Goal: Task Accomplishment & Management: Manage account settings

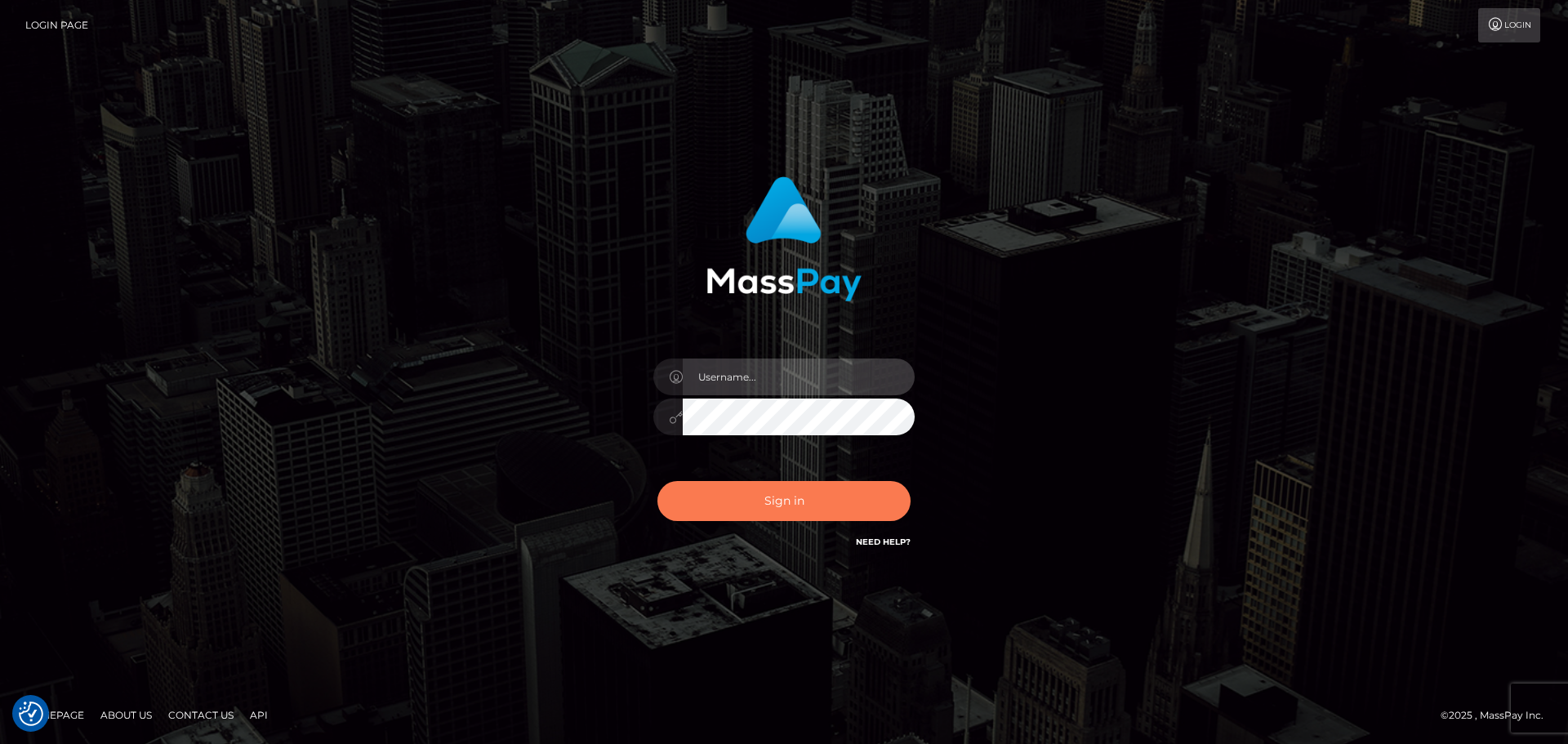
type input "[DOMAIN_NAME]"
click at [813, 496] on button "Sign in" at bounding box center [783, 500] width 253 height 40
type input "[DOMAIN_NAME]"
click at [738, 485] on button "Sign in" at bounding box center [783, 500] width 253 height 40
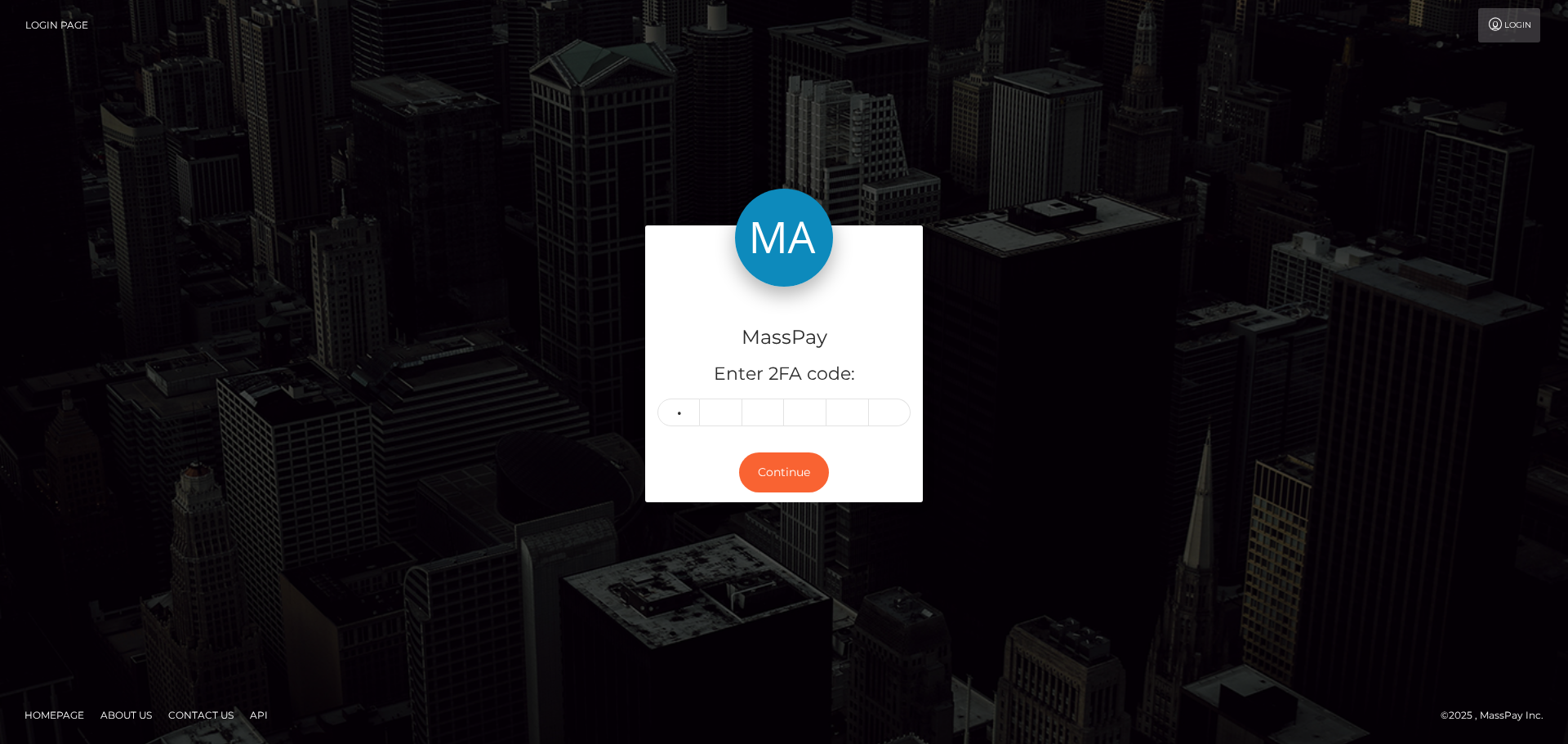
type input "1"
type input "6"
type input "9"
type input "3"
type input "6"
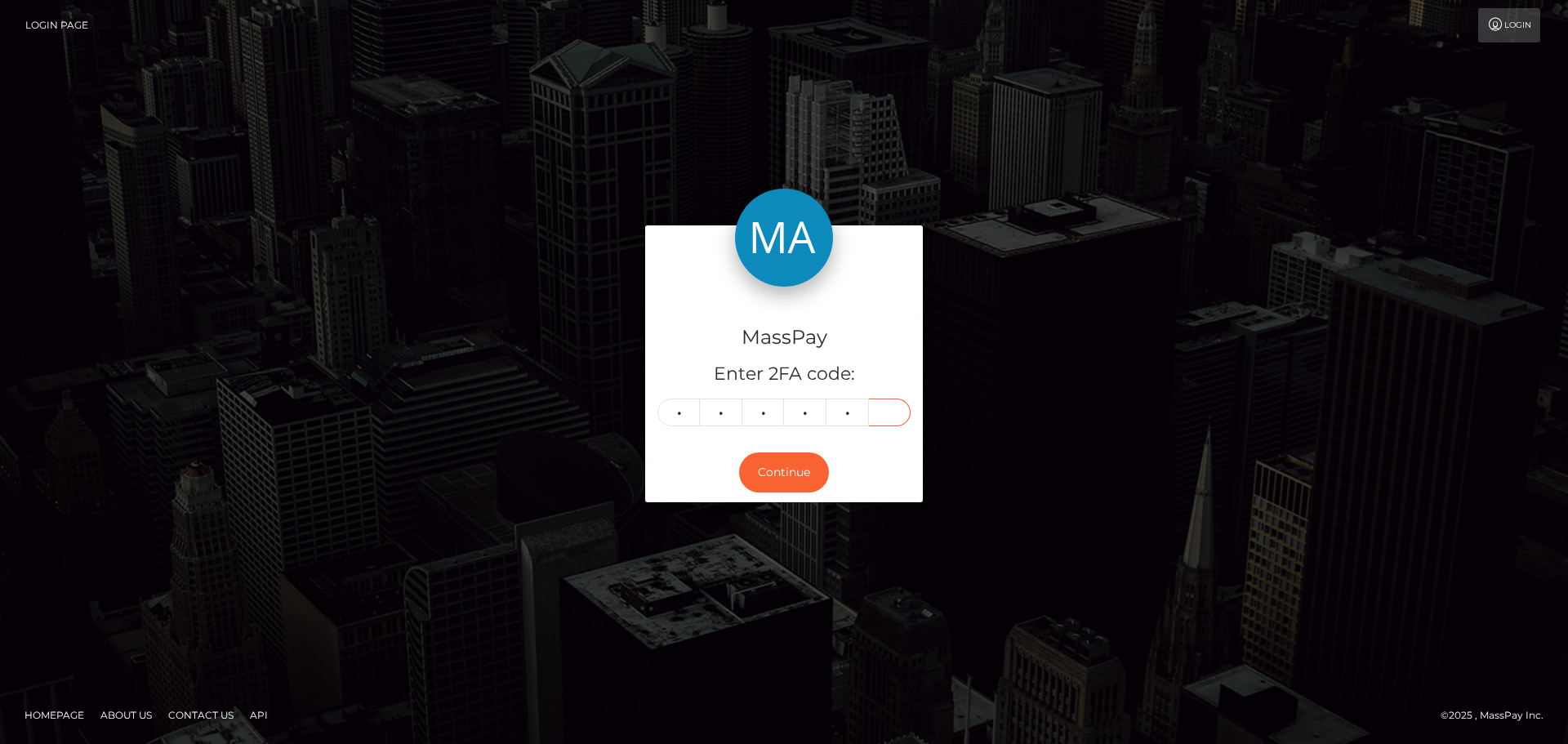
type input "2"
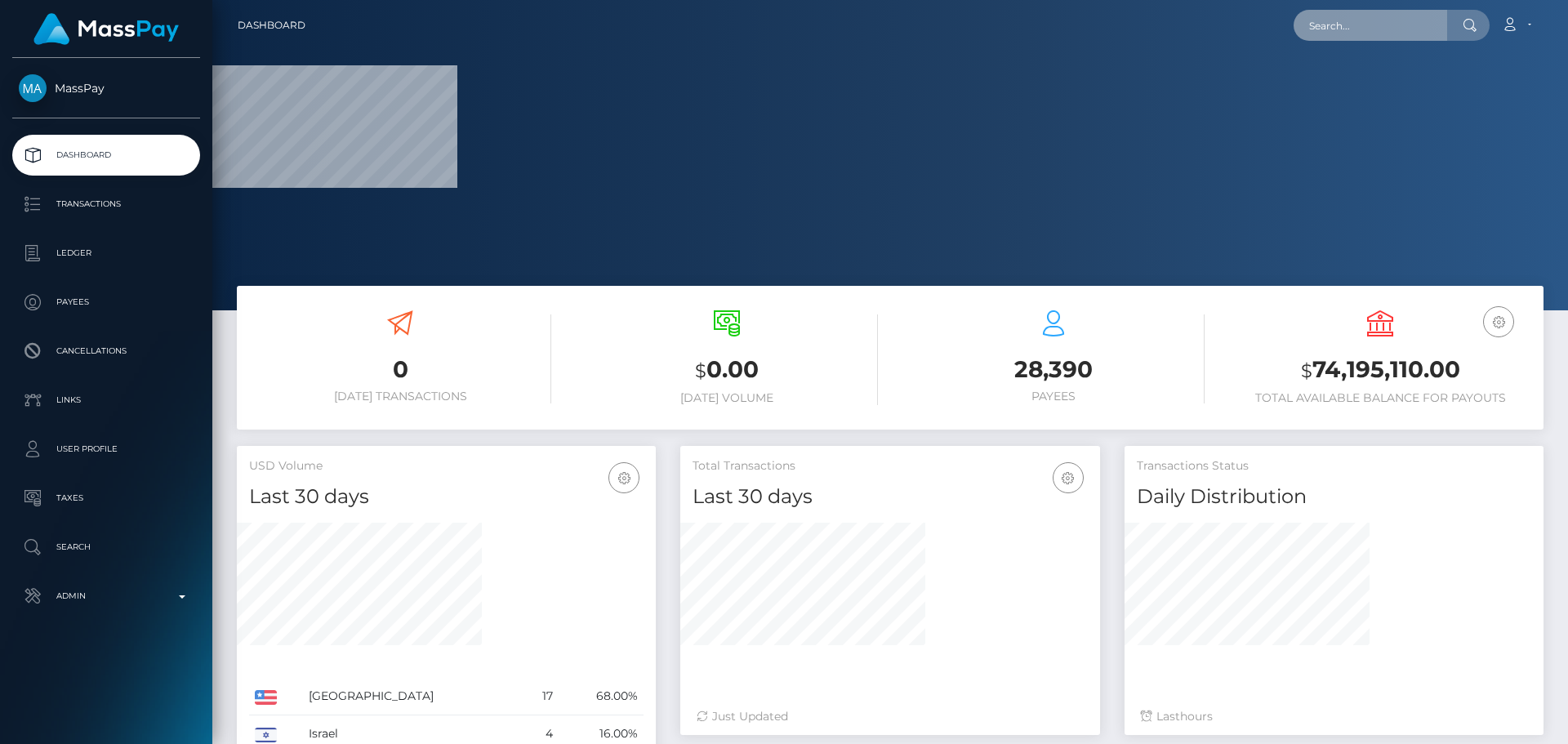
click at [1383, 26] on input "text" at bounding box center [1369, 25] width 153 height 31
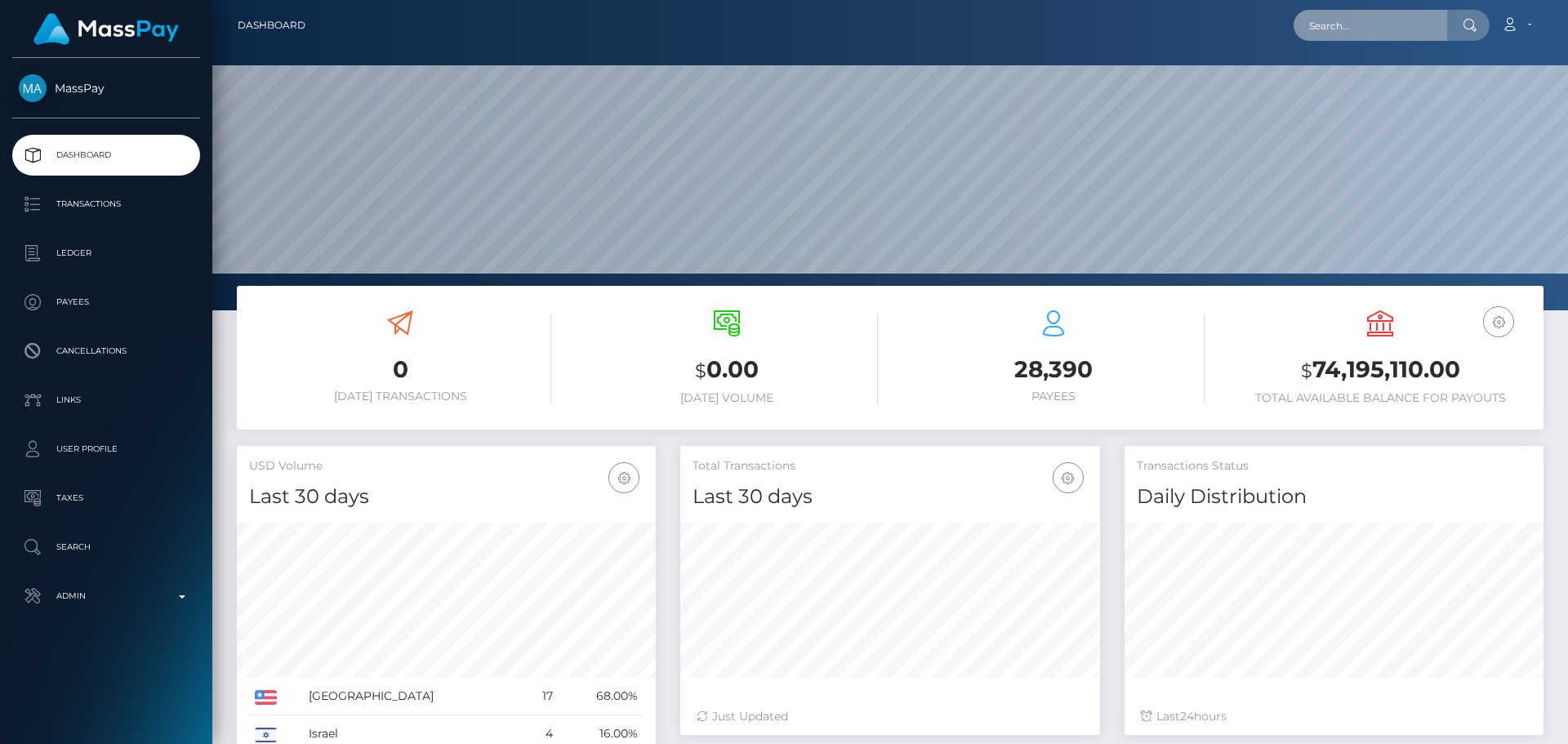
scroll to position [290, 419]
paste input "84ffd643-9d46-4f01-8b36-601a0969f8b8"
type input "84ffd643-9d46-4f01-8b36-601a0969f8b8"
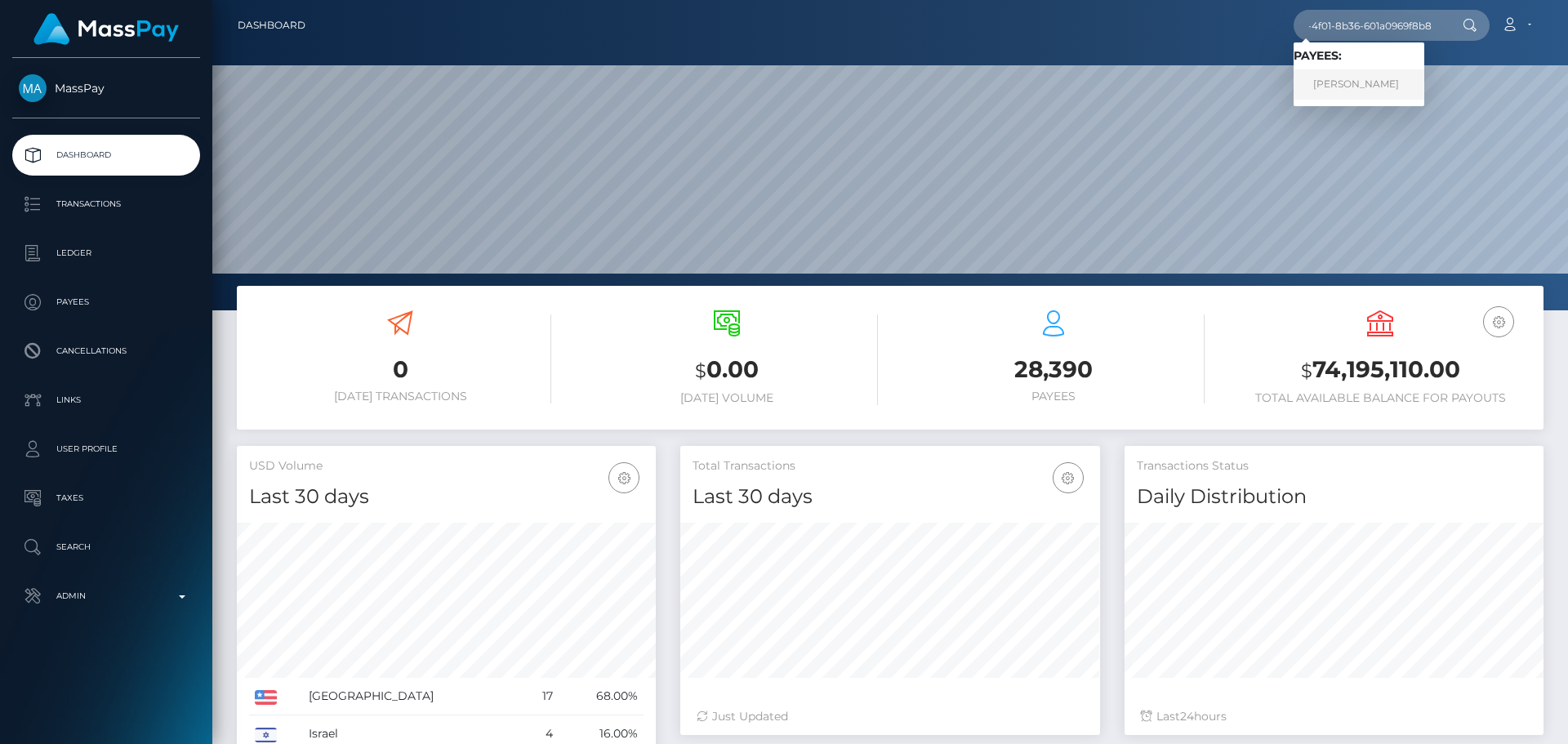
click at [1359, 82] on link "KYRIANETTE PEREZ ROSARIO" at bounding box center [1358, 84] width 130 height 30
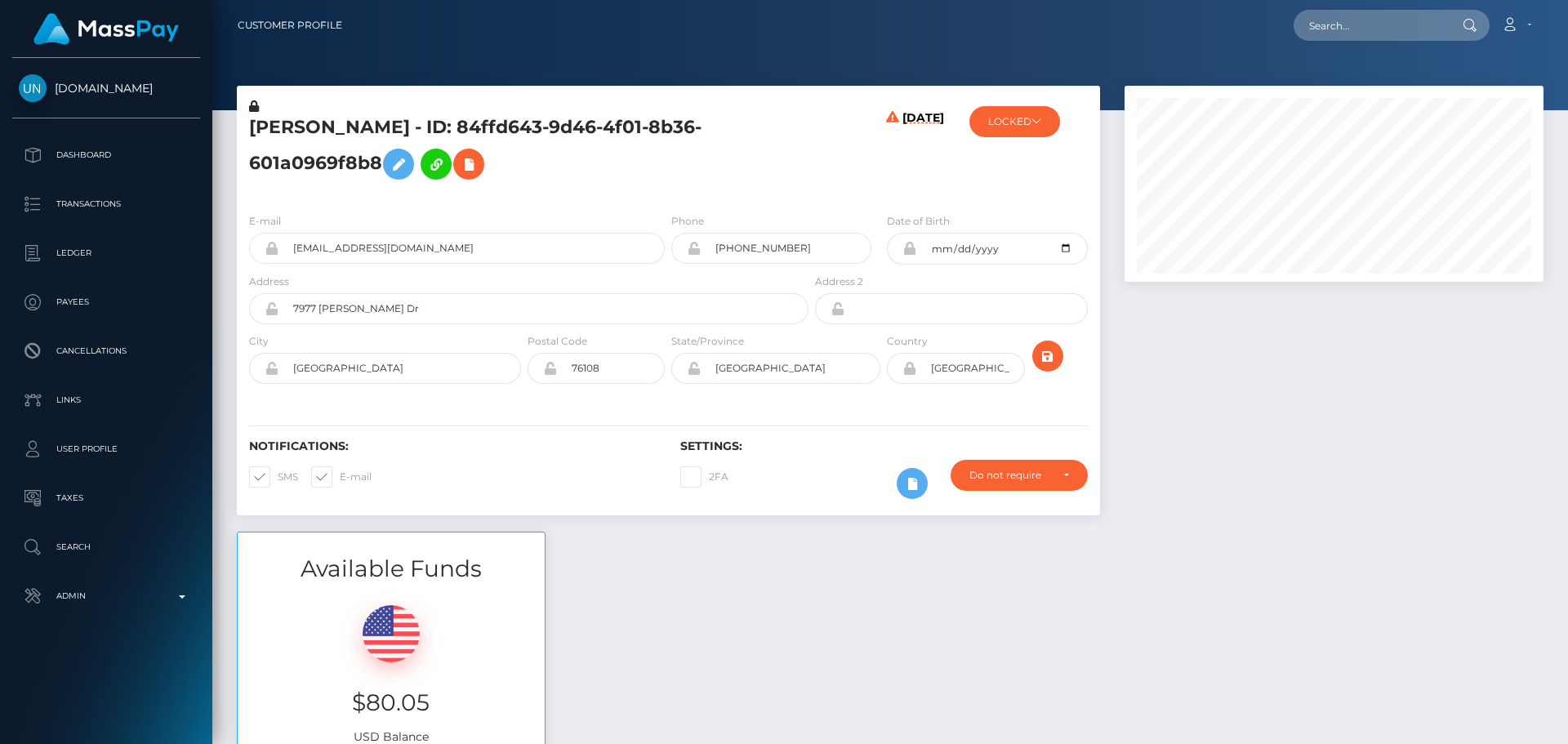
scroll to position [196, 419]
click at [798, 192] on div "KYRIANETTE PEREZ ROSARIO - ID: 84ffd643-9d46-4f01-8b36-601a0969f8b8" at bounding box center [524, 148] width 575 height 102
click at [277, 127] on h5 "KYRIANETTE PEREZ ROSARIO - ID: 84ffd643-9d46-4f01-8b36-601a0969f8b8" at bounding box center [524, 152] width 551 height 73
copy h5 "KYRIANETTE"
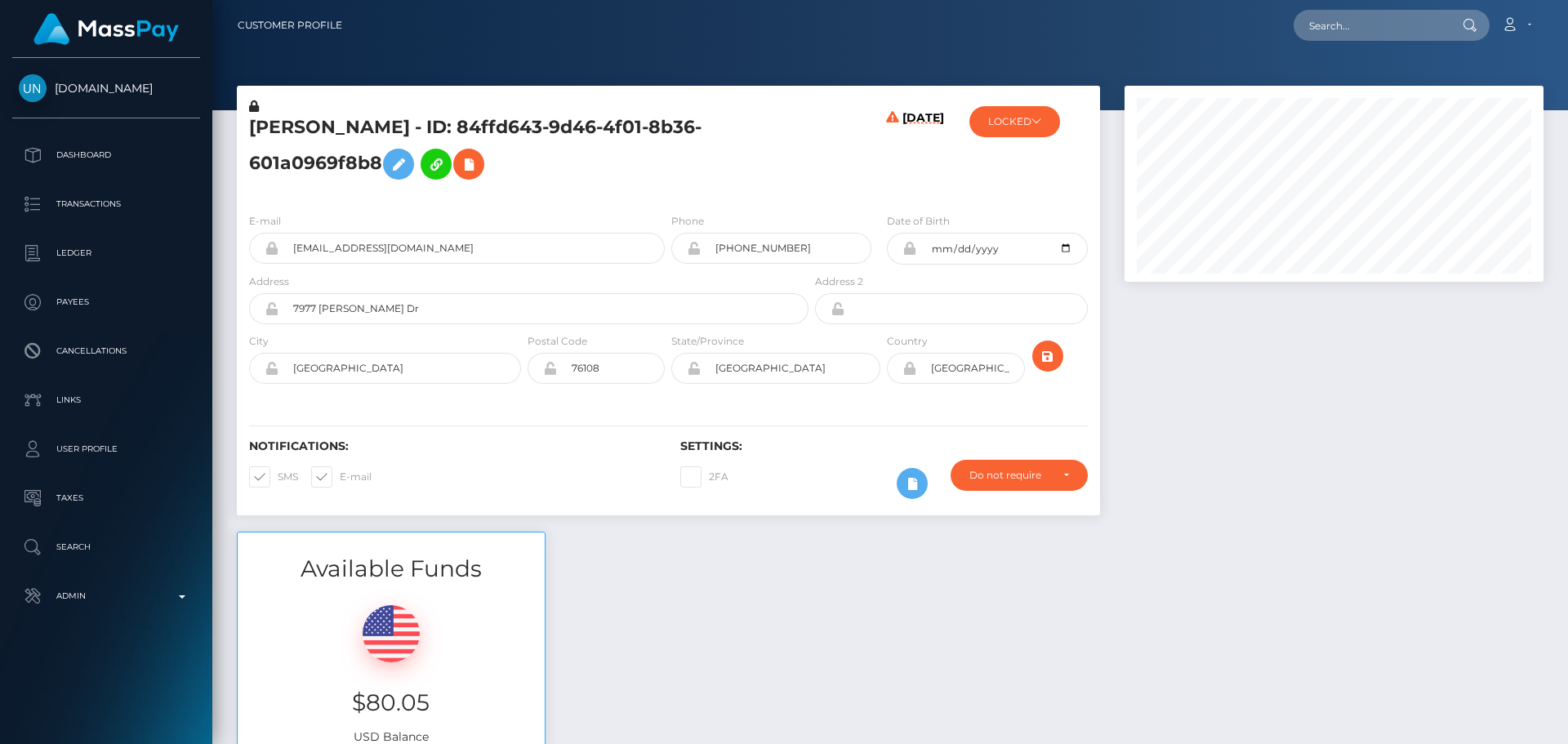
click at [469, 129] on h5 "KYRIANETTE PEREZ ROSARIO - ID: 84ffd643-9d46-4f01-8b36-601a0969f8b8" at bounding box center [524, 152] width 551 height 73
copy h5 "ROSARIO"
click at [815, 181] on div "09/01/25" at bounding box center [883, 148] width 144 height 102
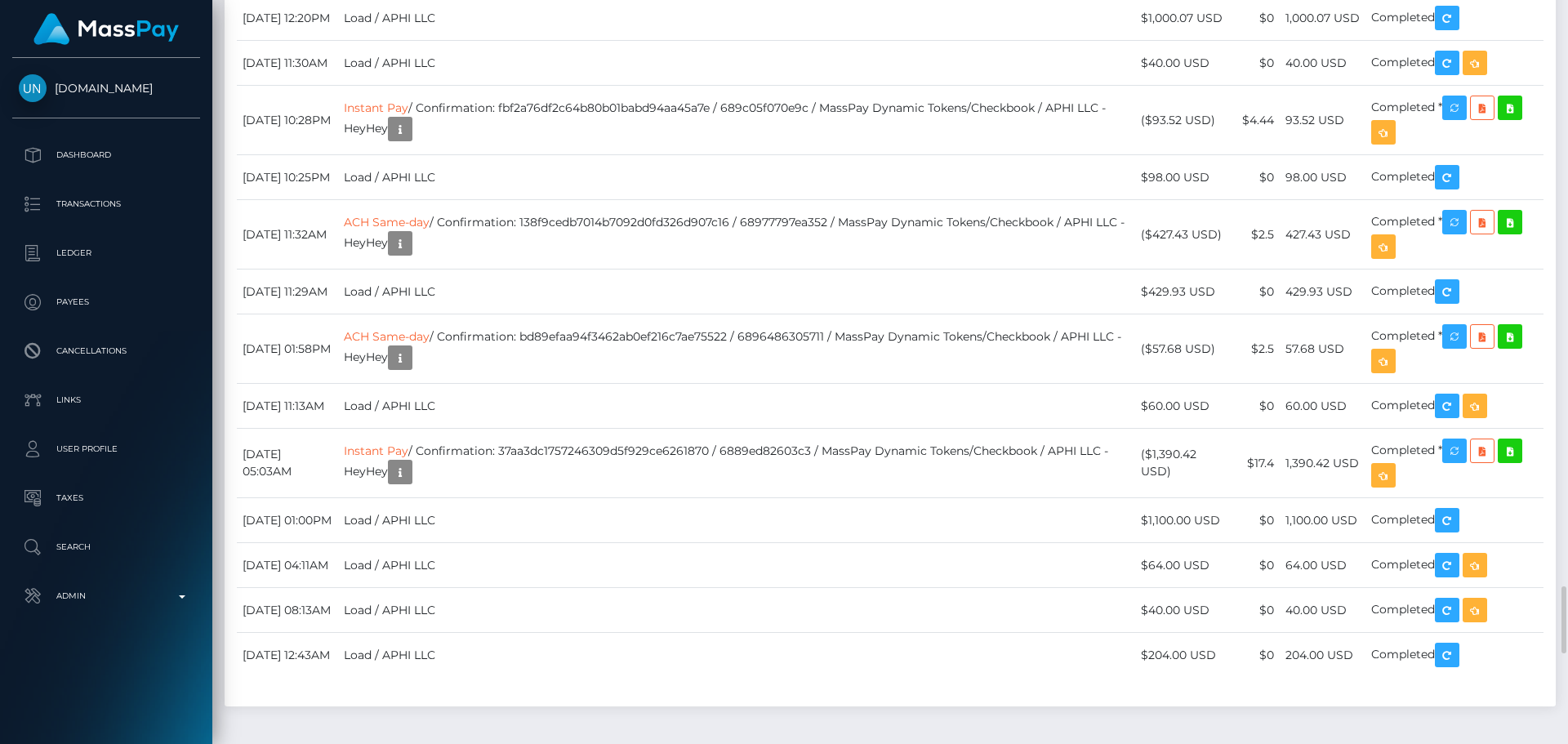
scroll to position [6695, 0]
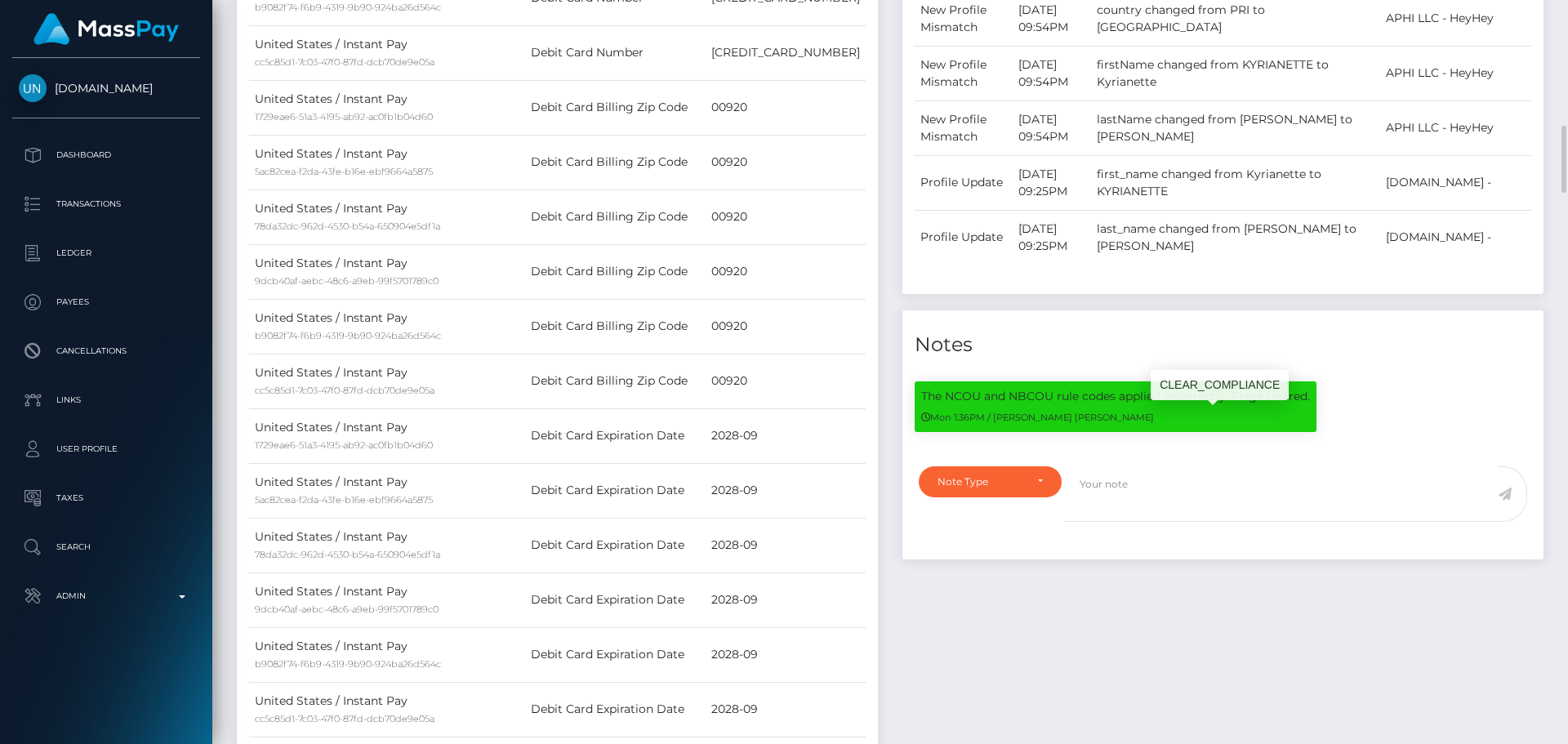
scroll to position [1551, 0]
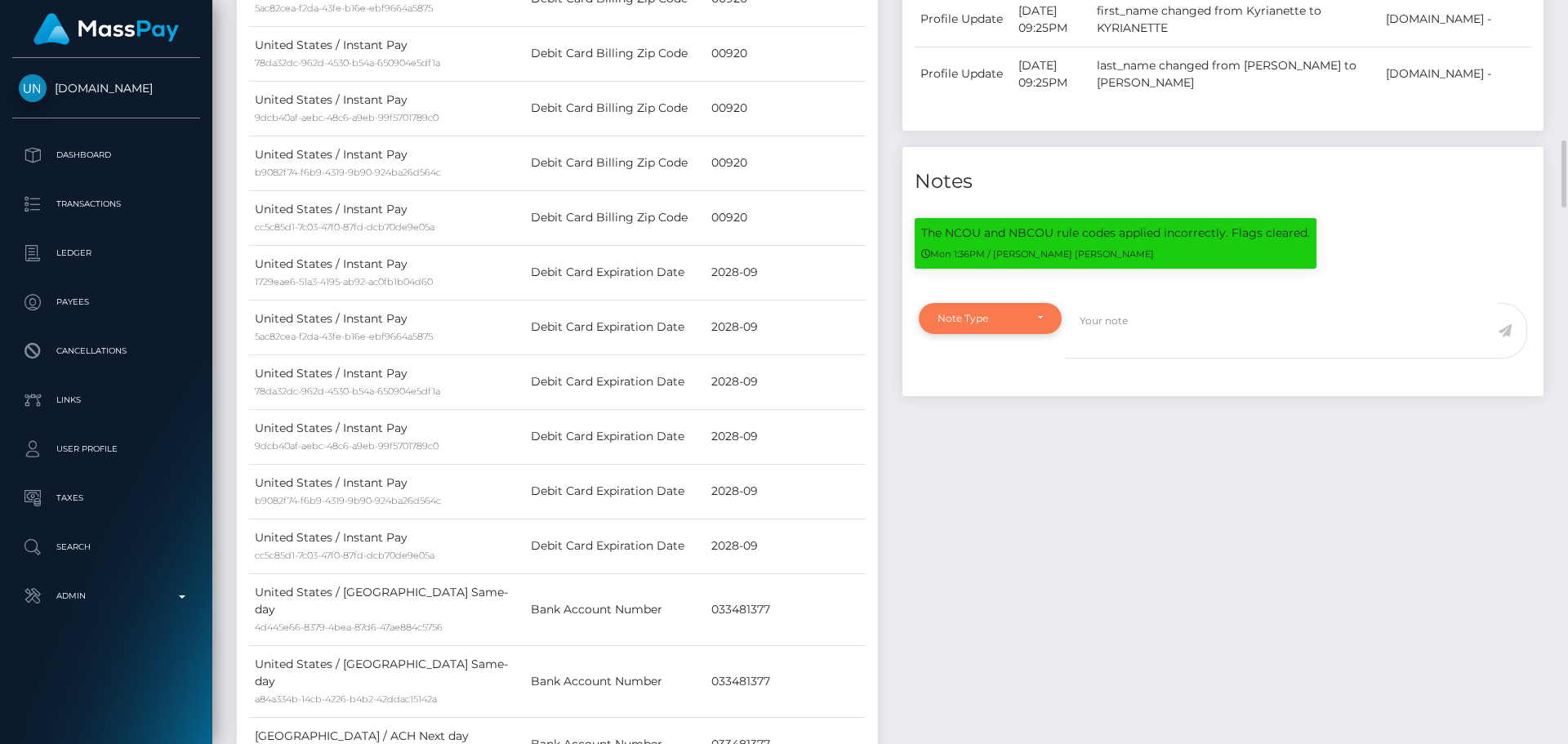
click at [1033, 325] on div "Note Type" at bounding box center [990, 318] width 106 height 13
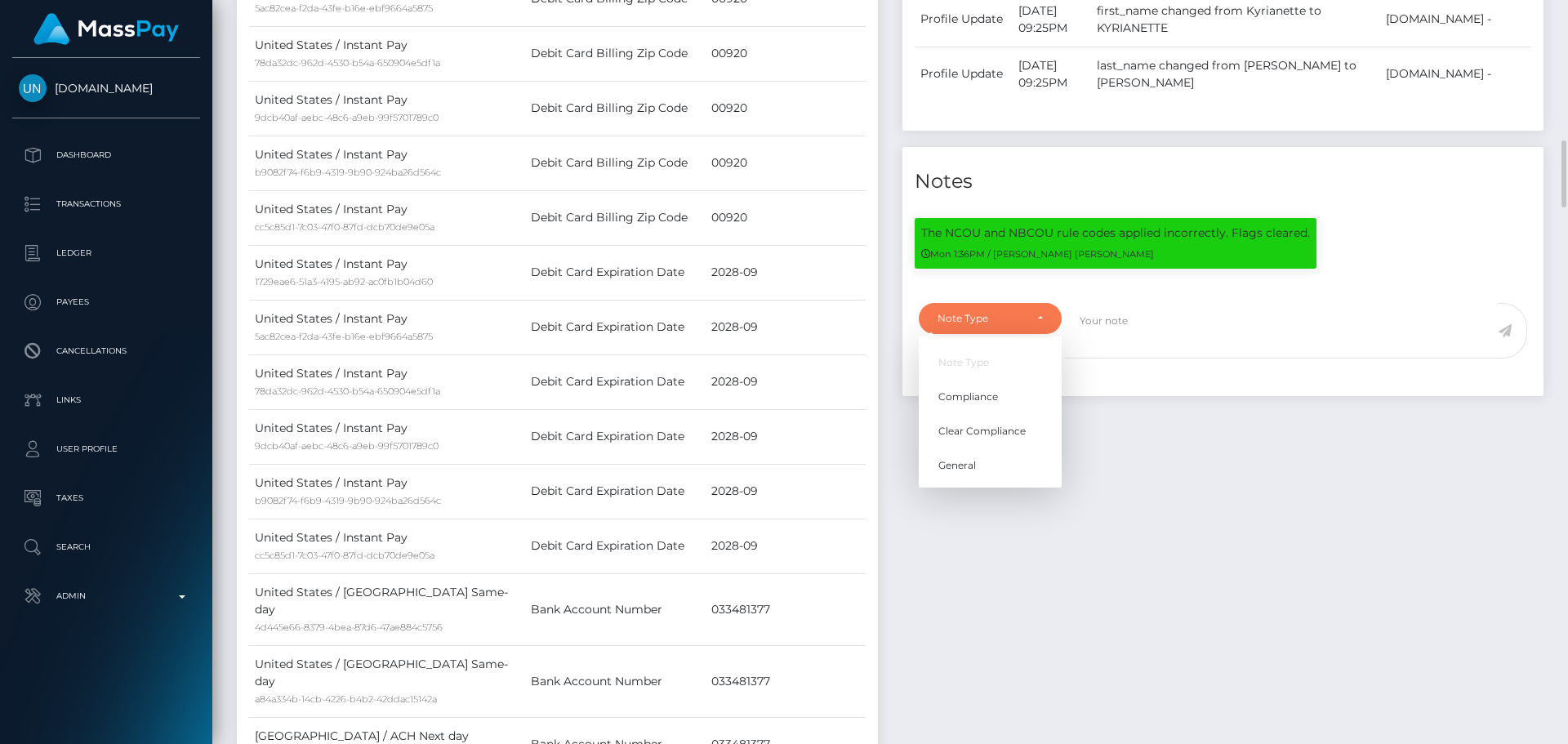
click at [1215, 481] on div "Events Type Time Event Changed By" at bounding box center [1223, 418] width 665 height 2397
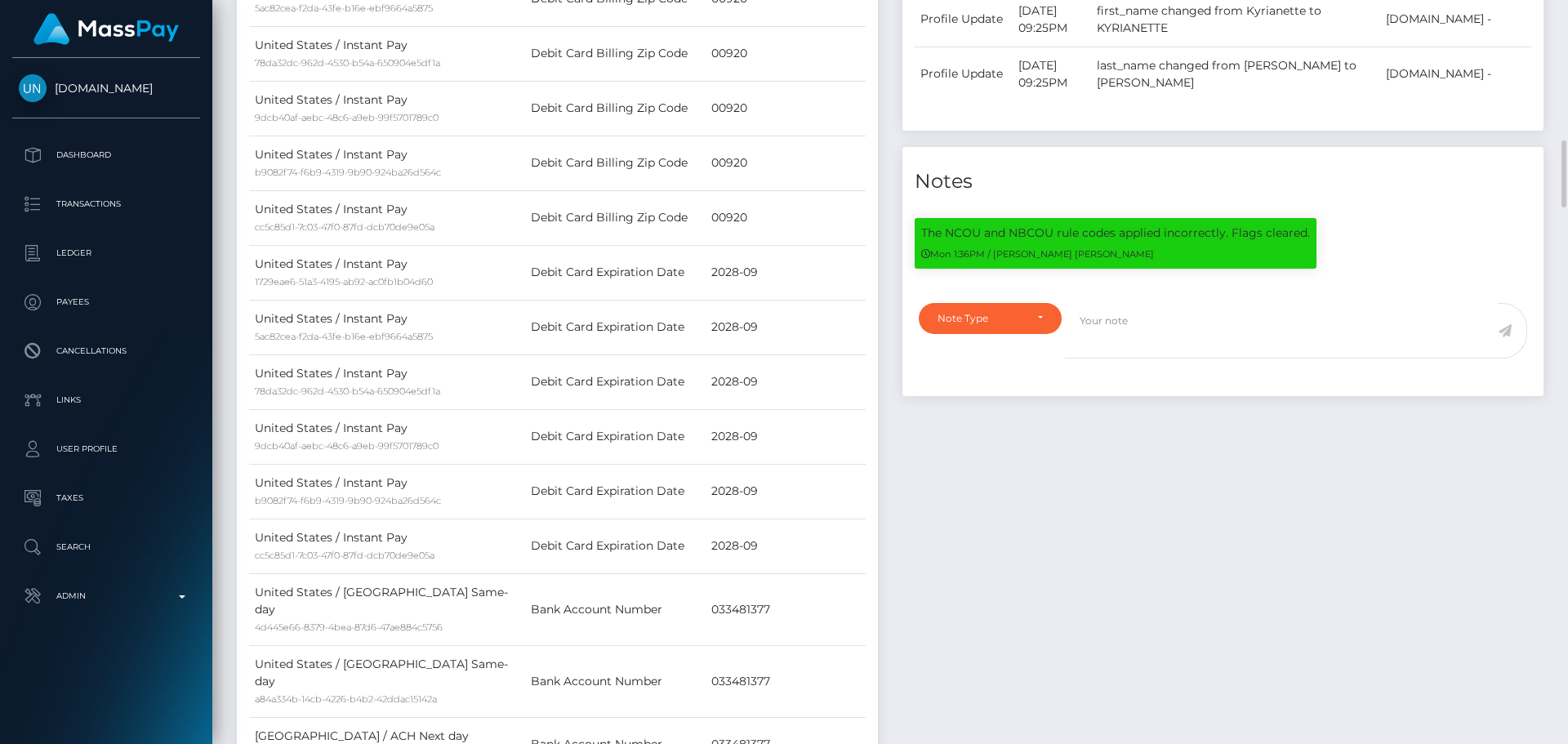
click at [1098, 469] on div "Events Type Time Event Changed By" at bounding box center [1223, 418] width 665 height 2397
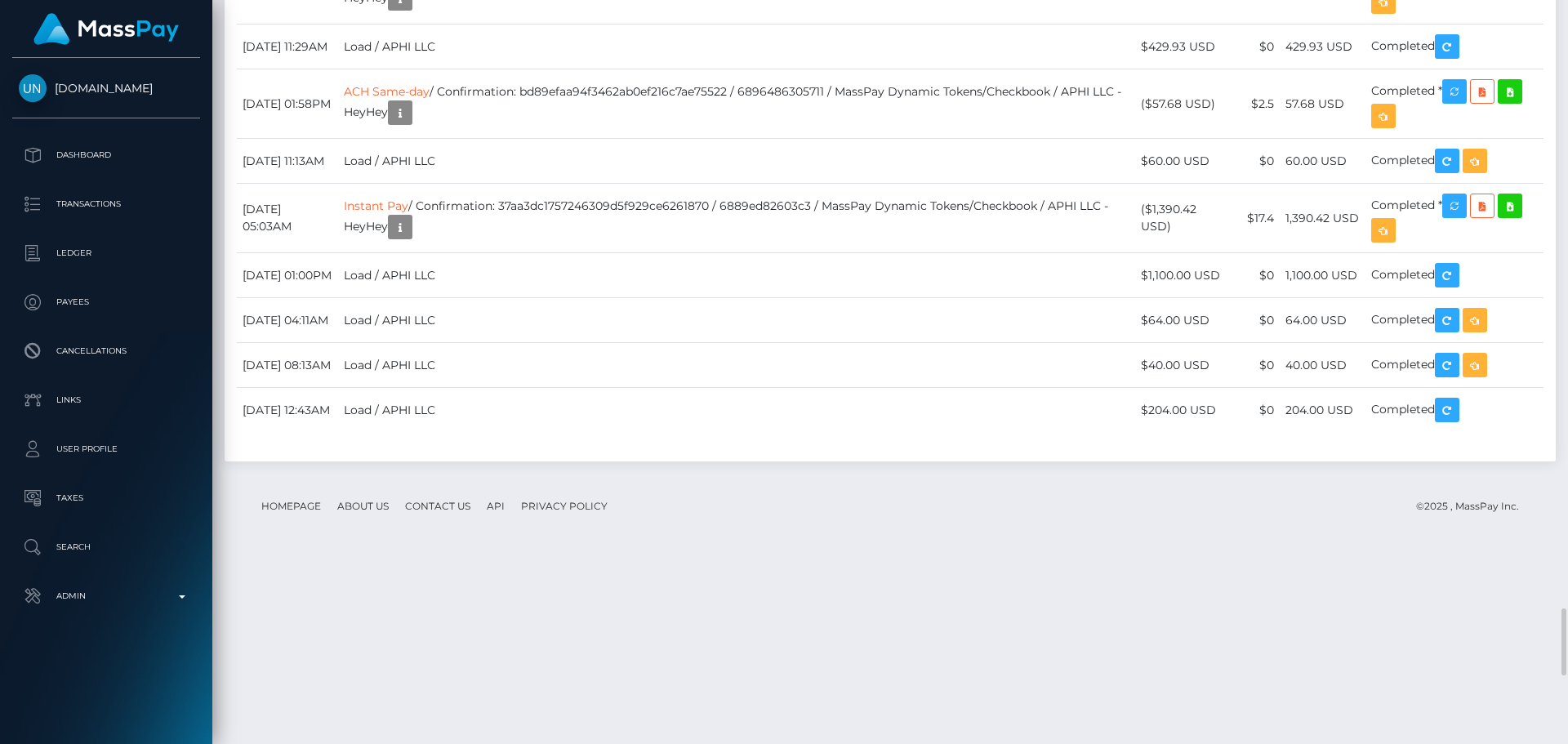
scroll to position [6777, 0]
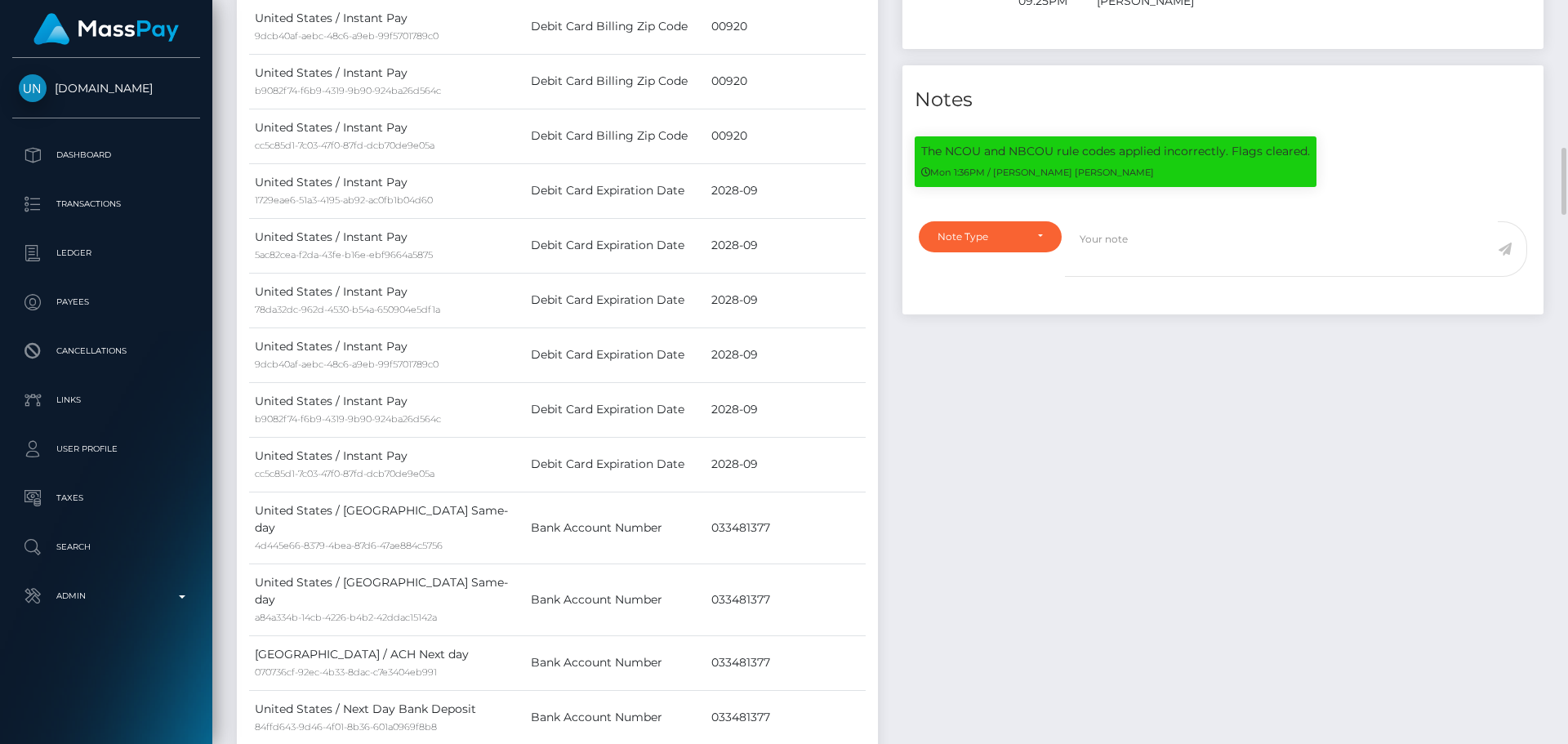
scroll to position [1551, 0]
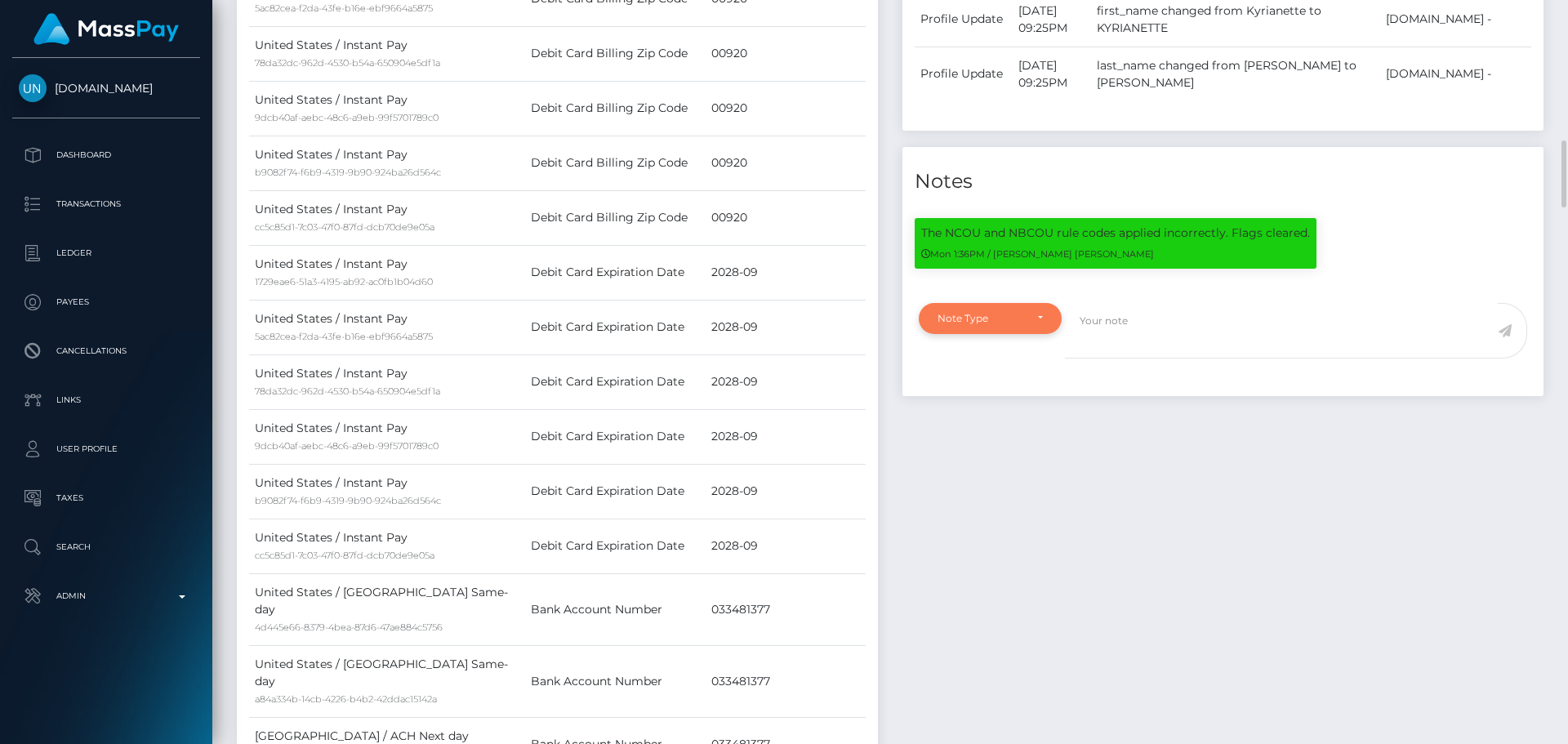
click at [1019, 334] on div "Note Type" at bounding box center [990, 318] width 143 height 31
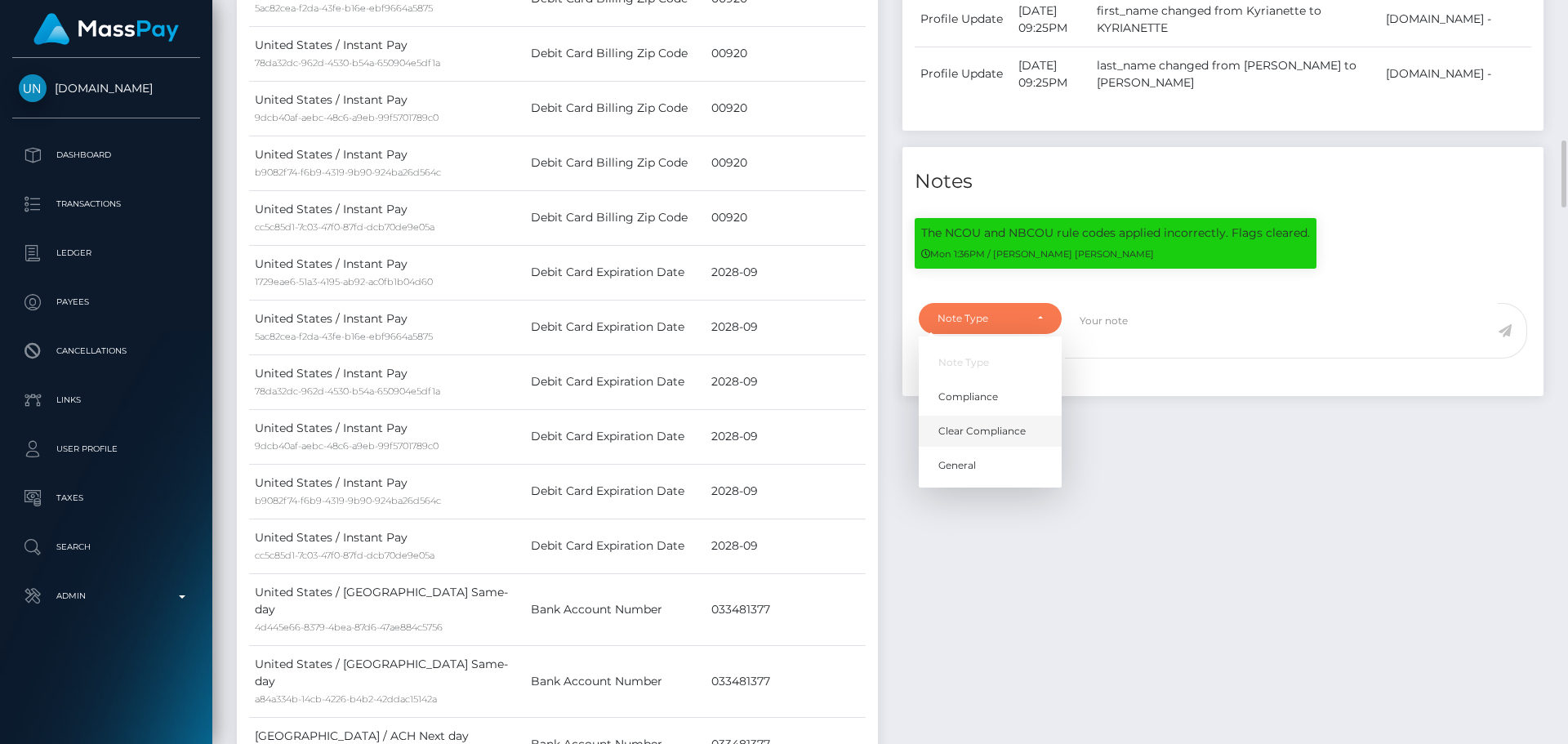
click at [999, 438] on span "Clear Compliance" at bounding box center [982, 431] width 88 height 15
select select "CLEAR_COMPLIANCE"
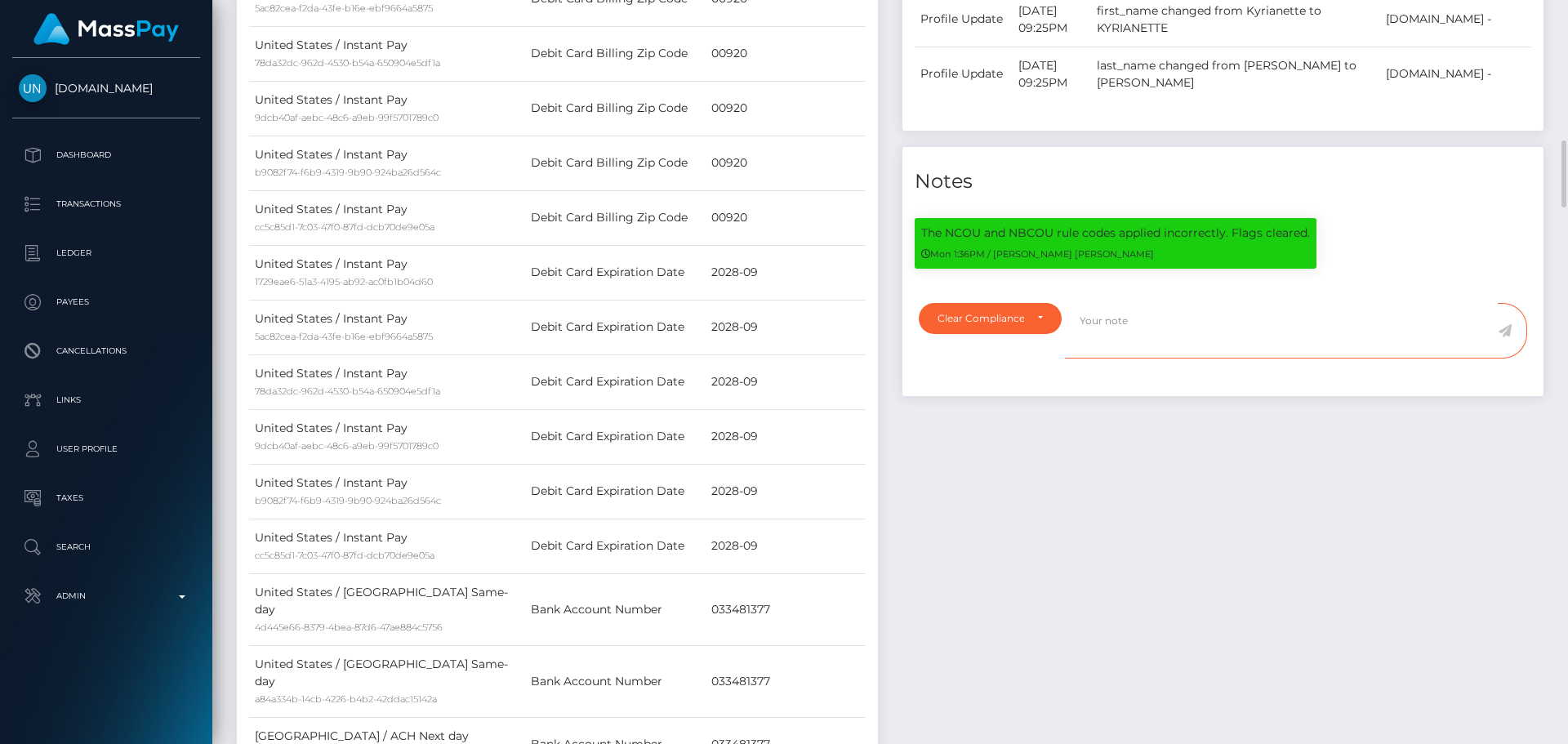
click at [1155, 353] on textarea at bounding box center [1282, 332] width 433 height 57
type textarea "T"
click at [928, 242] on p "The NCOU and NBCOU rule codes applied incorrectly. Flags cleared." at bounding box center [1116, 232] width 388 height 17
drag, startPoint x: 928, startPoint y: 255, endPoint x: 1302, endPoint y: 259, distance: 374.0
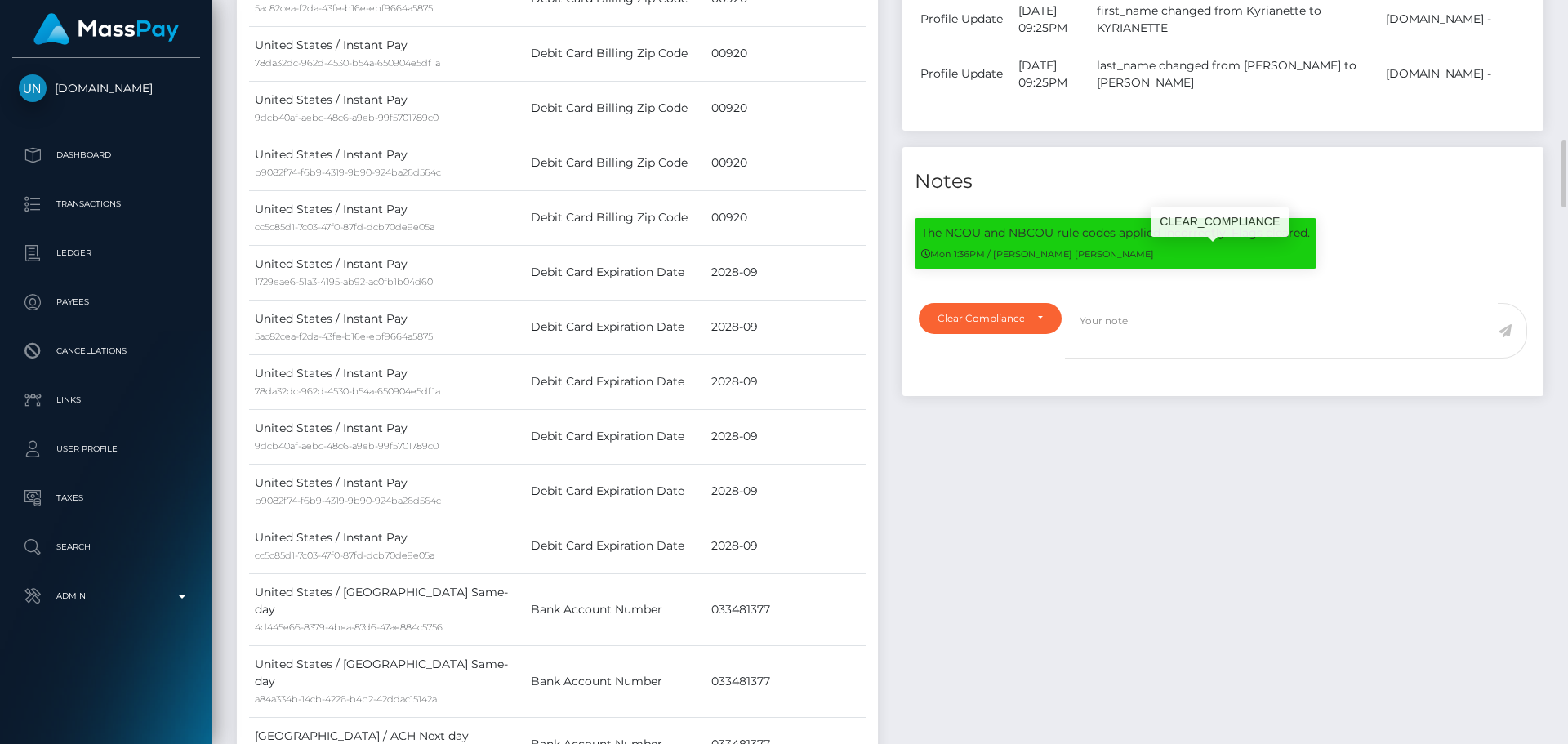
click at [1302, 242] on p "The NCOU and NBCOU rule codes applied incorrectly. Flags cleared." at bounding box center [1116, 232] width 388 height 17
copy p "The NCOU and NBCOU rule codes applied incorrectly. Flags cleared."
click at [1164, 344] on textarea at bounding box center [1282, 332] width 433 height 57
paste textarea "The NCOU and NBCOU rule codes applied incorrectly. Flags cleared."
type textarea "The NCOU and NBCOU rule codes applied incorrectly. Flags cleared."
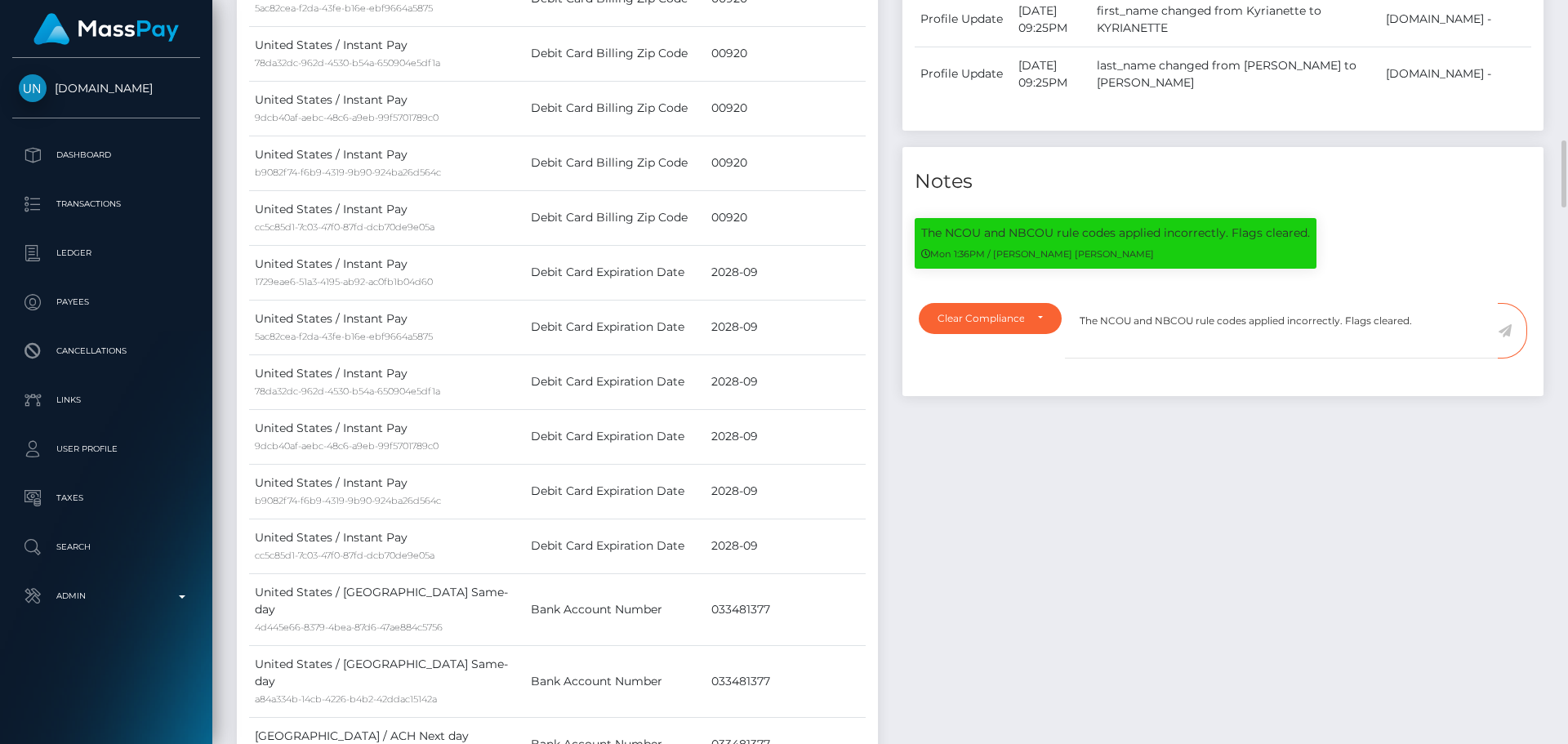
click at [1507, 337] on icon at bounding box center [1505, 331] width 14 height 13
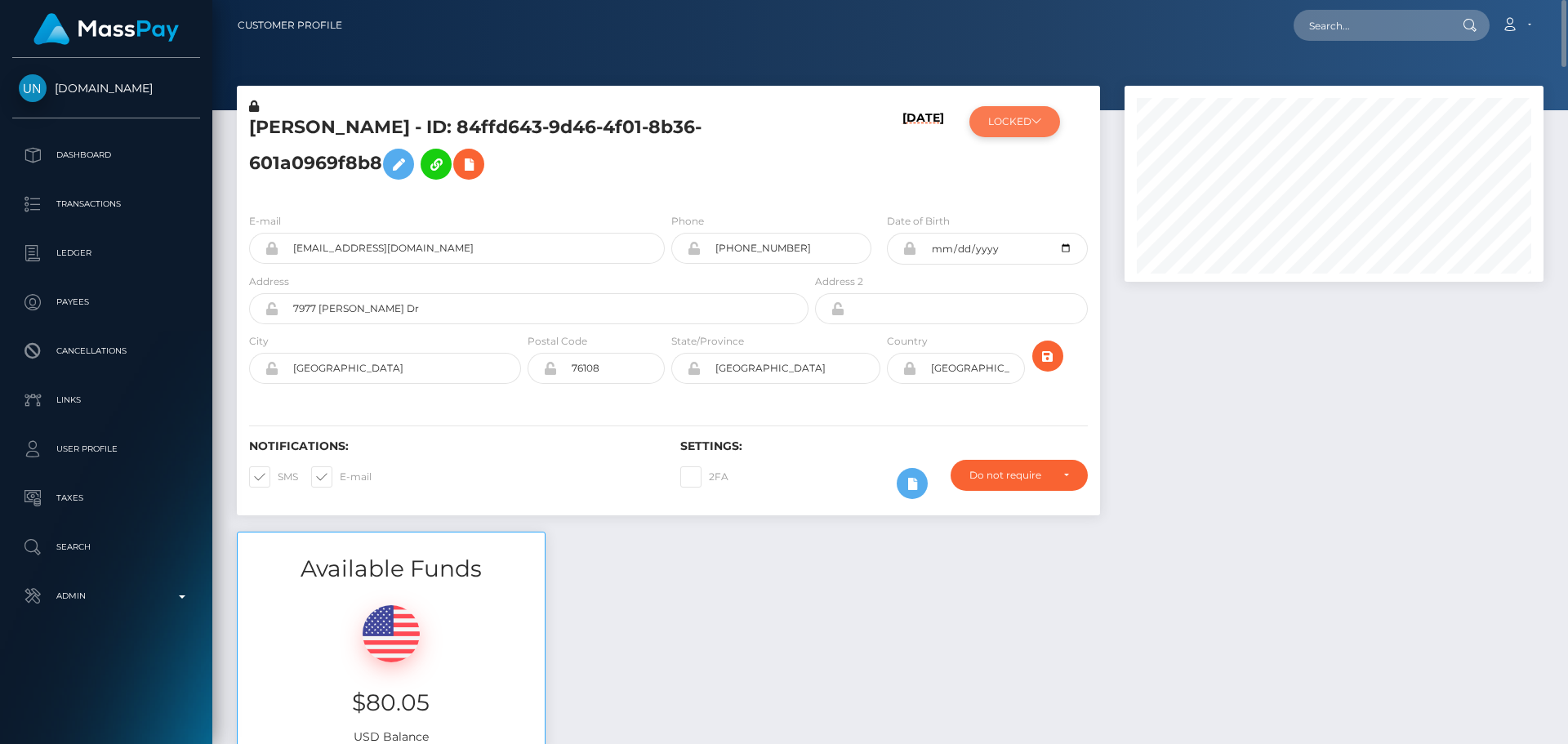
scroll to position [196, 419]
click at [1015, 126] on button "LOCKED" at bounding box center [1015, 121] width 90 height 31
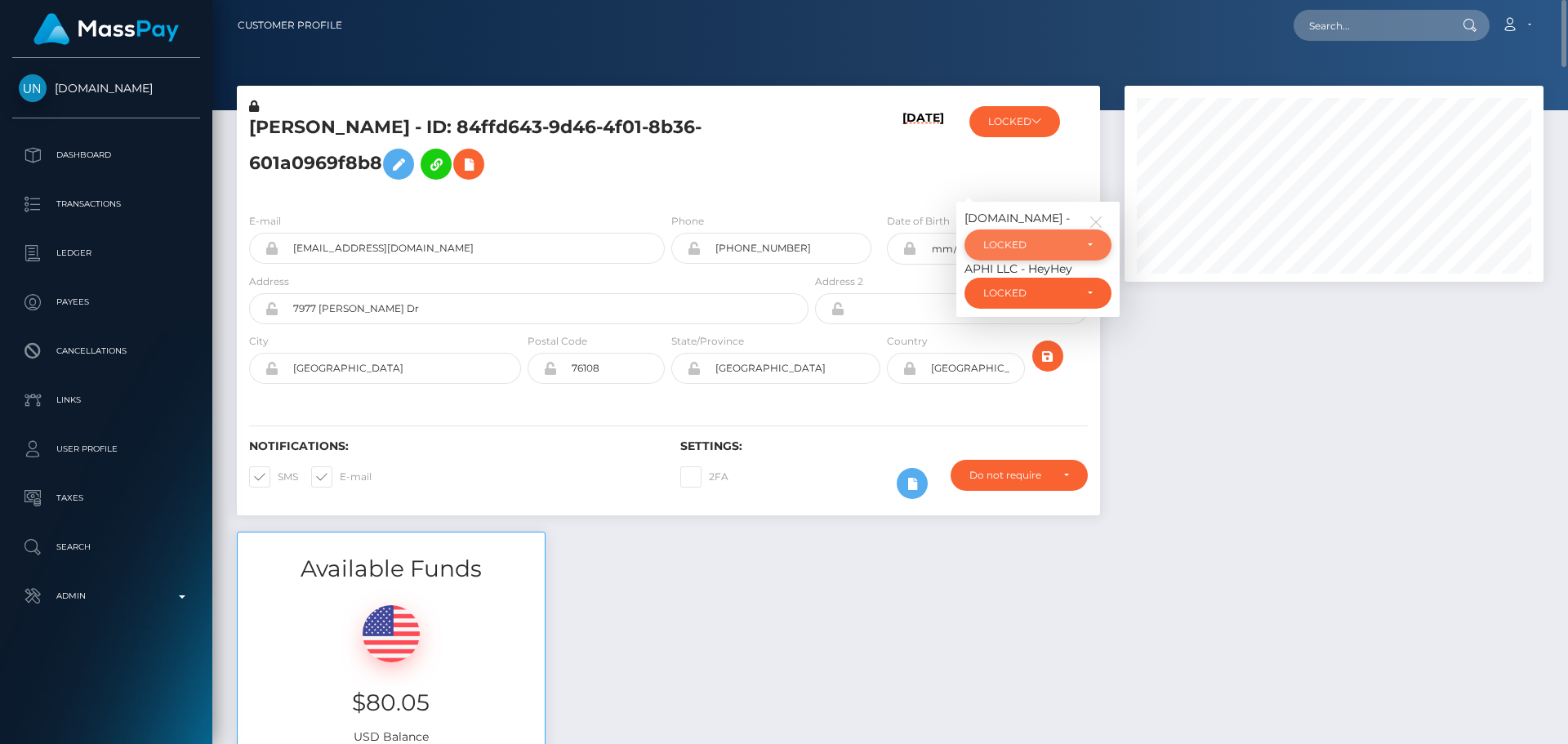
click at [1024, 241] on div "LOCKED" at bounding box center [1029, 245] width 90 height 13
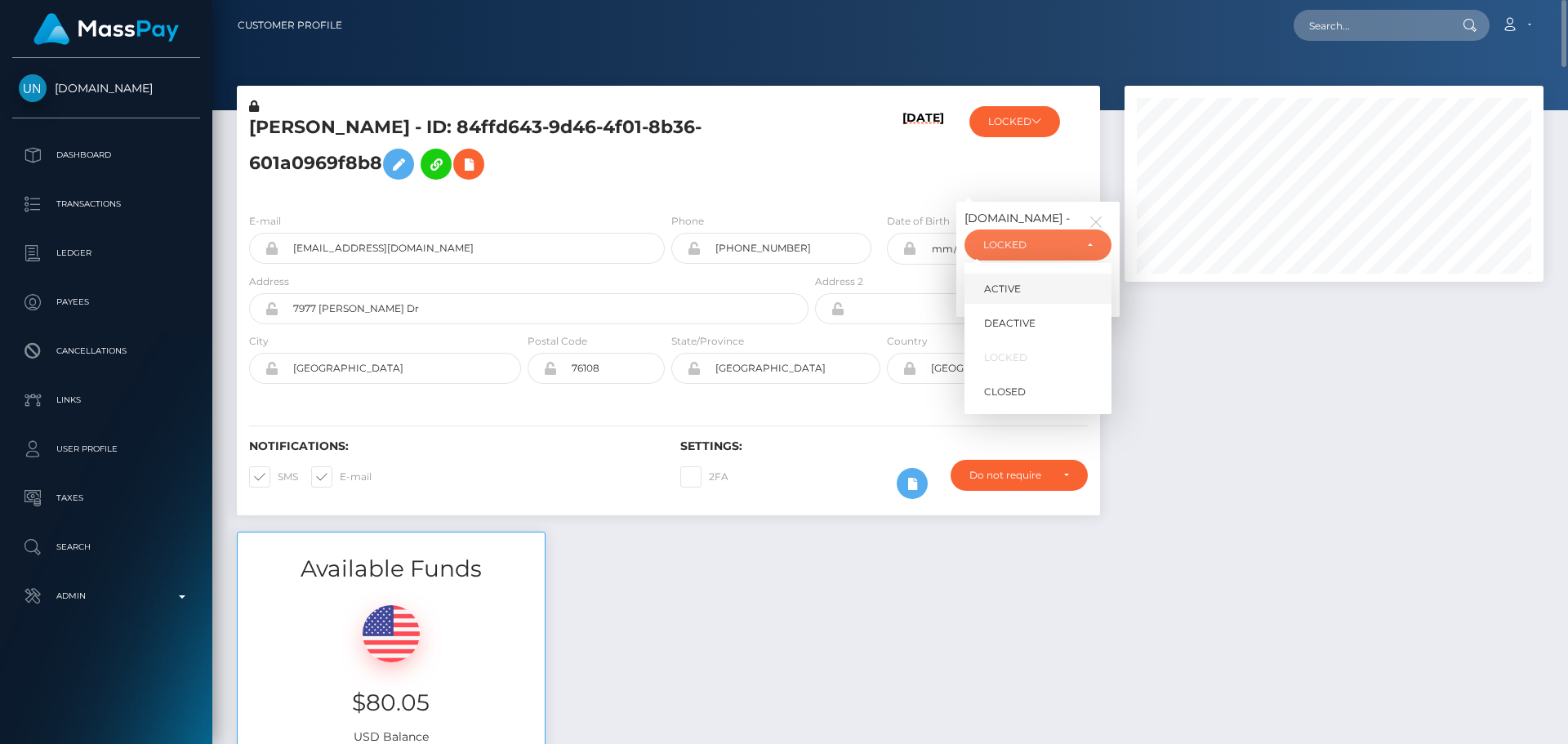
click at [1024, 287] on link "ACTIVE" at bounding box center [1038, 288] width 147 height 30
select select "ACTIVE"
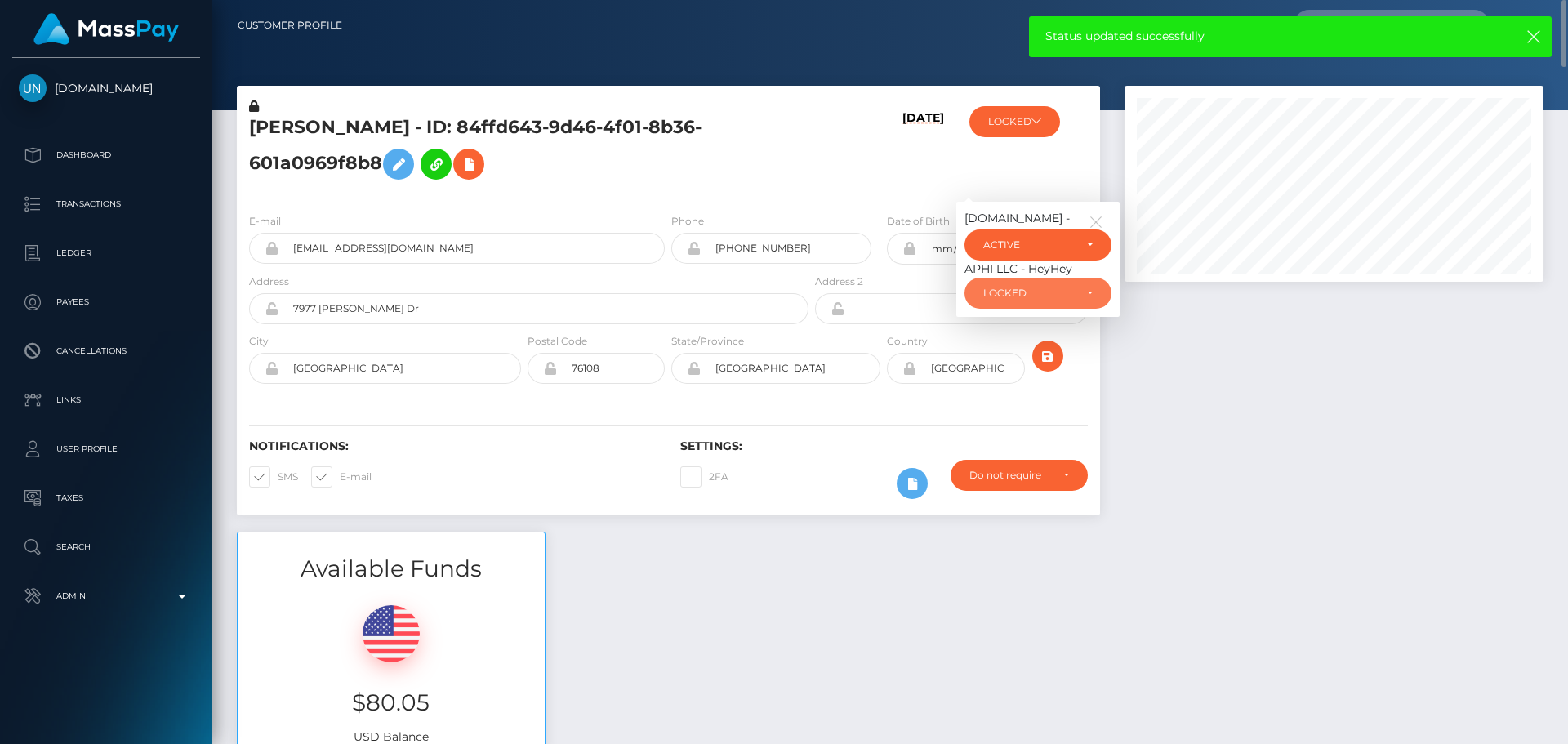
click at [1024, 285] on div "LOCKED" at bounding box center [1038, 293] width 147 height 31
click at [1024, 329] on link "ACTIVE" at bounding box center [1038, 337] width 147 height 30
select select "ACTIVE"
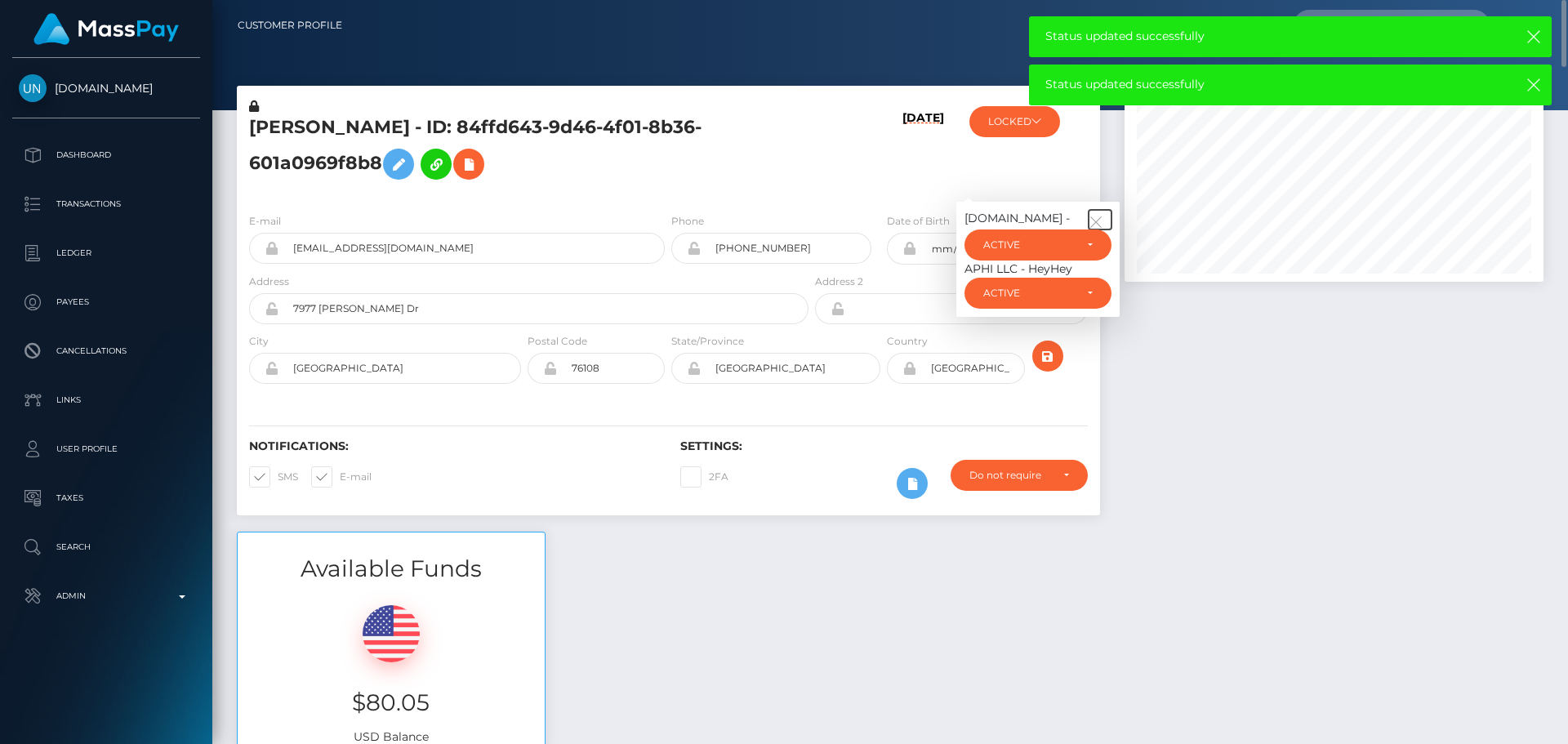
click at [1097, 218] on icon "button" at bounding box center [1095, 222] width 15 height 15
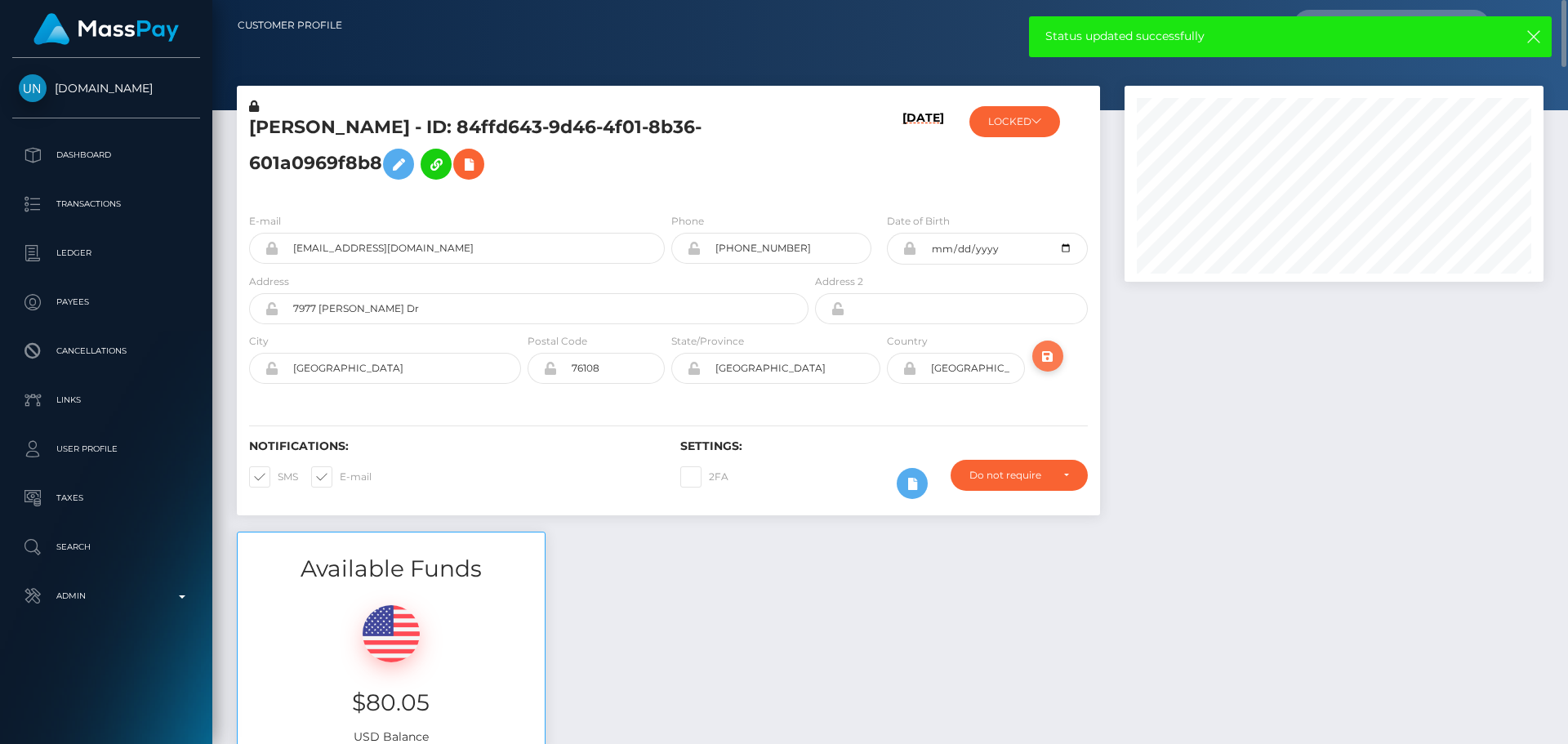
click at [1051, 366] on button "submit" at bounding box center [1047, 356] width 31 height 31
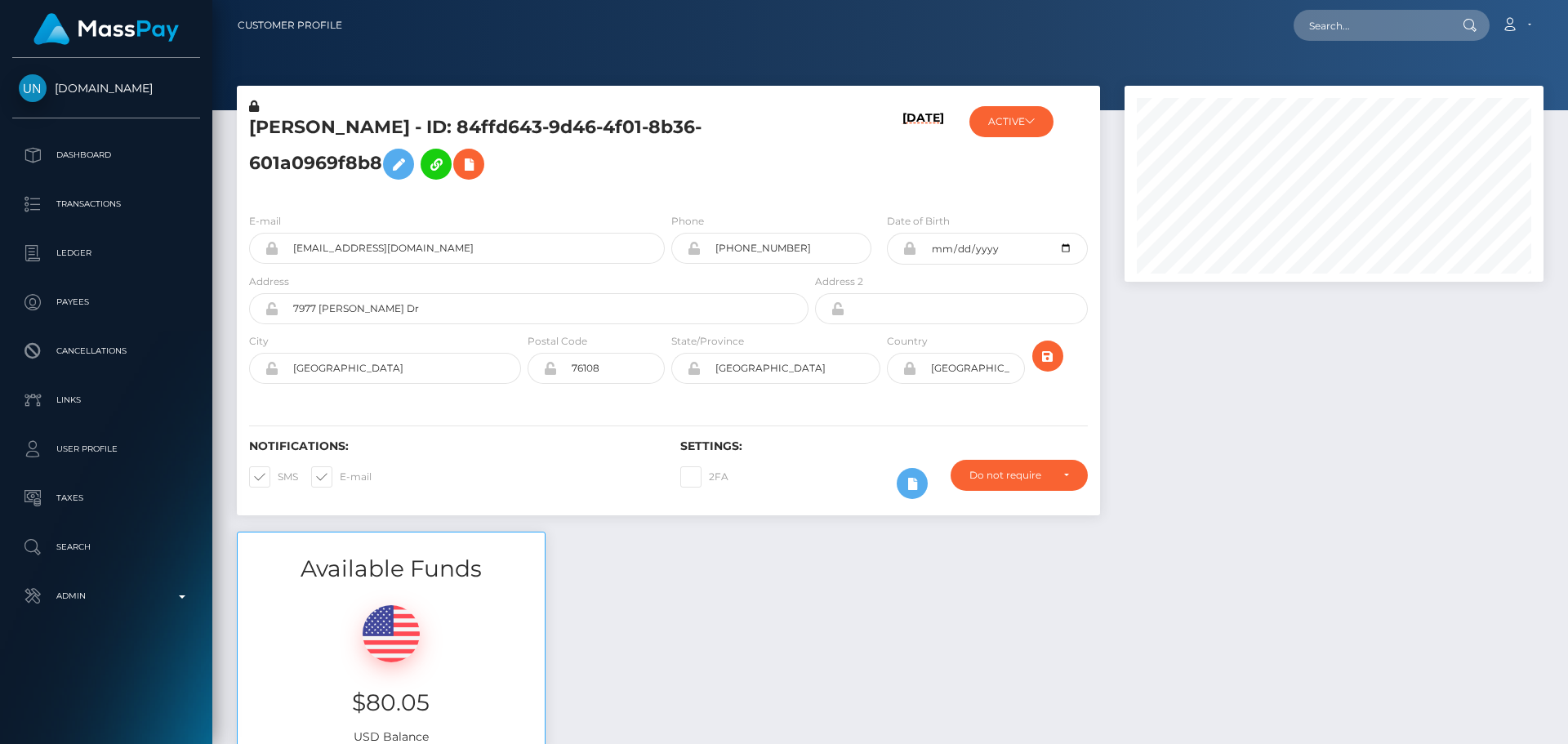
scroll to position [196, 419]
click at [1368, 27] on input "text" at bounding box center [1369, 25] width 153 height 31
paste input "jenniferh.tax@gmail.com"
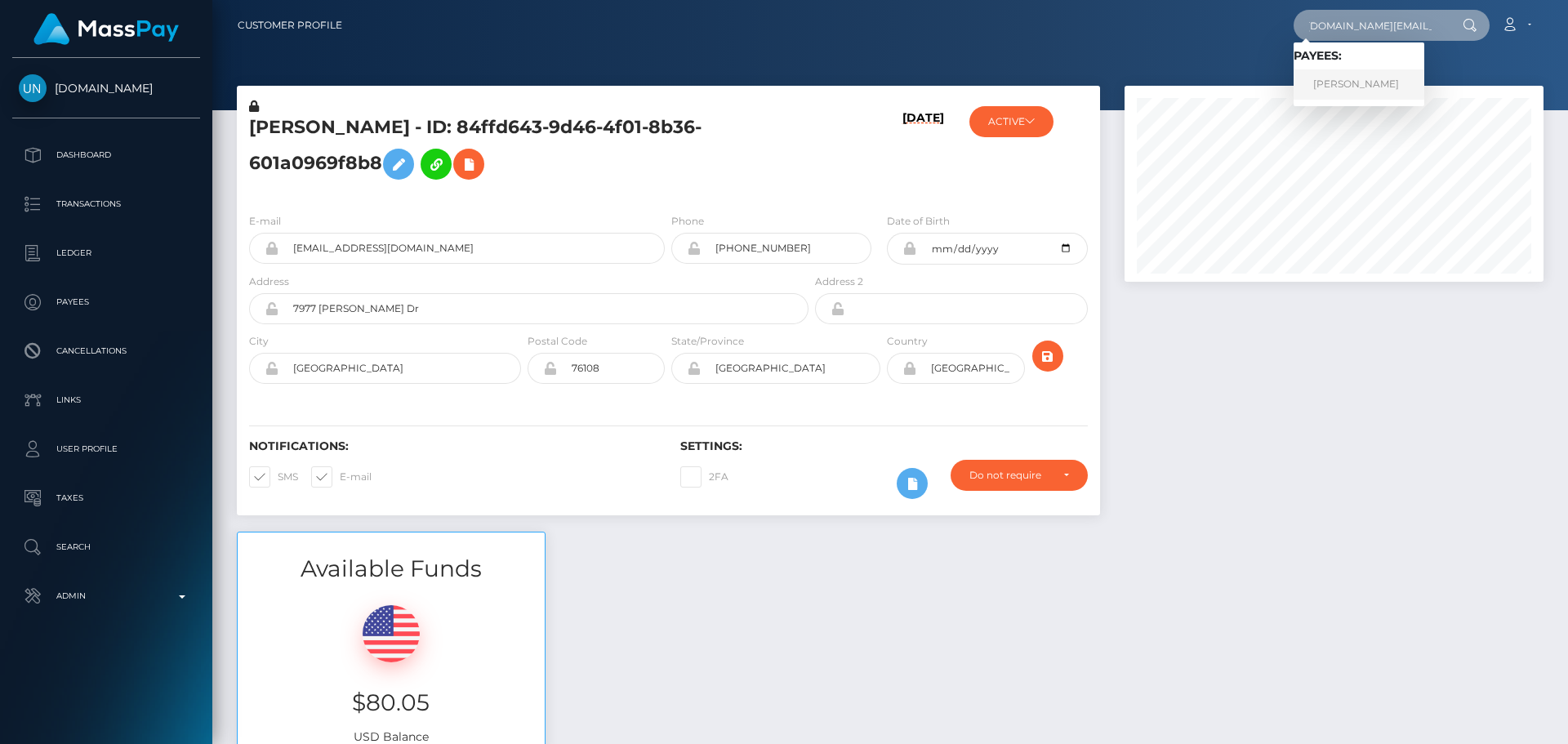
type input "jenniferh.tax@gmail.com"
click at [1352, 90] on link "JENNIFER HIGHTS" at bounding box center [1358, 84] width 130 height 30
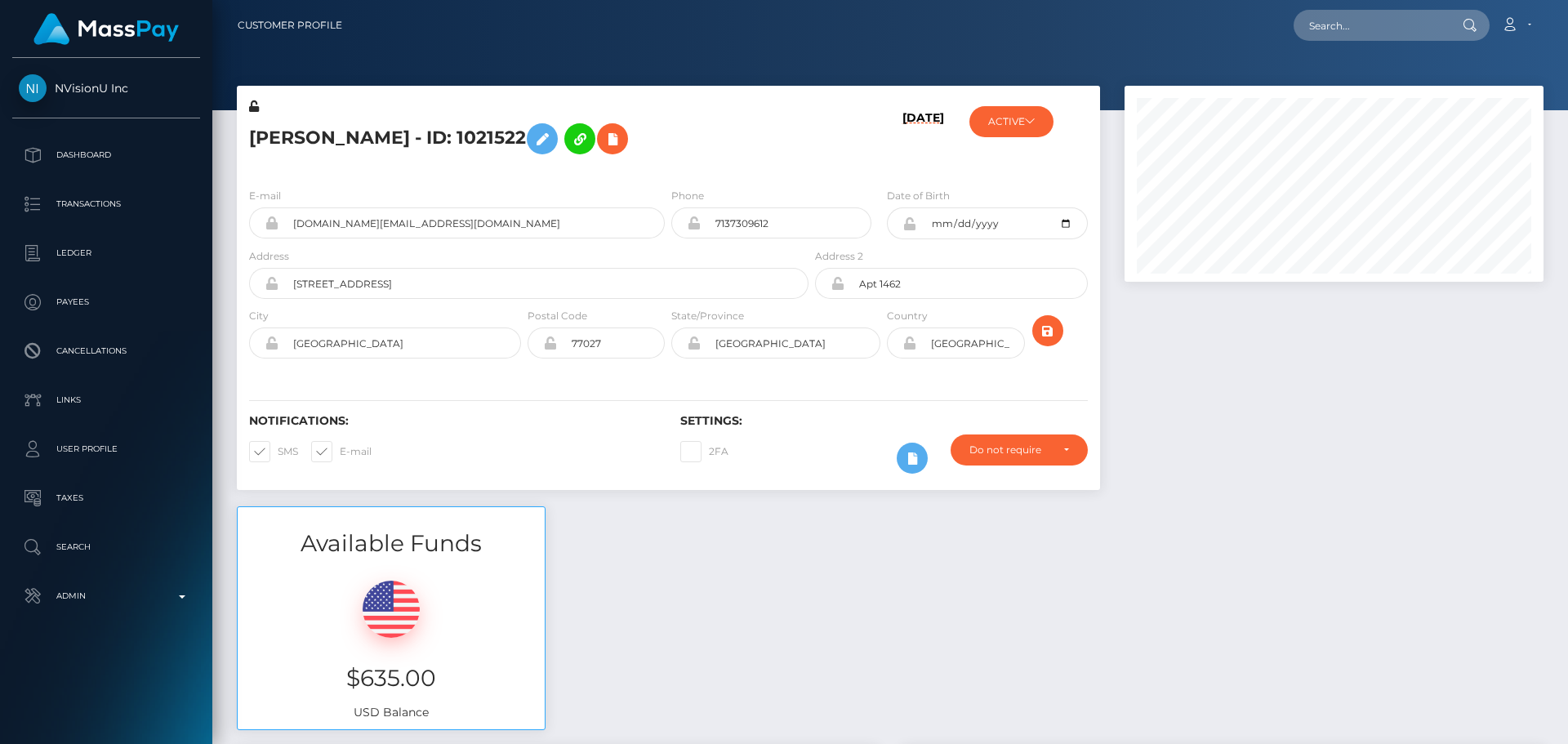
scroll to position [196, 419]
click at [906, 456] on icon at bounding box center [912, 458] width 20 height 20
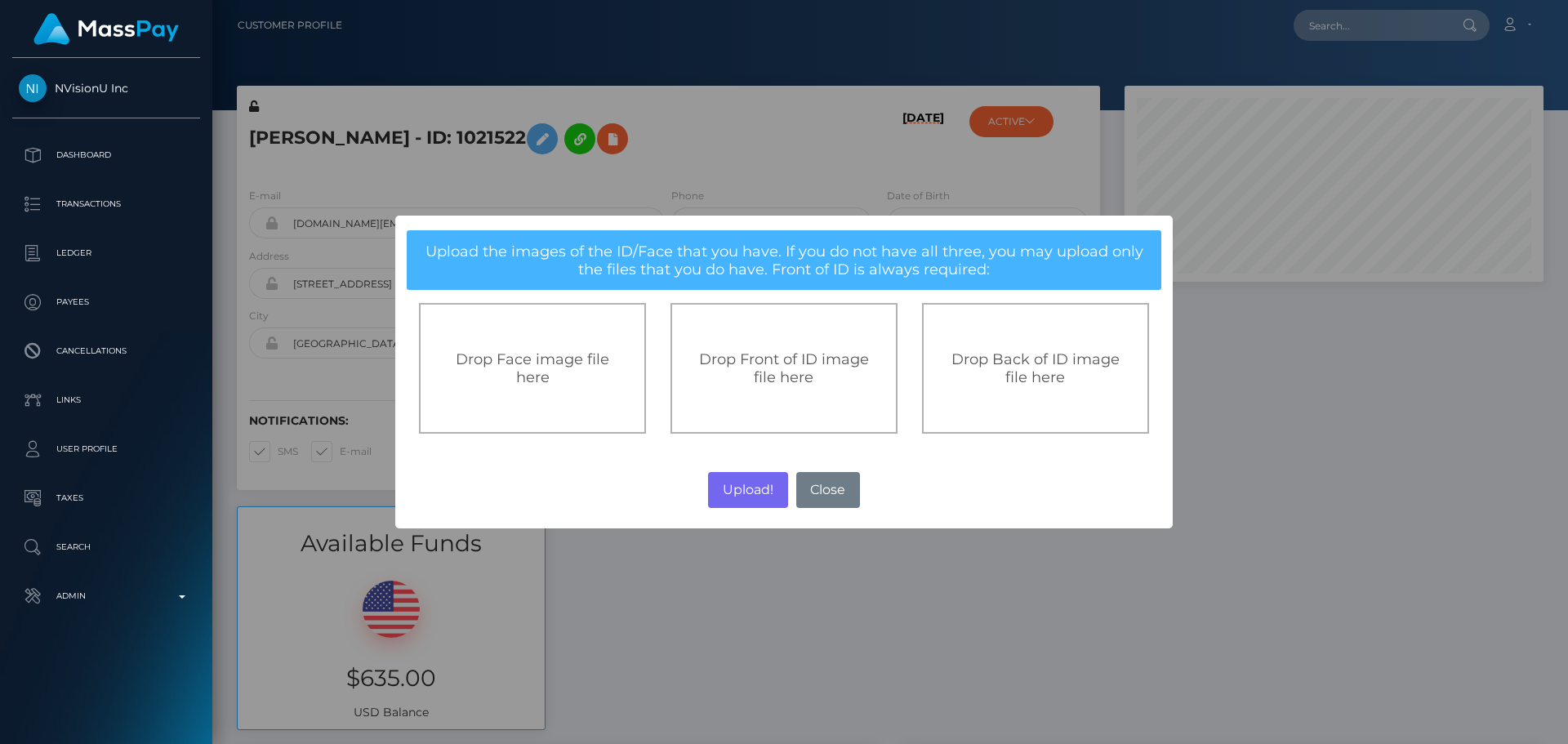
click at [731, 390] on div "Drop Front of ID image file here" at bounding box center [784, 368] width 227 height 130
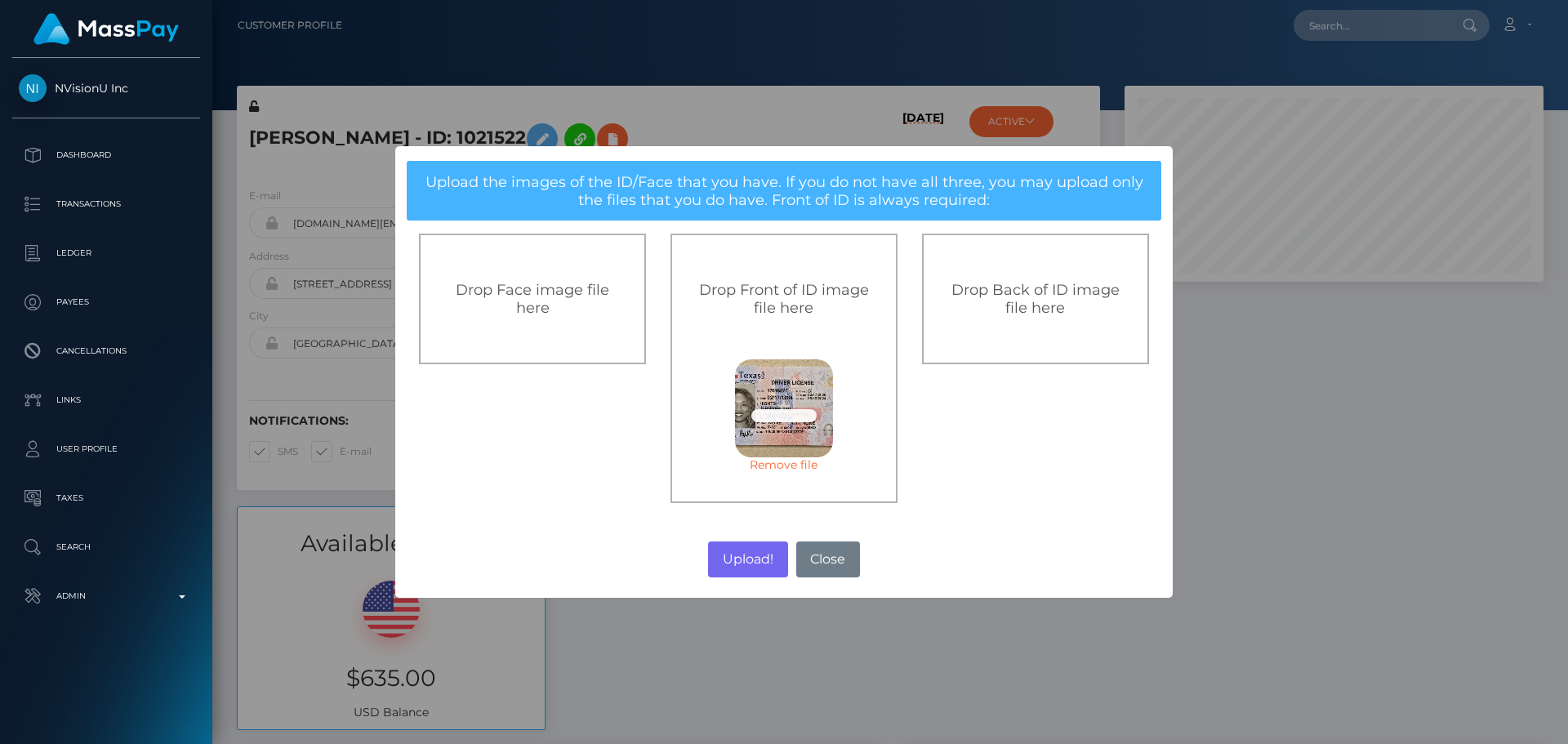
click at [1013, 312] on span "Drop Back of ID image file here" at bounding box center [1036, 299] width 169 height 36
click at [751, 560] on button "Upload!" at bounding box center [747, 559] width 79 height 36
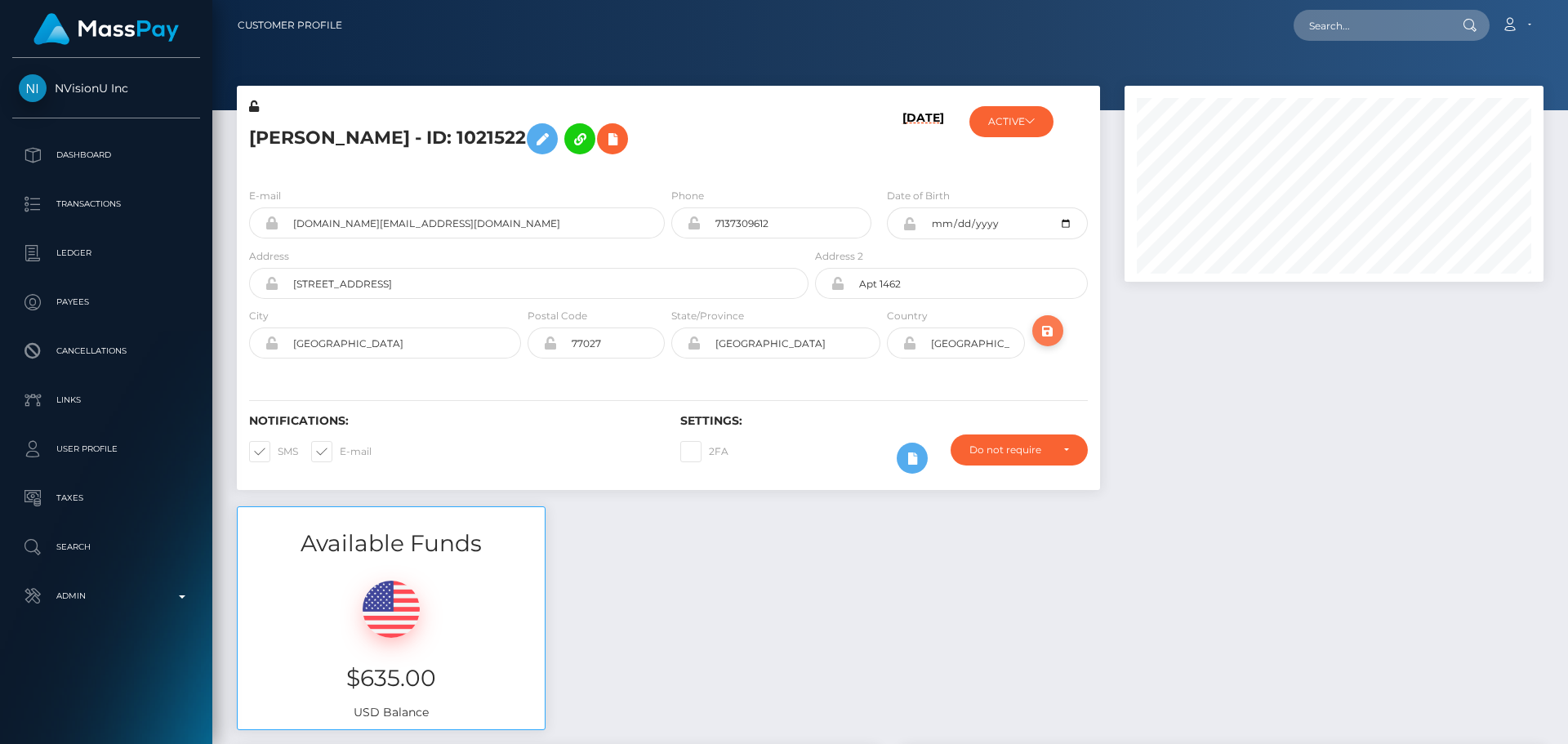
click at [1047, 333] on icon "submit" at bounding box center [1047, 331] width 20 height 20
click at [754, 137] on h5 "JENNIFER GAIL HIGHTS - ID: 1021522" at bounding box center [524, 138] width 551 height 47
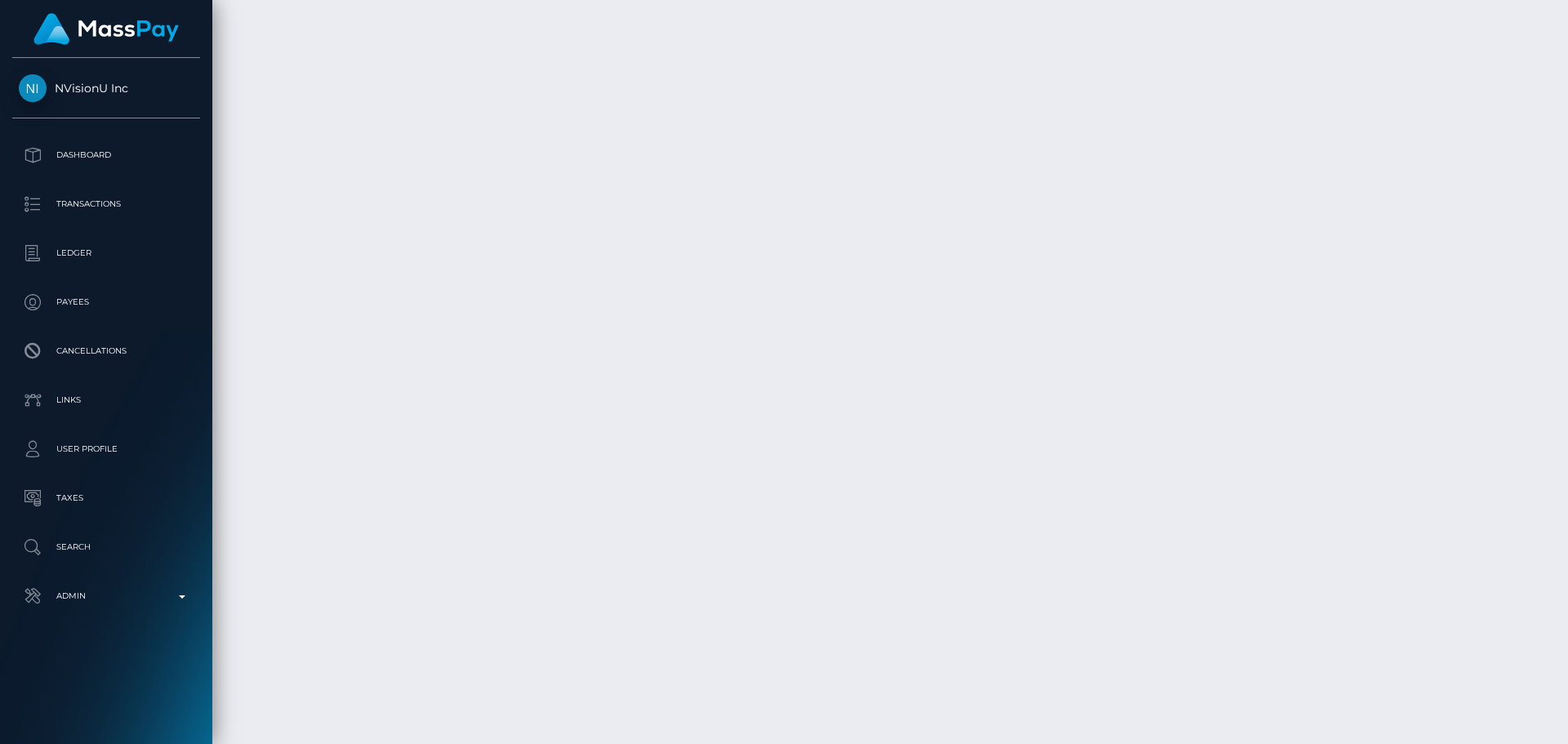
scroll to position [9807, 0]
drag, startPoint x: 1566, startPoint y: 654, endPoint x: 1518, endPoint y: 375, distance: 283.1
click at [1517, 366] on div "Customer Profile Loading... Loading..." at bounding box center [890, 372] width 1355 height 744
click at [1561, 569] on div at bounding box center [1562, 372] width 12 height 744
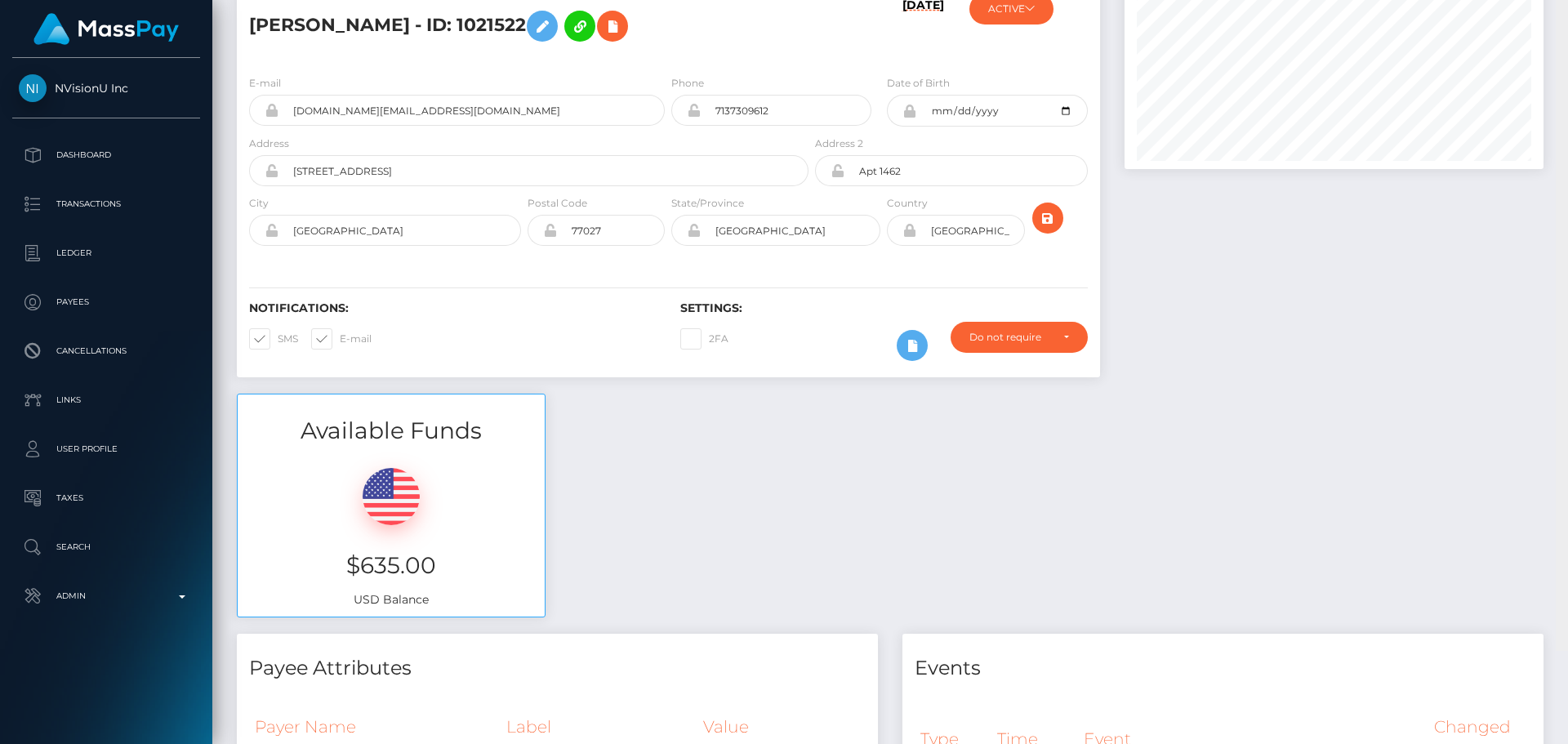
scroll to position [0, 0]
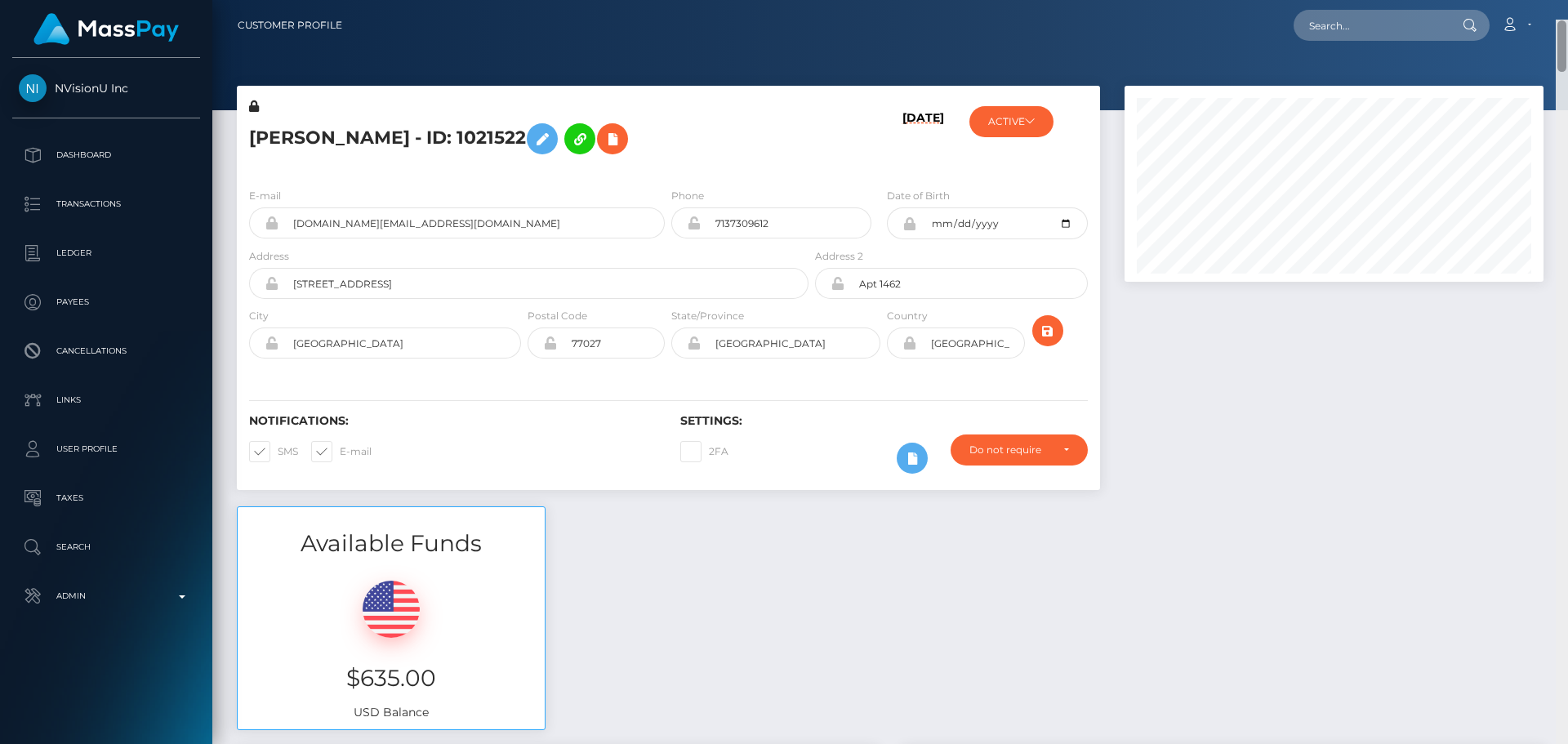
drag, startPoint x: 1561, startPoint y: 646, endPoint x: 1549, endPoint y: 10, distance: 636.1
click at [1549, 10] on div "Customer Profile Loading... Loading..." at bounding box center [890, 372] width 1355 height 744
click at [418, 139] on h5 "JENNIFER GAIL HIGHTS - ID: 1021522" at bounding box center [524, 138] width 551 height 47
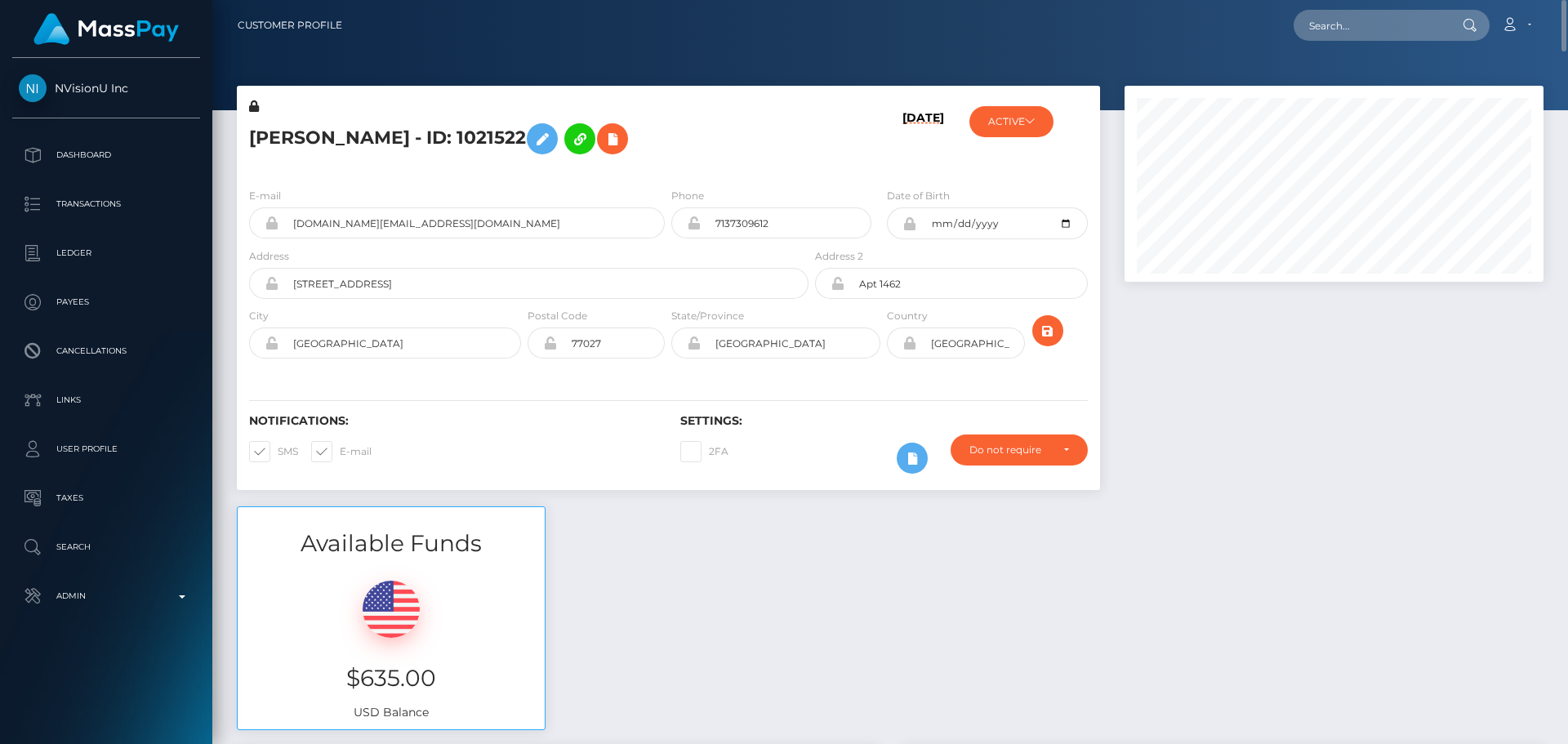
copy h5 "JENNIFER GAIL HIGHTS - ID: 1021522"
click at [1353, 23] on input "text" at bounding box center [1369, 25] width 153 height 31
paste input "poact_eBFt6R2uS6K7"
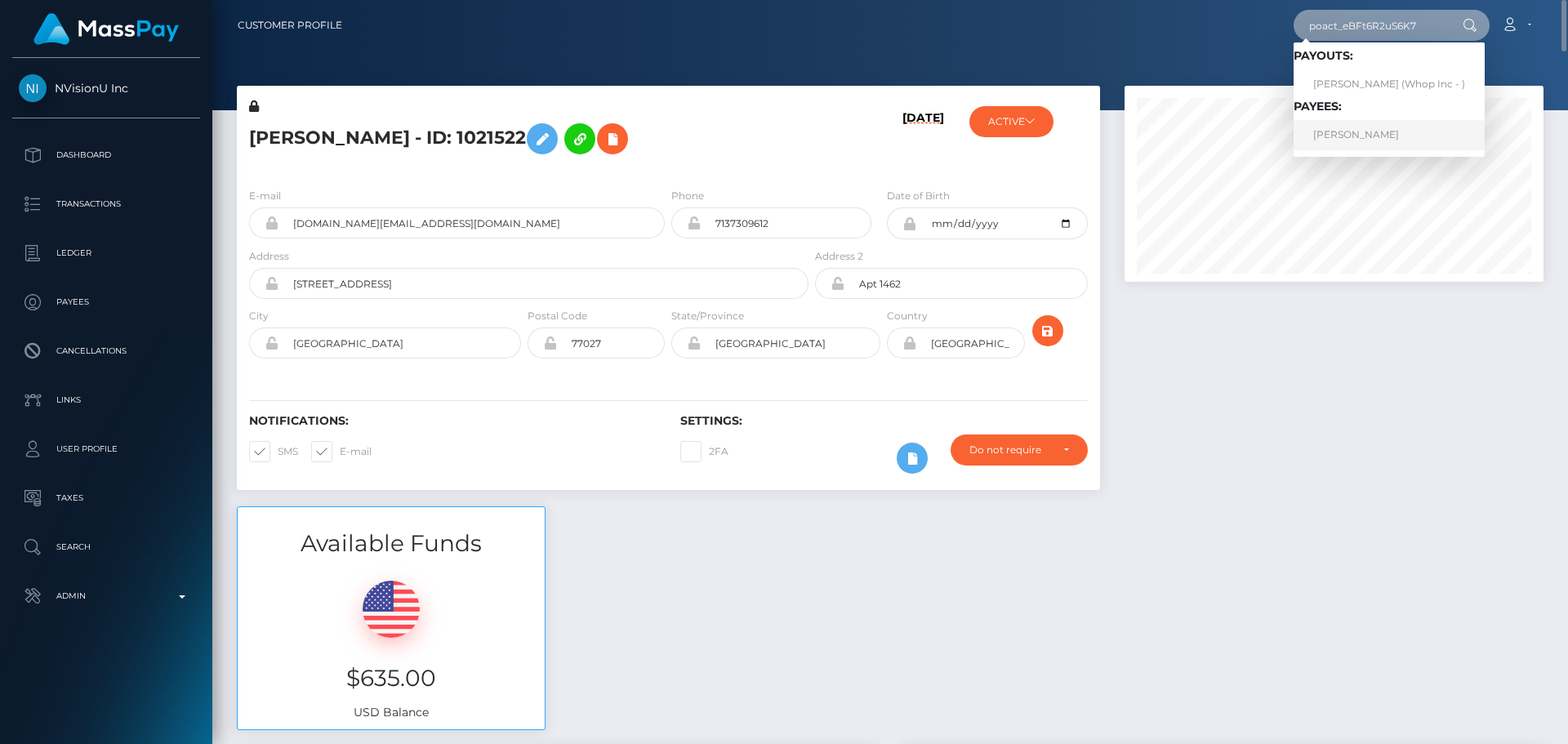
type input "poact_eBFt6R2uS6K7"
click at [1369, 132] on link "BRUNO NICOLAS PARENTE" at bounding box center [1388, 135] width 191 height 30
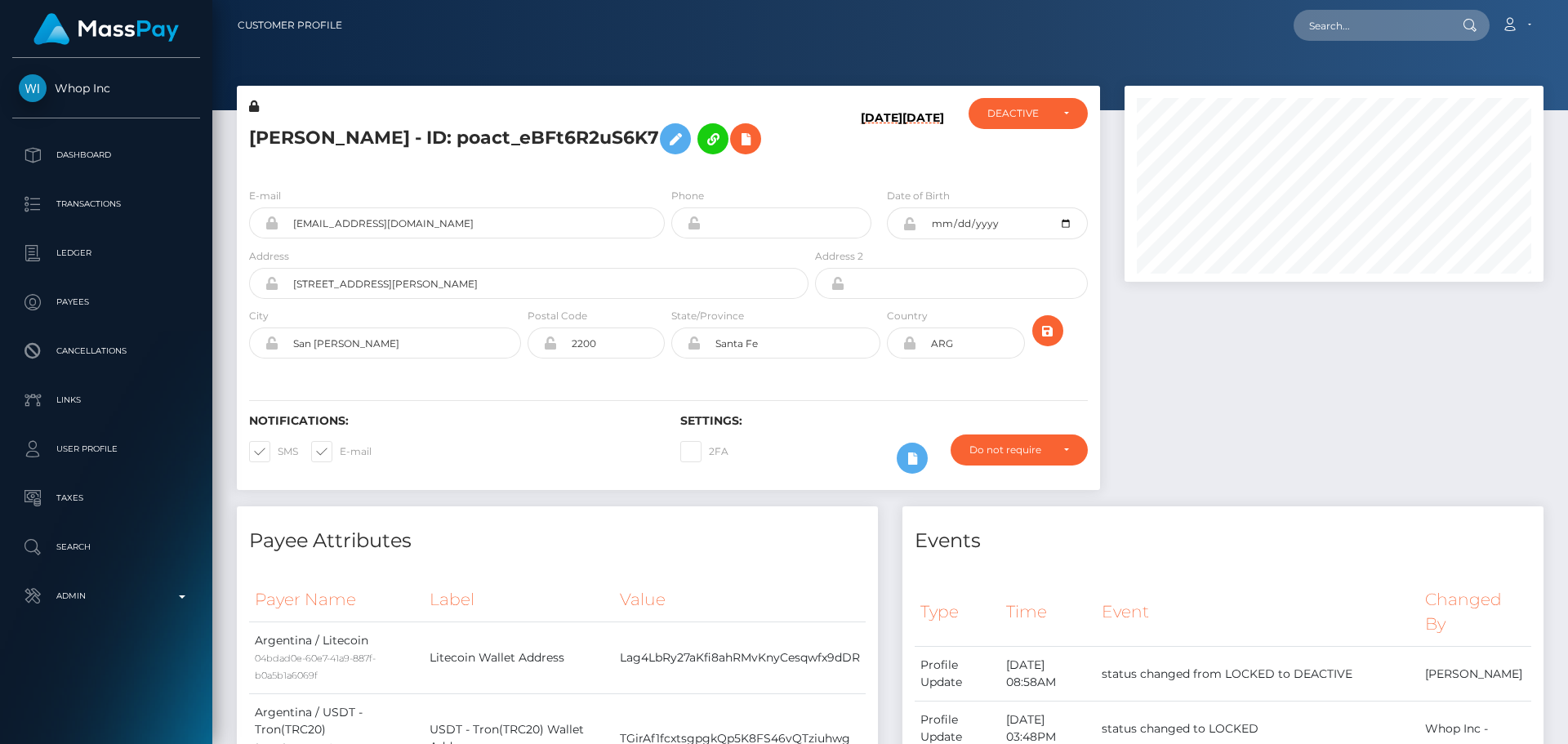
scroll to position [196, 419]
click at [844, 175] on div "[DATE] [DATE]" at bounding box center [883, 136] width 144 height 77
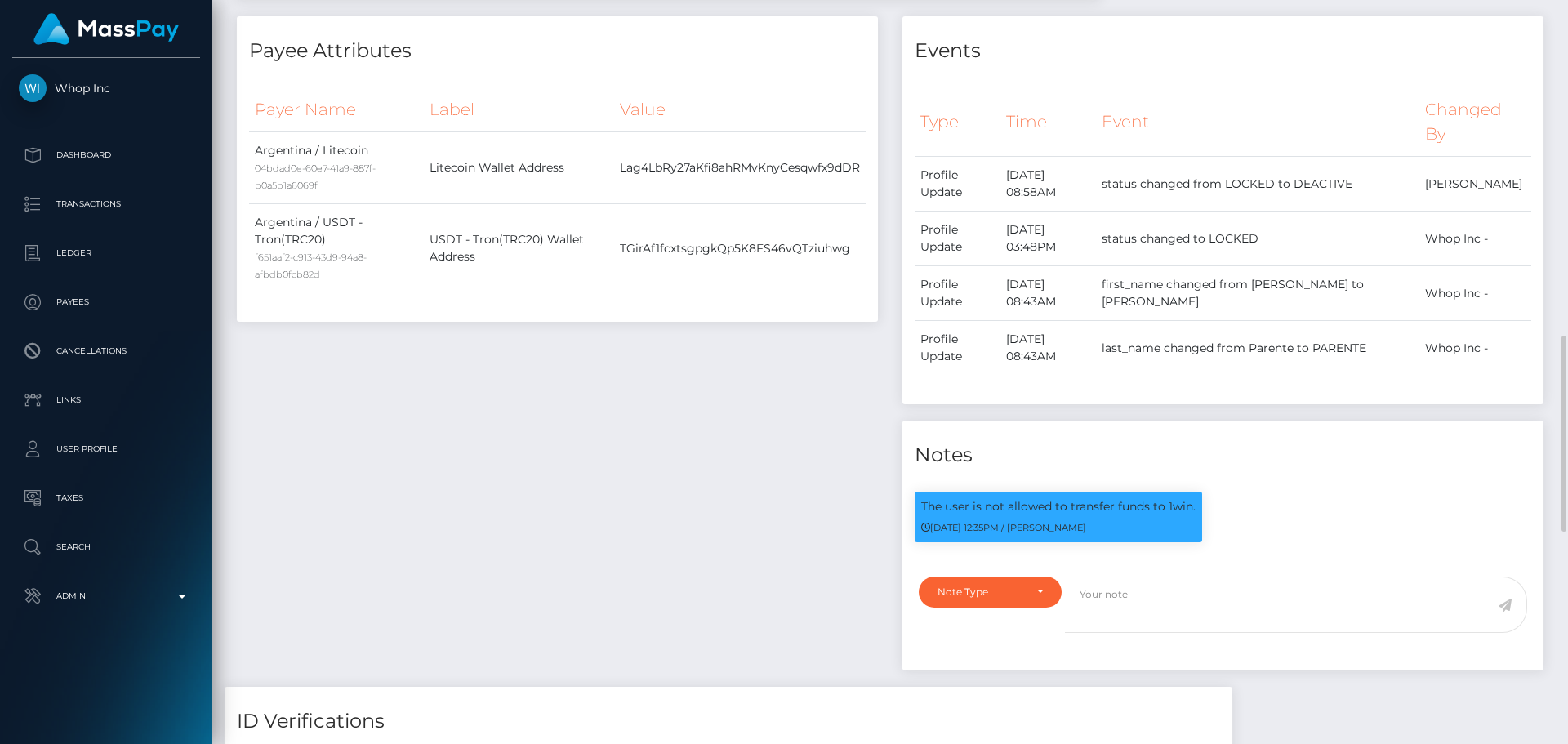
scroll to position [898, 0]
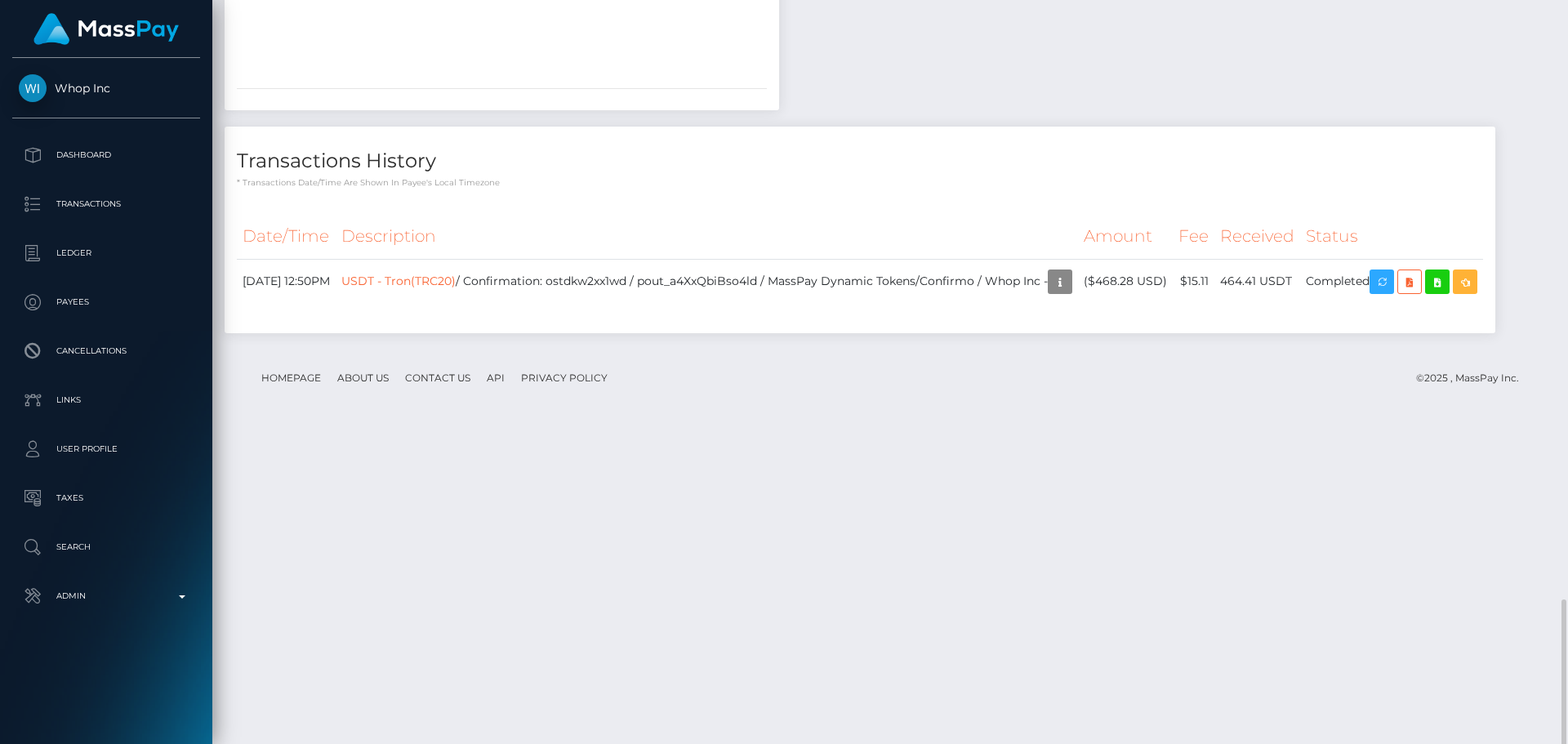
scroll to position [2041, 0]
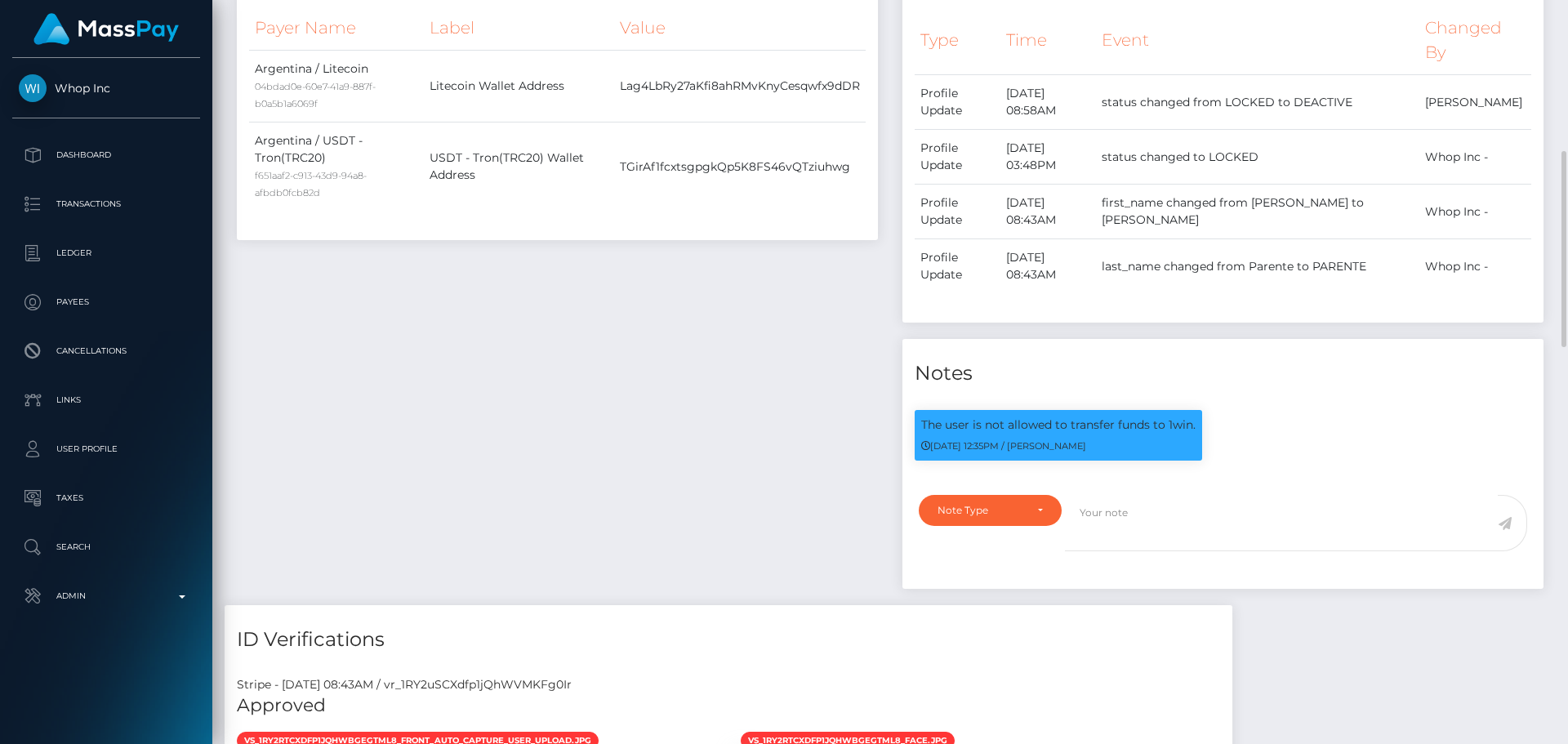
scroll to position [735, 0]
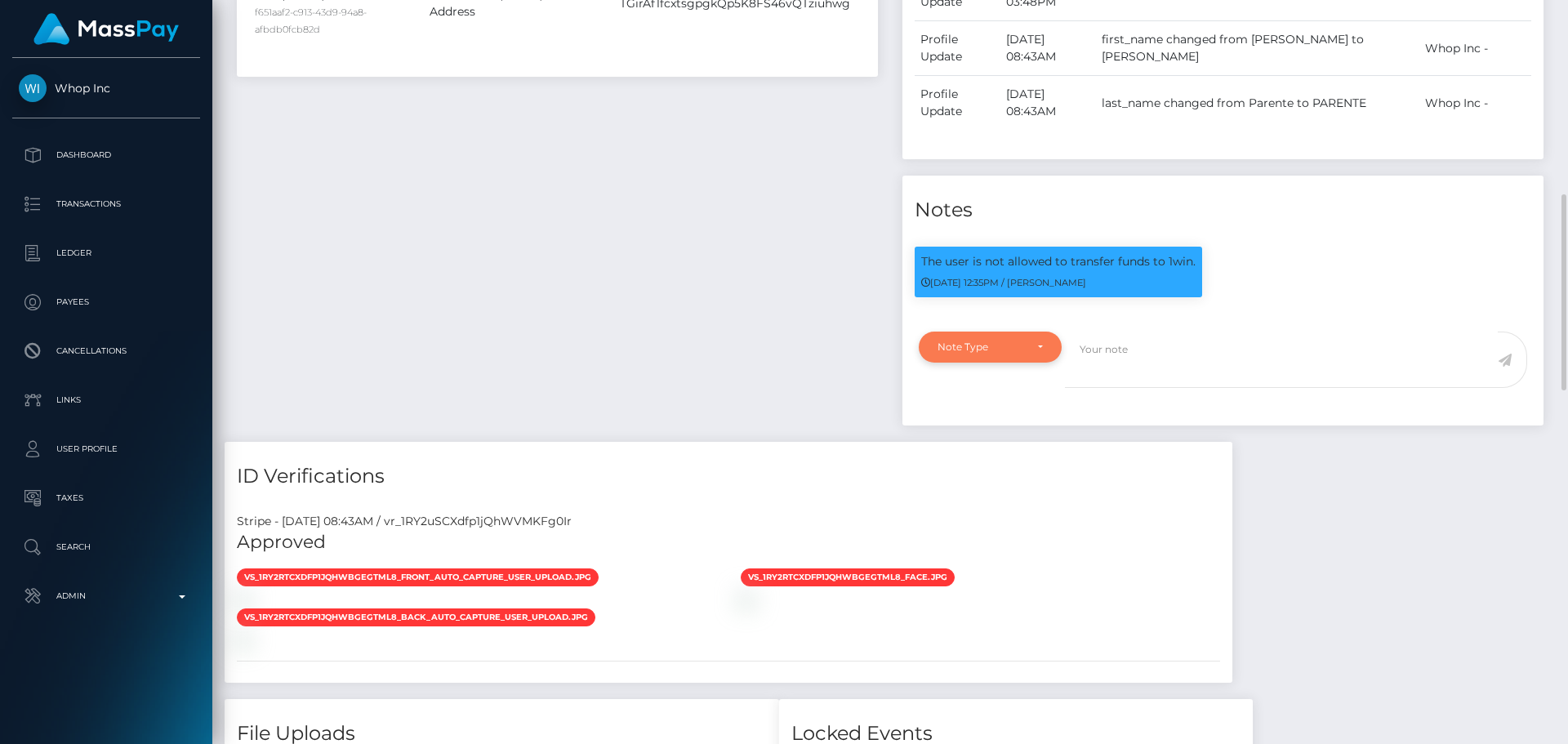
click at [1025, 363] on div "Note Type" at bounding box center [990, 347] width 143 height 31
click at [975, 441] on link "Compliance" at bounding box center [990, 426] width 143 height 30
select select "COMPLIANCE"
click at [1153, 388] on textarea at bounding box center [1282, 360] width 433 height 57
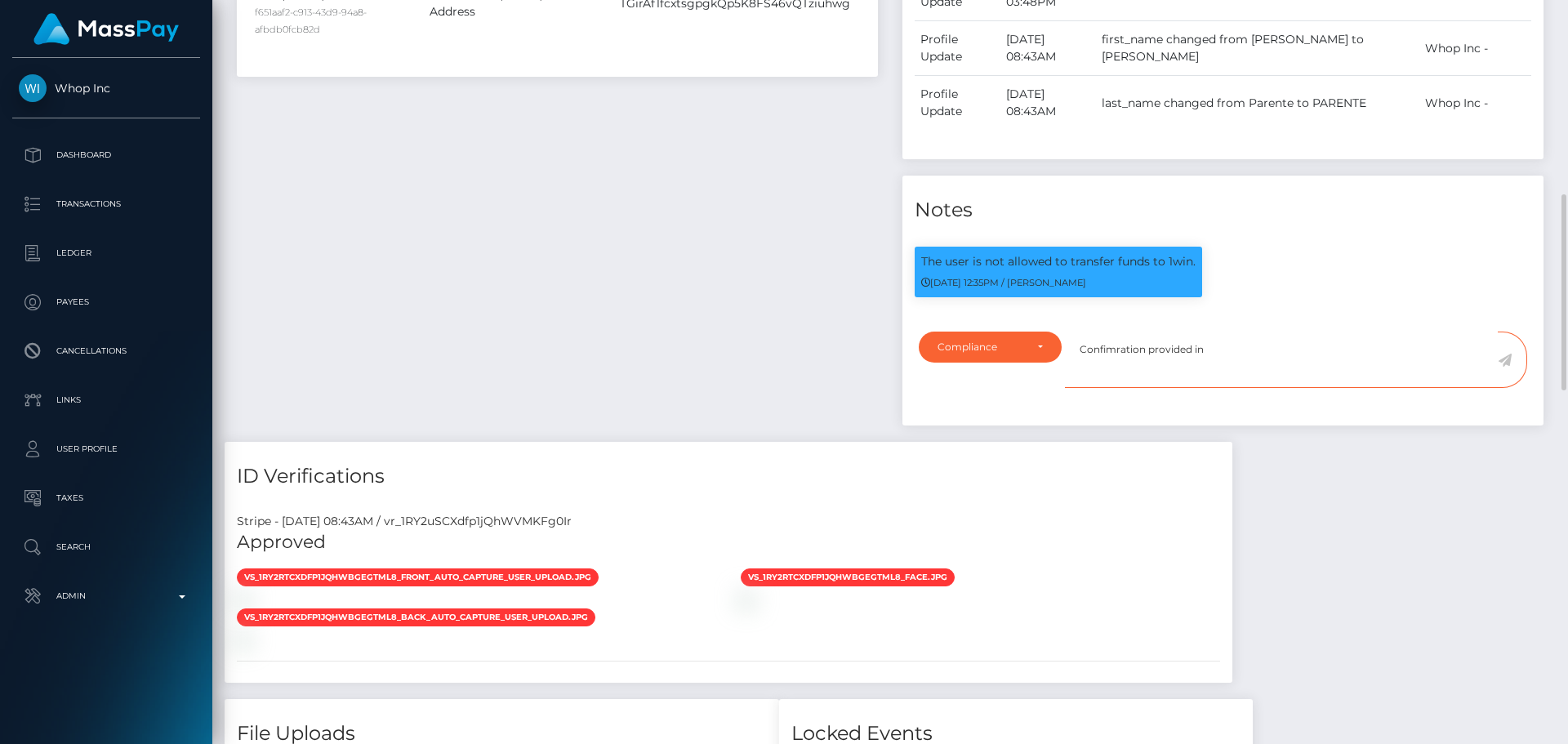
click at [1110, 388] on textarea "Confimration provided in" at bounding box center [1282, 360] width 433 height 57
click at [1246, 388] on textarea "Confirmation provided in" at bounding box center [1282, 360] width 433 height 57
paste textarea "Ticket #127375"
type textarea "Confirmation provided in Ticket #127375."
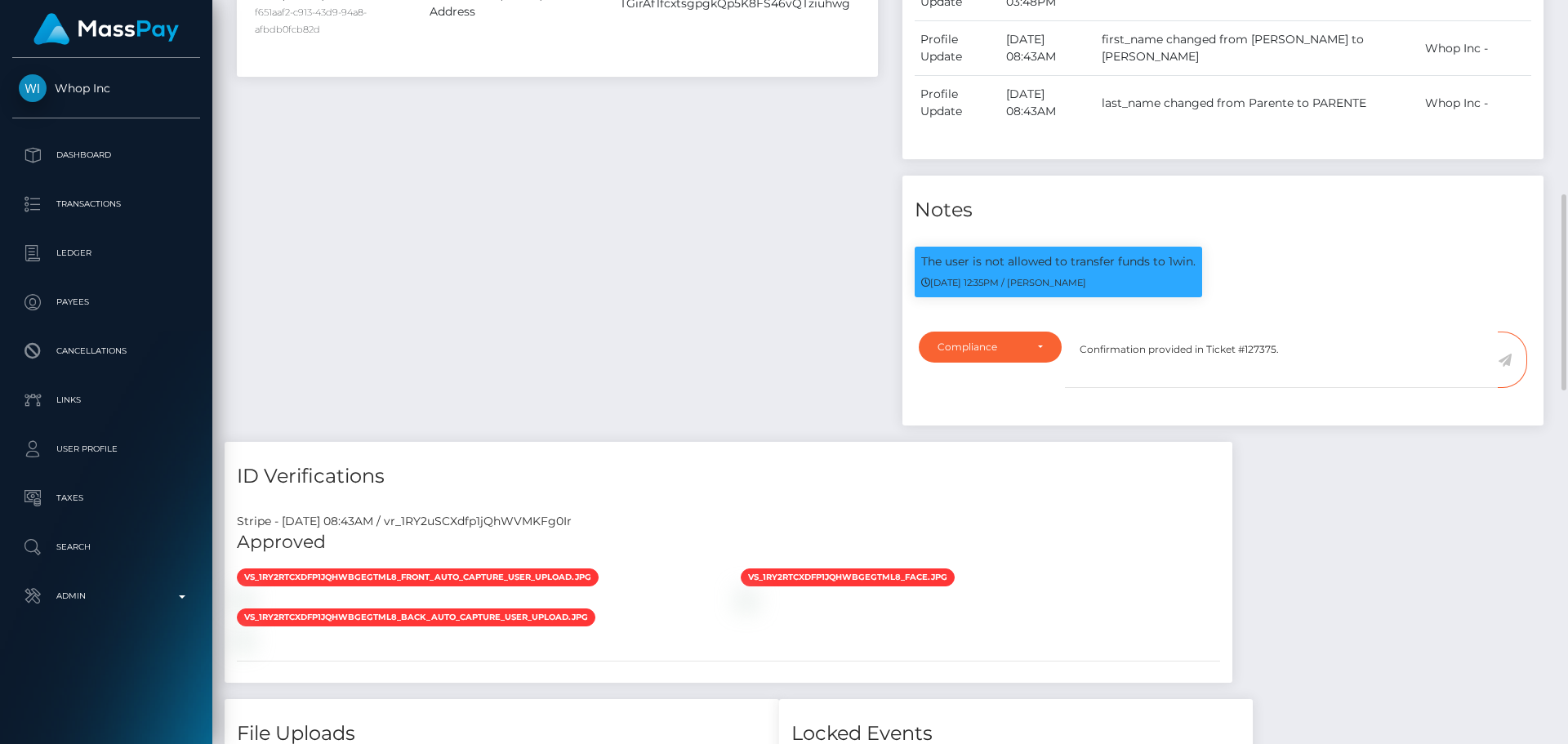
click at [1503, 366] on icon at bounding box center [1505, 360] width 14 height 13
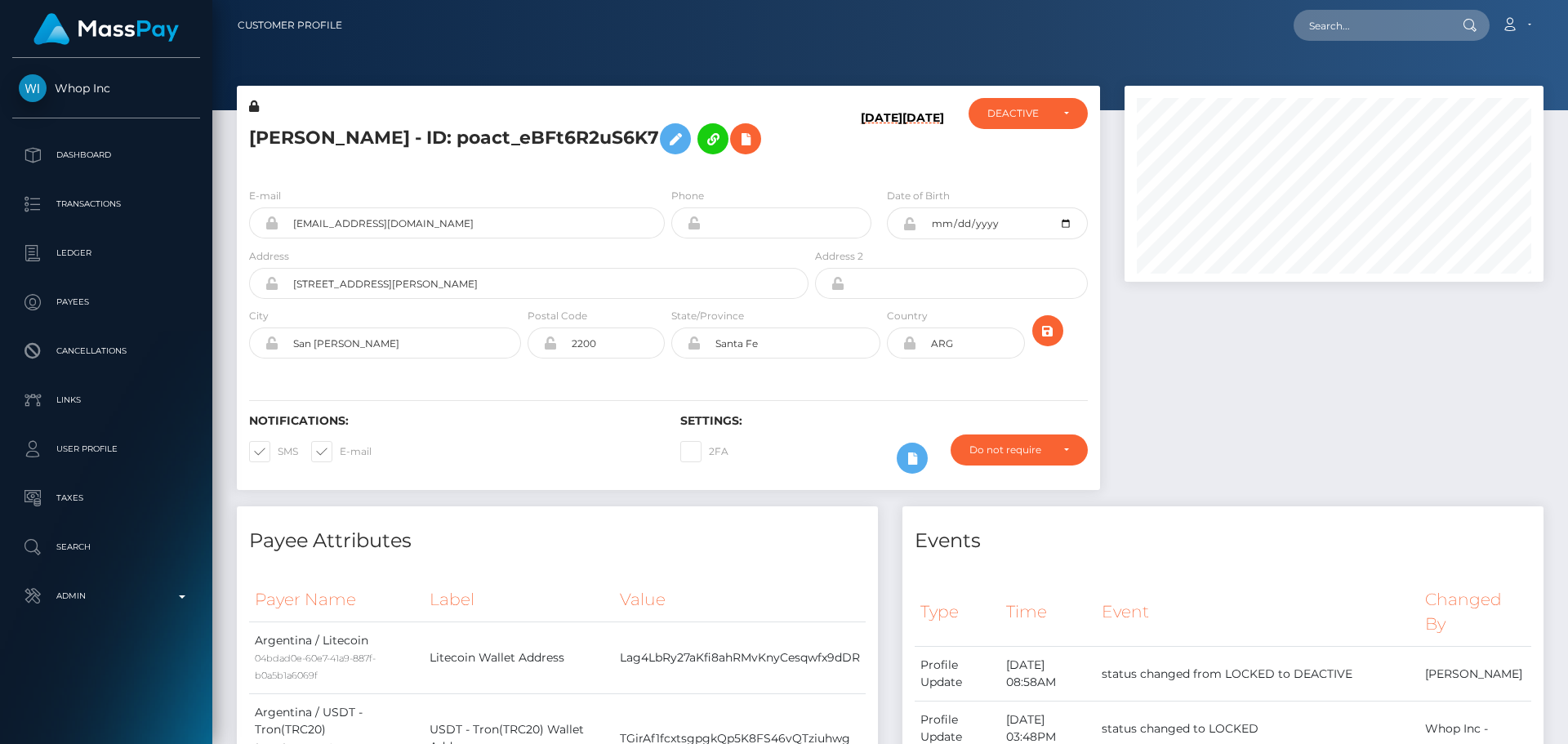
scroll to position [196, 419]
click at [1021, 121] on div "DEACTIVE" at bounding box center [1028, 113] width 119 height 31
click at [1011, 150] on span "ACTIVE" at bounding box center [1006, 157] width 36 height 15
select select "ACTIVE"
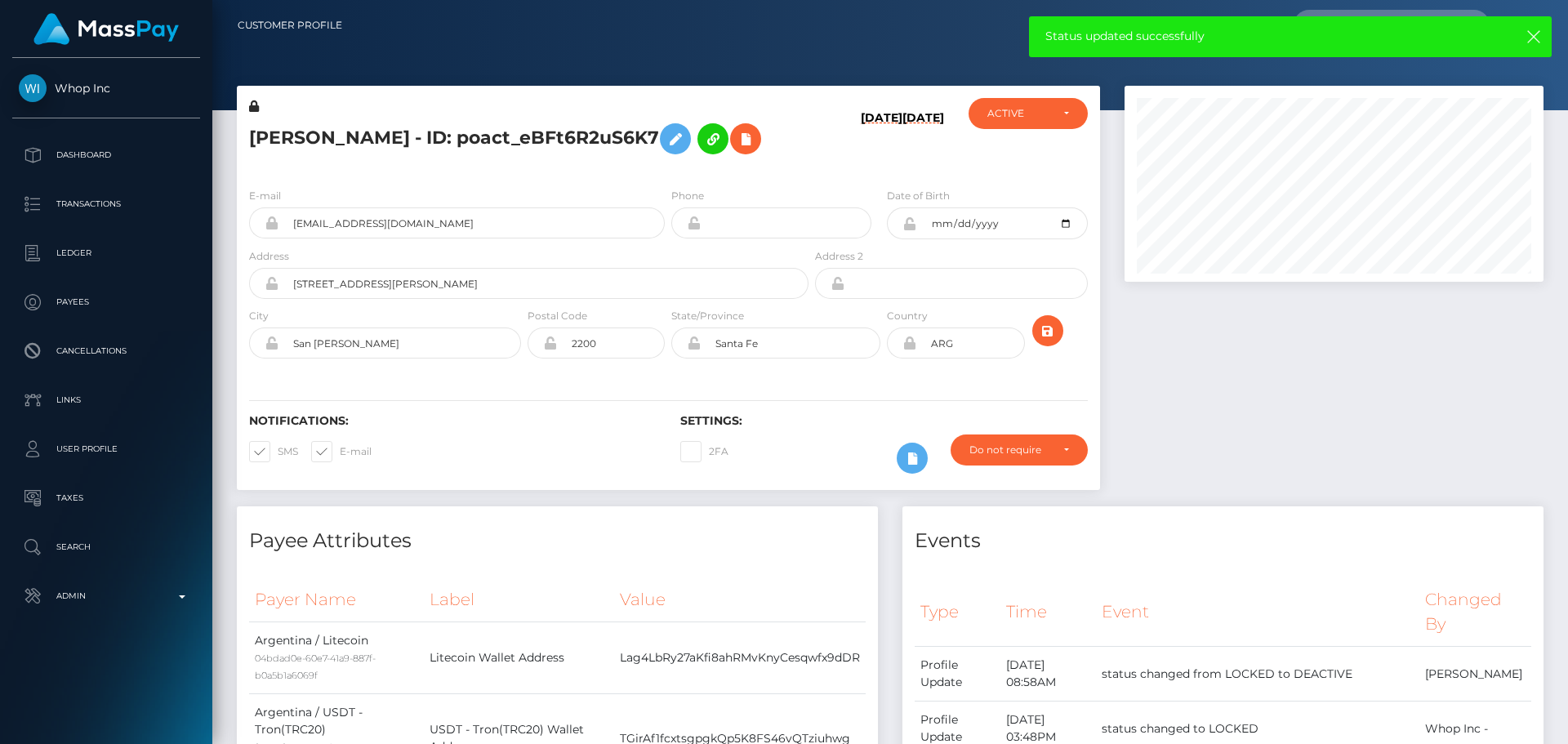
click at [672, 162] on h5 "[PERSON_NAME] - ID: poact_eBFt6R2uS6K7" at bounding box center [524, 138] width 551 height 47
click at [475, 134] on h5 "[PERSON_NAME] - ID: poact_eBFt6R2uS6K7" at bounding box center [524, 138] width 551 height 47
copy h5 "[PERSON_NAME] - ID: poact_eBFt6R2uS6K7"
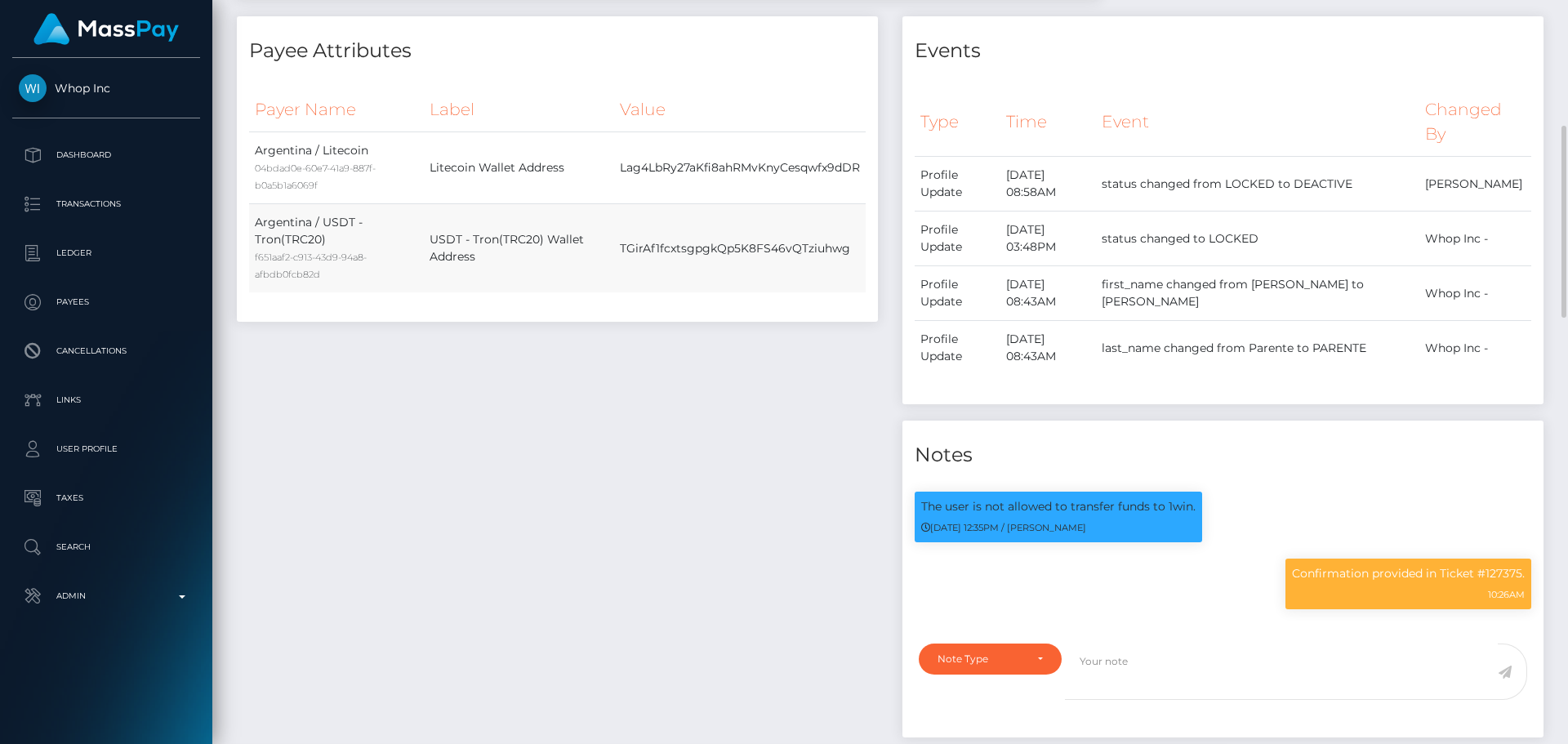
scroll to position [572, 0]
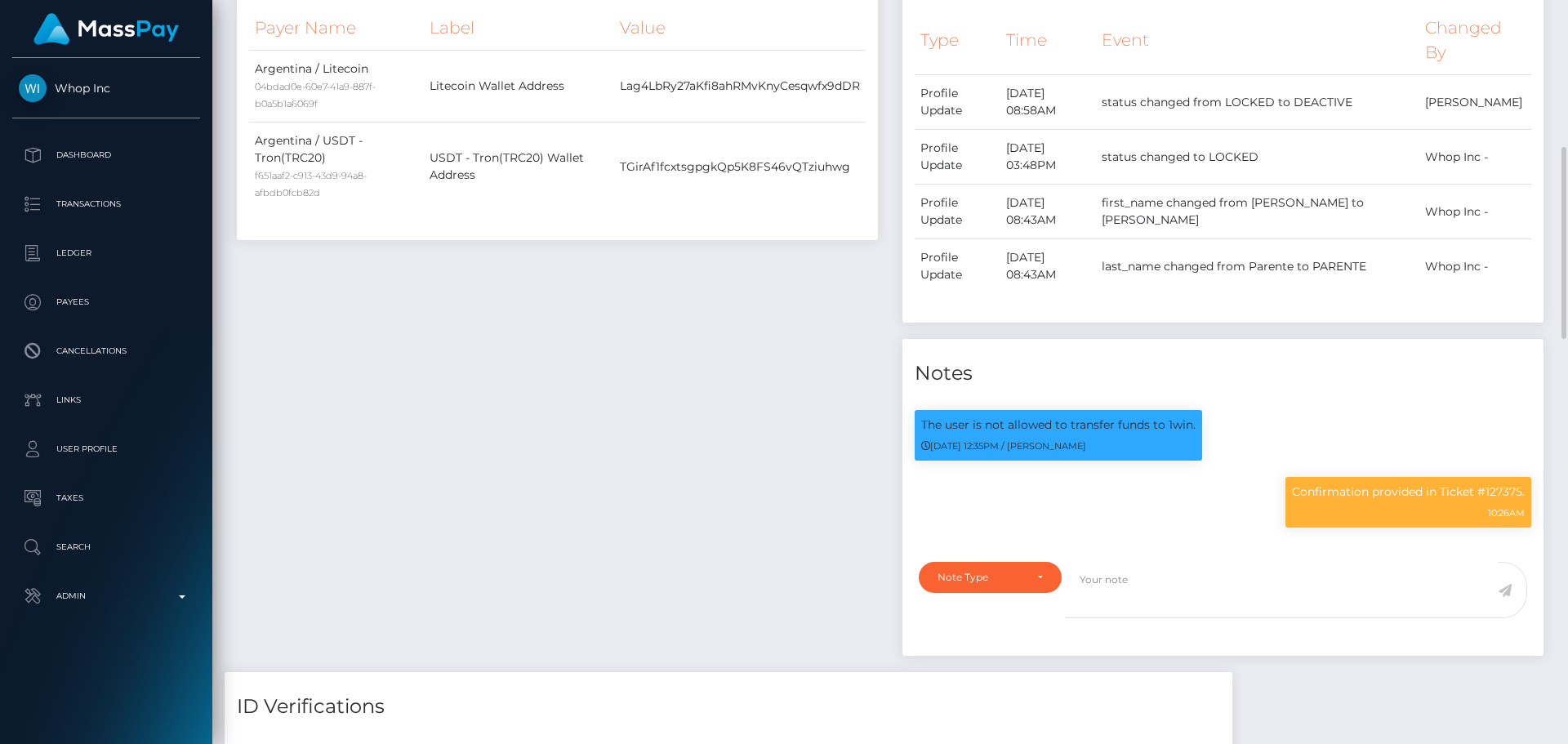
click at [647, 394] on div "Payee Attributes Payer Name Label Value Argentina / Litecoin 04bdad0e-60e7-41a9…" at bounding box center [557, 302] width 665 height 737
click at [596, 377] on div "Payee Attributes Payer Name Label Value Argentina / Litecoin 04bdad0e-60e7-41a9…" at bounding box center [557, 302] width 665 height 737
click at [623, 383] on div "Payee Attributes Payer Name Label Value Argentina / Litecoin 04bdad0e-60e7-41a9…" at bounding box center [557, 302] width 665 height 737
click at [636, 366] on div "Payee Attributes Payer Name Label Value Argentina / Litecoin 04bdad0e-60e7-41a9…" at bounding box center [557, 302] width 665 height 737
click at [608, 339] on div "Payee Attributes Payer Name Label Value Argentina / Litecoin 04bdad0e-60e7-41a9…" at bounding box center [557, 302] width 665 height 737
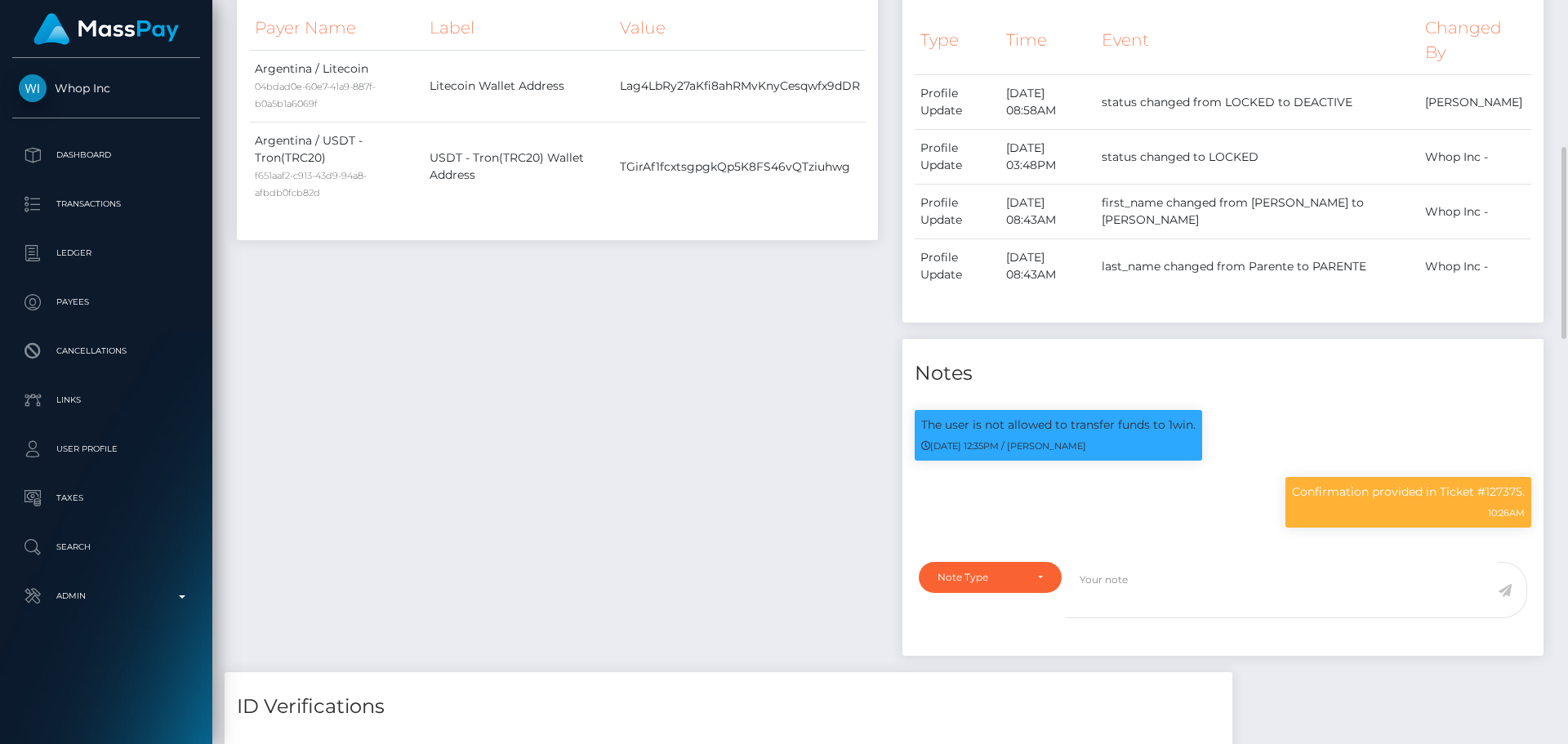
click at [603, 321] on div "Payee Attributes Payer Name Label Value Argentina / Litecoin 04bdad0e-60e7-41a9…" at bounding box center [557, 302] width 665 height 737
click at [627, 329] on div "Payee Attributes Payer Name Label Value Argentina / Litecoin 04bdad0e-60e7-41a9…" at bounding box center [557, 302] width 665 height 737
click at [600, 322] on div "Payee Attributes Payer Name Label Value Argentina / Litecoin 04bdad0e-60e7-41a9…" at bounding box center [557, 302] width 665 height 737
click at [627, 330] on div "Payee Attributes Payer Name Label Value Argentina / Litecoin 04bdad0e-60e7-41a9…" at bounding box center [557, 302] width 665 height 737
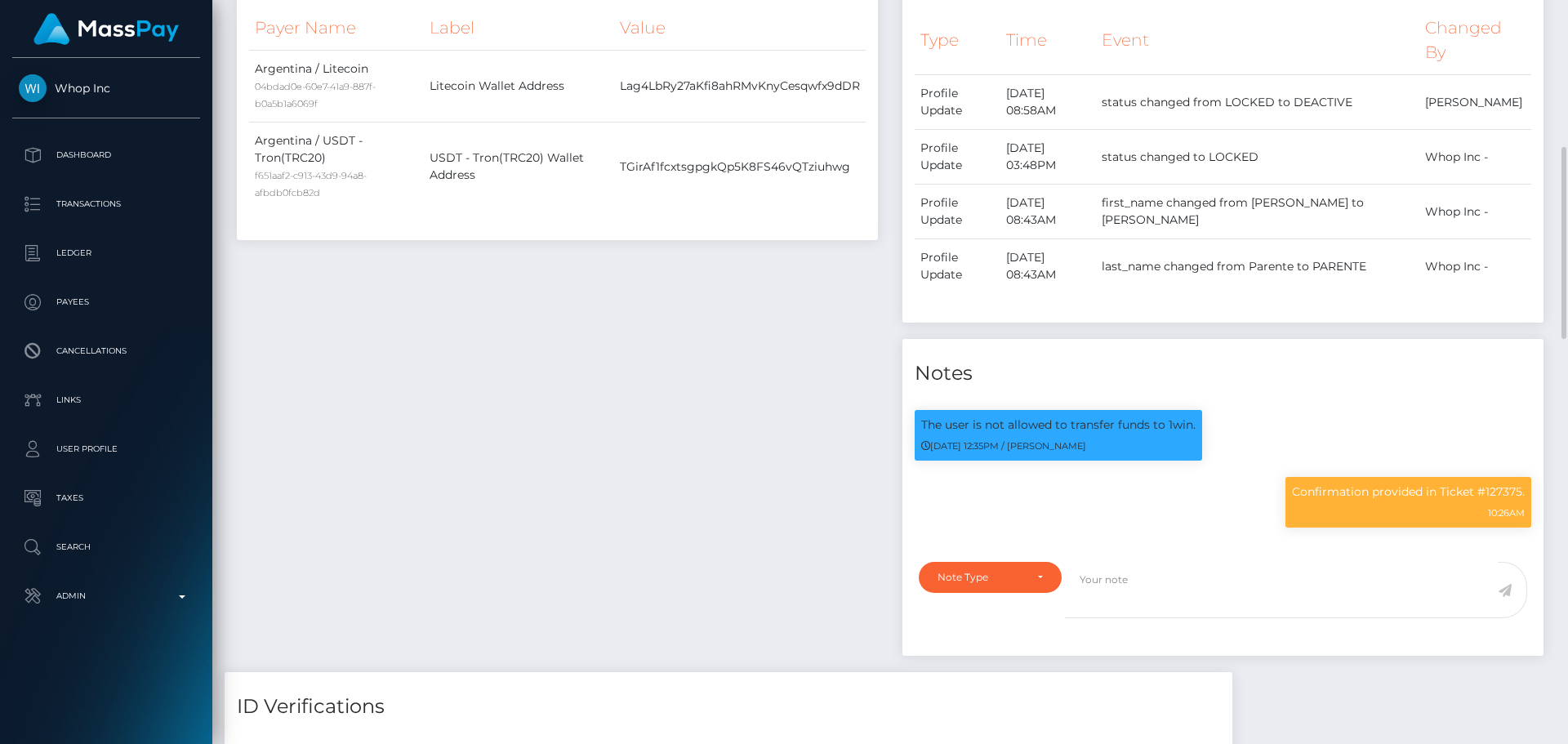
click at [601, 326] on div "Payee Attributes Payer Name Label Value Argentina / Litecoin 04bdad0e-60e7-41a9…" at bounding box center [557, 302] width 665 height 737
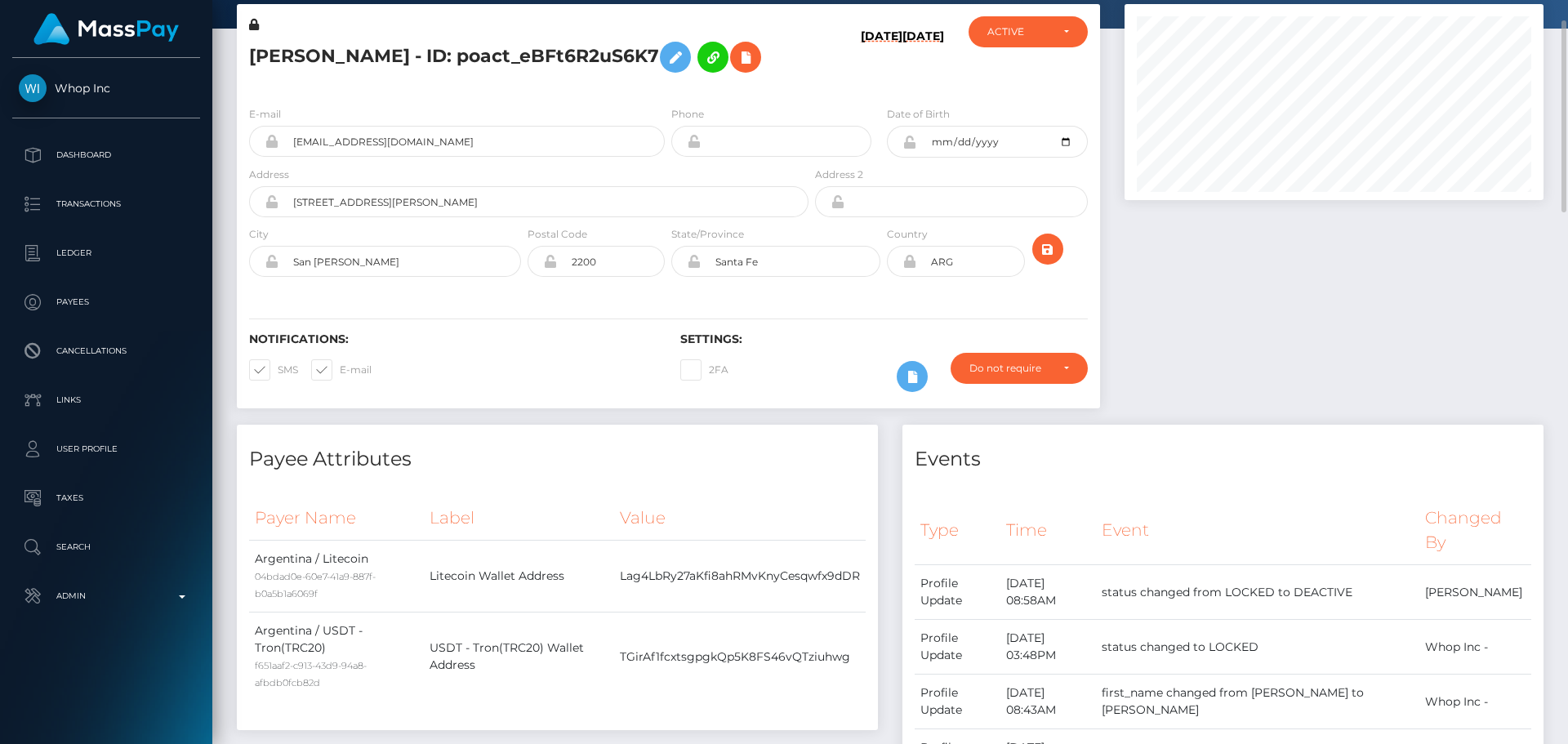
scroll to position [0, 0]
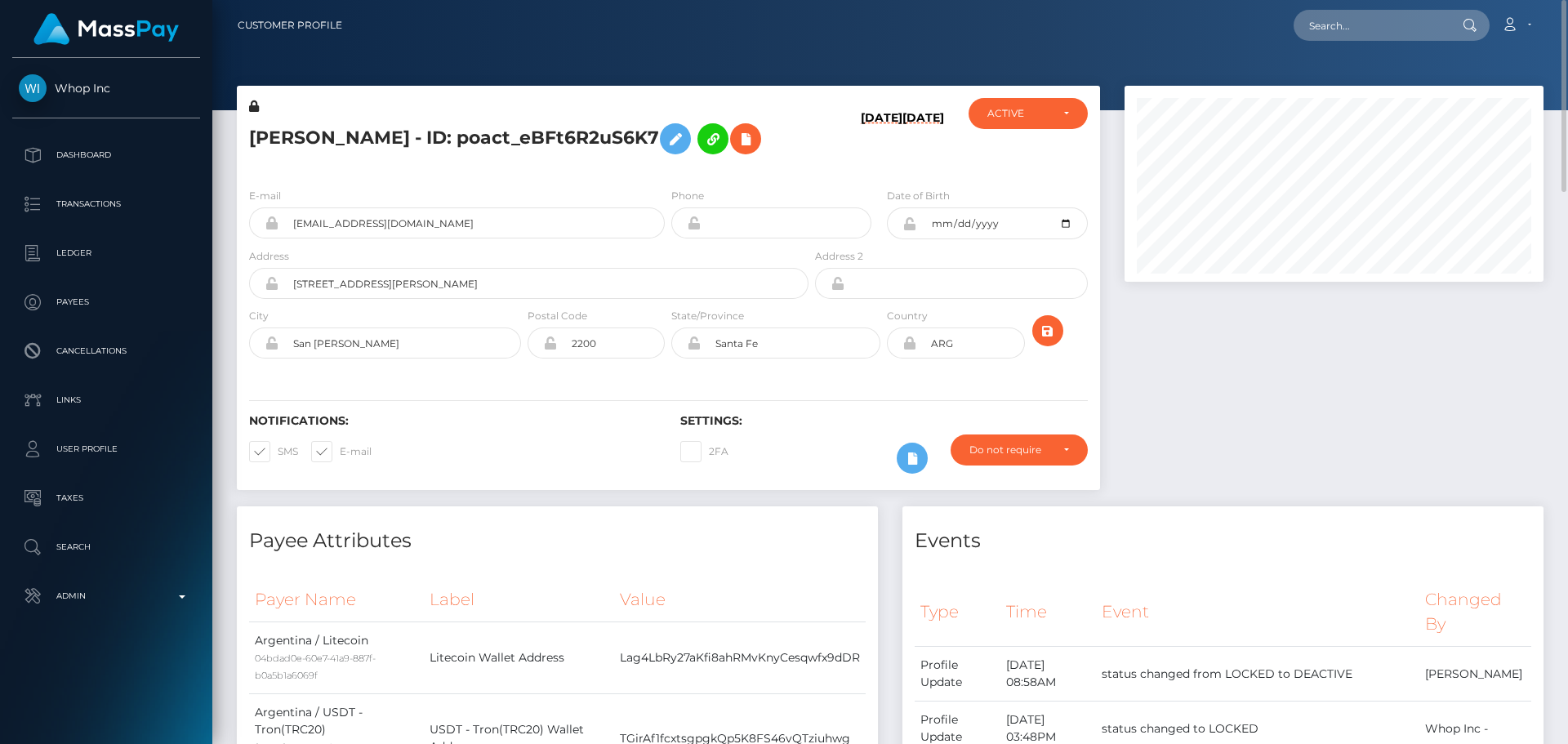
click at [586, 175] on div "BRUNO NICOLAS PARENTE - ID: poact_eBFt6R2uS6K7" at bounding box center [524, 136] width 575 height 77
click at [1046, 341] on icon "submit" at bounding box center [1047, 331] width 20 height 20
click at [1355, 20] on input "text" at bounding box center [1369, 25] width 153 height 31
paste input "317457778664812544"
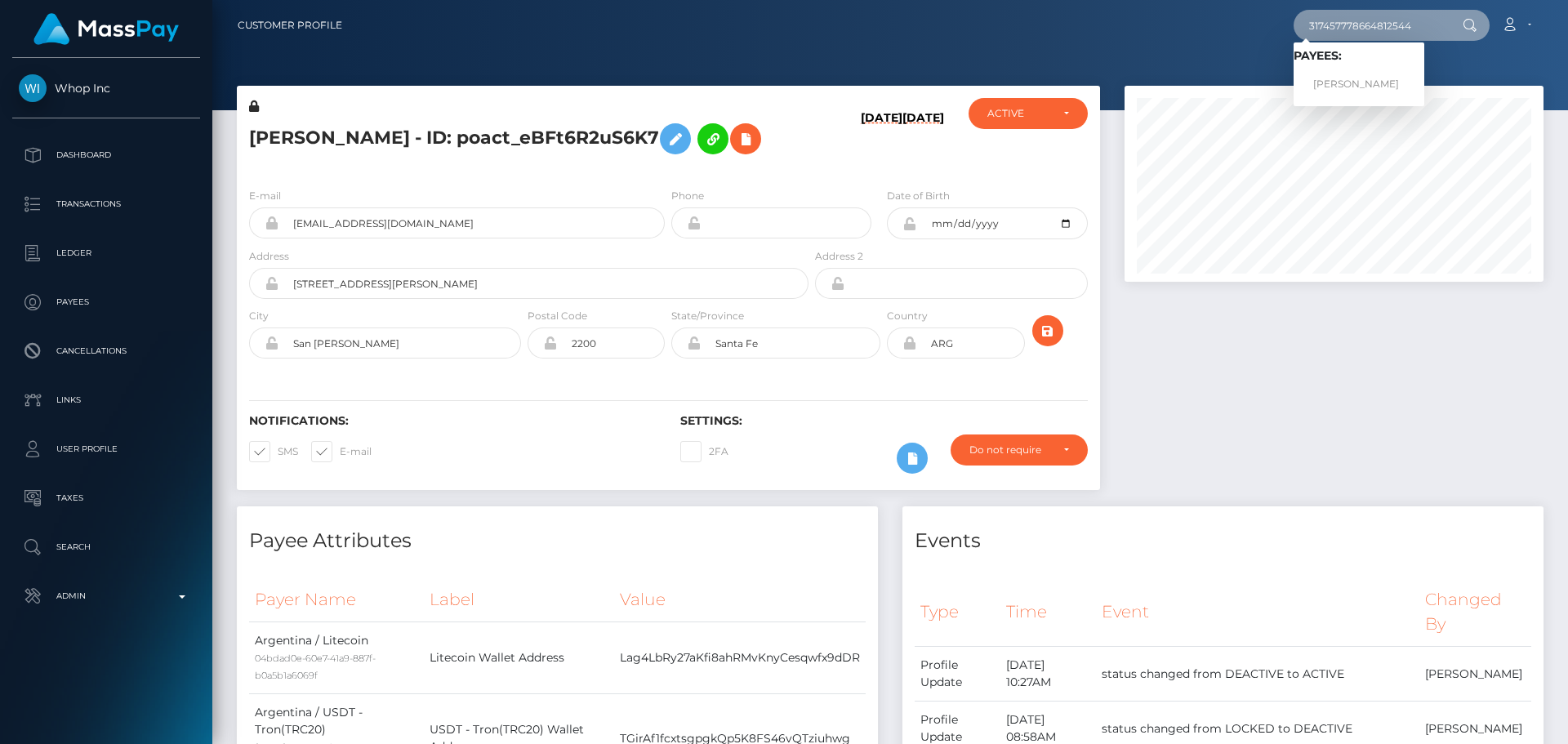
type input "317457778664812544"
click at [1347, 85] on link "Valeriia Olegovna Kovaleva" at bounding box center [1358, 84] width 130 height 30
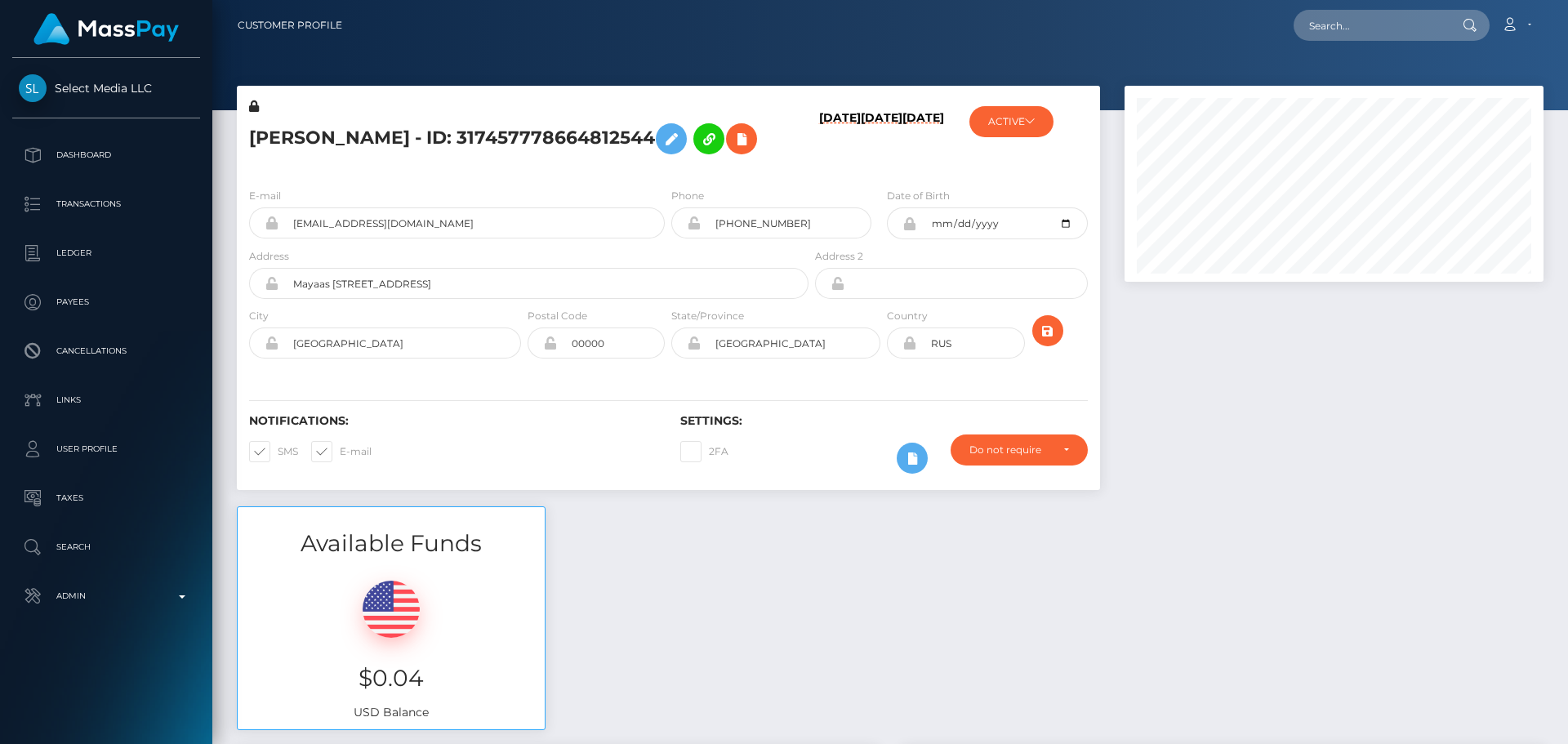
scroll to position [2529, 0]
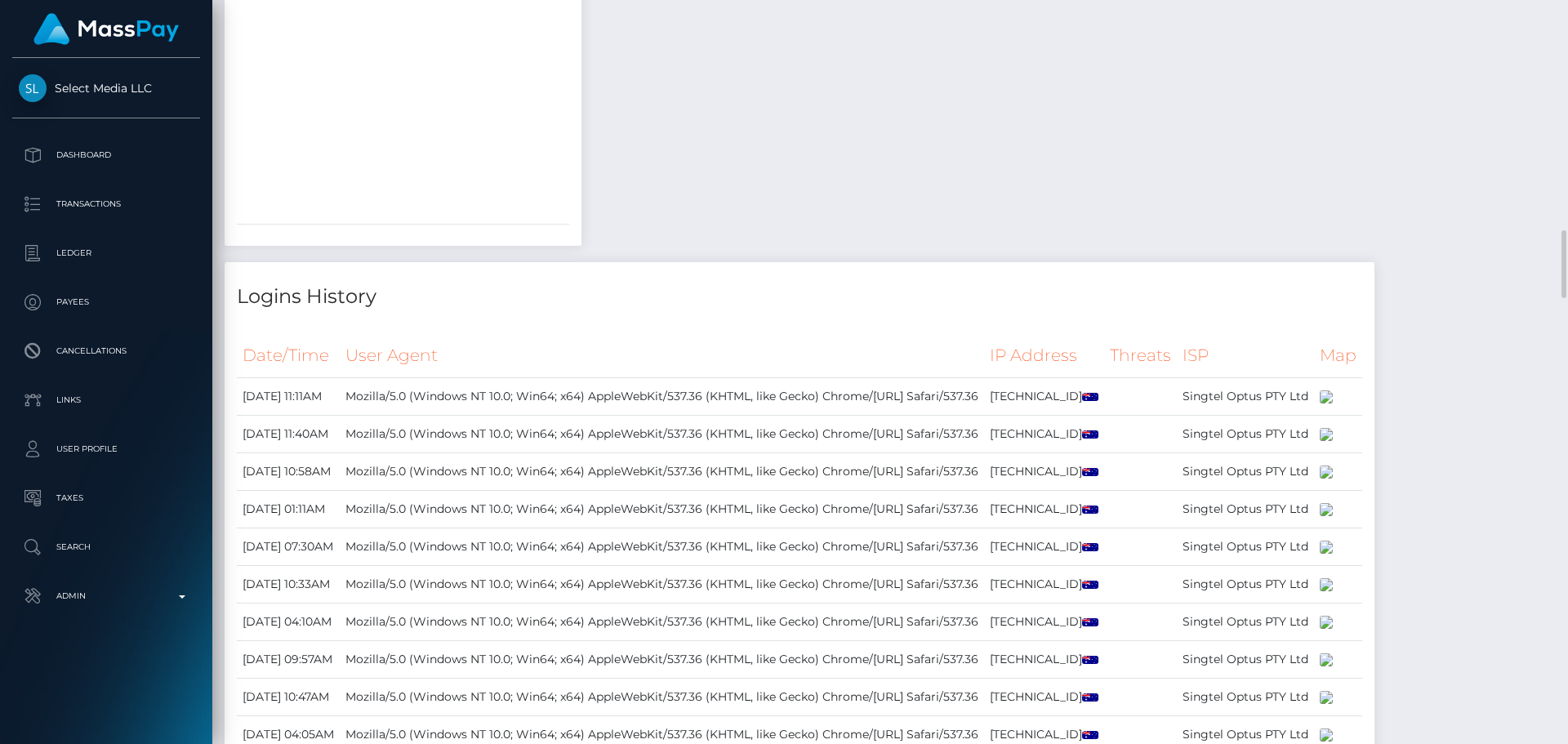
click at [582, 211] on div at bounding box center [403, 6] width 357 height 408
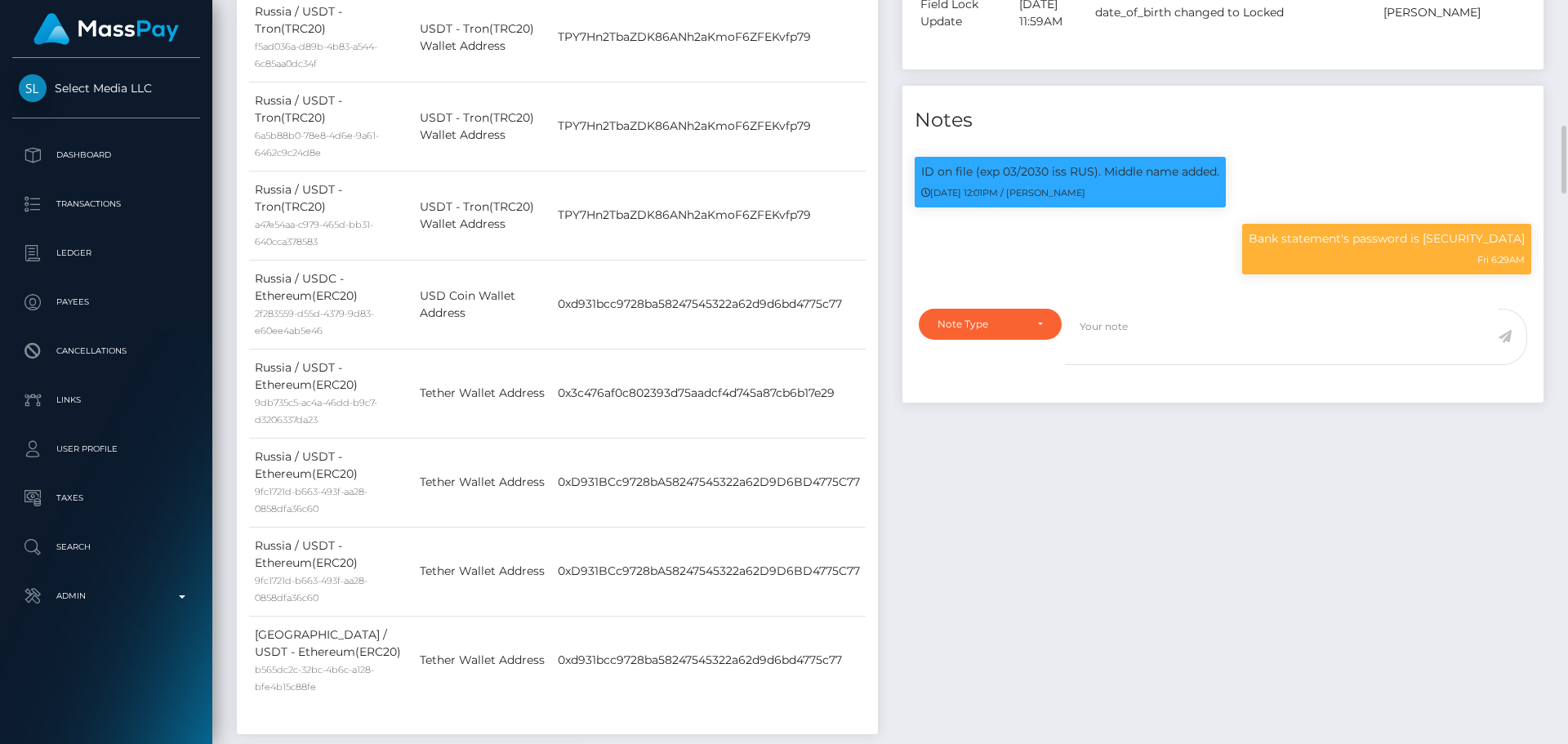
scroll to position [196, 419]
click at [1486, 247] on p "Bank statement's password is [SECURITY_DATA]" at bounding box center [1386, 239] width 276 height 17
copy p "90012905"
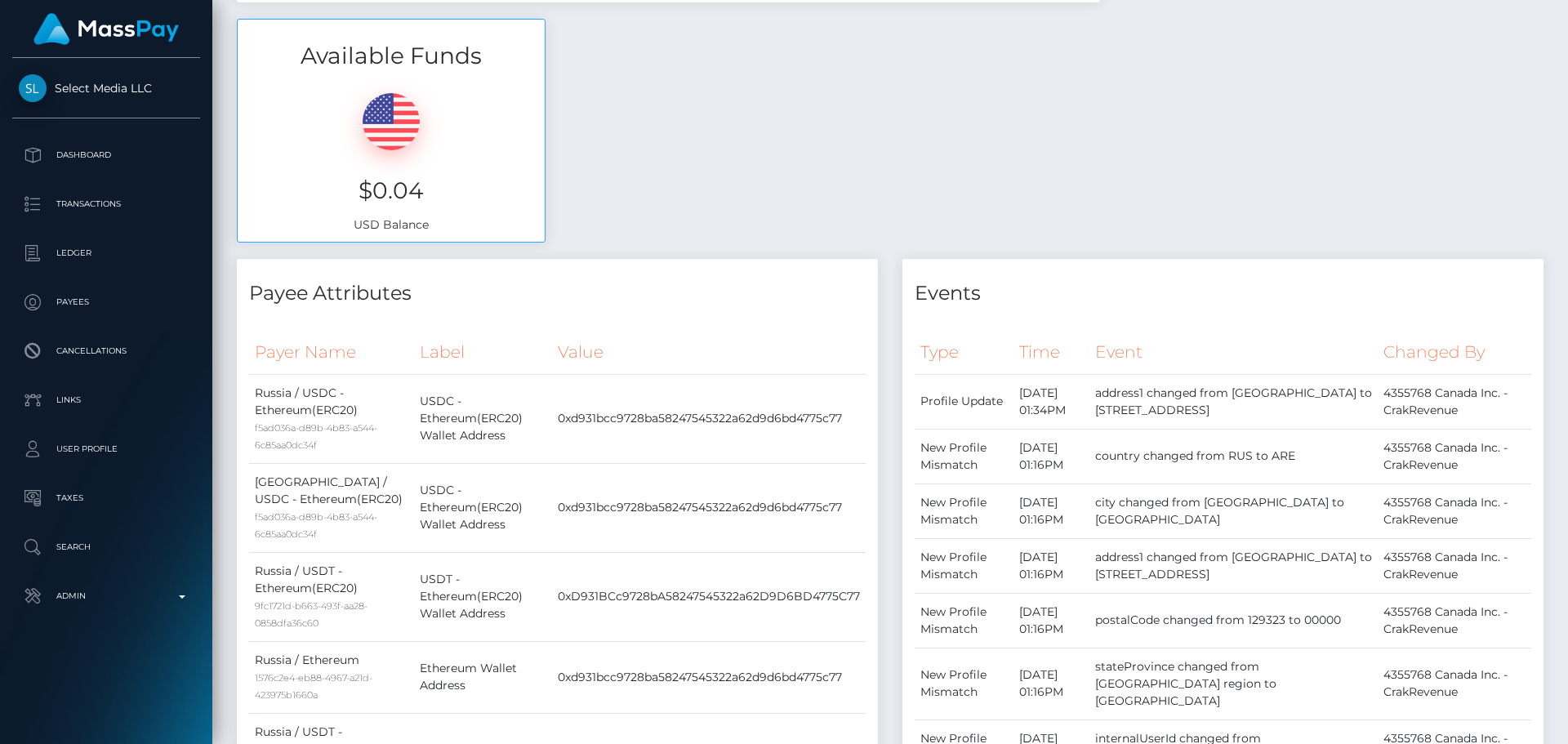
scroll to position [0, 0]
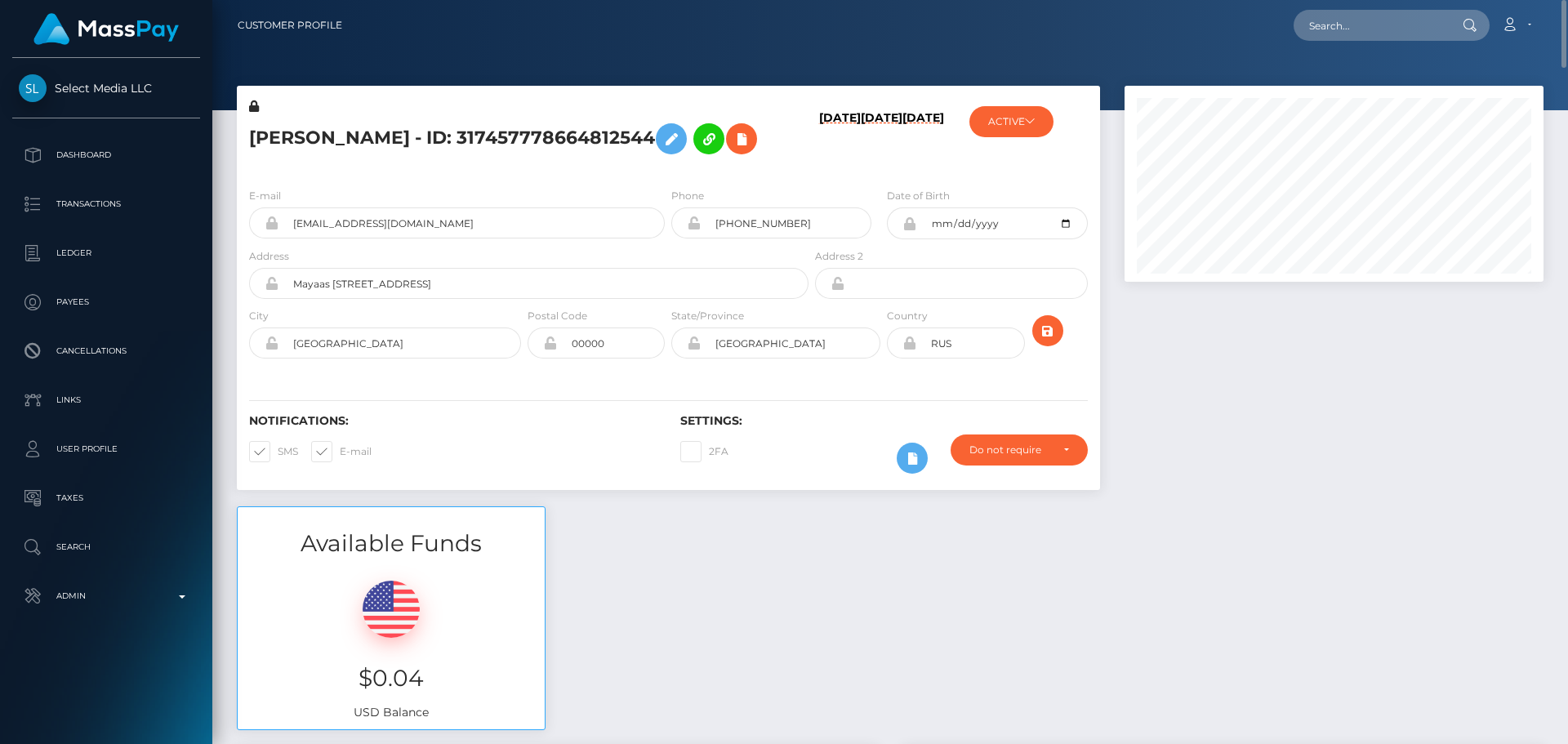
click at [860, 168] on h6 "[DATE]" at bounding box center [881, 139] width 42 height 57
click at [644, 162] on h5 "[PERSON_NAME] - ID: 317457778664812544" at bounding box center [524, 138] width 551 height 47
click at [449, 299] on input "Mayaas boulevar, 15" at bounding box center [544, 283] width 530 height 31
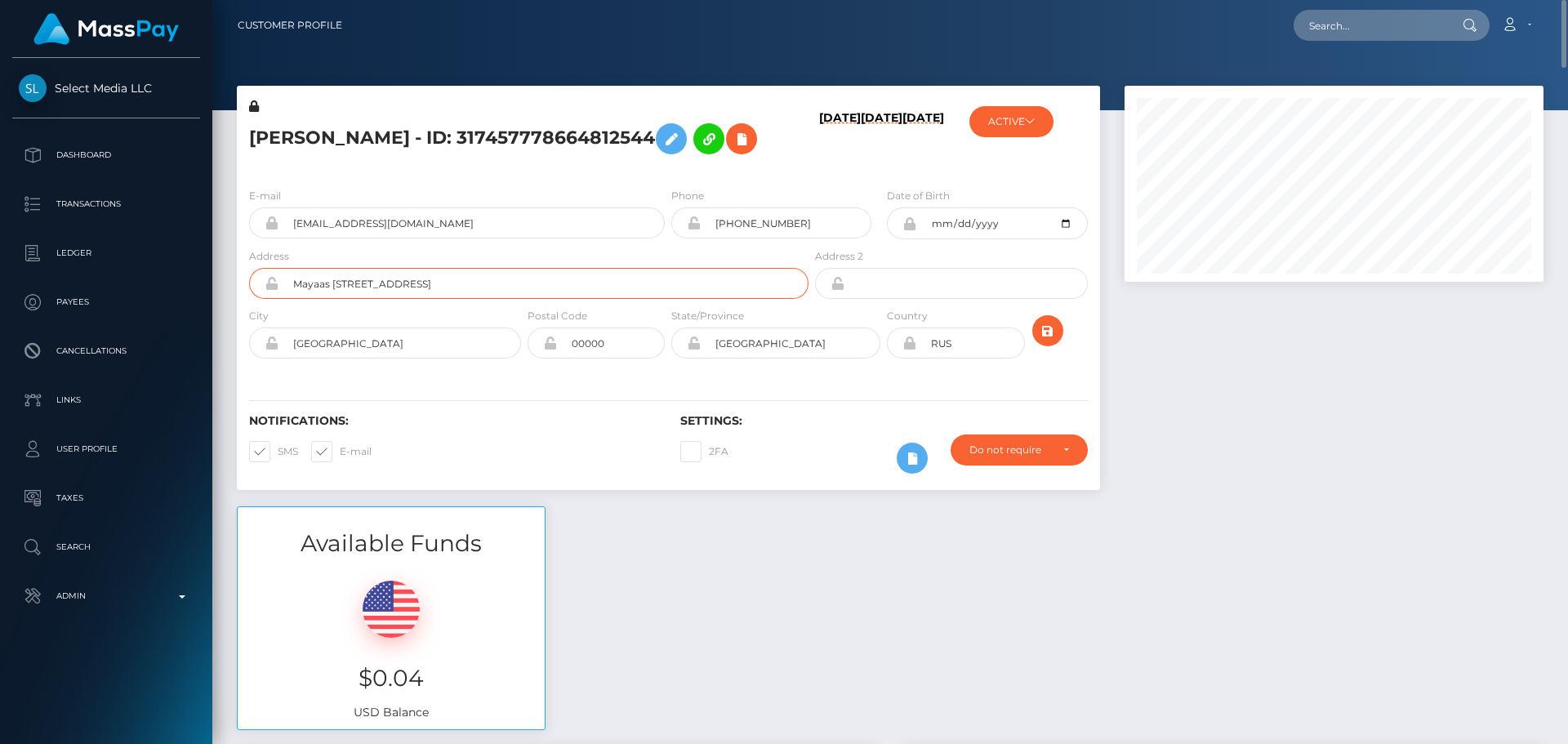
paste input "Boulevard, Building 15, Apartment 1303, JVC District"
click at [387, 358] on input "Dubai" at bounding box center [399, 342] width 242 height 31
click at [781, 358] on input "Dubai" at bounding box center [790, 342] width 180 height 31
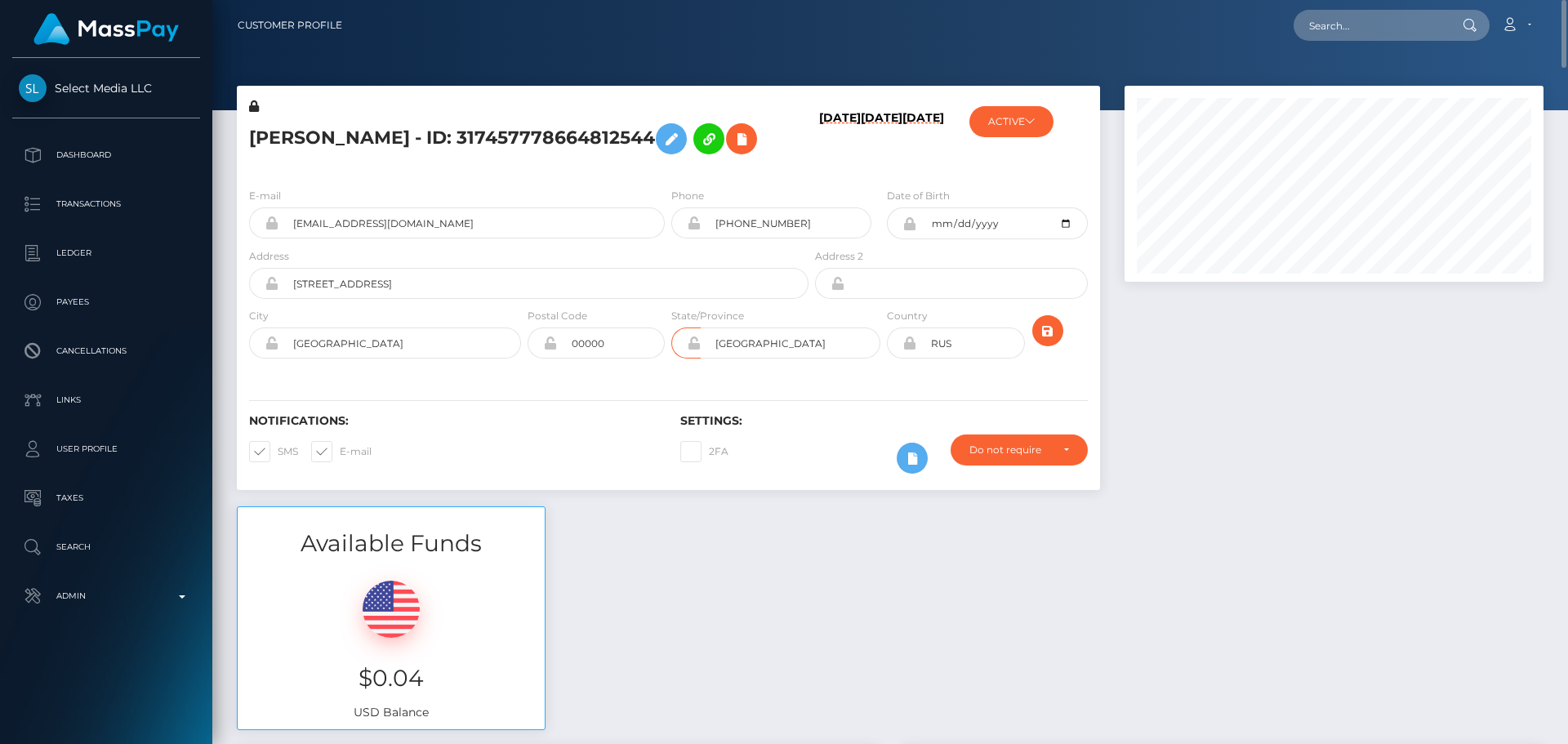
click at [676, 435] on div "Notifications: SMS E-mail Settings: 2FA" at bounding box center [668, 433] width 863 height 115
click at [908, 349] on icon at bounding box center [909, 342] width 14 height 13
click at [633, 299] on input "Mayaas Boulevard, Building 15, Apartment 1303, JVC District" at bounding box center [544, 283] width 530 height 31
paste input "PO Box 215373"
type input "Mayaas Boulevard, Building 15, Apartment 1303, JVC District, PO Box 215373"
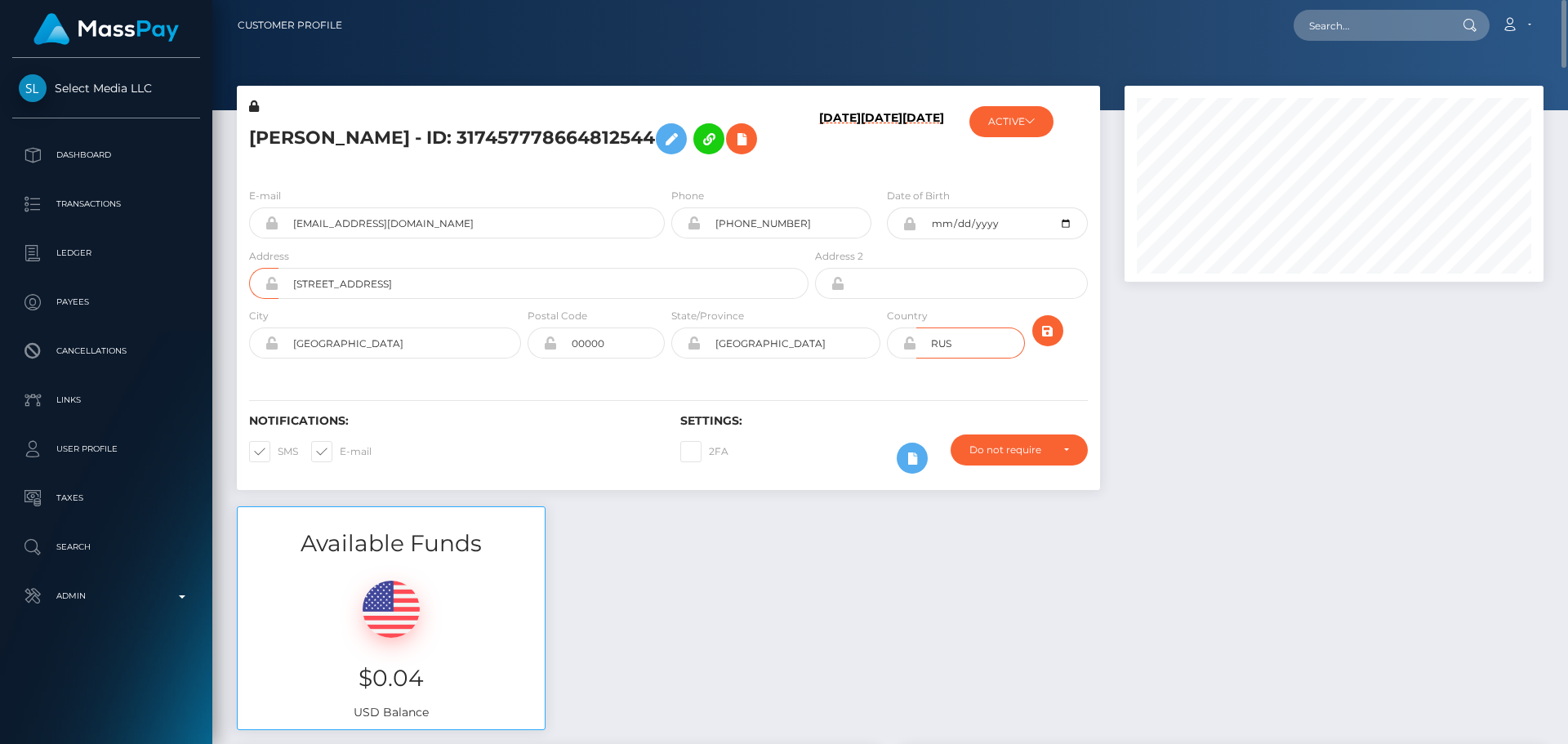
click at [977, 358] on input "RUS" at bounding box center [970, 342] width 108 height 31
paste input "ARE"
type input "ARE"
click at [892, 429] on div "Notifications: SMS E-mail Settings: 2FA" at bounding box center [668, 433] width 863 height 115
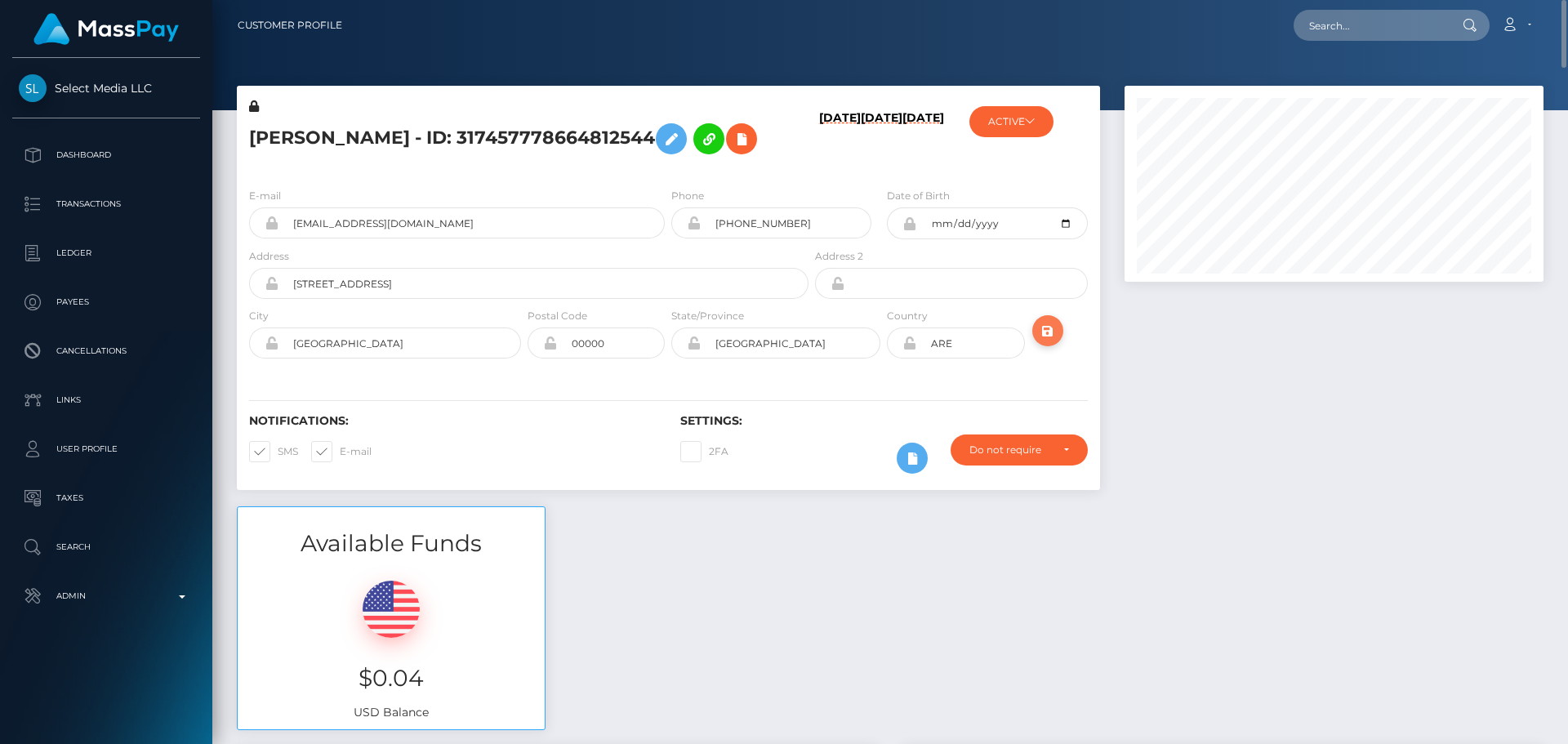
click at [1048, 341] on icon "submit" at bounding box center [1047, 331] width 20 height 20
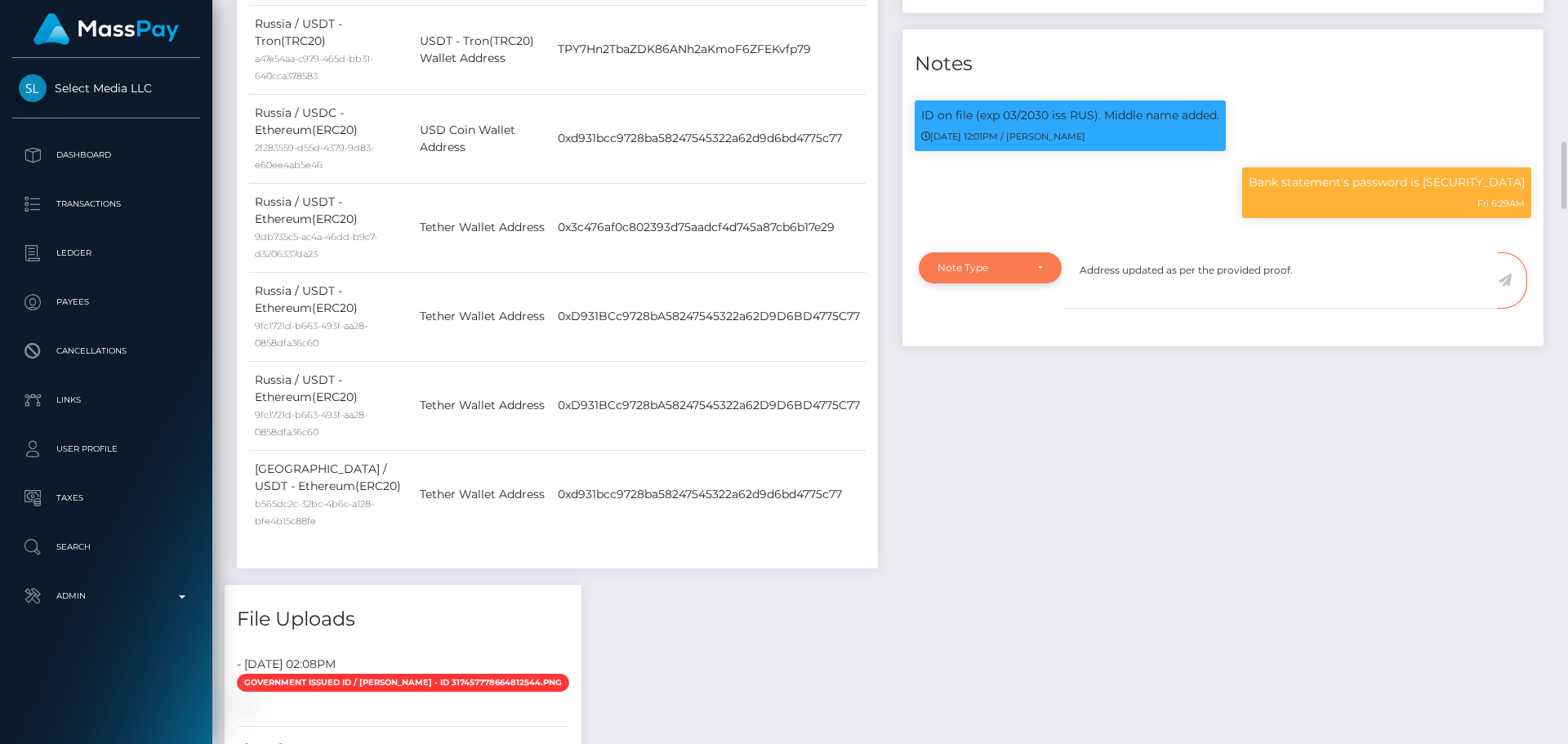
type textarea "Address updated as per the provided proof."
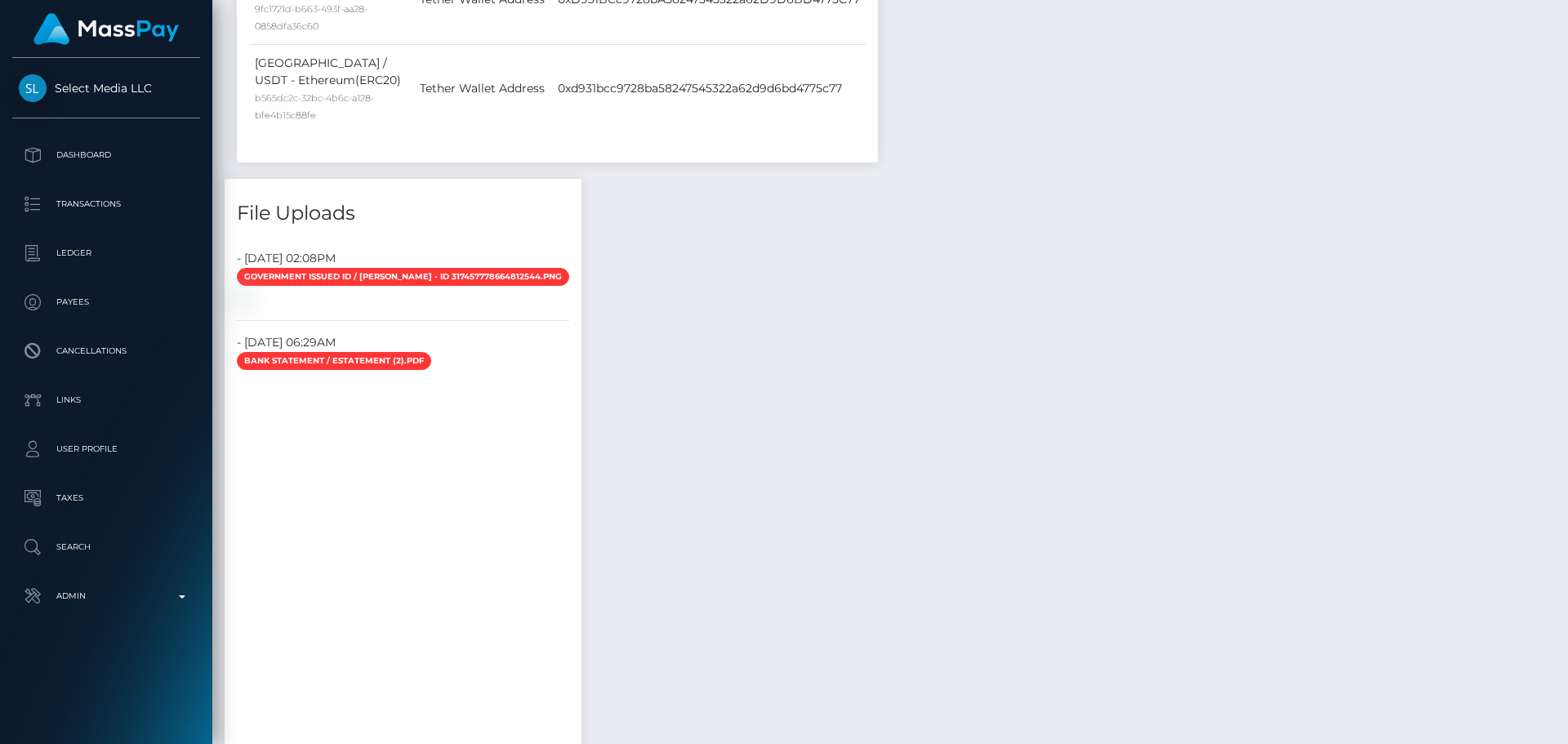
scroll to position [1468, 0]
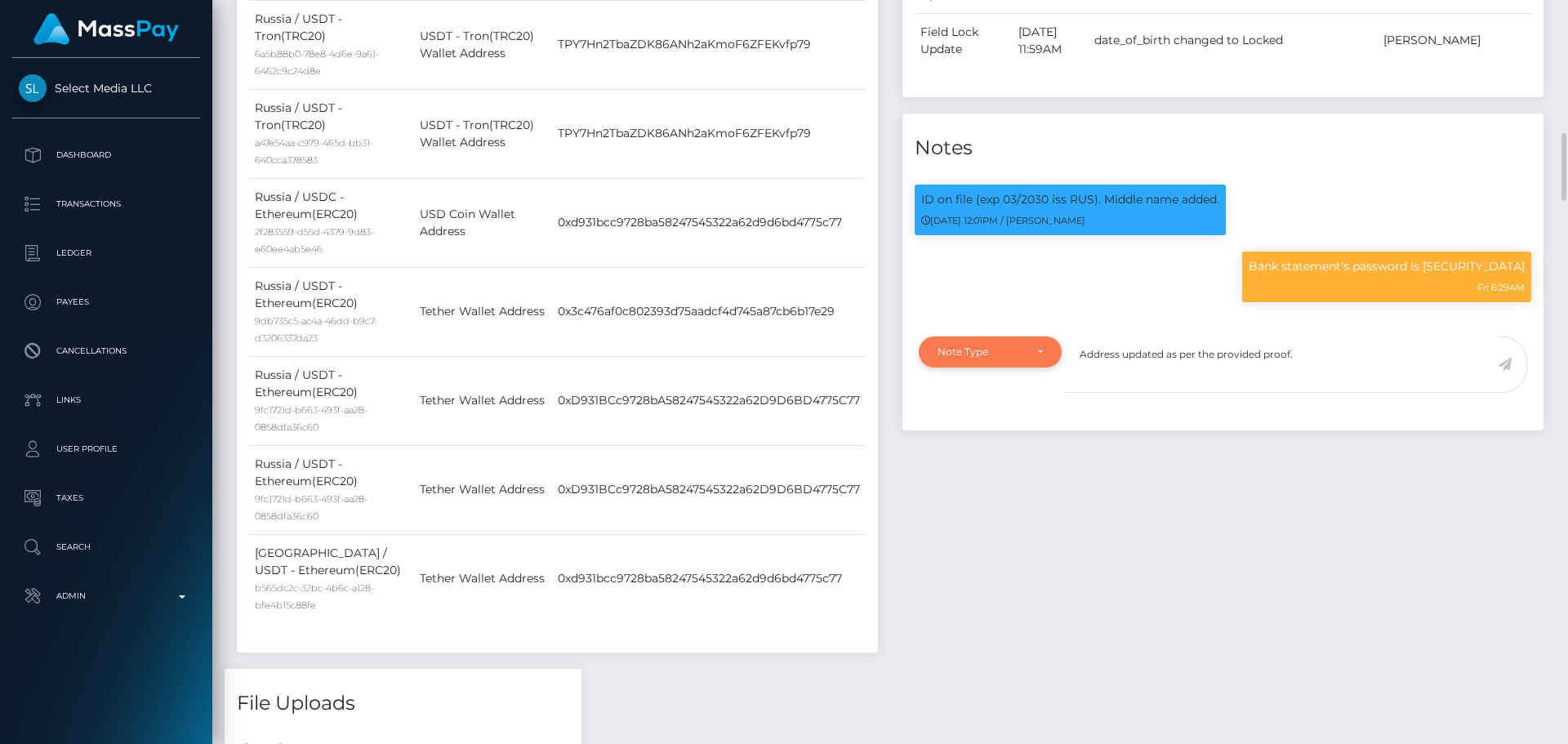
click at [1032, 367] on div "Note Type" at bounding box center [990, 351] width 143 height 31
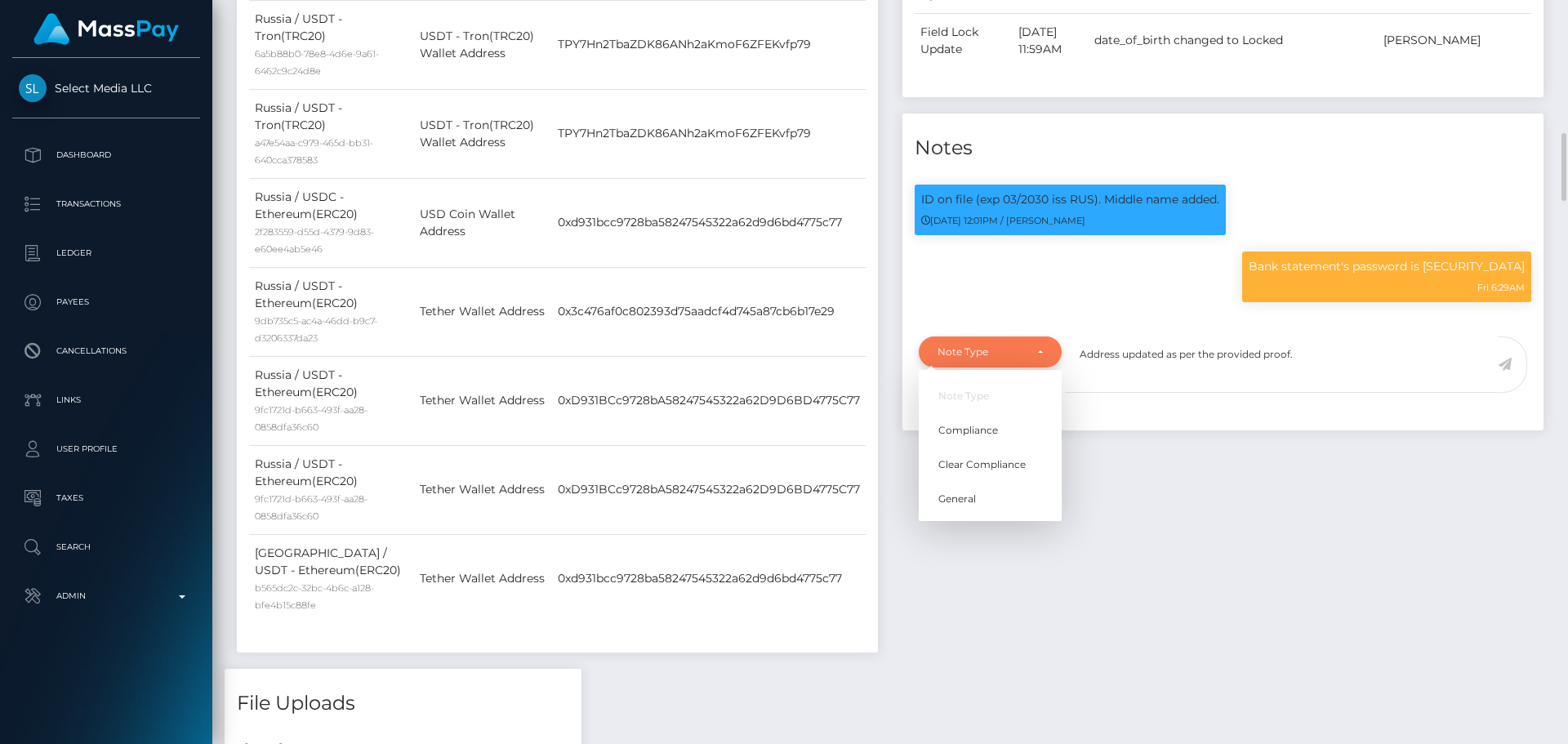
scroll to position [196, 419]
click at [980, 438] on span "Compliance" at bounding box center [968, 430] width 59 height 15
select select "COMPLIANCE"
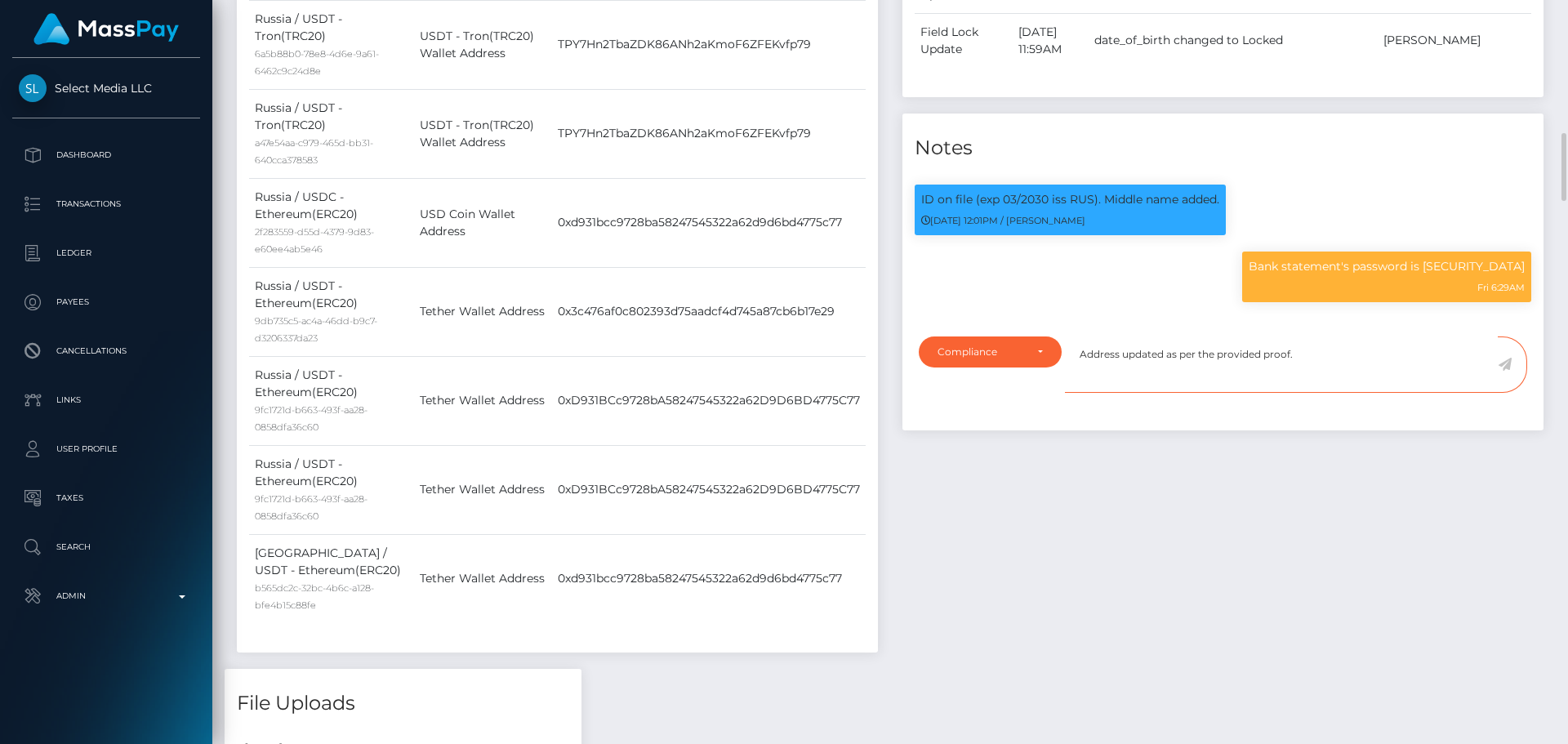
click at [1354, 393] on textarea "Address updated as per the provided proof." at bounding box center [1282, 364] width 433 height 57
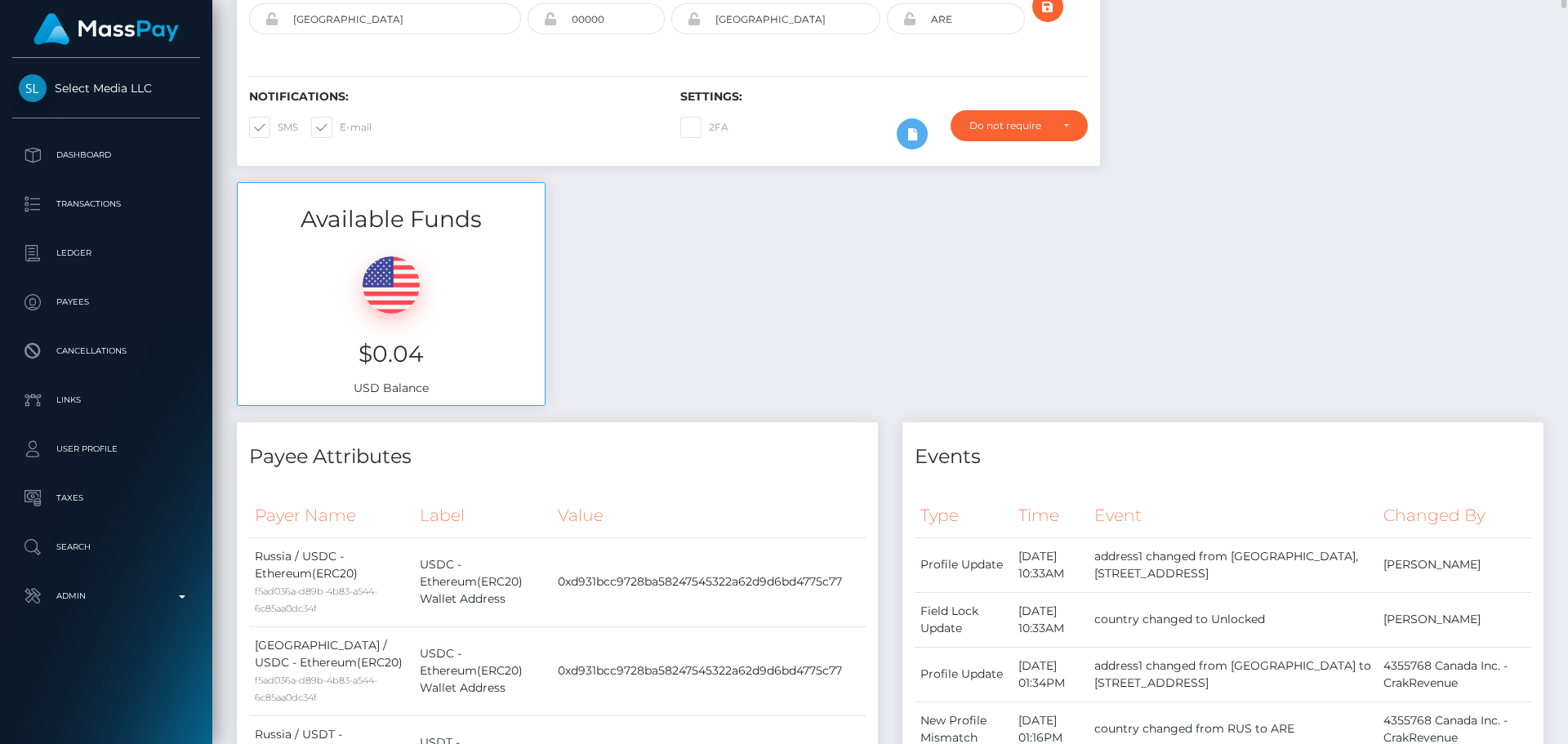
scroll to position [242, 0]
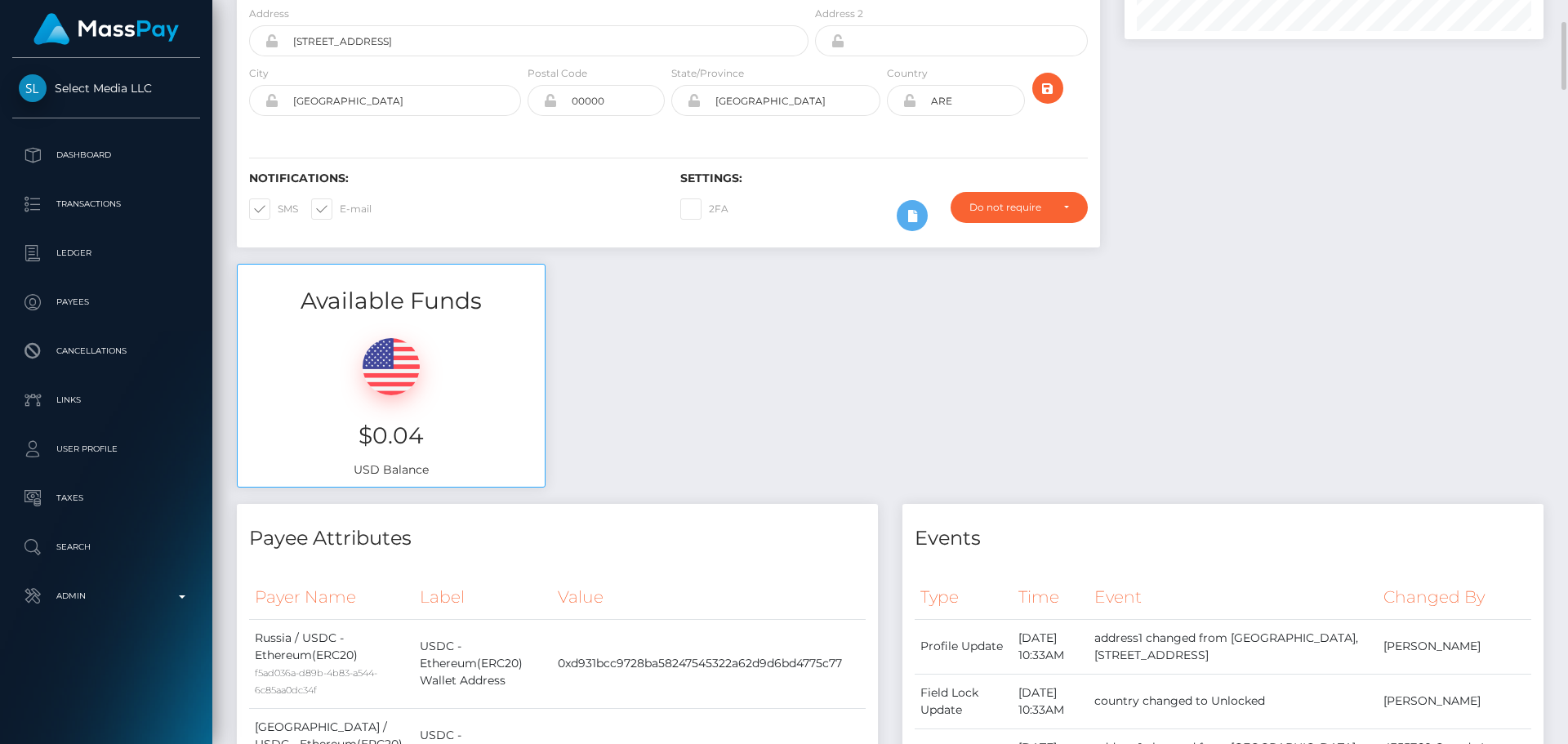
click at [912, 107] on icon at bounding box center [909, 100] width 14 height 13
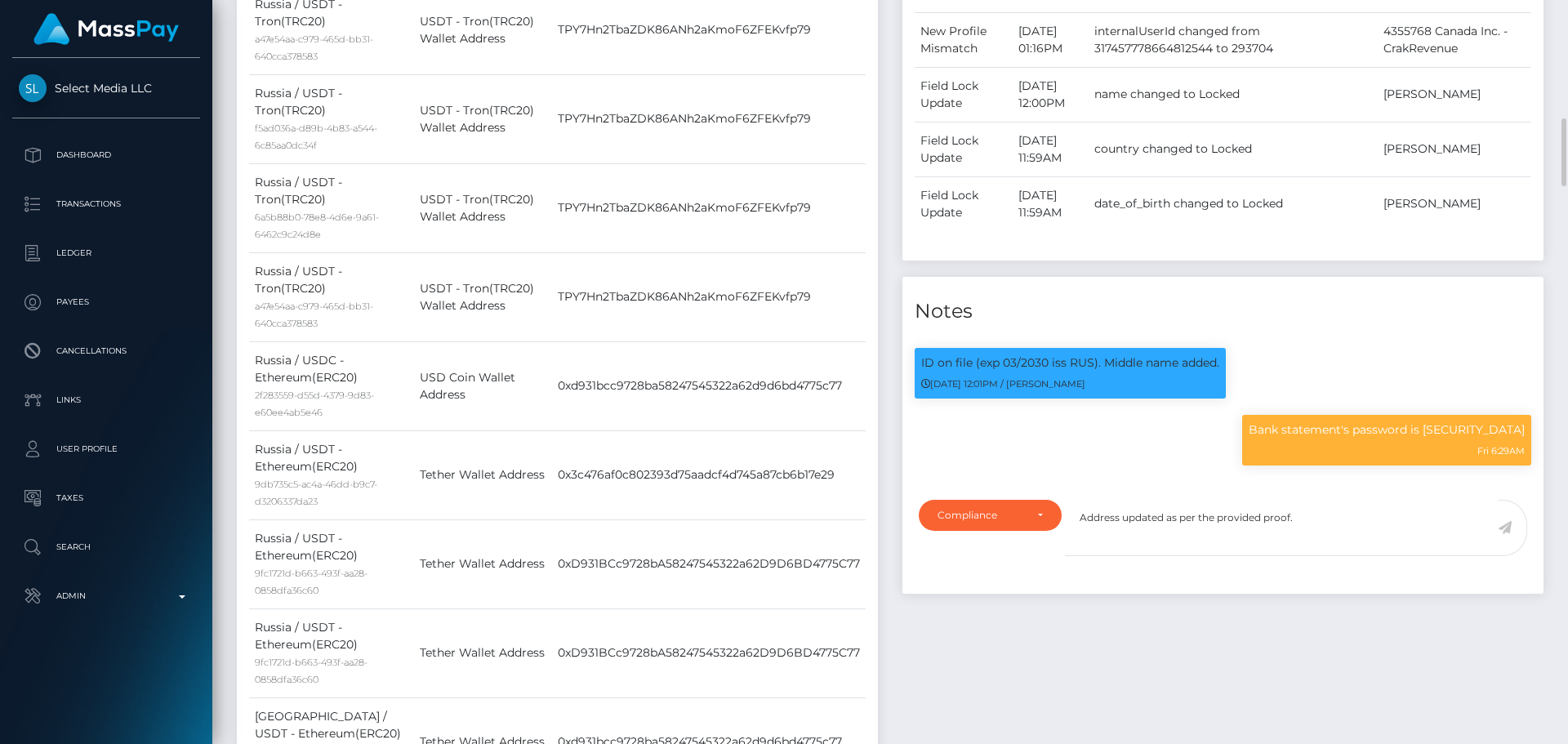
scroll to position [196, 419]
click at [1506, 534] on icon at bounding box center [1505, 527] width 14 height 13
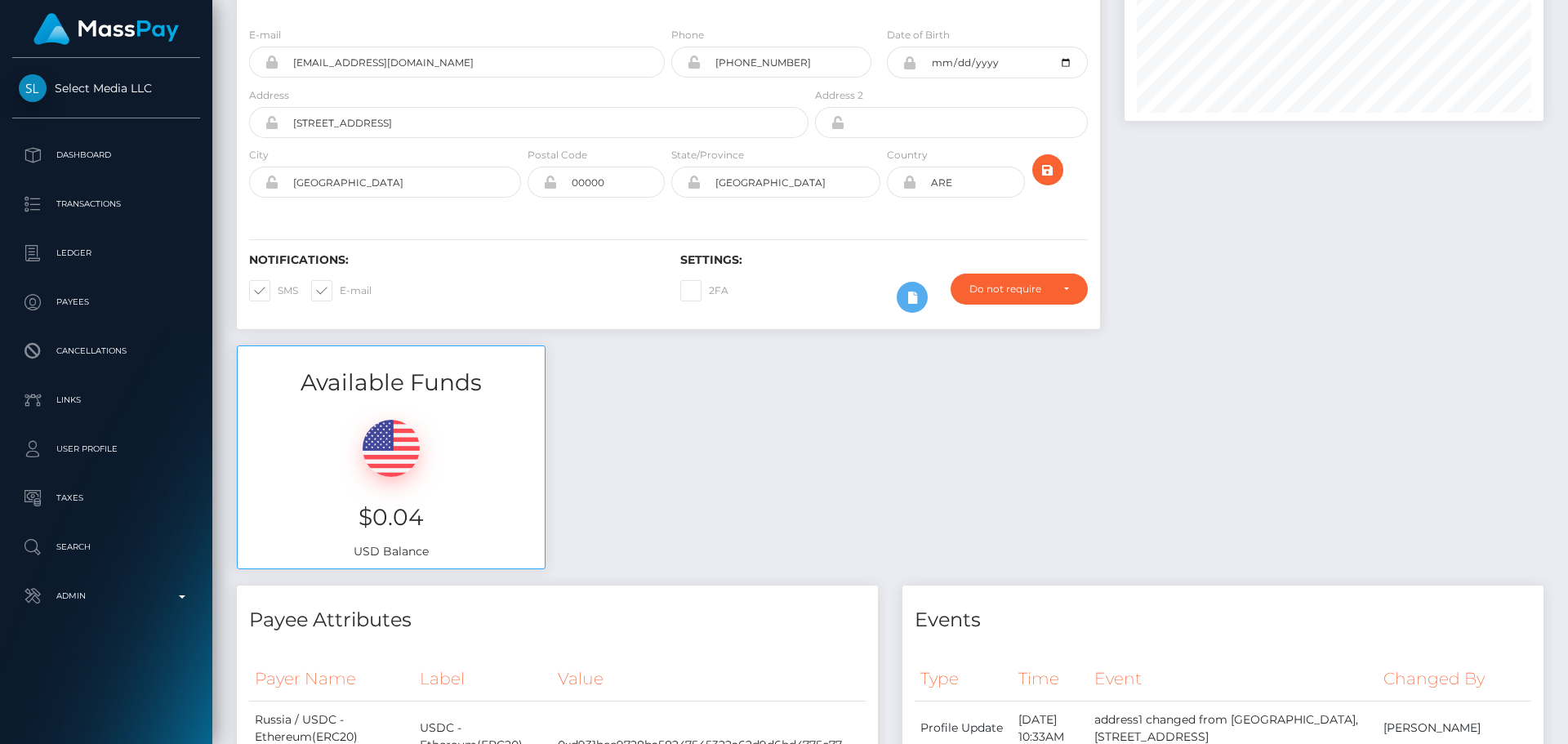
scroll to position [0, 0]
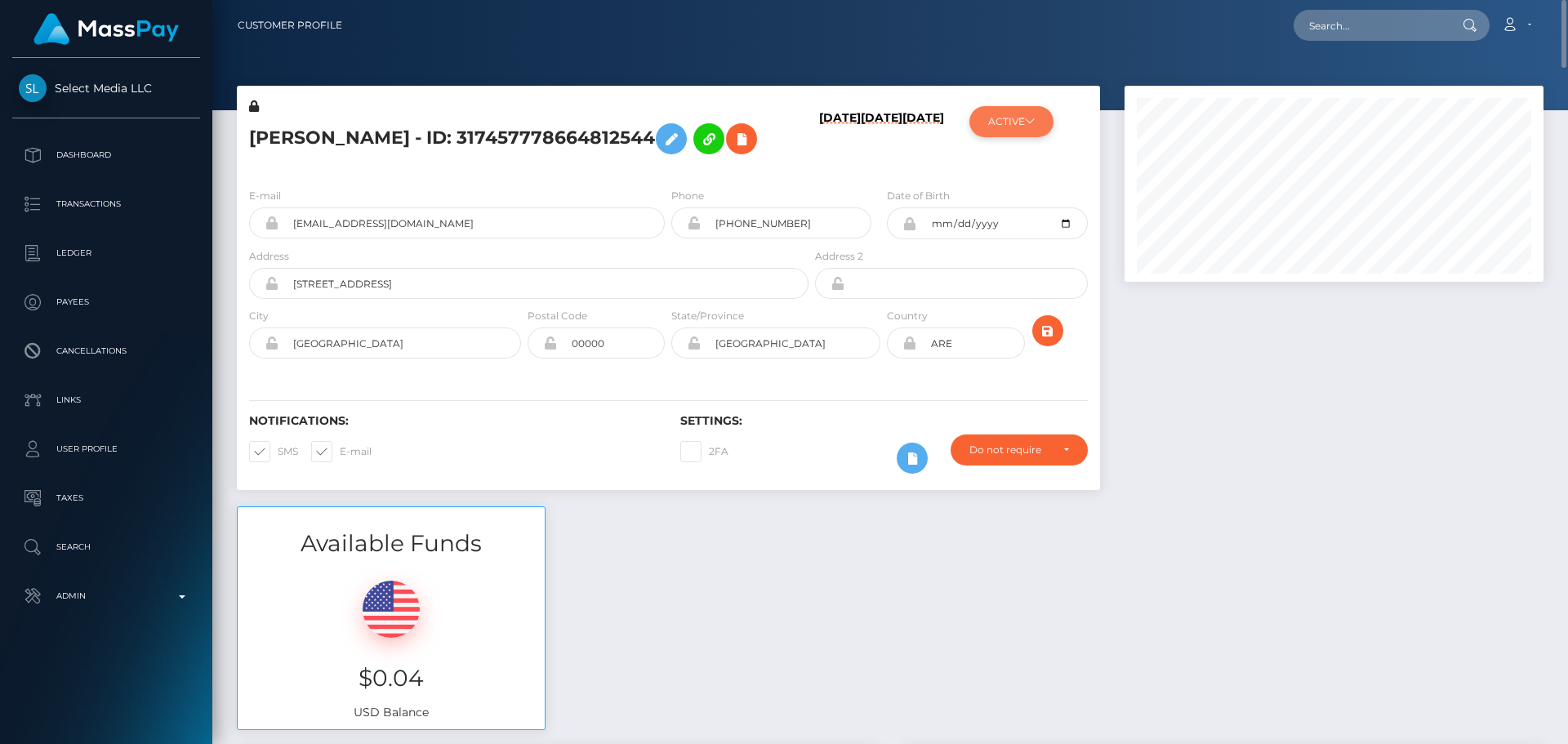
click at [995, 129] on button "ACTIVE" at bounding box center [1011, 121] width 84 height 31
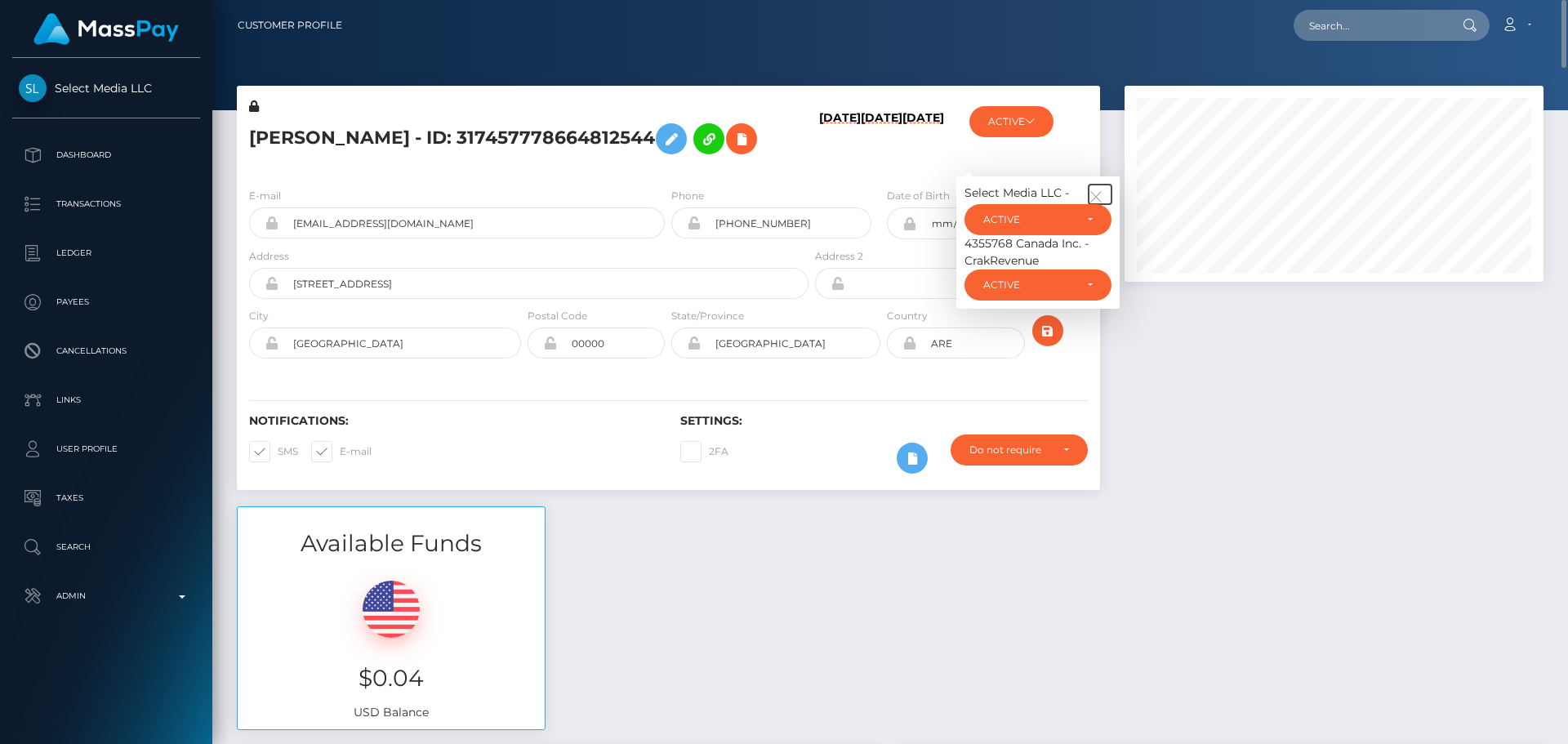
click at [1099, 204] on button "button" at bounding box center [1100, 194] width 23 height 20
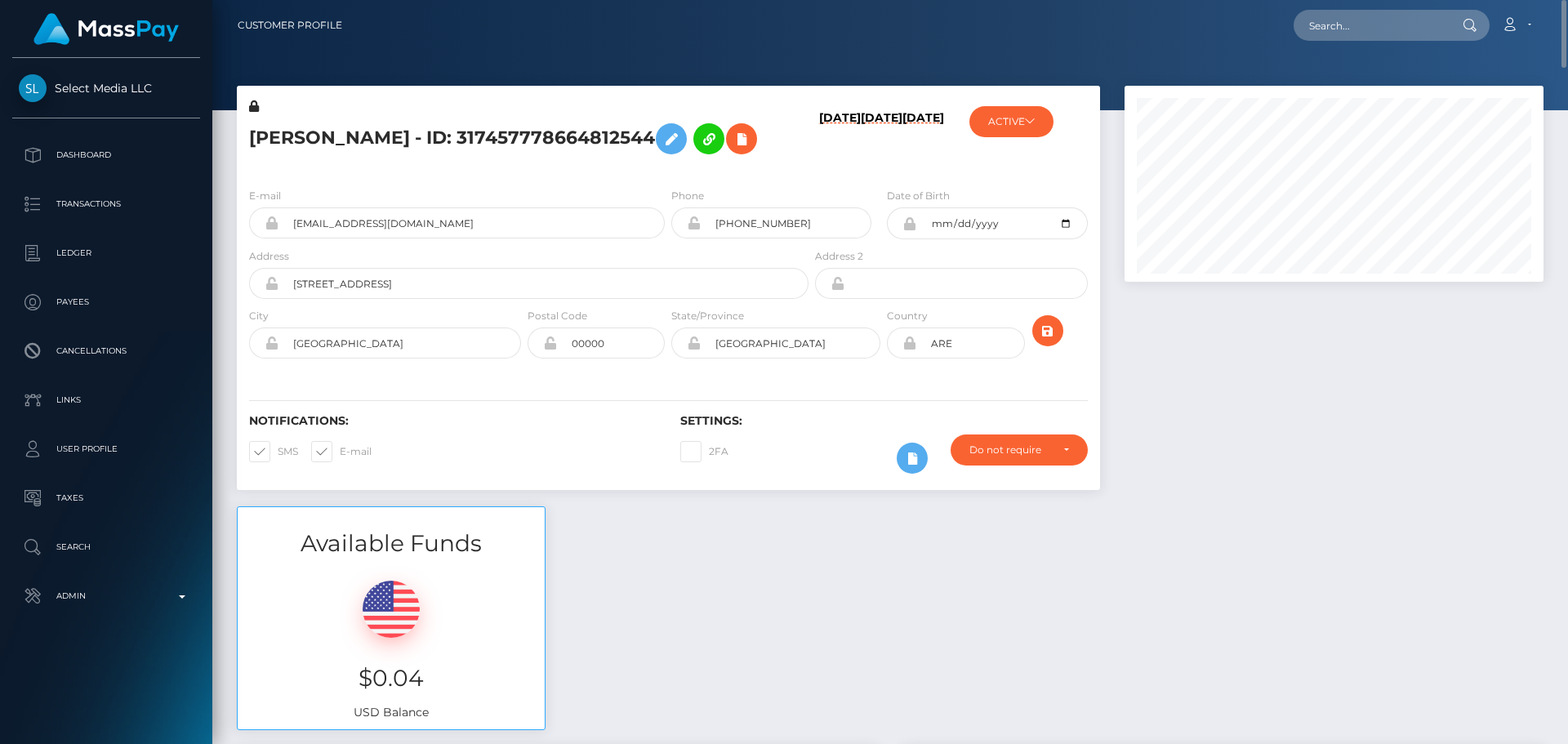
click at [586, 138] on h5 "[PERSON_NAME] - ID: 317457778664812544" at bounding box center [524, 138] width 551 height 47
copy h5 "Valeriia Olegovna Kovaleva - ID: 317457778664812544"
click at [1365, 26] on input "text" at bounding box center [1369, 25] width 153 height 31
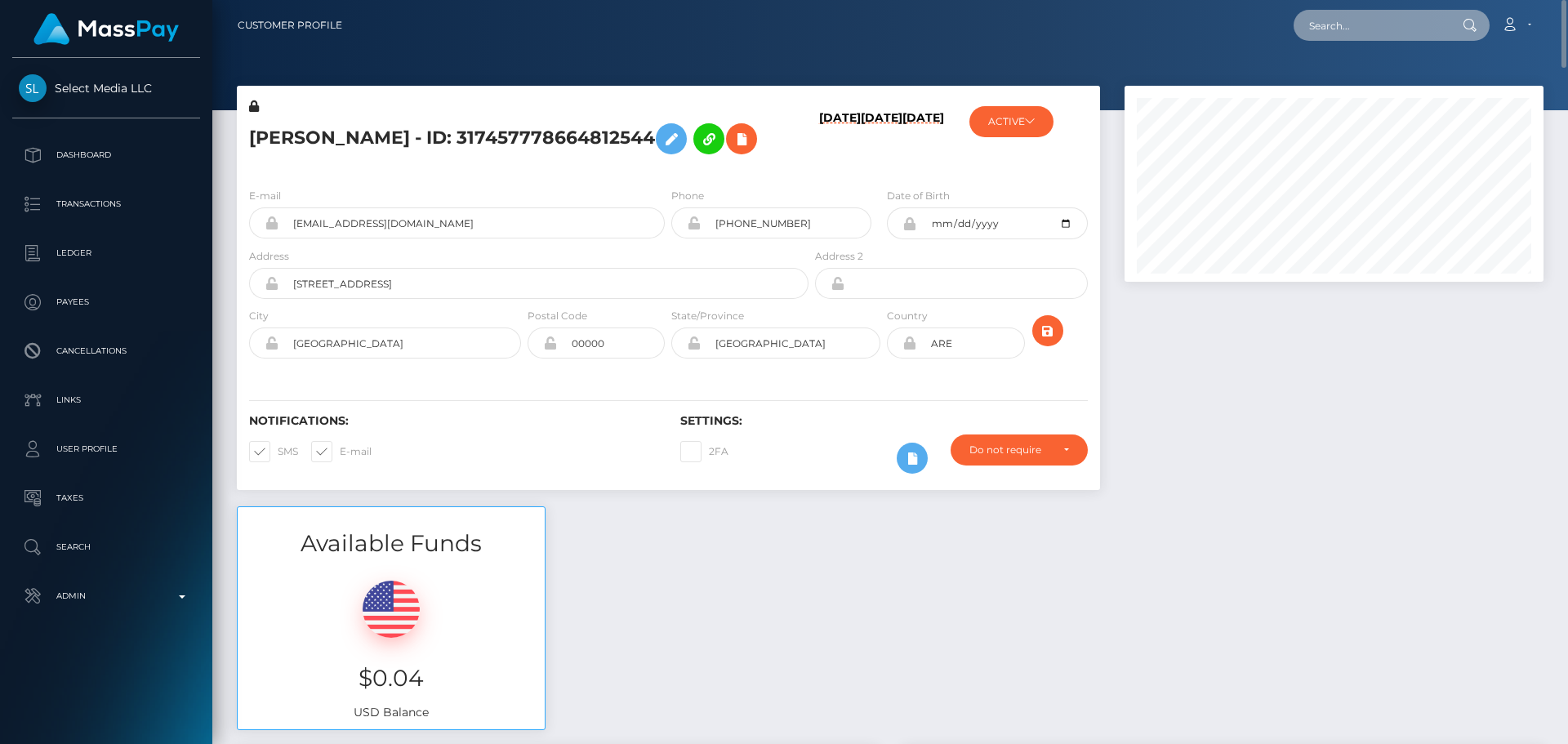
paste input "[EMAIL_ADDRESS][DOMAIN_NAME]"
type input "[EMAIL_ADDRESS][DOMAIN_NAME]"
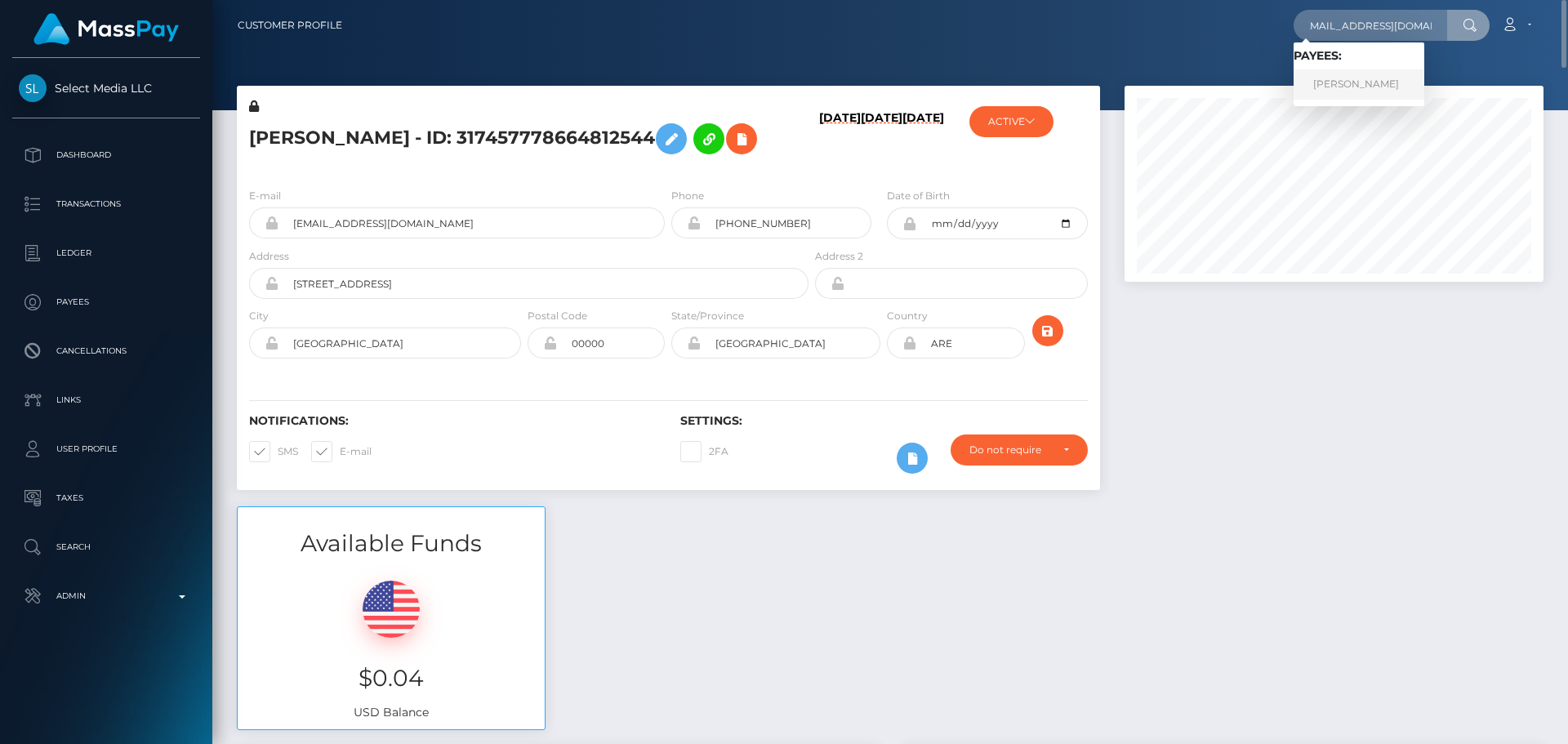
click at [1343, 83] on link "VANESSA SCHUTZ" at bounding box center [1358, 84] width 130 height 30
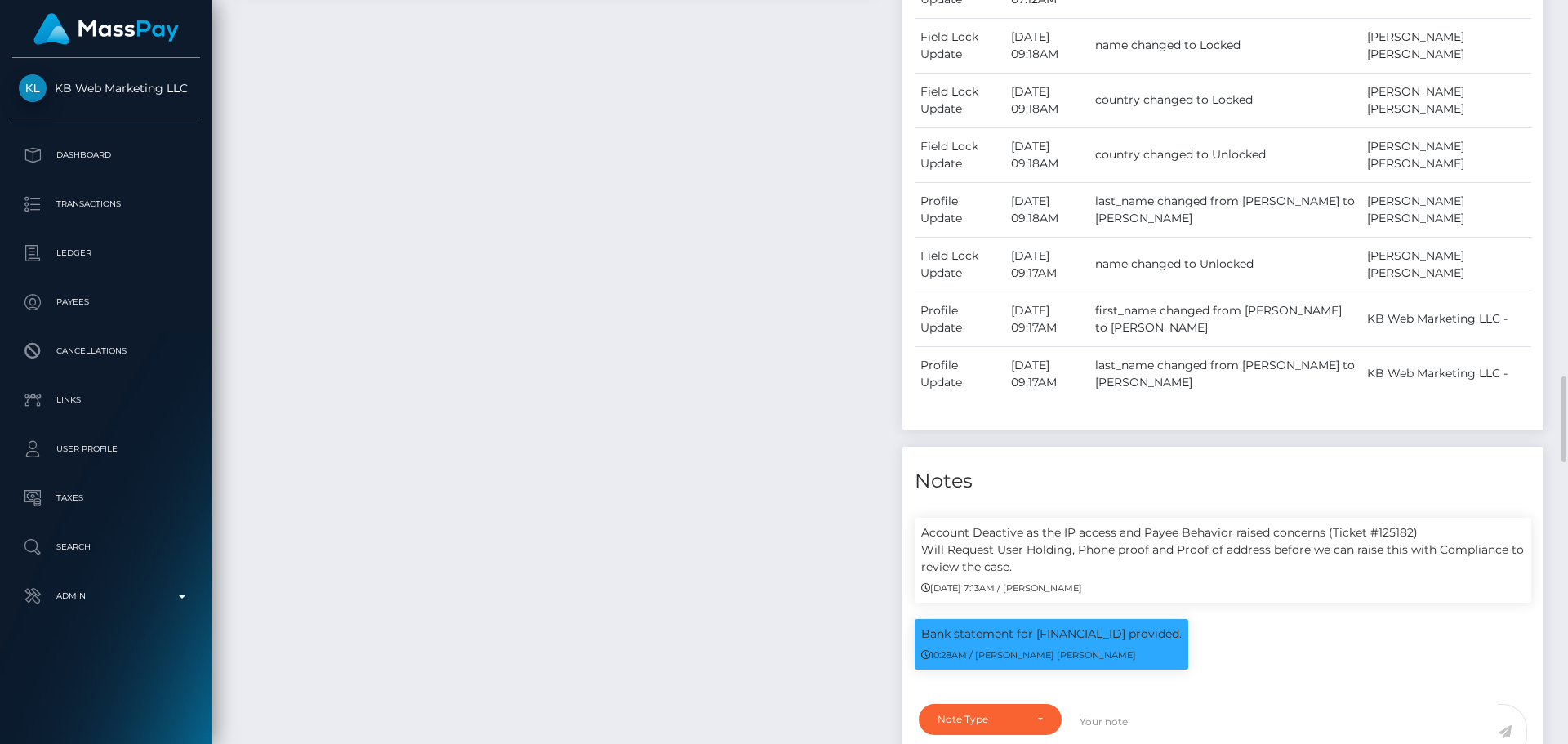
scroll to position [1306, 0]
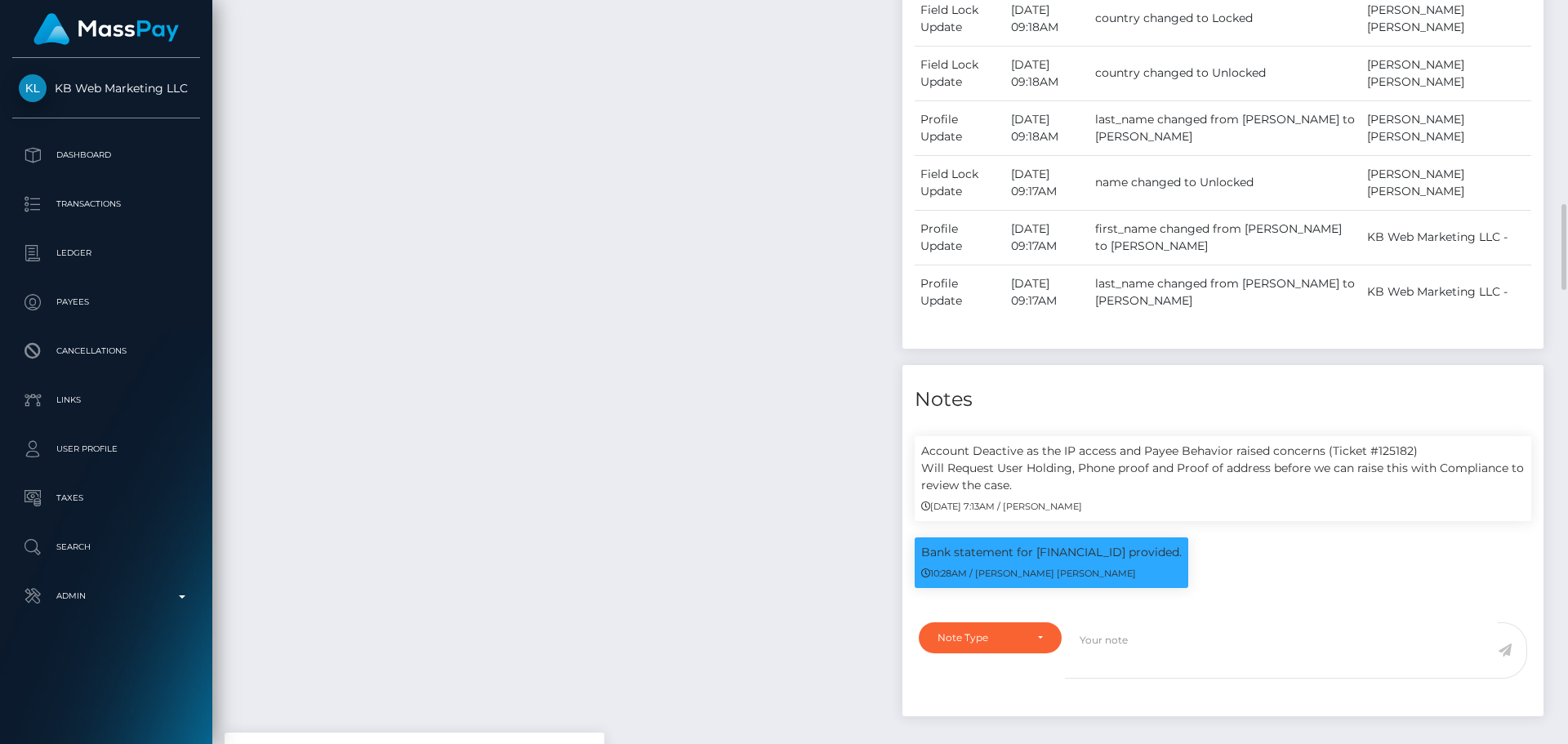
scroll to position [1143, 0]
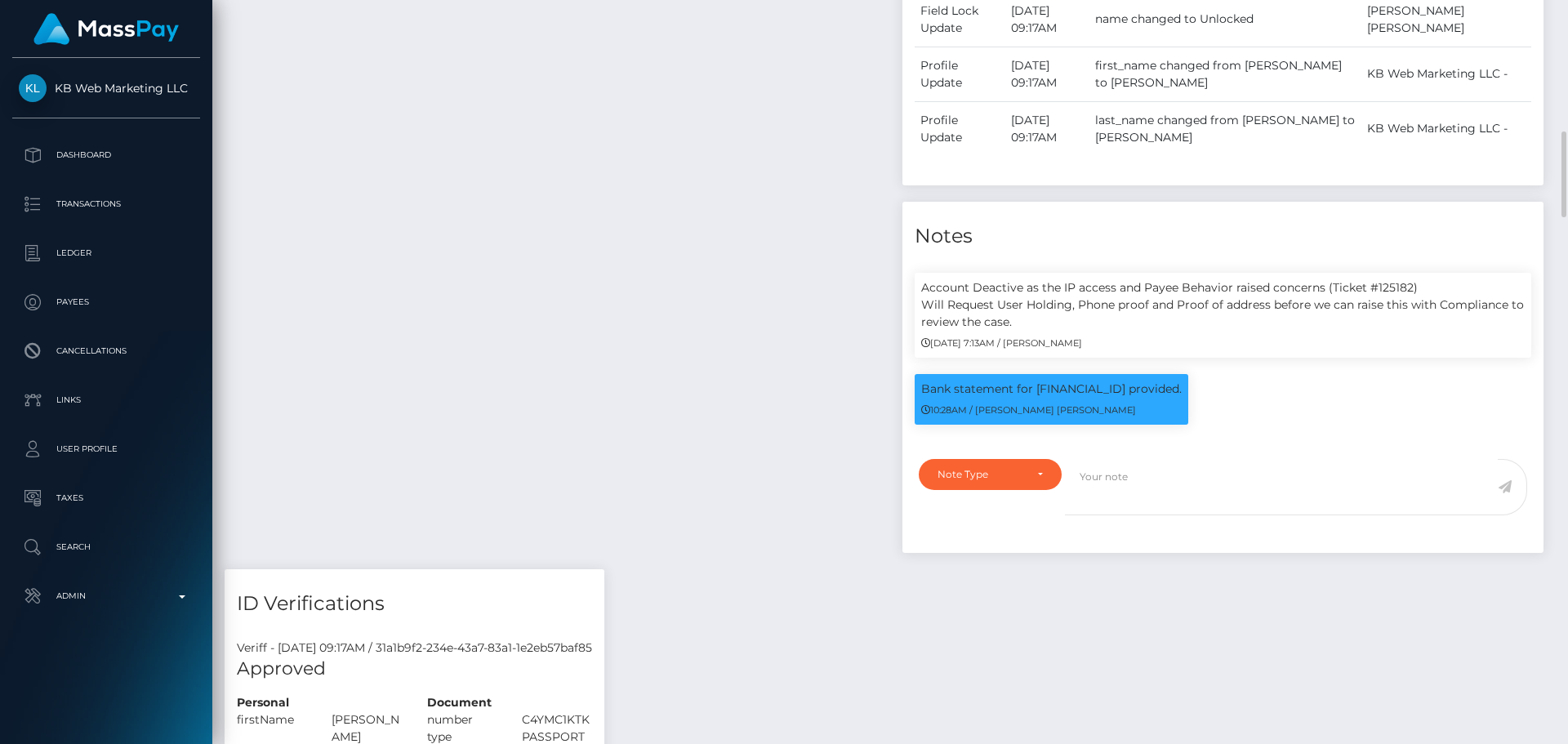
click at [778, 278] on div "Payee Attributes Payer Name Label Value" at bounding box center [557, 86] width 665 height 966
click at [749, 253] on div "Payee Attributes Payer Name Label Value" at bounding box center [557, 86] width 665 height 966
click at [741, 289] on div "Payee Attributes Payer Name Label Value" at bounding box center [557, 86] width 665 height 966
click at [754, 341] on div "Payee Attributes Payer Name Label Value" at bounding box center [557, 86] width 665 height 966
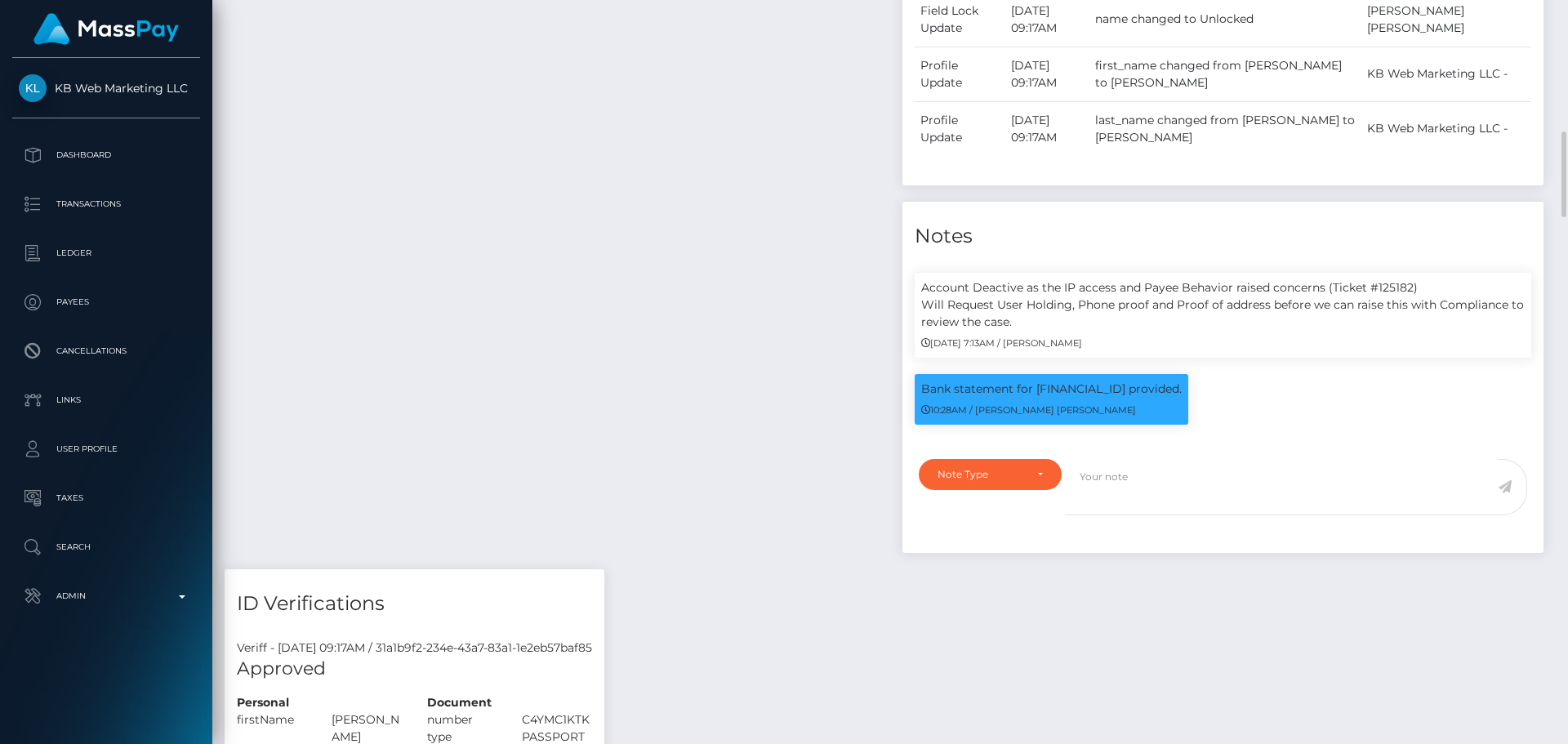
click at [751, 337] on div "Payee Attributes Payer Name Label Value" at bounding box center [557, 86] width 665 height 966
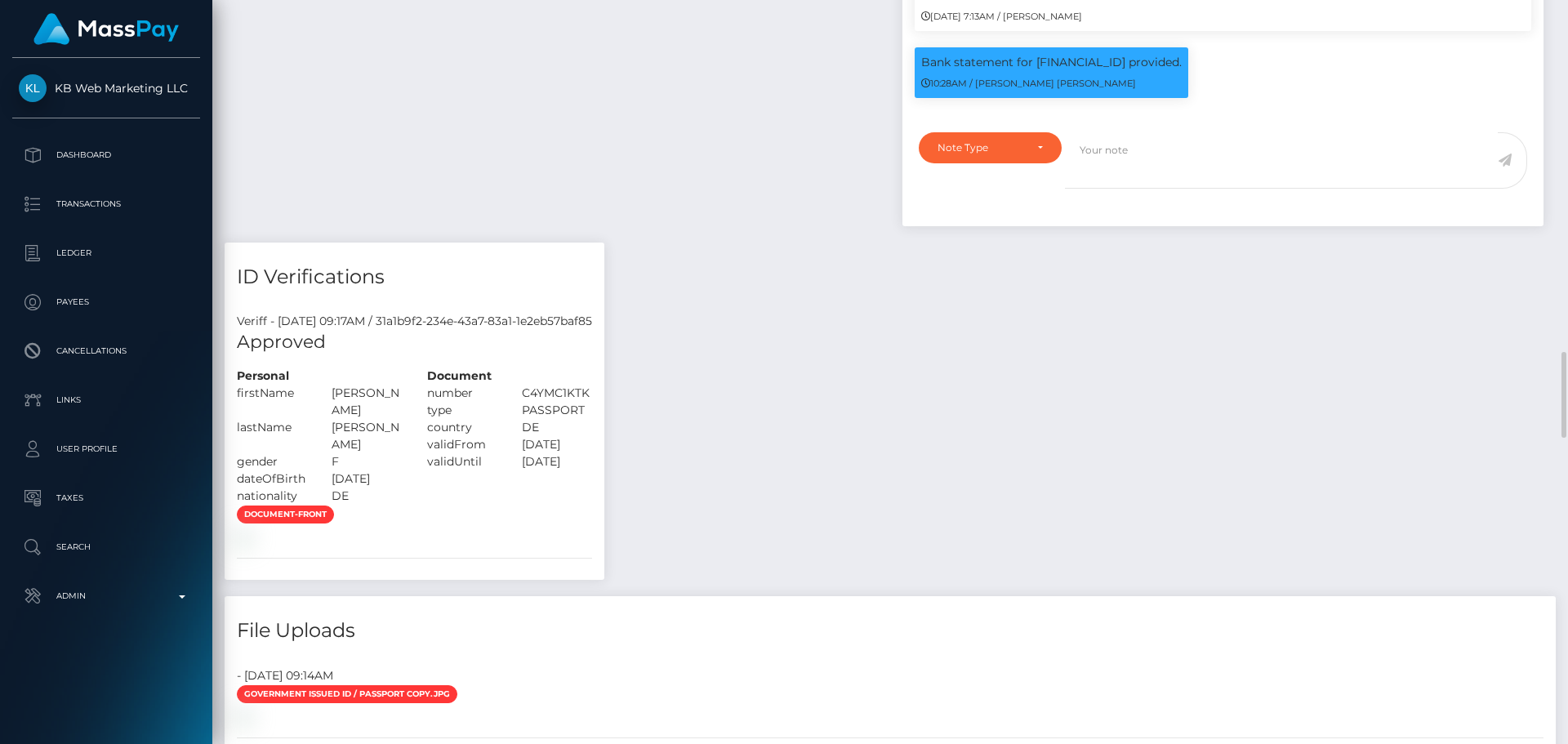
scroll to position [1633, 0]
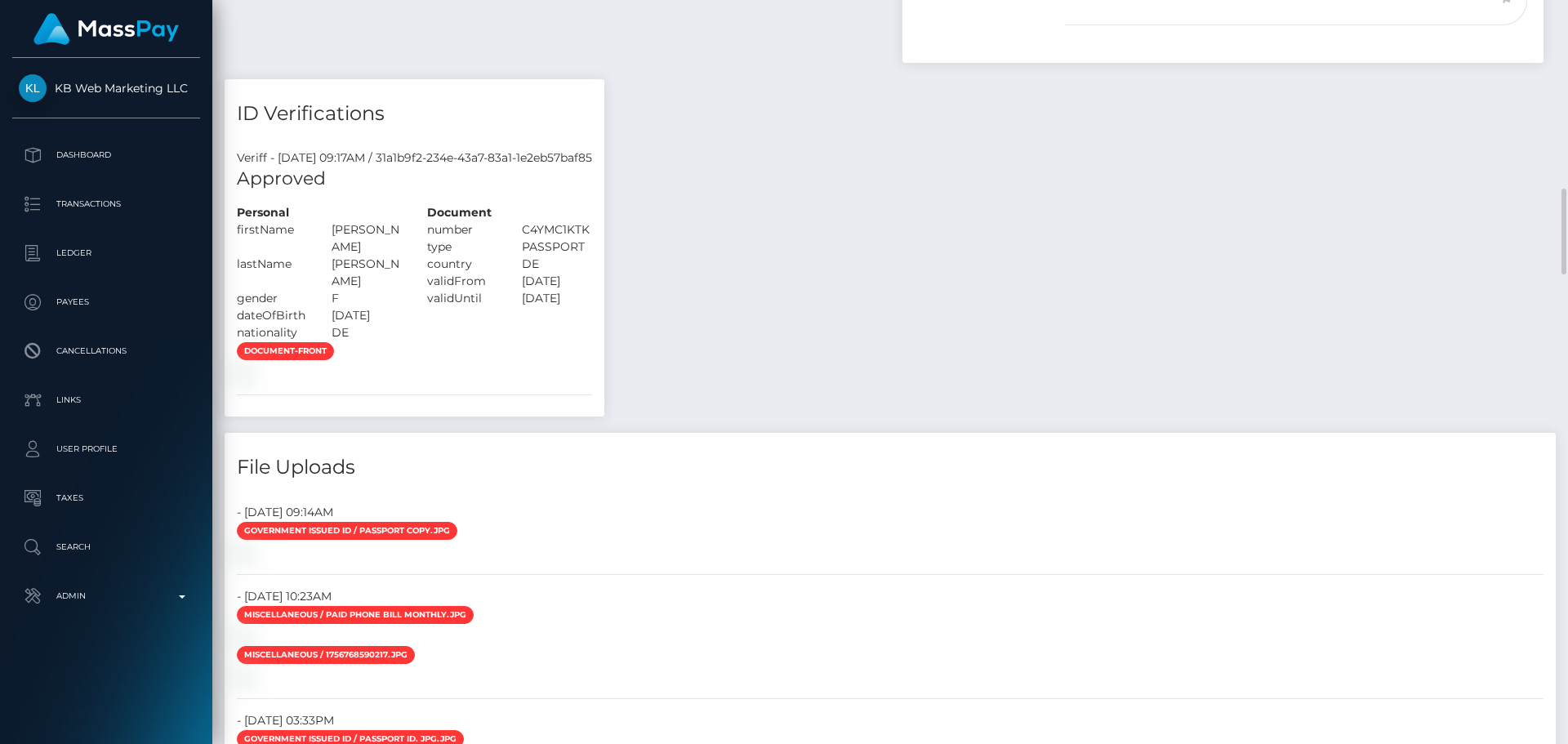
click at [575, 381] on div "document-front" at bounding box center [414, 361] width 380 height 40
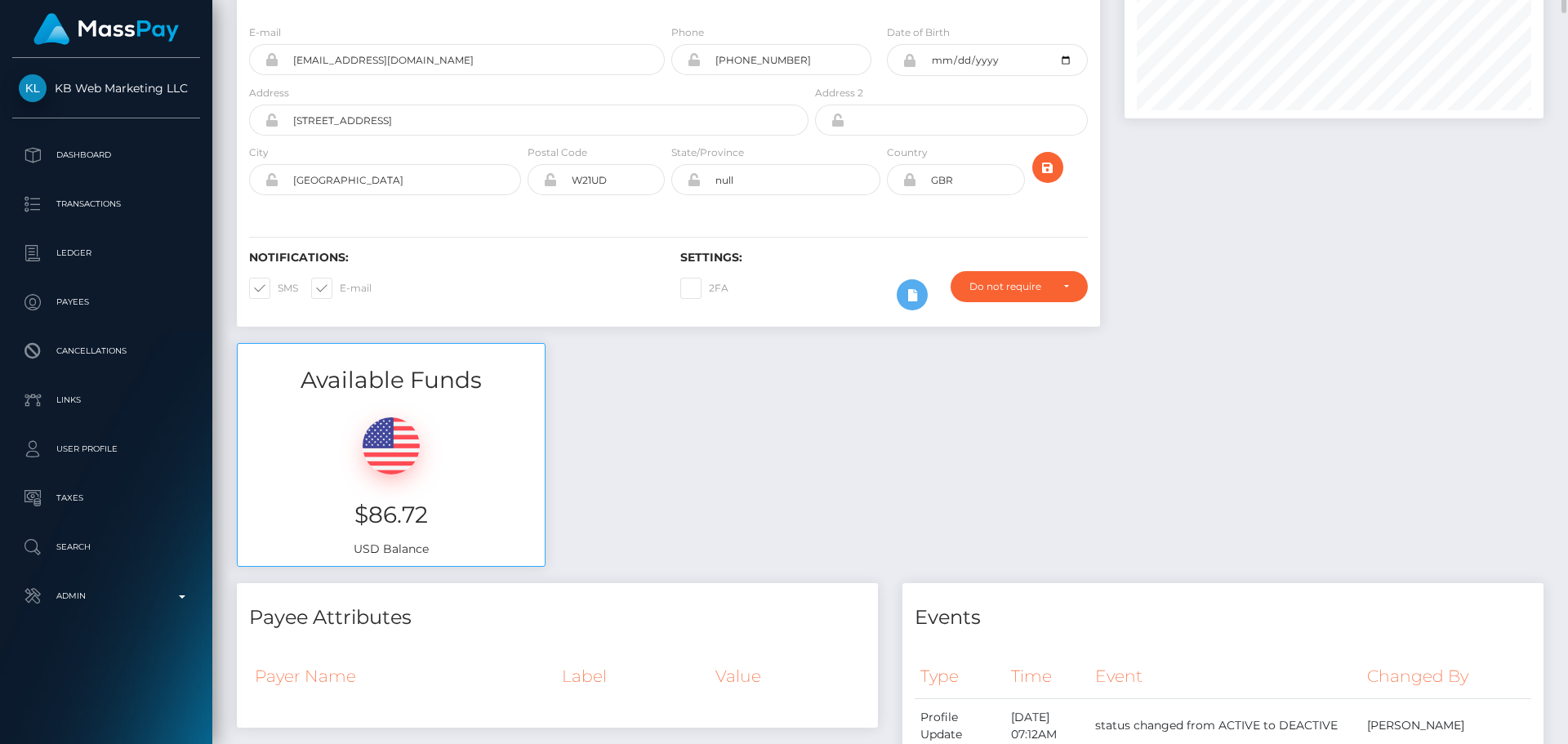
scroll to position [0, 0]
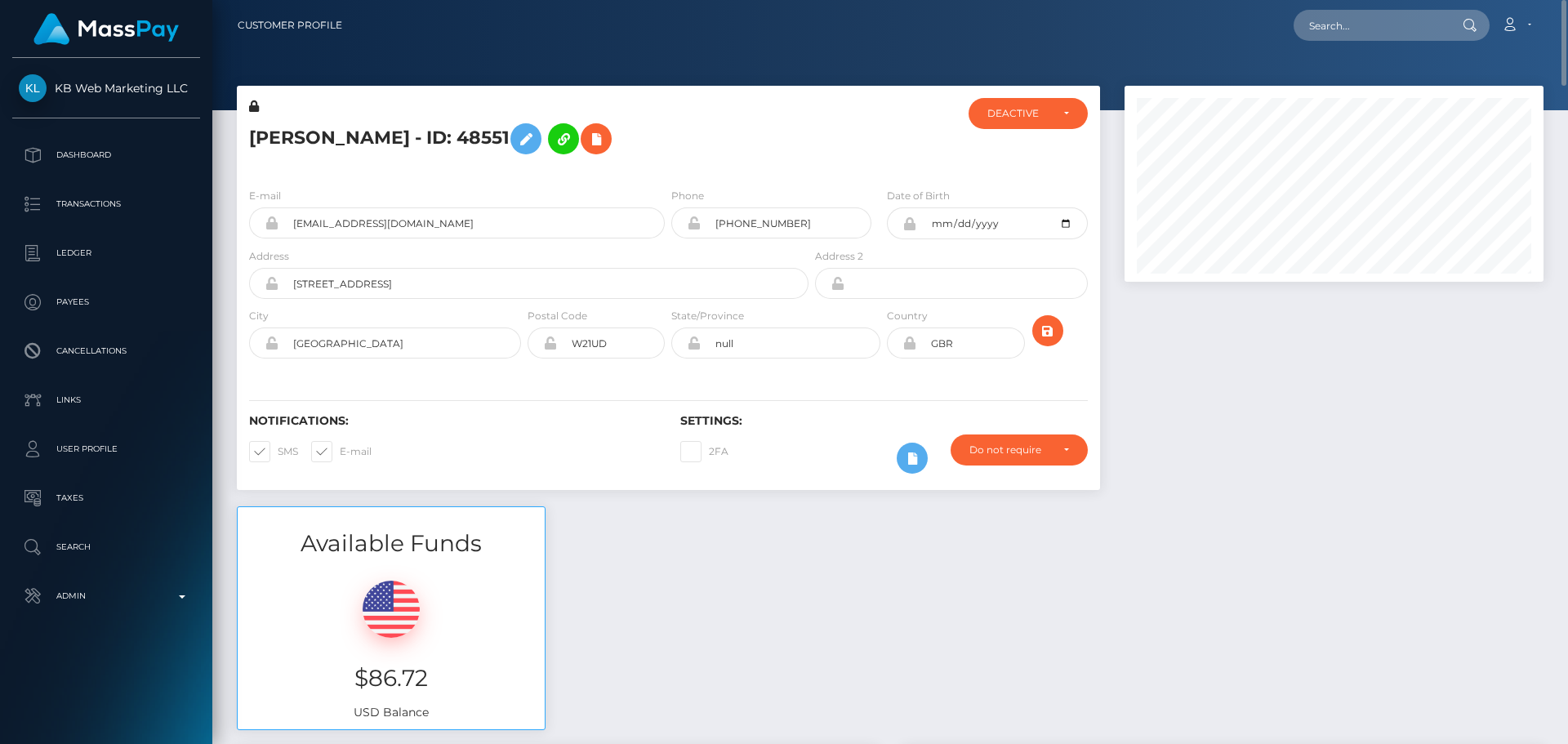
click at [650, 372] on div "E-mail vschuetz.mail@gmail.com Phone 1989-10-04" at bounding box center [668, 275] width 863 height 200
click at [741, 391] on div "Notifications: SMS E-mail Settings: 2FA" at bounding box center [668, 433] width 863 height 115
click at [761, 388] on div "Notifications: SMS E-mail Settings: 2FA" at bounding box center [668, 433] width 863 height 115
click at [759, 391] on div "Notifications: SMS E-mail Settings: 2FA" at bounding box center [668, 433] width 863 height 115
click at [864, 389] on div "Notifications: SMS E-mail Settings: 2FA" at bounding box center [668, 433] width 863 height 115
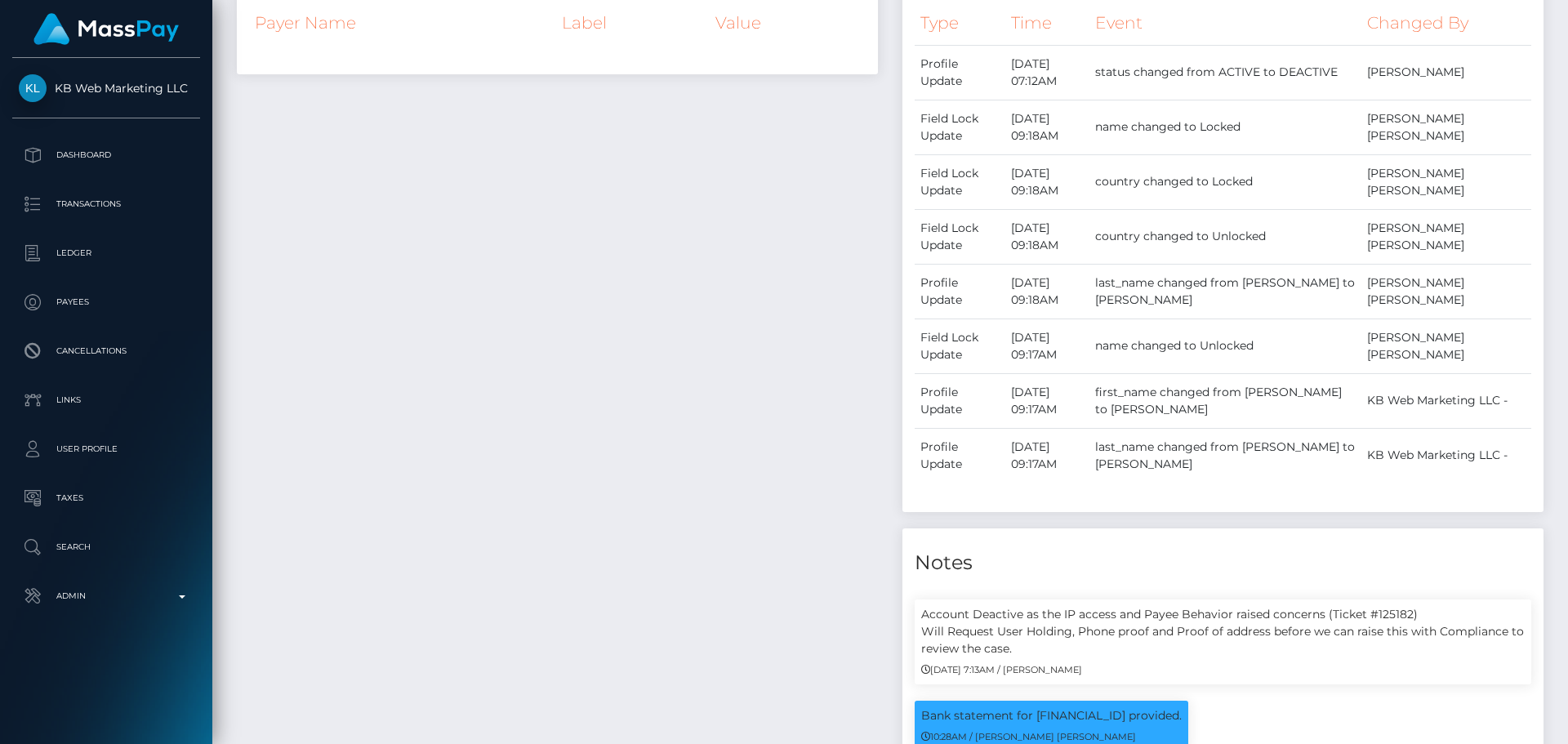
scroll to position [898, 0]
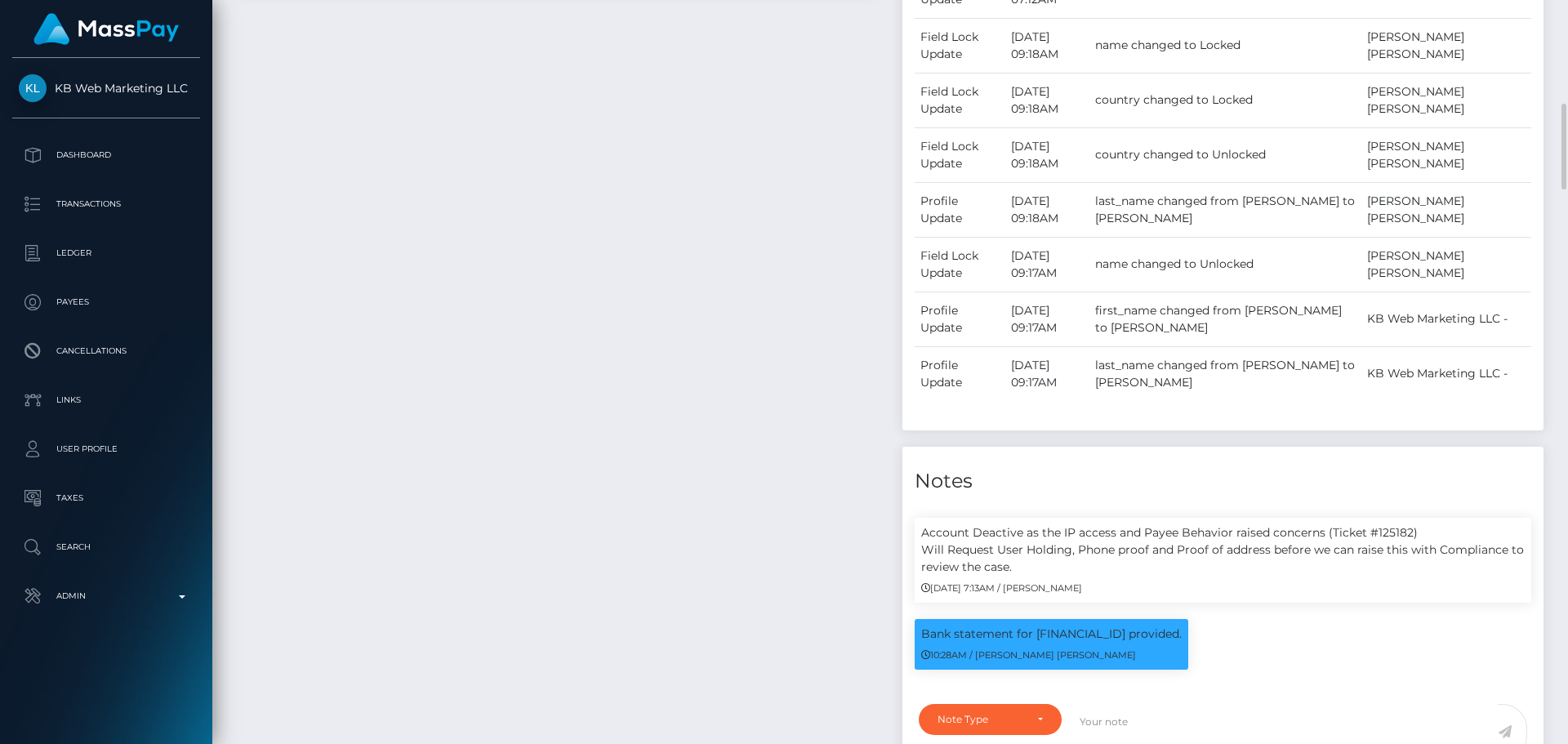
click at [840, 401] on div "Payee Attributes Payer Name Label Value" at bounding box center [557, 331] width 665 height 966
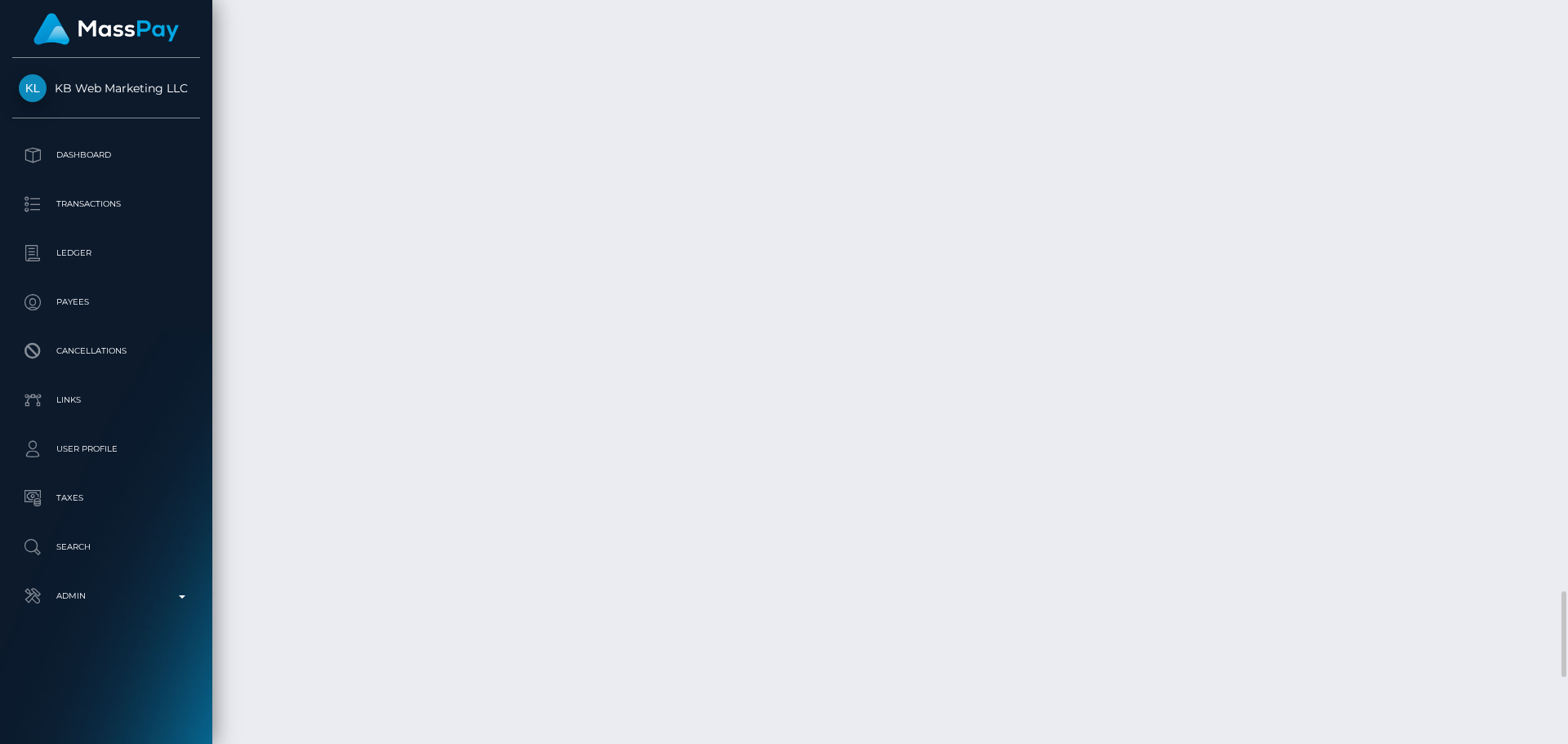
scroll to position [4491, 0]
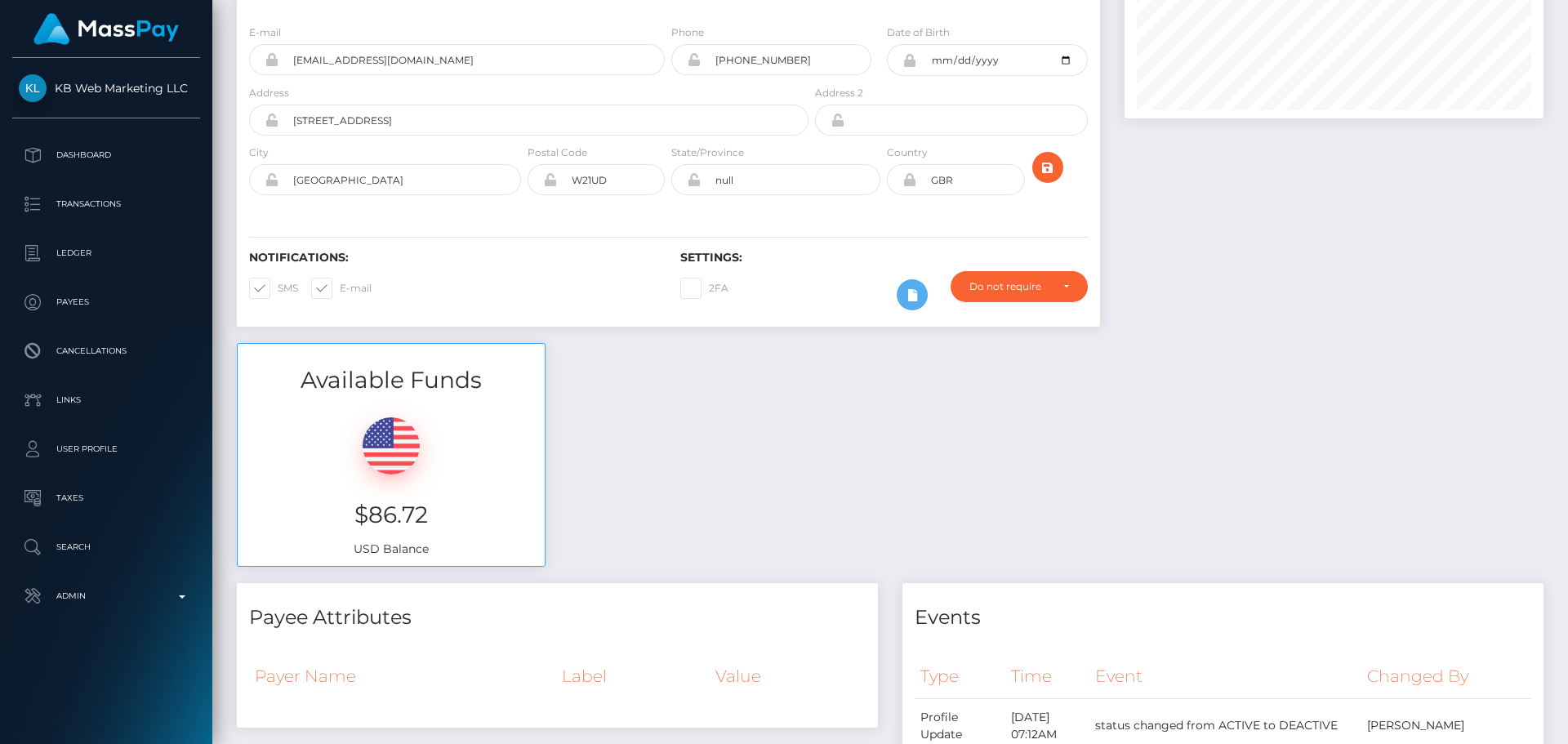
scroll to position [0, 0]
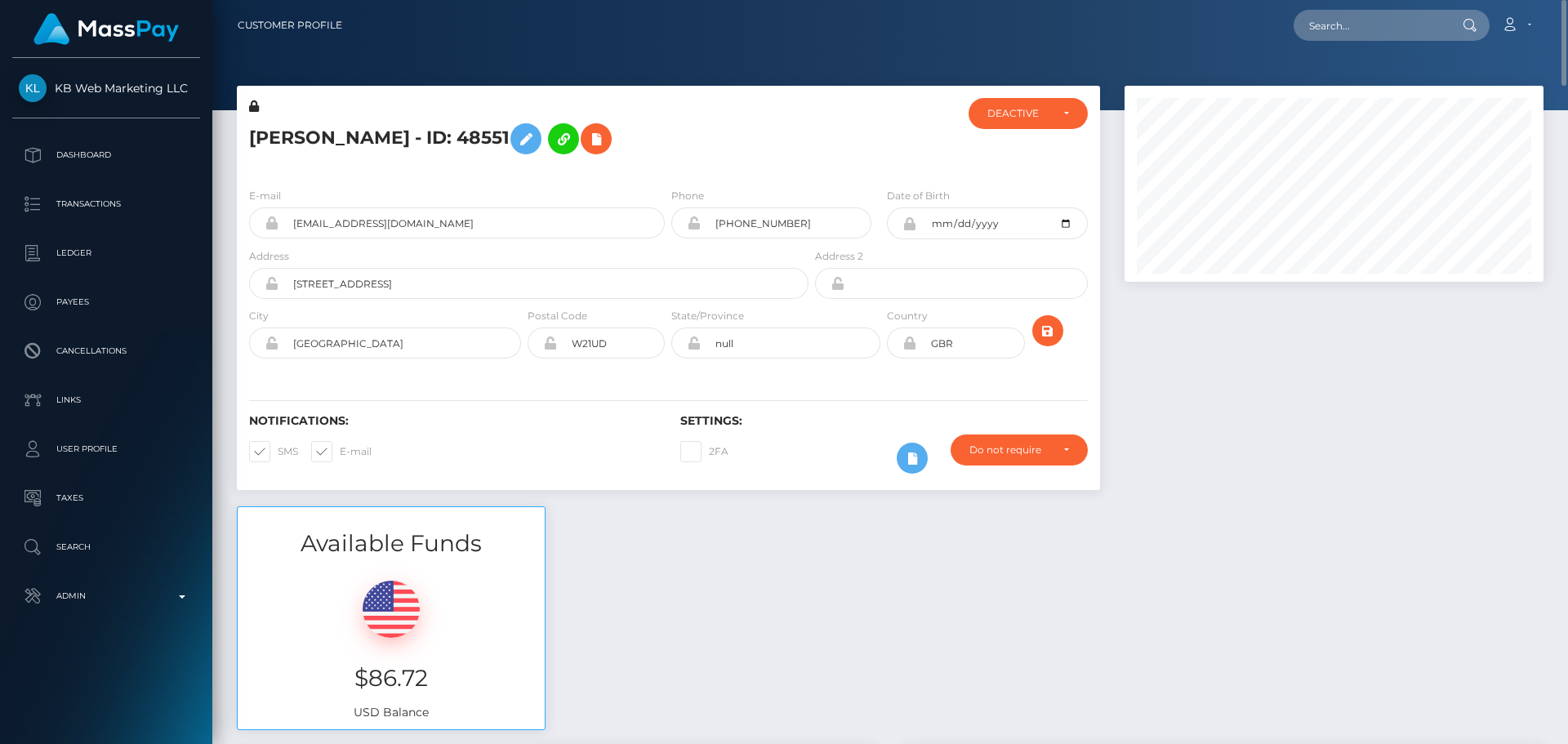
click at [670, 150] on h5 "VANESSA SCHUTZ - ID: 48551" at bounding box center [524, 138] width 551 height 47
click at [666, 168] on div "VANESSA SCHUTZ - ID: 48551" at bounding box center [524, 136] width 575 height 77
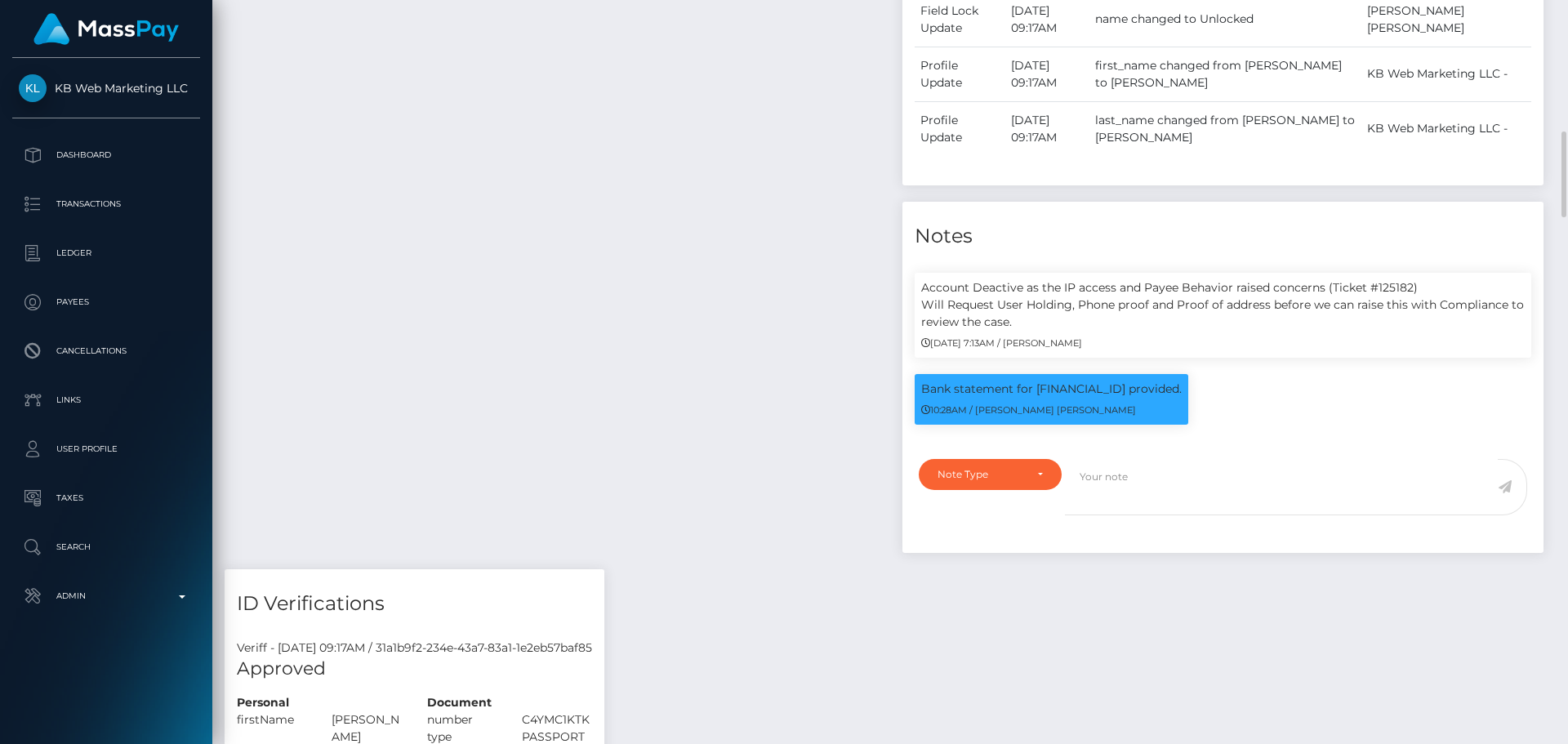
scroll to position [1225, 0]
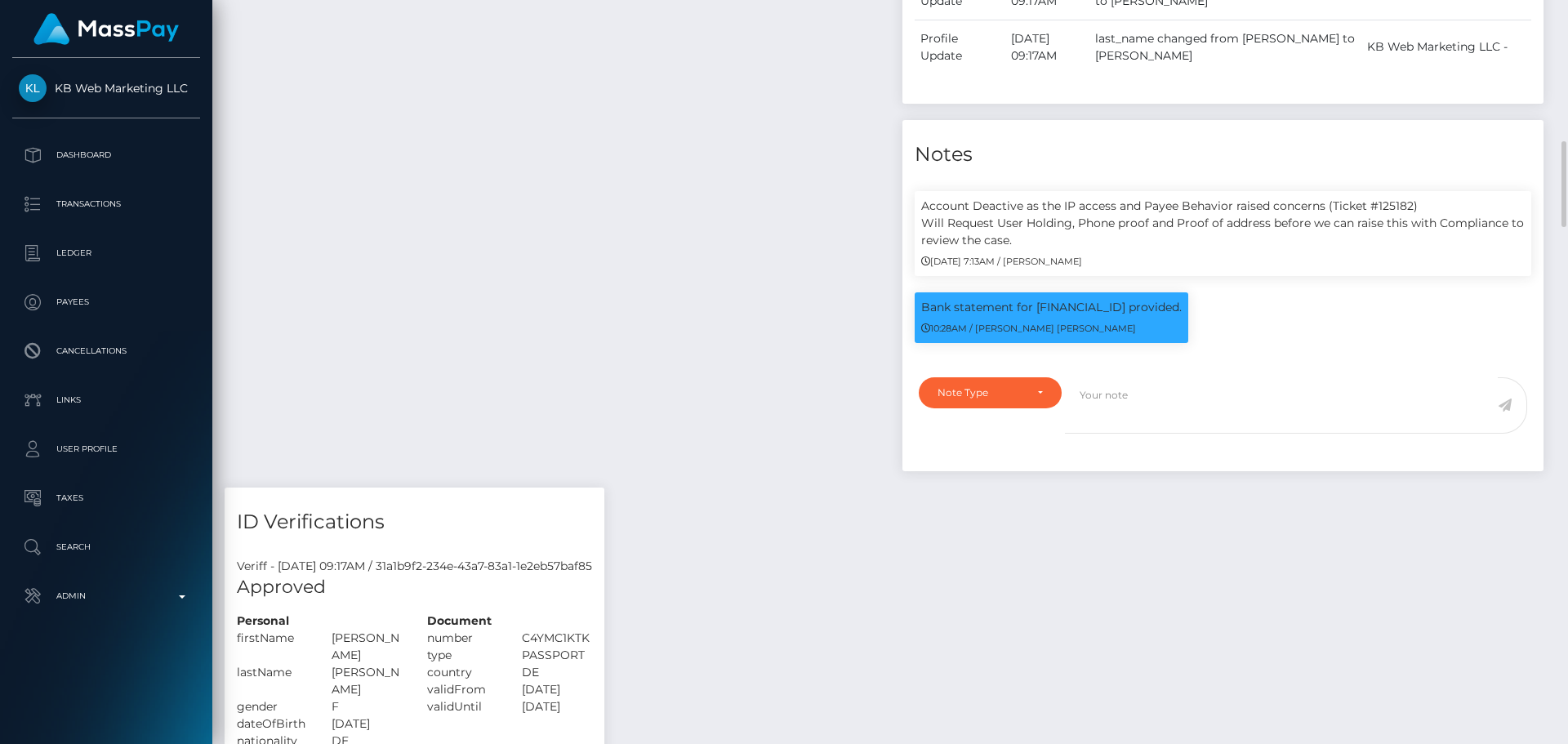
click at [798, 263] on div "Payee Attributes Payer Name Label Value" at bounding box center [557, 4] width 665 height 966
click at [784, 256] on div "Payee Attributes Payer Name Label Value" at bounding box center [557, 4] width 665 height 966
click at [755, 254] on div "Payee Attributes Payer Name Label Value" at bounding box center [557, 4] width 665 height 966
click at [778, 276] on div "Payee Attributes Payer Name Label Value" at bounding box center [557, 4] width 665 height 966
click at [796, 322] on div "Payee Attributes Payer Name Label Value" at bounding box center [557, 4] width 665 height 966
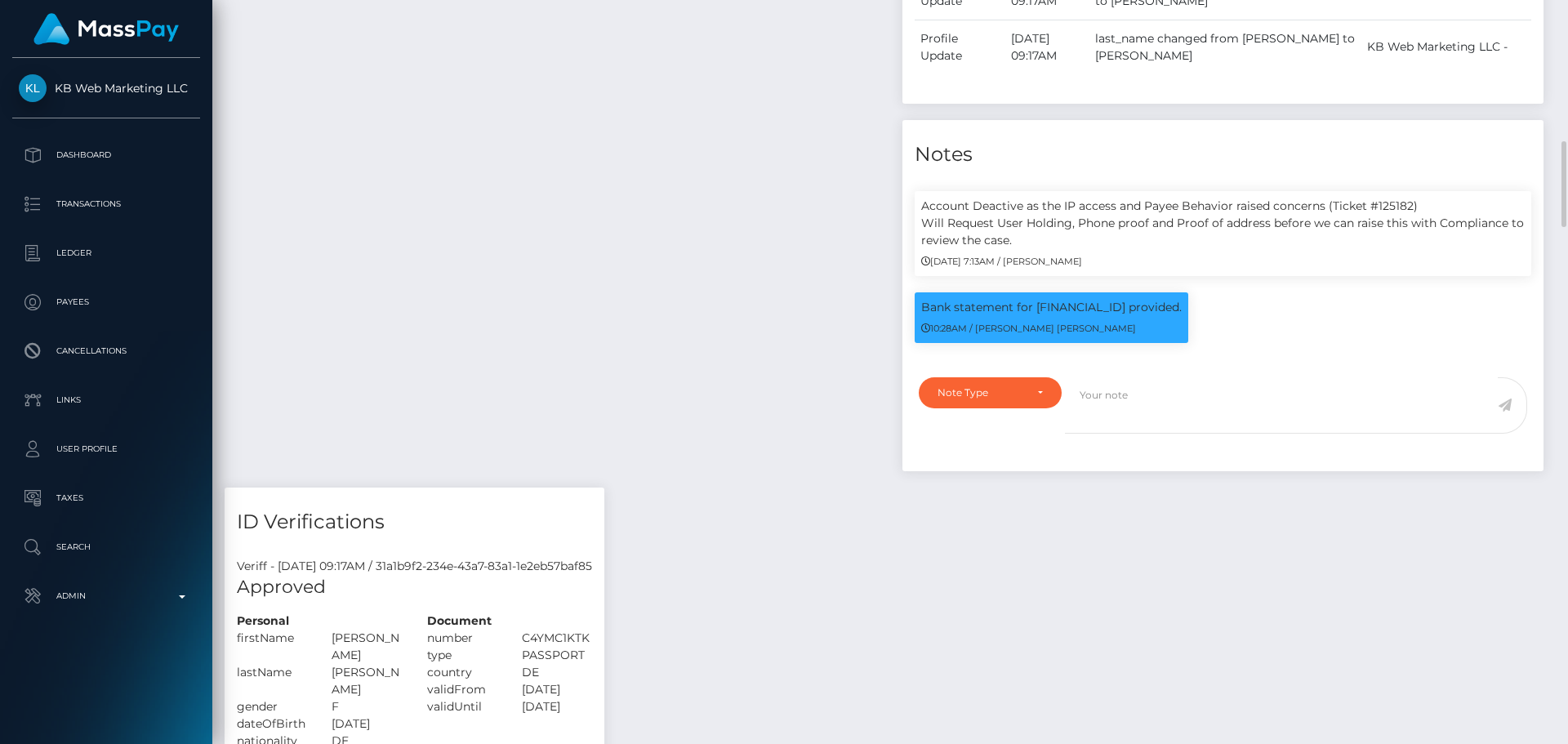
click at [865, 302] on div "Payee Attributes Payer Name Label Value" at bounding box center [557, 4] width 665 height 966
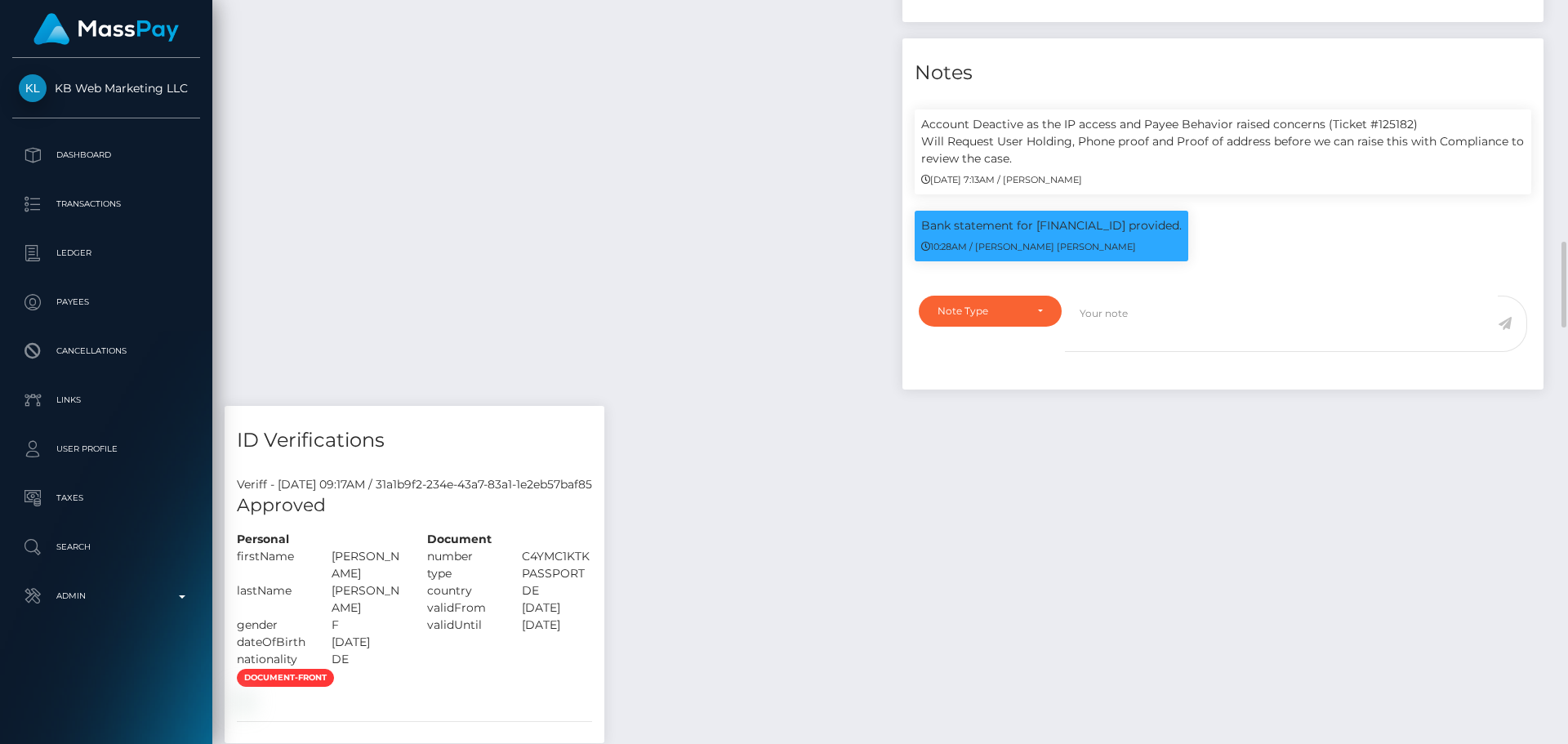
scroll to position [1388, 0]
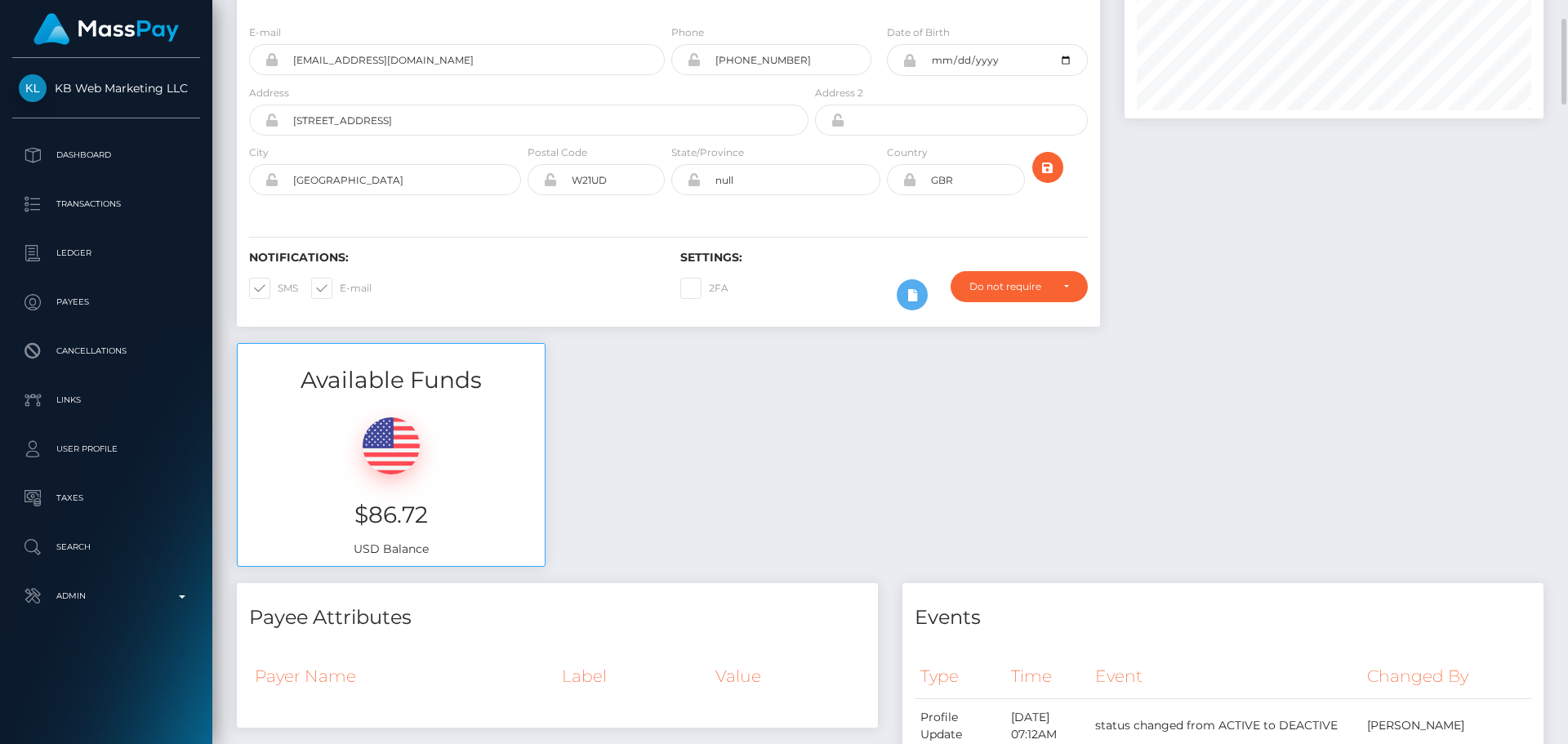
scroll to position [0, 0]
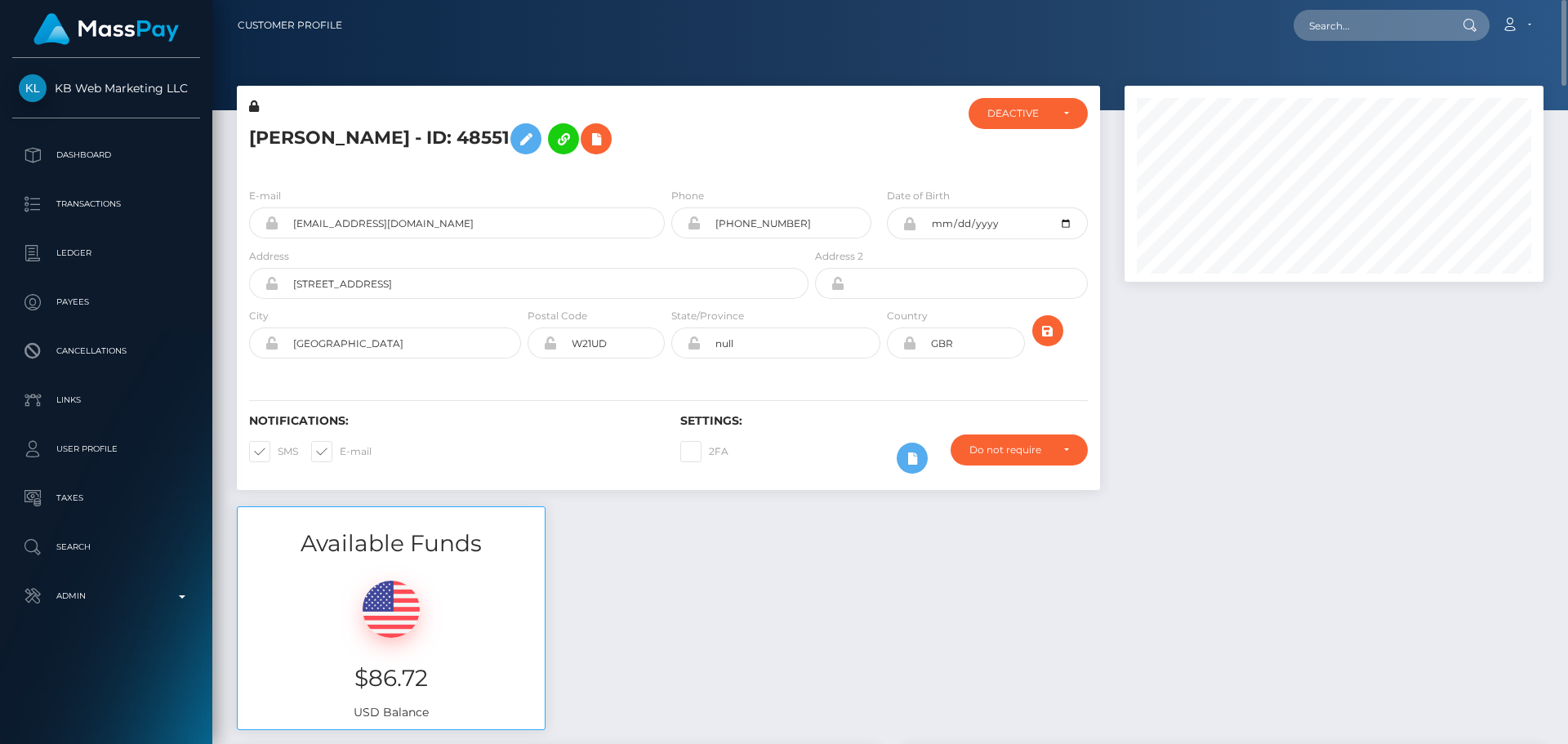
click at [718, 138] on h5 "VANESSA SCHUTZ - ID: 48551" at bounding box center [524, 138] width 551 height 47
click at [716, 145] on h5 "VANESSA SCHUTZ - ID: 48551" at bounding box center [524, 138] width 551 height 47
click at [706, 152] on h5 "VANESSA SCHUTZ - ID: 48551" at bounding box center [524, 138] width 551 height 47
click at [1038, 339] on icon "submit" at bounding box center [1047, 331] width 20 height 20
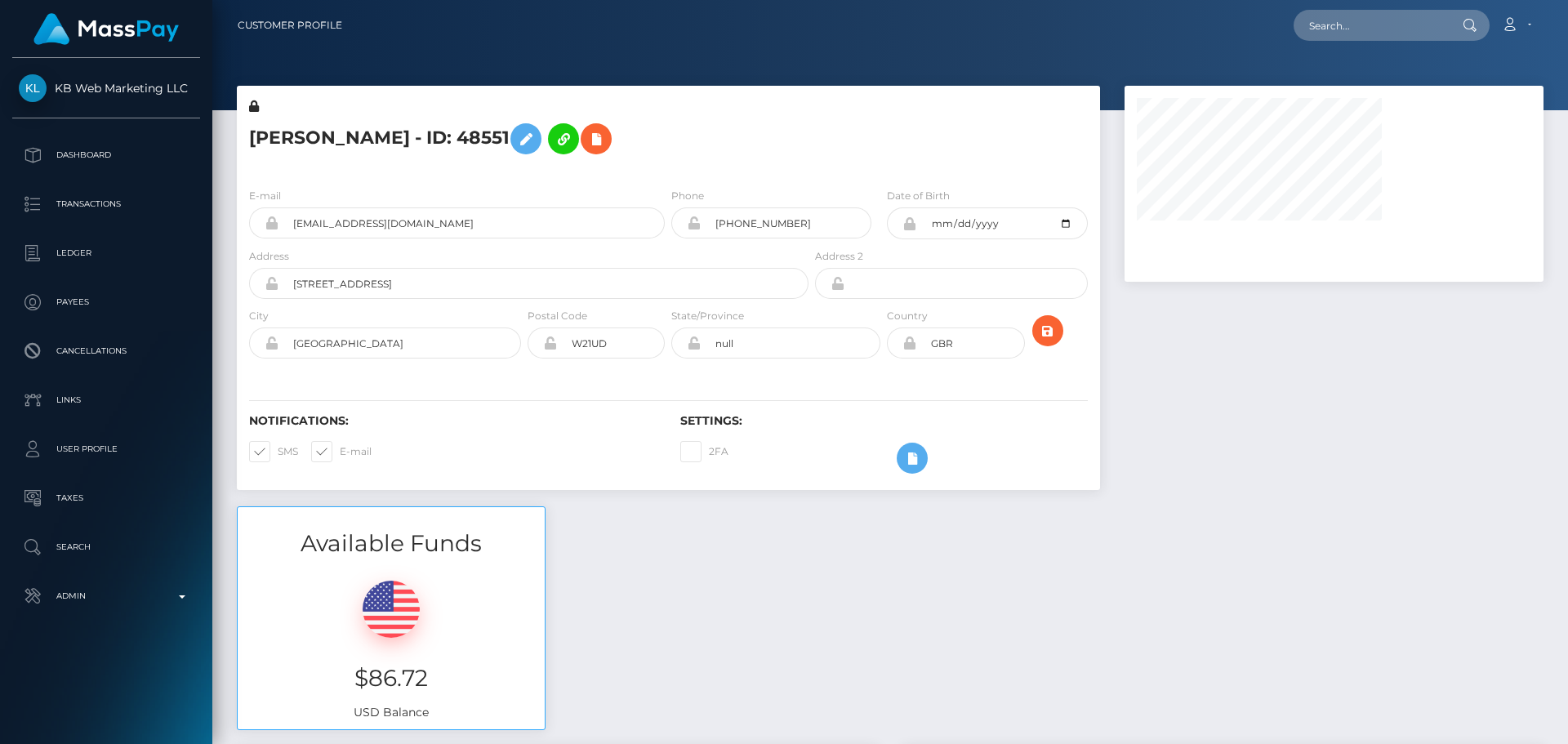
click at [757, 172] on div "[PERSON_NAME] - ID: 48551" at bounding box center [524, 136] width 575 height 77
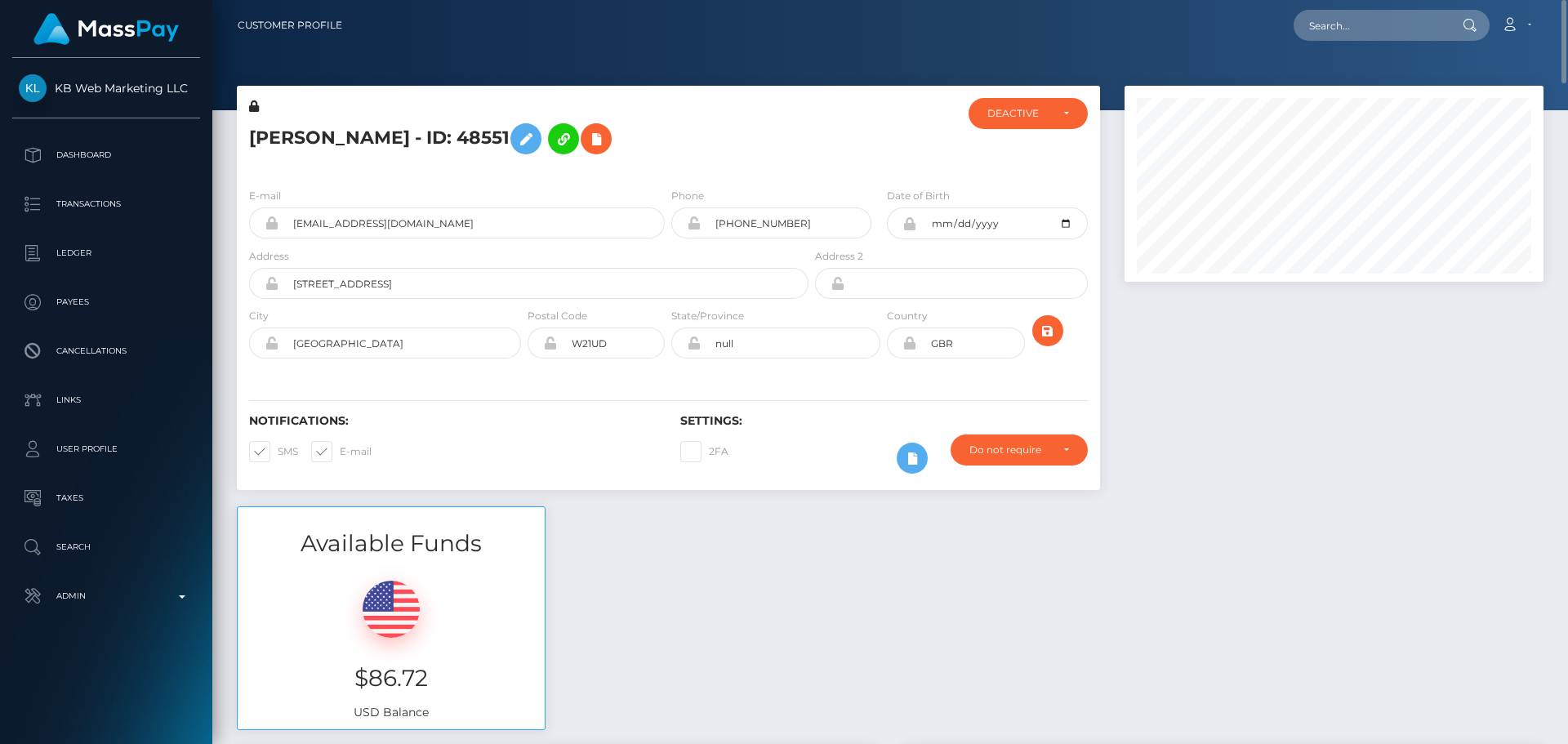
scroll to position [196, 419]
click at [1380, 26] on input "text" at bounding box center [1369, 25] width 153 height 31
paste input "[EMAIL_ADDRESS][DOMAIN_NAME]"
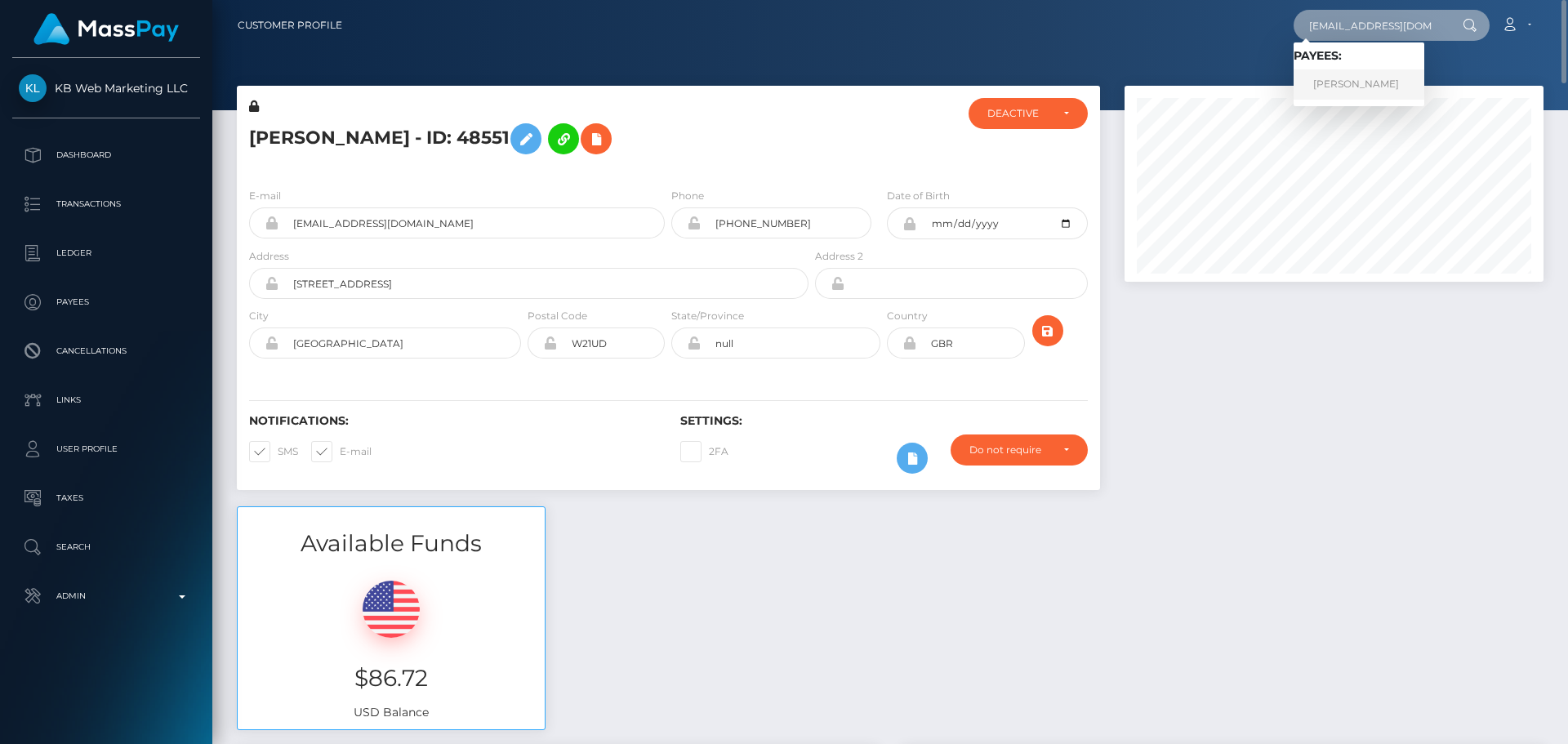
type input "dcardinal50@gmail.com"
click at [1346, 82] on link "Deborah Cardinal" at bounding box center [1358, 84] width 130 height 30
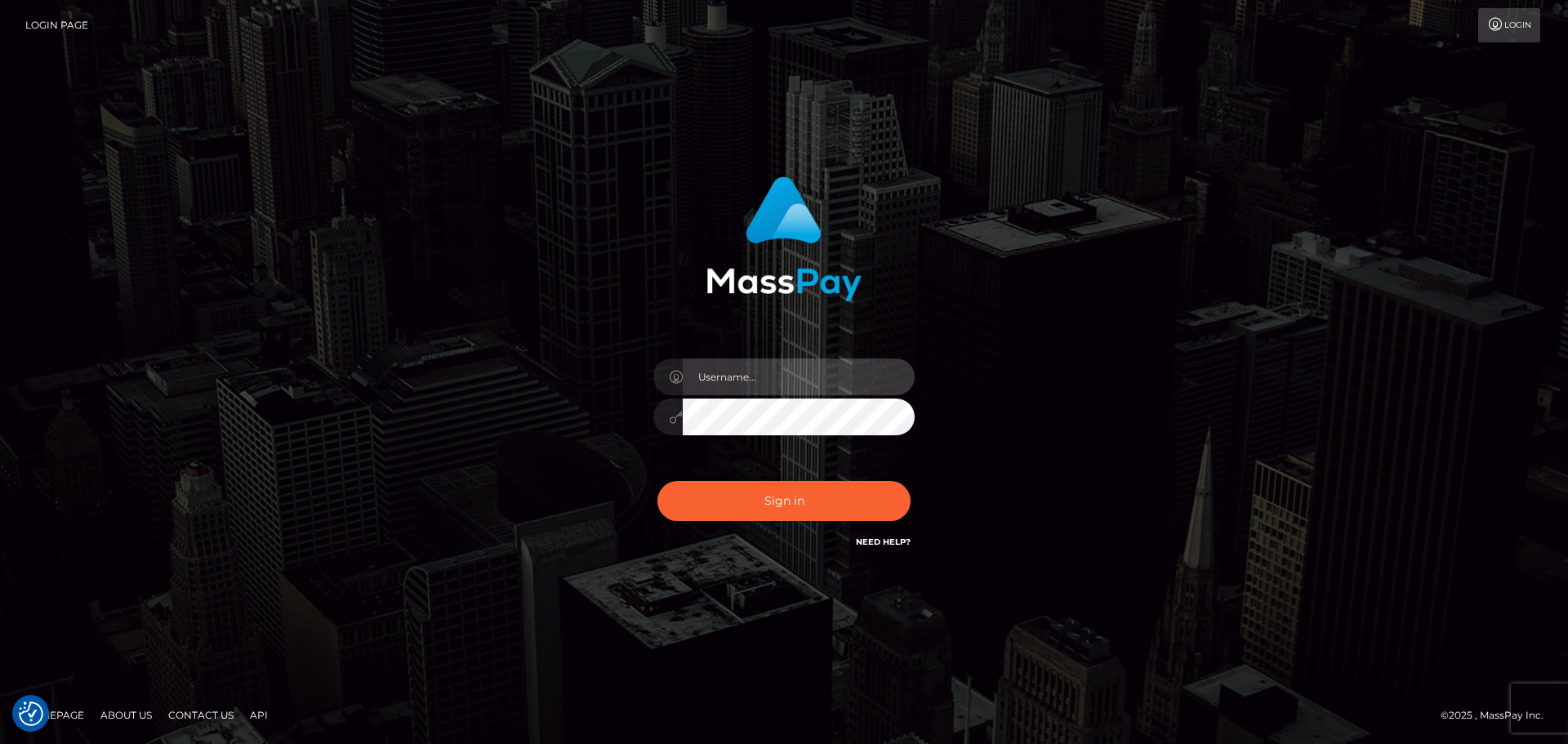
type input "[DOMAIN_NAME]"
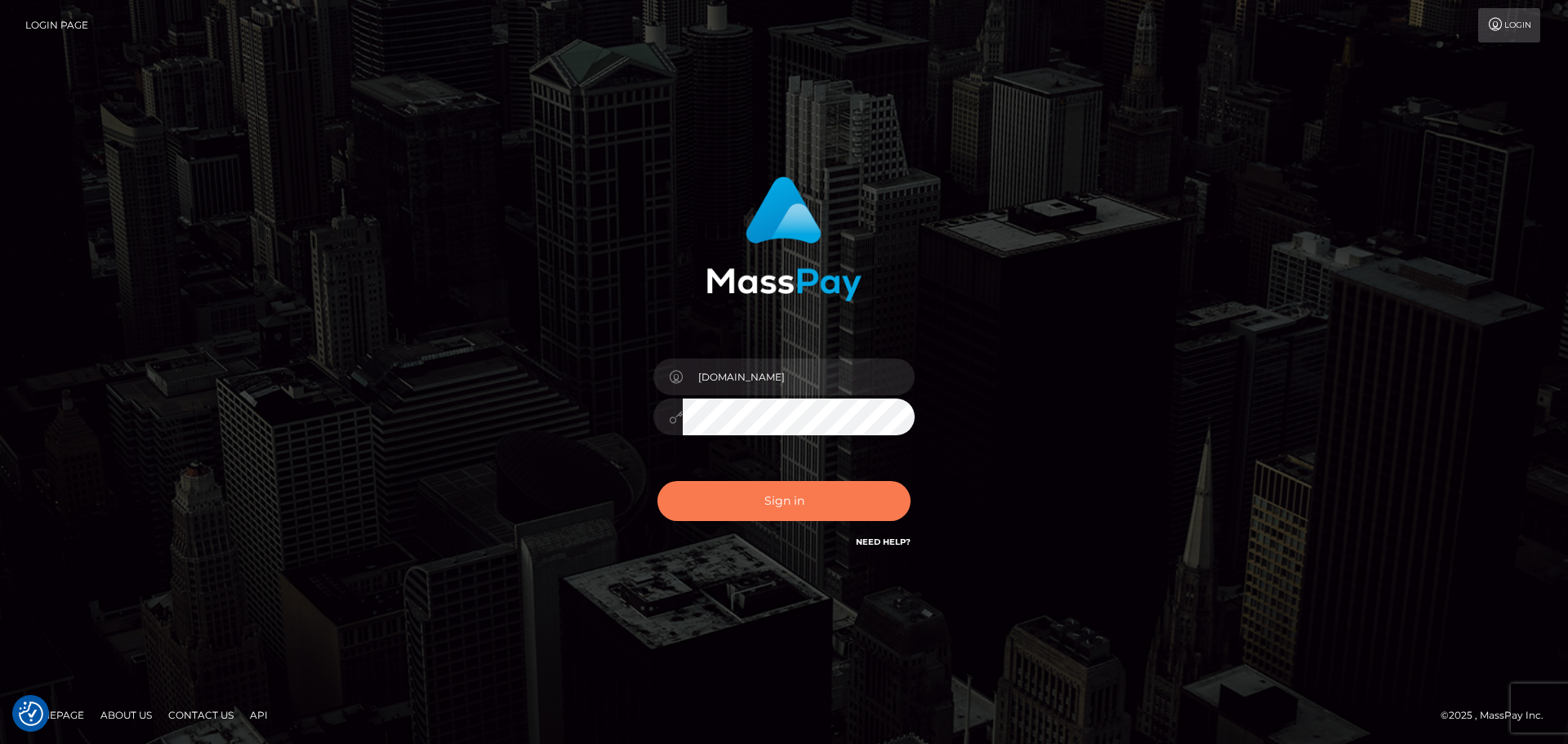
click at [809, 510] on button "Sign in" at bounding box center [783, 500] width 253 height 40
type input "[DOMAIN_NAME]"
click at [813, 509] on button "Sign in" at bounding box center [783, 500] width 253 height 40
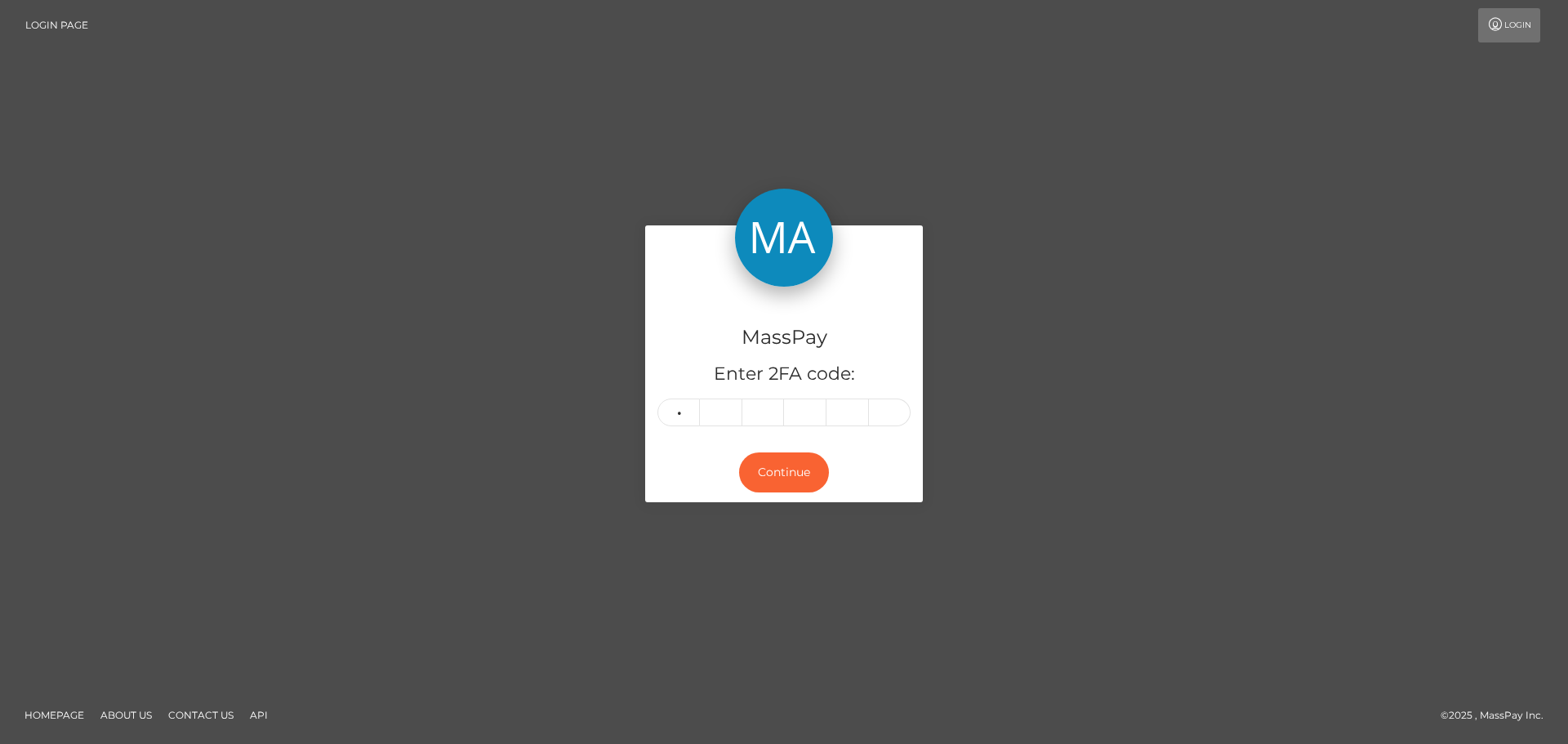
type input "9"
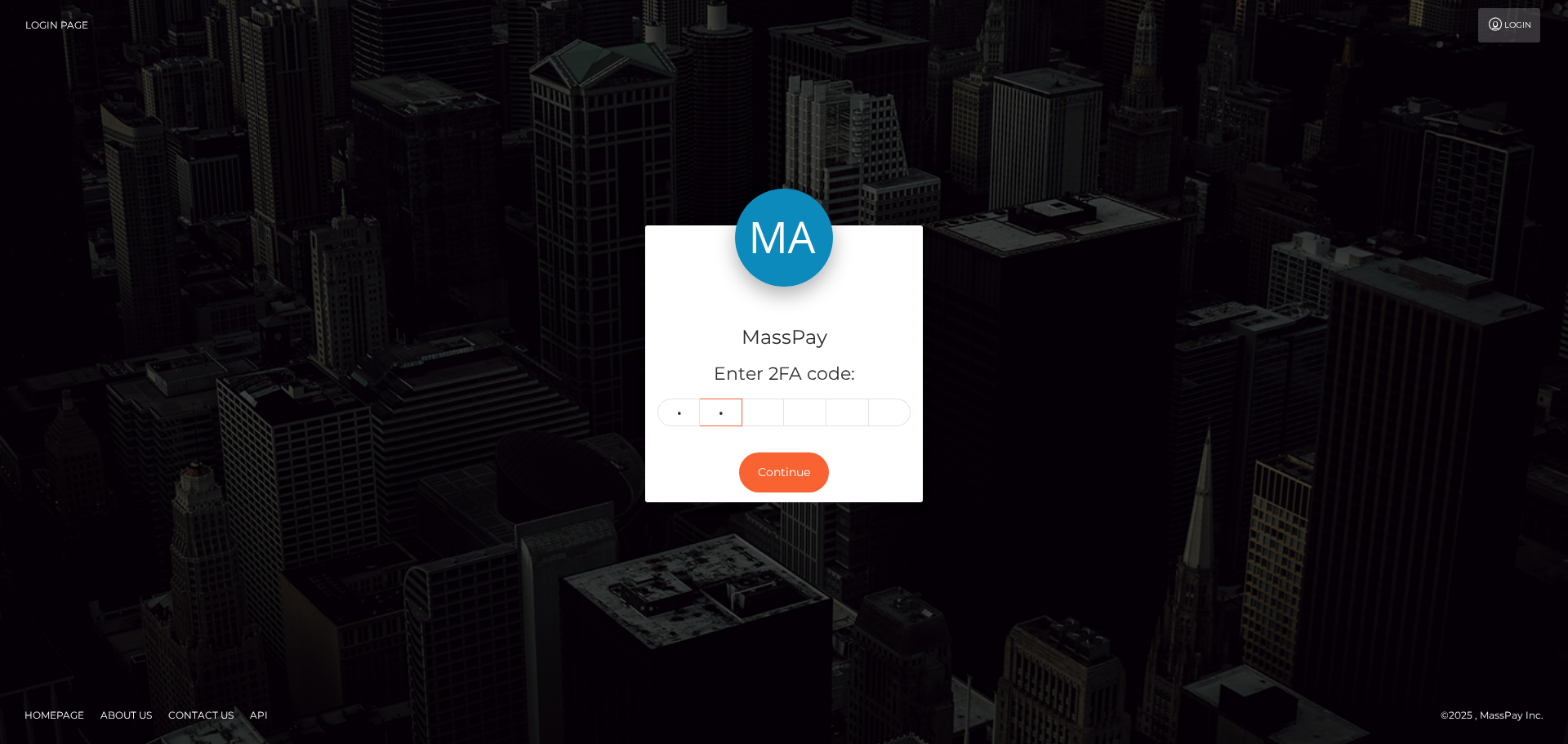
type input "8"
type input "9"
type input "6"
type input "8"
type input "2"
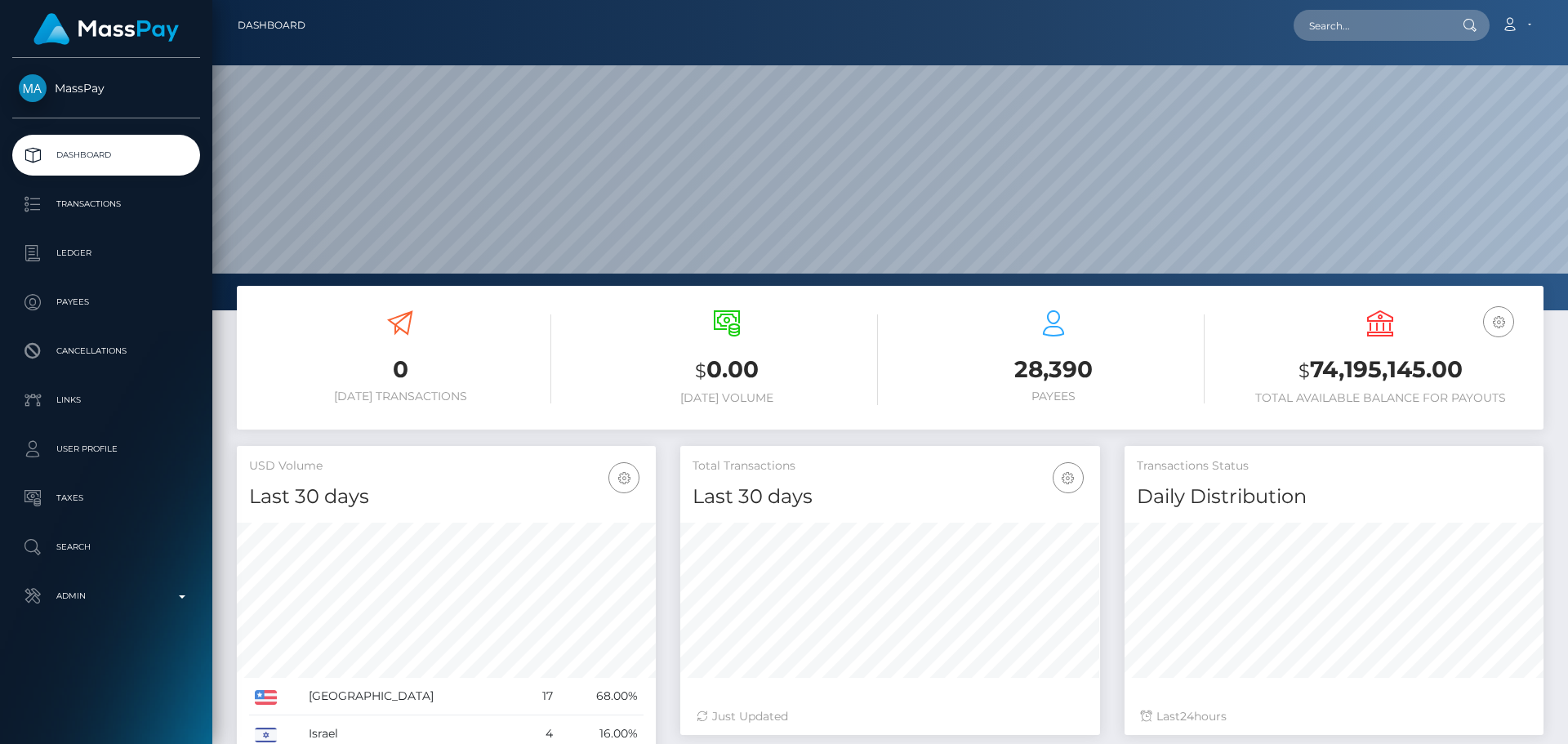
scroll to position [290, 419]
click at [1330, 19] on input "text" at bounding box center [1369, 25] width 153 height 31
paste input "[EMAIL_ADDRESS][DOMAIN_NAME]"
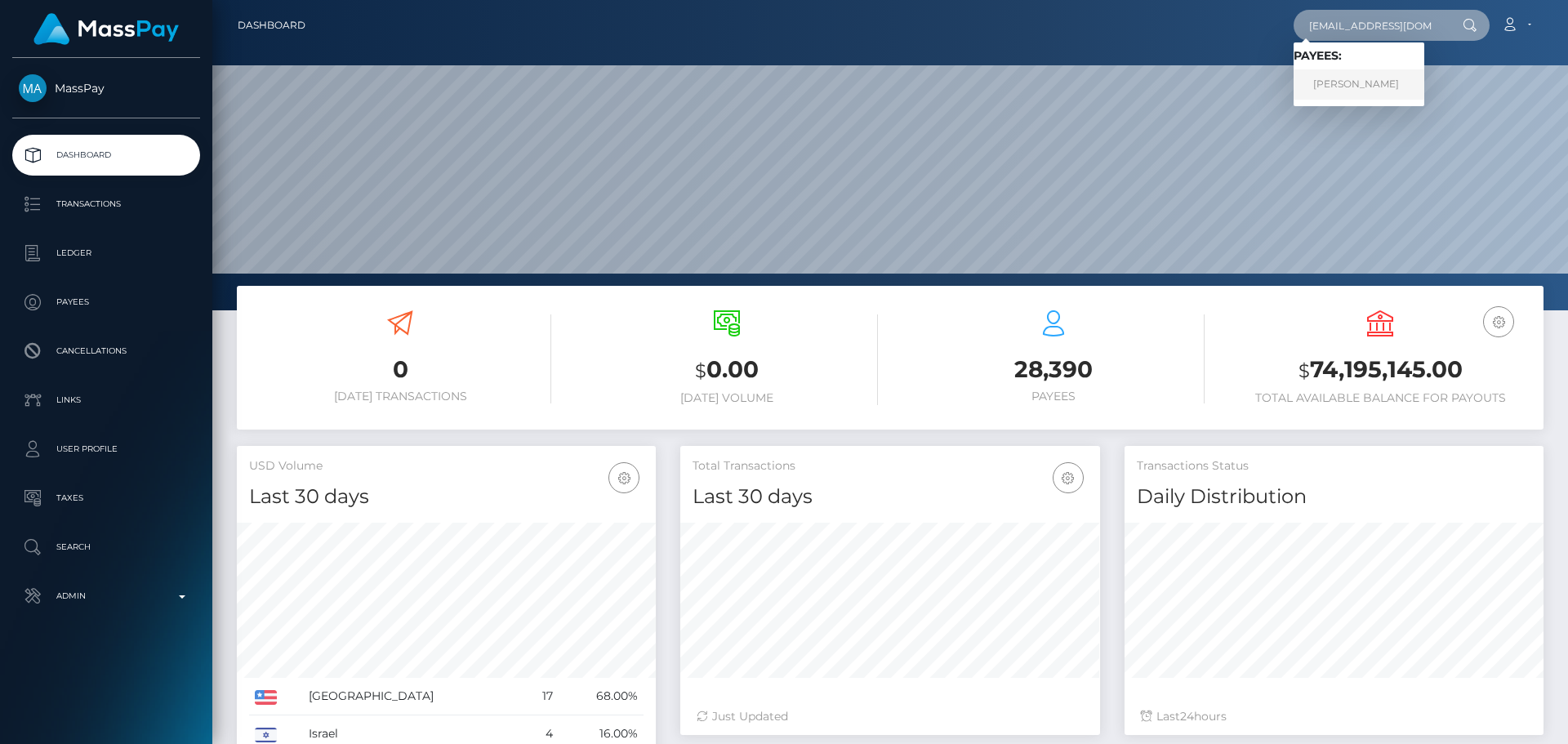
type input "[EMAIL_ADDRESS][DOMAIN_NAME]"
click at [1337, 81] on link "Deborah Cardinal" at bounding box center [1358, 84] width 130 height 30
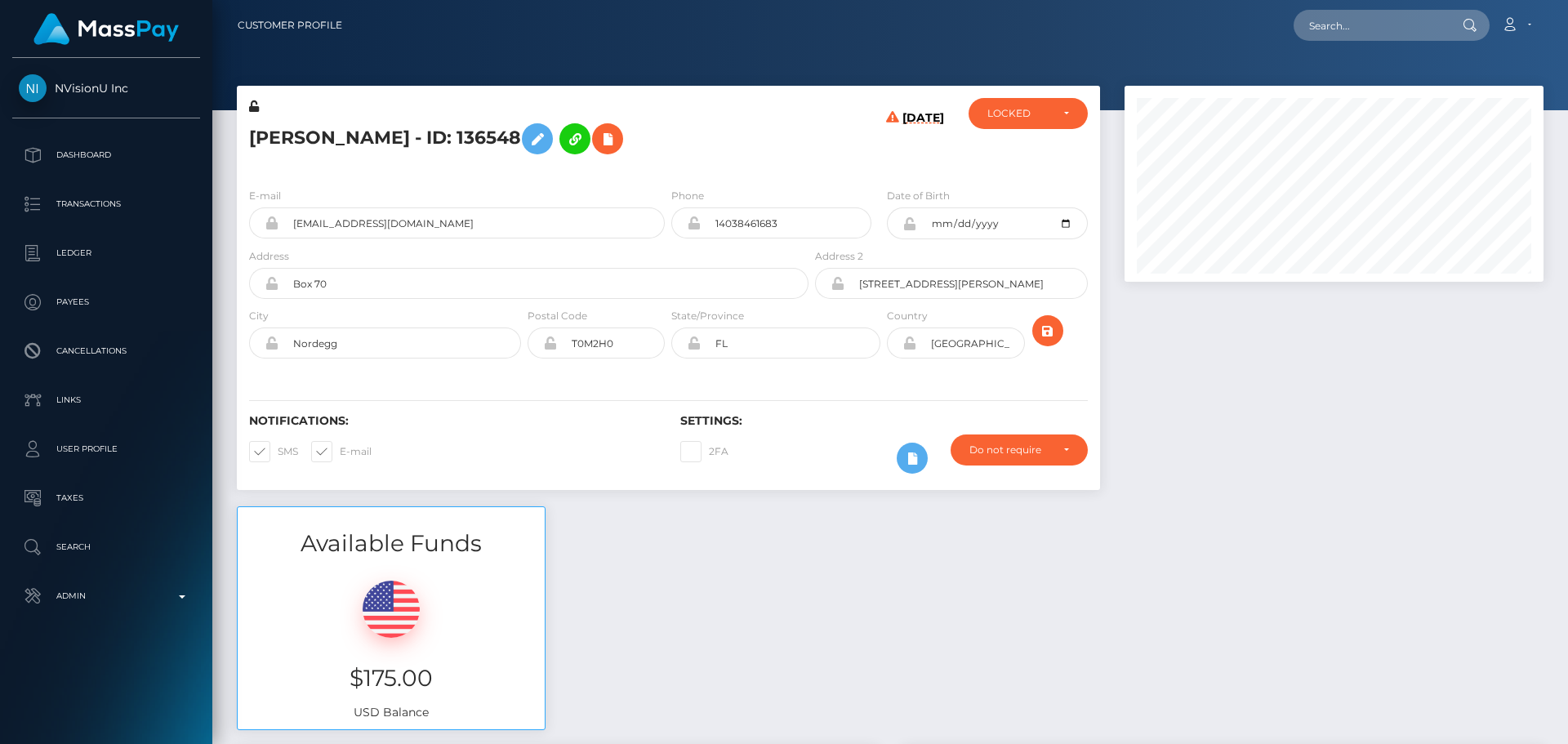
scroll to position [196, 419]
click at [749, 122] on h5 "Deborah Cardinal - ID: 136548" at bounding box center [524, 138] width 551 height 47
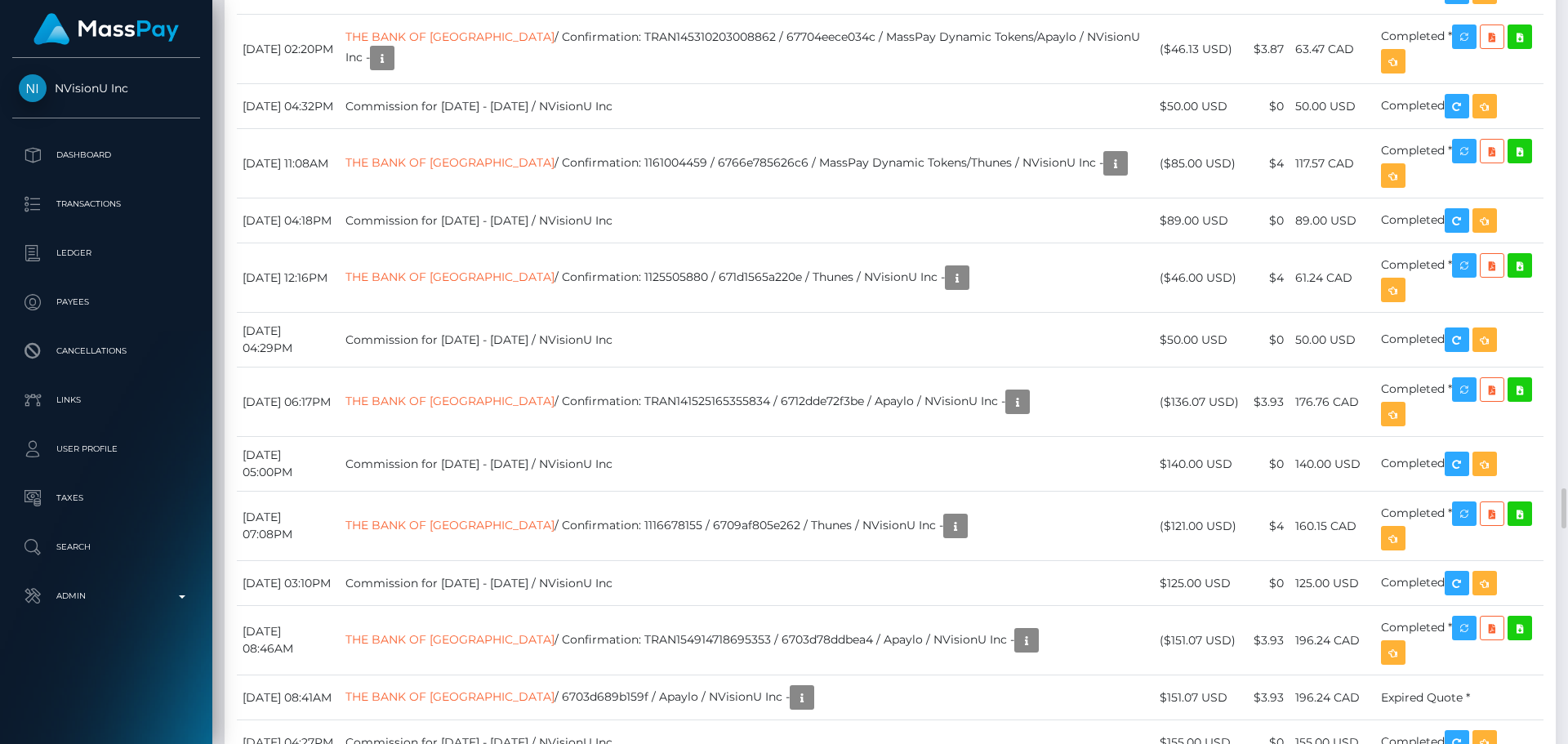
scroll to position [9635, 0]
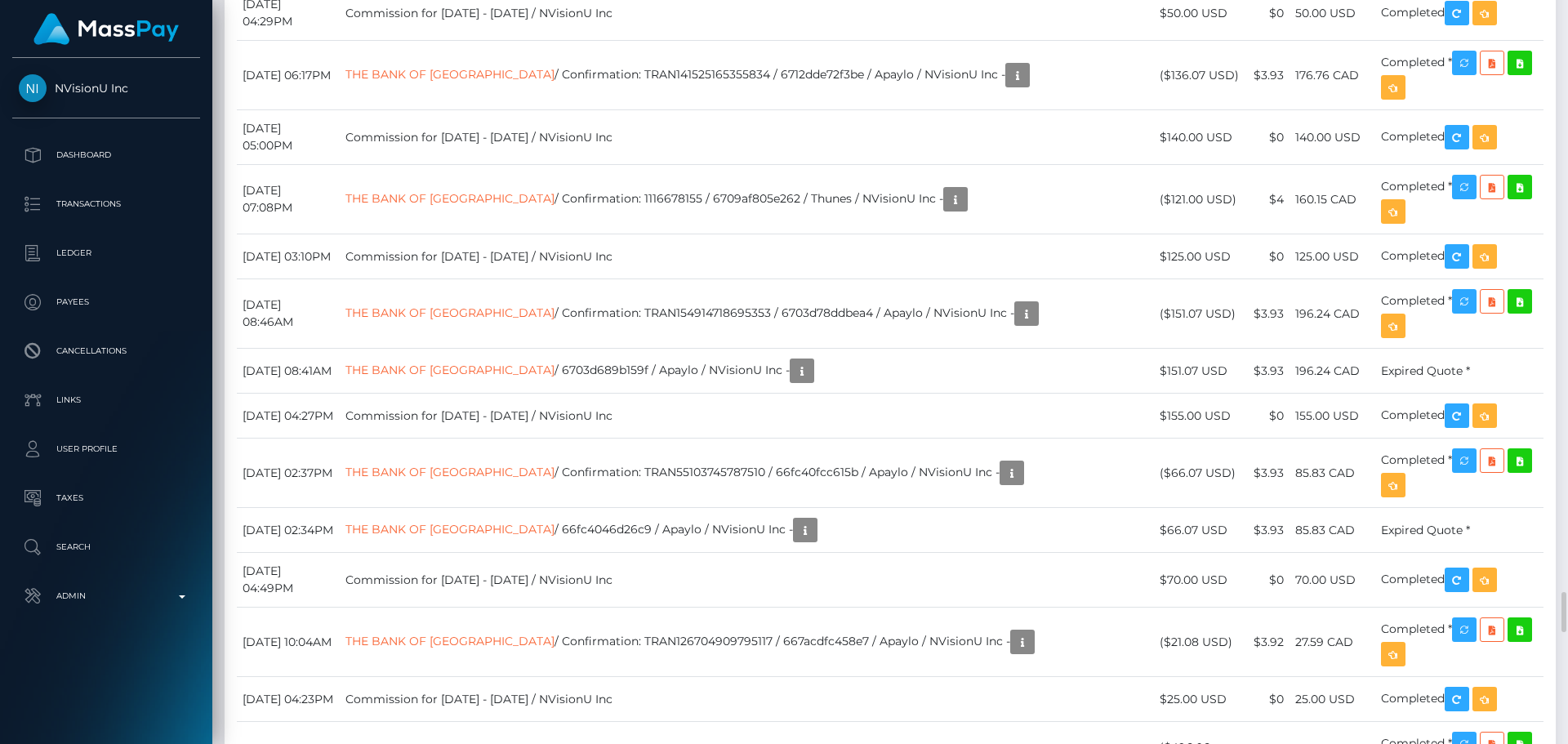
scroll to position [9472, 0]
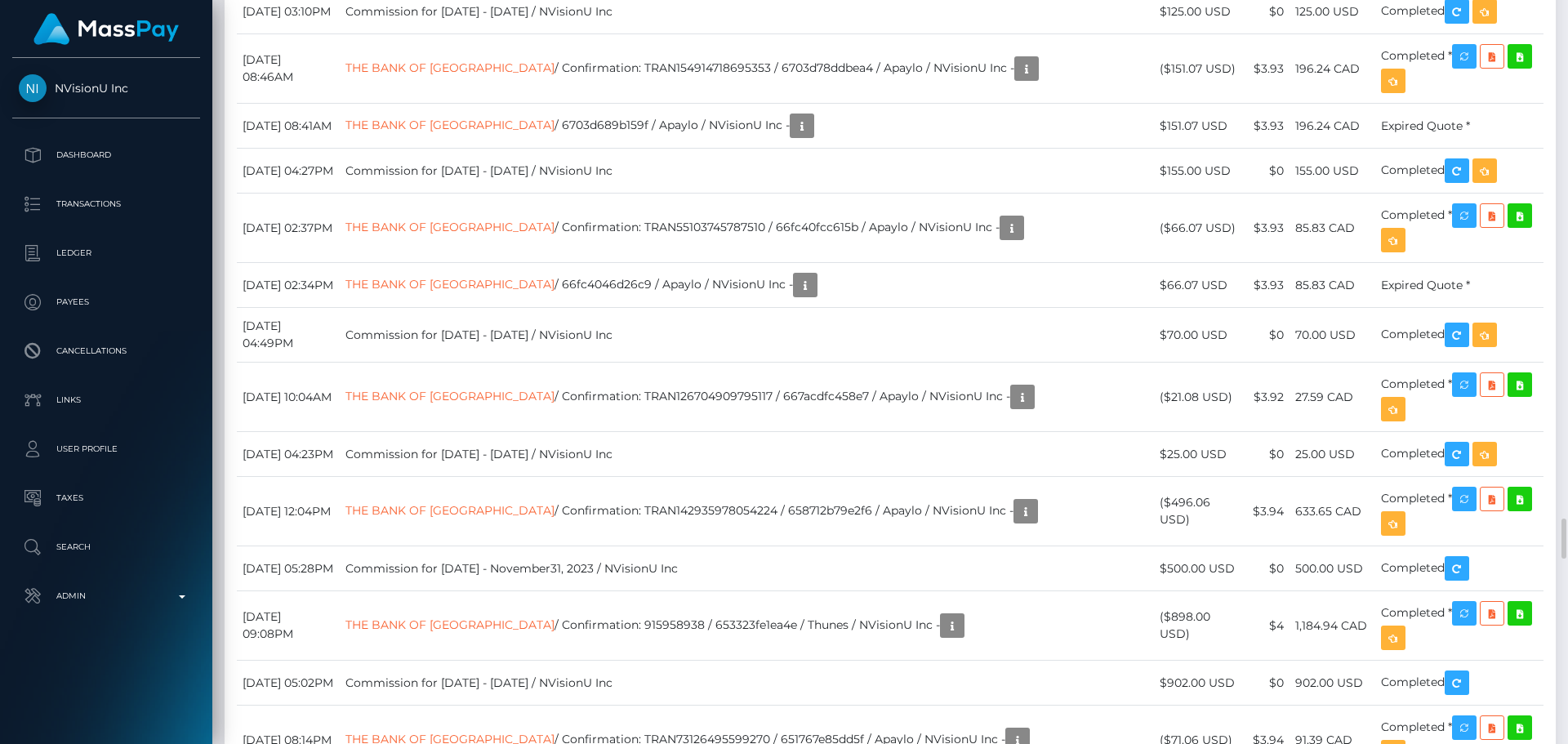
scroll to position [9716, 0]
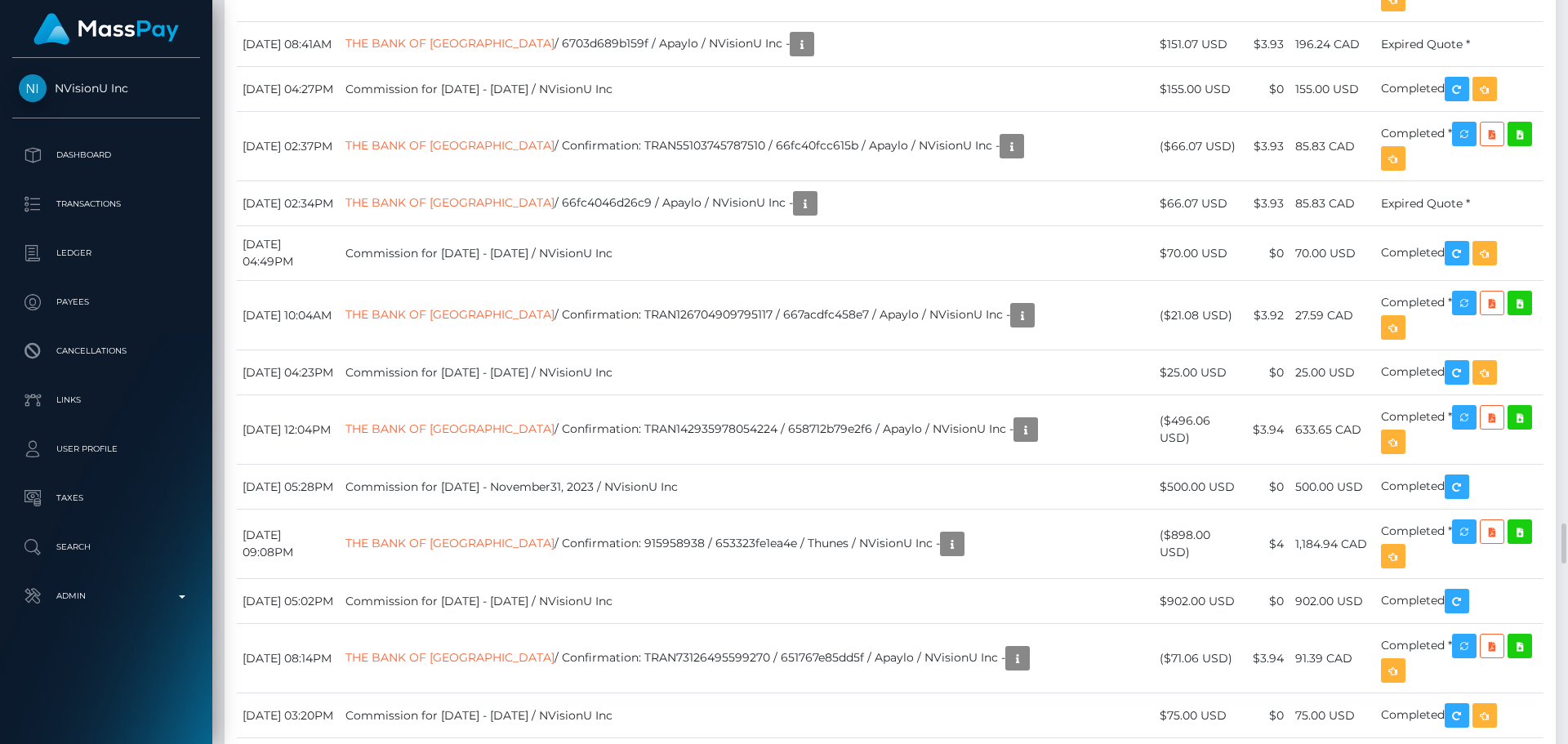
drag, startPoint x: 545, startPoint y: 89, endPoint x: 432, endPoint y: 0, distance: 143.8
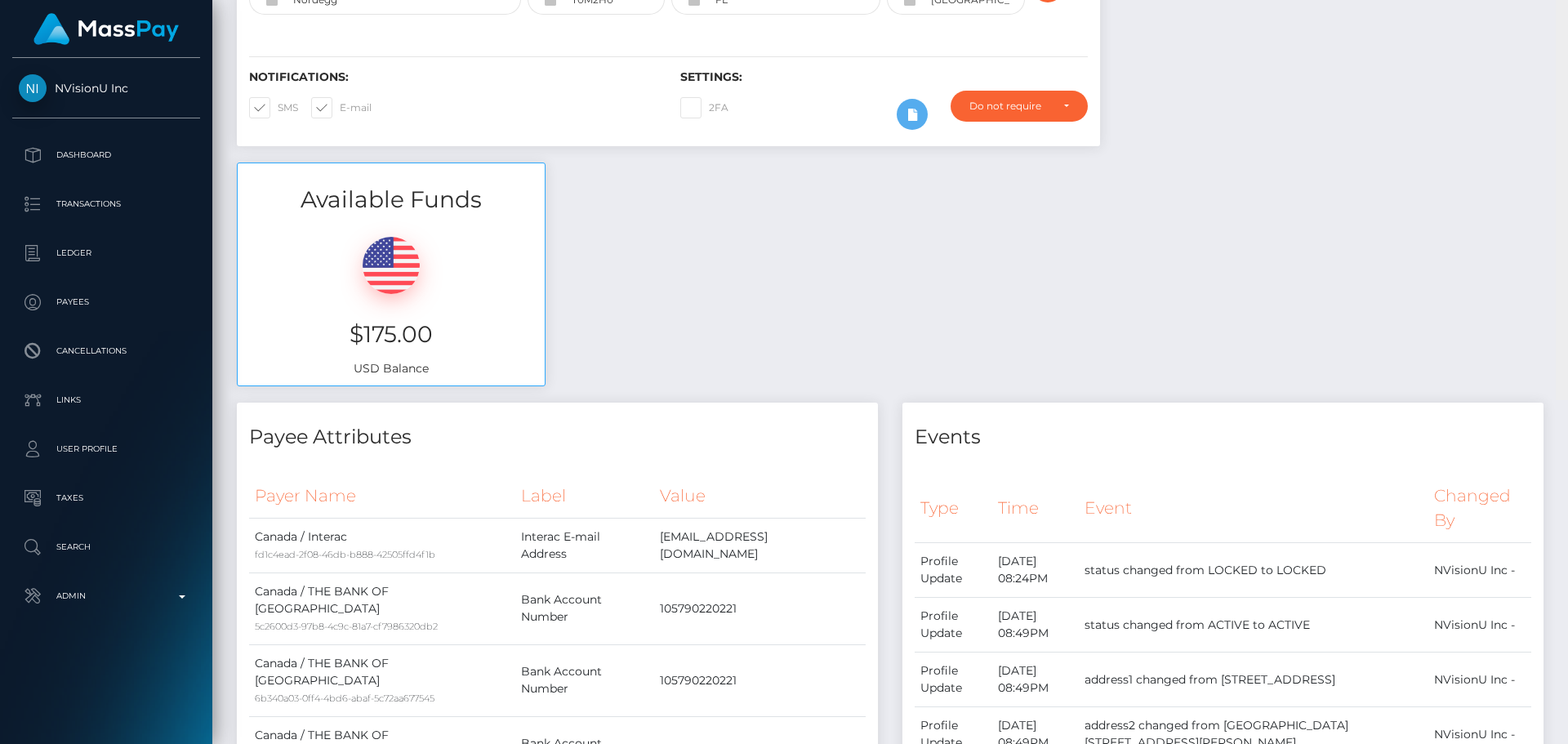
scroll to position [0, 0]
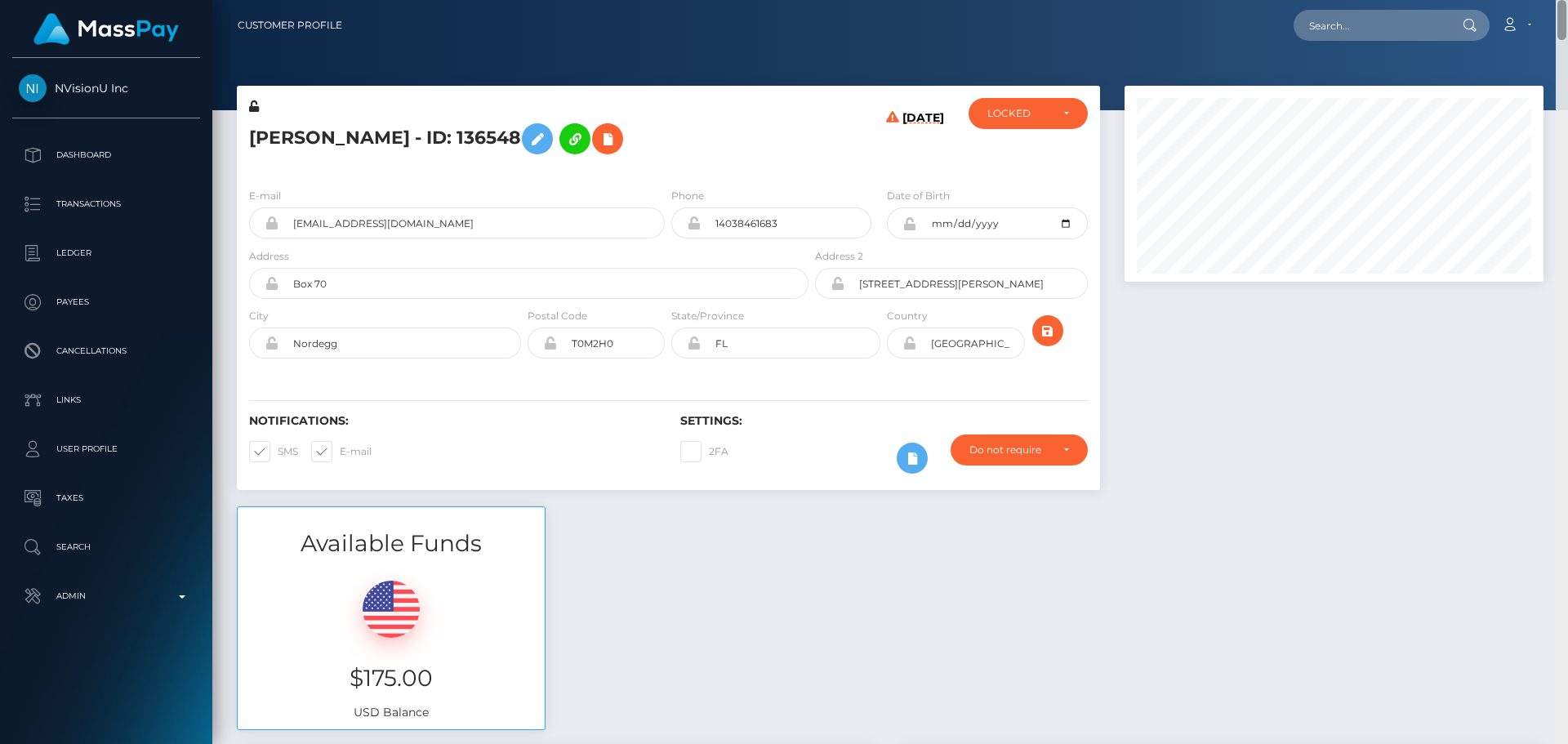
drag, startPoint x: 1561, startPoint y: 387, endPoint x: 1556, endPoint y: 0, distance: 387.0
click at [1556, 0] on div "Customer Profile Loading... Loading..." at bounding box center [890, 372] width 1355 height 744
click at [1359, 27] on input "text" at bounding box center [1369, 25] width 153 height 31
paste input "runningwithit1@gmail.com"
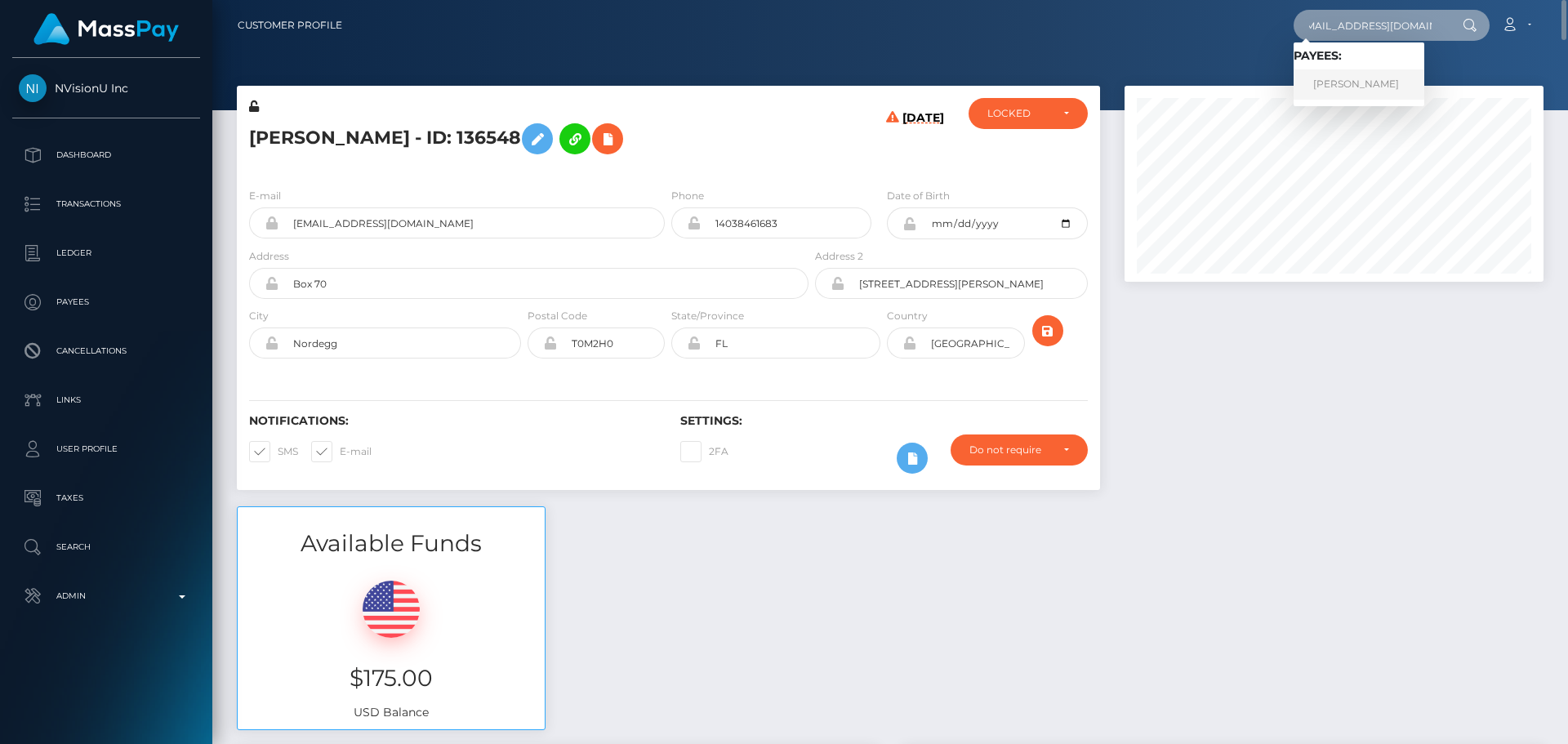
type input "runningwithit1@gmail.com"
click at [1356, 88] on link "Sarah Verbeek" at bounding box center [1358, 84] width 130 height 30
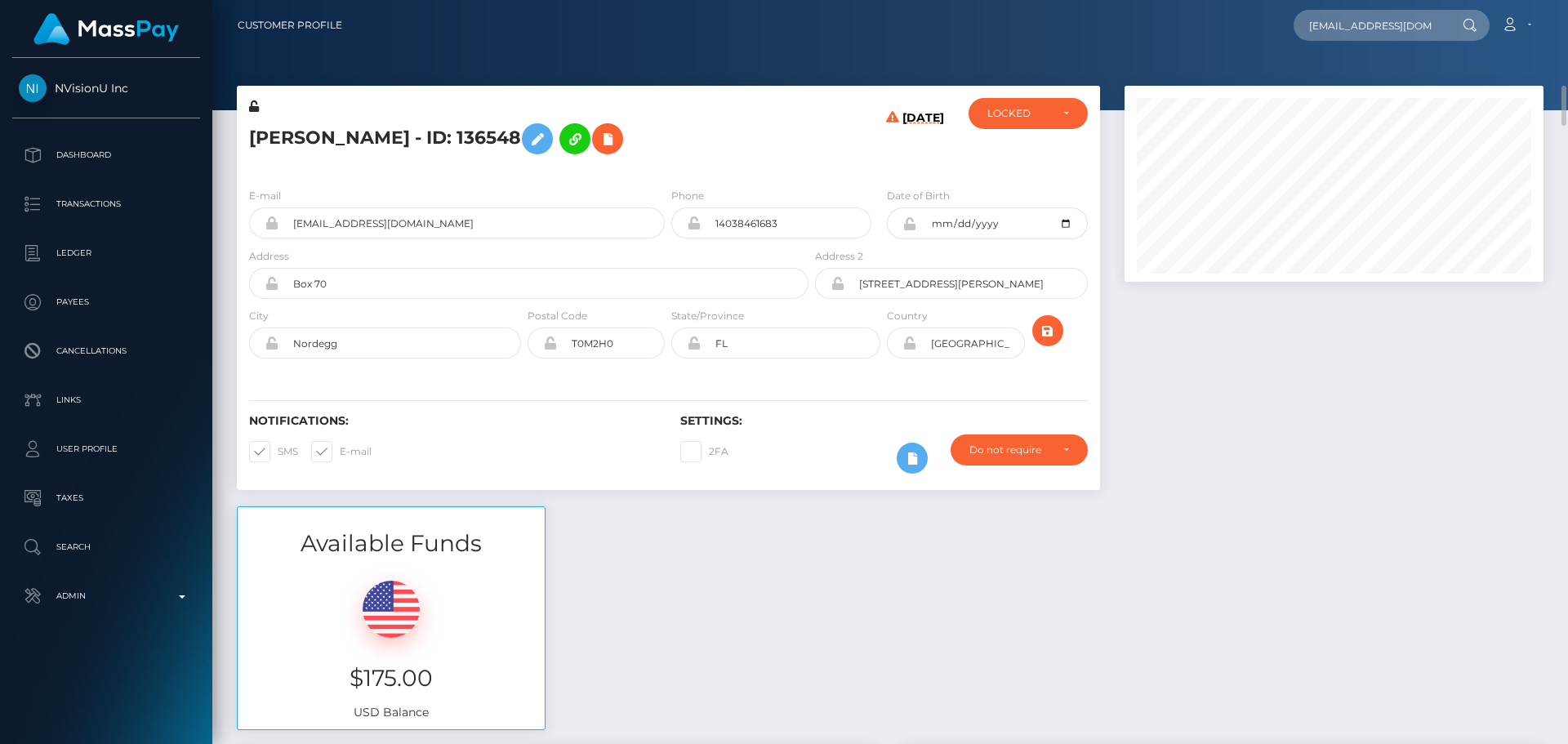
scroll to position [163, 0]
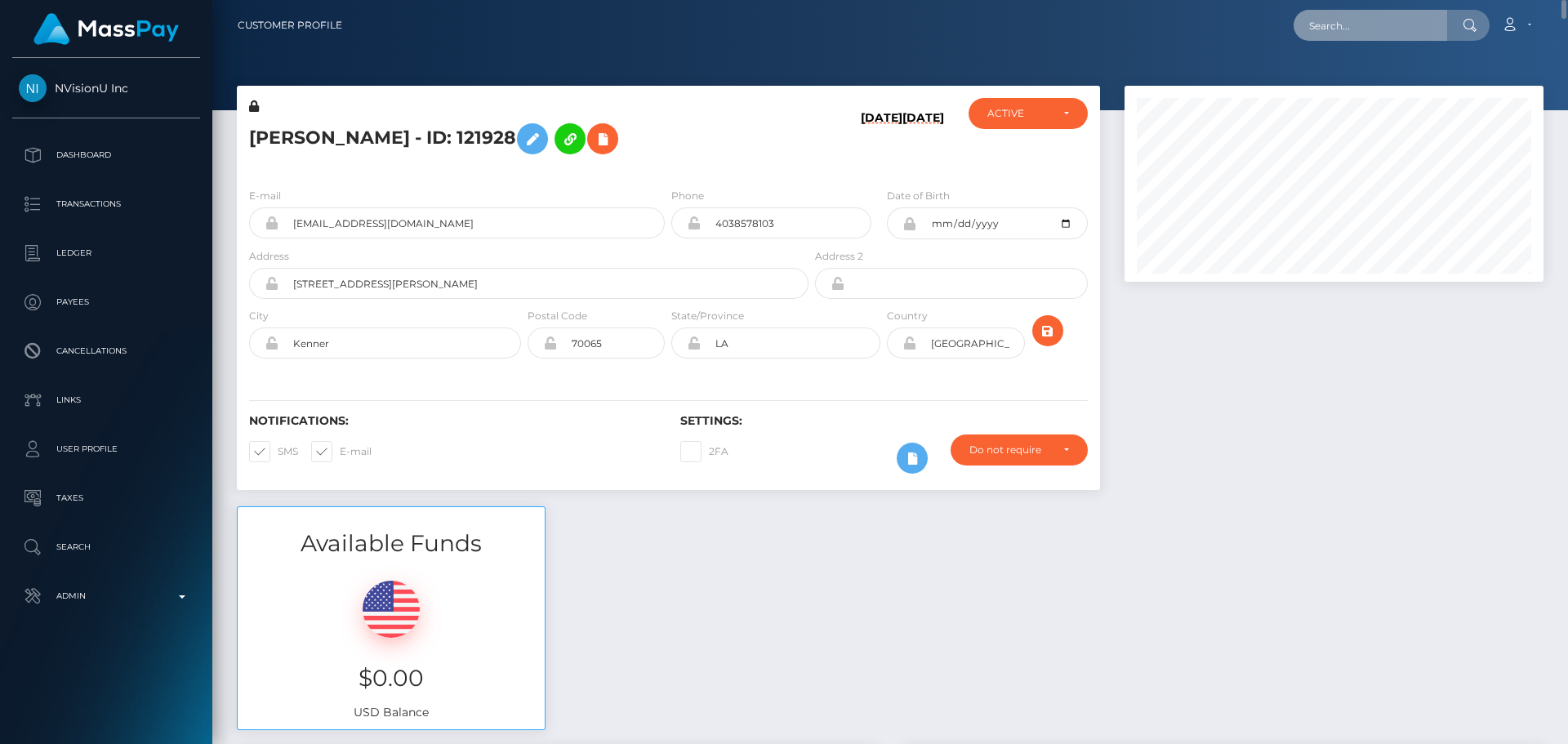
click at [1343, 26] on input "text" at bounding box center [1369, 25] width 153 height 31
paste input "803347100044648448"
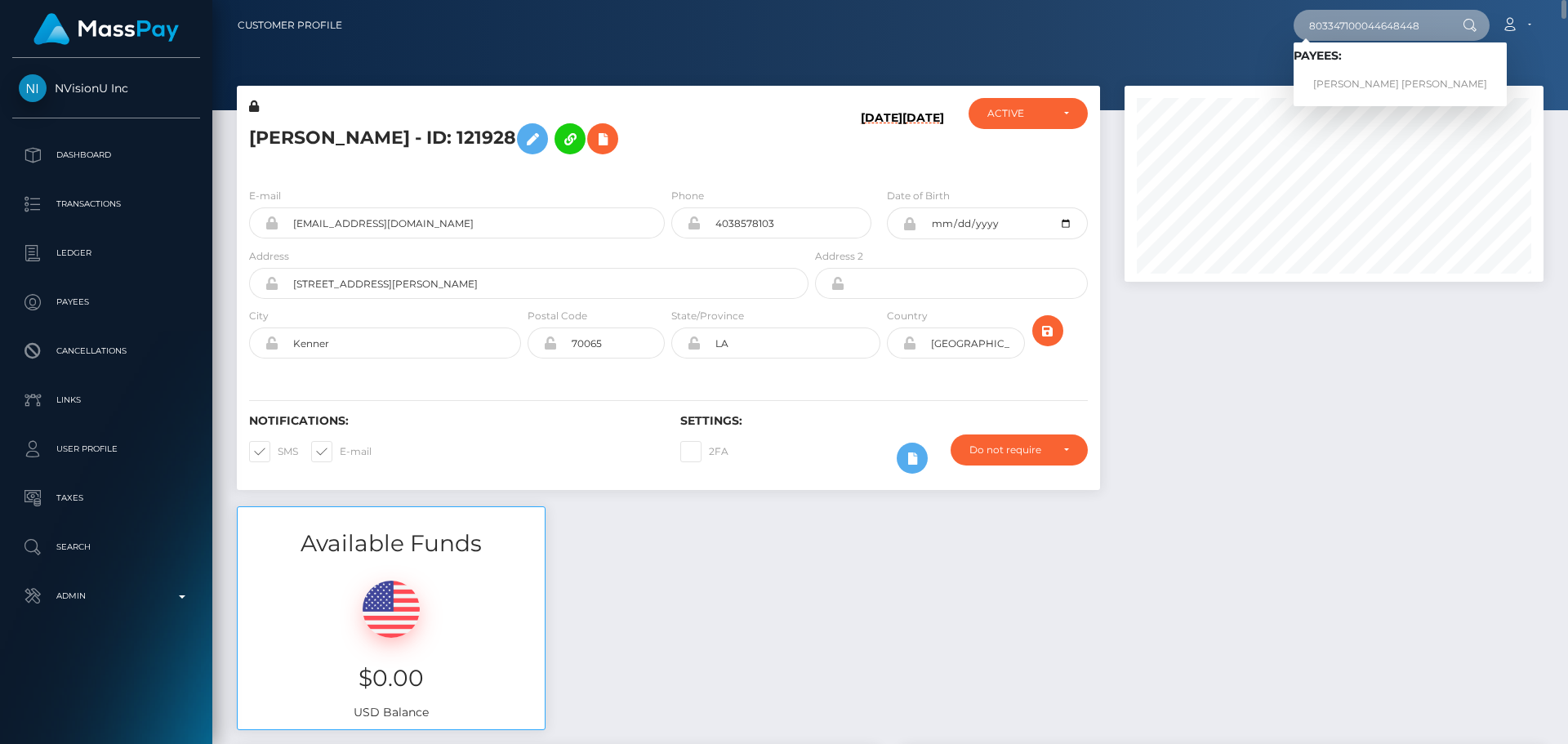
type input "803347100044648448"
click at [1337, 81] on link "ALAINA RENEE MANNING" at bounding box center [1399, 84] width 213 height 30
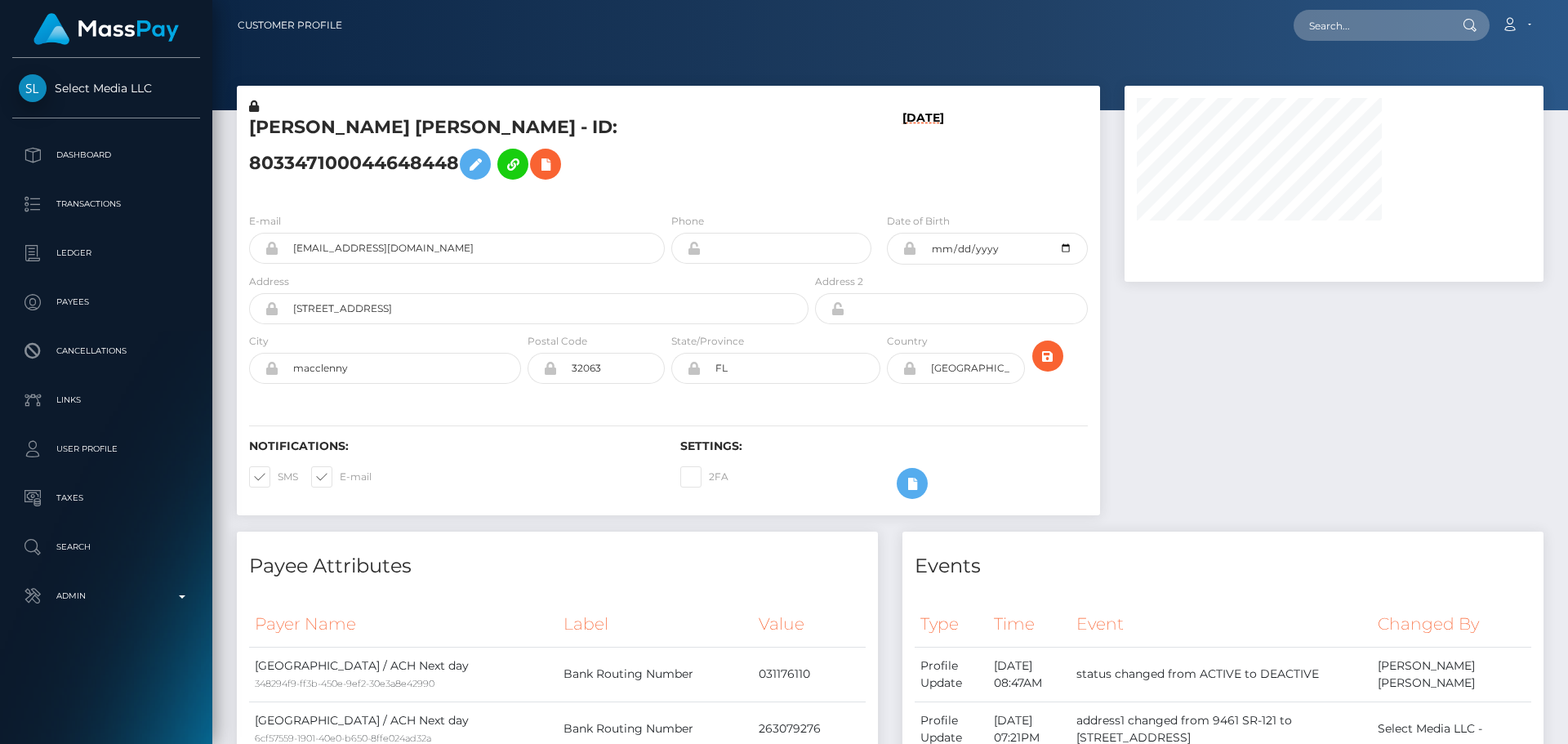
click at [691, 177] on h5 "[PERSON_NAME] [PERSON_NAME] - ID: 803347100044648448" at bounding box center [524, 152] width 551 height 73
click at [763, 188] on h5 "[PERSON_NAME] [PERSON_NAME] - ID: 803347100044648448" at bounding box center [524, 152] width 551 height 73
click at [786, 188] on h5 "[PERSON_NAME] [PERSON_NAME] - ID: 803347100044648448" at bounding box center [524, 152] width 551 height 73
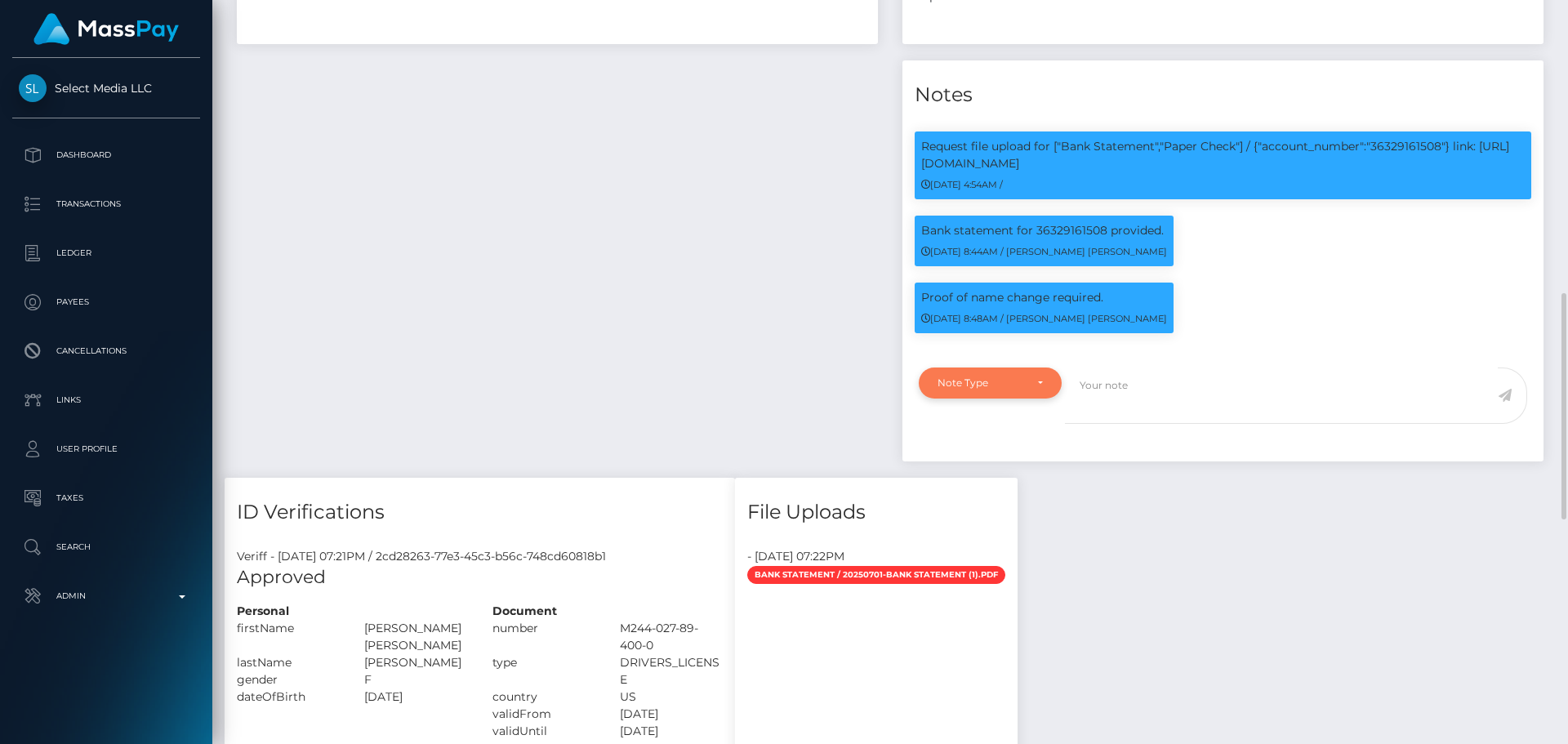
click at [1026, 389] on div "Note Type" at bounding box center [990, 382] width 106 height 13
click at [984, 469] on span "Compliance" at bounding box center [968, 461] width 59 height 15
select select "COMPLIANCE"
click at [1119, 424] on textarea at bounding box center [1282, 395] width 433 height 57
type textarea "Proof of name change provided."
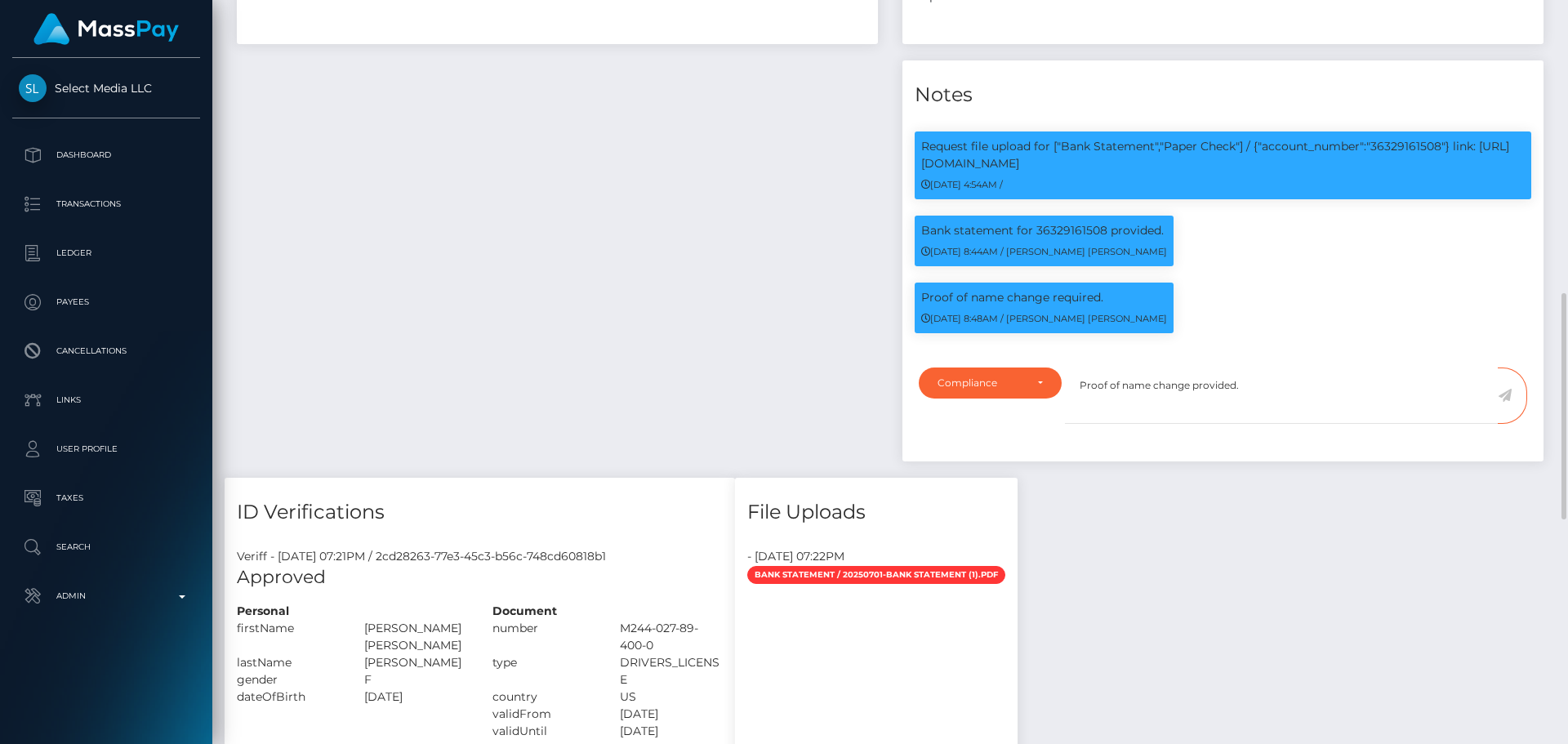
click at [1504, 402] on icon at bounding box center [1505, 395] width 14 height 13
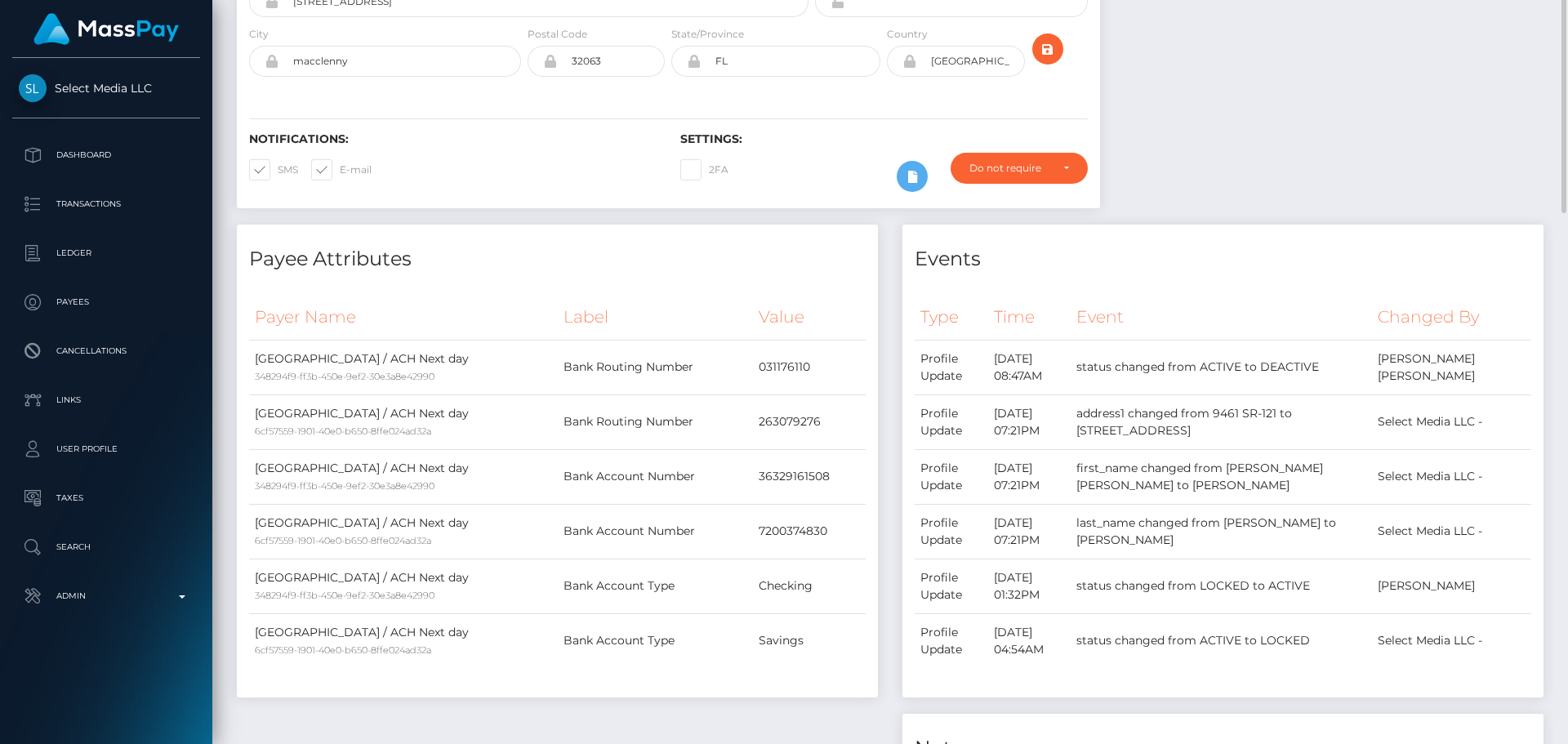
scroll to position [0, 0]
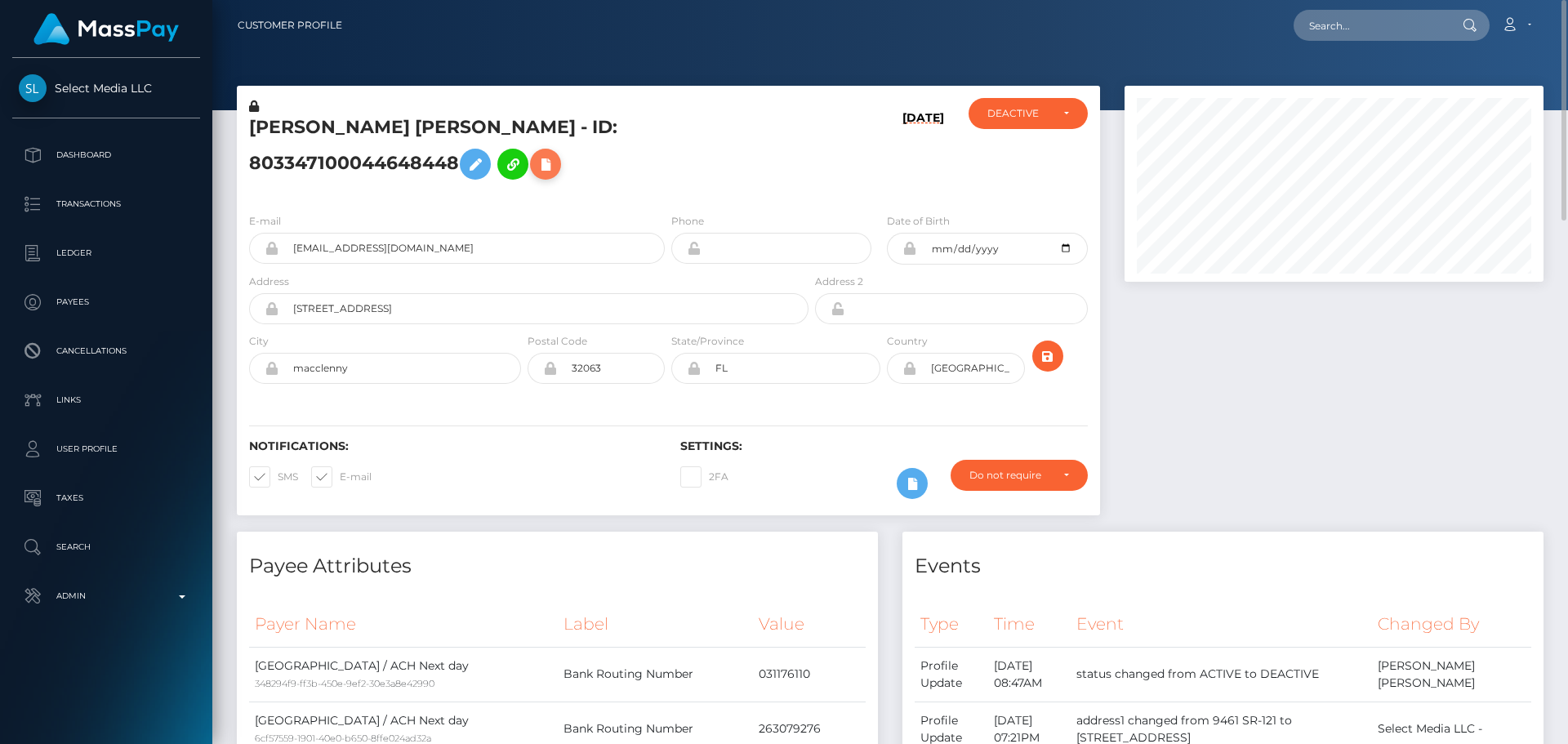
click at [536, 175] on icon at bounding box center [545, 164] width 20 height 20
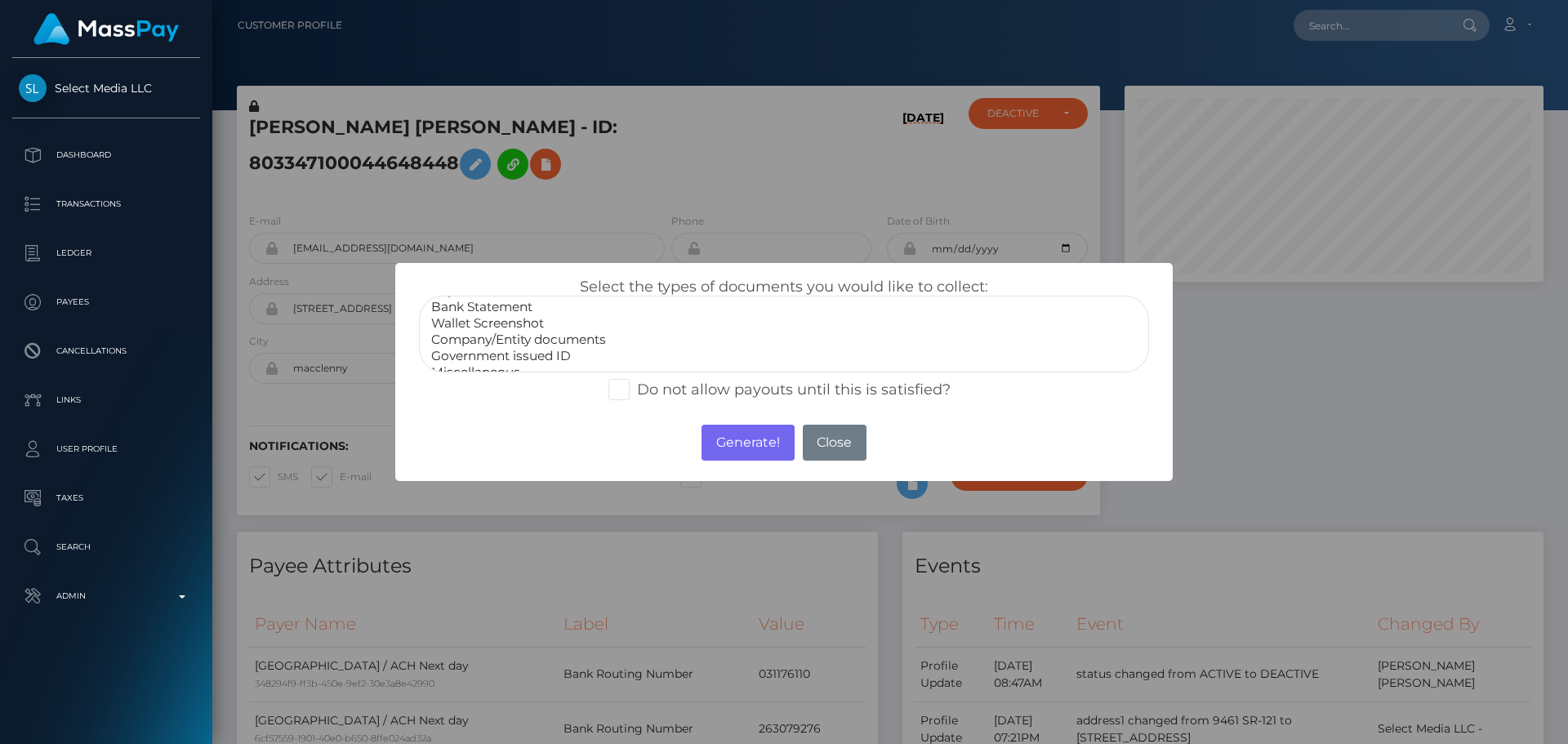
scroll to position [33, 0]
select select "Miscellaneous"
click at [474, 358] on option "Miscellaneous" at bounding box center [783, 358] width 709 height 16
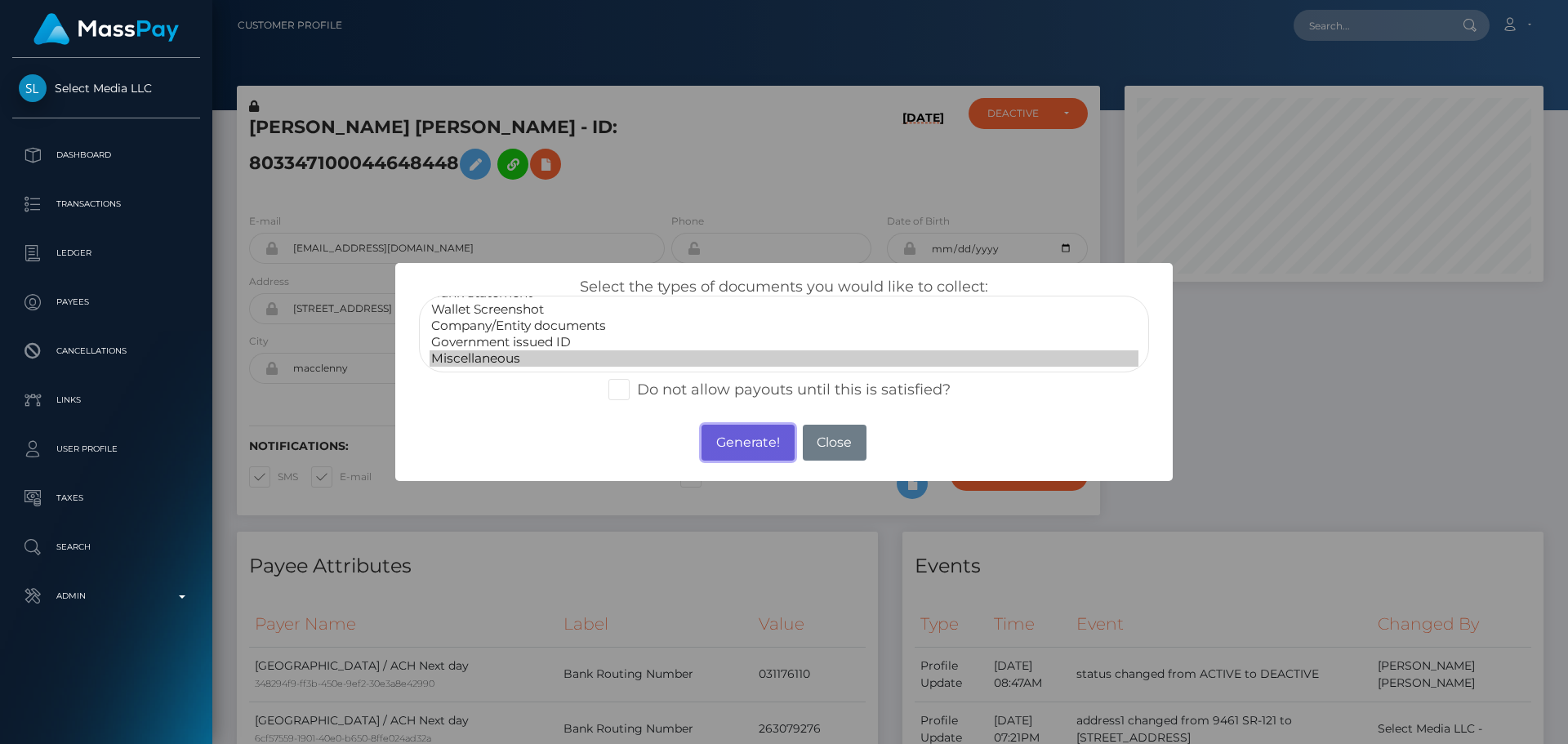
click at [744, 445] on button "Generate!" at bounding box center [748, 442] width 92 height 36
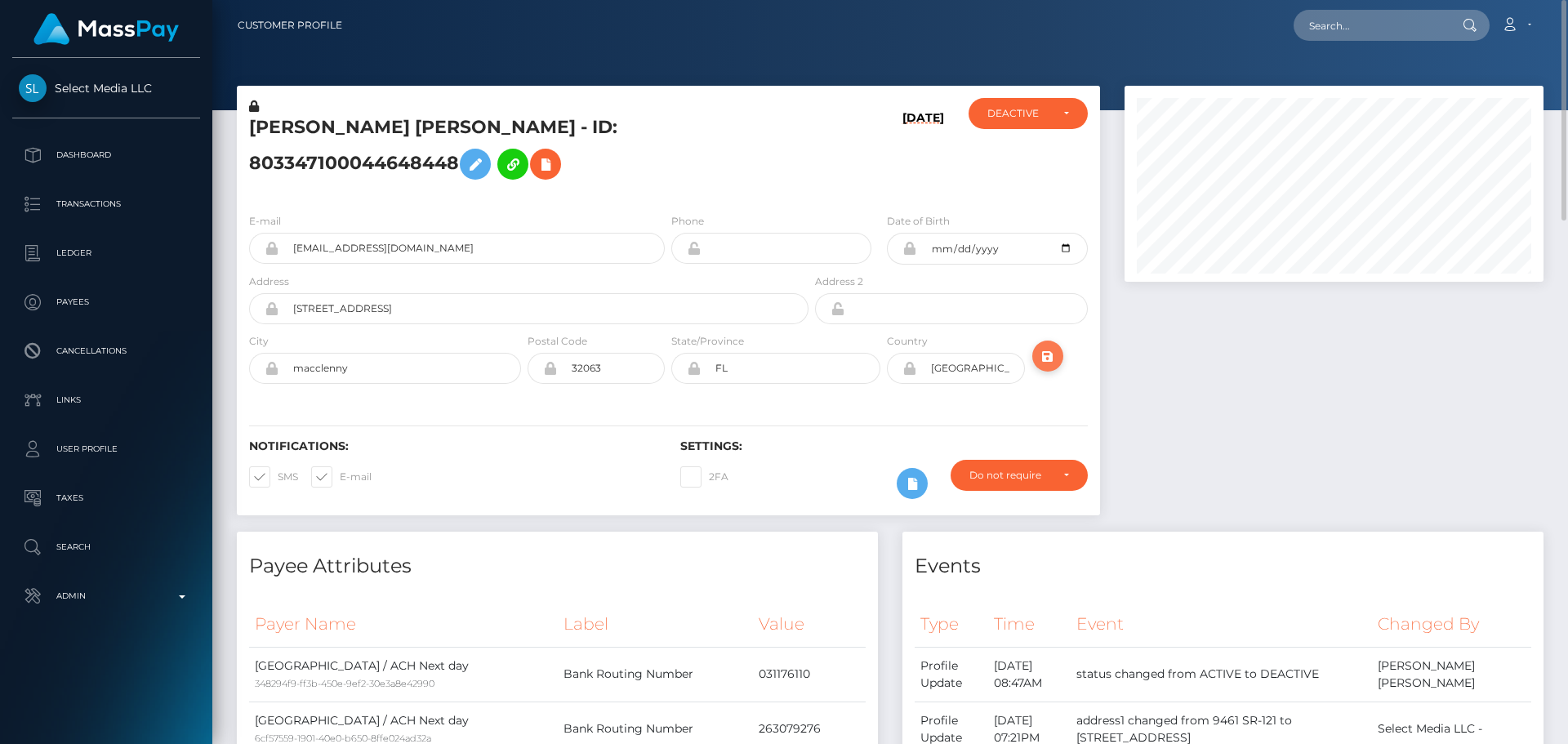
click at [1054, 366] on icon "submit" at bounding box center [1047, 356] width 20 height 20
click at [1054, 107] on div "DEACTIVE" at bounding box center [1028, 114] width 82 height 13
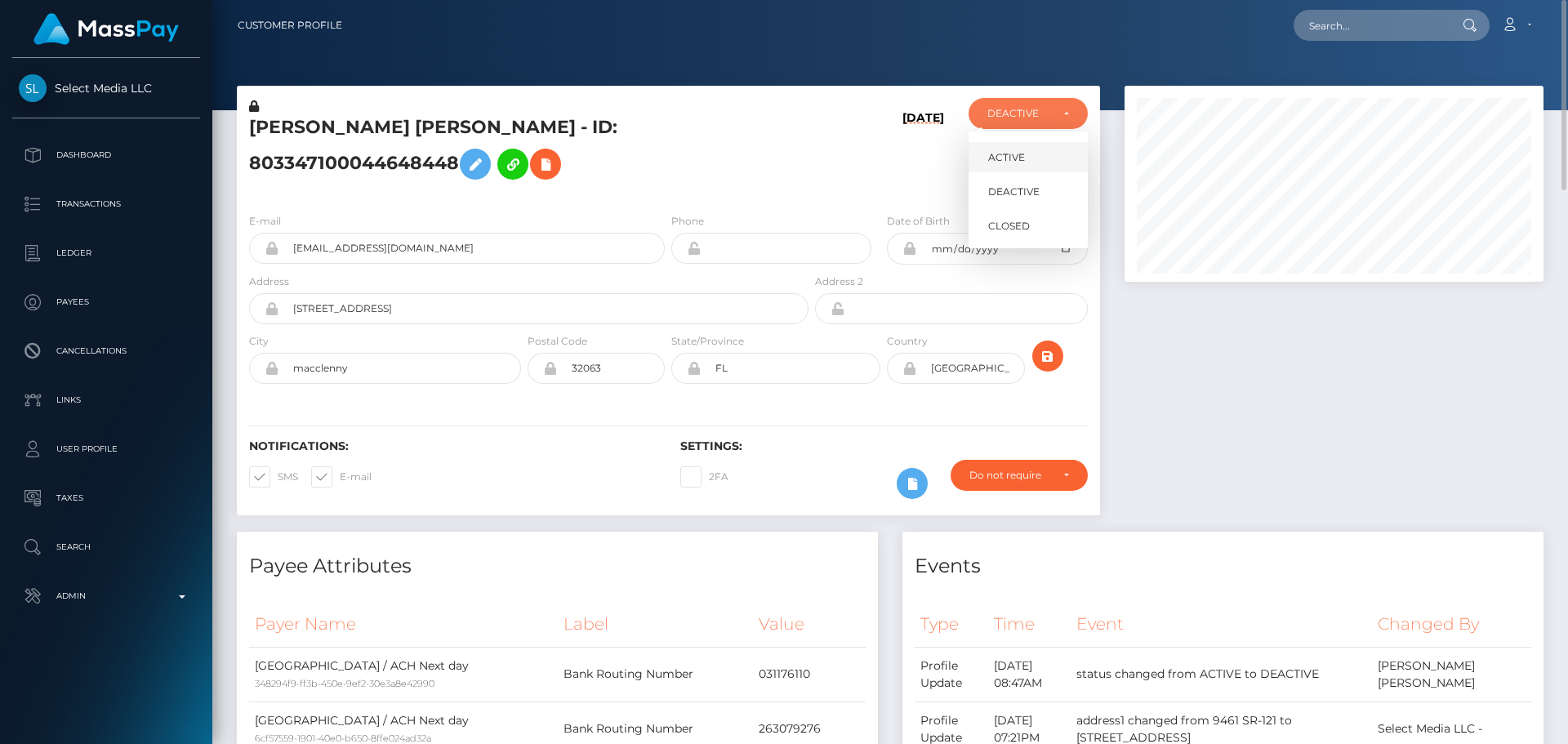
click at [1040, 155] on link "ACTIVE" at bounding box center [1028, 157] width 119 height 30
select select "ACTIVE"
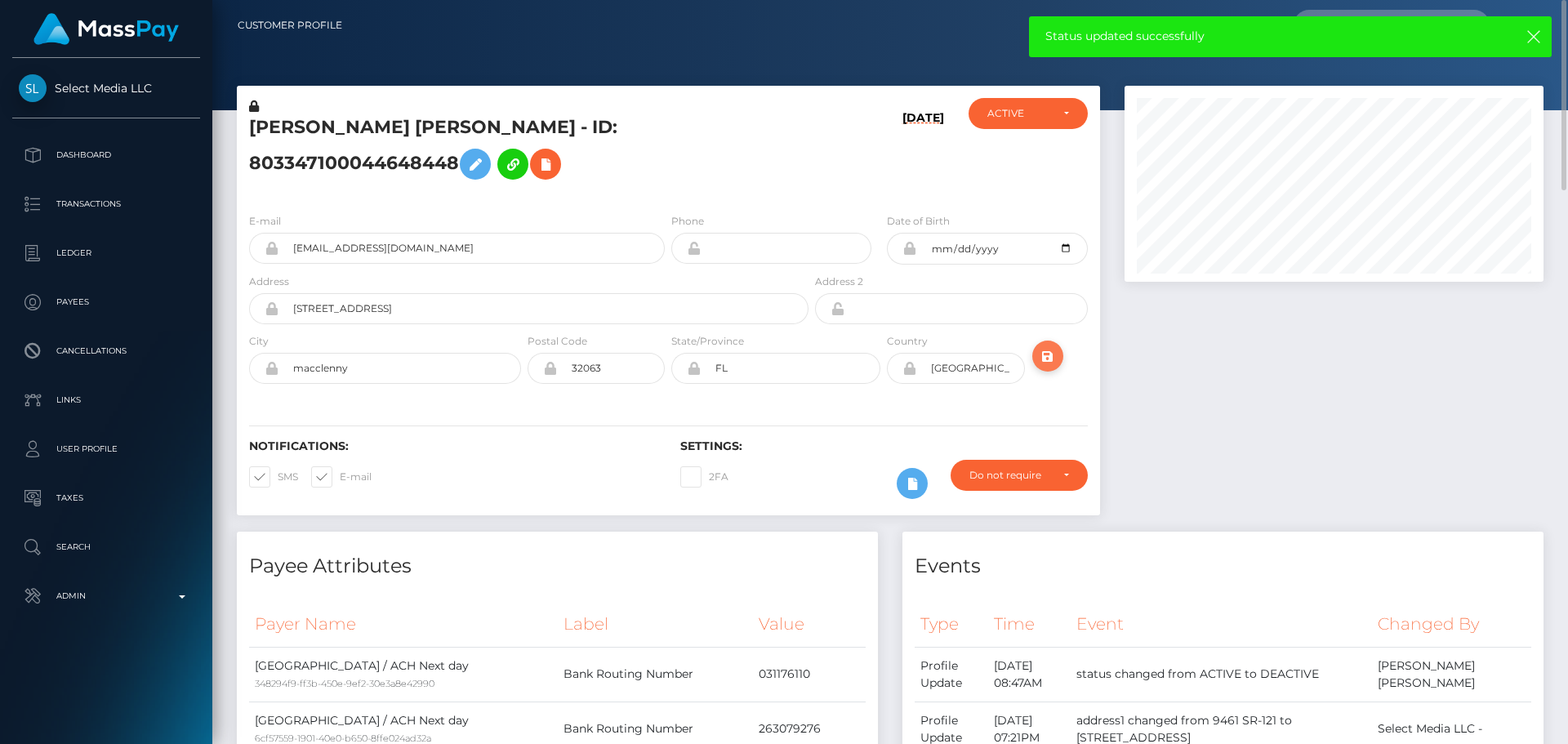
click at [1052, 366] on icon "submit" at bounding box center [1047, 356] width 20 height 20
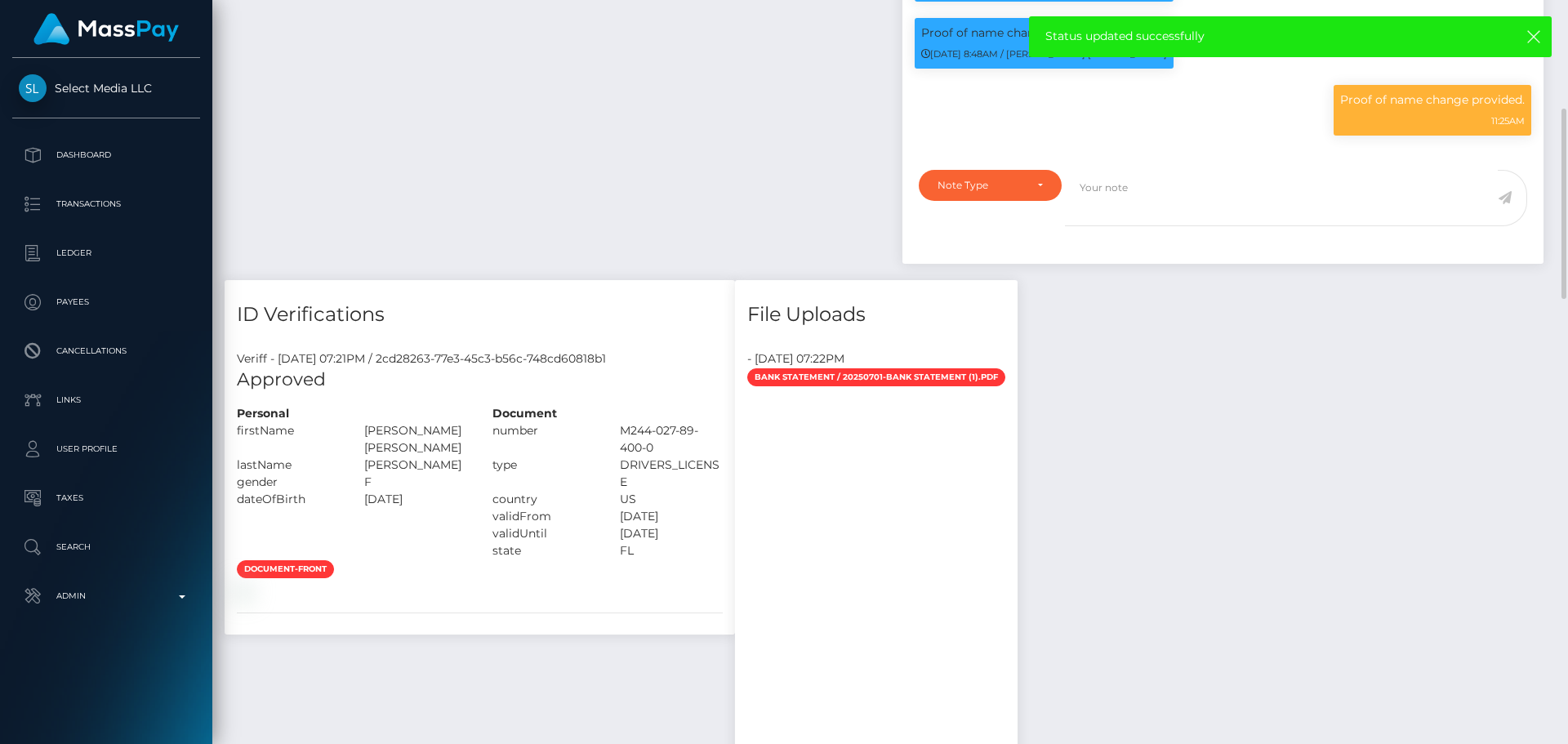
scroll to position [1061, 0]
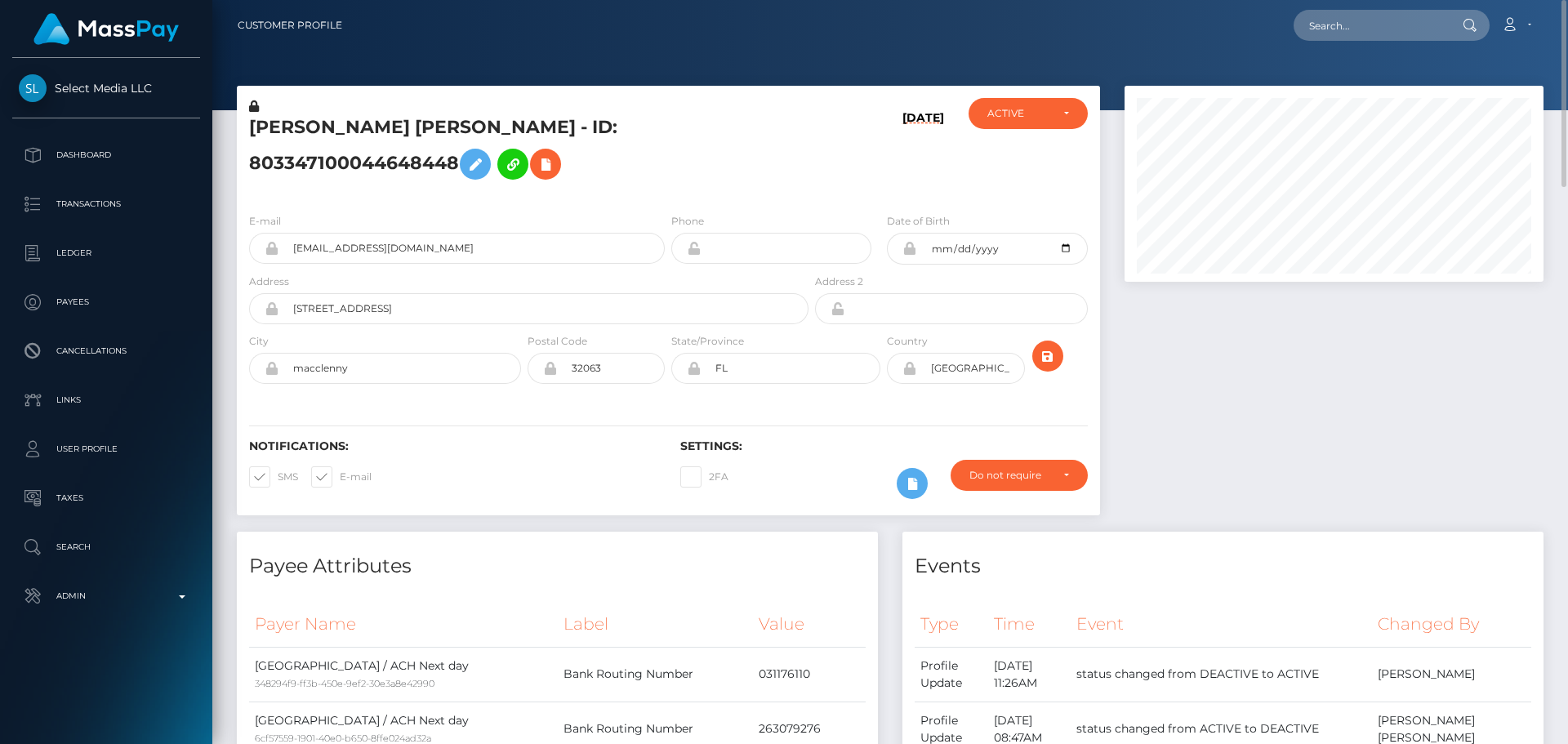
click at [427, 136] on h5 "ALAINA RENEE MANNING - ID: 803347100044648448" at bounding box center [524, 152] width 551 height 73
copy h5 "MANNING"
click at [565, 141] on h5 "ALAINA RENEE MANNING - ID: 803347100044648448" at bounding box center [524, 152] width 551 height 73
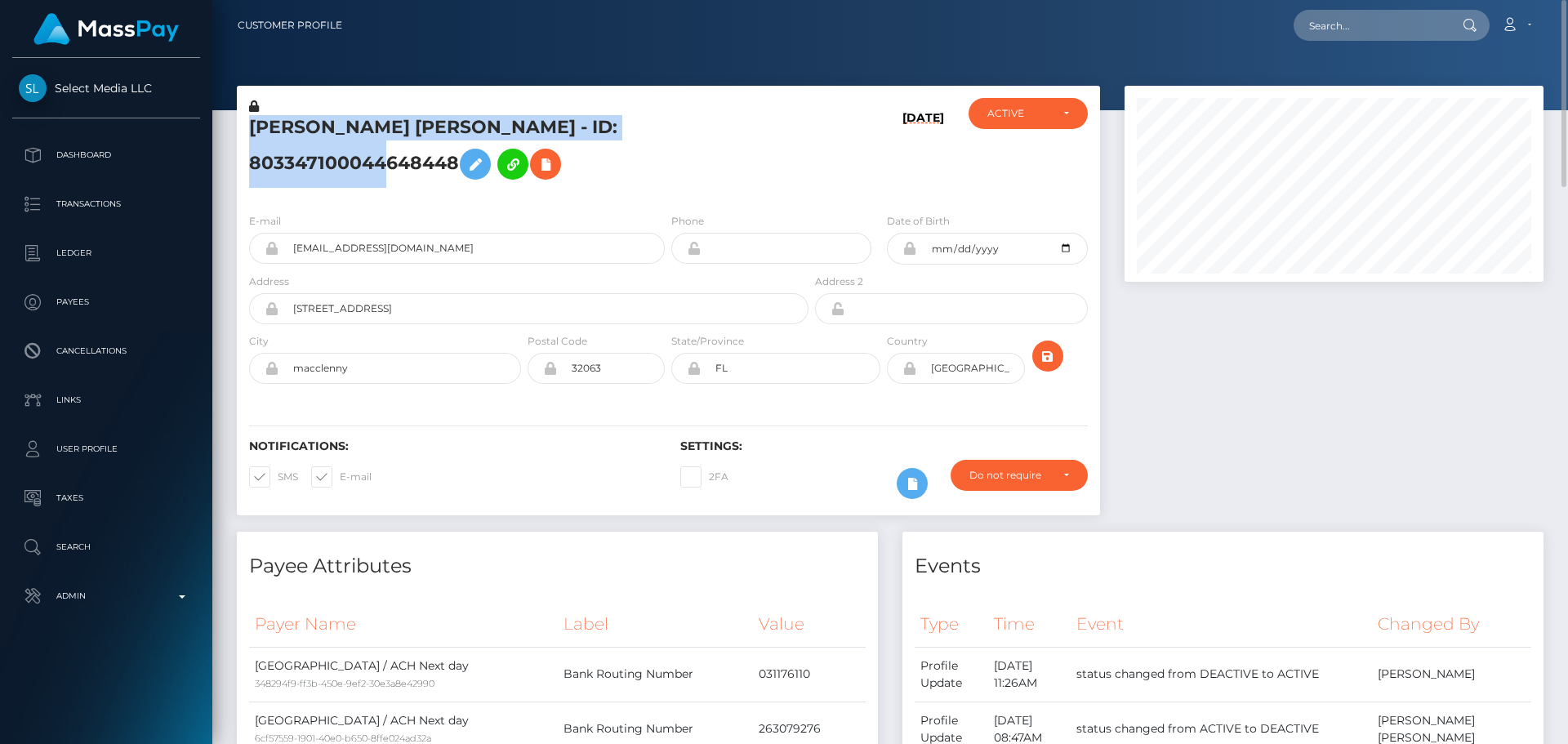
click at [565, 141] on h5 "ALAINA RENEE MANNING - ID: 803347100044648448" at bounding box center [524, 152] width 551 height 73
copy h5 "ALAINA RENEE MANNING - ID: 803347100044648448"
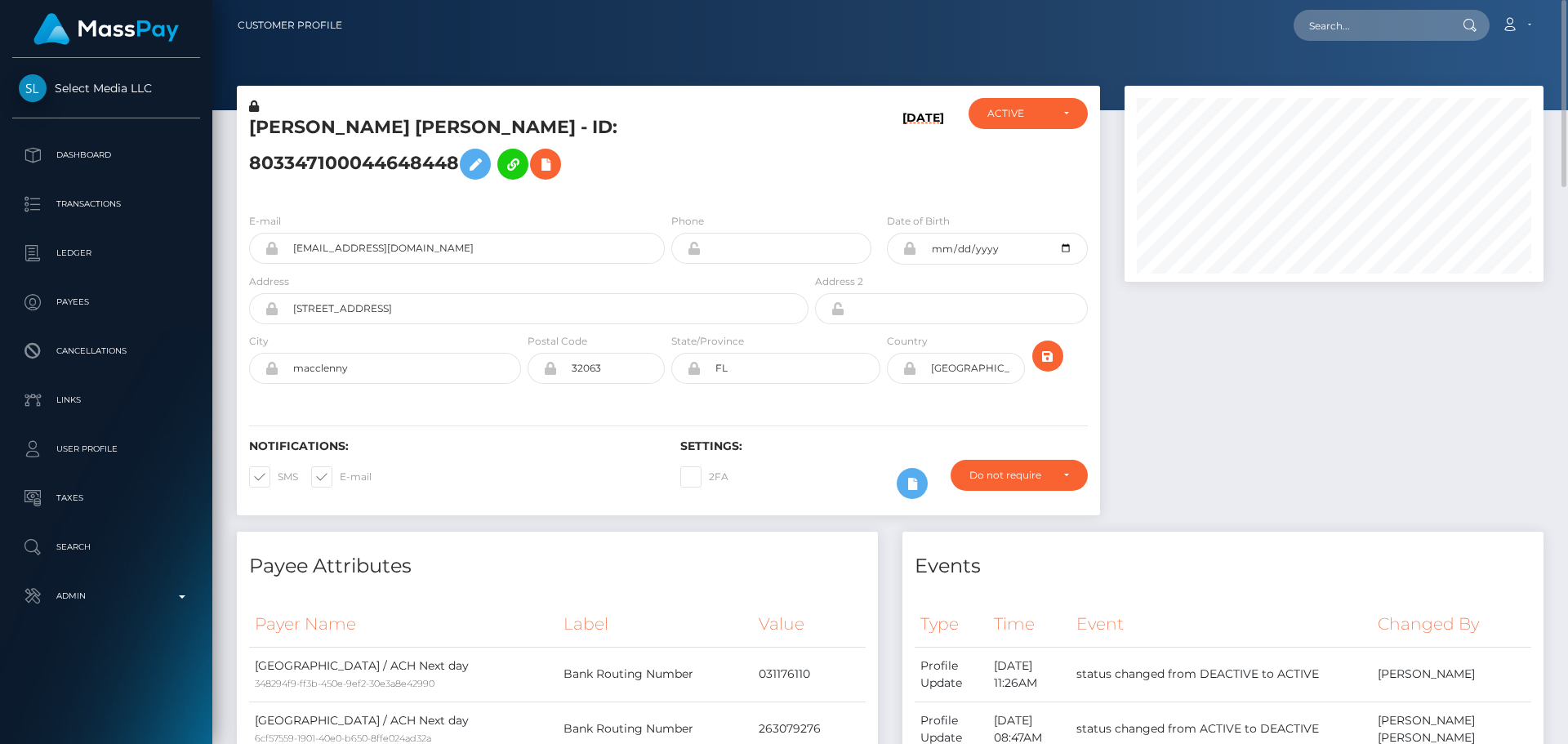
click at [810, 200] on div "ALAINA RENEE MANNING - ID: 803347100044648448" at bounding box center [524, 148] width 575 height 102
click at [674, 188] on h5 "ALAINA RENEE MANNING - ID: 803347100044648448" at bounding box center [524, 152] width 551 height 73
click at [653, 188] on h5 "ALAINA RENEE MANNING - ID: 803347100044648448" at bounding box center [524, 152] width 551 height 73
click at [1046, 366] on icon "submit" at bounding box center [1047, 356] width 20 height 20
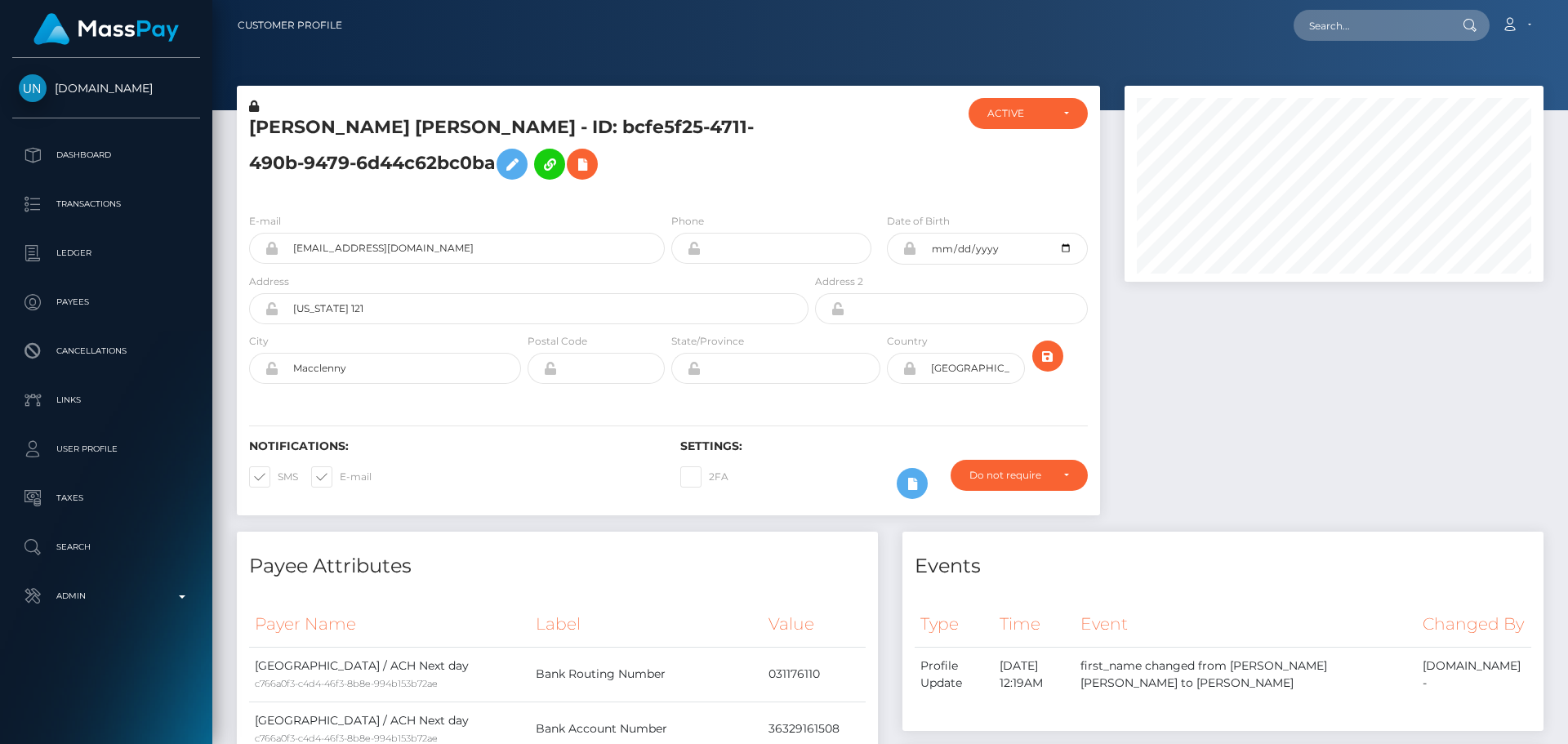
scroll to position [196, 419]
click at [686, 161] on h5 "[PERSON_NAME] [PERSON_NAME] - ID: bcfe5f25-4711-490b-9479-6d44c62bc0ba" at bounding box center [524, 152] width 551 height 73
click at [747, 169] on h5 "[PERSON_NAME] [PERSON_NAME] - ID: bcfe5f25-4711-490b-9479-6d44c62bc0ba" at bounding box center [524, 152] width 551 height 73
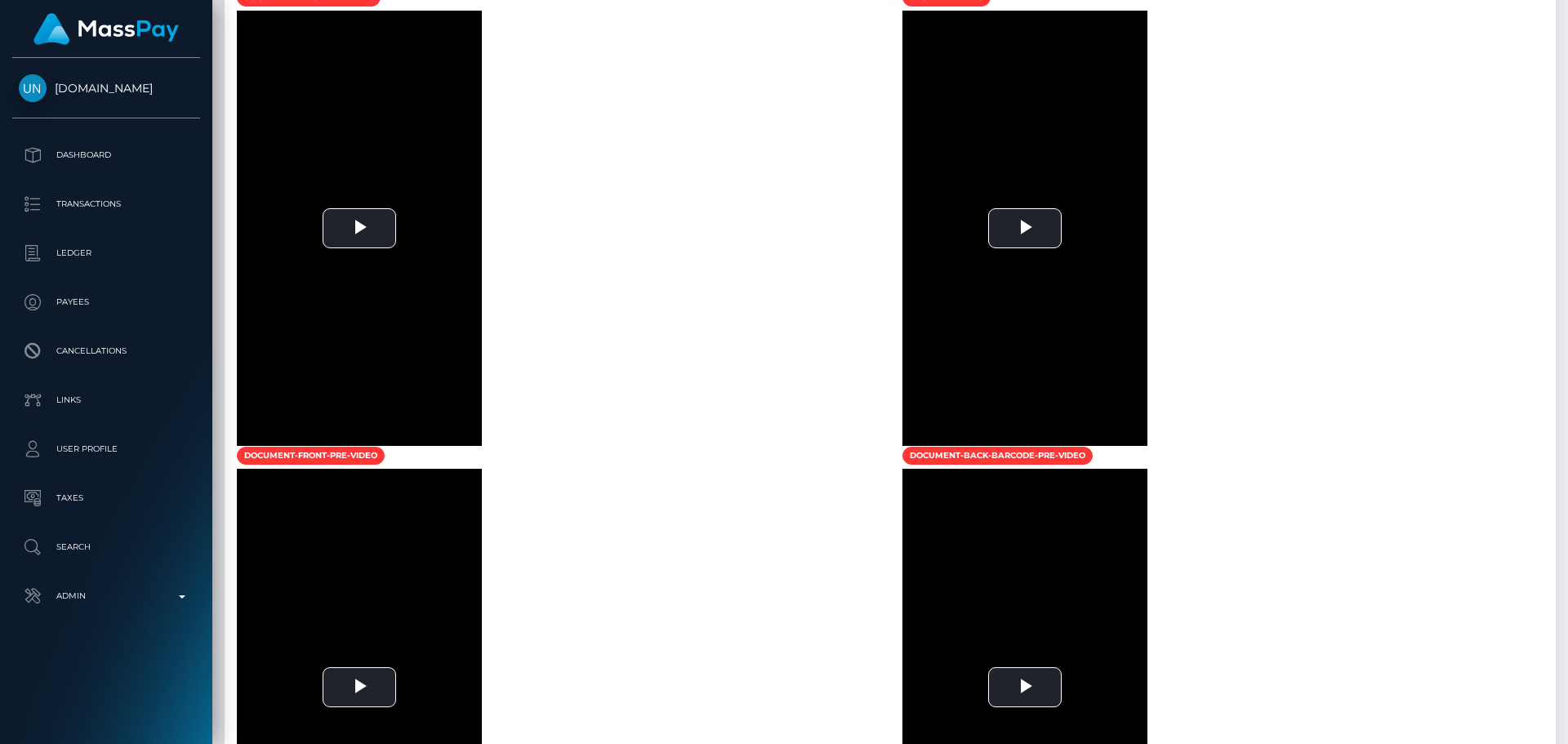
scroll to position [1633, 0]
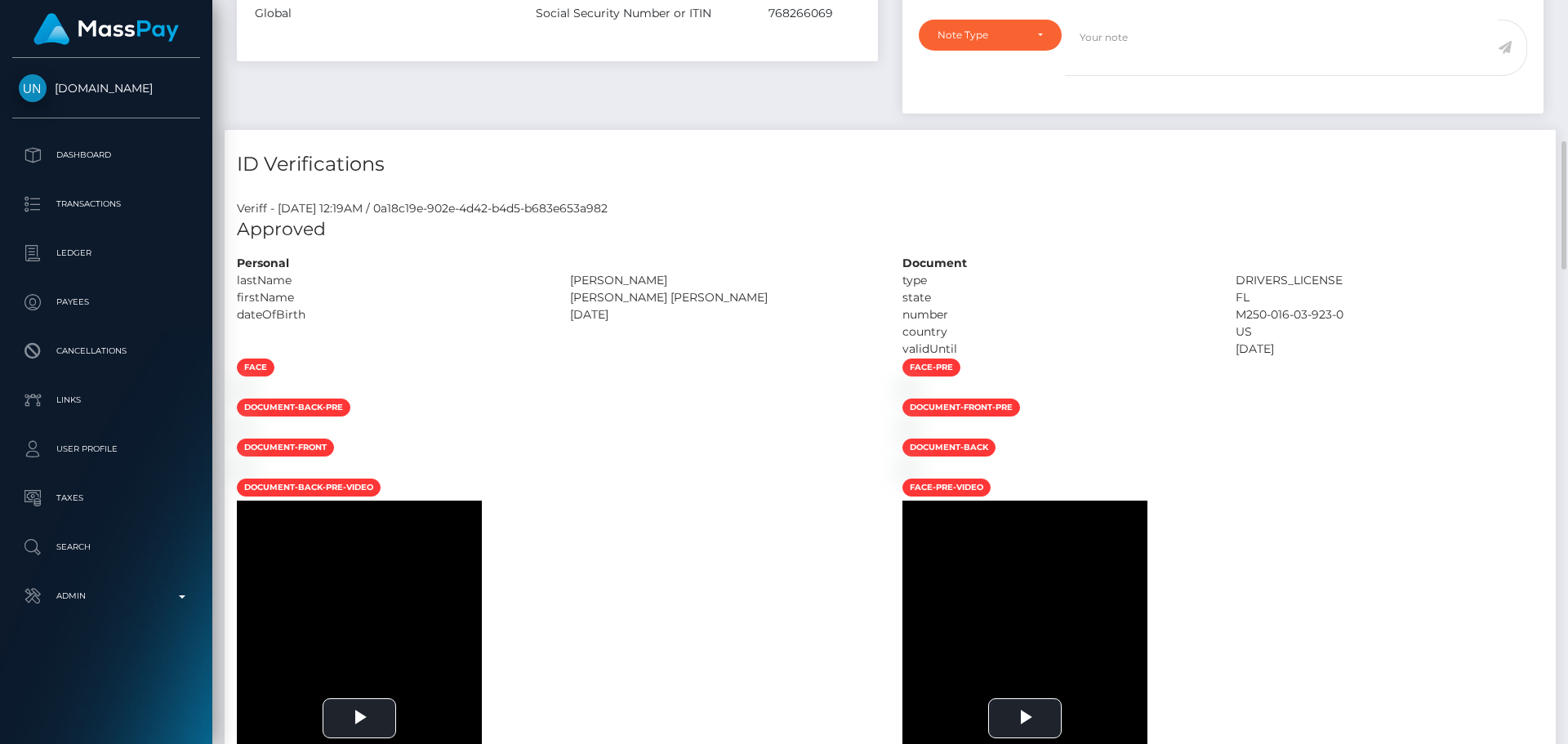
scroll to position [735, 0]
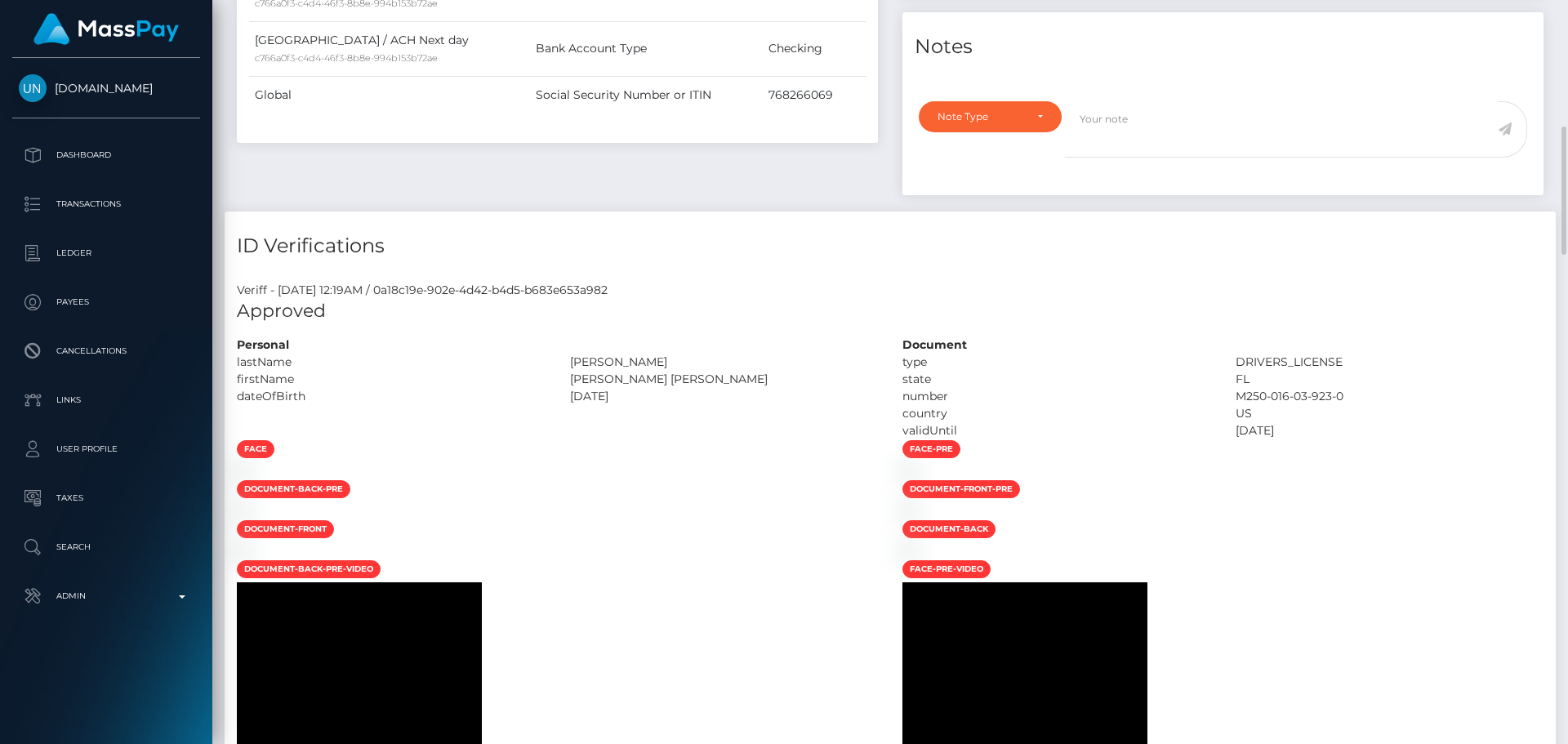
click at [469, 354] on div "Personal" at bounding box center [391, 344] width 333 height 17
click at [493, 354] on div "Personal" at bounding box center [391, 344] width 333 height 17
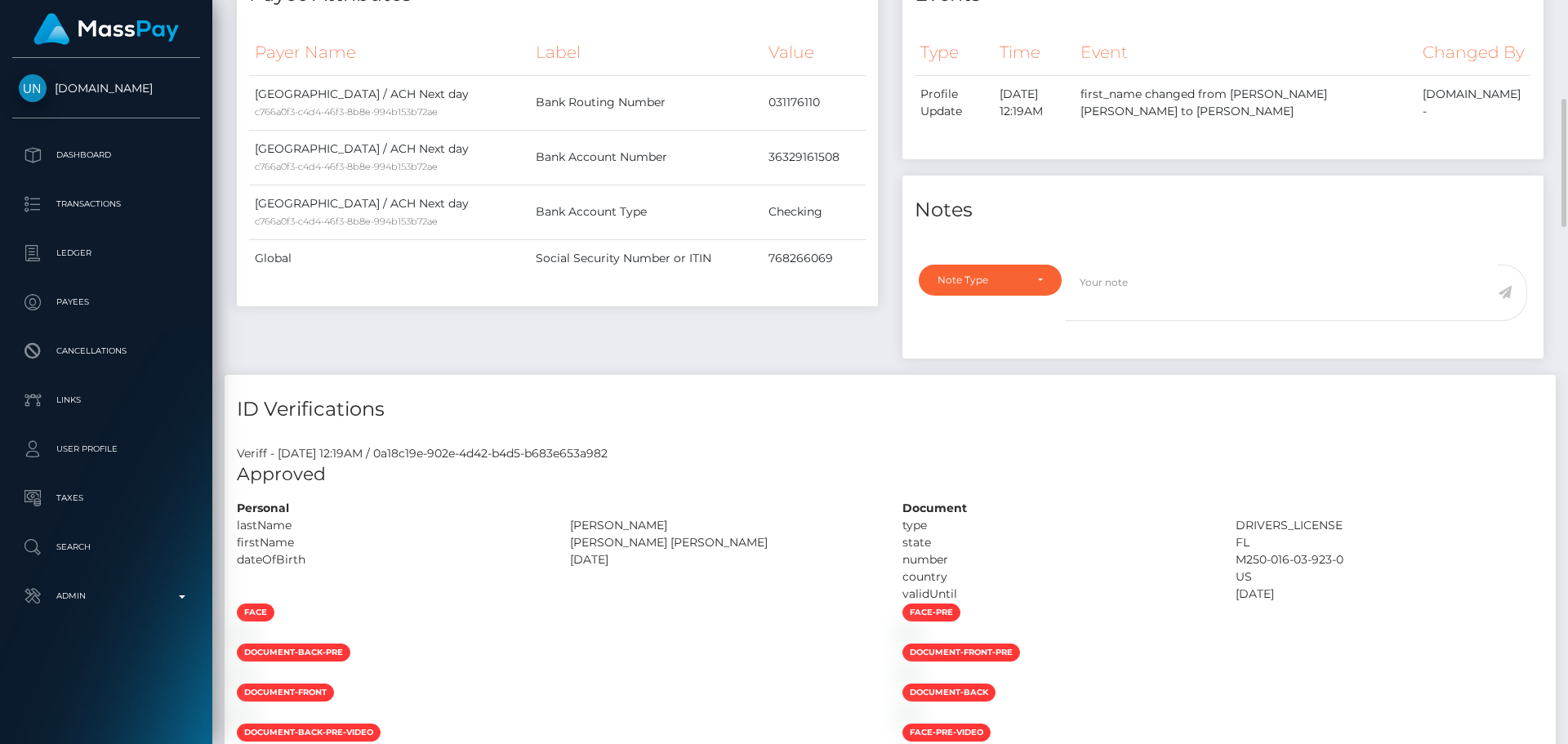
scroll to position [817, 0]
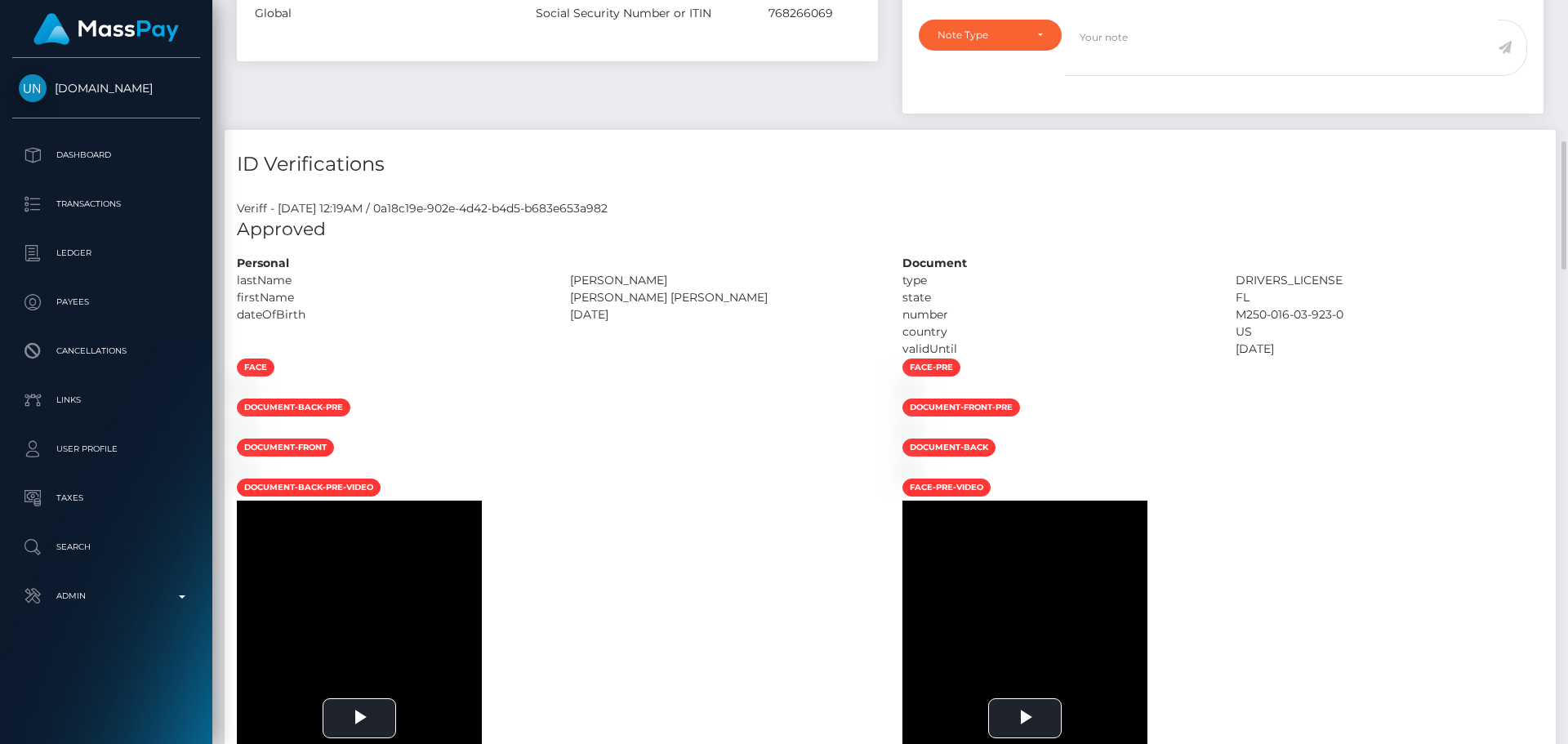
click at [498, 306] on div "firstName" at bounding box center [391, 297] width 333 height 17
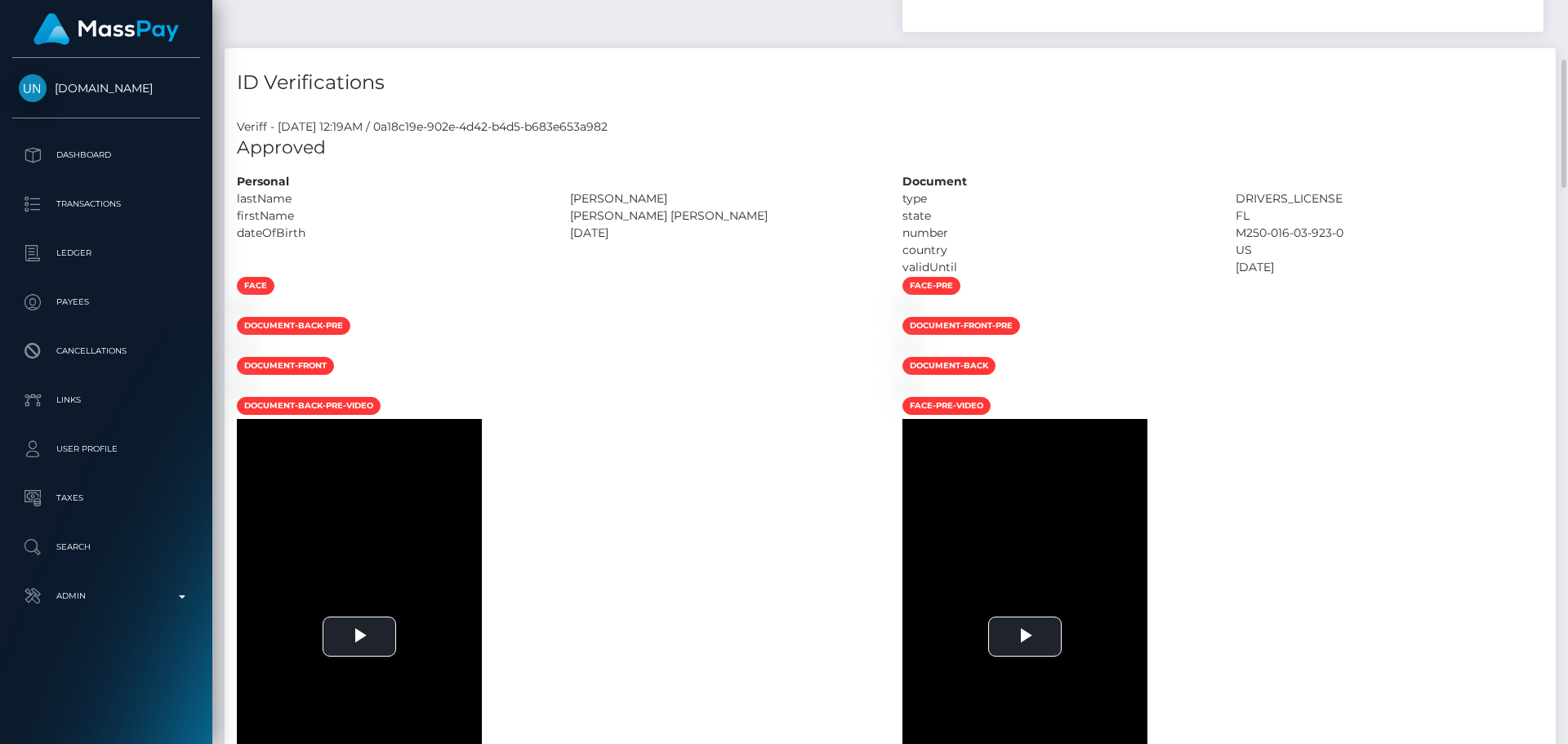
scroll to position [980, 0]
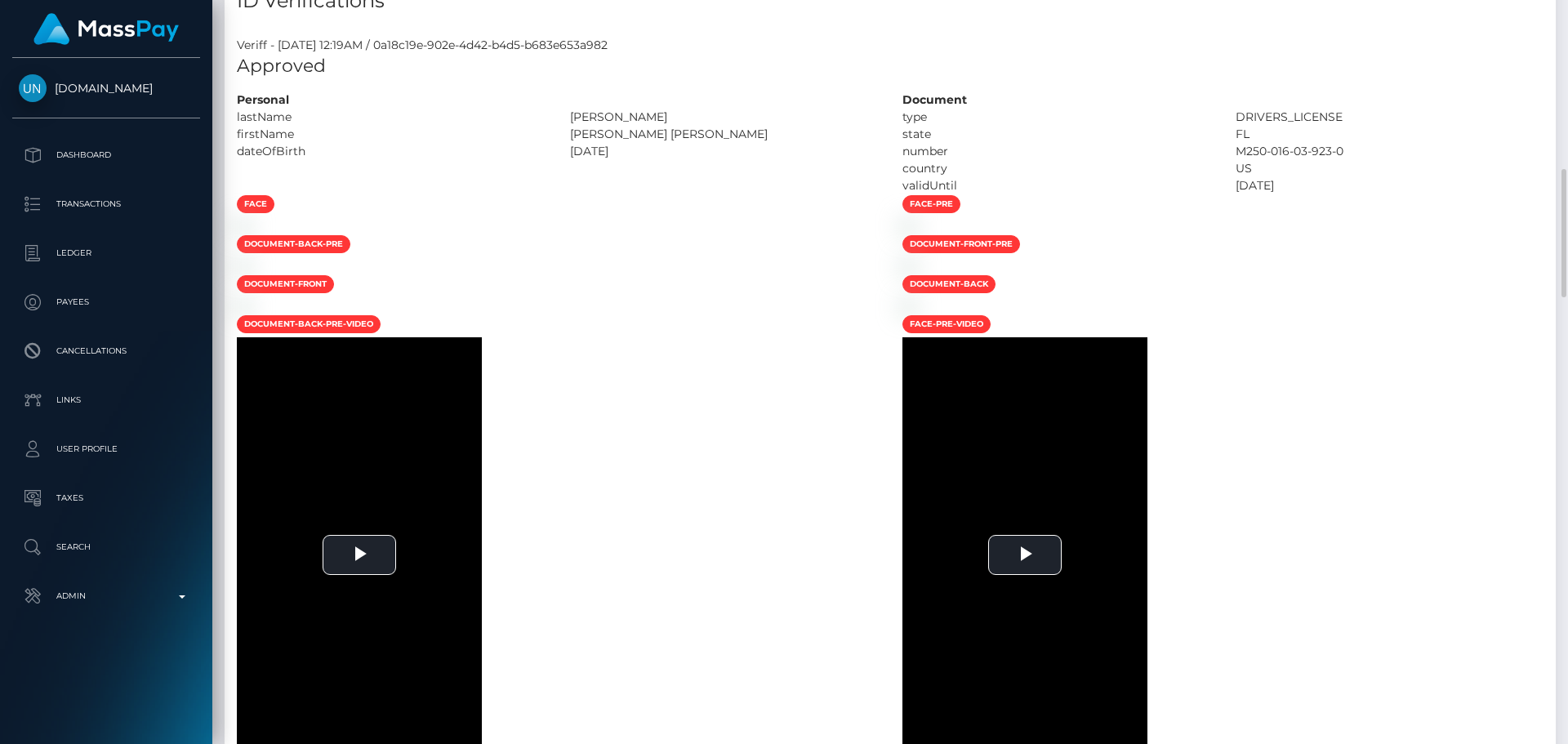
click at [628, 234] on div at bounding box center [557, 225] width 665 height 17
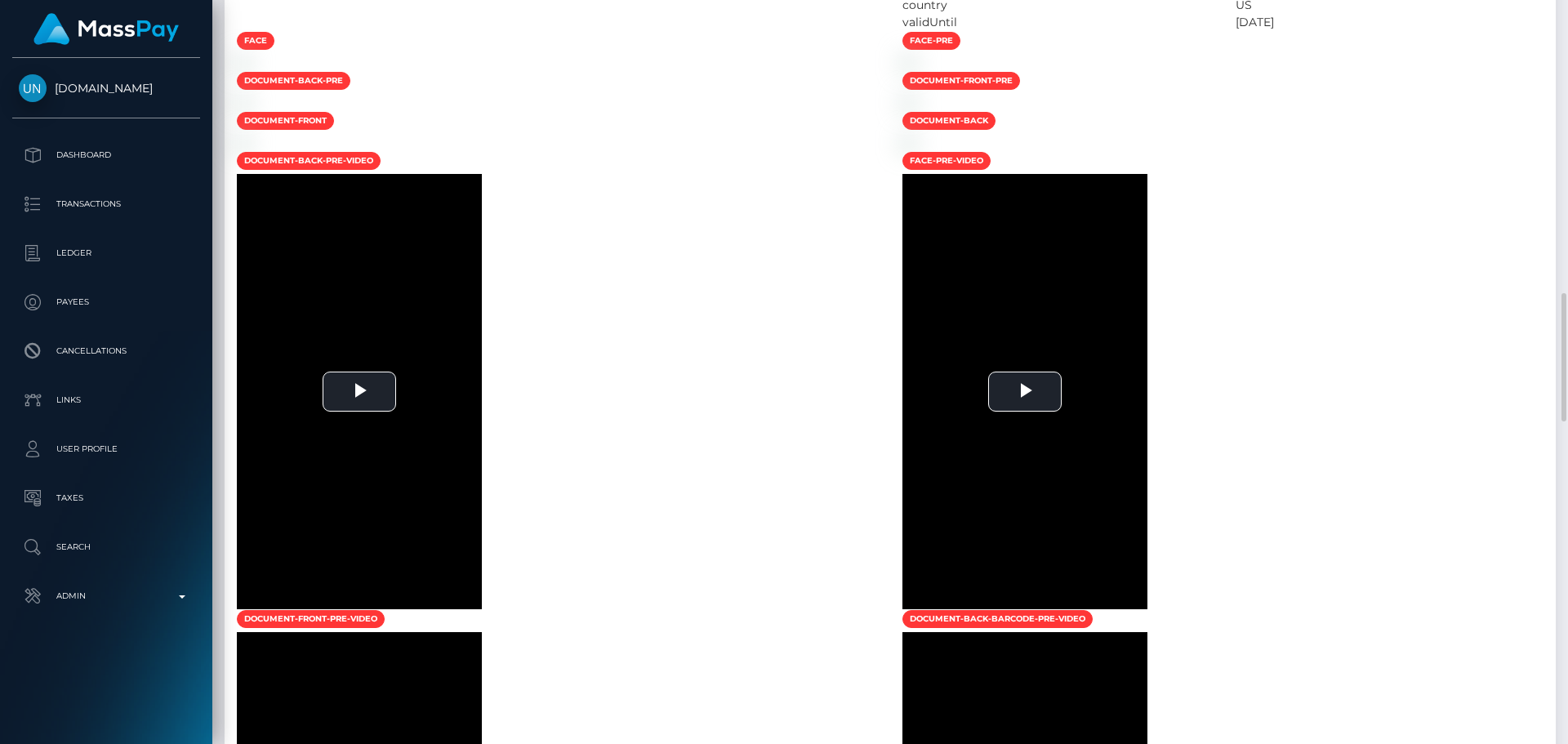
scroll to position [1061, 0]
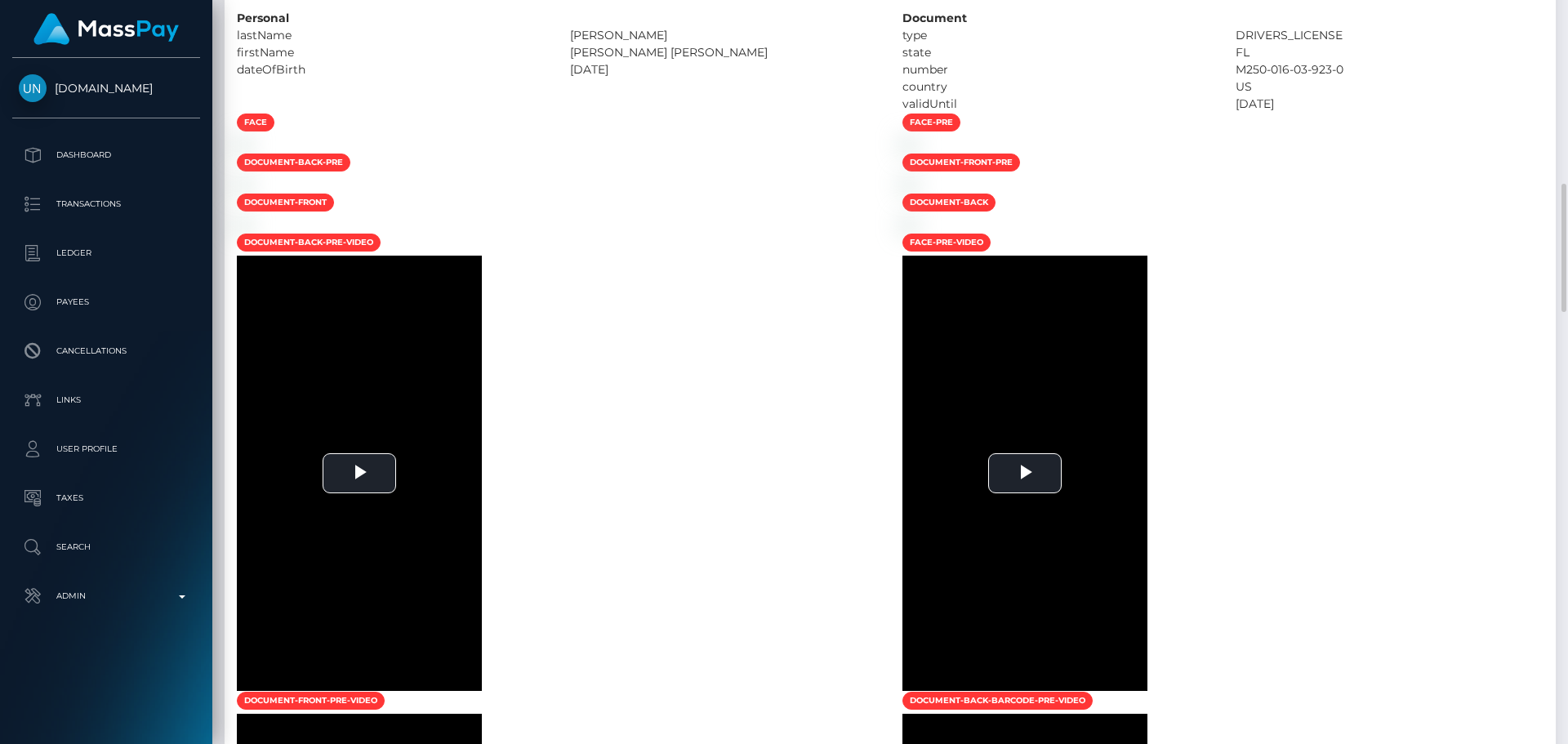
click at [752, 153] on div at bounding box center [557, 144] width 665 height 17
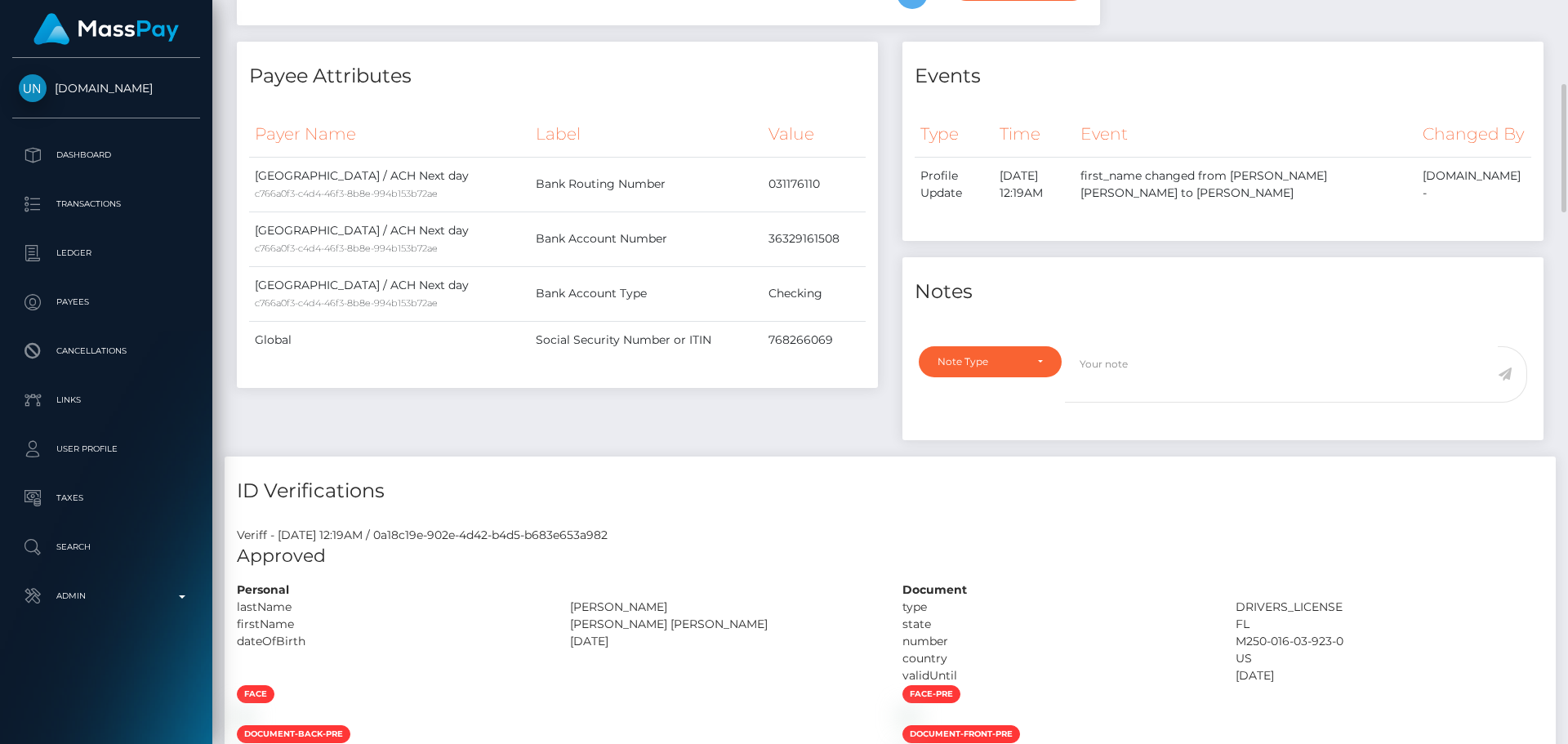
scroll to position [0, 0]
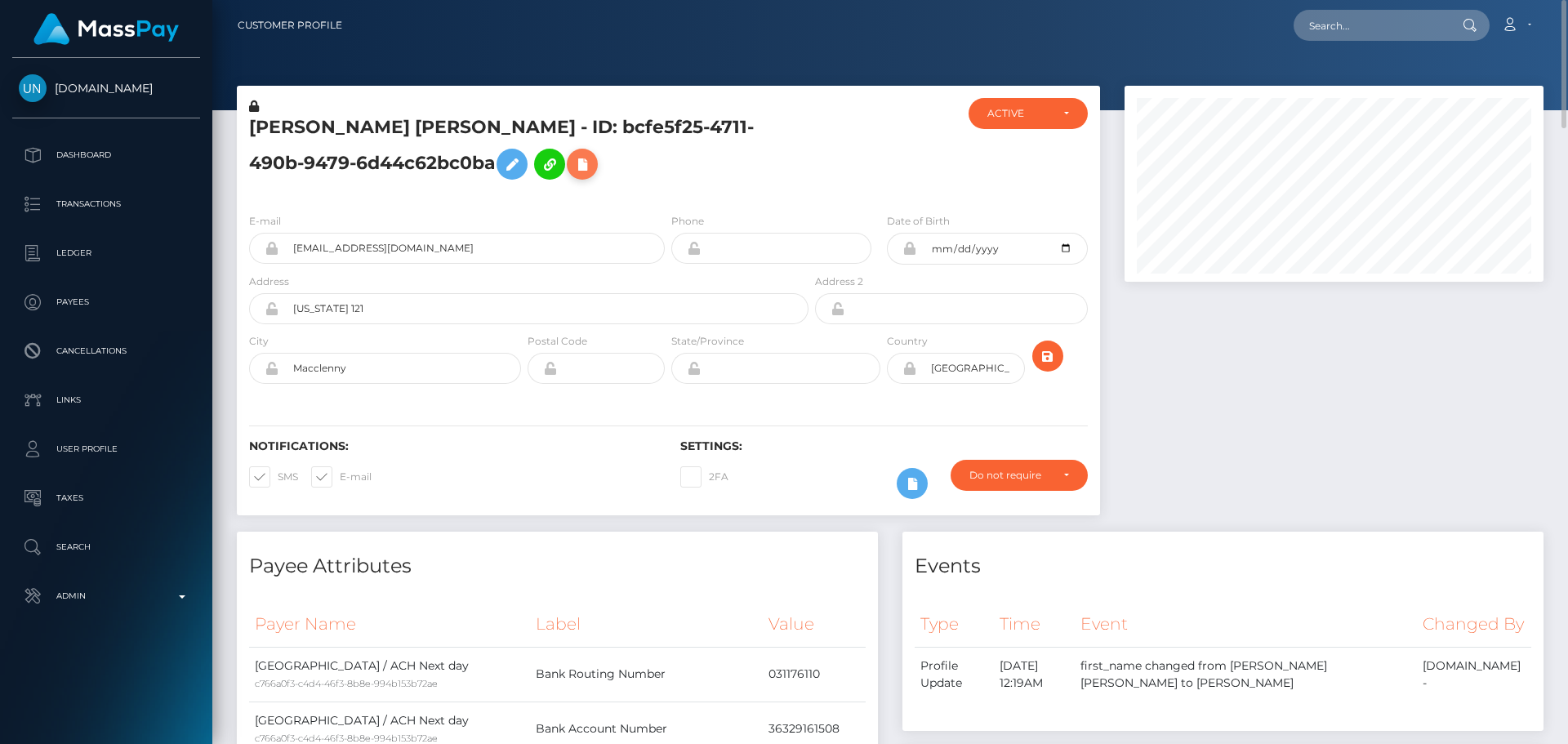
click at [572, 161] on icon at bounding box center [582, 164] width 20 height 20
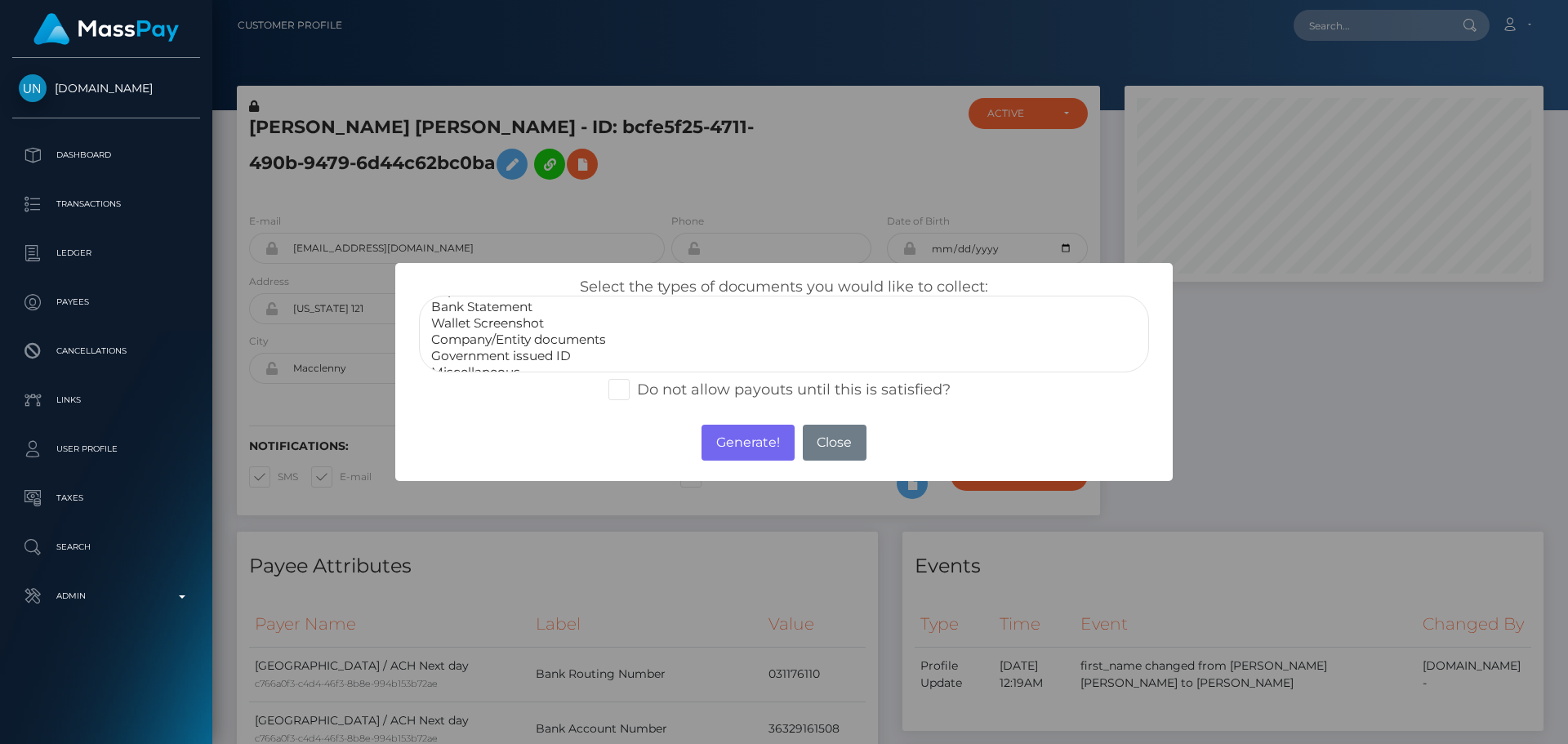
scroll to position [33, 0]
select select "Miscellaneous"
click at [493, 362] on option "Miscellaneous" at bounding box center [783, 358] width 709 height 16
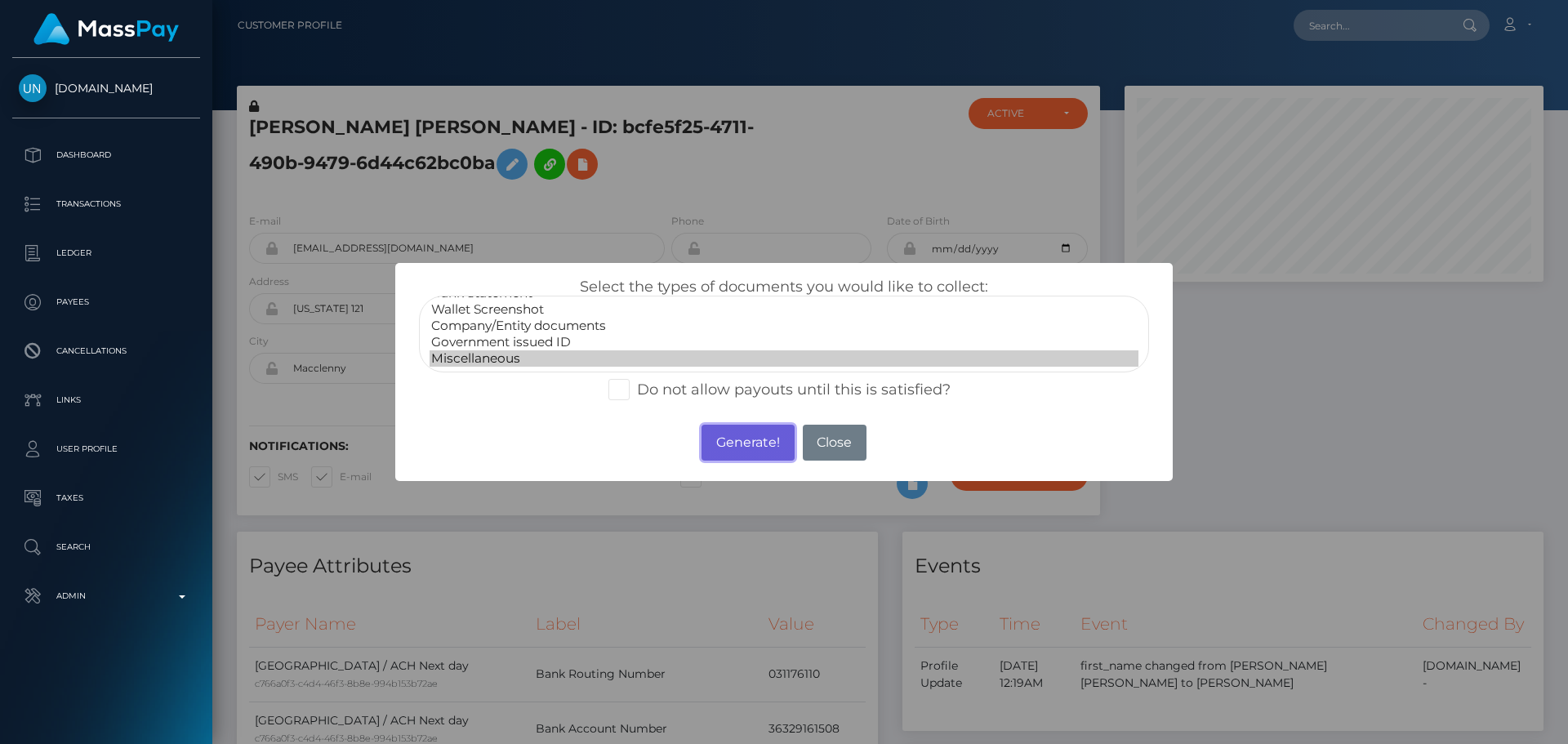
click at [733, 452] on button "Generate!" at bounding box center [748, 442] width 92 height 36
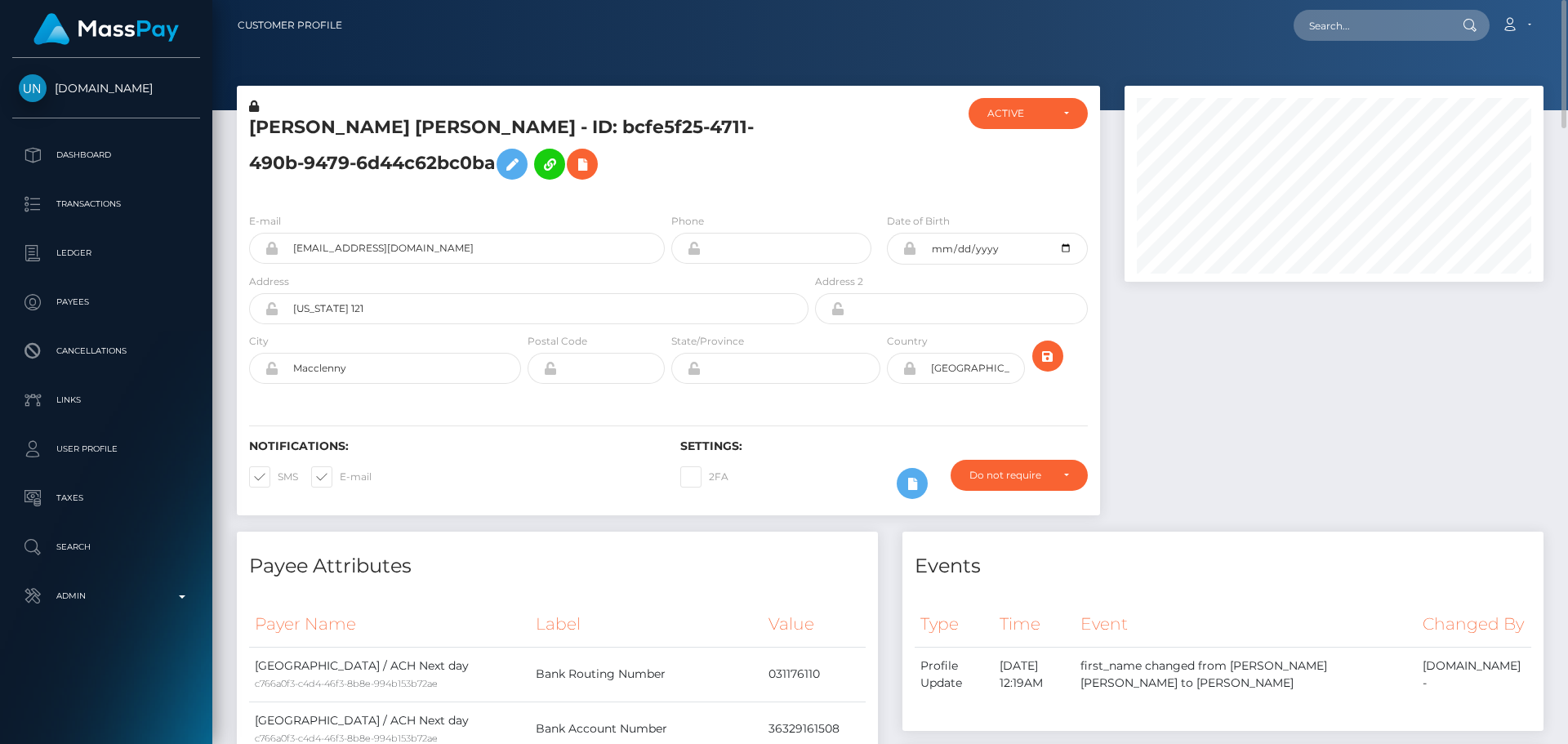
click at [737, 158] on h5 "ALAINA RENEE MCKINNEY - ID: bcfe5f25-4711-490b-9479-6d44c62bc0ba" at bounding box center [524, 152] width 551 height 73
click at [609, 163] on h5 "ALAINA RENEE MCKINNEY - ID: bcfe5f25-4711-490b-9479-6d44c62bc0ba" at bounding box center [524, 152] width 551 height 73
click at [615, 183] on h5 "ALAINA RENEE MCKINNEY - ID: bcfe5f25-4711-490b-9479-6d44c62bc0ba" at bounding box center [524, 152] width 551 height 73
click at [553, 175] on h5 "ALAINA RENEE MCKINNEY - ID: bcfe5f25-4711-490b-9479-6d44c62bc0ba" at bounding box center [524, 152] width 551 height 73
click at [572, 168] on icon at bounding box center [582, 164] width 20 height 20
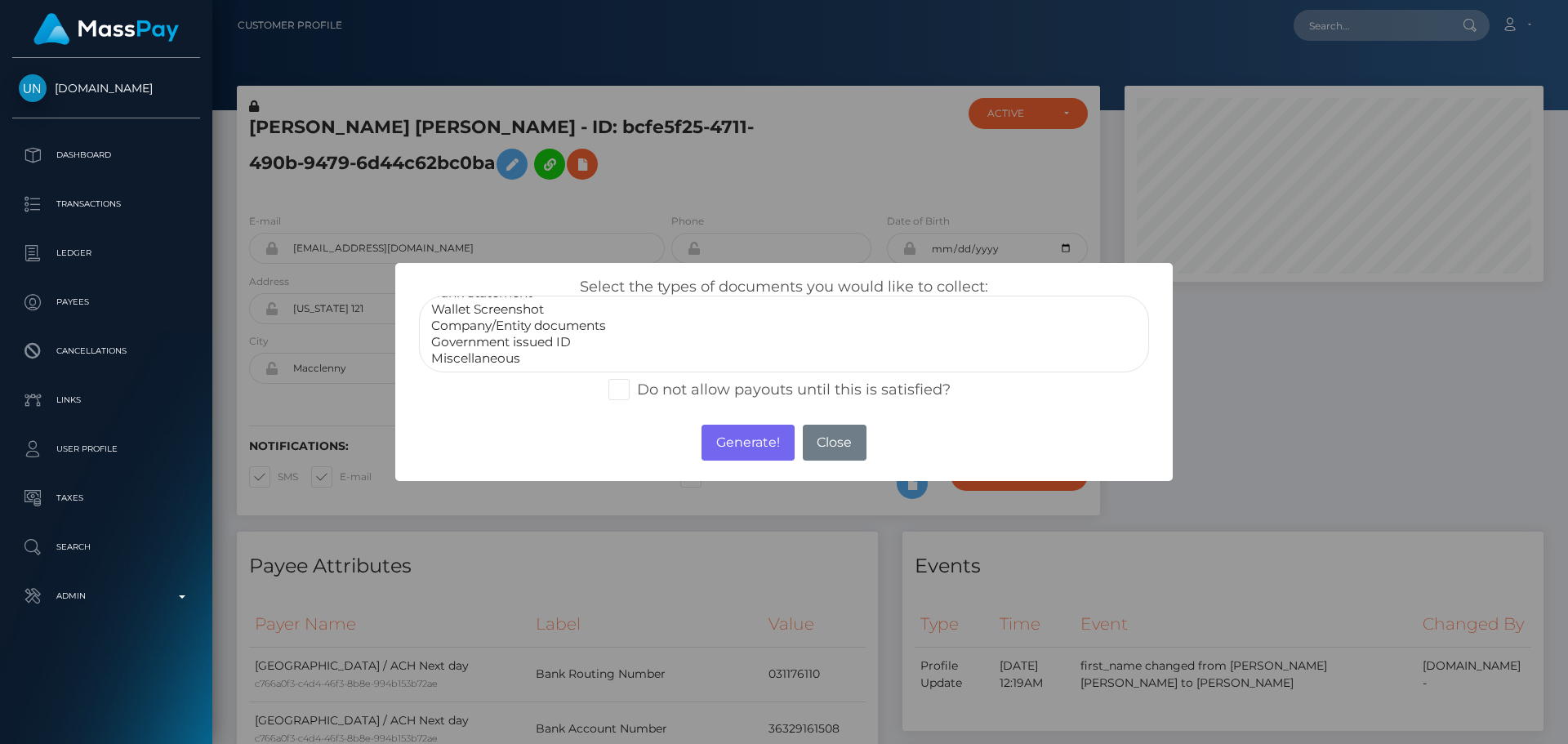
select select "Miscellaneous"
click at [484, 356] on option "Miscellaneous" at bounding box center [783, 358] width 709 height 16
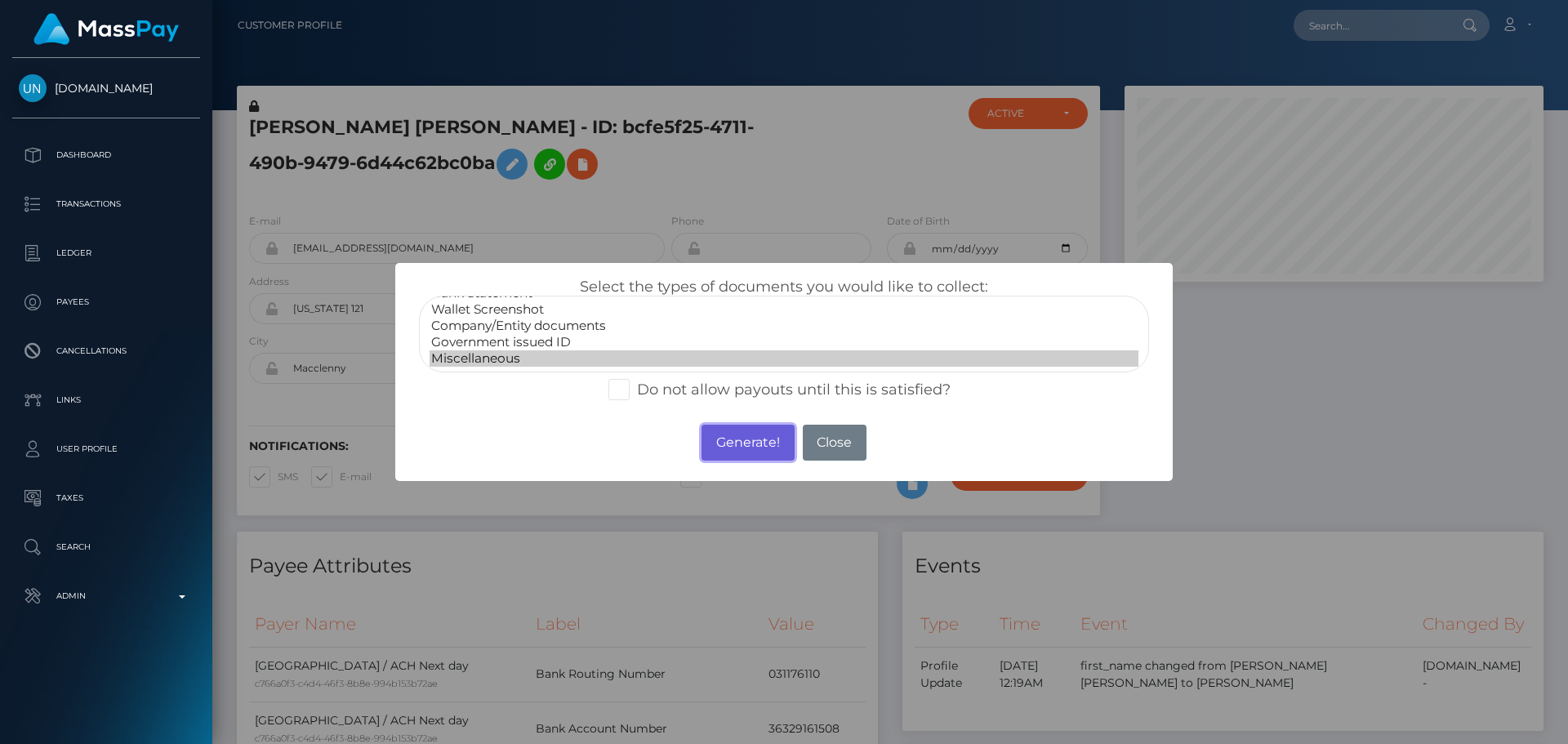
click at [748, 450] on button "Generate!" at bounding box center [748, 442] width 92 height 36
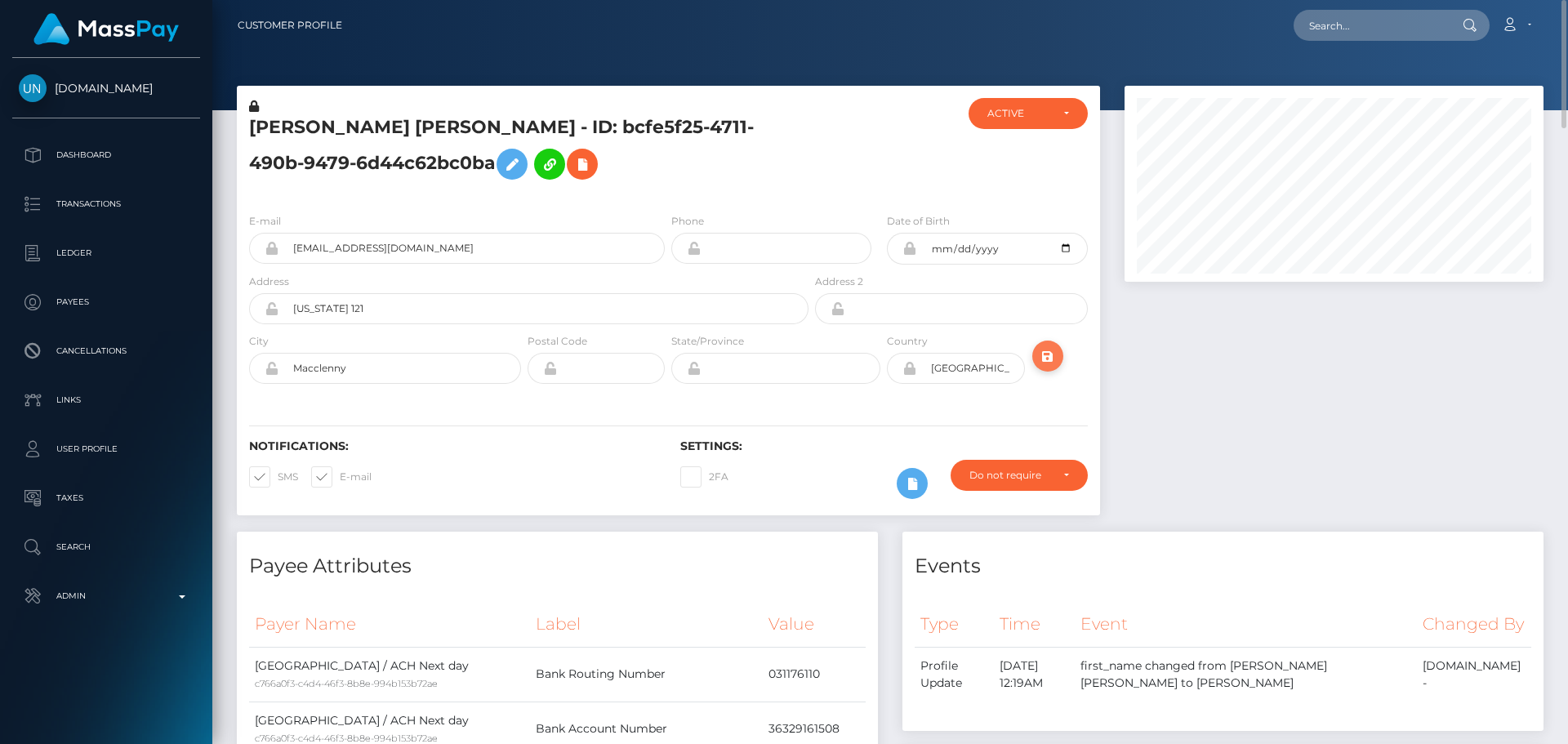
click at [1041, 357] on icon "submit" at bounding box center [1047, 356] width 20 height 20
click at [667, 396] on div "E-mail [EMAIL_ADDRESS][DOMAIN_NAME] Phone Address" at bounding box center [668, 301] width 863 height 200
click at [667, 395] on div "E-mail [EMAIL_ADDRESS][DOMAIN_NAME] Phone Address" at bounding box center [668, 301] width 863 height 200
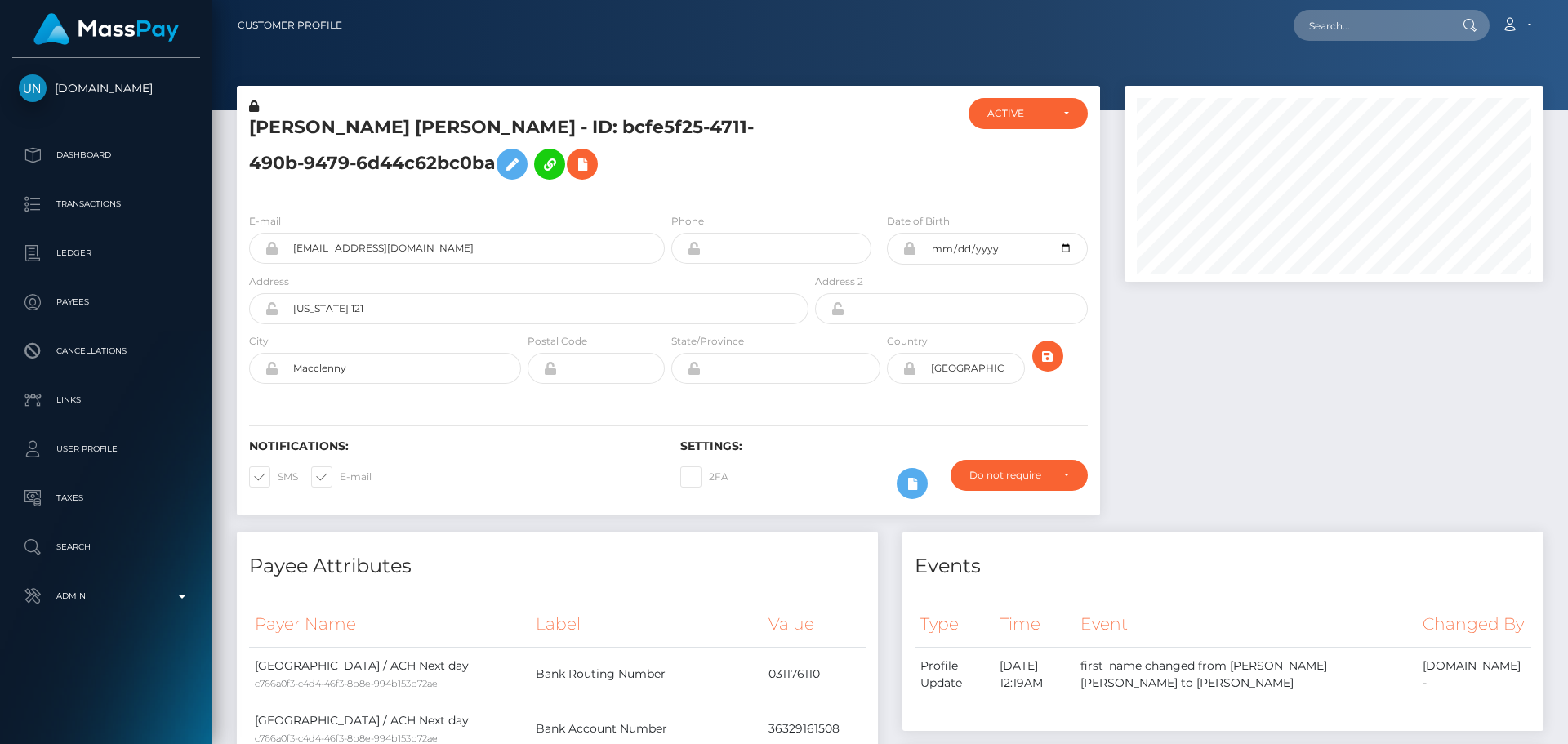
click at [670, 403] on div "Notifications: SMS E-mail Settings: 2FA" at bounding box center [668, 458] width 863 height 115
click at [670, 391] on div "State/Province" at bounding box center [775, 362] width 216 height 59
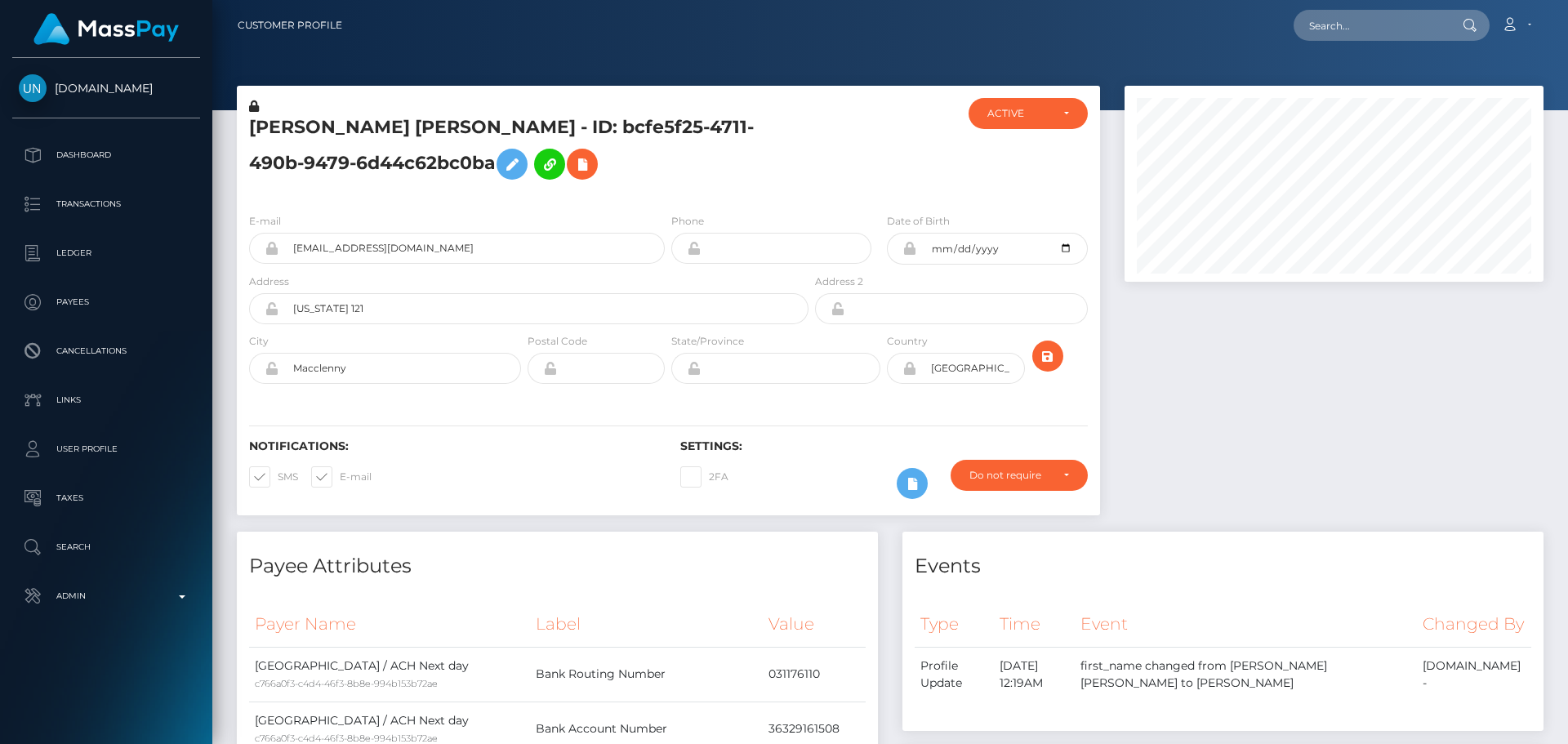
click at [670, 391] on div "State/Province" at bounding box center [775, 362] width 216 height 59
click at [827, 184] on div at bounding box center [883, 148] width 144 height 102
click at [802, 176] on div "ALAINA RENEE MCKINNEY - ID: bcfe5f25-4711-490b-9479-6d44c62bc0ba" at bounding box center [524, 148] width 575 height 102
click at [809, 180] on div "ALAINA RENEE MCKINNEY - ID: bcfe5f25-4711-490b-9479-6d44c62bc0ba" at bounding box center [524, 148] width 575 height 102
click at [803, 165] on div "ALAINA RENEE MCKINNEY - ID: bcfe5f25-4711-490b-9479-6d44c62bc0ba" at bounding box center [524, 148] width 575 height 102
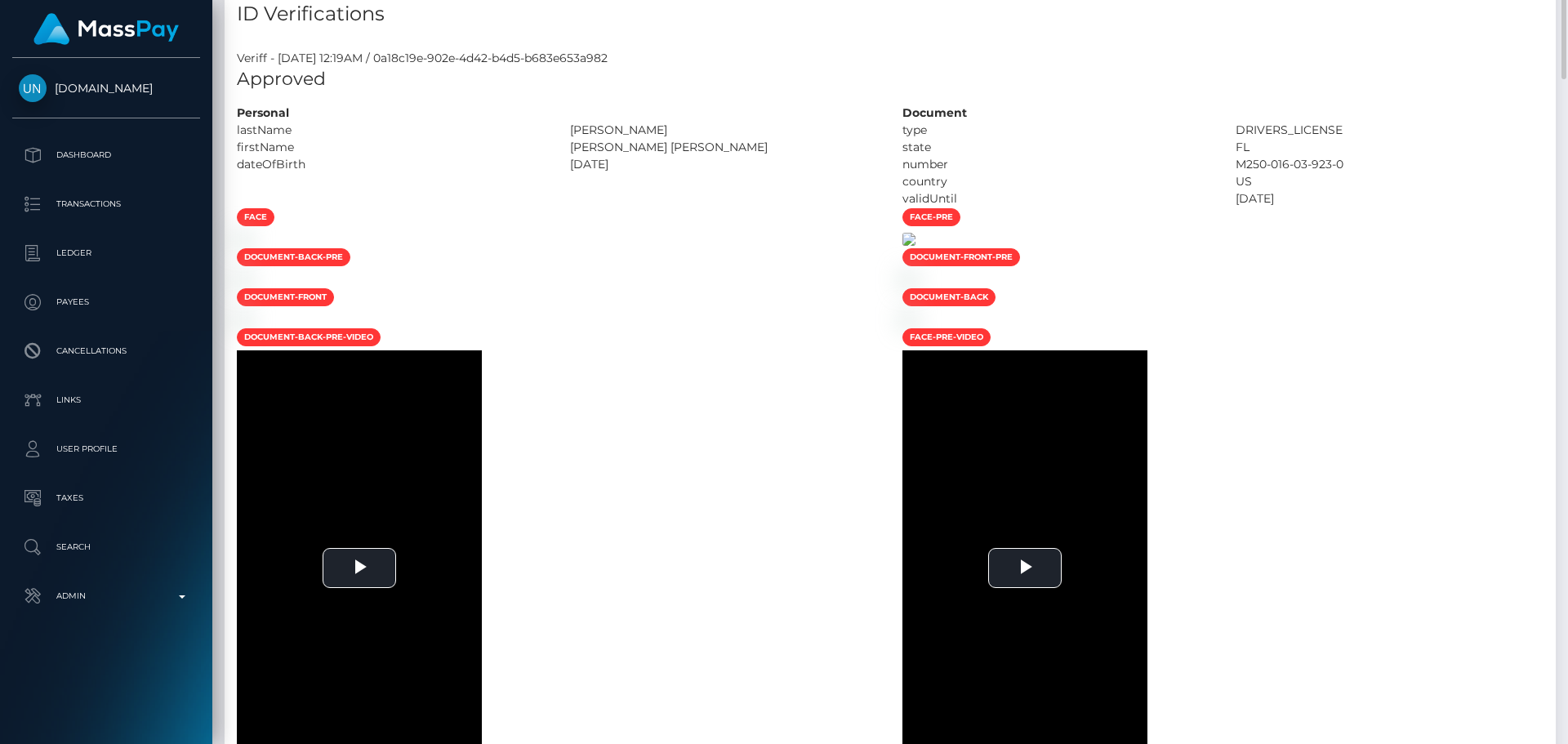
scroll to position [559, 0]
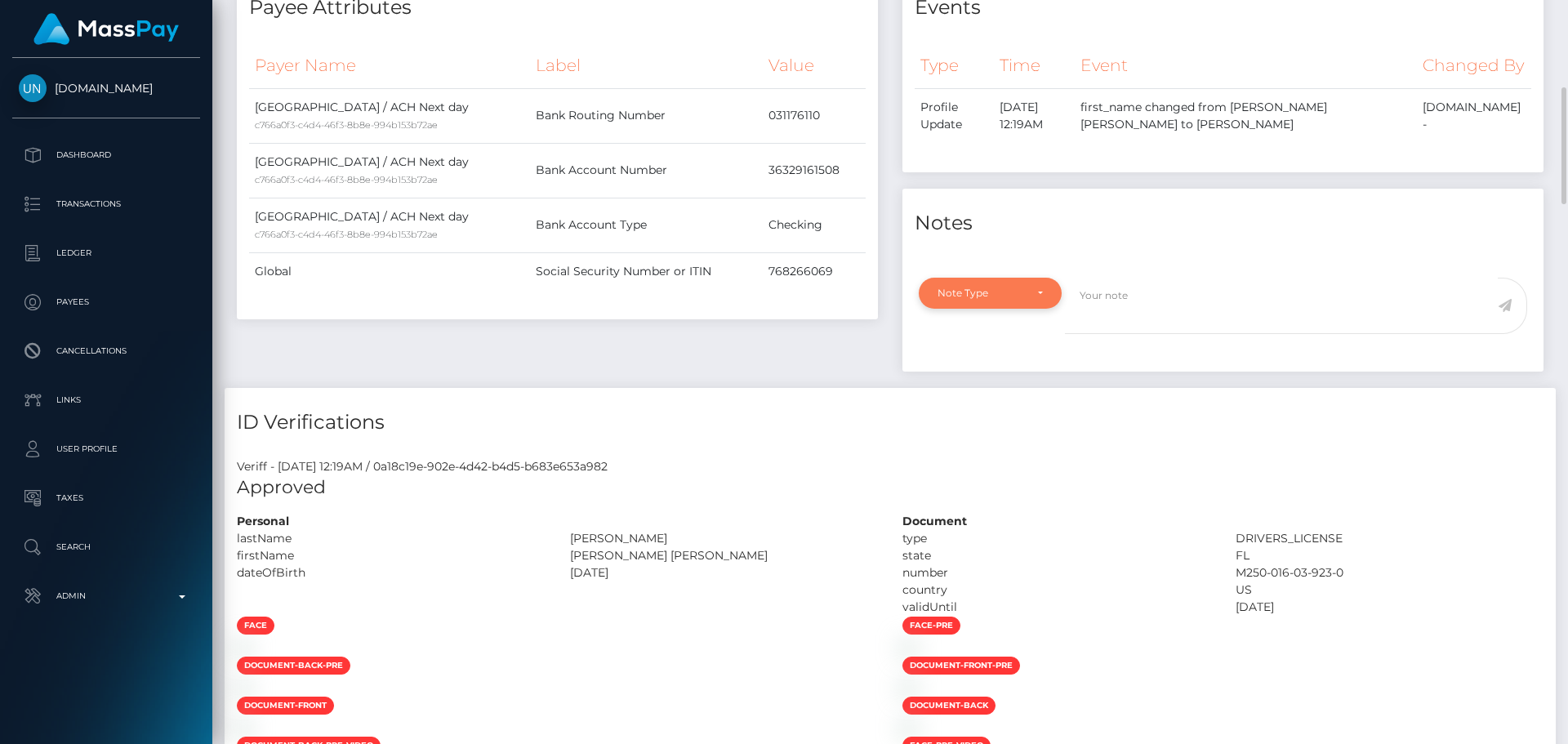
click at [1020, 300] on div "Note Type" at bounding box center [981, 293] width 87 height 13
click at [1009, 387] on link "Compliance" at bounding box center [990, 371] width 143 height 30
select select "COMPLIANCE"
click at [1139, 334] on textarea at bounding box center [1282, 306] width 433 height 57
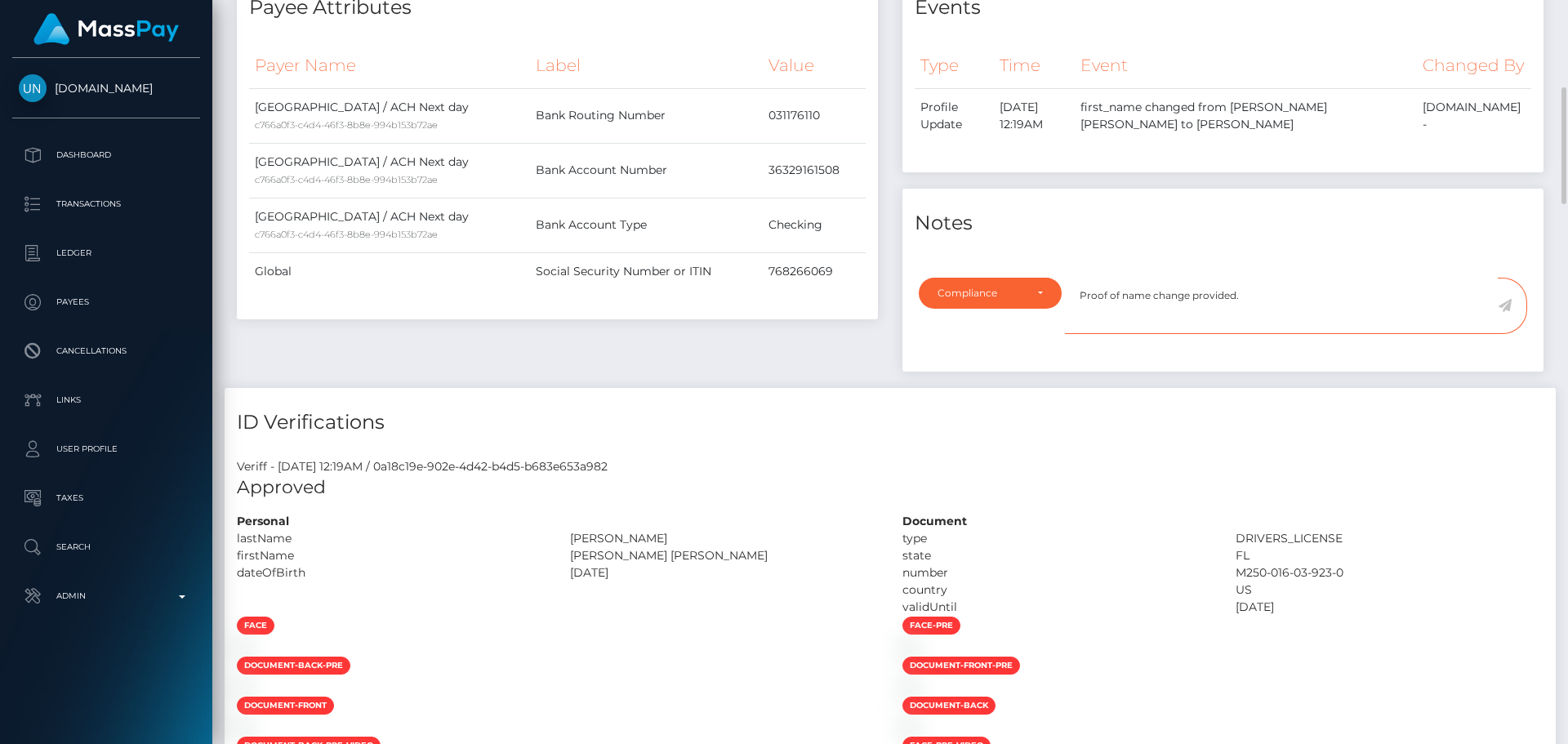
type textarea "Proof of name change provided."
click at [1506, 312] on icon at bounding box center [1505, 305] width 14 height 13
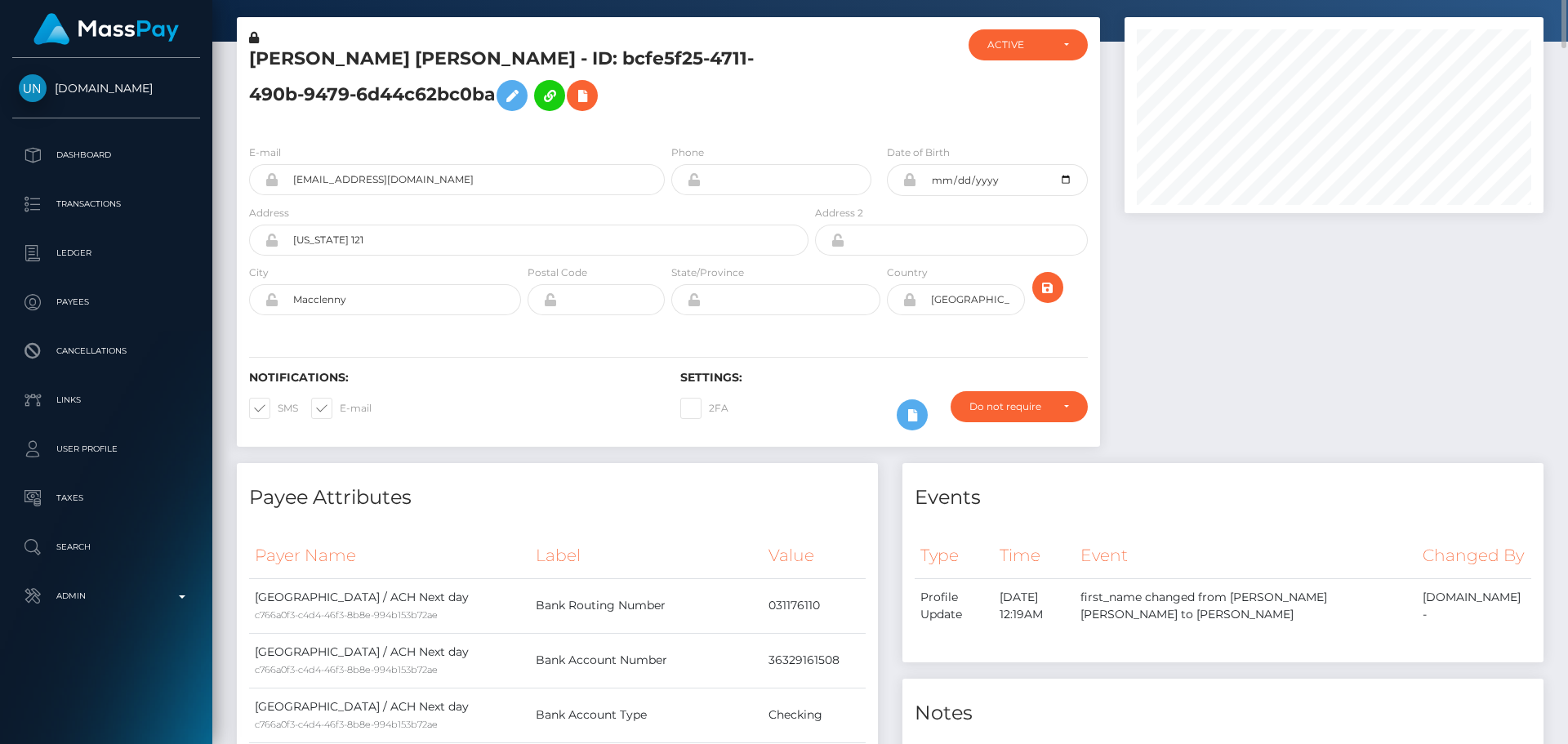
scroll to position [0, 0]
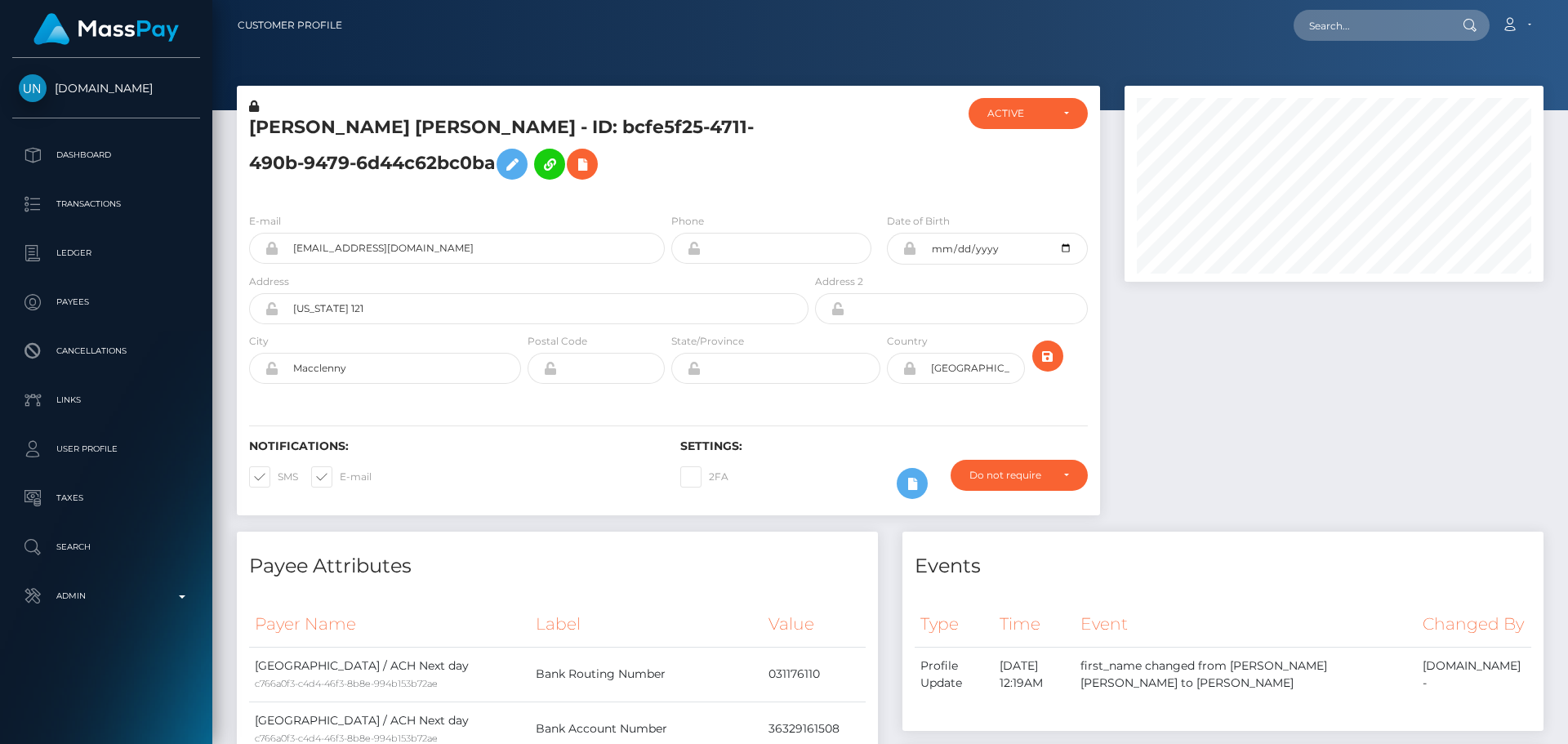
scroll to position [196, 419]
click at [602, 165] on h5 "[PERSON_NAME] [PERSON_NAME] - ID: bcfe5f25-4711-490b-9479-6d44c62bc0ba" at bounding box center [524, 152] width 551 height 73
click at [253, 108] on icon at bounding box center [254, 106] width 10 height 12
click at [502, 166] on icon at bounding box center [512, 164] width 20 height 20
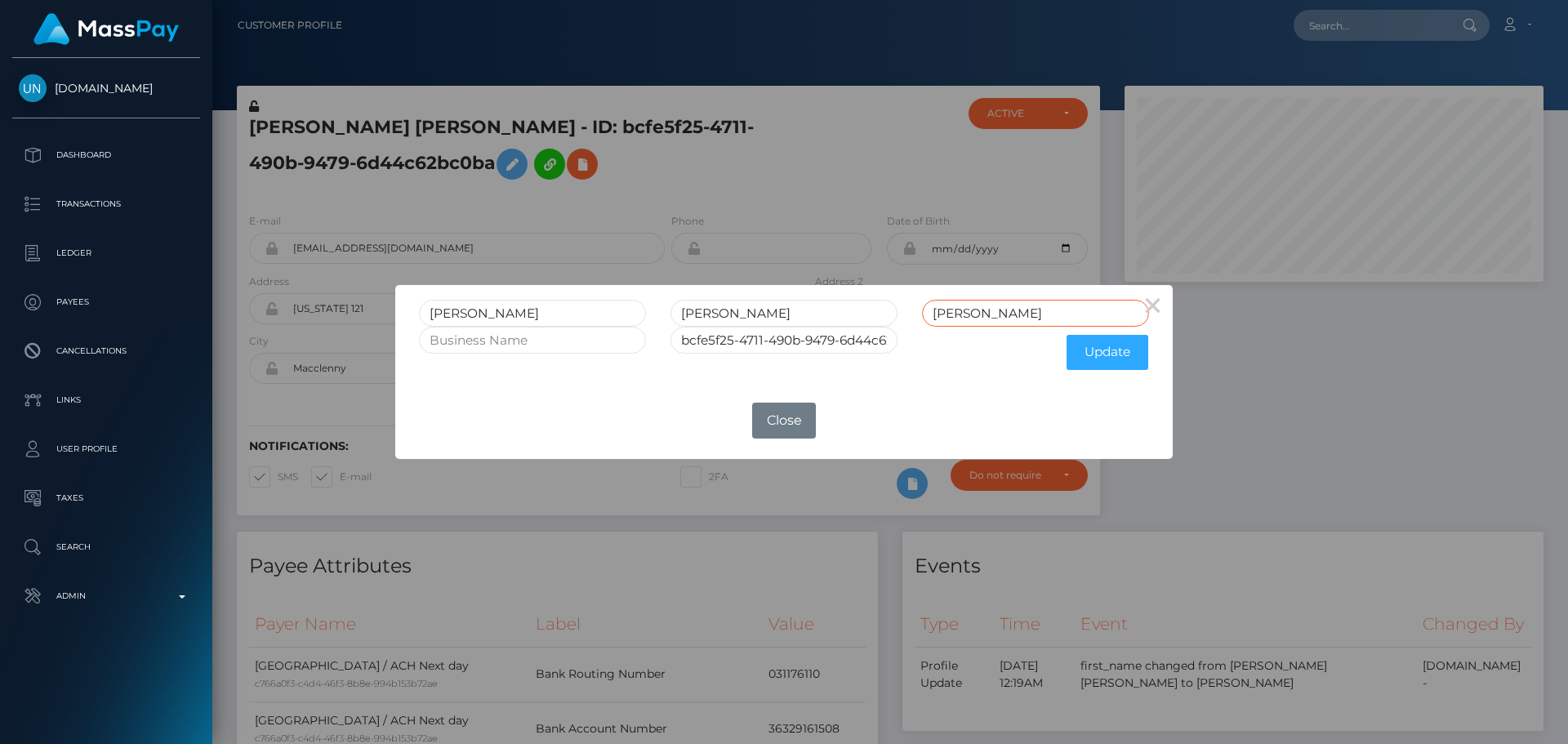
click at [1030, 307] on input "[PERSON_NAME]" at bounding box center [1036, 313] width 227 height 27
paste input "ANNING"
type input "MANNING"
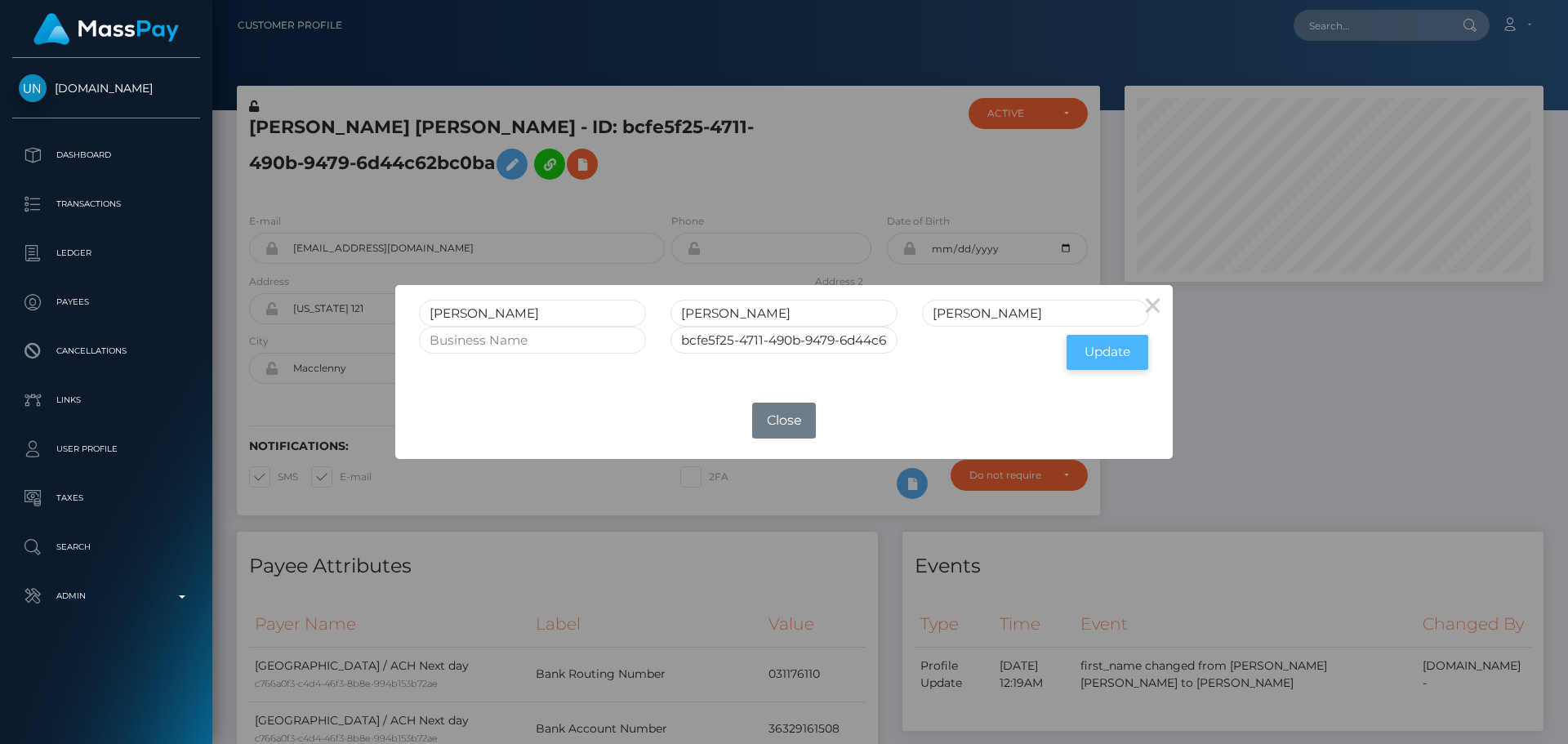
click at [1093, 356] on button "Update" at bounding box center [1107, 353] width 82 height 35
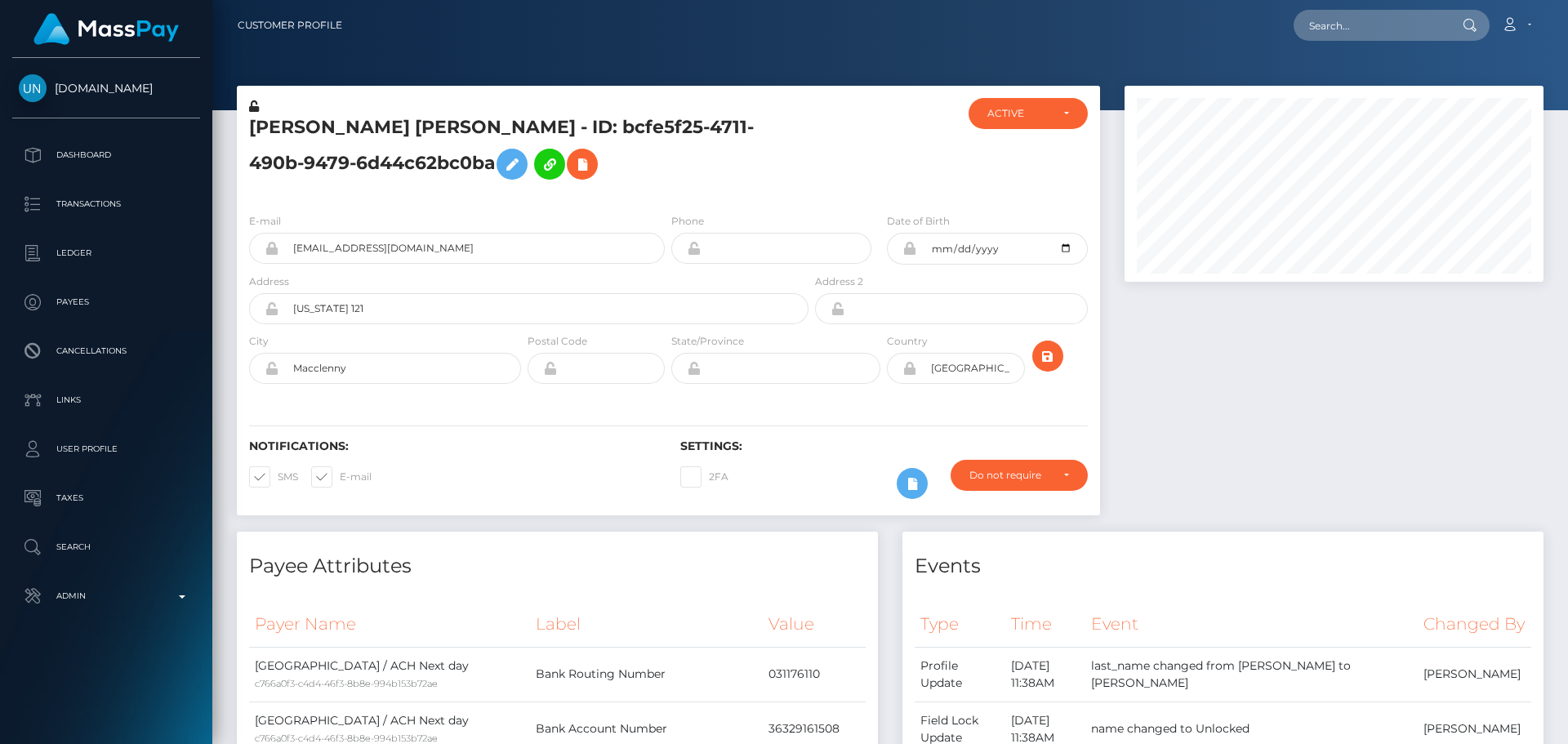
scroll to position [196, 419]
click at [459, 131] on h5 "[PERSON_NAME] [PERSON_NAME] - ID: bcfe5f25-4711-490b-9479-6d44c62bc0ba" at bounding box center [524, 152] width 551 height 73
click at [459, 131] on h5 "[PERSON_NAME] [PERSON_NAME] - ID: bcfe5f25-4711-490b-9479-6d44c62bc0ba" at bounding box center [524, 152] width 551 height 73
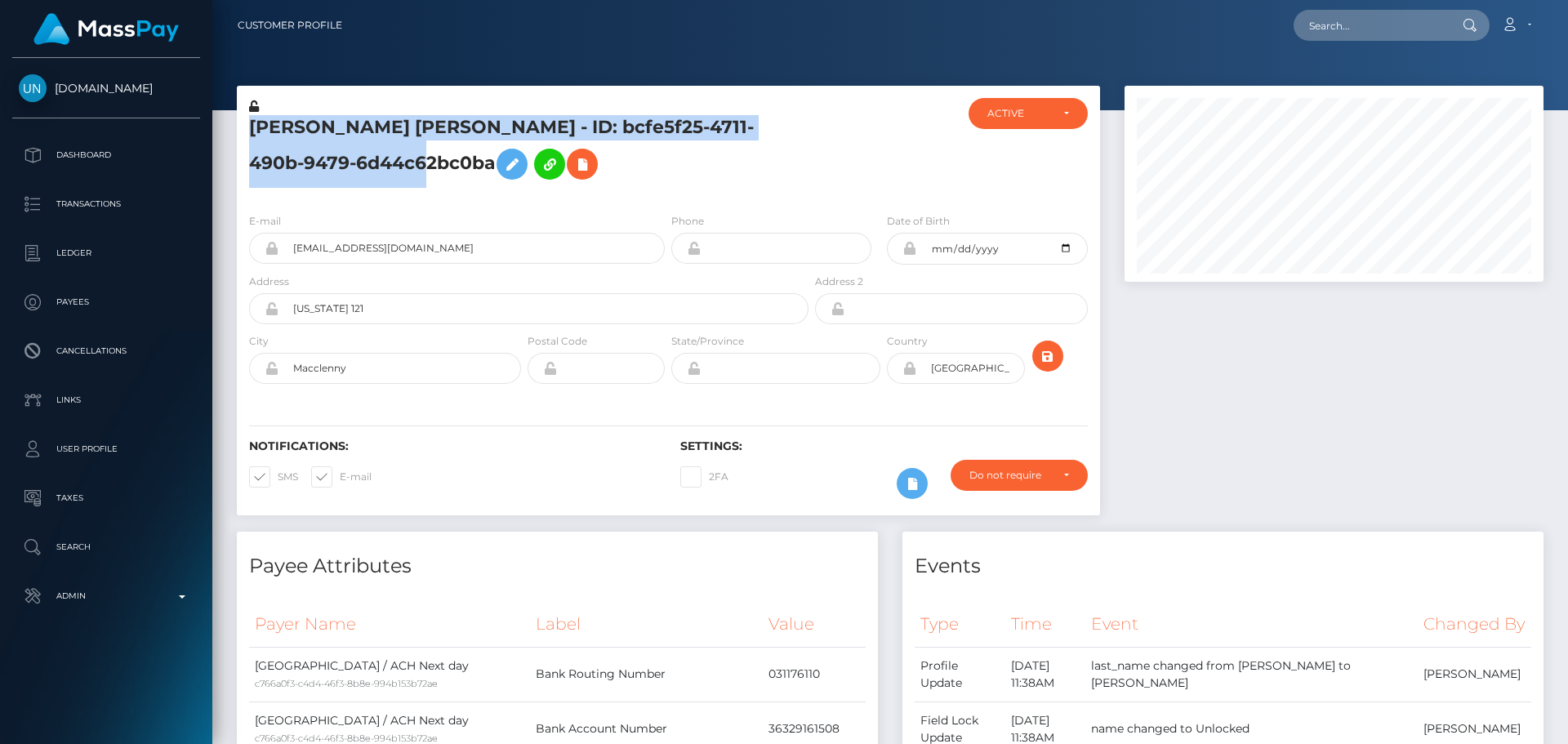
click at [459, 131] on h5 "[PERSON_NAME] [PERSON_NAME] - ID: bcfe5f25-4711-490b-9479-6d44c62bc0ba" at bounding box center [524, 152] width 551 height 73
copy h5 "[PERSON_NAME] [PERSON_NAME] - ID: bcfe5f25-4711-490b-9479-6d44c62bc0ba"
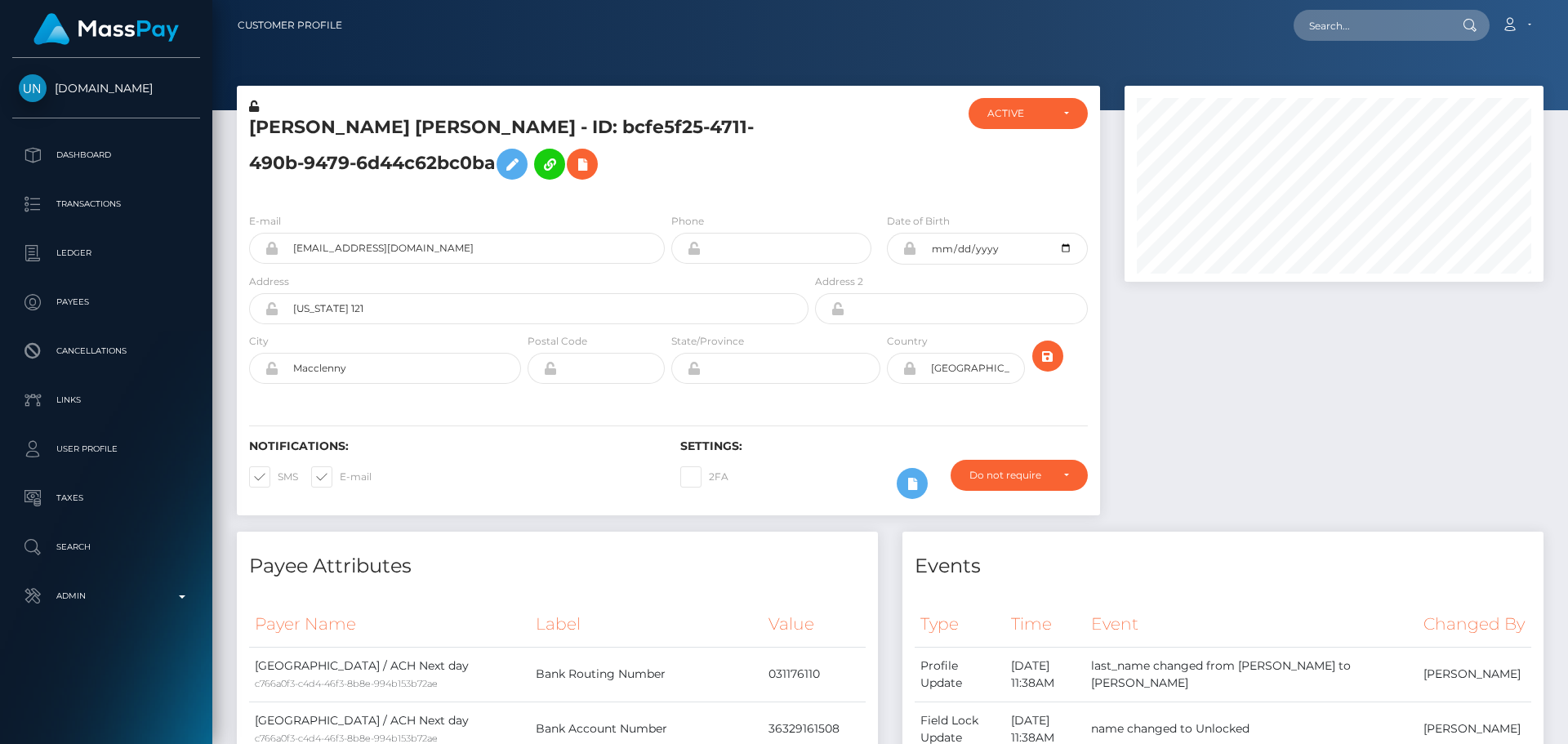
click at [817, 439] on h6 "Settings:" at bounding box center [883, 446] width 407 height 14
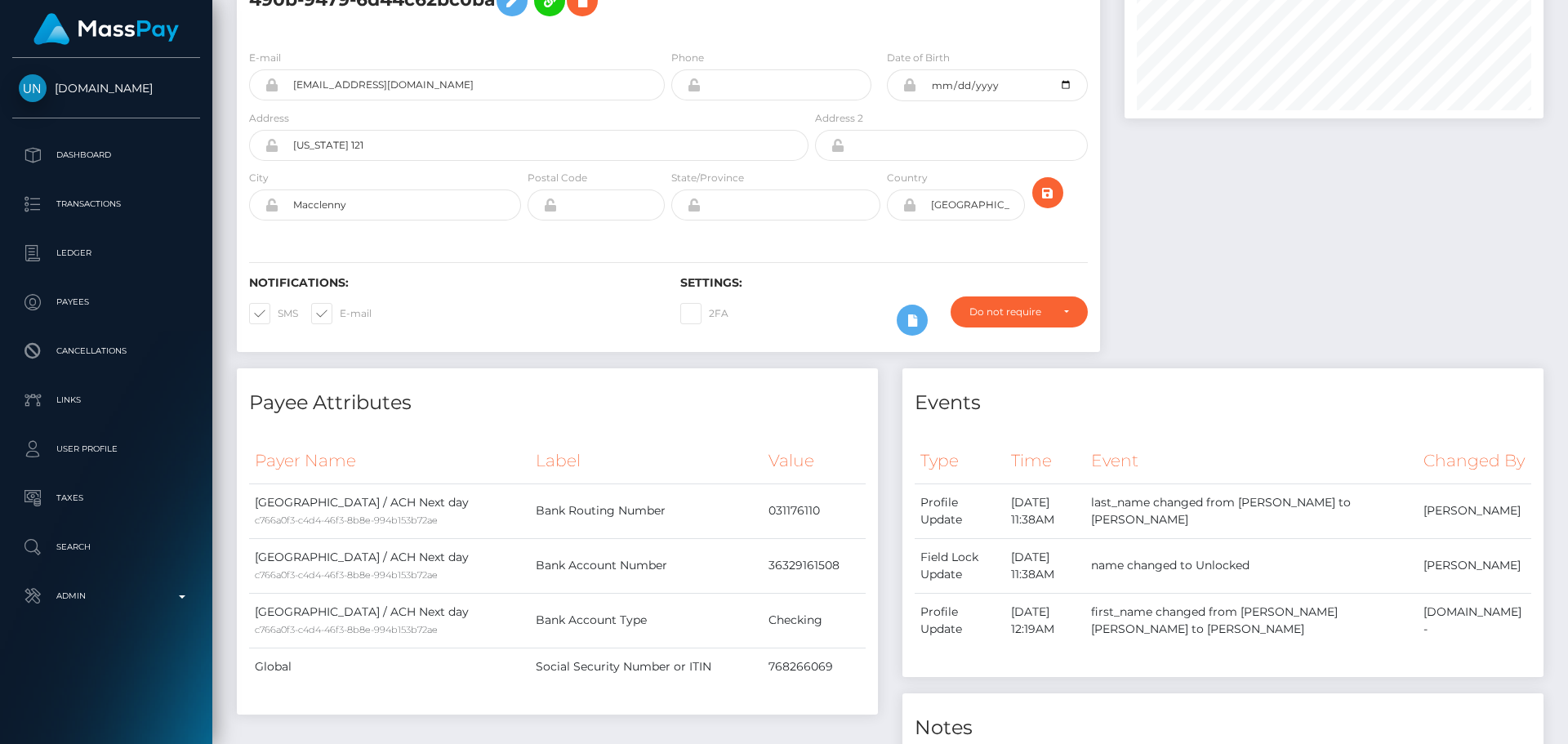
scroll to position [0, 0]
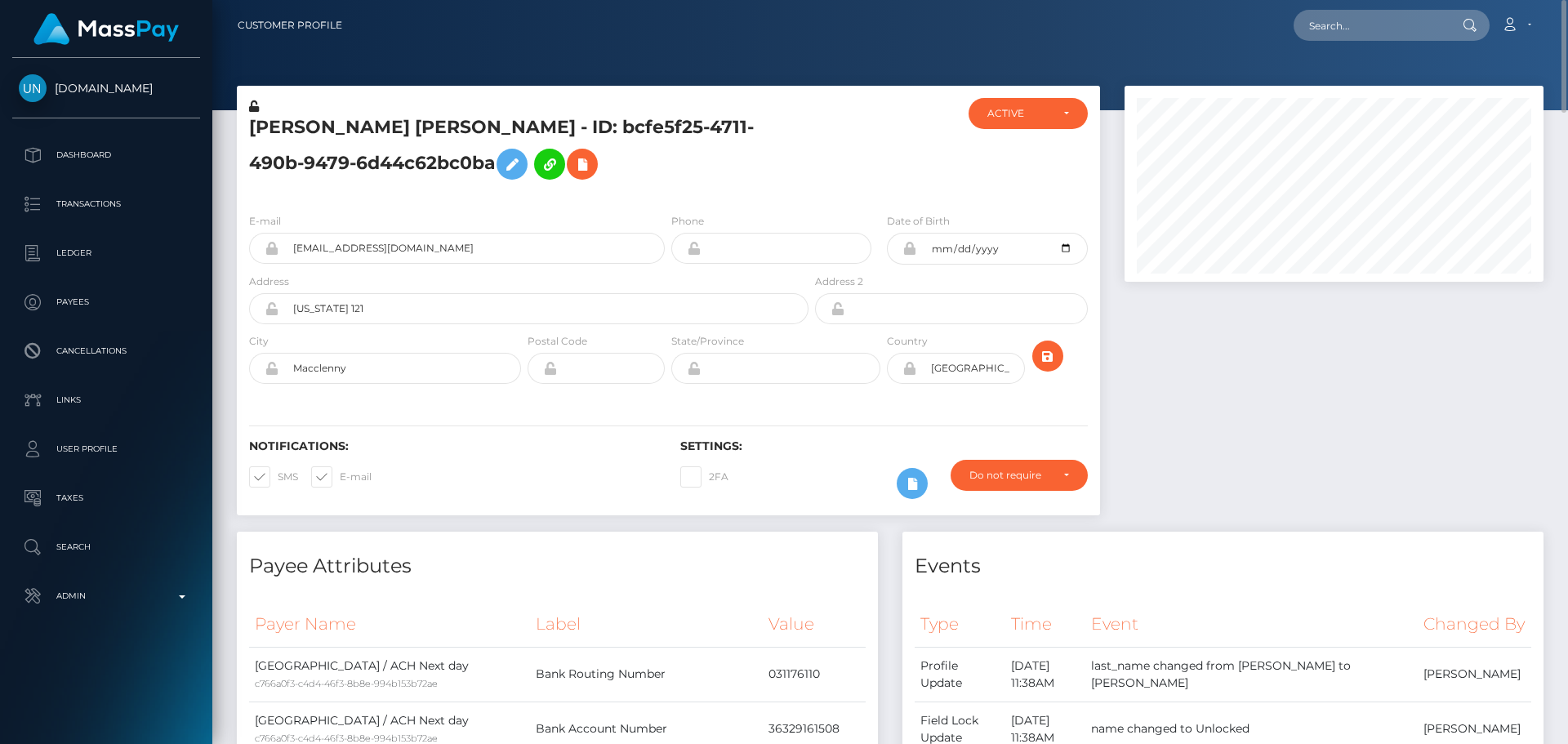
click at [249, 107] on icon at bounding box center [254, 106] width 10 height 12
click at [1043, 358] on icon "submit" at bounding box center [1047, 356] width 20 height 20
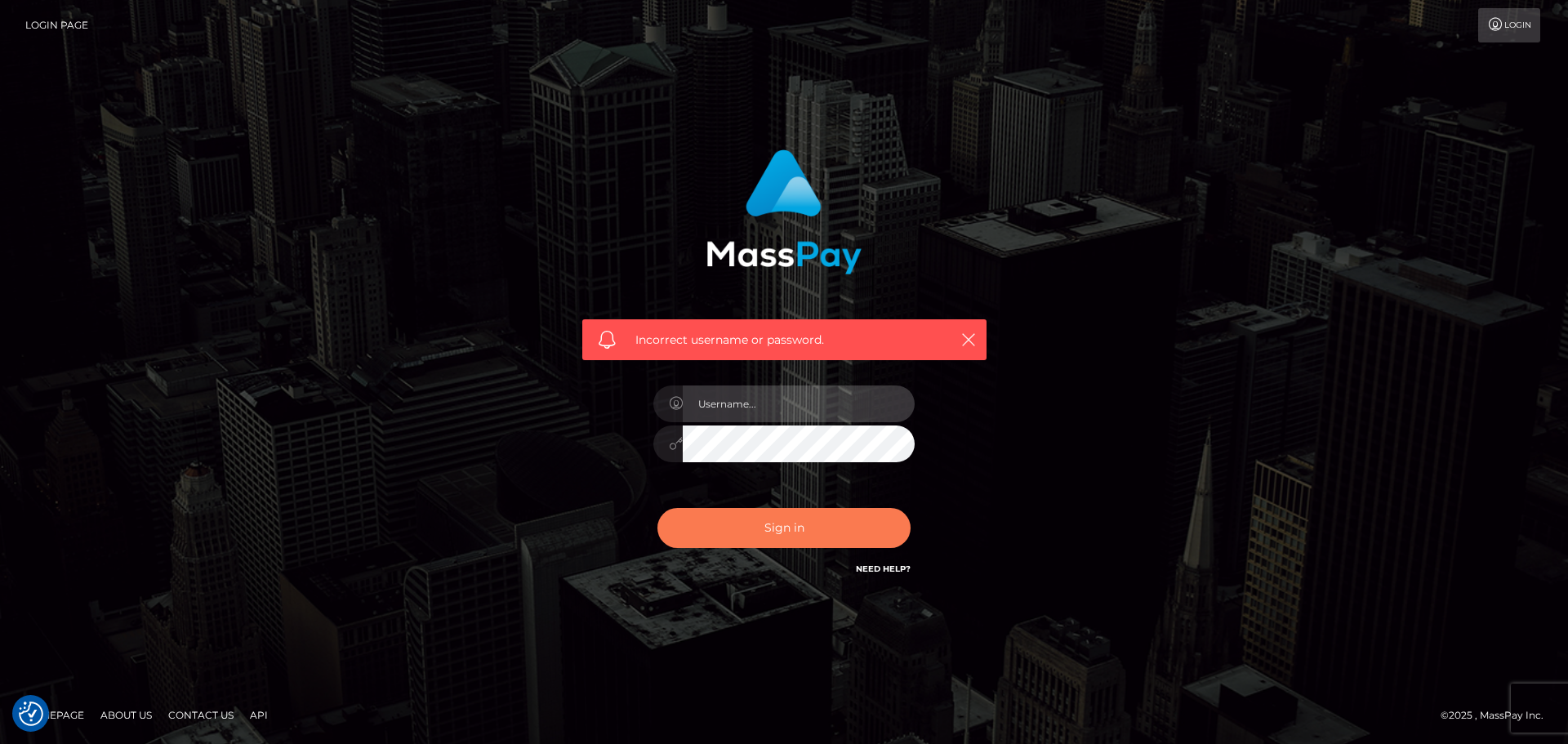
type input "constantin.mp"
click at [747, 539] on button "Sign in" at bounding box center [783, 528] width 253 height 40
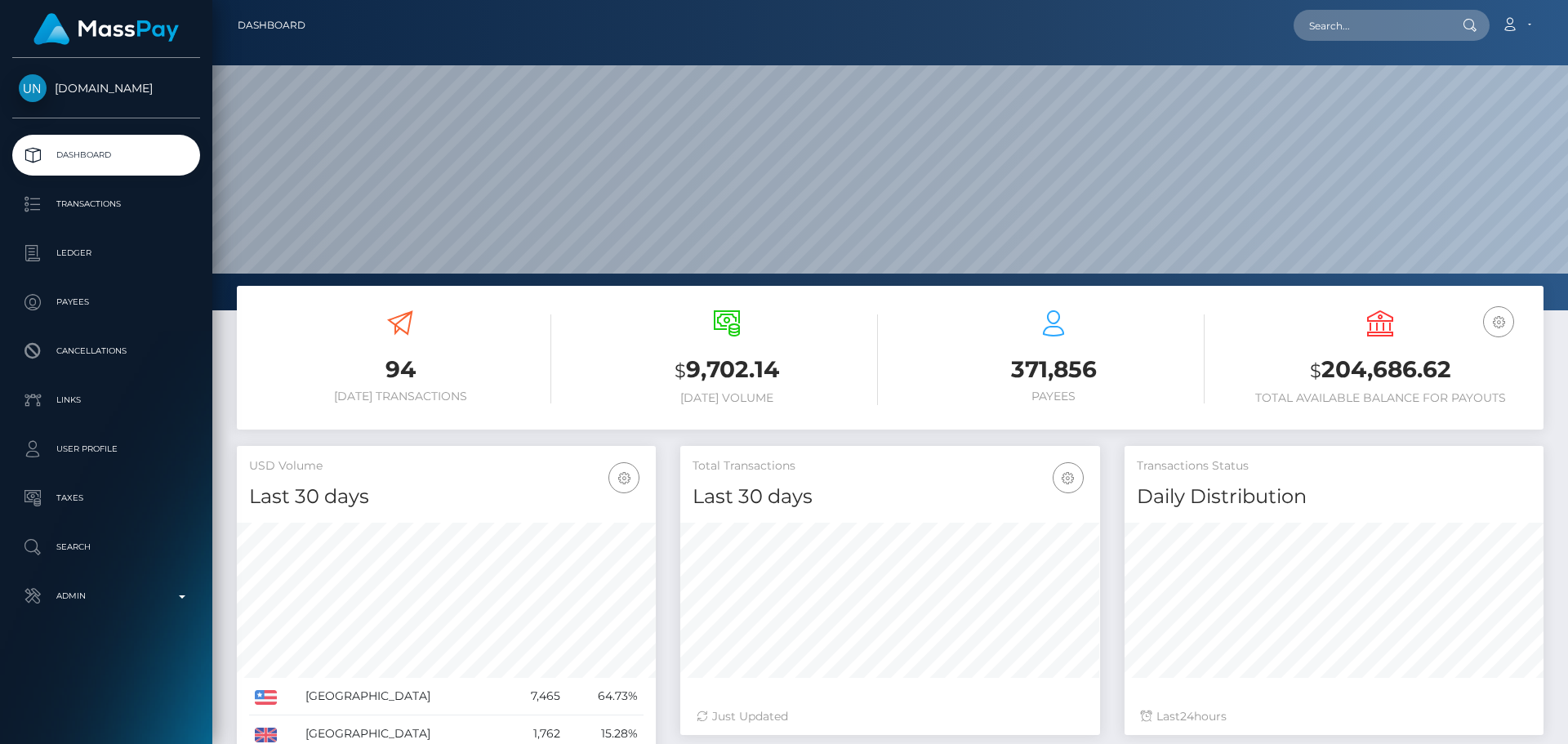
scroll to position [290, 419]
click at [1347, 25] on input "text" at bounding box center [1369, 25] width 153 height 31
click at [1335, 22] on input "text" at bounding box center [1369, 25] width 153 height 31
paste input "803347100044648448"
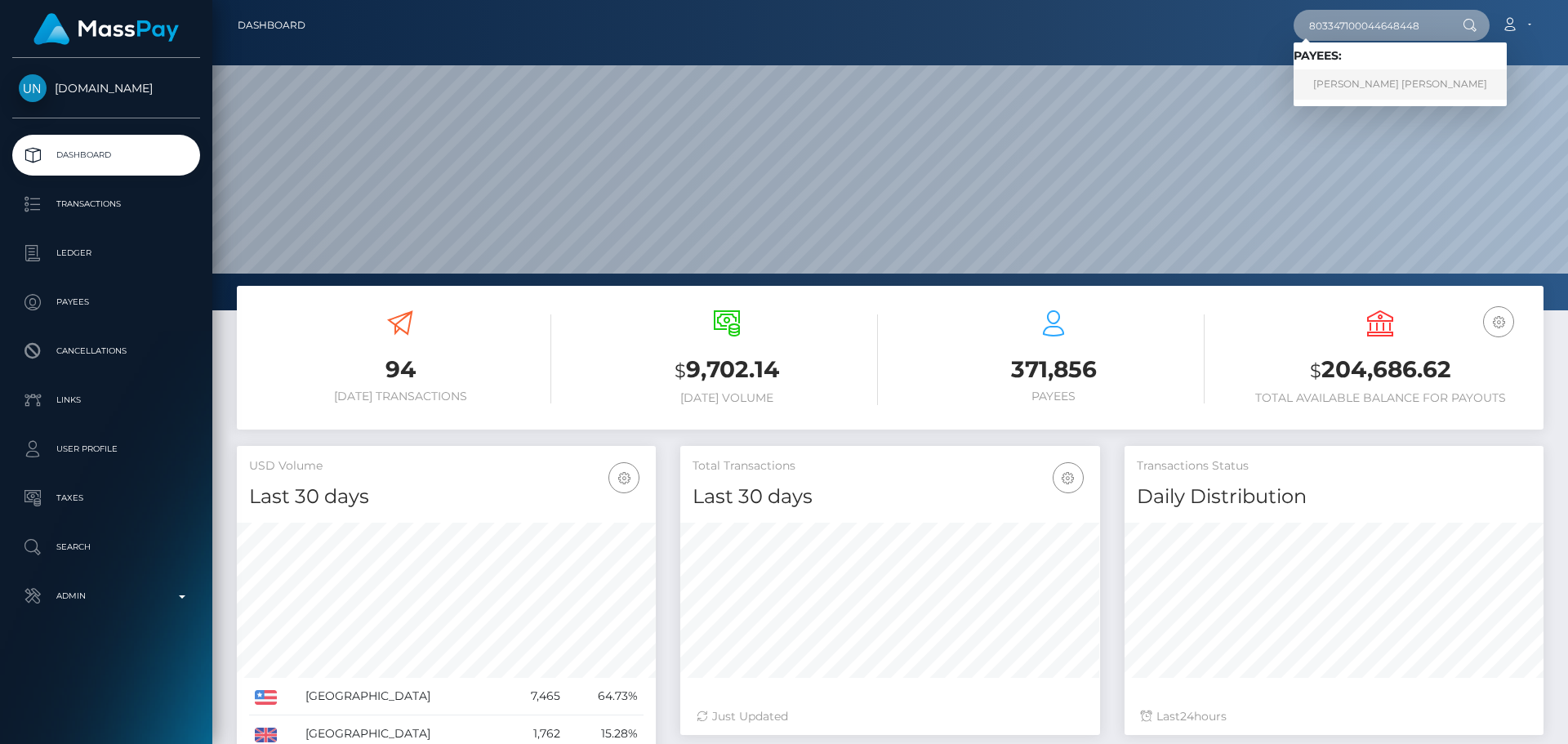
type input "803347100044648448"
click at [1333, 82] on link "ALAINA RENEE MANNING" at bounding box center [1399, 84] width 213 height 30
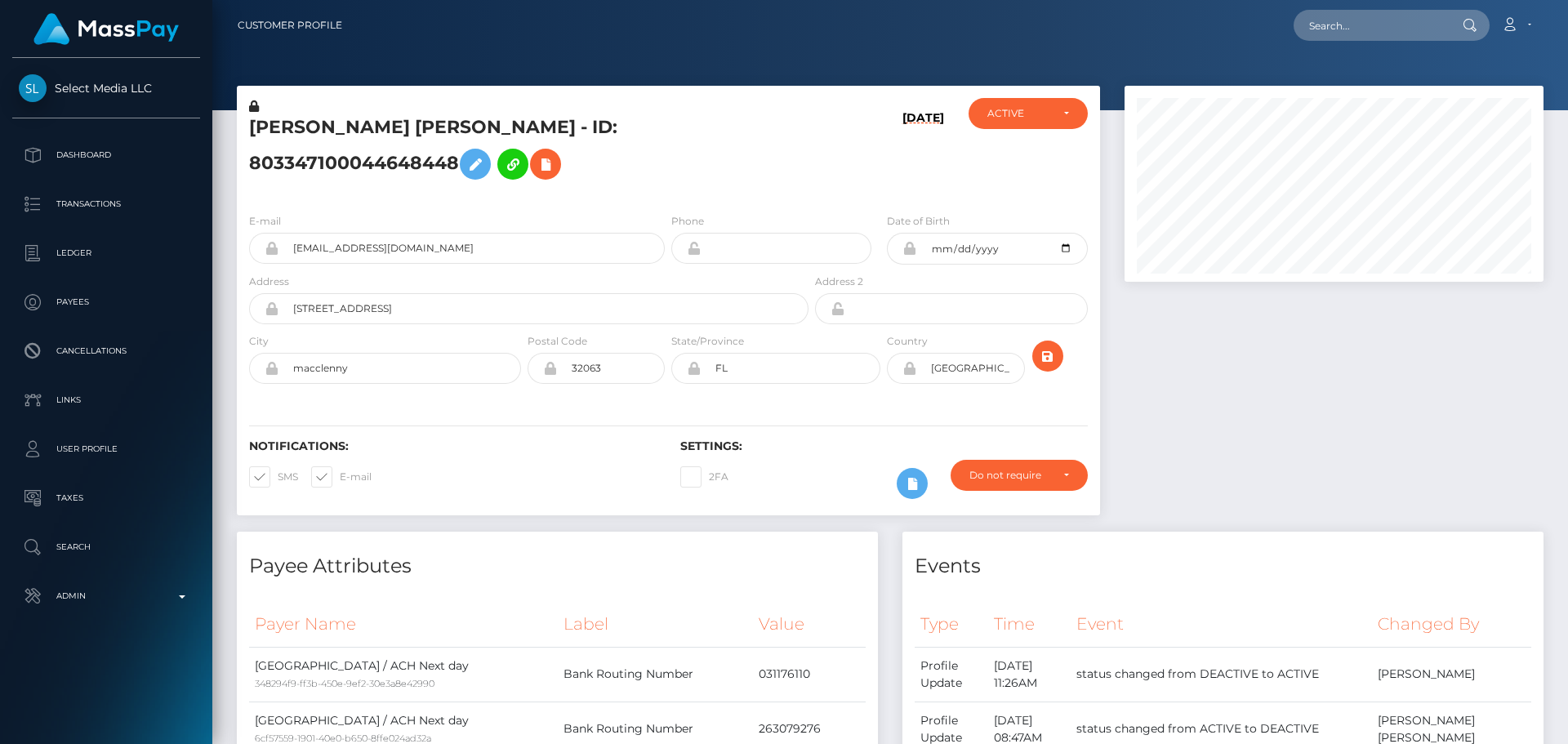
scroll to position [196, 419]
click at [466, 137] on h5 "[PERSON_NAME] [PERSON_NAME] - ID: 803347100044648448" at bounding box center [524, 152] width 551 height 73
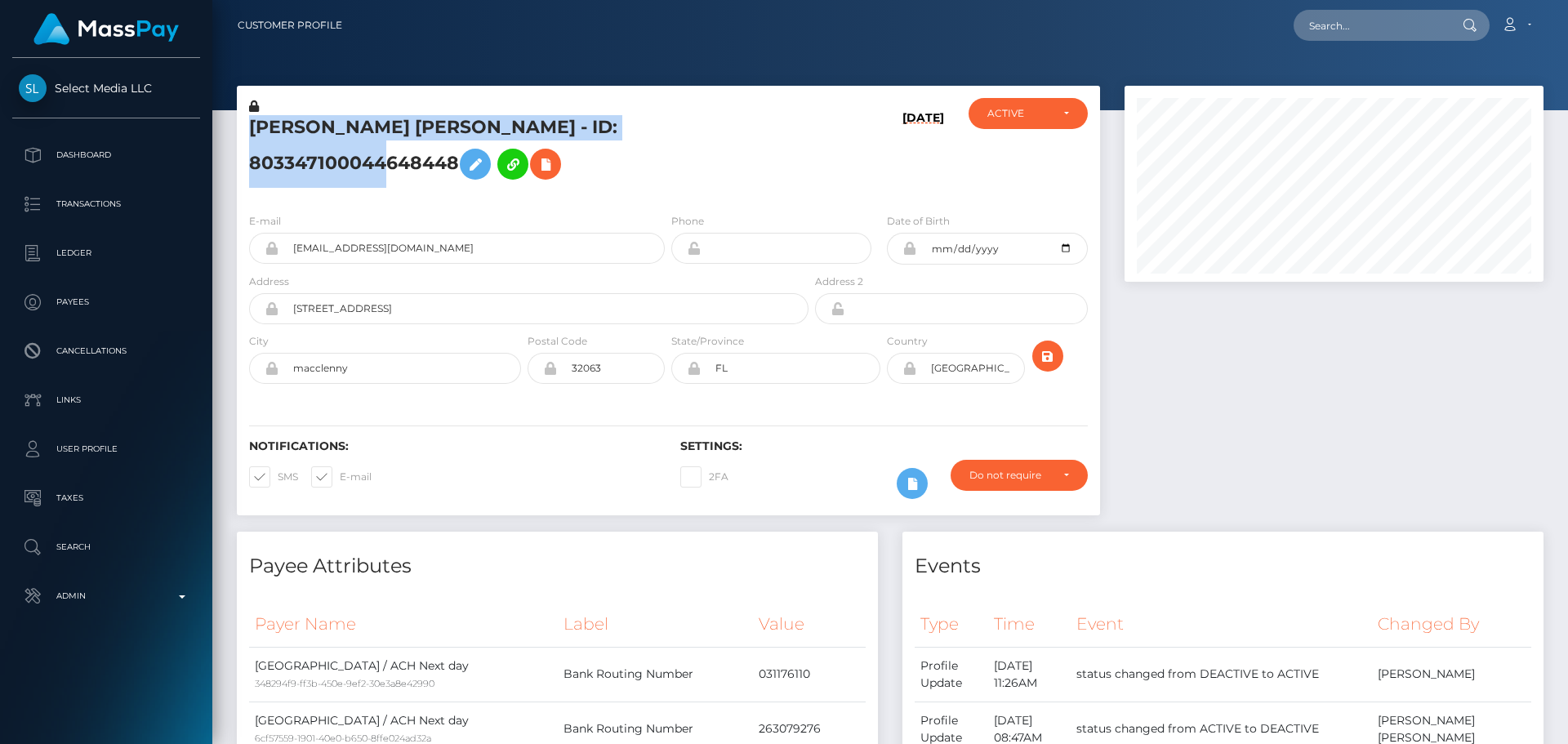
click at [466, 137] on h5 "ALAINA RENEE MANNING - ID: 803347100044648448" at bounding box center [524, 152] width 551 height 73
drag, startPoint x: 439, startPoint y: 119, endPoint x: 435, endPoint y: 139, distance: 20.4
copy h5 "ALAINA RENEE MANNING - ID: 803347100044648448"
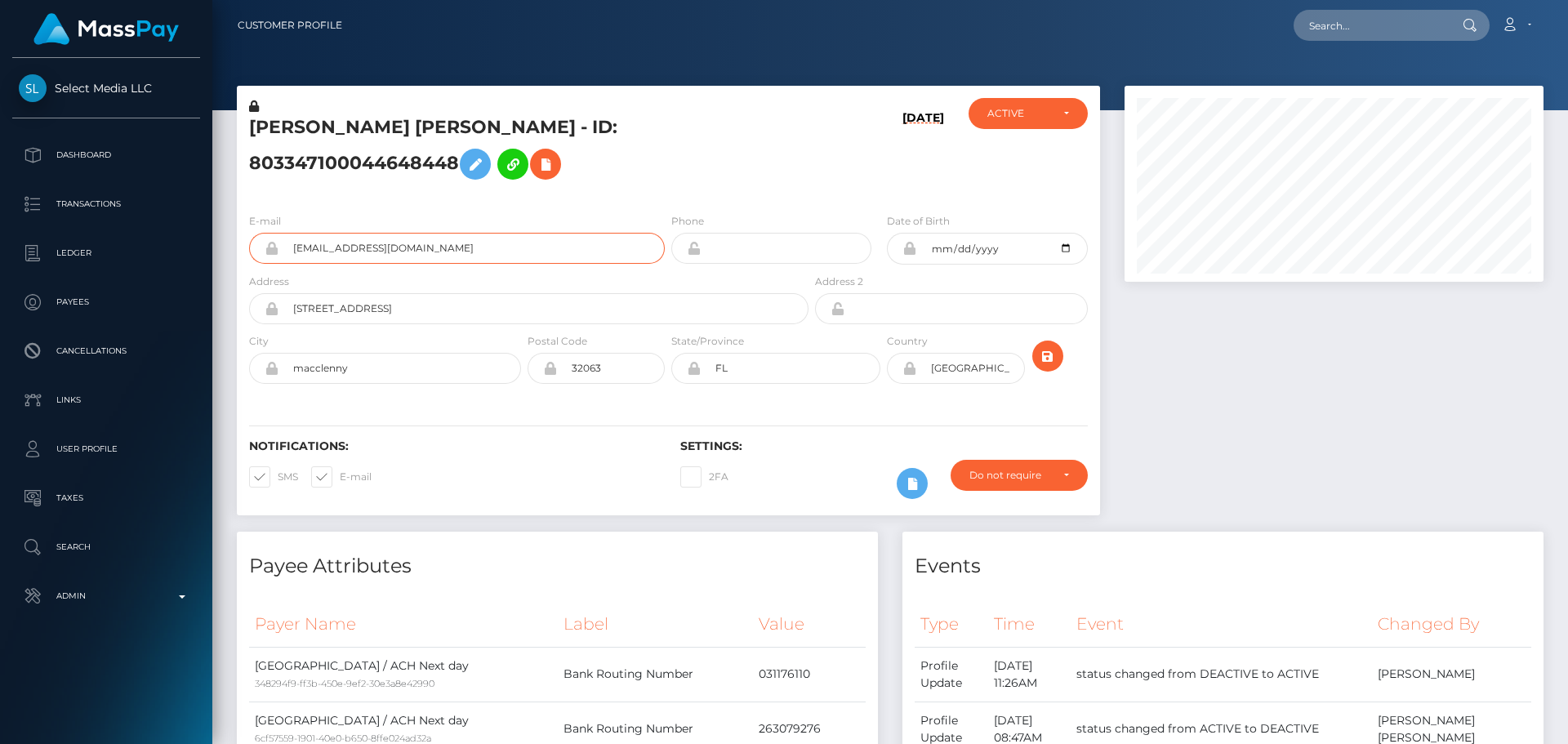
drag, startPoint x: 443, startPoint y: 270, endPoint x: 220, endPoint y: 261, distance: 223.2
click at [468, 188] on h5 "ALAINA RENEE MANNING - ID: 803347100044648448" at bounding box center [524, 152] width 551 height 73
click at [1381, 27] on input "text" at bounding box center [1369, 25] width 153 height 31
paste input "kimochiiii.ai@gmail.com"
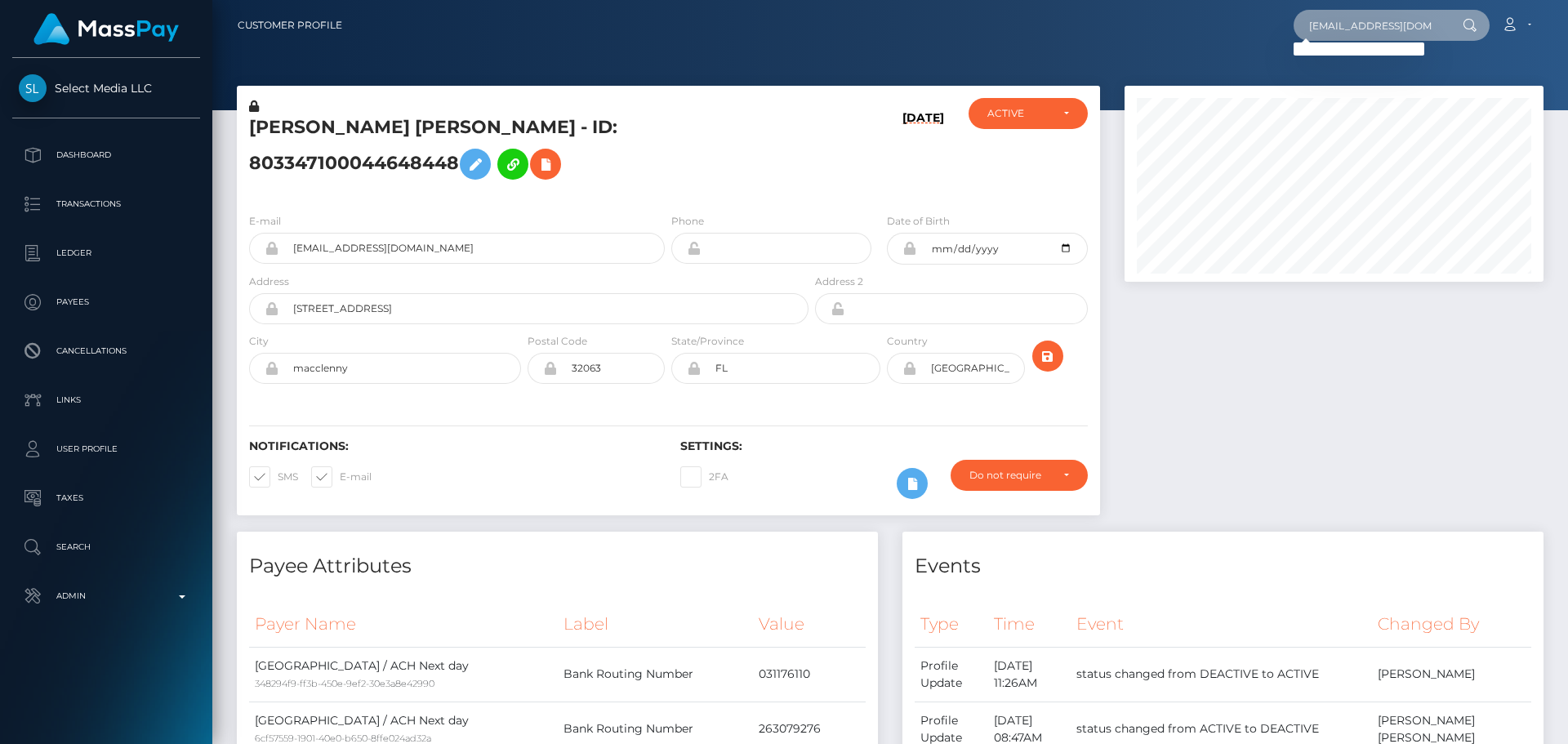
type input "kimochiiii.ai@gmail.com"
click at [1395, 24] on input "kimochiiii.ai@gmail.com" at bounding box center [1369, 25] width 153 height 31
paste input "[EMAIL_ADDRESS][DOMAIN_NAME]"
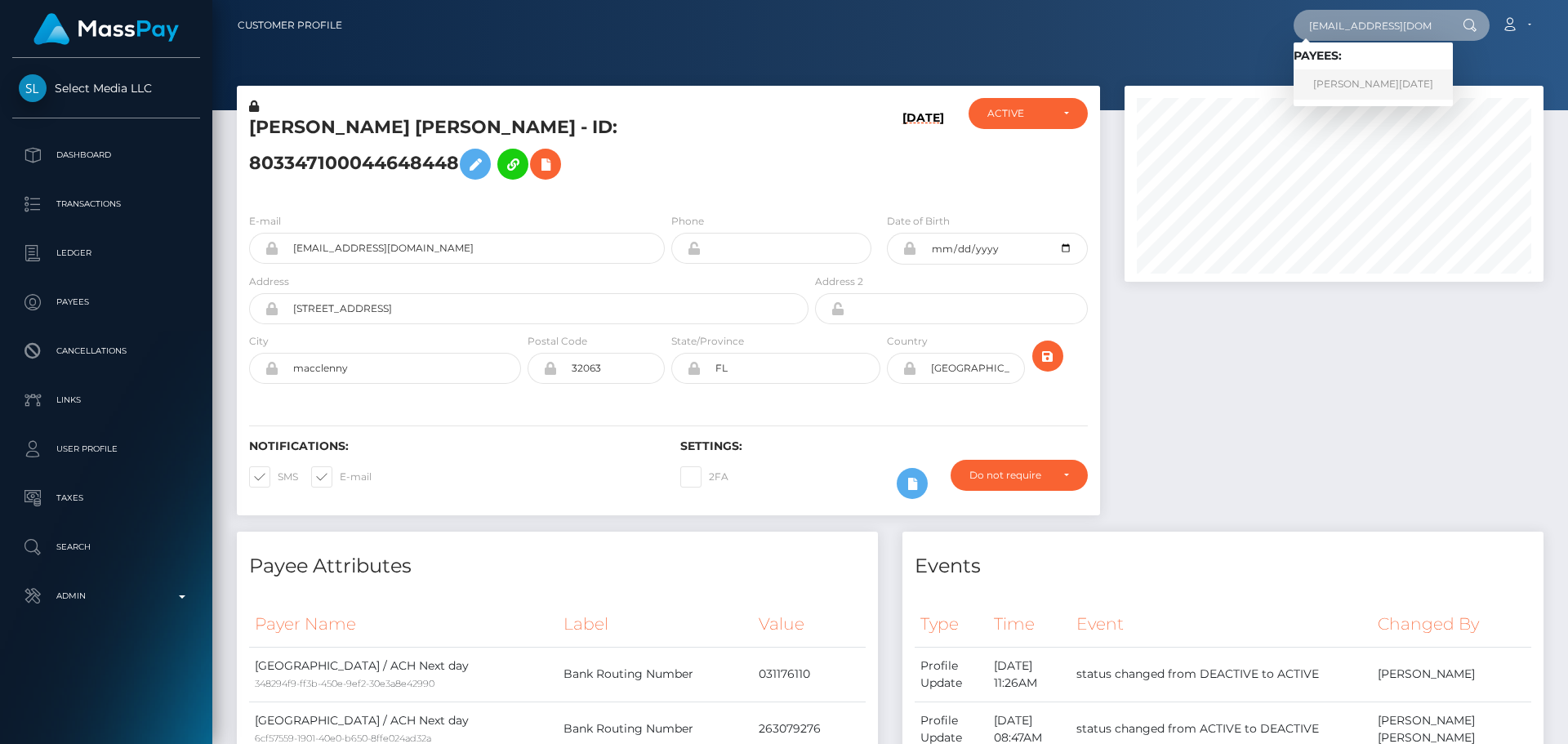
type input "[EMAIL_ADDRESS][DOMAIN_NAME]"
click at [1337, 85] on link "CEDRIC JEAN NOEL FAULLUMMEL" at bounding box center [1373, 84] width 160 height 30
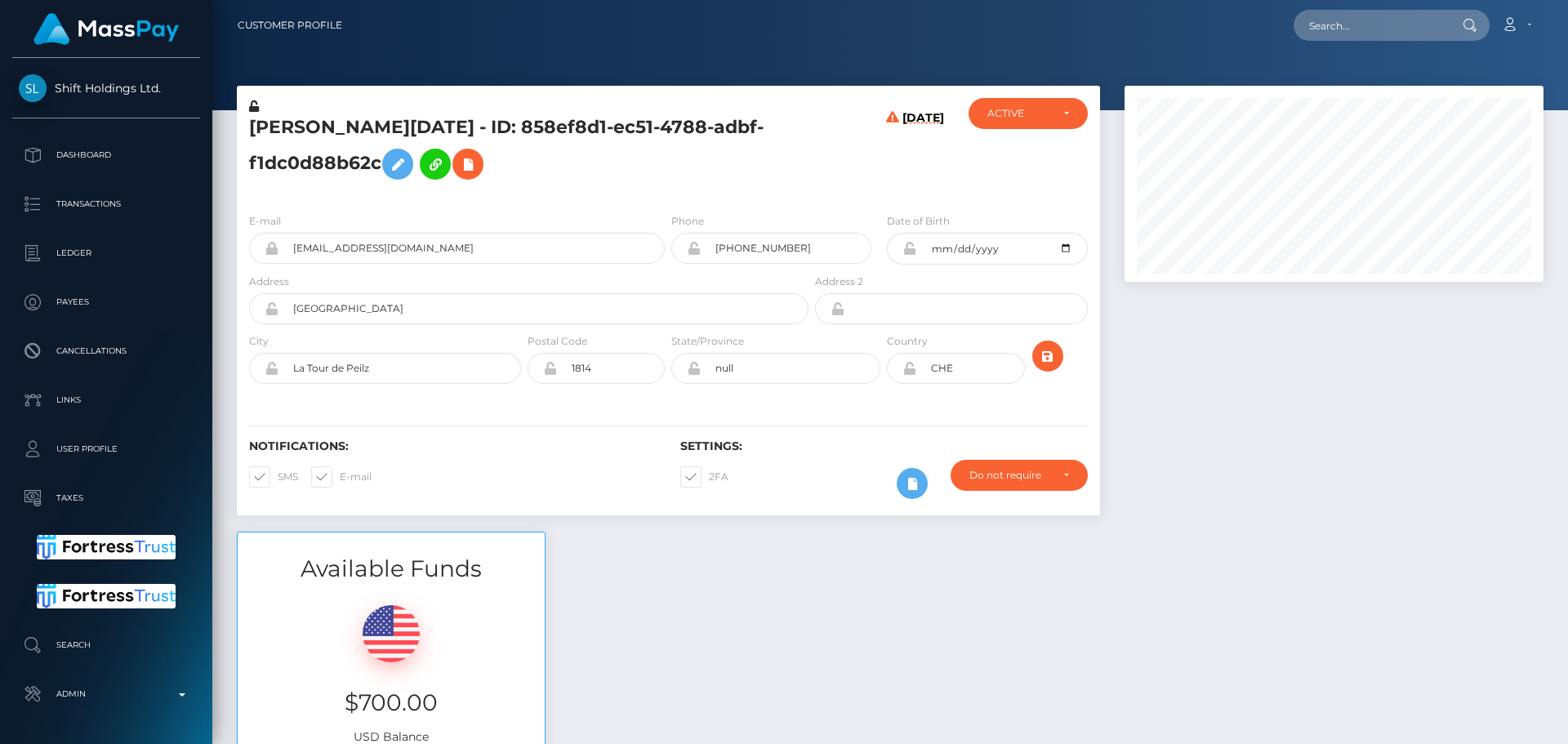
scroll to position [196, 419]
click at [737, 164] on h5 "[PERSON_NAME][DATE] - ID: 858ef8d1-ec51-4788-adbf-f1dc0d88b62c" at bounding box center [524, 152] width 551 height 73
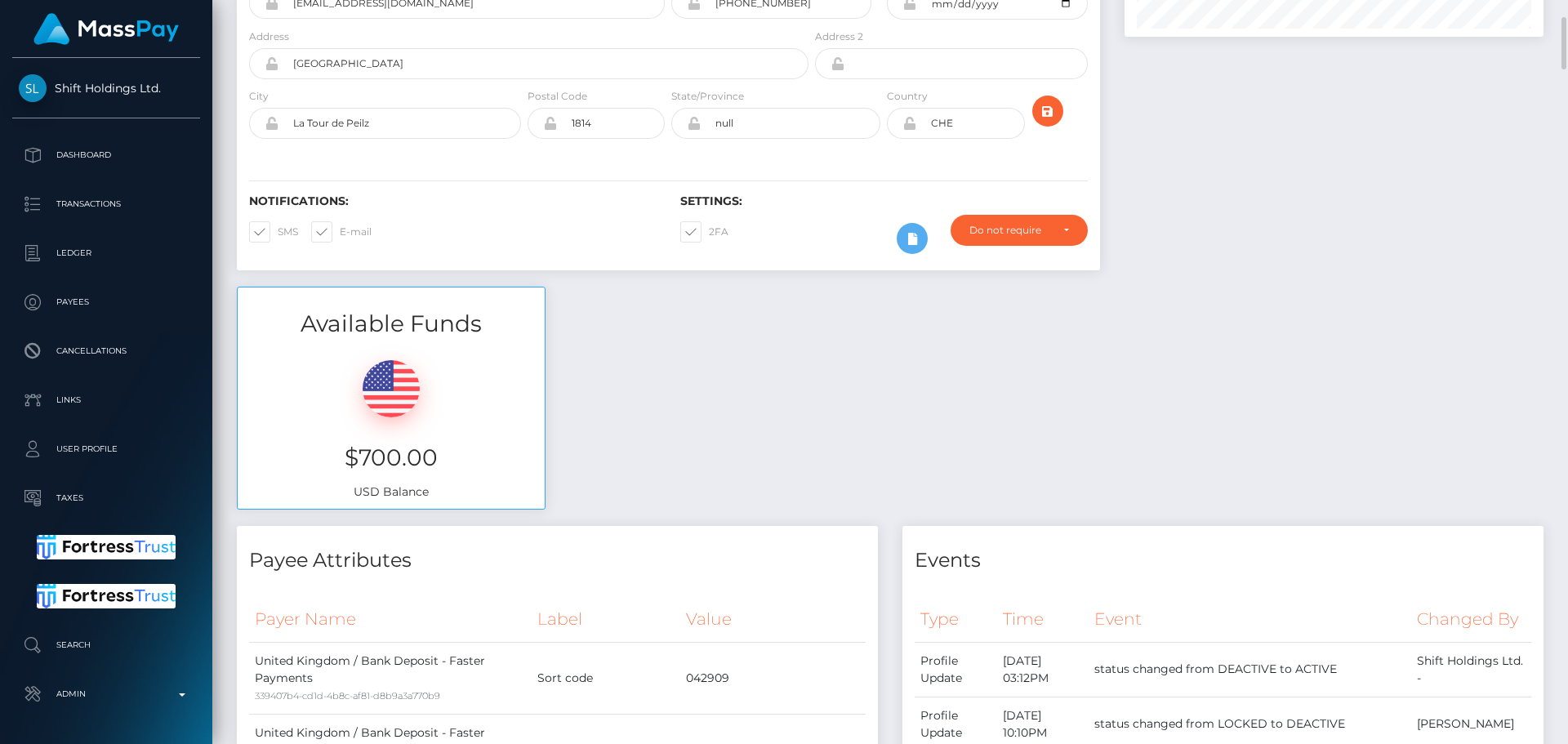
scroll to position [0, 0]
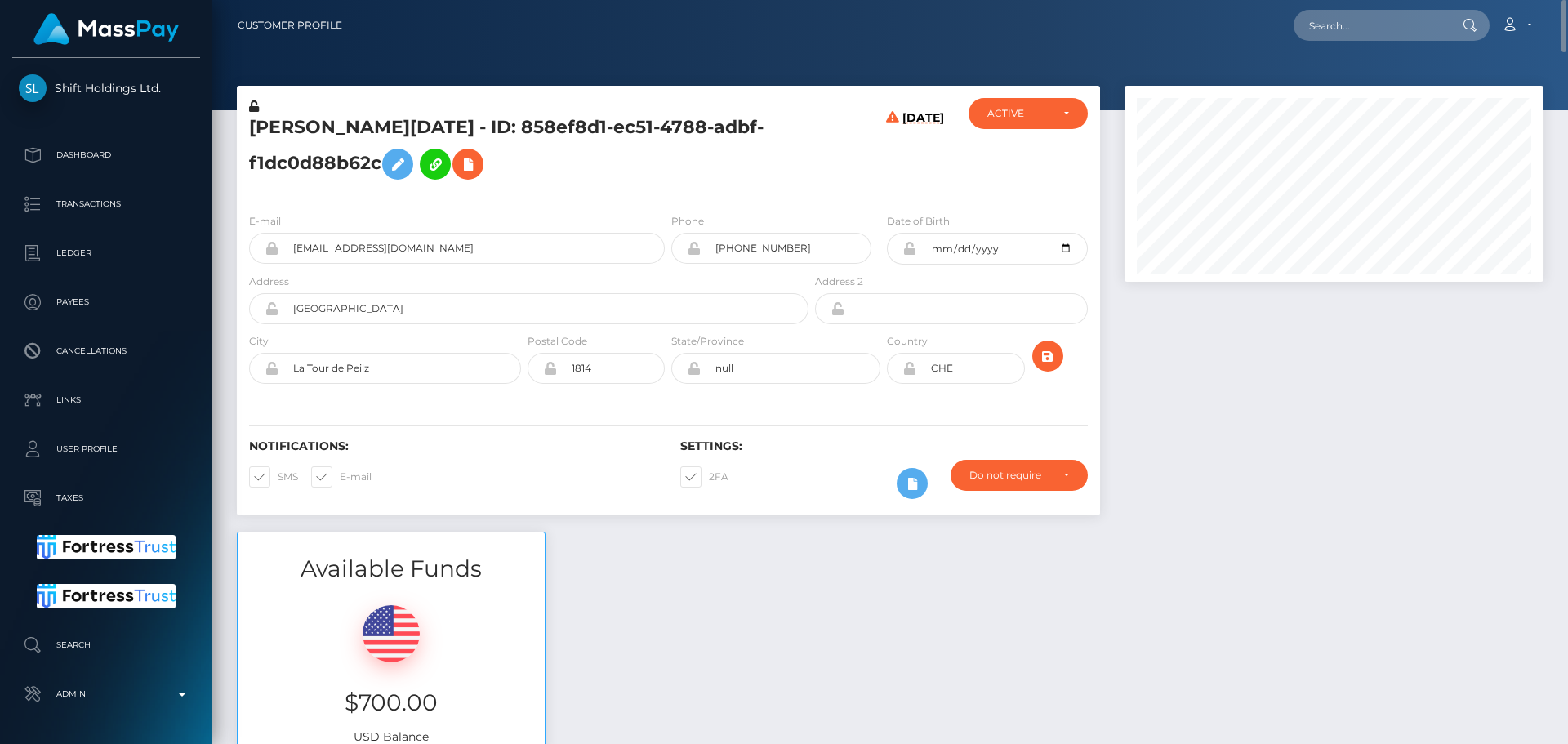
click at [258, 123] on h5 "[PERSON_NAME][DATE] - ID: 858ef8d1-ec51-4788-adbf-f1dc0d88b62c" at bounding box center [524, 152] width 551 height 73
copy h5 "CEDRIC"
click at [498, 136] on h5 "[PERSON_NAME][DATE] - ID: 858ef8d1-ec51-4788-adbf-f1dc0d88b62c" at bounding box center [524, 152] width 551 height 73
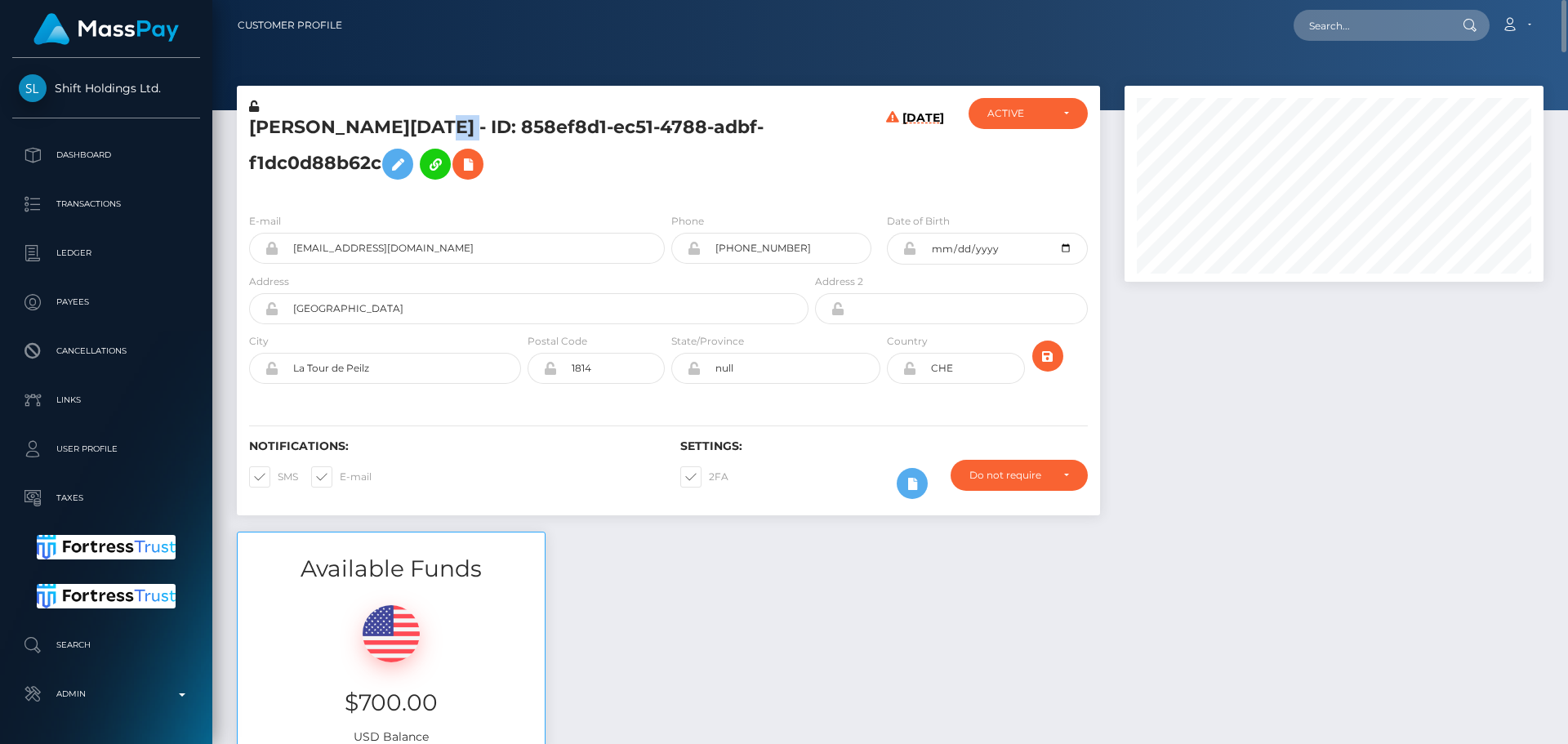
copy h5 "FAULLUMMEL"
click at [757, 172] on h5 "[PERSON_NAME][DATE] - ID: 858ef8d1-ec51-4788-adbf-f1dc0d88b62c" at bounding box center [524, 152] width 551 height 73
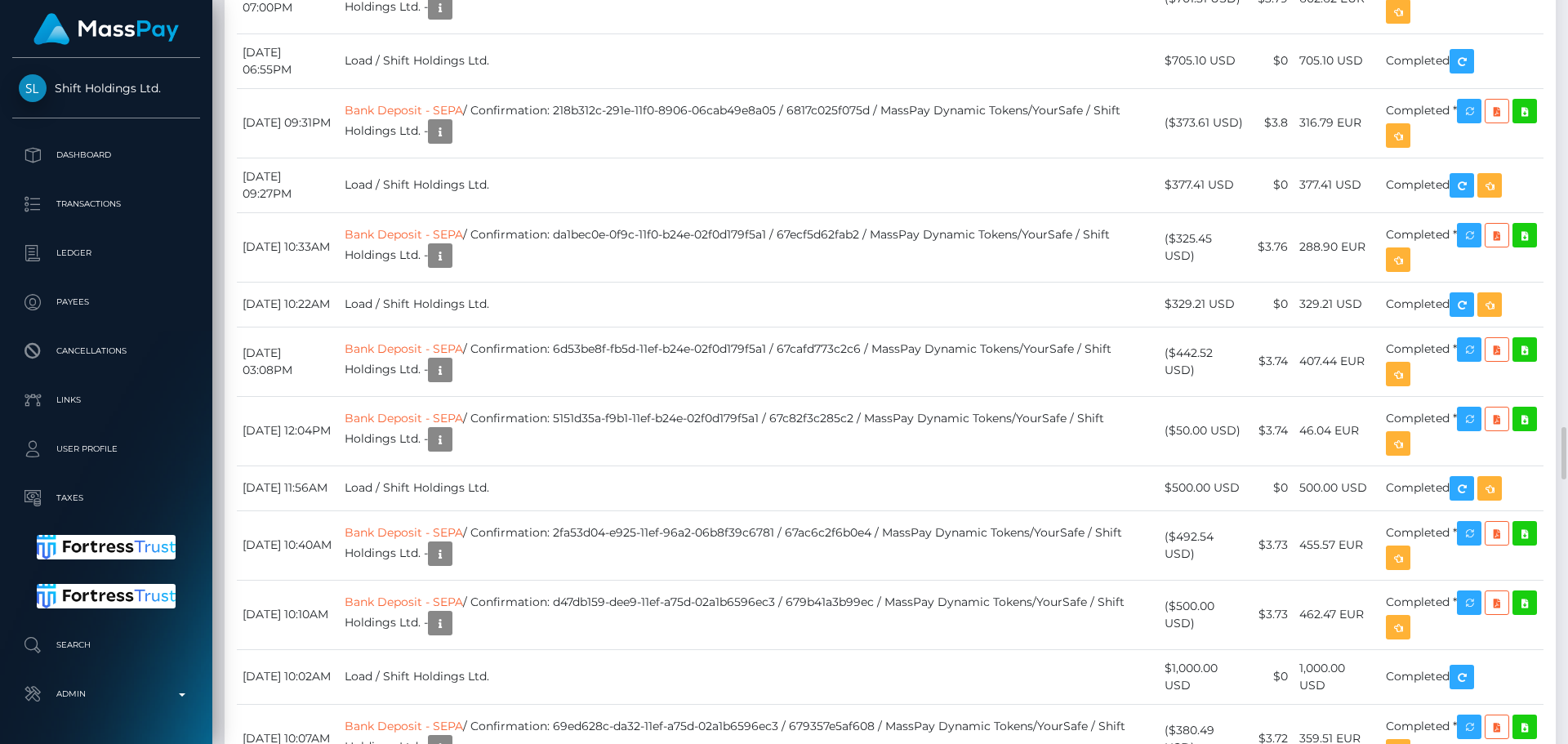
scroll to position [7185, 0]
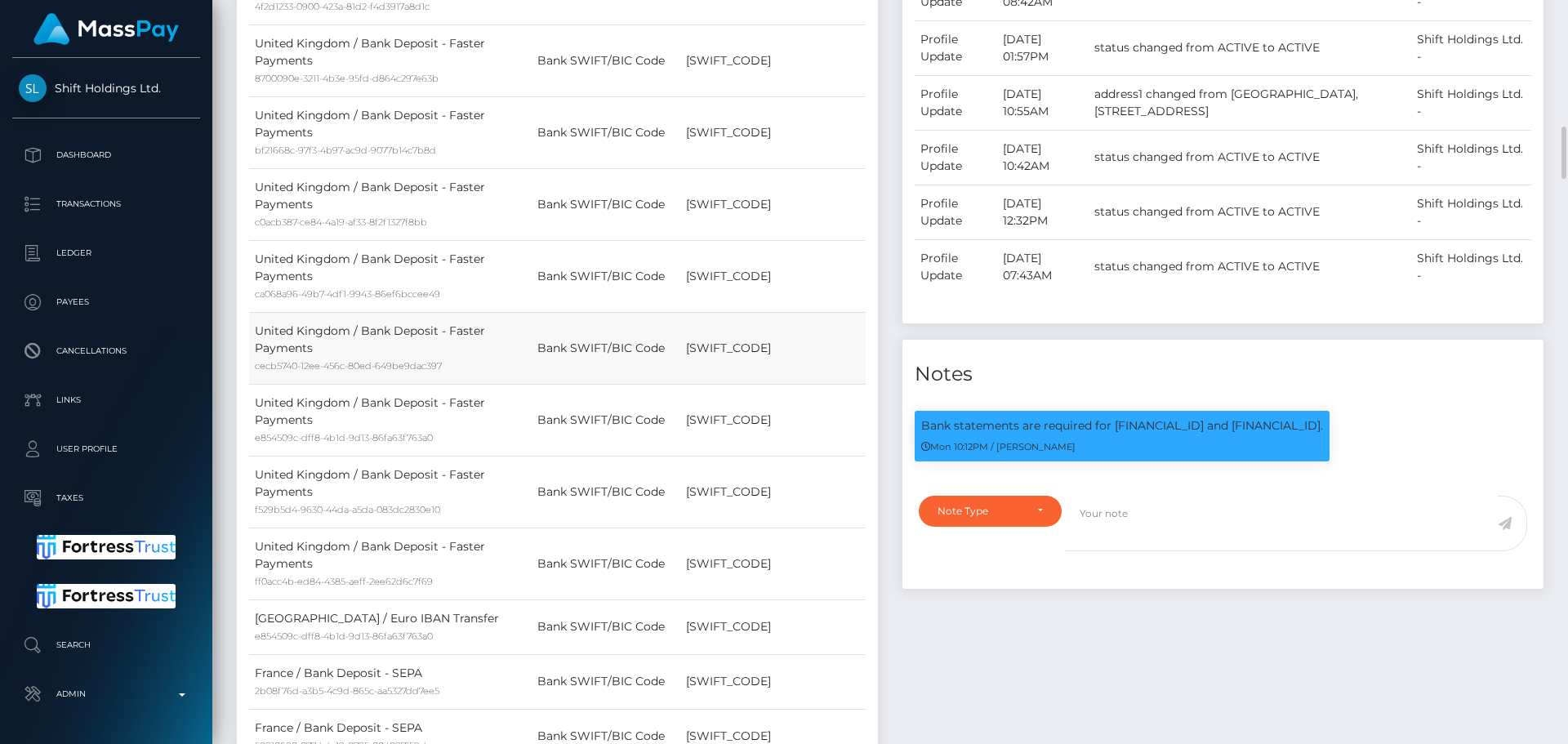
scroll to position [1878, 0]
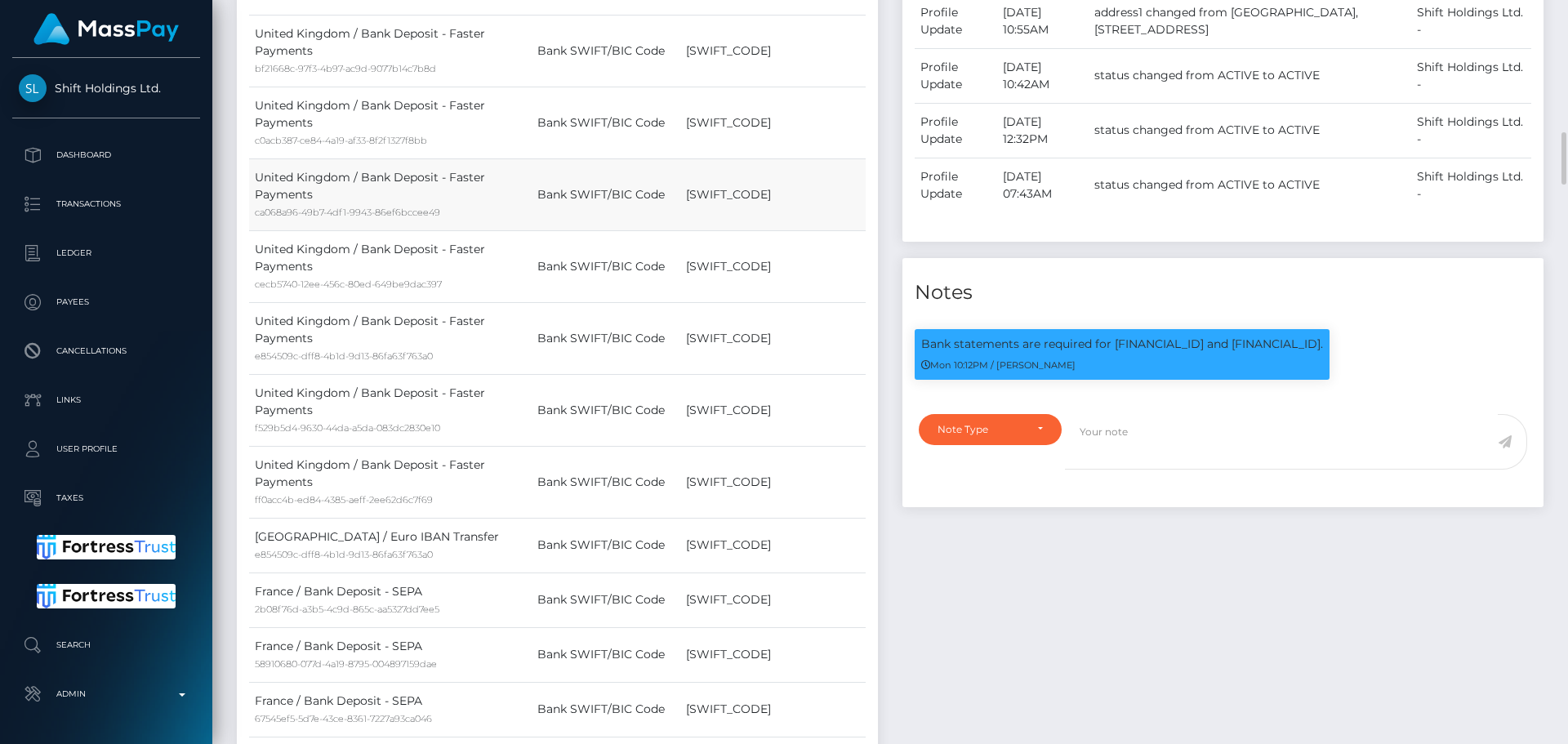
click at [843, 168] on td "[SWIFT_CODE]" at bounding box center [772, 194] width 185 height 72
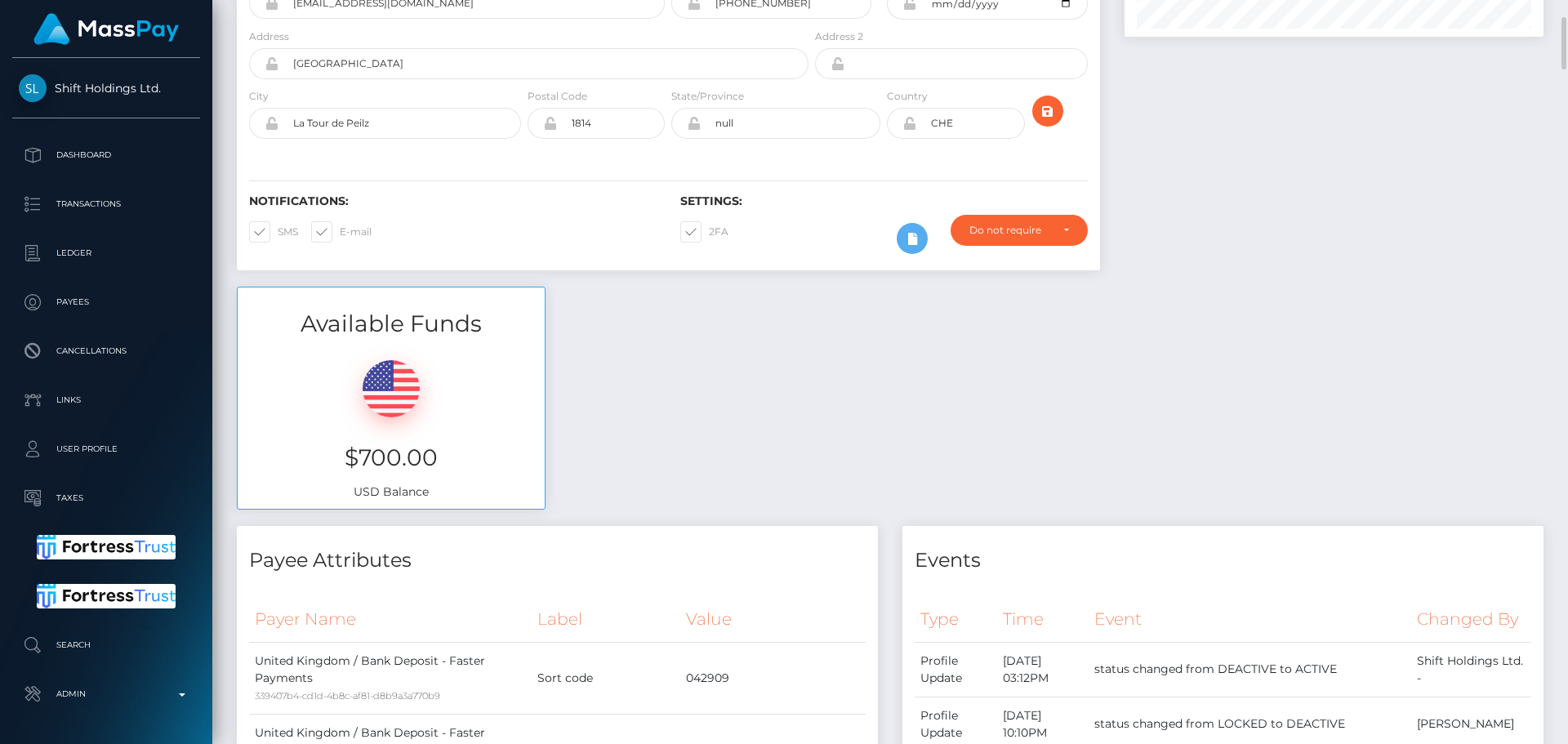
scroll to position [0, 0]
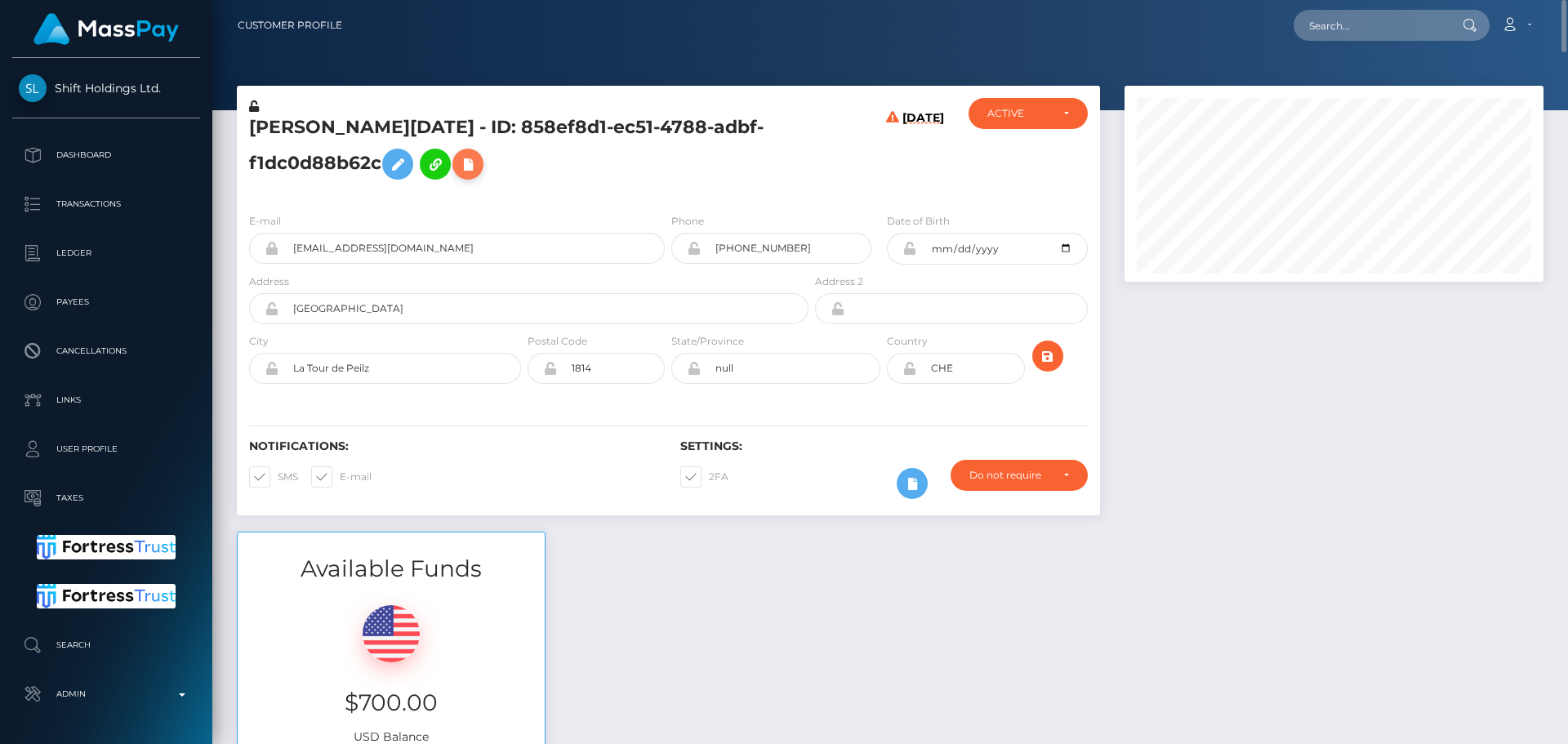
click at [478, 158] on icon at bounding box center [468, 164] width 20 height 20
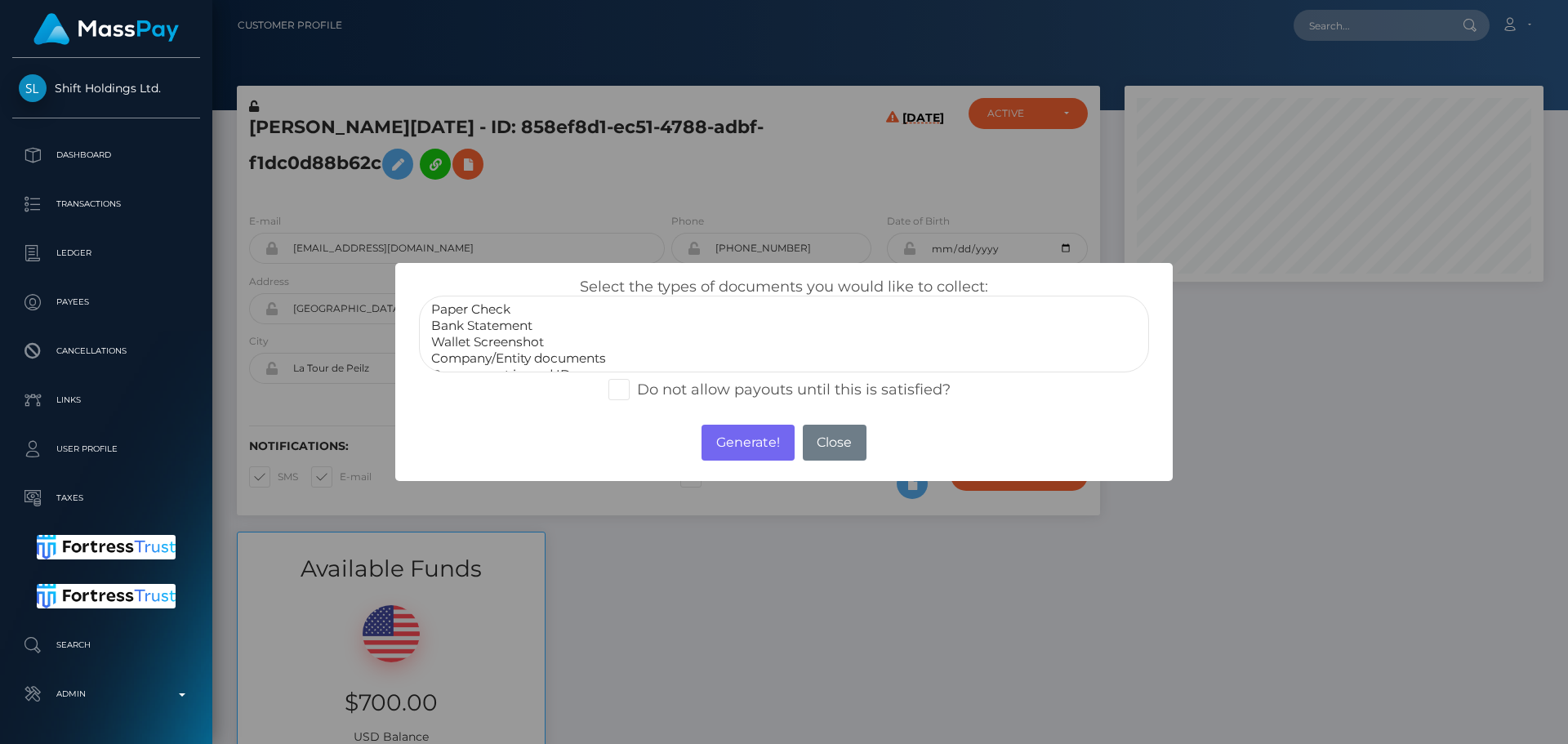
select select "Bank Statement"
click at [482, 328] on option "Bank Statement" at bounding box center [783, 325] width 709 height 16
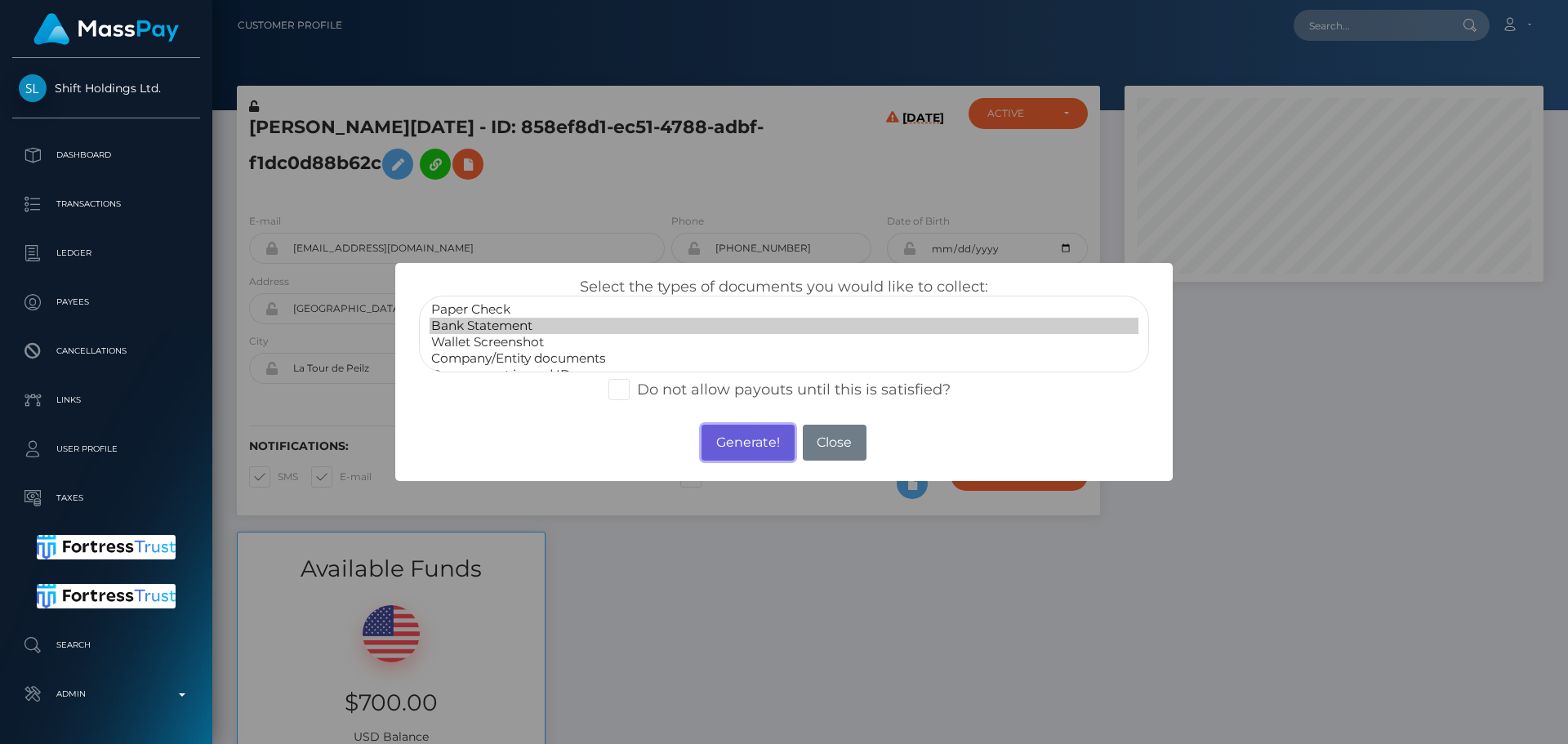
click at [717, 437] on button "Generate!" at bounding box center [748, 442] width 92 height 36
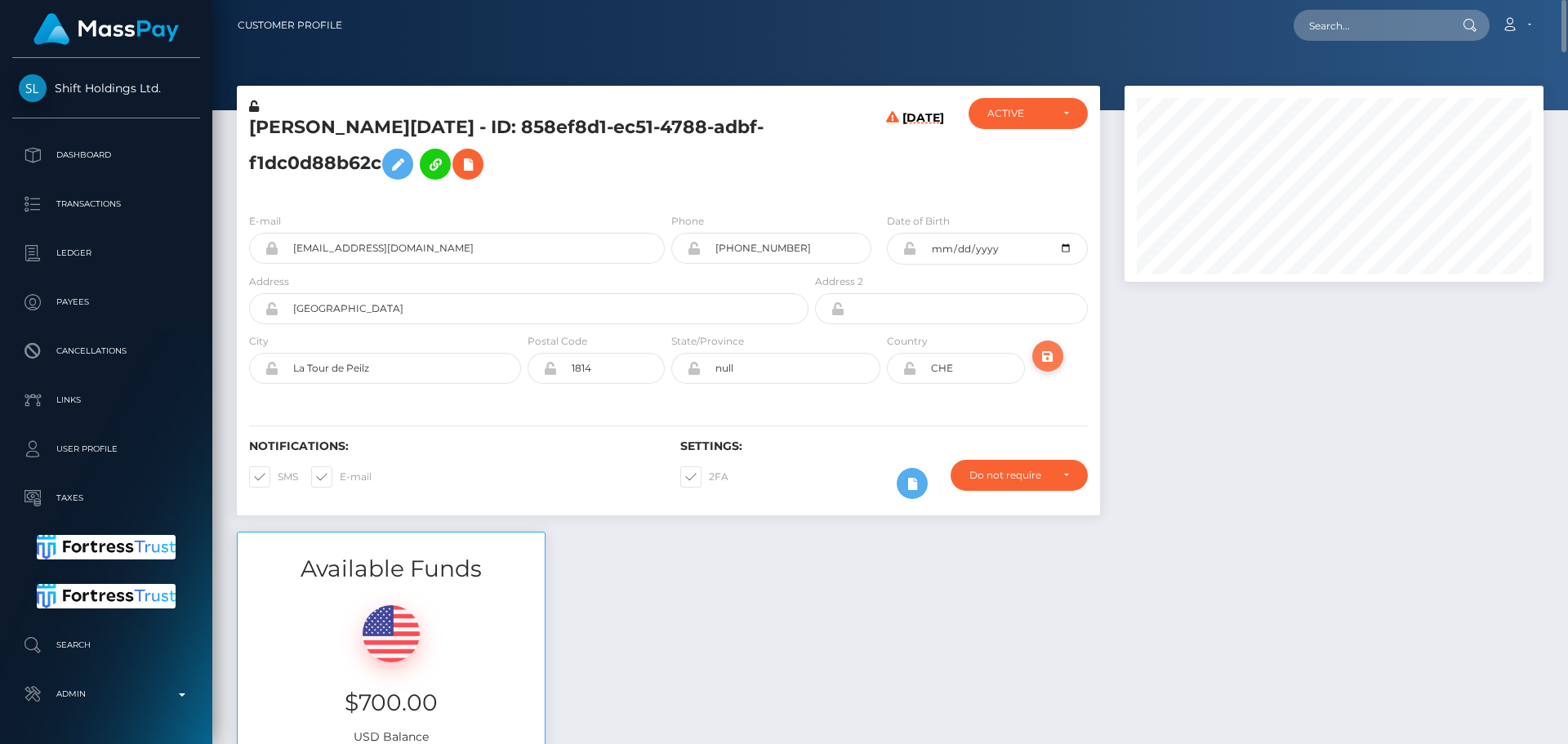
click at [1049, 352] on icon "submit" at bounding box center [1047, 356] width 20 height 20
click at [666, 194] on div "CEDRIC JEAN NOEL FAULLUMMEL - ID: 858ef8d1-ec51-4788-adbf-f1dc0d88b62c" at bounding box center [524, 148] width 575 height 102
click at [666, 194] on div "[PERSON_NAME][DATE] - ID: 858ef8d1-ec51-4788-adbf-f1dc0d88b62c" at bounding box center [524, 148] width 575 height 102
click at [782, 189] on div "[PERSON_NAME][DATE] - ID: 858ef8d1-ec51-4788-adbf-f1dc0d88b62c" at bounding box center [524, 148] width 575 height 102
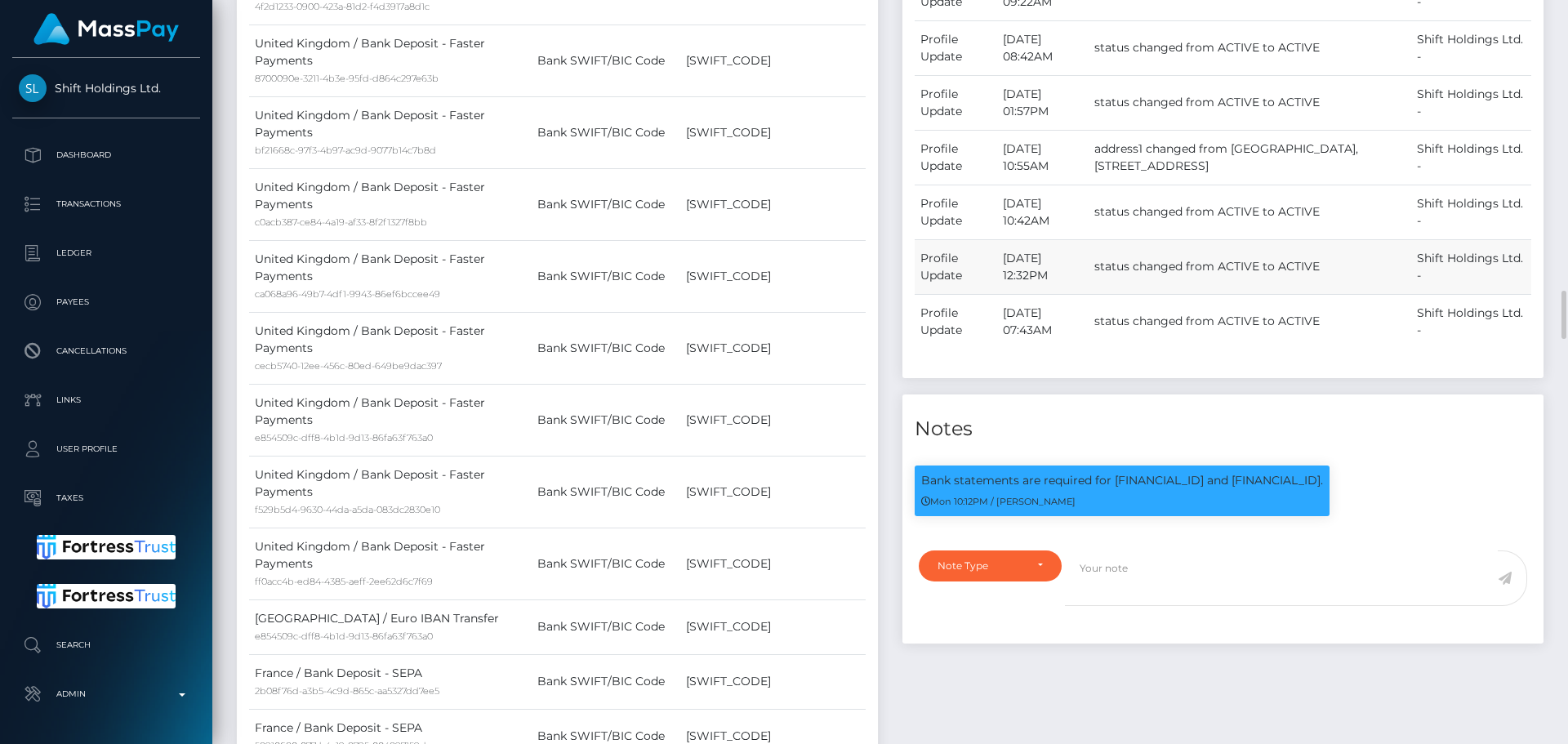
scroll to position [2041, 0]
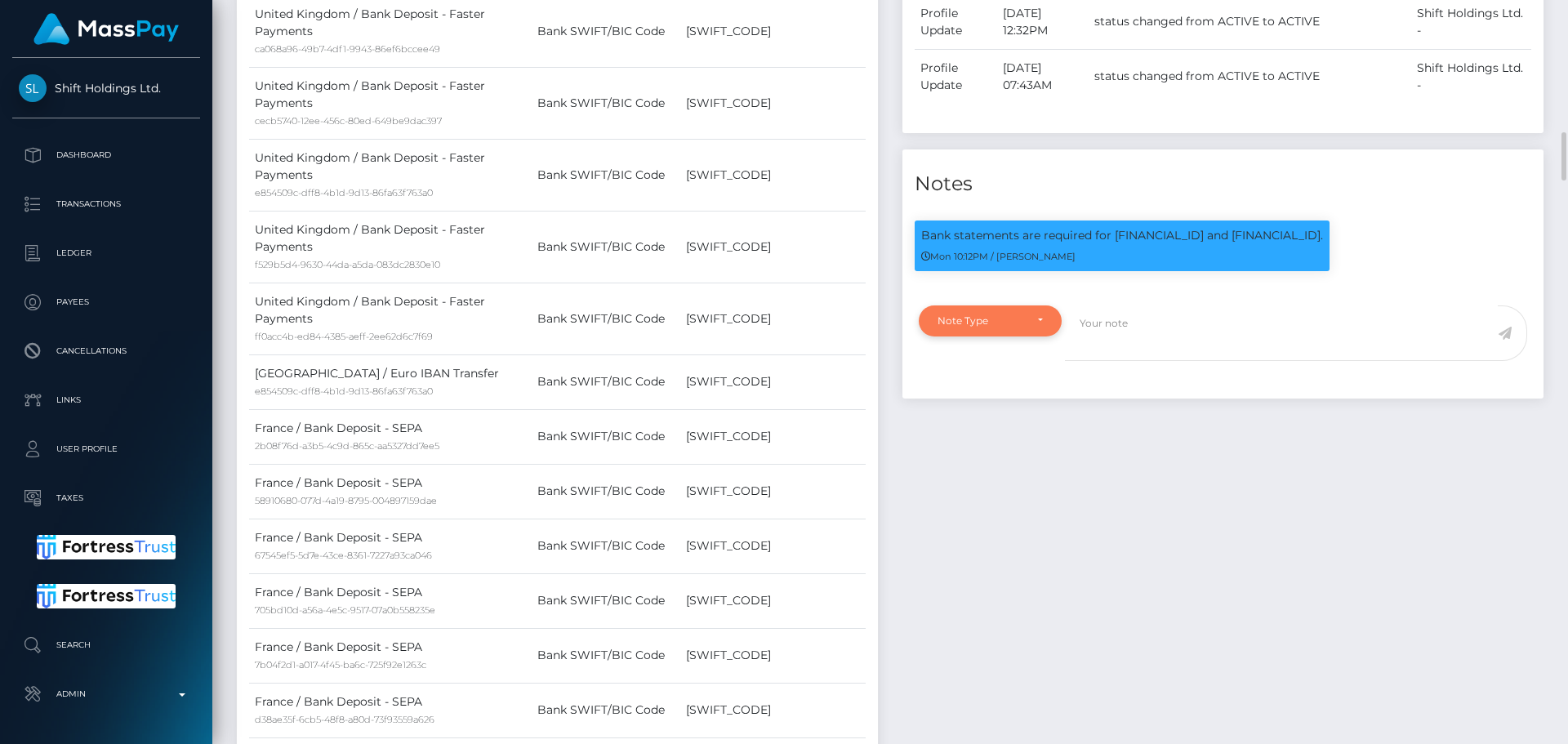
click at [1031, 336] on div "Note Type" at bounding box center [990, 320] width 143 height 31
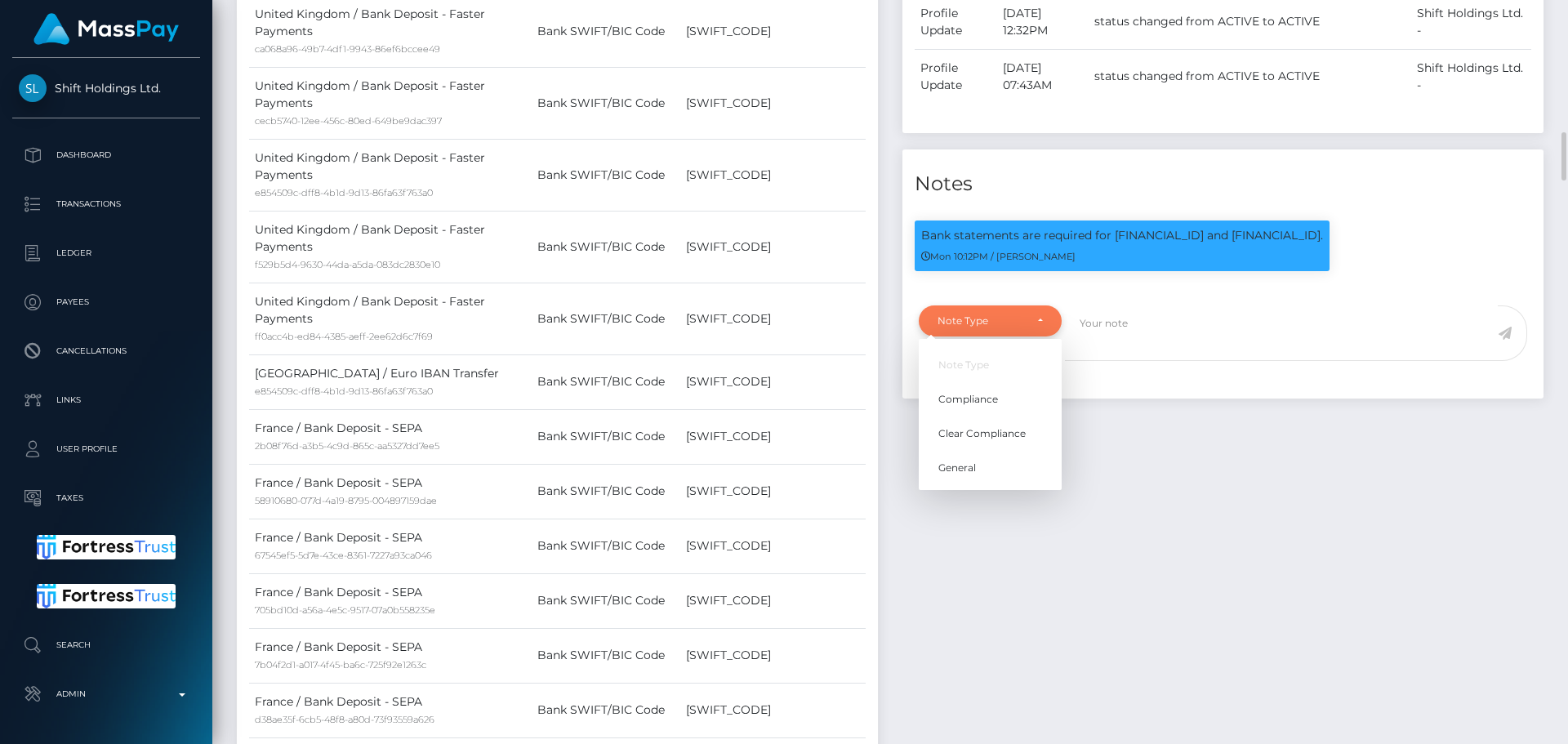
scroll to position [196, 419]
click at [1004, 441] on span "Clear Compliance" at bounding box center [982, 434] width 88 height 15
select select "CLEAR_COMPLIANCE"
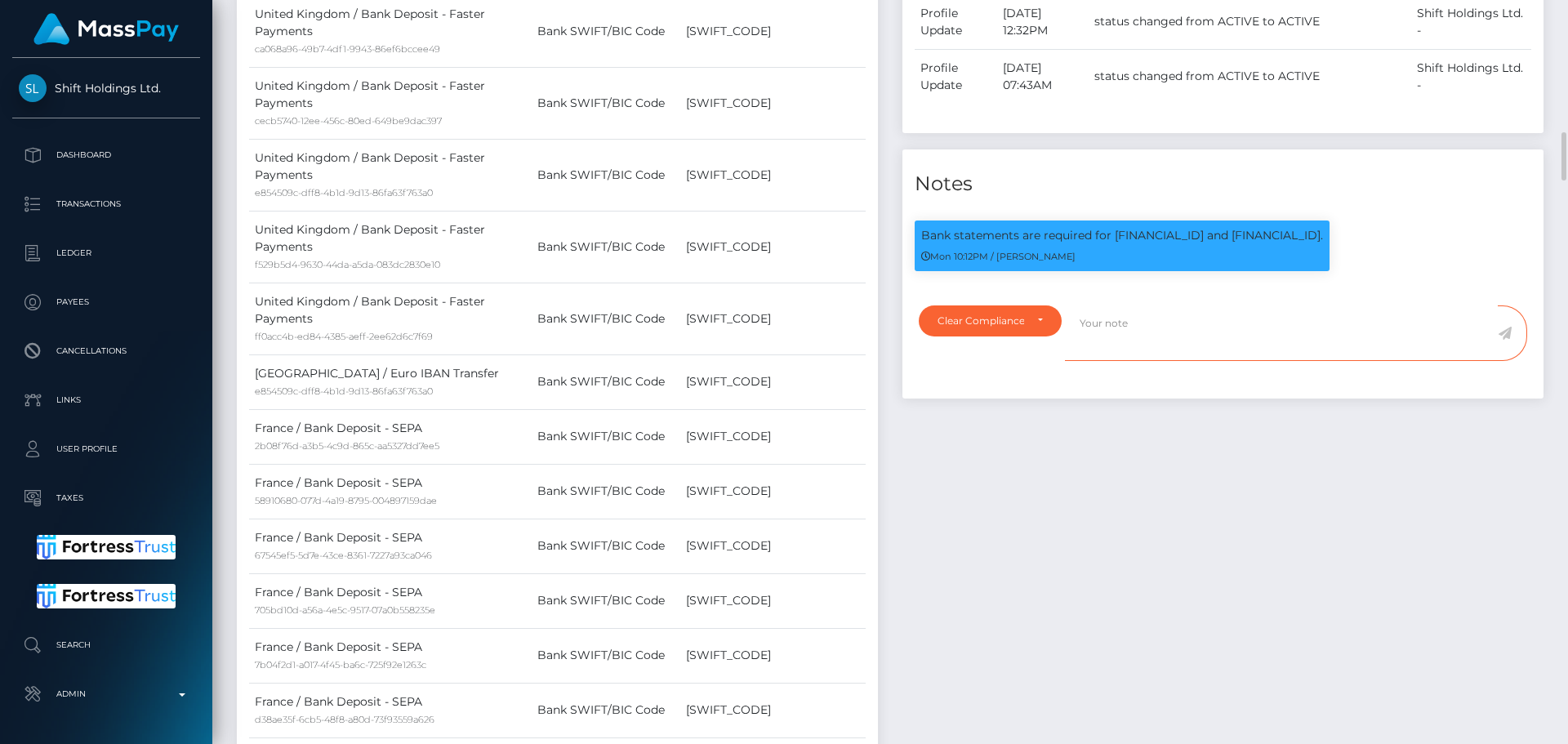
click at [1148, 340] on textarea at bounding box center [1282, 333] width 433 height 57
paste textarea "Bank statement provided for showing that the bank account belongs to Heather Ni…"
click at [1158, 348] on textarea "Bank statement provided for showing that the bank account belongs to Heather Ni…" at bounding box center [1282, 333] width 433 height 57
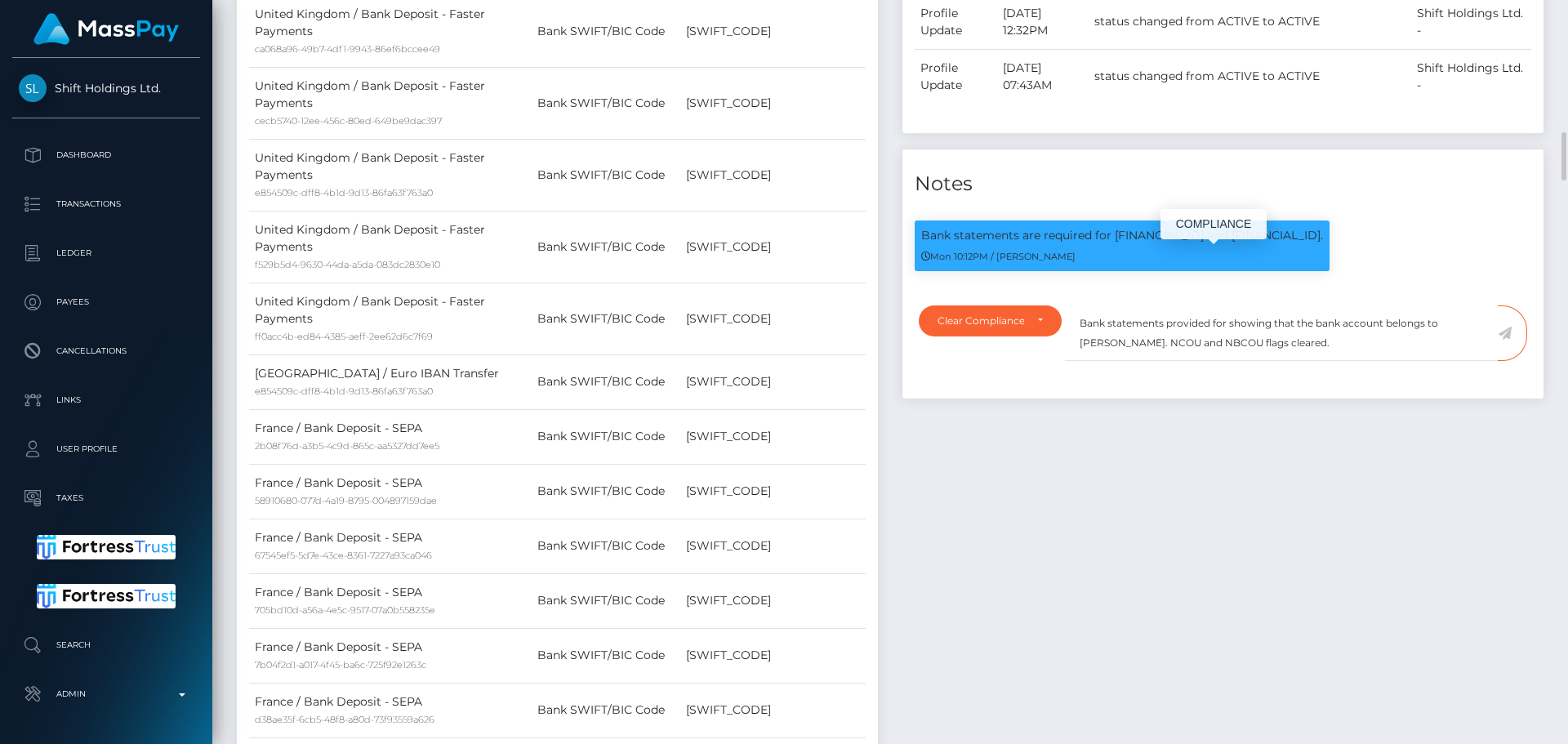
click at [1148, 244] on p "Bank statements are required for [FINANCIAL_ID] and [FINANCIAL_ID]." at bounding box center [1122, 235] width 402 height 17
drag, startPoint x: 1148, startPoint y: 254, endPoint x: 1327, endPoint y: 259, distance: 179.1
click at [1323, 244] on p "Bank statements are required for [FINANCIAL_ID] and [FINANCIAL_ID]." at bounding box center [1122, 235] width 402 height 17
copy p "GB93REVO00997045104275 and LT713250049629104593"
click at [1227, 346] on textarea "Bank statements provided for showing that the bank account belongs to Heather N…" at bounding box center [1282, 333] width 433 height 57
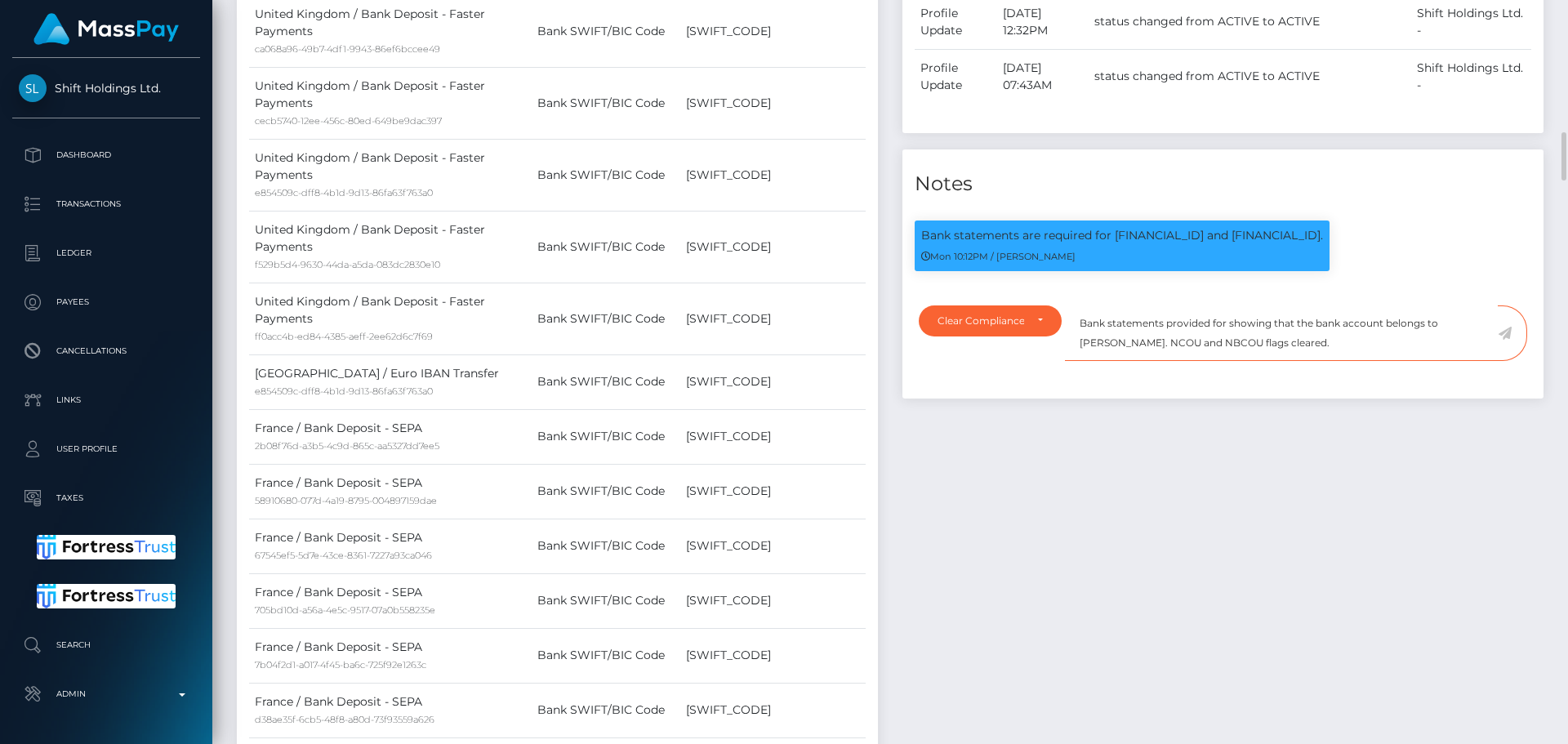
paste textarea "GB93REVO00997045104275 and LT713250049629104593"
click at [1351, 362] on textarea "Bank statements provided for GB93REVO00997045104275 and LT713250049629104593, s…" at bounding box center [1282, 333] width 433 height 57
click at [1399, 362] on textarea "Bank statements provided for GB93REVO00997045104275 and LT713250049629104593, s…" at bounding box center [1282, 333] width 433 height 57
click at [1419, 353] on textarea "Bank statements provided for GB93REVO00997045104275 and LT713250049629104593, s…" at bounding box center [1282, 333] width 433 height 57
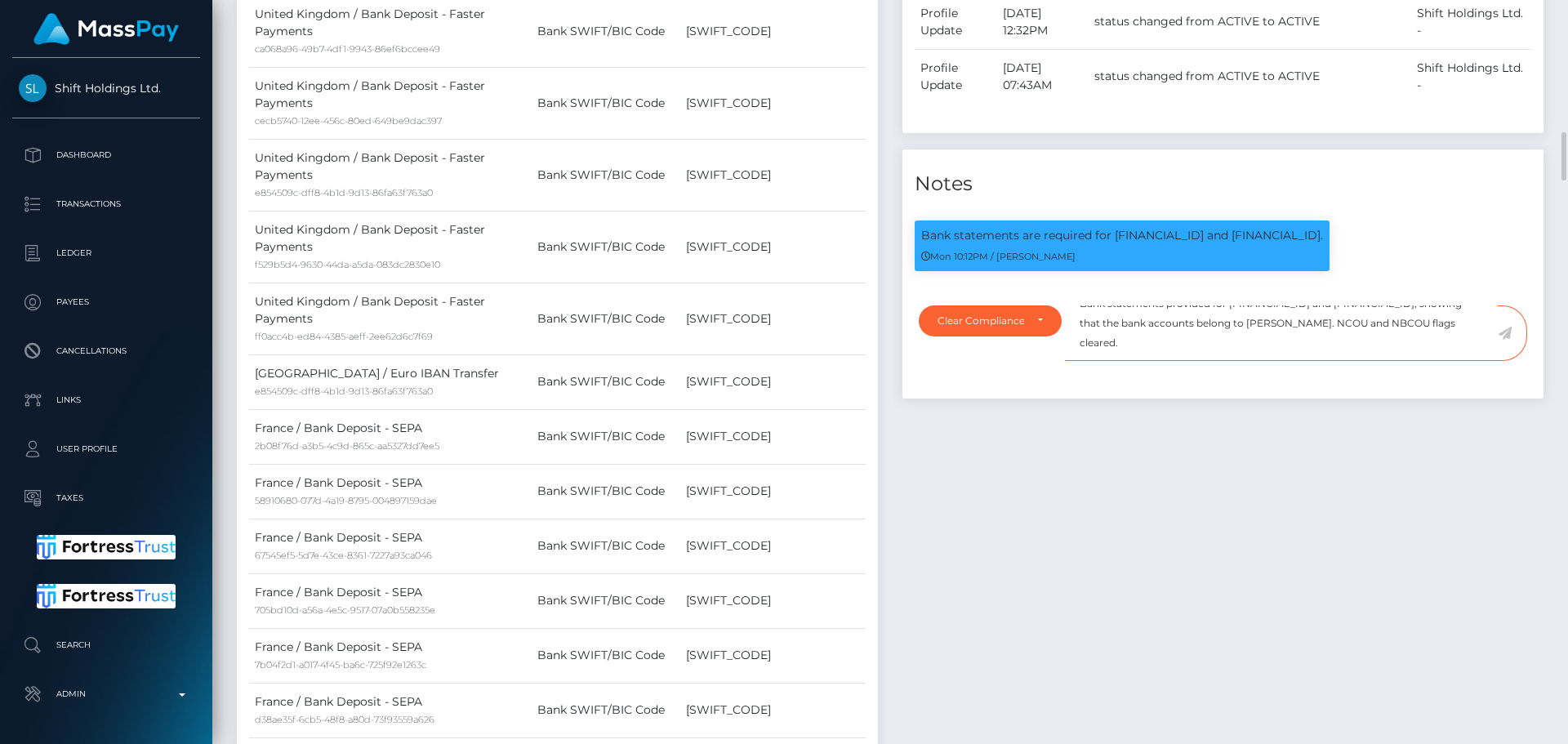
drag, startPoint x: 1419, startPoint y: 353, endPoint x: 1122, endPoint y: 376, distance: 297.9
click at [1122, 362] on textarea "Bank statements provided for GB93REVO00997045104275 and LT713250049629104593, s…" at bounding box center [1282, 333] width 433 height 57
paste textarea "CEDRIC JEAN-NOEL FAULLUMMEL"
drag, startPoint x: 1381, startPoint y: 372, endPoint x: 1047, endPoint y: 326, distance: 337.2
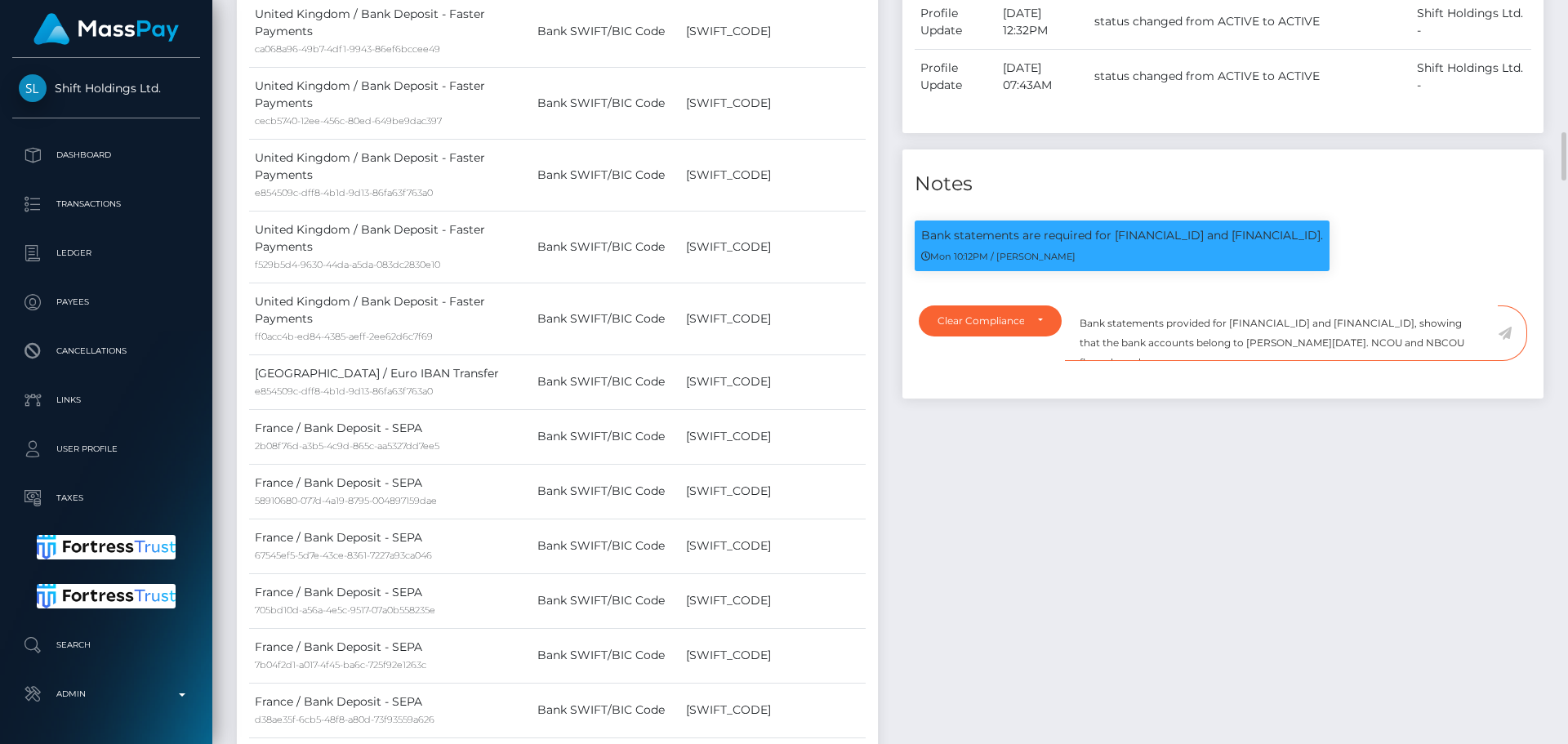
click at [1047, 326] on div "Note Type Compliance Clear Compliance General Clear Compliance Note Type Compli…" at bounding box center [1222, 347] width 641 height 104
type textarea "Bank statements provided for GB93REVO00997045104275 and LT713250049629104593, s…"
click at [1418, 362] on textarea "Bank statements provided for GB93REVO00997045104275 and LT713250049629104593, s…" at bounding box center [1282, 333] width 433 height 57
click at [1507, 340] on icon at bounding box center [1505, 333] width 14 height 13
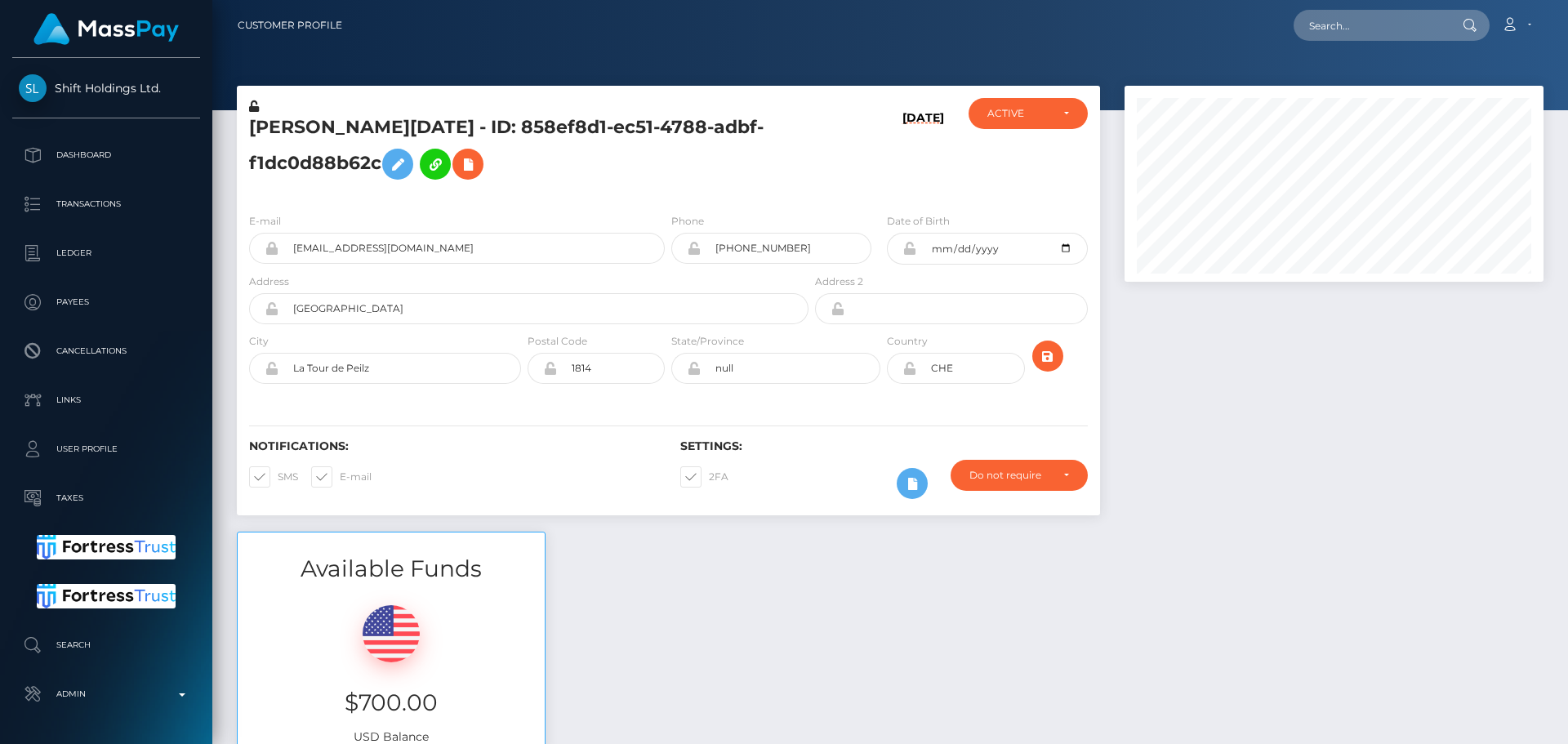
scroll to position [196, 419]
click at [671, 192] on div "[PERSON_NAME][DATE] - ID: 858ef8d1-ec51-4788-adbf-f1dc0d88b62c" at bounding box center [524, 148] width 575 height 102
click at [668, 196] on div "[PERSON_NAME][DATE] - ID: 858ef8d1-ec51-4788-adbf-f1dc0d88b62c" at bounding box center [524, 148] width 575 height 102
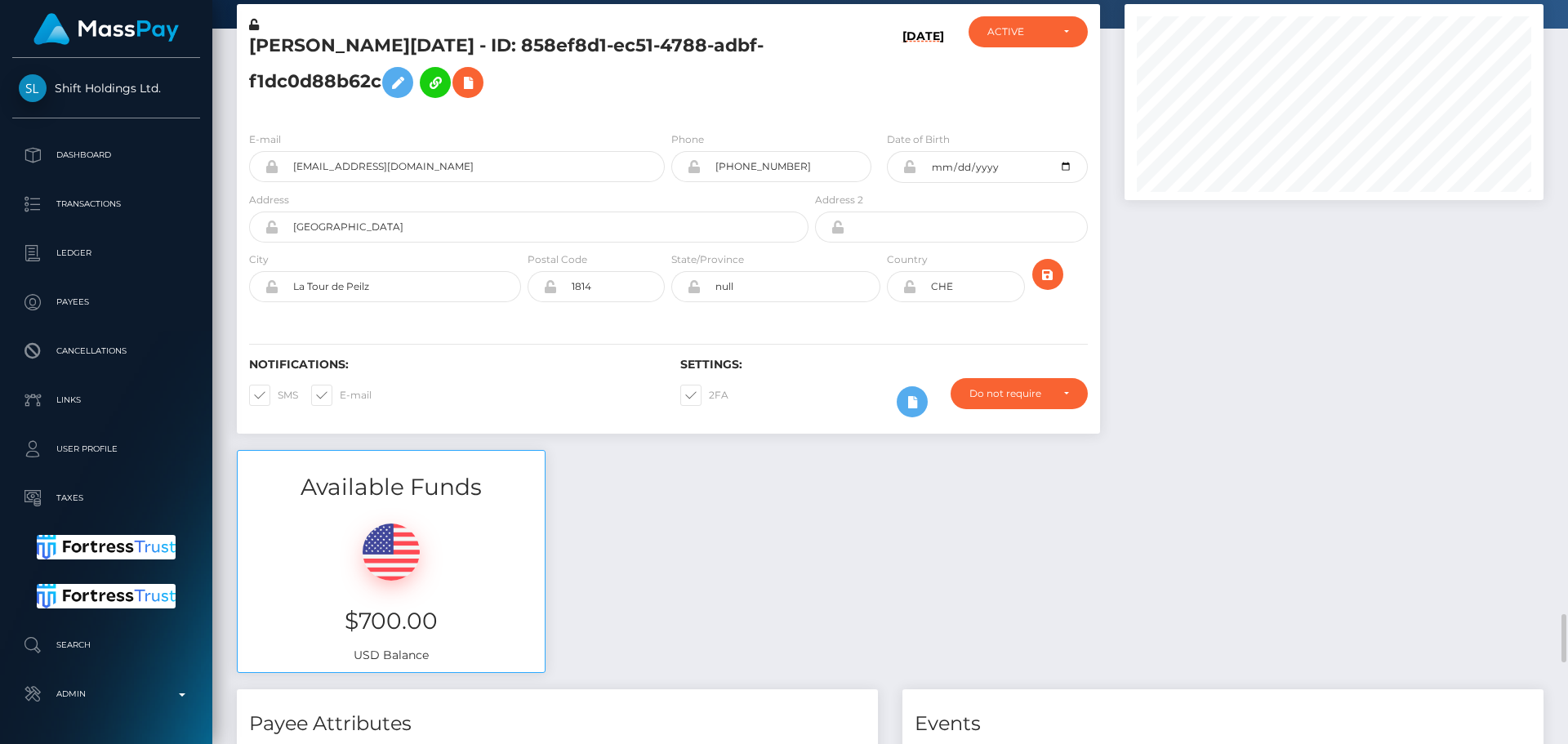
scroll to position [0, 0]
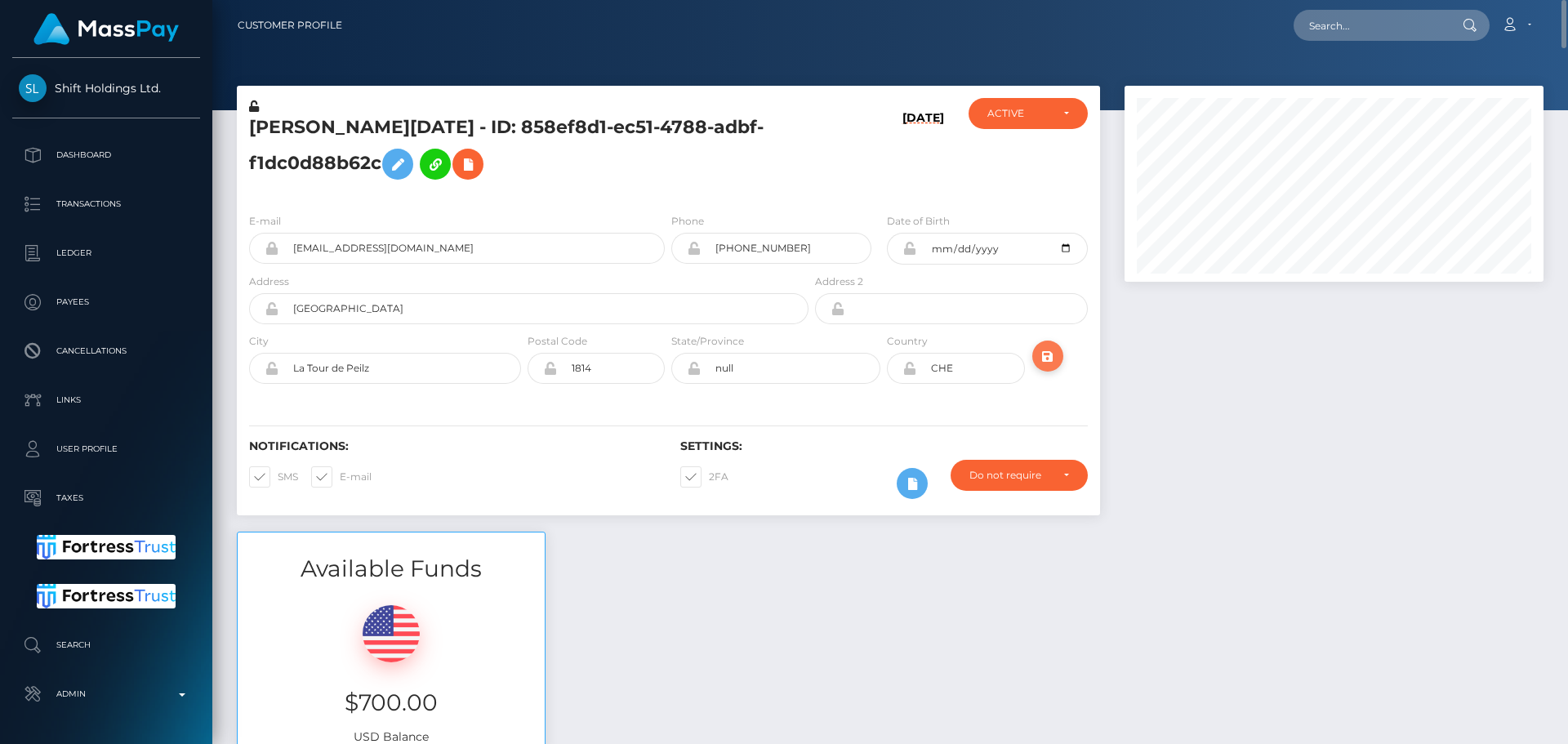
click at [1050, 356] on icon "submit" at bounding box center [1047, 356] width 20 height 20
click at [417, 124] on h5 "[PERSON_NAME][DATE] - ID: 858ef8d1-ec51-4788-adbf-f1dc0d88b62c" at bounding box center [524, 152] width 551 height 73
copy h5 "[PERSON_NAME][DATE] - ID: 858ef8d1-ec51-4788-adbf-f1dc0d88b62c"
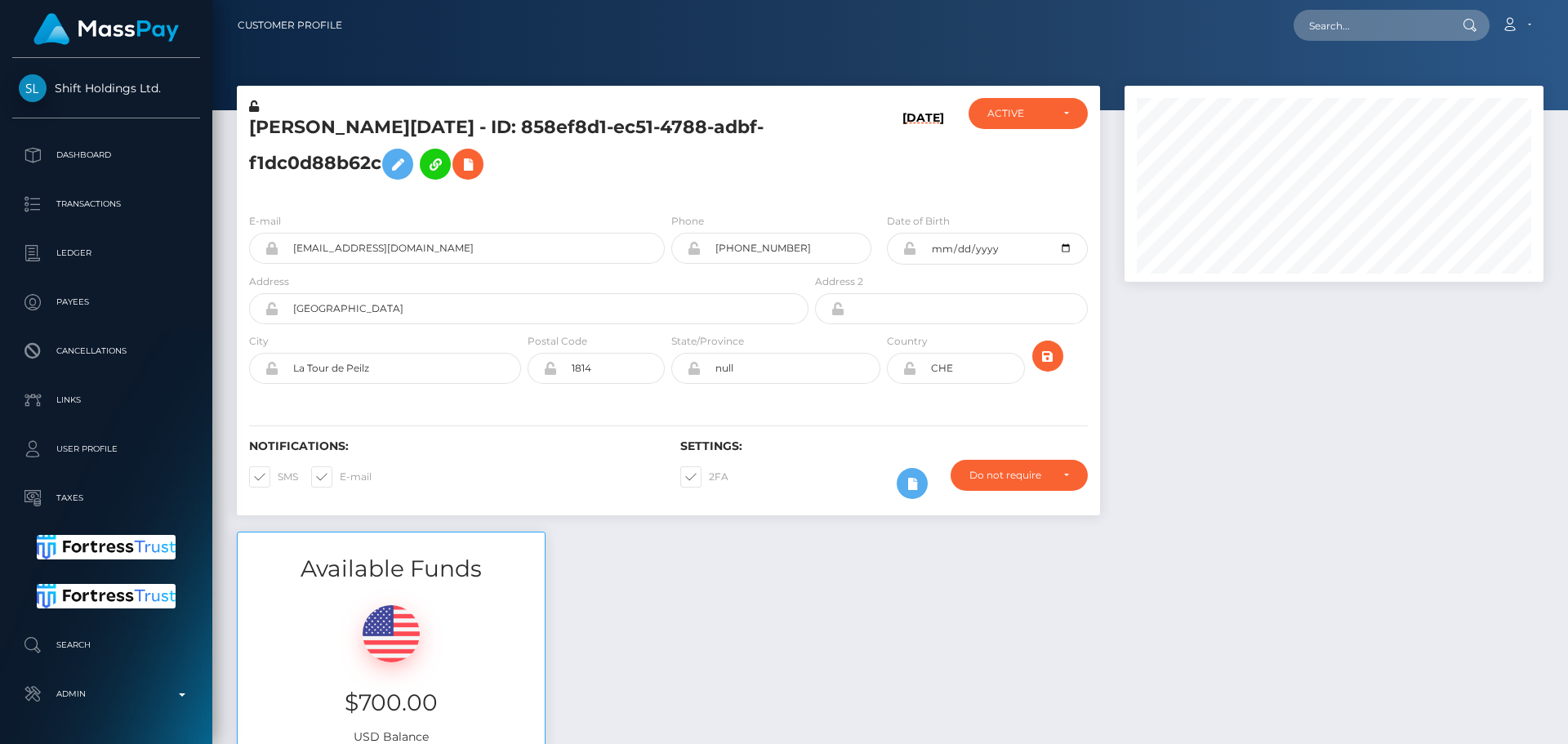
scroll to position [196, 419]
click at [694, 165] on h5 "[PERSON_NAME][DATE] - ID: 858ef8d1-ec51-4788-adbf-f1dc0d88b62c" at bounding box center [524, 152] width 551 height 73
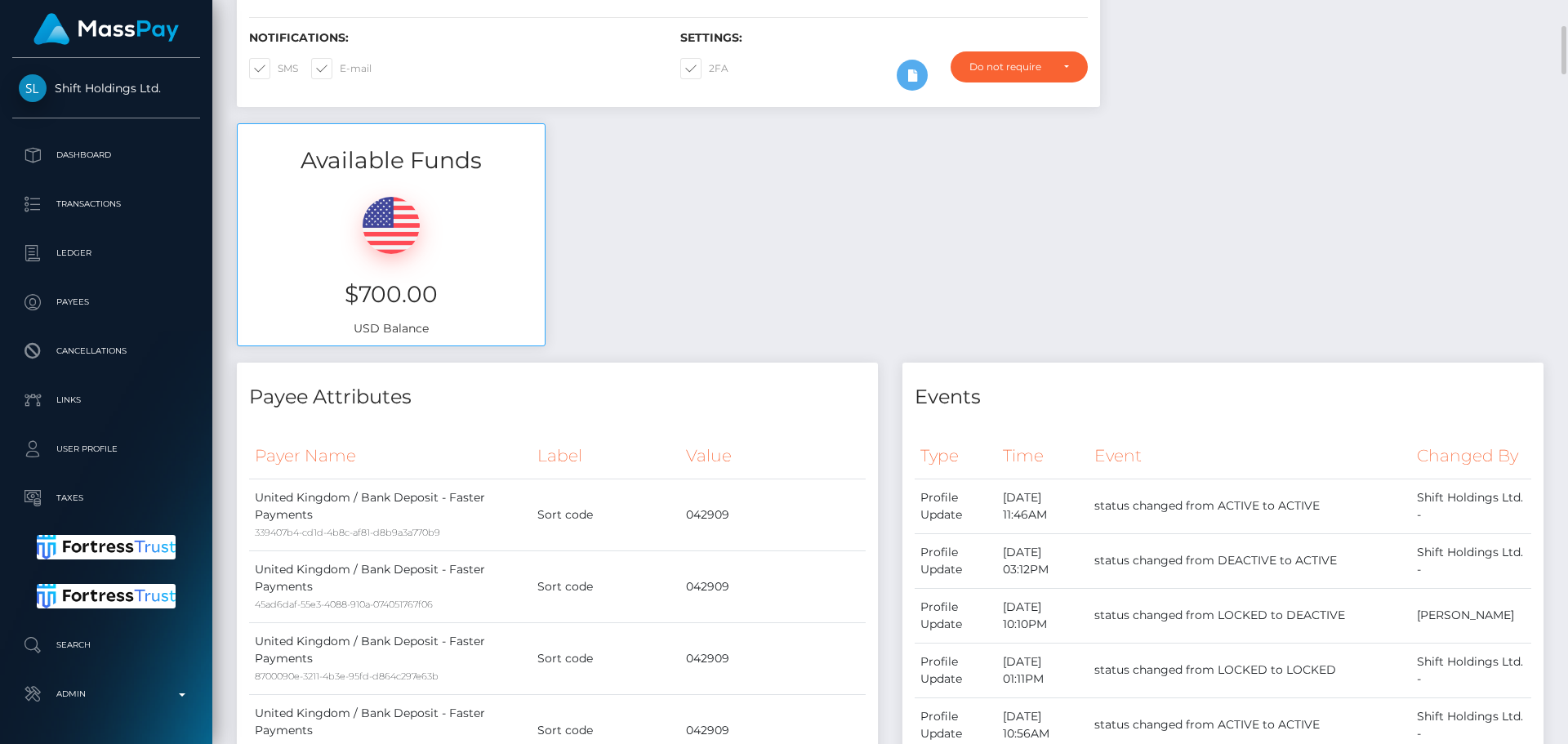
scroll to position [0, 0]
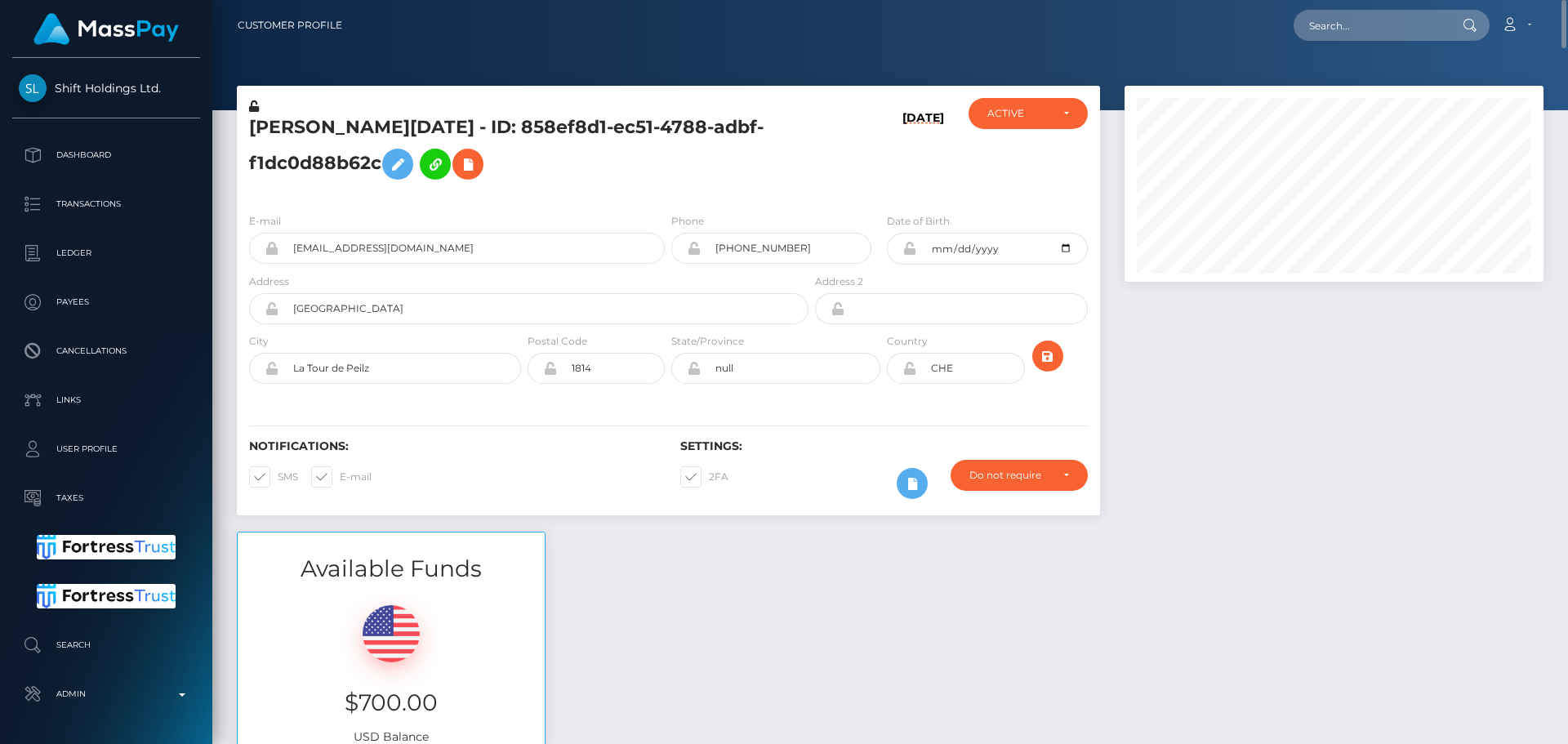
click at [474, 128] on h5 "[PERSON_NAME][DATE] - ID: 858ef8d1-ec51-4788-adbf-f1dc0d88b62c" at bounding box center [524, 152] width 551 height 73
copy h5 "[PERSON_NAME][DATE] - ID: 858ef8d1-ec51-4788-adbf-f1dc0d88b62c"
click at [1357, 27] on input "text" at bounding box center [1369, 25] width 153 height 31
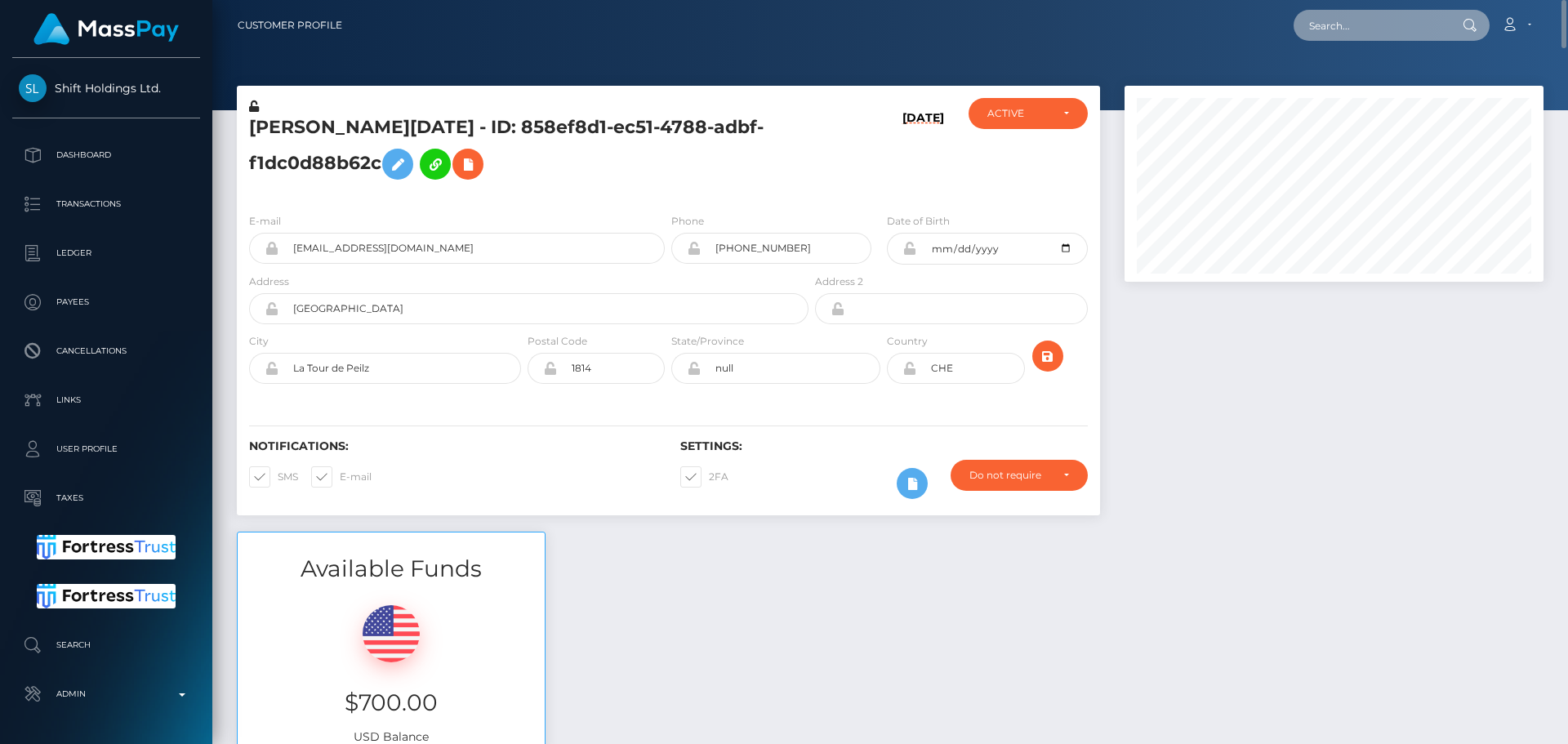
paste input "803347100044648448"
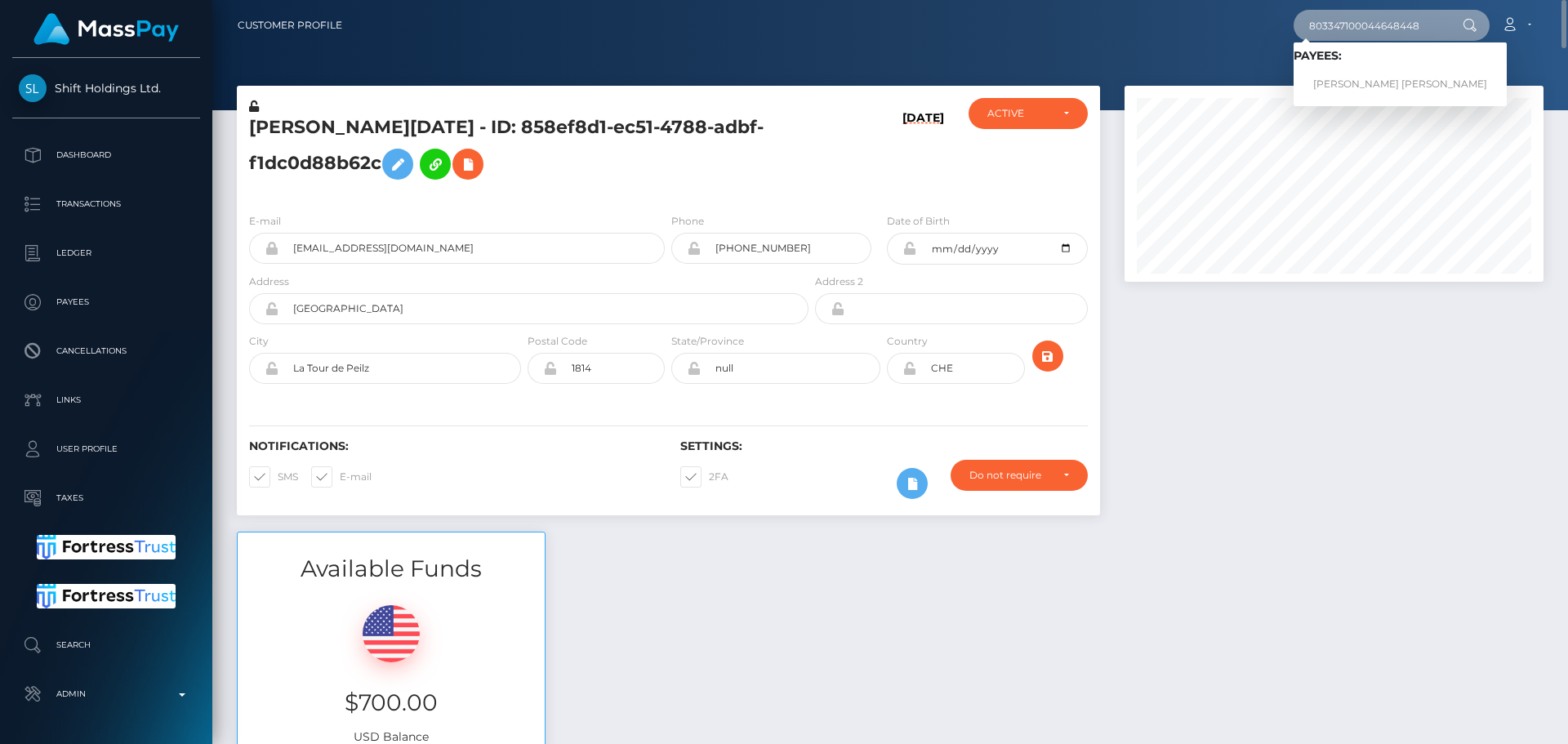
type input "803347100044648448"
click at [1345, 74] on link "ALAINA RENEE MANNING" at bounding box center [1399, 84] width 213 height 30
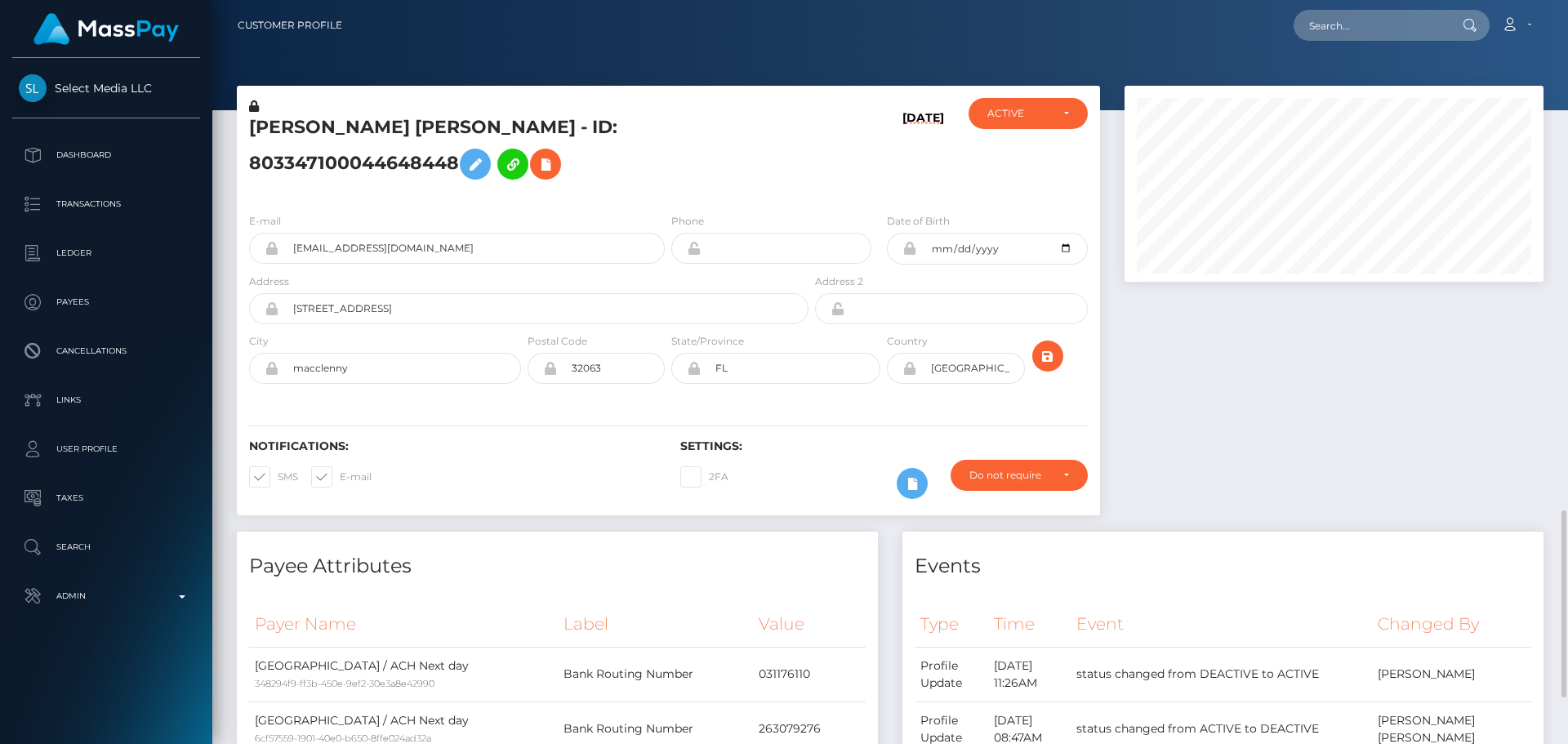
scroll to position [489, 0]
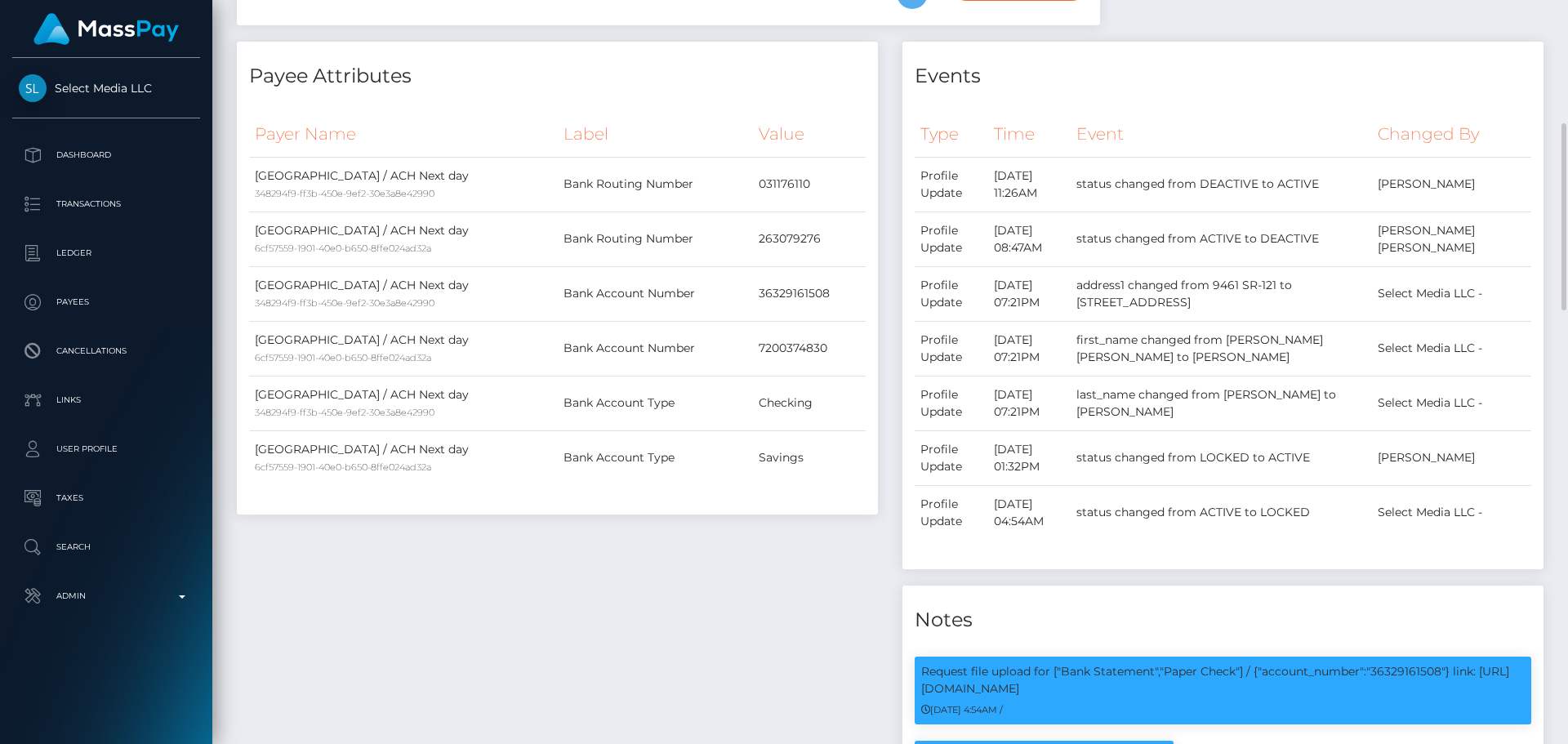
click at [887, 210] on div "Payee Attributes Payer Name Label Value [GEOGRAPHIC_DATA] / ACH Next day 348294…" at bounding box center [557, 555] width 665 height 1028
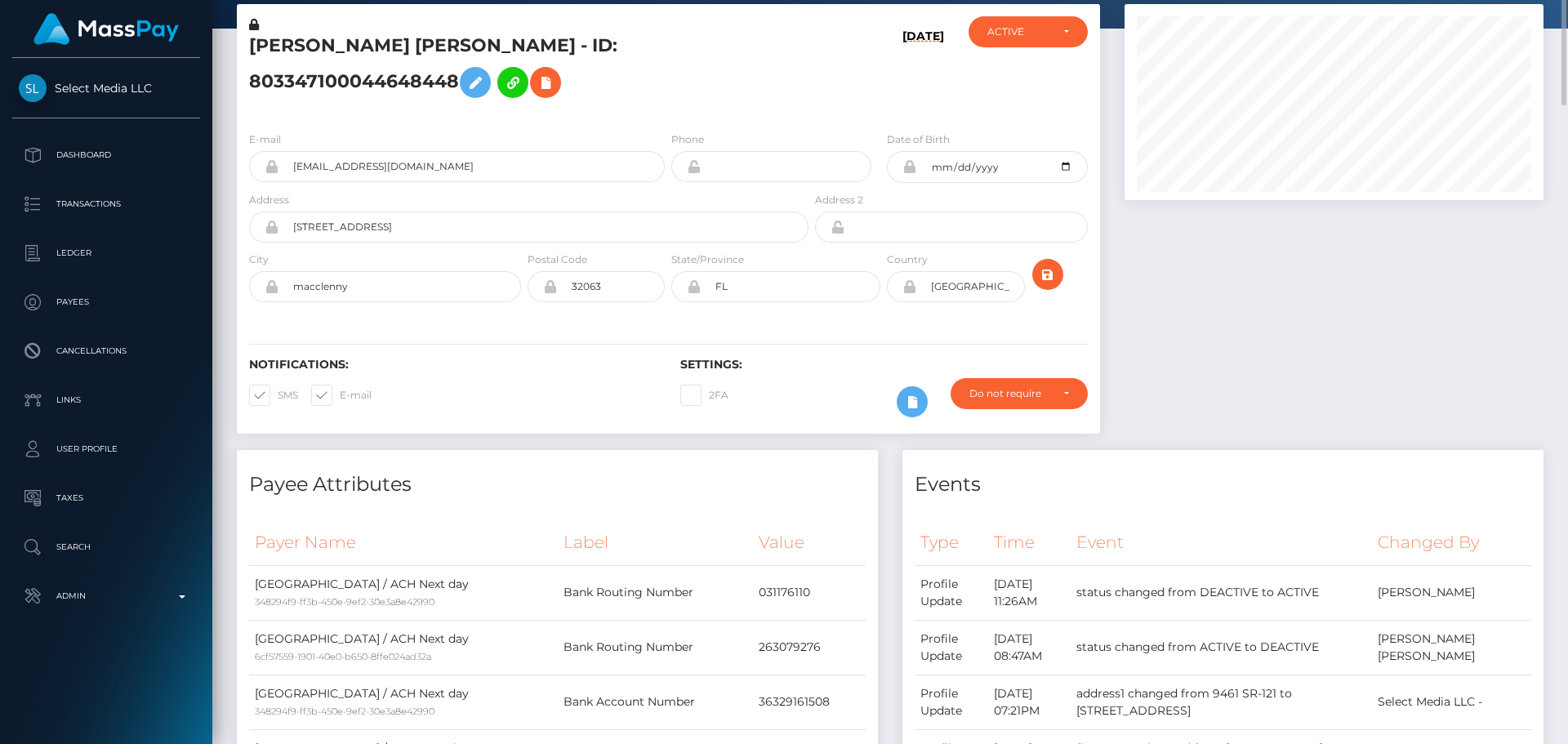
scroll to position [0, 0]
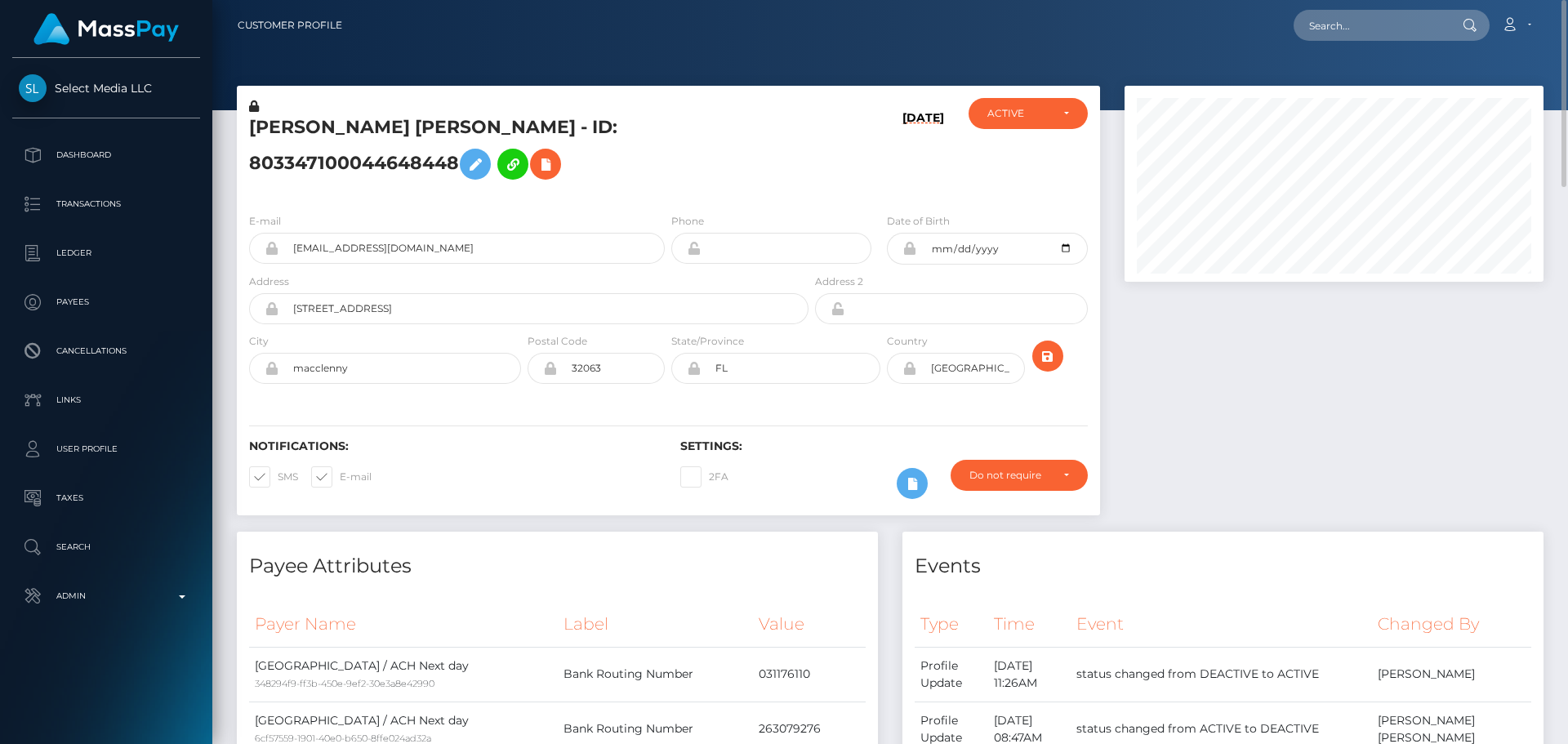
click at [851, 183] on div "[DATE]" at bounding box center [883, 148] width 144 height 102
click at [1370, 18] on input "text" at bounding box center [1369, 25] width 153 height 31
paste input "[EMAIL_ADDRESS][DOMAIN_NAME]"
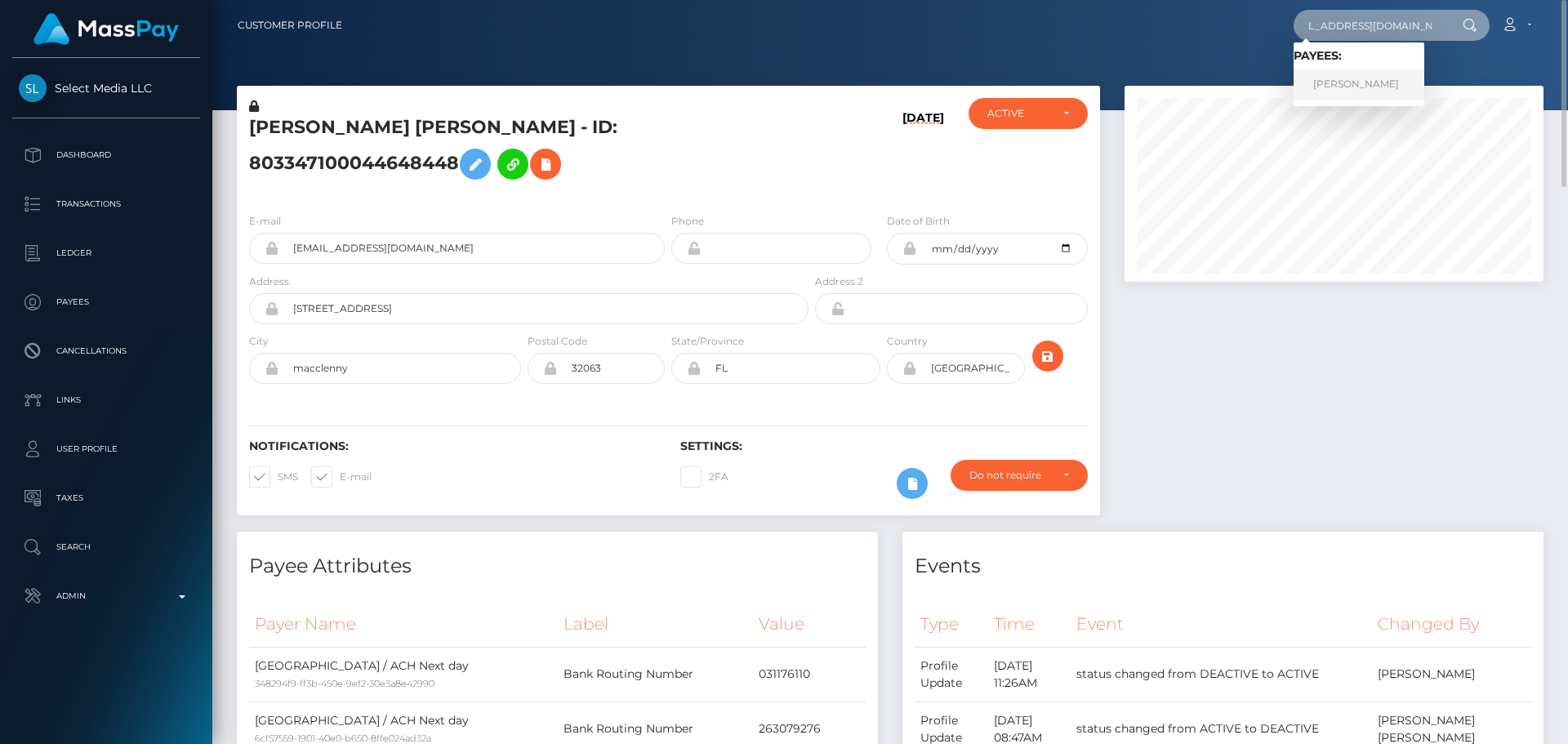
type input "[EMAIL_ADDRESS][DOMAIN_NAME]"
click at [1369, 81] on link "Eva Lambrich" at bounding box center [1358, 84] width 130 height 30
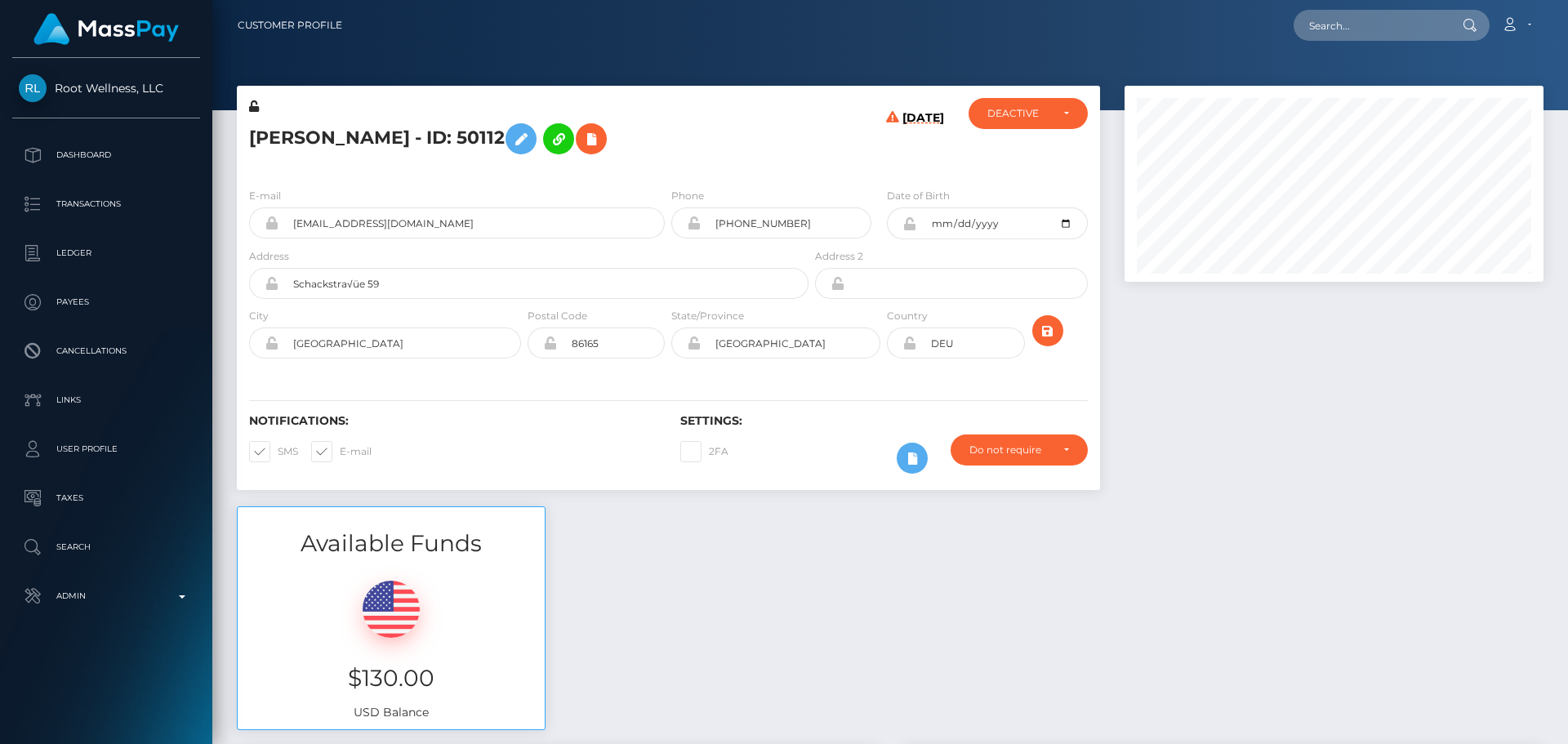
scroll to position [196, 419]
drag, startPoint x: 664, startPoint y: 140, endPoint x: 667, endPoint y: 149, distance: 9.5
click at [667, 149] on h5 "[PERSON_NAME] - ID: 50112" at bounding box center [524, 138] width 551 height 47
click at [777, 123] on h5 "[PERSON_NAME] - ID: 50112" at bounding box center [524, 138] width 551 height 47
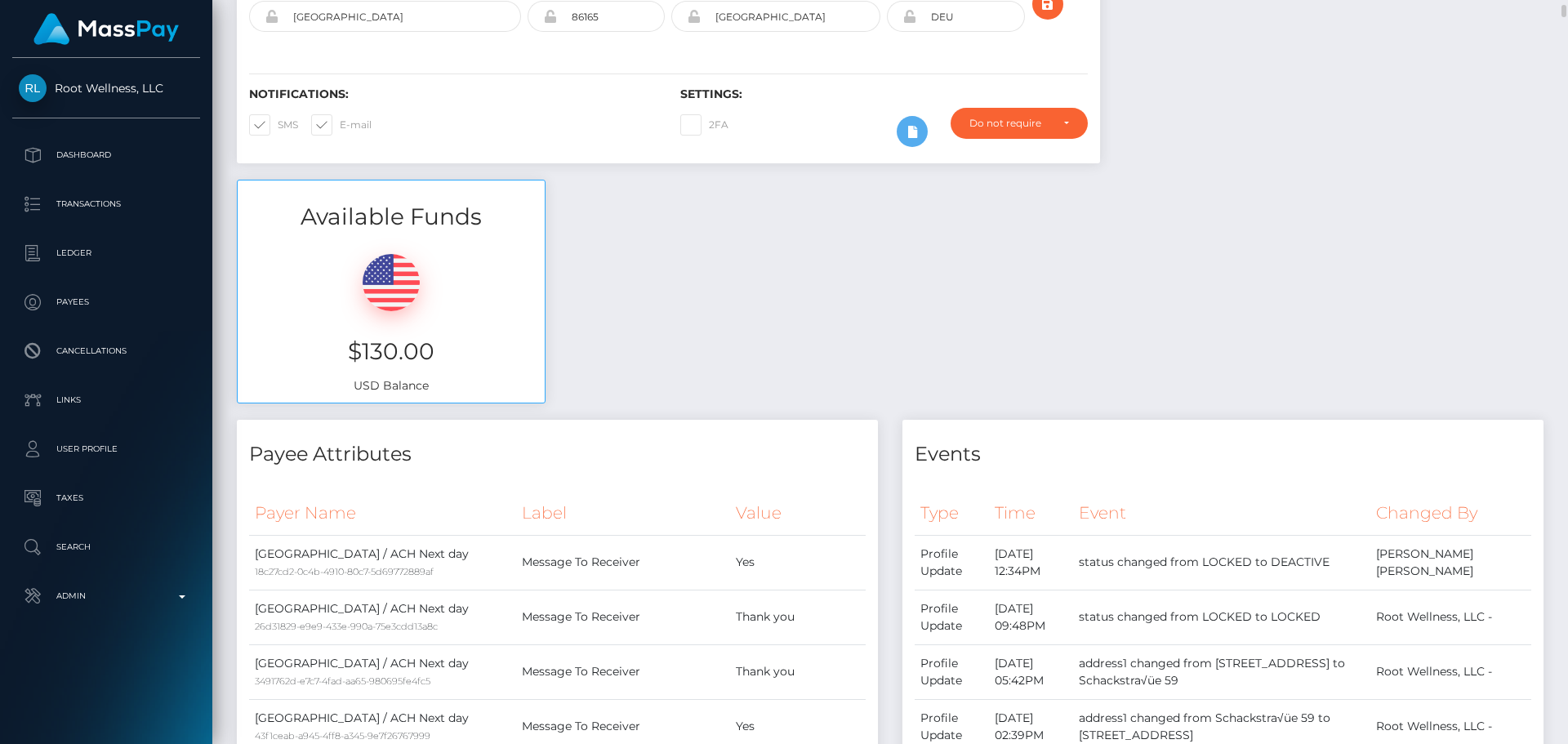
scroll to position [0, 0]
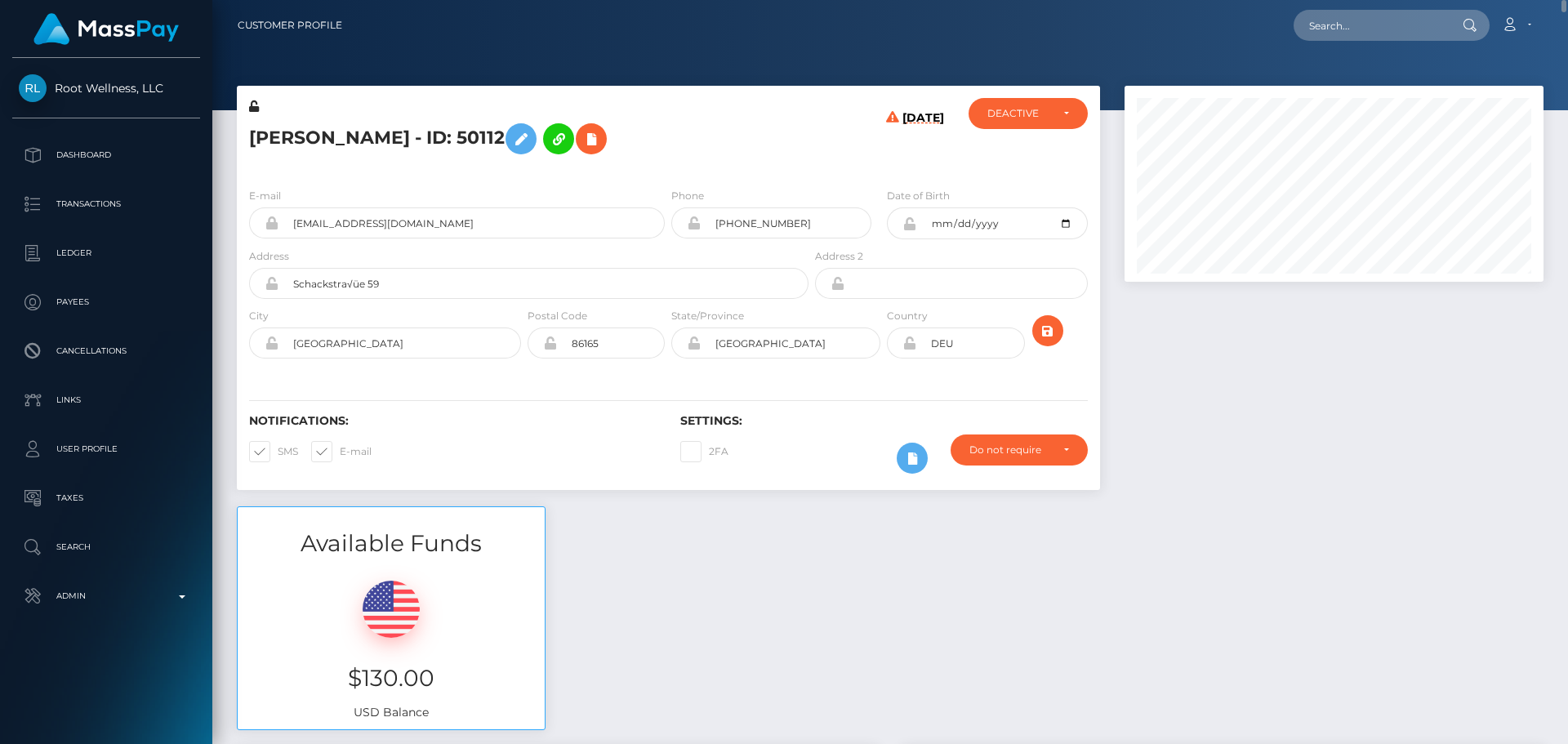
click at [256, 137] on h5 "[PERSON_NAME] - ID: 50112" at bounding box center [524, 138] width 551 height 47
copy h5 "Eva"
click at [330, 138] on h5 "[PERSON_NAME] - ID: 50112" at bounding box center [524, 138] width 551 height 47
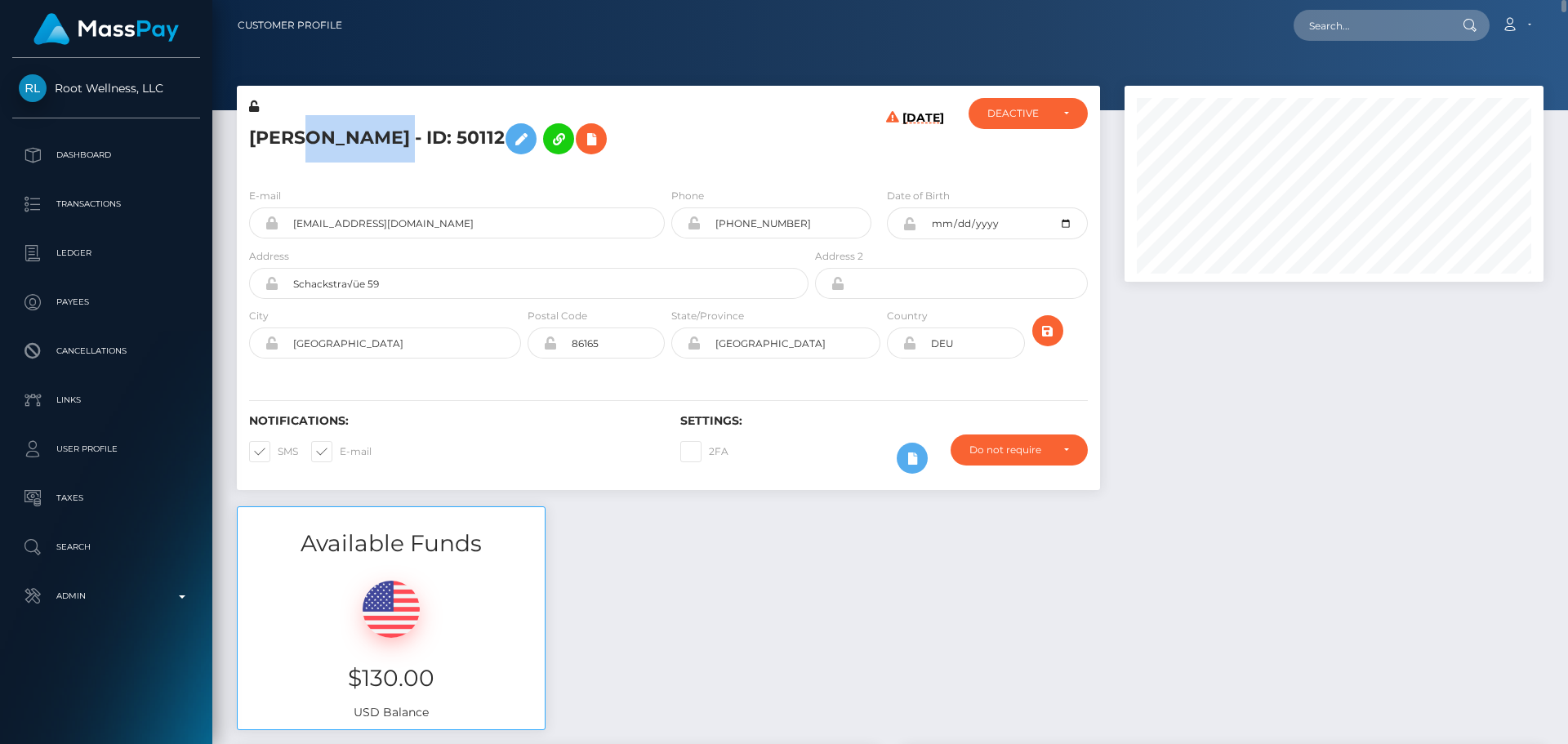
copy h5 "Lambrich"
click at [716, 130] on h5 "[PERSON_NAME] - ID: 50112" at bounding box center [524, 138] width 551 height 47
click at [658, 135] on h5 "[PERSON_NAME] - ID: 50112" at bounding box center [524, 138] width 551 height 47
click at [582, 137] on icon at bounding box center [592, 138] width 20 height 20
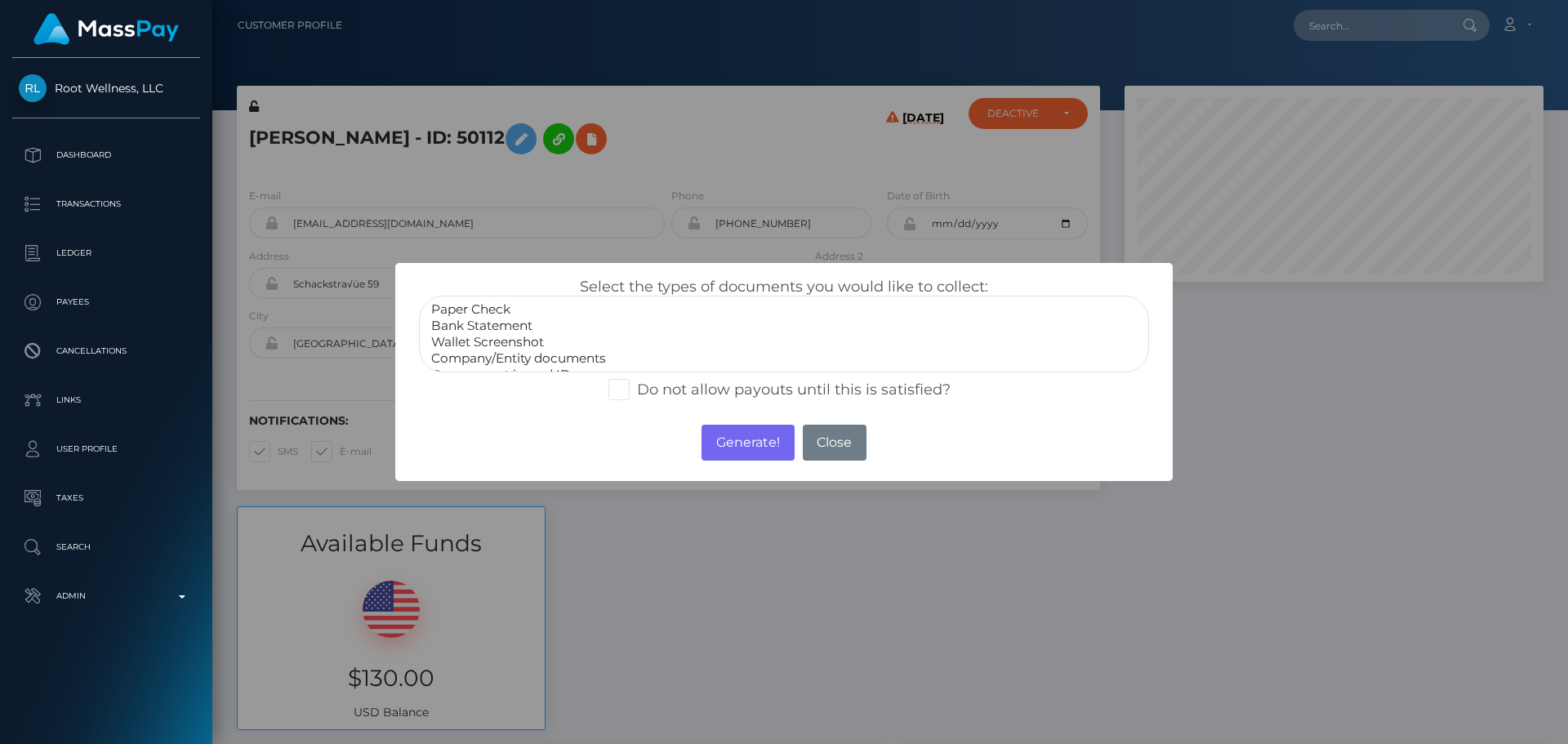
select select "Bank Statement"
click at [474, 331] on option "Bank Statement" at bounding box center [783, 325] width 709 height 16
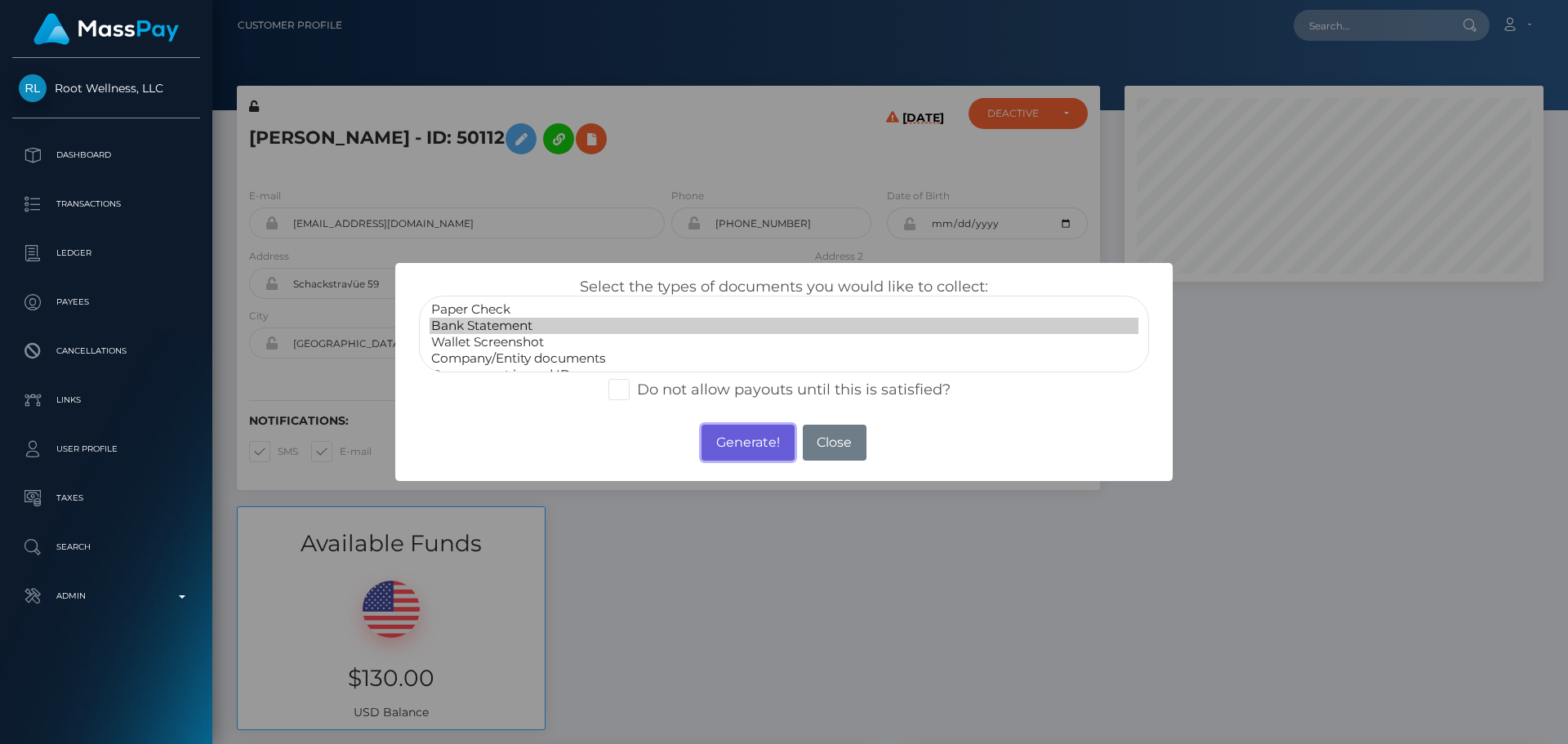
click at [732, 440] on button "Generate!" at bounding box center [748, 442] width 92 height 36
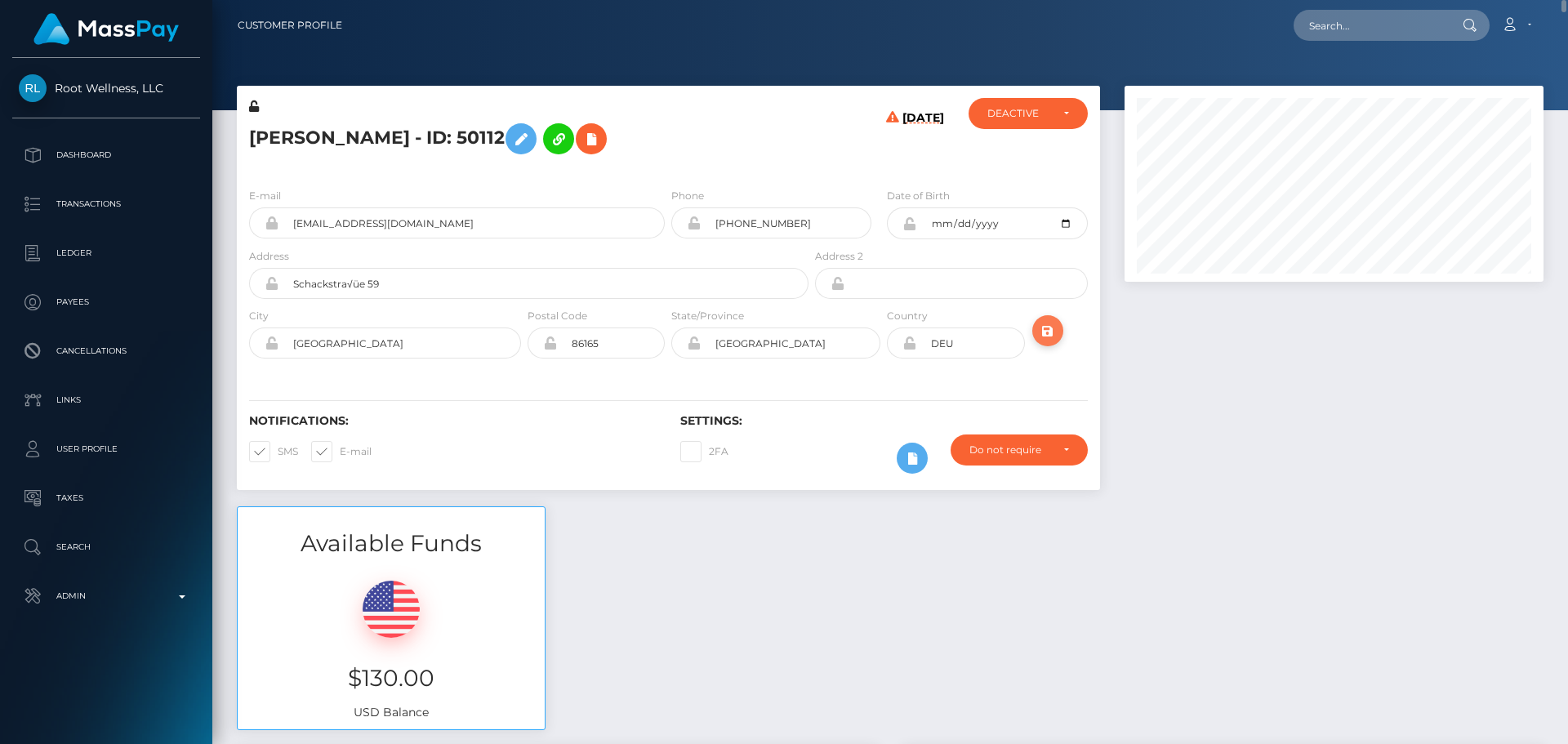
click at [1057, 331] on button "submit" at bounding box center [1047, 330] width 31 height 31
click at [432, 283] on input "Schackstra√üe 59" at bounding box center [544, 283] width 530 height 31
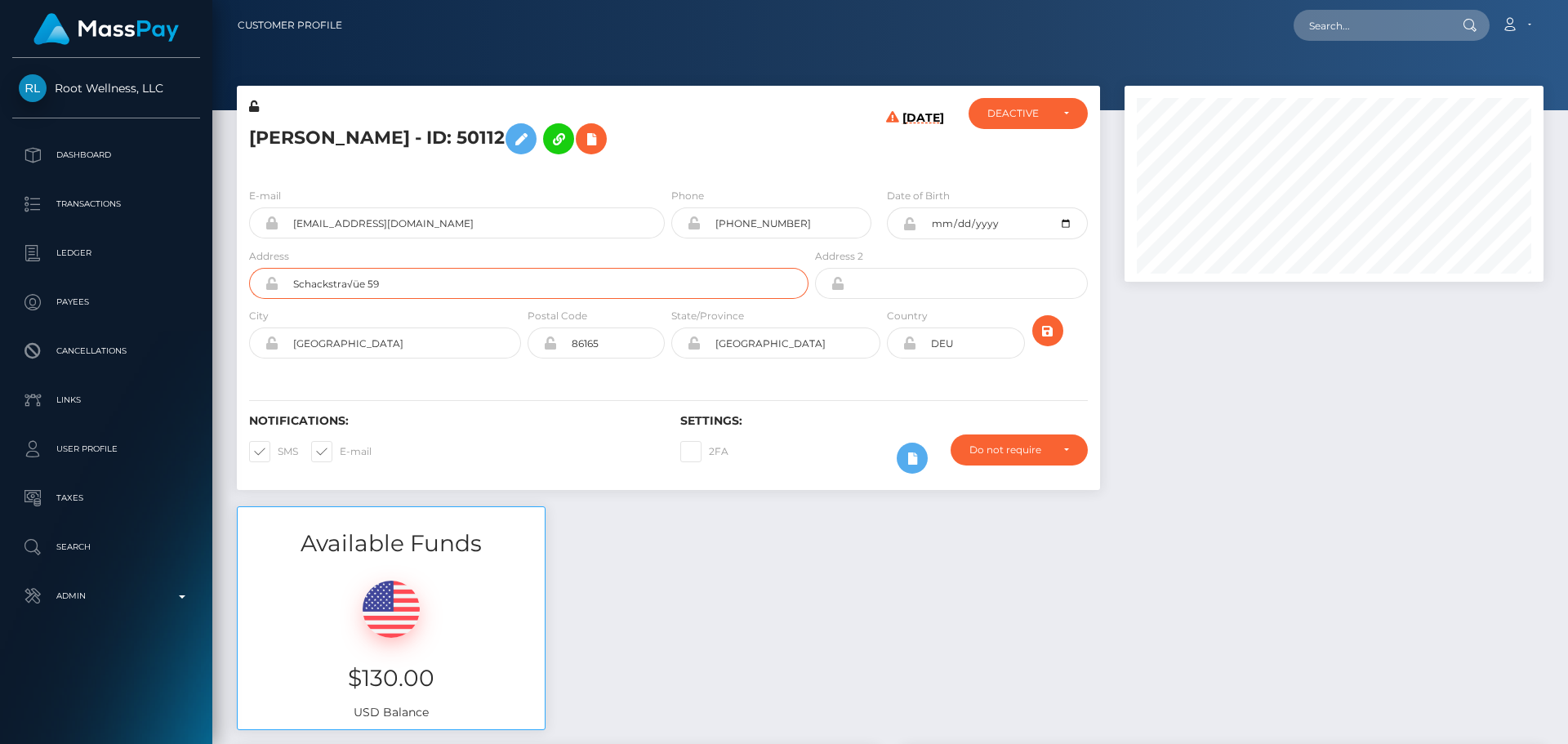
paste input "[STREET_ADDRESS][PERSON_NAME]"
type input "[STREET_ADDRESS][PERSON_NAME]"
click at [488, 388] on div "Notifications: SMS E-mail Settings: 2FA" at bounding box center [668, 433] width 863 height 115
click at [1040, 333] on icon "submit" at bounding box center [1047, 331] width 20 height 20
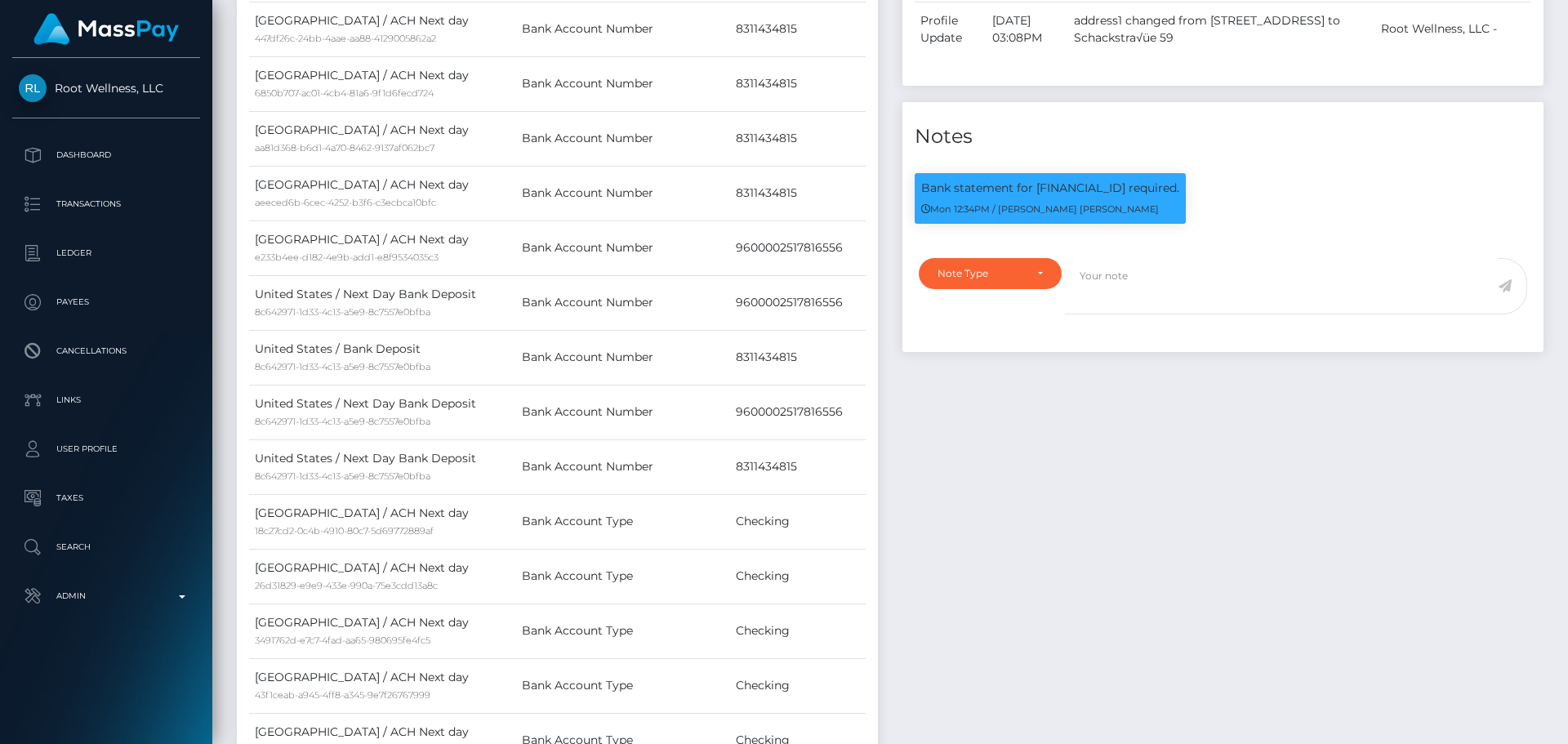
scroll to position [3021, 0]
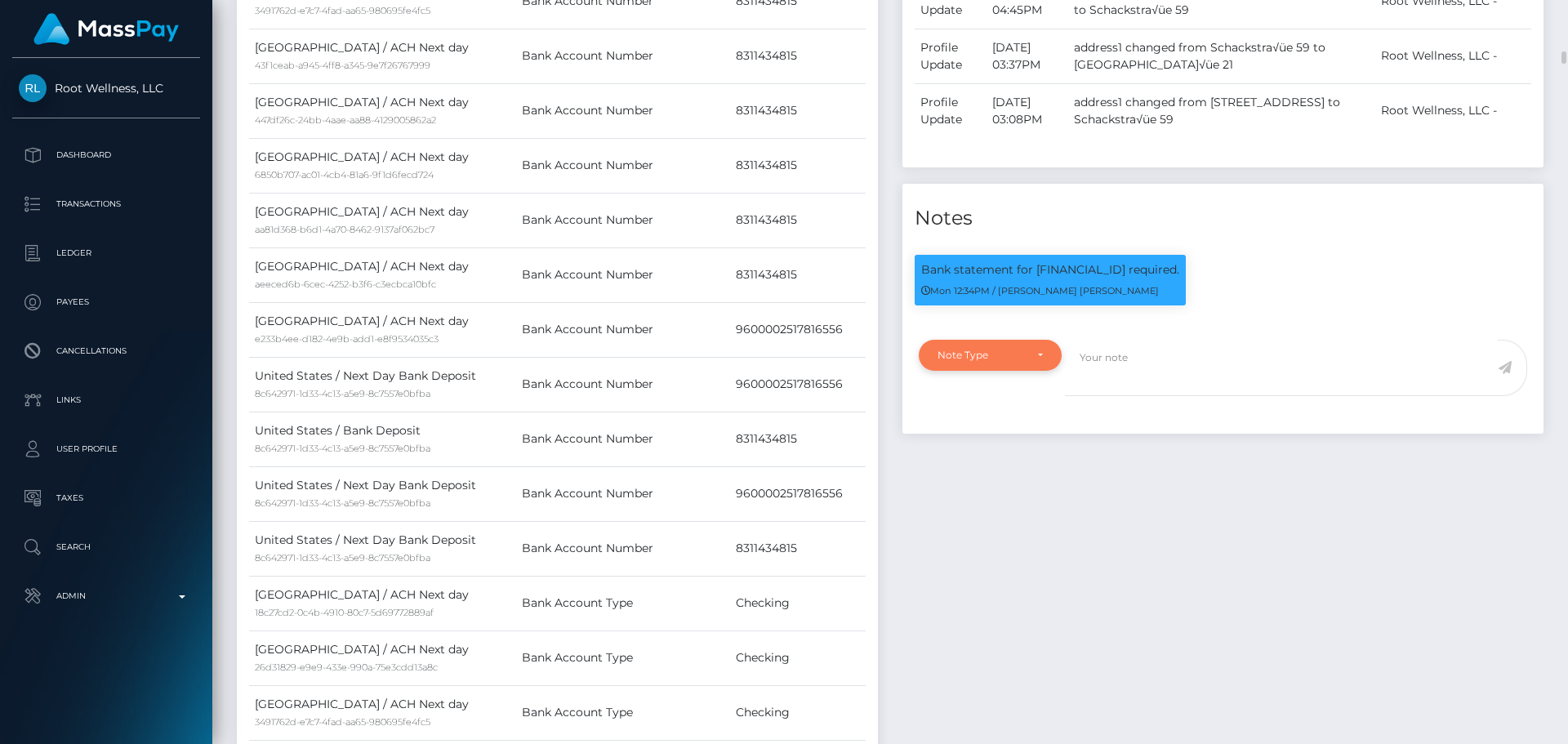
click at [1014, 362] on div "Note Type" at bounding box center [981, 355] width 87 height 13
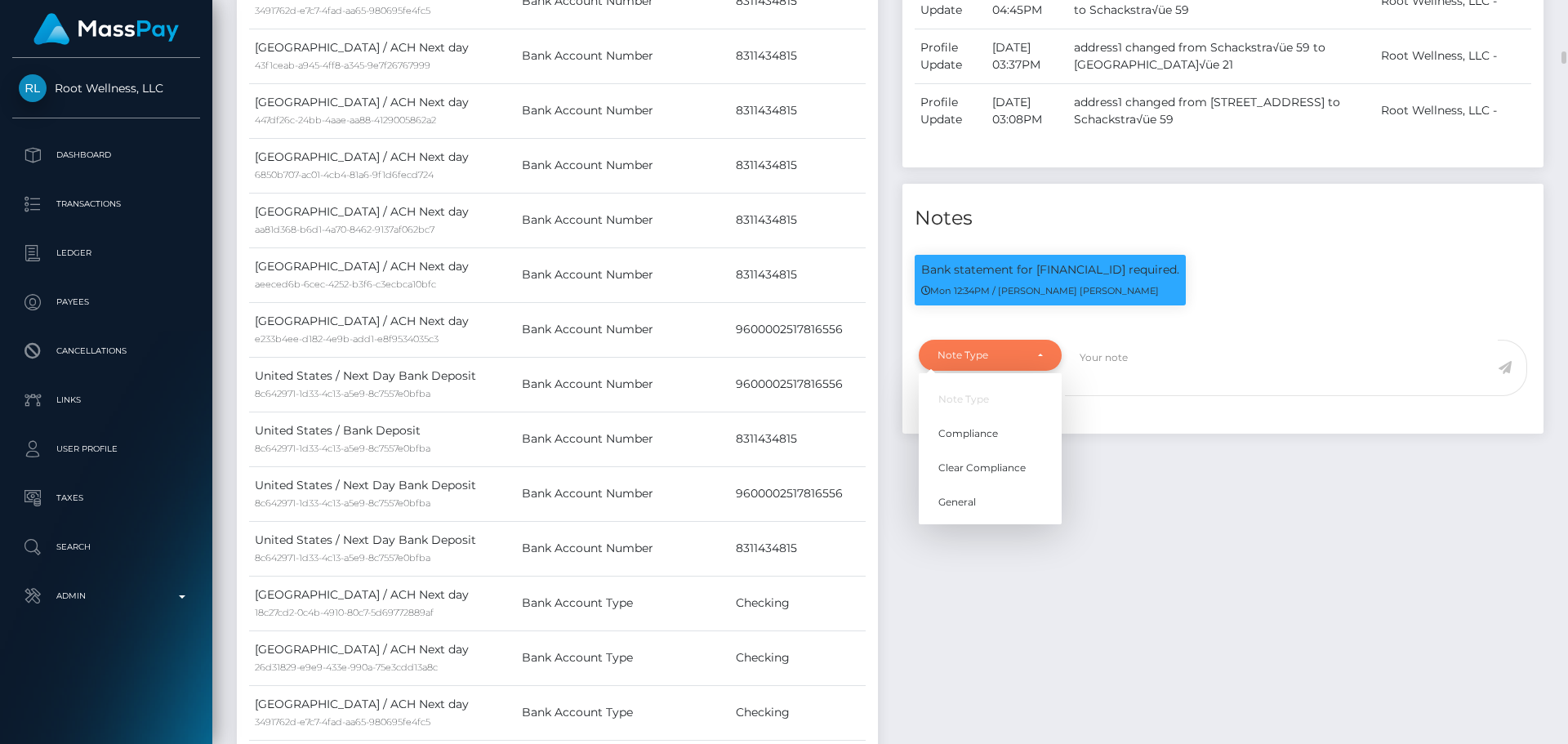
scroll to position [196, 419]
click at [1013, 475] on span "Clear Compliance" at bounding box center [982, 467] width 88 height 15
select select "CLEAR_COMPLIANCE"
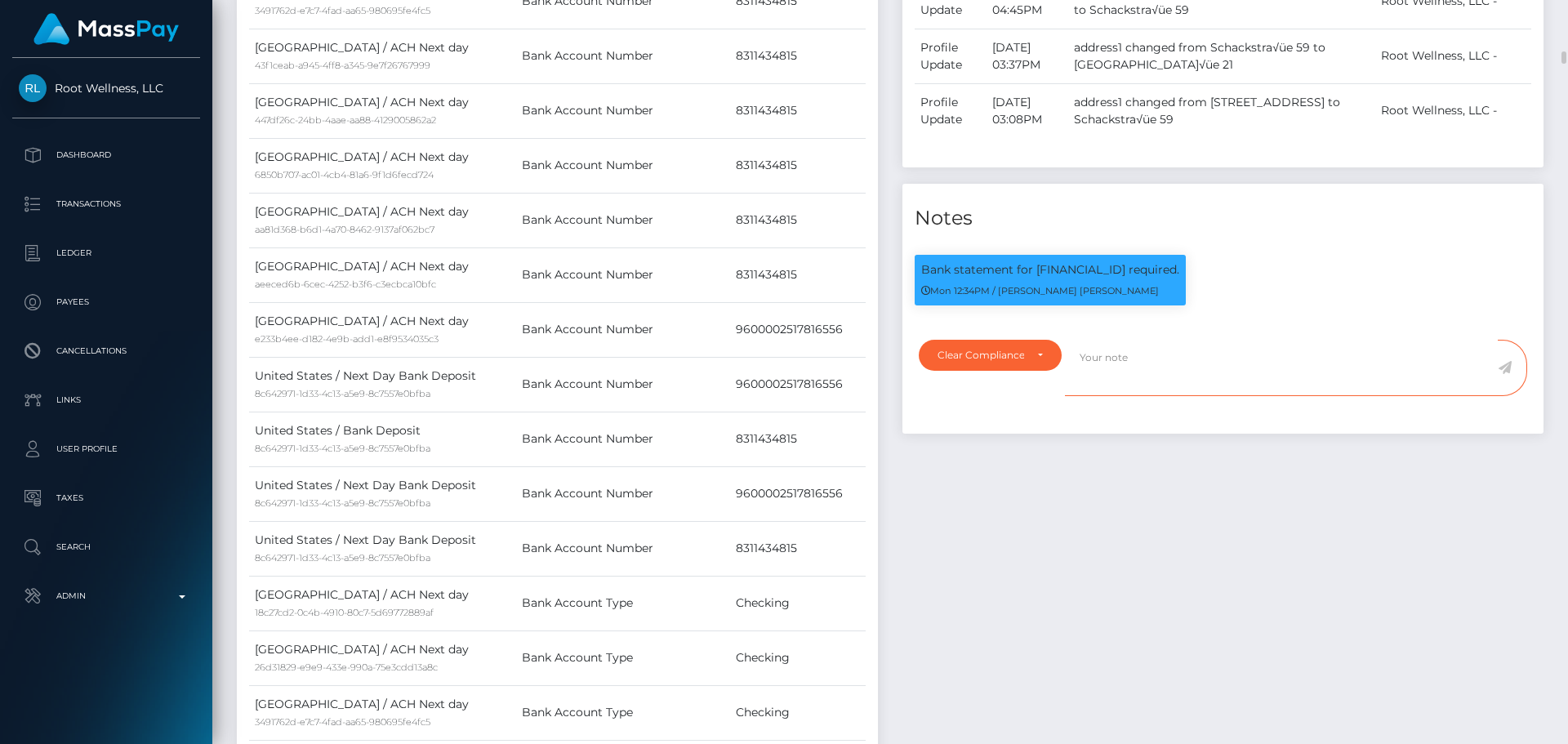
click at [1158, 396] on textarea at bounding box center [1282, 368] width 433 height 57
paste textarea "Bank statement provided for showing that the bank account belongs to Heather Ni…"
click at [1084, 278] on p "Bank statement for [FINANCIAL_ID] required." at bounding box center [1050, 270] width 258 height 17
click at [1090, 278] on p "Bank statement for BE97967194182949 required." at bounding box center [1050, 270] width 258 height 17
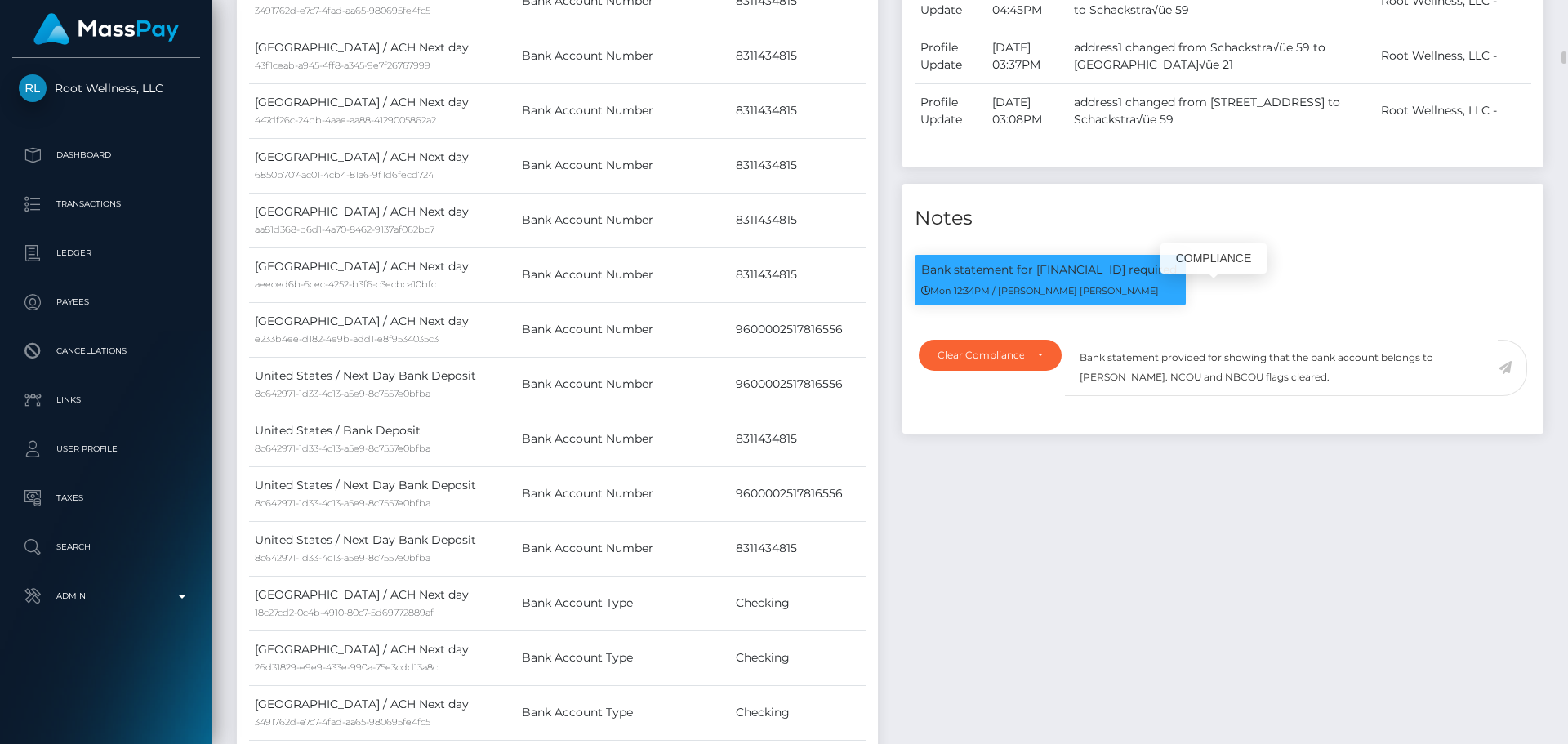
copy p "BE97967194182949"
click at [1220, 379] on textarea "Bank statement provided for showing that the bank account belongs to Heather Ni…" at bounding box center [1282, 368] width 433 height 57
paste textarea "BE97967194182949"
click at [1153, 396] on textarea "Bank statement provided for BE97967194182949, showing that the bank account bel…" at bounding box center [1282, 368] width 433 height 57
drag, startPoint x: 1153, startPoint y: 401, endPoint x: 1216, endPoint y: 397, distance: 63.1
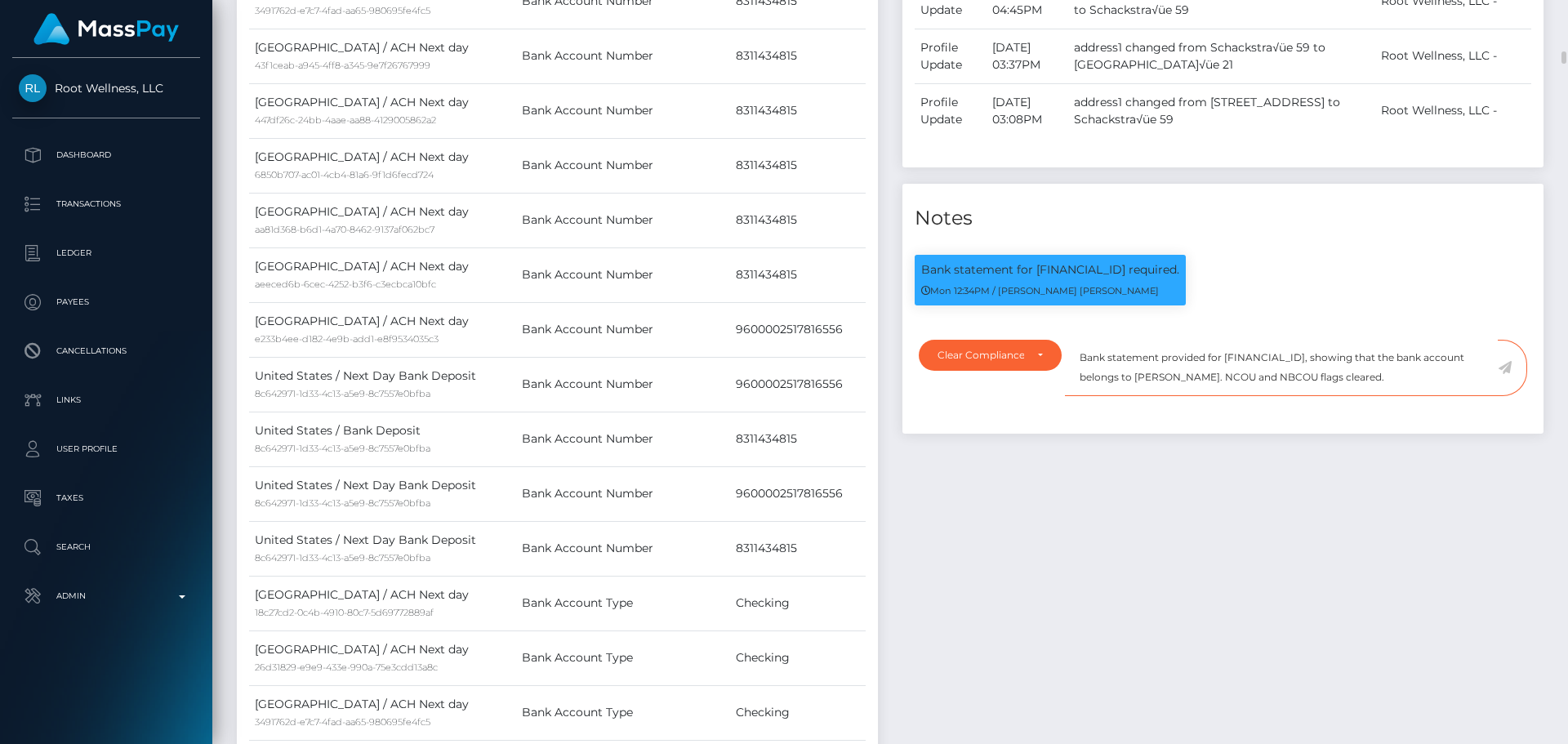
click at [1216, 396] on textarea "Bank statement provided for BE97967194182949, showing that the bank account bel…" at bounding box center [1282, 368] width 433 height 57
paste textarea "7CM MXN?UOT"
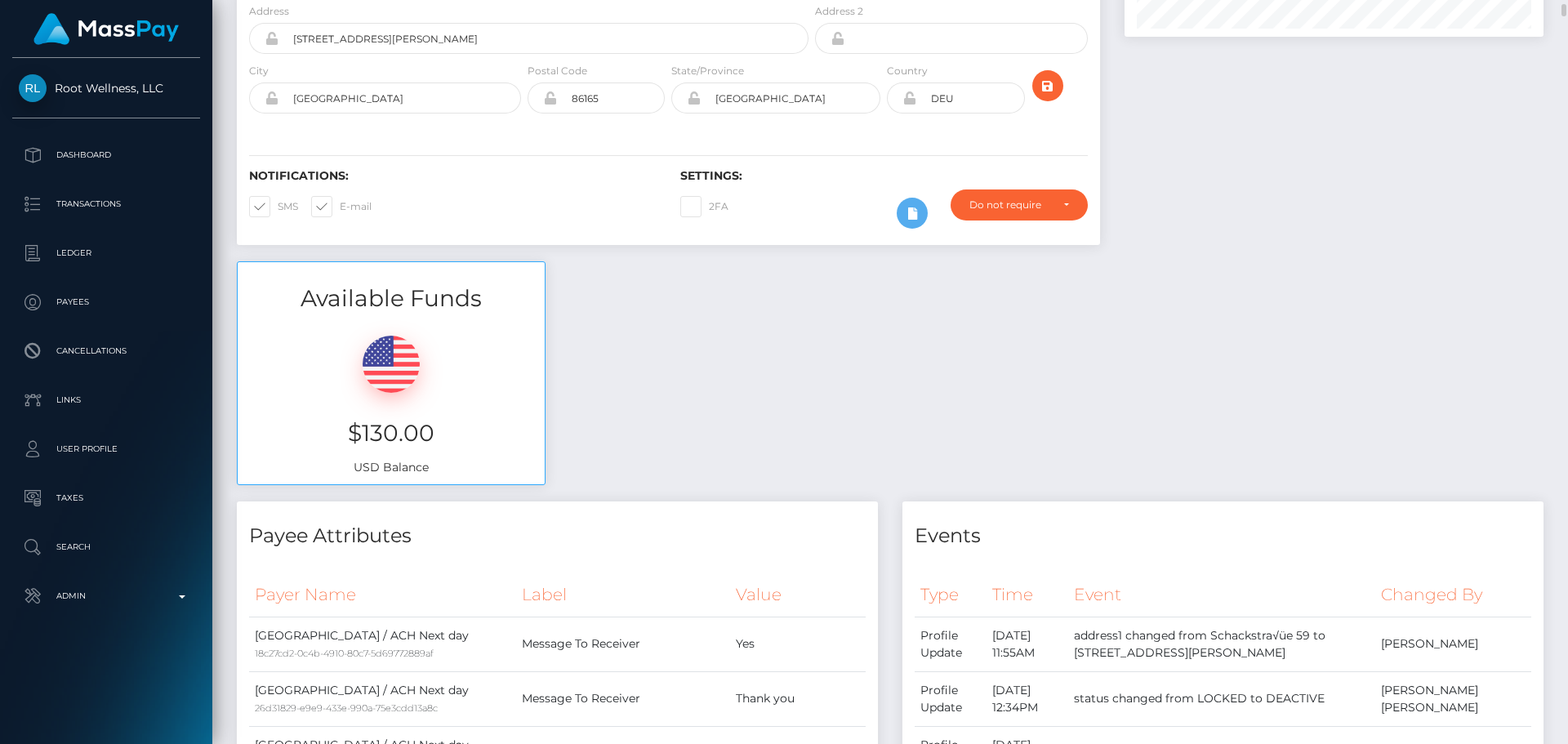
scroll to position [0, 0]
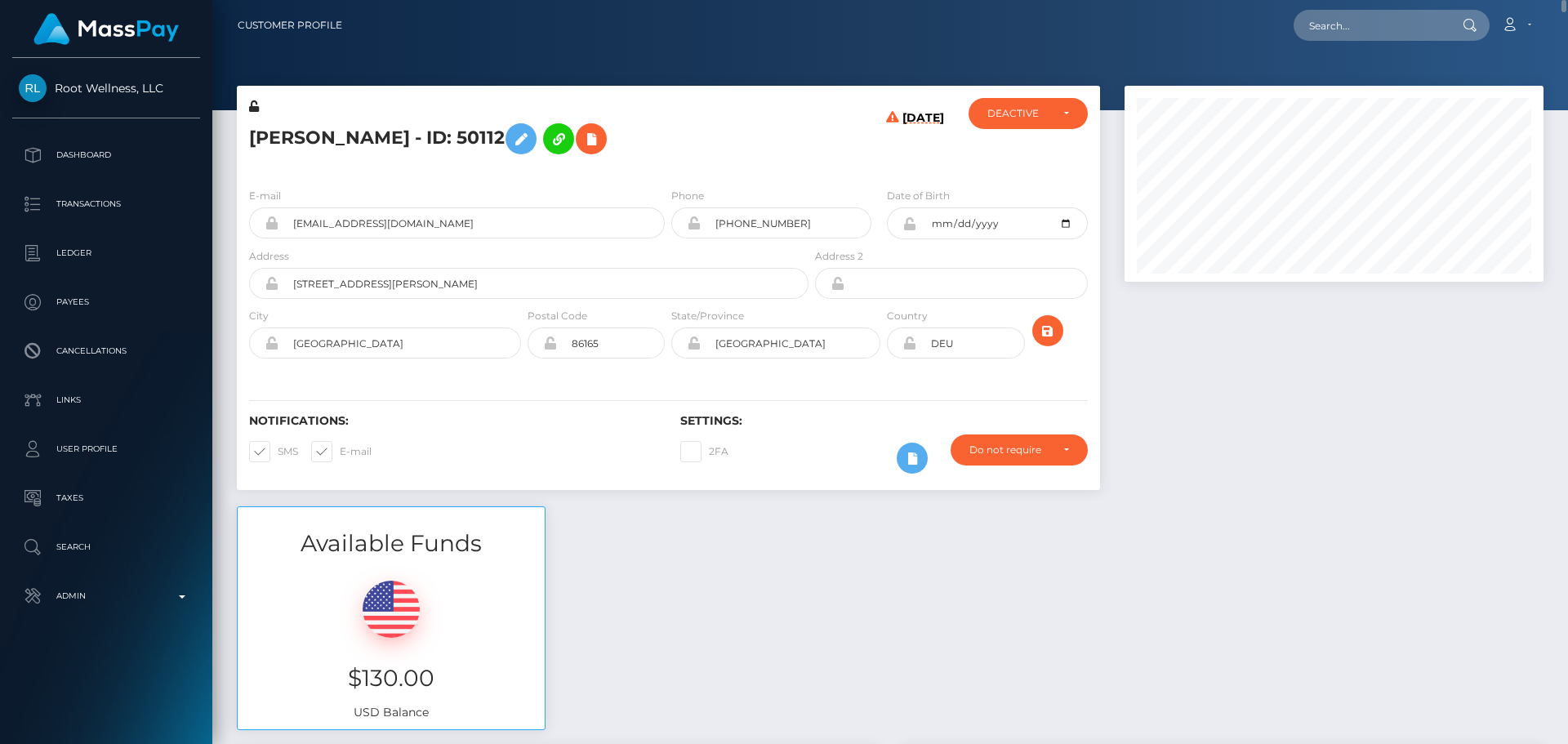
click at [263, 137] on h5 "Eva Lambrich - ID: 50112" at bounding box center [524, 138] width 551 height 47
drag, startPoint x: 263, startPoint y: 137, endPoint x: 326, endPoint y: 146, distance: 63.6
click at [326, 145] on h5 "Eva Lambrich - ID: 50112" at bounding box center [524, 138] width 551 height 47
copy h5 "Eva Lambrich"
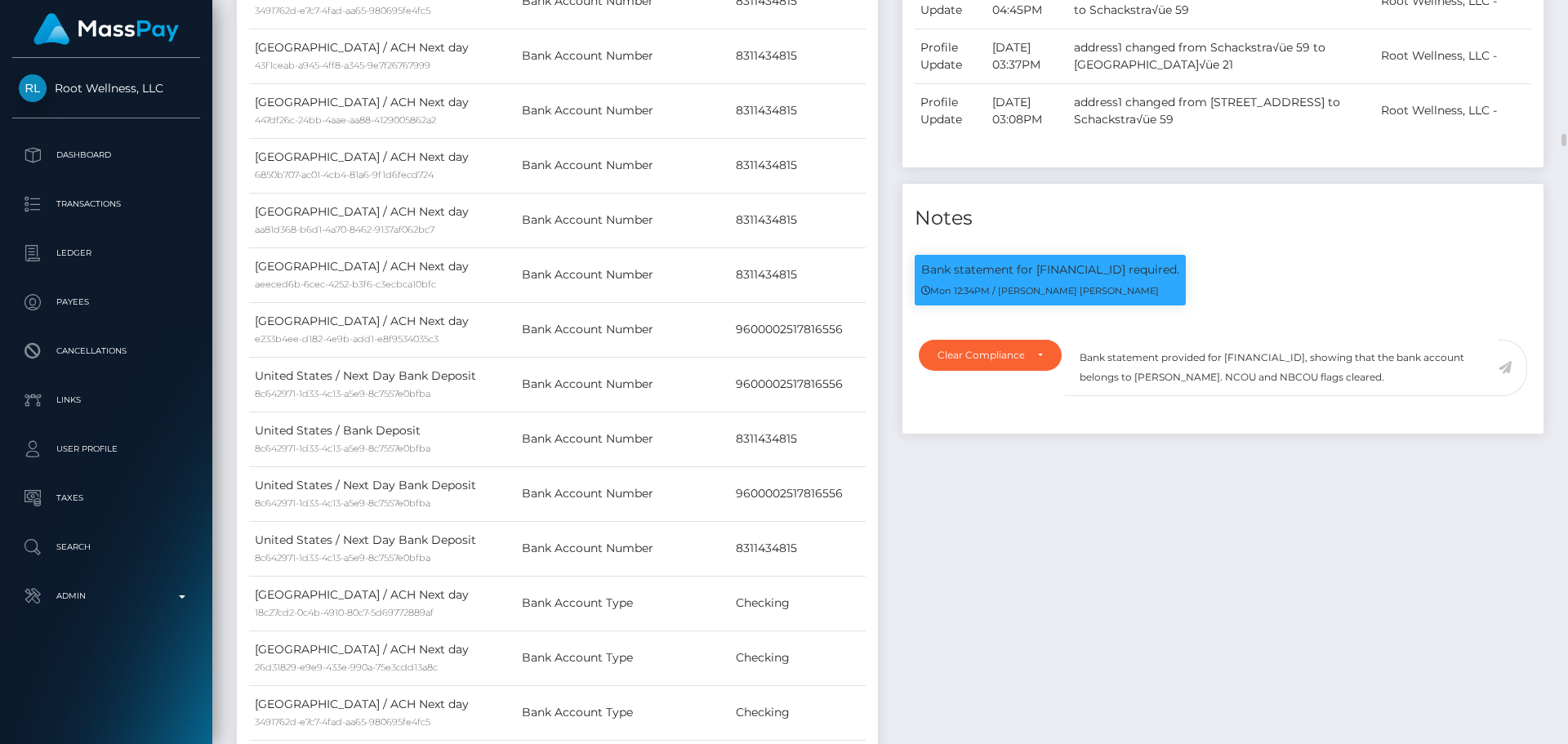
scroll to position [3103, 0]
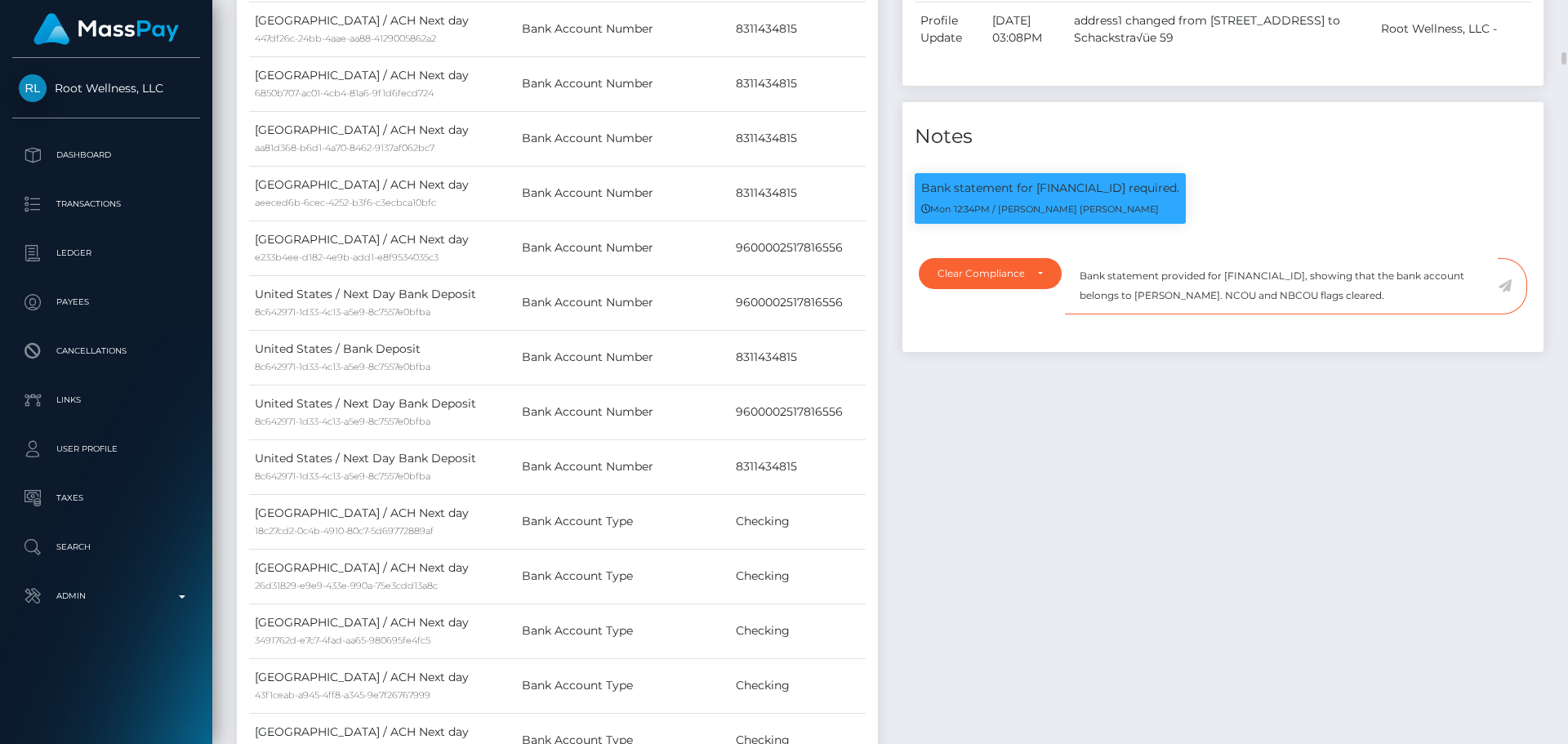
click at [1144, 314] on textarea "Bank statement provided for BE97967194182949, showing that the bank account bel…" at bounding box center [1282, 286] width 433 height 57
drag, startPoint x: 1144, startPoint y: 320, endPoint x: 1213, endPoint y: 324, distance: 69.1
click at [1213, 314] on textarea "Bank statement provided for BE97967194182949, showing that the bank account bel…" at bounding box center [1282, 286] width 433 height 57
paste textarea "Eva Lambric"
drag, startPoint x: 1374, startPoint y: 320, endPoint x: 1078, endPoint y: 307, distance: 296.3
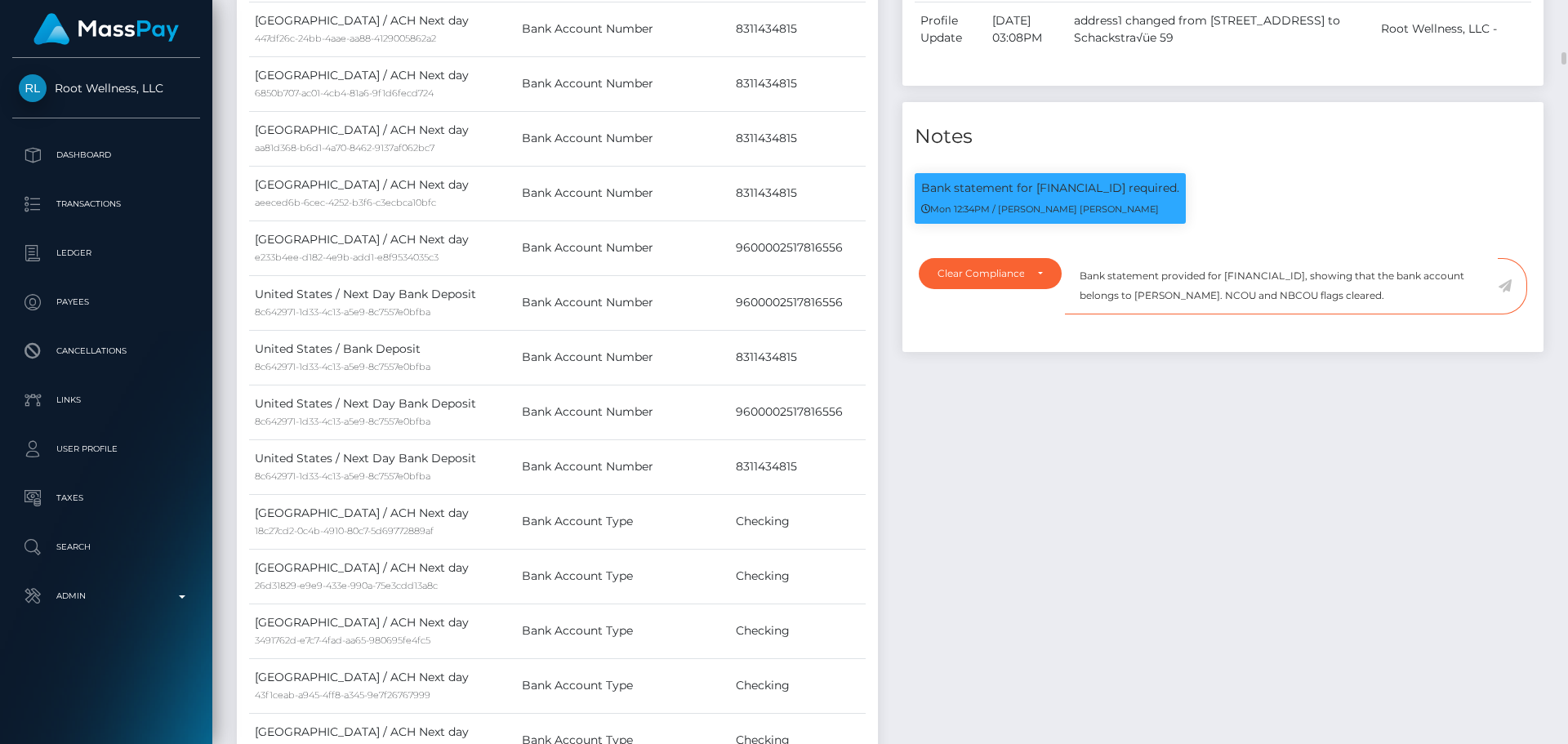
click at [1078, 307] on textarea "Bank statement provided for BE97967194182949, showing that the bank account bel…" at bounding box center [1282, 286] width 433 height 57
type textarea "Bank statement provided for BE97967194182949, showing that the bank account bel…"
click at [1387, 314] on textarea "Bank statement provided for BE97967194182949, showing that the bank account bel…" at bounding box center [1282, 286] width 433 height 57
click at [1505, 293] on icon at bounding box center [1505, 286] width 14 height 13
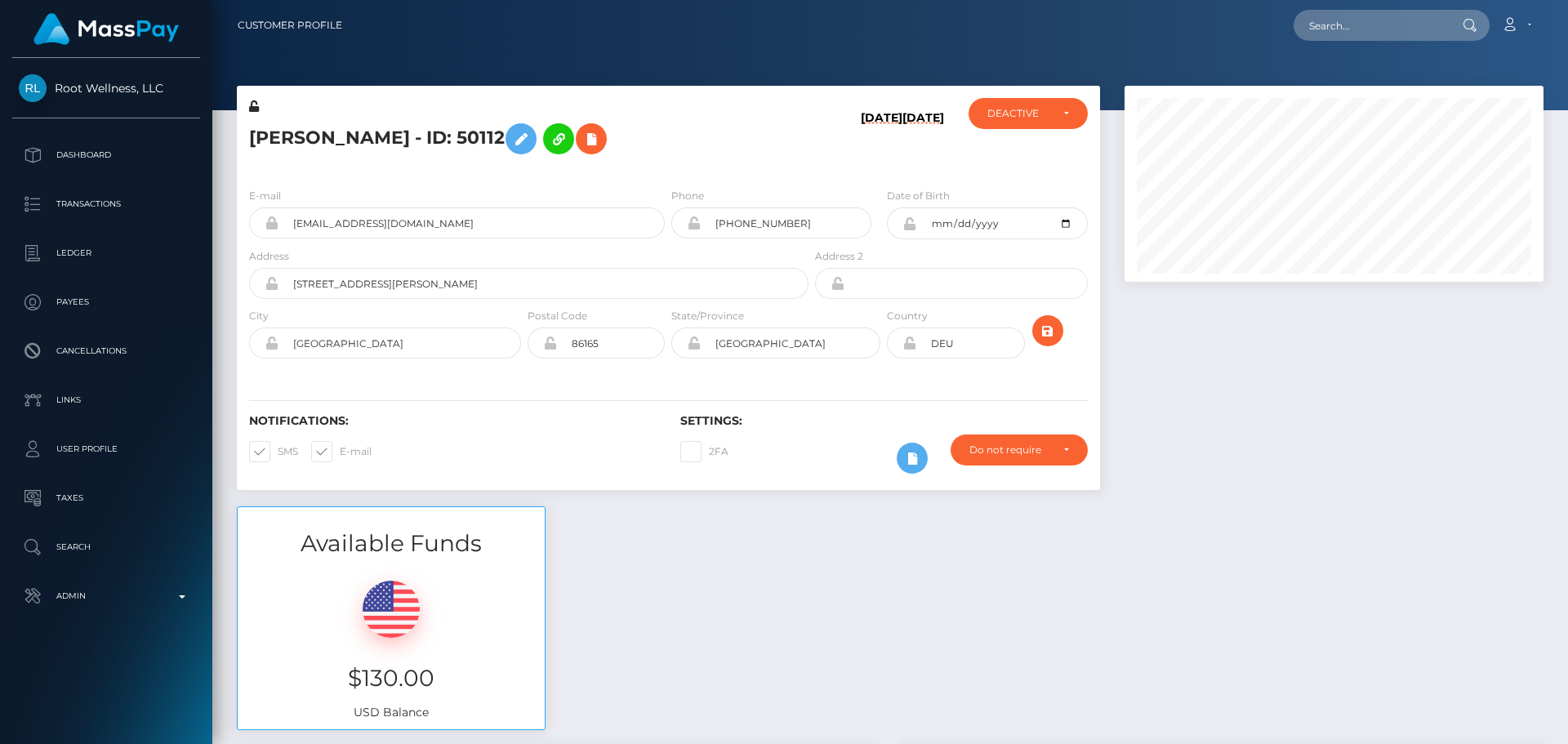
scroll to position [816283, 816159]
click at [1015, 123] on div "DEACTIVE" at bounding box center [1028, 113] width 119 height 31
click at [1023, 160] on span "ACTIVE" at bounding box center [1006, 157] width 36 height 15
select select "ACTIVE"
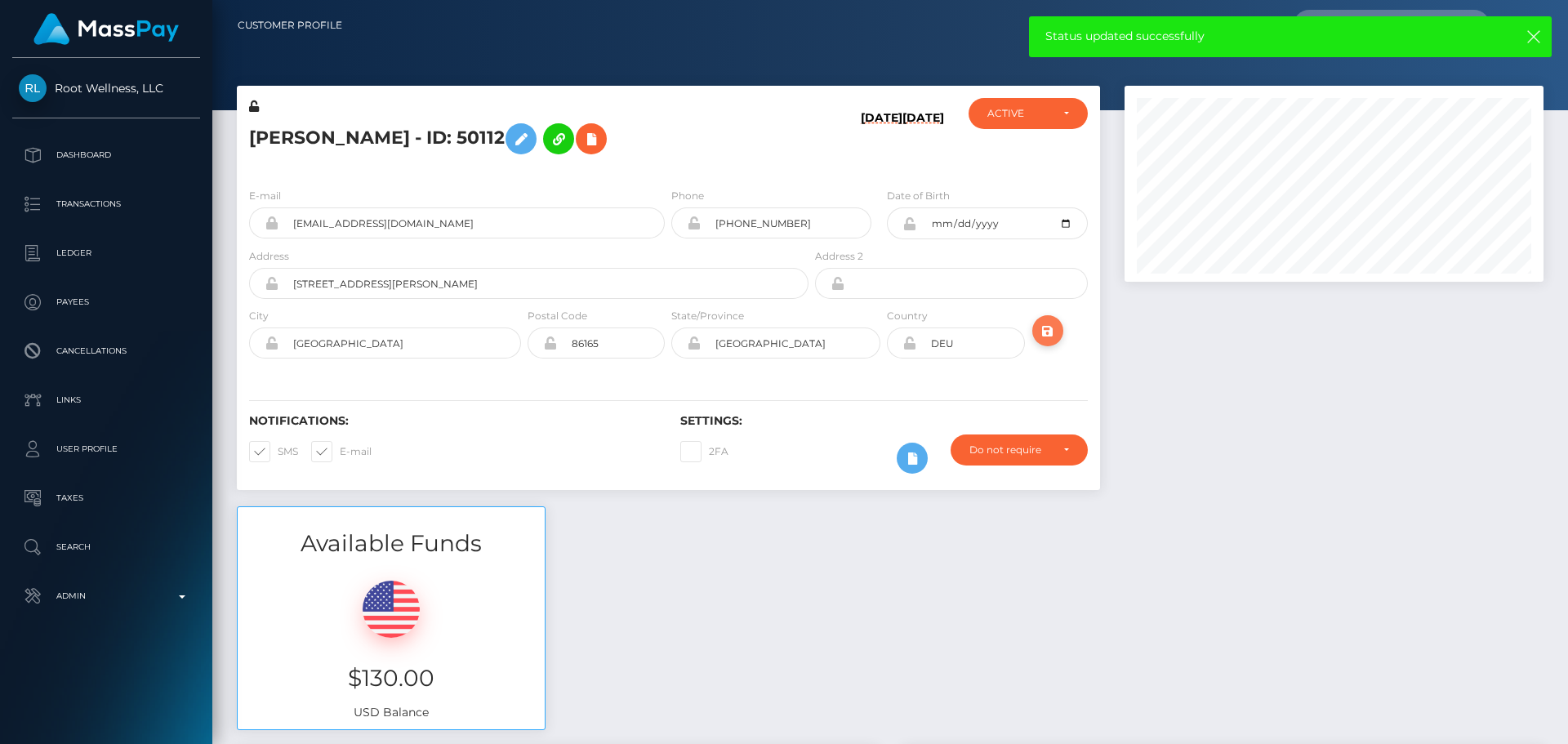
click at [1050, 336] on icon "submit" at bounding box center [1047, 331] width 20 height 20
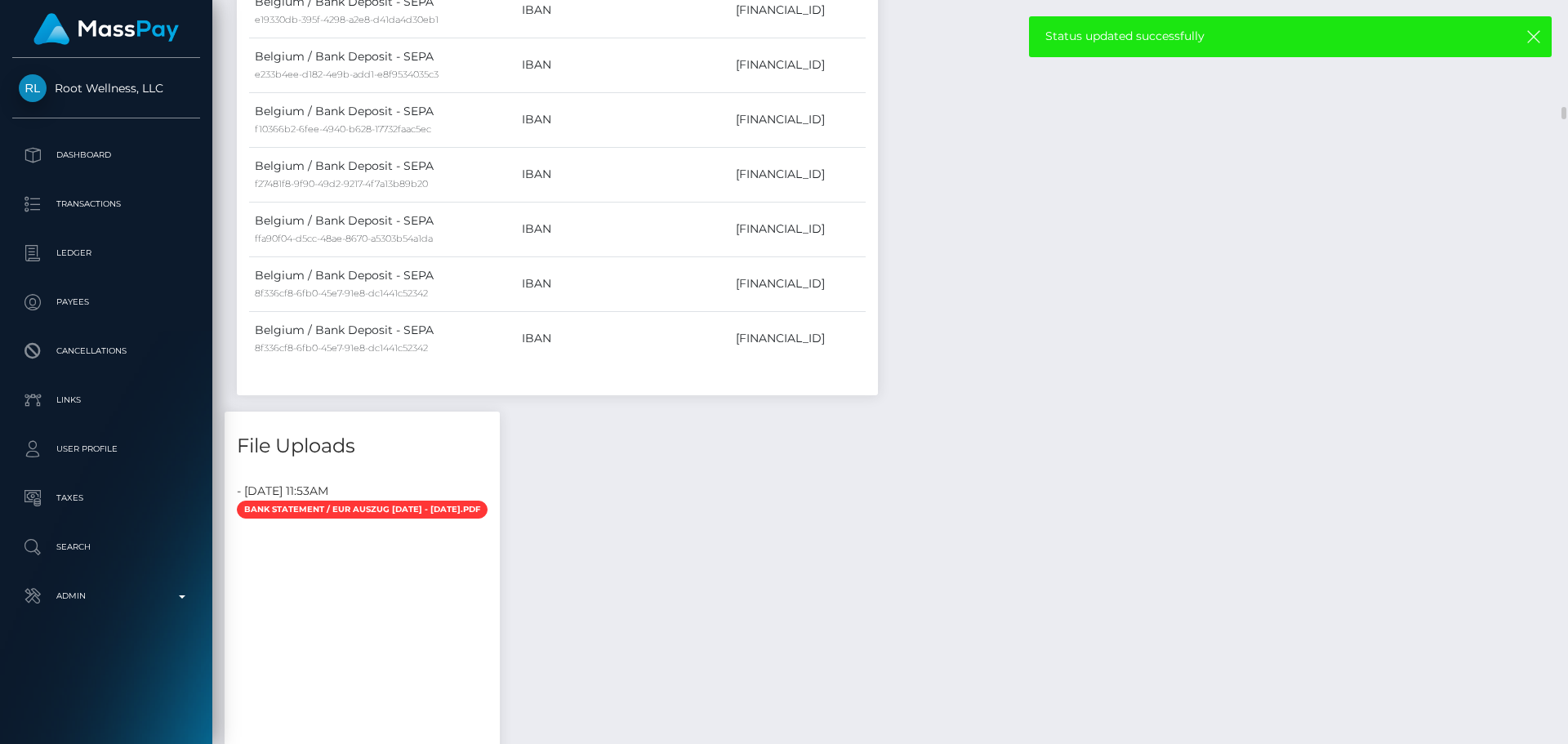
scroll to position [6940, 0]
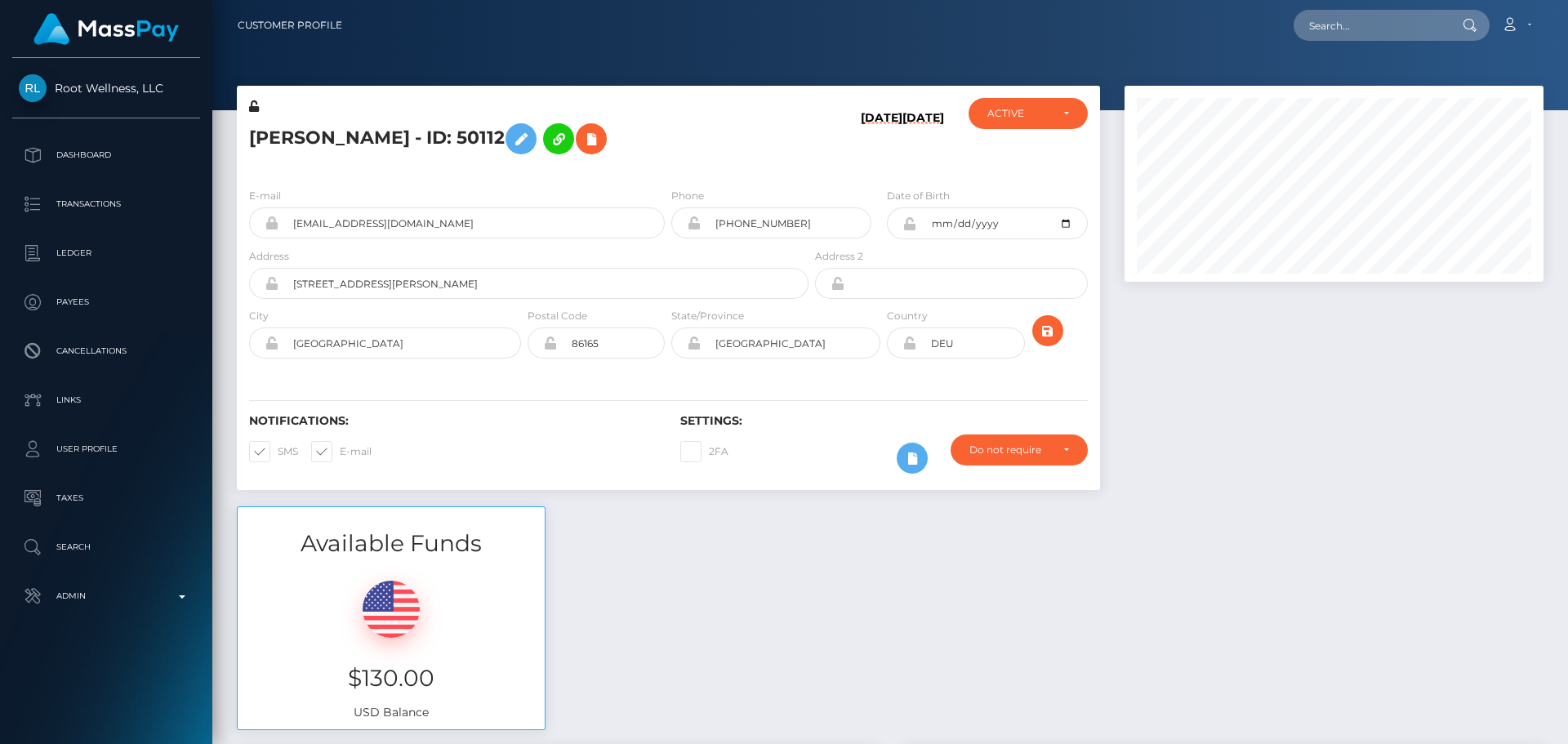
scroll to position [196, 419]
click at [402, 137] on h5 "[PERSON_NAME] - ID: 50112" at bounding box center [524, 138] width 551 height 47
click at [402, 137] on h5 "Eva Lambrich - ID: 50112" at bounding box center [524, 138] width 551 height 47
copy h5 "Eva Lambrich - ID: 50112"
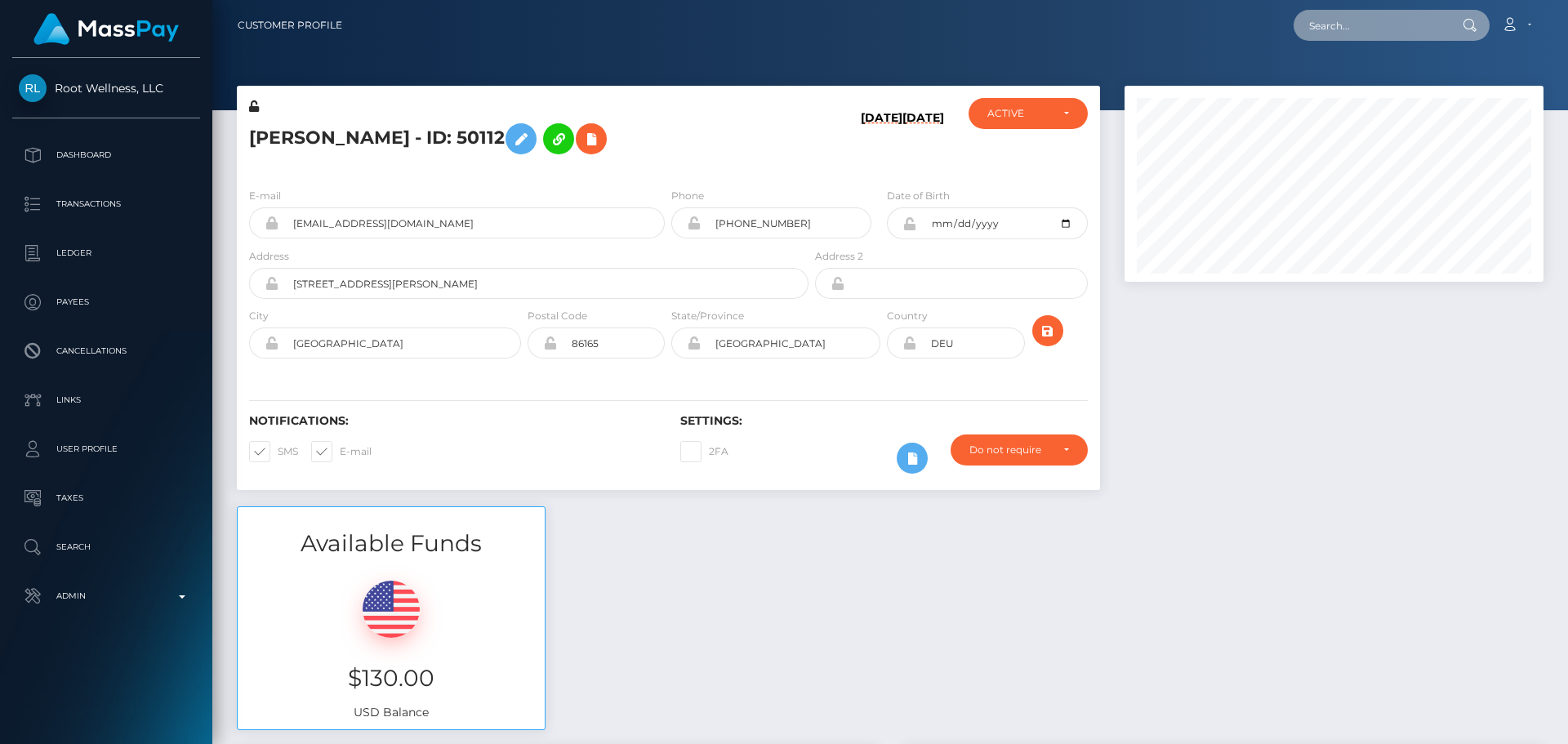
click at [1349, 25] on input "text" at bounding box center [1369, 25] width 153 height 31
paste input "poact_GZBtBGxiYc3u"
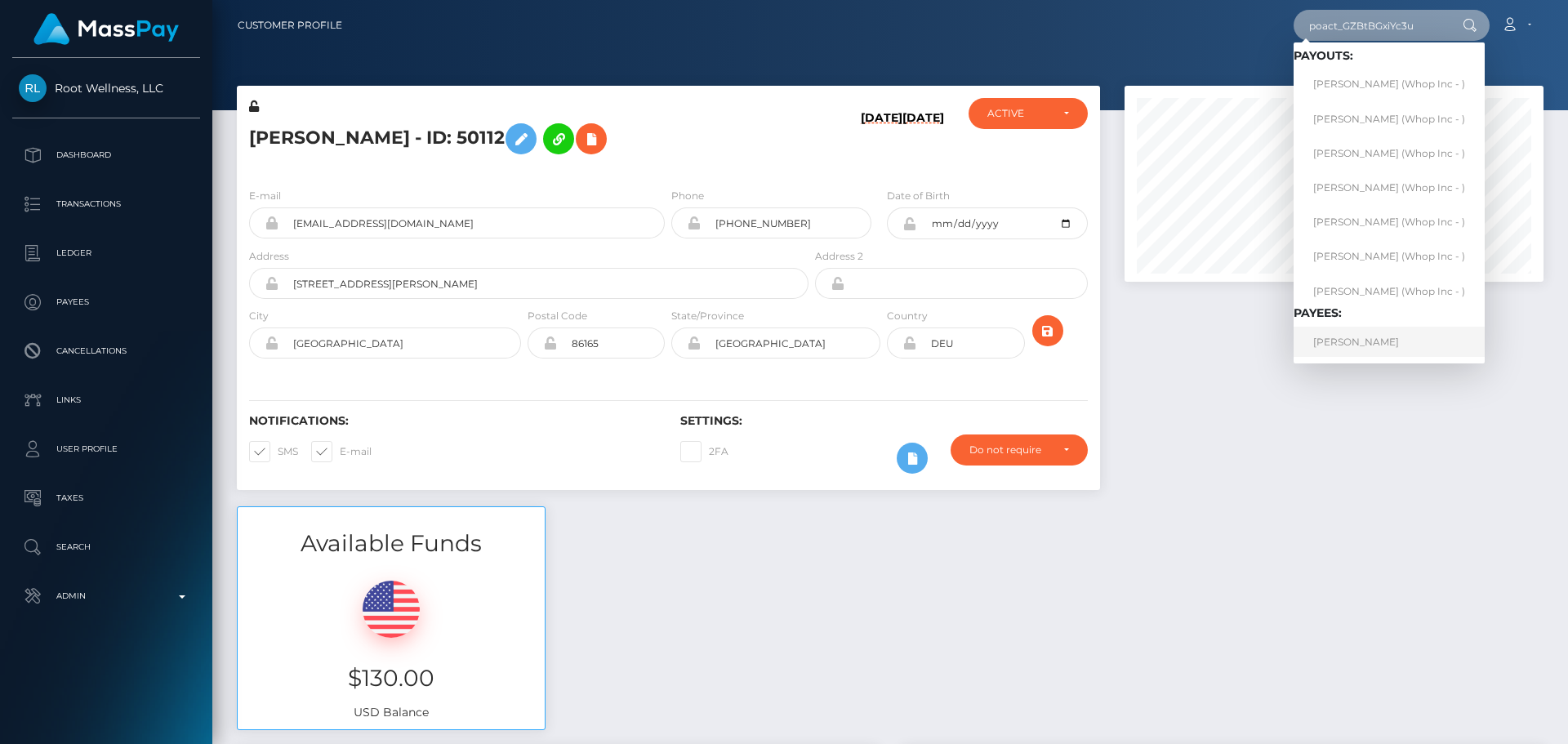
type input "poact_GZBtBGxiYc3u"
click at [1378, 342] on link "EMMA MOORE" at bounding box center [1388, 341] width 191 height 30
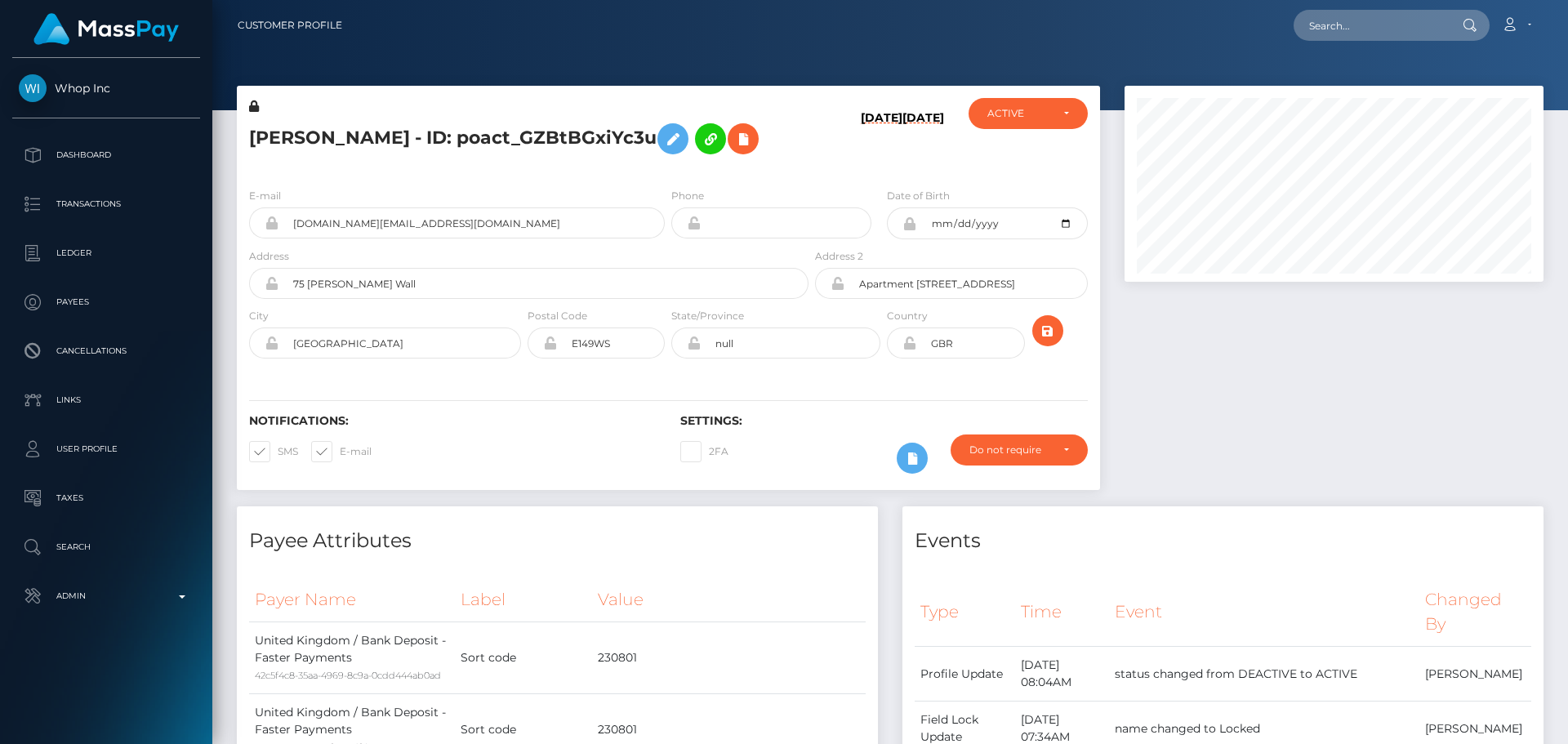
scroll to position [196, 419]
click at [667, 172] on div "[PERSON_NAME] - ID: poact_GZBtBGxiYc3u" at bounding box center [524, 136] width 575 height 77
click at [804, 175] on div "E-mail [DOMAIN_NAME][EMAIL_ADDRESS][DOMAIN_NAME] Phone GBR" at bounding box center [668, 275] width 863 height 200
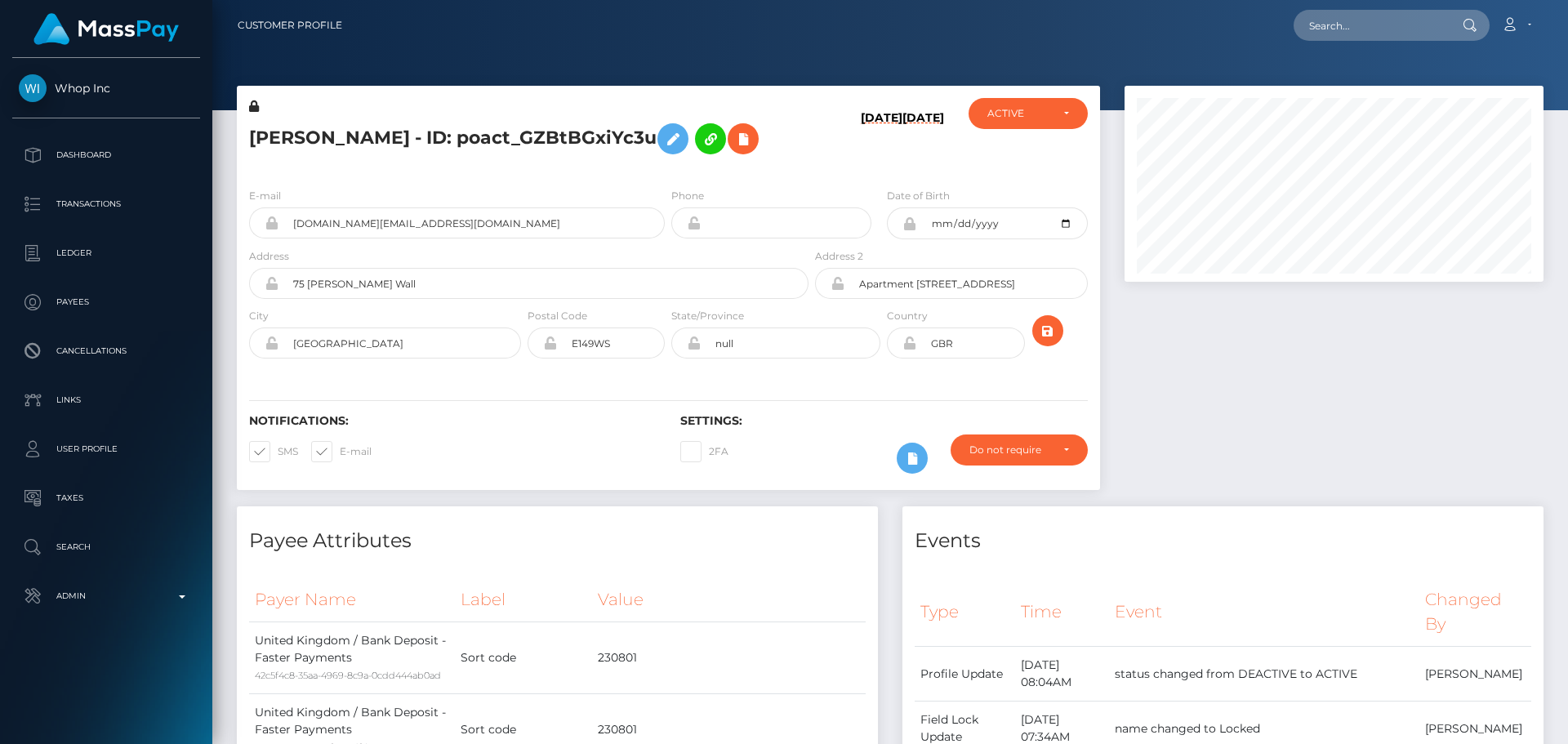
click at [798, 164] on div "[PERSON_NAME] - ID: poact_GZBtBGxiYc3u" at bounding box center [524, 136] width 575 height 77
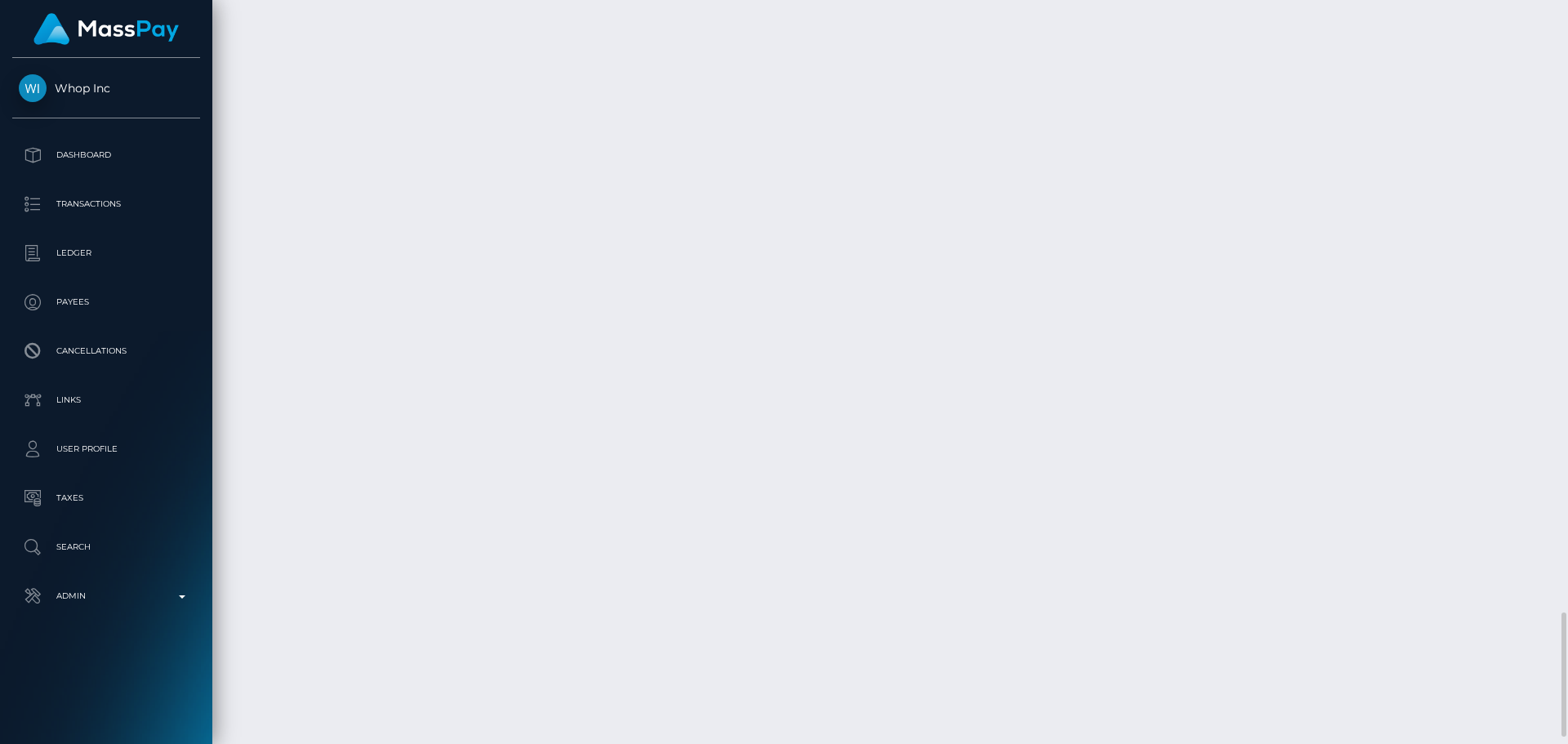
scroll to position [3184, 0]
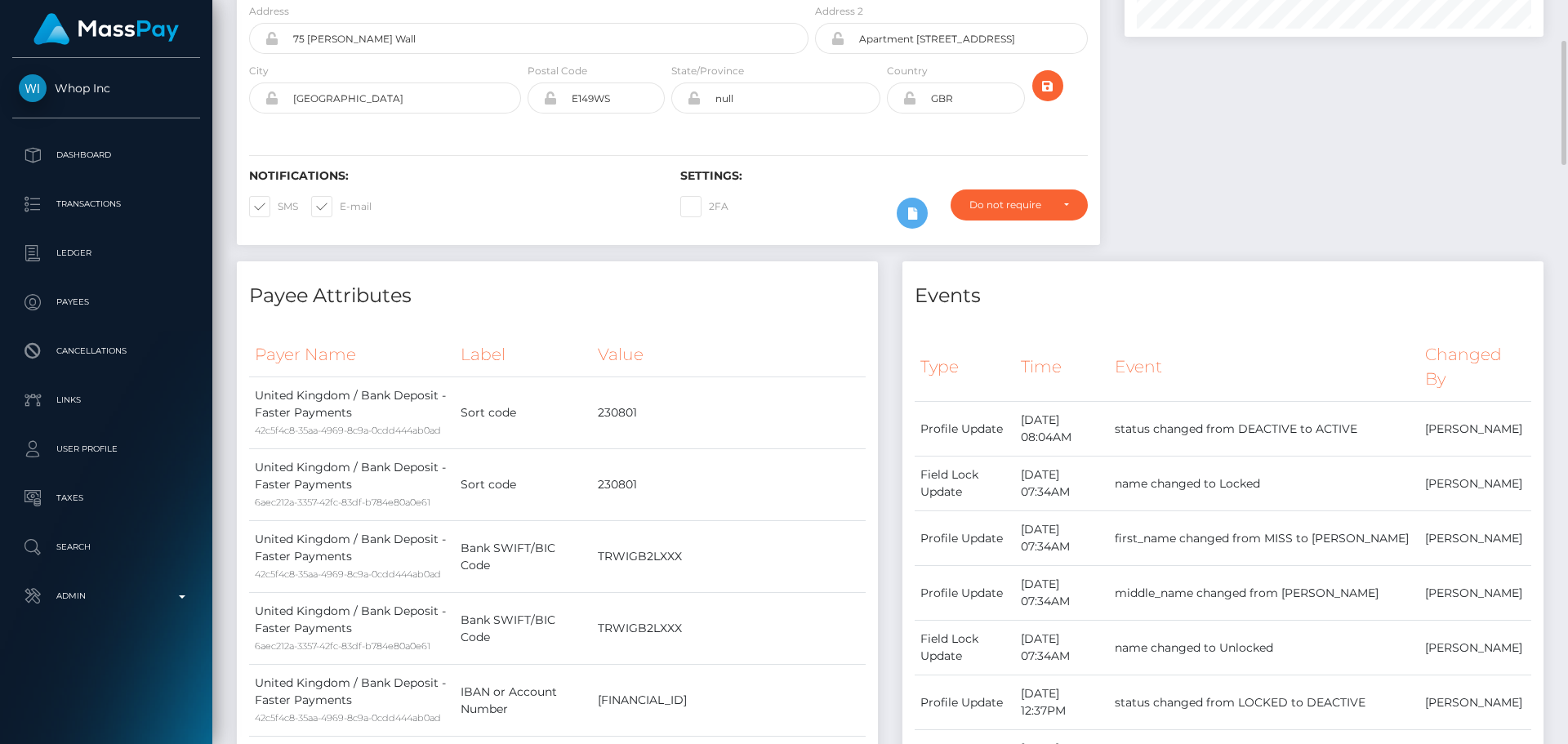
scroll to position [0, 0]
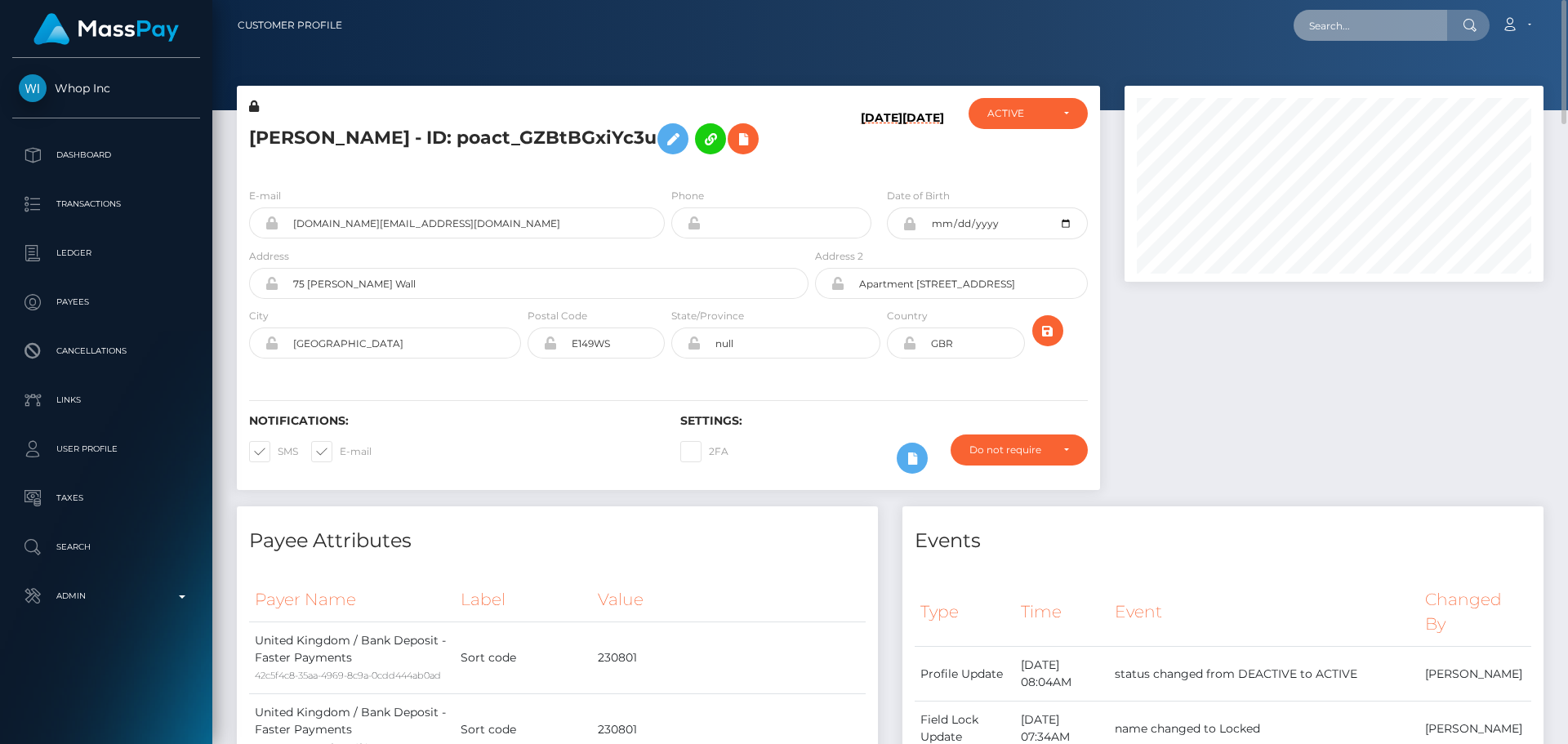
click at [1360, 35] on input "text" at bounding box center [1369, 25] width 153 height 31
paste input "[PERSON_NAME]"
type input "[PERSON_NAME]"
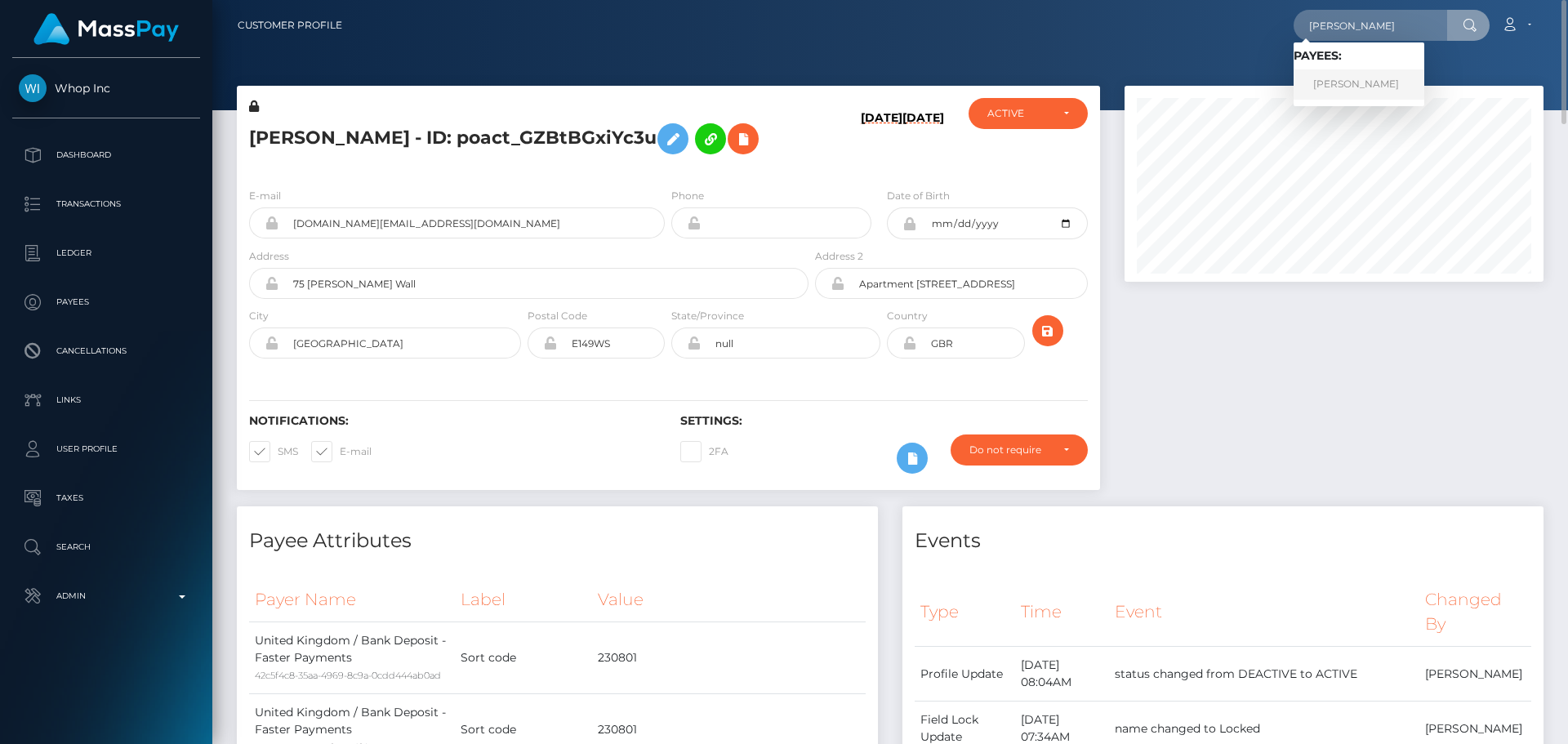
click at [1357, 78] on link "[PERSON_NAME]" at bounding box center [1358, 84] width 130 height 30
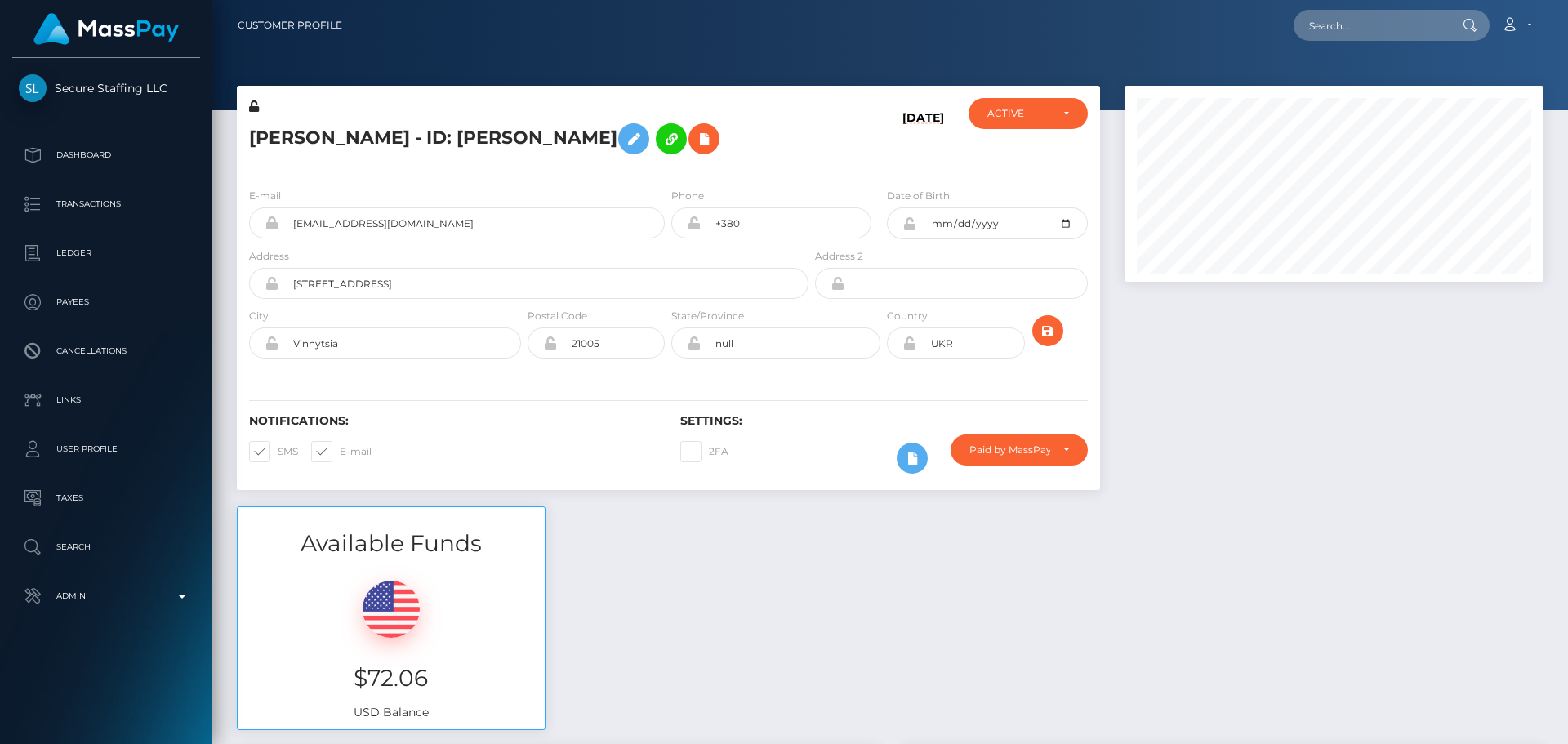
scroll to position [196, 419]
click at [669, 171] on div "[PERSON_NAME] - ID: [PERSON_NAME]" at bounding box center [524, 136] width 575 height 77
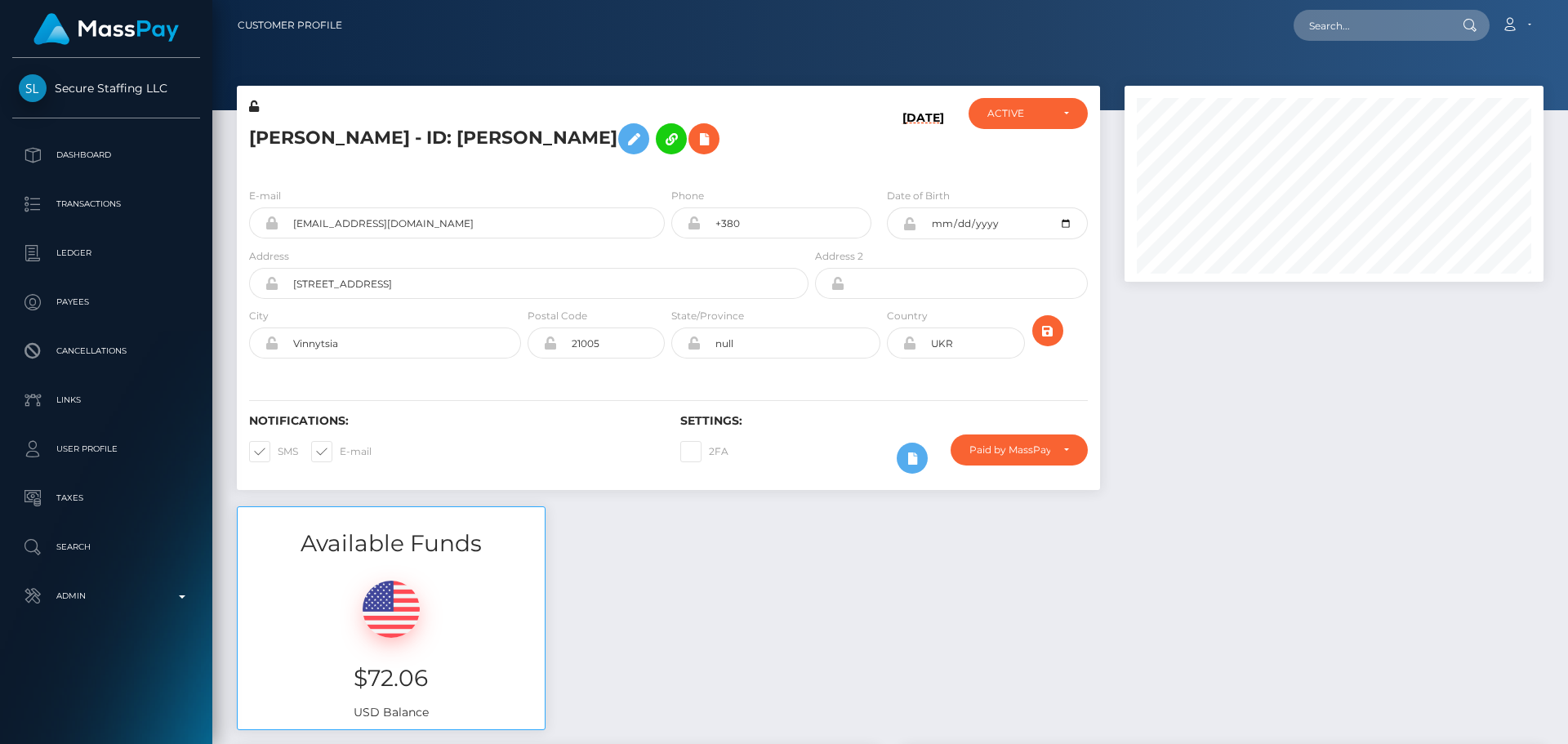
click at [669, 366] on div "E-mail [EMAIL_ADDRESS][DOMAIN_NAME] Phone +380 City" at bounding box center [668, 275] width 863 height 200
click at [667, 368] on div "E-mail [EMAIL_ADDRESS][DOMAIN_NAME] Phone +380 City" at bounding box center [668, 275] width 863 height 200
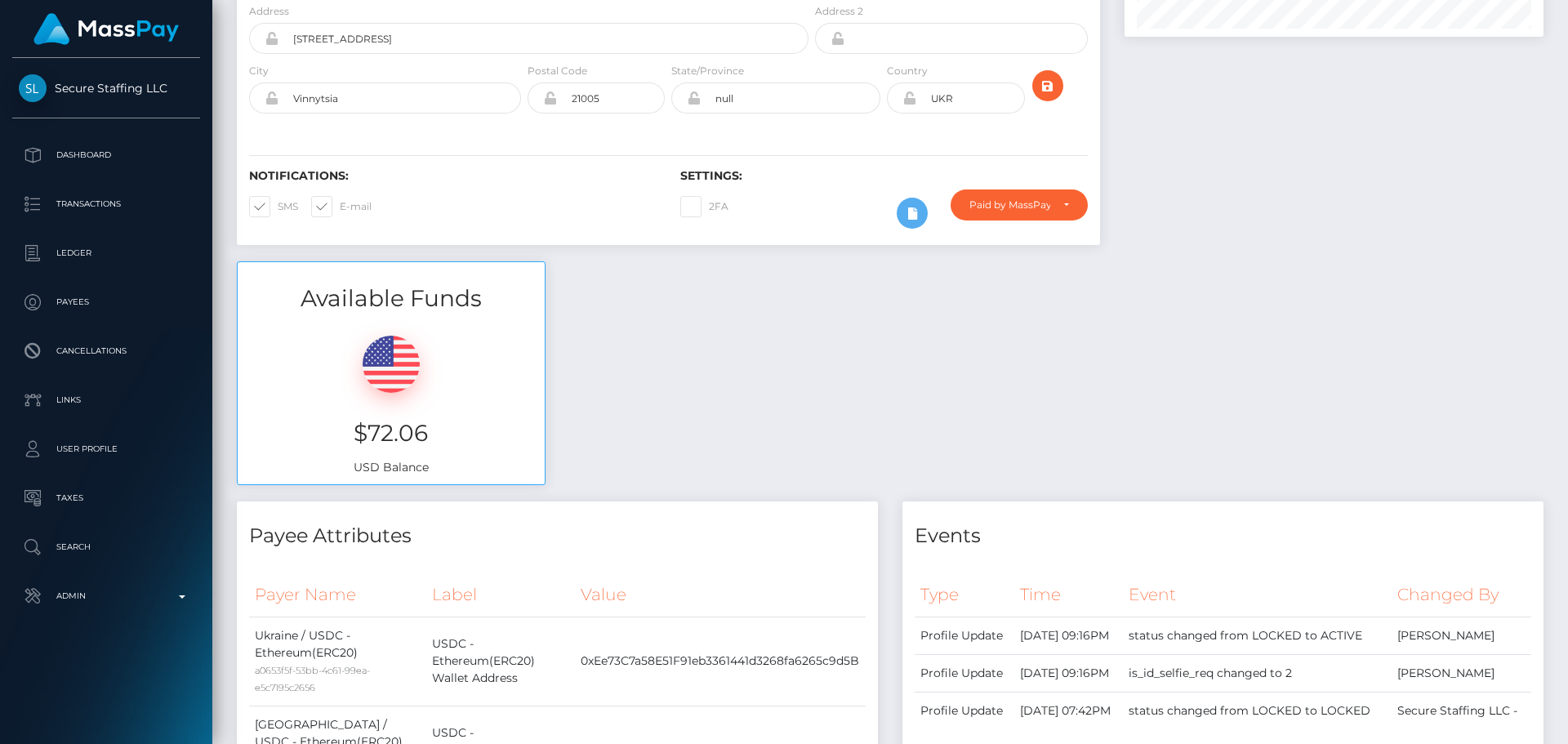
scroll to position [0, 0]
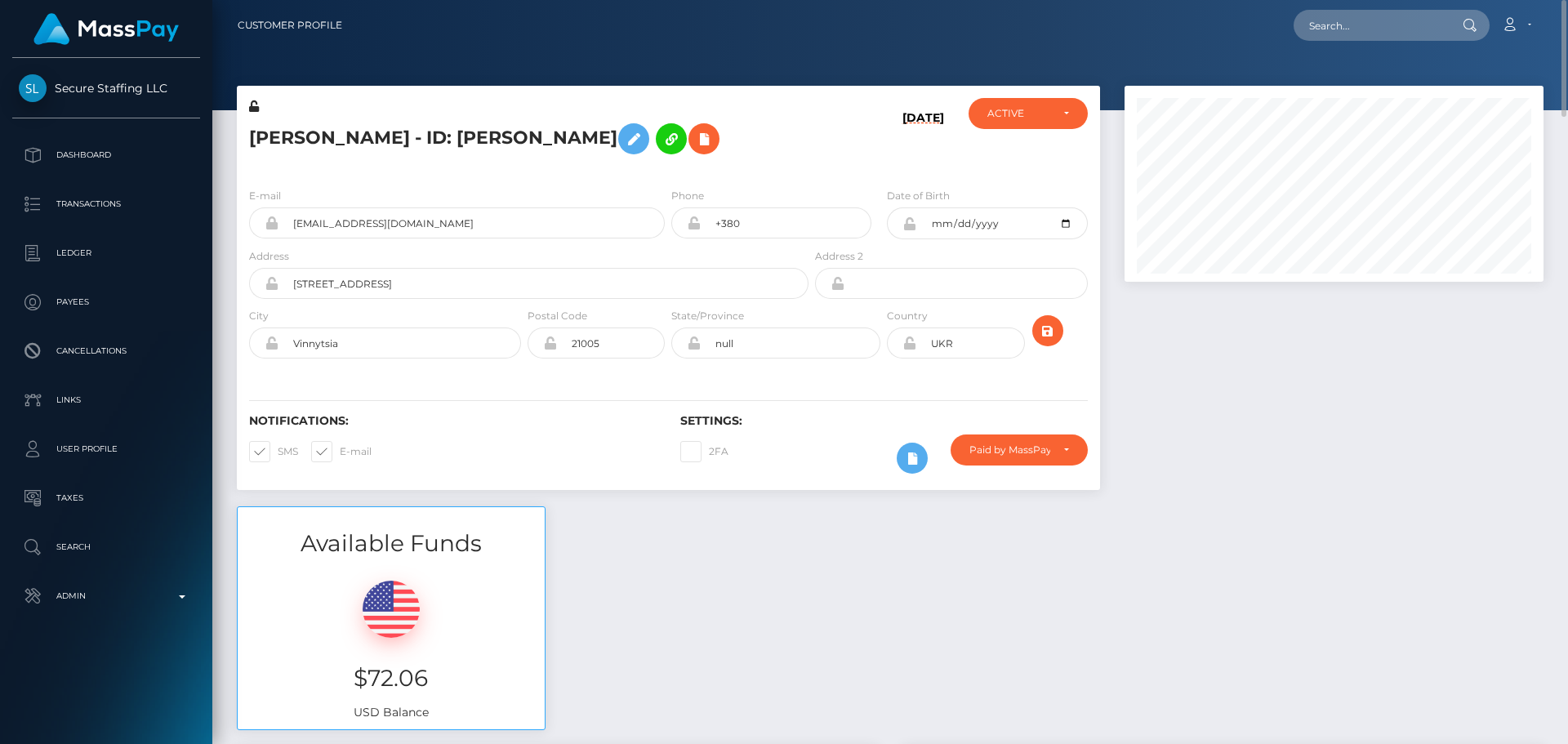
click at [822, 138] on div "[DATE]" at bounding box center [883, 136] width 144 height 77
click at [761, 151] on h5 "Andrii Matiushev - ID: Andrii Matiushev" at bounding box center [524, 138] width 551 height 47
click at [757, 163] on div "Andrii Matiushev - ID: Andrii Matiushev" at bounding box center [524, 136] width 575 height 77
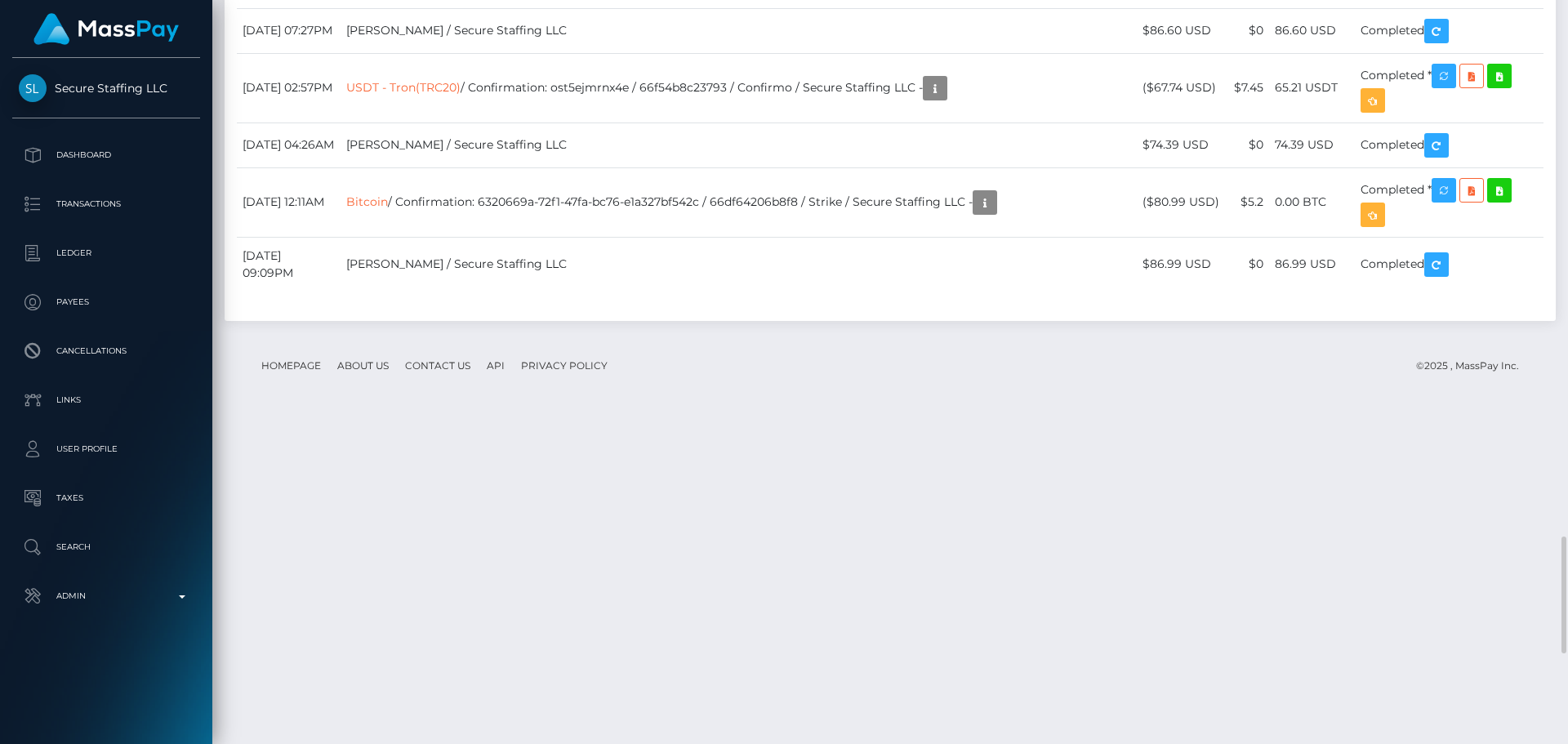
scroll to position [3065, 0]
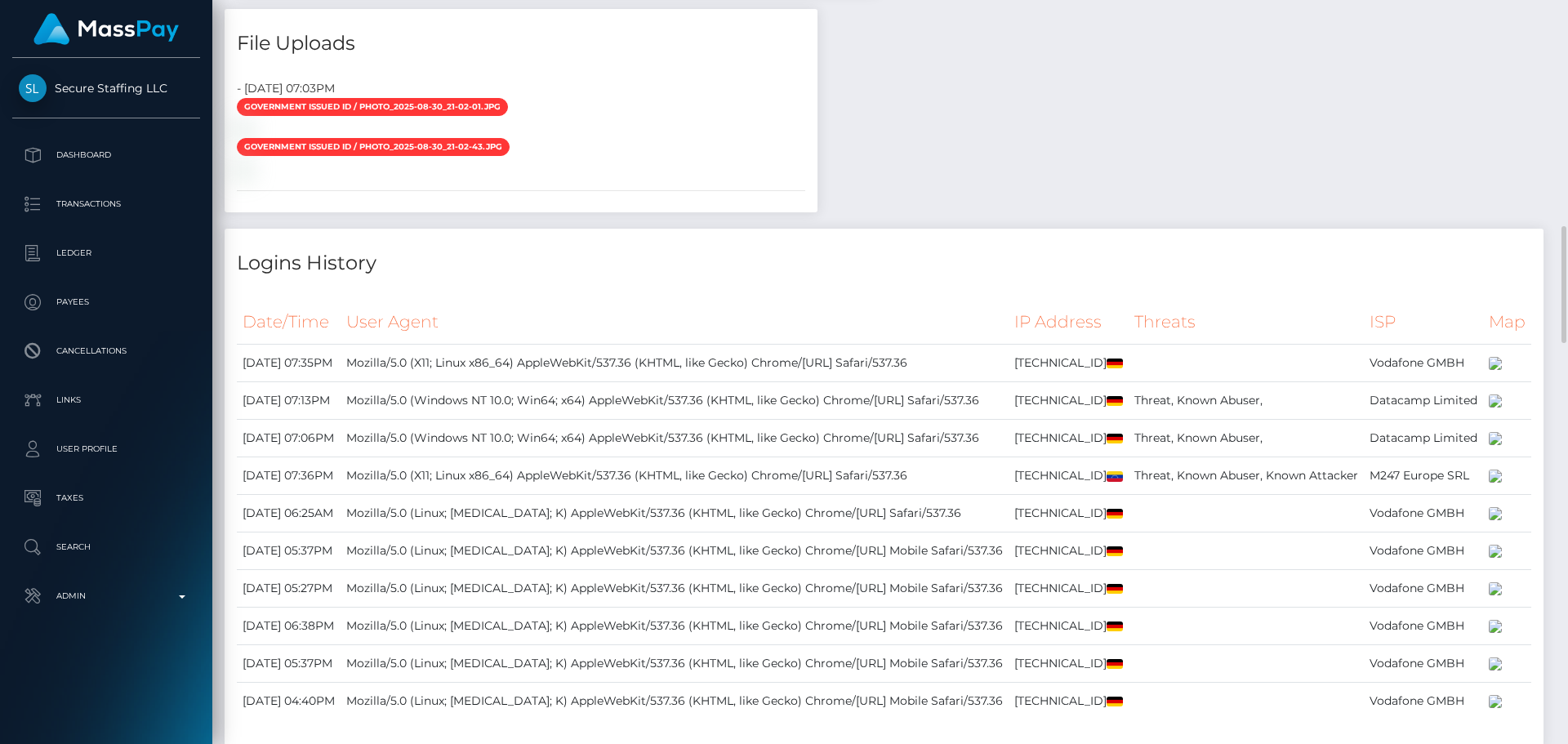
scroll to position [1269, 0]
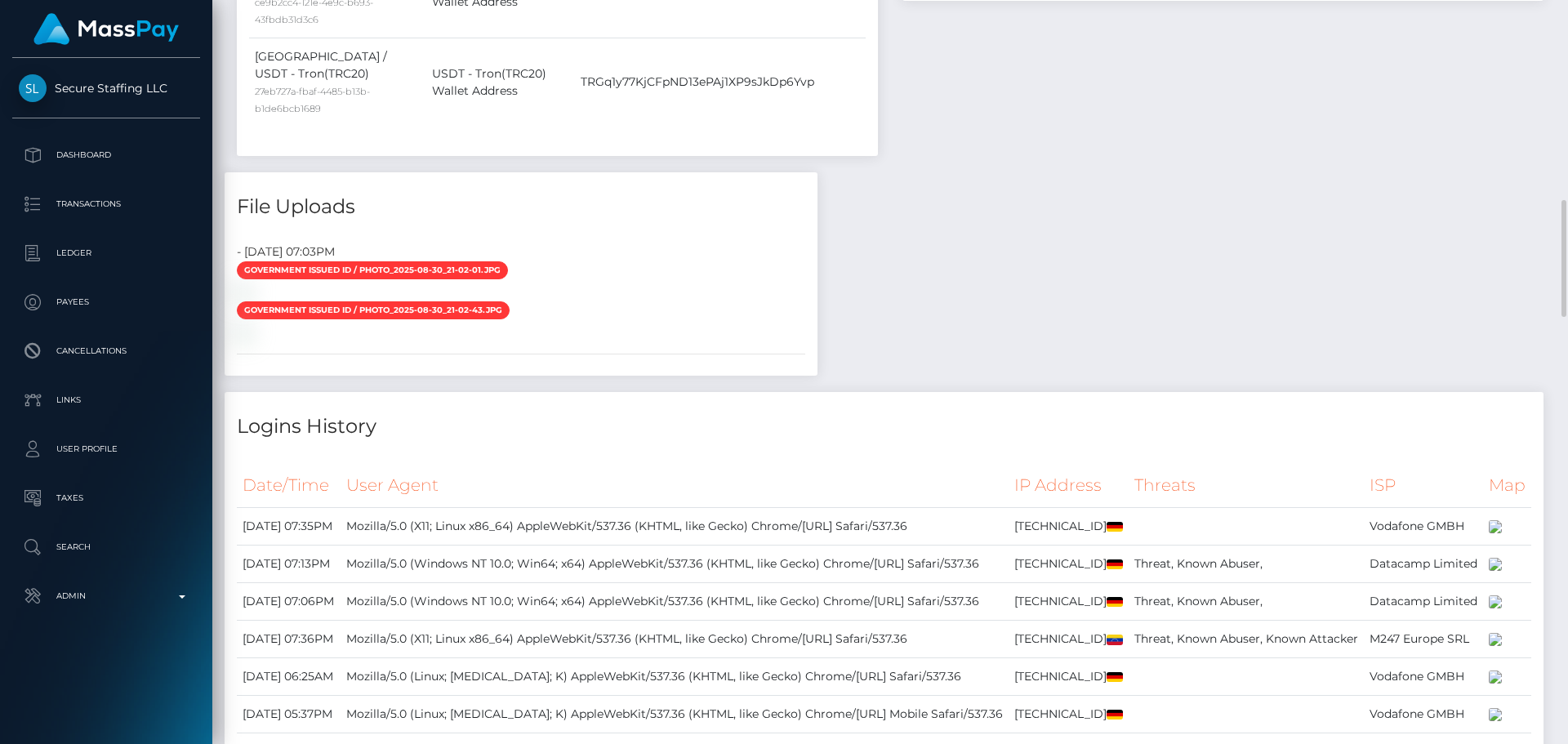
click at [767, 231] on div "- August 30, 2025 07:03PM Government issued ID / photo_2025-08-30_21-02-01.jpg" at bounding box center [521, 303] width 592 height 145
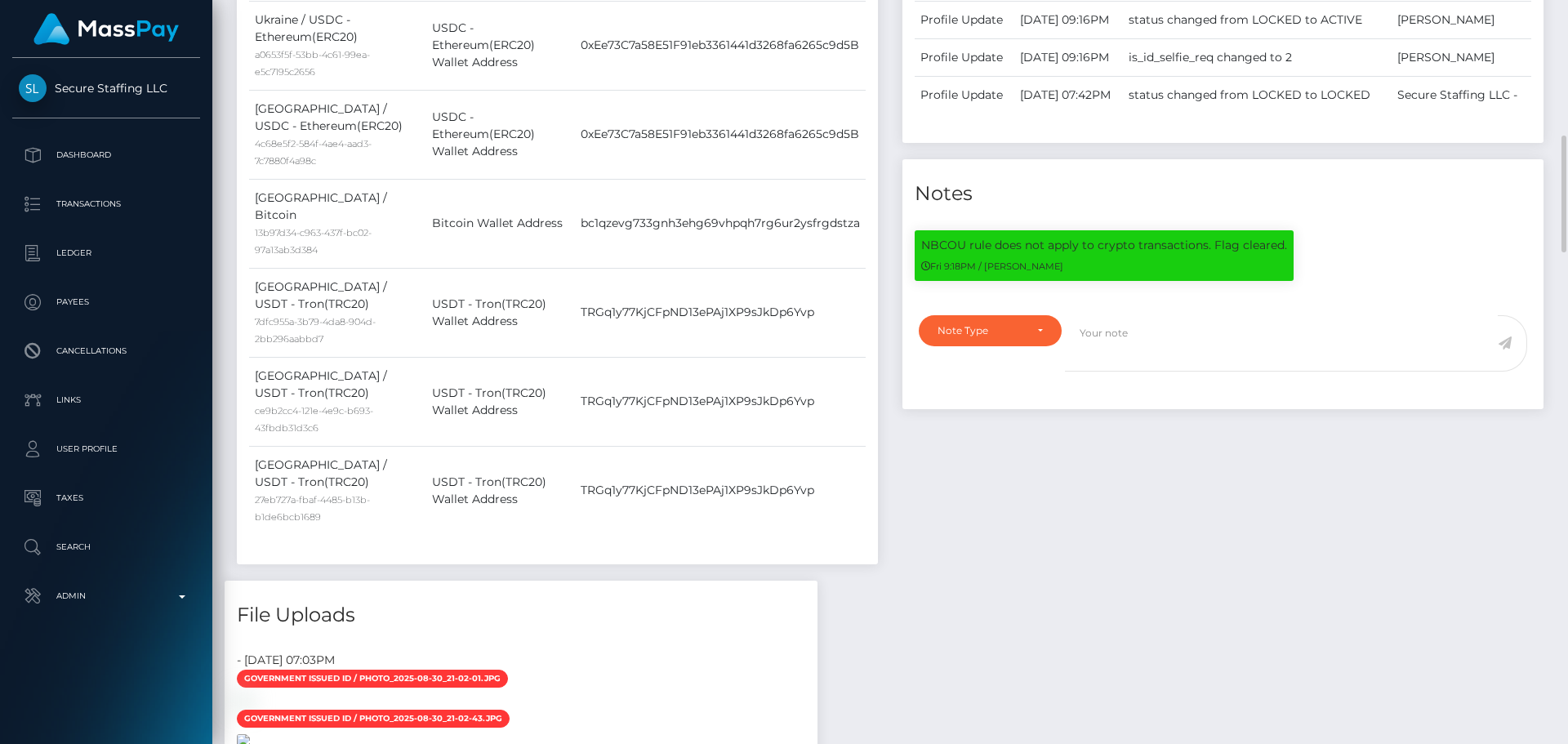
scroll to position [1432, 0]
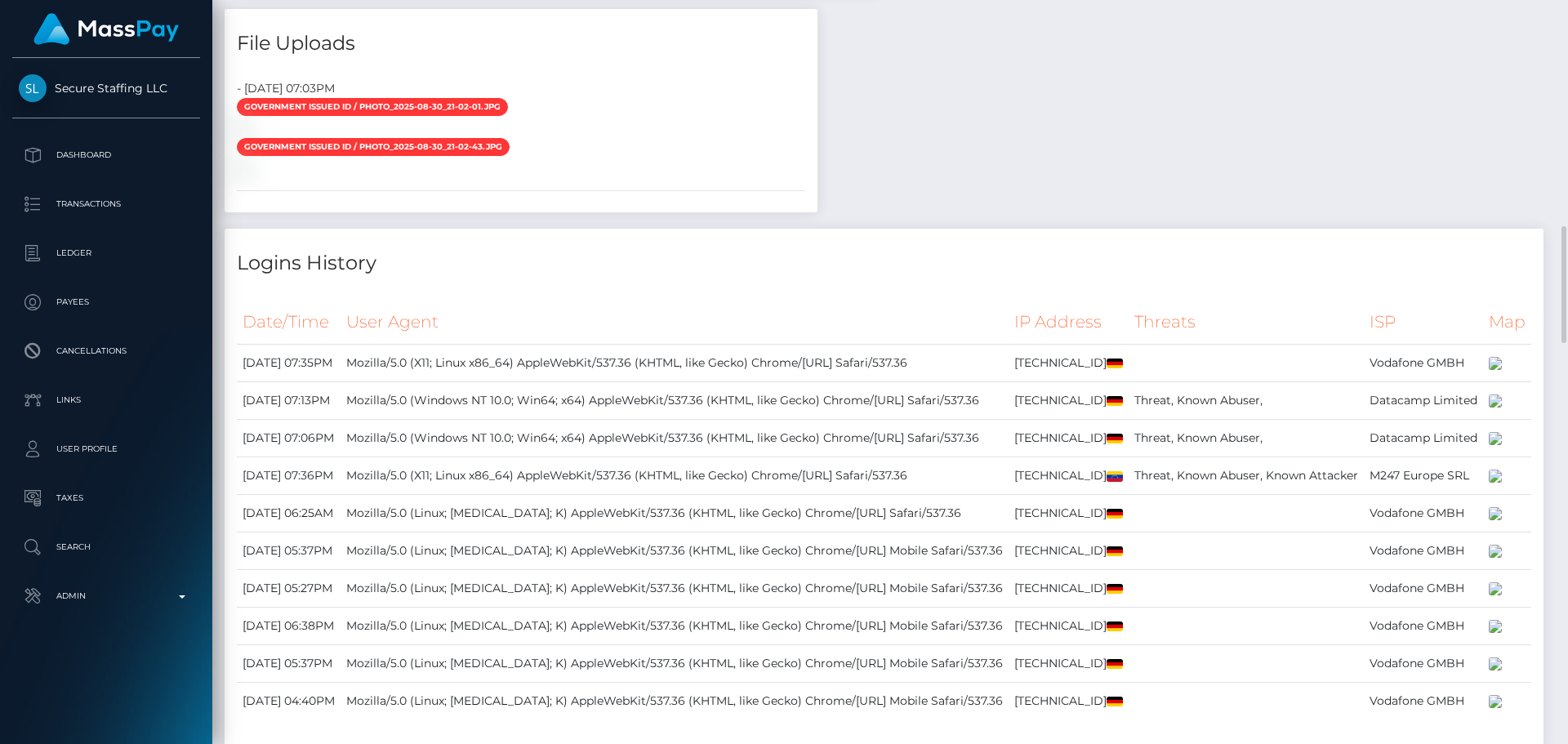
drag, startPoint x: 954, startPoint y: 231, endPoint x: 810, endPoint y: 320, distance: 169.3
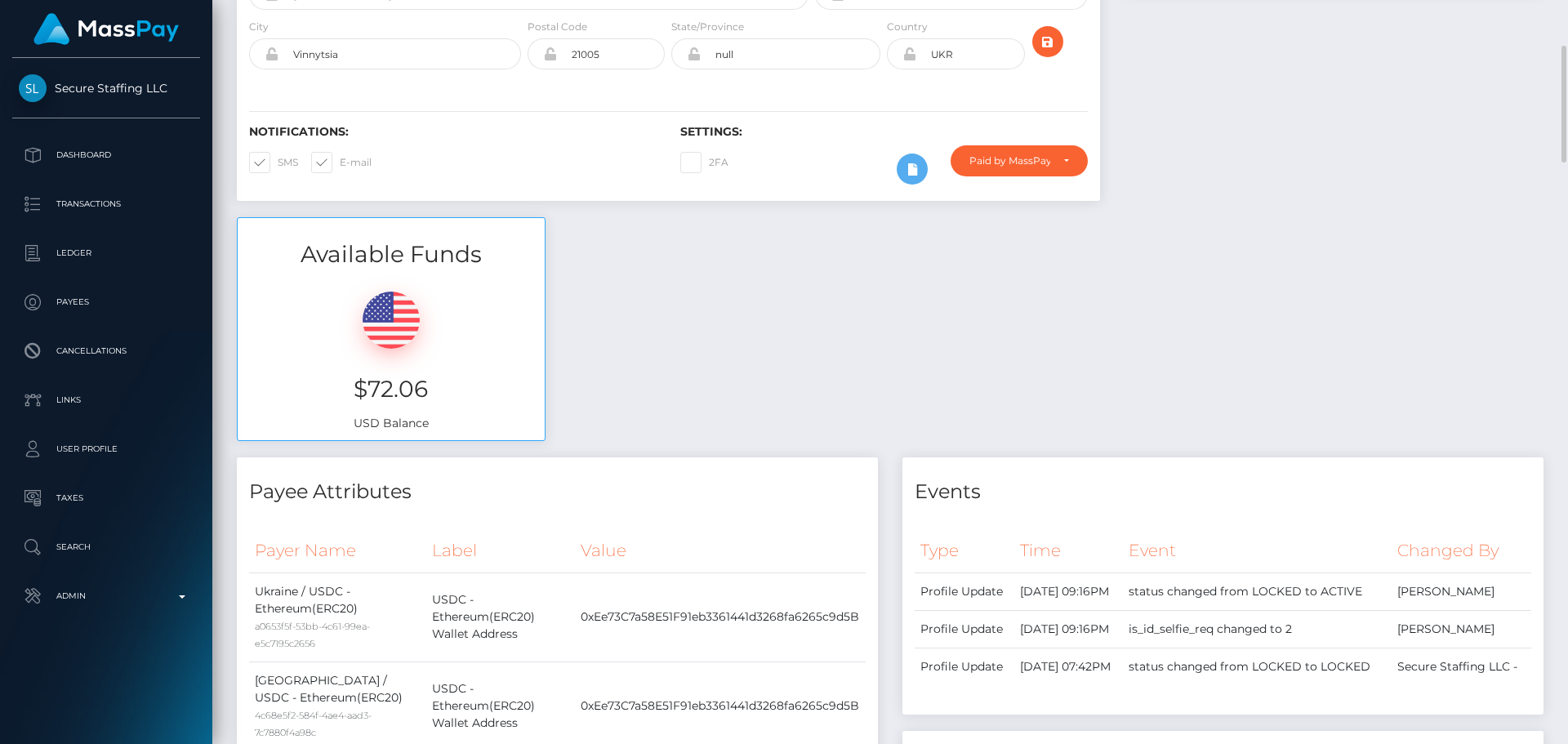
scroll to position [0, 0]
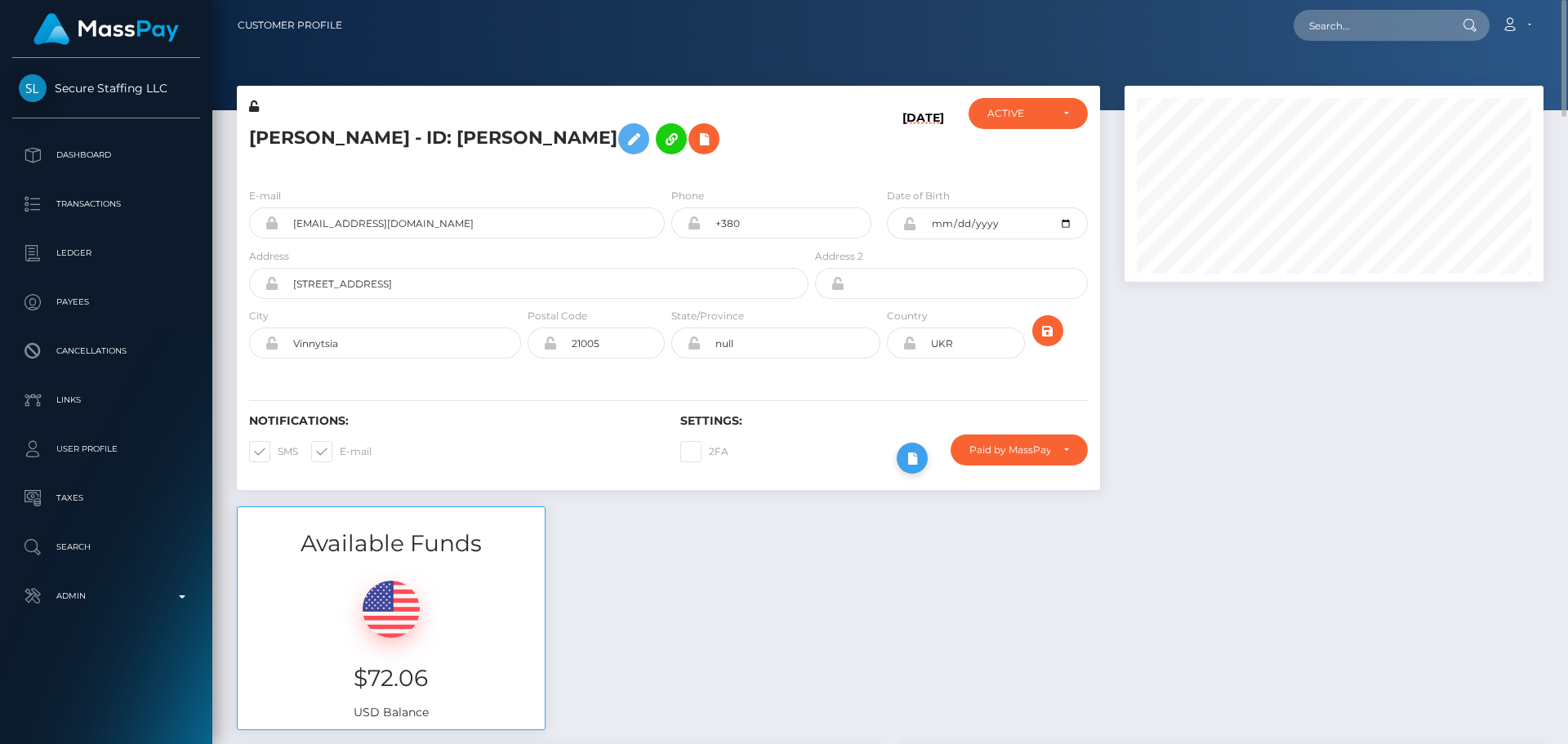
click at [927, 458] on button at bounding box center [912, 458] width 31 height 31
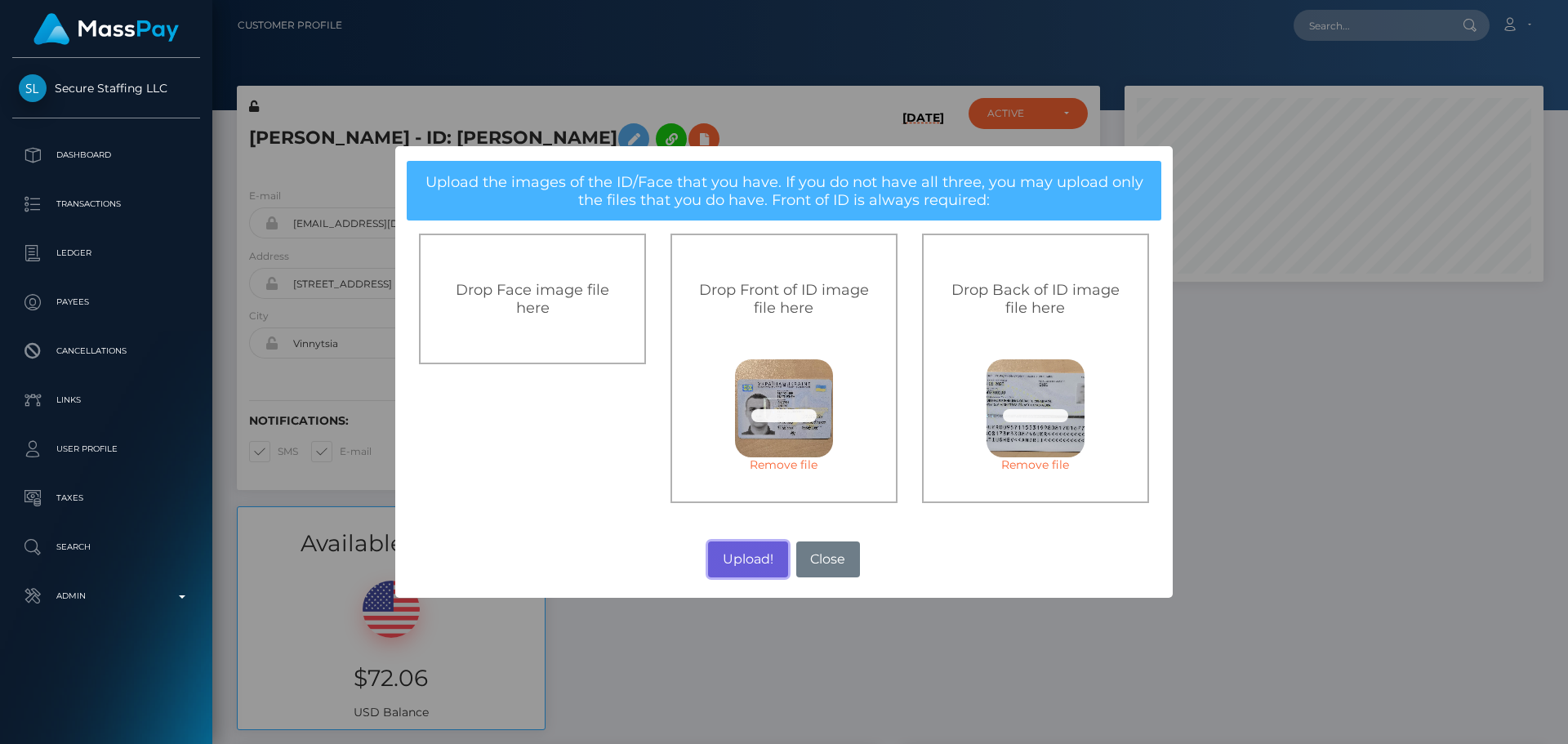
click at [744, 549] on button "Upload!" at bounding box center [747, 559] width 79 height 36
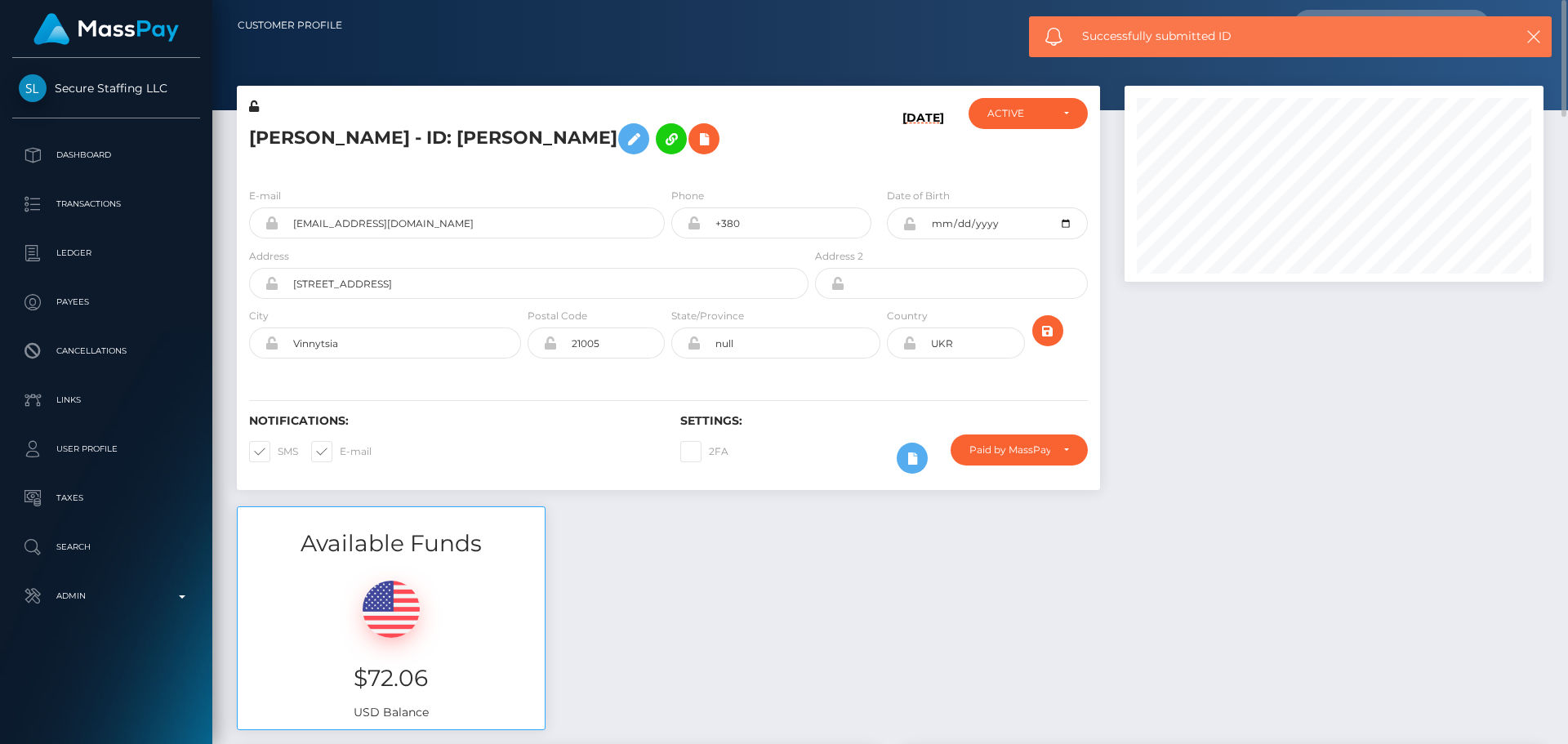
click at [813, 436] on div "2FA" at bounding box center [775, 458] width 216 height 47
click at [805, 440] on div "2FA" at bounding box center [775, 458] width 216 height 47
click at [804, 439] on div "2FA" at bounding box center [775, 458] width 216 height 47
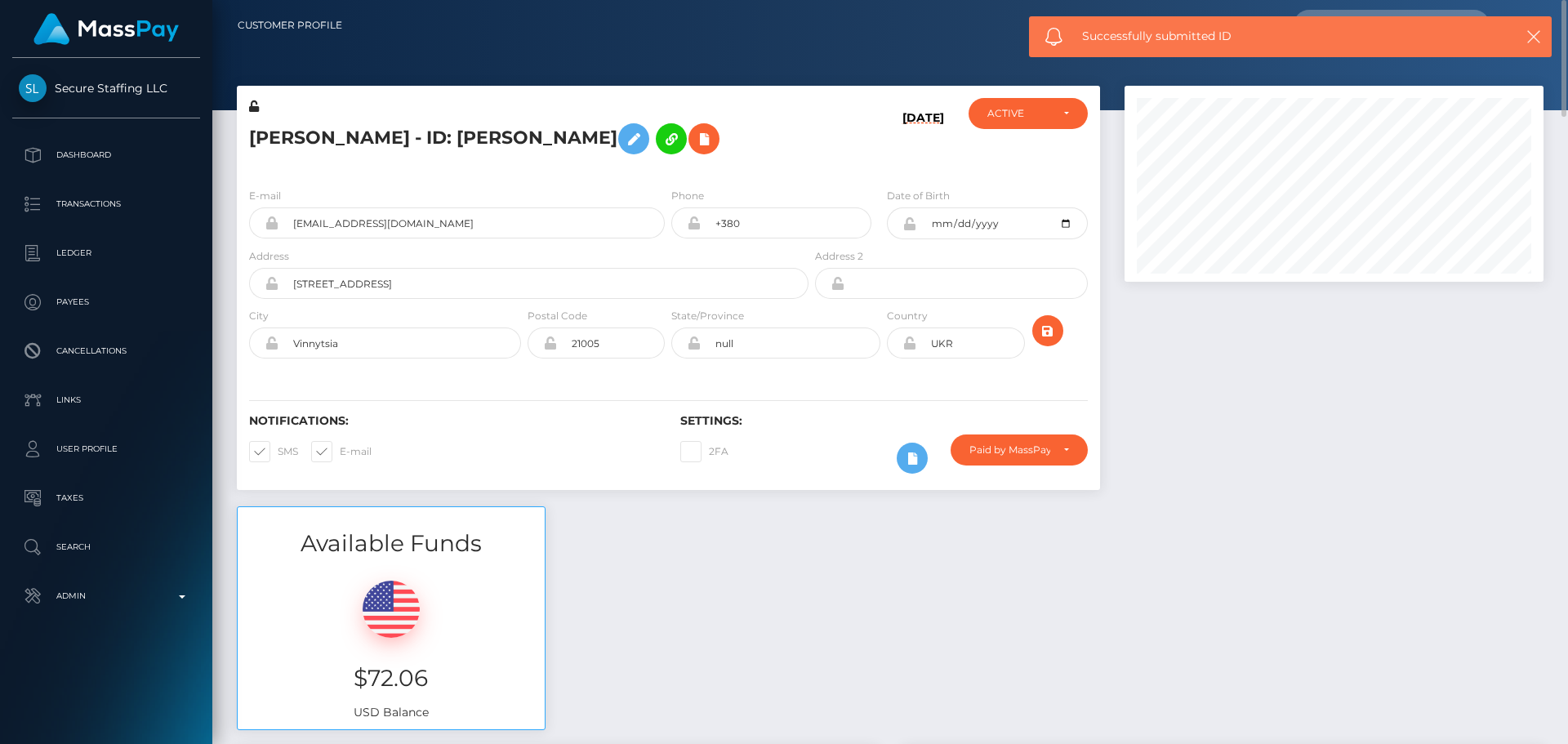
click at [804, 439] on div "2FA" at bounding box center [775, 458] width 216 height 47
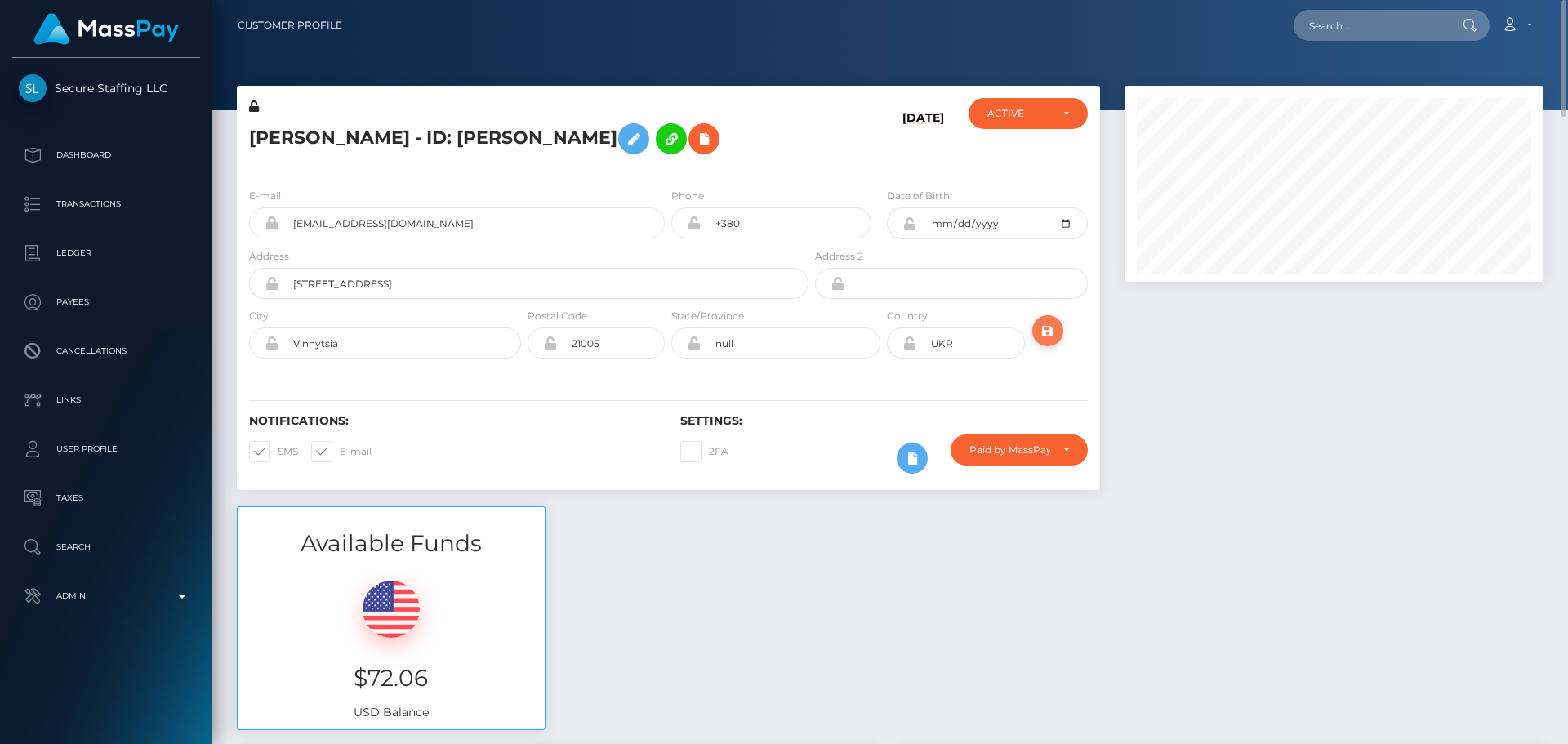
click at [1049, 331] on icon "submit" at bounding box center [1047, 331] width 20 height 20
click at [538, 170] on div "[PERSON_NAME] - ID: [PERSON_NAME]" at bounding box center [524, 136] width 575 height 77
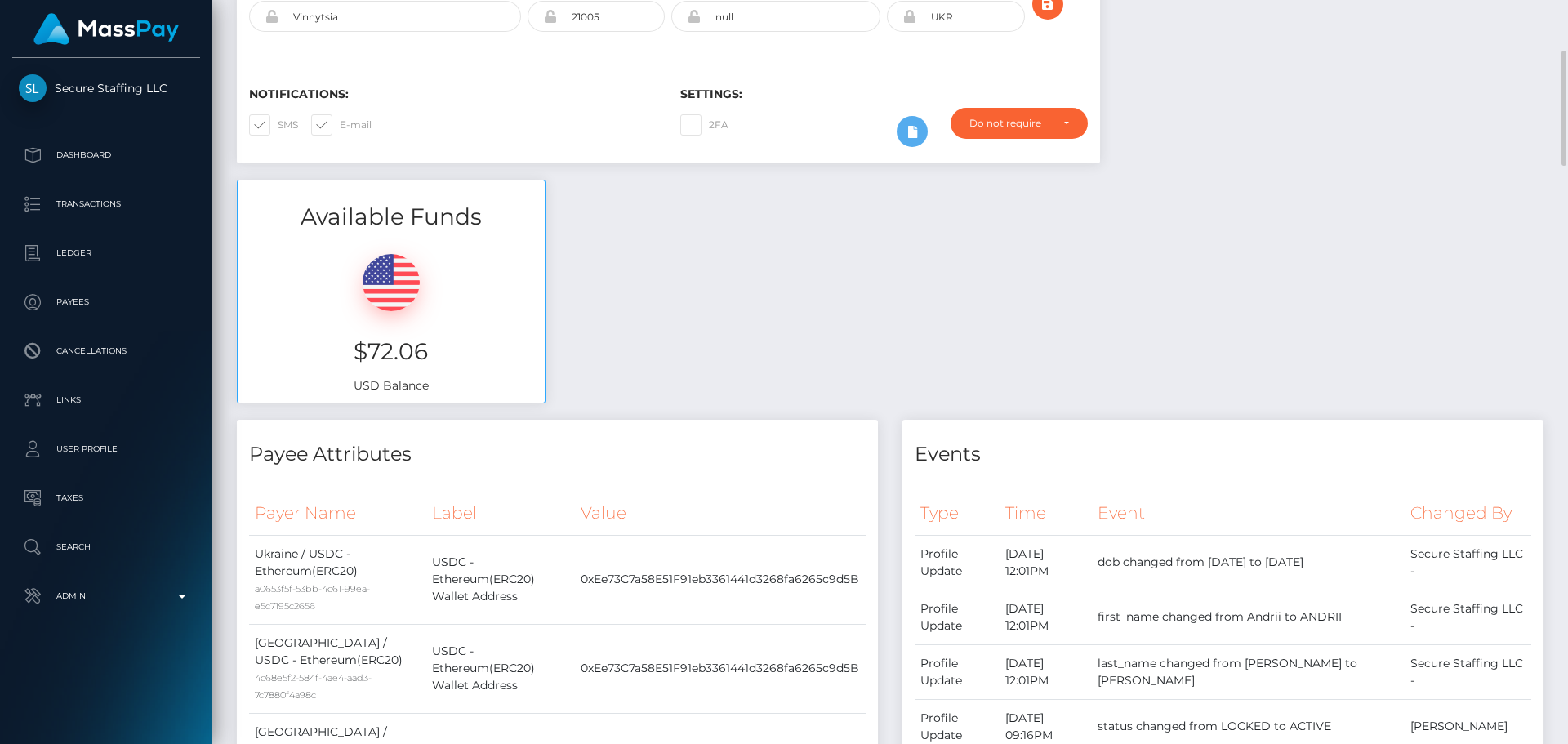
scroll to position [0, 0]
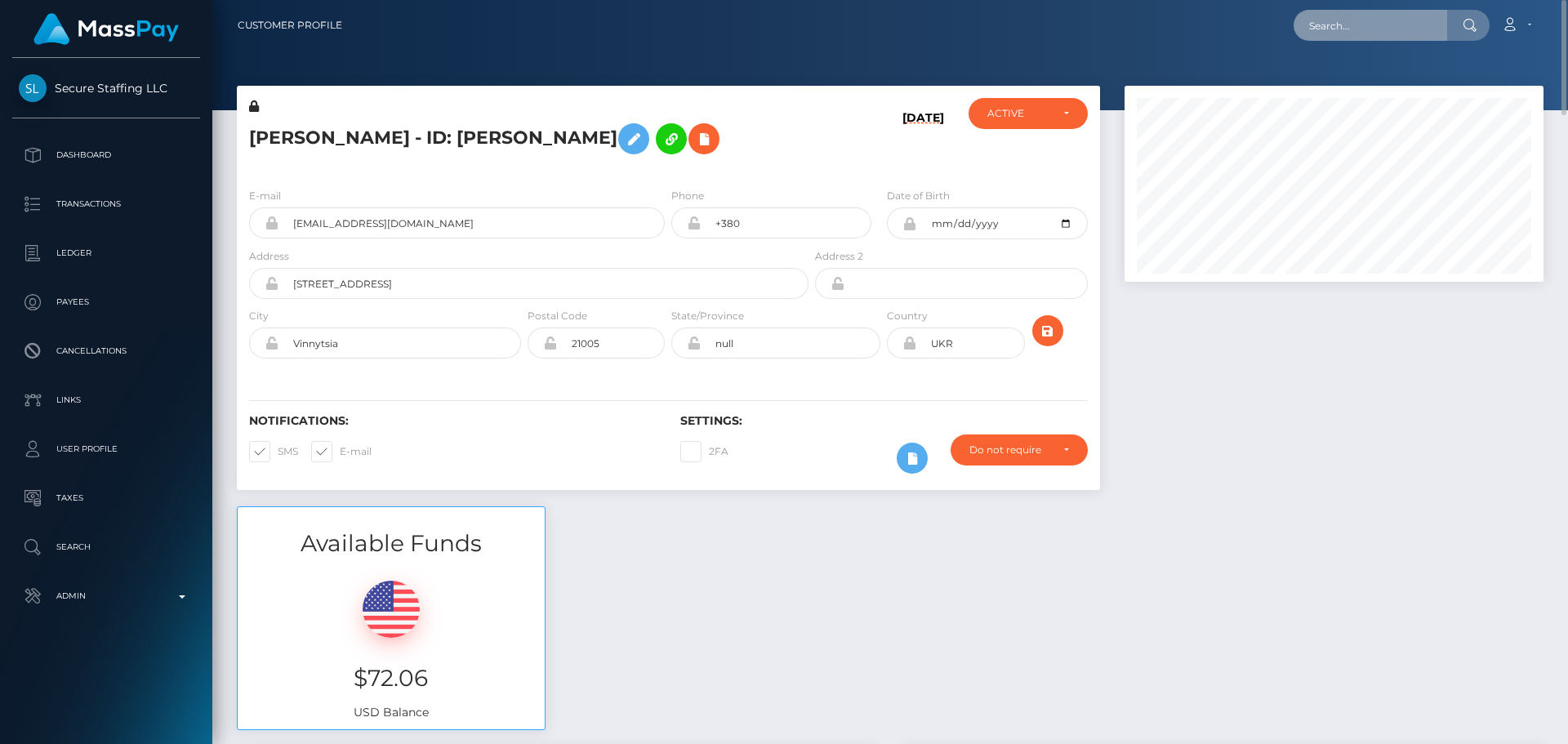
click at [1378, 21] on input "text" at bounding box center [1369, 25] width 153 height 31
paste input "[EMAIL_ADDRESS][DOMAIN_NAME]"
type input "[EMAIL_ADDRESS][DOMAIN_NAME]"
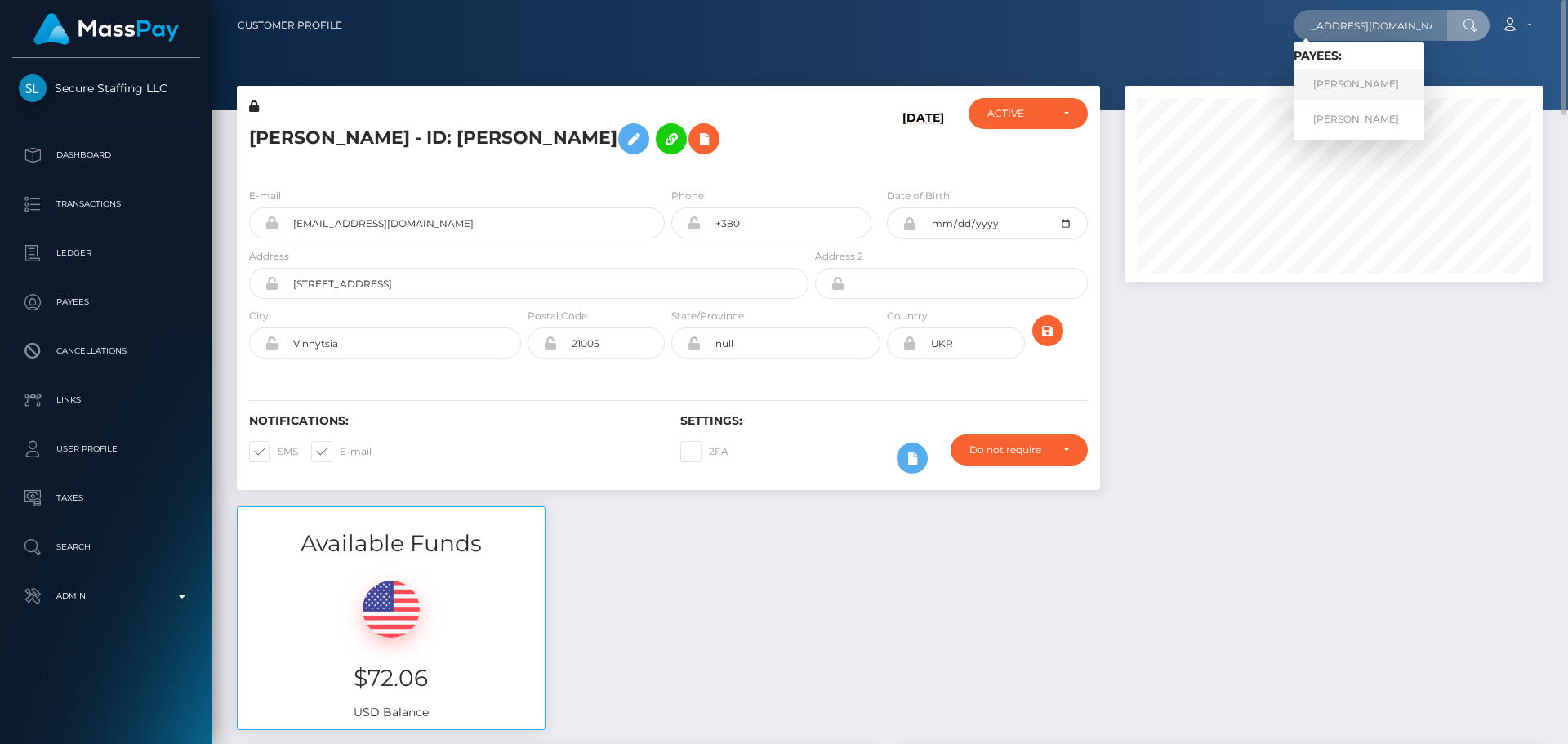
click at [1353, 83] on link "[PERSON_NAME]" at bounding box center [1358, 84] width 130 height 30
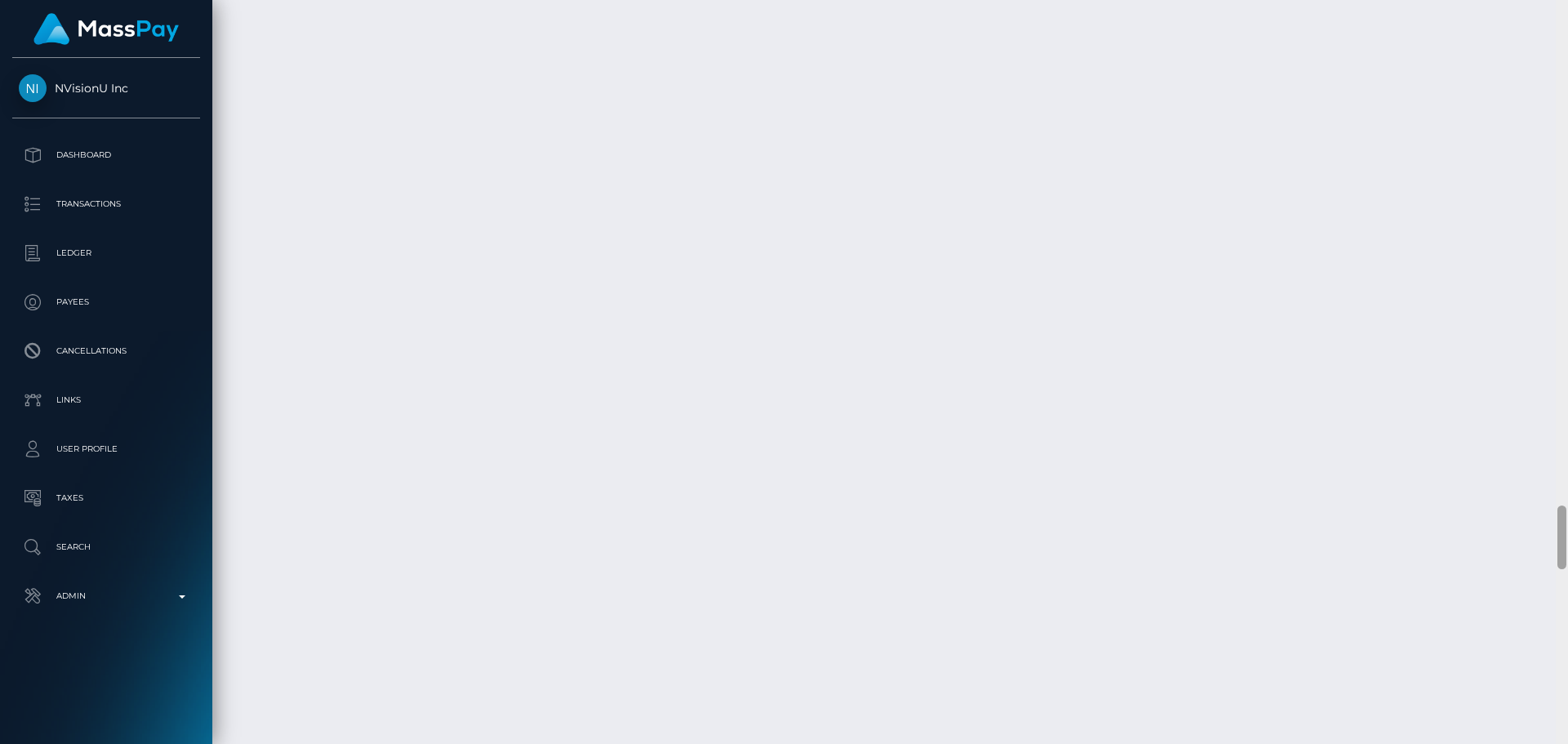
scroll to position [6622, 0]
drag, startPoint x: 1566, startPoint y: 534, endPoint x: 1540, endPoint y: 303, distance: 232.5
click at [1540, 303] on div "Customer Profile Loading... Loading..." at bounding box center [890, 372] width 1355 height 744
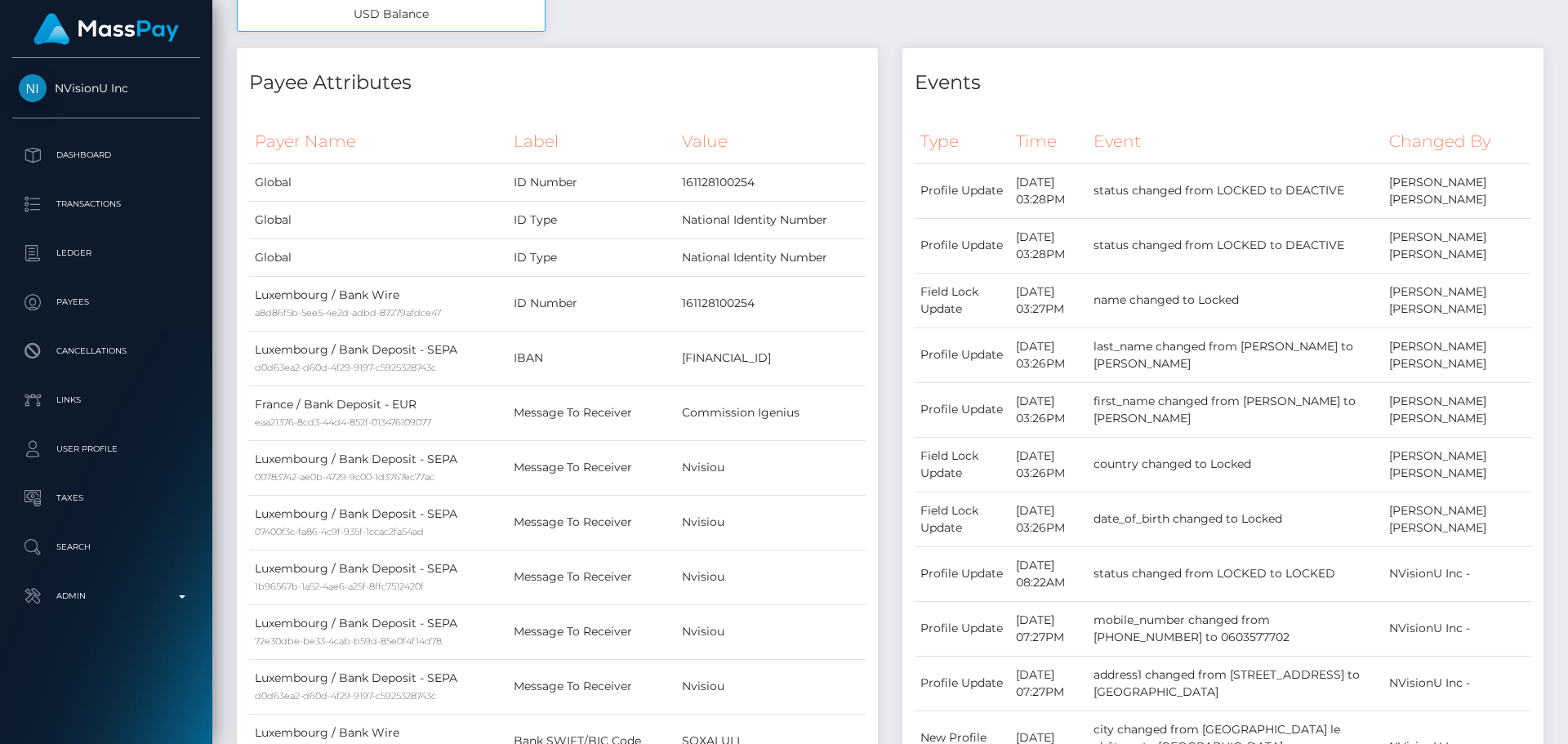
scroll to position [0, 0]
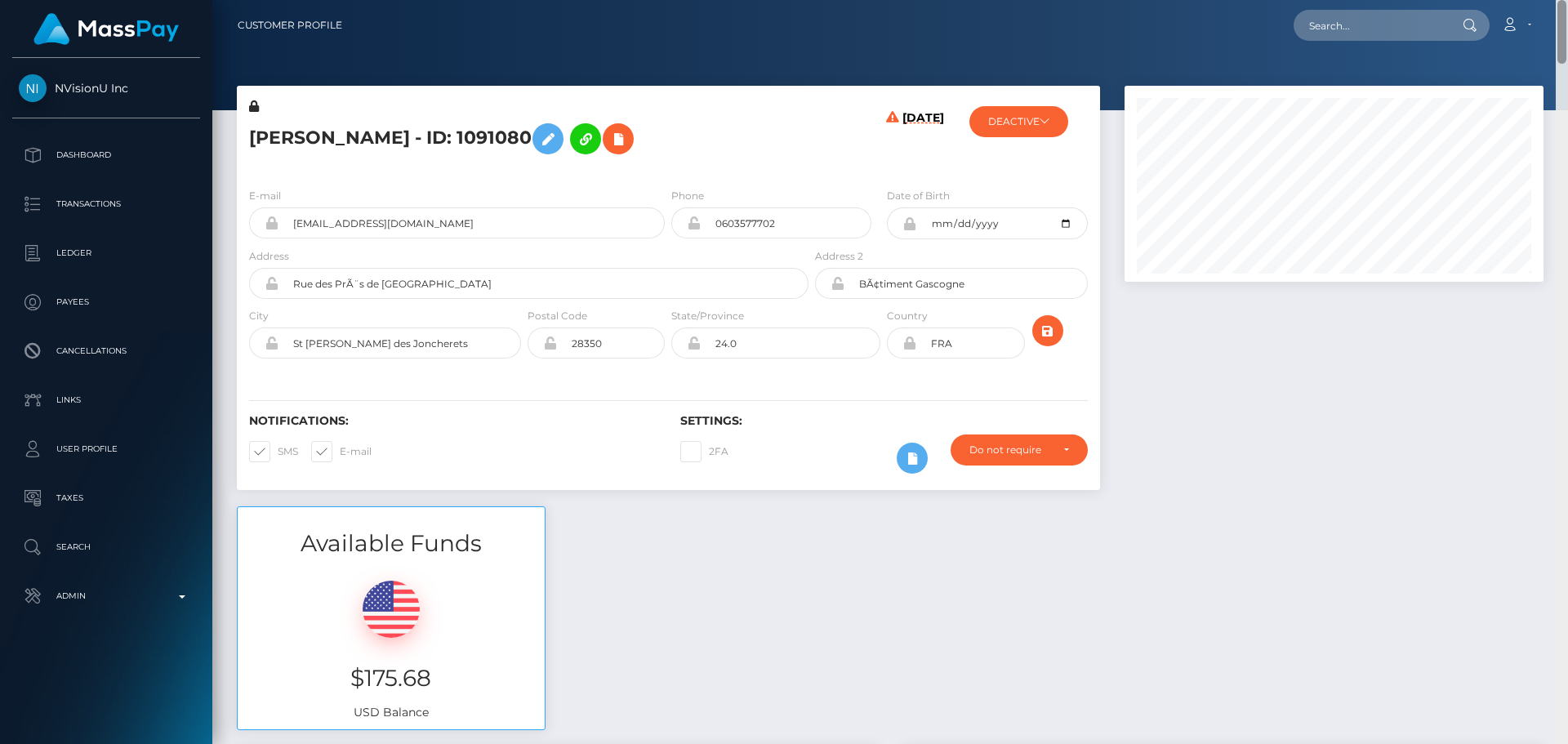
drag, startPoint x: 1561, startPoint y: 582, endPoint x: 1575, endPoint y: -42, distance: 624.2
click at [1555, 0] on html "NVisionU Inc Dashboard Transactions Ledger Payees Cancellations" at bounding box center [784, 372] width 1568 height 744
click at [846, 185] on div "E-mail rodierconsulting28@gmail.com Phone Address" at bounding box center [668, 275] width 863 height 200
click at [277, 138] on h5 "[PERSON_NAME] - ID: 1091080" at bounding box center [524, 138] width 551 height 47
click at [277, 137] on h5 "[PERSON_NAME] - ID: 1091080" at bounding box center [524, 138] width 551 height 47
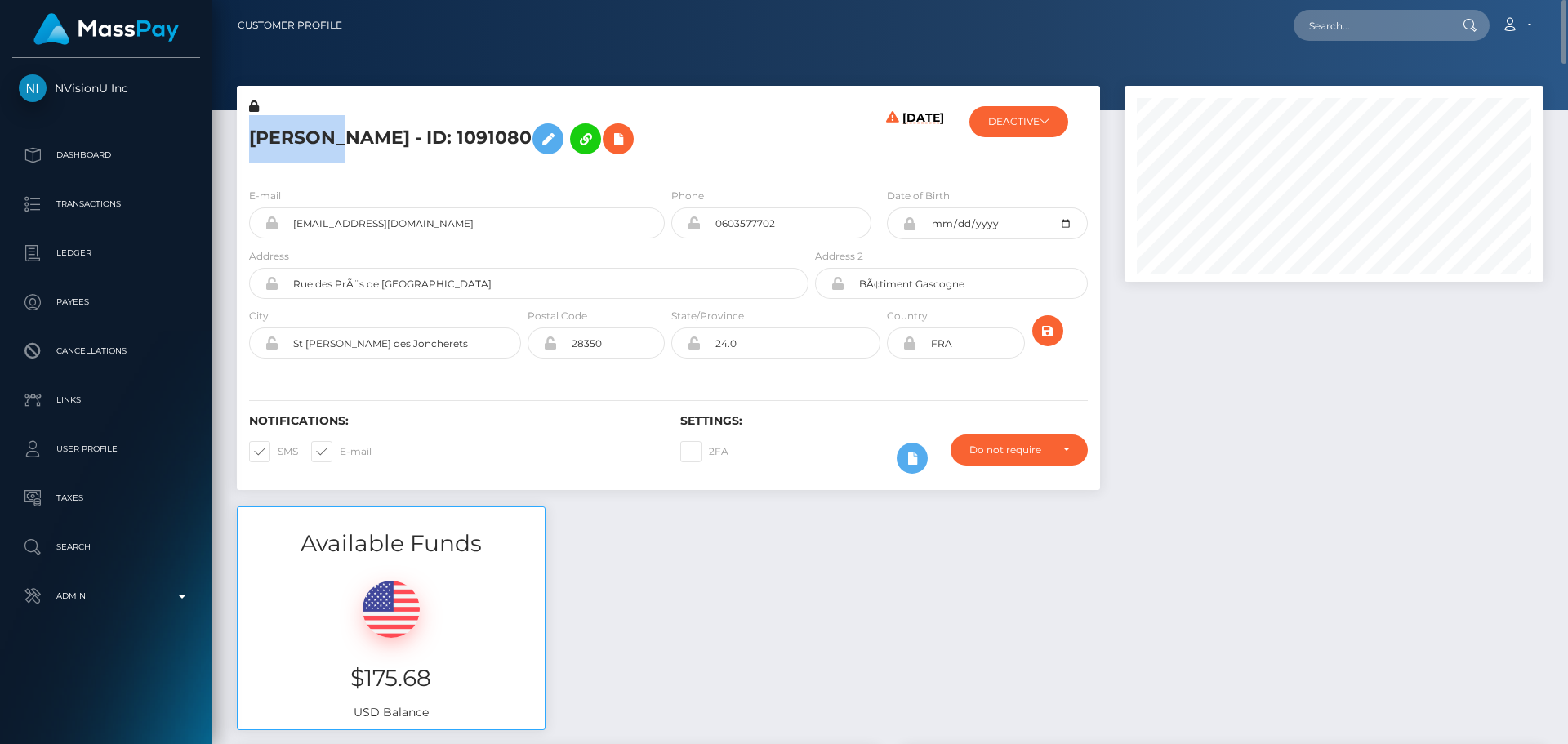
copy h5 "ROLANDE"
click at [481, 138] on h5 "[PERSON_NAME] - ID: 1091080" at bounding box center [524, 138] width 551 height 47
copy h5 "[PERSON_NAME]"
click at [854, 169] on div "[DATE]" at bounding box center [883, 136] width 144 height 77
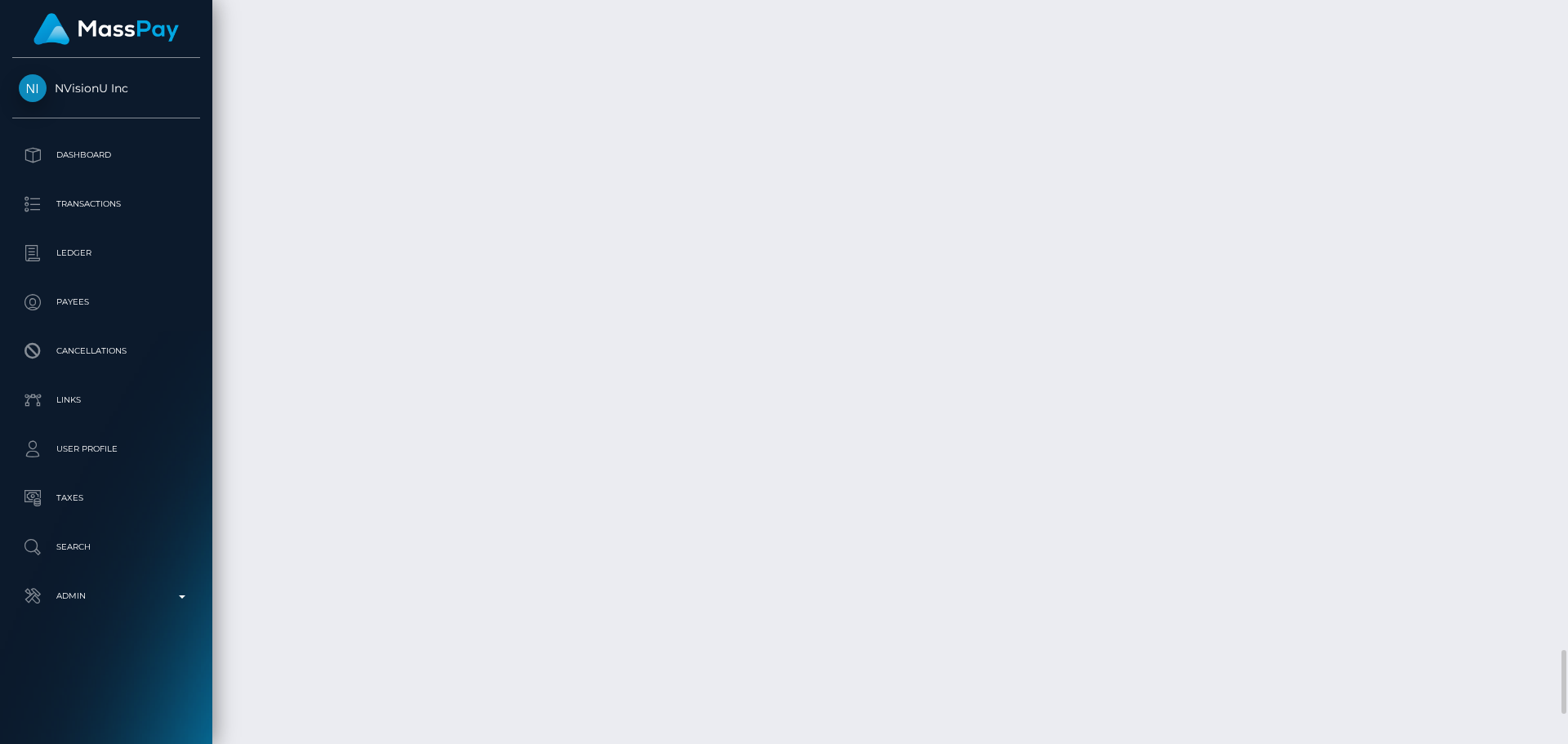
scroll to position [6614, 0]
drag, startPoint x: 414, startPoint y: 489, endPoint x: 470, endPoint y: 493, distance: 56.1
copy link "Bank Wire"
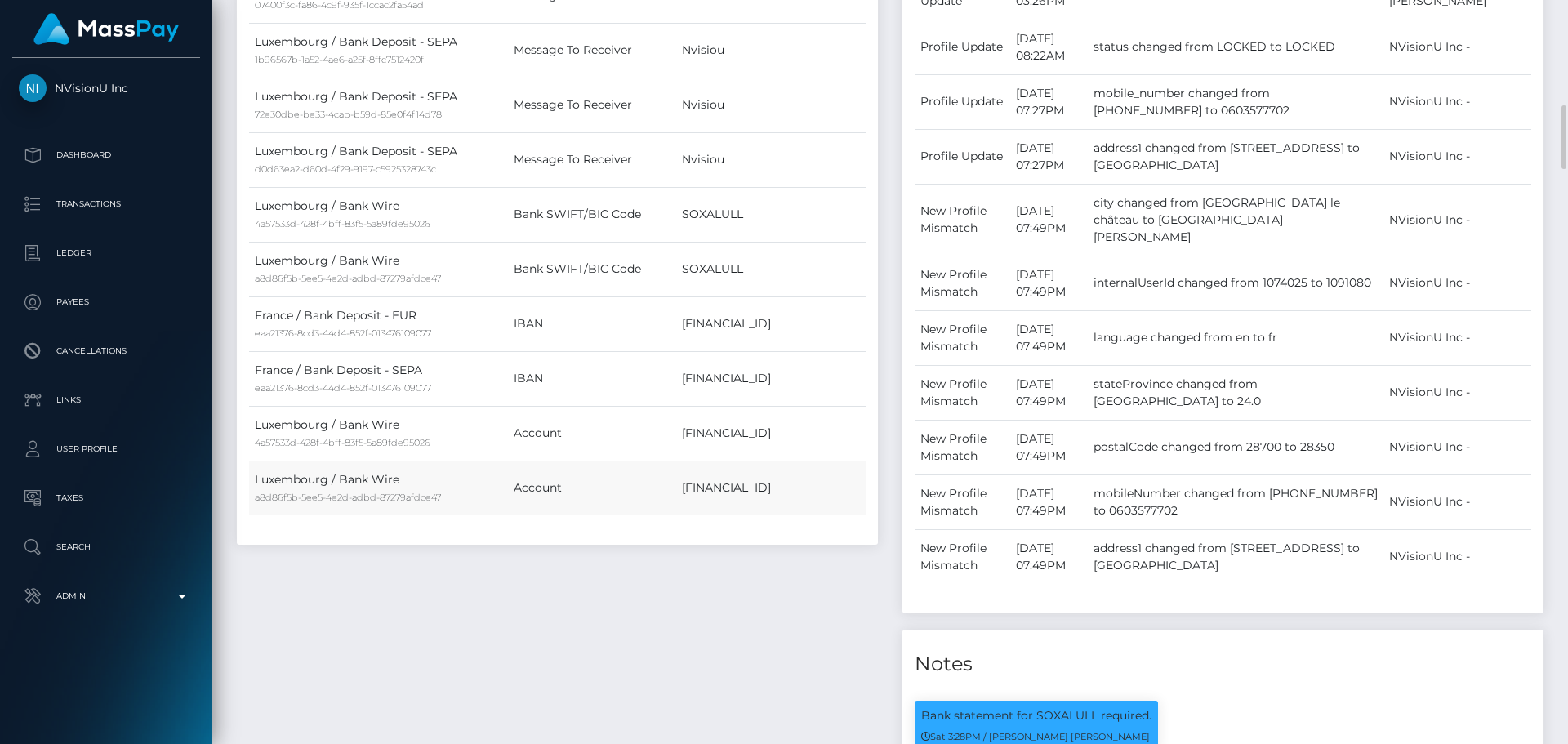
scroll to position [1306, 0]
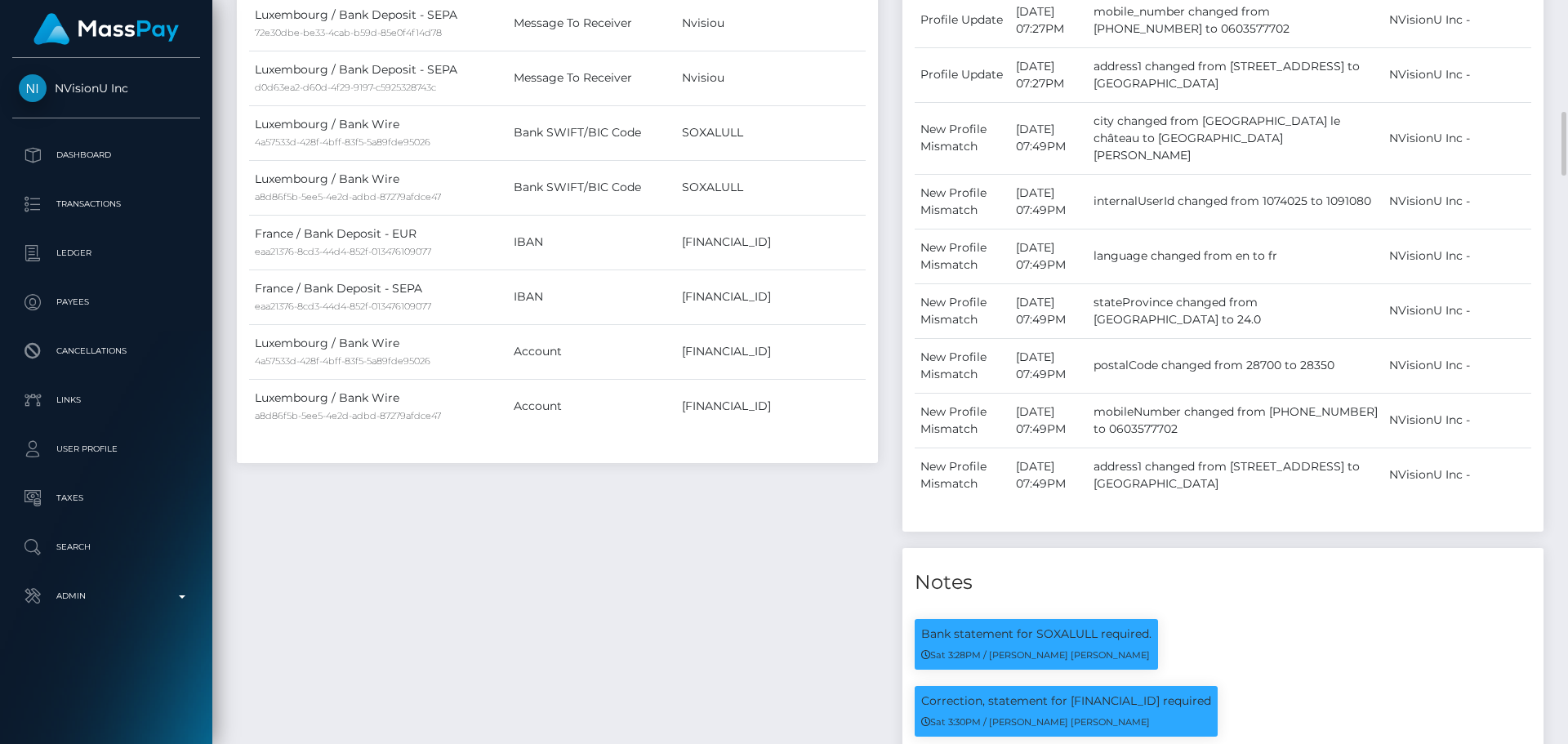
click at [788, 505] on div "Payee Attributes Payer Name Label Value Global" at bounding box center [557, 160] width 665 height 1441
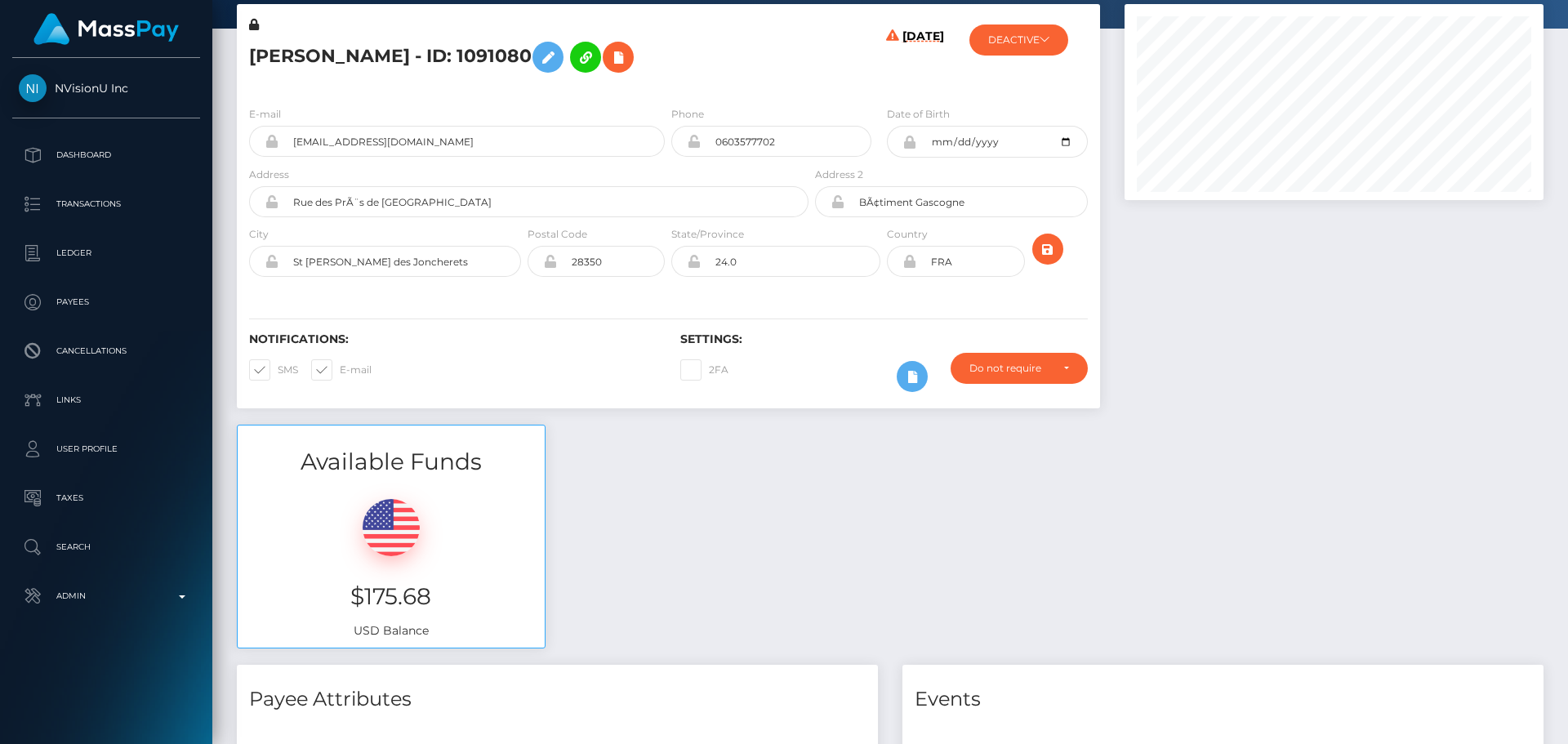
scroll to position [0, 0]
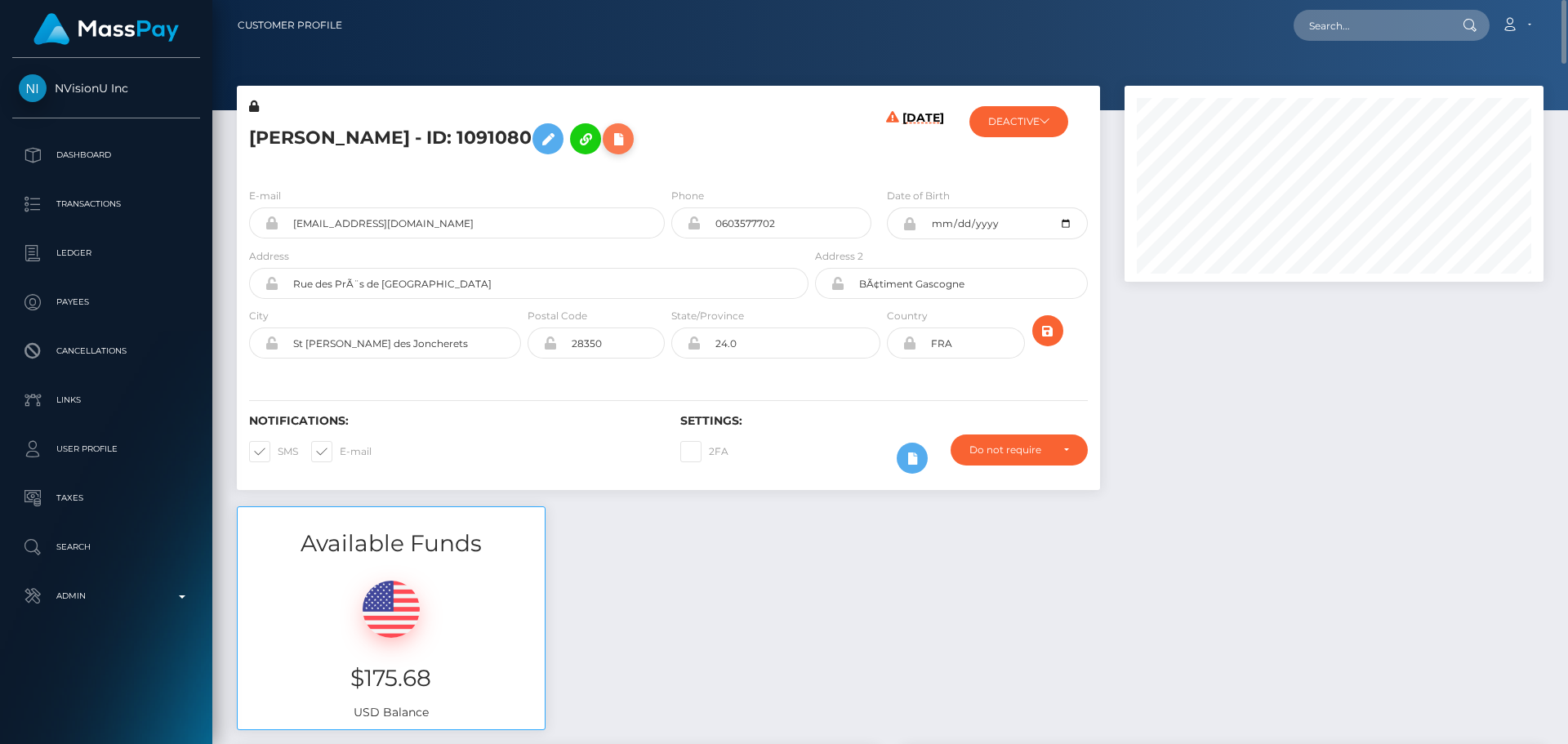
click at [633, 139] on button at bounding box center [618, 138] width 31 height 31
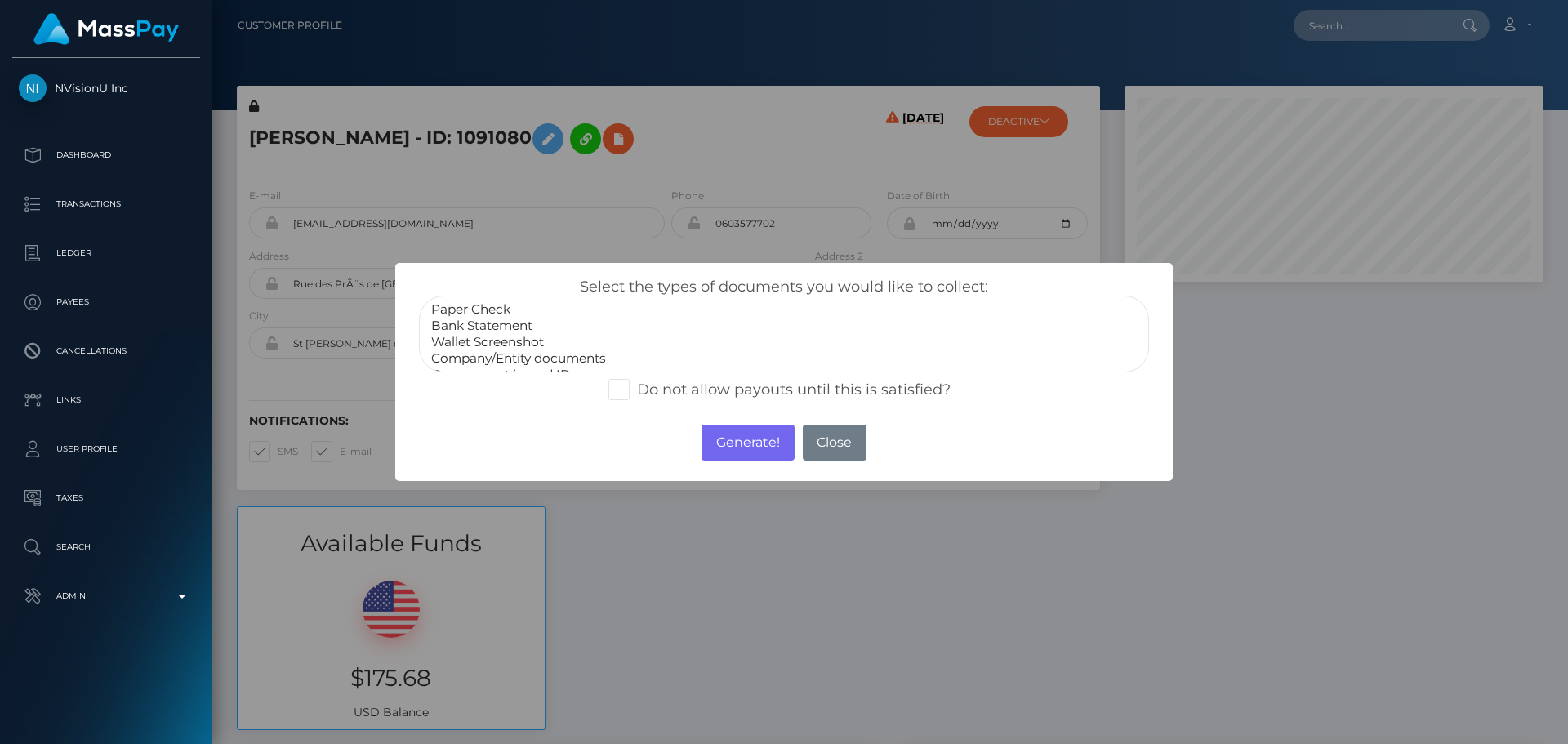
select select "Bank Statement"
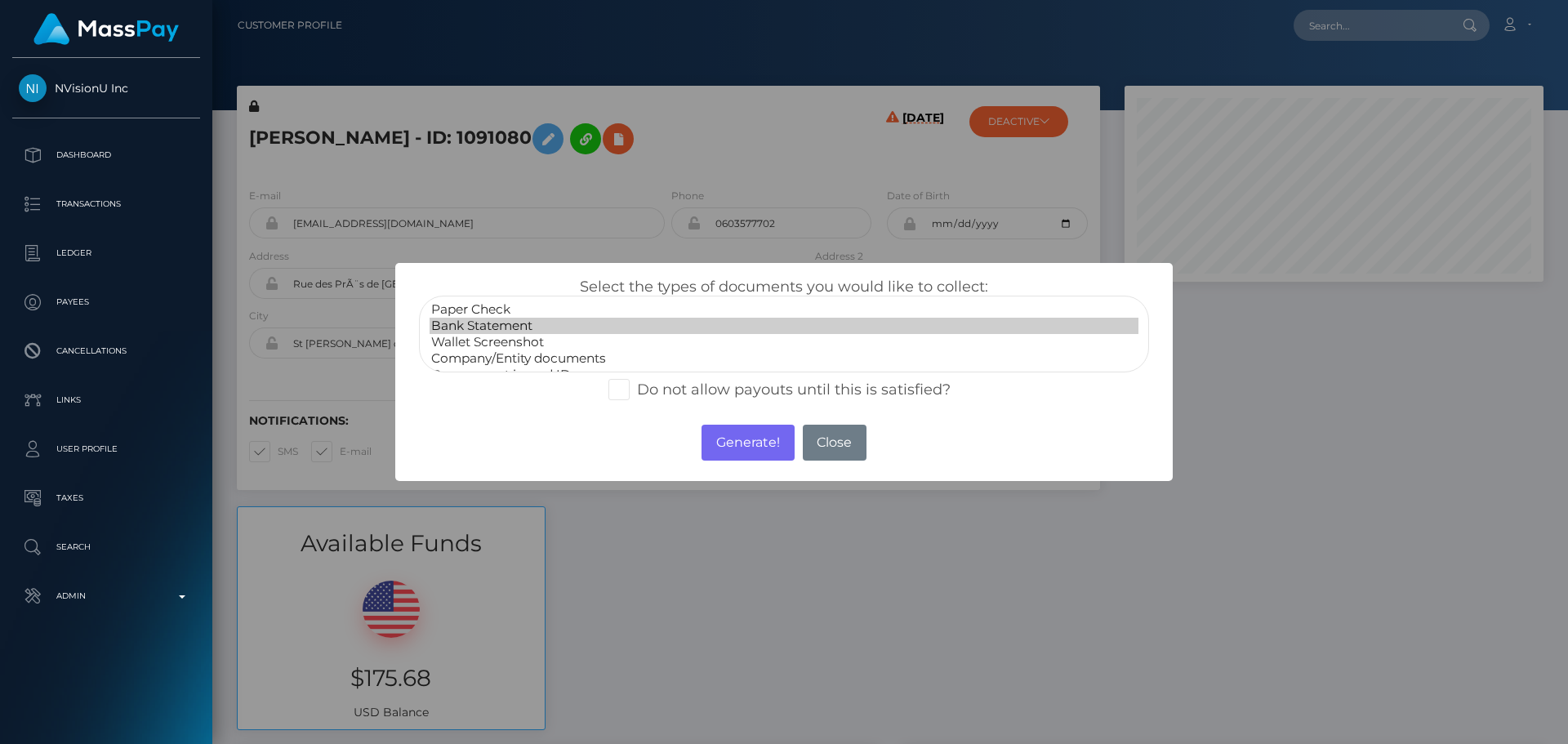
click at [521, 322] on option "Bank Statement" at bounding box center [783, 325] width 709 height 16
click at [743, 448] on button "Generate!" at bounding box center [748, 442] width 92 height 36
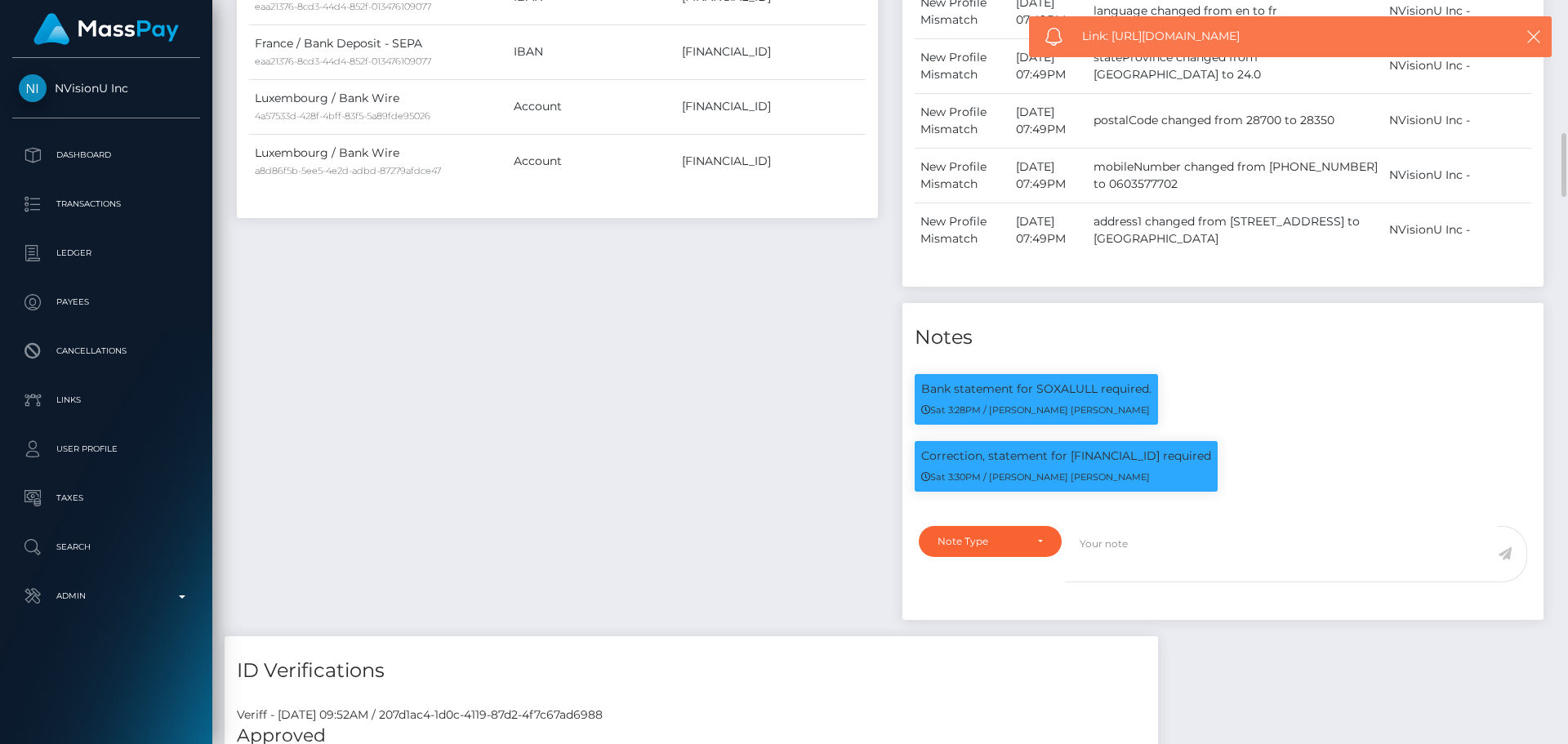
scroll to position [1797, 0]
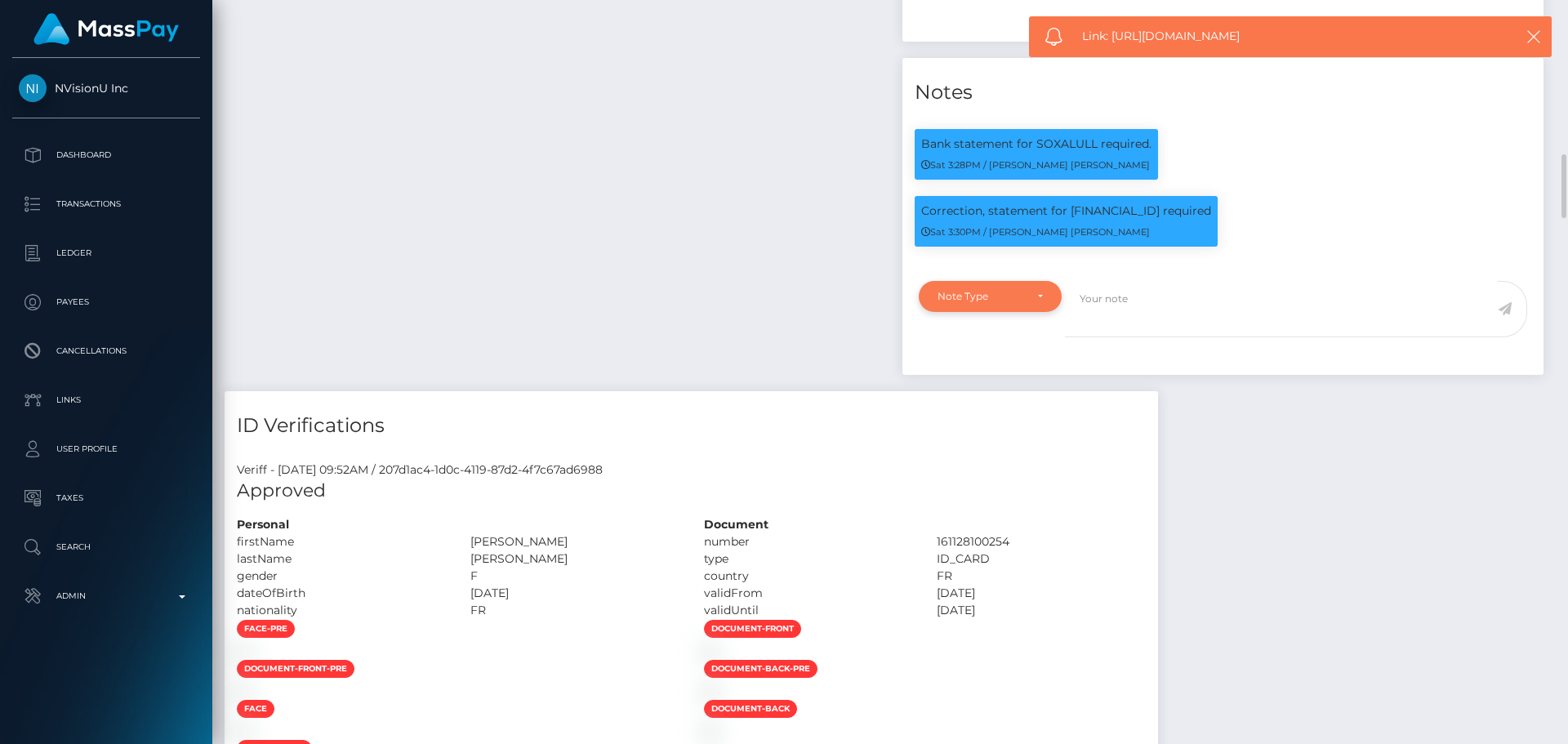
click at [1027, 294] on div "Note Type" at bounding box center [990, 296] width 143 height 31
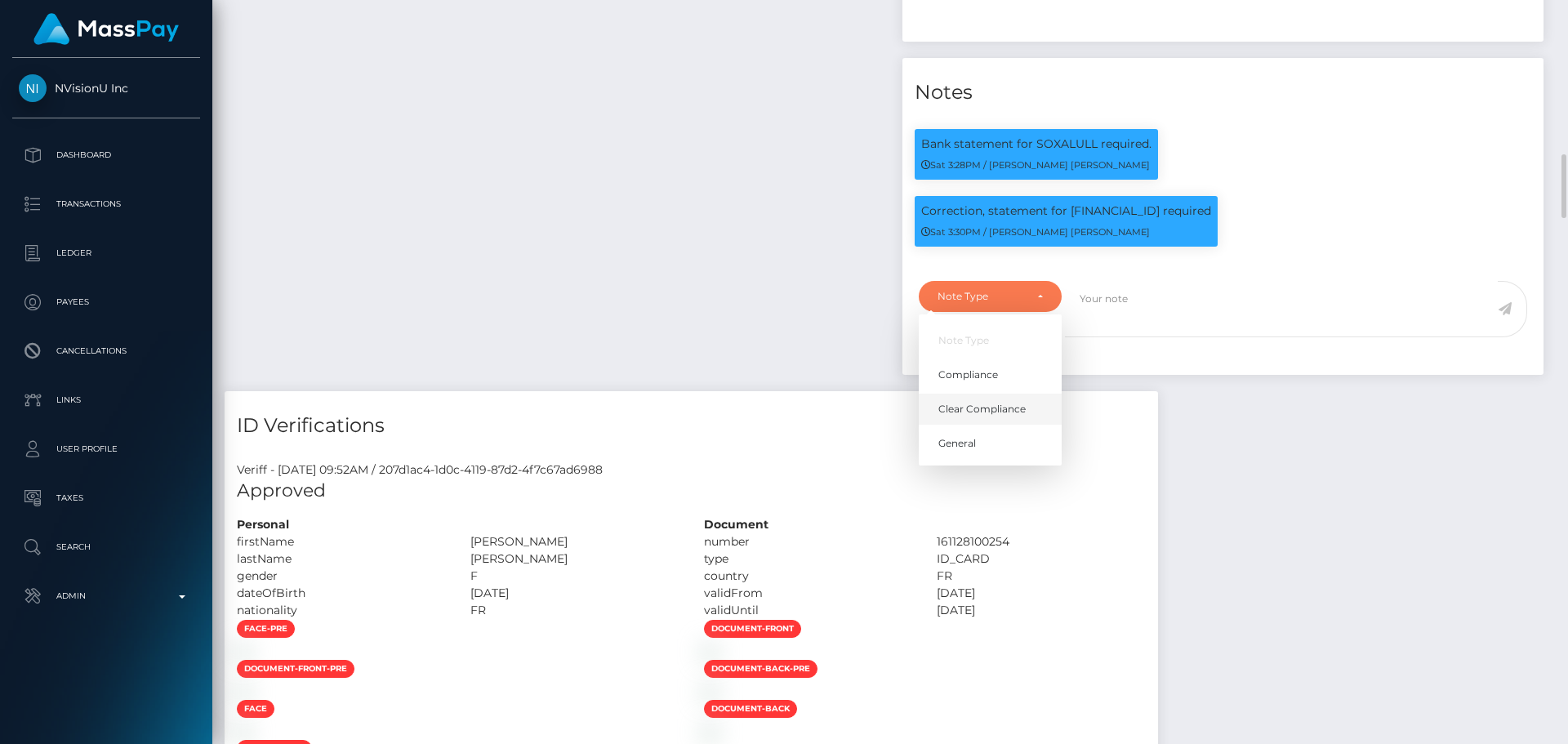
click at [1000, 415] on span "Clear Compliance" at bounding box center [982, 409] width 88 height 15
select select "CLEAR_COMPLIANCE"
click at [1146, 314] on textarea at bounding box center [1282, 309] width 433 height 57
paste textarea "Bank statement provided for showing that the bank account belongs to Heather Ni…"
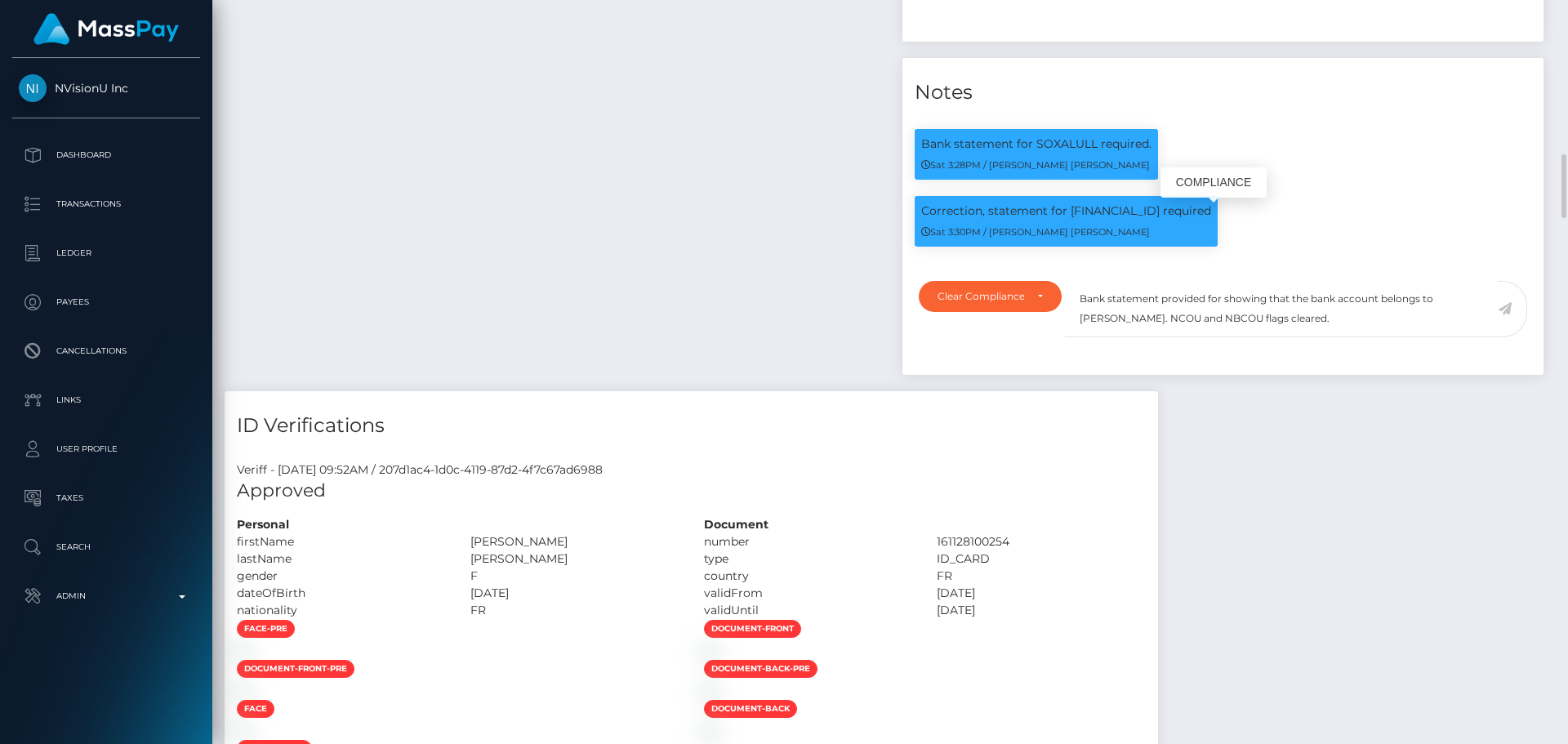
click at [1099, 215] on p "Correction, statement for LU856191BD9UGWMBRSL4 required" at bounding box center [1066, 210] width 290 height 17
copy p "LU856191BD9UGWMBRSL4"
click at [1221, 304] on textarea "Bank statement provided for showing that the bank account belongs to Heather Ni…" at bounding box center [1282, 309] width 433 height 57
paste textarea "LU856191BD9UGWMBRSL4"
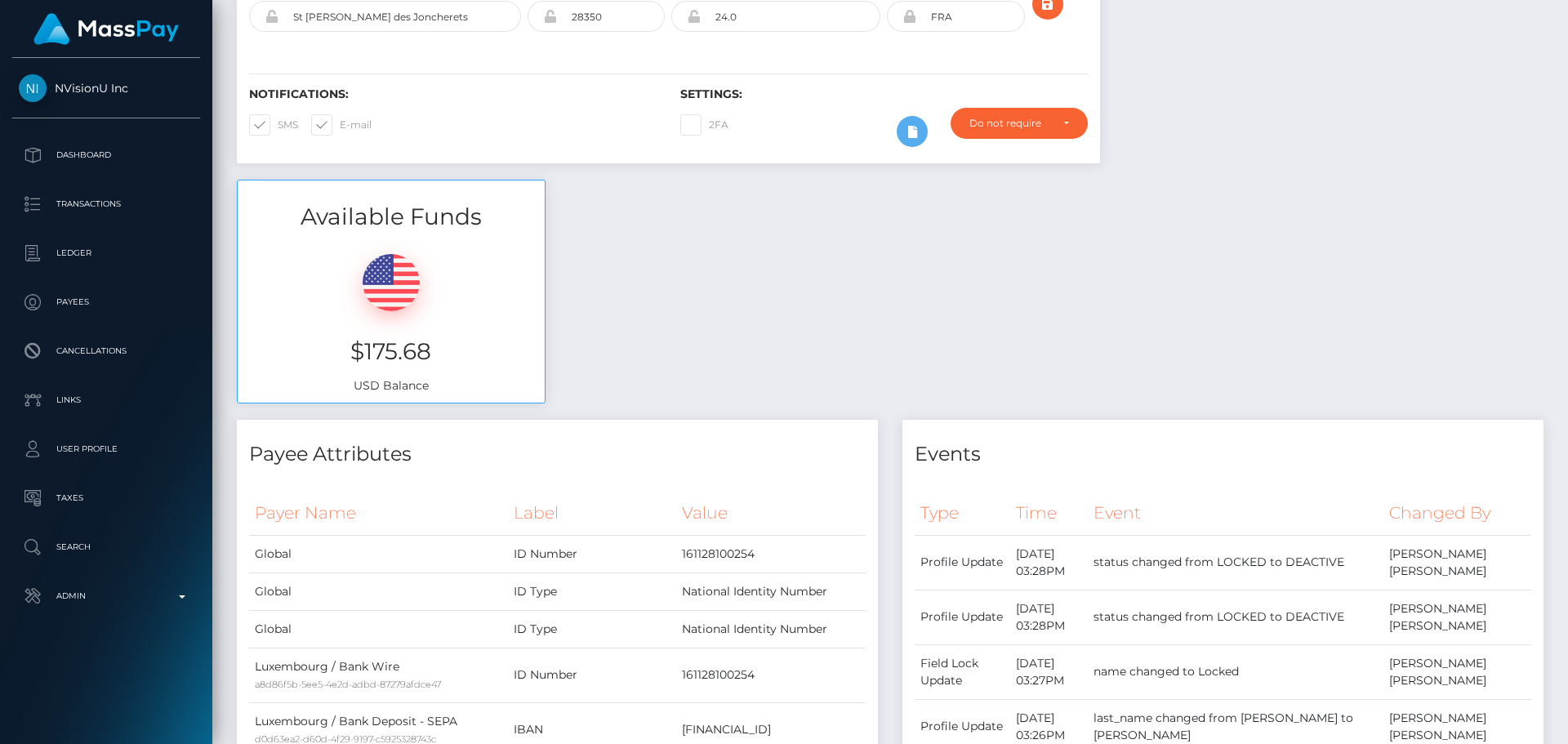
scroll to position [0, 0]
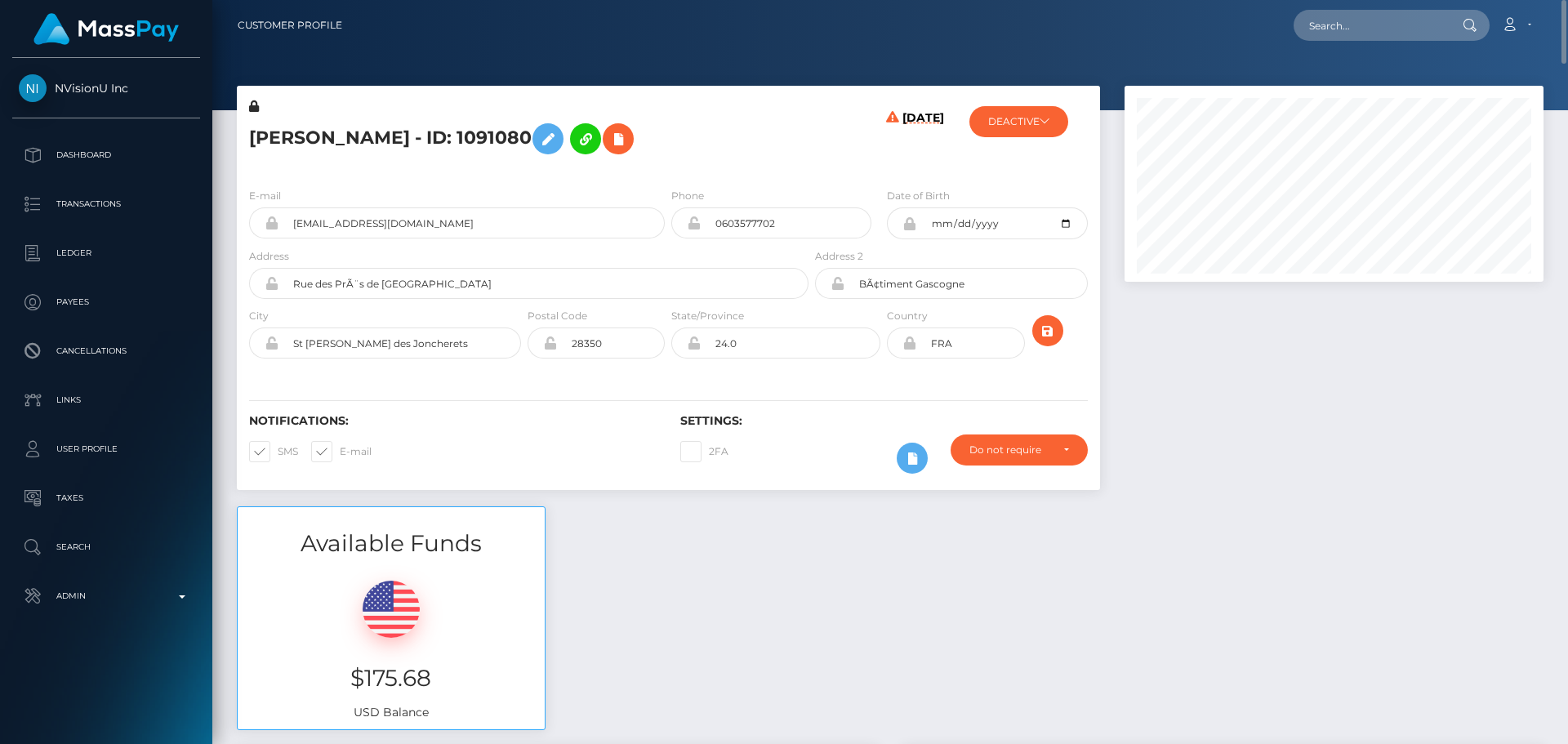
click at [295, 130] on h5 "ROLANDE DANIELLE RODIER - ID: 1091080" at bounding box center [524, 138] width 551 height 47
drag, startPoint x: 295, startPoint y: 130, endPoint x: 485, endPoint y: 143, distance: 190.4
click at [485, 143] on h5 "ROLANDE DANIELLE RODIER - ID: 1091080" at bounding box center [524, 138] width 551 height 47
copy h5 "ROLANDE DANIELLE RODIER"
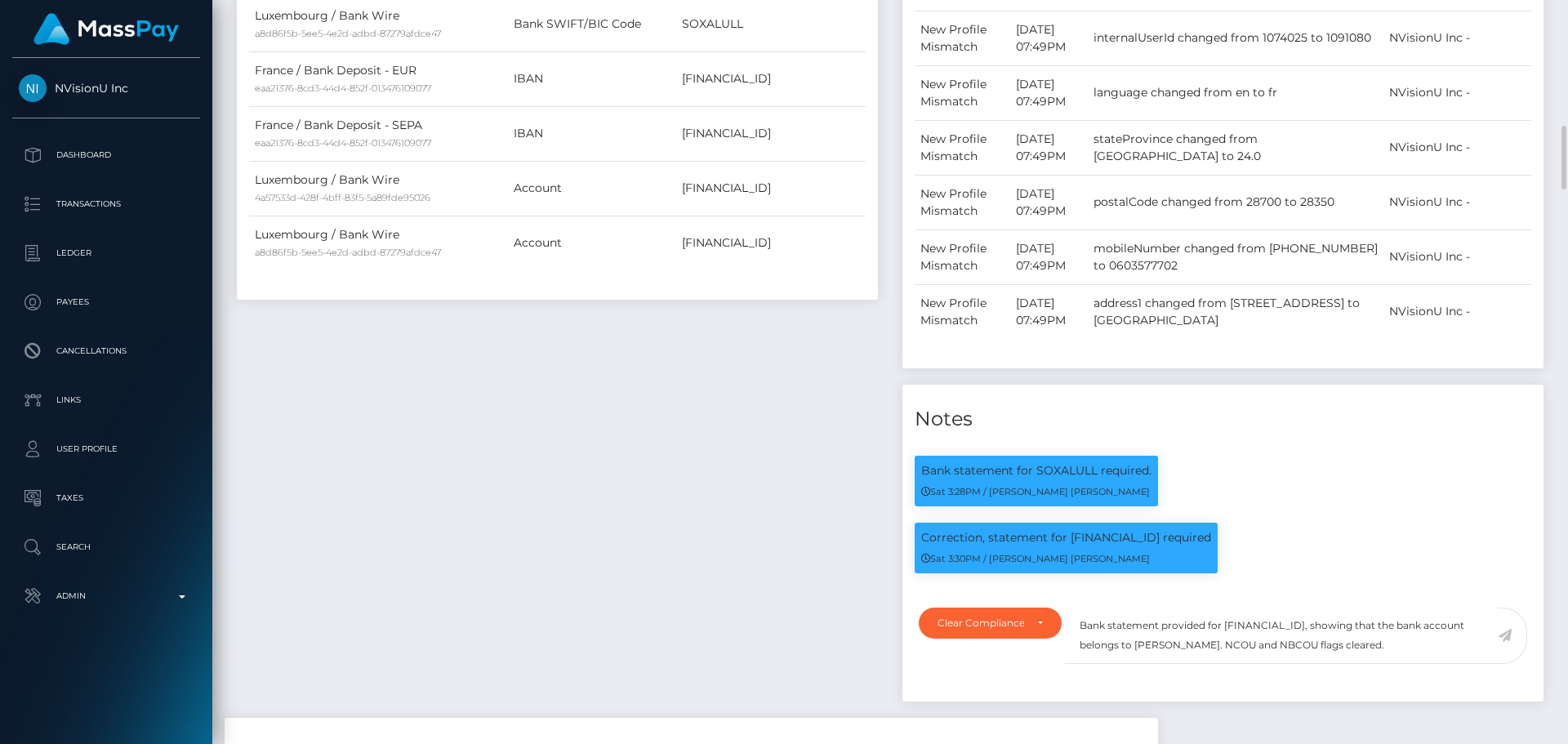
scroll to position [196, 419]
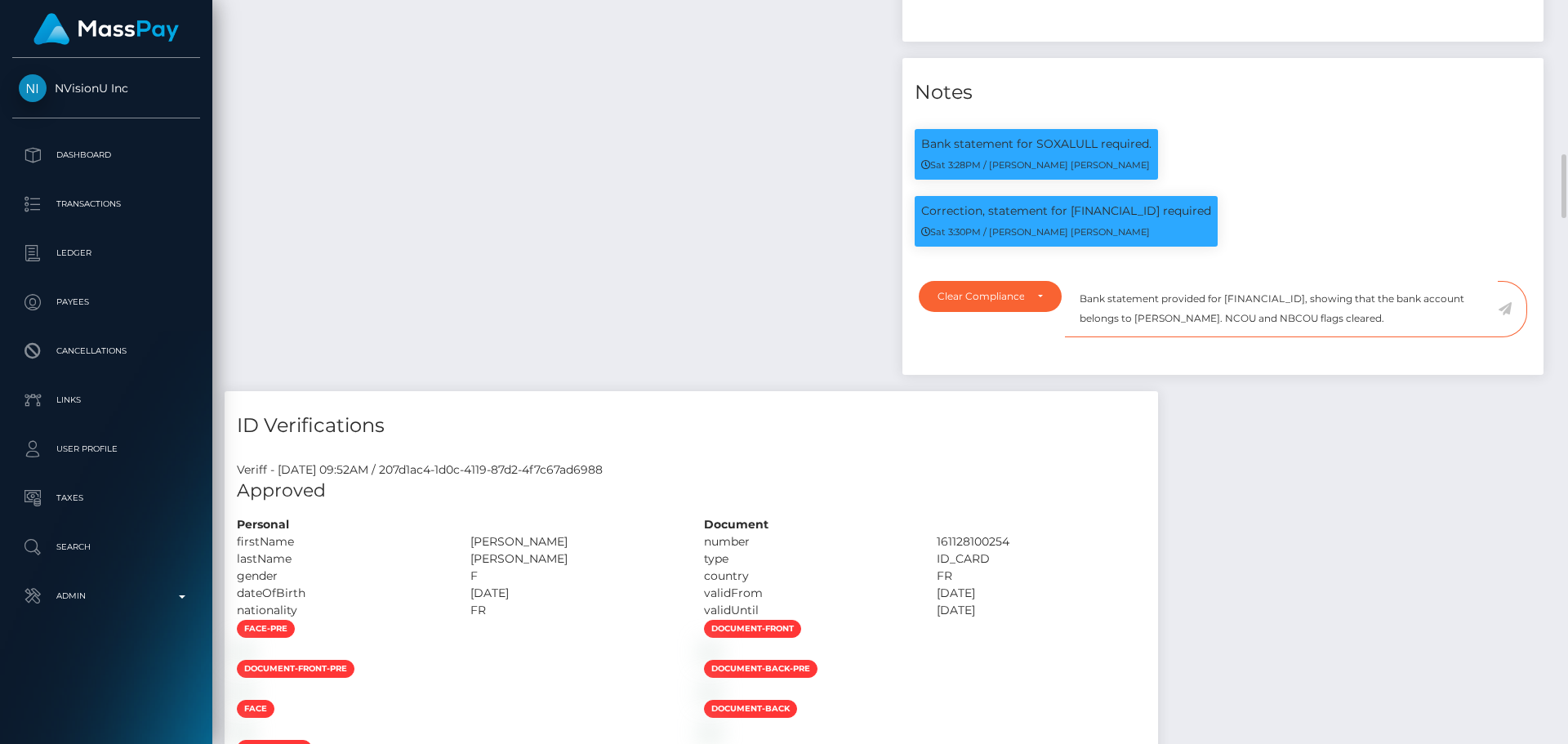
click at [1188, 328] on textarea "Bank statement provided for LU856191BD9UGWMBRSL4, showing that the bank account…" at bounding box center [1282, 309] width 433 height 57
drag, startPoint x: 1188, startPoint y: 328, endPoint x: 1251, endPoint y: 325, distance: 63.1
click at [1251, 325] on textarea "Bank statement provided for LU856191BD9UGWMBRSL4, showing that the bank account…" at bounding box center [1282, 309] width 433 height 57
paste textarea "ROLANDE DANIELLE RODIER"
click at [1273, 326] on textarea "Bank statement provided for LU856191BD9UGWMBRSL4, showing that the bank account…" at bounding box center [1282, 309] width 433 height 57
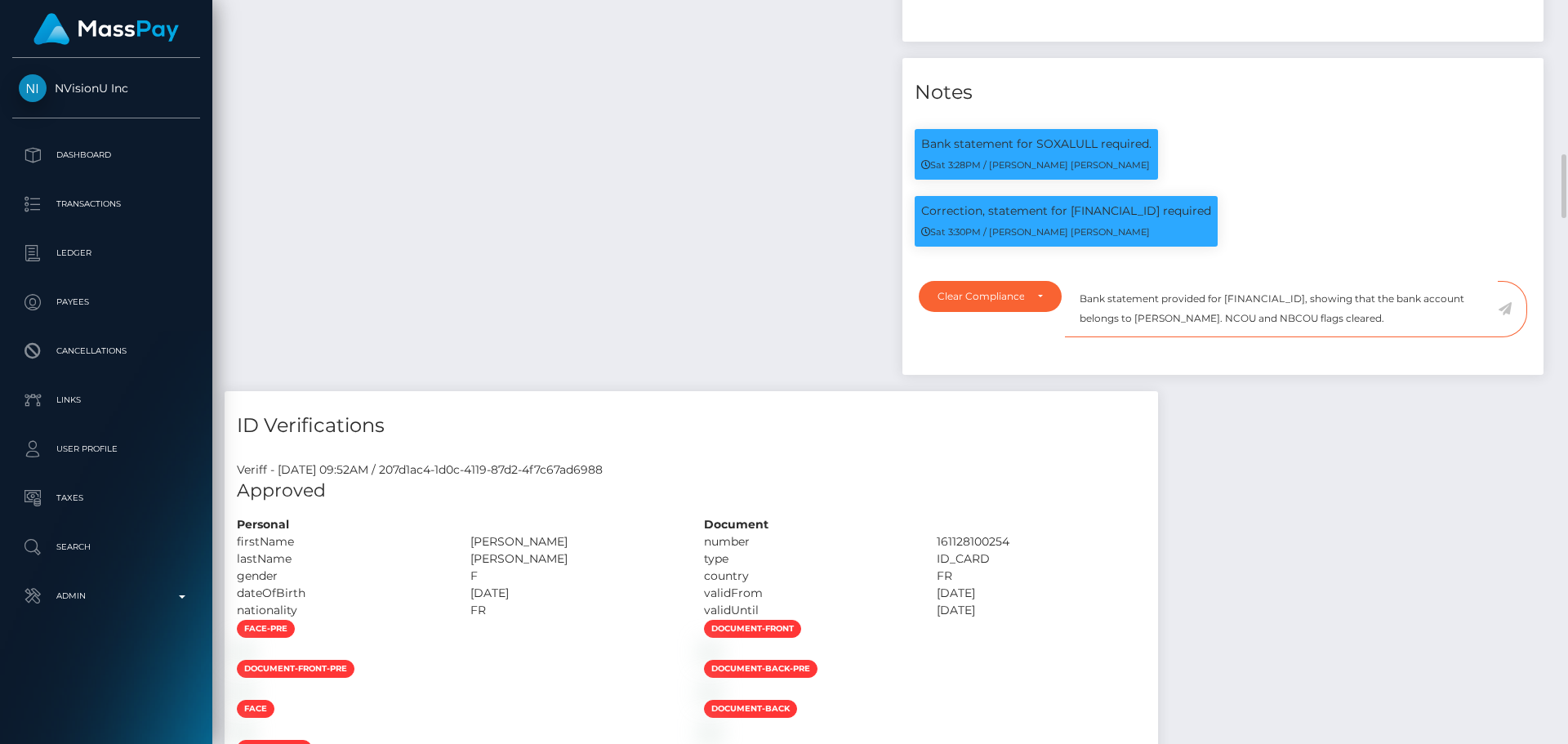
click at [1273, 325] on textarea "Bank statement provided for LU856191BD9UGWMBRSL4, showing that the bank account…" at bounding box center [1282, 309] width 433 height 57
type textarea "Bank statement provided for LU856191BD9UGWMBRSL4, showing that the bank account…"
click at [1502, 312] on icon at bounding box center [1505, 309] width 14 height 13
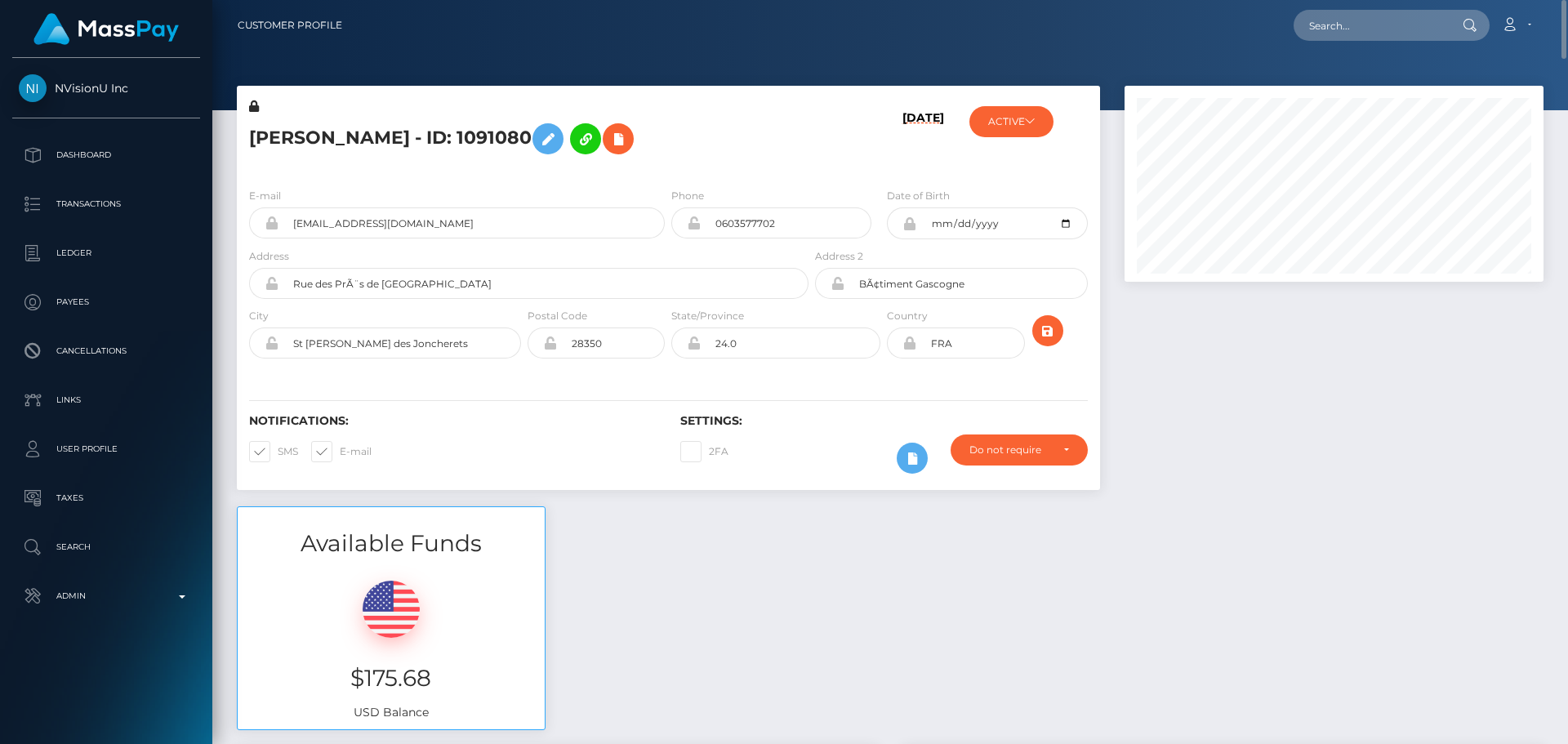
click at [837, 136] on div "[DATE]" at bounding box center [883, 136] width 144 height 77
click at [1036, 140] on div "ACTIVE iGenius - ACTIVE DEACTIVE CLOSED DEACTIVE NVisionU Inc - ACTIVE" at bounding box center [1028, 136] width 144 height 77
click at [1033, 130] on button "ACTIVE" at bounding box center [1011, 121] width 84 height 31
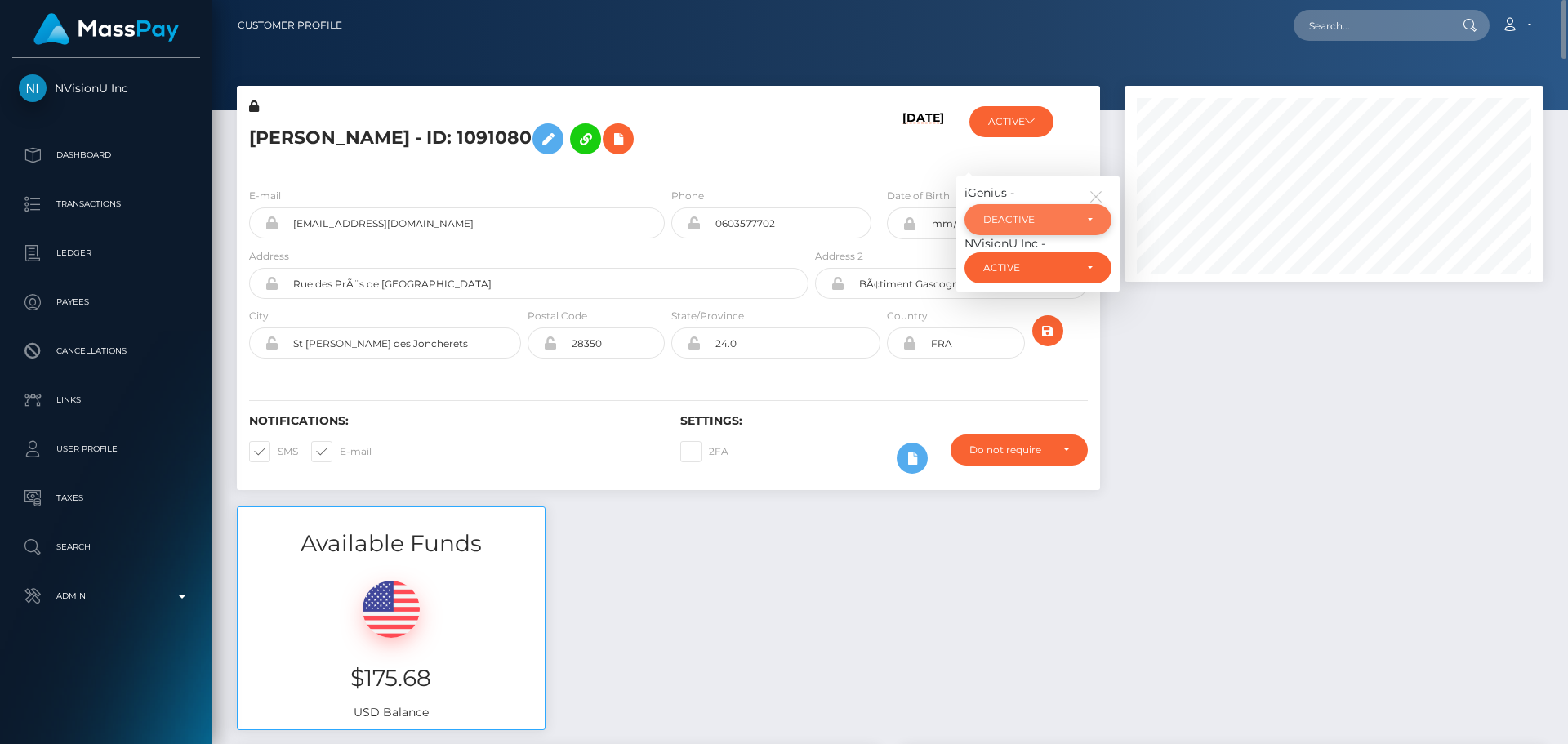
click at [1056, 222] on div "DEACTIVE" at bounding box center [1029, 219] width 90 height 13
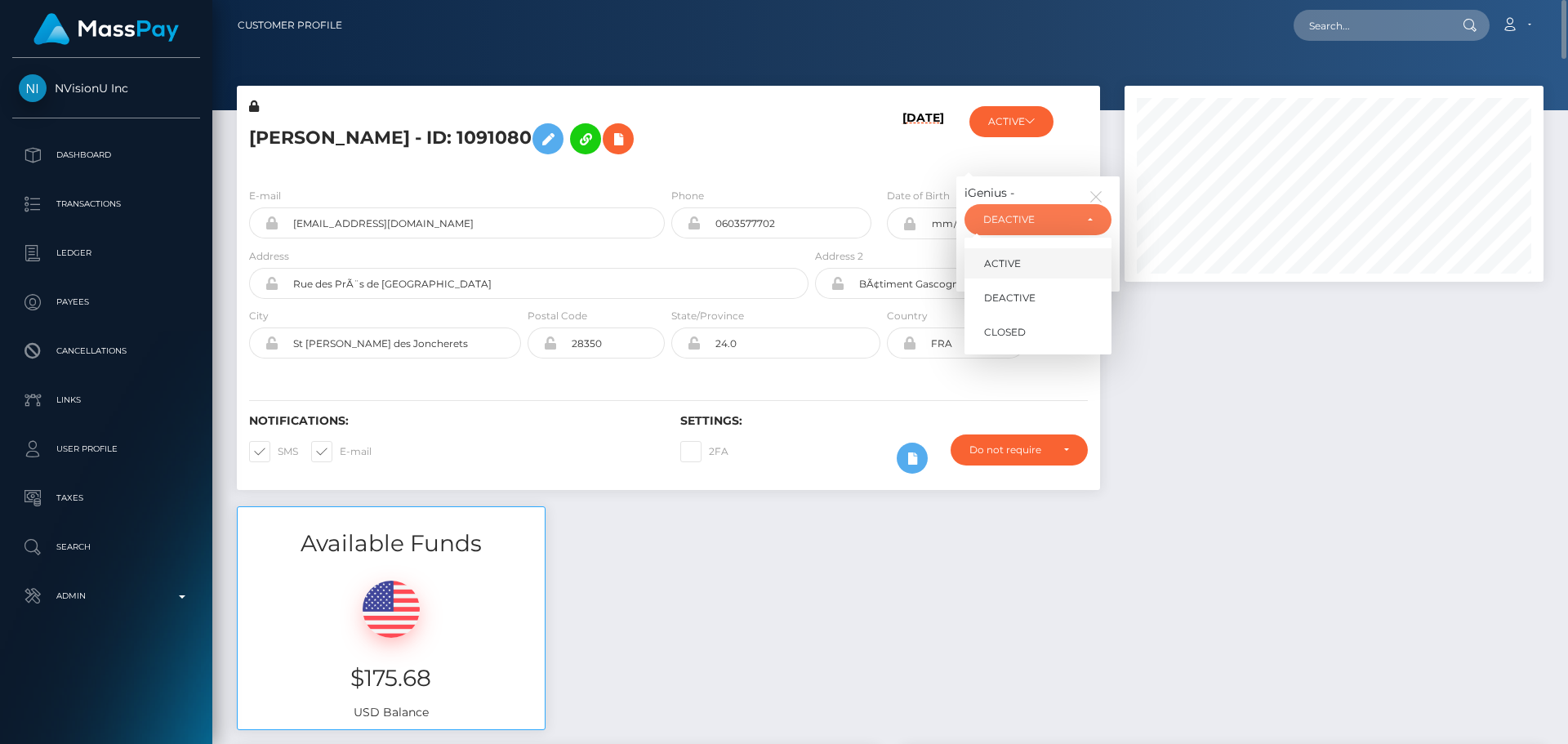
click at [1033, 250] on link "ACTIVE" at bounding box center [1038, 263] width 147 height 30
select select "ACTIVE"
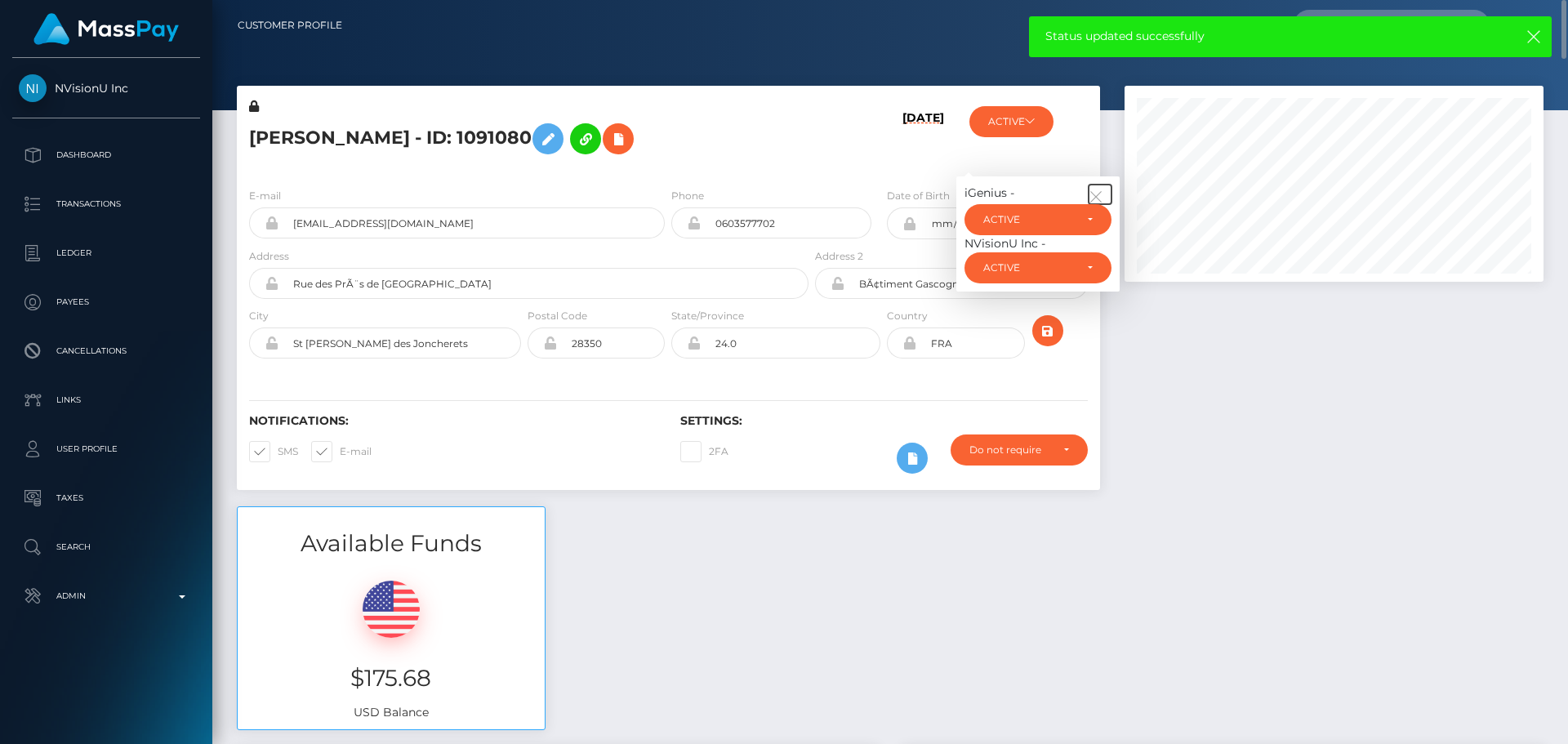
click at [1094, 188] on button "button" at bounding box center [1100, 194] width 23 height 20
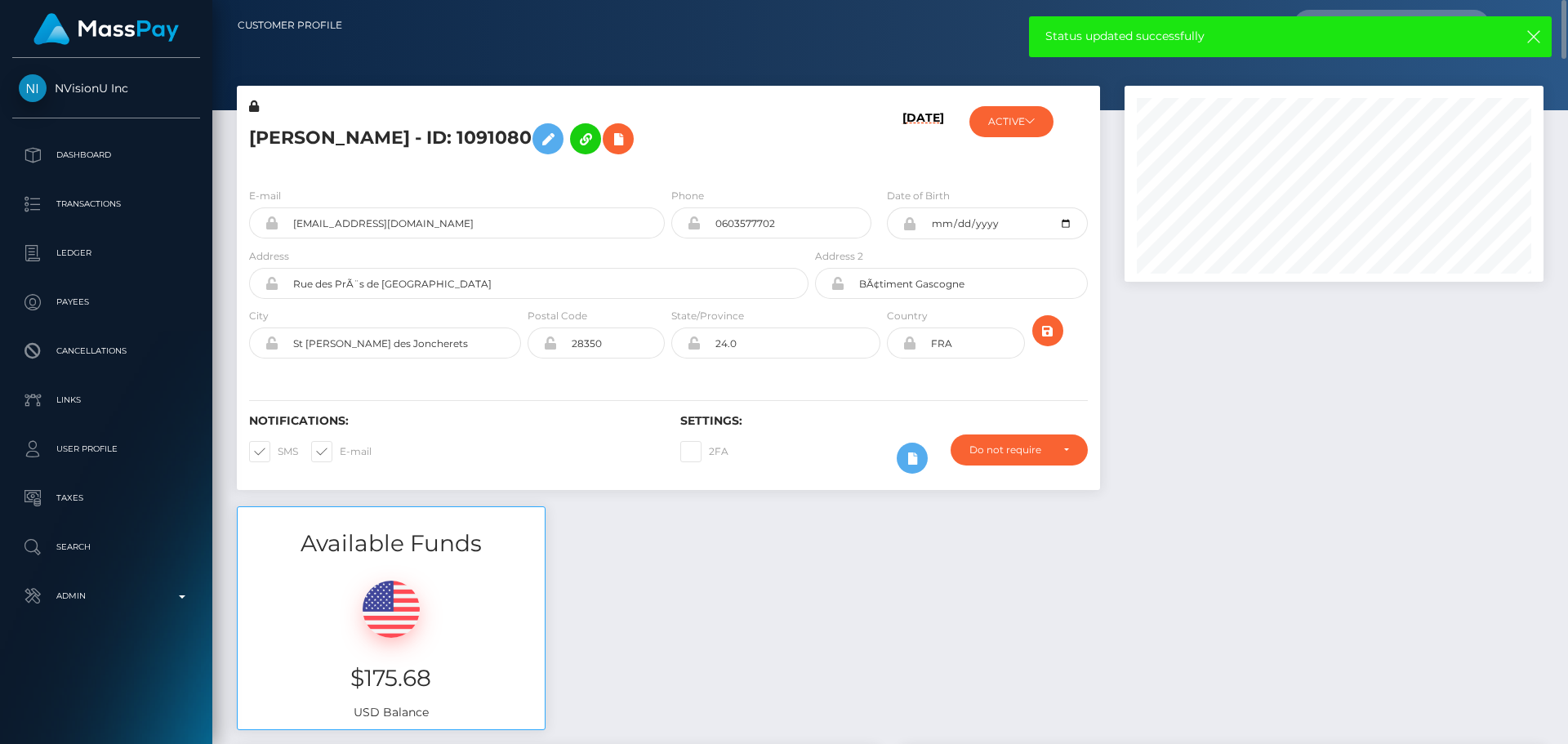
click at [876, 146] on div "[DATE]" at bounding box center [883, 136] width 144 height 77
click at [1043, 332] on icon "submit" at bounding box center [1047, 331] width 20 height 20
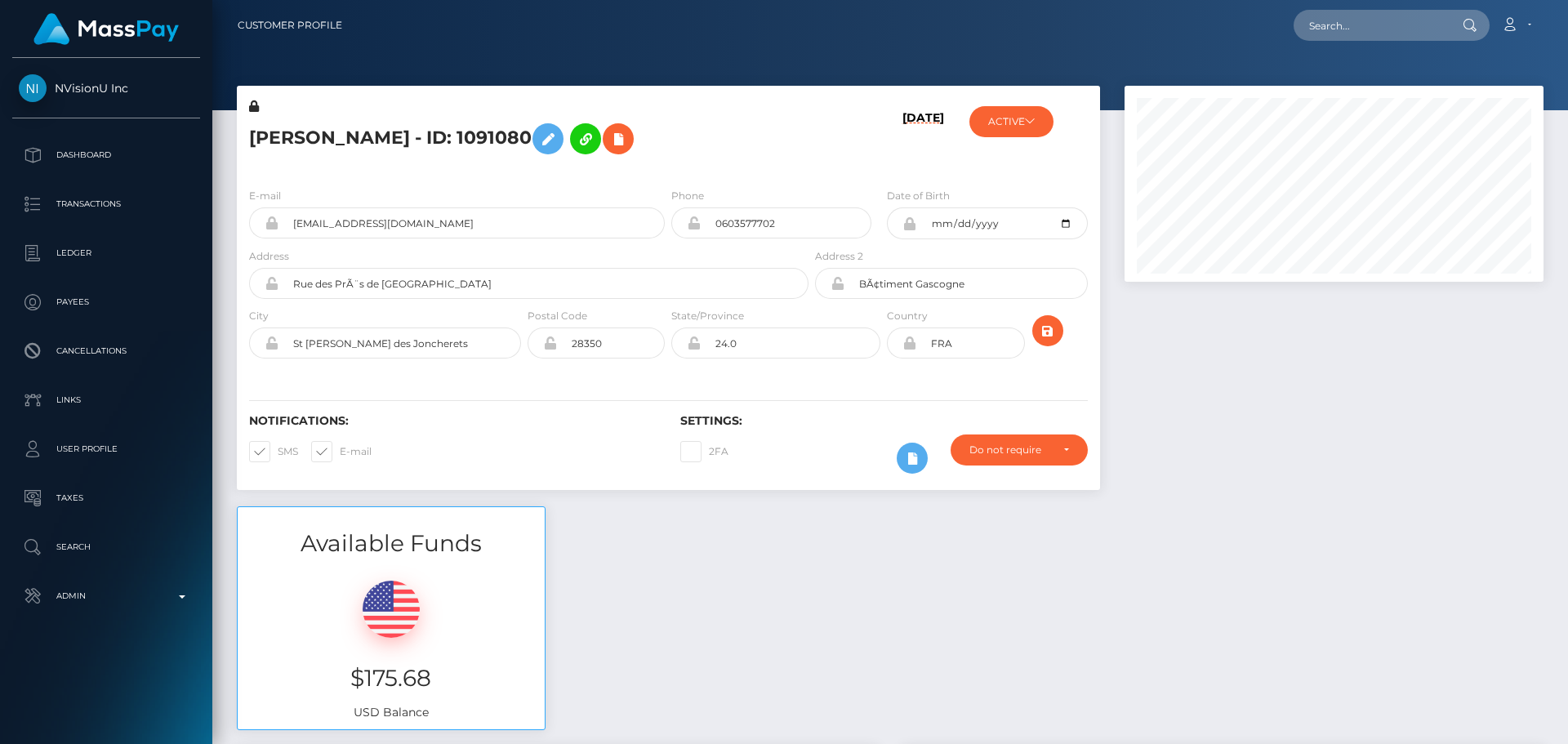
scroll to position [196, 419]
click at [1047, 132] on button "ACTIVE" at bounding box center [1011, 121] width 84 height 31
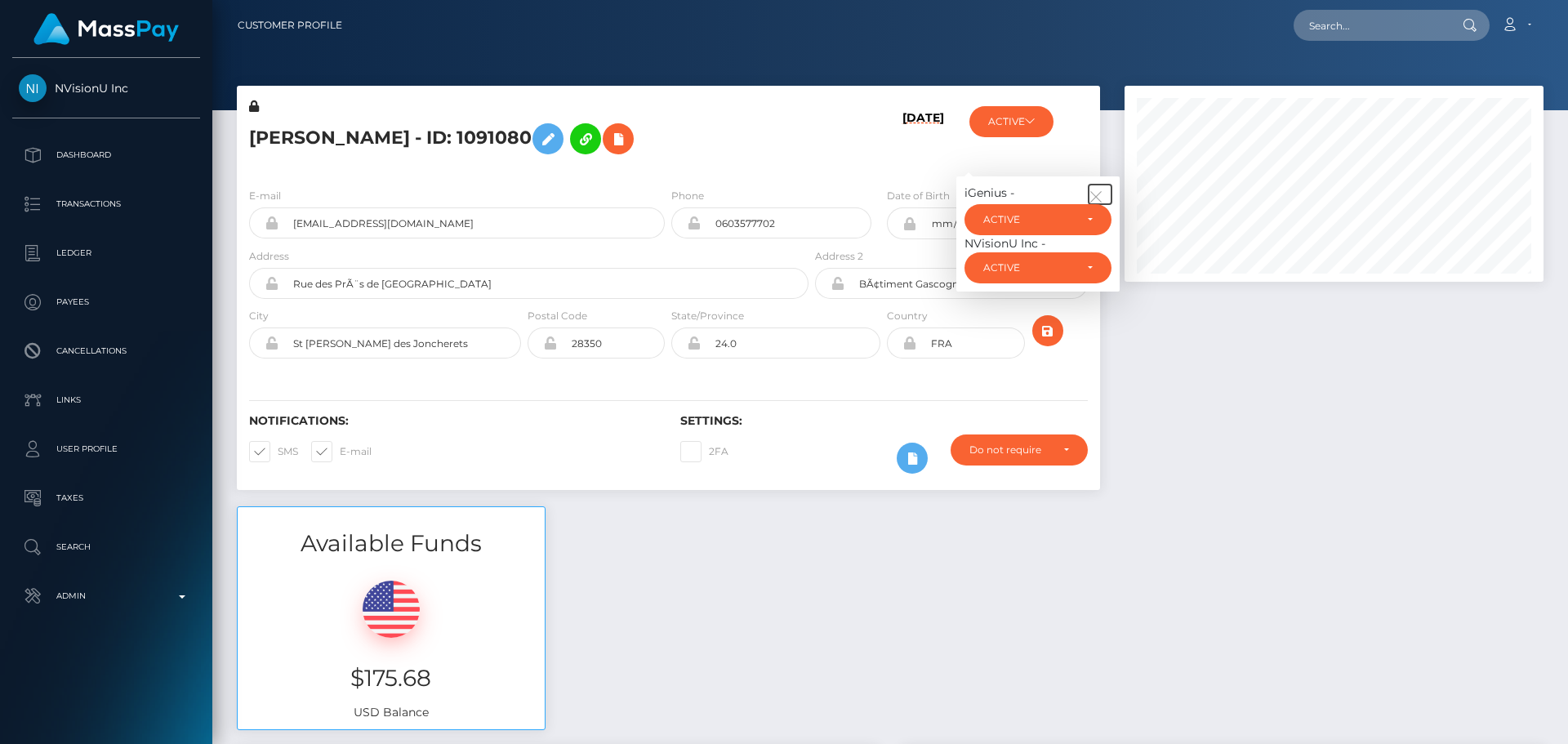
click at [1094, 191] on icon "button" at bounding box center [1095, 197] width 15 height 15
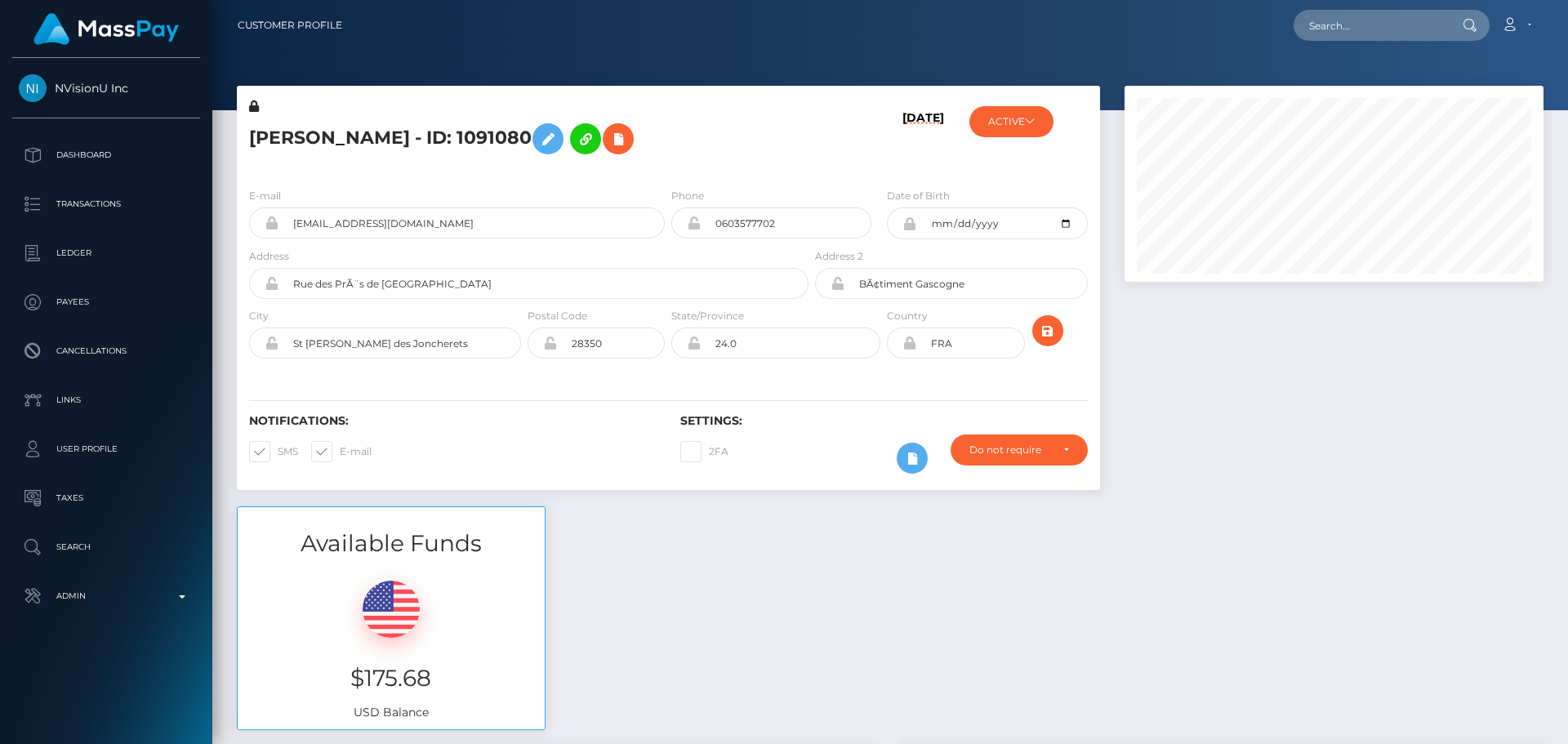
click at [831, 160] on div "[DATE]" at bounding box center [883, 136] width 144 height 77
click at [1052, 326] on icon "submit" at bounding box center [1047, 331] width 20 height 20
click at [502, 270] on input "Rue des PrÃ¨s de [GEOGRAPHIC_DATA]" at bounding box center [544, 283] width 530 height 31
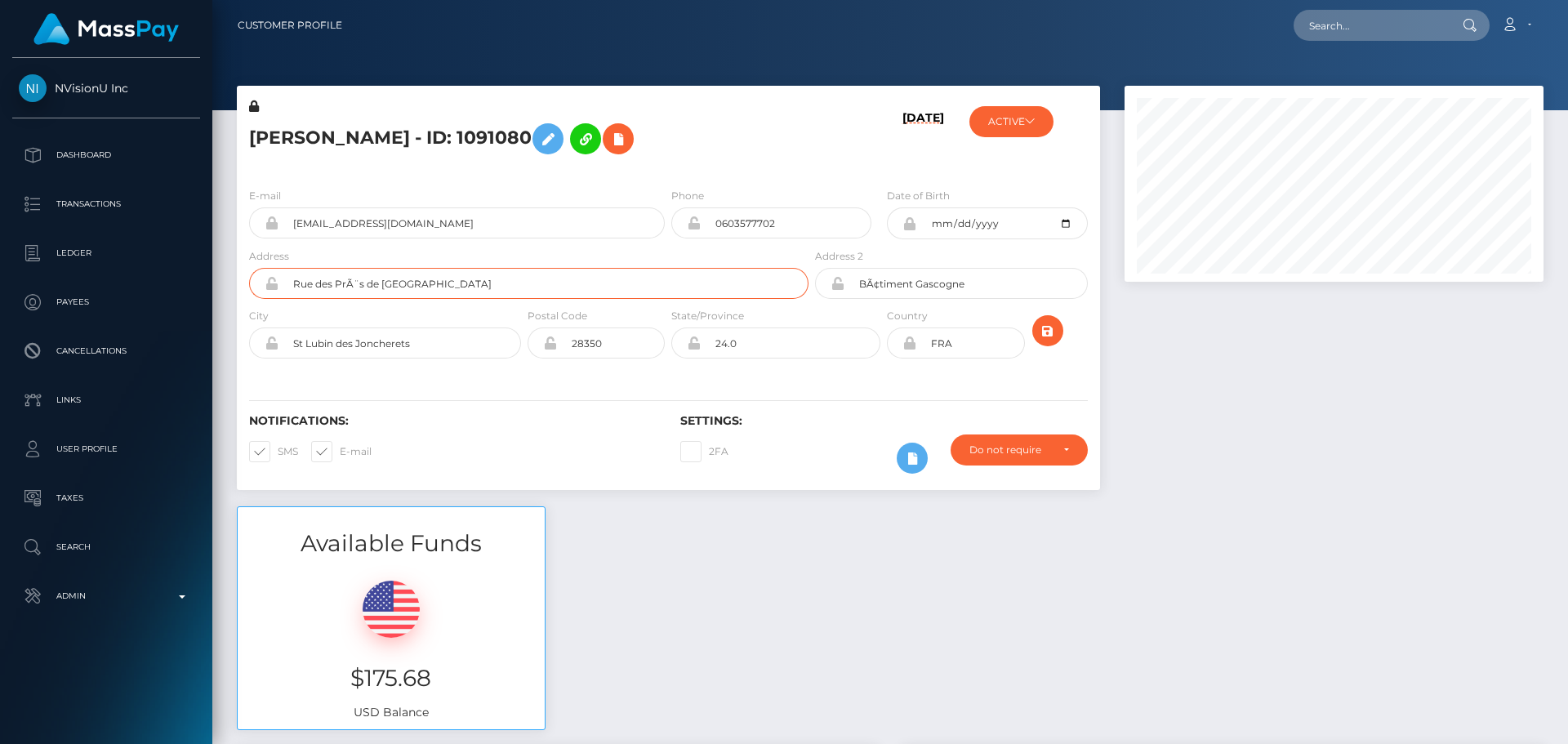
click at [502, 270] on input "Rue des PrÃ¨s de la Chapelle" at bounding box center [544, 283] width 530 height 31
paste input "UE DES PRÉS DE LA CHAPELLE"
click at [359, 288] on input "RUE DES PRÉS DE LA CHAPELLE" at bounding box center [544, 283] width 530 height 31
click at [615, 283] on input "RUE DES PRES DE LA CHAPELLE" at bounding box center [544, 283] width 530 height 31
paste input "BÂTIMENT GASCOGNE ÉTAGE 3 PORTE 9"
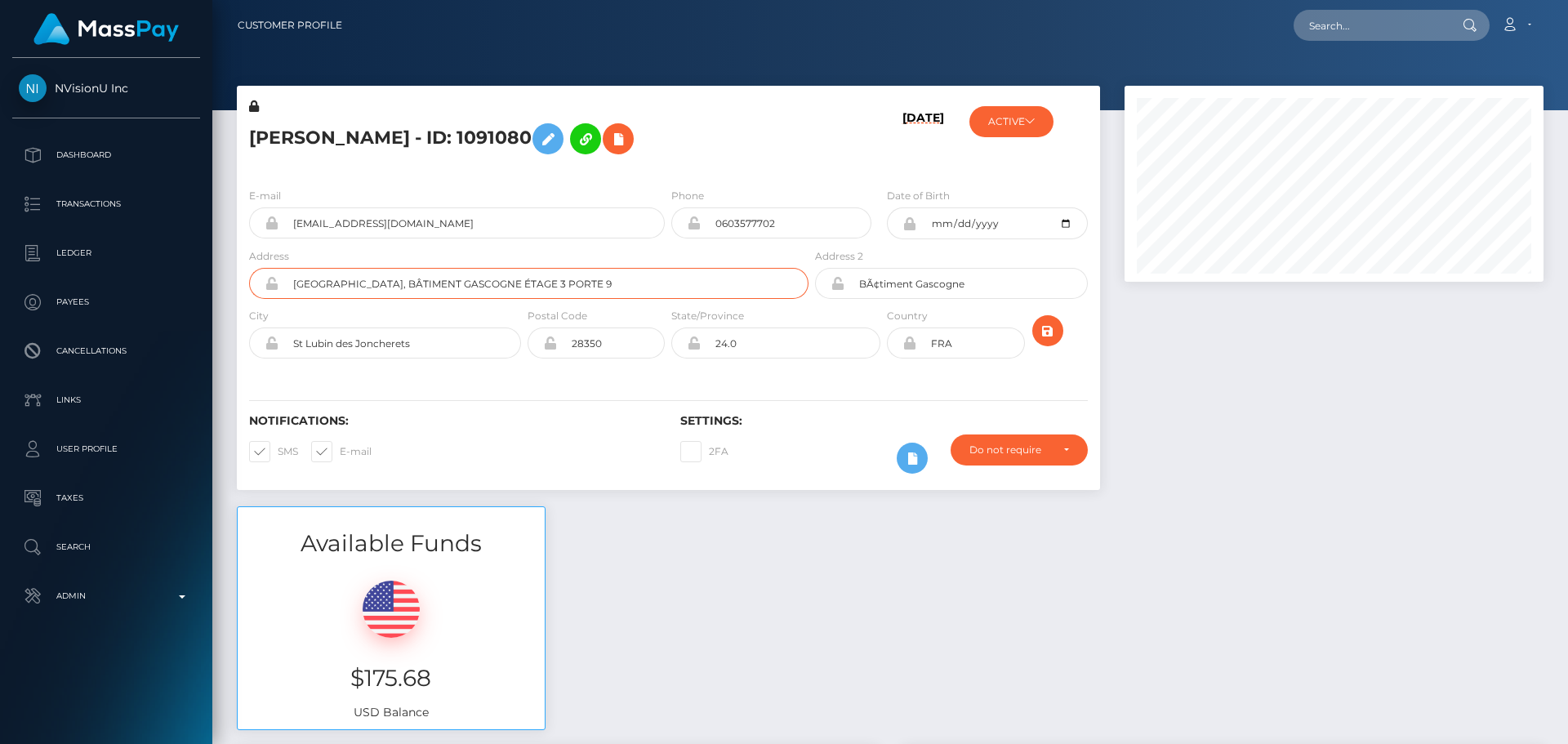
click at [474, 287] on input "RUE DES PRES DE LA CHAPELLE, BÂTIMENT GASCOGNE ÉTAGE 3 PORTE 9" at bounding box center [544, 283] width 530 height 31
click at [580, 286] on input "RUE DES PRES DE LA CHAPELLE, BATIMENT GASCOGNE ÉTAGE 3 PORTE 9" at bounding box center [544, 283] width 530 height 31
type input "RUE DES PRES DE LA CHAPELLE, BATIMENT GASCOGNE ETAGE 3 PORTE 9"
click at [951, 291] on input "BÃ¢timent Gascogne" at bounding box center [965, 283] width 242 height 31
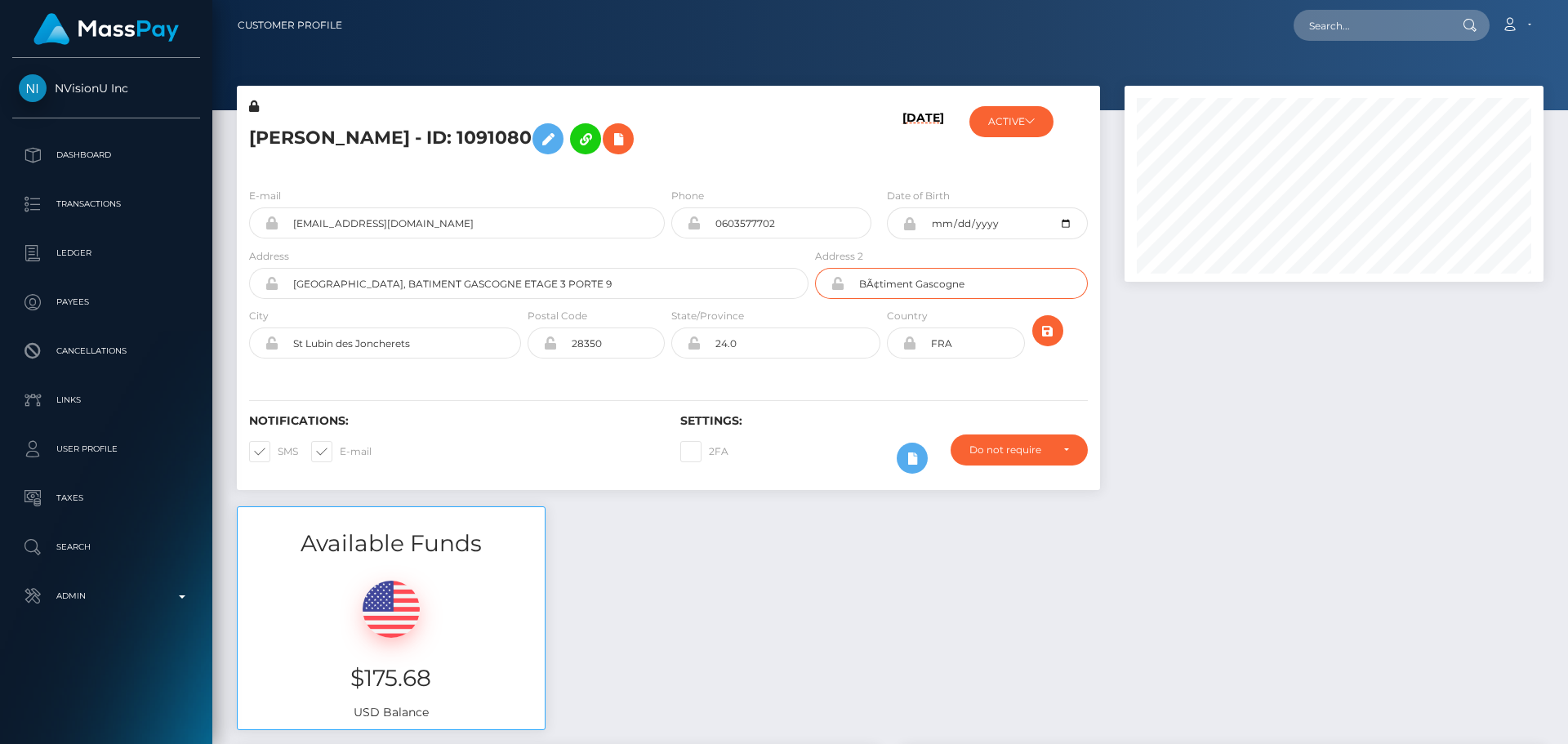
click at [951, 291] on input "BÃ¢timent Gascogne" at bounding box center [965, 283] width 242 height 31
click at [620, 353] on input "28350" at bounding box center [611, 342] width 108 height 31
click at [534, 403] on div "Notifications: SMS E-mail Settings: 2FA" at bounding box center [668, 433] width 863 height 115
drag, startPoint x: 764, startPoint y: 345, endPoint x: 648, endPoint y: 330, distance: 117.0
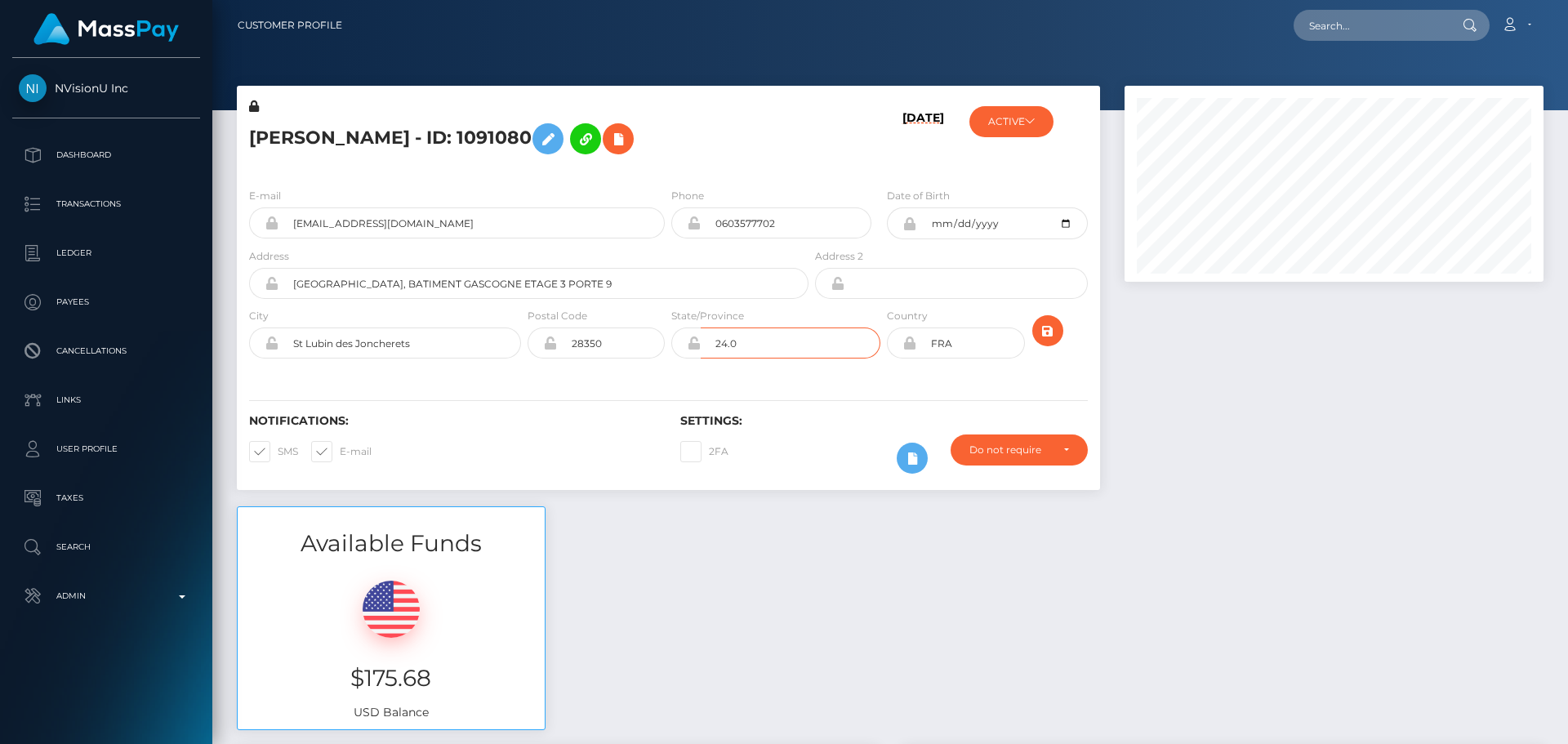
click at [648, 330] on div "City St Lubin des Joncherets Postal Code 28350 24.0" at bounding box center [668, 336] width 863 height 59
click at [608, 395] on div "Notifications: SMS E-mail Settings: 2FA" at bounding box center [668, 433] width 863 height 115
click at [746, 348] on input "text" at bounding box center [790, 342] width 180 height 31
paste input "Centre-Val de Loire"
type input "Centre-Val de Loire"
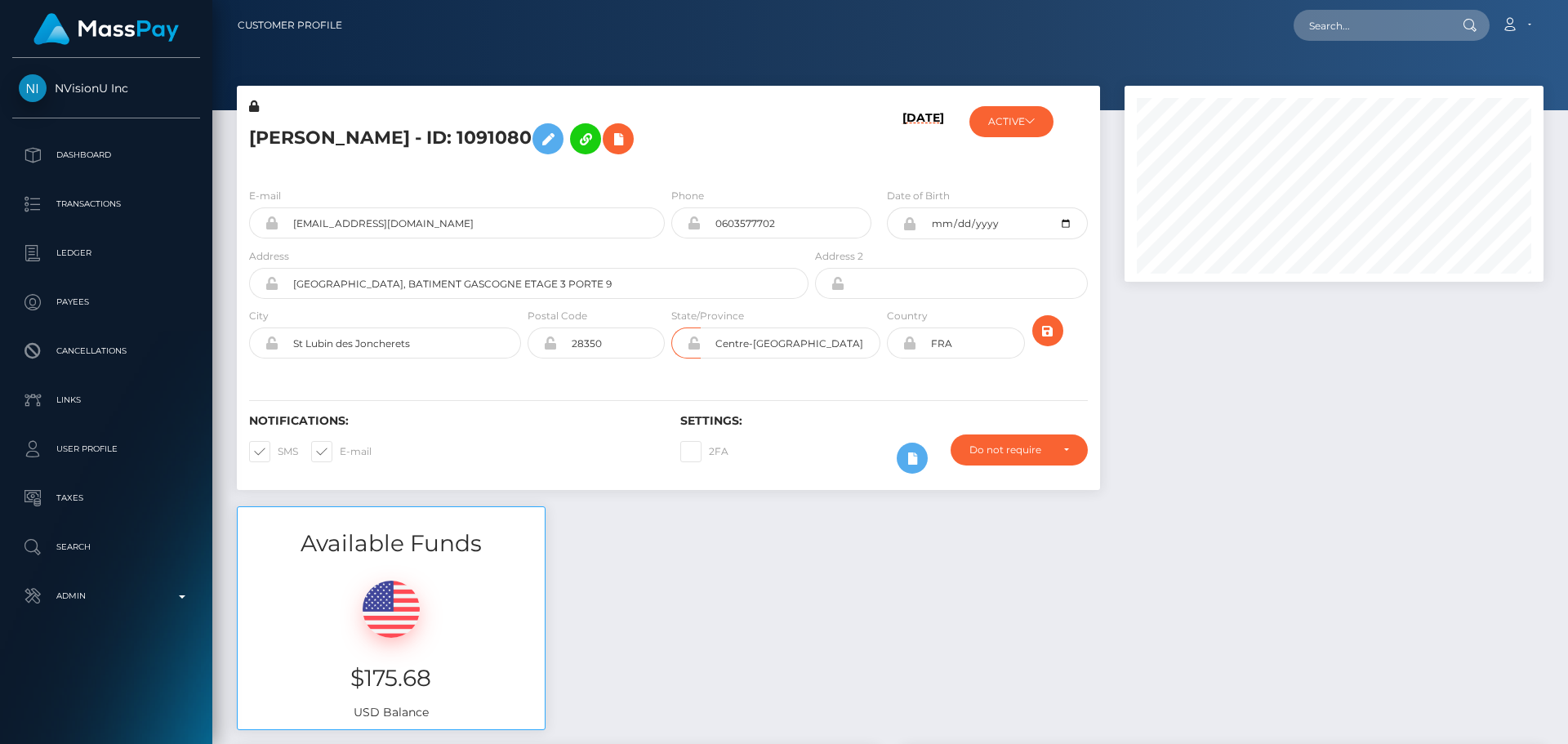
click at [640, 382] on div "Notifications: SMS E-mail Settings: 2FA" at bounding box center [668, 433] width 863 height 115
click at [1053, 337] on icon "submit" at bounding box center [1047, 331] width 20 height 20
click at [459, 136] on h5 "[PERSON_NAME] - ID: 1091080" at bounding box center [524, 138] width 551 height 47
click at [459, 136] on h5 "[PERSON_NAME] - ID: 1091080" at bounding box center [524, 138] width 551 height 47
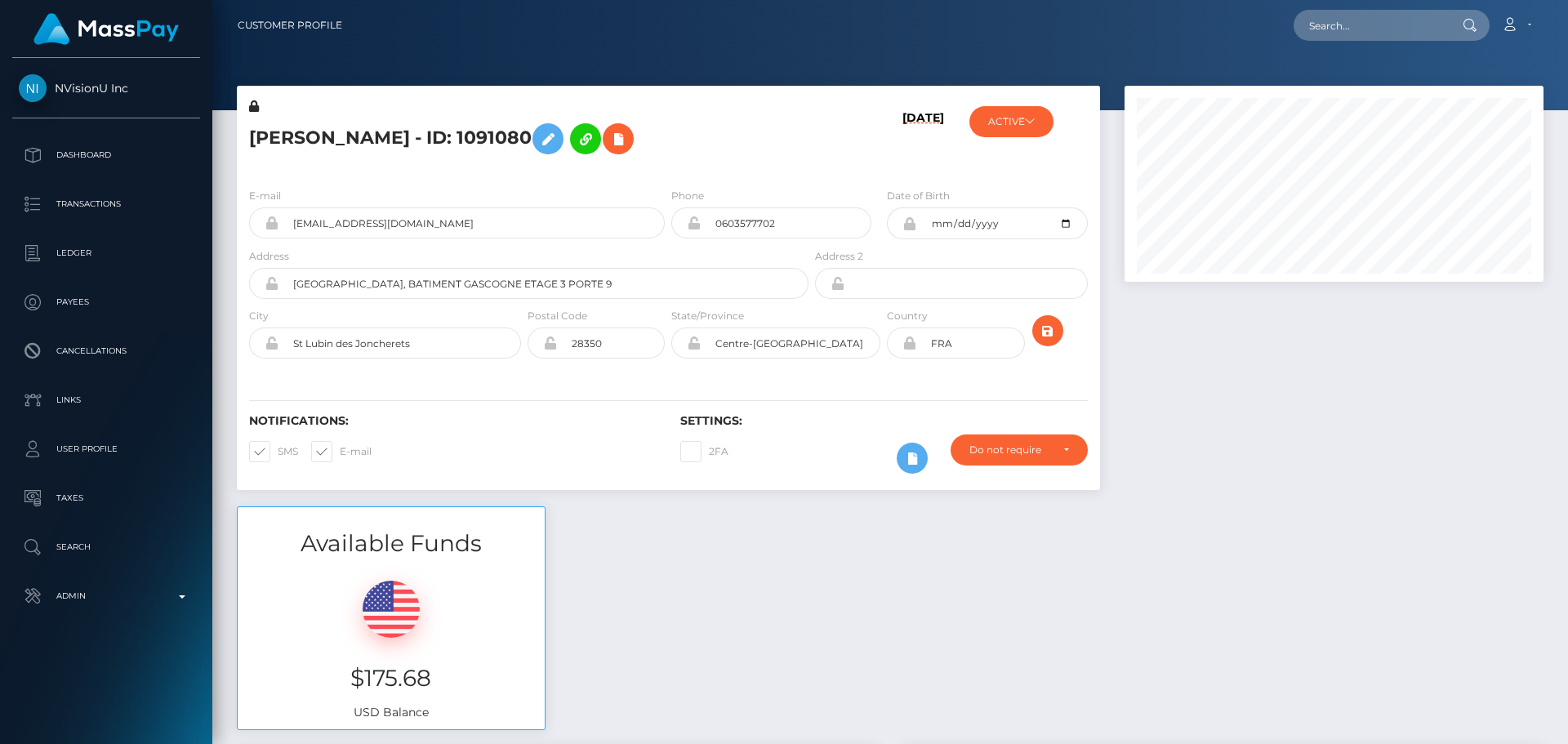
click at [459, 136] on h5 "[PERSON_NAME] - ID: 1091080" at bounding box center [524, 138] width 551 height 47
copy h5 "[PERSON_NAME] - ID: 1091080"
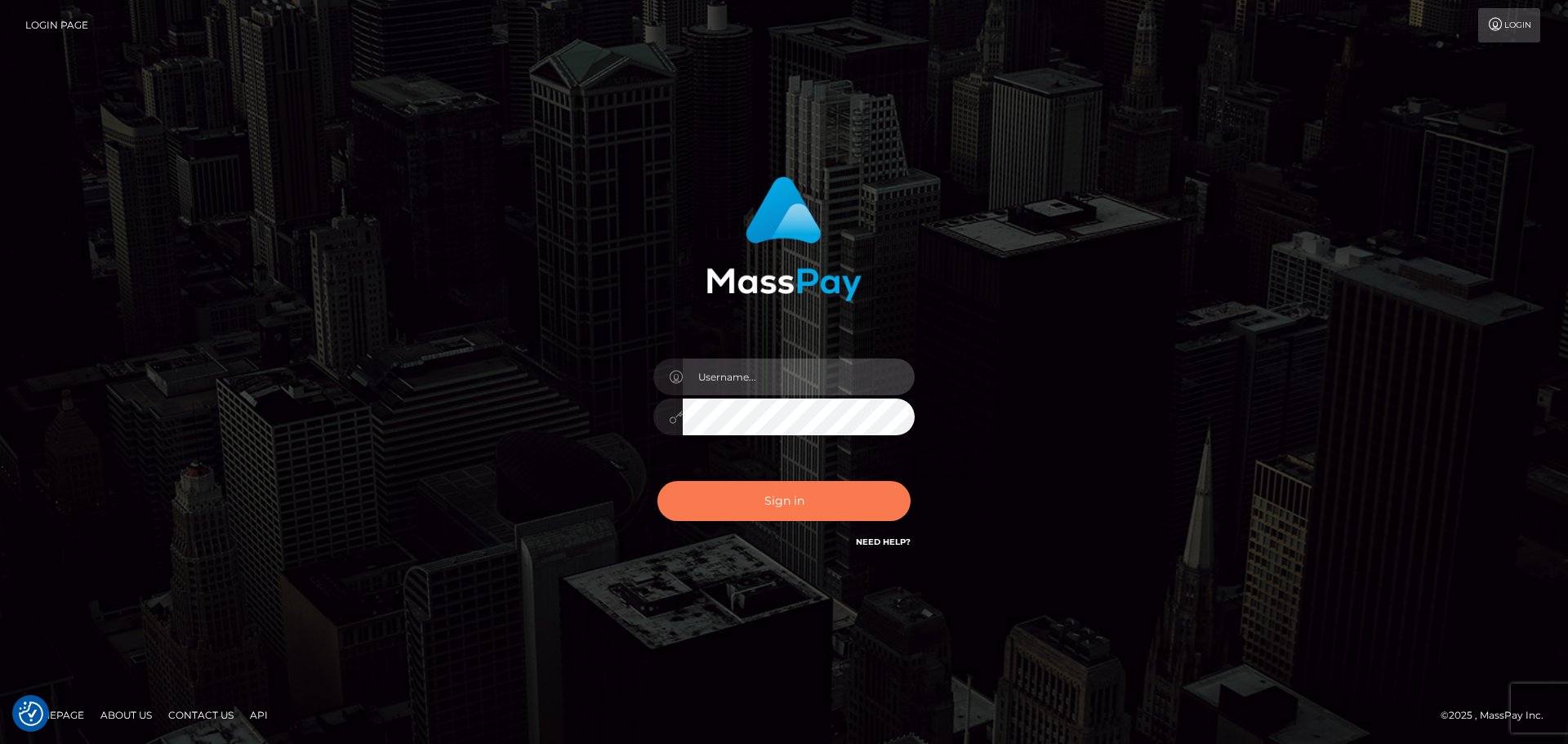
type input "[DOMAIN_NAME]"
click at [799, 504] on button "Sign in" at bounding box center [783, 500] width 253 height 40
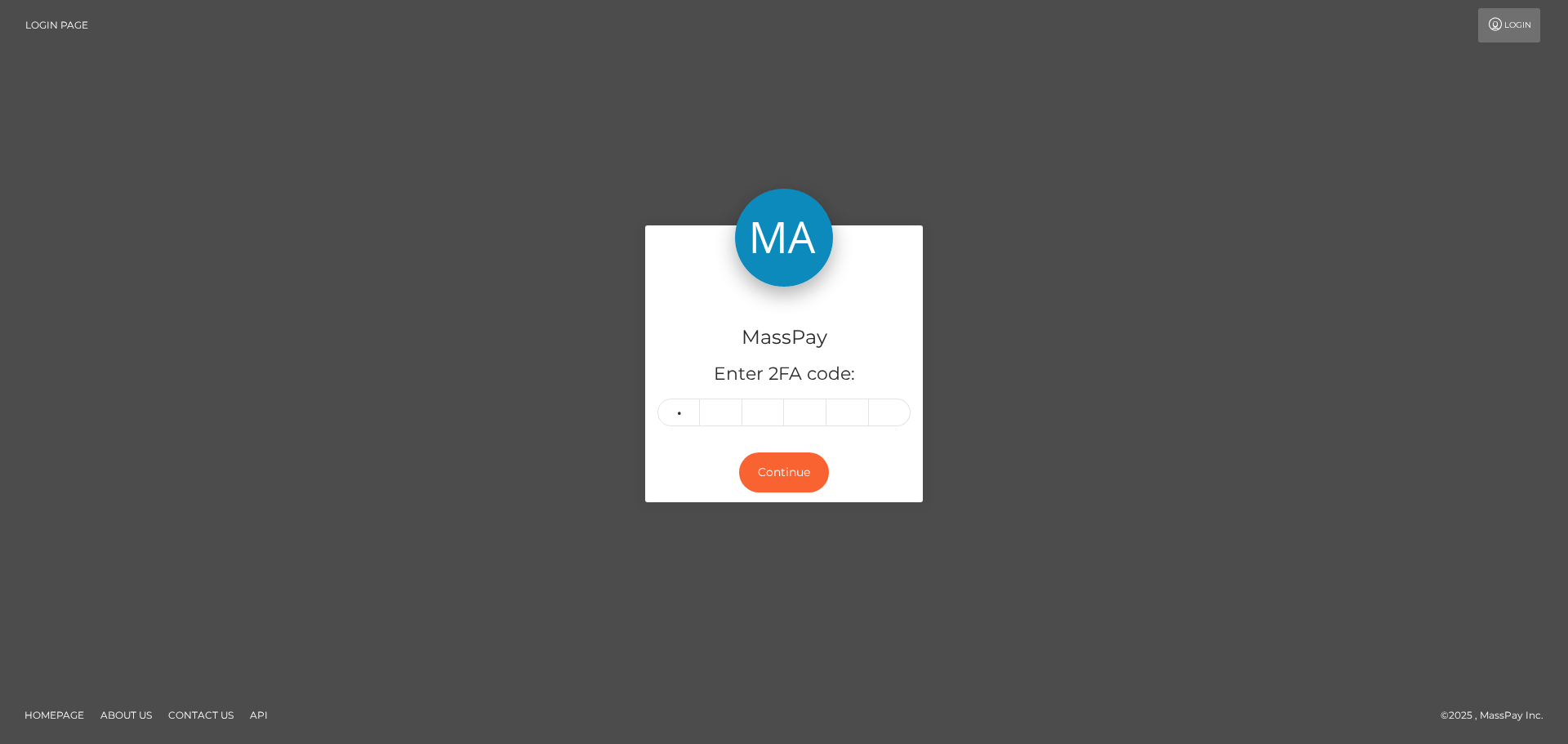
type input "6"
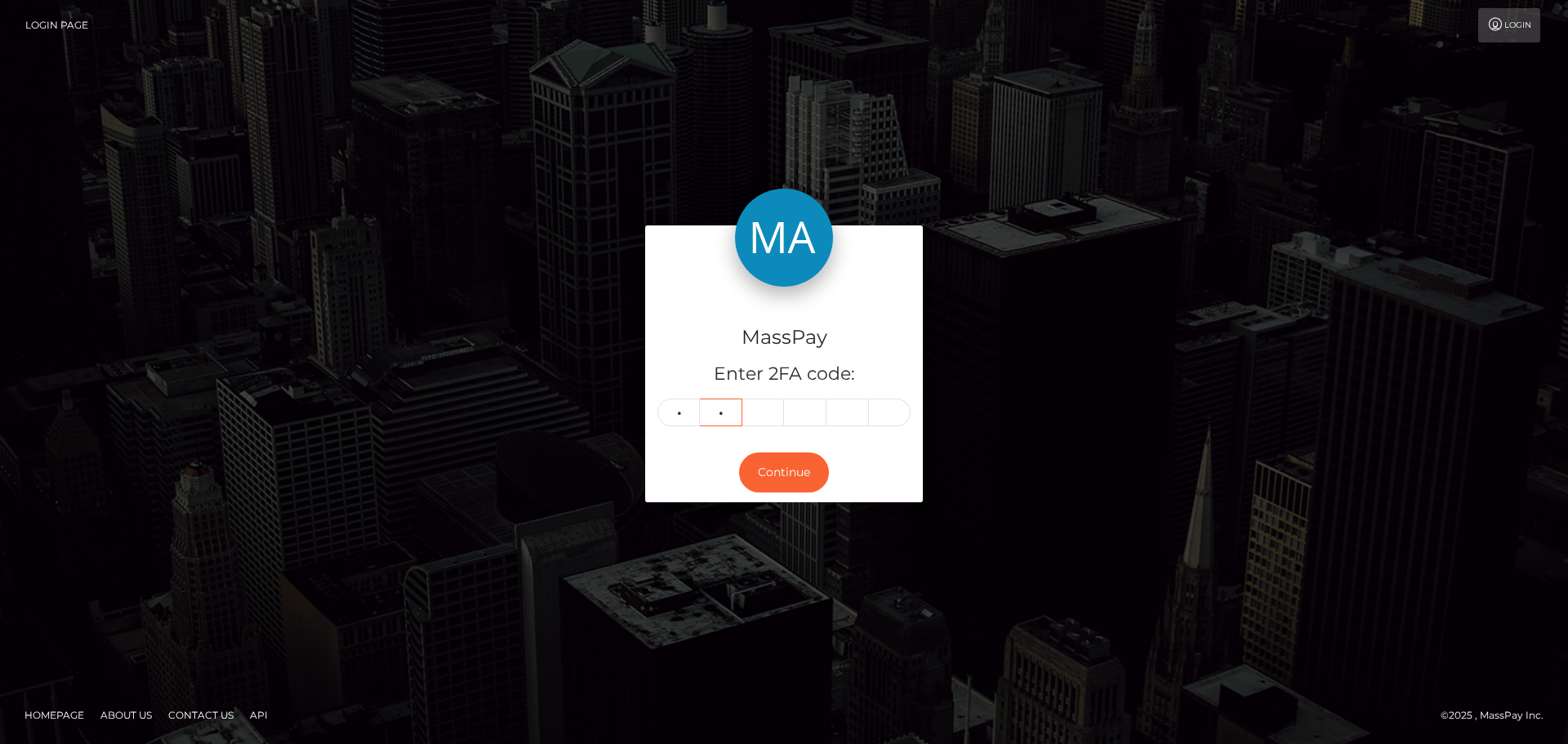
type input "8"
type input "4"
type input "2"
type input "6"
type input "0"
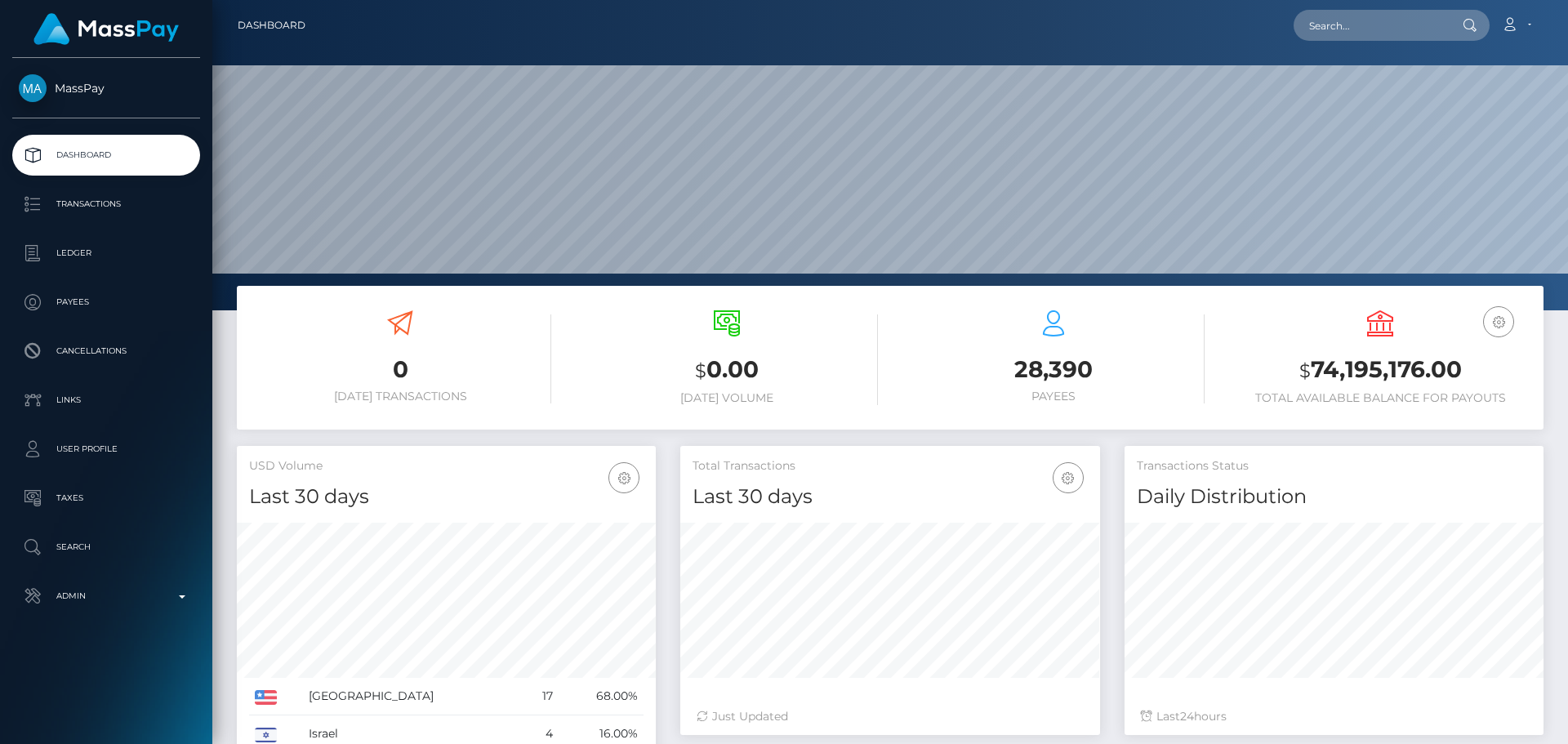
scroll to position [290, 419]
click at [1380, 25] on input "text" at bounding box center [1369, 25] width 153 height 31
paste input "[PERSON_NAME][EMAIL_ADDRESS][DOMAIN_NAME]"
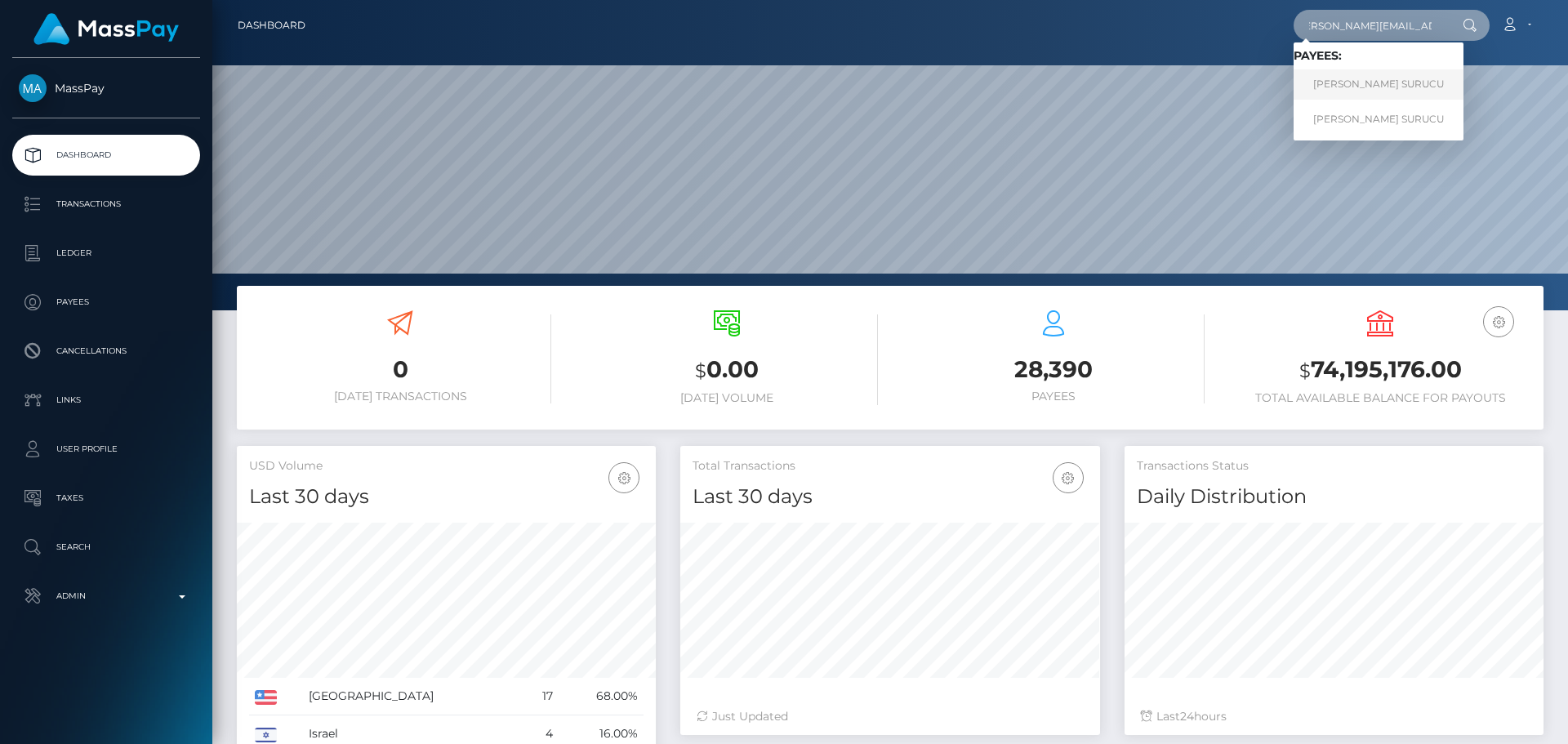
type input "[PERSON_NAME][EMAIL_ADDRESS][DOMAIN_NAME]"
click at [1352, 81] on link "EIKE ELISABETH SURUCU" at bounding box center [1378, 84] width 170 height 30
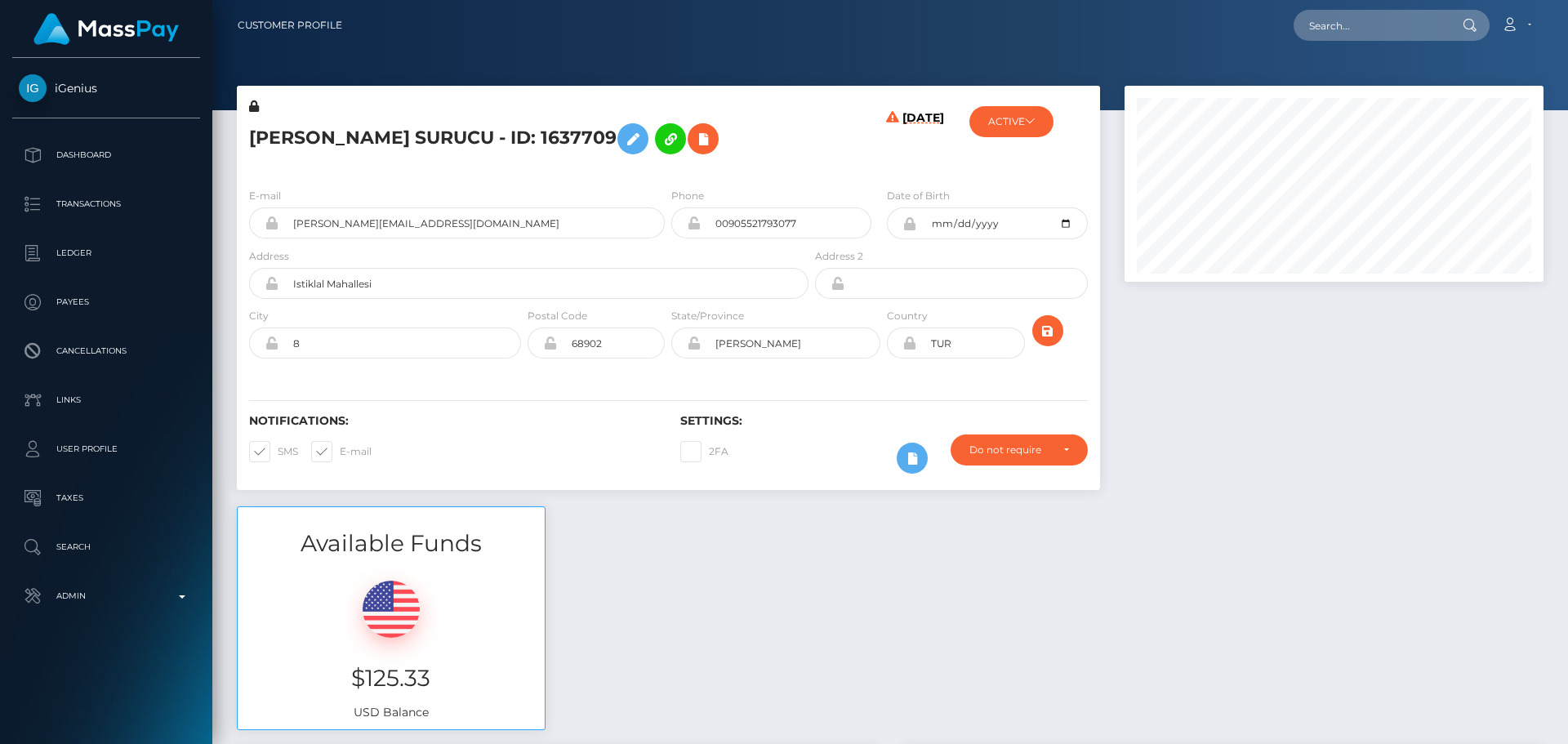
scroll to position [196, 419]
click at [809, 113] on div "[PERSON_NAME] SURUCU - ID: 1637709" at bounding box center [524, 136] width 575 height 77
click at [815, 170] on div "[DATE]" at bounding box center [883, 136] width 144 height 77
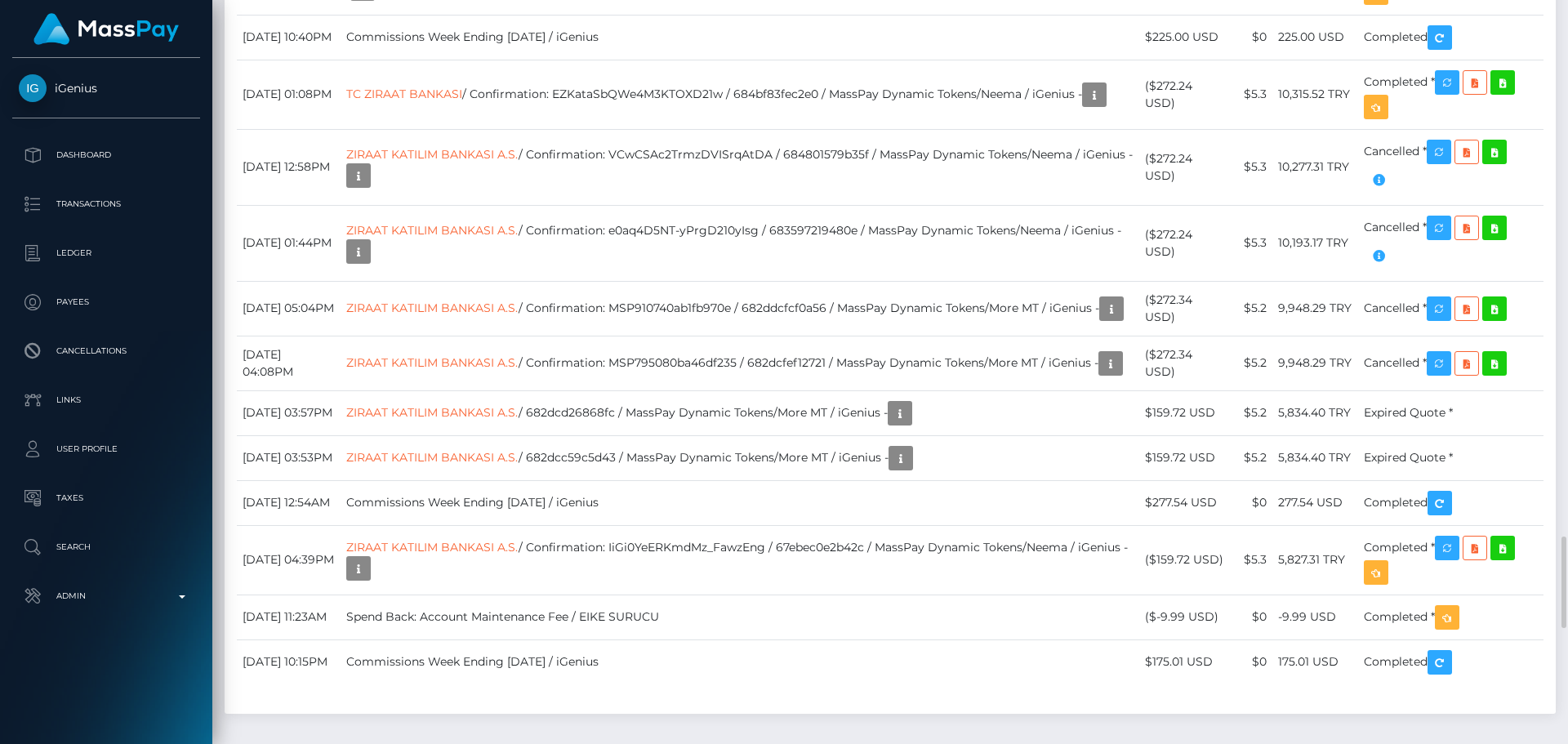
scroll to position [4409, 0]
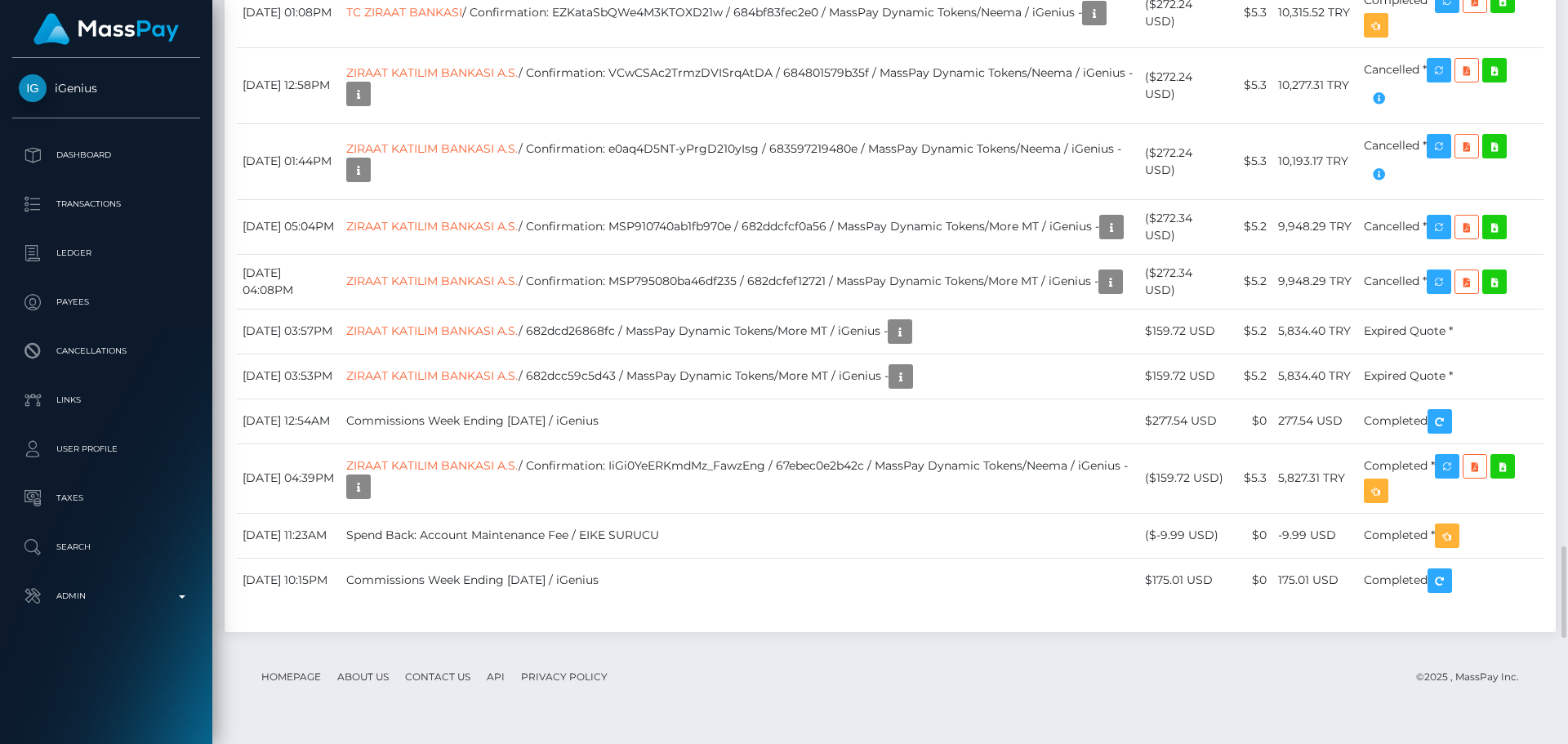
drag, startPoint x: 400, startPoint y: 508, endPoint x: 464, endPoint y: 513, distance: 64.2
copy link "Bank Wire"
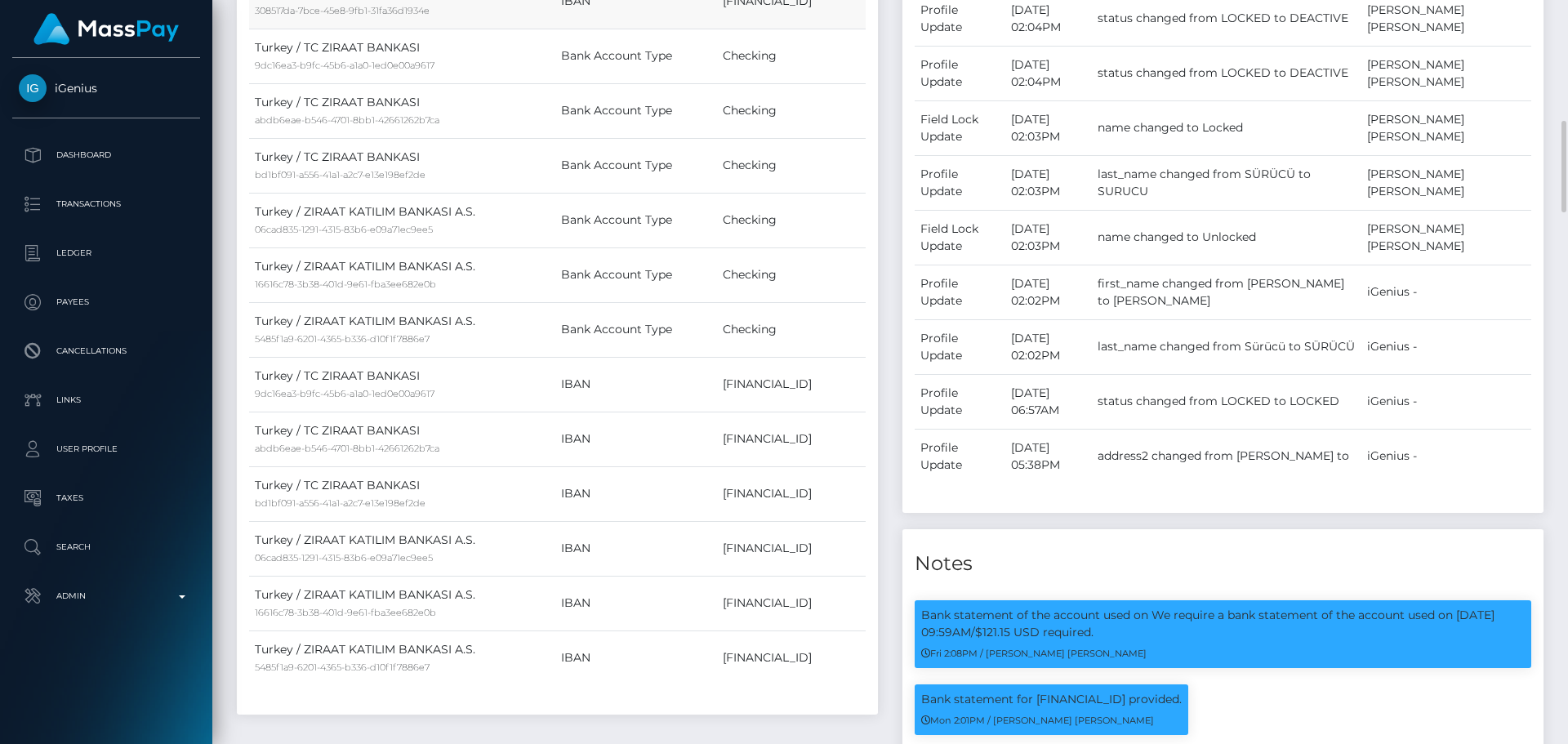
scroll to position [654, 0]
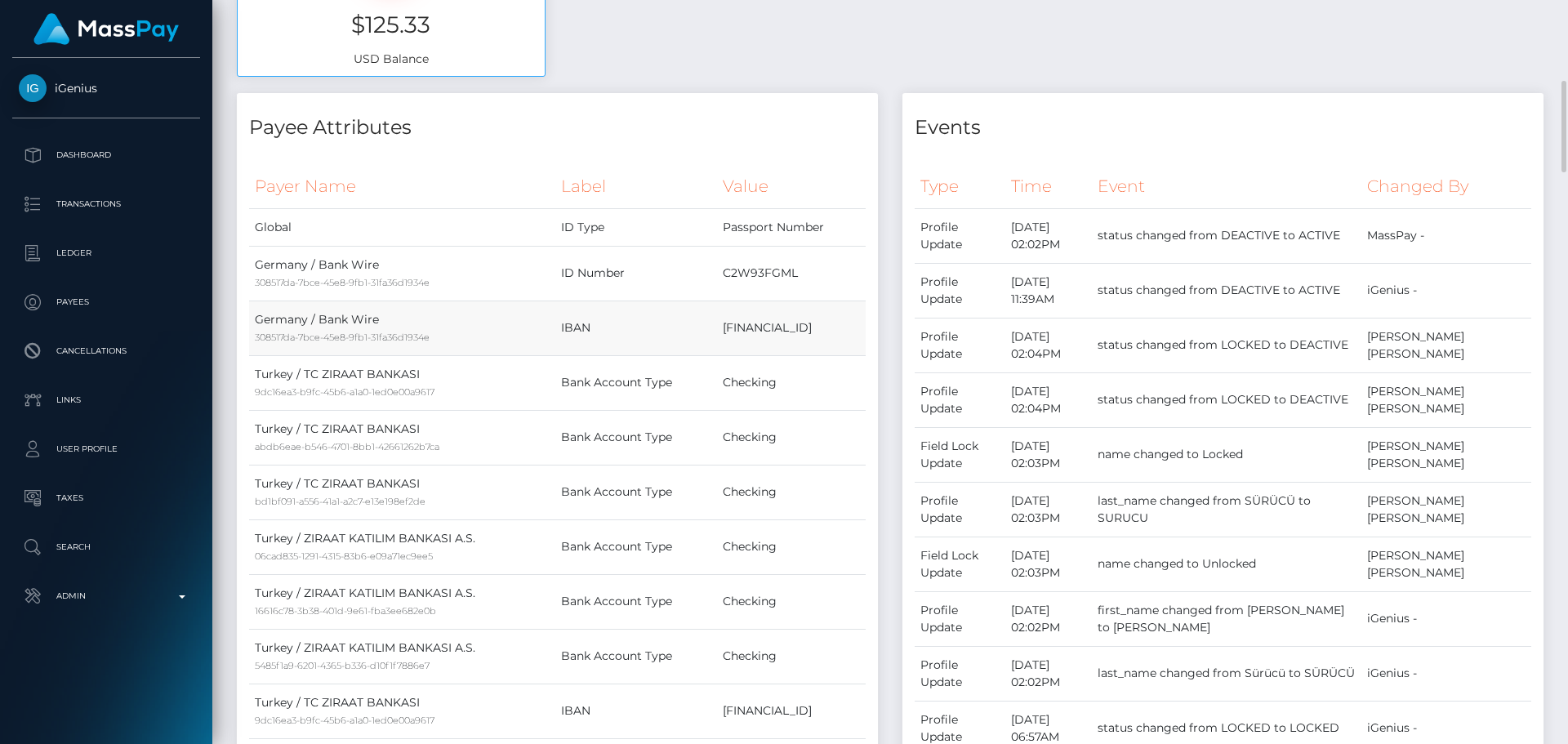
click at [729, 326] on td "[FINANCIAL_ID]" at bounding box center [791, 328] width 149 height 55
copy td "[FINANCIAL_ID]"
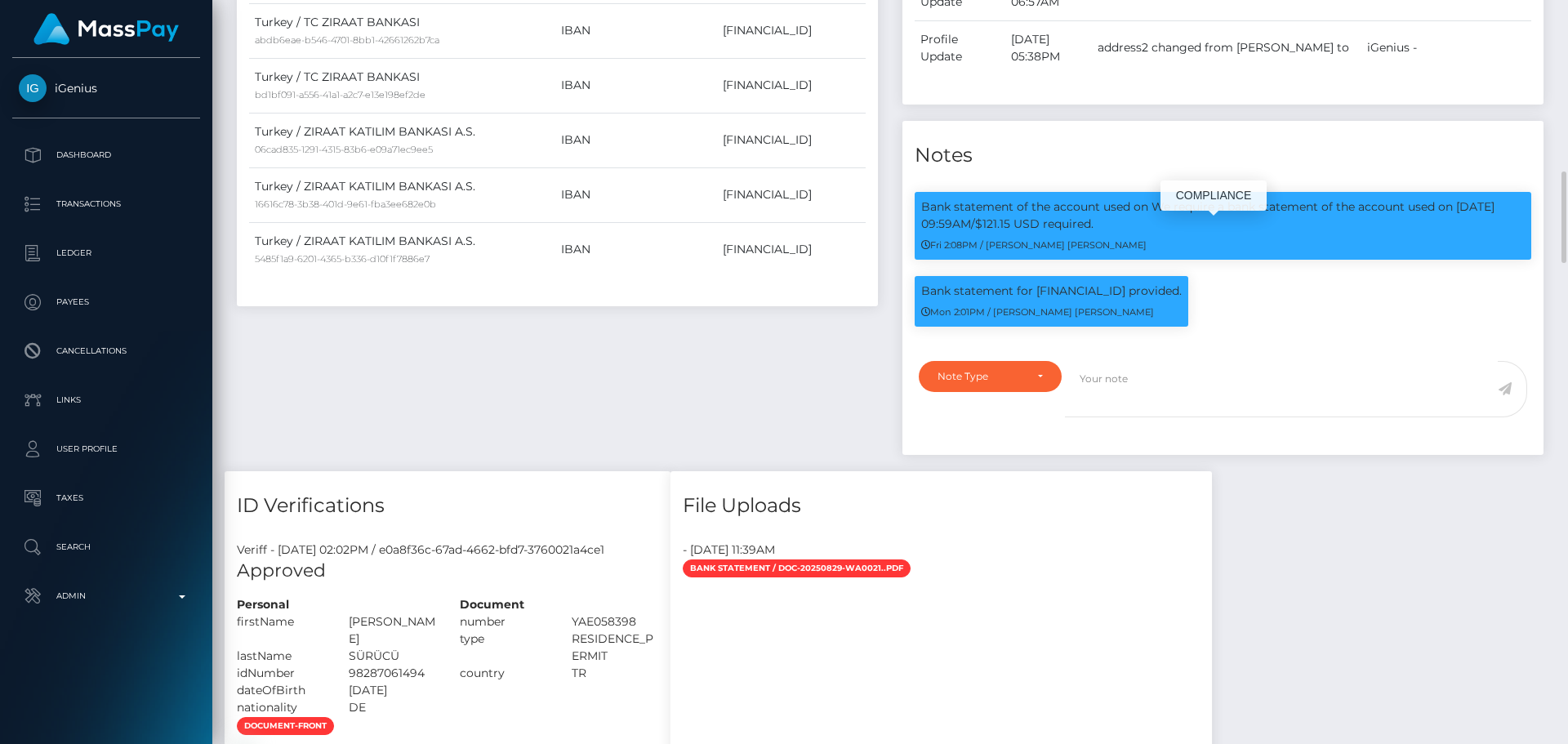
scroll to position [1551, 0]
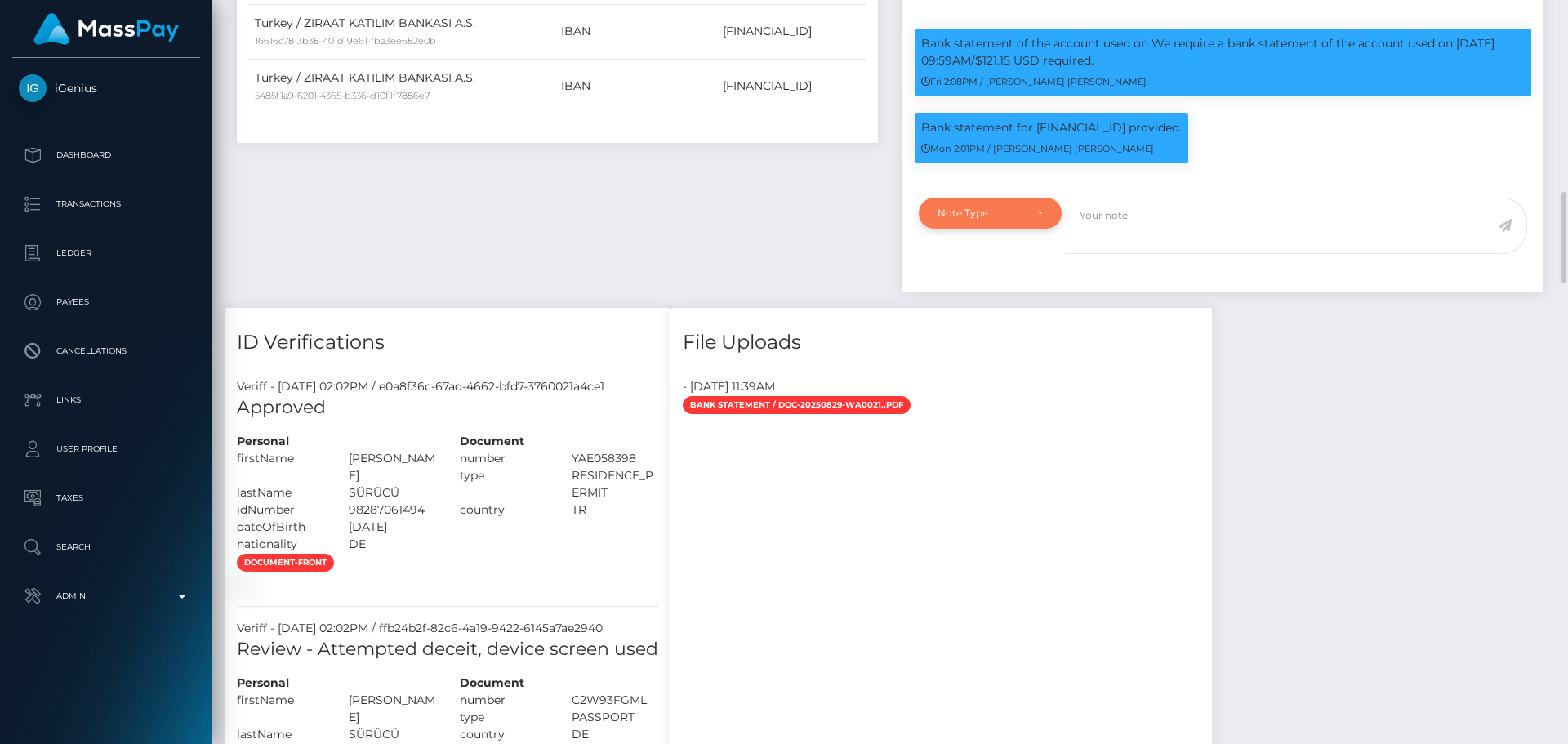
click at [1039, 220] on div "Note Type" at bounding box center [990, 213] width 106 height 13
click at [979, 299] on span "Compliance" at bounding box center [968, 291] width 59 height 15
select select "COMPLIANCE"
click at [1128, 254] on textarea at bounding box center [1282, 226] width 433 height 57
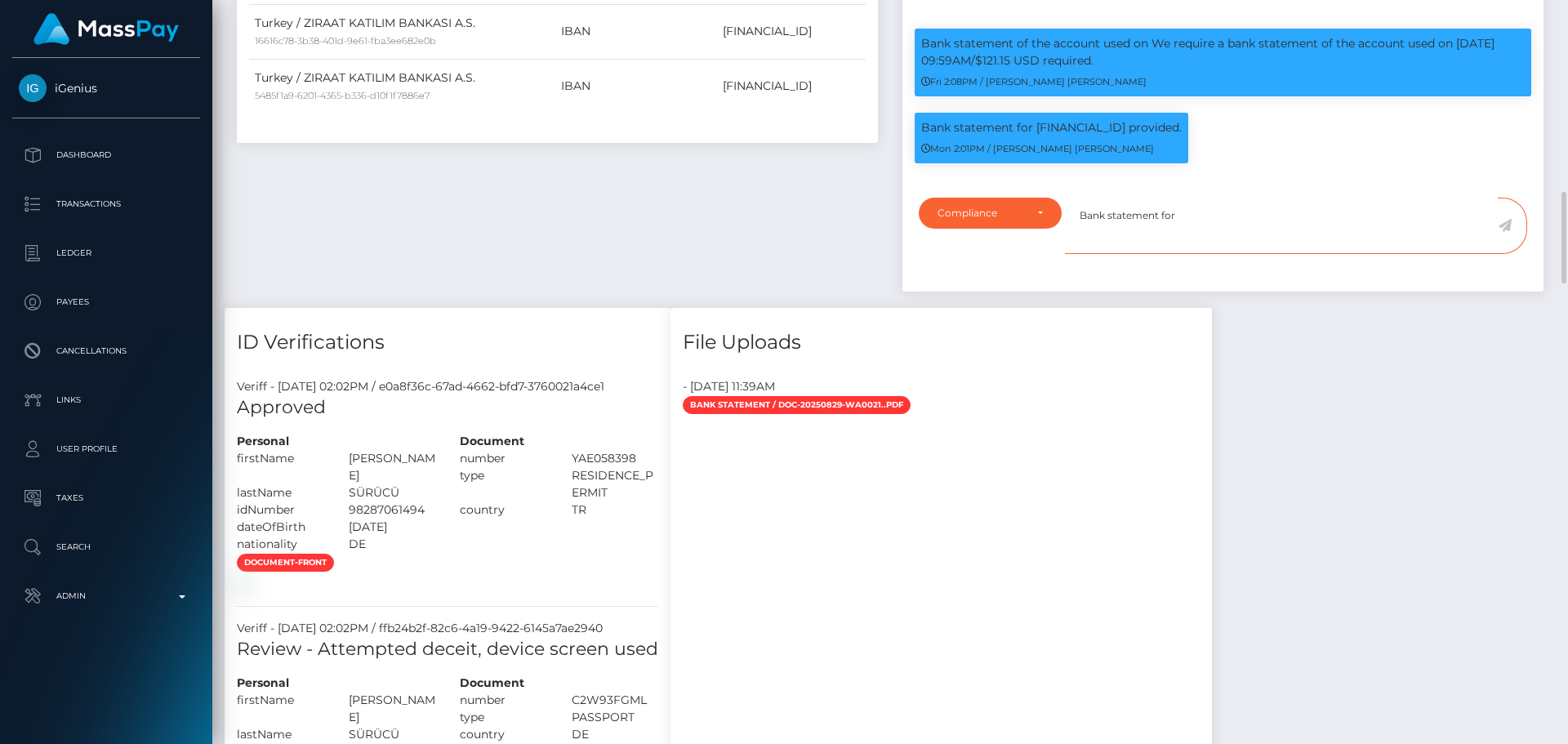
paste textarea "[FINANCIAL_ID]"
type textarea "Bank statement for [FINANCIAL_ID] is required."
click at [1509, 231] on icon at bounding box center [1505, 225] width 14 height 13
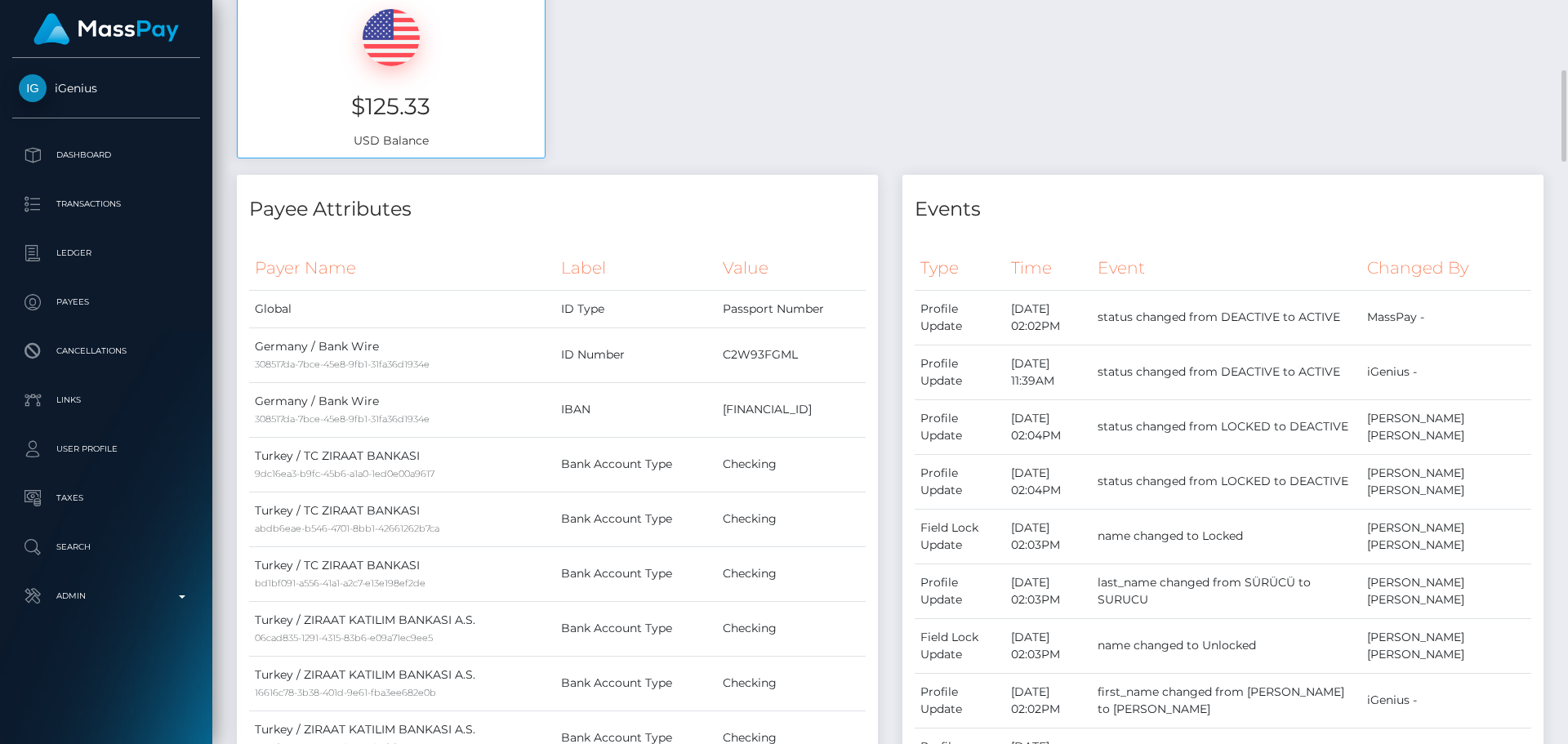
scroll to position [0, 0]
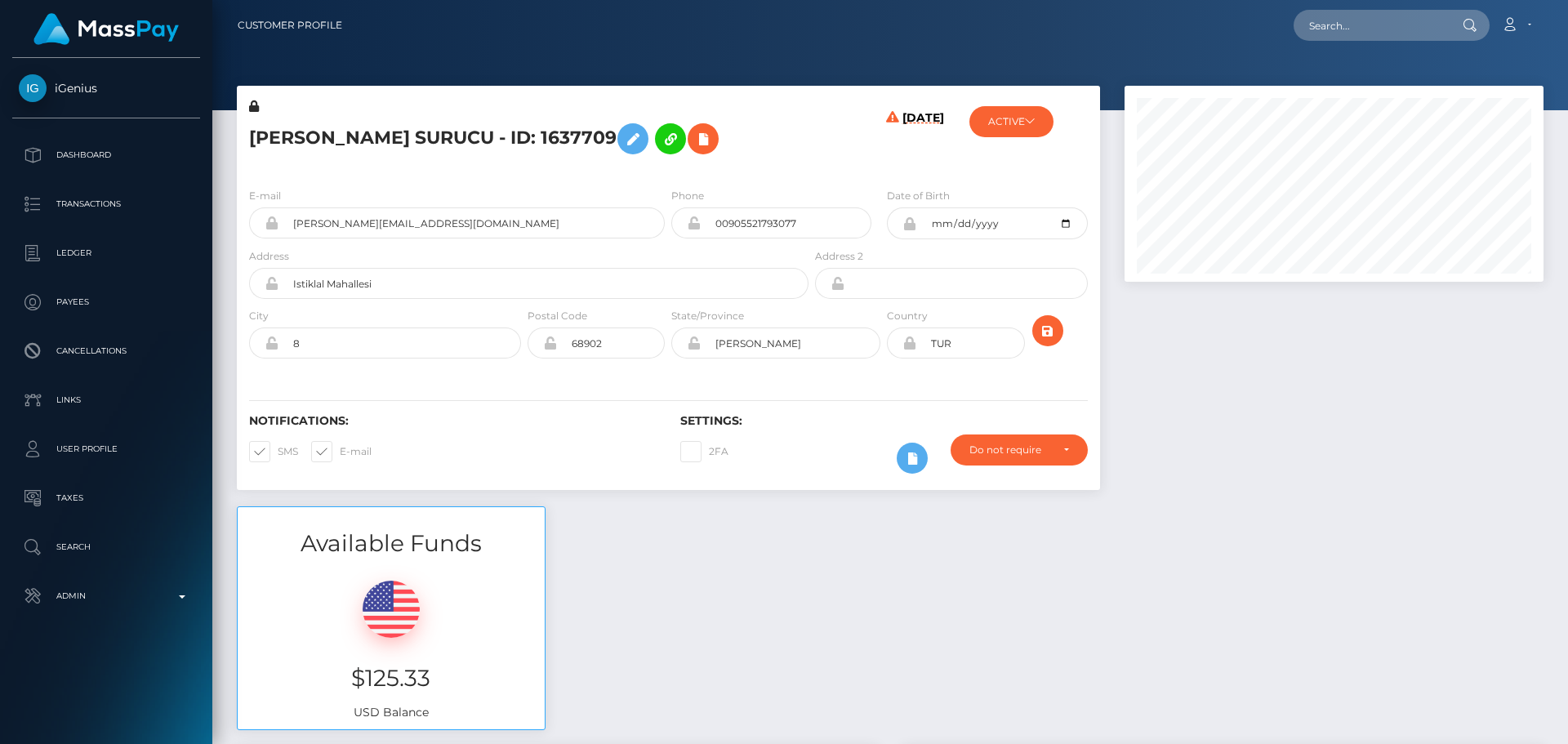
scroll to position [196, 419]
click at [781, 123] on h5 "[PERSON_NAME] SURUCU - ID: 1637709" at bounding box center [524, 138] width 551 height 47
click at [667, 170] on div "[PERSON_NAME] SURUCU - ID: 1637709" at bounding box center [524, 136] width 575 height 77
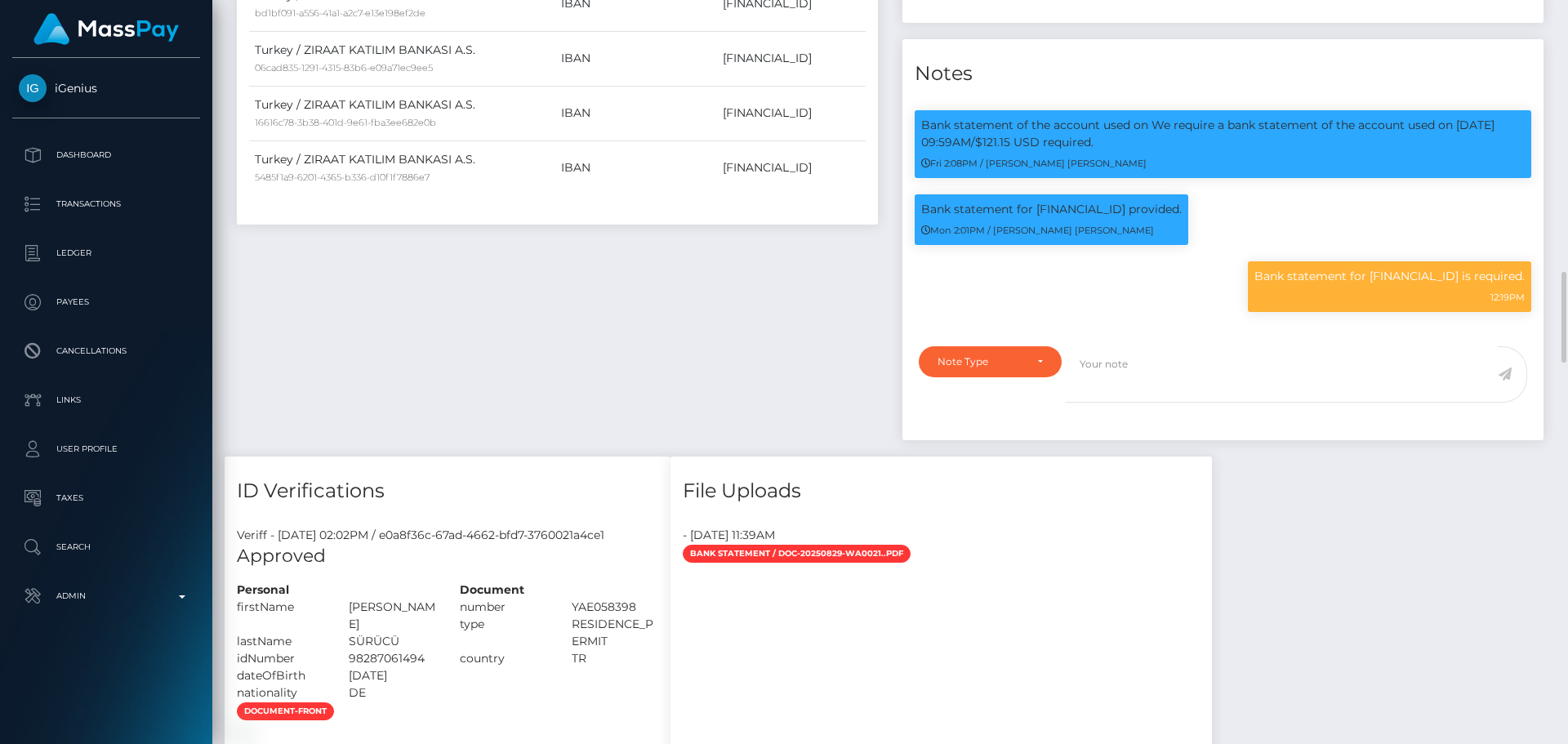
scroll to position [1551, 0]
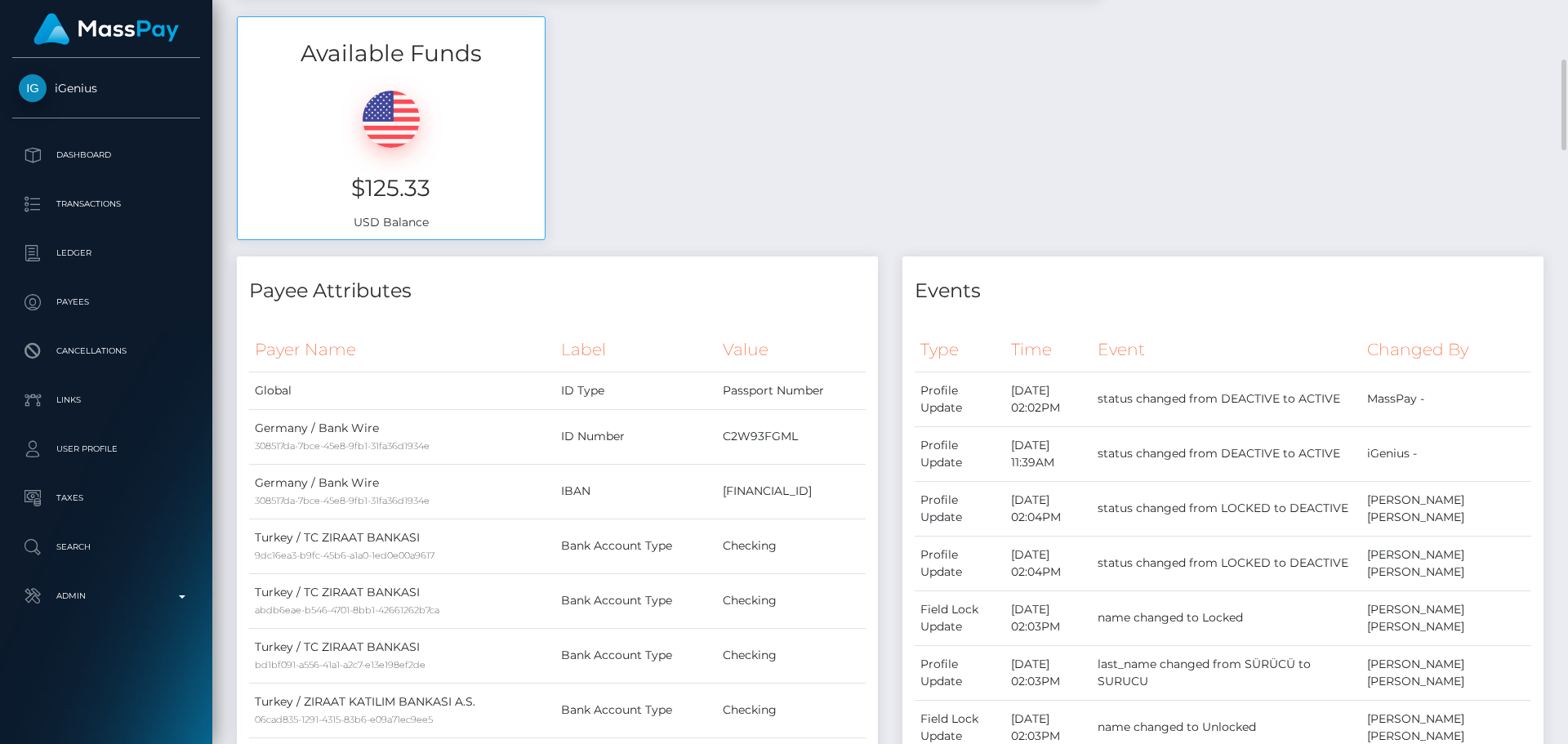
scroll to position [163, 0]
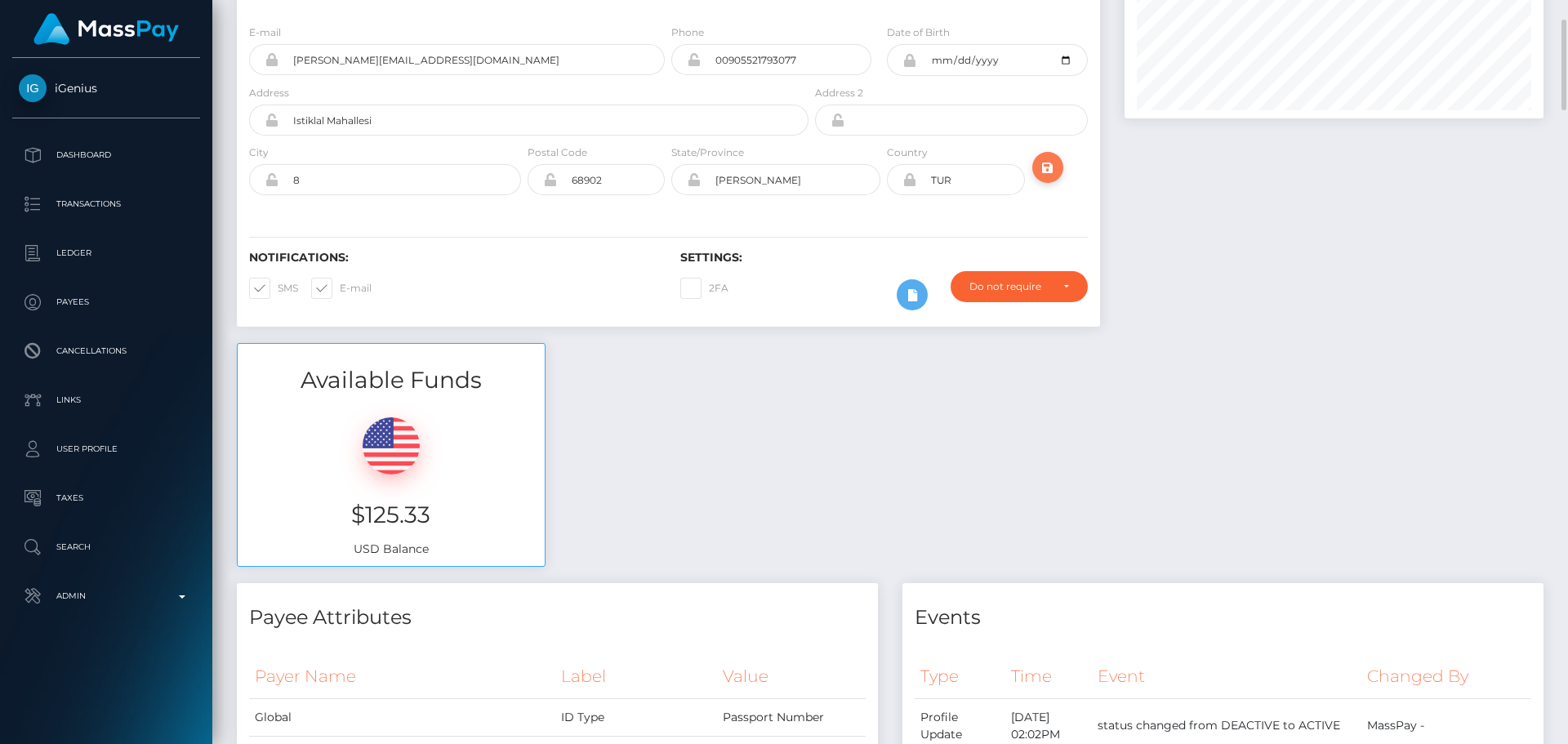
click at [1049, 174] on icon "submit" at bounding box center [1047, 168] width 20 height 20
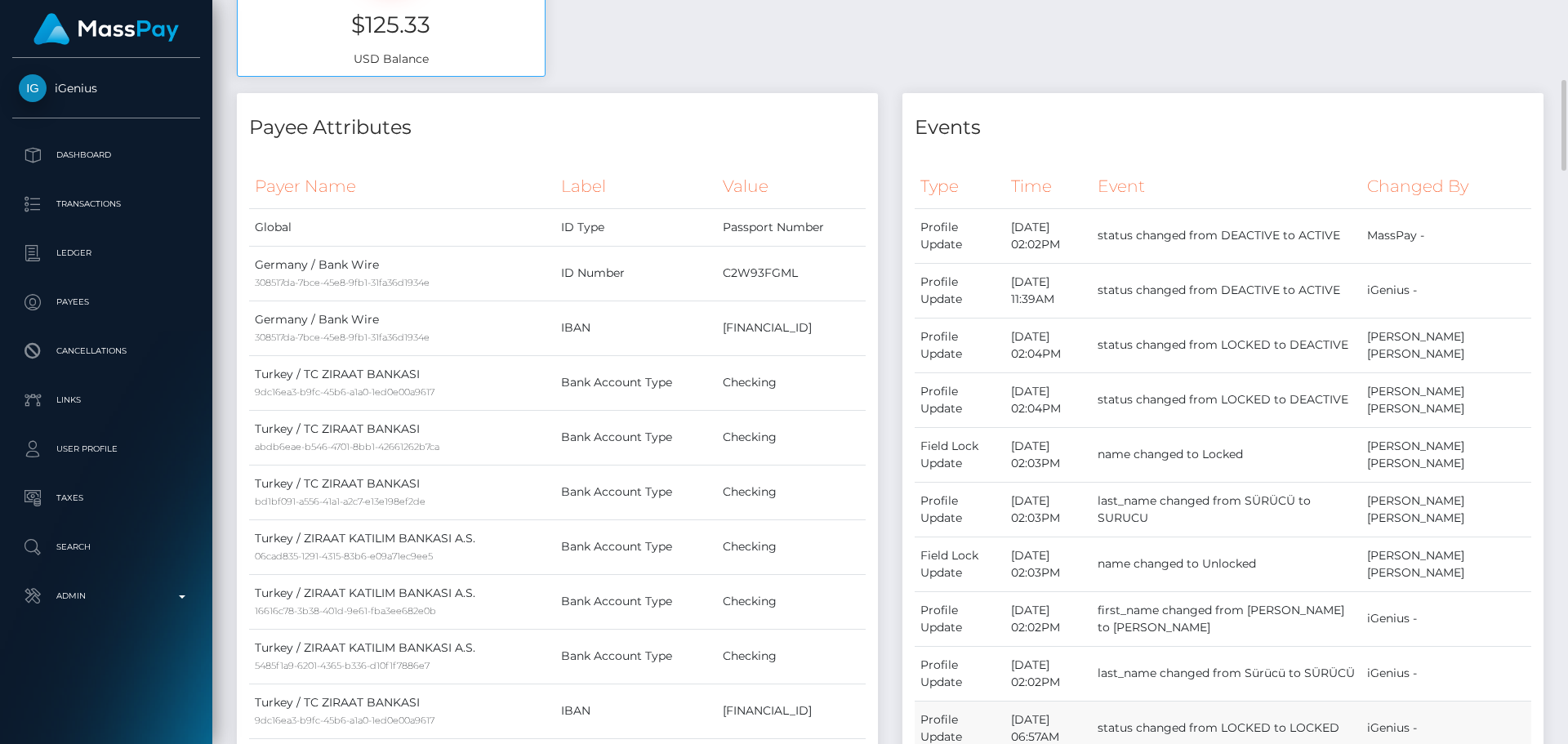
scroll to position [1143, 0]
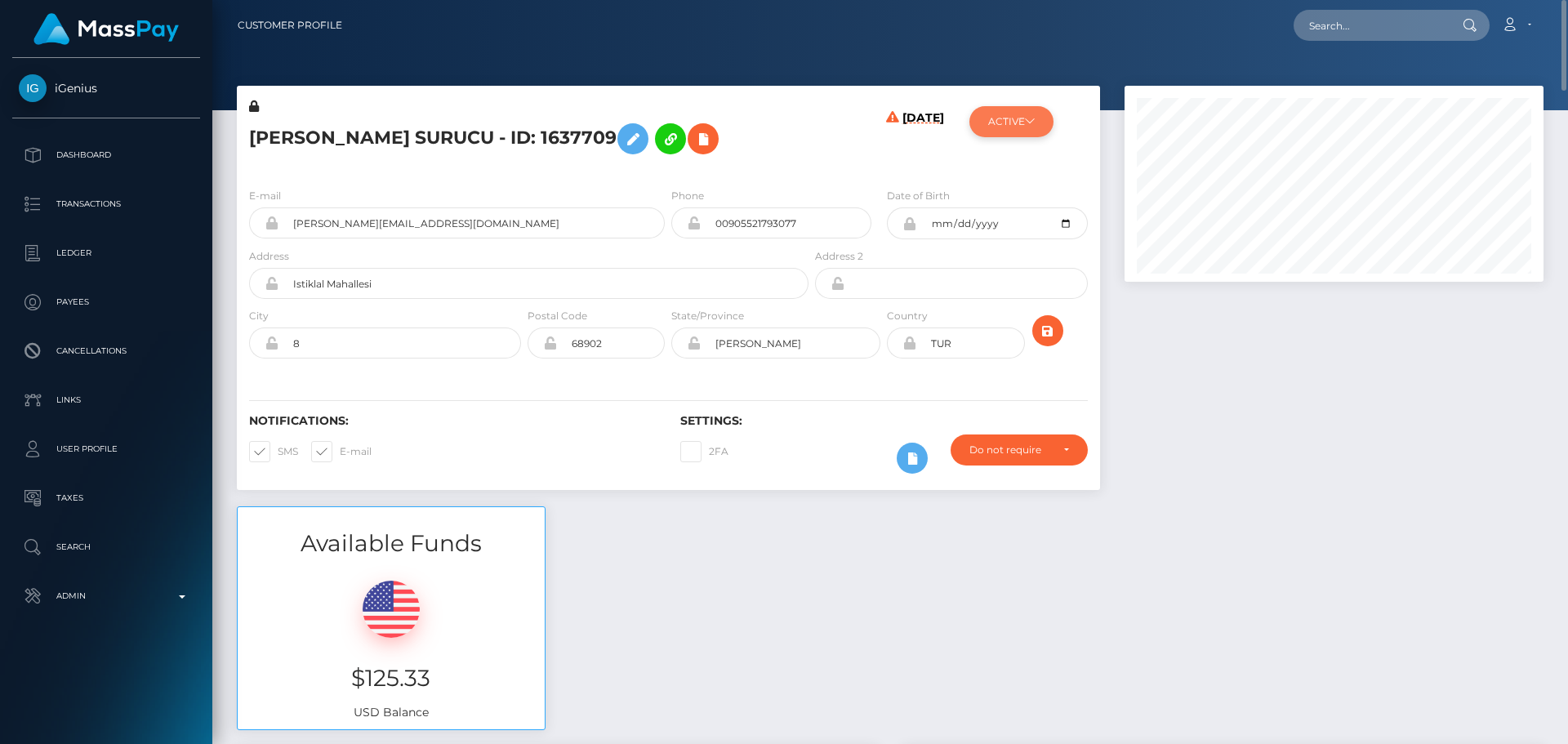
click at [1009, 125] on button "ACTIVE" at bounding box center [1011, 121] width 84 height 31
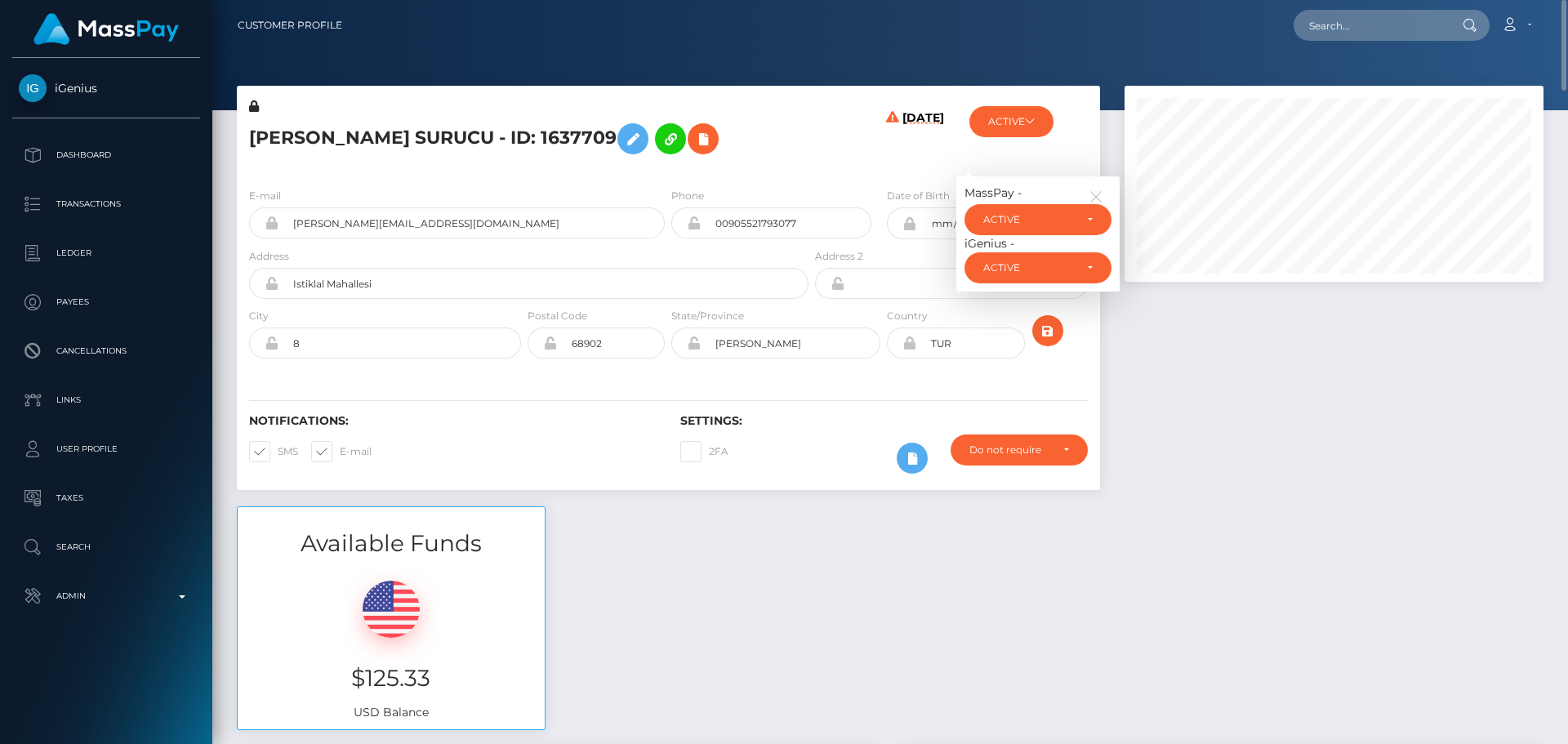
click at [804, 164] on div "[PERSON_NAME] SURUCU - ID: 1637709" at bounding box center [524, 136] width 575 height 77
click at [1093, 190] on icon "button" at bounding box center [1095, 197] width 15 height 15
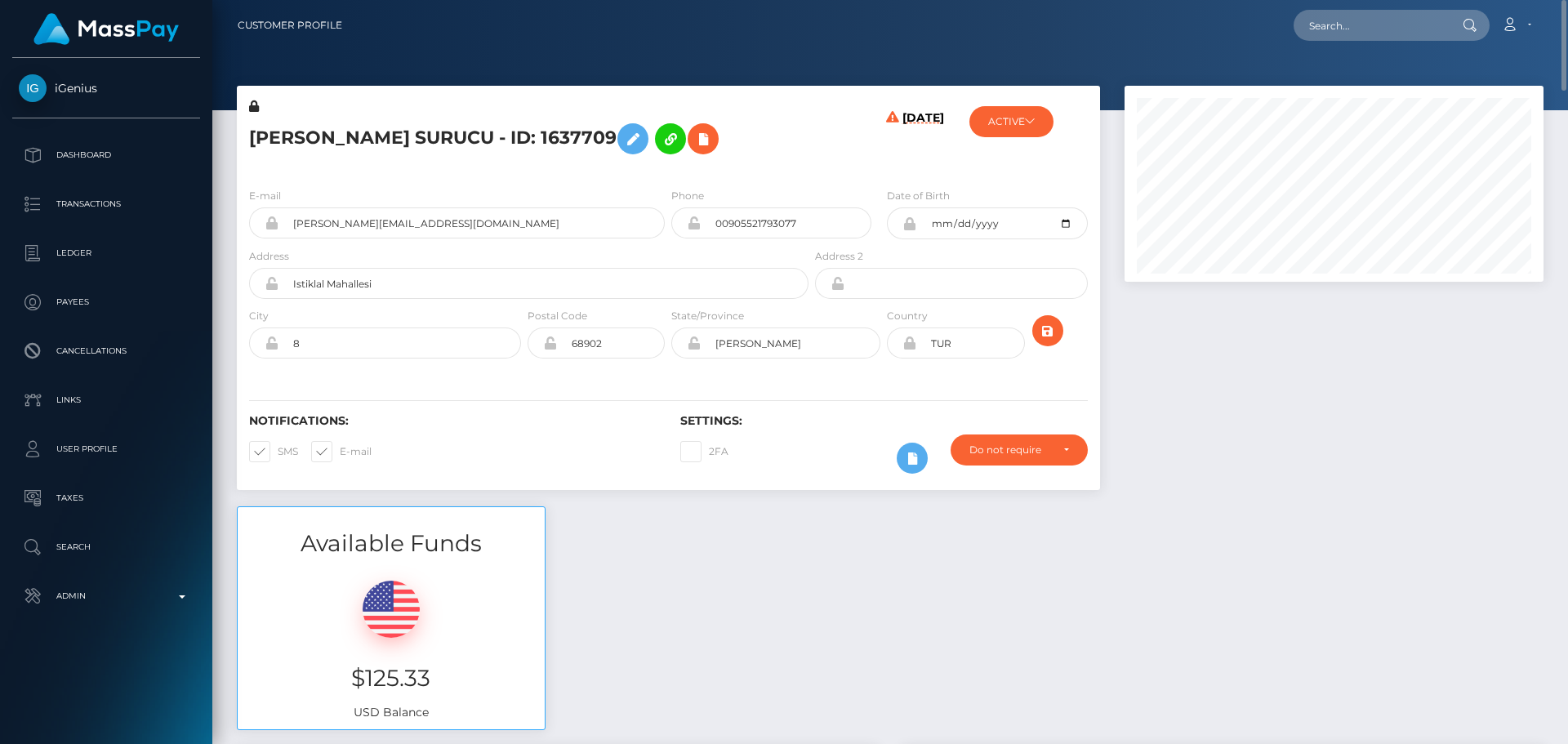
click at [812, 145] on div "[DATE]" at bounding box center [883, 136] width 144 height 77
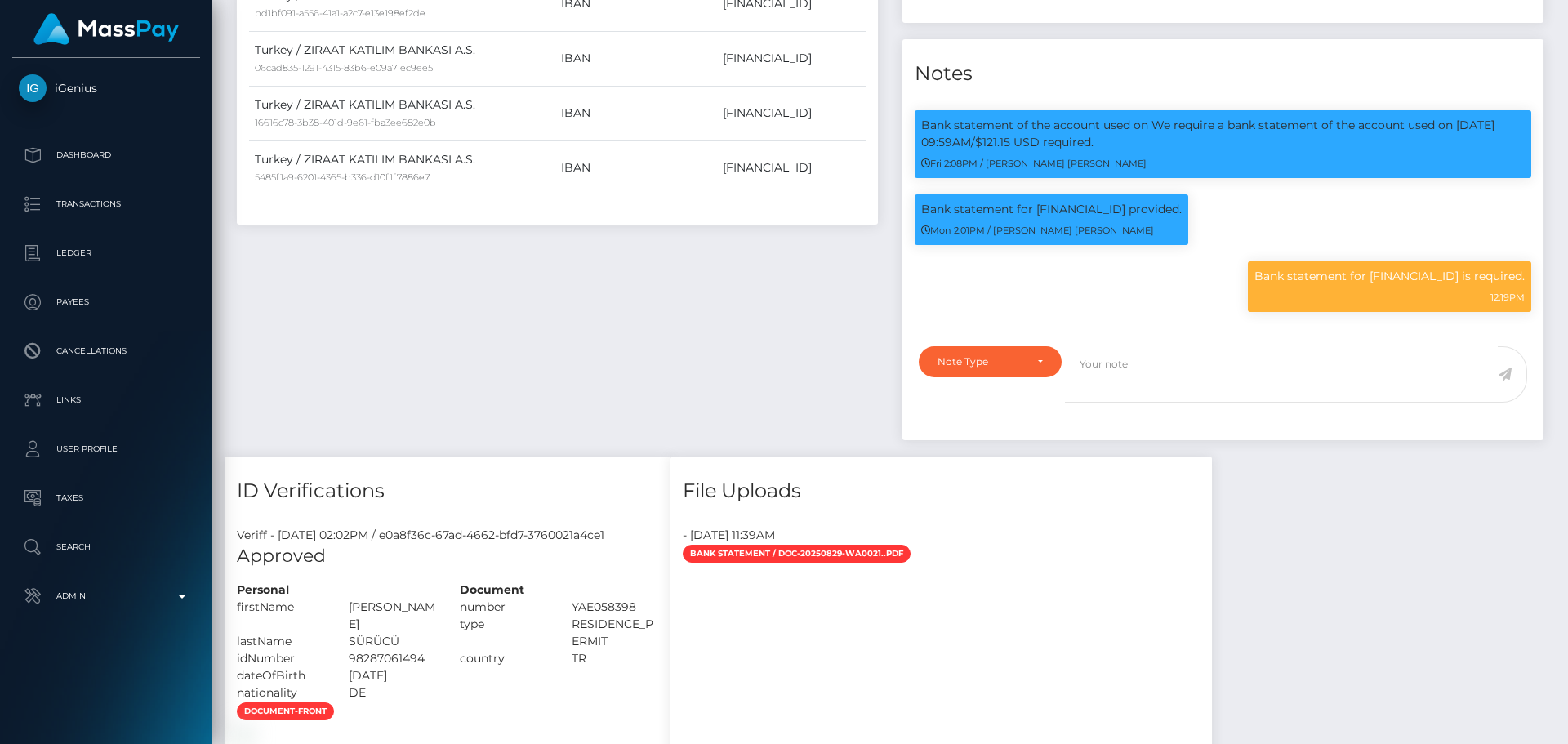
scroll to position [196, 419]
click at [1357, 285] on p "Bank statement for [FINANCIAL_ID] is required." at bounding box center [1389, 276] width 270 height 17
click at [1356, 285] on p "Bank statement for [FINANCIAL_ID] is required." at bounding box center [1389, 276] width 270 height 17
copy p "[FINANCIAL_ID]"
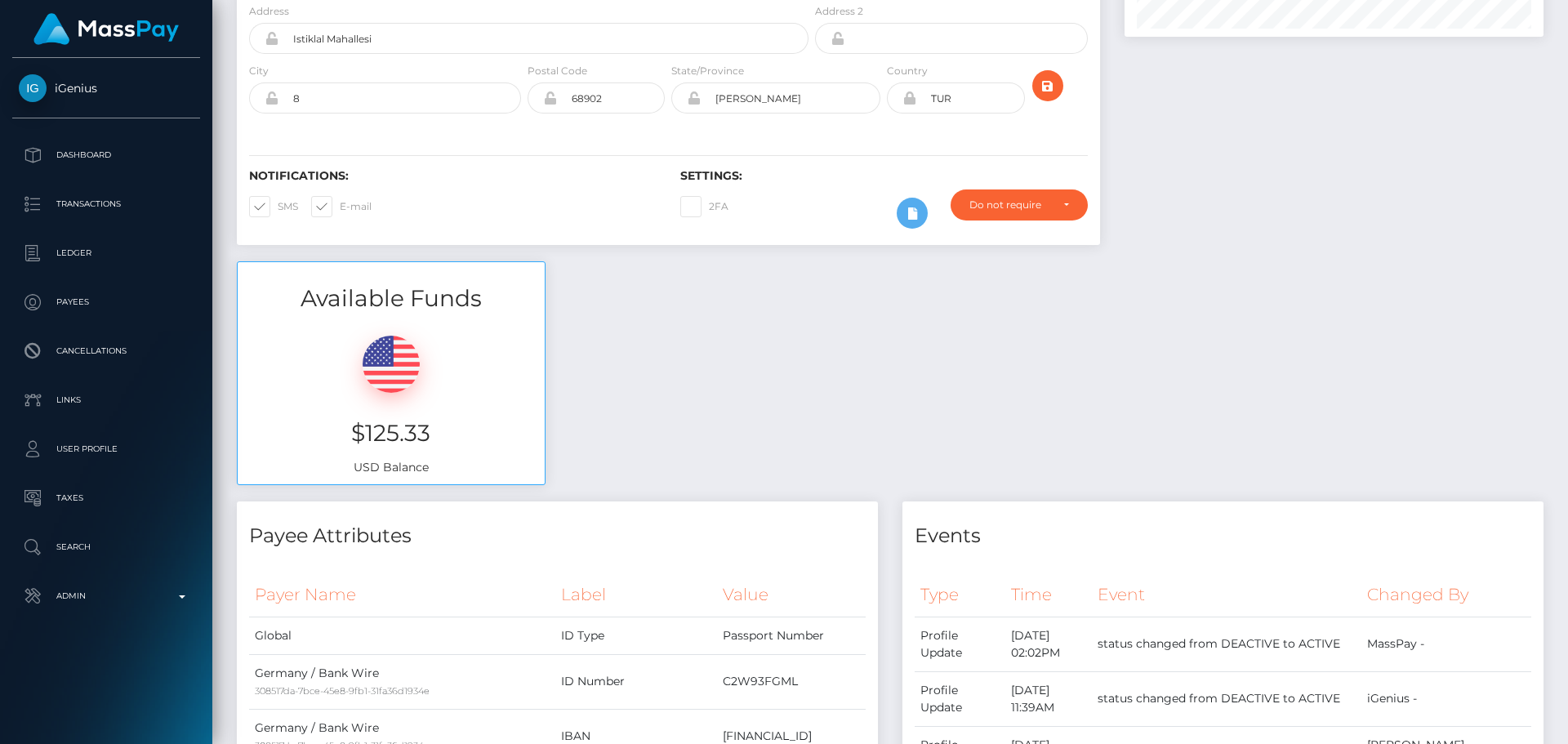
scroll to position [0, 0]
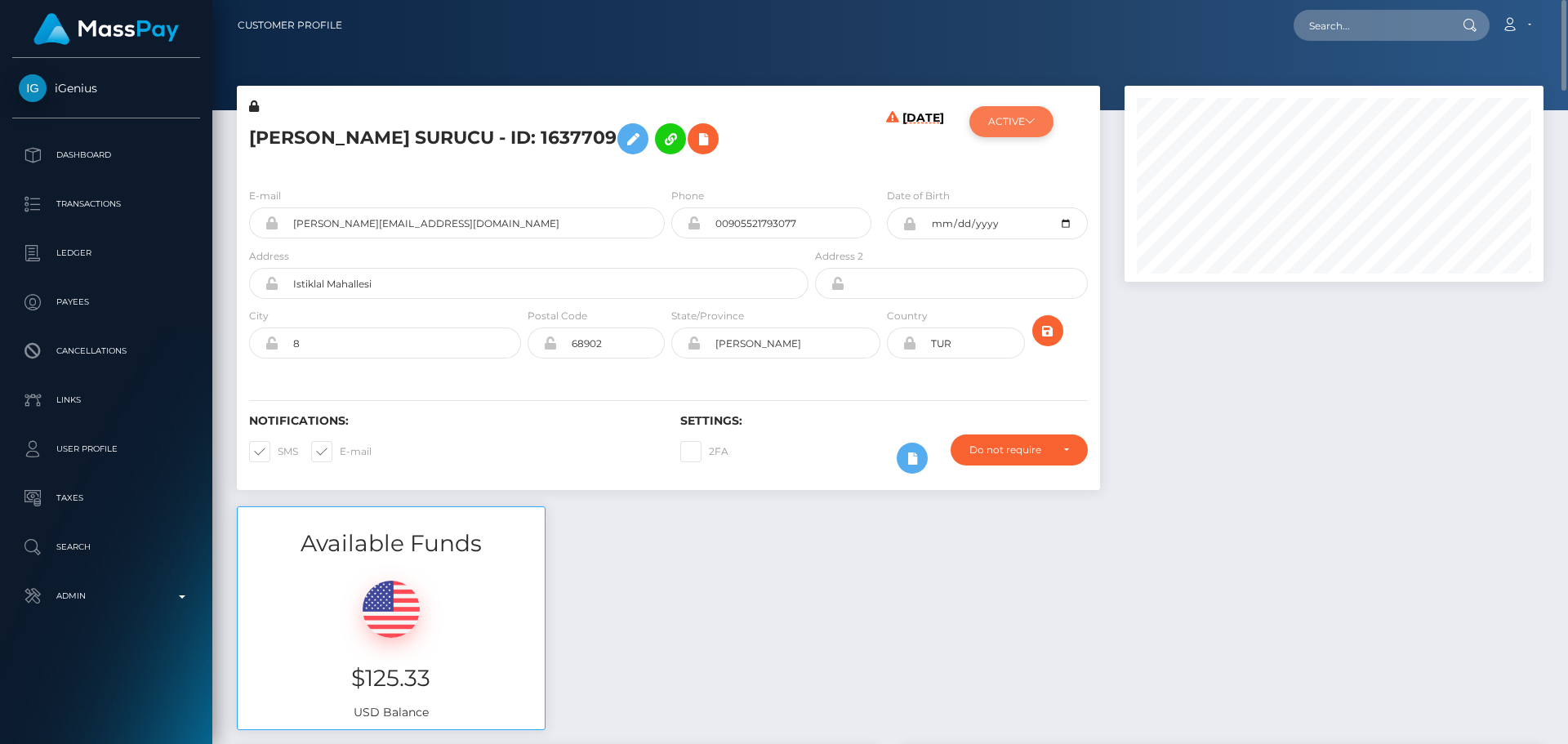
click at [1022, 121] on button "ACTIVE" at bounding box center [1011, 121] width 84 height 31
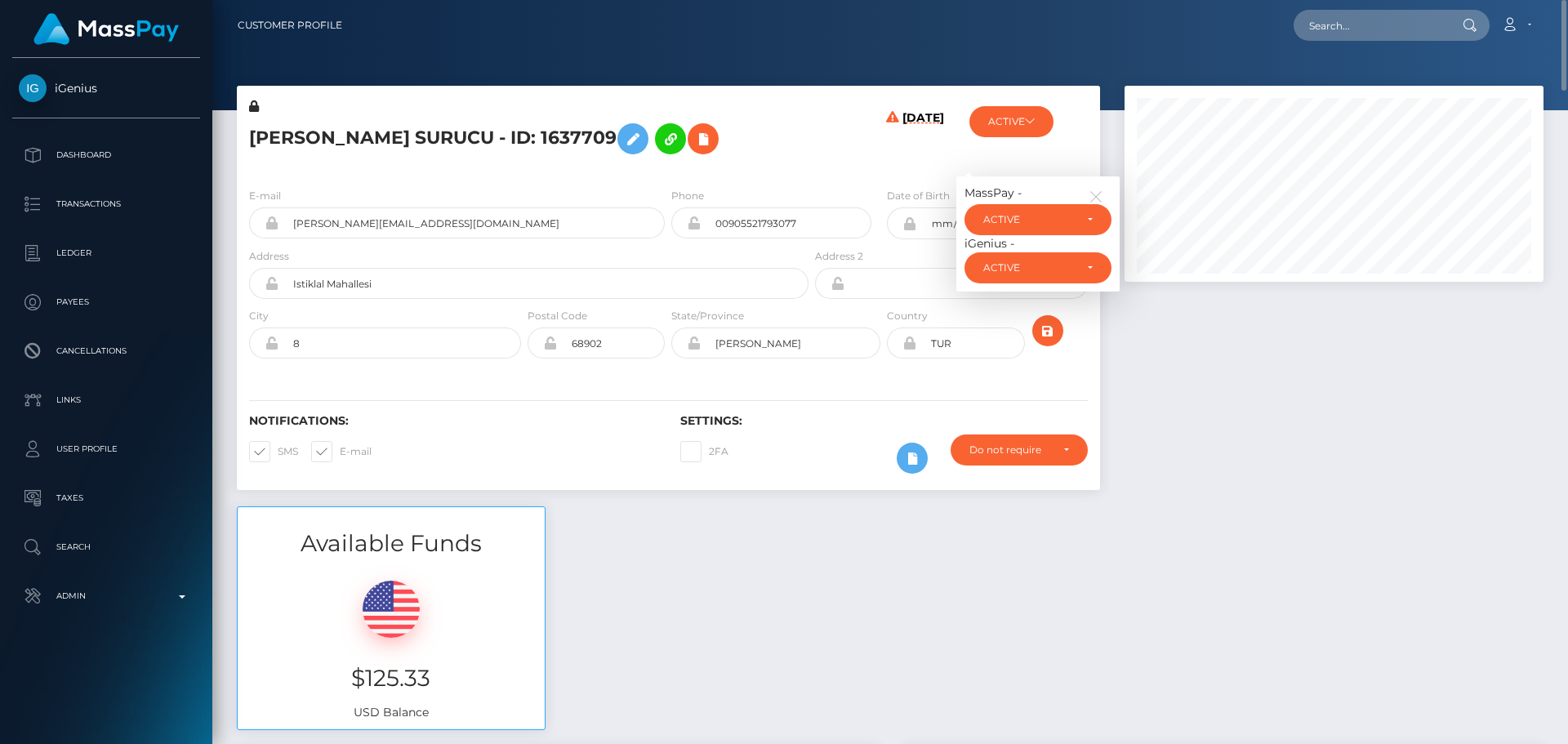
click at [1013, 202] on div "MassPay - ACTIVE DEACTIVE CLOSED ACTIVE iGenius - ACTIVE DEACTIVE CLOSED" at bounding box center [1038, 234] width 163 height 115
click at [1015, 215] on div "ACTIVE" at bounding box center [1029, 219] width 90 height 13
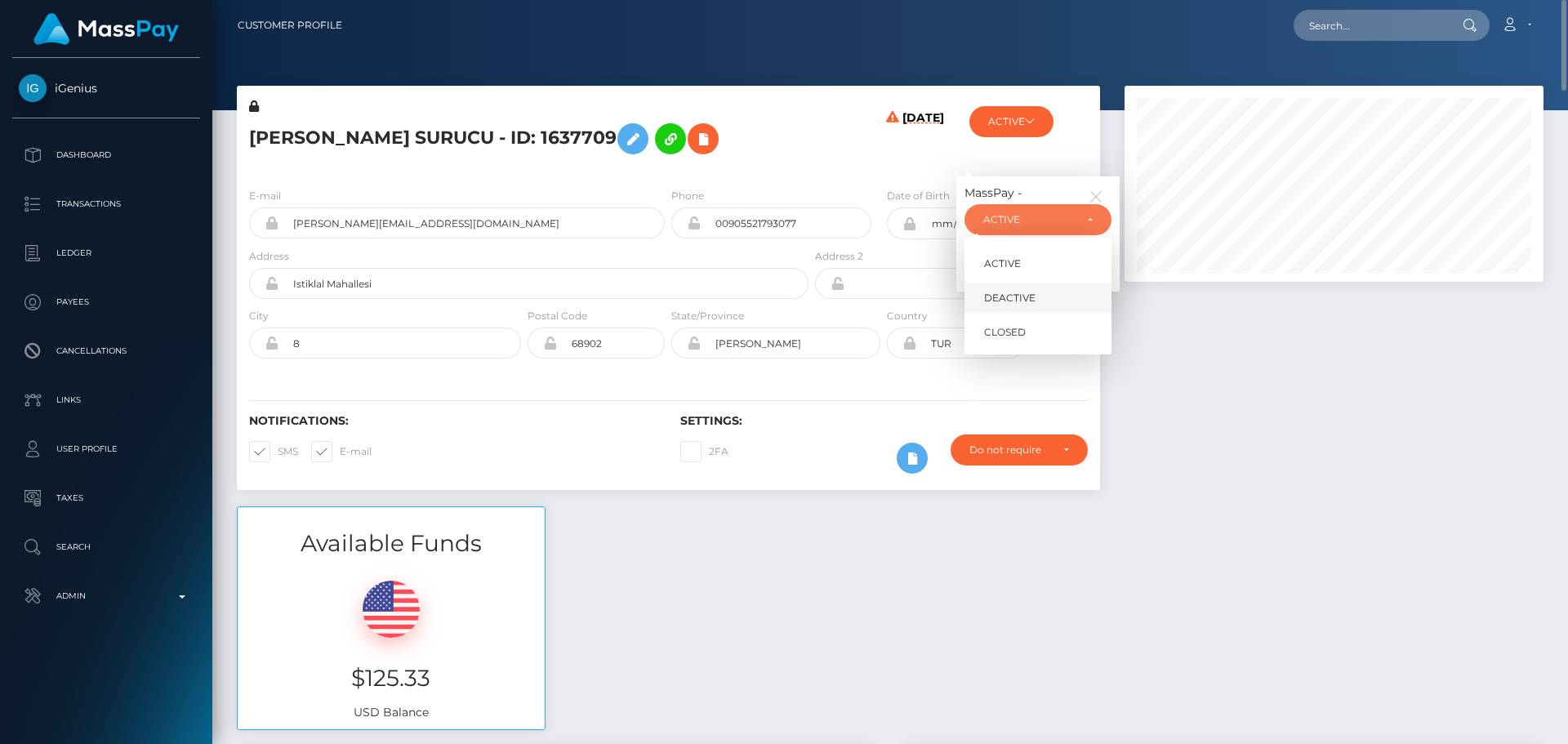
click at [1007, 296] on span "DEACTIVE" at bounding box center [1009, 298] width 51 height 15
select select "DEACTIVE"
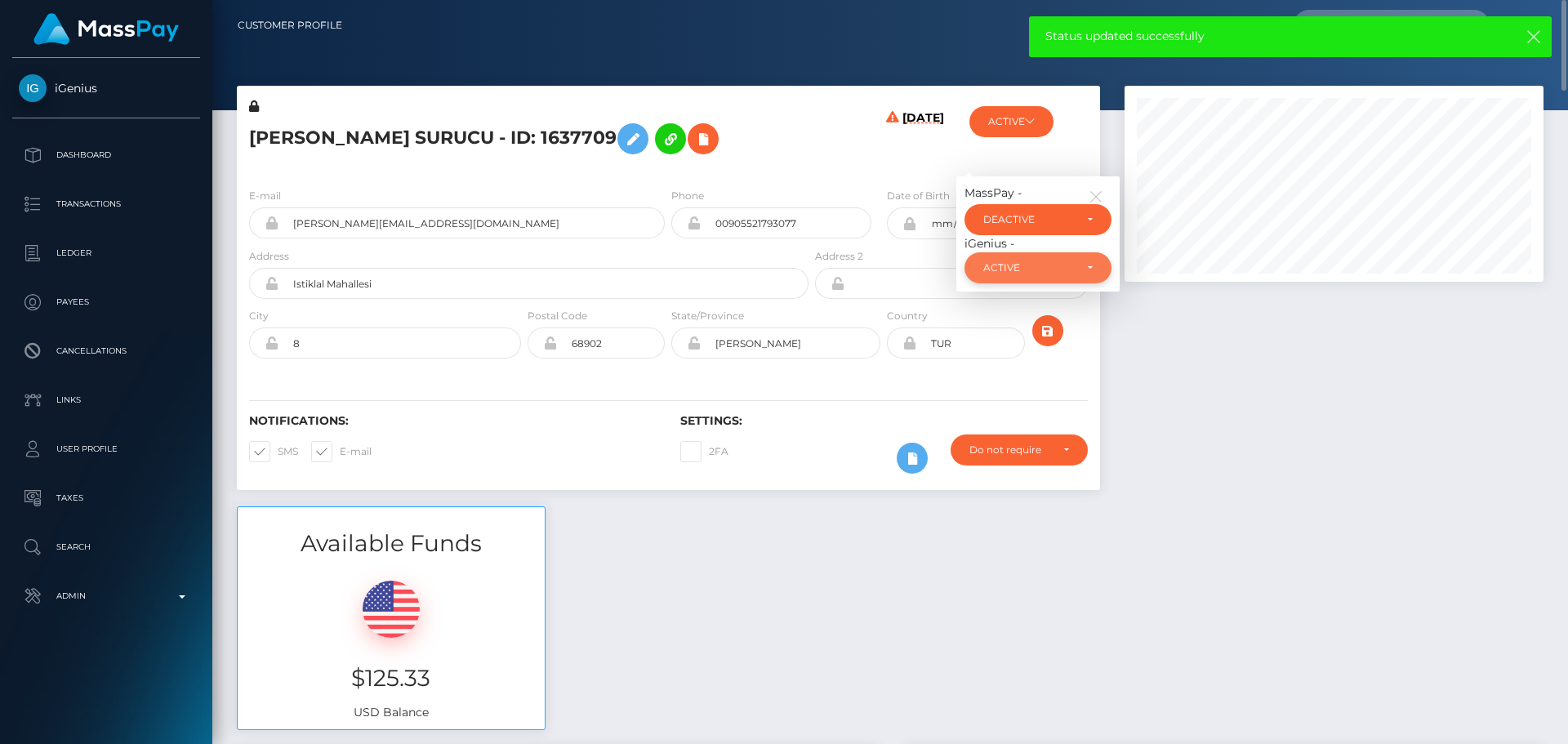
click at [1013, 273] on div "ACTIVE" at bounding box center [1029, 268] width 90 height 13
click at [1005, 344] on span "DEACTIVE" at bounding box center [1009, 346] width 51 height 15
select select "DEACTIVE"
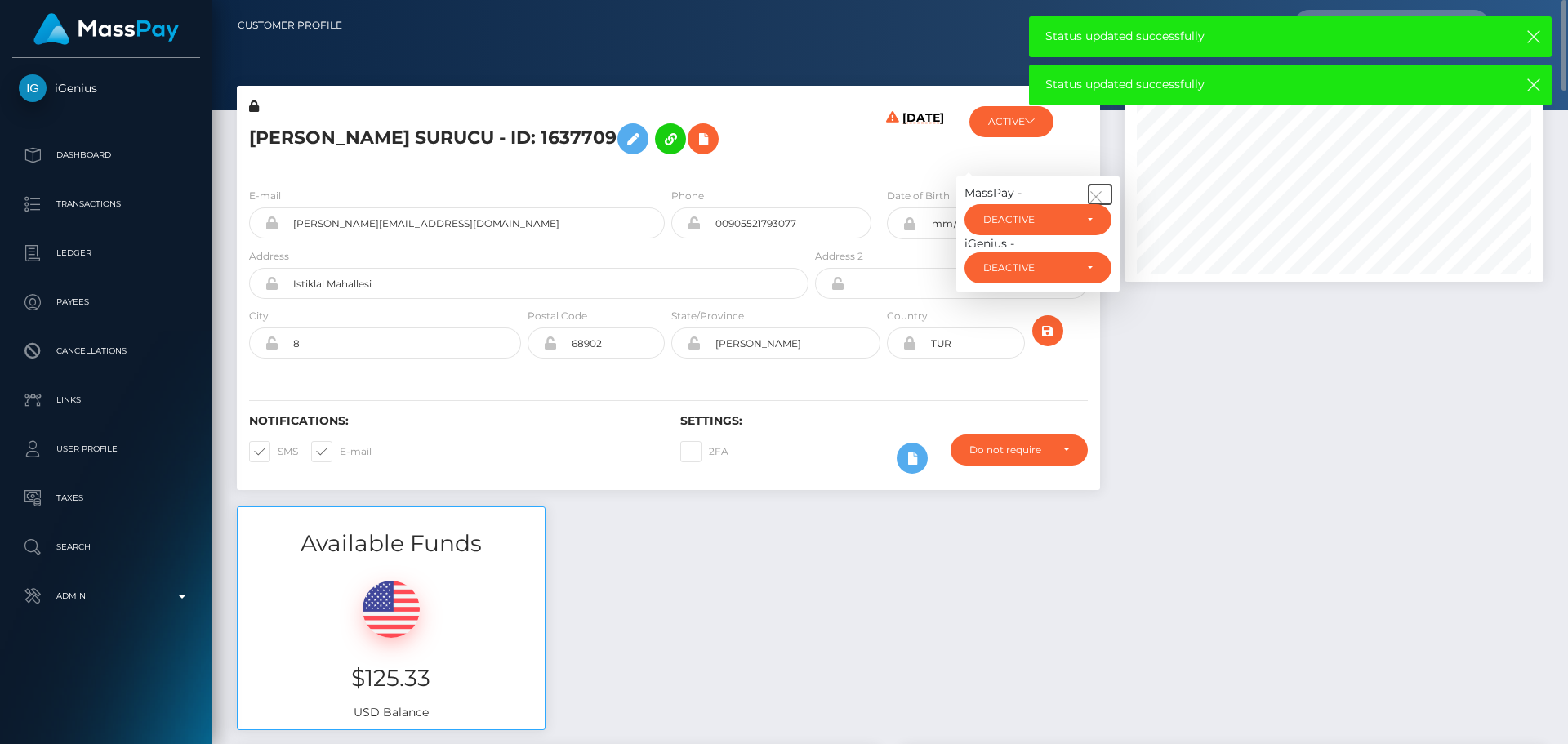
click at [1106, 195] on button "button" at bounding box center [1100, 194] width 23 height 20
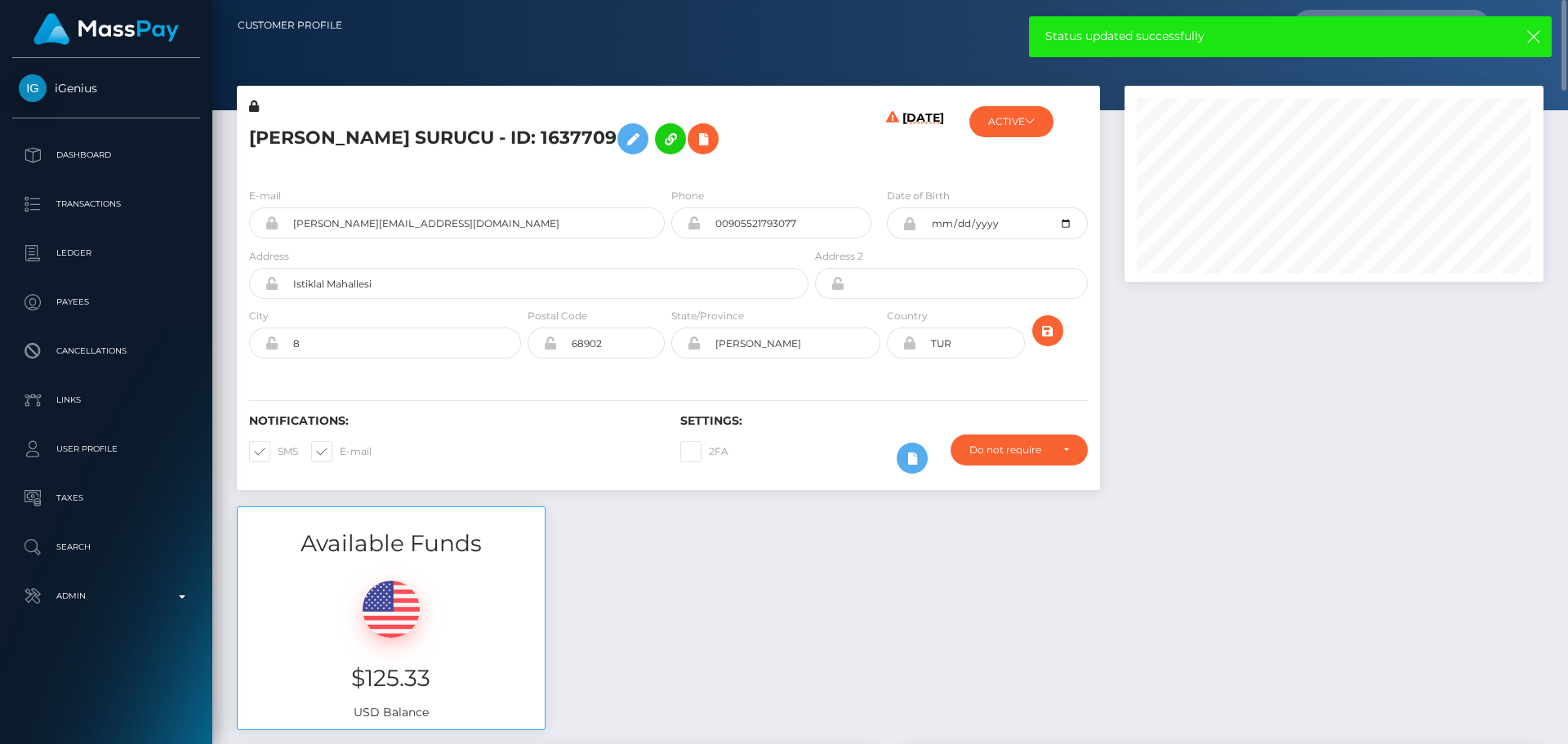
click at [917, 166] on h6 "08/28/25" at bounding box center [922, 139] width 42 height 57
click at [1055, 334] on icon "submit" at bounding box center [1047, 331] width 20 height 20
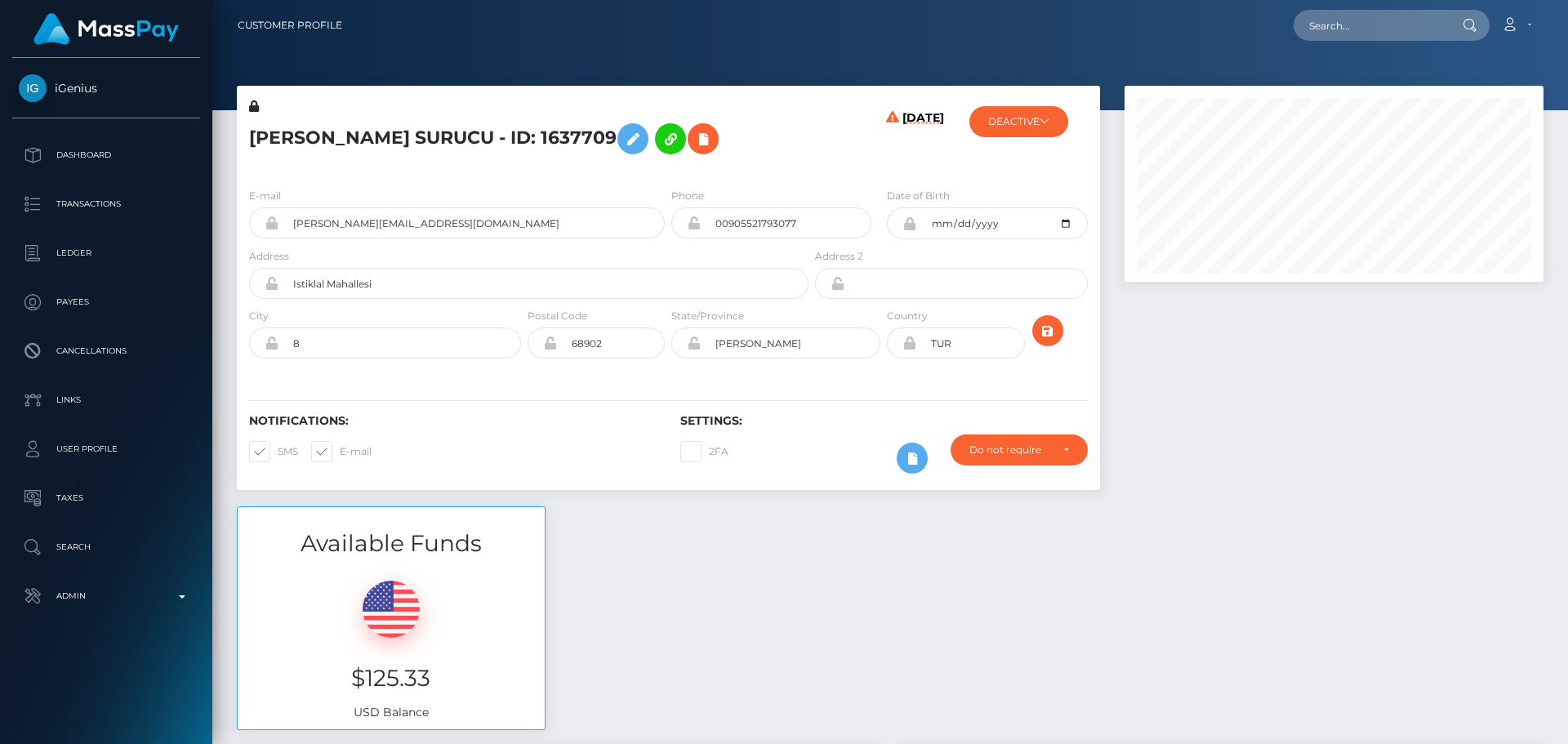
scroll to position [196, 419]
click at [777, 148] on h5 "[PERSON_NAME] SURUCU - ID: 1637709" at bounding box center [524, 138] width 551 height 47
click at [744, 169] on div "[PERSON_NAME] SURUCU - ID: 1637709" at bounding box center [524, 136] width 575 height 77
click at [1384, 24] on input "text" at bounding box center [1369, 25] width 153 height 31
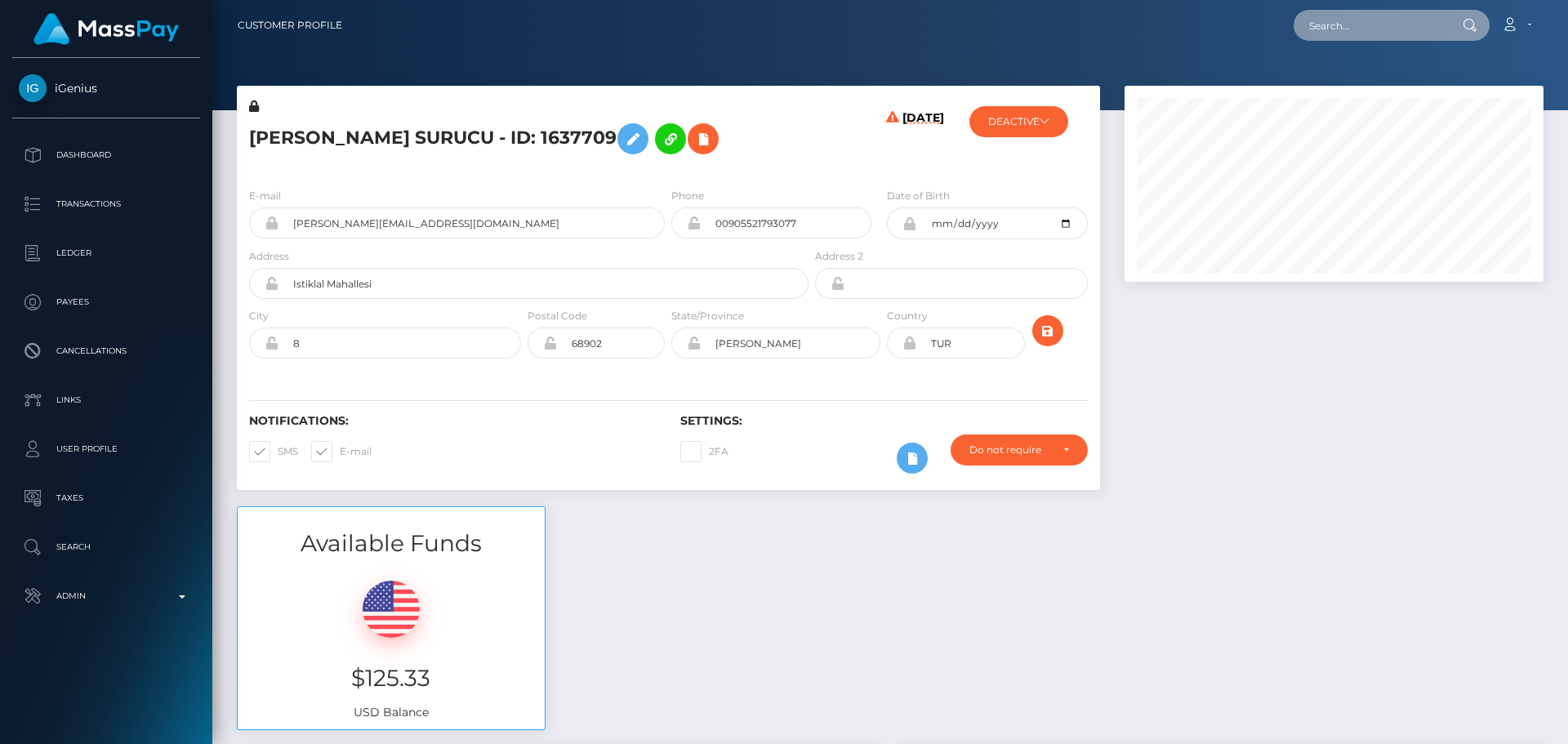
paste input "312b2b8c-ee15-44f3-a57a-ce23088cf63a"
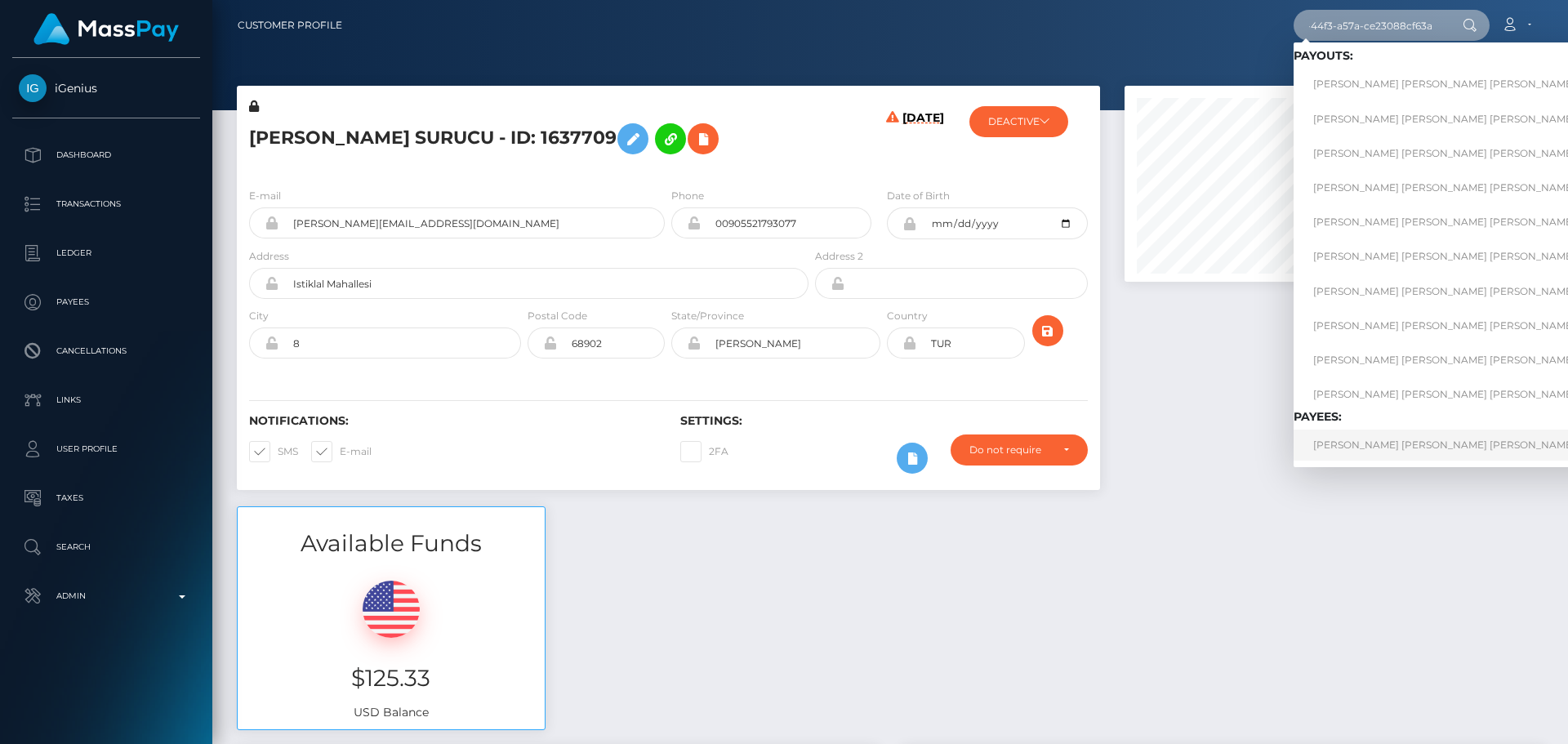
type input "312b2b8c-ee15-44f3-a57a-ce23088cf63a"
click at [1407, 443] on link "[PERSON_NAME] [PERSON_NAME] [PERSON_NAME]" at bounding box center [1496, 444] width 406 height 30
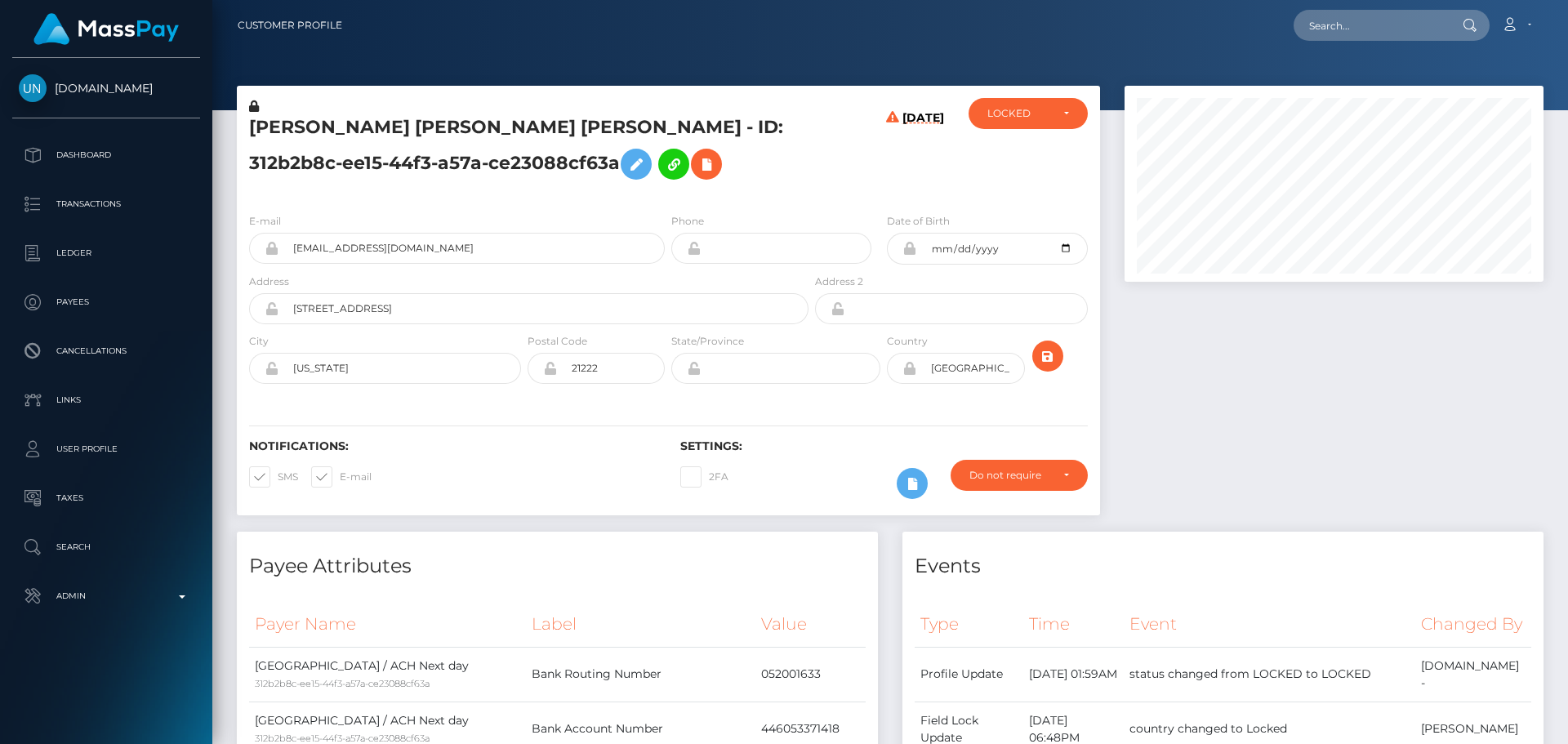
scroll to position [196, 419]
click at [803, 193] on div "[PERSON_NAME] [PERSON_NAME] [PERSON_NAME] - ID: 312b2b8c-ee15-44f3-a57a-ce23088…" at bounding box center [524, 148] width 575 height 102
click at [805, 188] on div "[PERSON_NAME] [PERSON_NAME] [PERSON_NAME] - ID: 312b2b8c-ee15-44f3-a57a-ce23088…" at bounding box center [524, 148] width 575 height 102
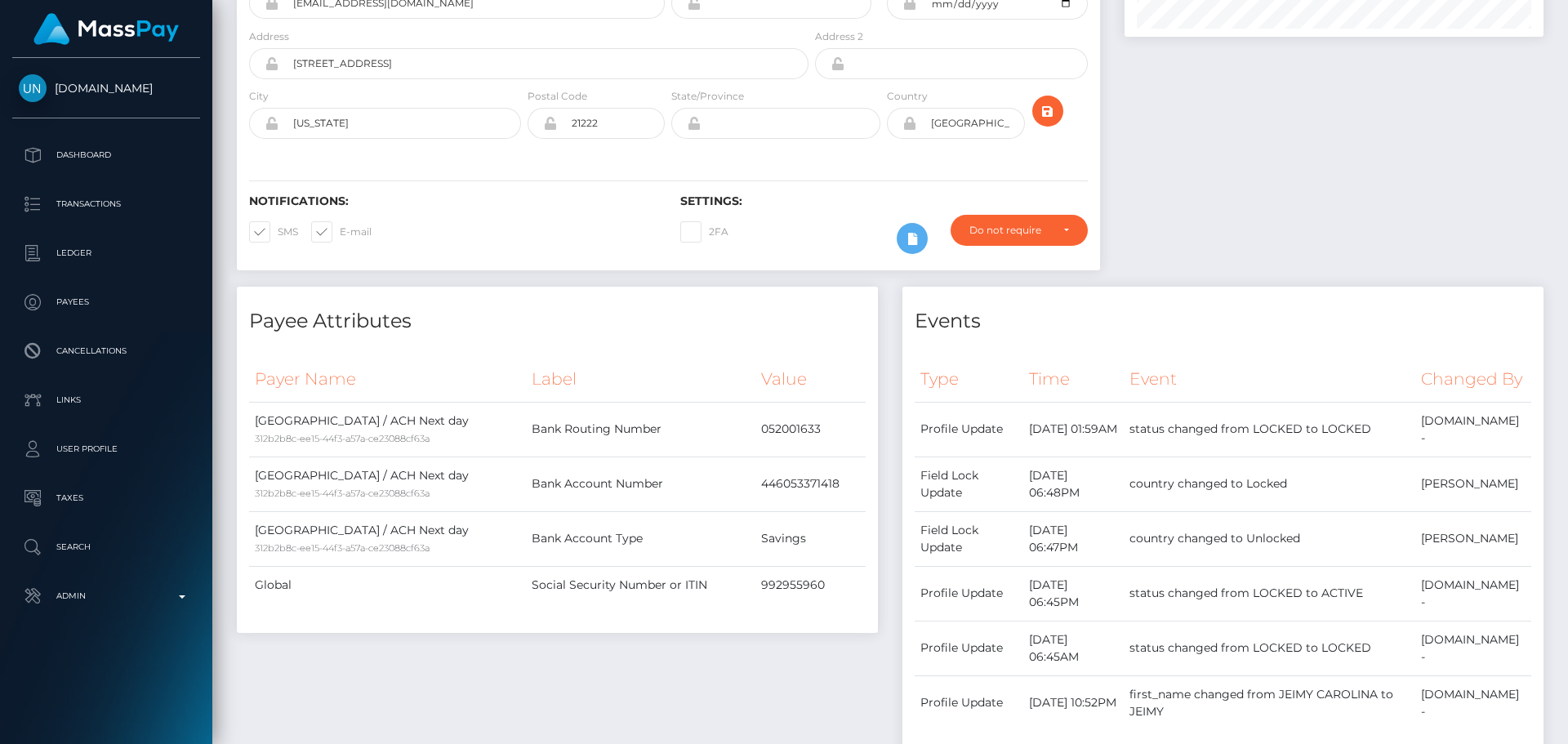
scroll to position [0, 0]
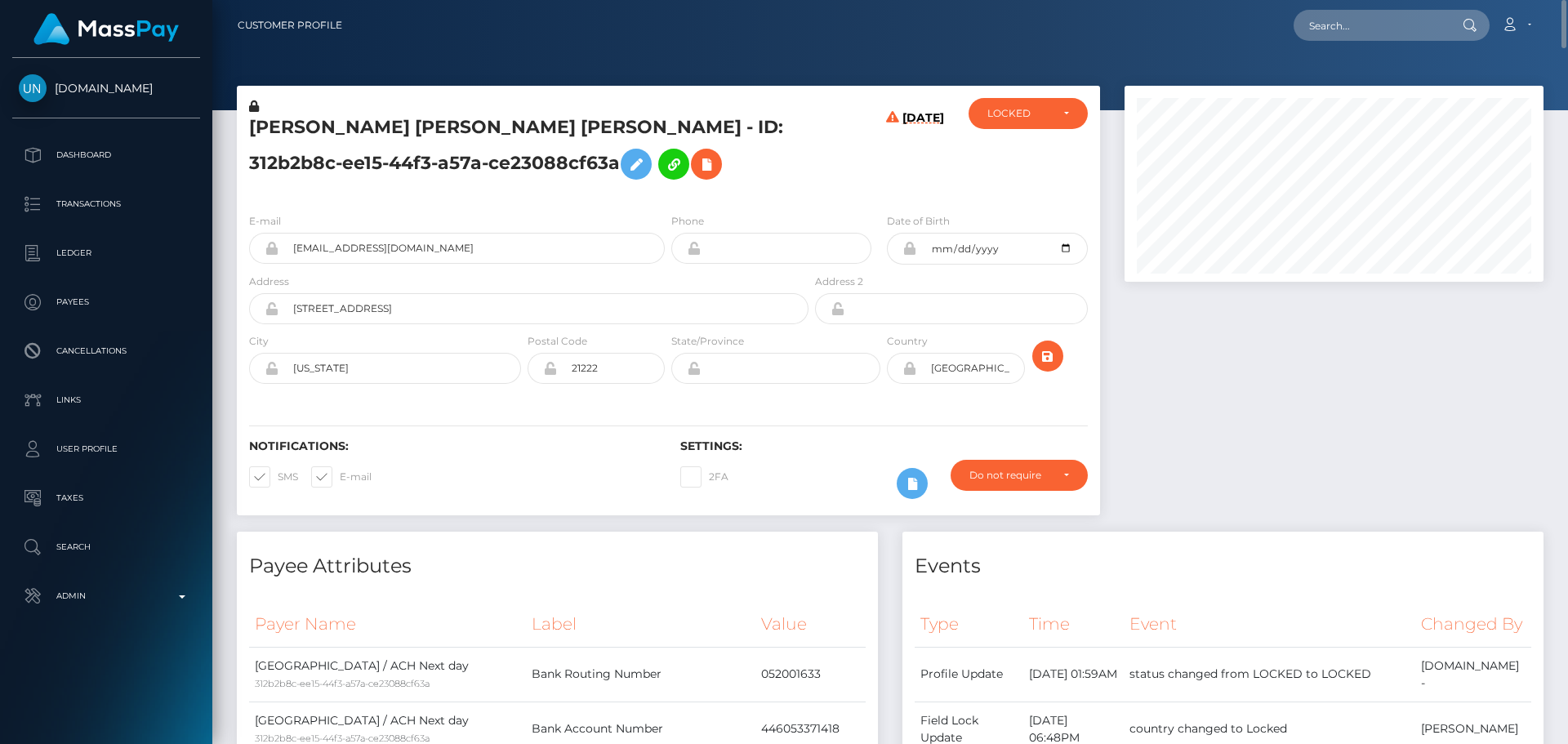
click at [272, 120] on h5 "[PERSON_NAME] [PERSON_NAME] [PERSON_NAME] - ID: 312b2b8c-ee15-44f3-a57a-ce23088…" at bounding box center [524, 152] width 551 height 73
copy h5 "JEIMY"
click at [544, 128] on h5 "JEIMY CAROLINA HERRERA LOPEZ - ID: 312b2b8c-ee15-44f3-a57a-ce23088cf63a" at bounding box center [524, 152] width 551 height 73
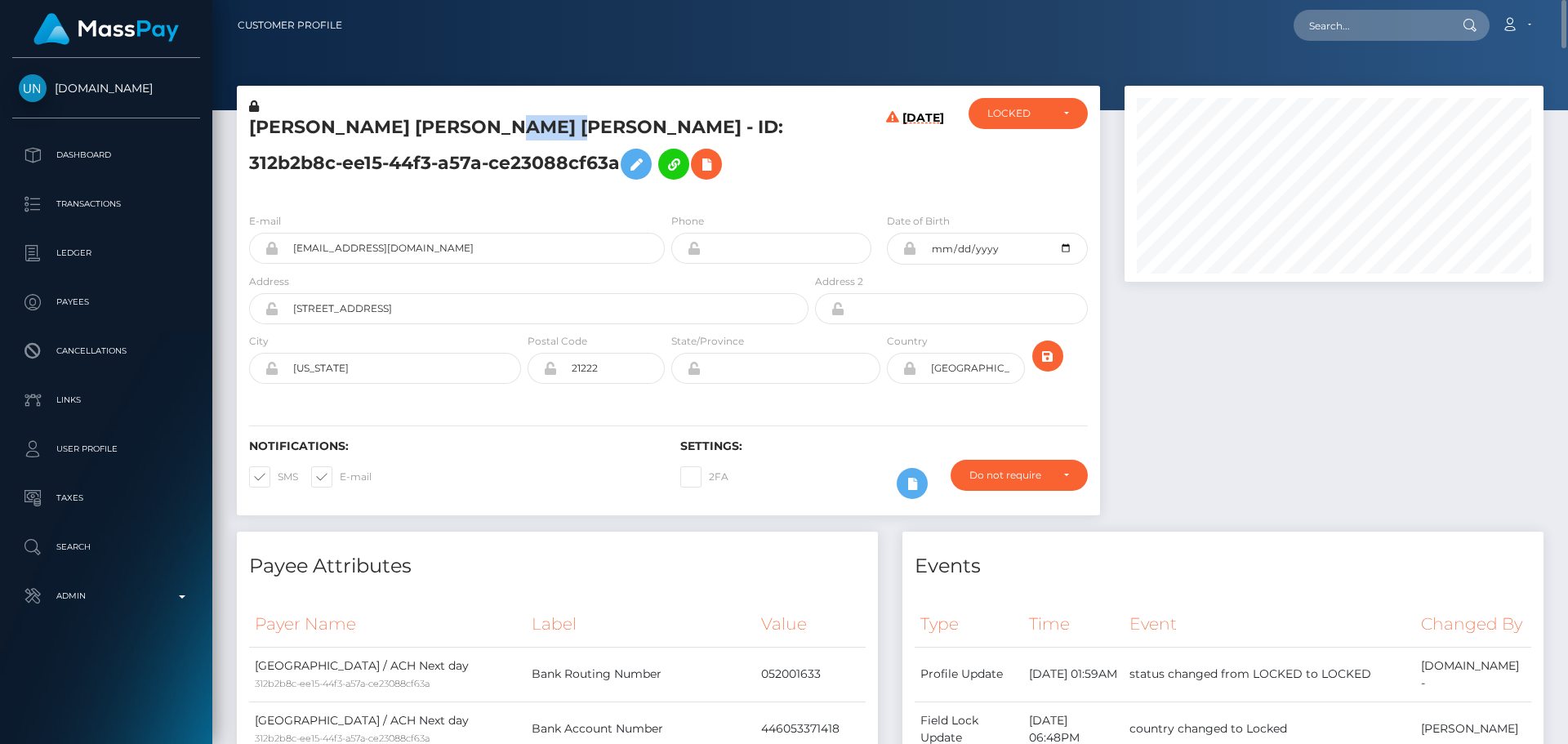
copy h5 "LOPEZ"
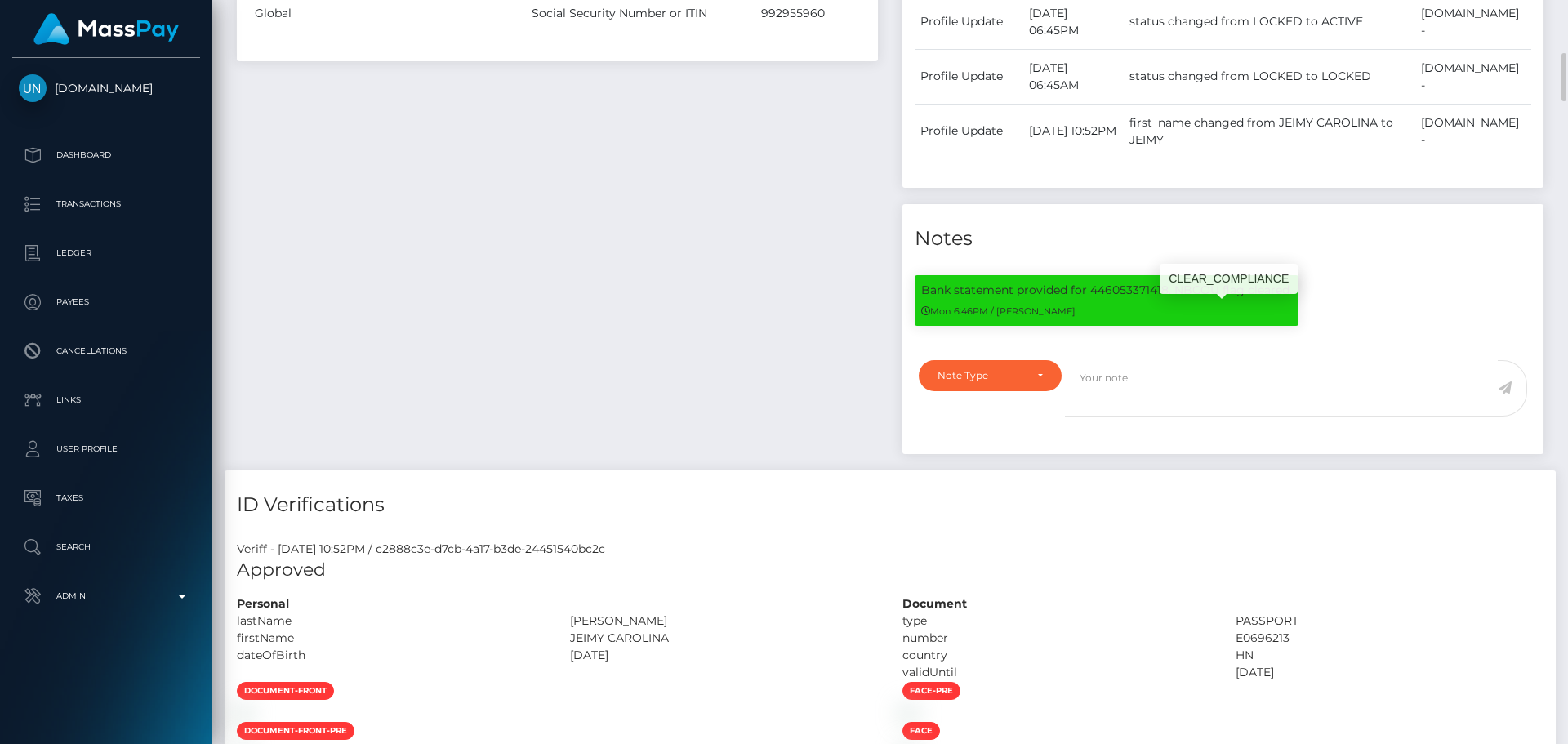
scroll to position [196, 419]
click at [726, 356] on div "Payee Attributes Payer Name Label Value United States / ACH Next day 312b2b8c-e…" at bounding box center [557, 93] width 665 height 756
click at [803, 340] on div "Payee Attributes Payer Name Label Value United States / ACH Next day 312b2b8c-e…" at bounding box center [557, 93] width 665 height 756
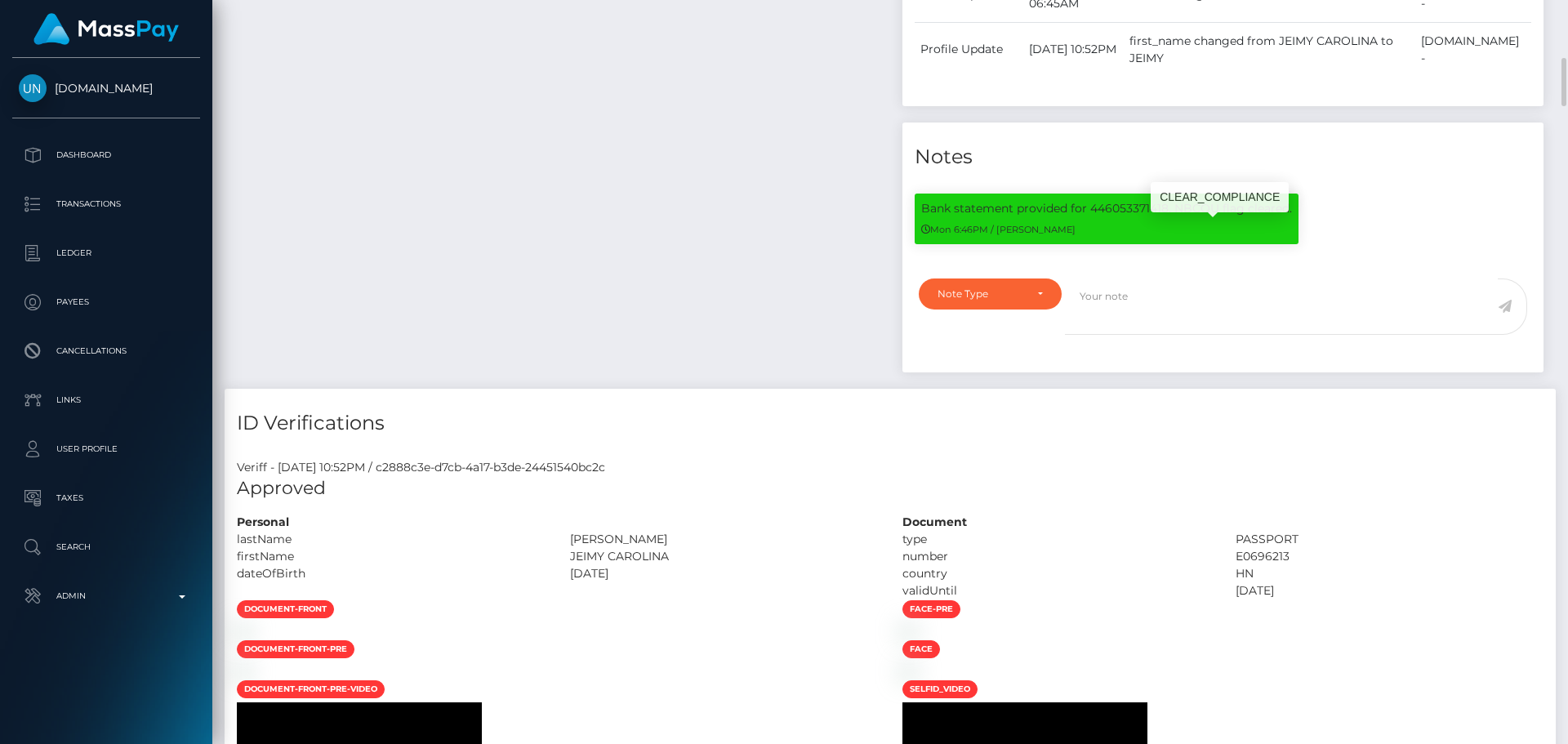
click at [936, 217] on p "Bank statement provided for 446053371418. NBCOU flag cleared." at bounding box center [1107, 208] width 371 height 17
drag, startPoint x: 935, startPoint y: 231, endPoint x: 1294, endPoint y: 235, distance: 359.0
click at [1294, 235] on div "Bank statement provided for 446053371418. NBCOU flag cleared. Mon 6:46PM / Alex…" at bounding box center [1106, 218] width 384 height 51
copy div "Bank statement provided for 446053371418. NBCOU flag cleared."
click at [1015, 301] on div "Note Type" at bounding box center [981, 294] width 87 height 13
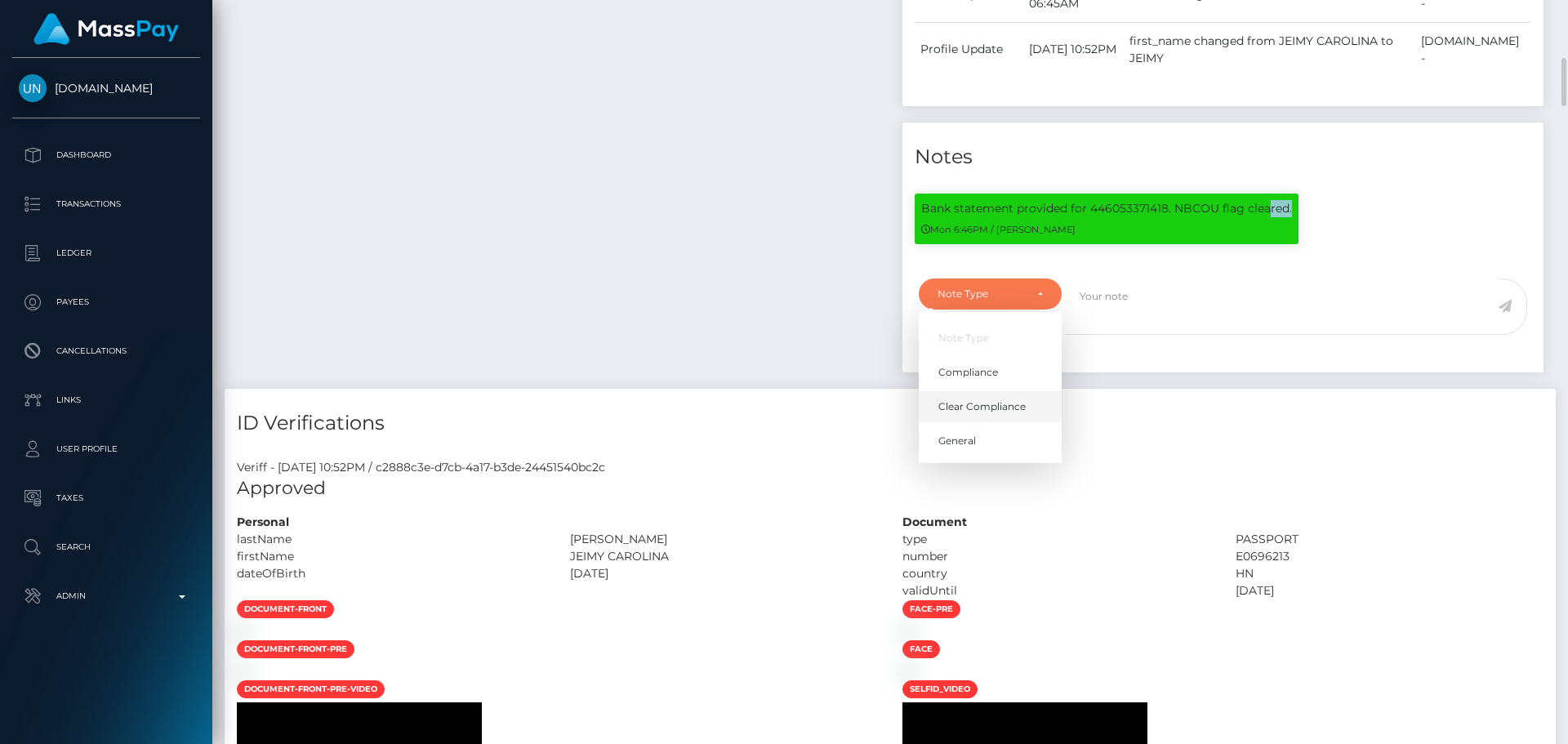
click at [986, 414] on span "Clear Compliance" at bounding box center [982, 406] width 88 height 15
select select "CLEAR_COMPLIANCE"
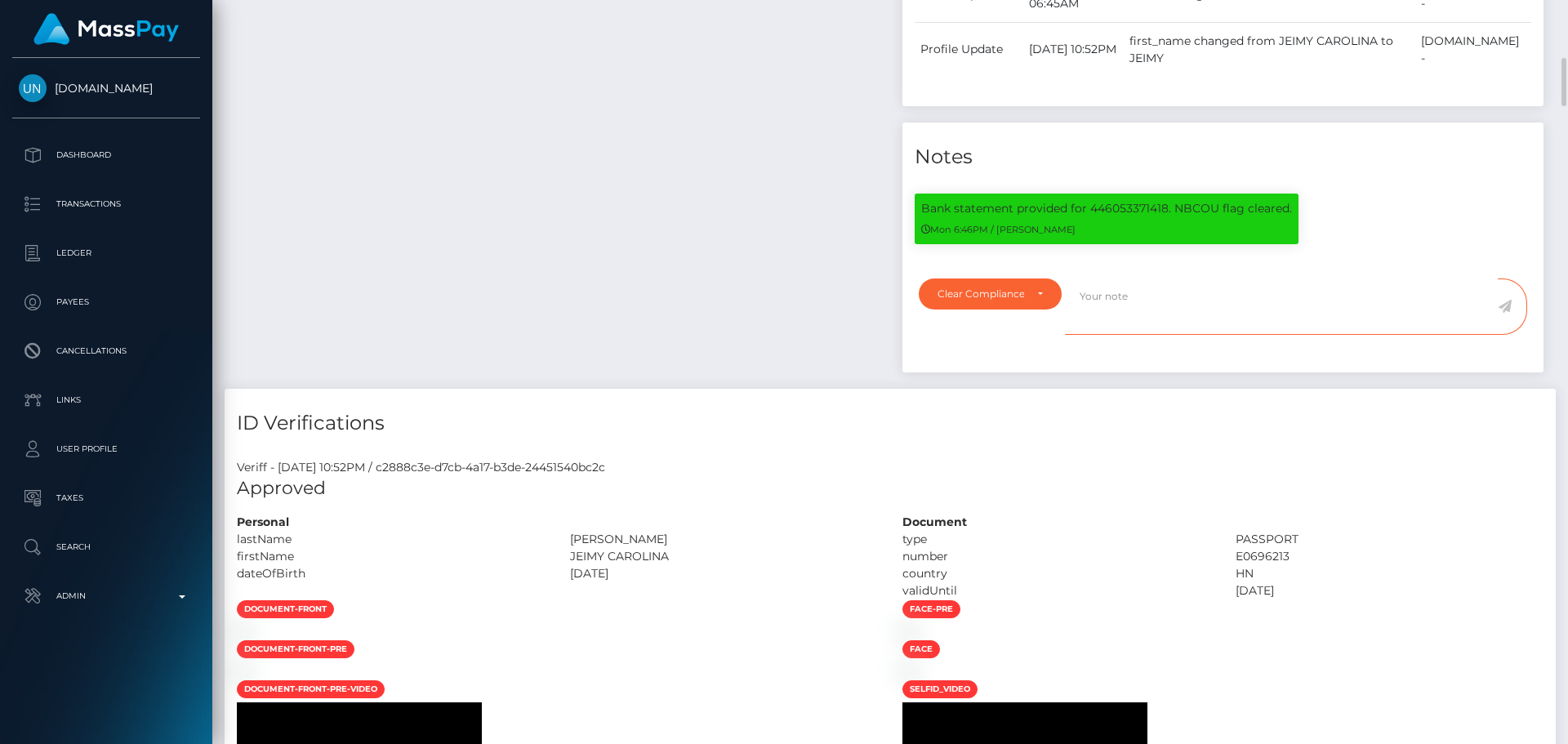
click at [1165, 335] on textarea at bounding box center [1282, 307] width 433 height 57
paste textarea "Bank statement provided for 446053371418. NBCOU flag cleared."
click at [1311, 325] on textarea "Bank statement provided for 446053371418. NBCOU flag cleared." at bounding box center [1282, 307] width 433 height 57
drag, startPoint x: 1405, startPoint y: 319, endPoint x: 1079, endPoint y: 327, distance: 326.1
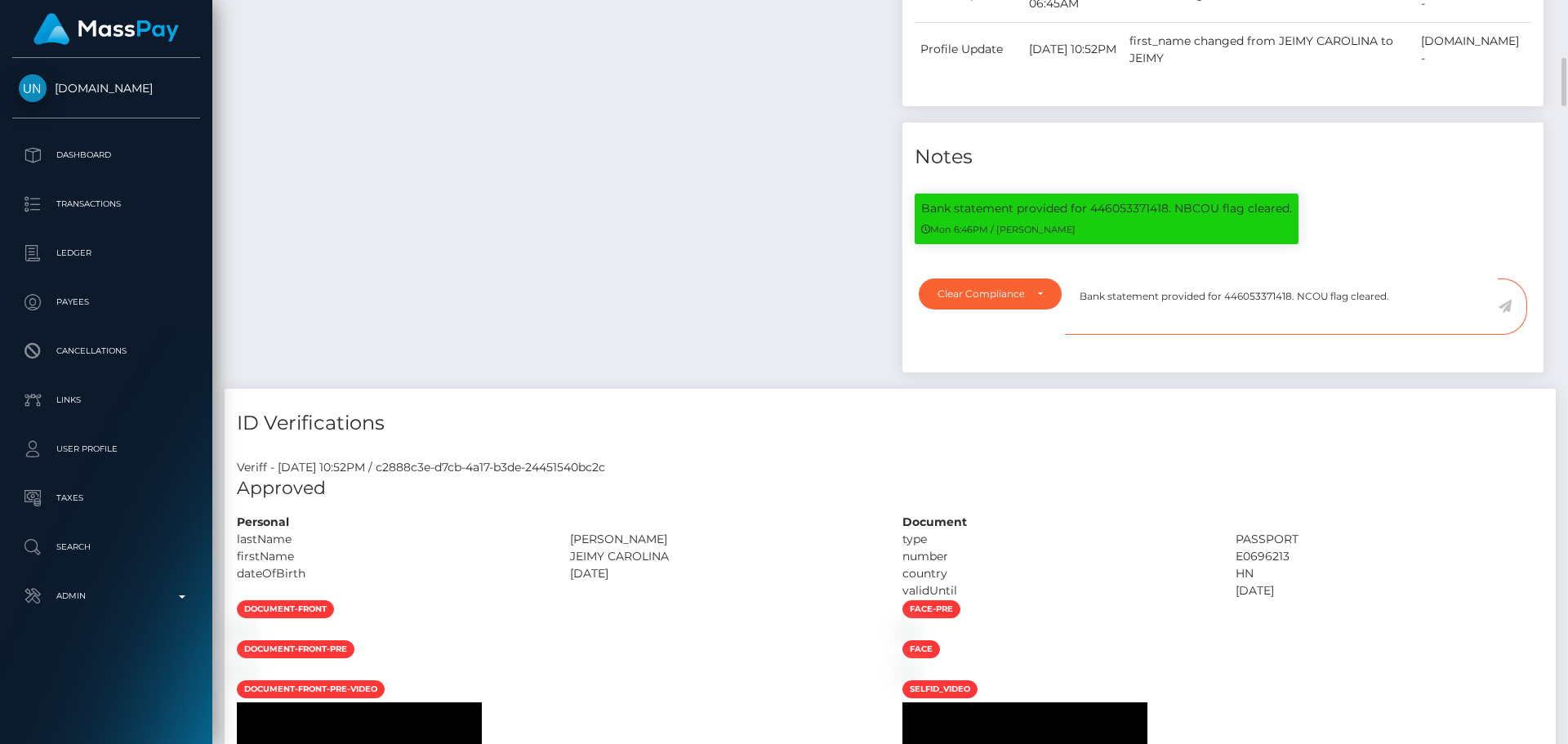
click at [1079, 327] on textarea "Bank statement provided for 446053371418. NCOU flag cleared." at bounding box center [1282, 307] width 433 height 57
type textarea "Bank statement provided for 446053371418. NCOU flag cleared."
click at [1420, 335] on textarea "Bank statement provided for 446053371418. NCOU flag cleared." at bounding box center [1282, 307] width 433 height 57
click at [1502, 313] on icon at bounding box center [1505, 306] width 14 height 13
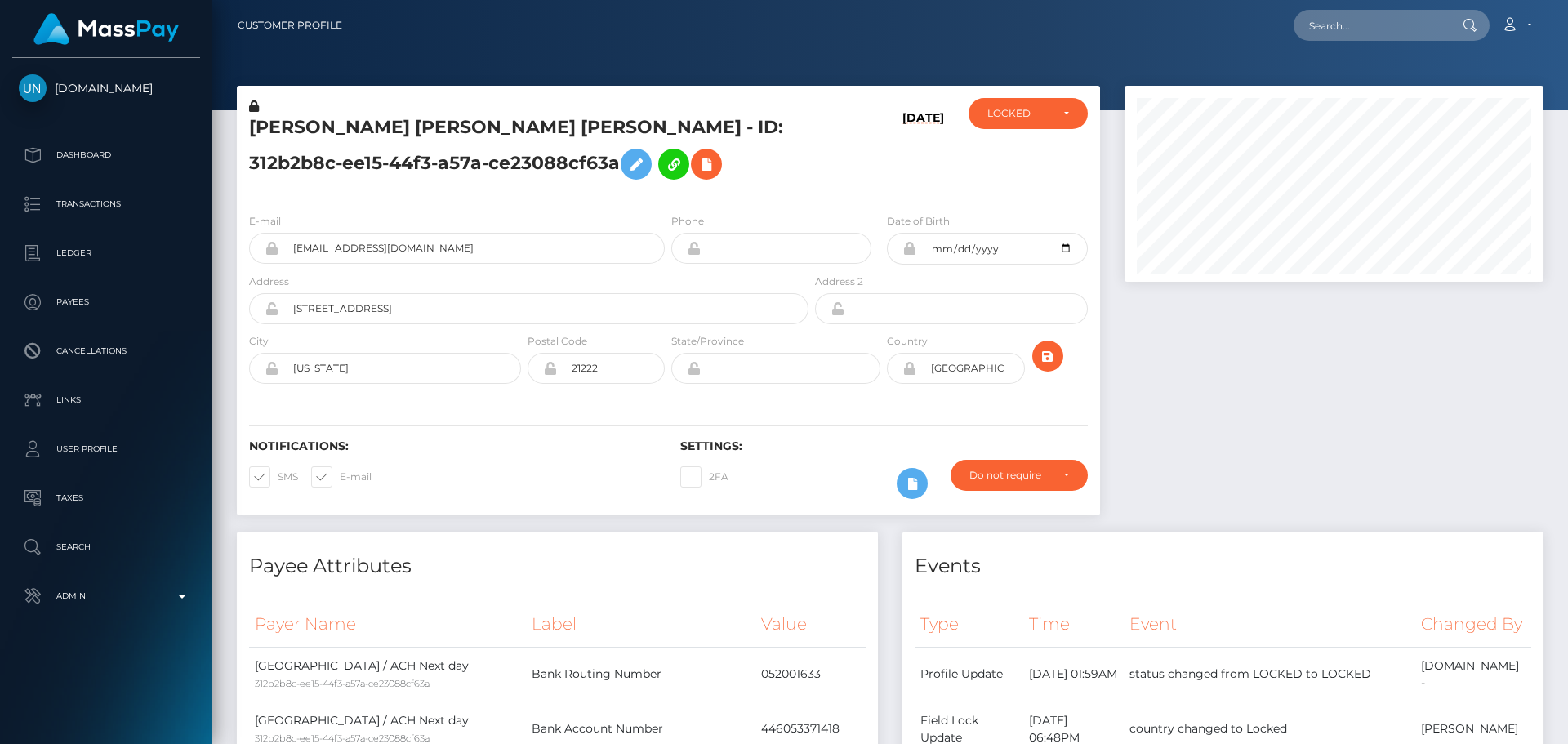
scroll to position [196, 419]
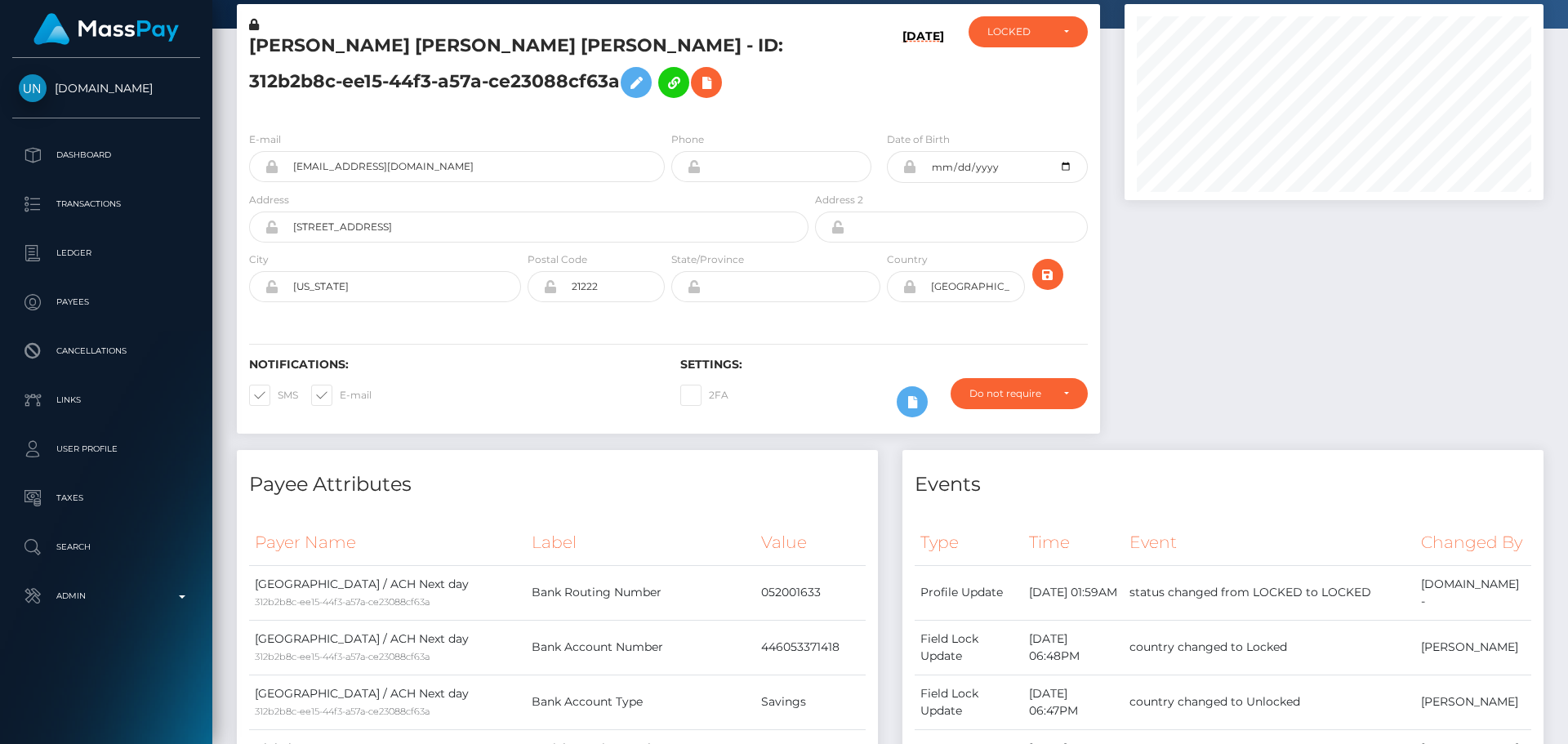
click at [669, 318] on div "Notifications: SMS E-mail Settings: 2FA" at bounding box center [668, 376] width 863 height 115
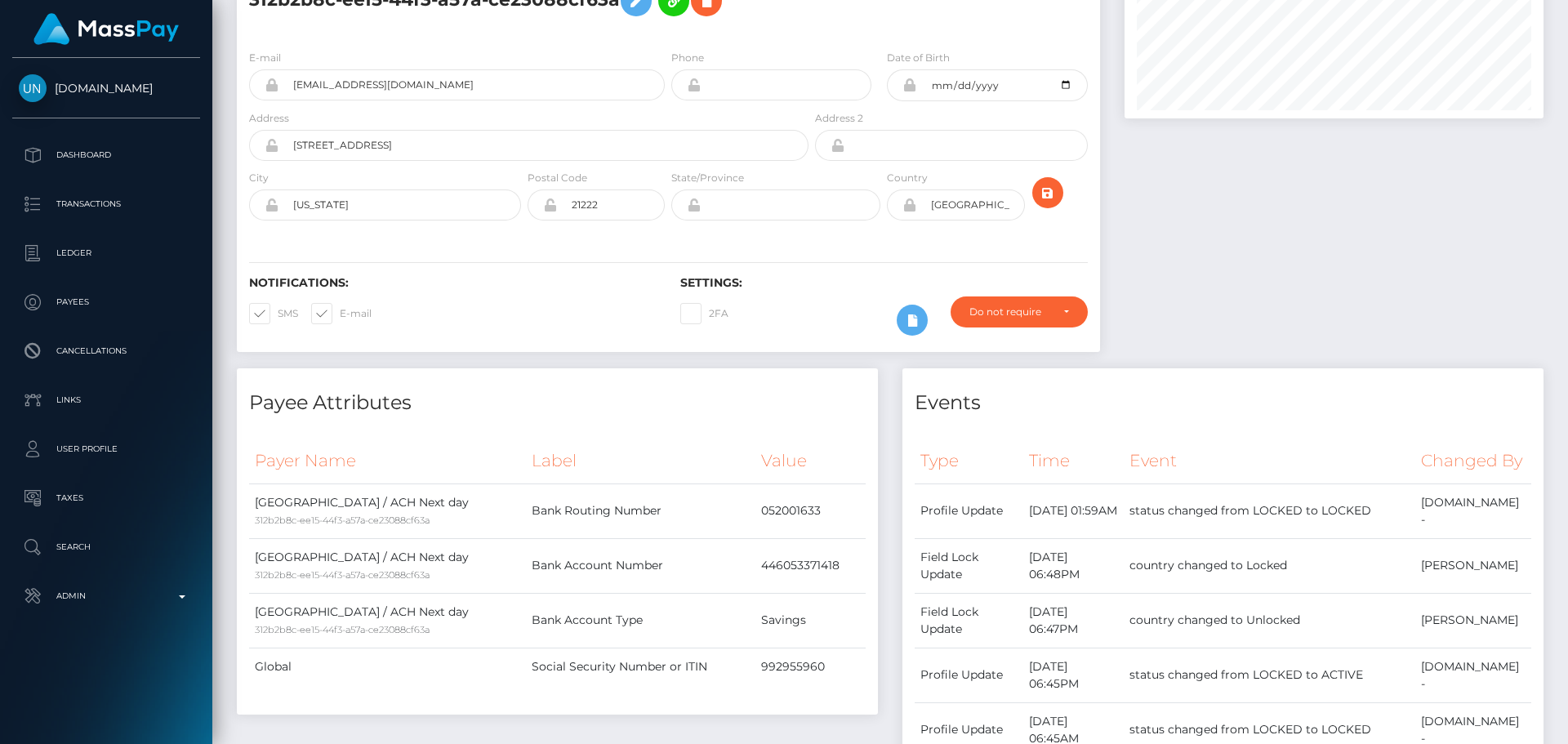
scroll to position [0, 0]
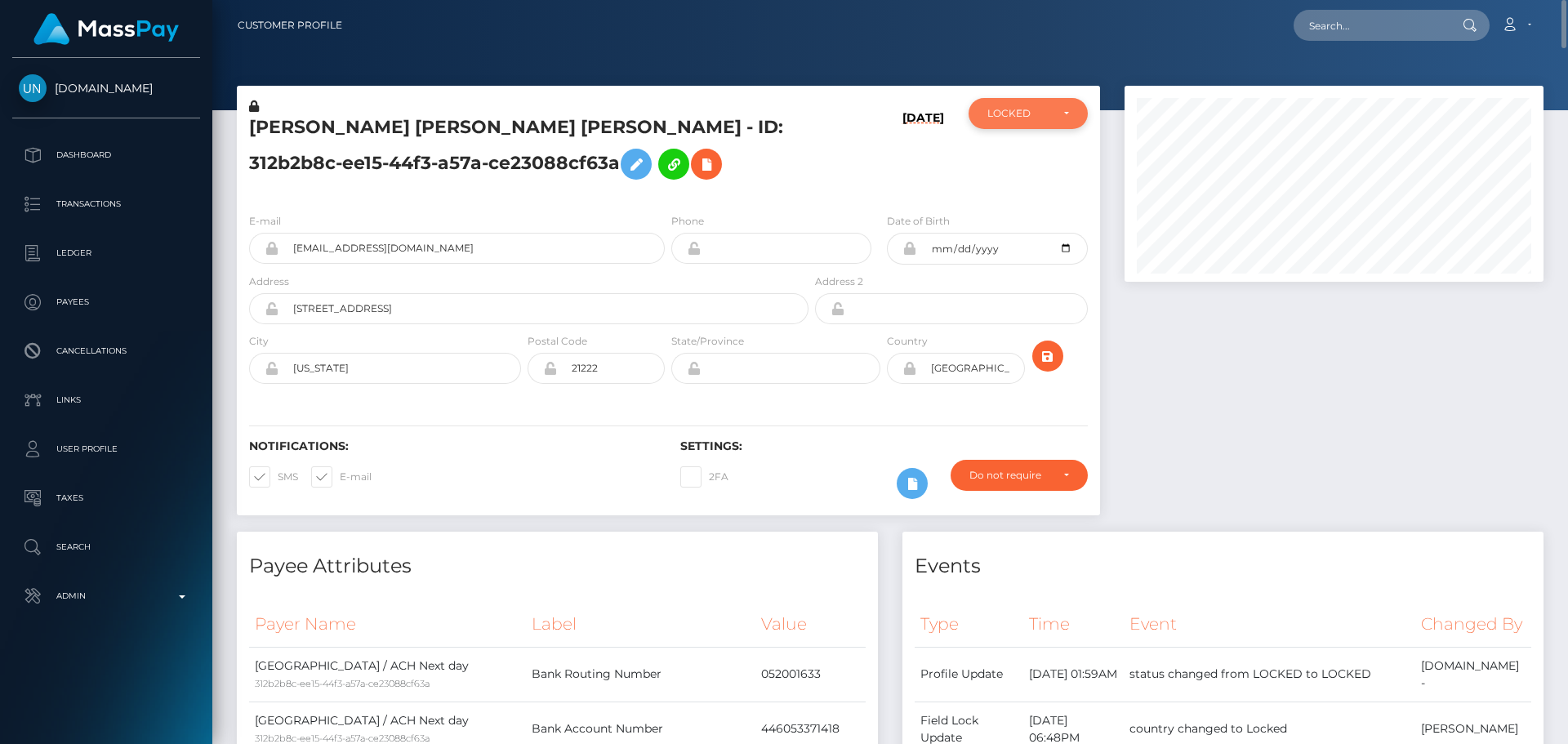
click at [1029, 114] on div "LOCKED" at bounding box center [1018, 114] width 63 height 13
click at [1030, 160] on link "ACTIVE" at bounding box center [1028, 157] width 119 height 30
select select "ACTIVE"
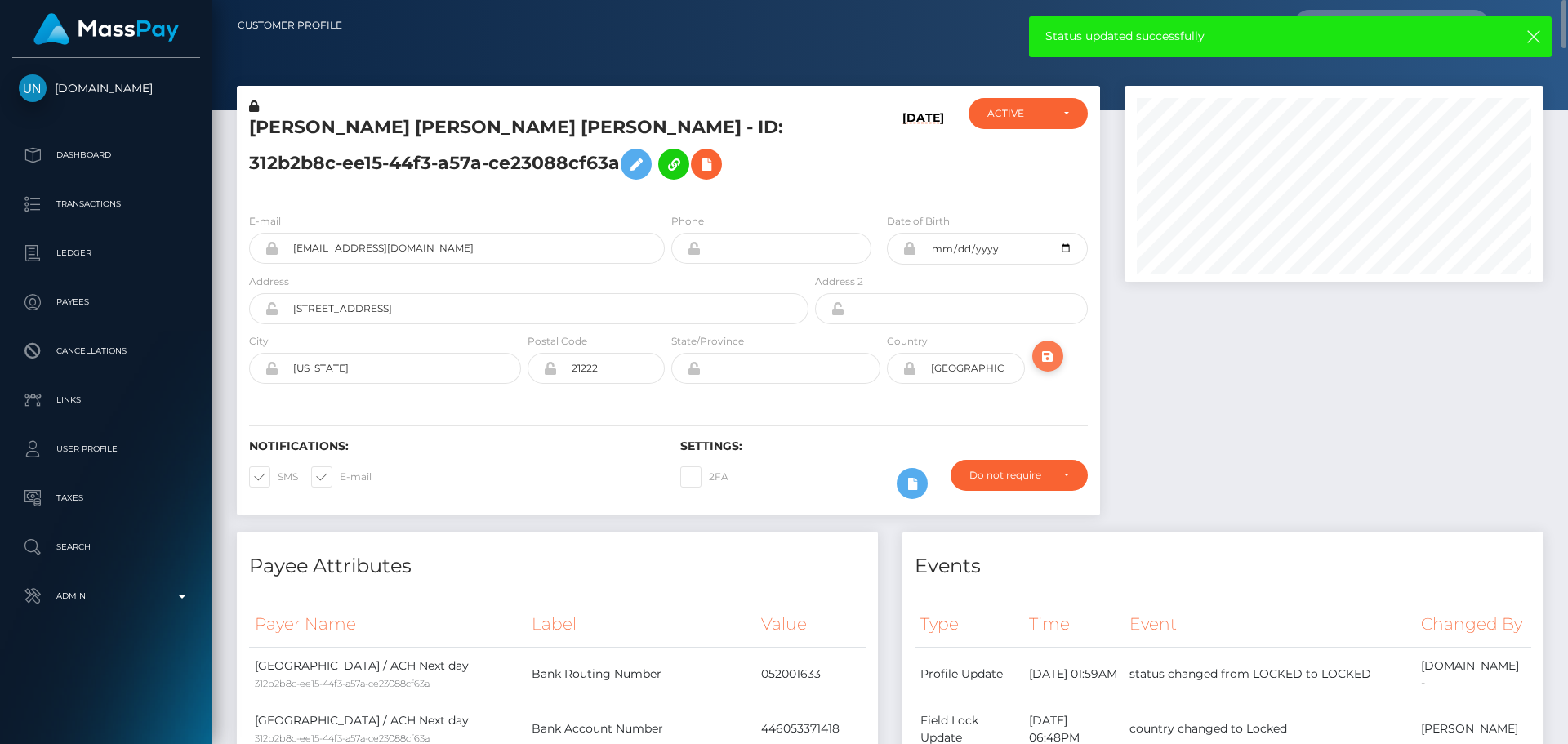
click at [1048, 362] on icon "submit" at bounding box center [1047, 356] width 20 height 20
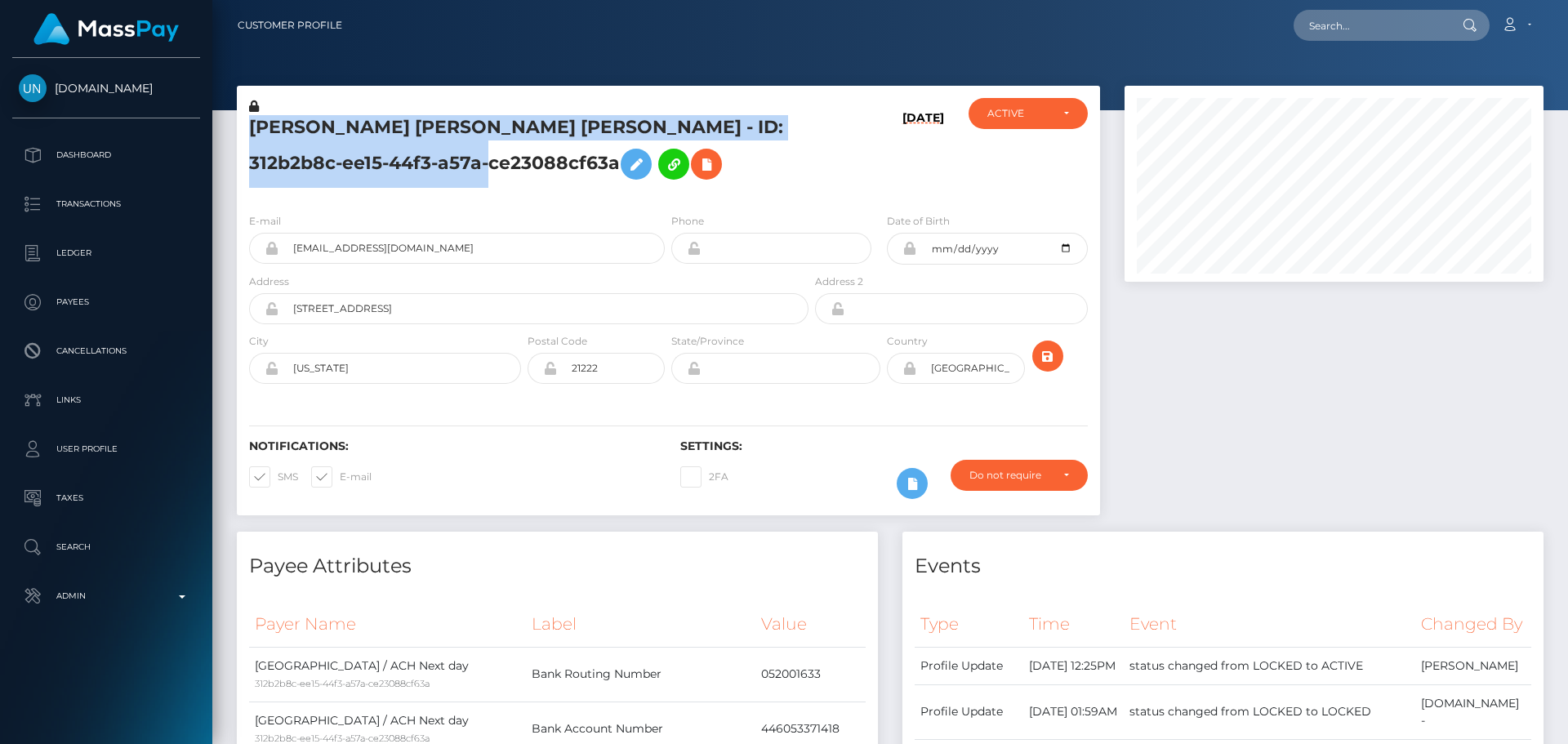
scroll to position [196, 419]
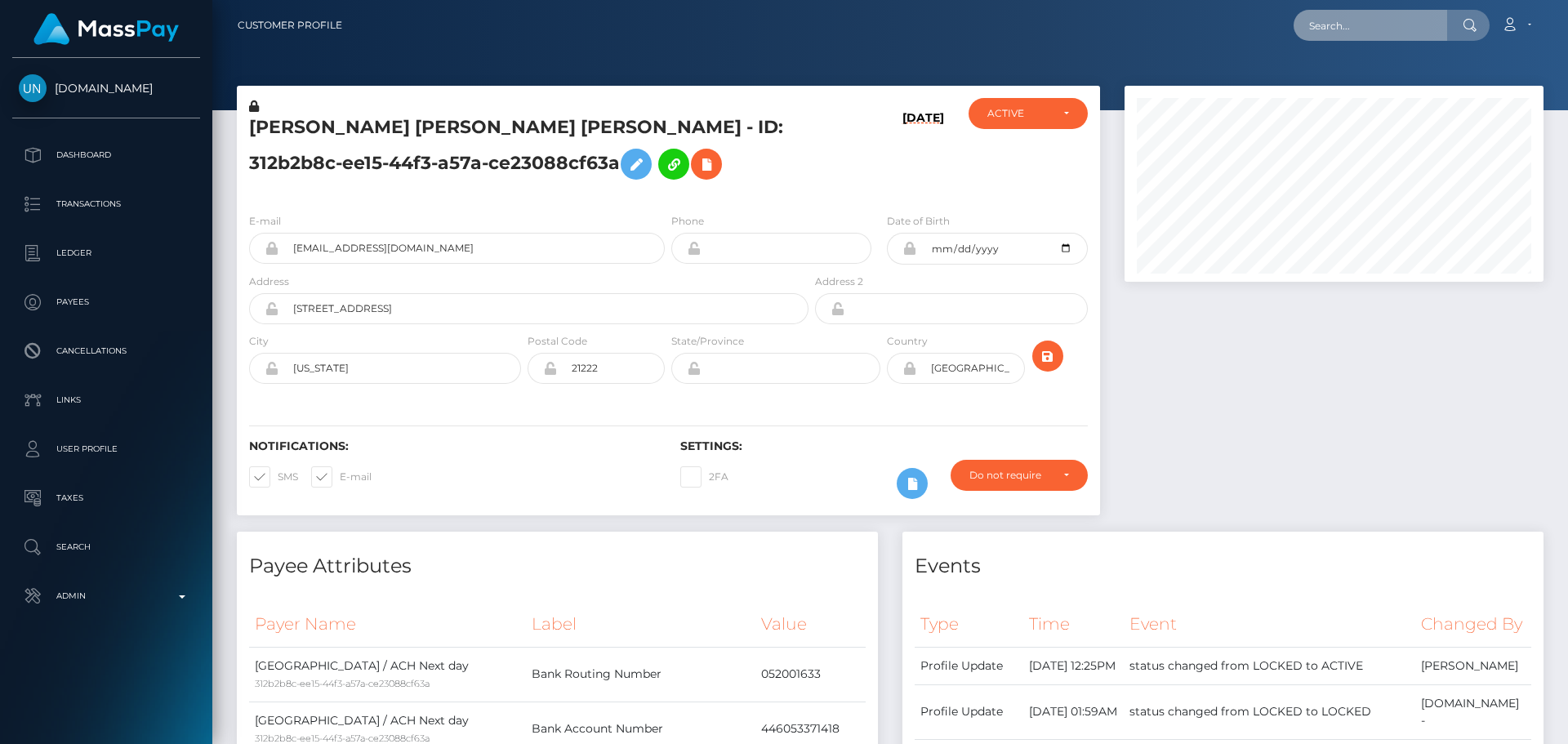
click at [1346, 32] on input "text" at bounding box center [1369, 25] width 153 height 31
paste input "490326730179883008"
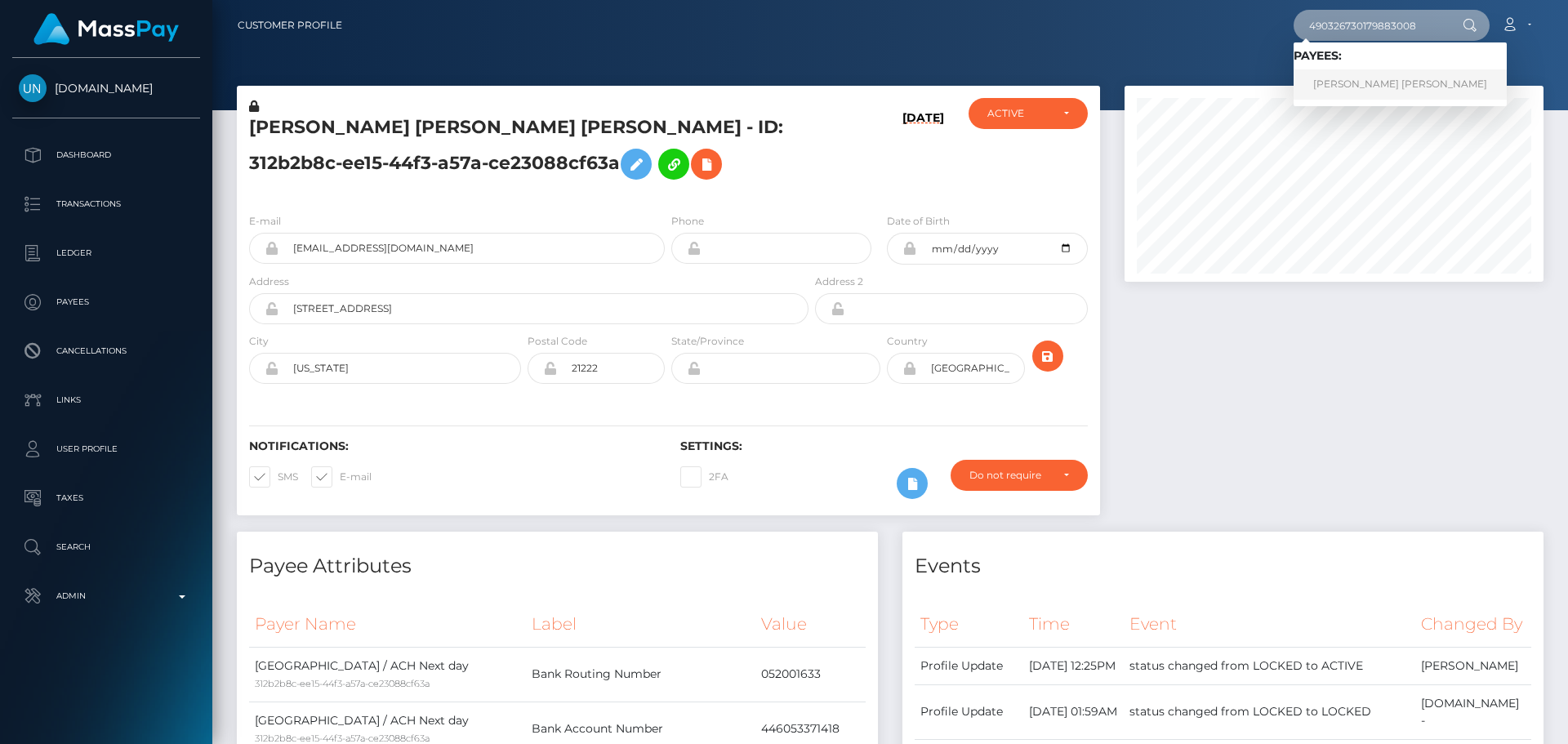
type input "490326730179883008"
click at [1328, 83] on link "[PERSON_NAME] [PERSON_NAME]" at bounding box center [1399, 84] width 213 height 30
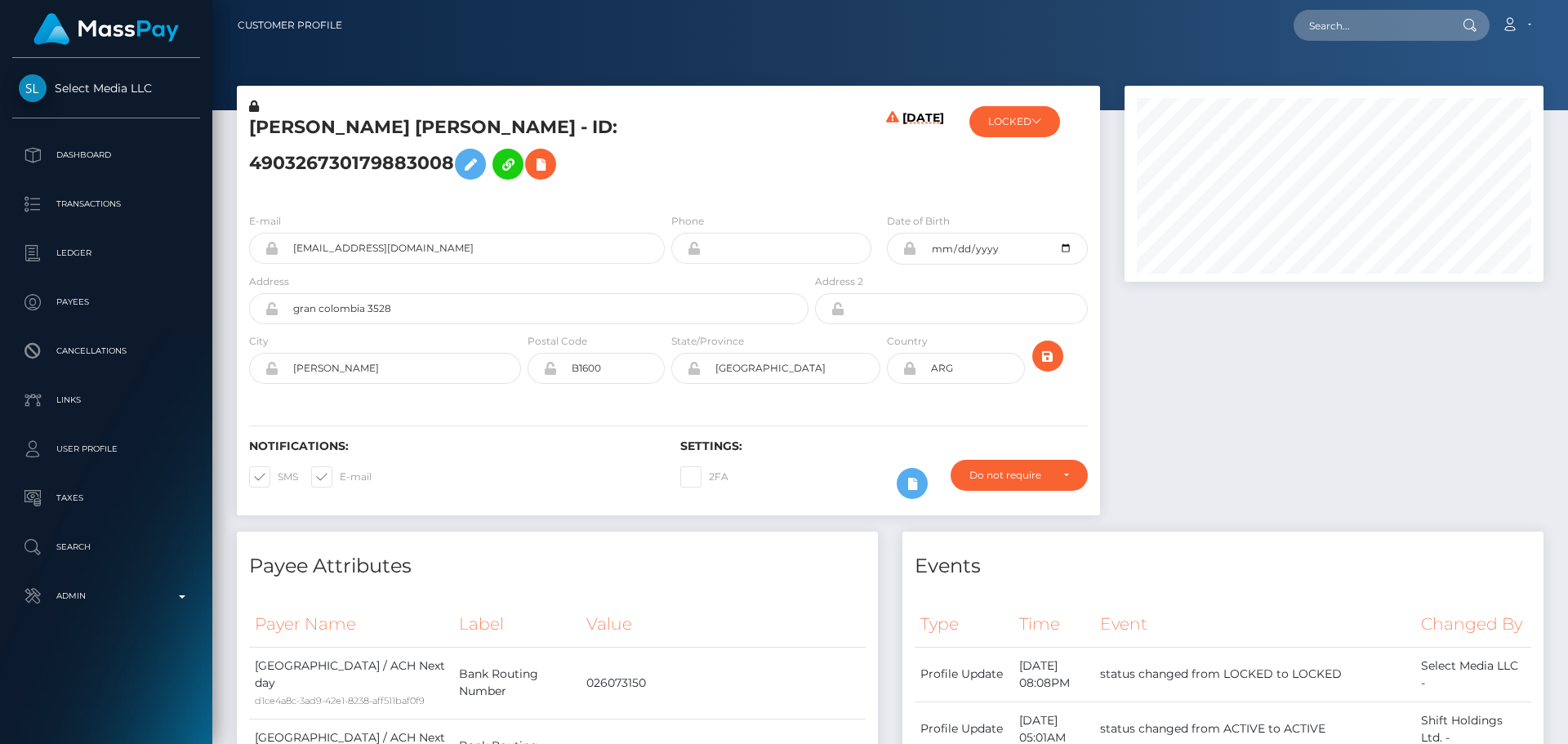
scroll to position [196, 419]
click at [679, 180] on h5 "[PERSON_NAME] [PERSON_NAME] - ID: 490326730179883008" at bounding box center [524, 152] width 551 height 73
click at [638, 134] on h5 "[PERSON_NAME] [PERSON_NAME] - ID: 490326730179883008" at bounding box center [524, 152] width 551 height 73
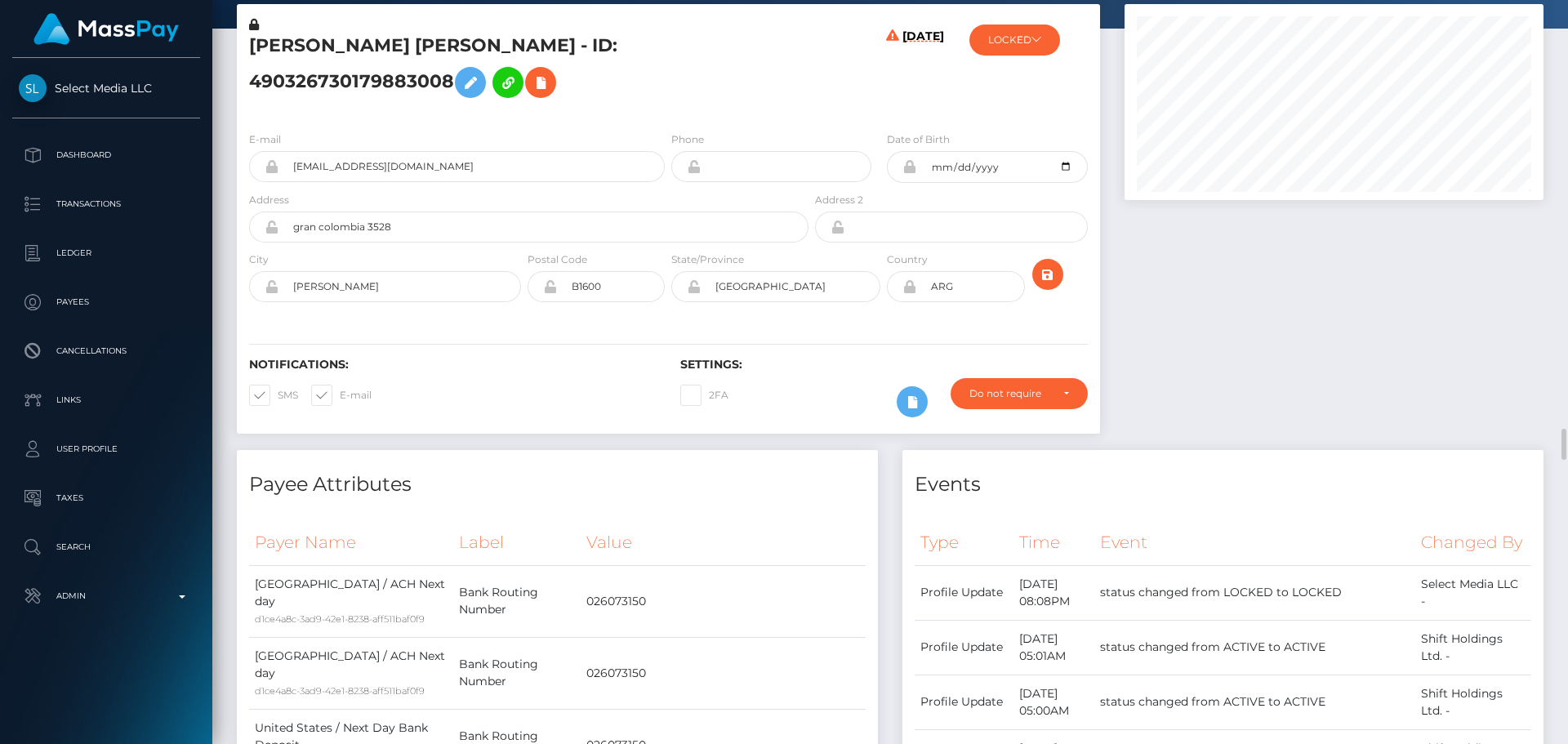
scroll to position [0, 0]
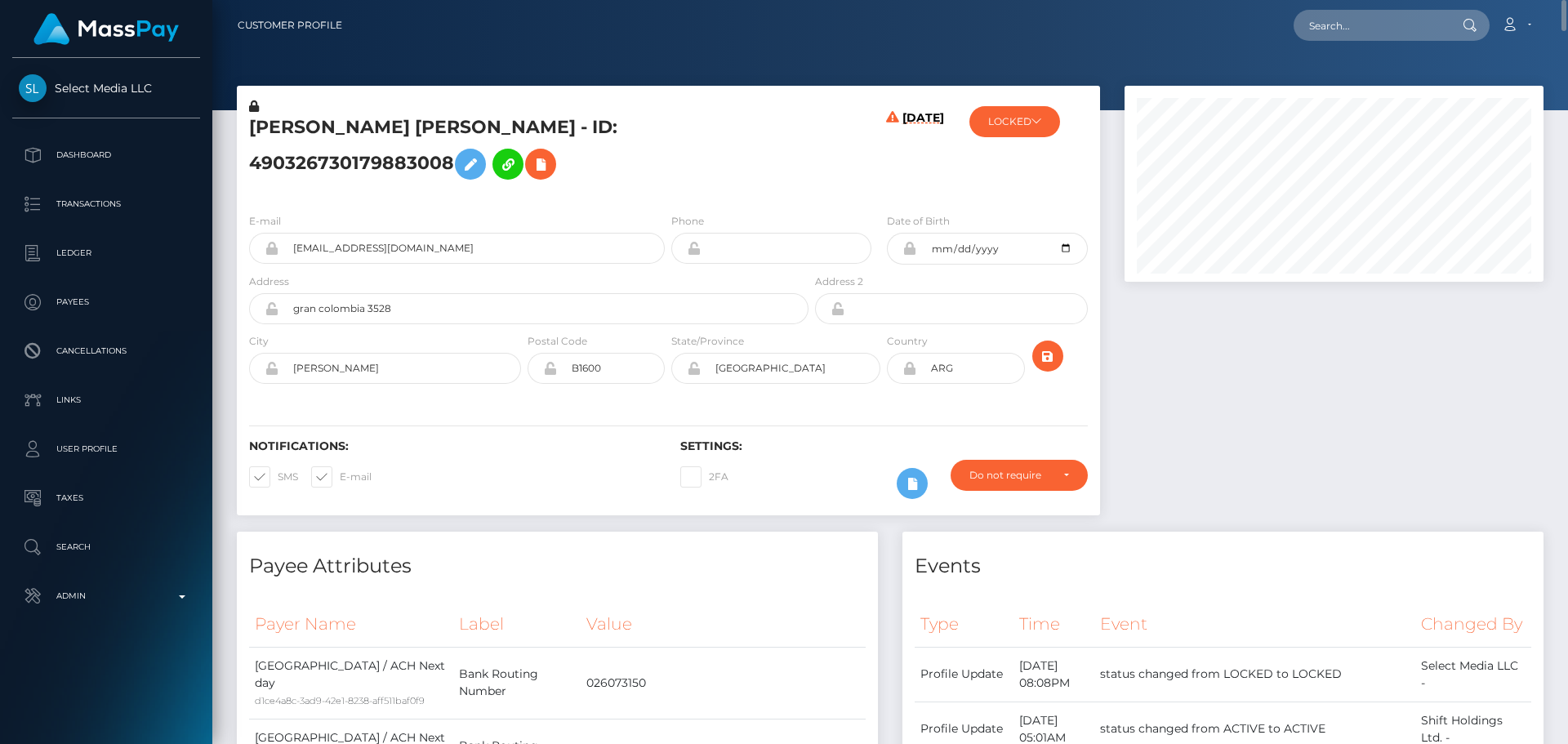
click at [626, 149] on h5 "[PERSON_NAME] [PERSON_NAME] - ID: 490326730179883008" at bounding box center [524, 152] width 551 height 73
click at [290, 124] on h5 "[PERSON_NAME] [PERSON_NAME] - ID: 490326730179883008" at bounding box center [524, 152] width 551 height 73
copy h5 "William"
click at [509, 129] on h5 "[PERSON_NAME] [PERSON_NAME] - ID: 490326730179883008" at bounding box center [524, 152] width 551 height 73
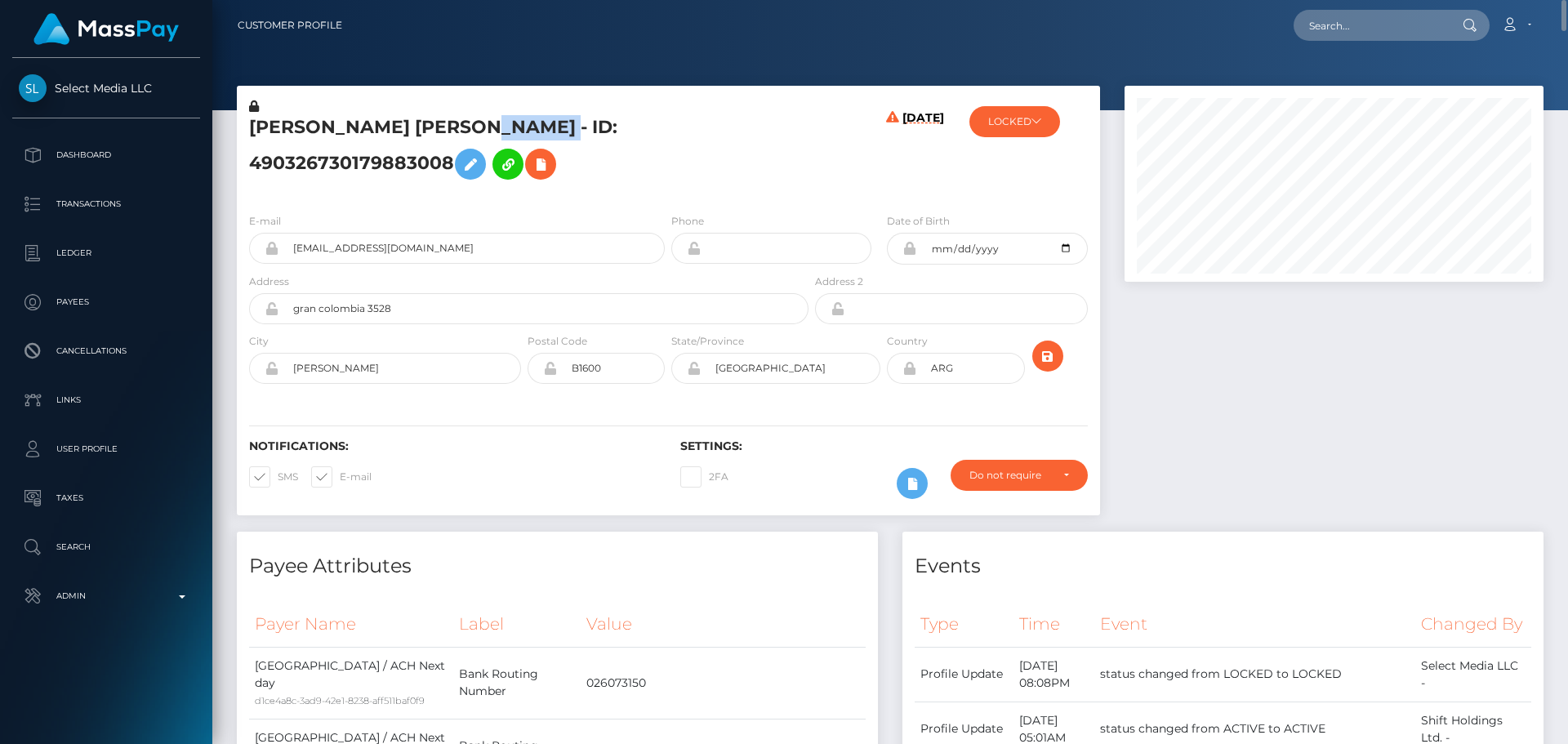
click at [509, 129] on h5 "[PERSON_NAME] [PERSON_NAME] - ID: 490326730179883008" at bounding box center [524, 152] width 551 height 73
copy h5 "Rodriguez"
click at [763, 161] on h5 "[PERSON_NAME] [PERSON_NAME] - ID: 490326730179883008" at bounding box center [524, 152] width 551 height 73
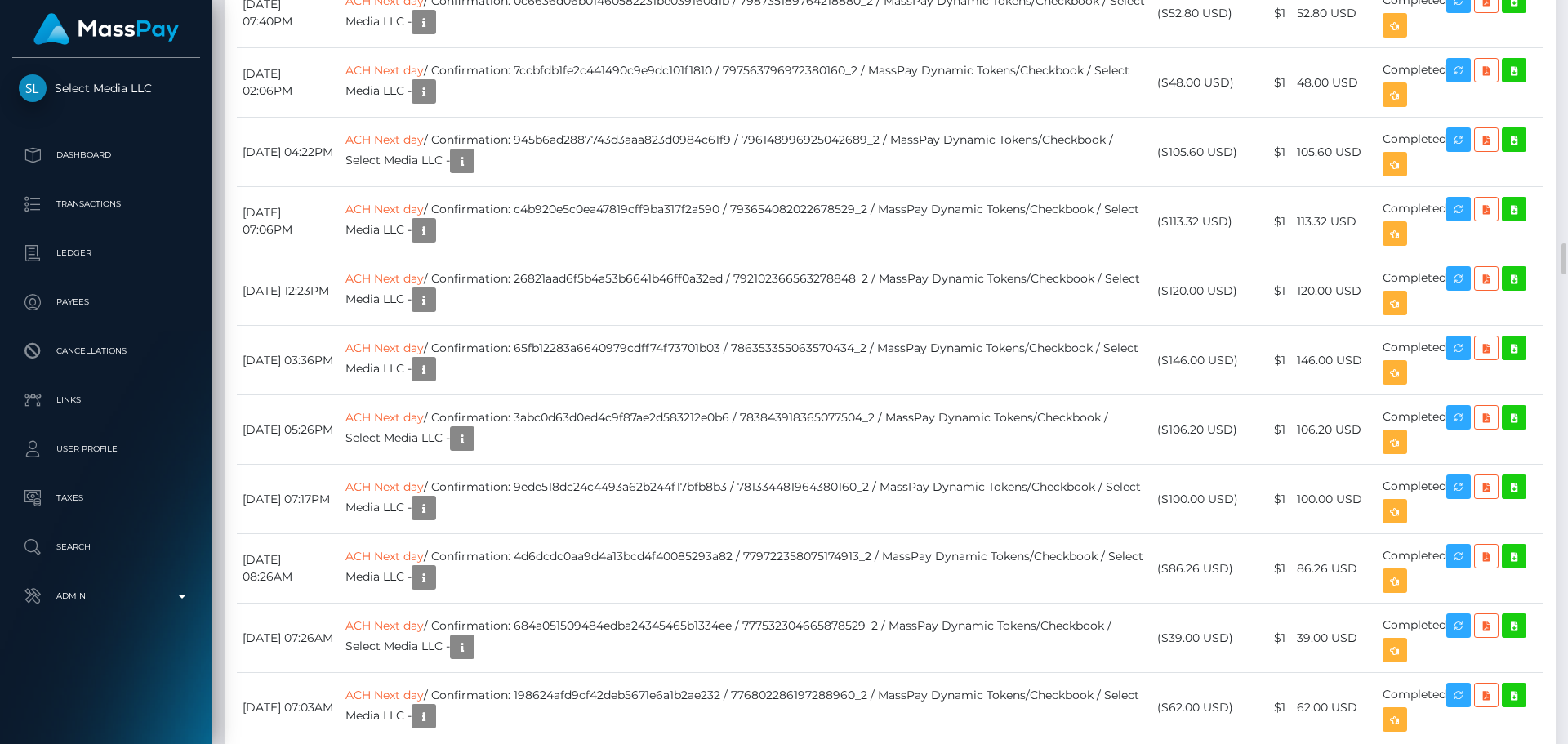
scroll to position [5552, 0]
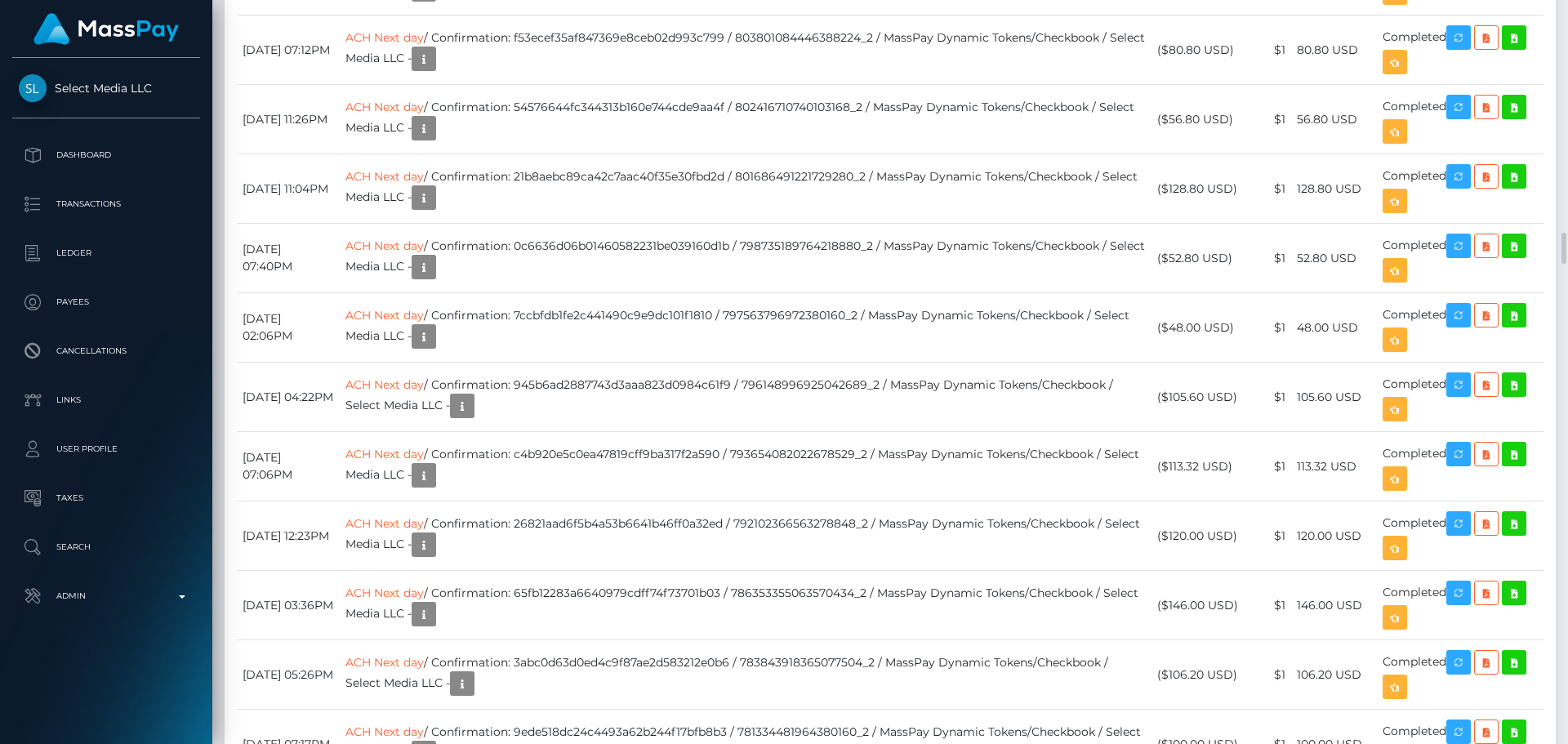
scroll to position [196, 419]
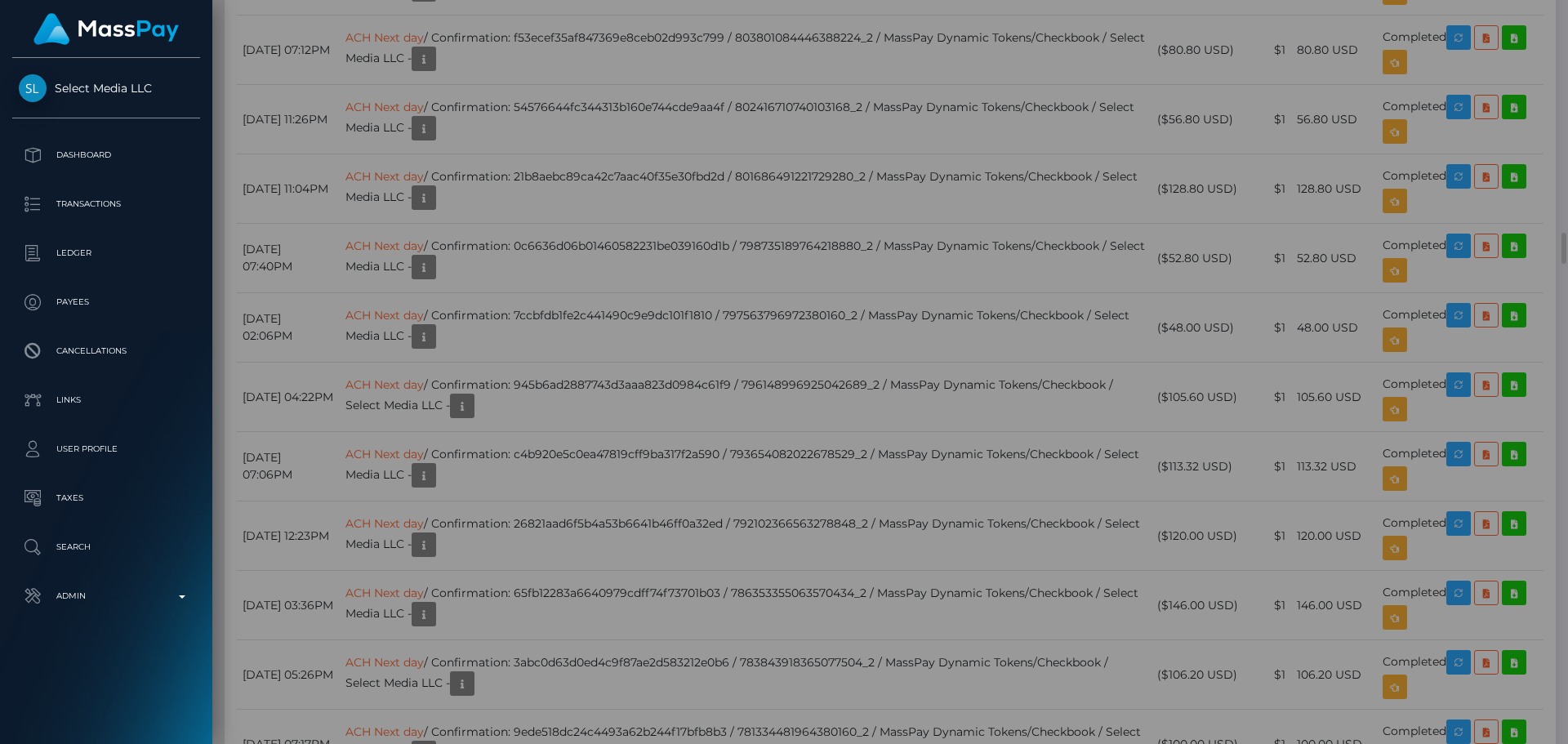
scroll to position [0, 0]
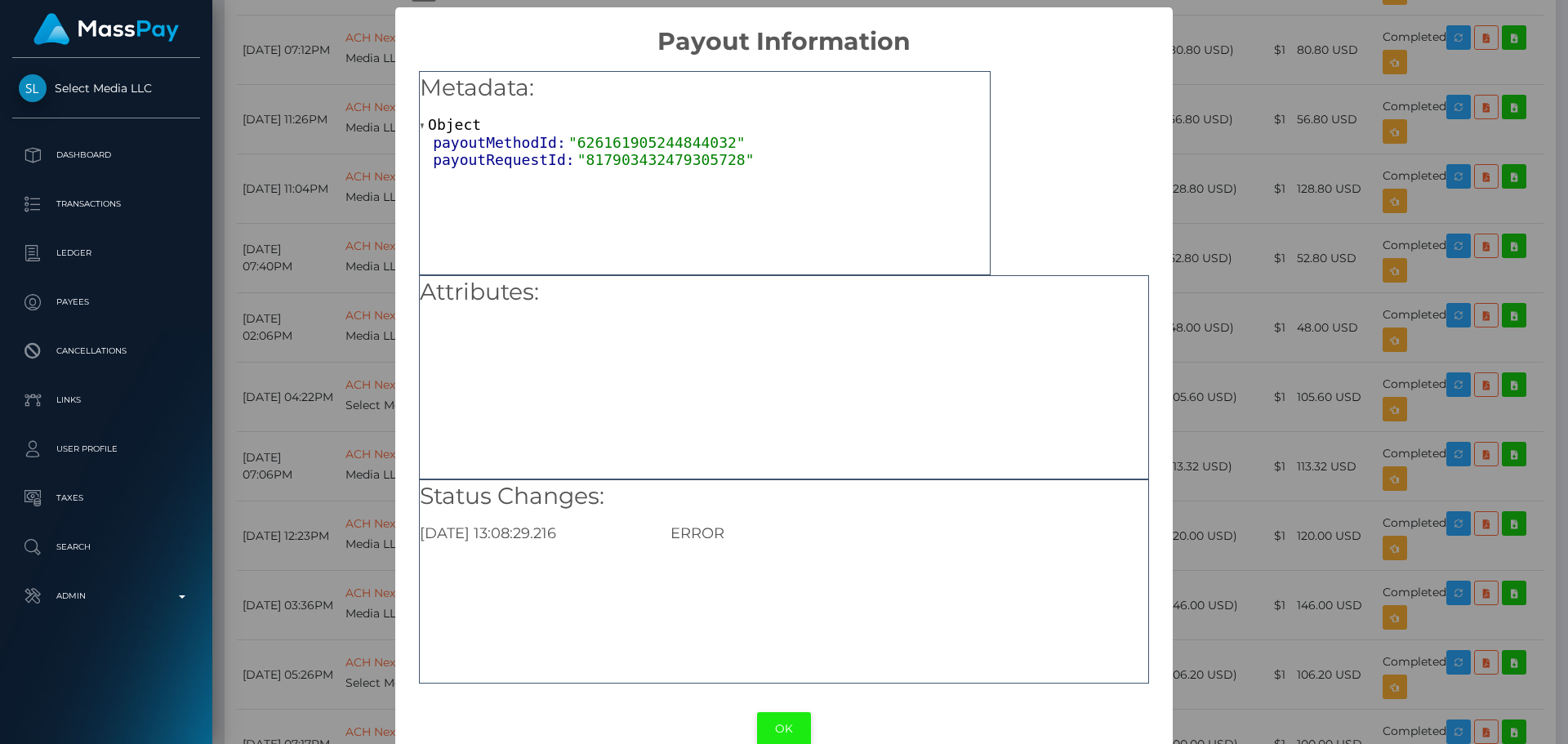
click at [788, 734] on button "OK" at bounding box center [784, 729] width 54 height 34
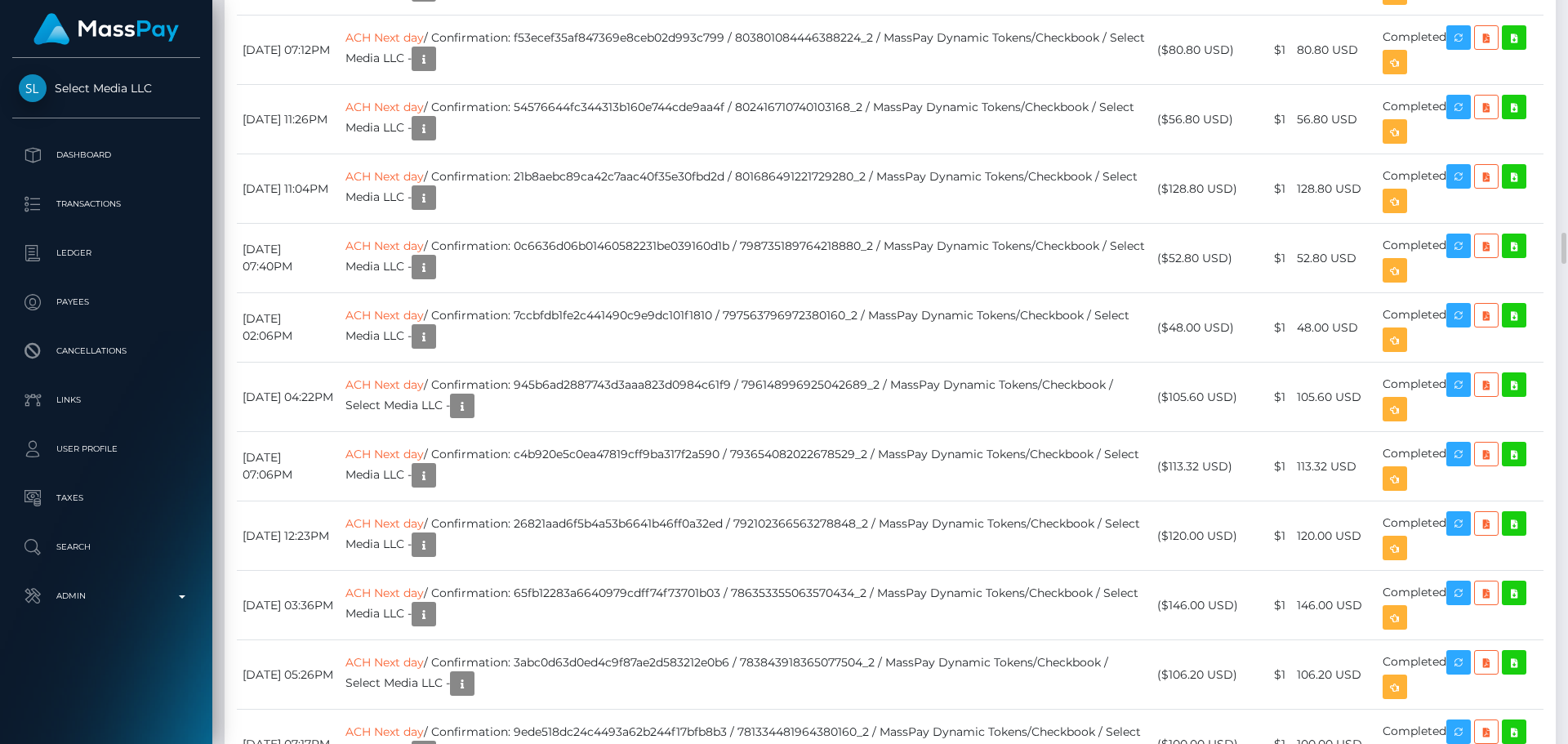
scroll to position [196, 419]
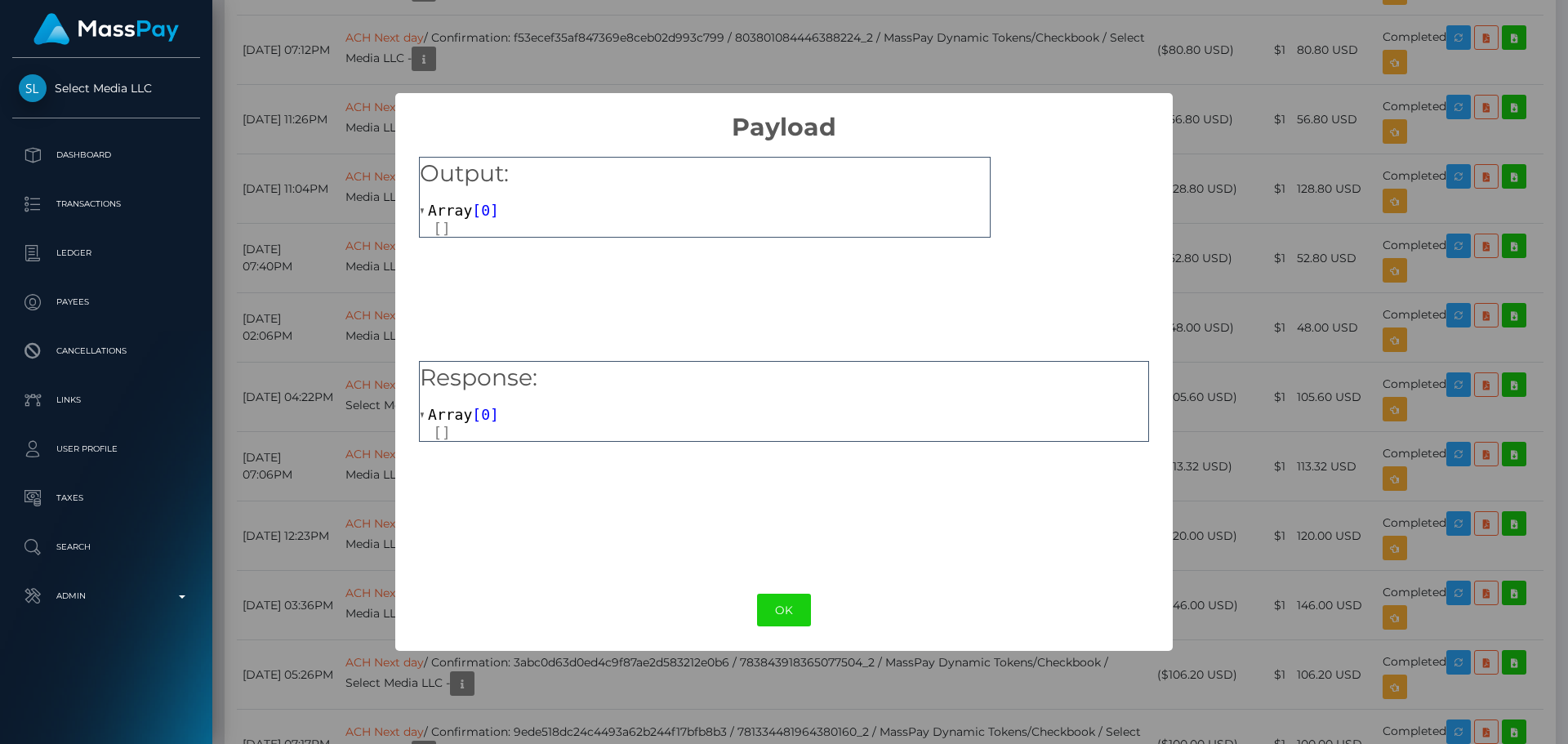
click at [783, 599] on button "OK" at bounding box center [784, 610] width 54 height 34
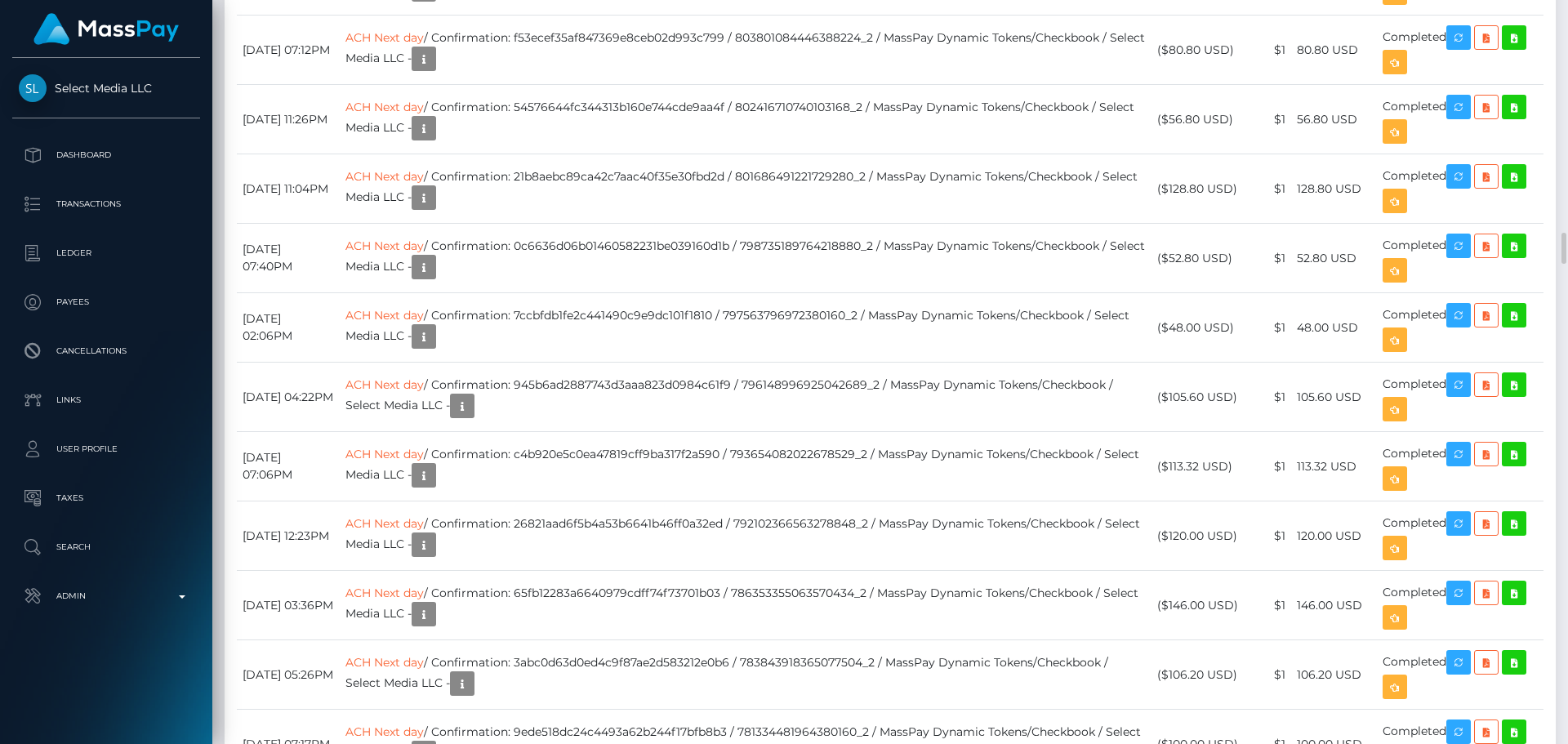
drag, startPoint x: 404, startPoint y: 293, endPoint x: 479, endPoint y: 305, distance: 76.0
copy link "ACH Next day"
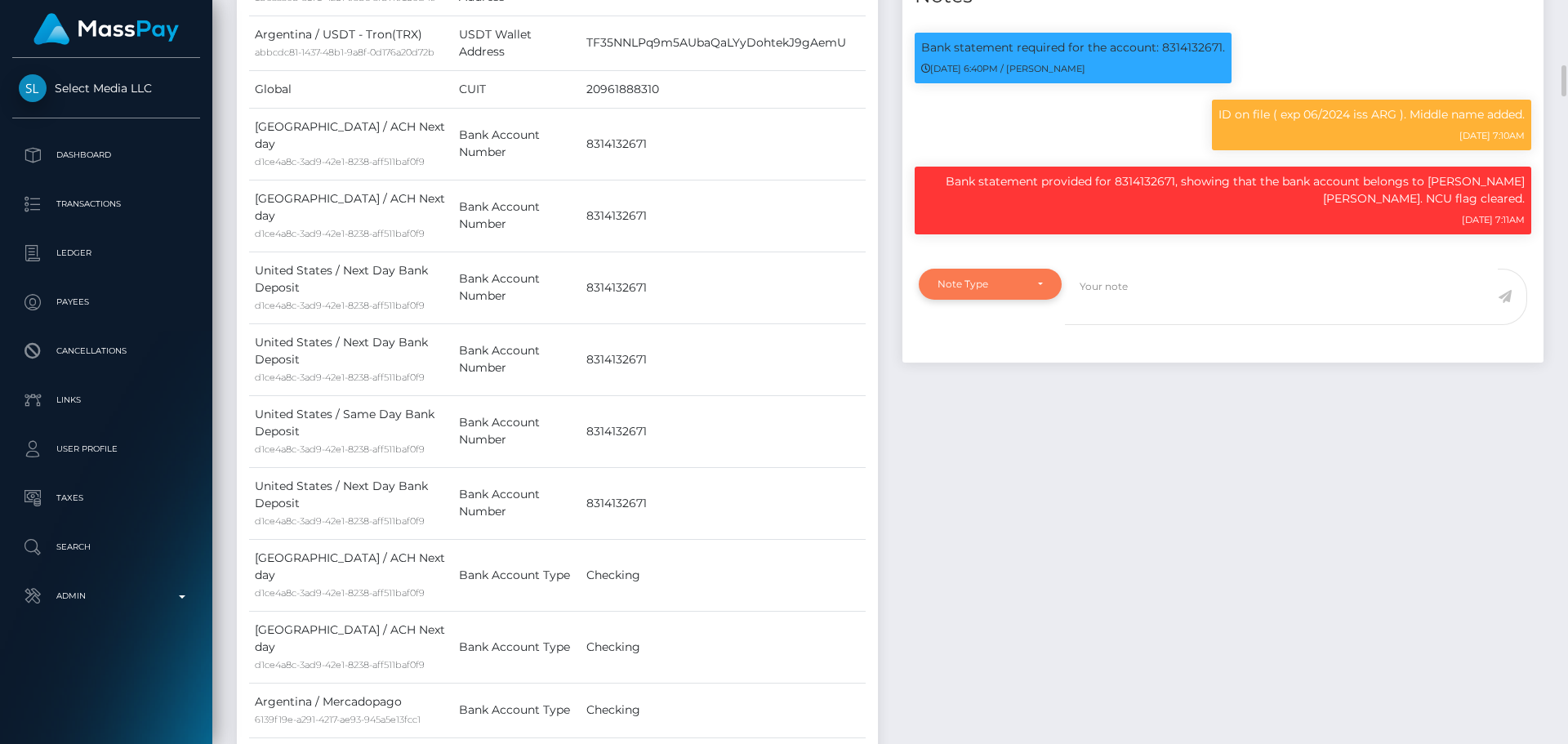
click at [994, 300] on div "Note Type" at bounding box center [990, 284] width 143 height 31
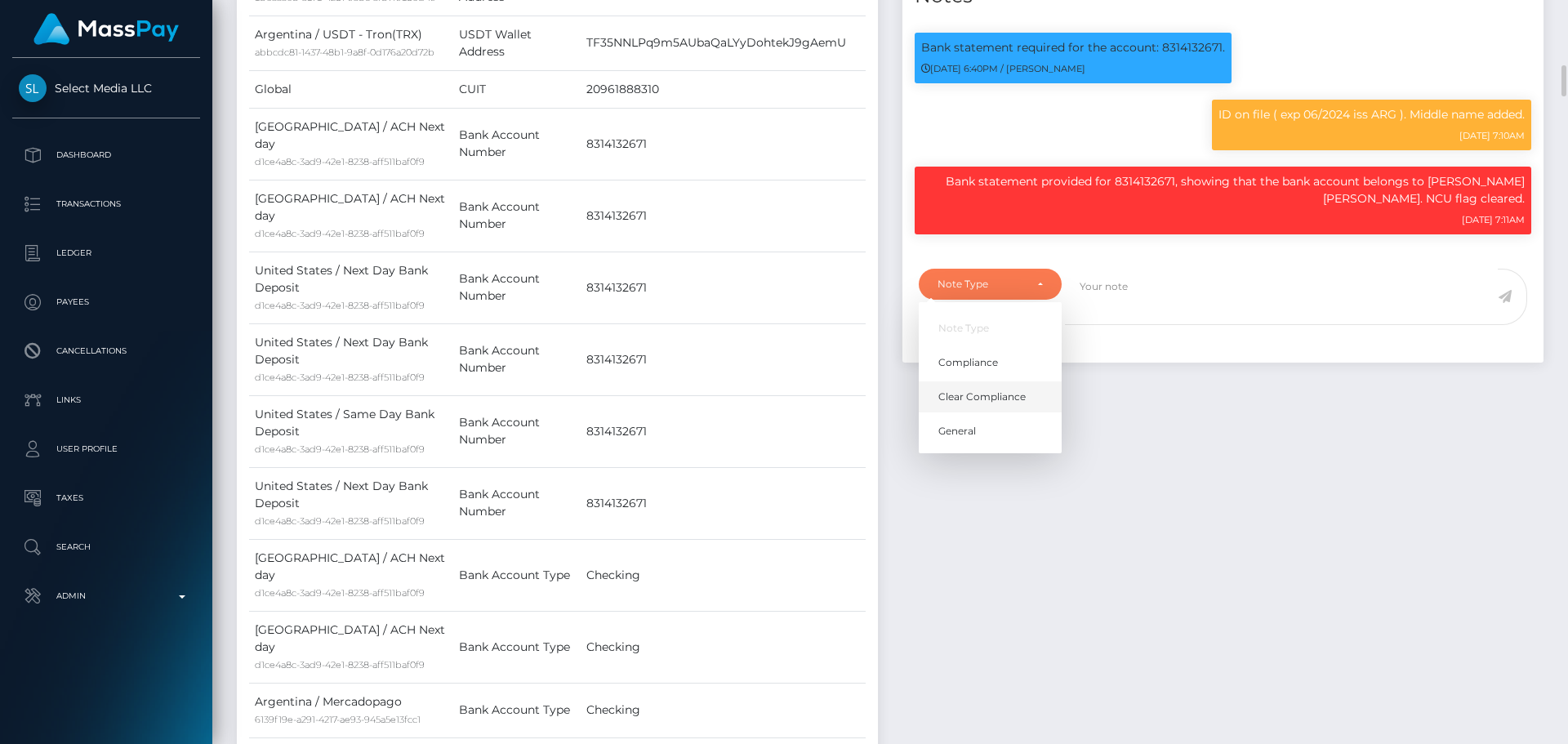
click at [986, 411] on link "Clear Compliance" at bounding box center [990, 396] width 143 height 30
select select "CLEAR_COMPLIANCE"
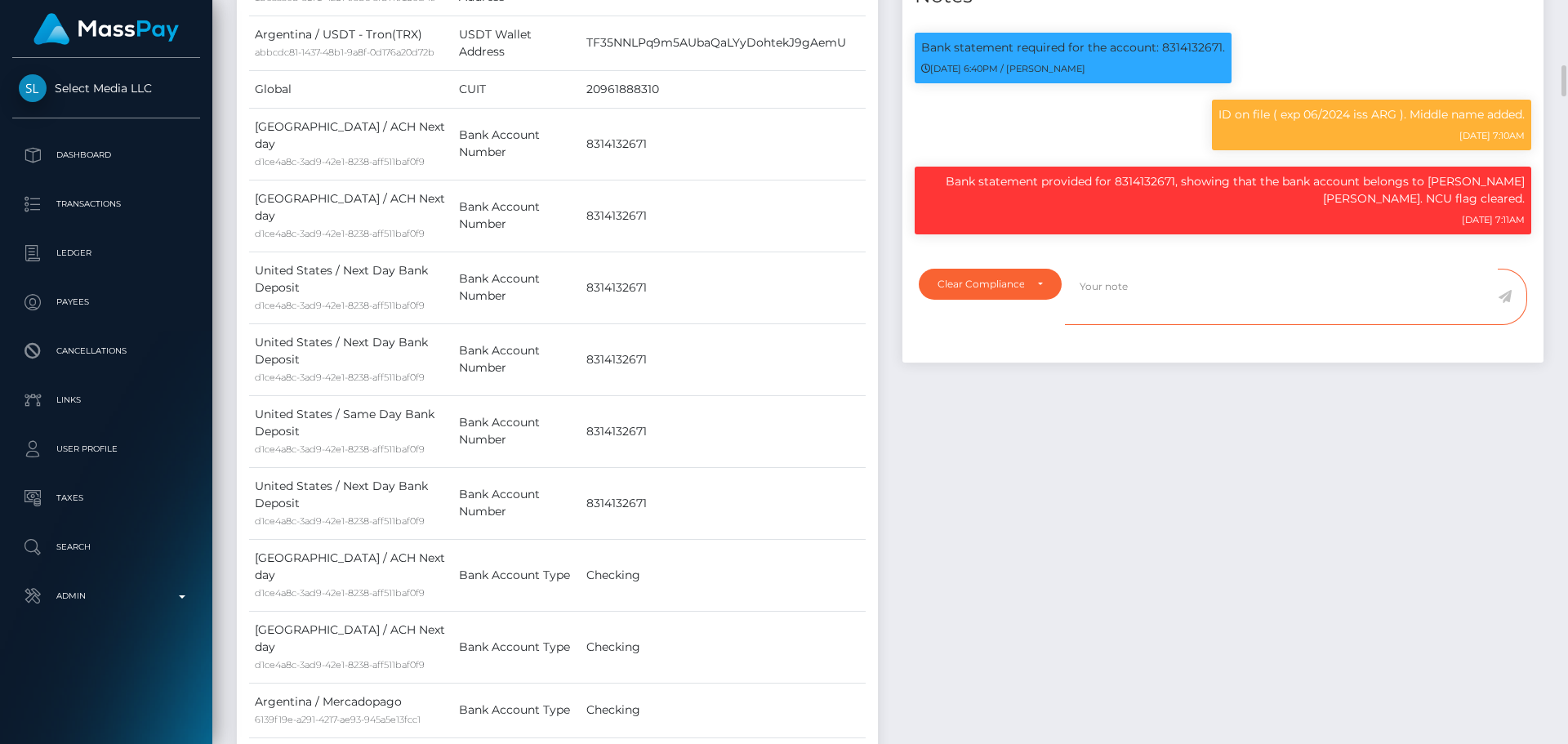
click at [1157, 325] on textarea at bounding box center [1282, 297] width 433 height 57
click at [1201, 312] on textarea "NBCOU flag applied incorrectly. Flag cleared." at bounding box center [1282, 297] width 433 height 57
type textarea "NBCOU flag applied incorrectly. Flag cleared."
click at [1335, 317] on textarea "NBCOU flag applied incorrectly. Flag cleared." at bounding box center [1282, 297] width 433 height 57
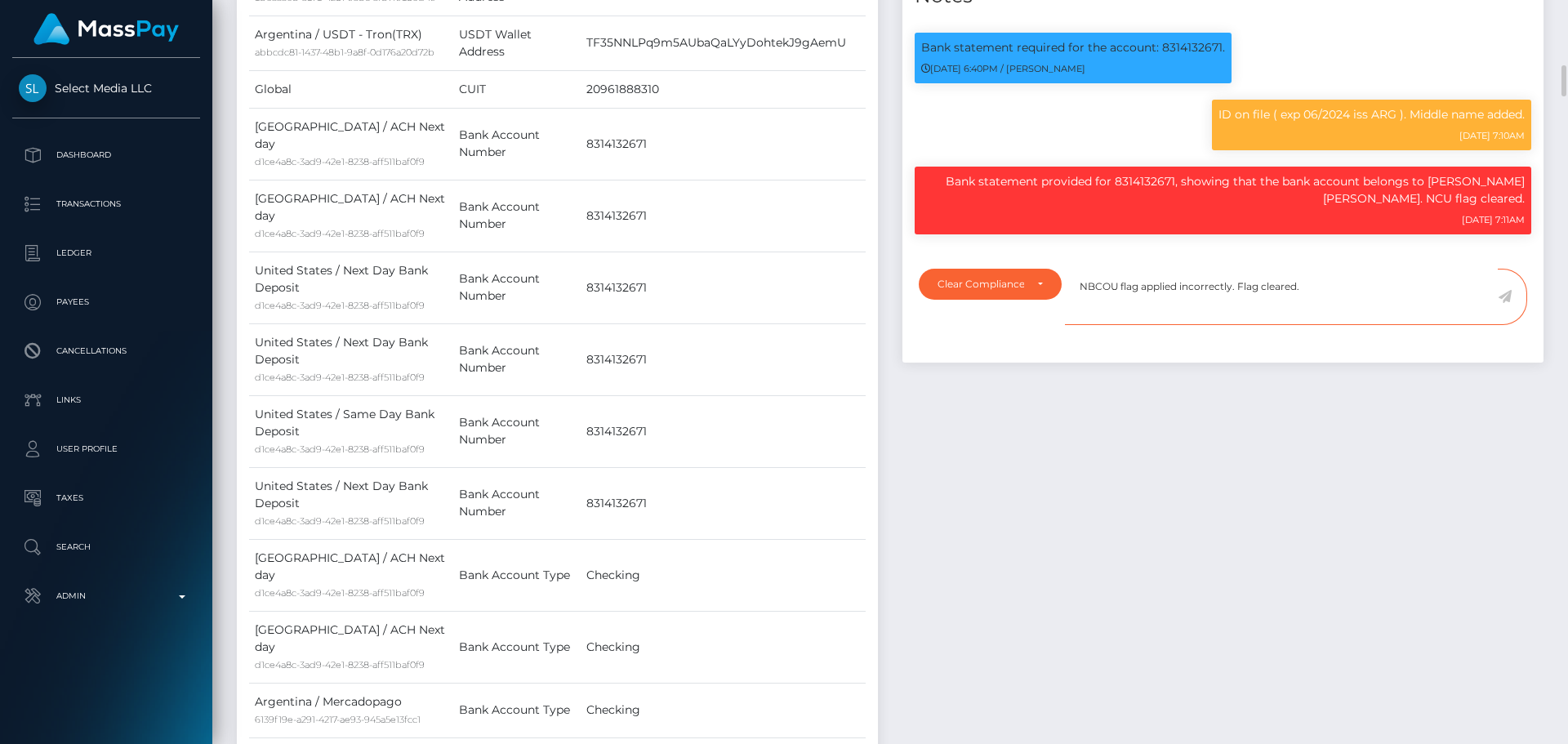
drag, startPoint x: 1344, startPoint y: 315, endPoint x: 1074, endPoint y: 311, distance: 270.0
click at [1074, 311] on textarea "NBCOU flag applied incorrectly. Flag cleared." at bounding box center [1282, 297] width 433 height 57
click at [1342, 325] on textarea "NBCOU flag applied incorrectly. Flag cleared." at bounding box center [1282, 297] width 433 height 57
click at [1508, 303] on icon at bounding box center [1505, 296] width 14 height 13
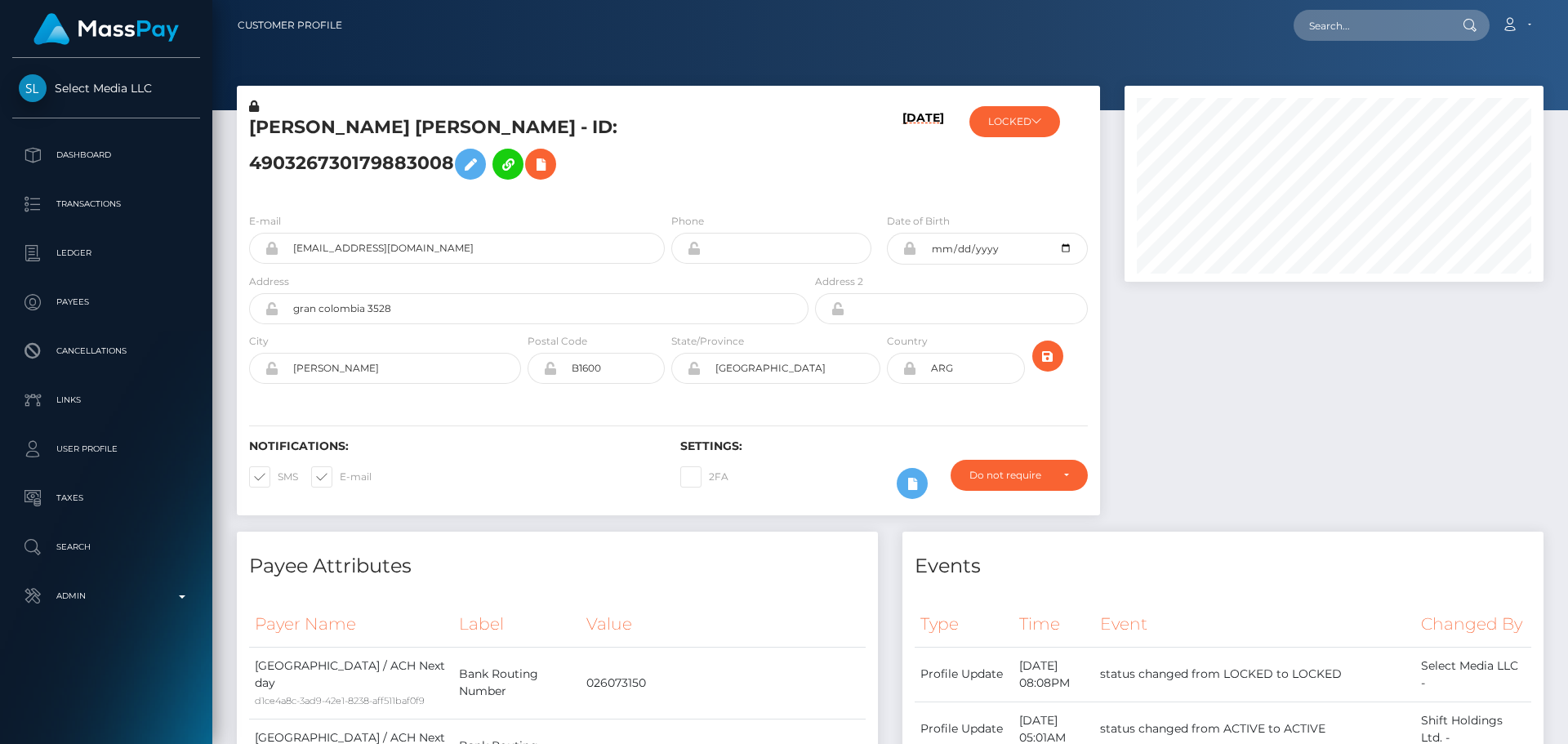
scroll to position [196, 419]
click at [702, 171] on h5 "[PERSON_NAME] [PERSON_NAME] - ID: 490326730179883008" at bounding box center [524, 152] width 551 height 73
click at [1043, 122] on button "LOCKED" at bounding box center [1015, 121] width 90 height 31
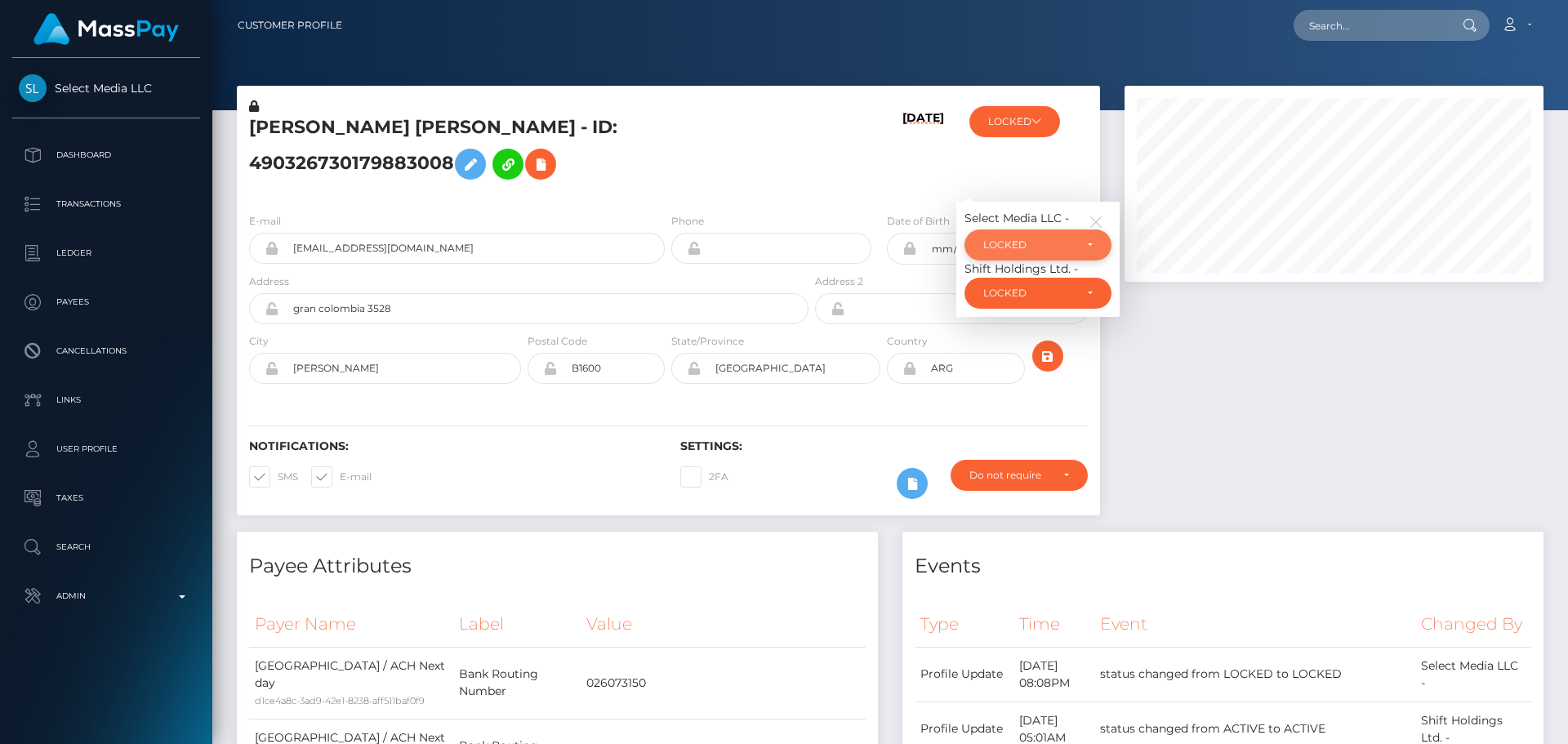
click at [1035, 239] on div "LOCKED" at bounding box center [1029, 245] width 90 height 13
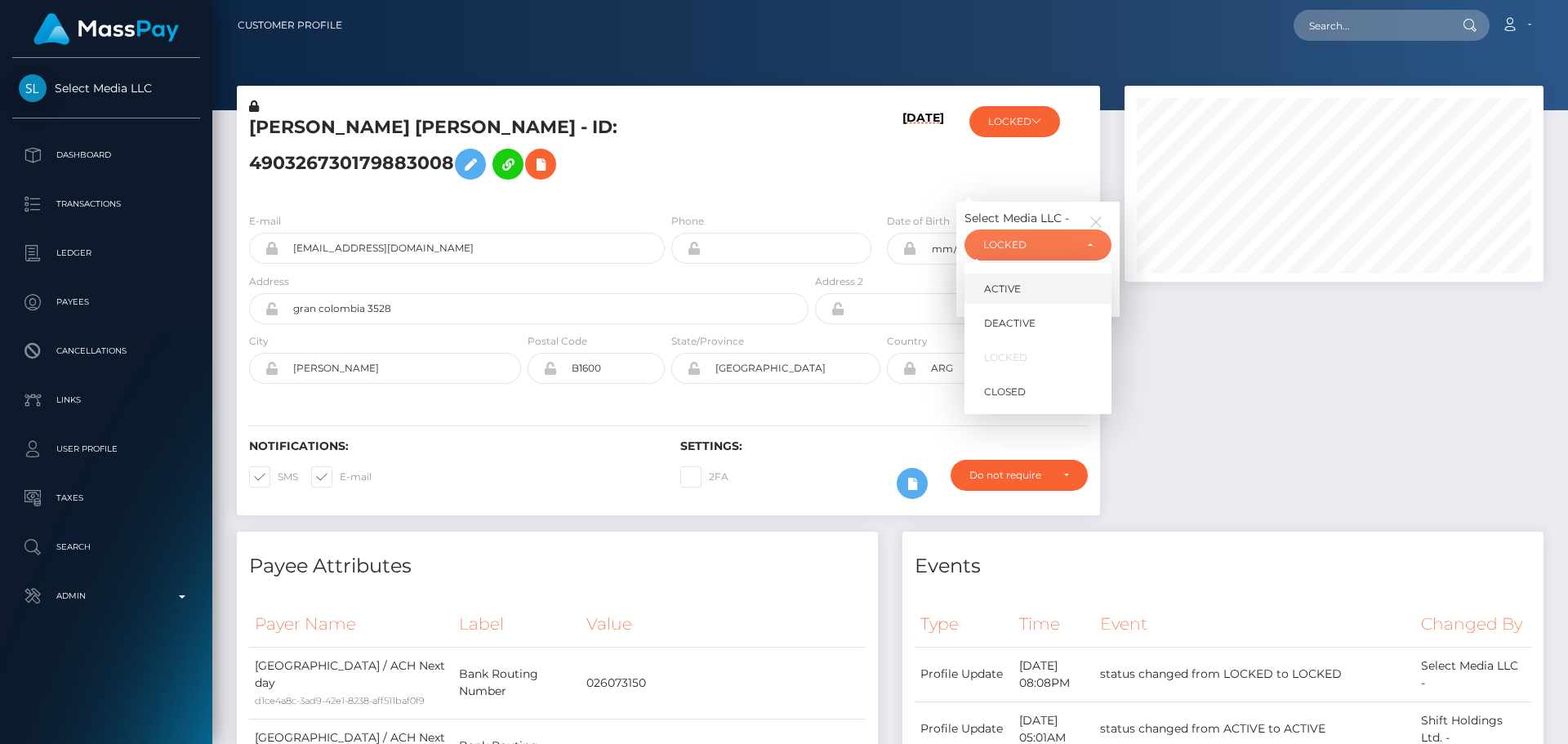
click at [1007, 280] on link "ACTIVE" at bounding box center [1038, 288] width 147 height 30
select select "ACTIVE"
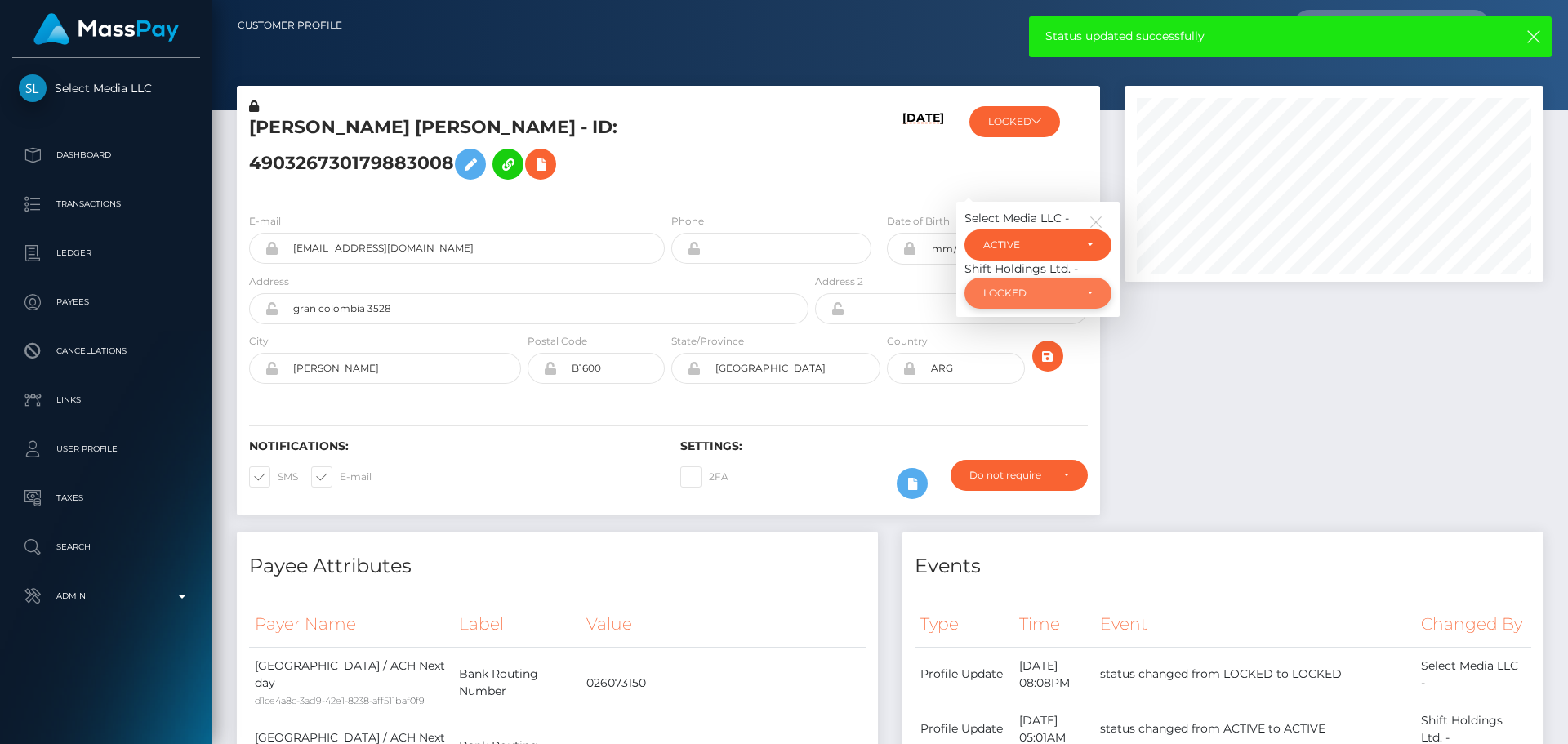
click at [1020, 291] on div "LOCKED" at bounding box center [1029, 293] width 90 height 13
click at [1019, 332] on span "ACTIVE" at bounding box center [1001, 337] width 36 height 15
select select "ACTIVE"
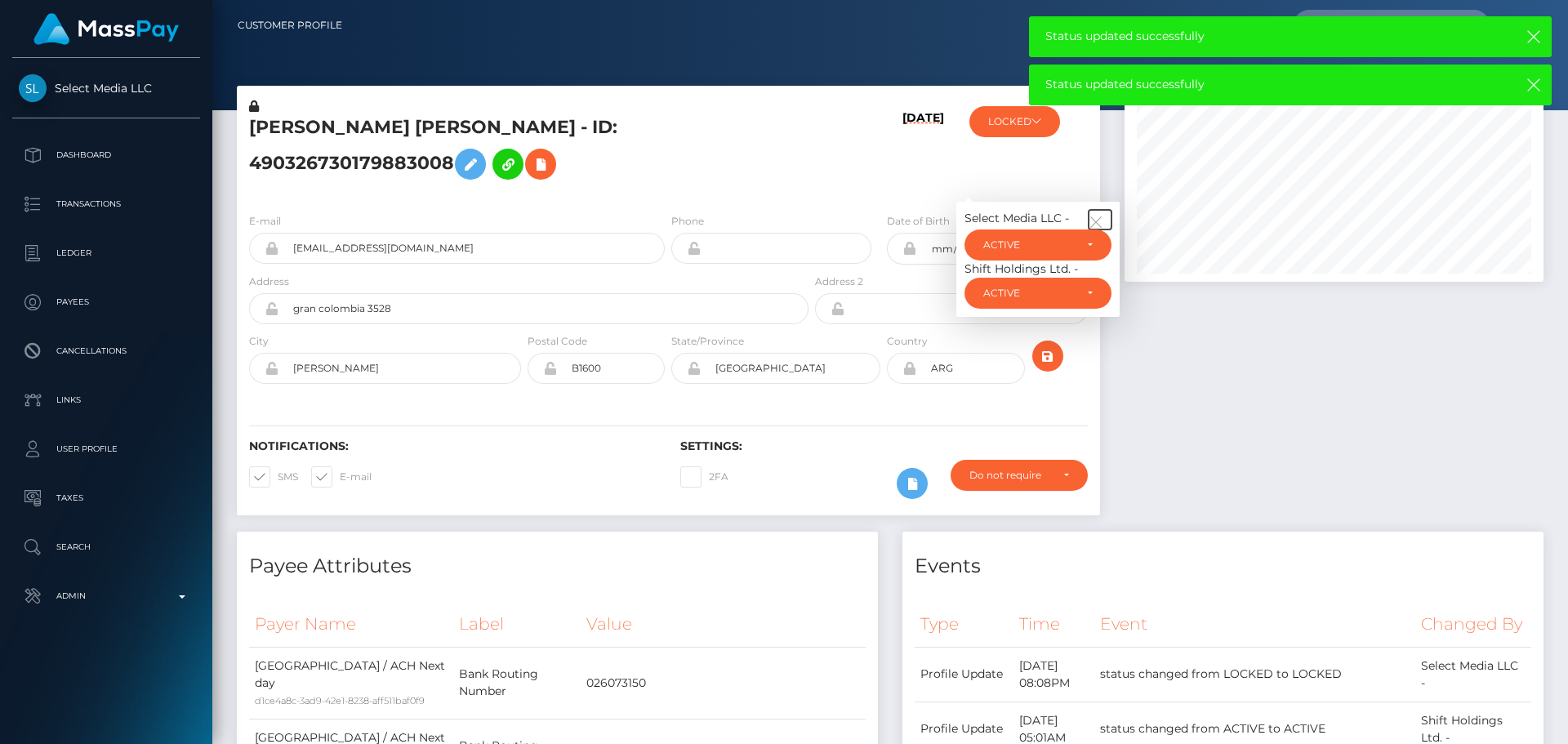
click at [1102, 217] on icon "button" at bounding box center [1095, 222] width 15 height 15
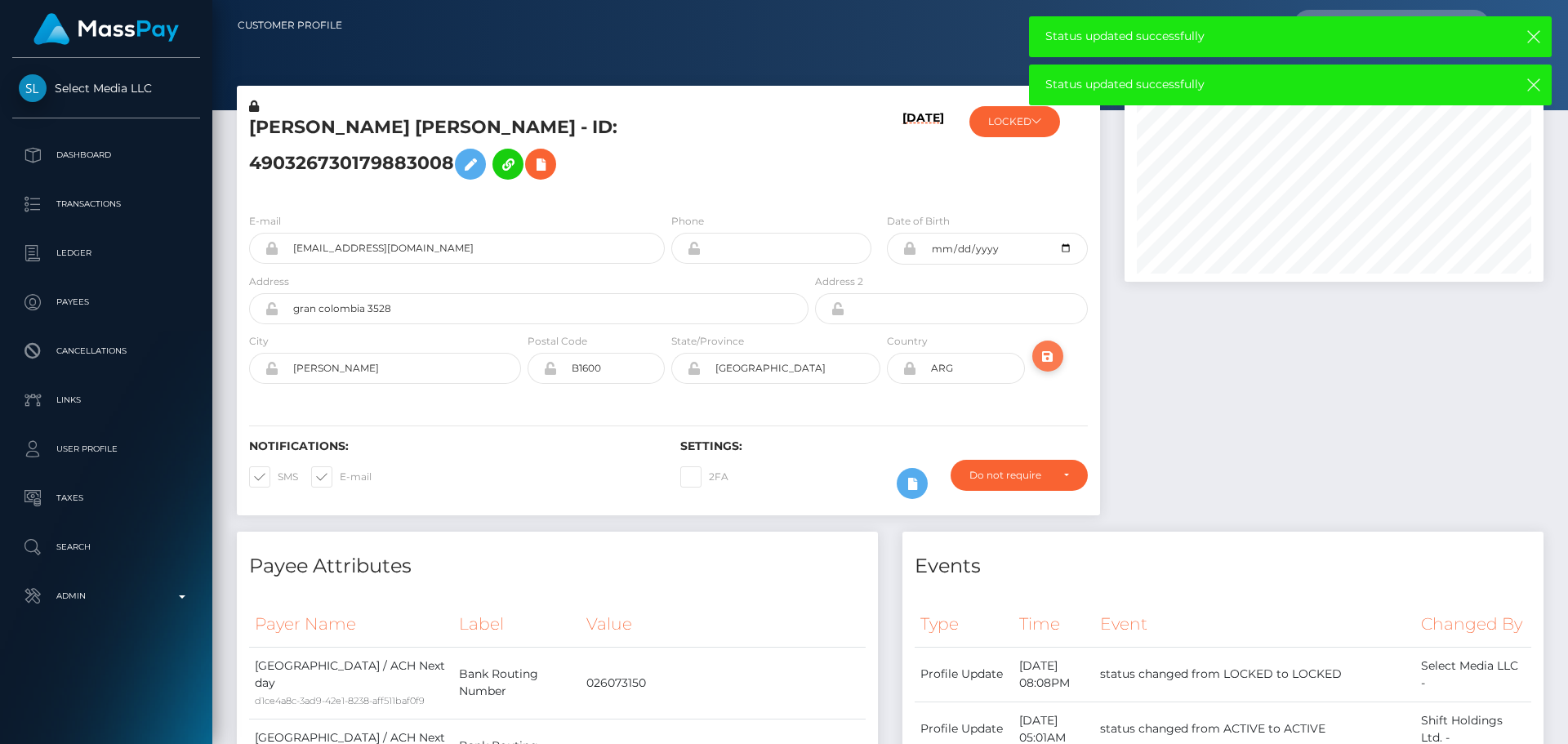
click at [1055, 365] on icon "submit" at bounding box center [1047, 356] width 20 height 20
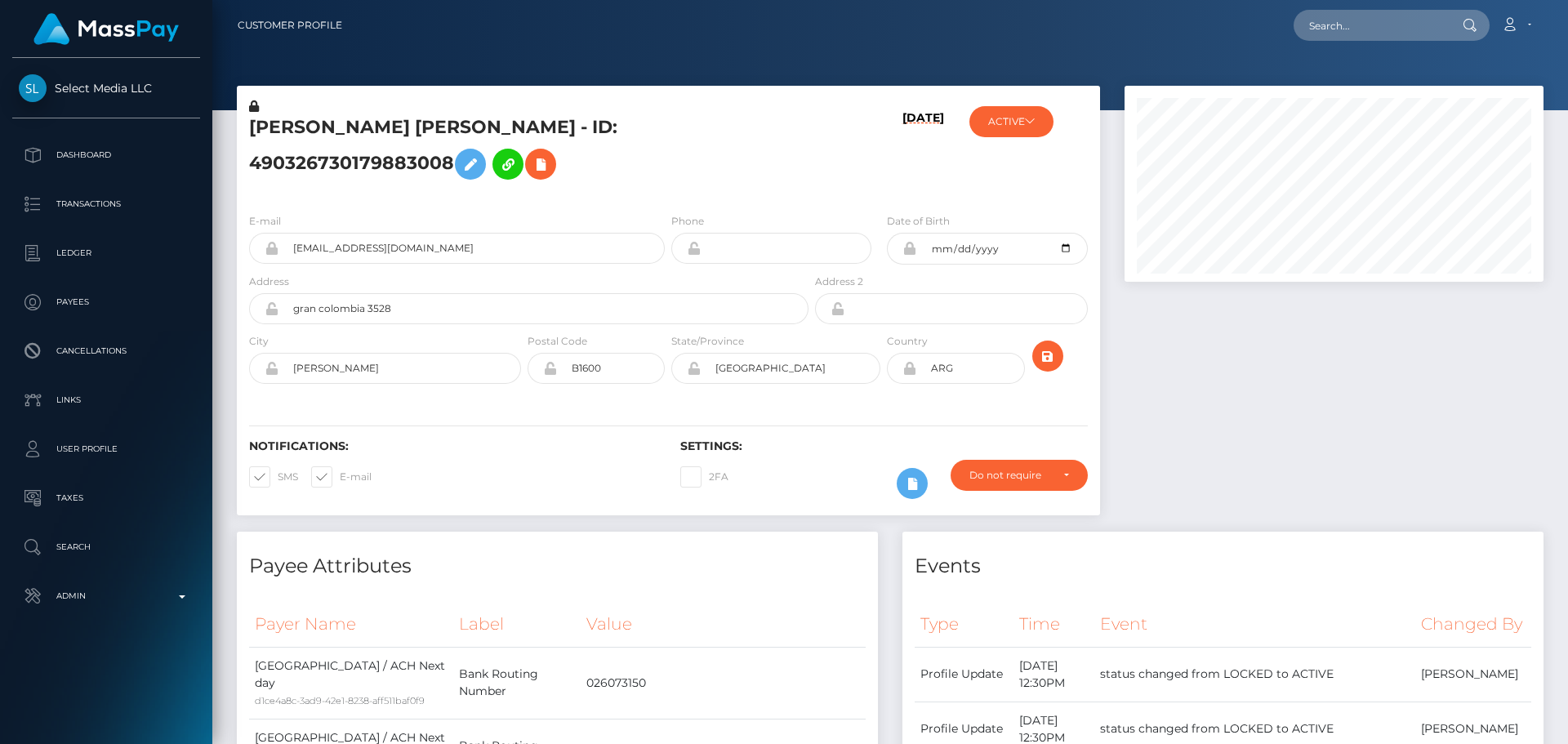
scroll to position [196, 419]
click at [730, 185] on h5 "[PERSON_NAME] [PERSON_NAME] - ID: 490326730179883008" at bounding box center [524, 152] width 551 height 73
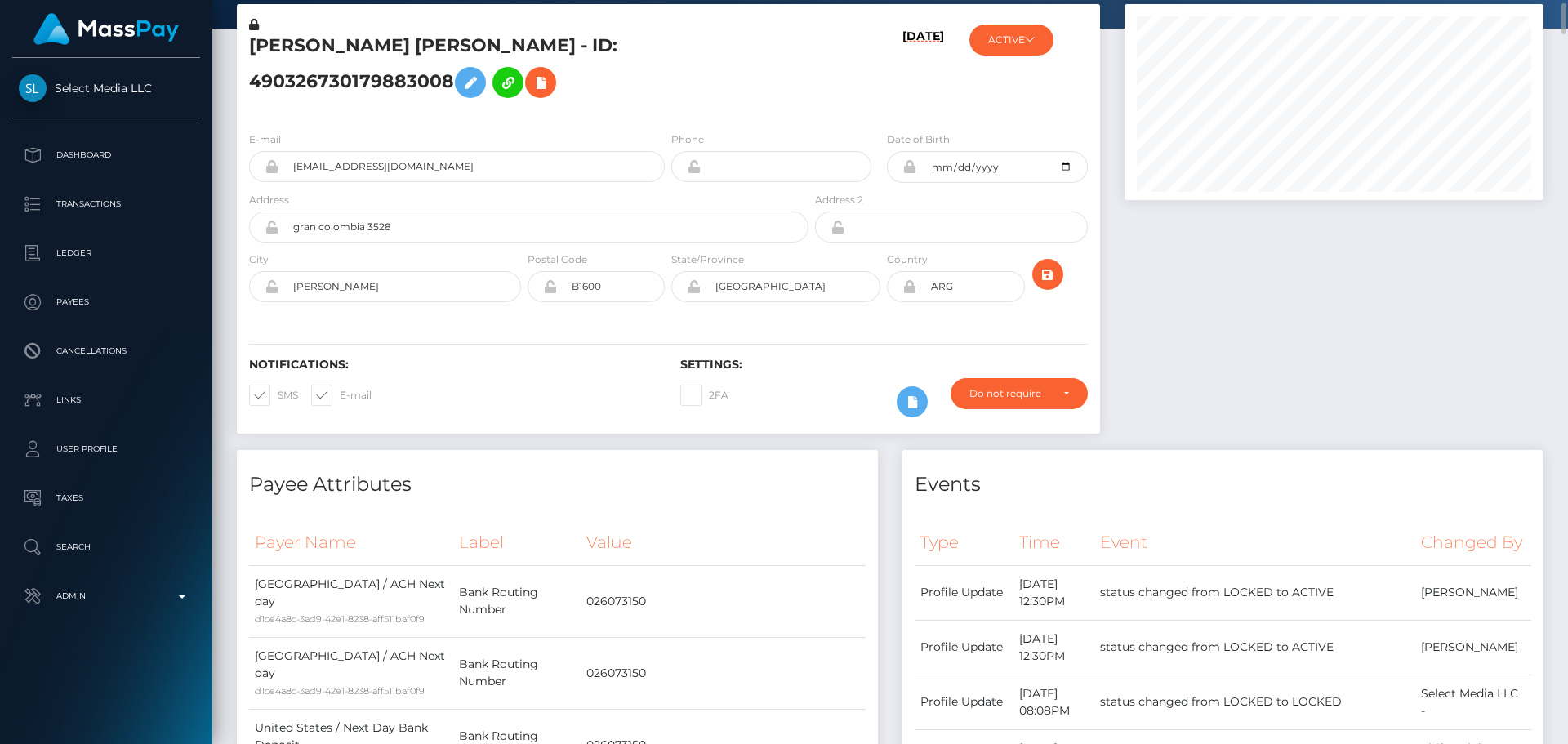
scroll to position [0, 0]
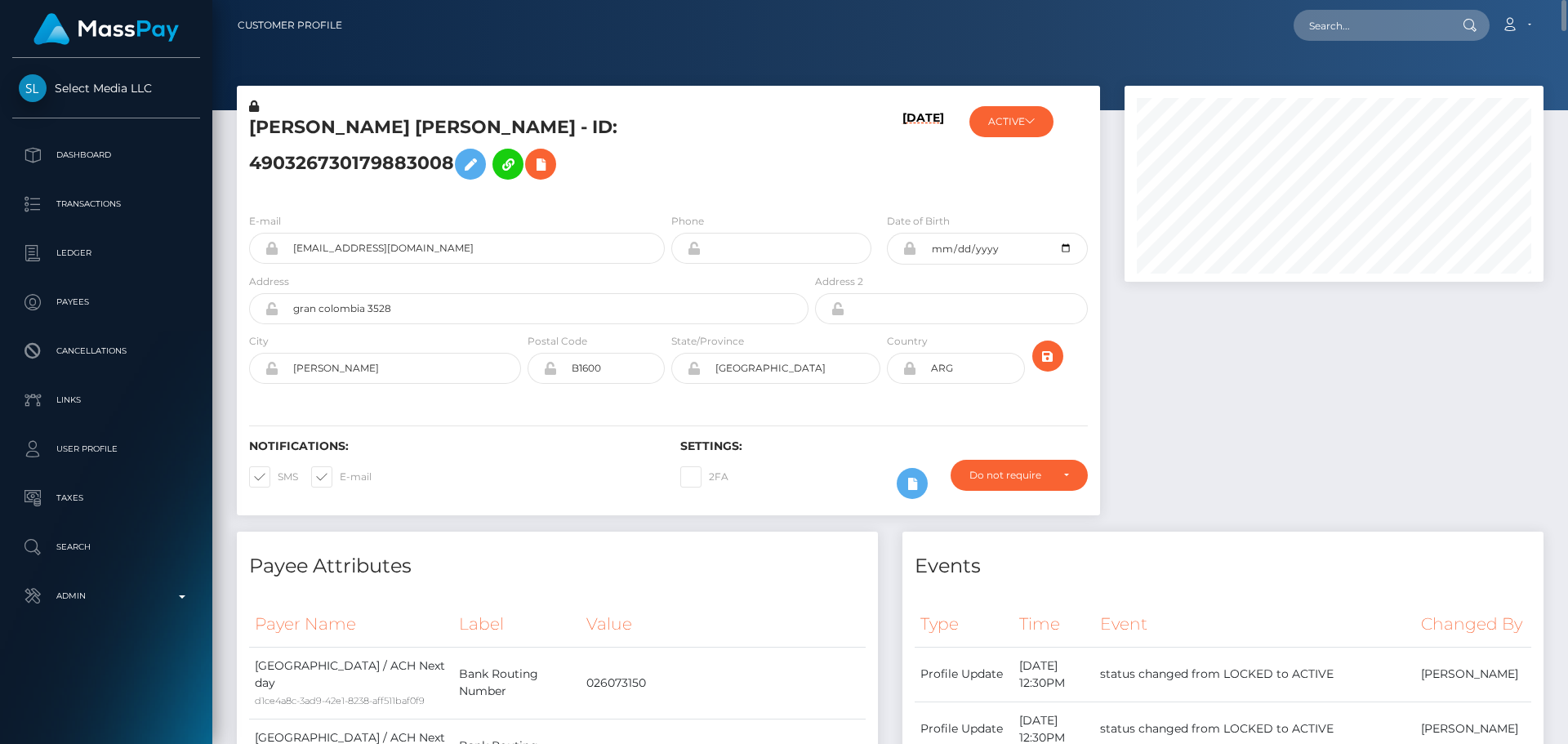
click at [410, 129] on h5 "[PERSON_NAME] [PERSON_NAME] - ID: 490326730179883008" at bounding box center [524, 152] width 551 height 73
copy h5 "[PERSON_NAME] [PERSON_NAME] - ID: 490326730179883008"
drag, startPoint x: 469, startPoint y: 247, endPoint x: 265, endPoint y: 240, distance: 204.1
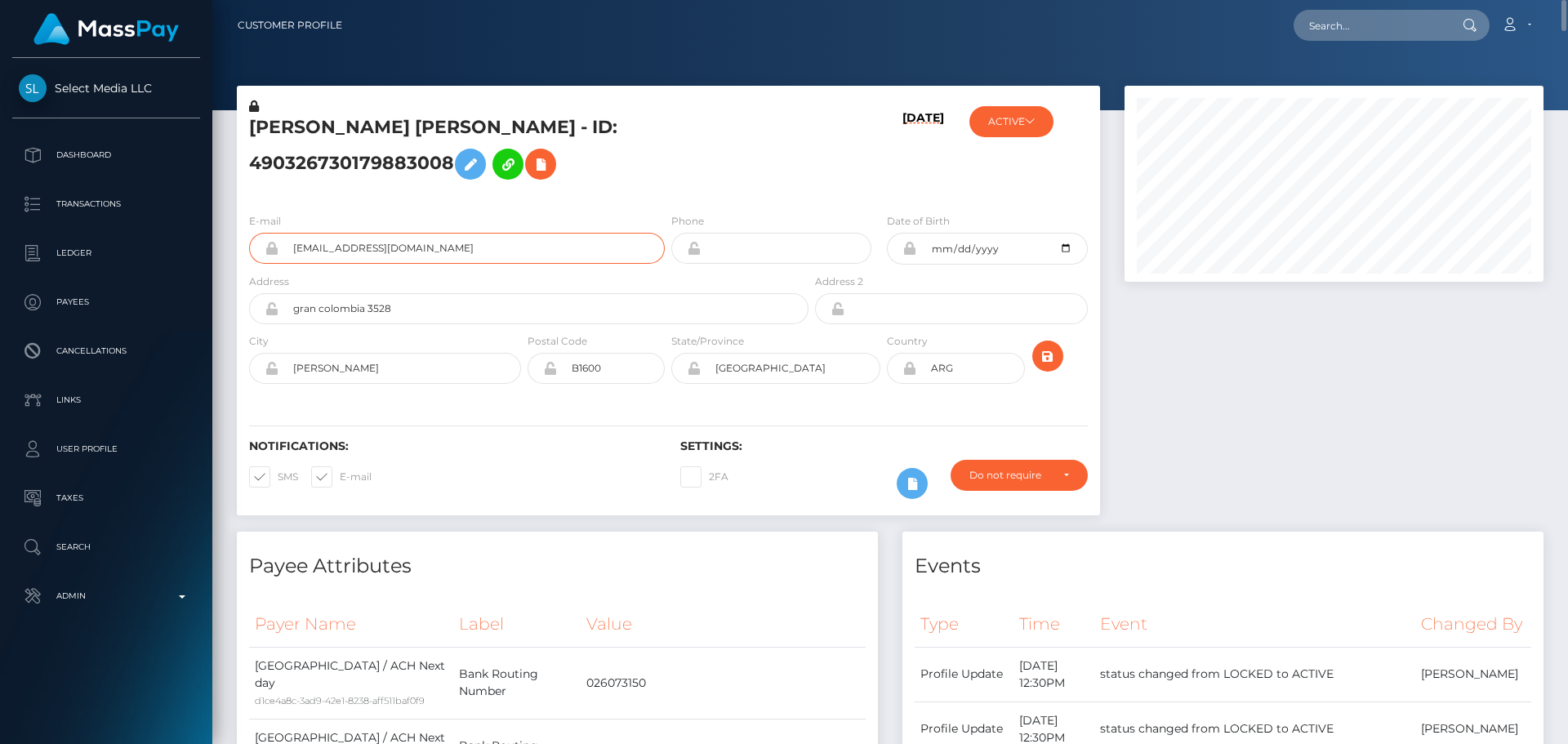
click at [265, 240] on div "[EMAIL_ADDRESS][DOMAIN_NAME]" at bounding box center [457, 247] width 416 height 31
click at [1384, 33] on input "text" at bounding box center [1369, 25] width 153 height 31
paste input "poact_MfQJRM9zkP6H"
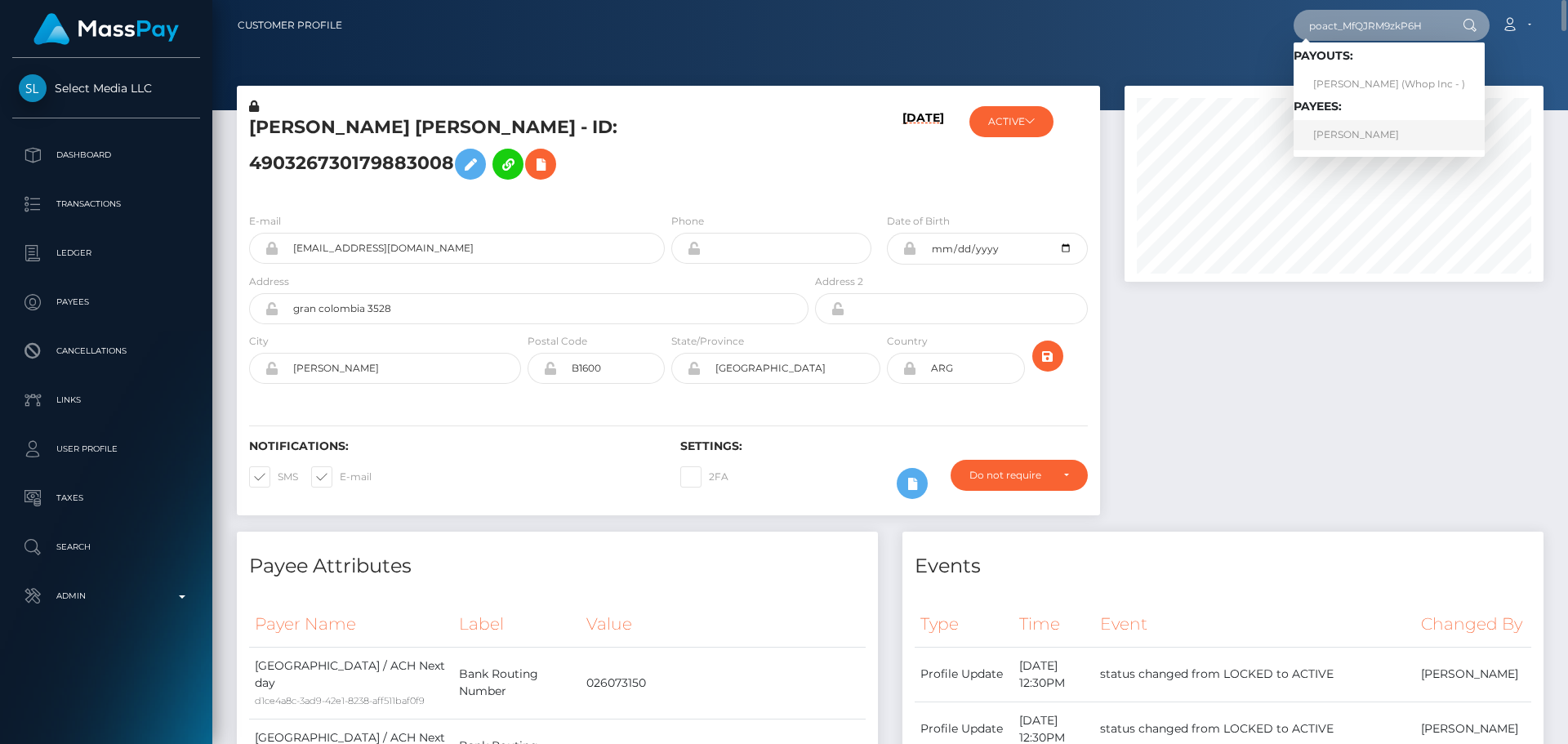
type input "poact_MfQJRM9zkP6H"
click at [1354, 136] on link "[PERSON_NAME]" at bounding box center [1388, 135] width 191 height 30
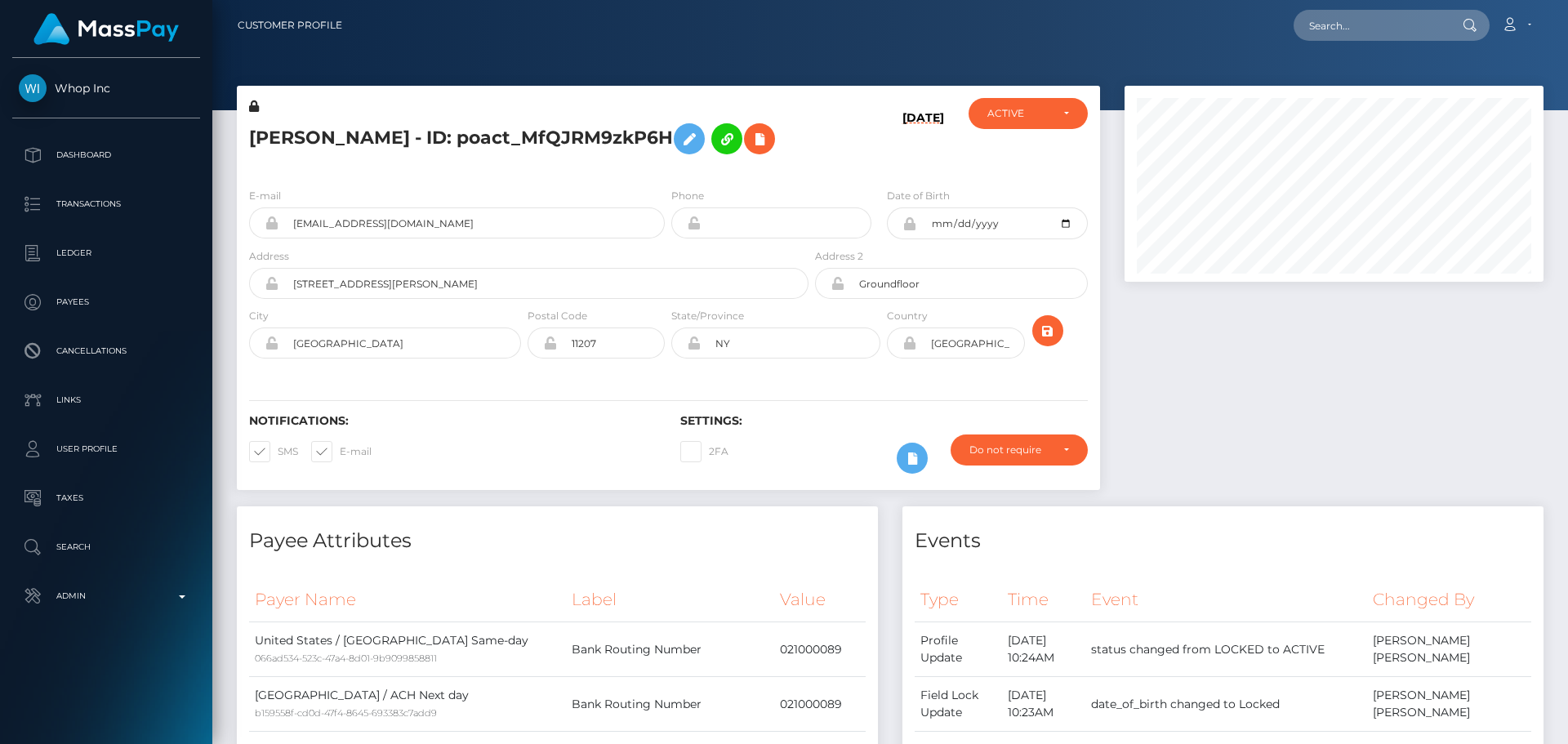
scroll to position [196, 419]
click at [826, 175] on div "[DATE]" at bounding box center [883, 136] width 144 height 77
click at [723, 162] on h5 "LARRY BURGOS MARTINEZ - ID: poact_MfQJRM9zkP6H" at bounding box center [524, 138] width 551 height 47
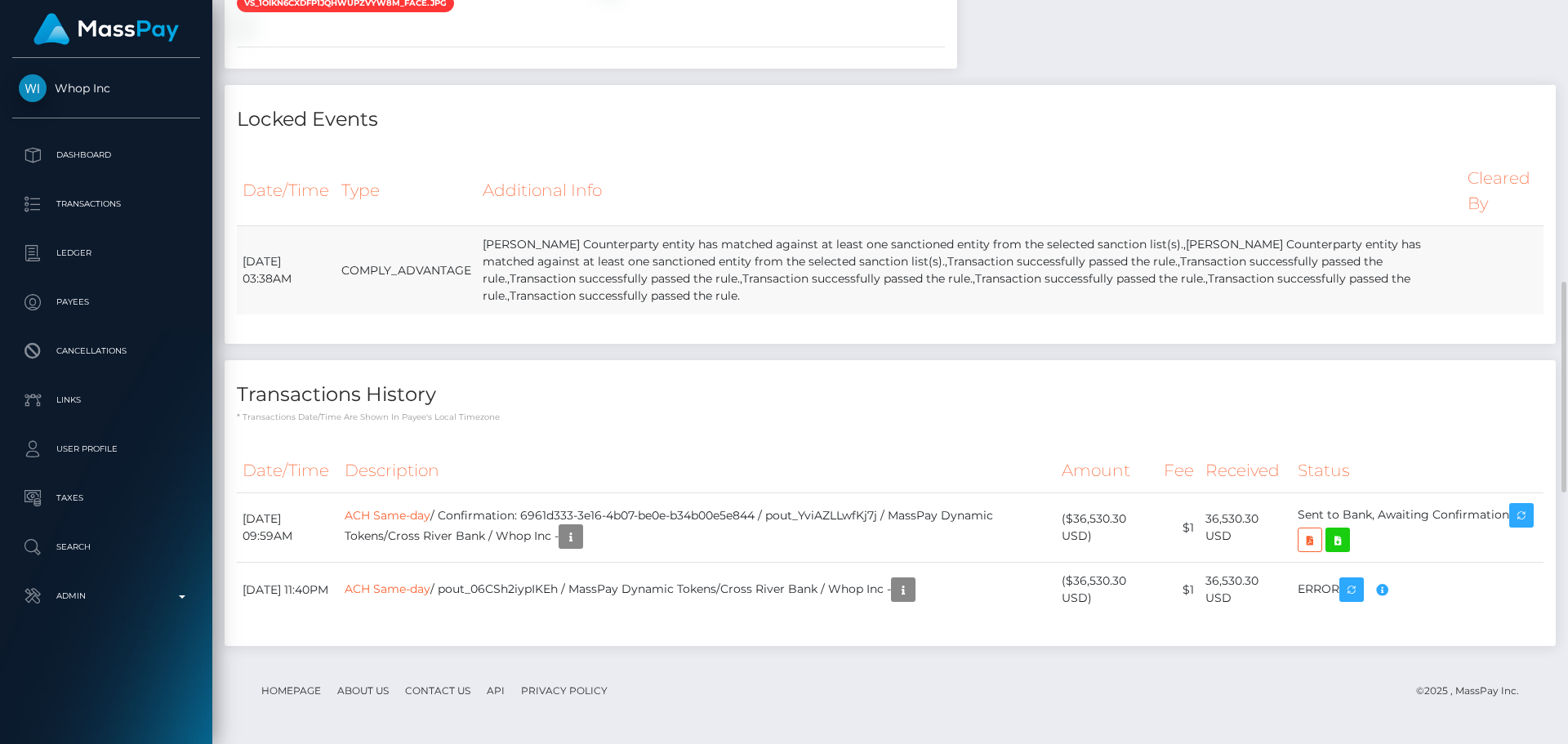
scroll to position [1878, 0]
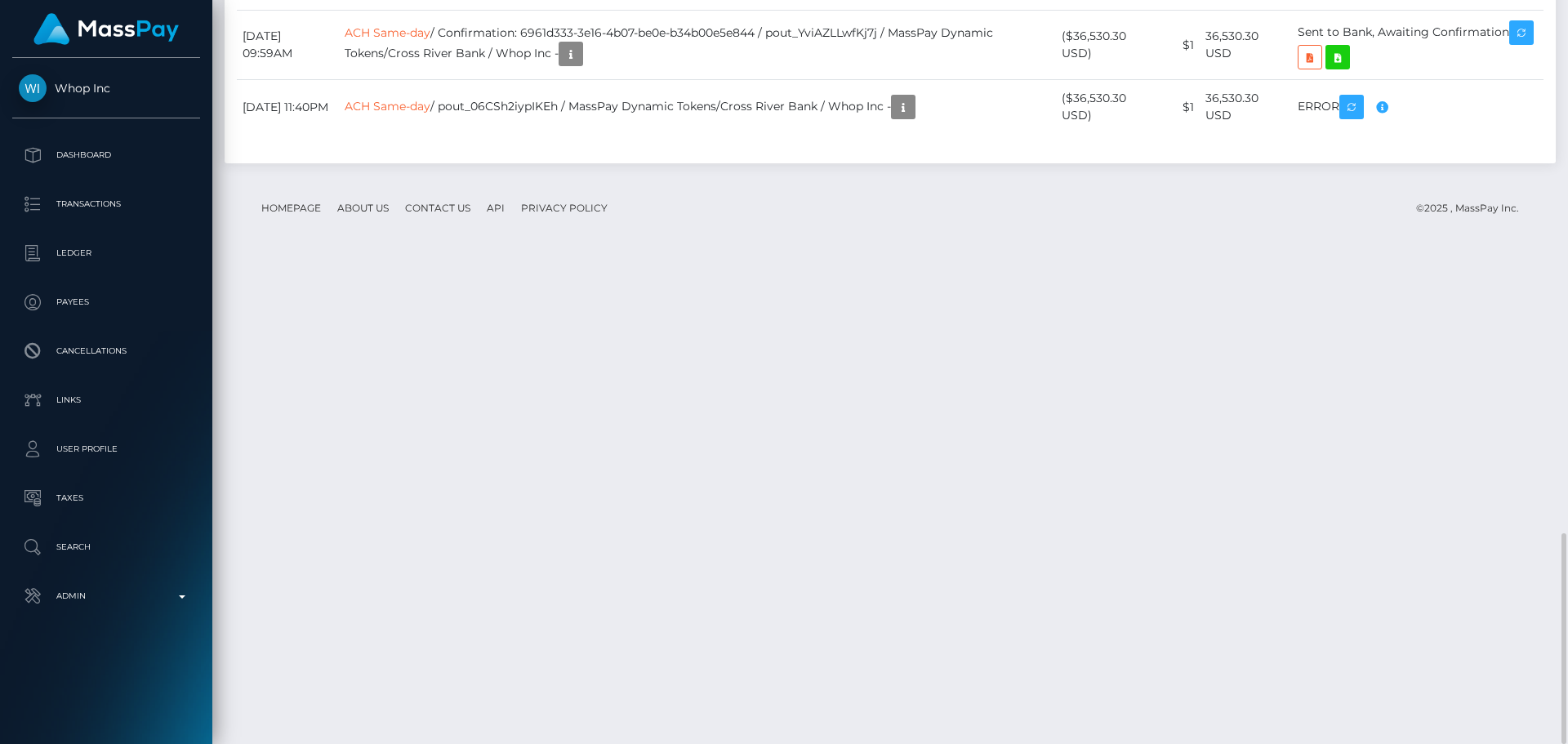
click at [854, 163] on div "Date/Time Description Amount Fee Received Status ACH Same-day ACH Same-day" at bounding box center [890, 59] width 1331 height 210
click at [791, 163] on div "Transactions History * Transactions date/time are shown in payee's local timezo…" at bounding box center [890, 20] width 1331 height 286
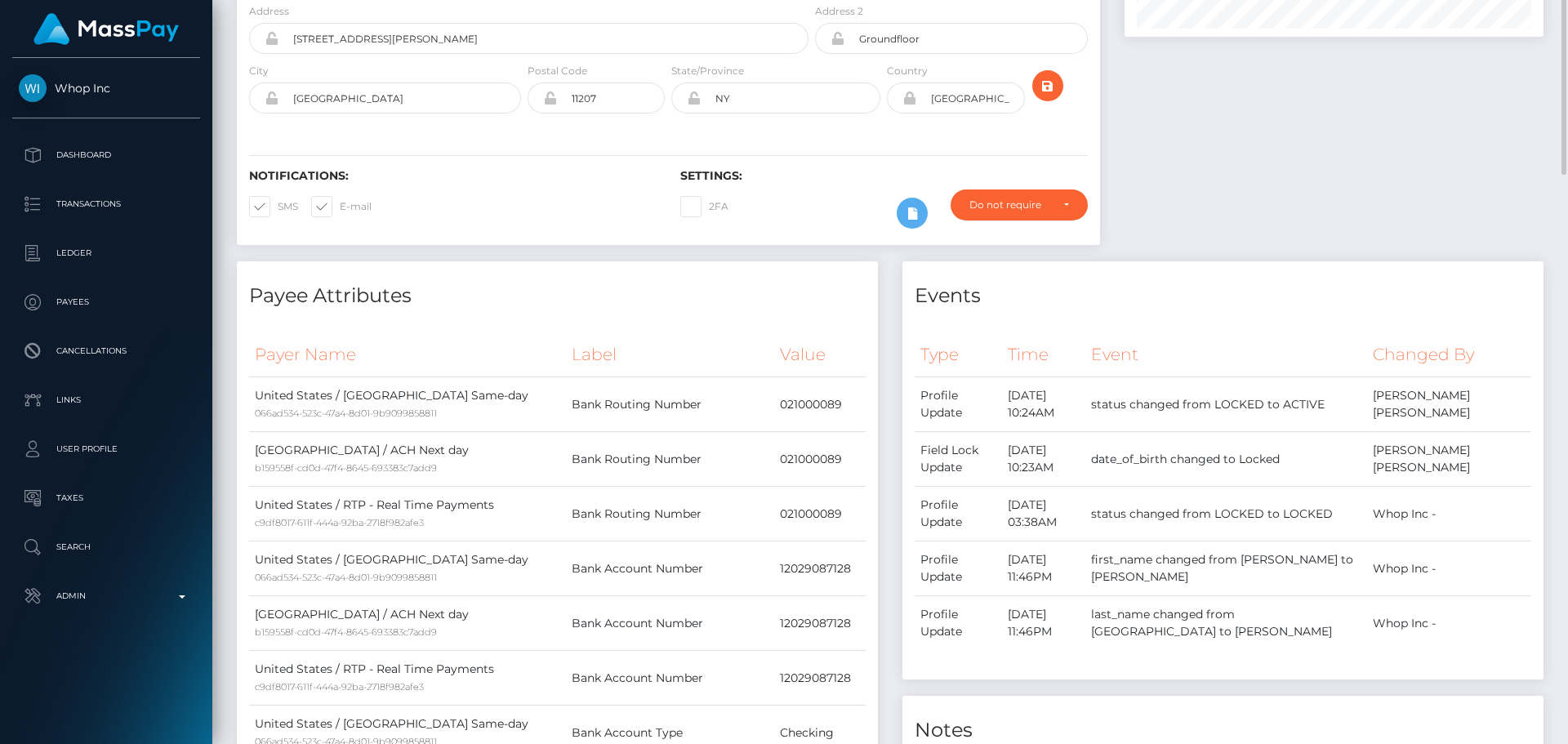
scroll to position [0, 0]
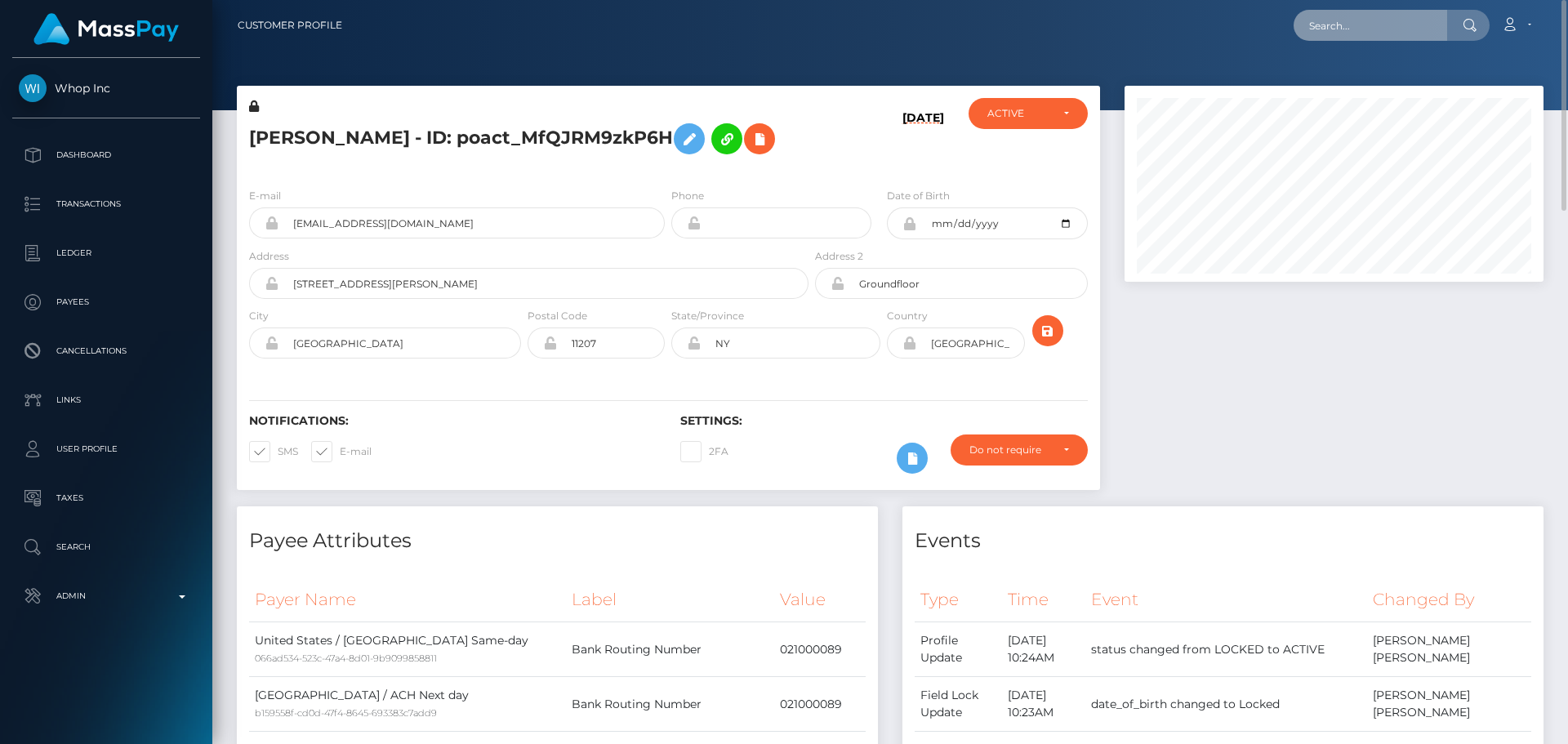
click at [1372, 28] on input "text" at bounding box center [1369, 25] width 153 height 31
paste input "Arina Petrova"
type input "Arina Petrova"
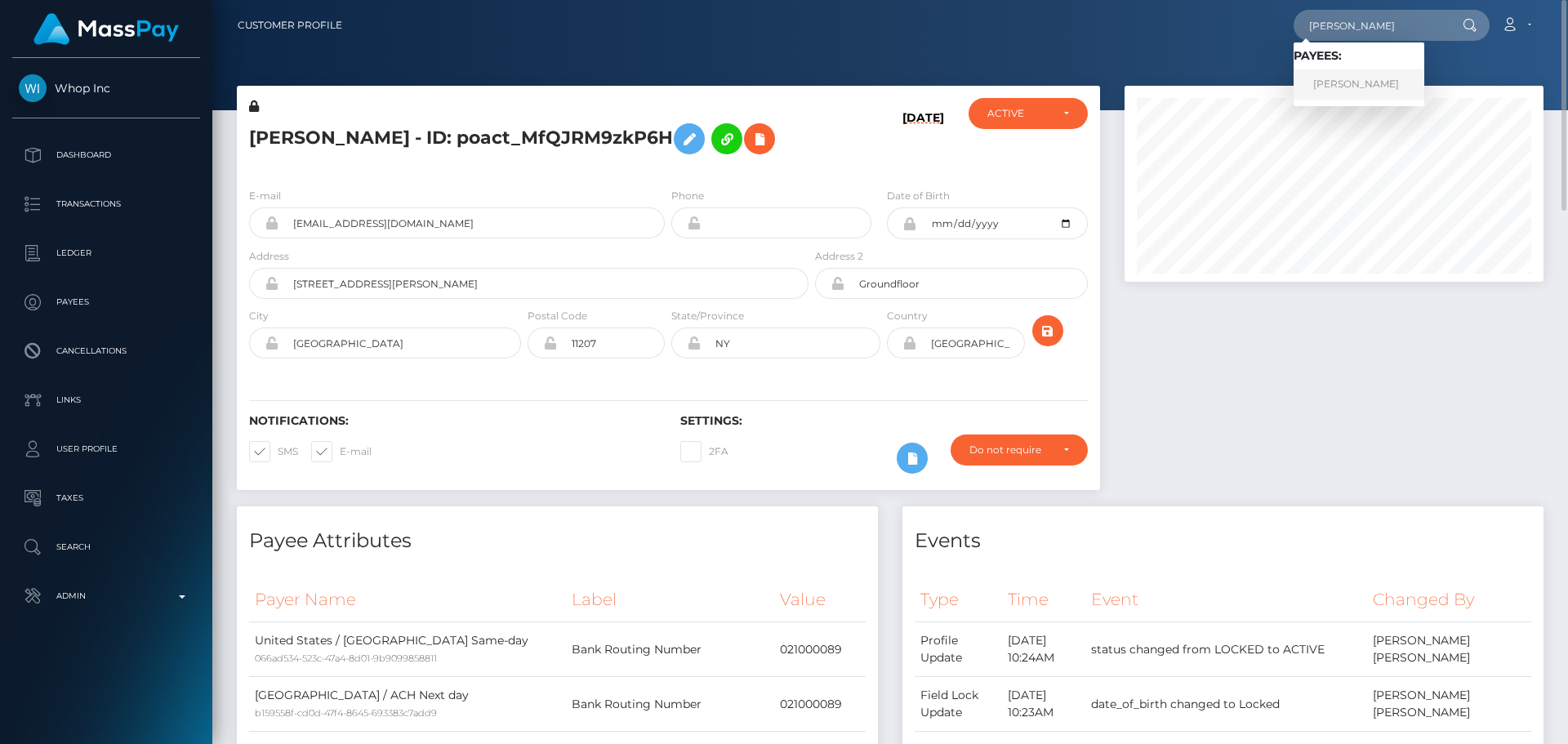
click at [1345, 90] on link "[PERSON_NAME]" at bounding box center [1358, 84] width 130 height 30
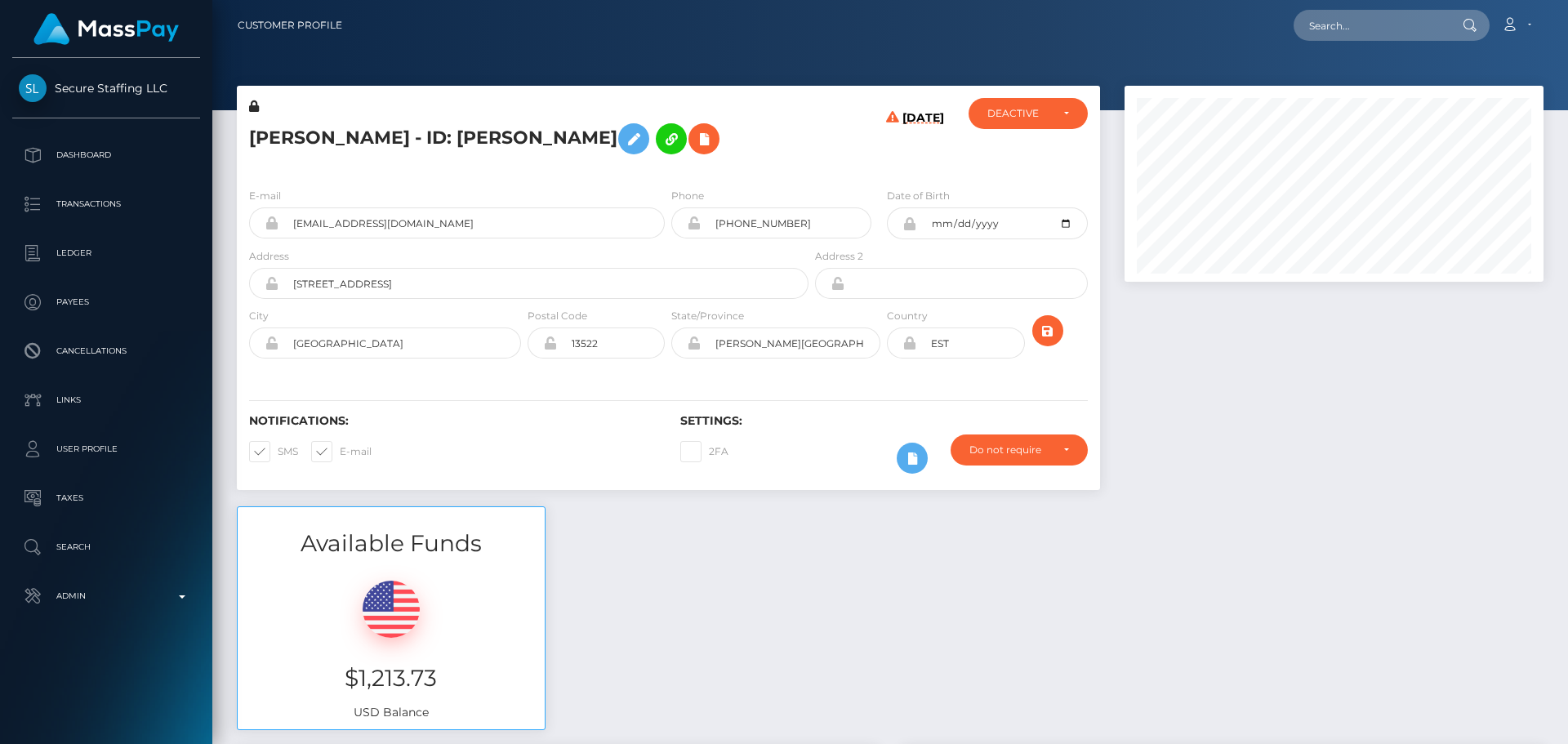
scroll to position [196, 419]
click at [778, 190] on div "Phone [PHONE_NUMBER]" at bounding box center [772, 213] width 200 height 51
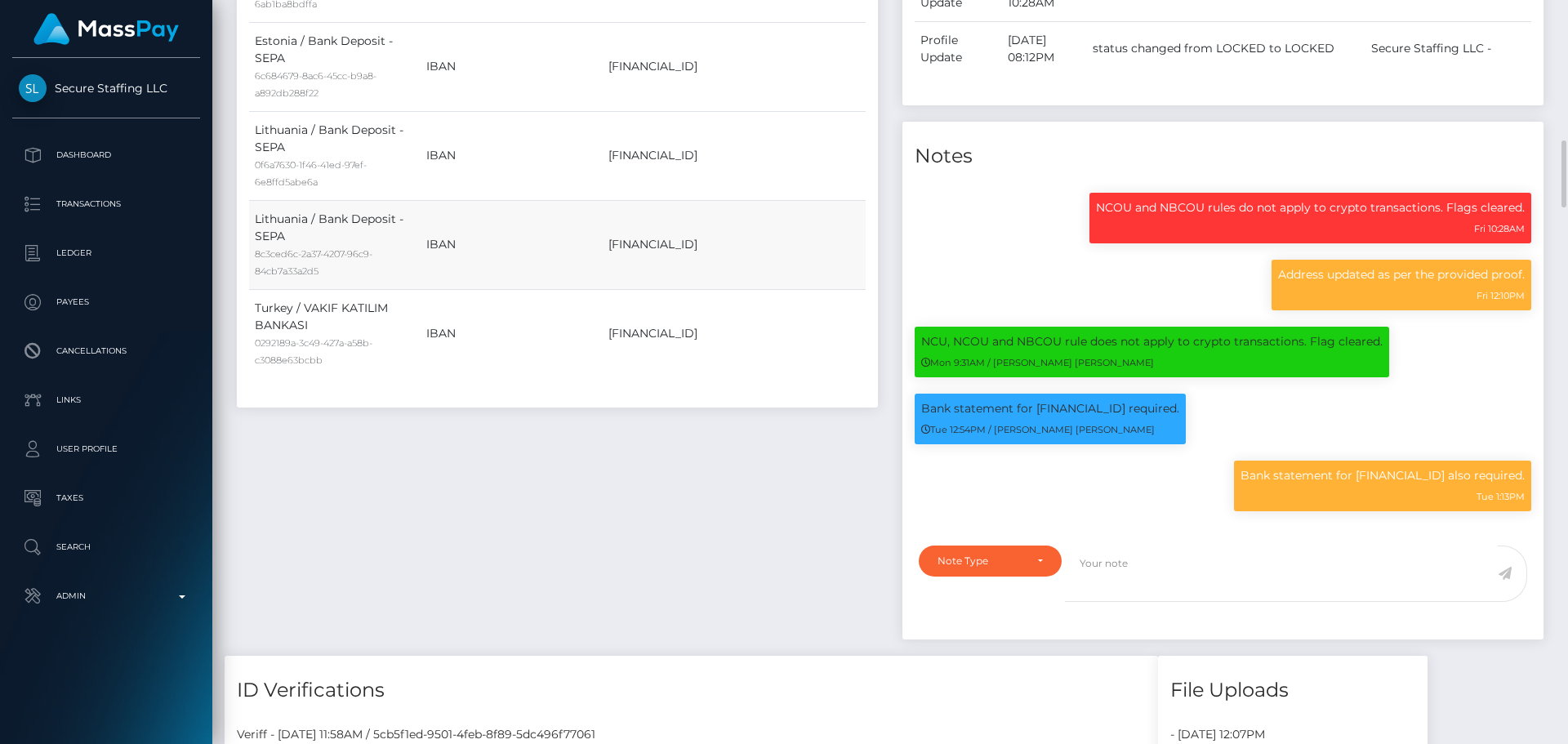
scroll to position [1633, 0]
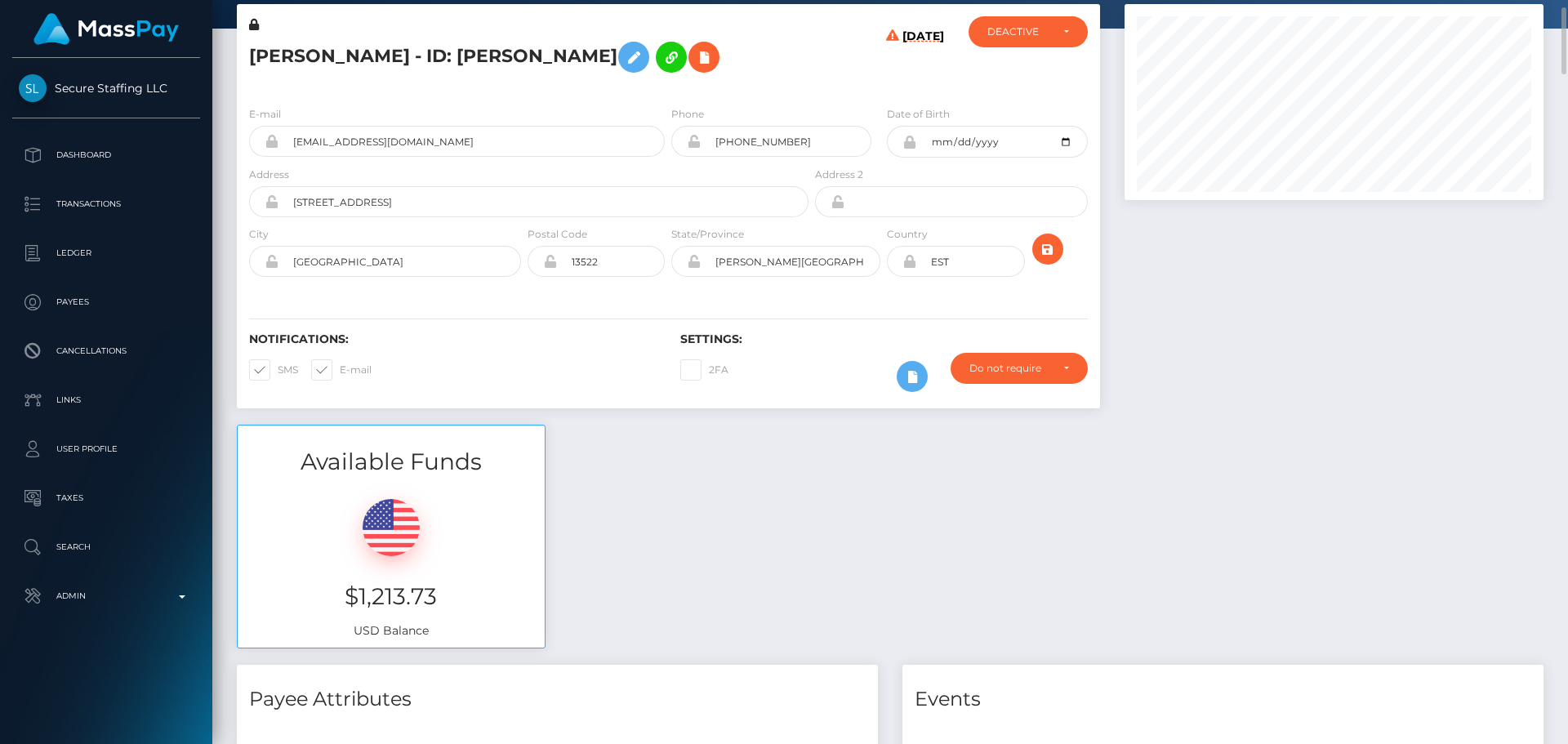
scroll to position [0, 0]
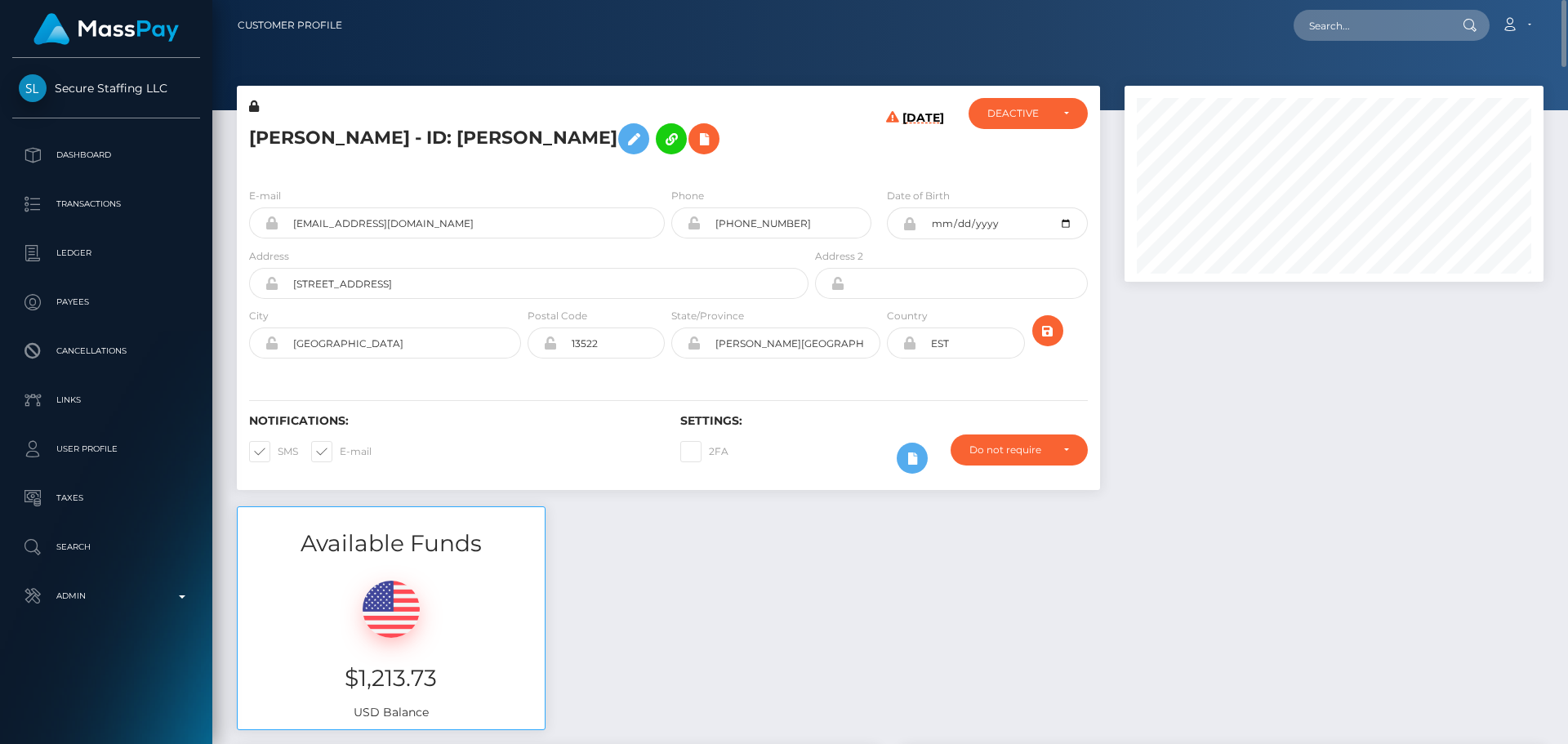
click at [288, 145] on h5 "ARINA PETROVA - ID: Arina Petrova" at bounding box center [524, 138] width 551 height 47
copy h5 "ARINA"
click at [366, 121] on h5 "ARINA PETROVA - ID: Arina Petrova" at bounding box center [524, 138] width 551 height 47
click at [362, 142] on h5 "ARINA PETROVA - ID: Arina Petrova" at bounding box center [524, 138] width 551 height 47
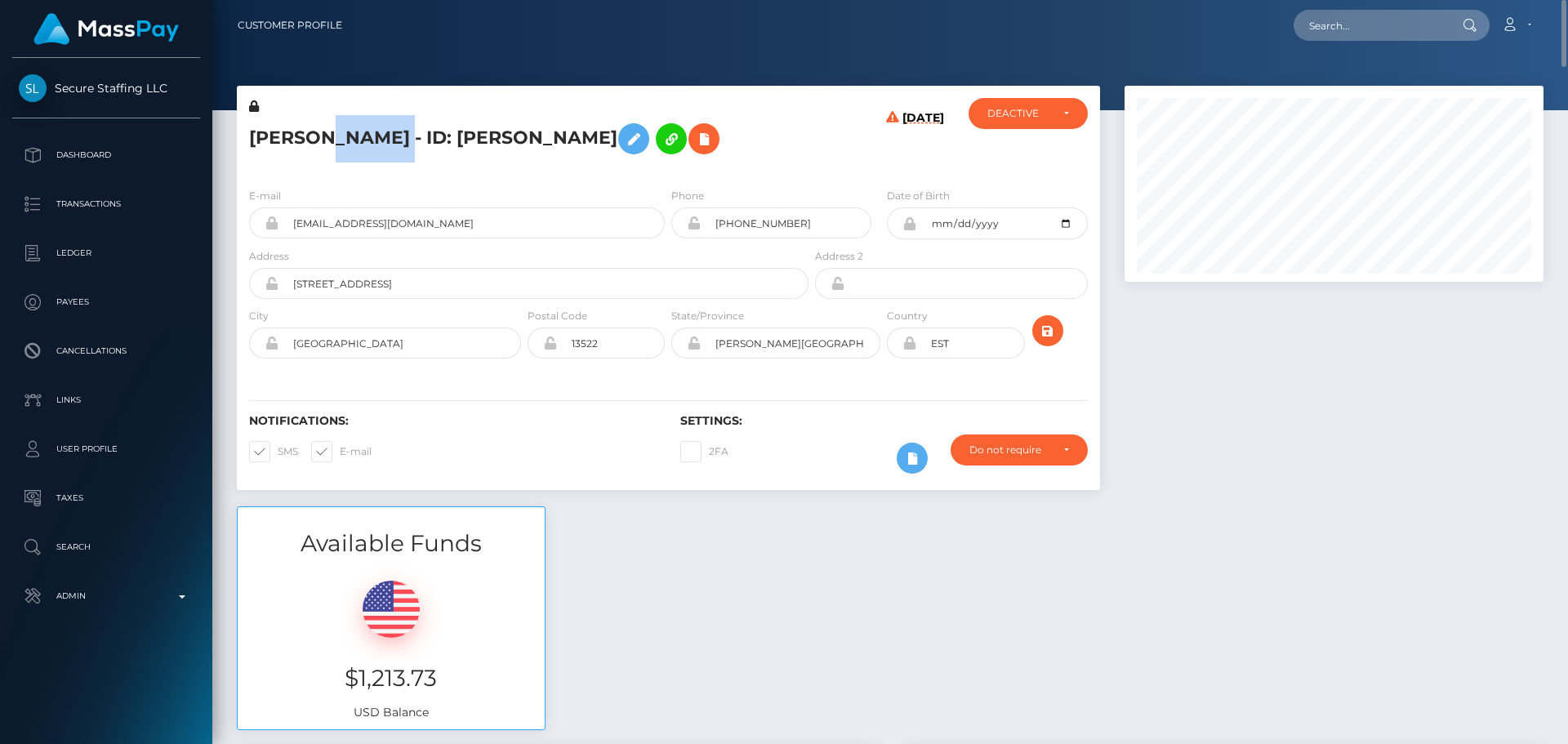
click at [362, 142] on h5 "ARINA PETROVA - ID: Arina Petrova" at bounding box center [524, 138] width 551 height 47
copy h5 "PETROVA"
click at [773, 161] on h5 "ARINA PETROVA - ID: Arina Petrova" at bounding box center [524, 138] width 551 height 47
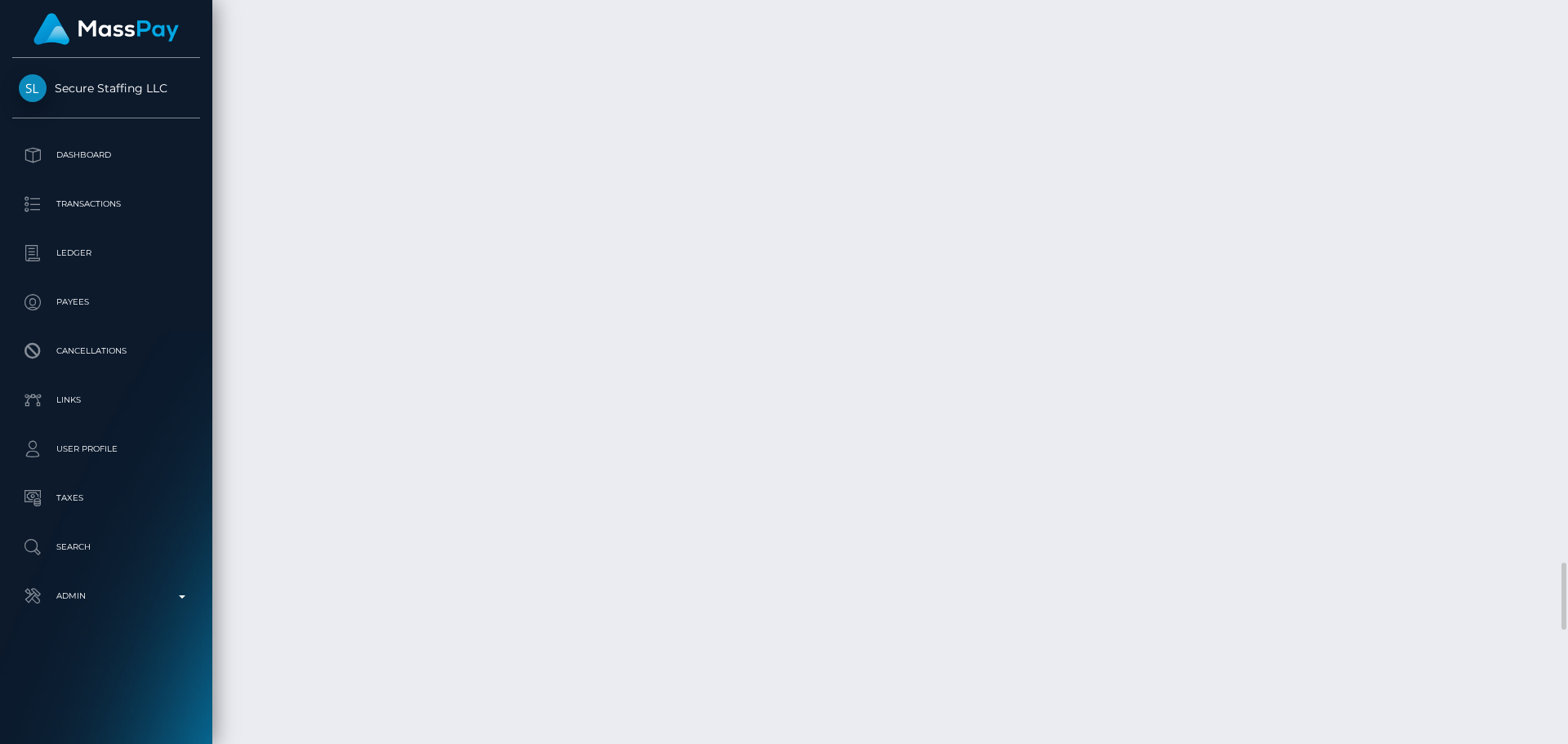
scroll to position [6124, 0]
drag, startPoint x: 389, startPoint y: 551, endPoint x: 504, endPoint y: 553, distance: 115.0
copy link "Bank Deposit - SEPA"
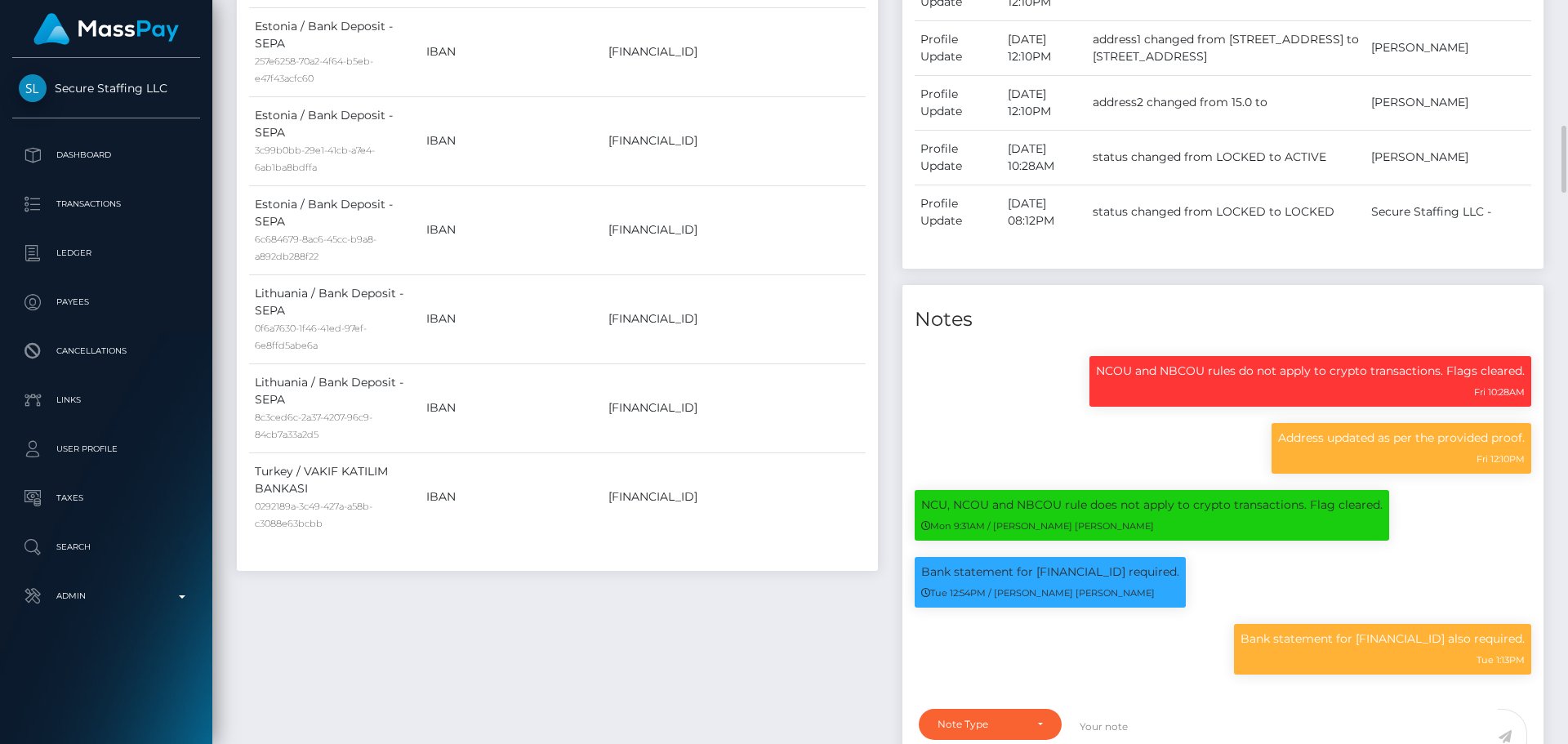
scroll to position [1797, 0]
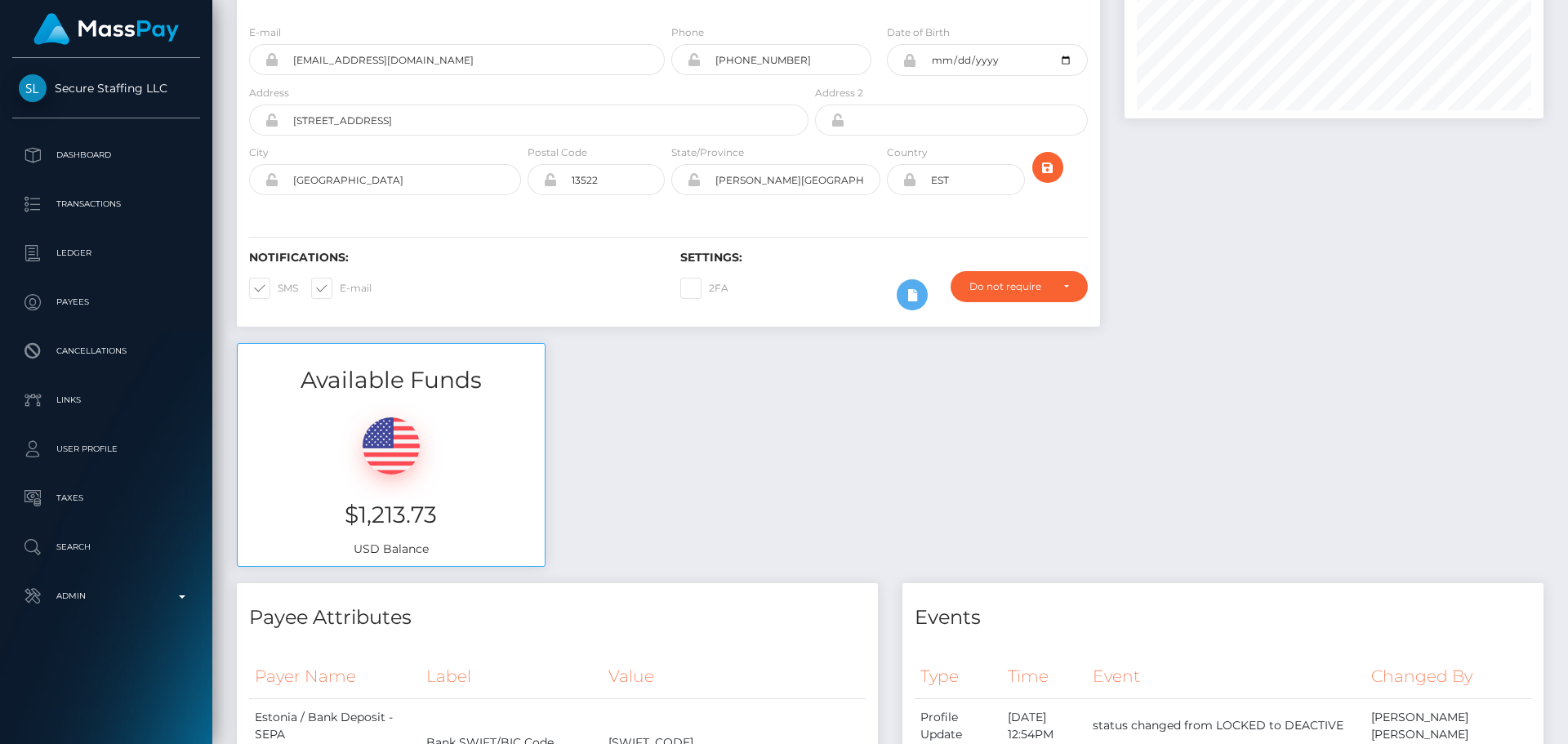
scroll to position [0, 0]
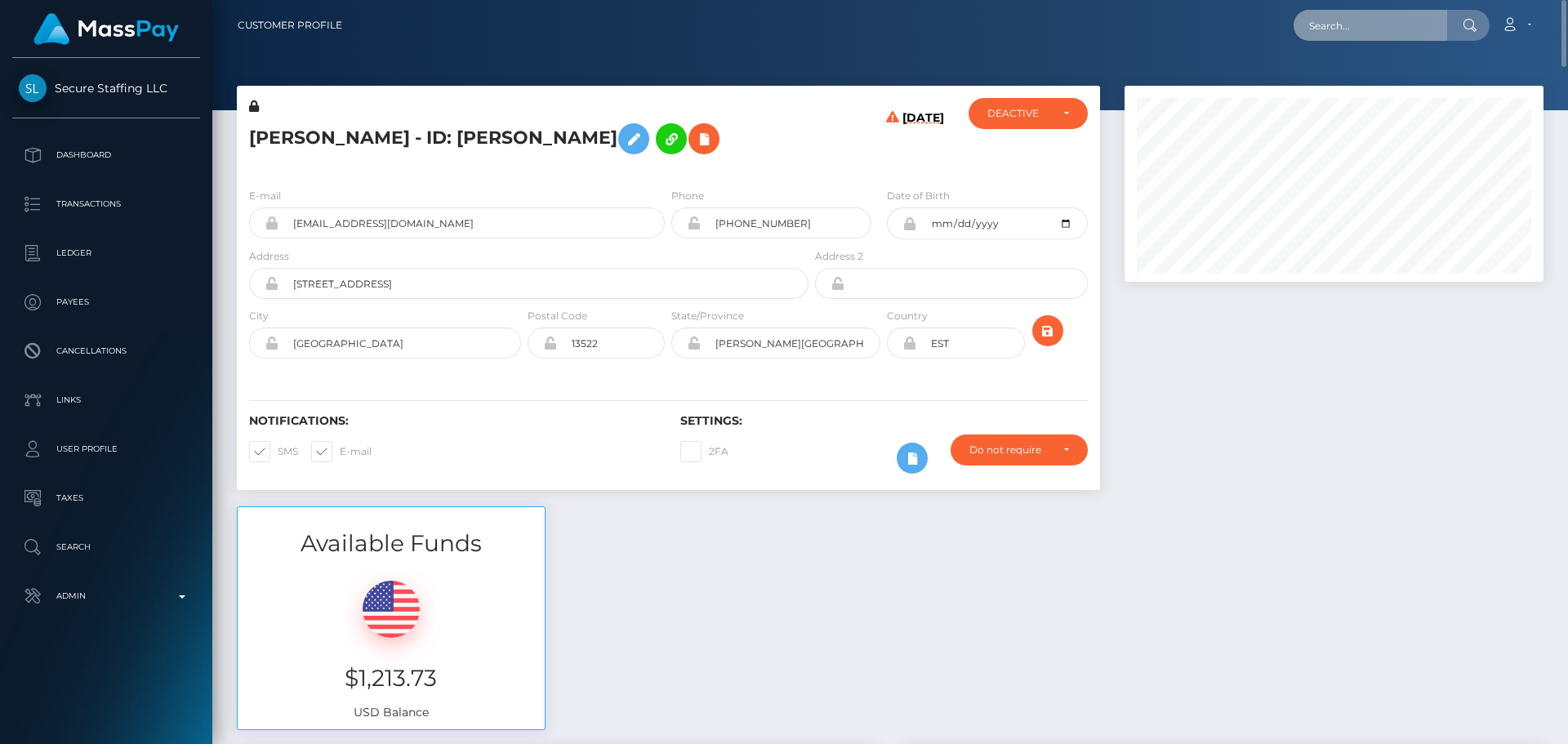
click at [1383, 24] on input "text" at bounding box center [1369, 25] width 153 height 31
paste input "soul.diva808@gmail.com"
type input "soul.diva808@gmail.com"
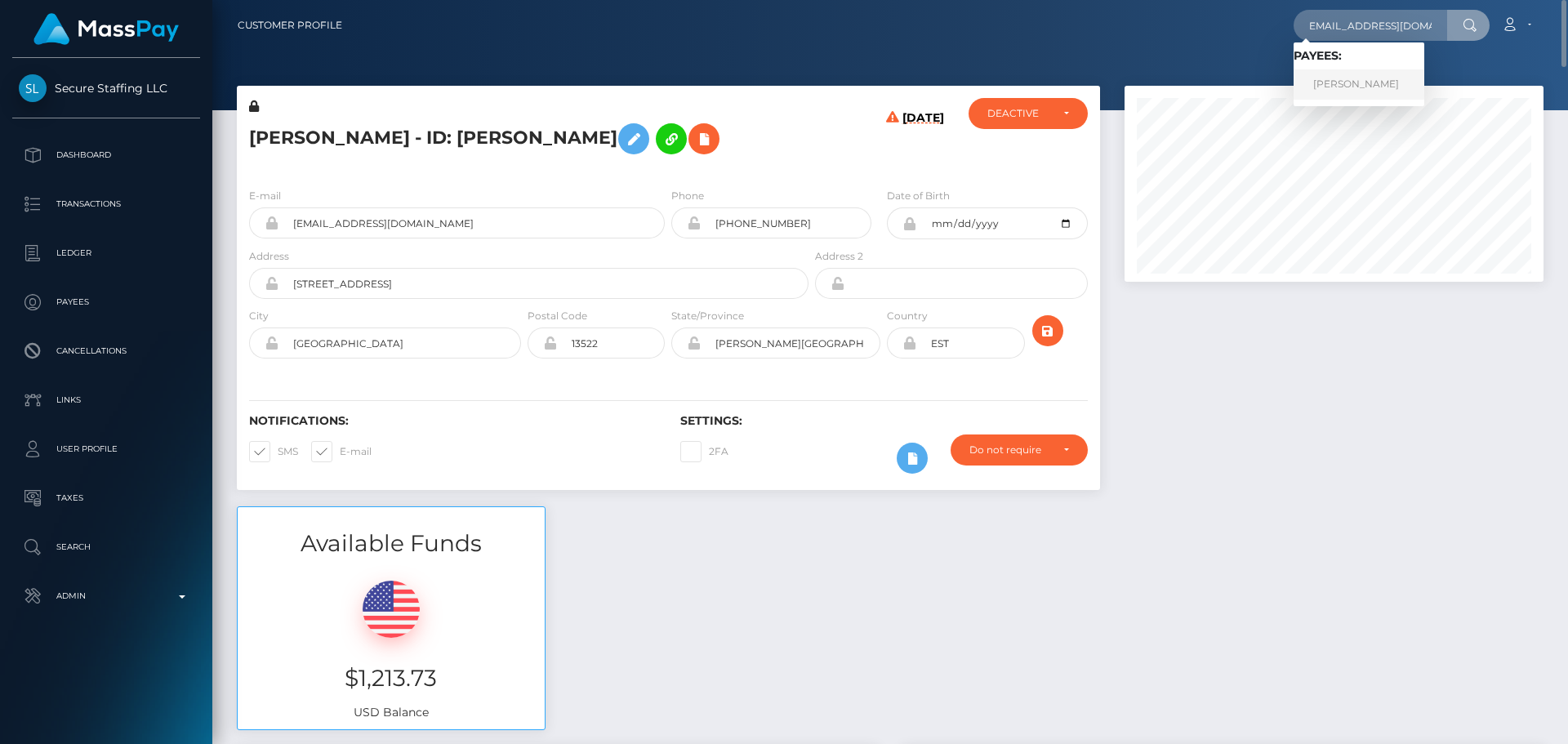
click at [1340, 80] on link "ARINA PETROVA" at bounding box center [1358, 84] width 130 height 30
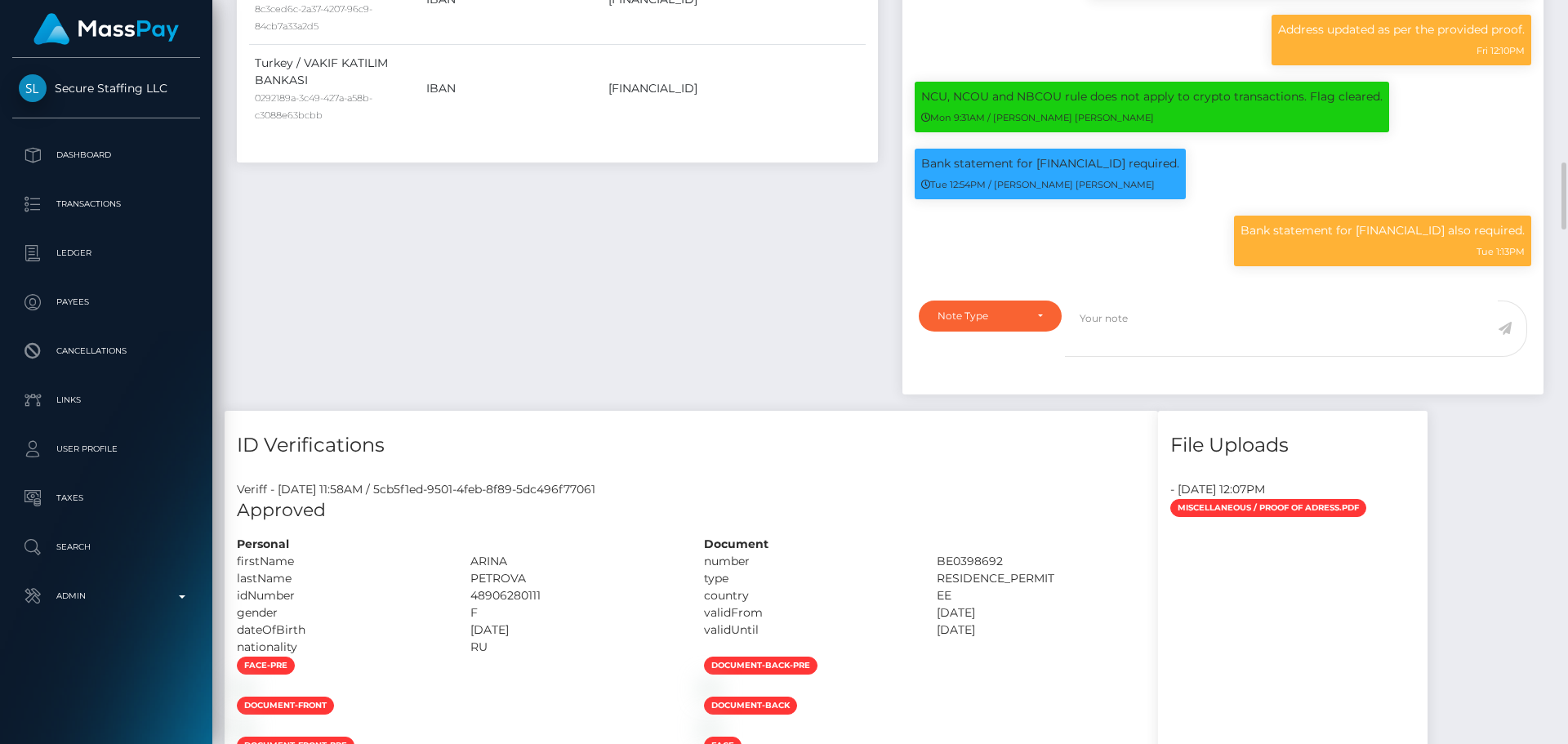
scroll to position [196, 419]
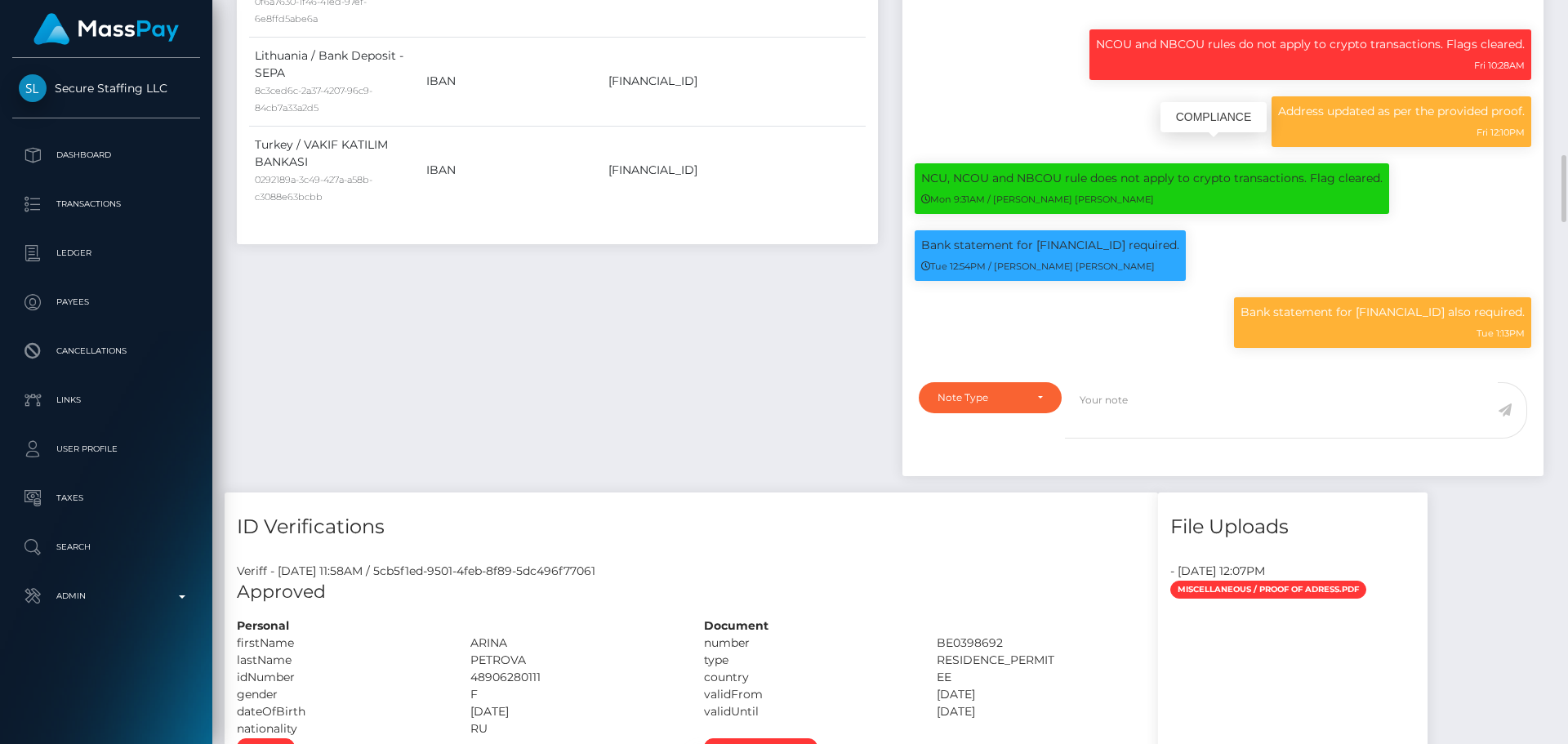
scroll to position [816283, 816159]
click at [1088, 254] on p "Bank statement for EE567700771004195279 required." at bounding box center [1050, 245] width 258 height 17
copy p "EE567700771004195279"
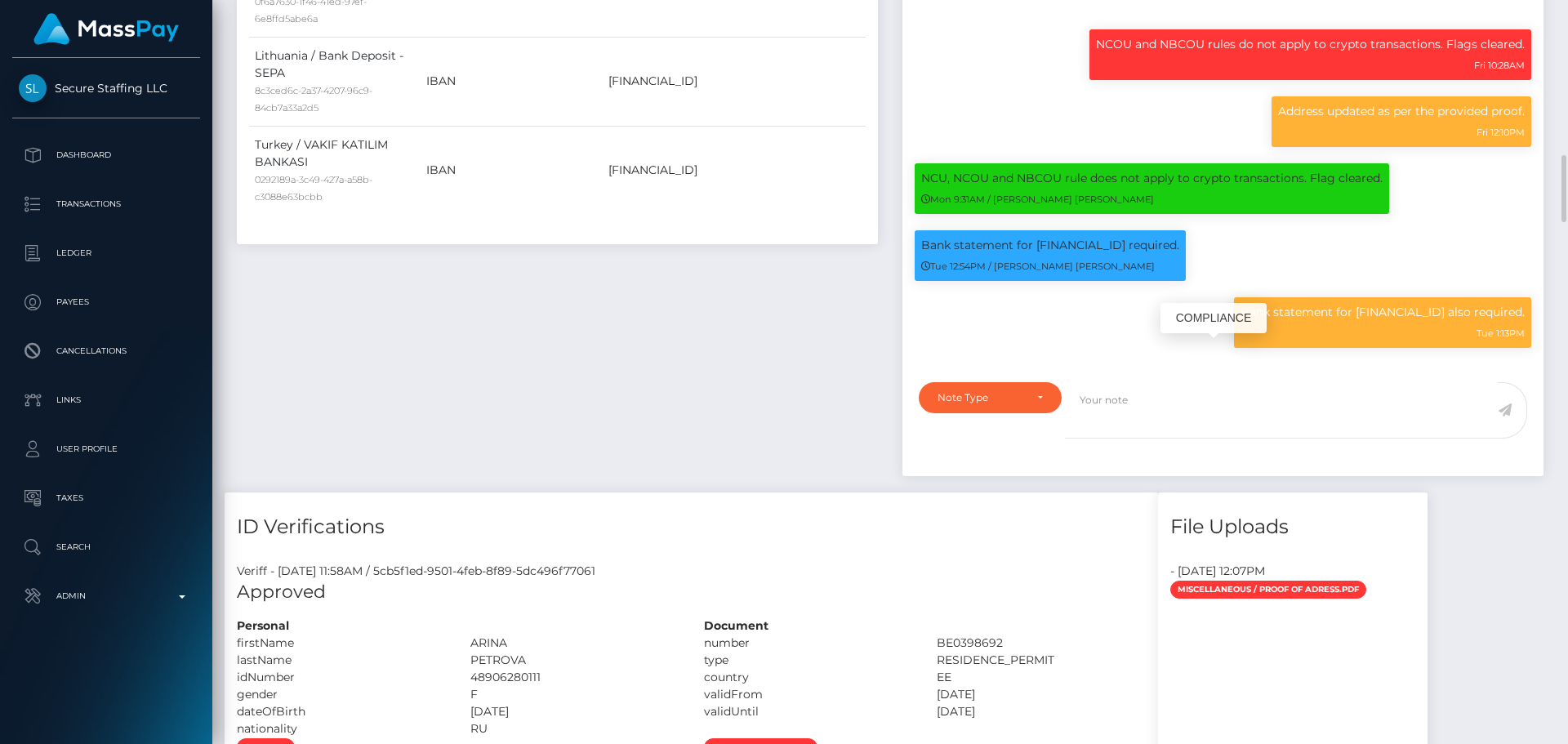
click at [1345, 321] on p "Bank statement for LT883500010018565898 also required." at bounding box center [1383, 312] width 284 height 17
copy p "LT883500010018565898"
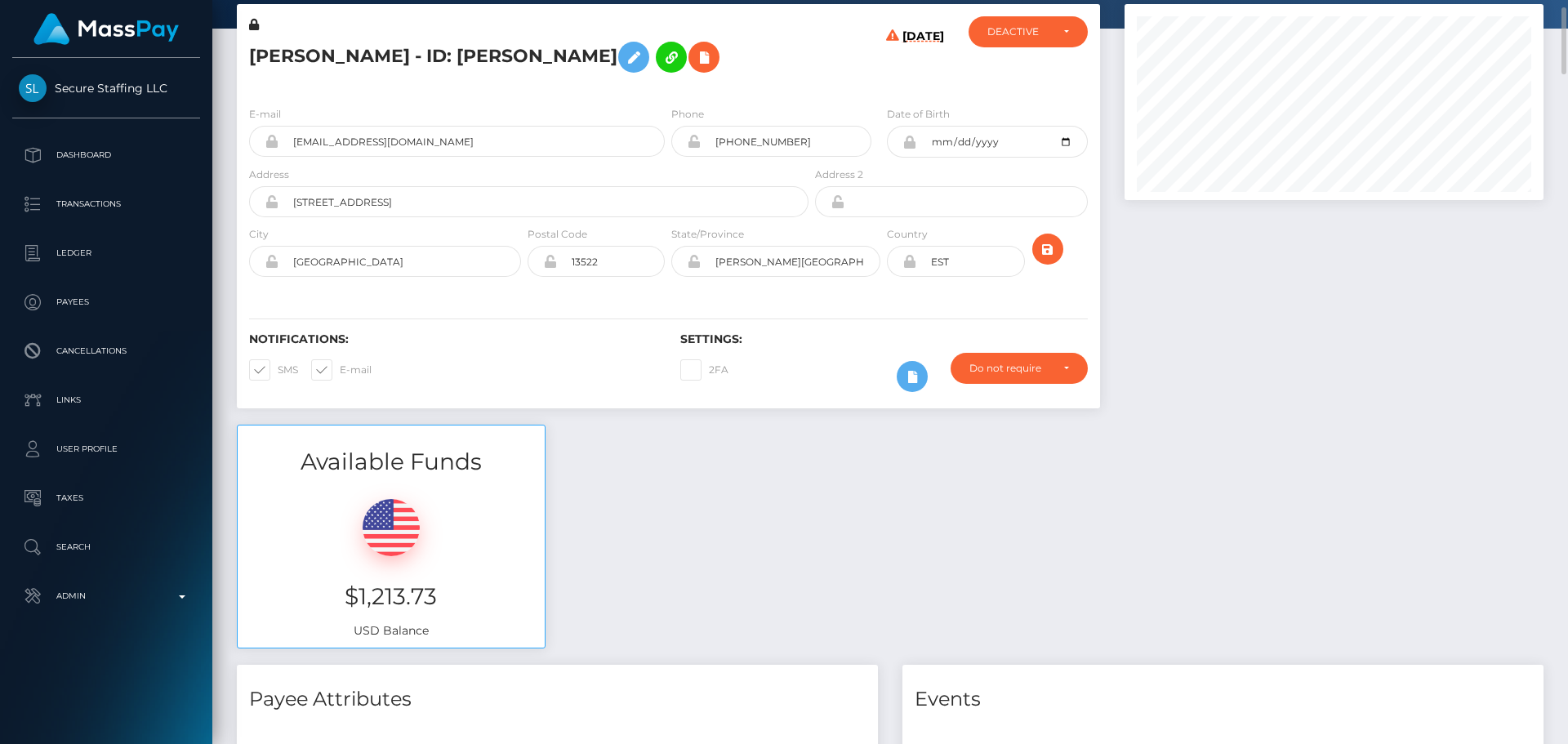
scroll to position [0, 0]
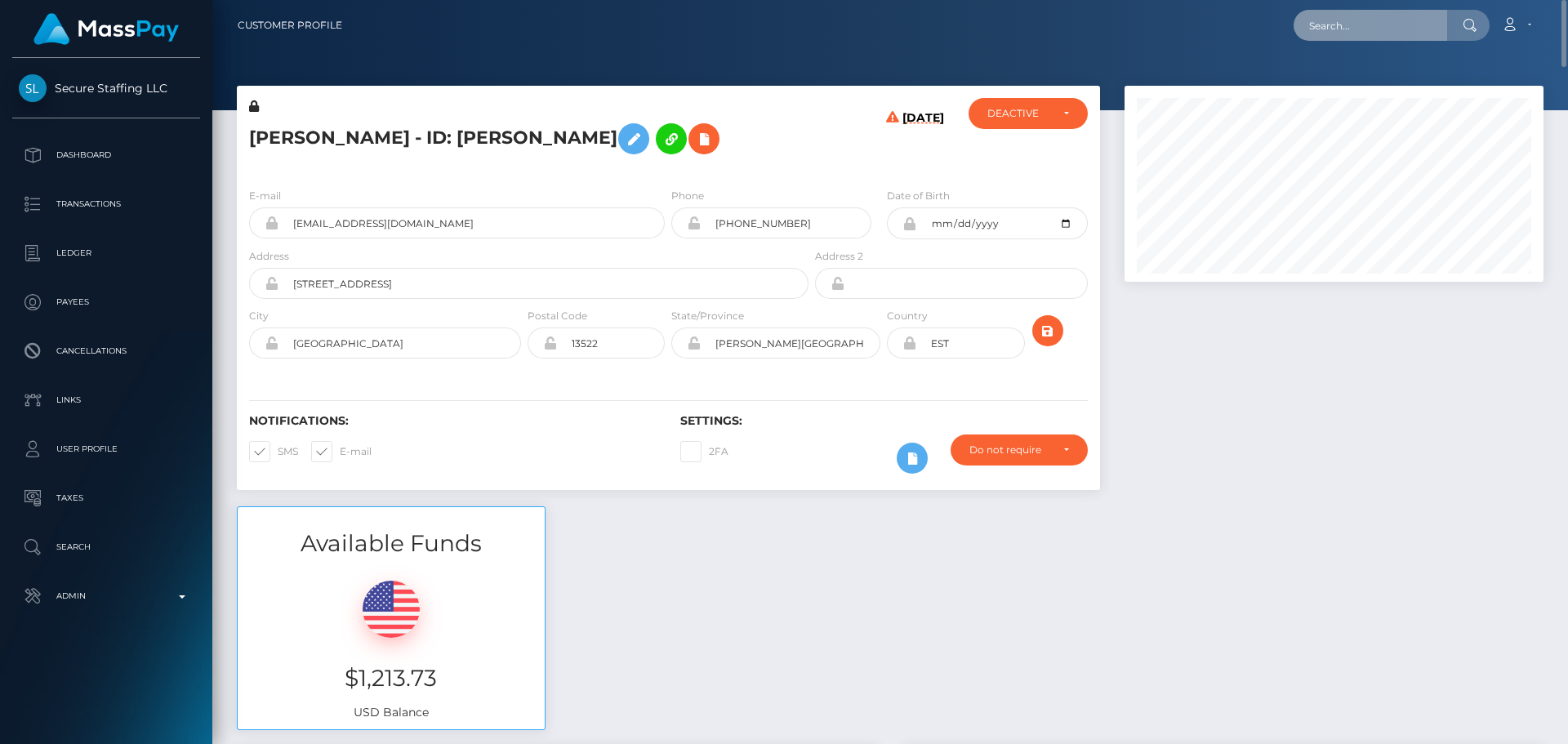
click at [1337, 30] on input "text" at bounding box center [1369, 25] width 153 height 31
paste input "poact_IOZHMiyO5ki5"
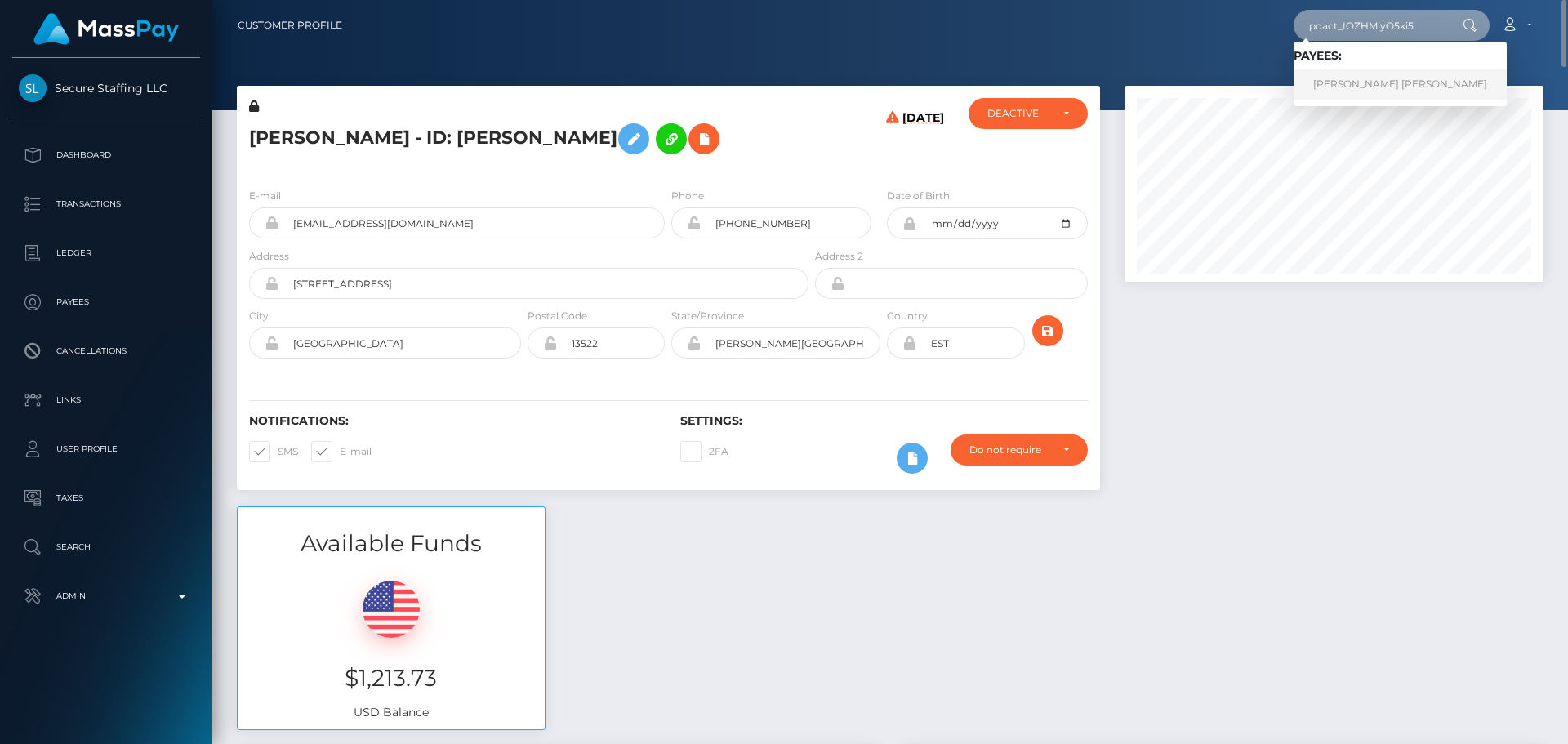
type input "poact_IOZHMiyO5ki5"
click at [1332, 97] on link "Gilberto Clayton Egon Sanches" at bounding box center [1399, 84] width 213 height 30
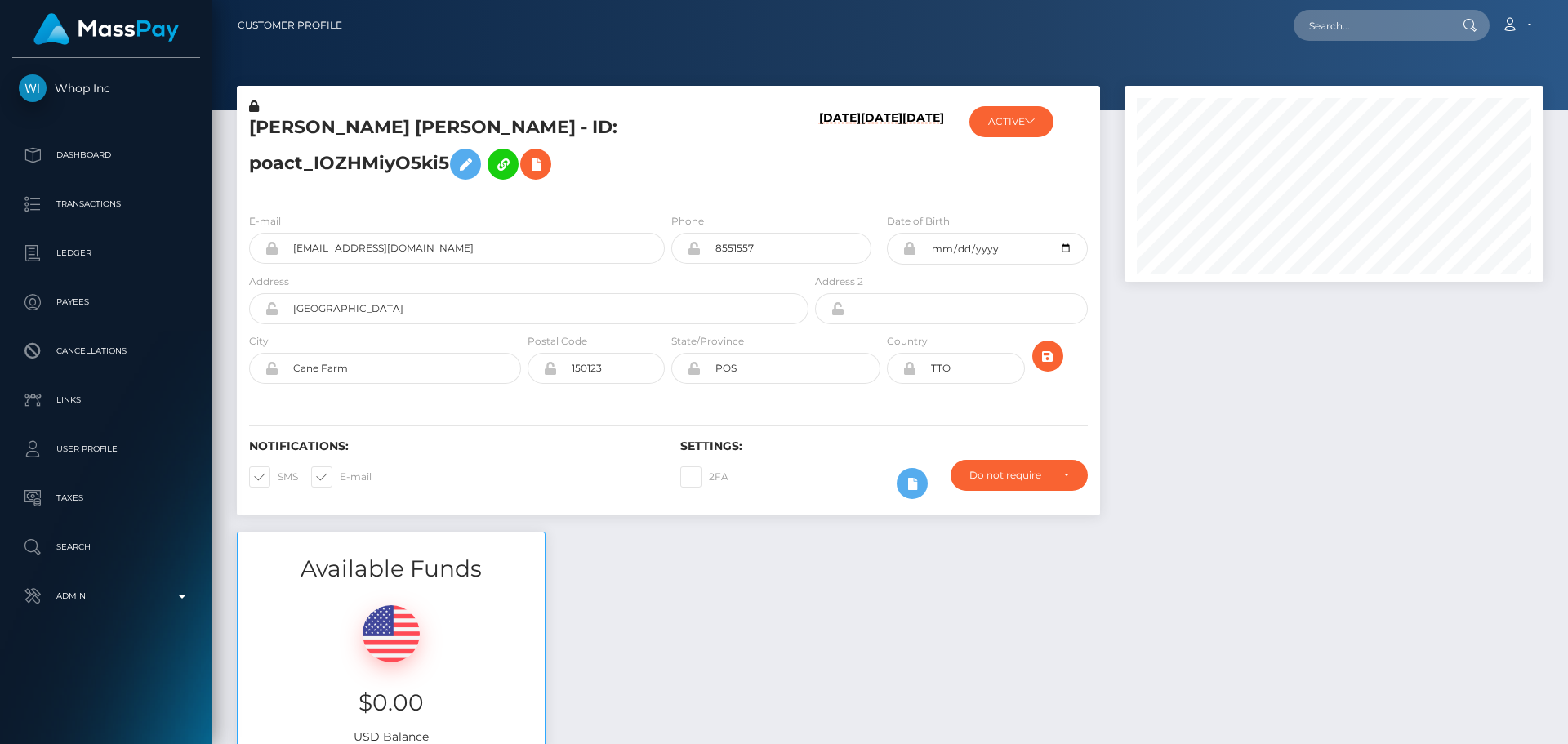
scroll to position [196, 419]
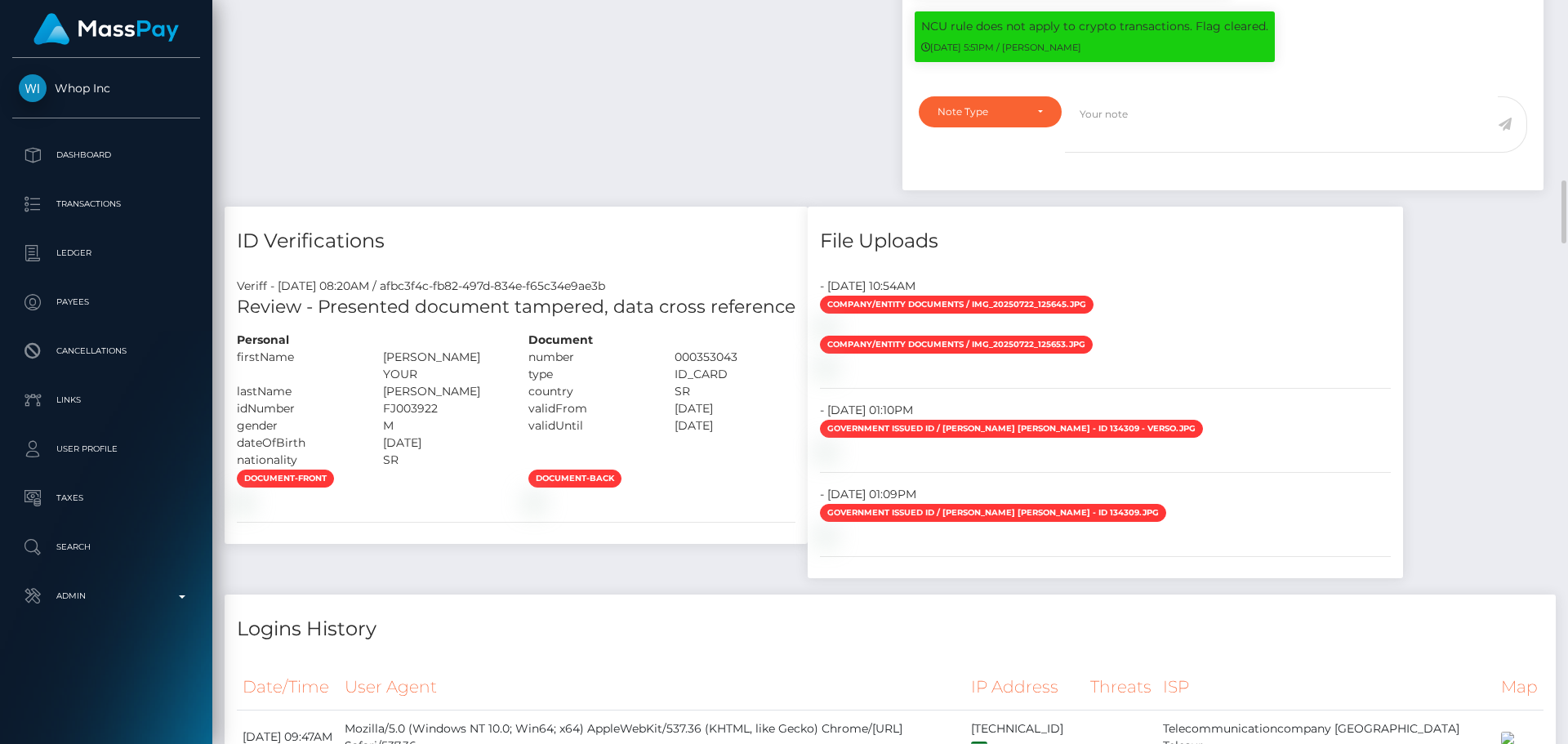
scroll to position [2205, 0]
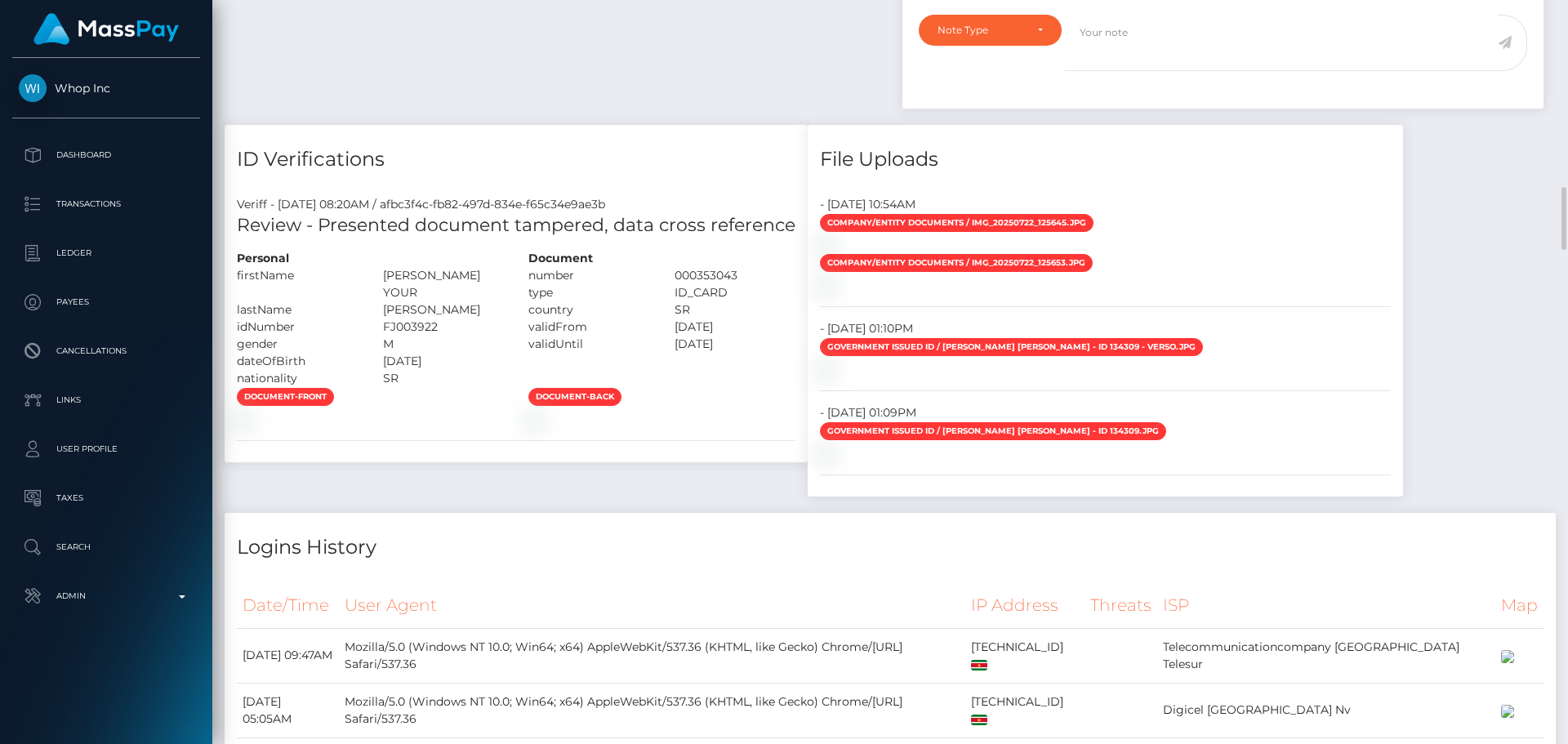
click at [680, 163] on div "ID Verifications Veriff - [DATE] 08:20AM / afbc3f4c-fb82-497d-834e-f65c34e9ae3b…" at bounding box center [515, 294] width 583 height 338
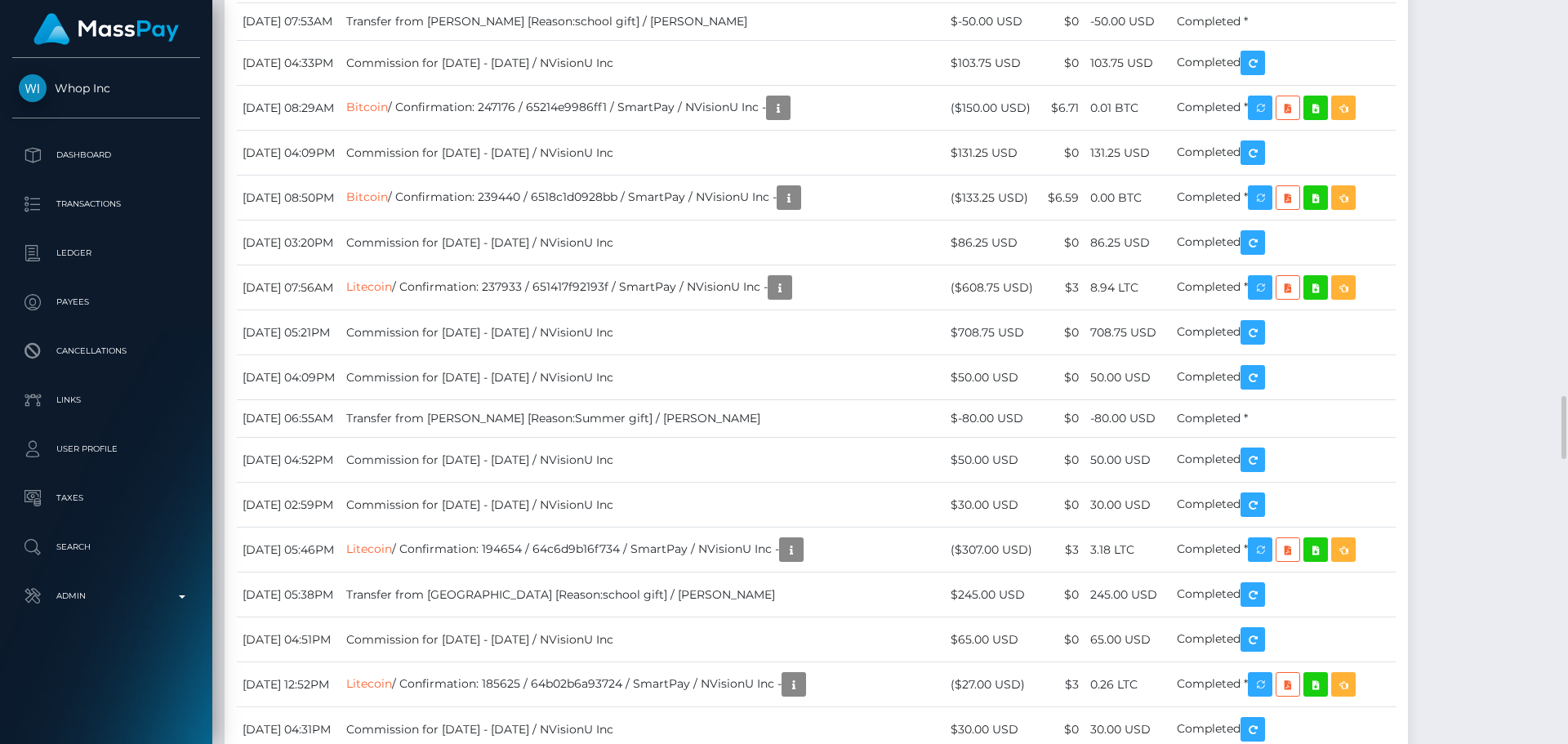
scroll to position [4333, 0]
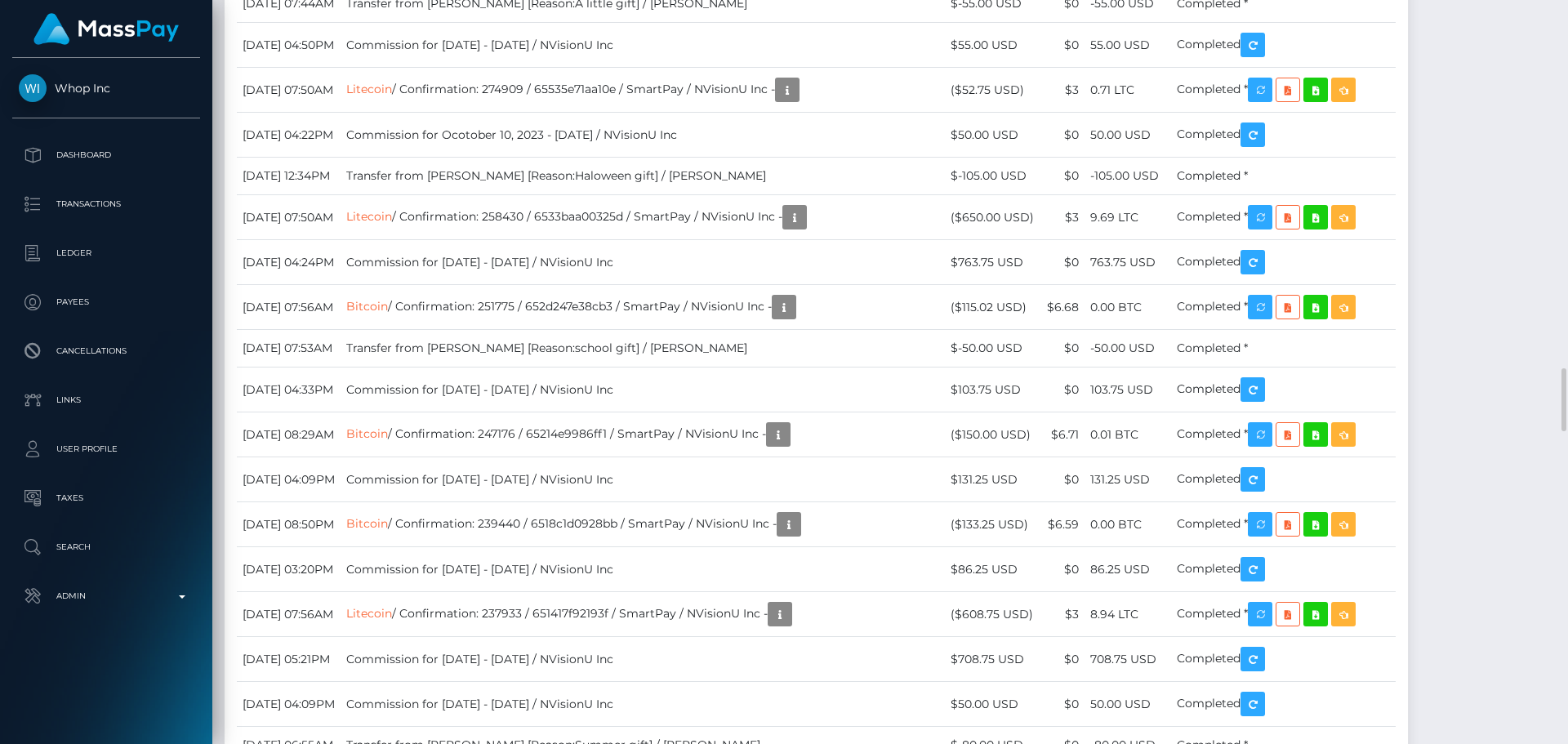
drag, startPoint x: 1001, startPoint y: 407, endPoint x: 1014, endPoint y: 409, distance: 13.2
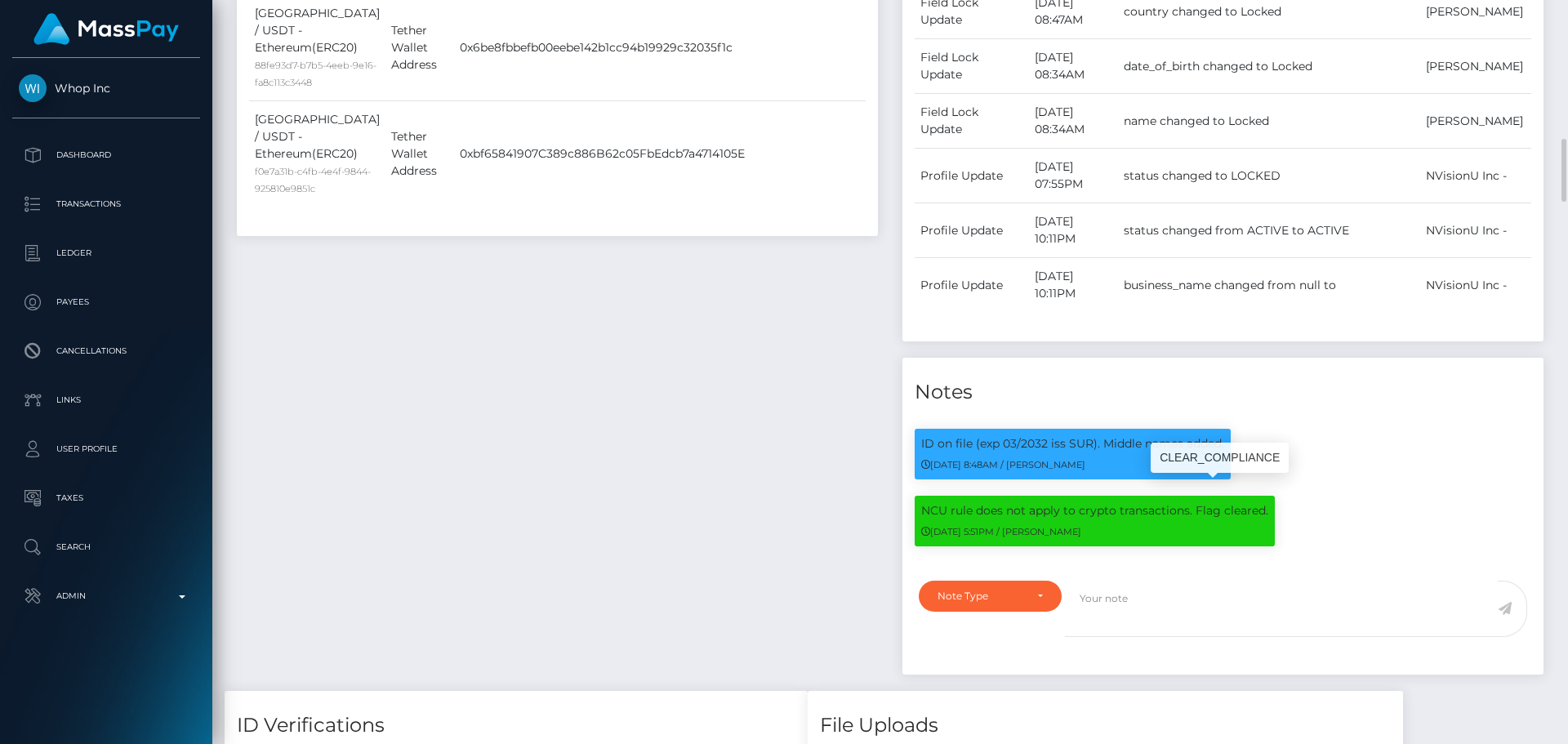
scroll to position [196, 419]
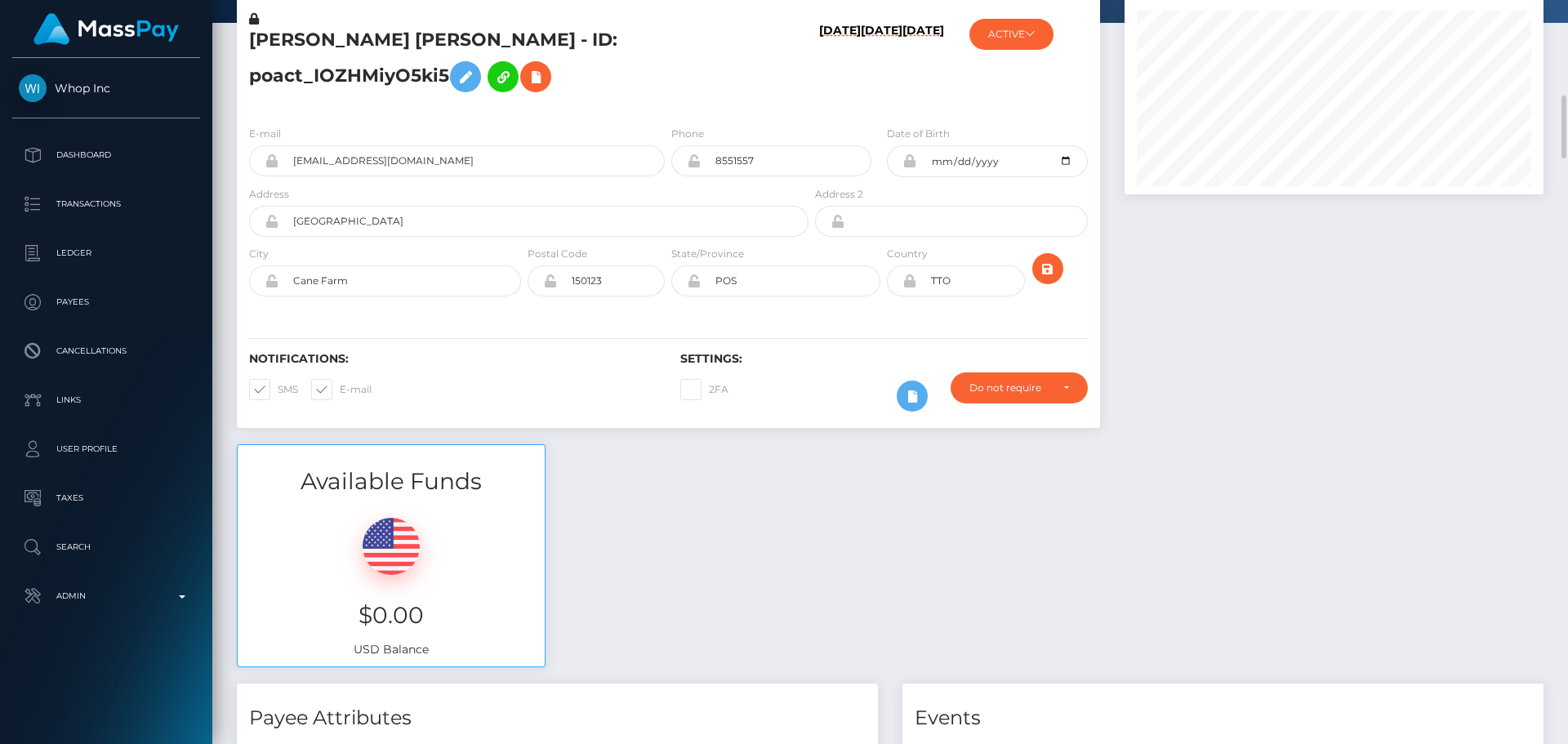
scroll to position [0, 0]
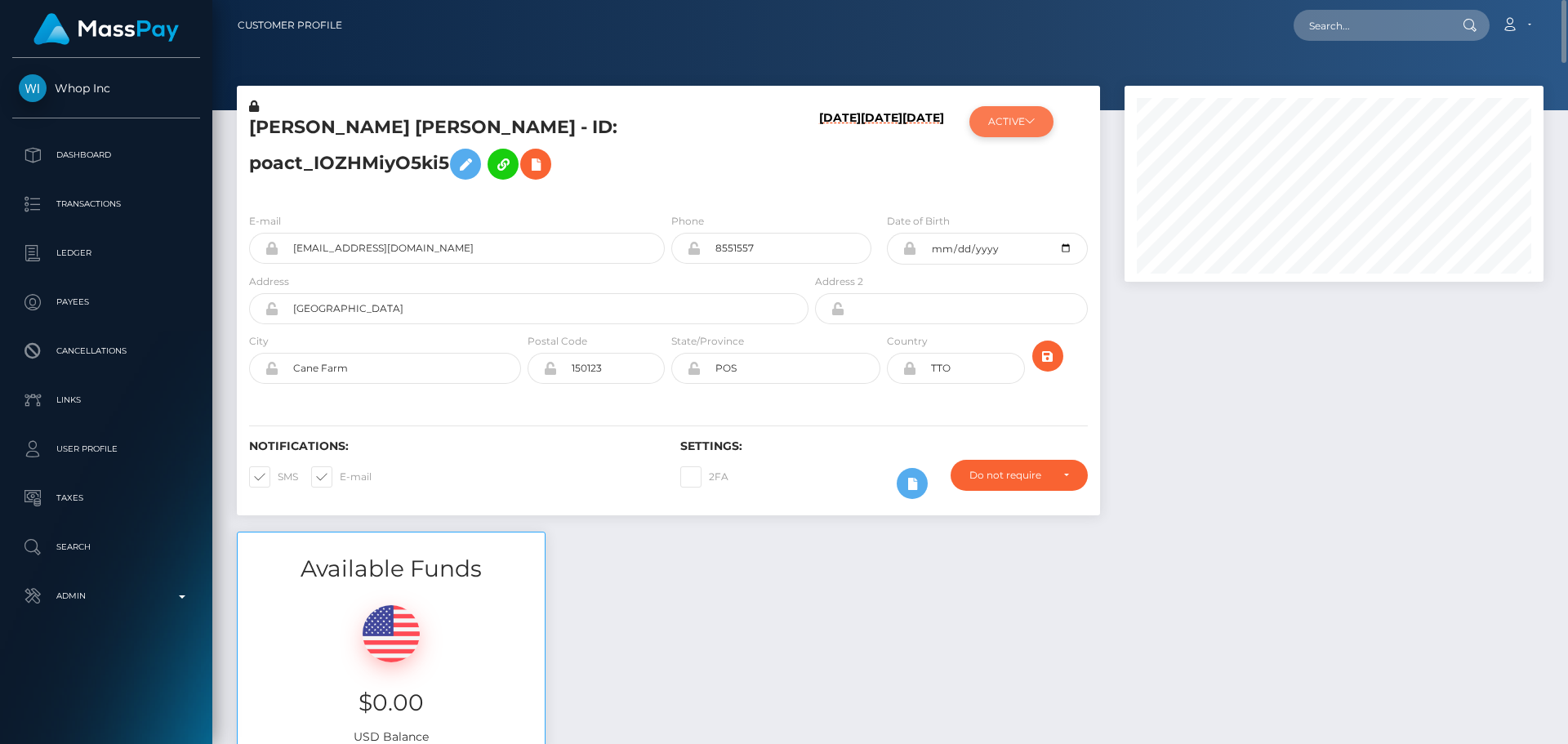
click at [1018, 122] on button "ACTIVE" at bounding box center [1011, 121] width 84 height 31
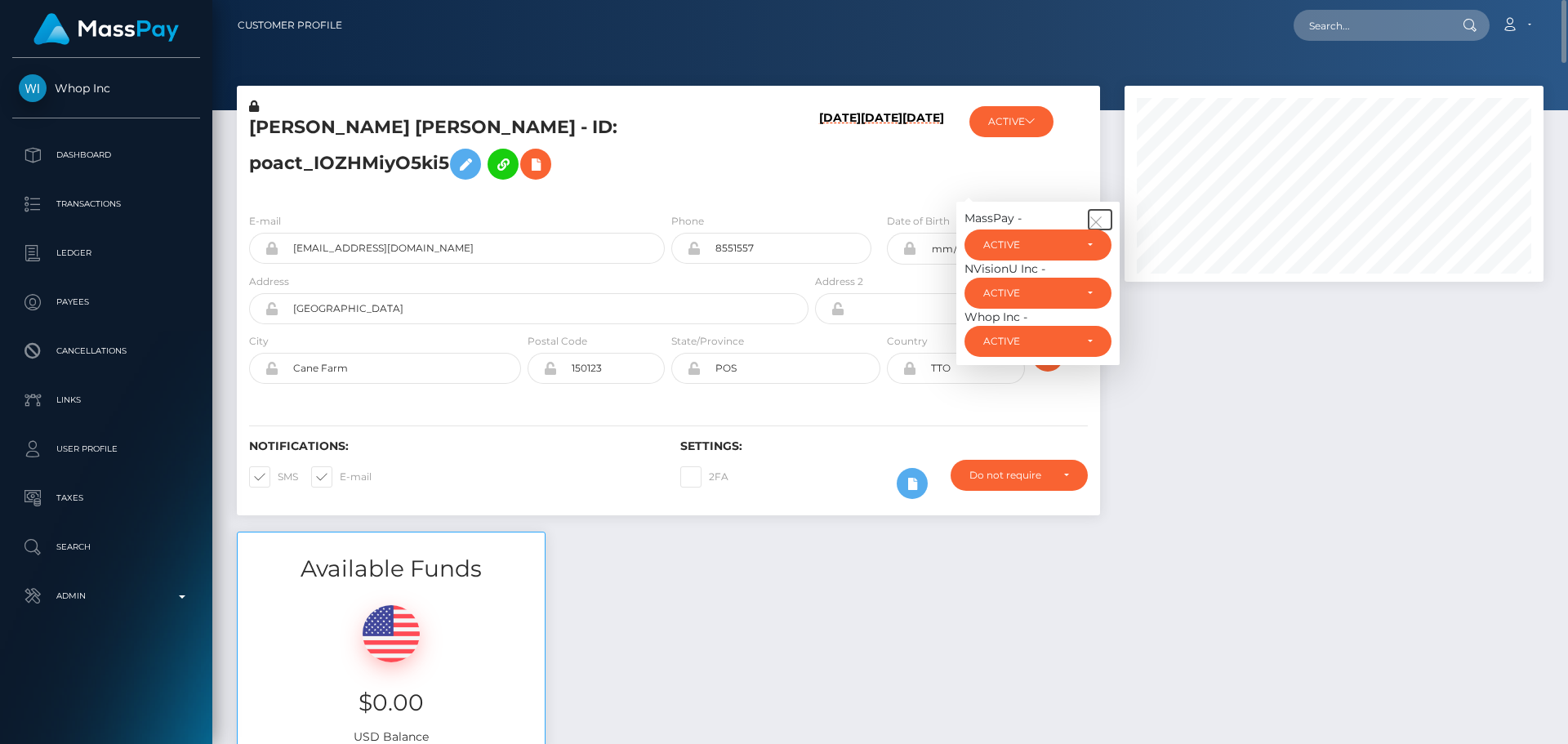
click at [1098, 218] on icon "button" at bounding box center [1095, 222] width 15 height 15
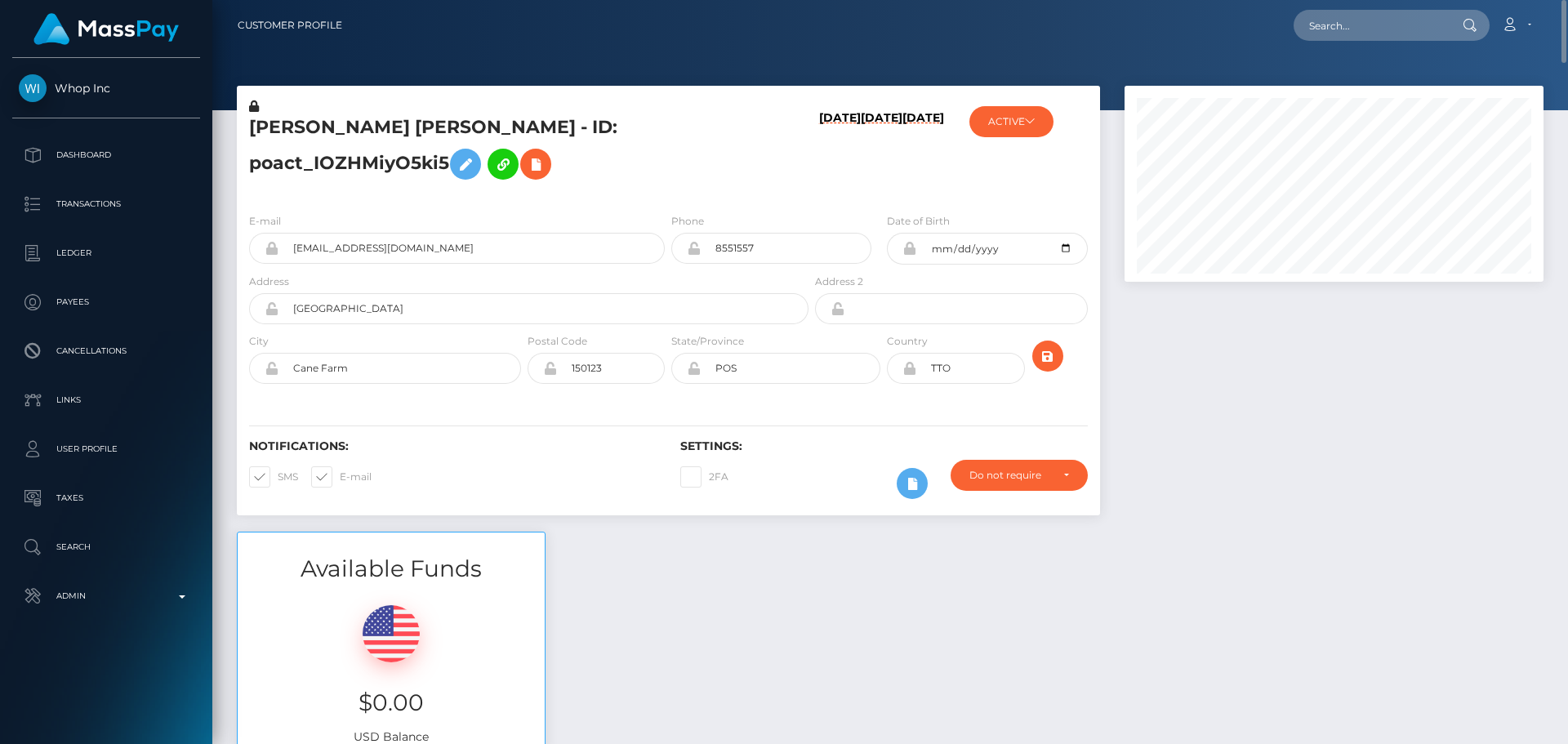
click at [841, 170] on h6 "[DATE]" at bounding box center [839, 152] width 42 height 82
click at [1030, 125] on icon at bounding box center [1030, 121] width 10 height 10
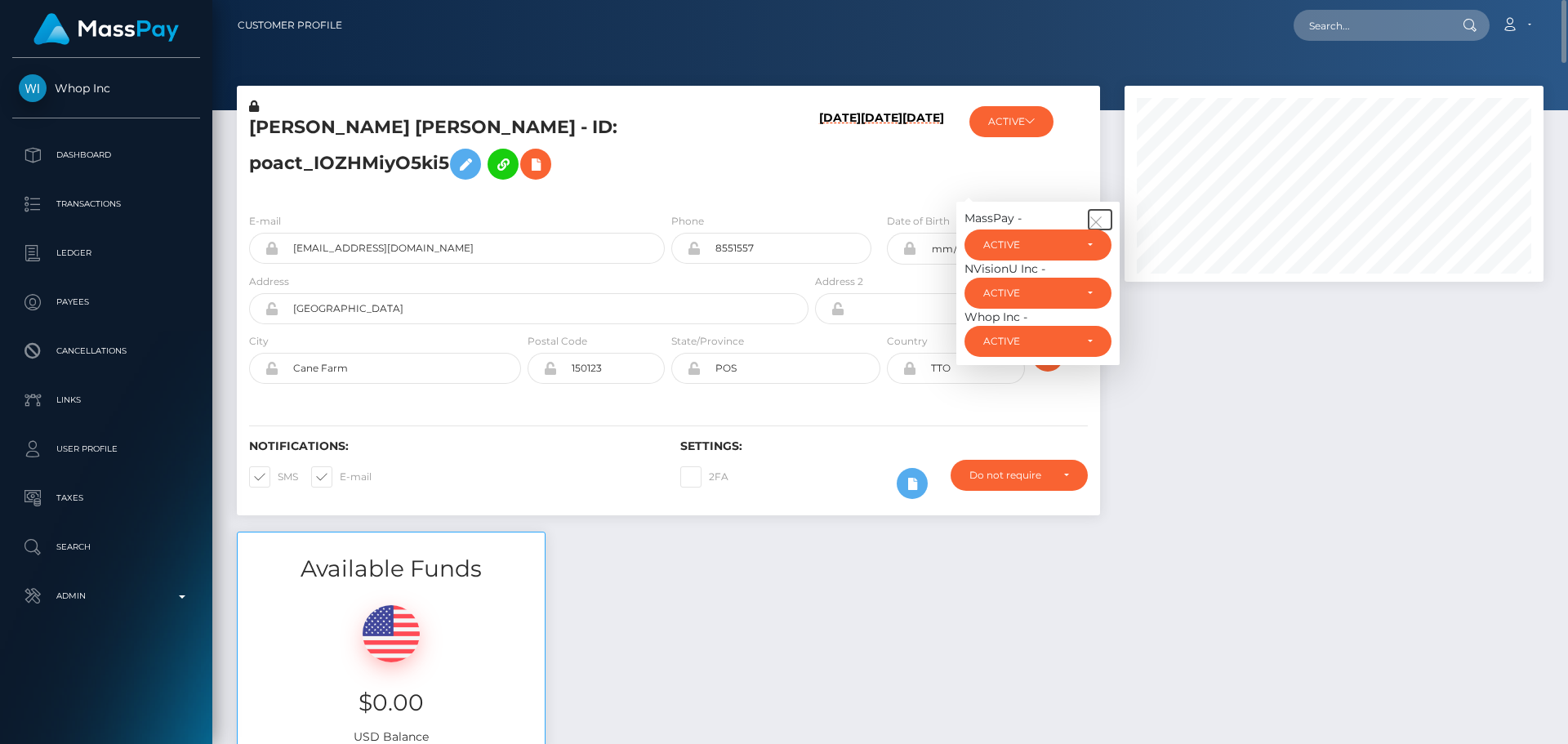
click at [1096, 211] on button "button" at bounding box center [1100, 220] width 23 height 20
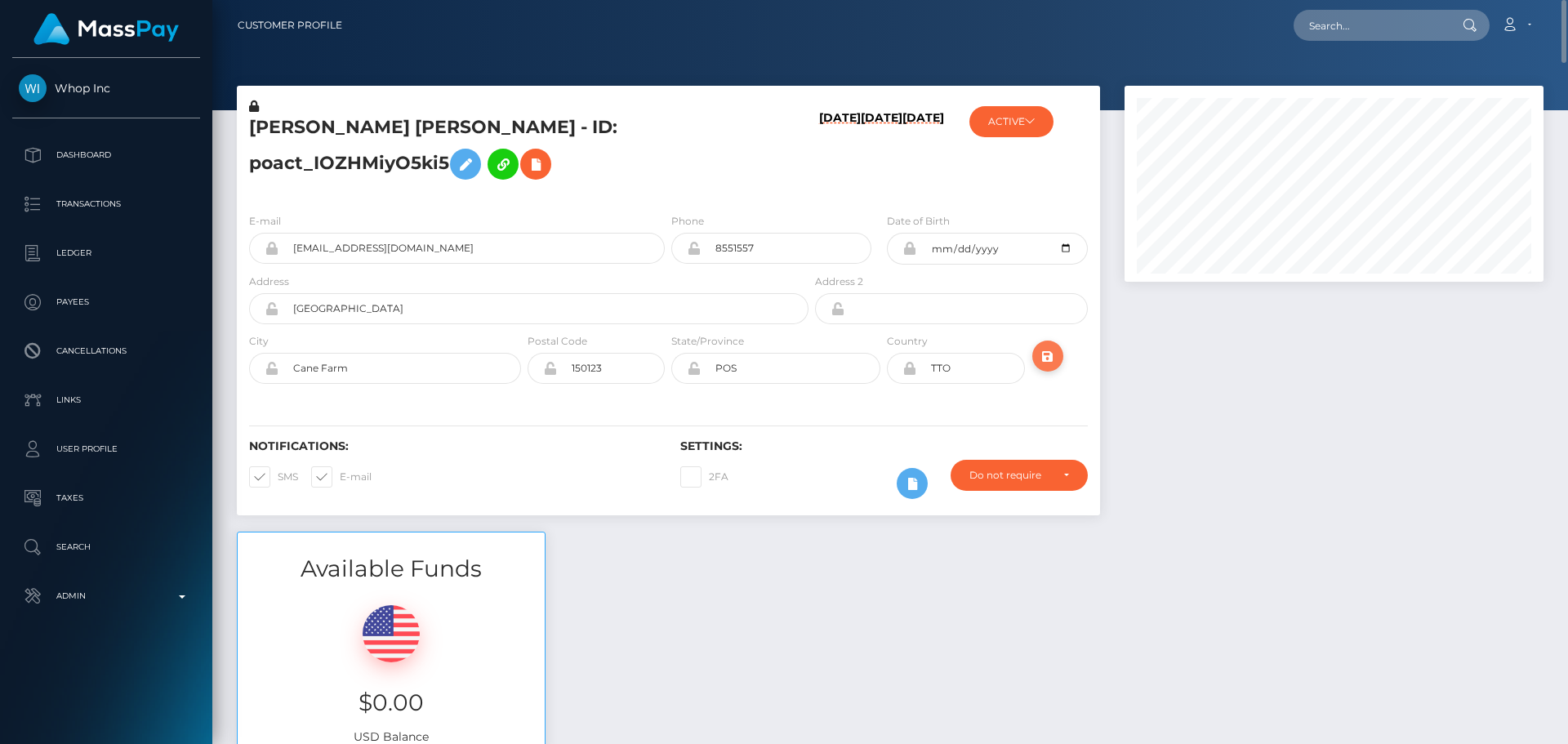
click at [1050, 350] on icon "submit" at bounding box center [1047, 356] width 20 height 20
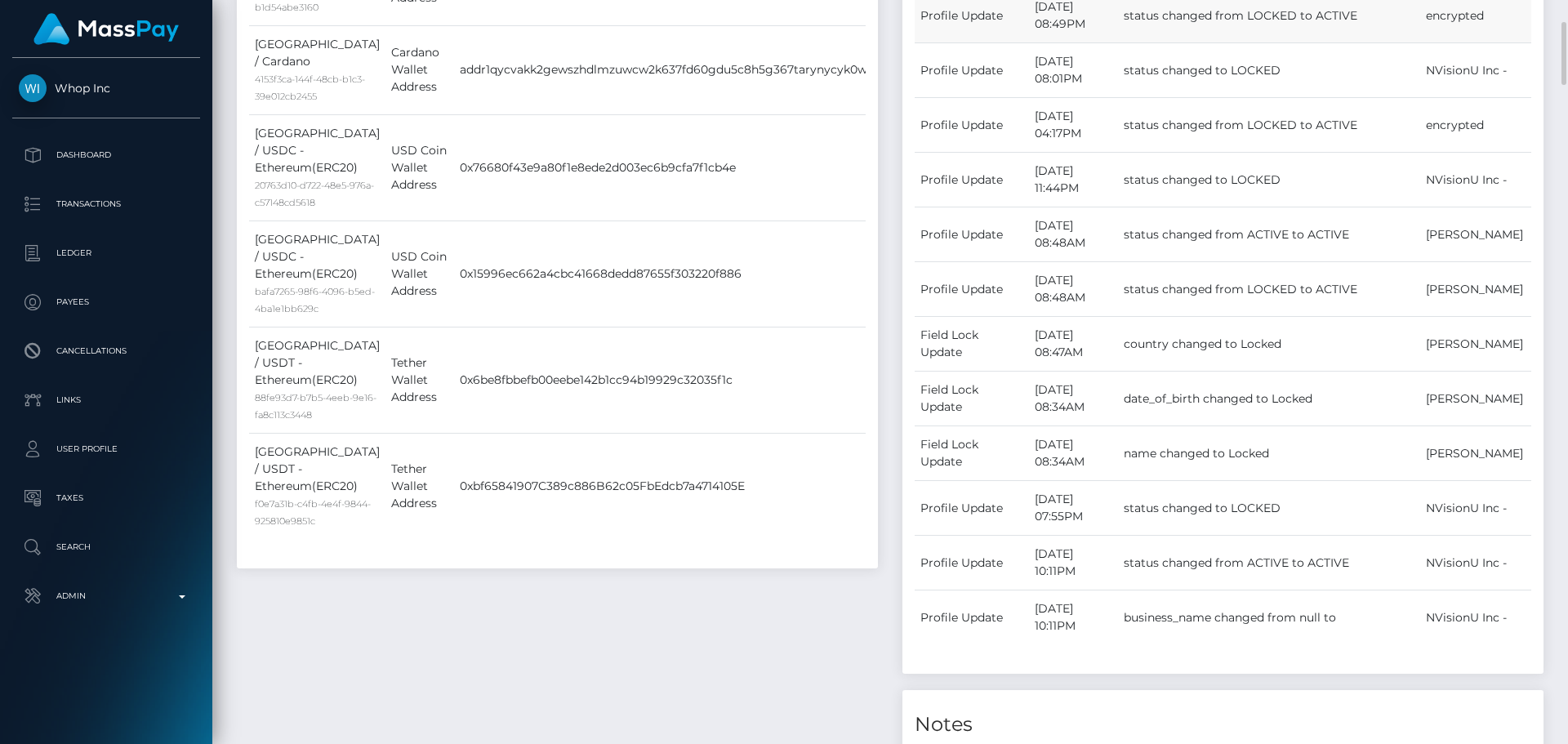
scroll to position [1388, 0]
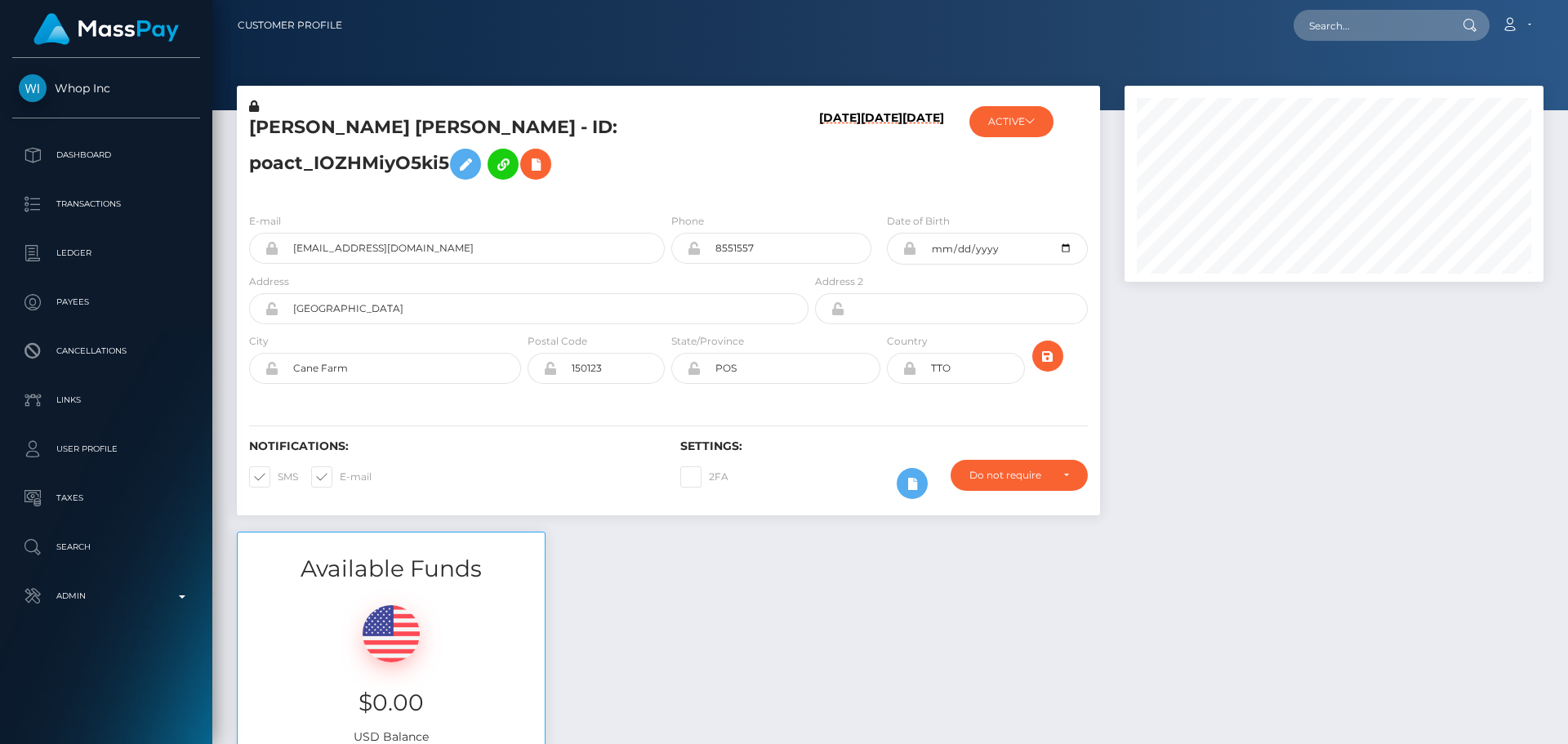
scroll to position [196, 419]
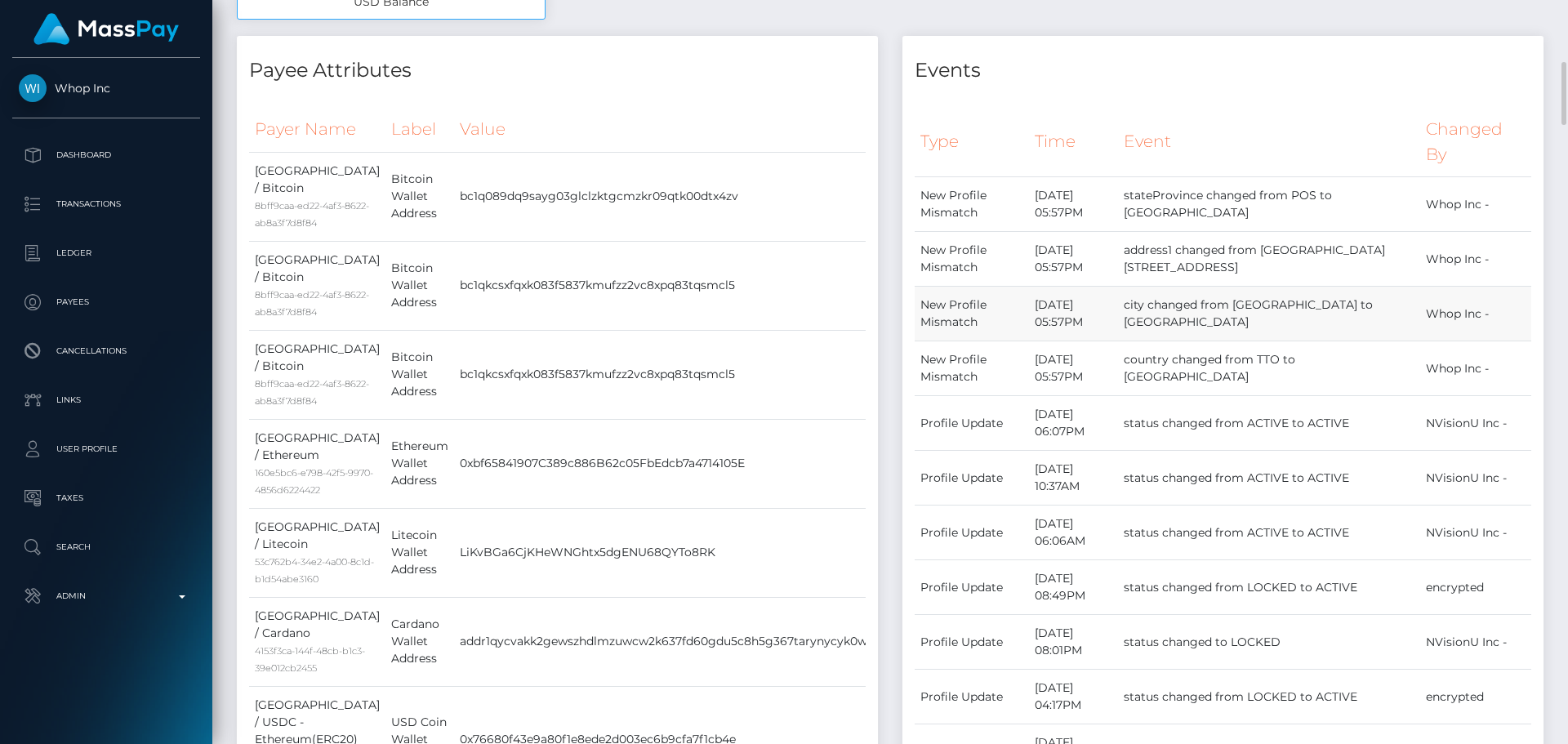
click at [1399, 327] on td "city changed from [GEOGRAPHIC_DATA] to [GEOGRAPHIC_DATA]" at bounding box center [1268, 314] width 302 height 55
click at [1100, 85] on h4 "Events" at bounding box center [1222, 71] width 616 height 28
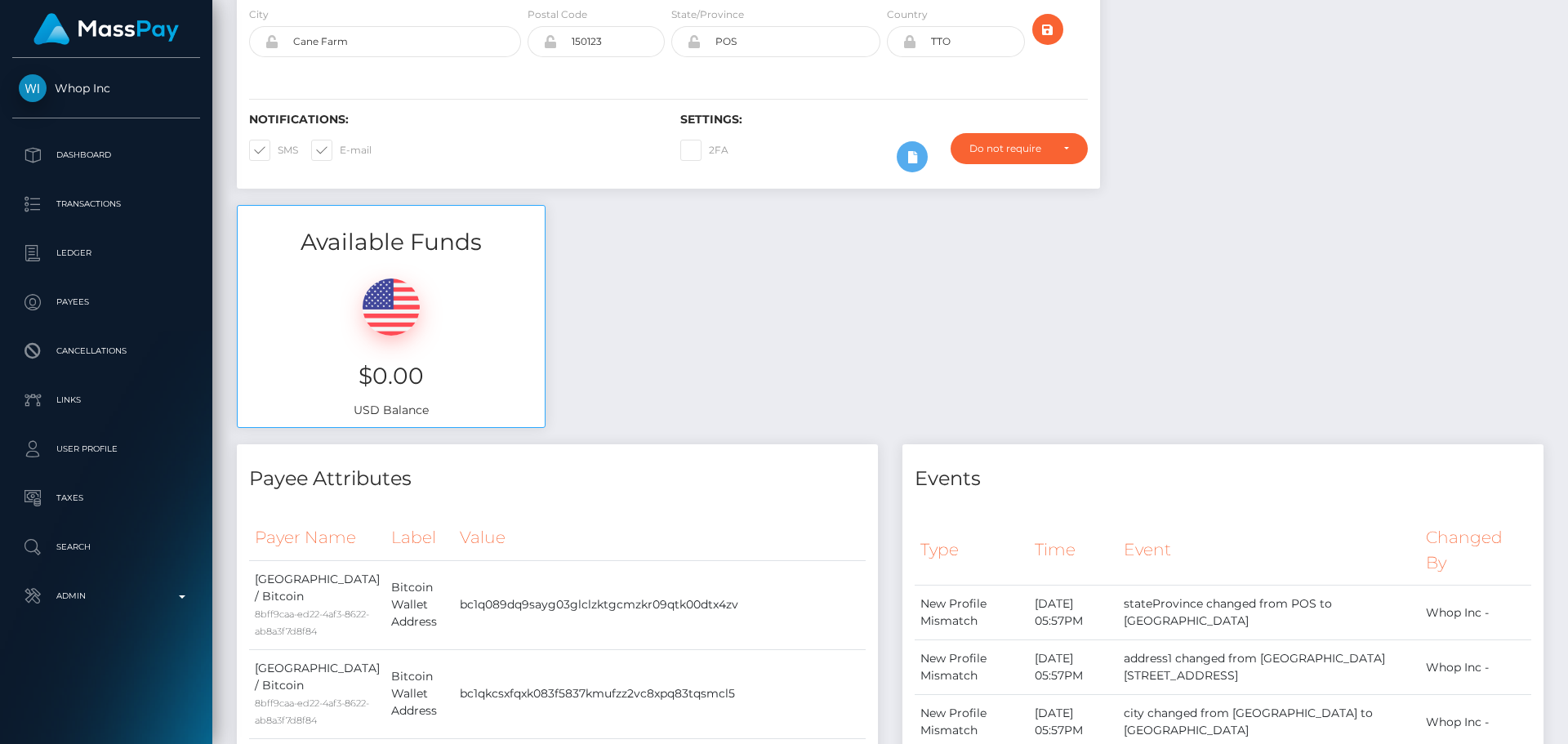
scroll to position [0, 0]
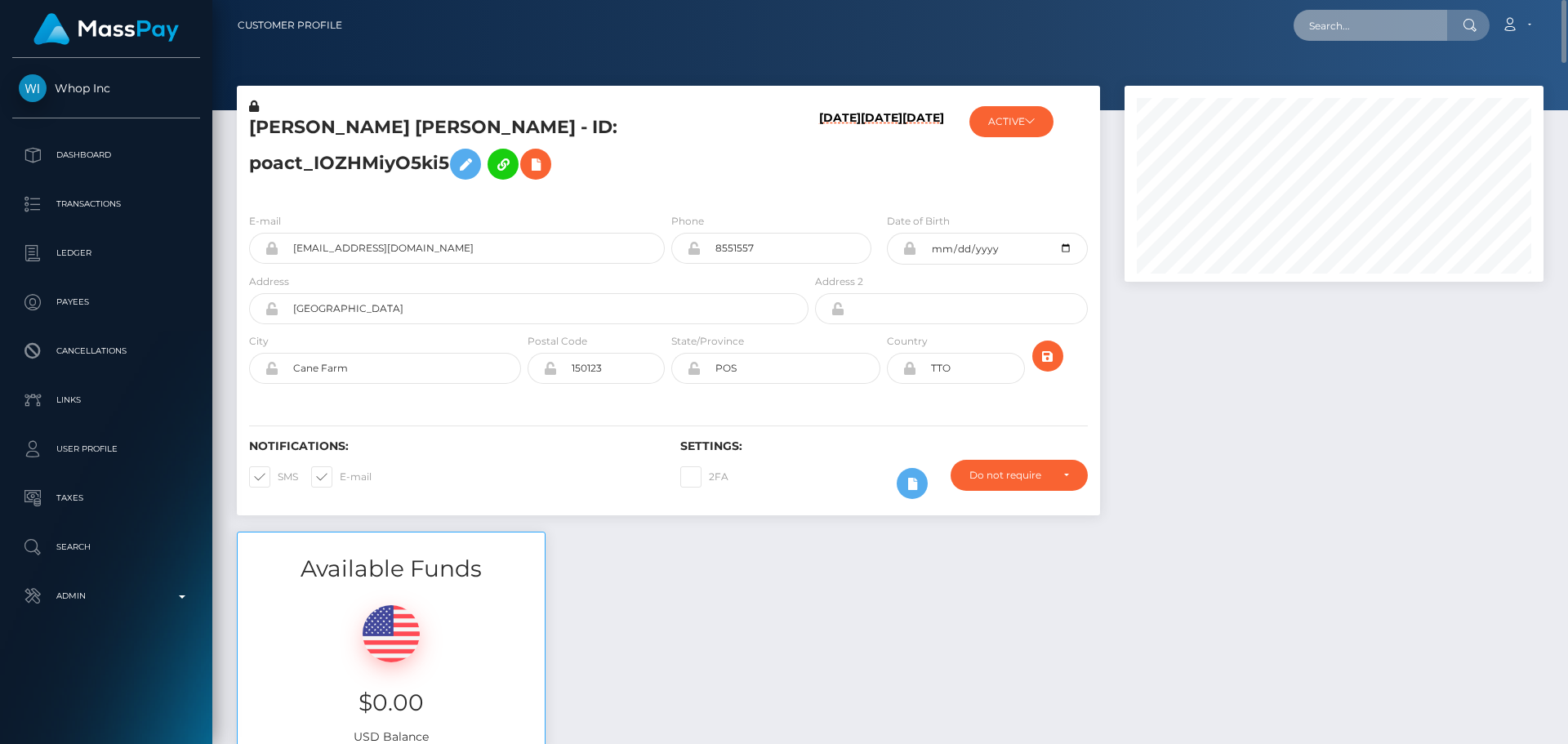
click at [1376, 29] on input "text" at bounding box center [1369, 25] width 153 height 31
paste input "[EMAIL_ADDRESS][DOMAIN_NAME]"
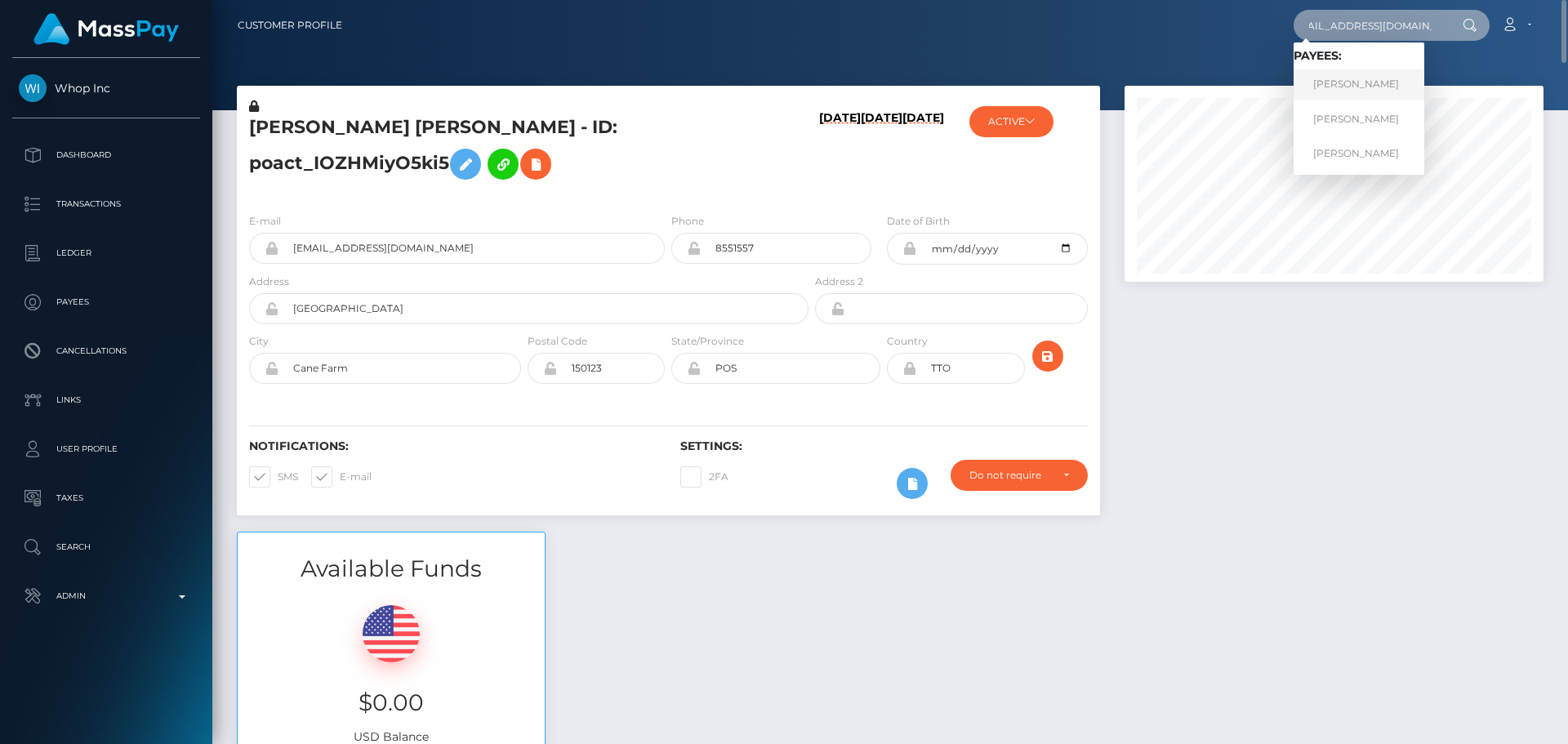
type input "[EMAIL_ADDRESS][DOMAIN_NAME]"
click at [1364, 87] on link "[PERSON_NAME]" at bounding box center [1358, 84] width 130 height 30
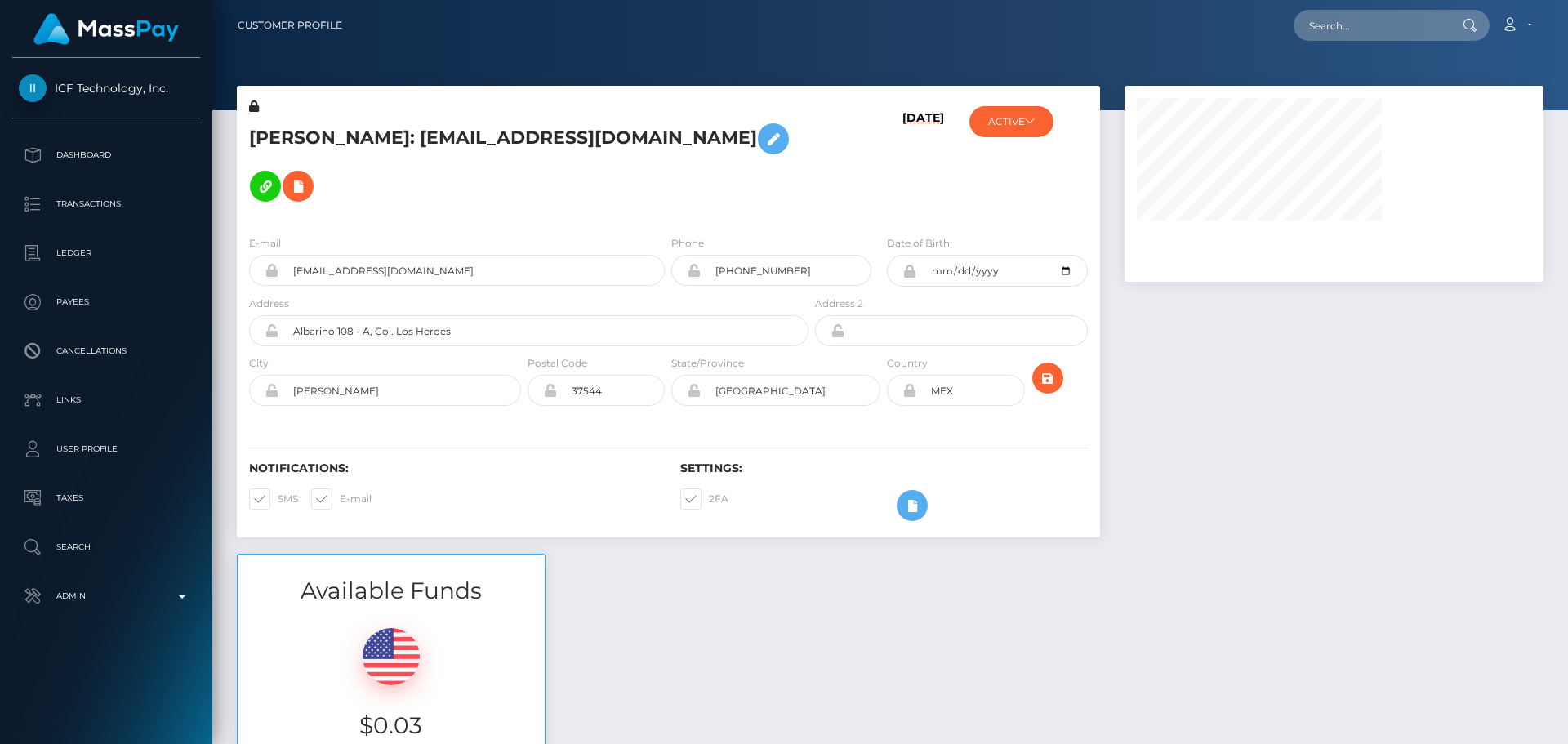
click at [710, 170] on h5 "Dawnmarie Candelaria Pascual - ID: mariepascual37@yahoo.com" at bounding box center [524, 162] width 551 height 95
click at [1348, 35] on input "text" at bounding box center [1369, 25] width 153 height 31
paste input "8950"
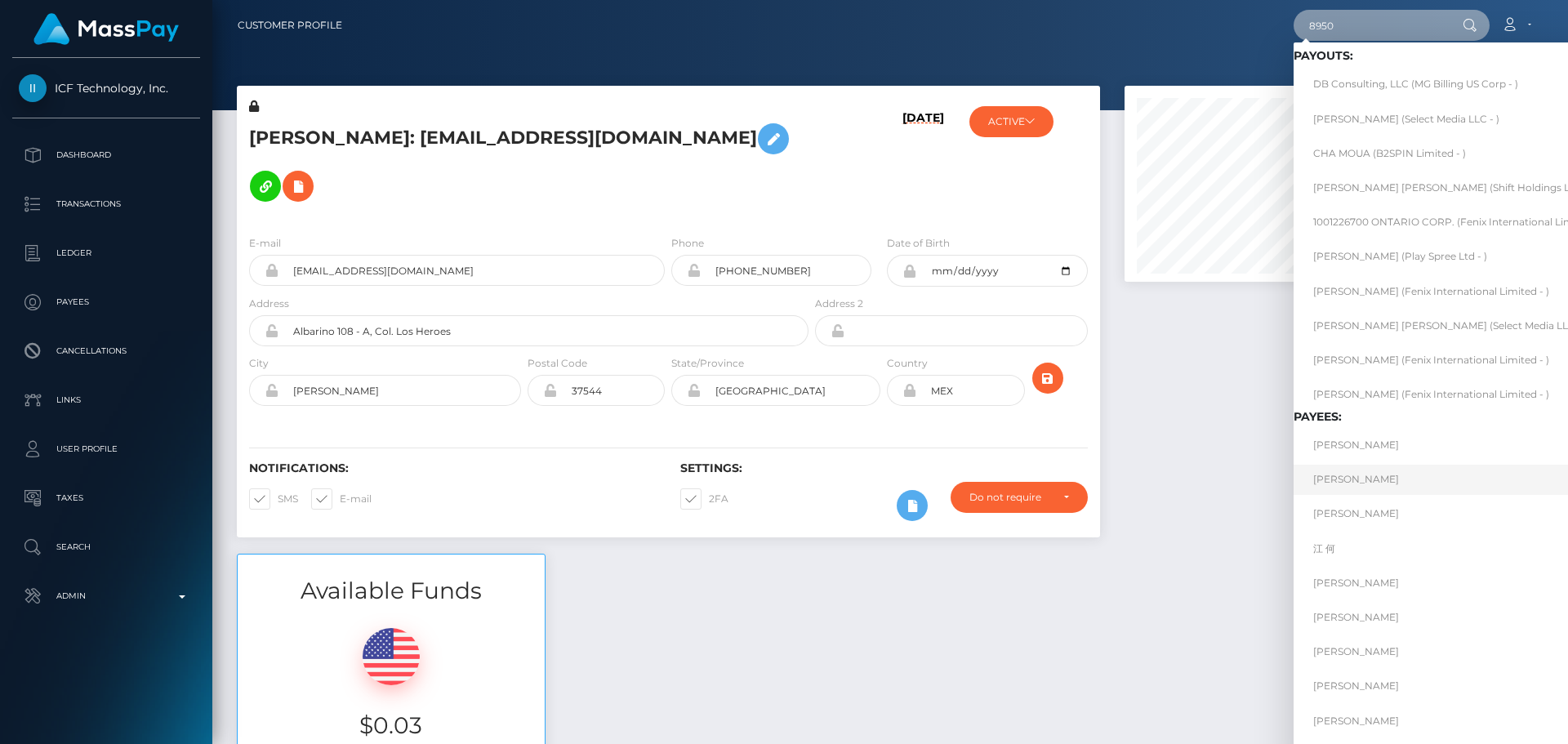
type input "8950"
click at [1401, 483] on link "Dawnmarie Candelaria Pascual" at bounding box center [1458, 480] width 331 height 30
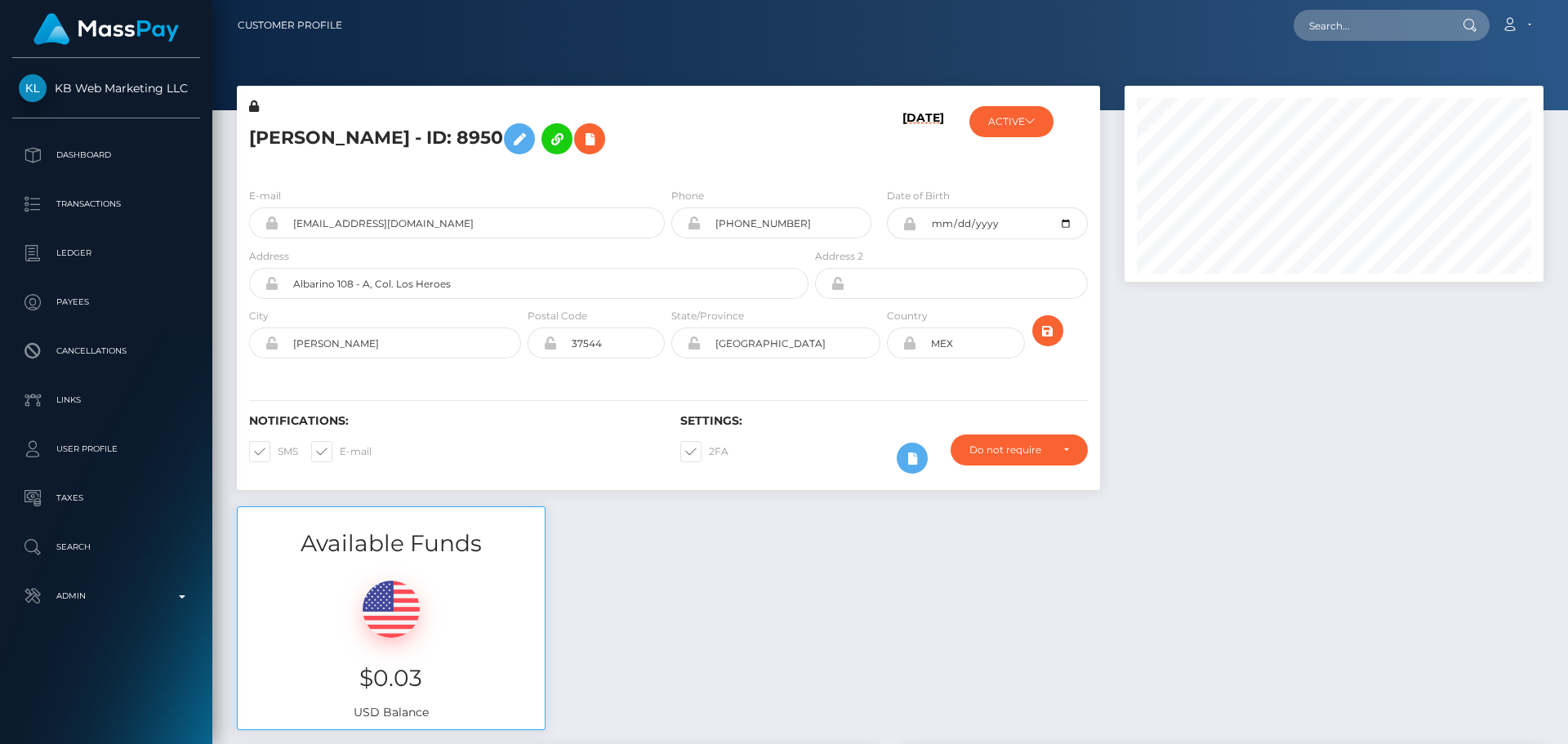
scroll to position [196, 419]
click at [665, 170] on div "Dawnmarie Candelaria Pascual - ID: 8950" at bounding box center [524, 136] width 575 height 77
click at [693, 521] on div "Available Funds $0.03 USD Balance" at bounding box center [890, 626] width 1331 height 240
click at [687, 520] on div "Available Funds $0.03 USD Balance" at bounding box center [890, 626] width 1331 height 240
click at [699, 516] on div "Available Funds $0.03 USD Balance" at bounding box center [890, 626] width 1331 height 240
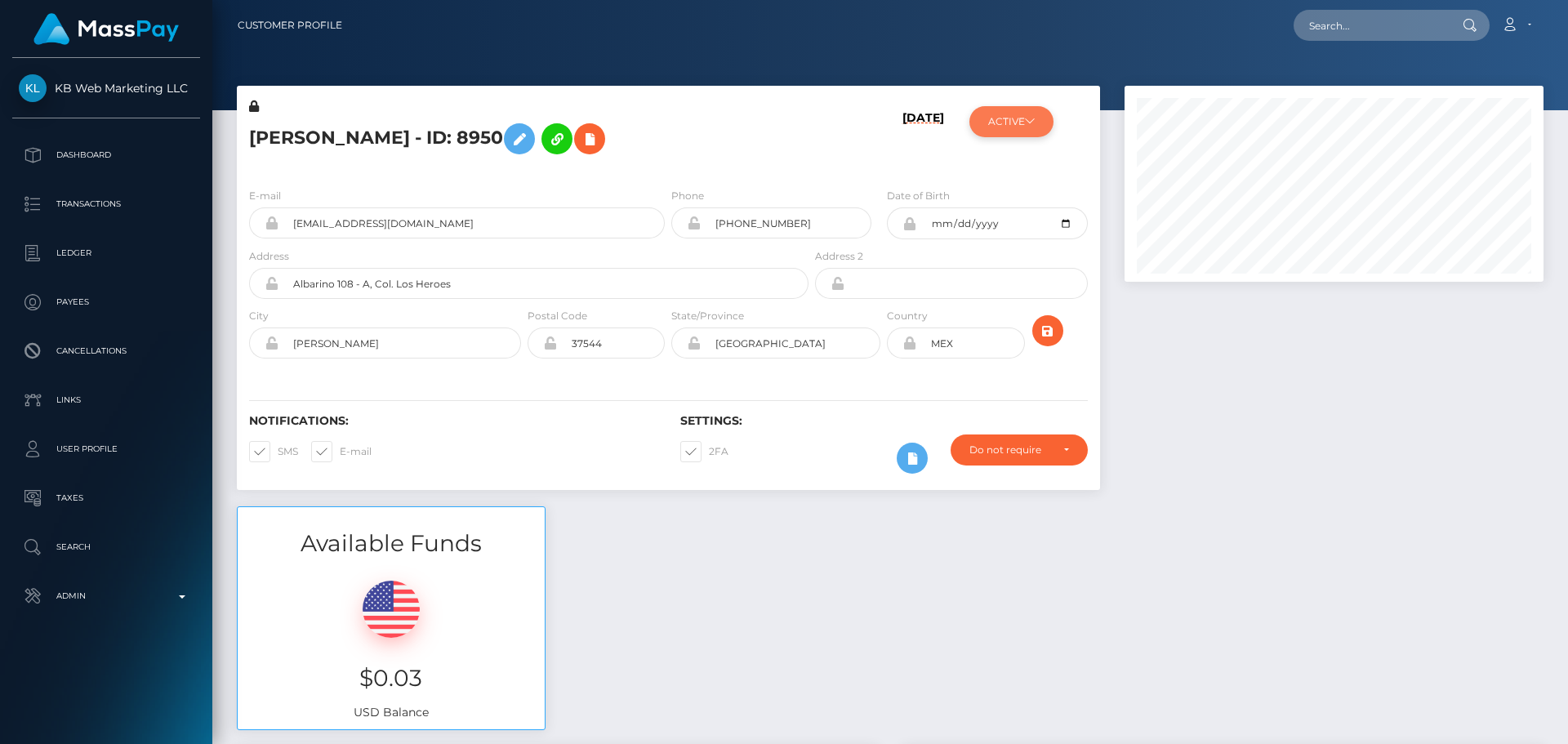
click at [1035, 107] on button "ACTIVE" at bounding box center [1011, 121] width 84 height 31
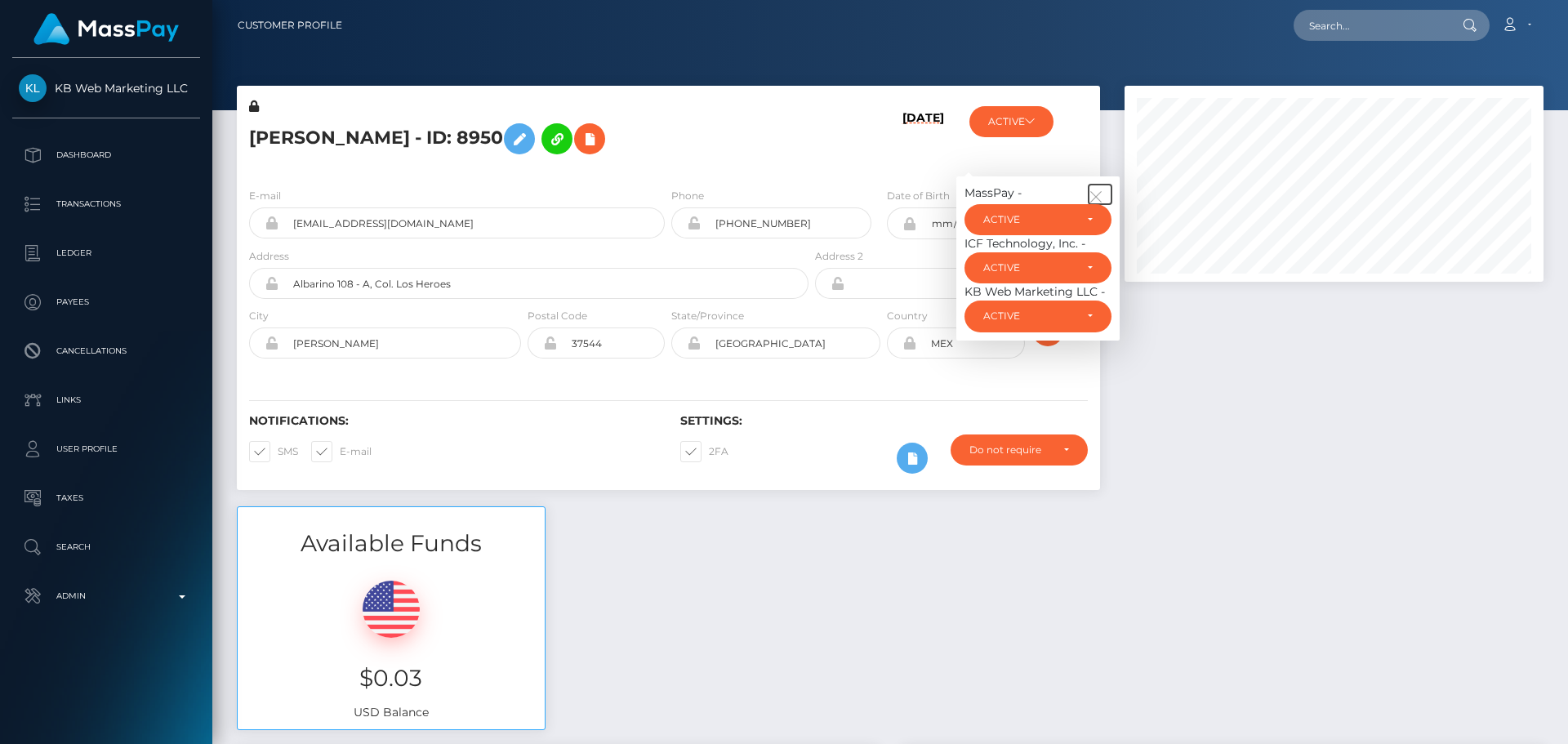
click at [1102, 193] on icon "button" at bounding box center [1095, 197] width 15 height 15
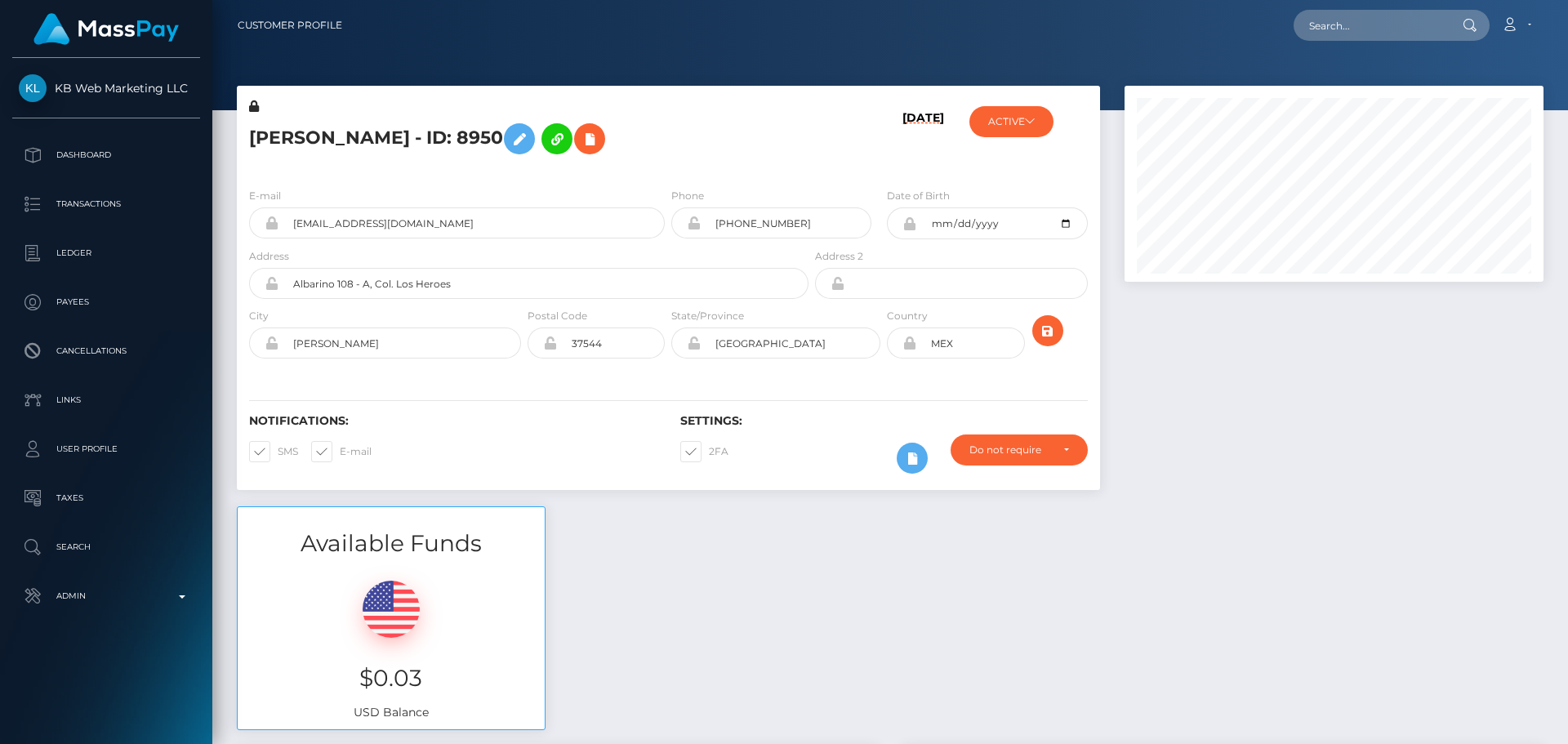
click at [835, 145] on div "09/02/25" at bounding box center [883, 136] width 144 height 77
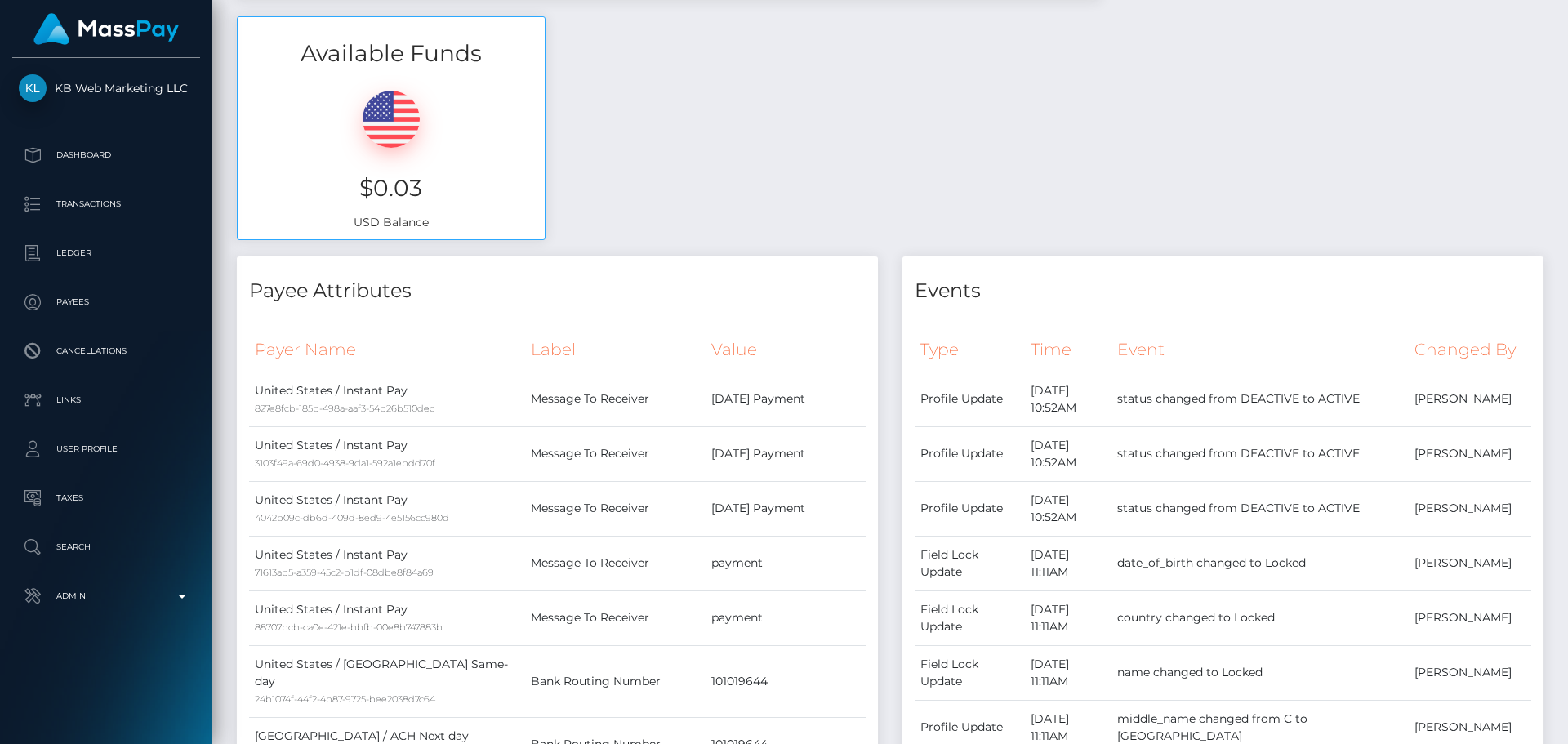
scroll to position [0, 0]
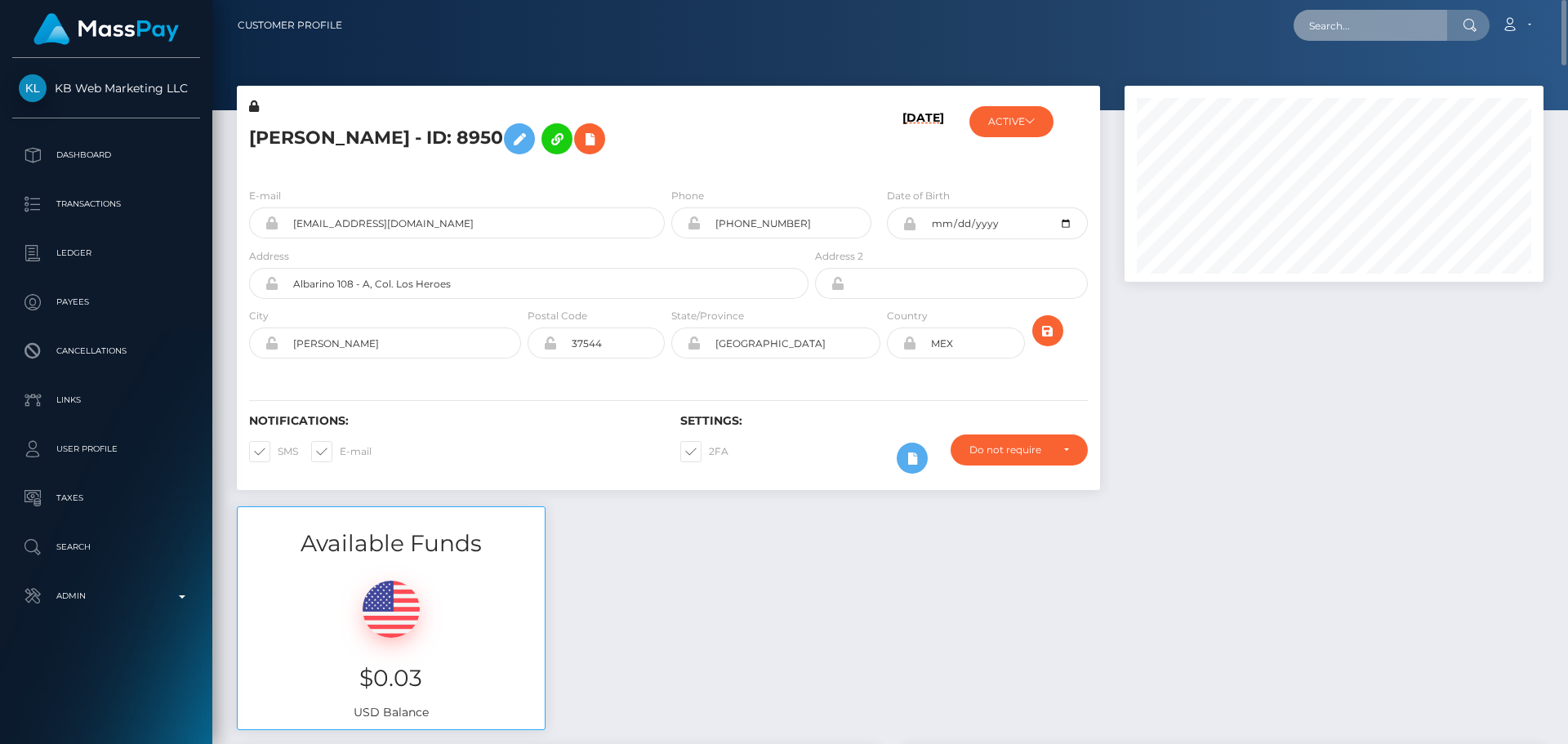
click at [1337, 26] on input "text" at bounding box center [1369, 25] width 153 height 31
paste input "mgstudioprague@gmail.com"
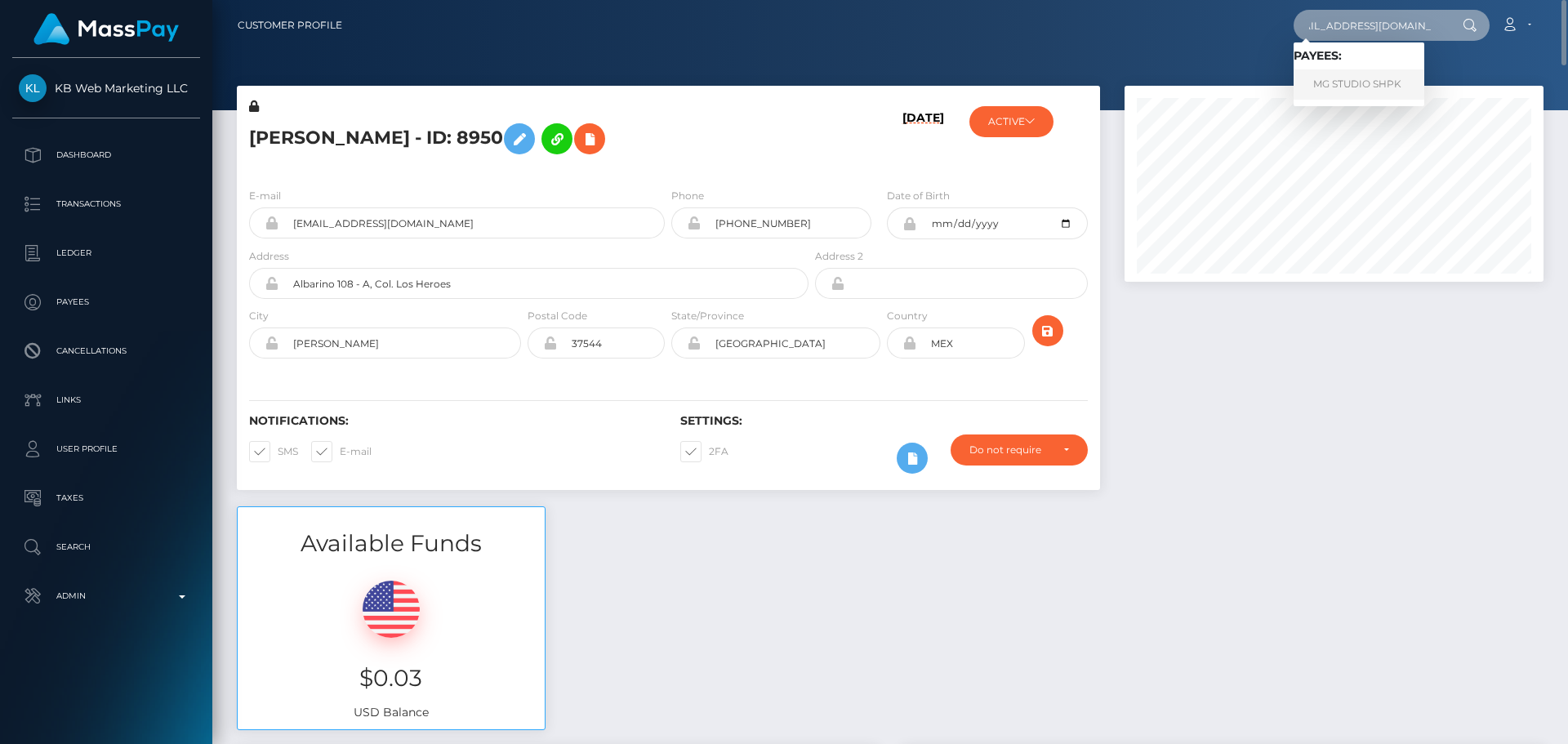
type input "mgstudioprague@gmail.com"
click at [1331, 89] on link "MG STUDIO SHPK" at bounding box center [1358, 84] width 130 height 30
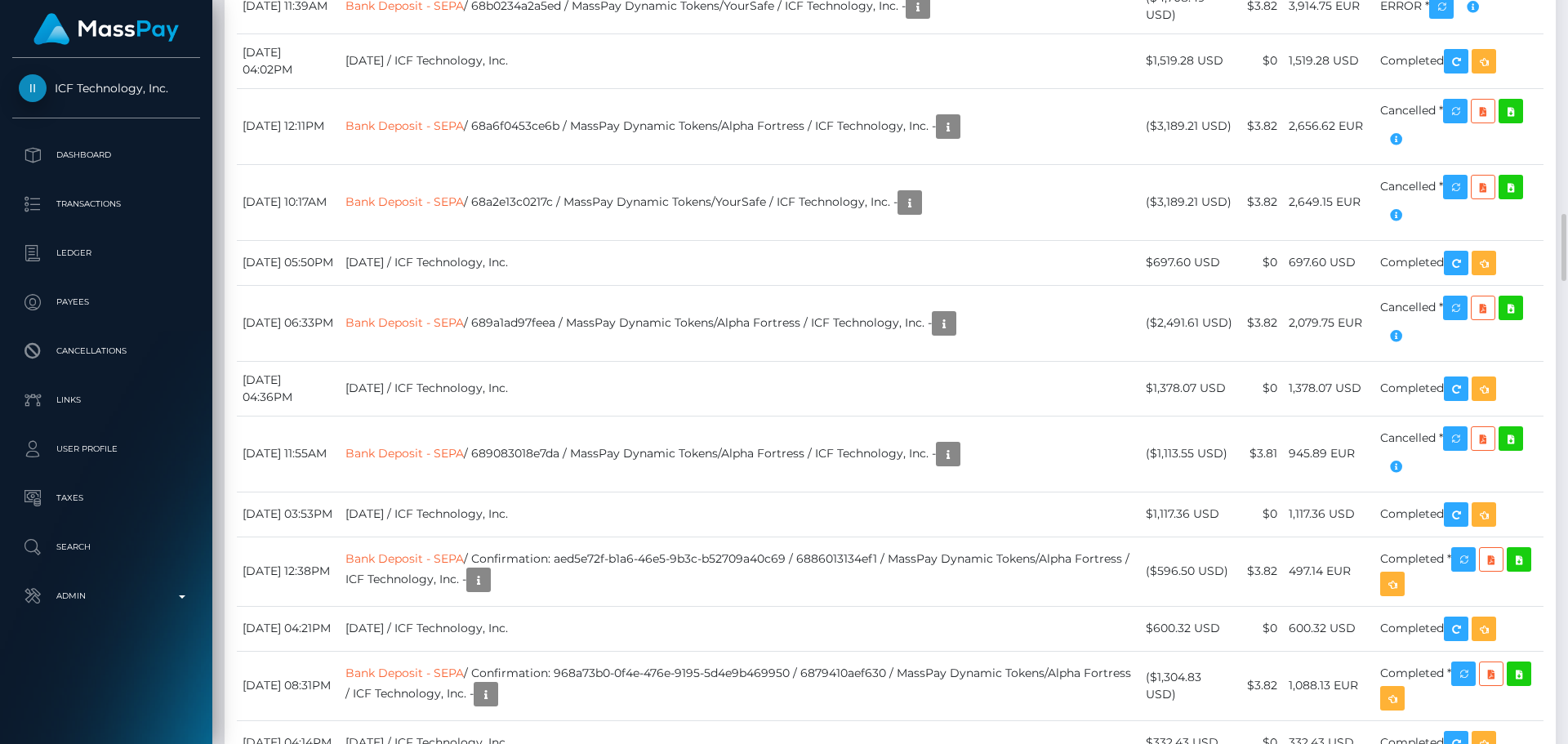
scroll to position [2531, 0]
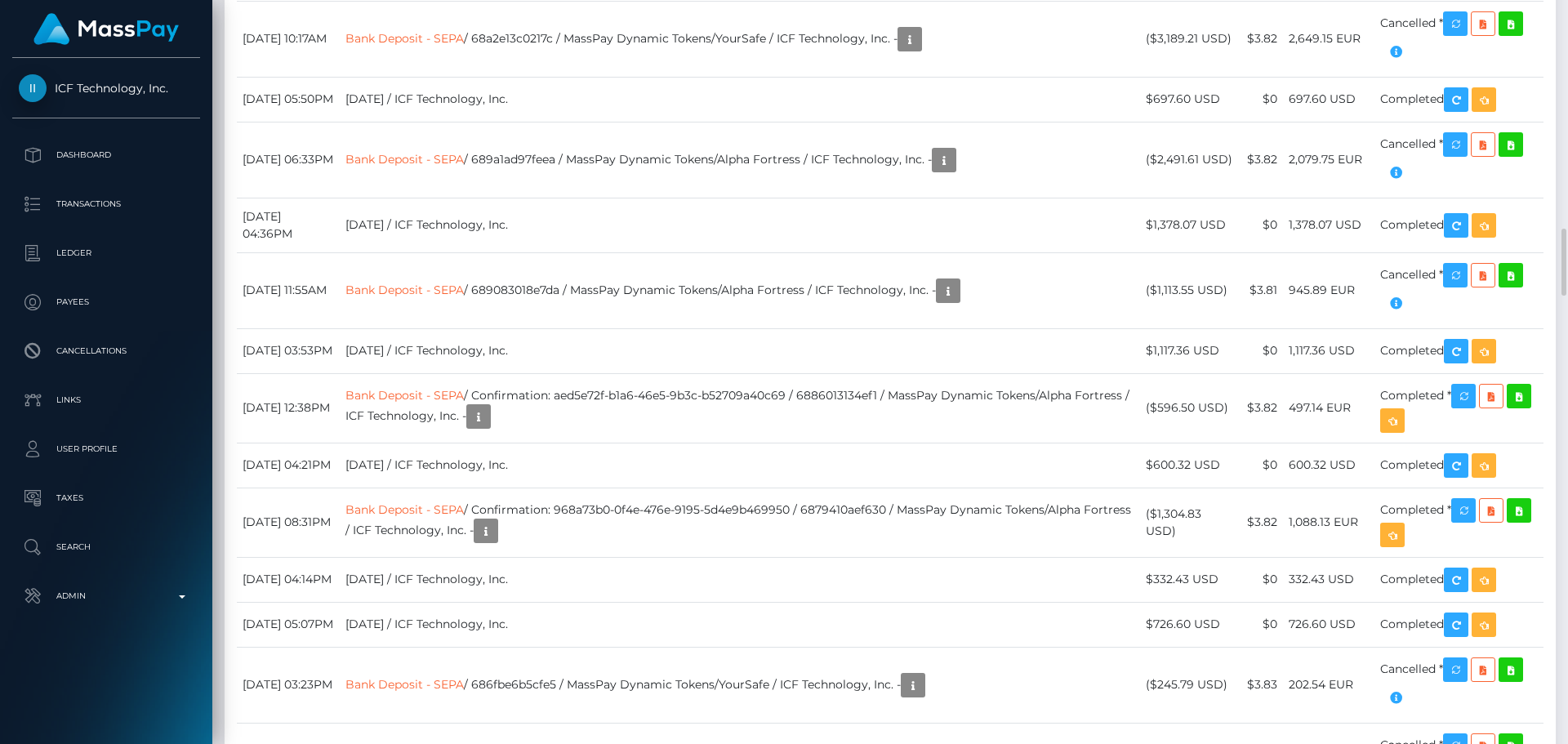
drag, startPoint x: 399, startPoint y: 474, endPoint x: 517, endPoint y: 489, distance: 118.9
copy link "Bank Deposit - SEPA"
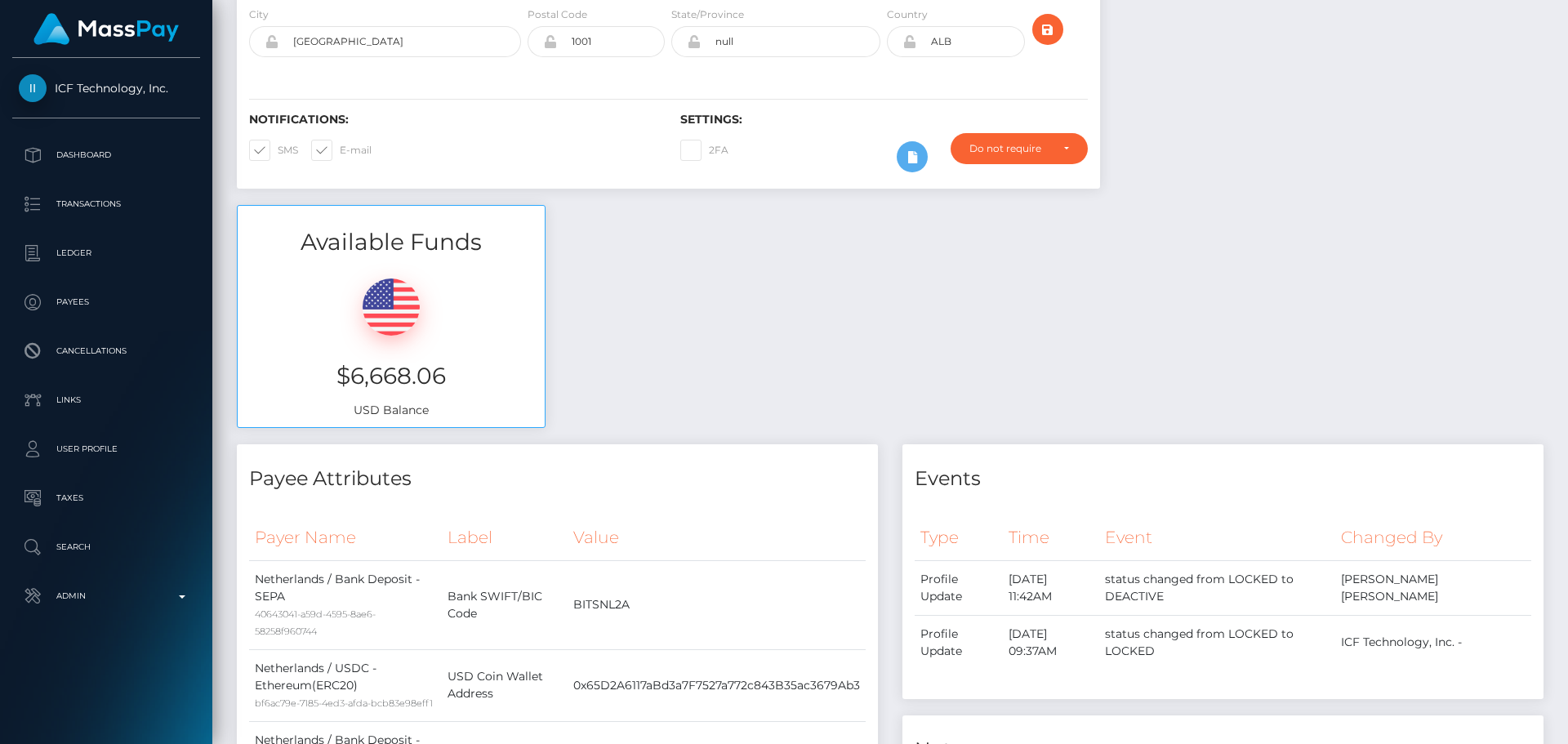
scroll to position [0, 0]
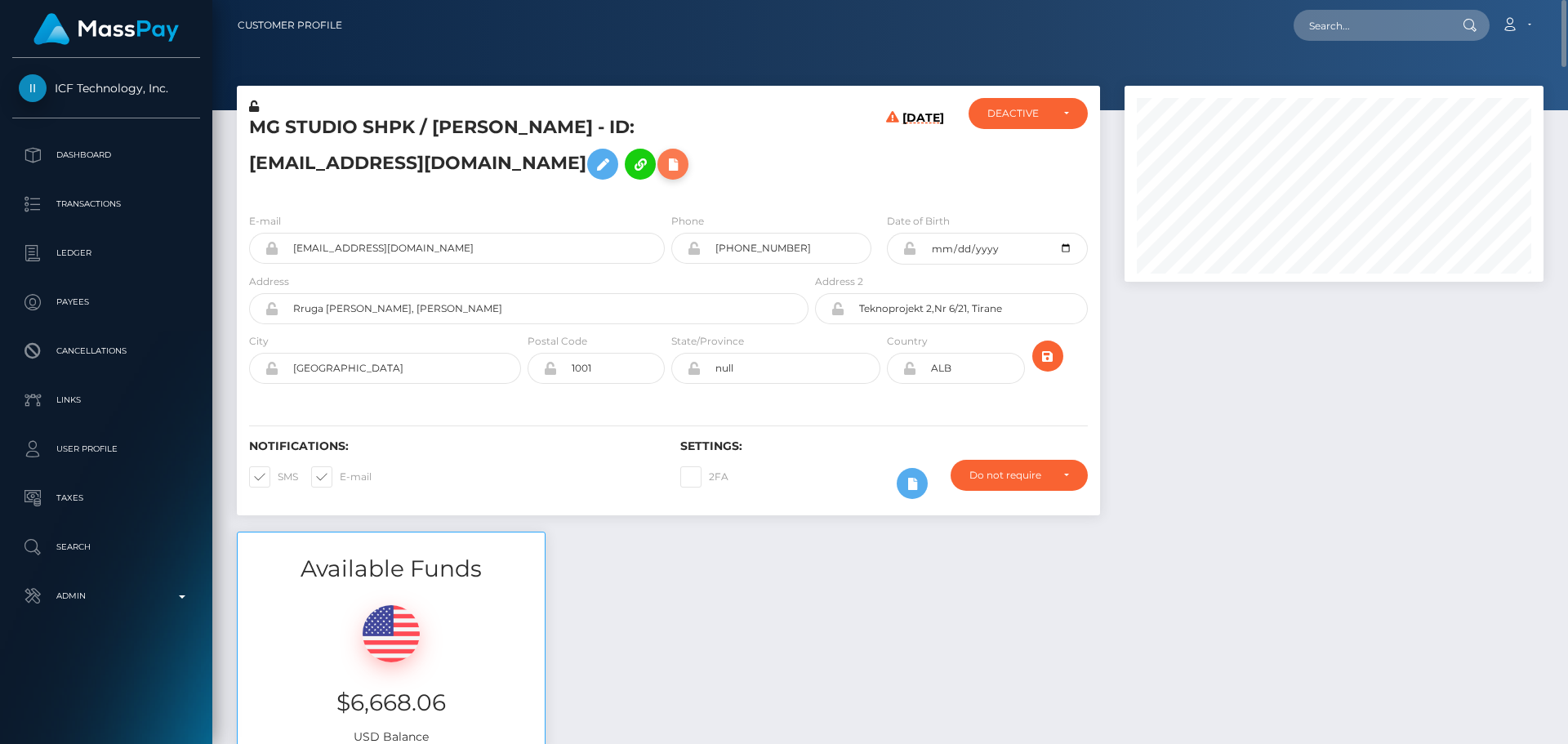
click at [663, 160] on icon at bounding box center [673, 164] width 20 height 20
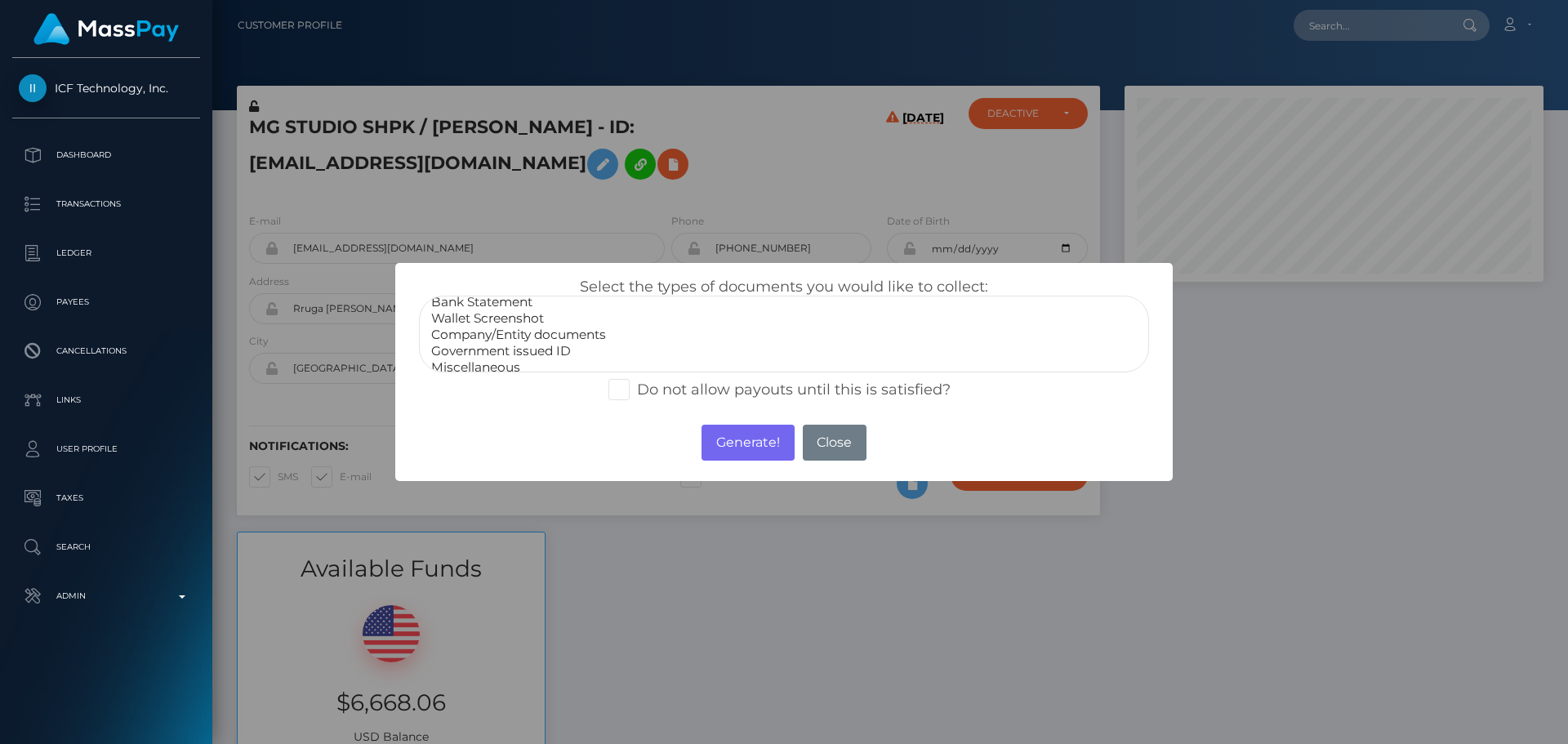
scroll to position [33, 0]
select select "Miscellaneous"
click at [497, 357] on option "Miscellaneous" at bounding box center [783, 358] width 709 height 16
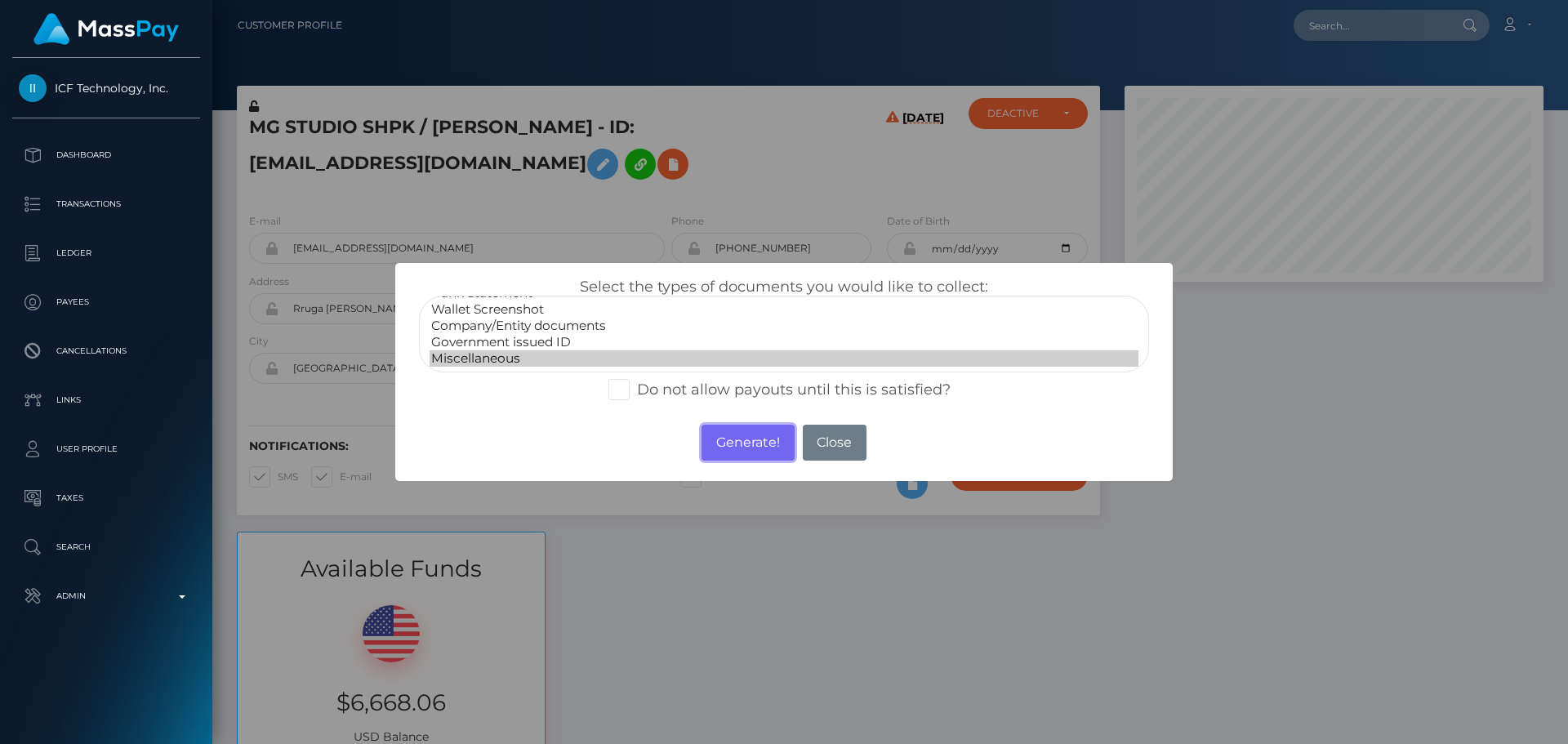
click at [728, 430] on button "Generate!" at bounding box center [748, 442] width 92 height 36
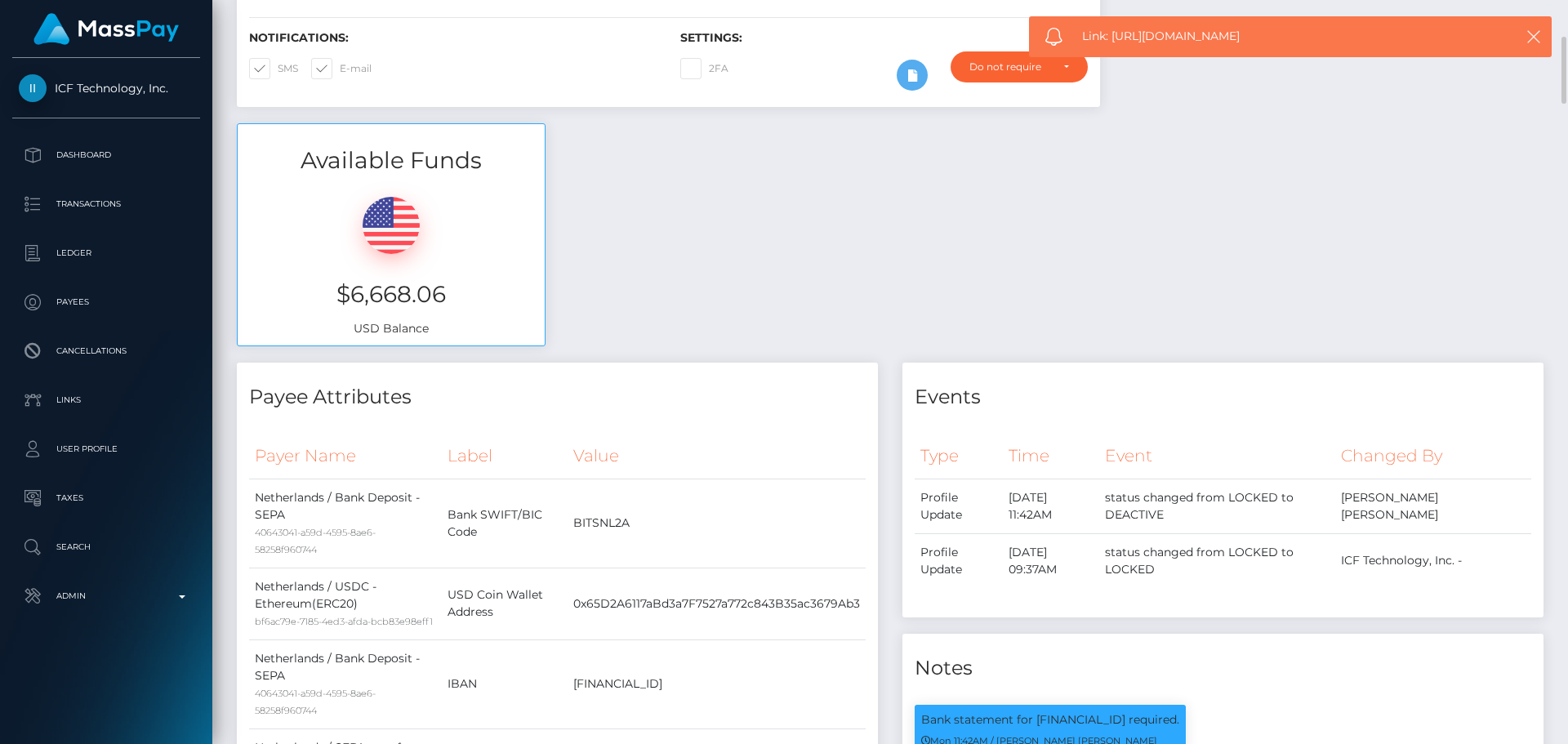
scroll to position [0, 0]
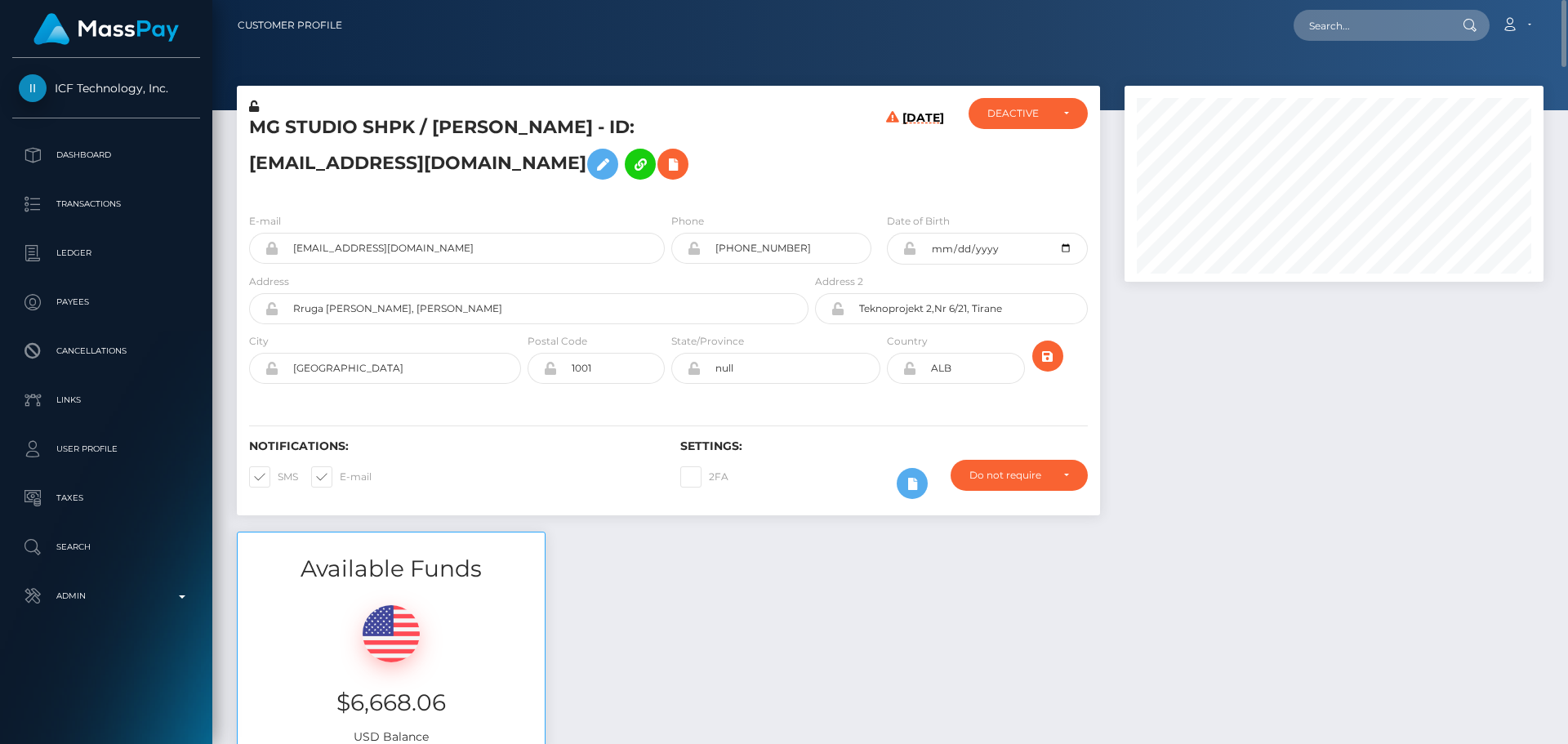
click at [474, 136] on h5 "MG STUDIO SHPK / Joachim Sauter - ID: mgstudioprague@gmail.com" at bounding box center [524, 152] width 551 height 73
click at [471, 135] on h5 "MG STUDIO SHPK / Joachim Sauter - ID: mgstudioprague@gmail.com" at bounding box center [524, 152] width 551 height 73
click at [462, 129] on h5 "MG STUDIO SHPK / Joachim Sauter - ID: mgstudioprague@gmail.com" at bounding box center [524, 152] width 551 height 73
copy h5 "Joachim"
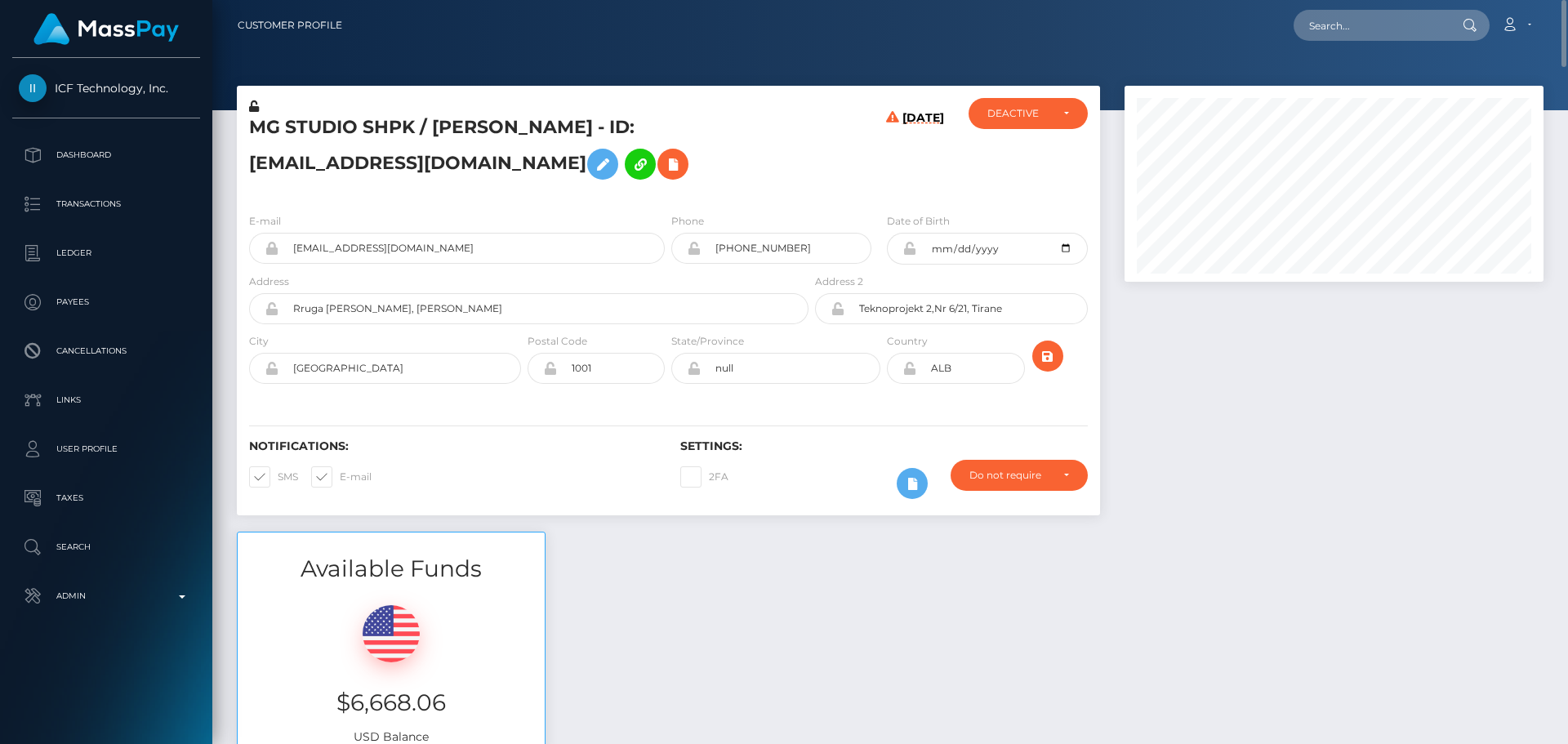
click at [545, 126] on h5 "MG STUDIO SHPK / Joachim Sauter - ID: mgstudioprague@gmail.com" at bounding box center [524, 152] width 551 height 73
copy h5 "Sauter"
click at [764, 168] on h5 "MG STUDIO SHPK / Joachim Sauter - ID: mgstudioprague@gmail.com" at bounding box center [524, 152] width 551 height 73
click at [1048, 355] on icon "submit" at bounding box center [1047, 356] width 20 height 20
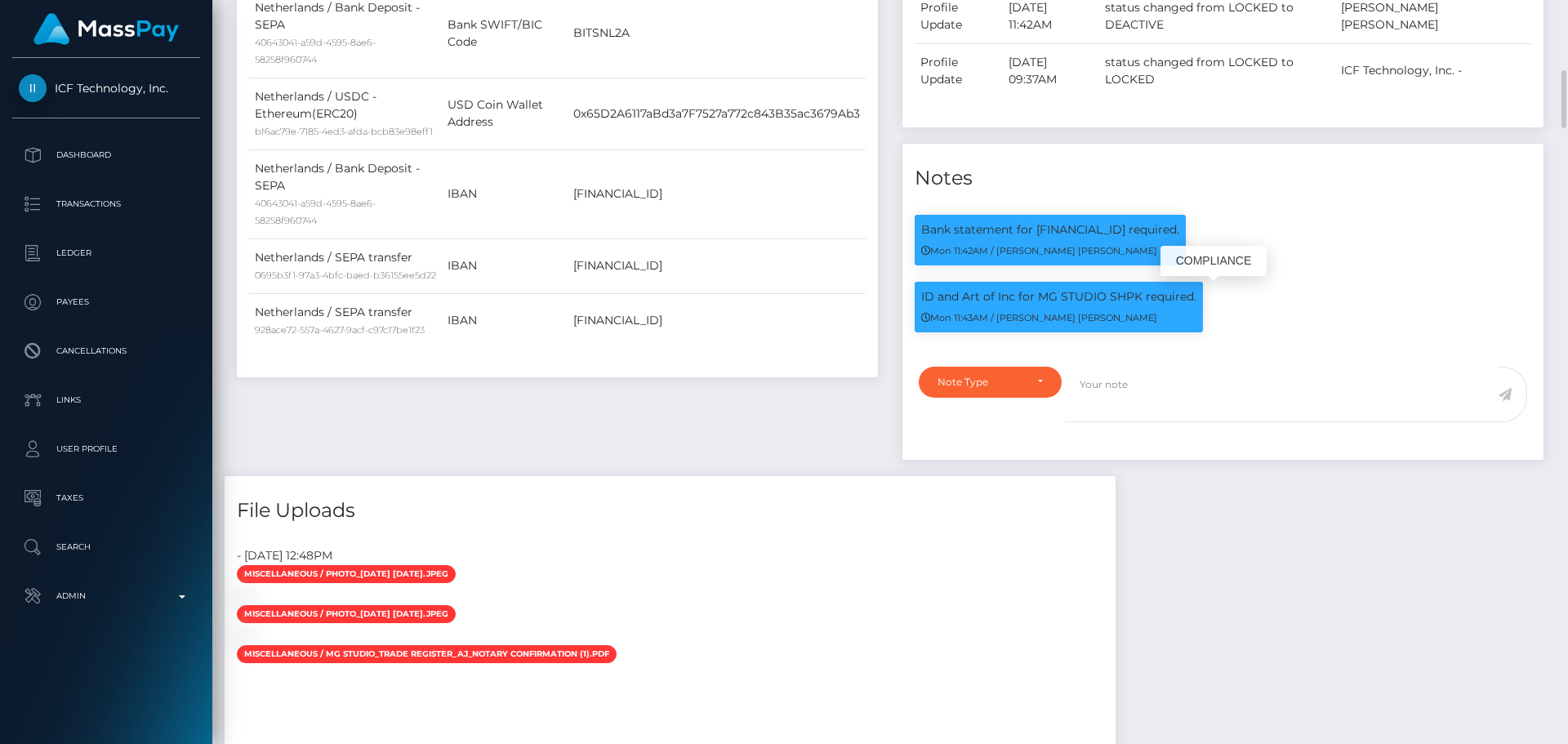
scroll to position [196, 419]
click at [1077, 228] on p "Bank statement for NL05BITS0319515303 required." at bounding box center [1050, 230] width 258 height 17
copy p "NL05BITS0319515303"
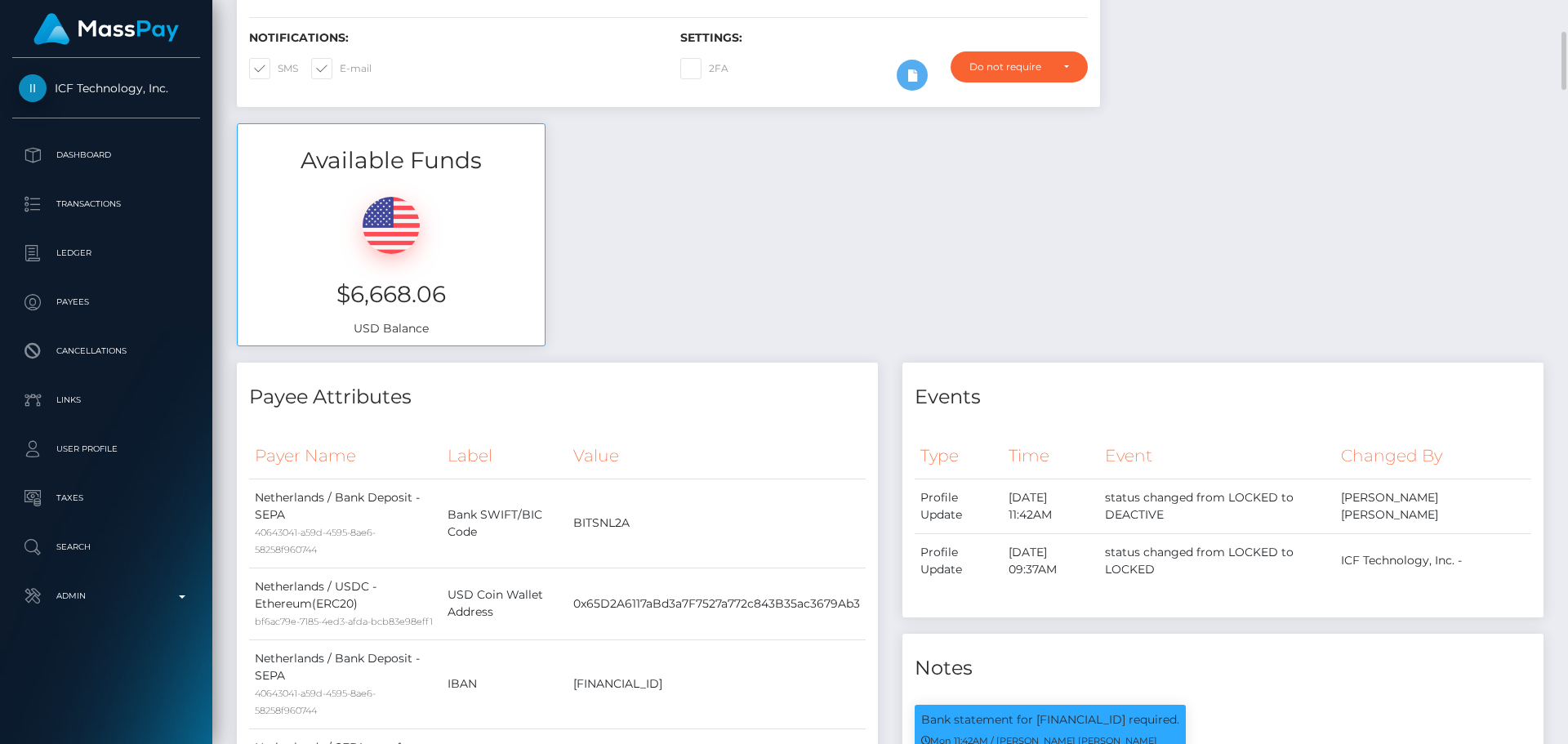
scroll to position [0, 0]
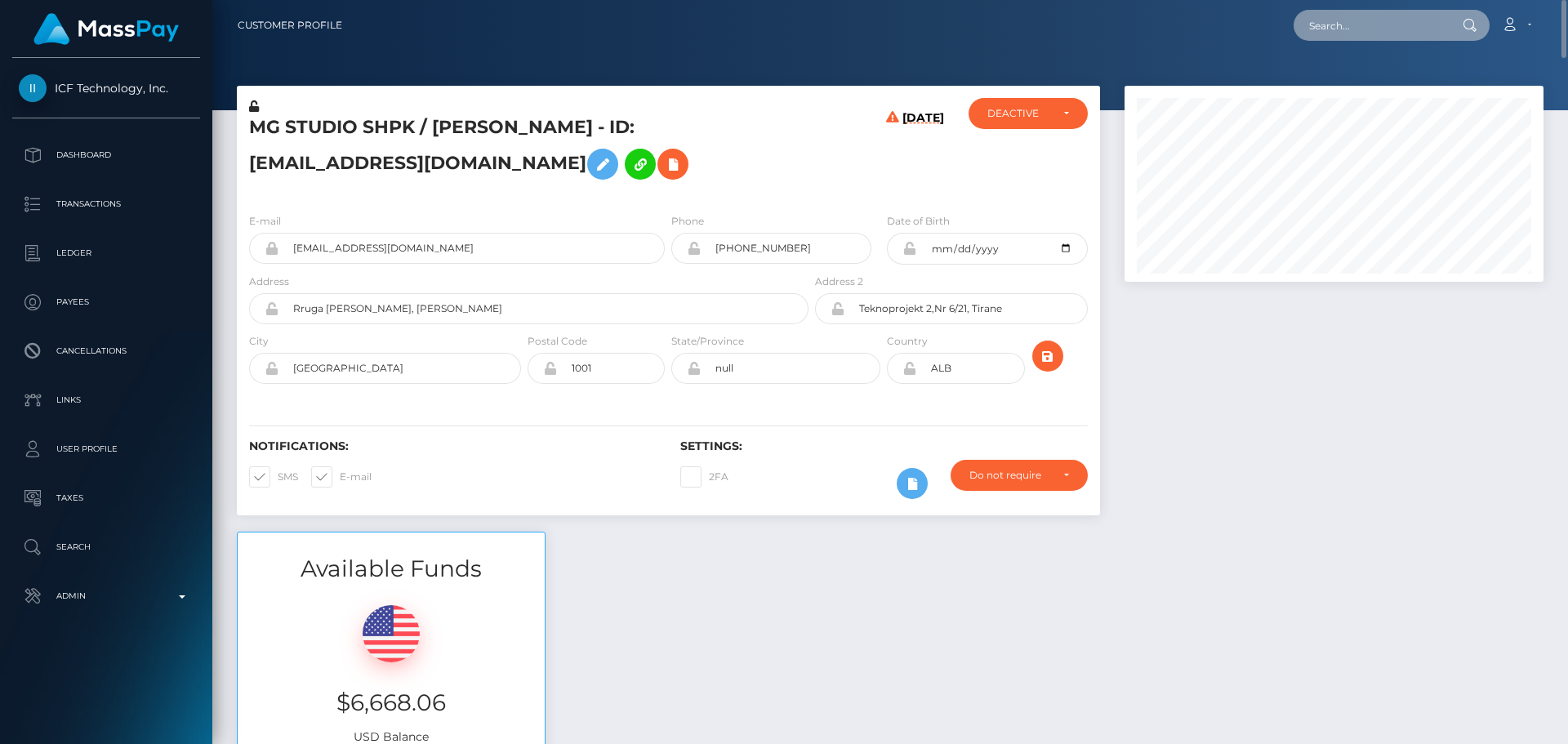
click at [1399, 27] on input "text" at bounding box center [1369, 25] width 153 height 31
paste input "1287226"
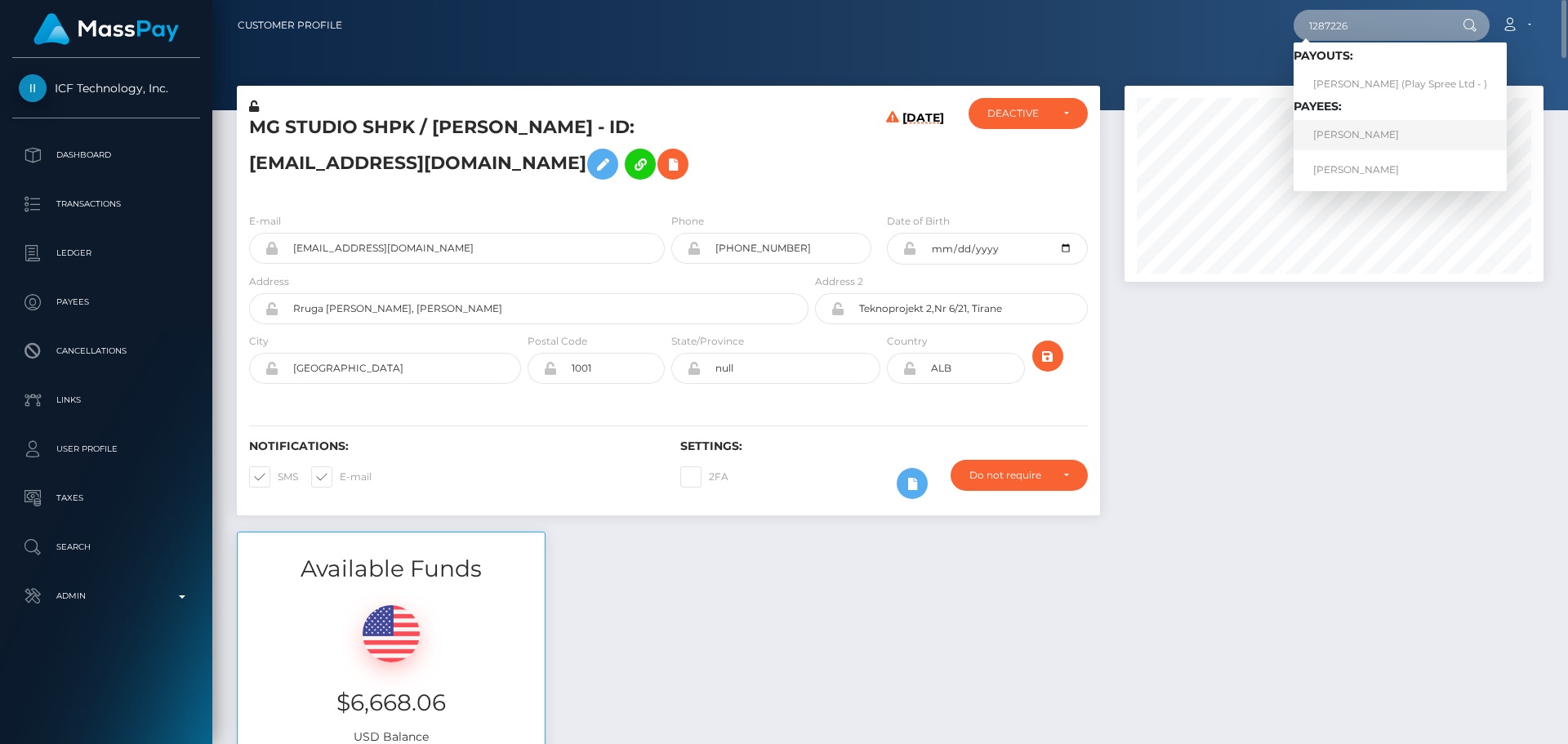
type input "1287226"
click at [1359, 129] on link "Jakub Radzki" at bounding box center [1399, 135] width 213 height 30
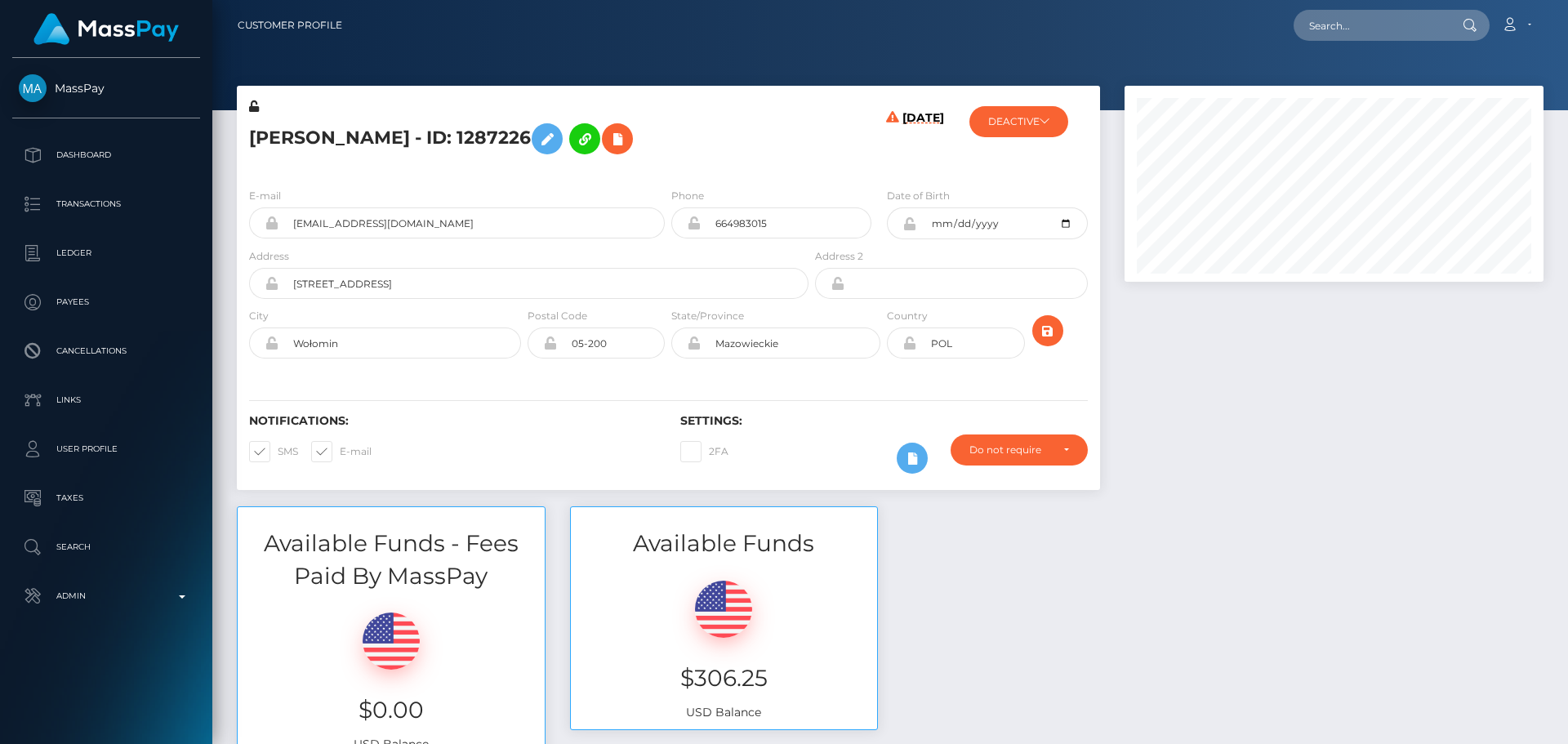
scroll to position [196, 419]
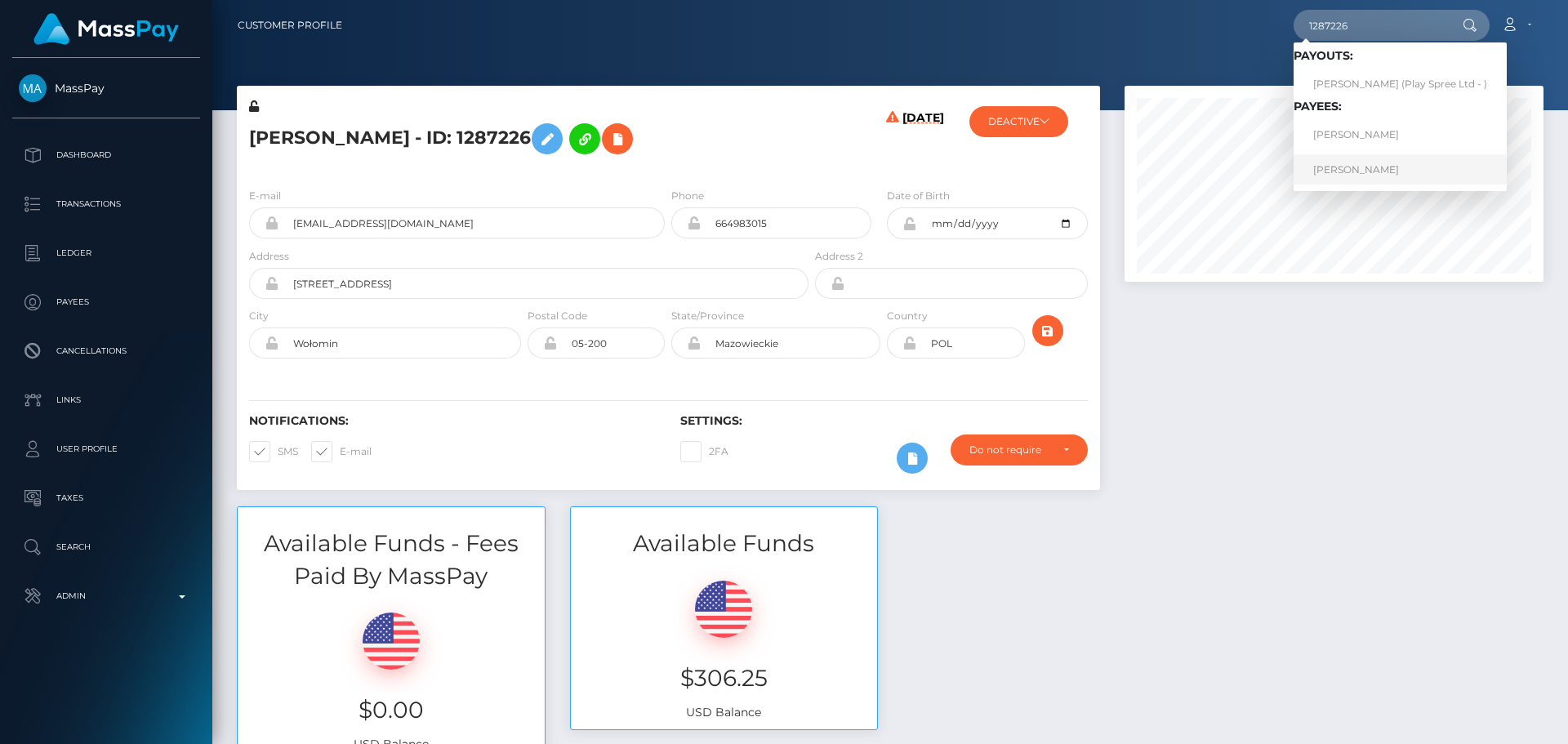
type input "1287226"
click at [1352, 176] on link "[PERSON_NAME]" at bounding box center [1399, 169] width 213 height 30
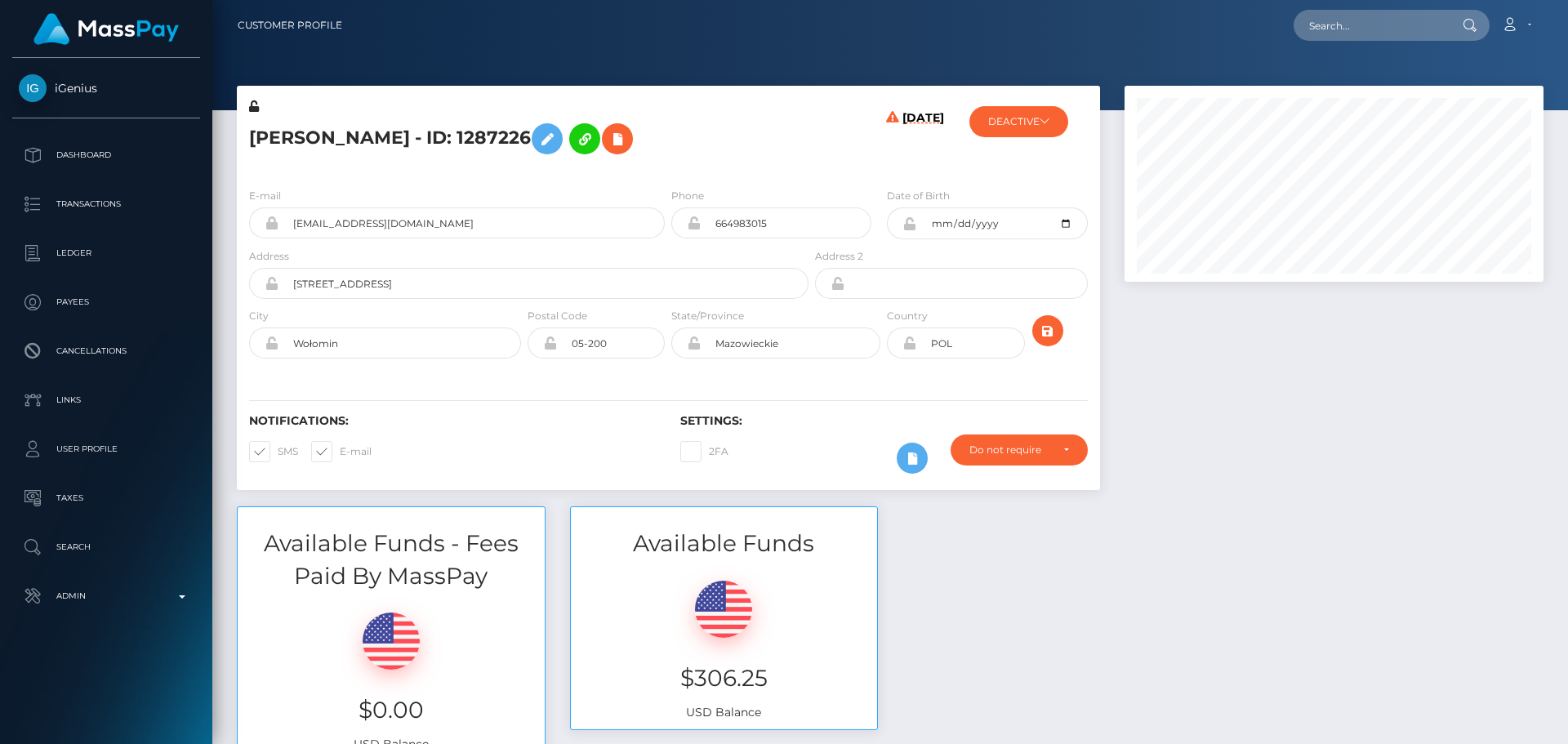
scroll to position [196, 419]
click at [660, 155] on h5 "[PERSON_NAME] - ID: 1287226" at bounding box center [524, 138] width 551 height 47
click at [1044, 333] on icon "submit" at bounding box center [1047, 331] width 20 height 20
click at [668, 170] on div "[PERSON_NAME] - ID: 1287226" at bounding box center [524, 136] width 575 height 77
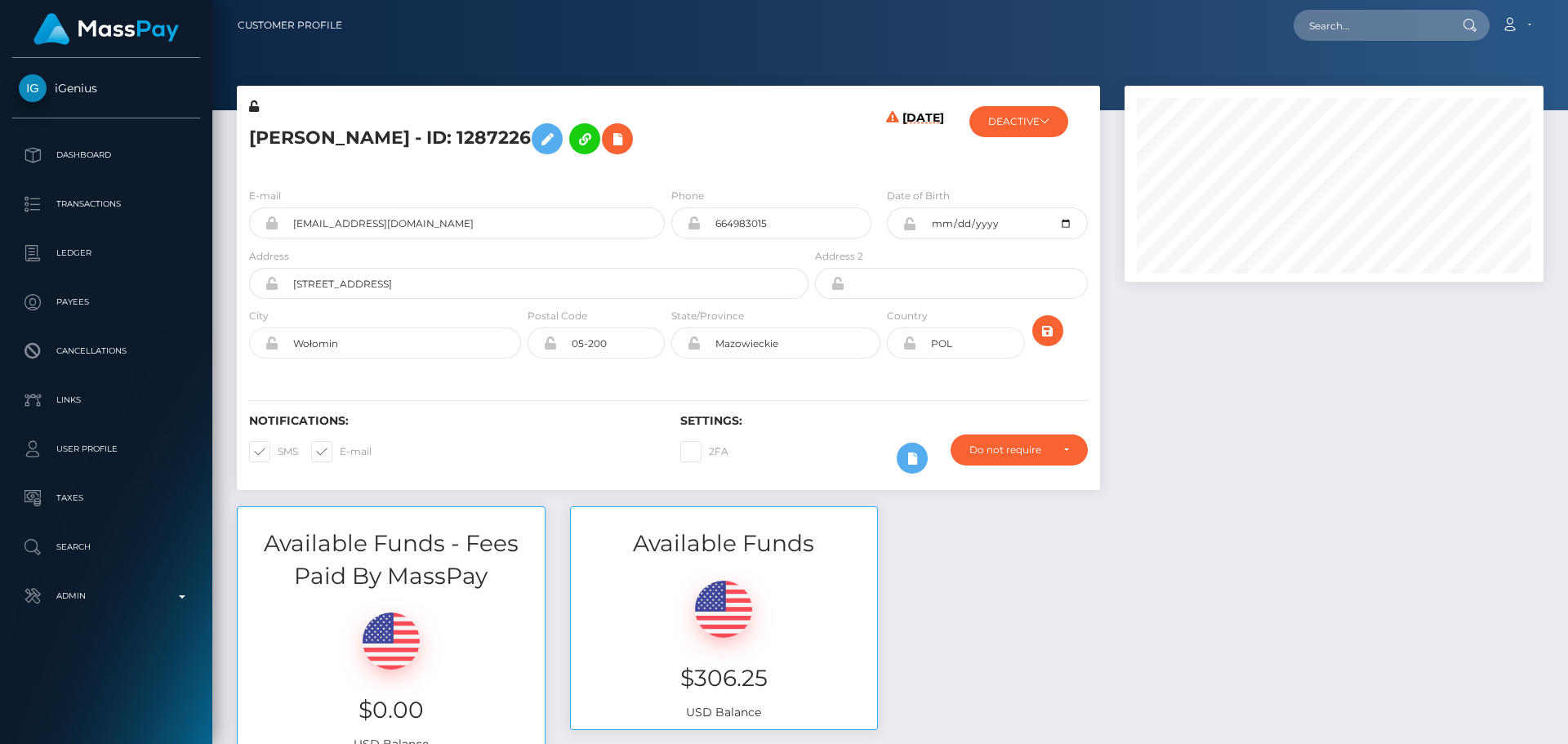
click at [1219, 355] on div at bounding box center [1334, 296] width 443 height 420
click at [1207, 350] on div at bounding box center [1334, 296] width 443 height 420
click at [1203, 351] on div at bounding box center [1334, 296] width 443 height 420
click at [1172, 349] on div at bounding box center [1334, 296] width 443 height 420
click at [676, 125] on h5 "[PERSON_NAME] - ID: 1287226" at bounding box center [524, 138] width 551 height 47
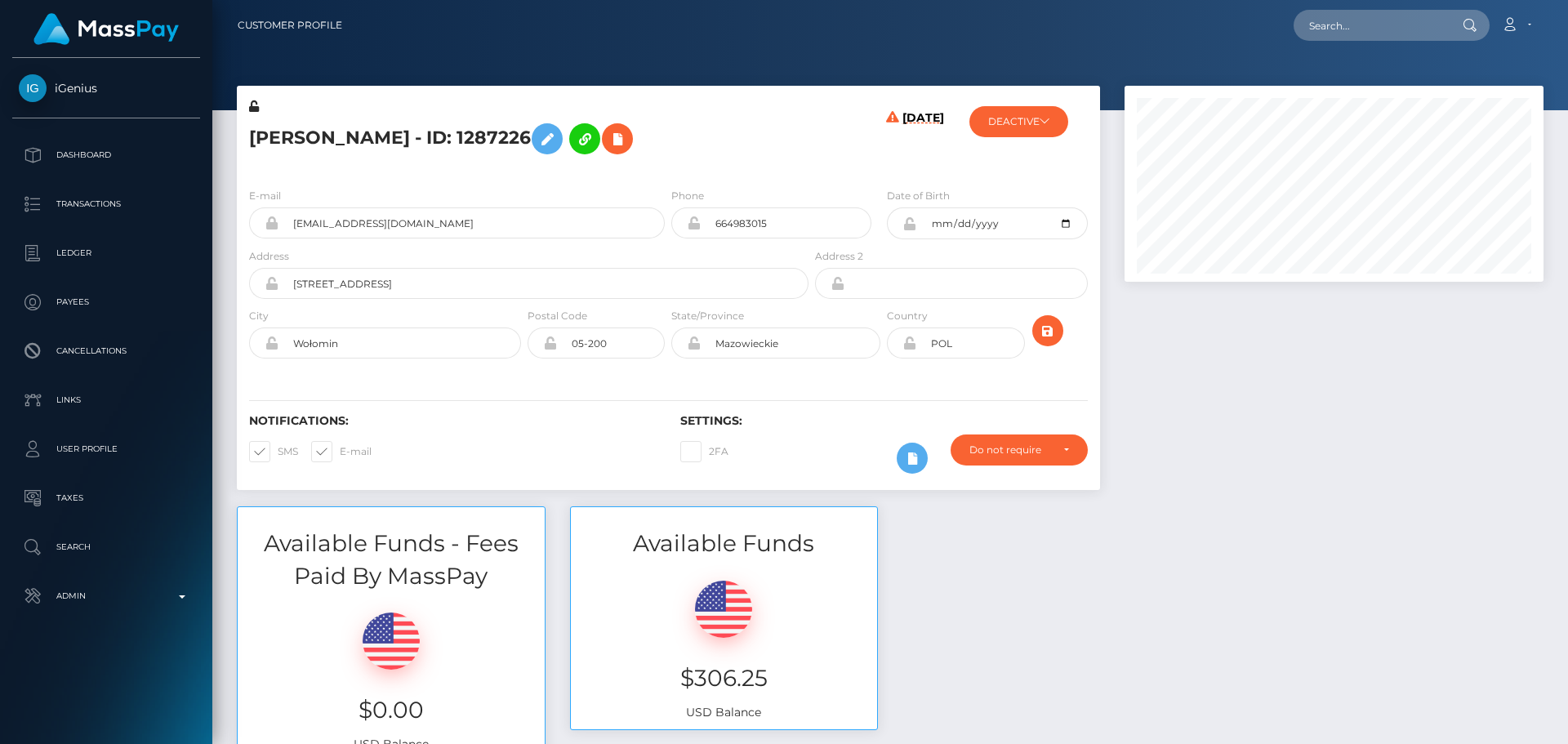
click at [733, 119] on h5 "[PERSON_NAME] - ID: 1287226" at bounding box center [524, 138] width 551 height 47
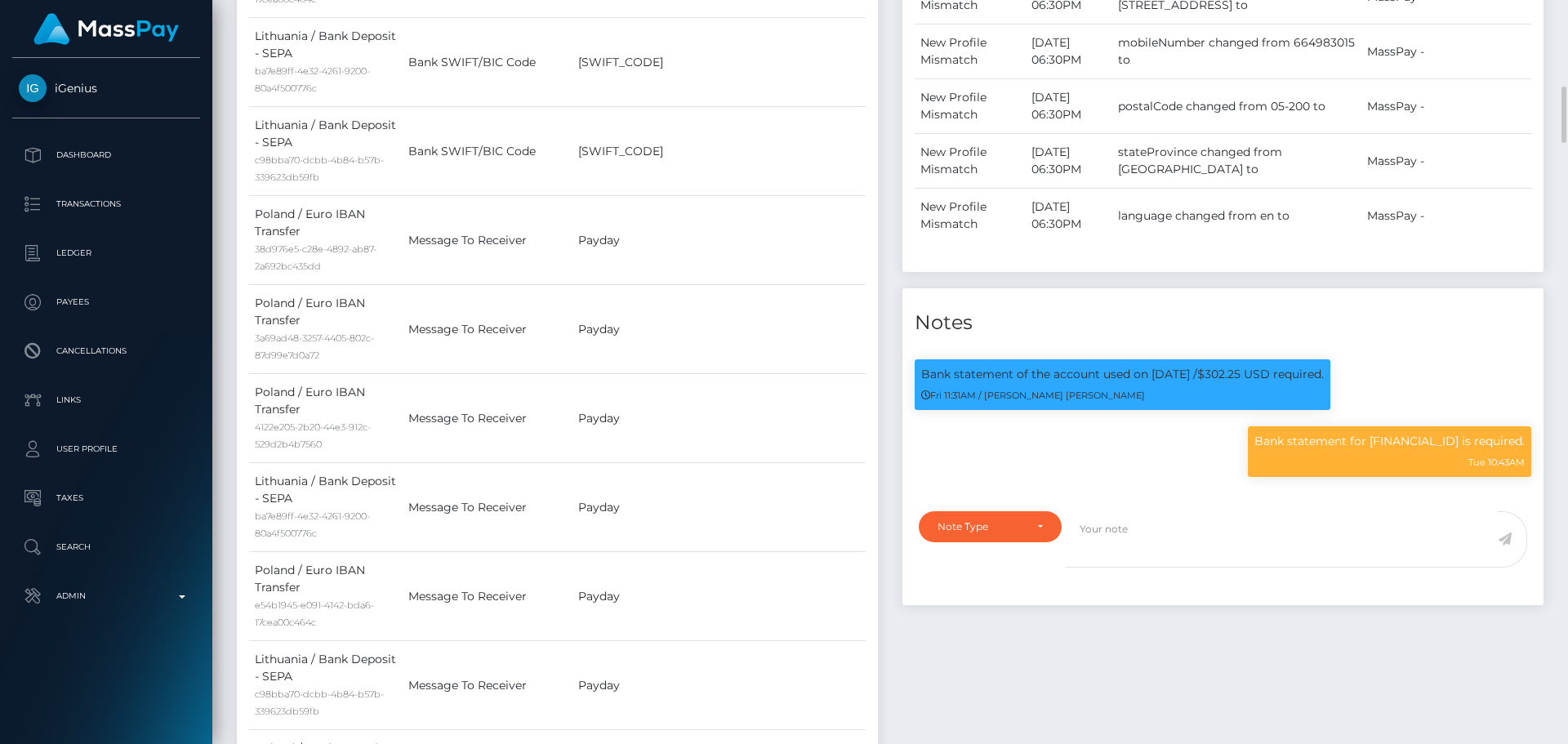
scroll to position [1225, 0]
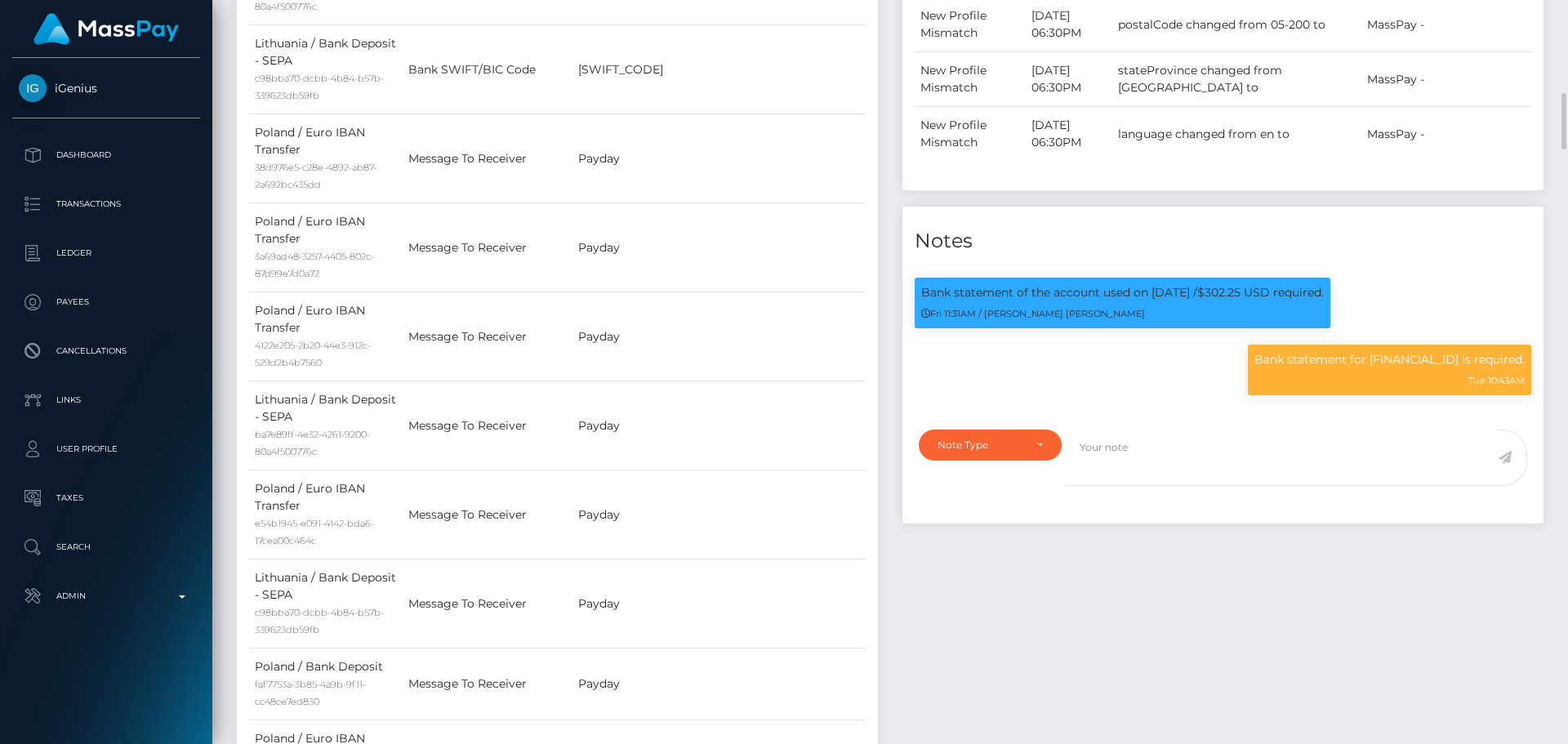
click at [886, 309] on div "Payee Attributes Payer Name Label Value Poland / USDC - Ethereum(ERC20) 8d34062…" at bounding box center [557, 542] width 665 height 1978
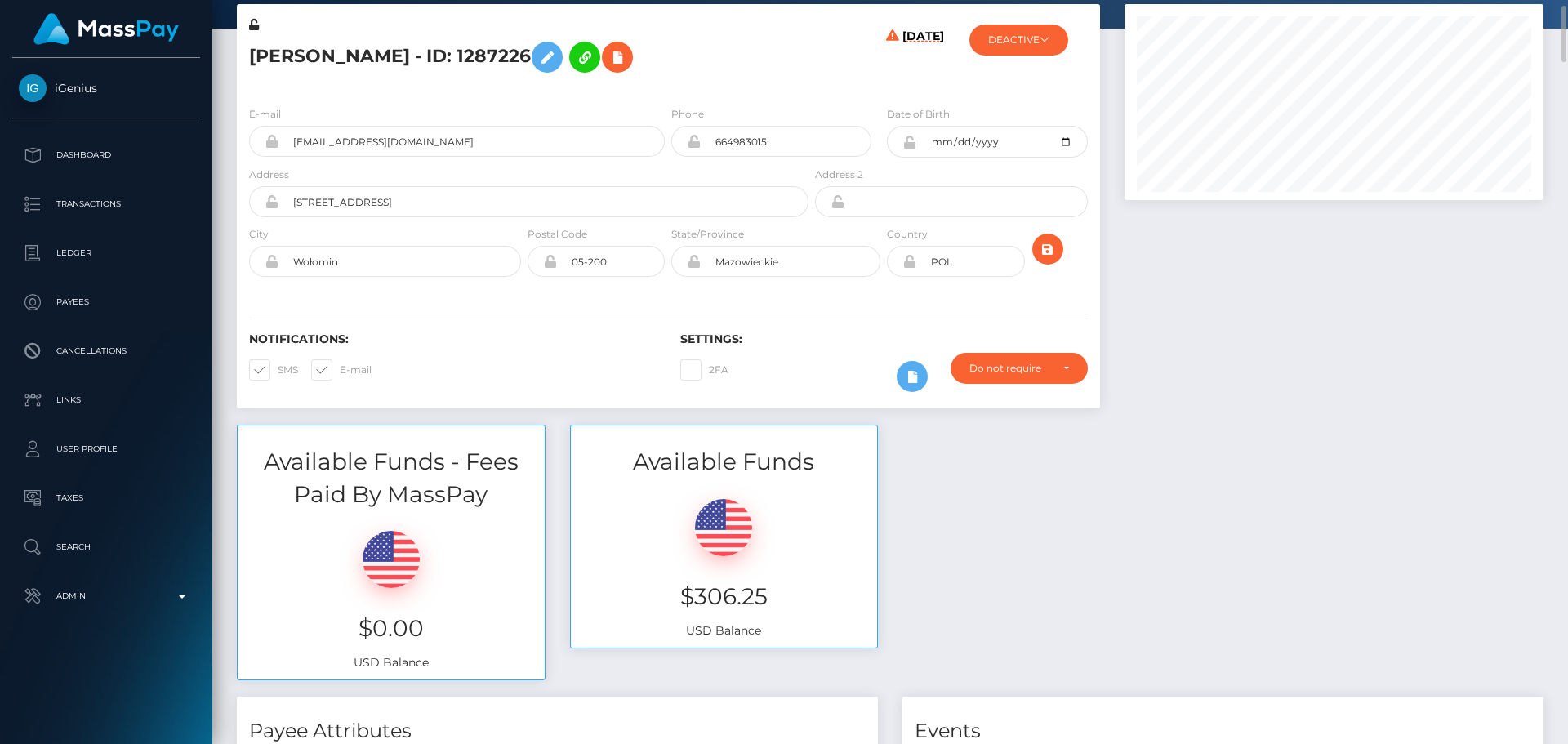
scroll to position [0, 0]
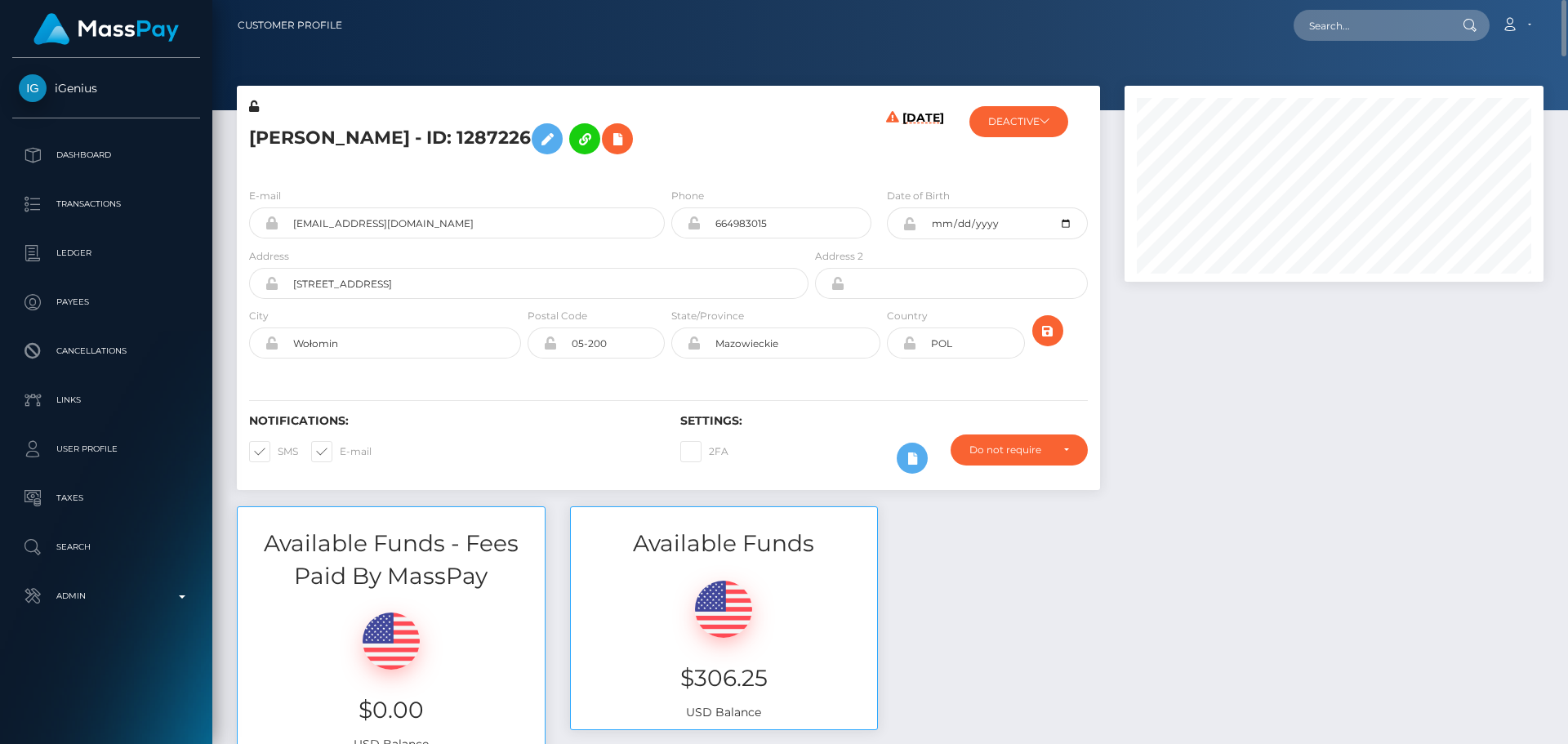
click at [270, 139] on h5 "[PERSON_NAME] - ID: 1287226" at bounding box center [524, 138] width 551 height 47
copy h5 "Jakub"
click at [346, 137] on h5 "[PERSON_NAME] - ID: 1287226" at bounding box center [524, 138] width 551 height 47
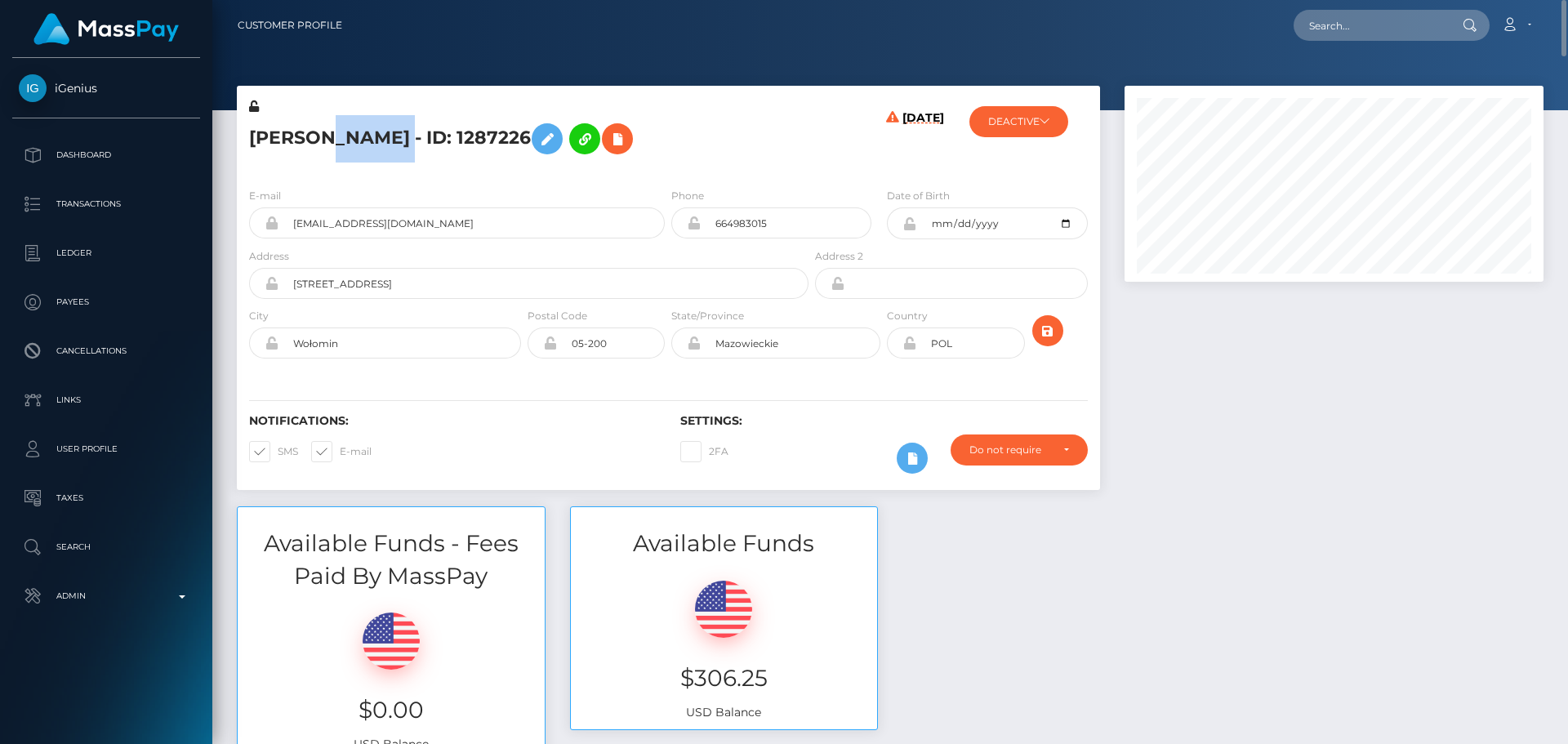
copy h5 "Radzki"
click at [602, 123] on button at bounding box center [617, 138] width 31 height 31
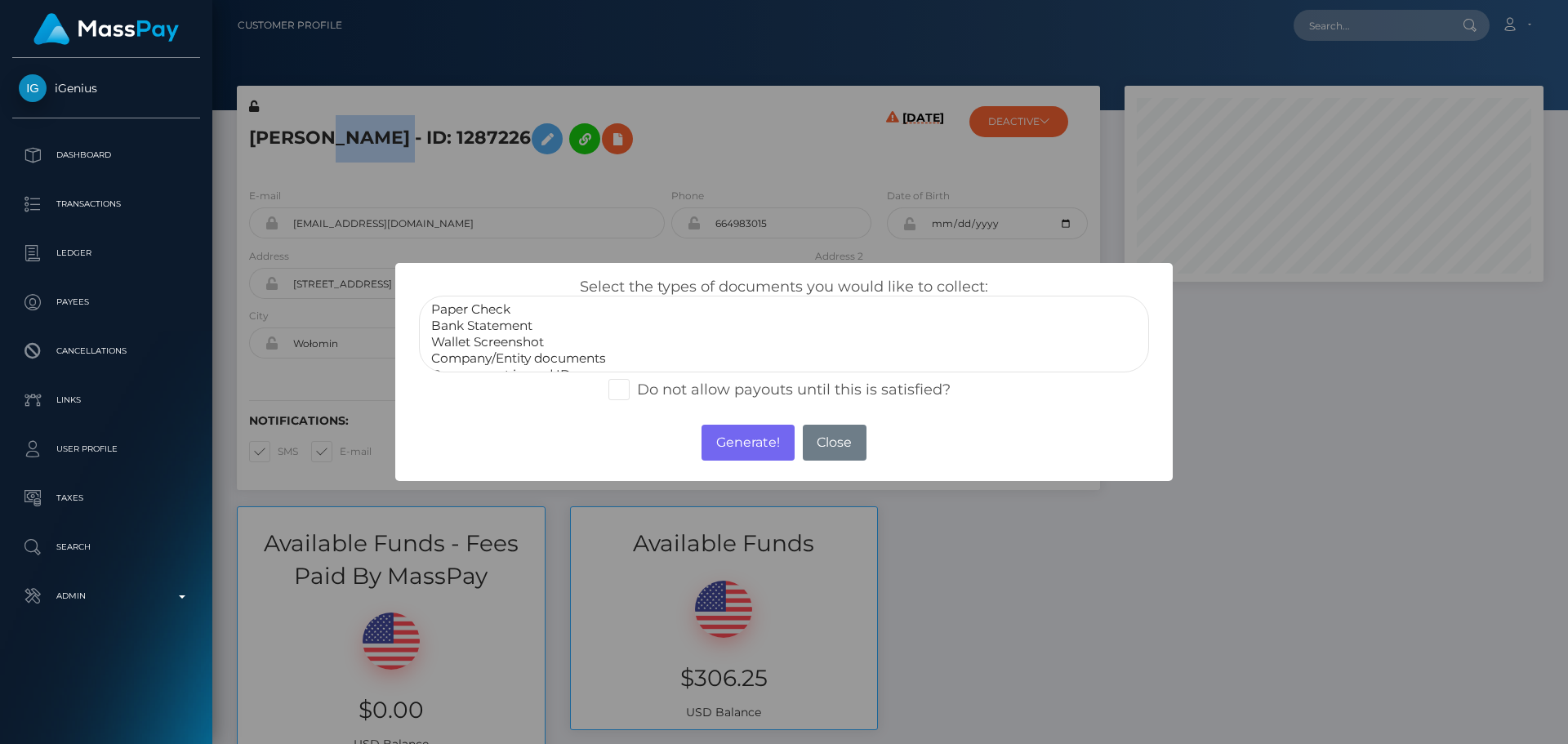
select select "Bank Statement"
click at [501, 327] on option "Bank Statement" at bounding box center [783, 325] width 709 height 16
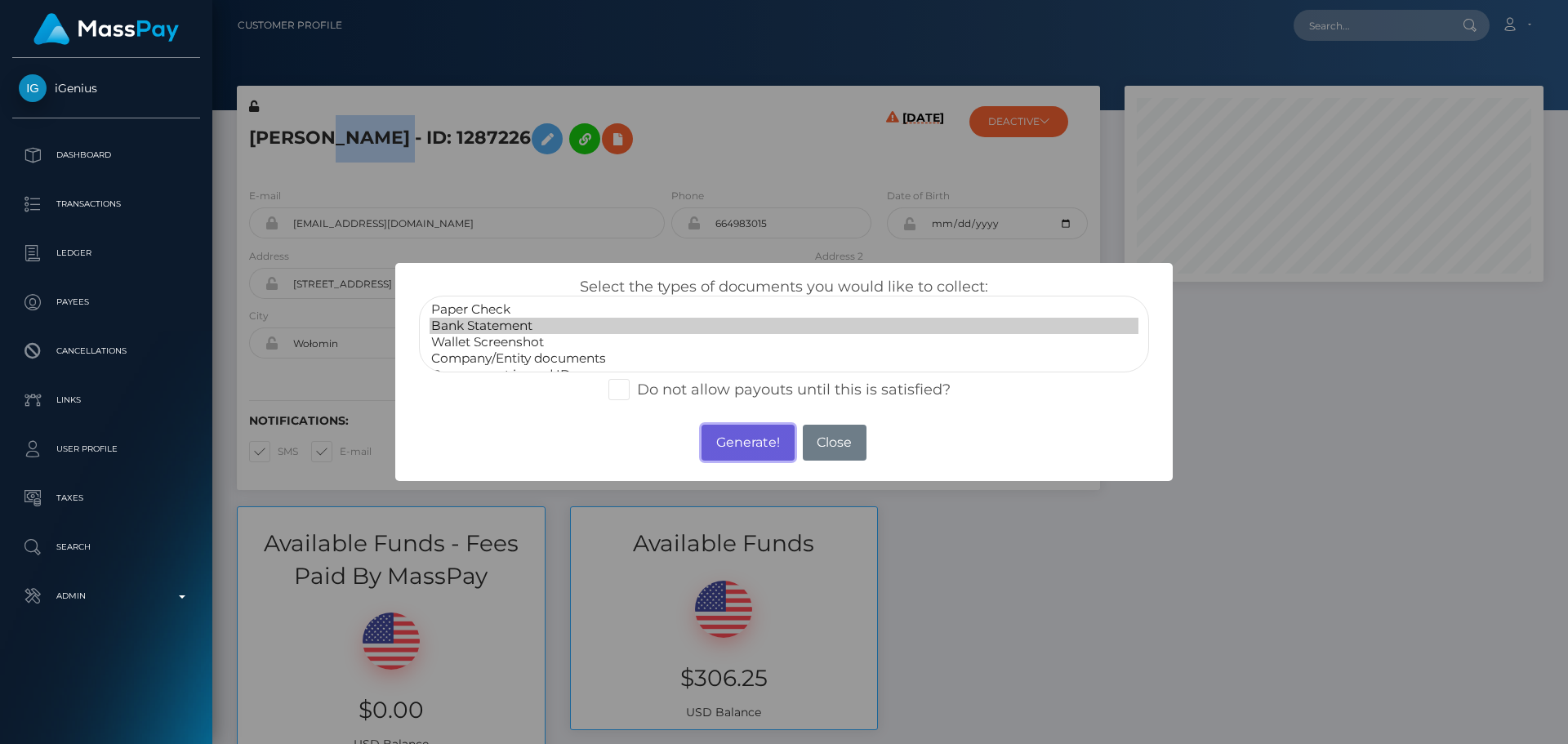
click at [735, 445] on button "Generate!" at bounding box center [748, 442] width 92 height 36
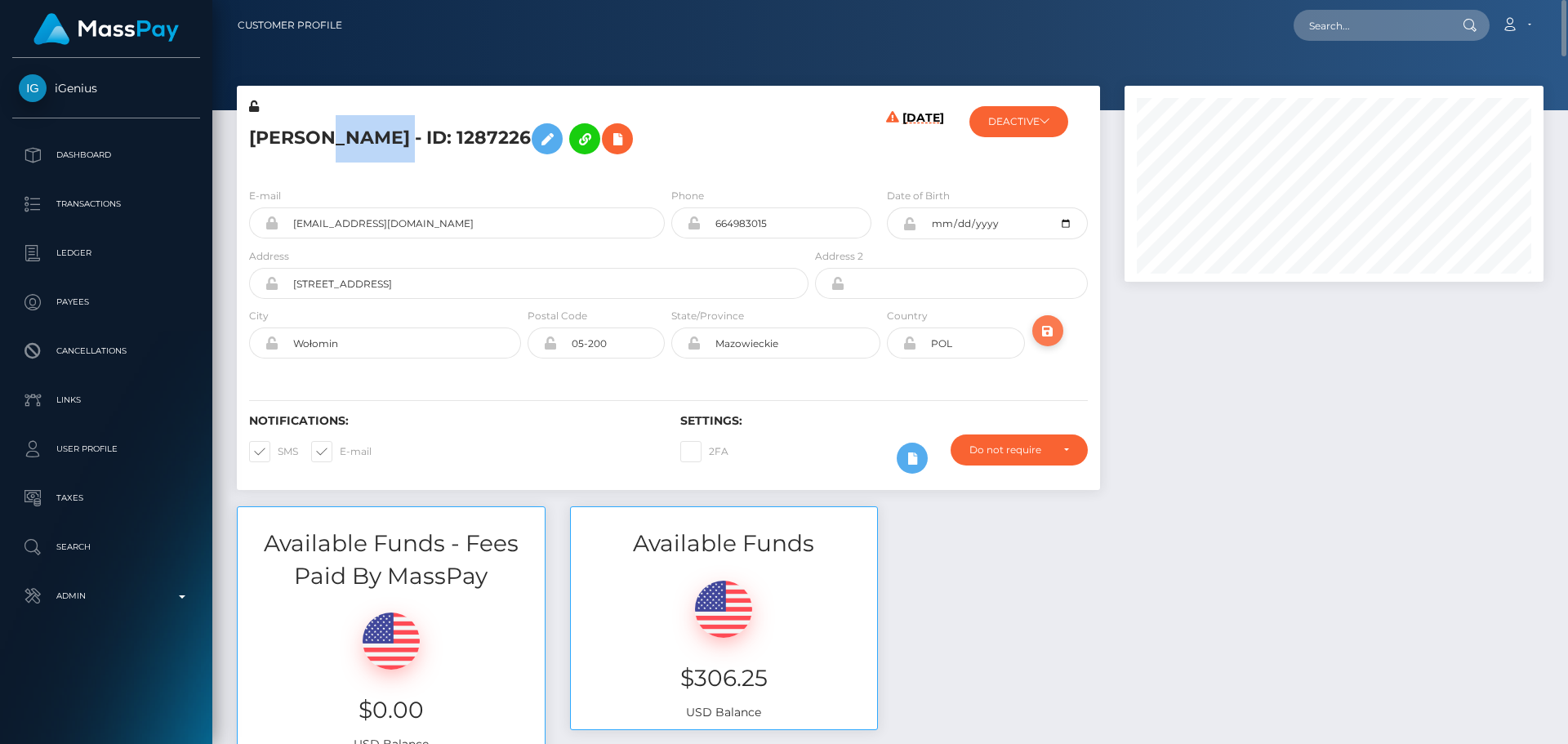
click at [1046, 330] on icon "submit" at bounding box center [1047, 331] width 20 height 20
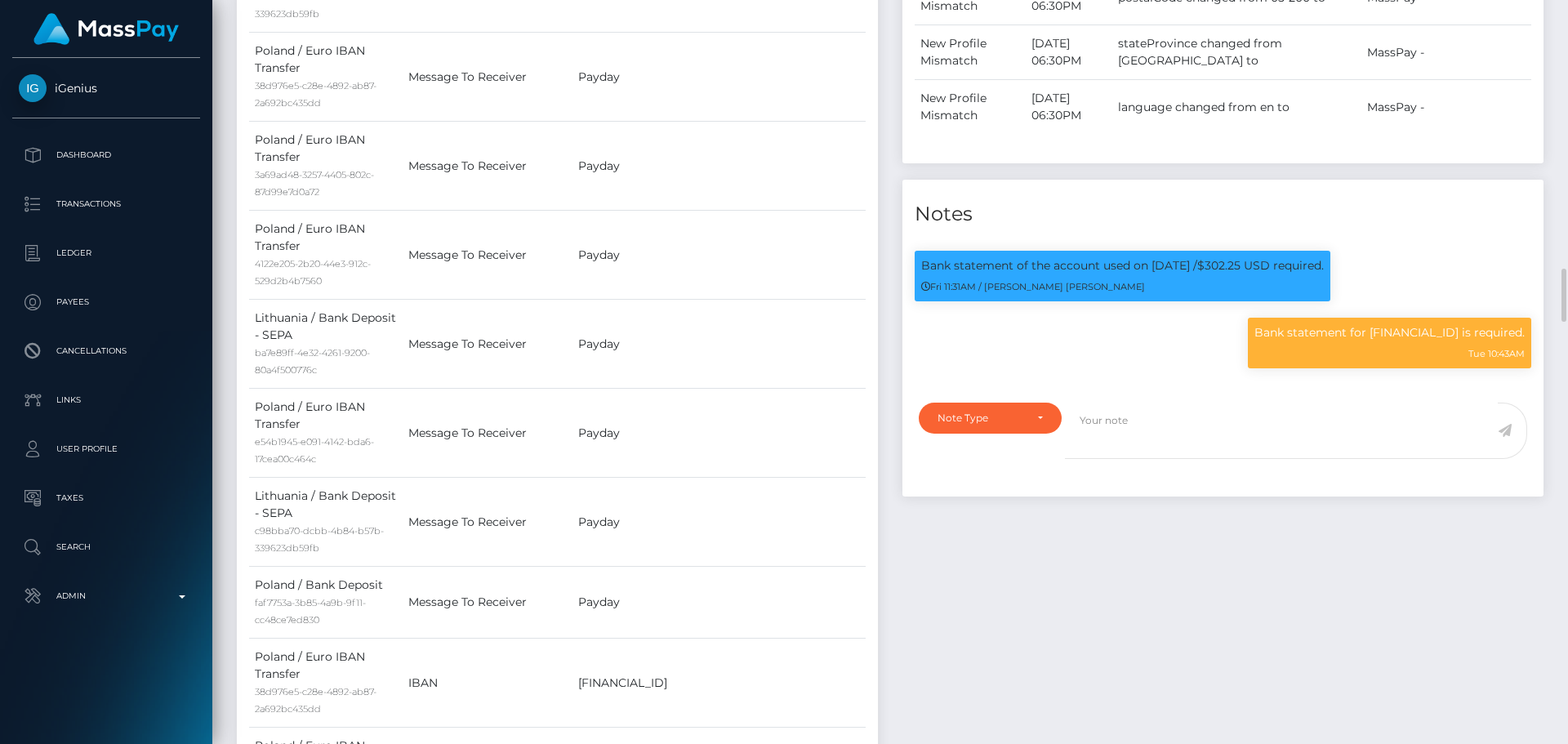
scroll to position [1469, 0]
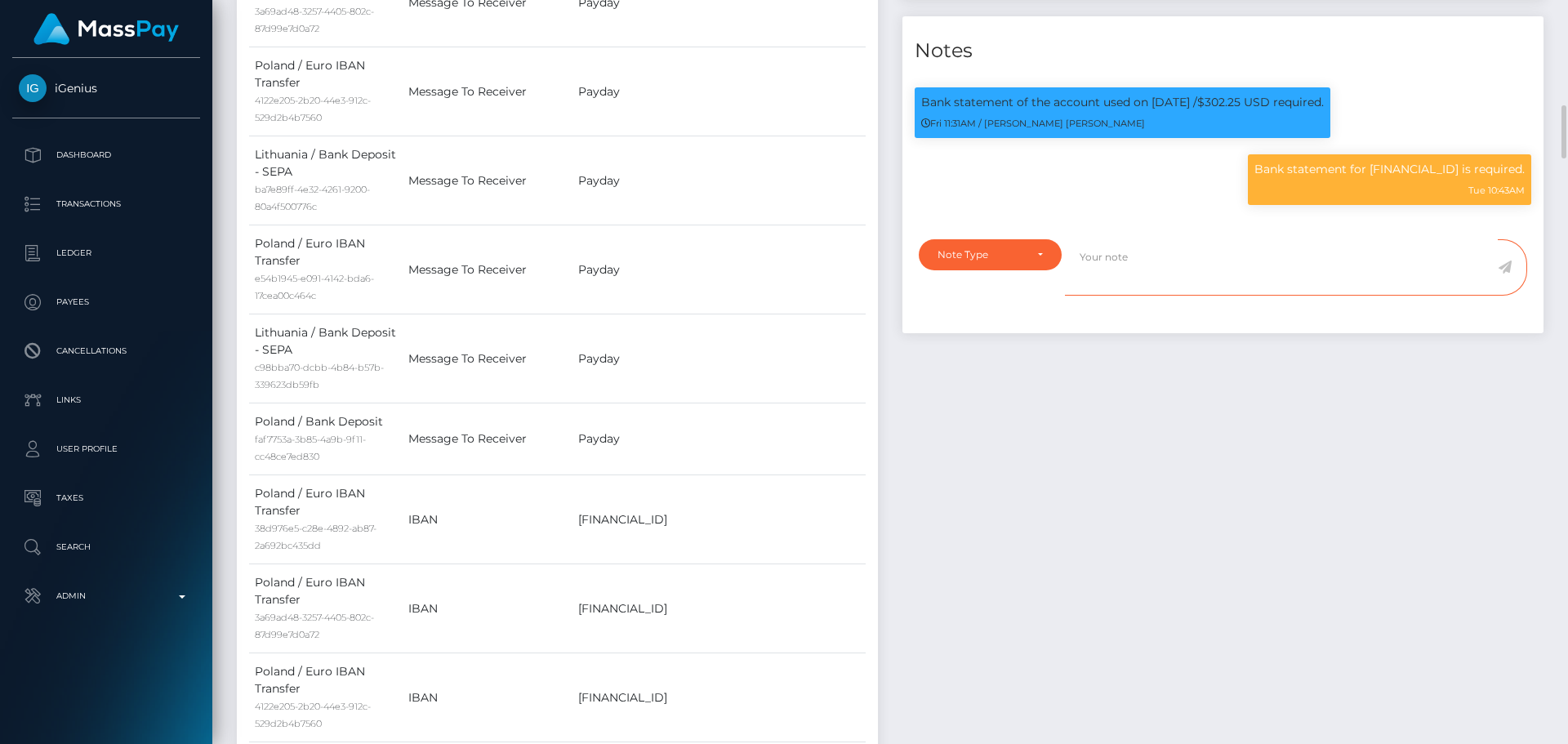
click at [1133, 295] on textarea at bounding box center [1282, 268] width 433 height 57
paste textarea "Bank statement provided for showing that the bank account belongs to Heather Ni…"
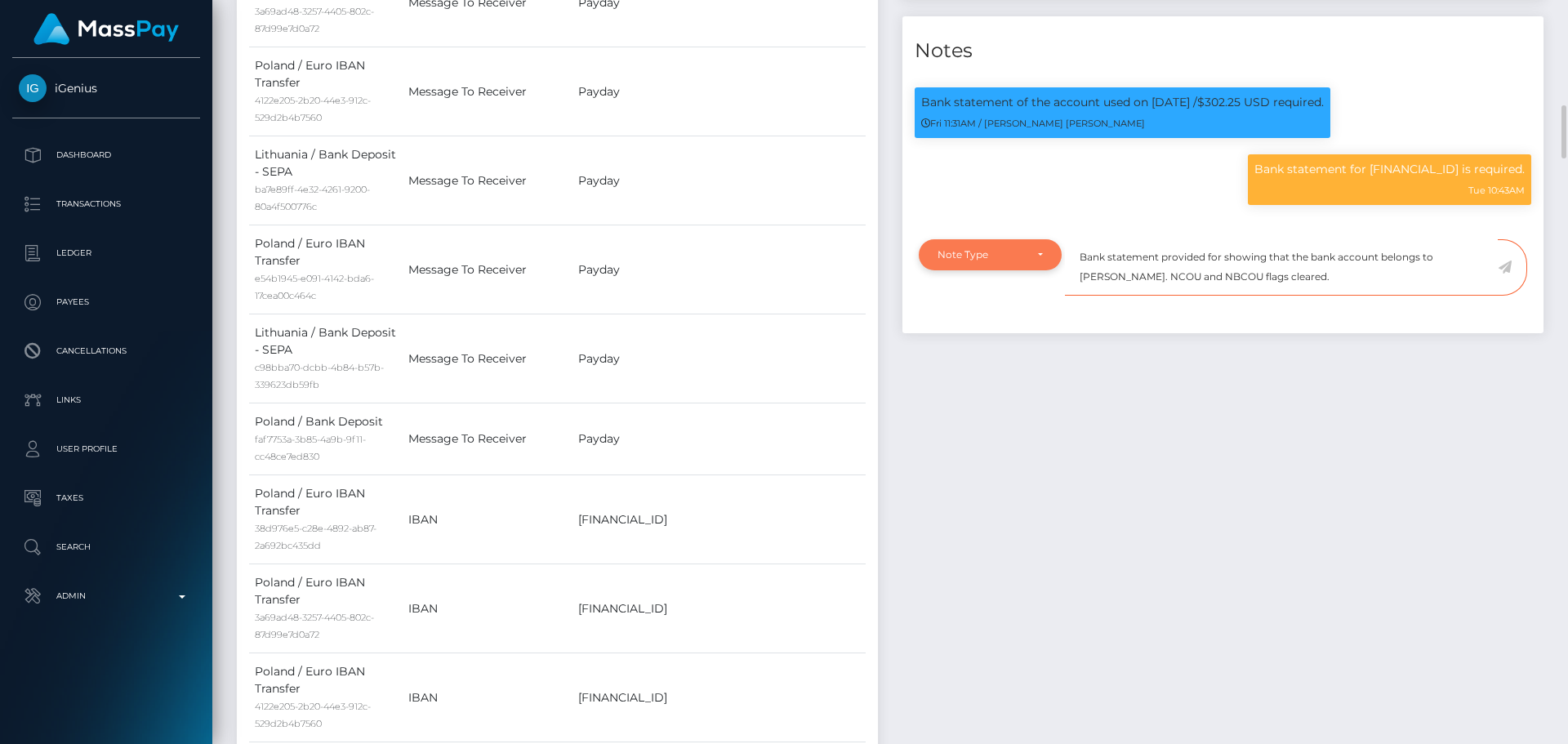
type textarea "Bank statement provided for showing that the bank account belongs to Heather Ni…"
click at [1032, 262] on div "Note Type" at bounding box center [990, 255] width 106 height 13
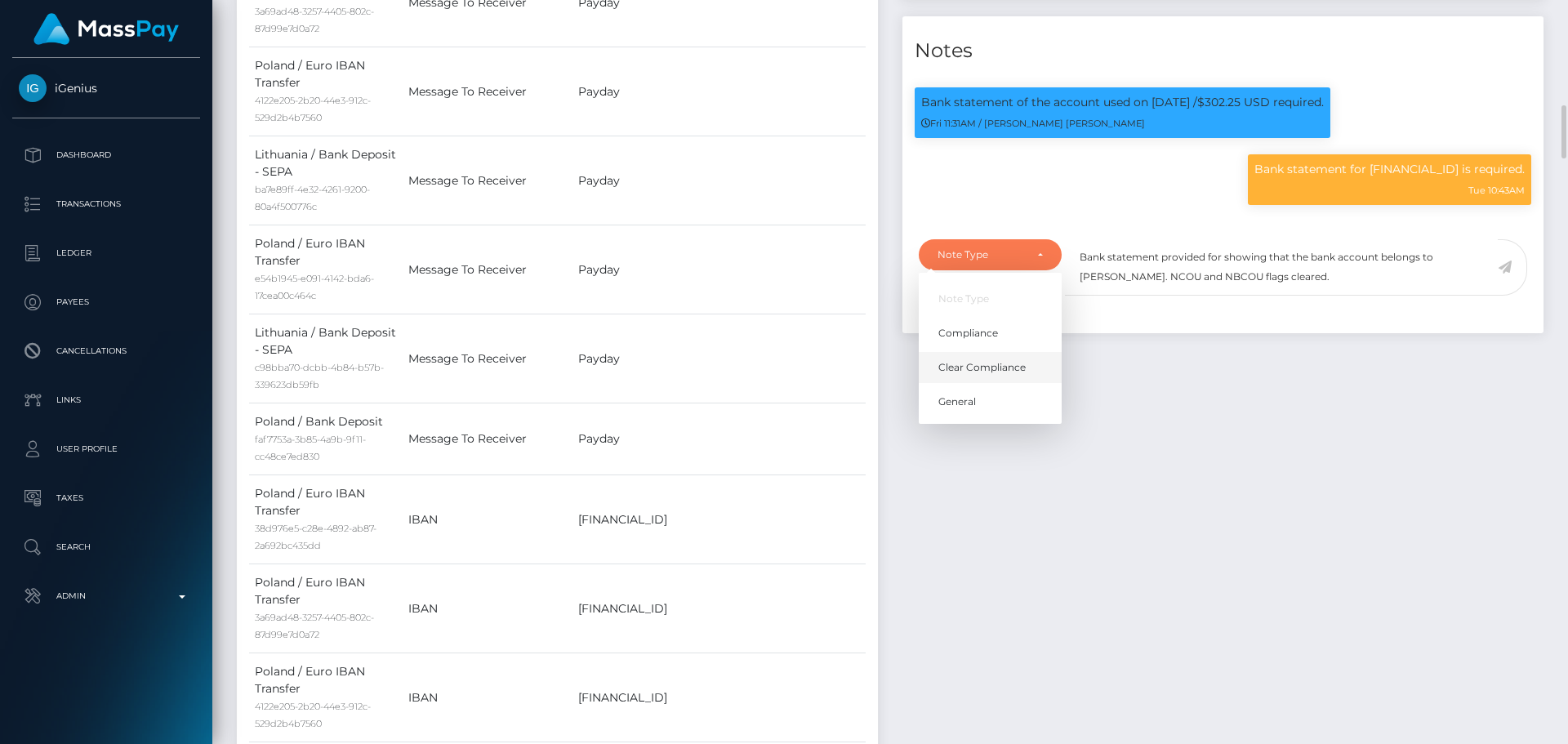
click at [986, 375] on span "Clear Compliance" at bounding box center [982, 367] width 88 height 15
select select "CLEAR_COMPLIANCE"
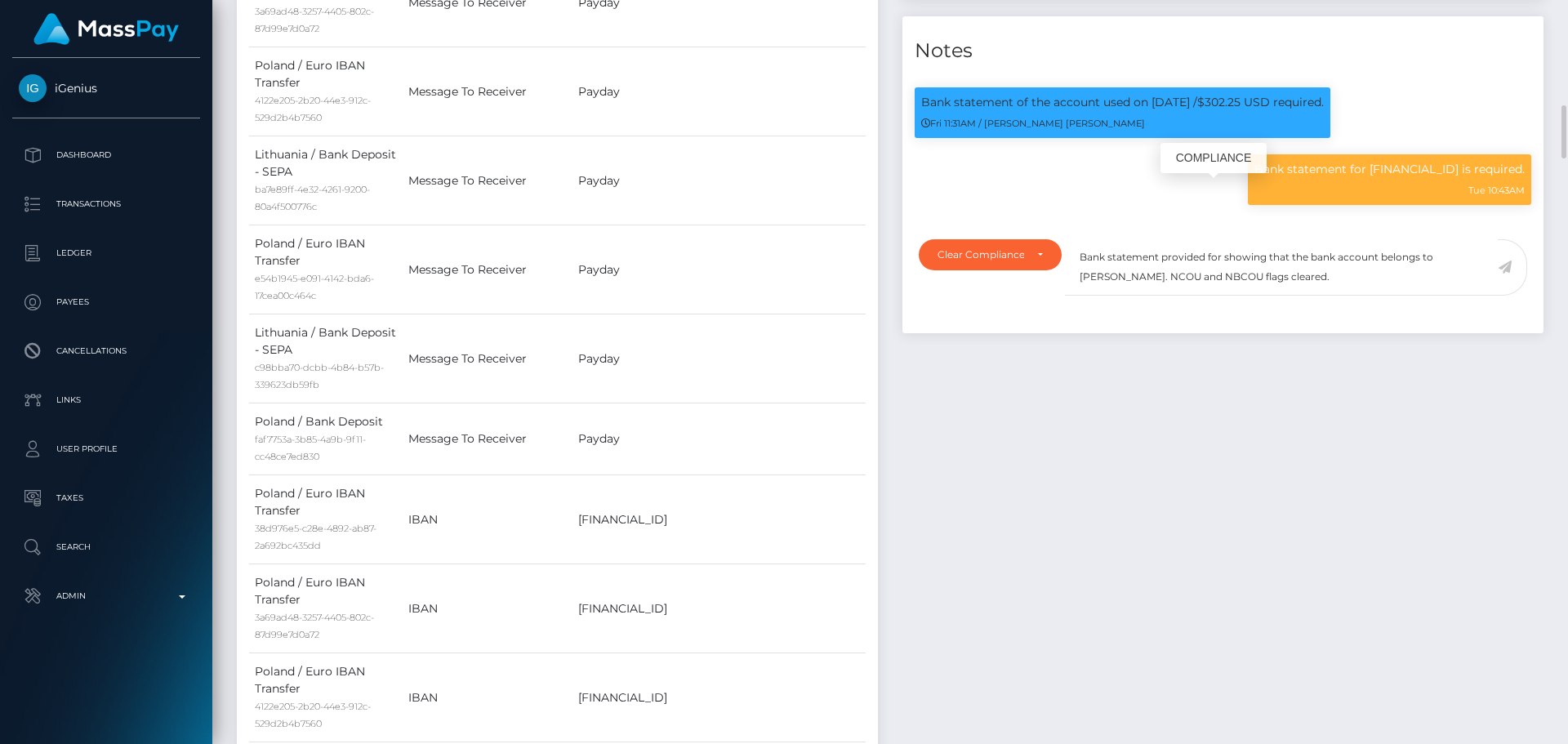
click at [1375, 178] on p "Bank statement for [FINANCIAL_ID] is required." at bounding box center [1389, 168] width 270 height 17
copy p "[FINANCIAL_ID]"
click at [1222, 280] on textarea "Bank statement provided for showing that the bank account belongs to Heather Ni…" at bounding box center [1282, 268] width 433 height 57
paste textarea "[FINANCIAL_ID]"
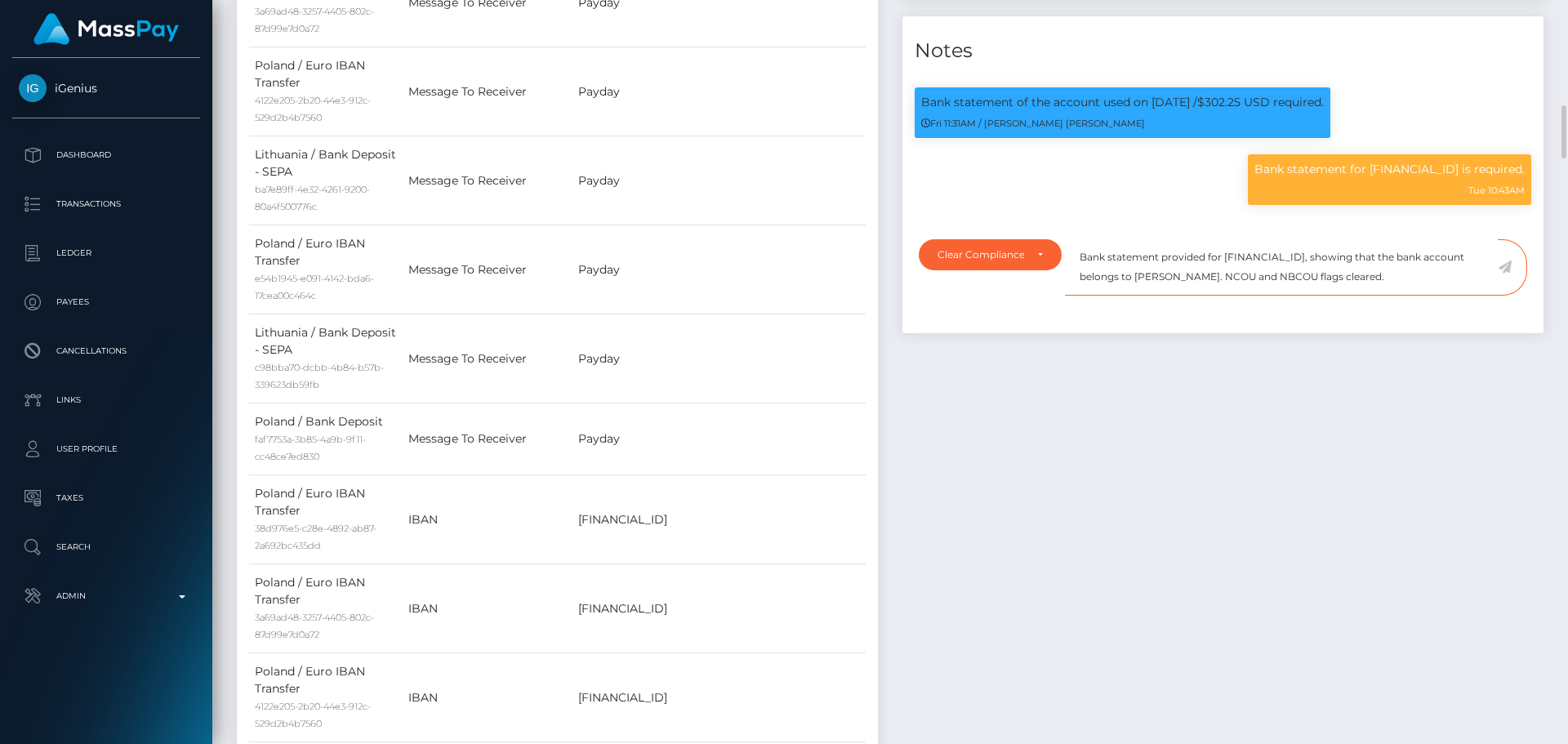
click at [1183, 295] on textarea "Bank statement provided for LT523250082907041696, showing that the bank account…" at bounding box center [1282, 268] width 433 height 57
drag, startPoint x: 1183, startPoint y: 302, endPoint x: 1266, endPoint y: 302, distance: 83.0
click at [1266, 295] on textarea "Bank statement provided for LT523250082907041696, showing that the bank account…" at bounding box center [1282, 268] width 433 height 57
paste textarea "JAKUB RADZKI"
drag, startPoint x: 1434, startPoint y: 303, endPoint x: 1080, endPoint y: 277, distance: 355.0
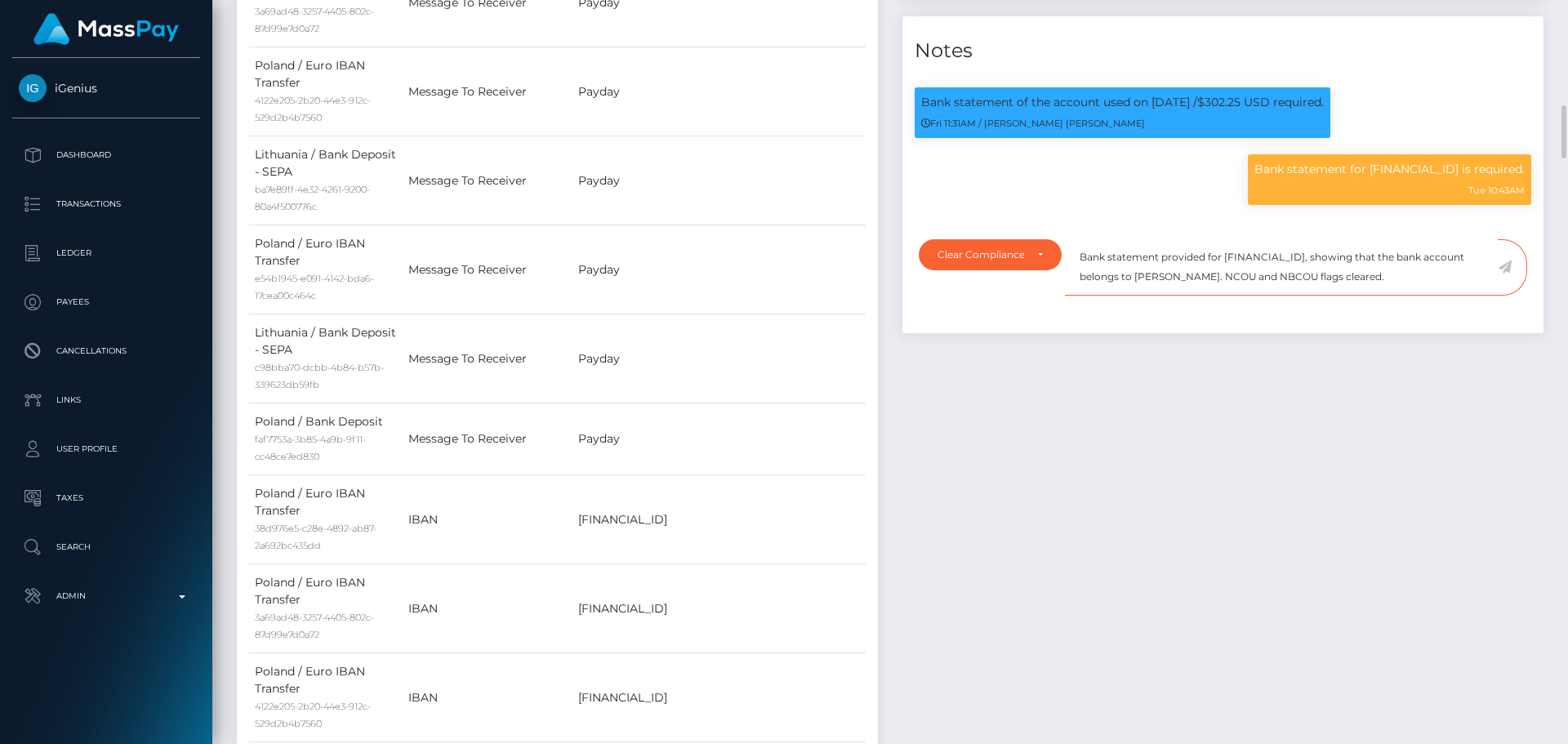
click at [1080, 277] on textarea "Bank statement provided for [FINANCIAL_ID], showing that the bank account belon…" at bounding box center [1282, 268] width 433 height 57
type textarea "Bank statement provided for [FINANCIAL_ID], showing that the bank account belon…"
click at [1444, 295] on textarea "Bank statement provided for [FINANCIAL_ID], showing that the bank account belon…" at bounding box center [1282, 268] width 433 height 57
click at [1510, 273] on icon at bounding box center [1505, 267] width 14 height 13
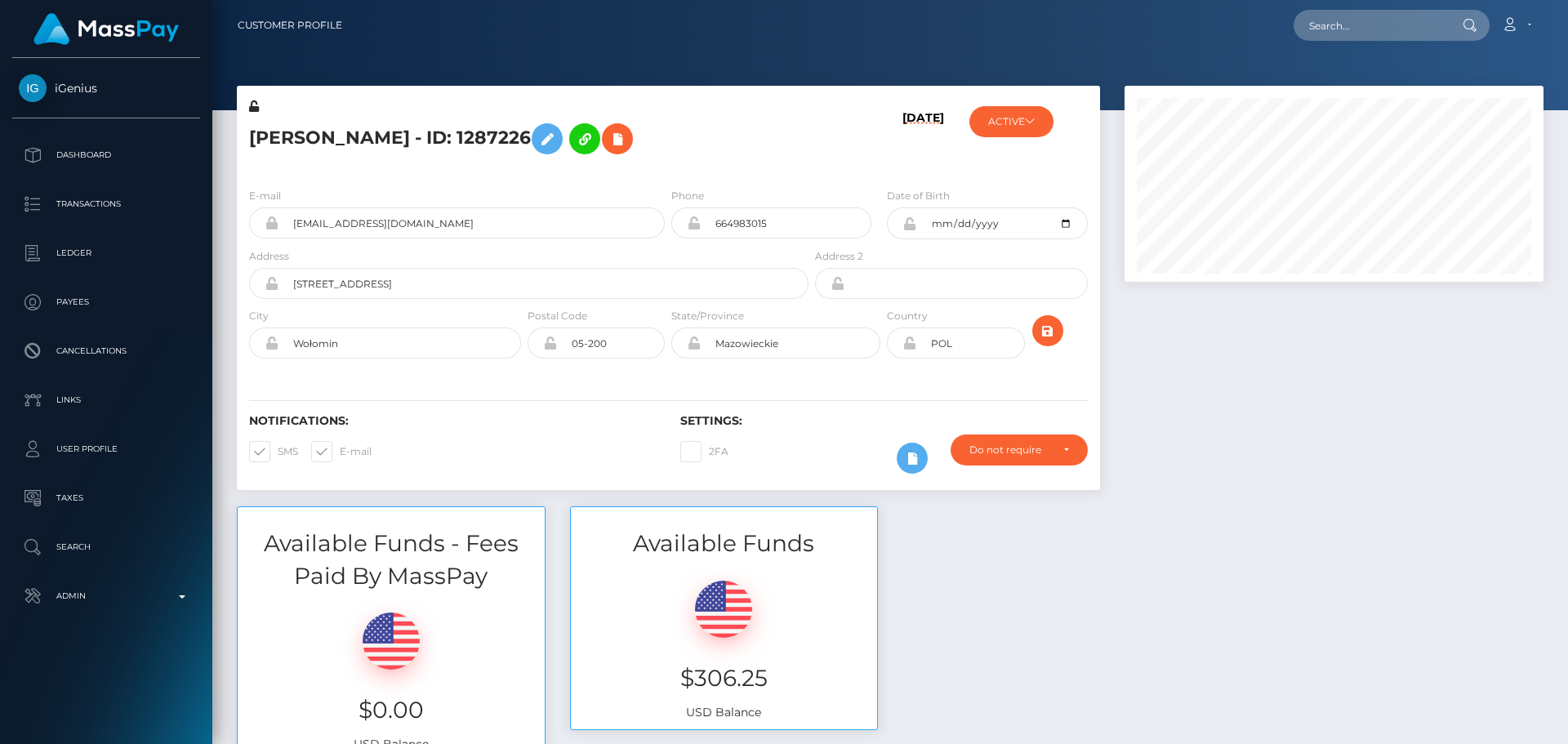
scroll to position [196, 419]
click at [669, 147] on h5 "[PERSON_NAME] - ID: 1287226" at bounding box center [524, 138] width 551 height 47
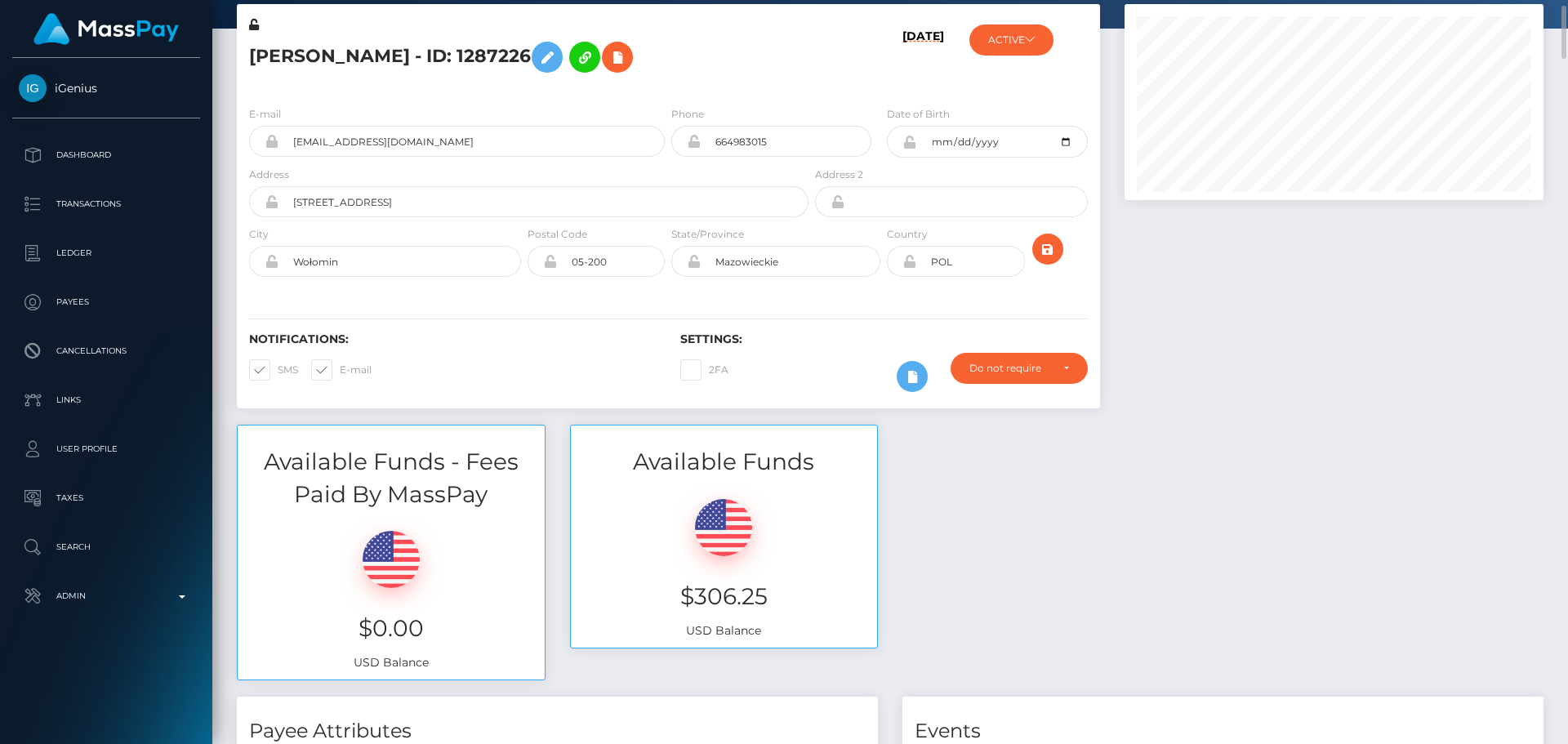
scroll to position [0, 0]
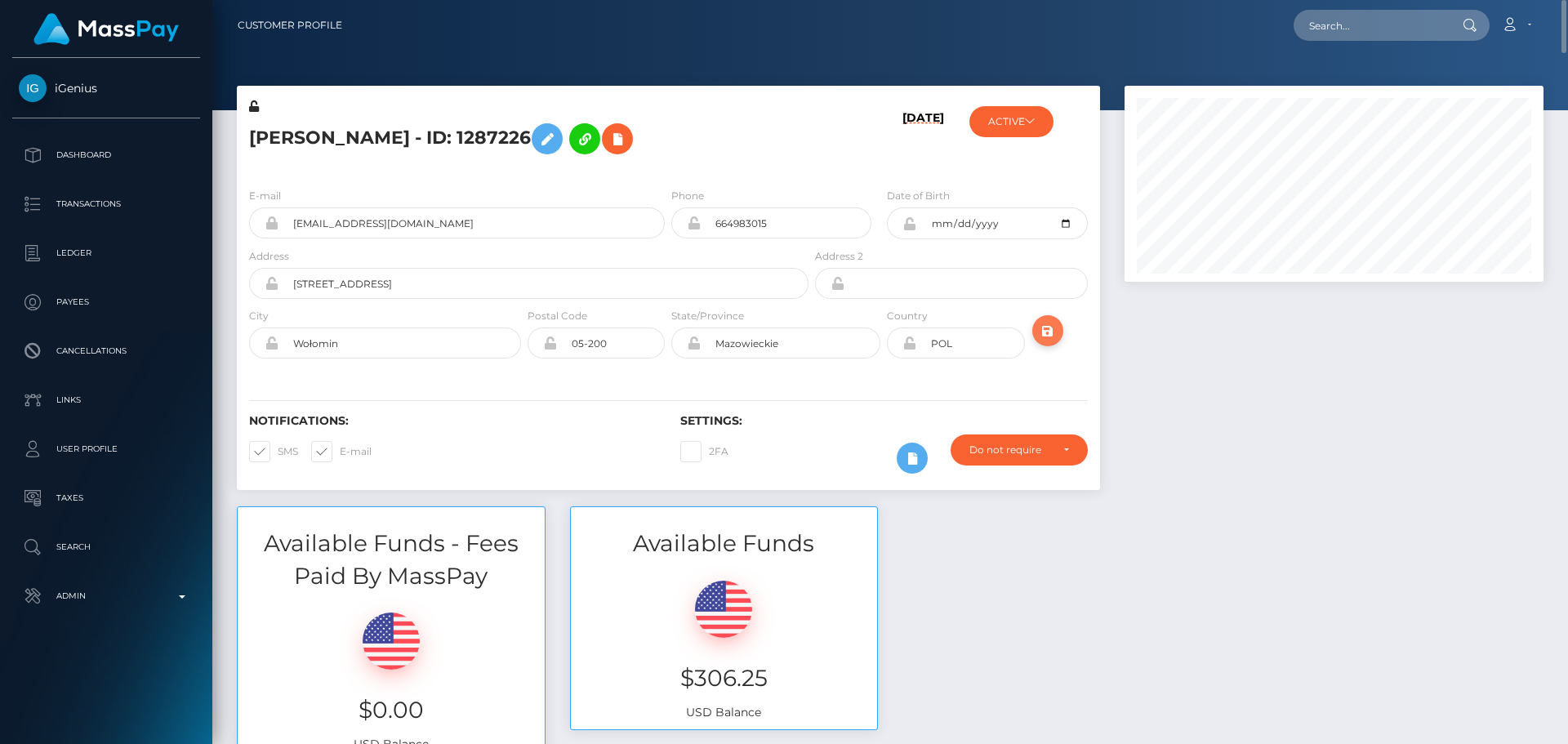
drag, startPoint x: 1039, startPoint y: 336, endPoint x: 1033, endPoint y: 197, distance: 139.1
click at [1040, 335] on icon "submit" at bounding box center [1047, 331] width 20 height 20
click at [1034, 129] on button "ACTIVE" at bounding box center [1011, 121] width 84 height 31
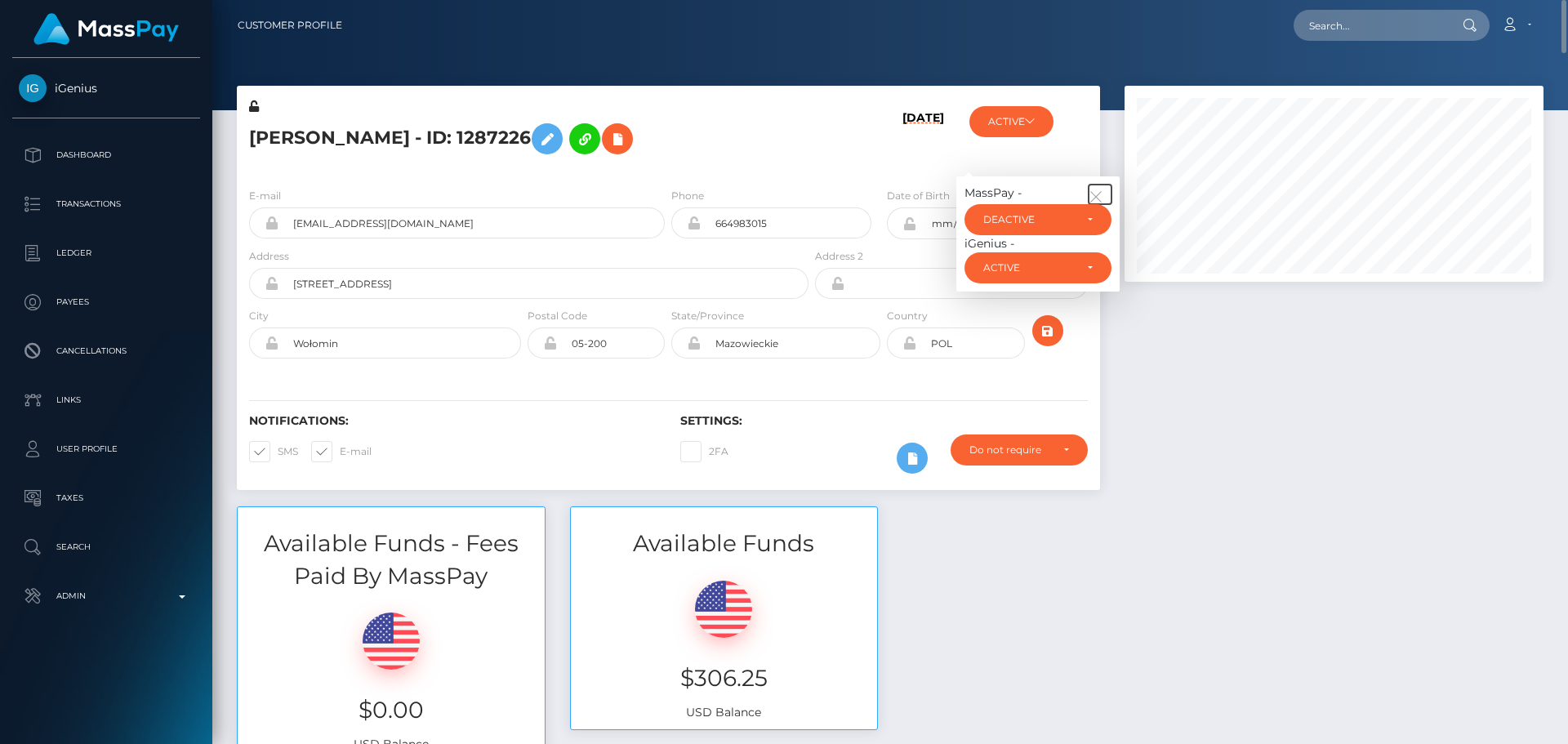
click at [1102, 193] on icon "button" at bounding box center [1095, 197] width 15 height 15
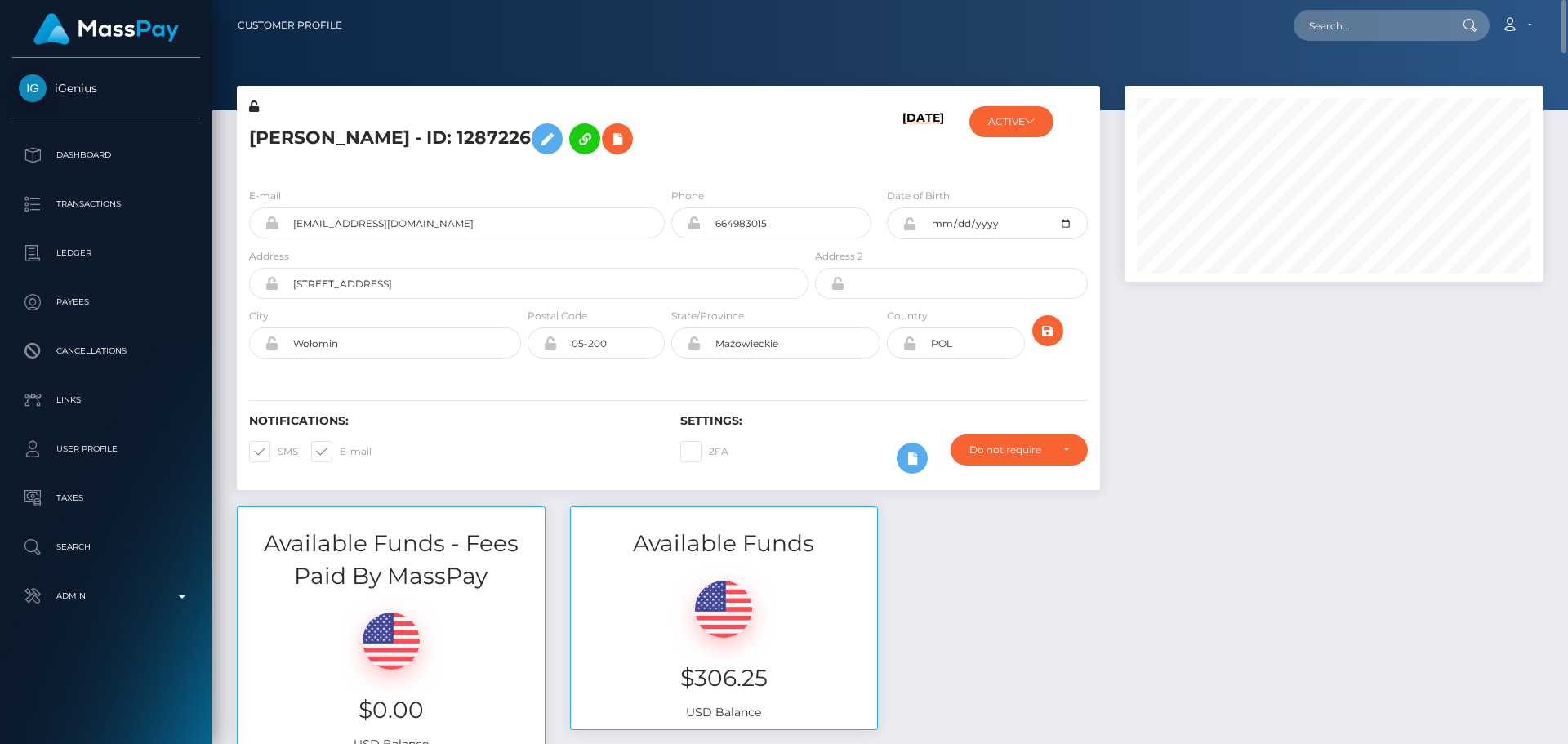
click at [749, 131] on h5 "[PERSON_NAME] - ID: 1287226" at bounding box center [524, 138] width 551 height 47
click at [673, 141] on h5 "[PERSON_NAME] - ID: 1287226" at bounding box center [524, 138] width 551 height 47
click at [671, 157] on h5 "[PERSON_NAME] - ID: 1287226" at bounding box center [524, 138] width 551 height 47
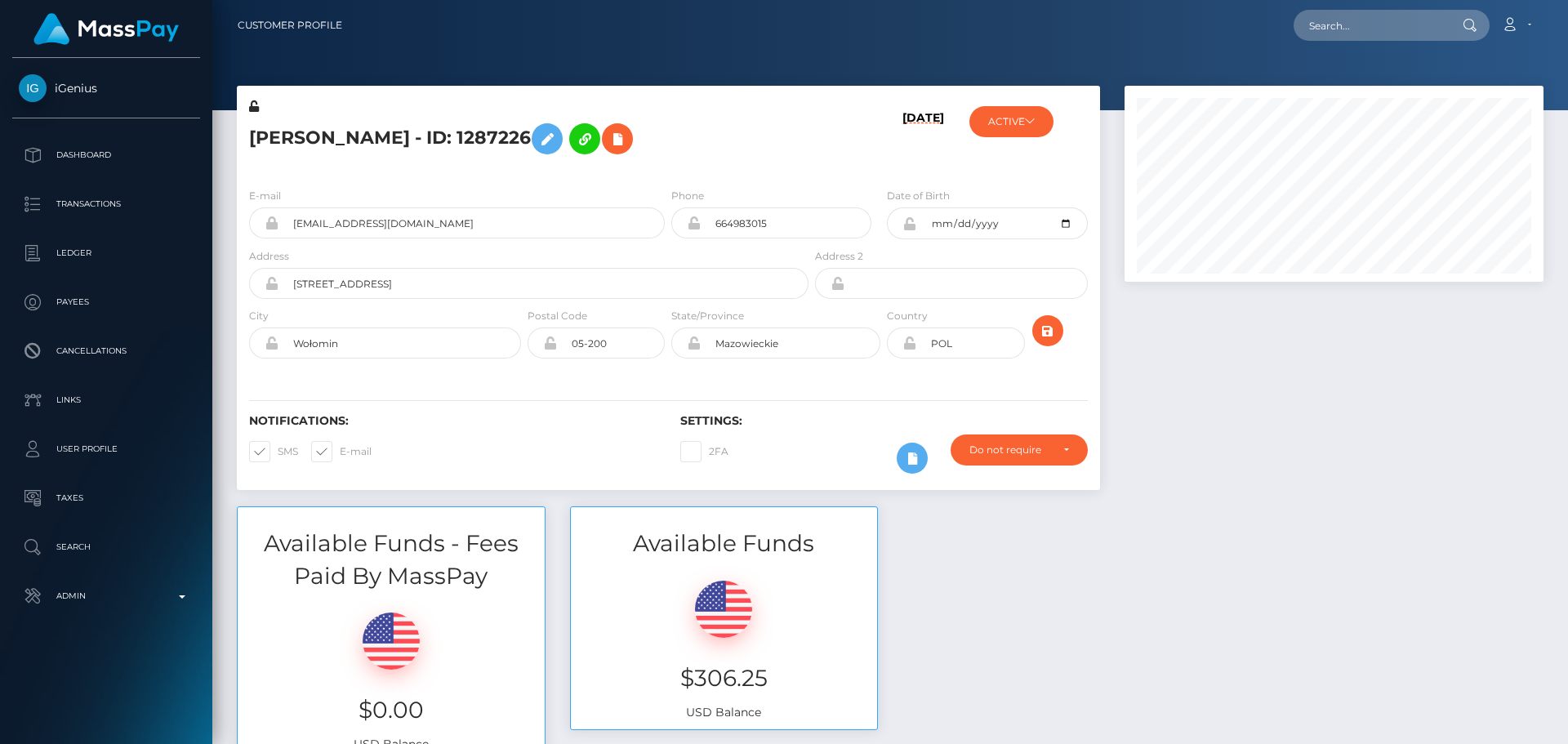
click at [670, 157] on h5 "[PERSON_NAME] - ID: 1287226" at bounding box center [524, 138] width 551 height 47
click at [668, 168] on div "[PERSON_NAME] - ID: 1287226" at bounding box center [524, 136] width 575 height 77
click at [1036, 123] on button "ACTIVE" at bounding box center [1011, 121] width 84 height 31
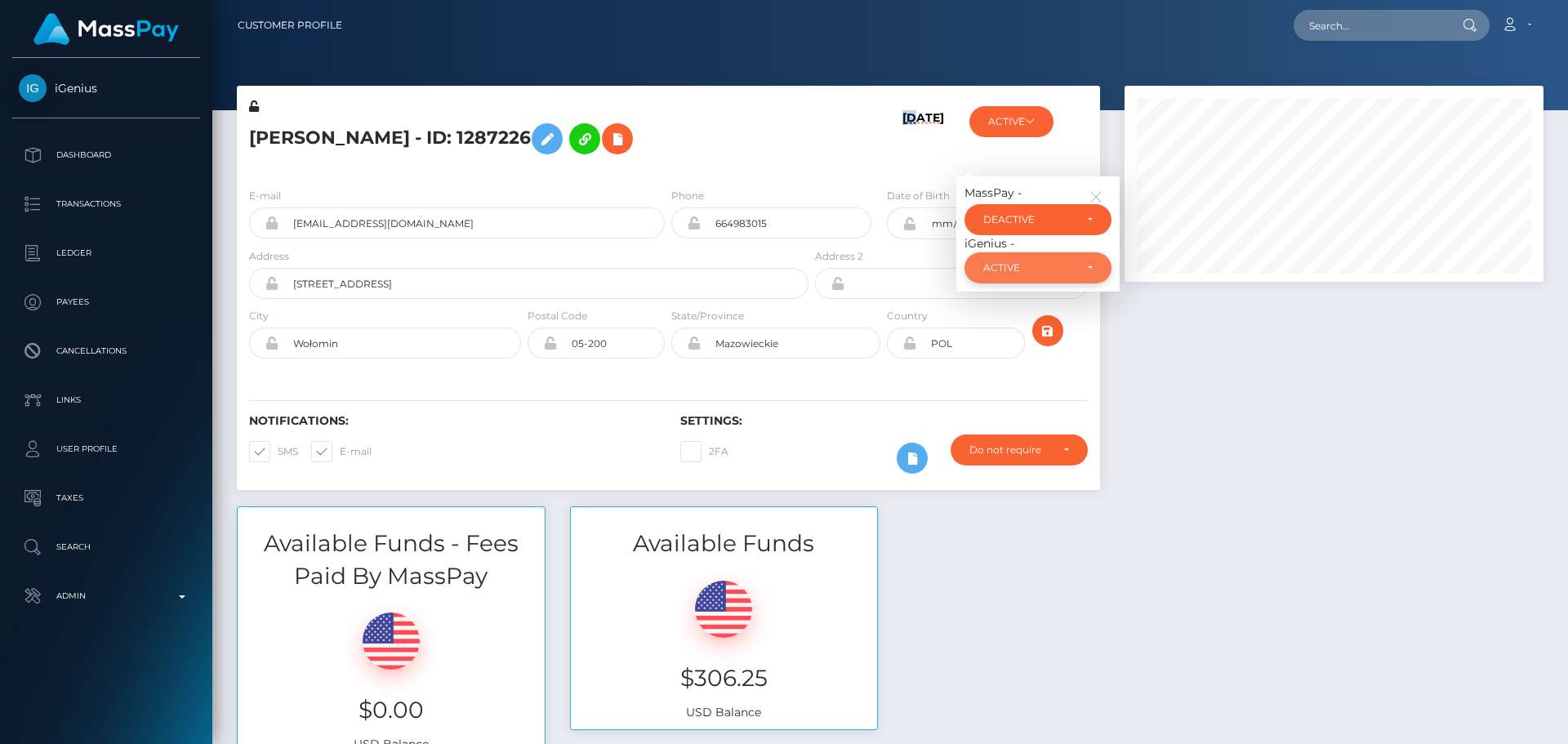
click at [1024, 273] on div "ACTIVE" at bounding box center [1029, 268] width 90 height 13
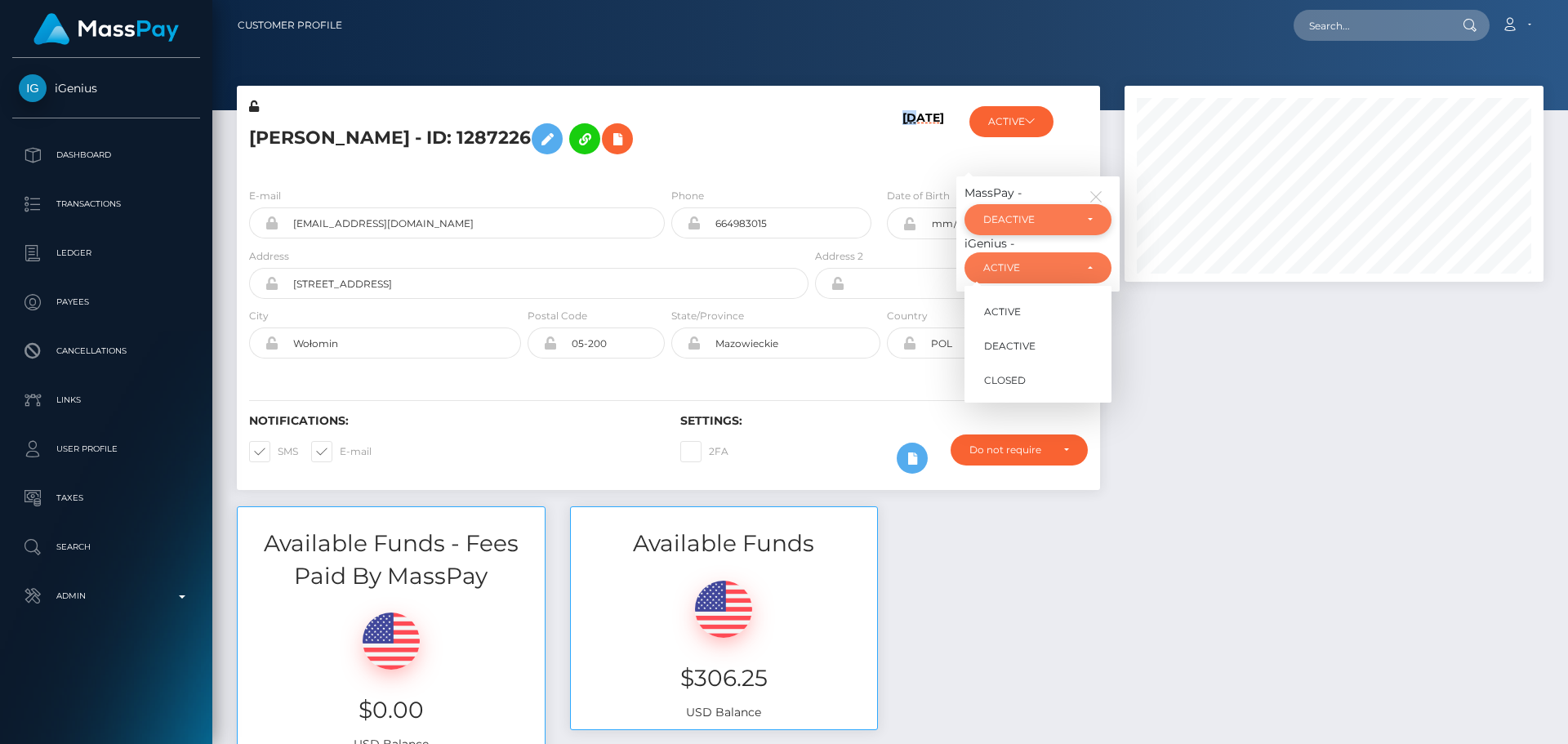
click at [1035, 222] on div "DEACTIVE" at bounding box center [1029, 219] width 90 height 13
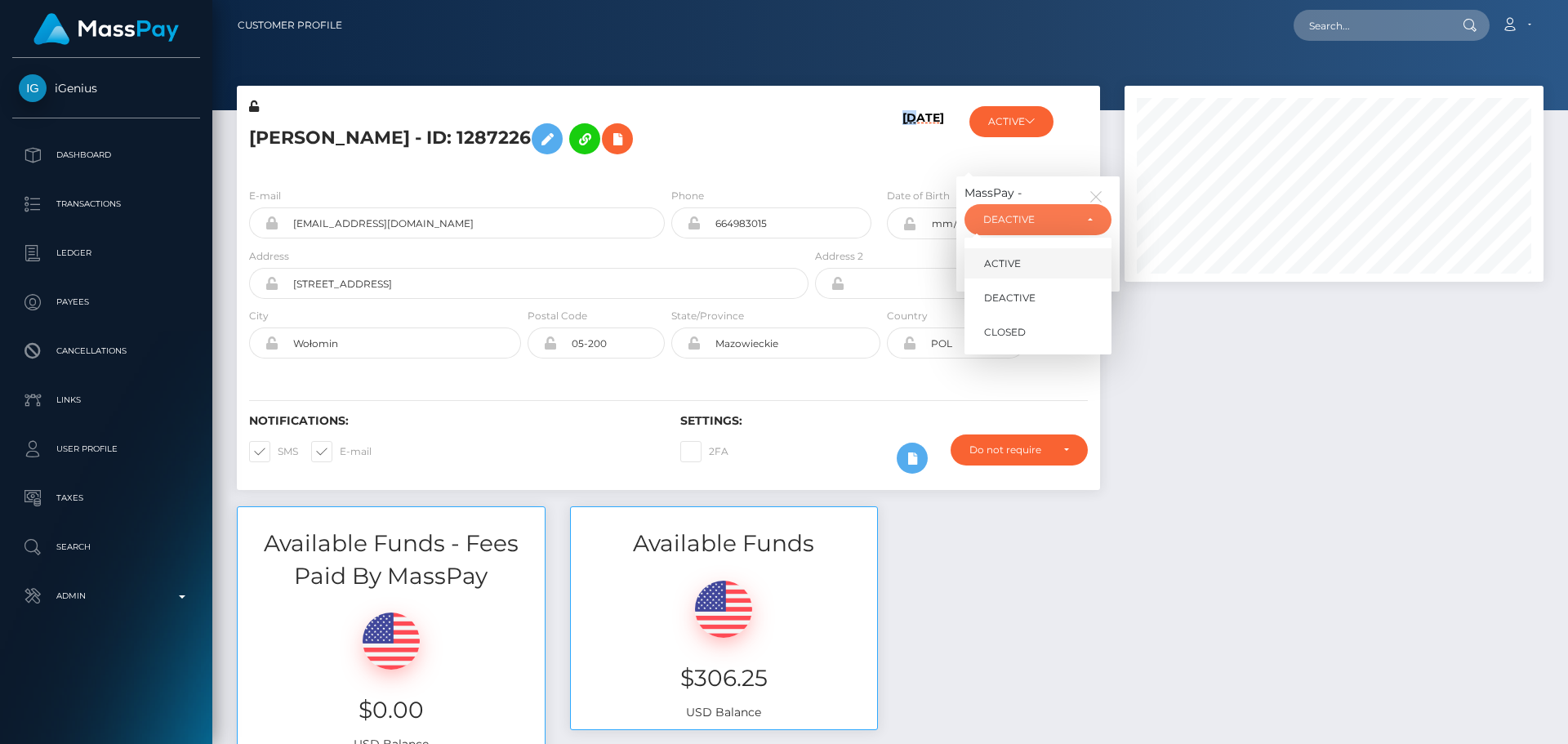
click at [1019, 262] on span "ACTIVE" at bounding box center [1001, 263] width 36 height 15
select select "ACTIVE"
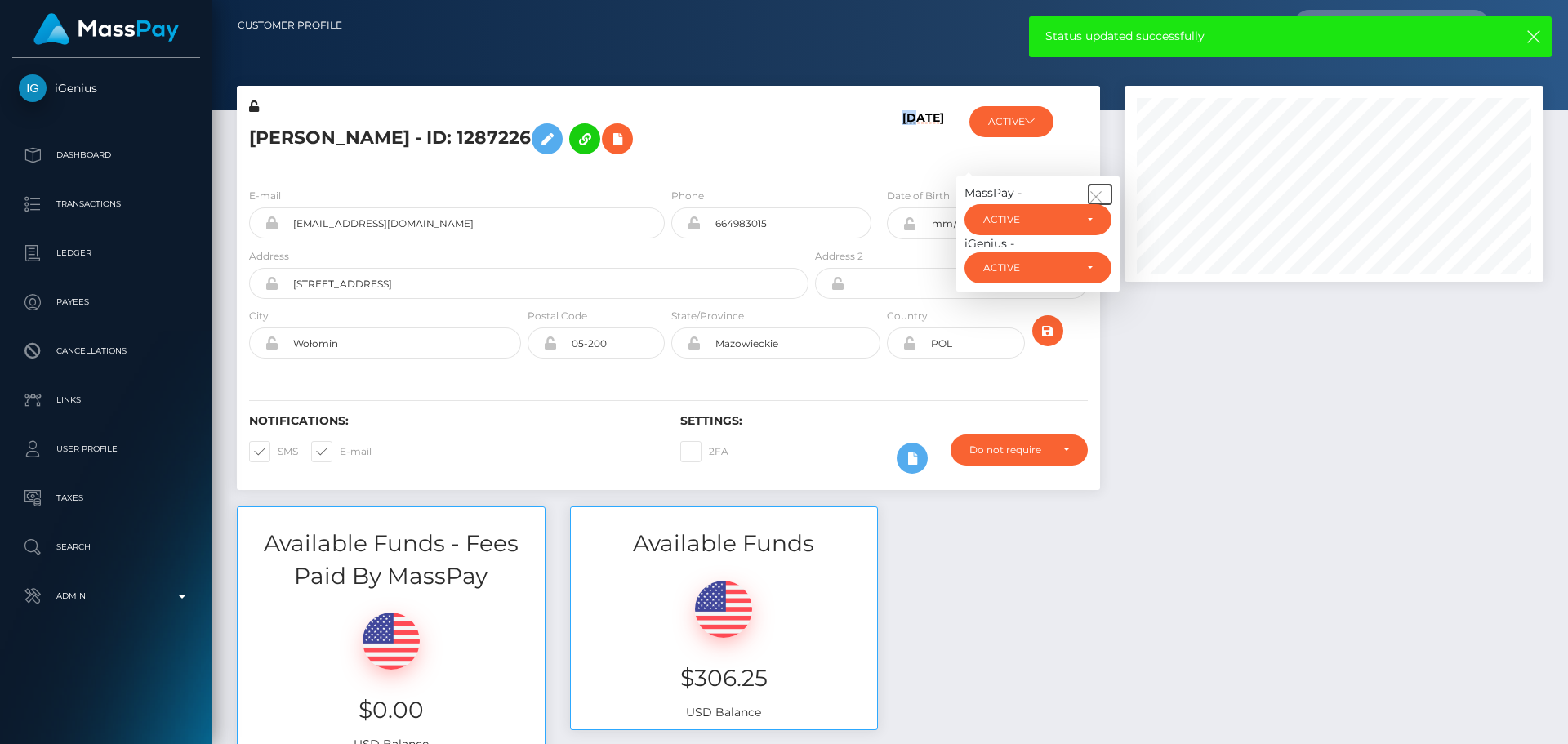
drag, startPoint x: 1094, startPoint y: 190, endPoint x: 1043, endPoint y: 182, distance: 51.6
click at [1091, 190] on icon "button" at bounding box center [1095, 197] width 15 height 15
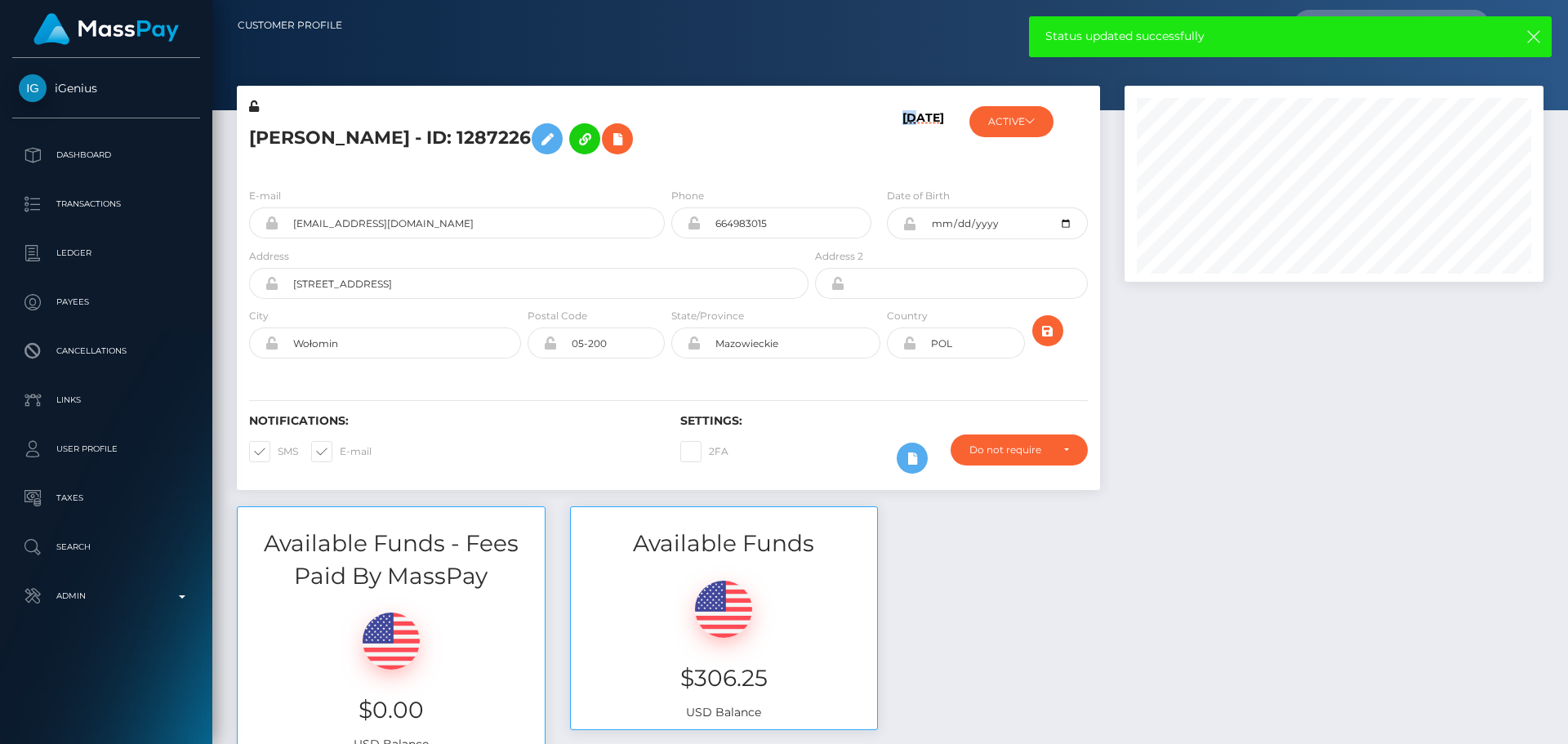
click at [906, 169] on div "08/28/25" at bounding box center [883, 136] width 144 height 77
click at [1054, 335] on icon "submit" at bounding box center [1047, 331] width 20 height 20
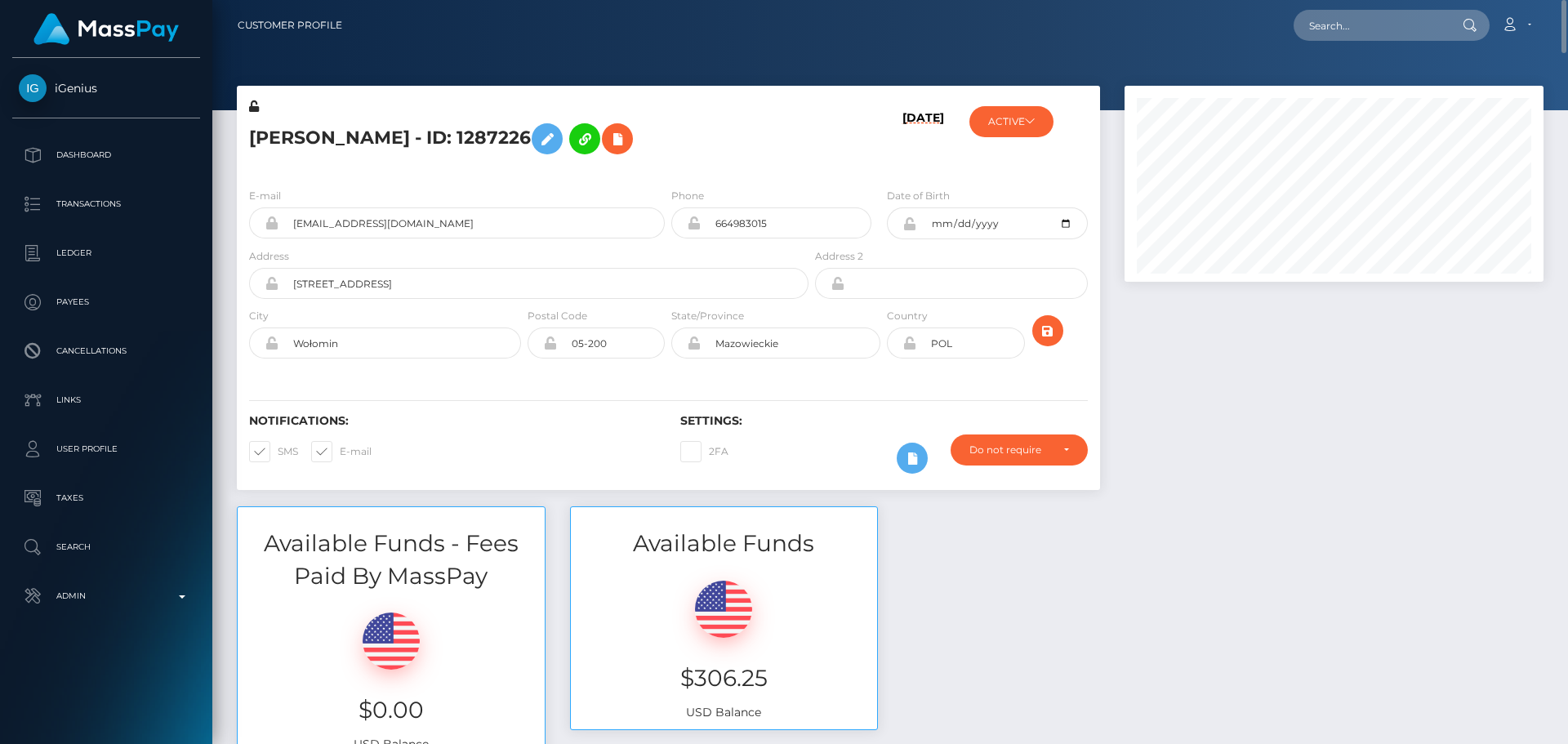
click at [447, 137] on h5 "[PERSON_NAME] - ID: 1287226" at bounding box center [524, 138] width 551 height 47
copy h5 "[PERSON_NAME] - ID: 1287226"
click at [1371, 21] on input "text" at bounding box center [1369, 25] width 153 height 31
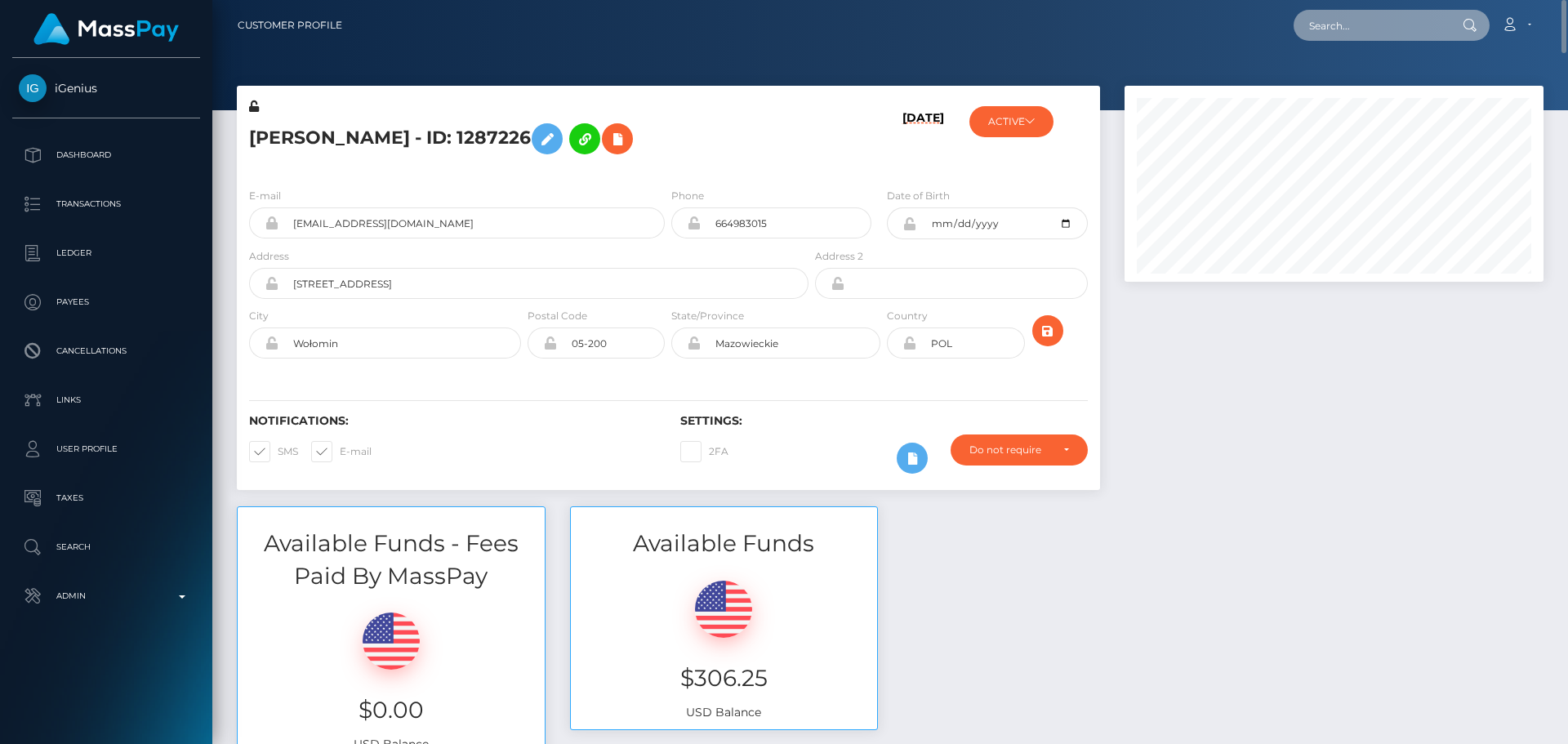
paste input "[EMAIL_ADDRESS][DOMAIN_NAME]"
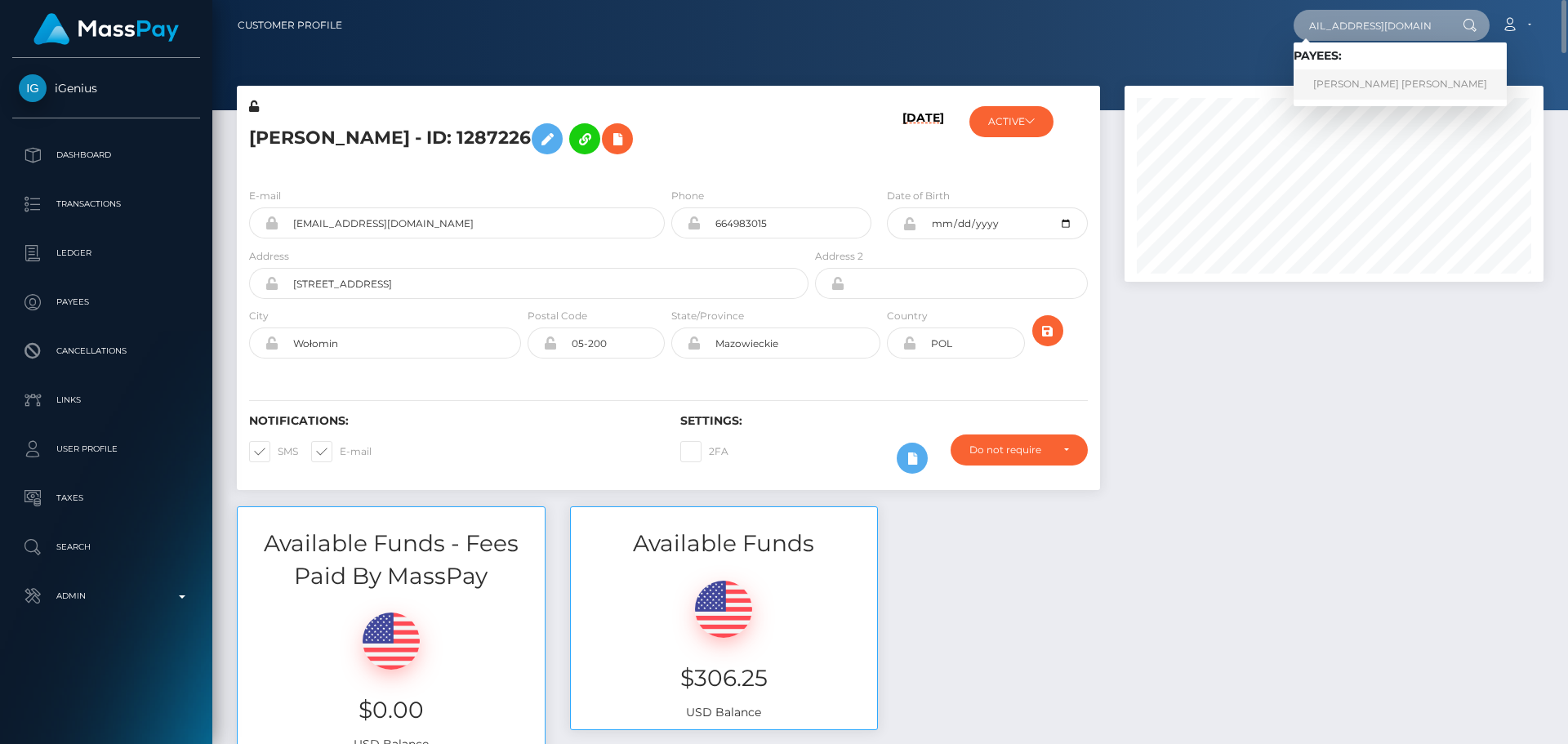
type input "[EMAIL_ADDRESS][DOMAIN_NAME]"
click at [1355, 89] on link "Gabriel Jaime Ceballos Ceballos" at bounding box center [1399, 84] width 213 height 30
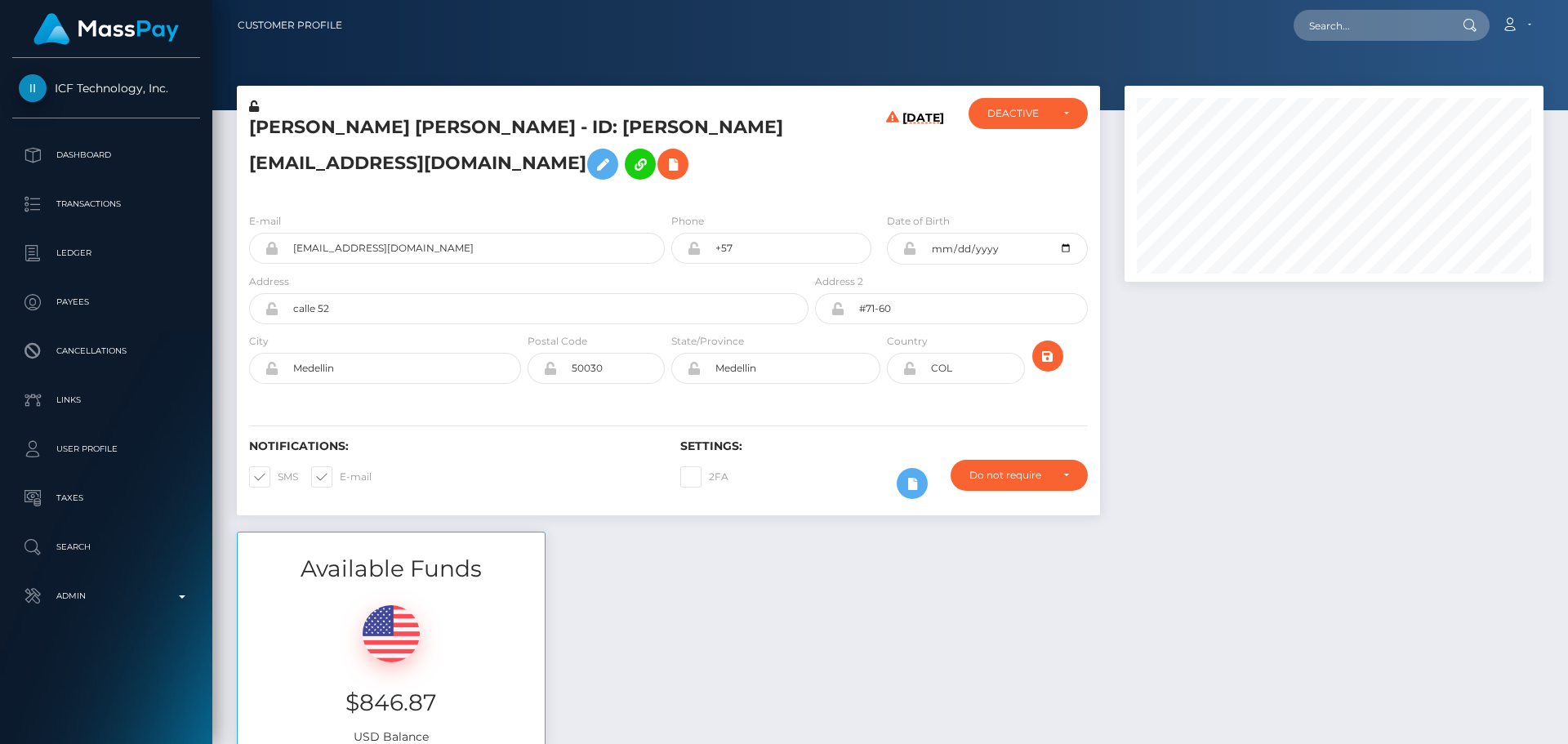
scroll to position [196, 419]
click at [822, 166] on div "[DATE]" at bounding box center [883, 148] width 144 height 102
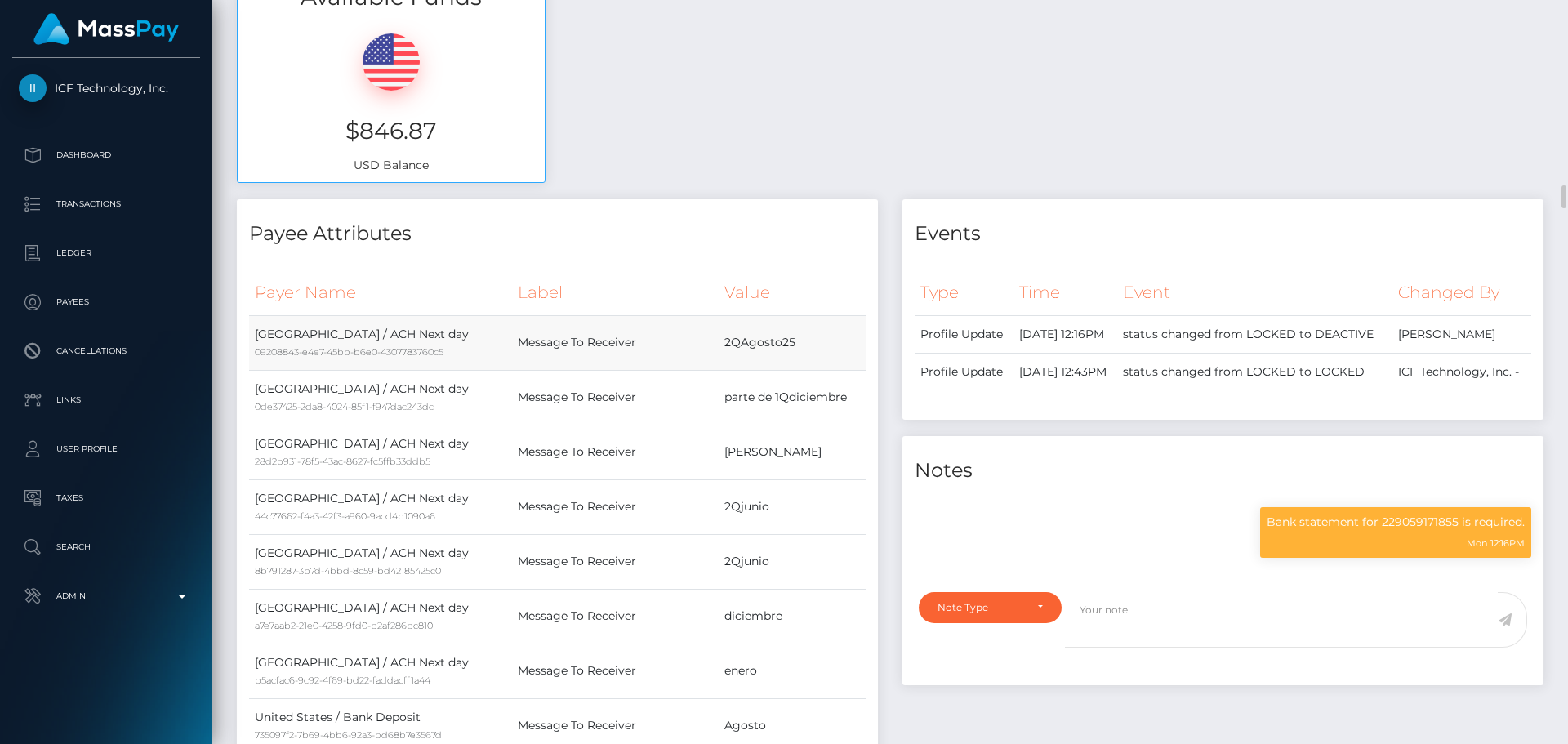
scroll to position [735, 0]
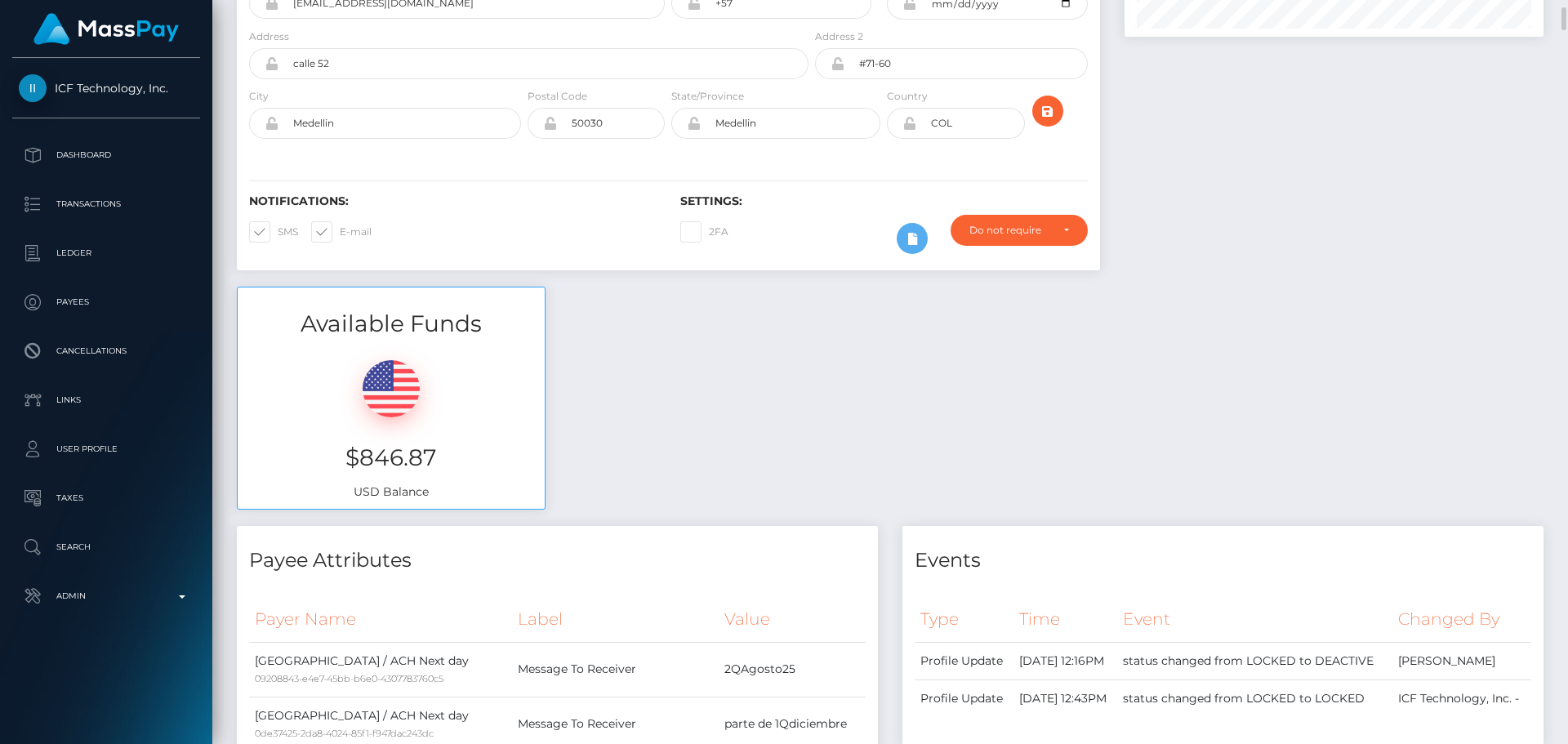
scroll to position [0, 0]
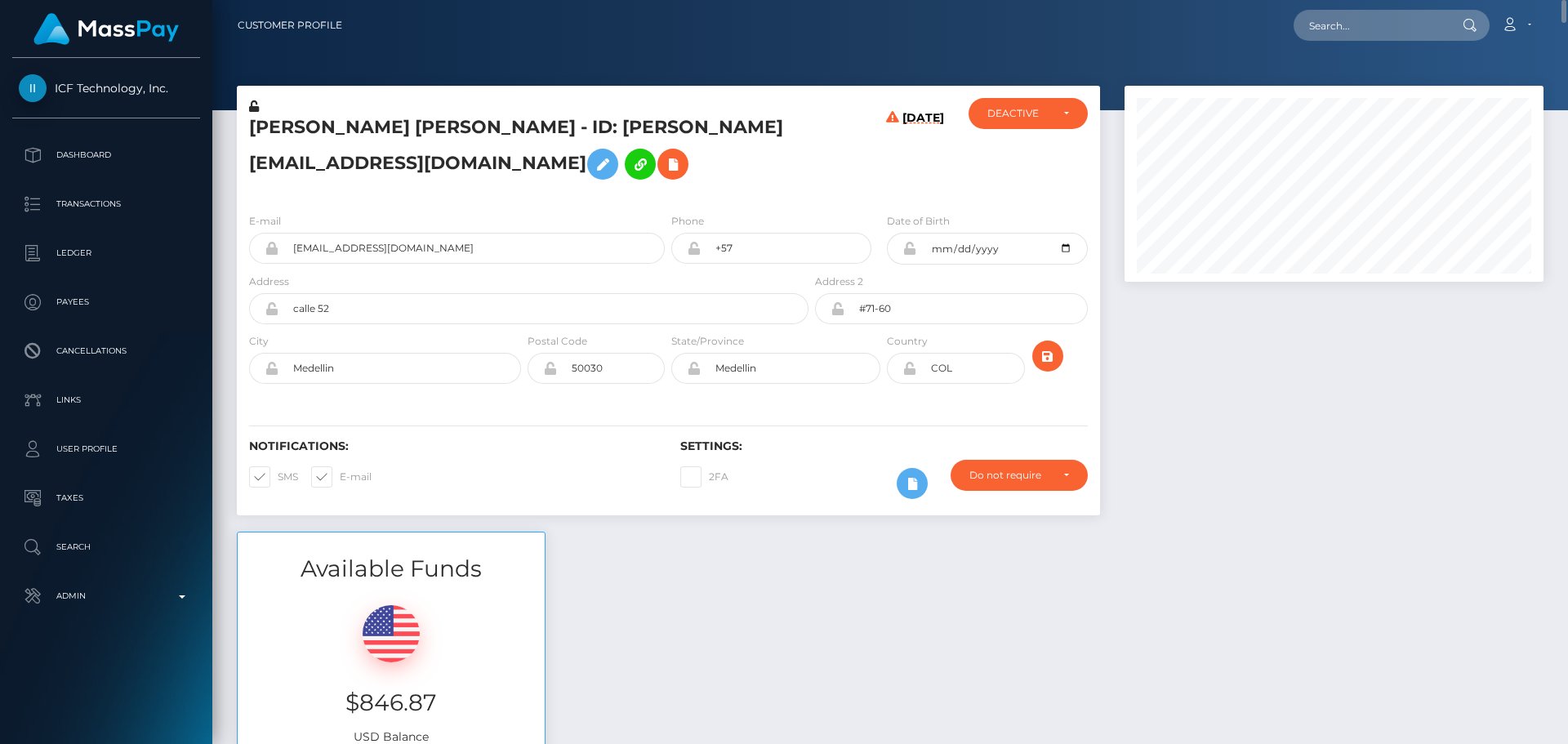
click at [271, 122] on h5 "[PERSON_NAME] [PERSON_NAME] - ID: [PERSON_NAME][EMAIL_ADDRESS][DOMAIN_NAME]" at bounding box center [524, 152] width 551 height 73
copy h5 "Gabriel"
click at [490, 122] on h5 "[PERSON_NAME] [PERSON_NAME] - ID: [PERSON_NAME][EMAIL_ADDRESS][DOMAIN_NAME]" at bounding box center [524, 152] width 551 height 73
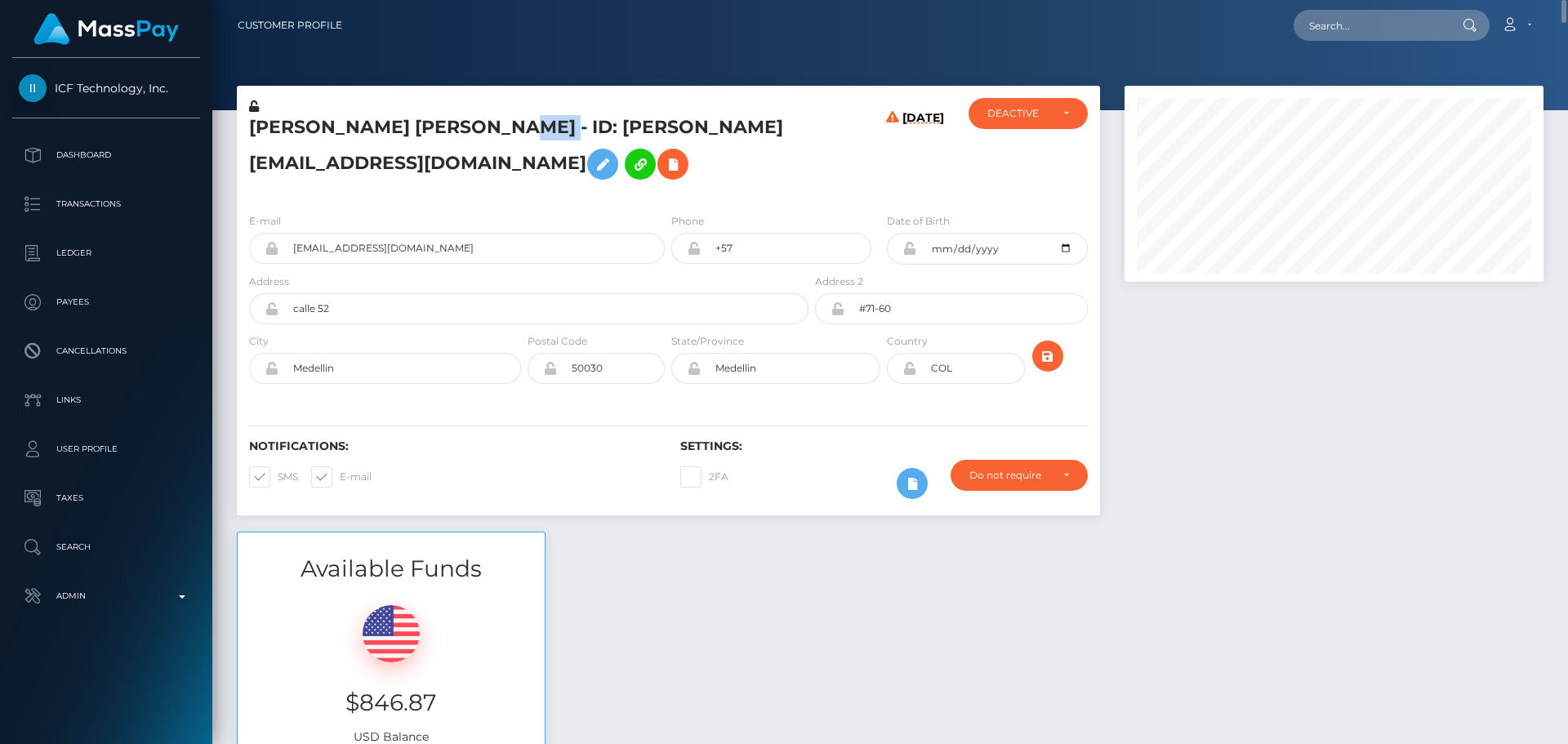
copy h5 "Ceballos"
drag, startPoint x: 1558, startPoint y: 253, endPoint x: 1562, endPoint y: -10, distance: 263.0
click at [1562, 0] on html "ICF Technology, Inc. Dashboard Transactions Ledger Payees Links" at bounding box center [784, 372] width 1568 height 744
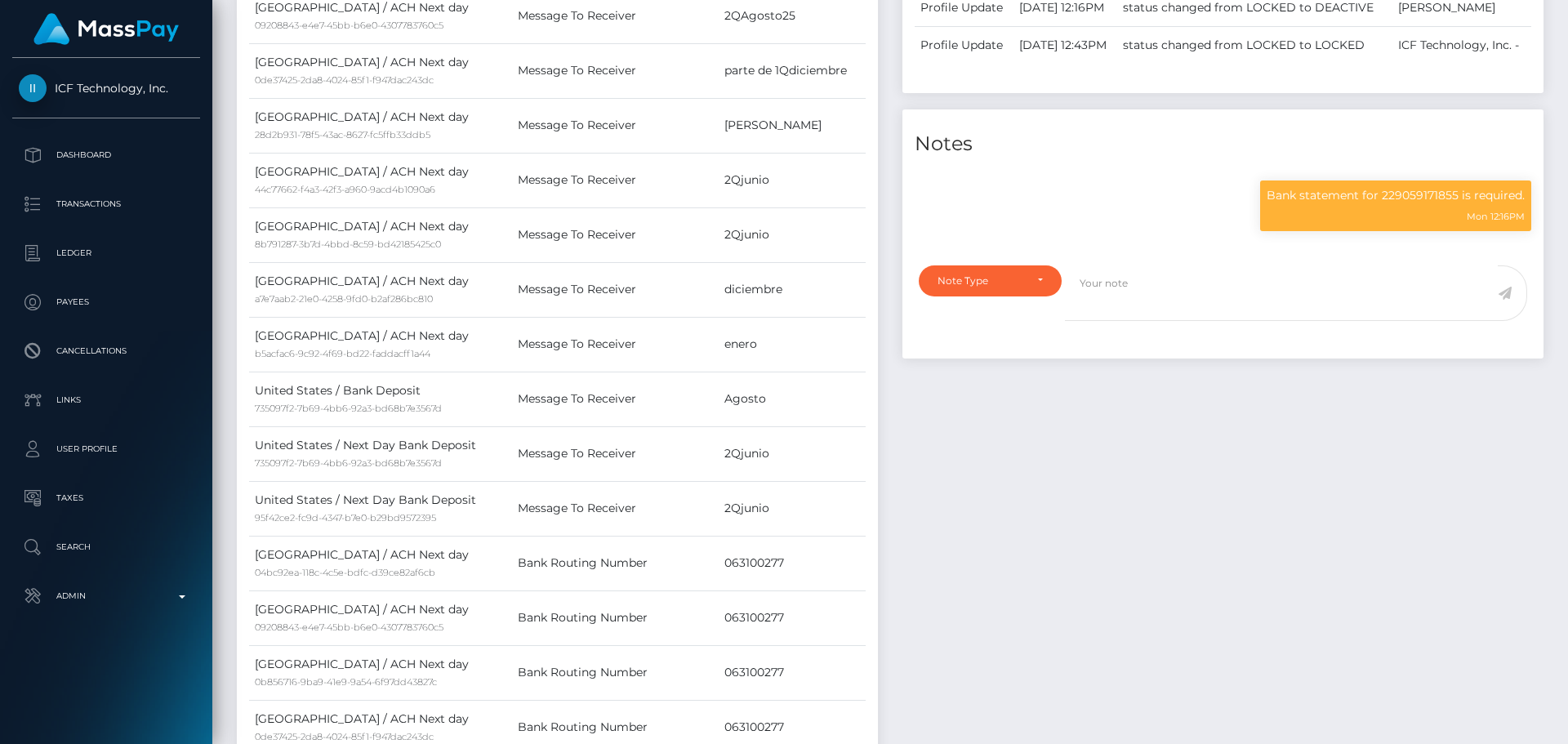
scroll to position [196, 419]
click at [1149, 322] on textarea at bounding box center [1282, 294] width 433 height 57
paste textarea "Bank statement provided for showing that the bank account belongs to Heather Ni…"
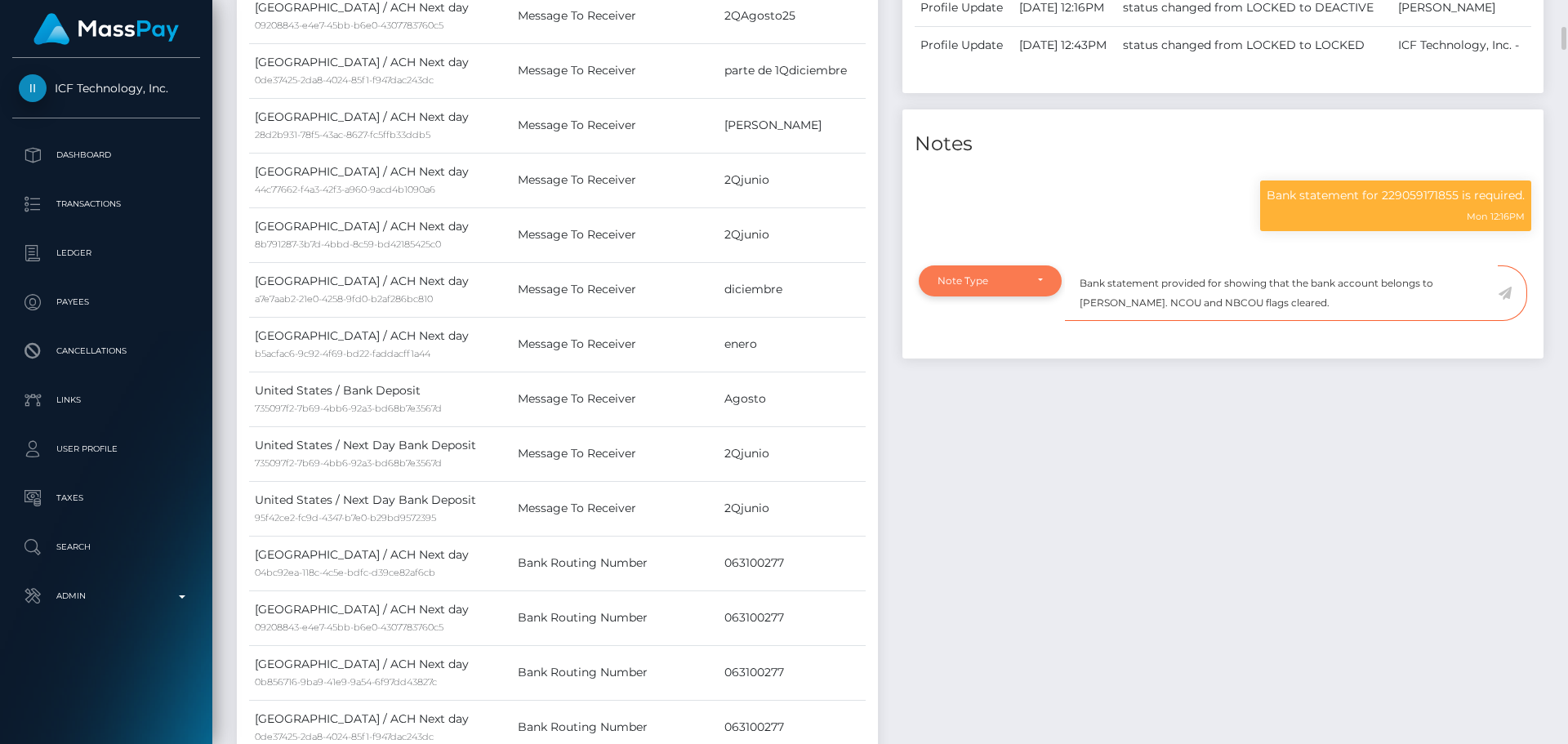
type textarea "Bank statement provided for showing that the bank account belongs to Heather Ni…"
click at [1025, 287] on div "Note Type" at bounding box center [990, 280] width 106 height 13
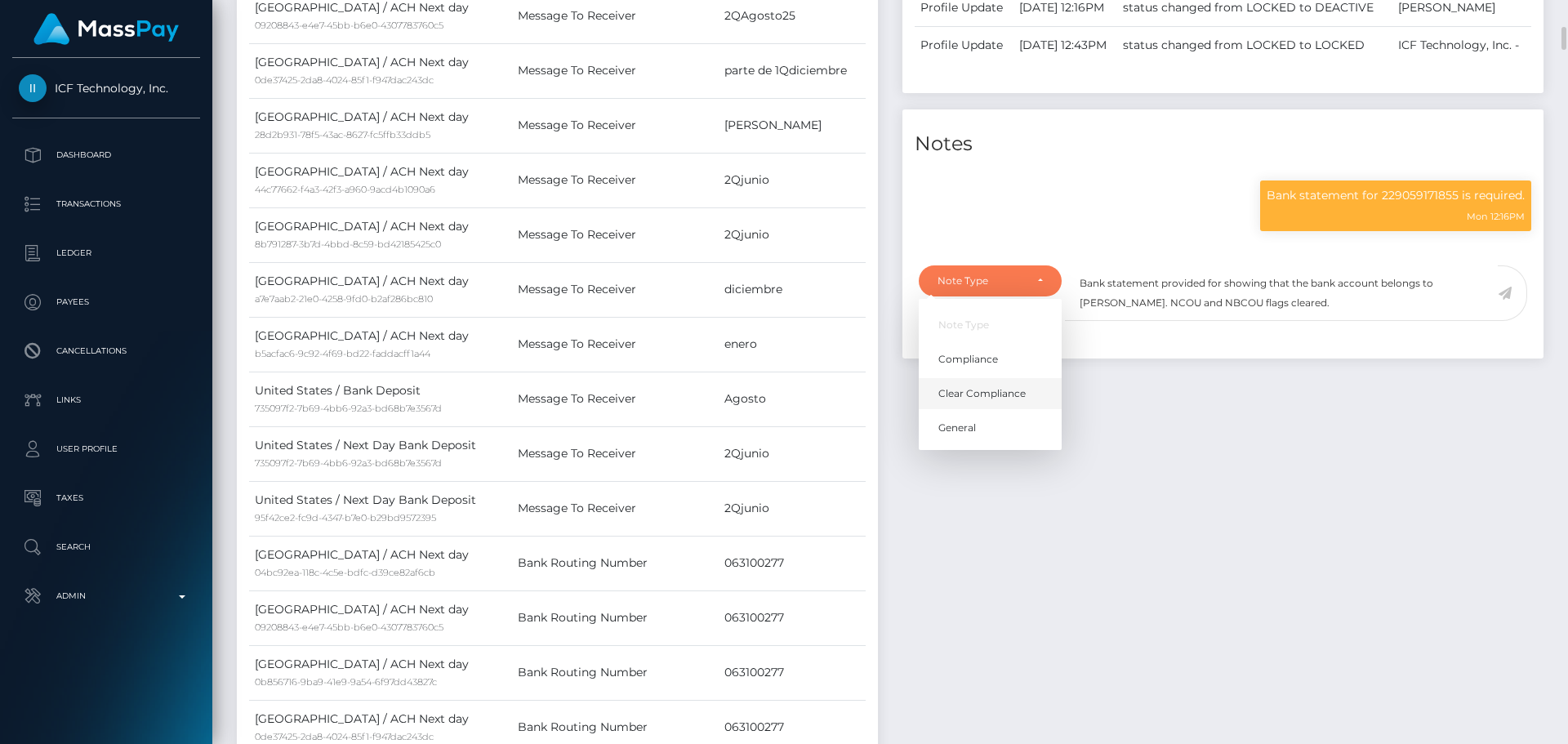
click at [995, 401] on span "Clear Compliance" at bounding box center [982, 394] width 88 height 15
select select "CLEAR_COMPLIANCE"
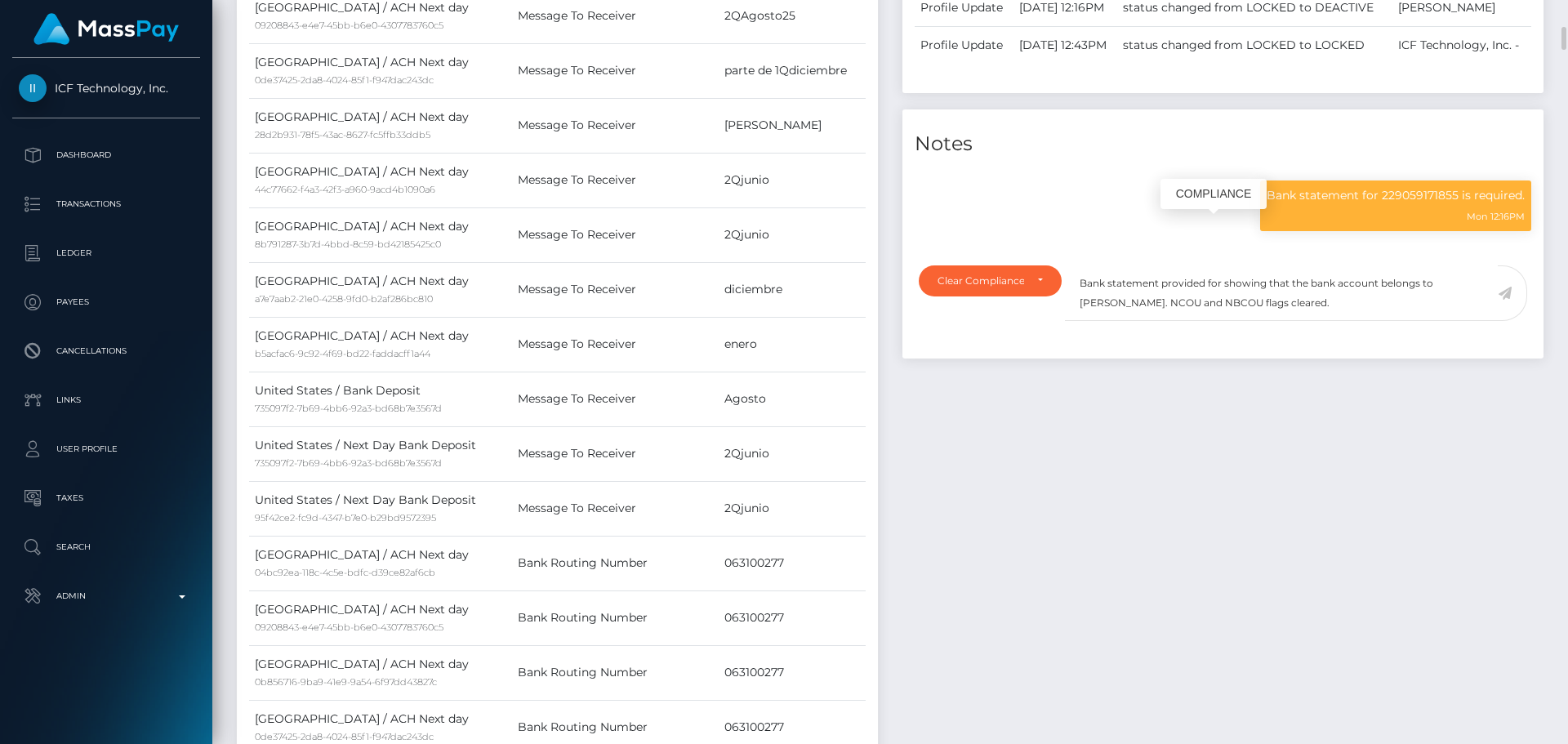
click at [1409, 204] on p "Bank statement for 229059171855 is required." at bounding box center [1395, 195] width 258 height 17
copy p "229059171855"
click at [1220, 317] on textarea "Bank statement provided for showing that the bank account belongs to Heather Ni…" at bounding box center [1282, 294] width 433 height 57
paste textarea "229059171855"
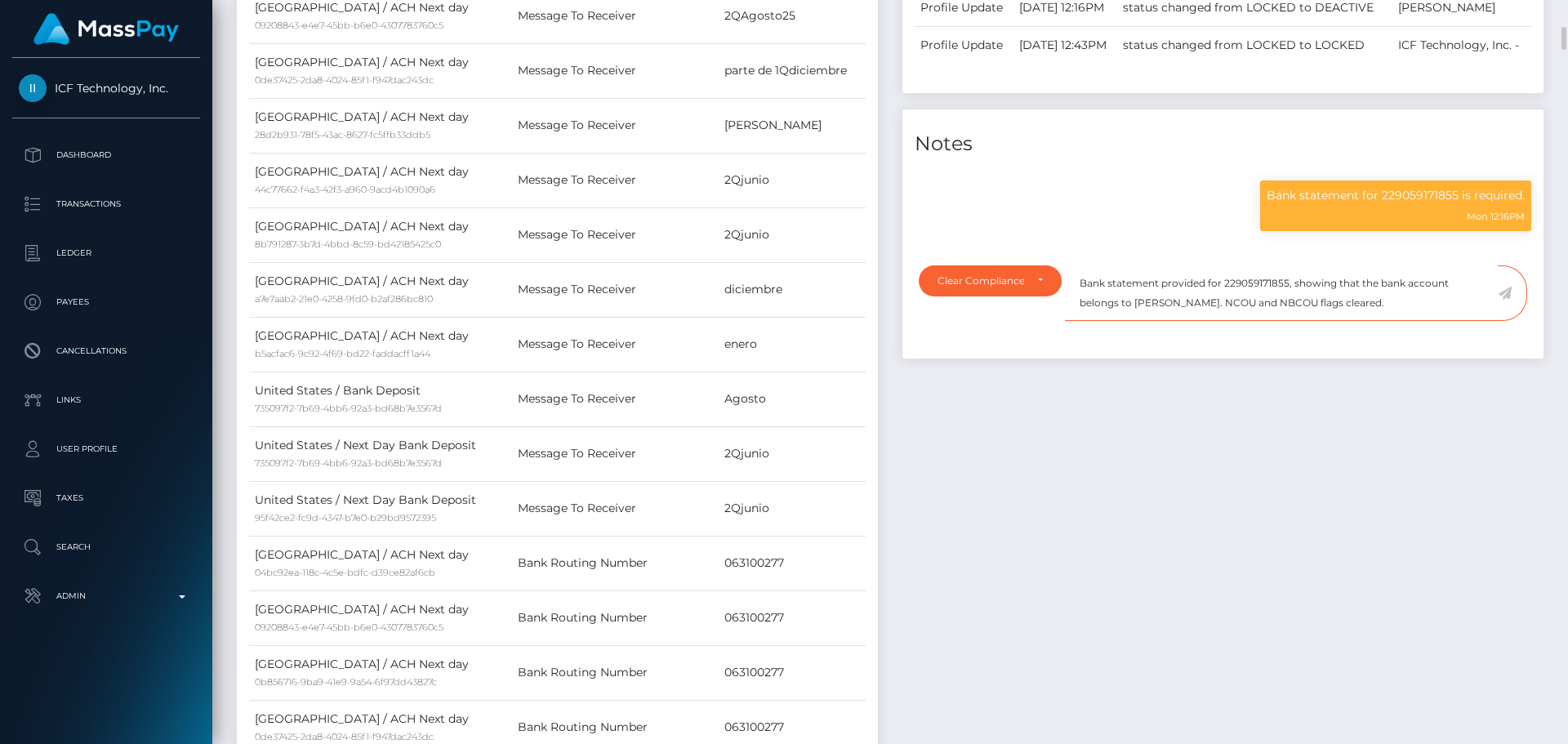
click at [1152, 322] on textarea "Bank statement provided for 229059171855, showing that the bank account belongs…" at bounding box center [1282, 294] width 433 height 57
drag, startPoint x: 1152, startPoint y: 337, endPoint x: 1213, endPoint y: 336, distance: 61.0
click at [1213, 322] on textarea "Bank statement provided for 229059171855, showing that the bank account belongs…" at bounding box center [1282, 294] width 433 height 57
paste textarea "EDENS MULTIMEDIA GROUP LLC"
drag, startPoint x: 1468, startPoint y: 338, endPoint x: 1084, endPoint y: 311, distance: 384.9
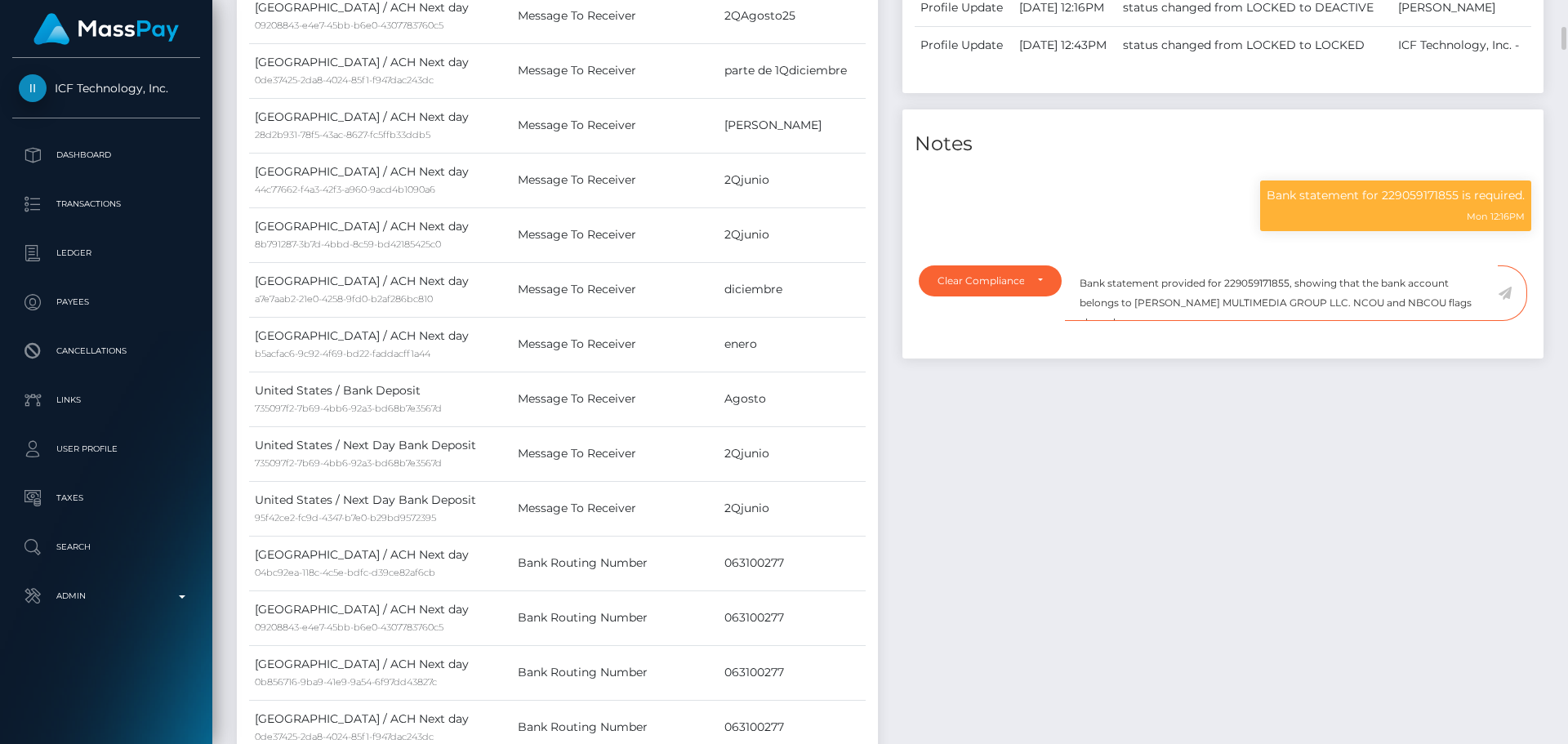
click at [1077, 310] on textarea "Bank statement provided for 229059171855, showing that the bank account belongs…" at bounding box center [1282, 294] width 433 height 57
type textarea "Bank statement provided for 229059171855, showing that the bank account belongs…"
click at [1473, 322] on textarea "Bank statement provided for 229059171855, showing that the bank account belongs…" at bounding box center [1282, 294] width 433 height 57
click at [1502, 300] on icon at bounding box center [1505, 293] width 14 height 13
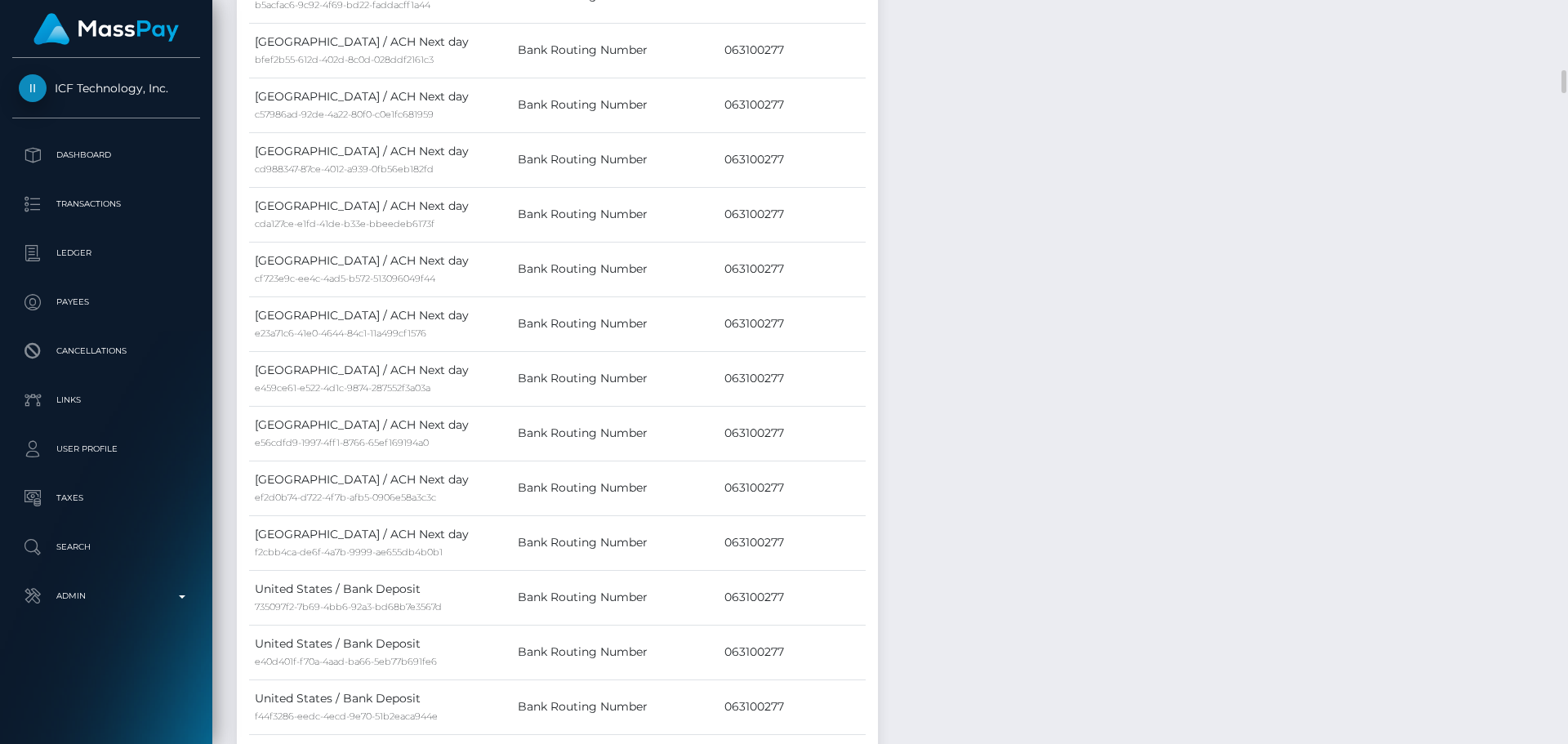
scroll to position [1797, 0]
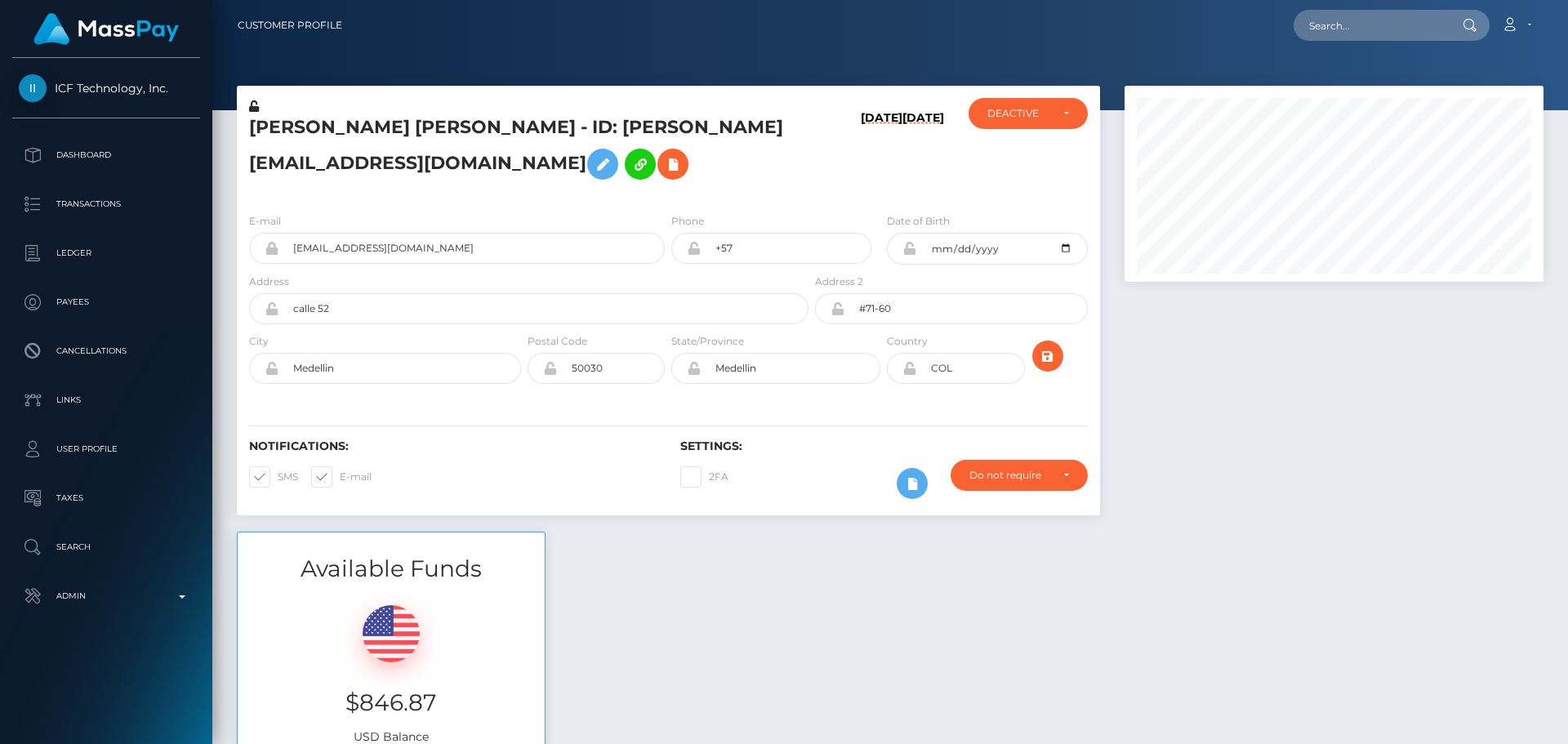
scroll to position [196, 419]
drag, startPoint x: 0, startPoint y: 0, endPoint x: 607, endPoint y: 168, distance: 629.8
click at [663, 168] on icon at bounding box center [673, 164] width 20 height 20
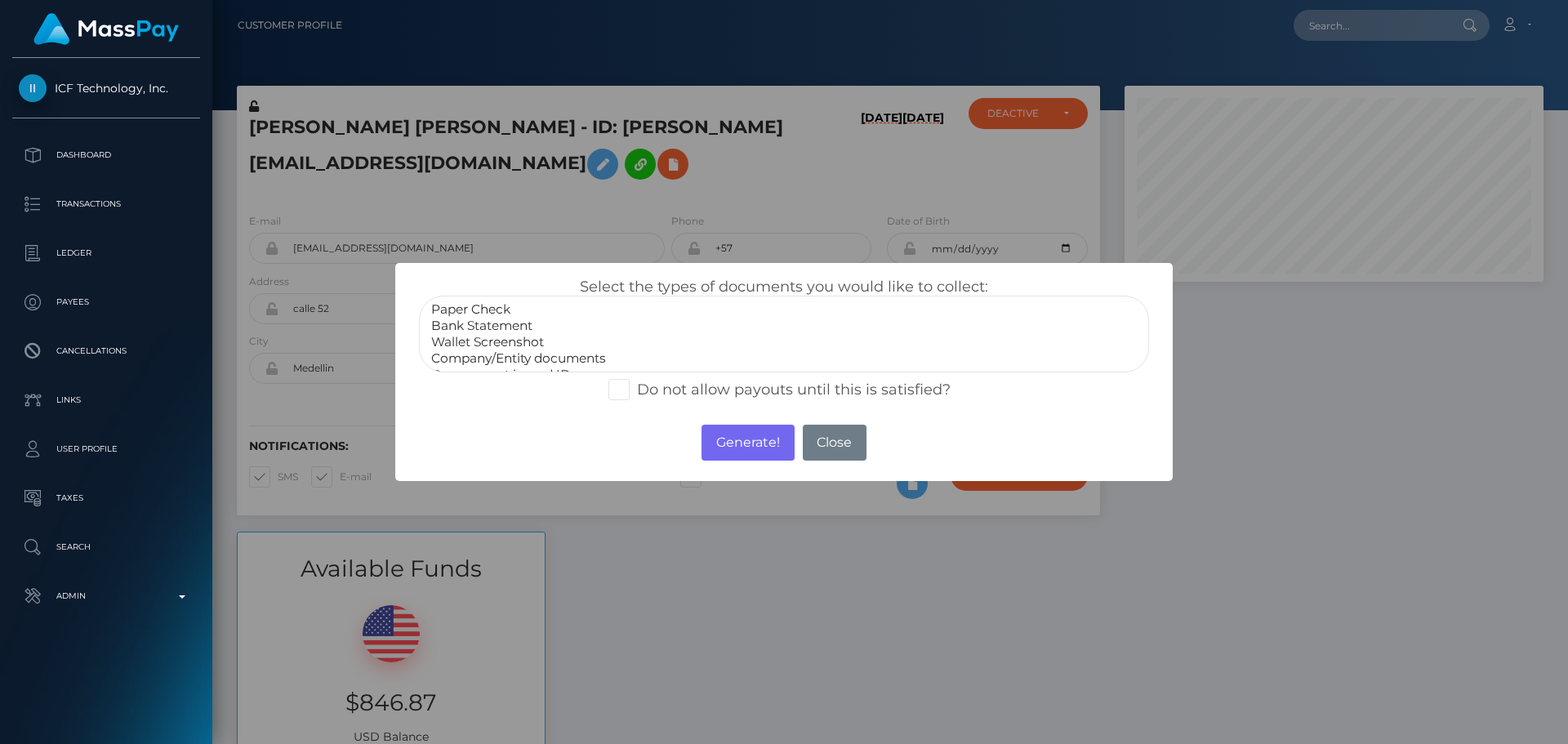
select select "Bank Statement"
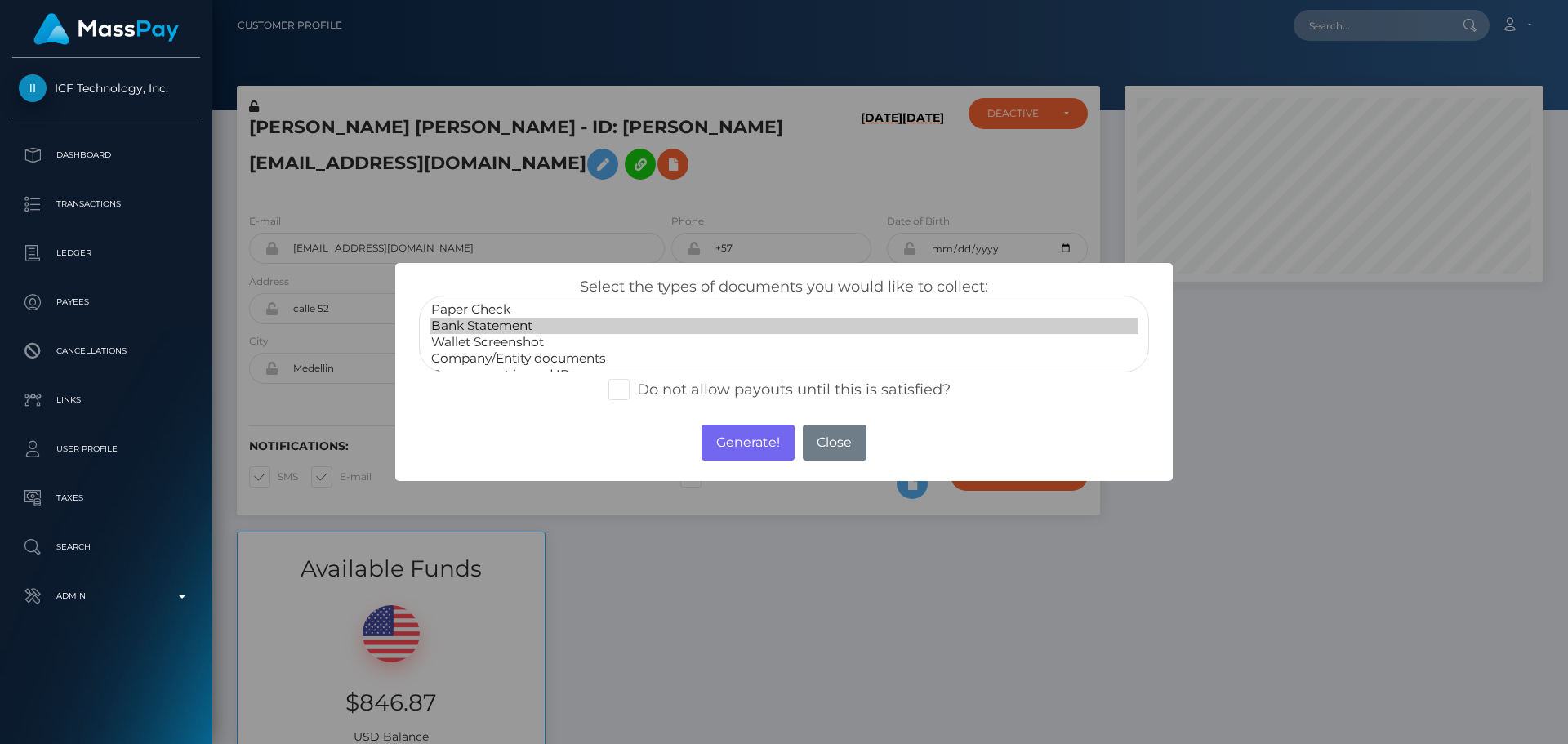
click at [499, 329] on option "Bank Statement" at bounding box center [783, 325] width 709 height 16
click at [747, 452] on button "Generate!" at bounding box center [748, 442] width 92 height 36
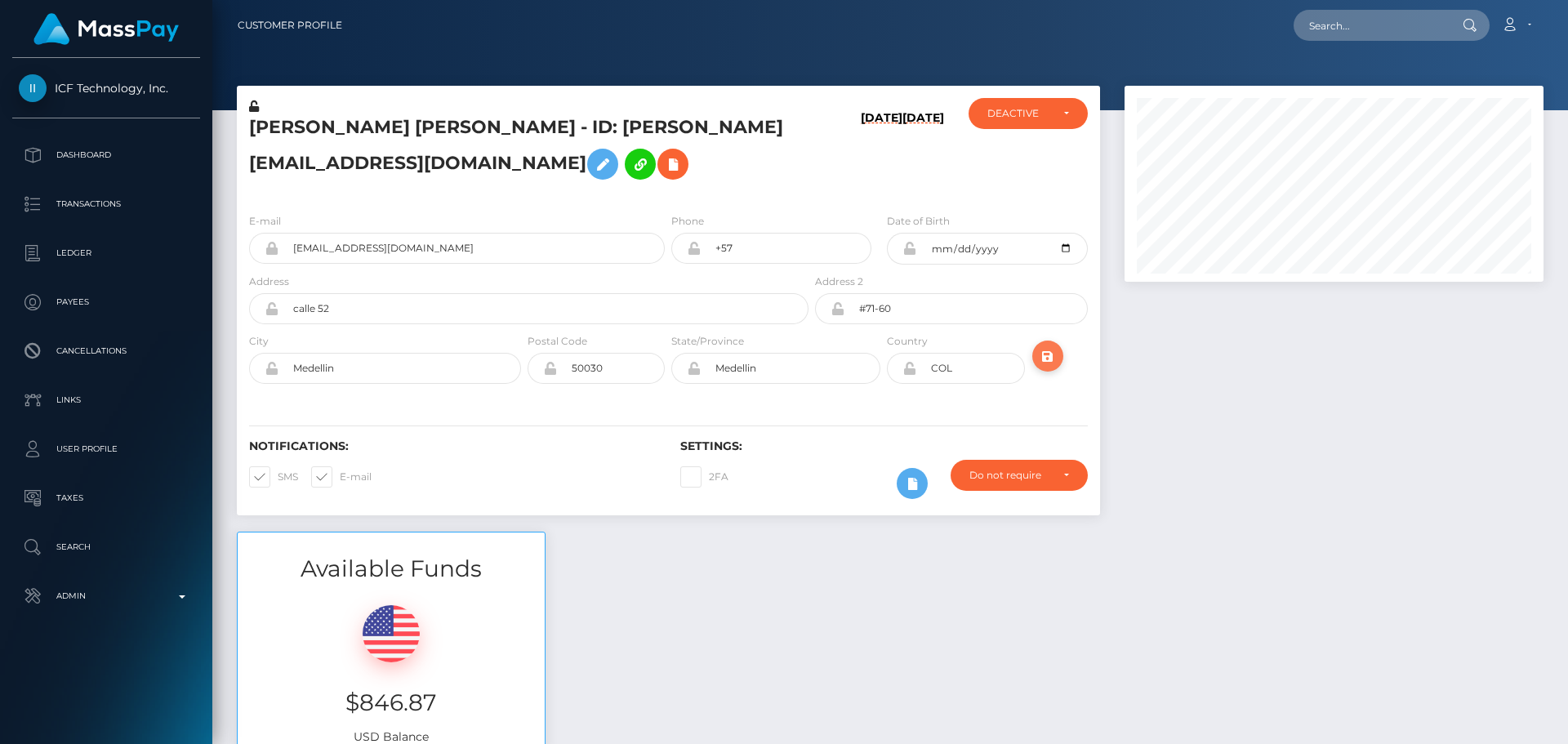
click at [1039, 356] on icon "submit" at bounding box center [1047, 356] width 20 height 20
click at [1025, 114] on div "DEACTIVE" at bounding box center [1018, 114] width 63 height 13
click at [1007, 184] on span "DEACTIVE" at bounding box center [1014, 192] width 51 height 15
select select "DEACTIVE"
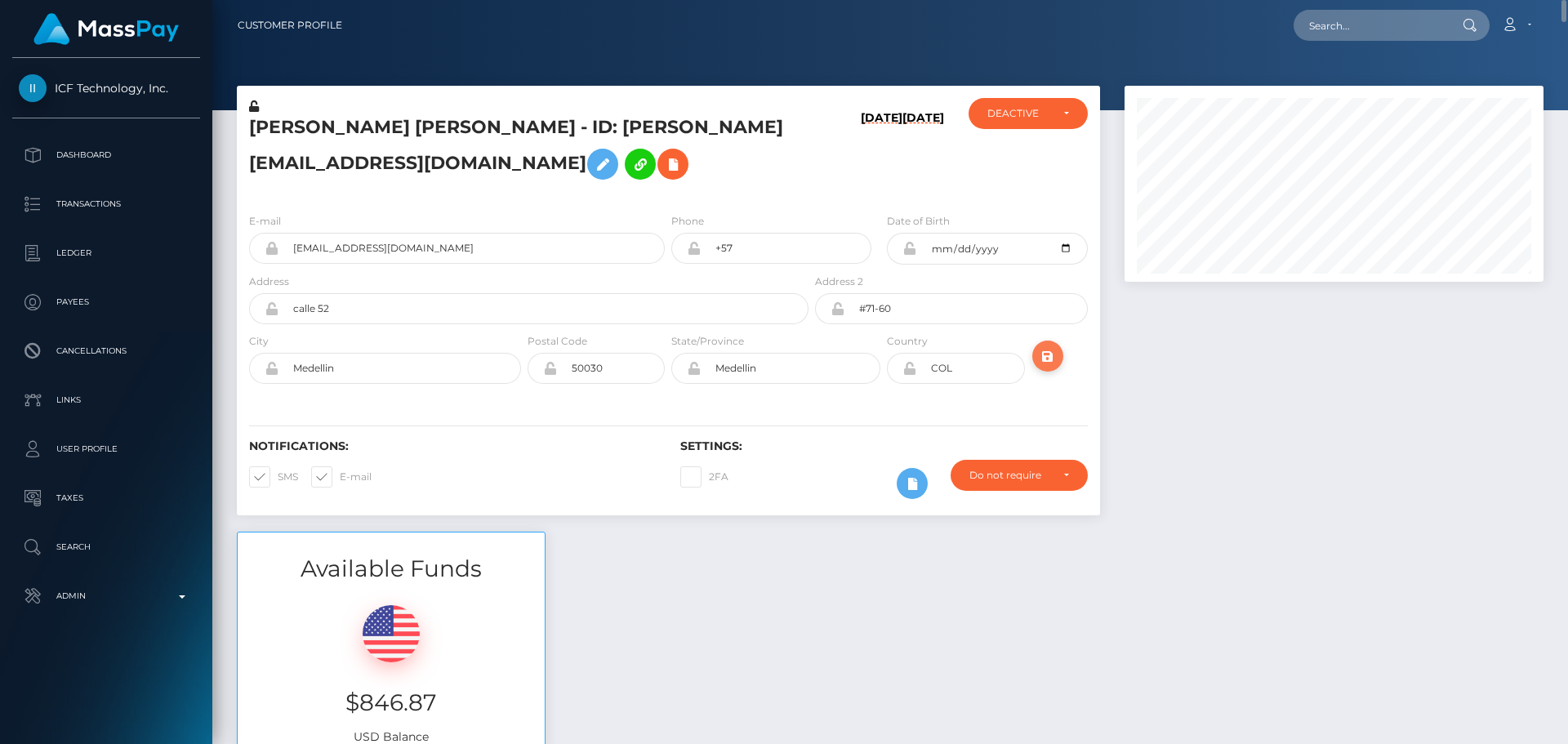
click at [1044, 347] on icon "submit" at bounding box center [1047, 356] width 20 height 20
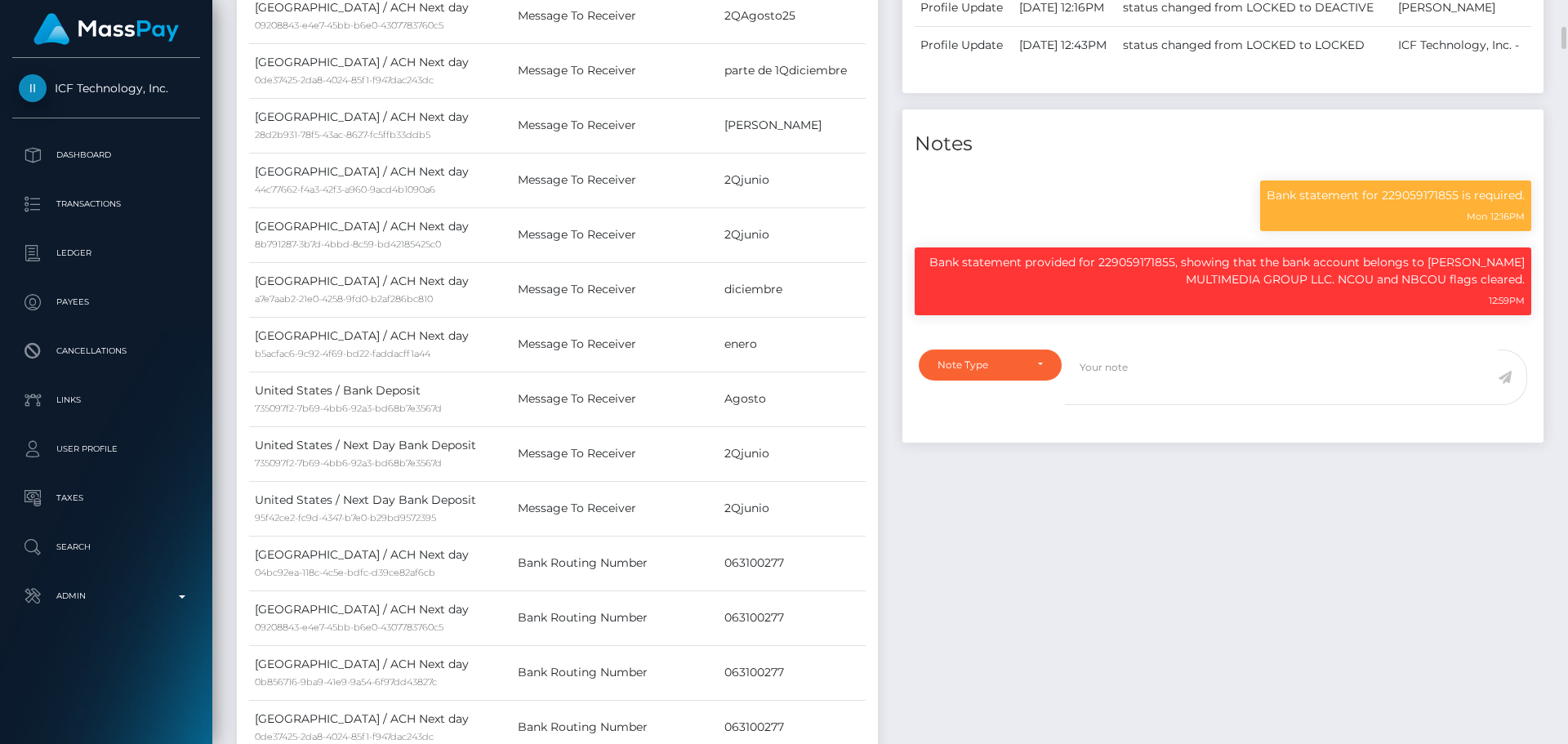
scroll to position [196, 419]
click at [1140, 406] on textarea at bounding box center [1282, 378] width 433 height 57
type textarea "Art of Org for"
click at [1025, 372] on div "Note Type" at bounding box center [990, 364] width 106 height 13
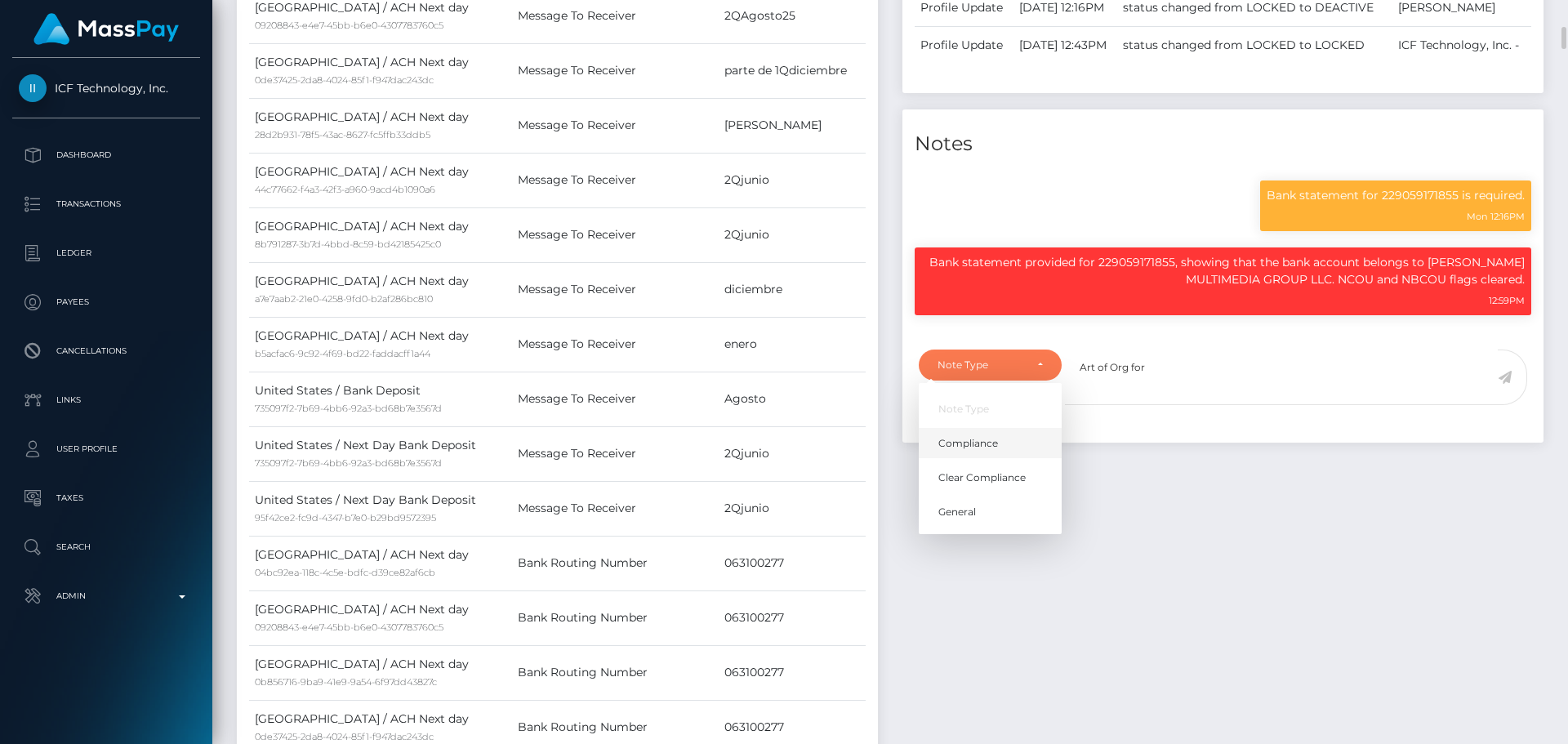
click at [994, 450] on span "Compliance" at bounding box center [968, 442] width 59 height 15
select select "COMPLIANCE"
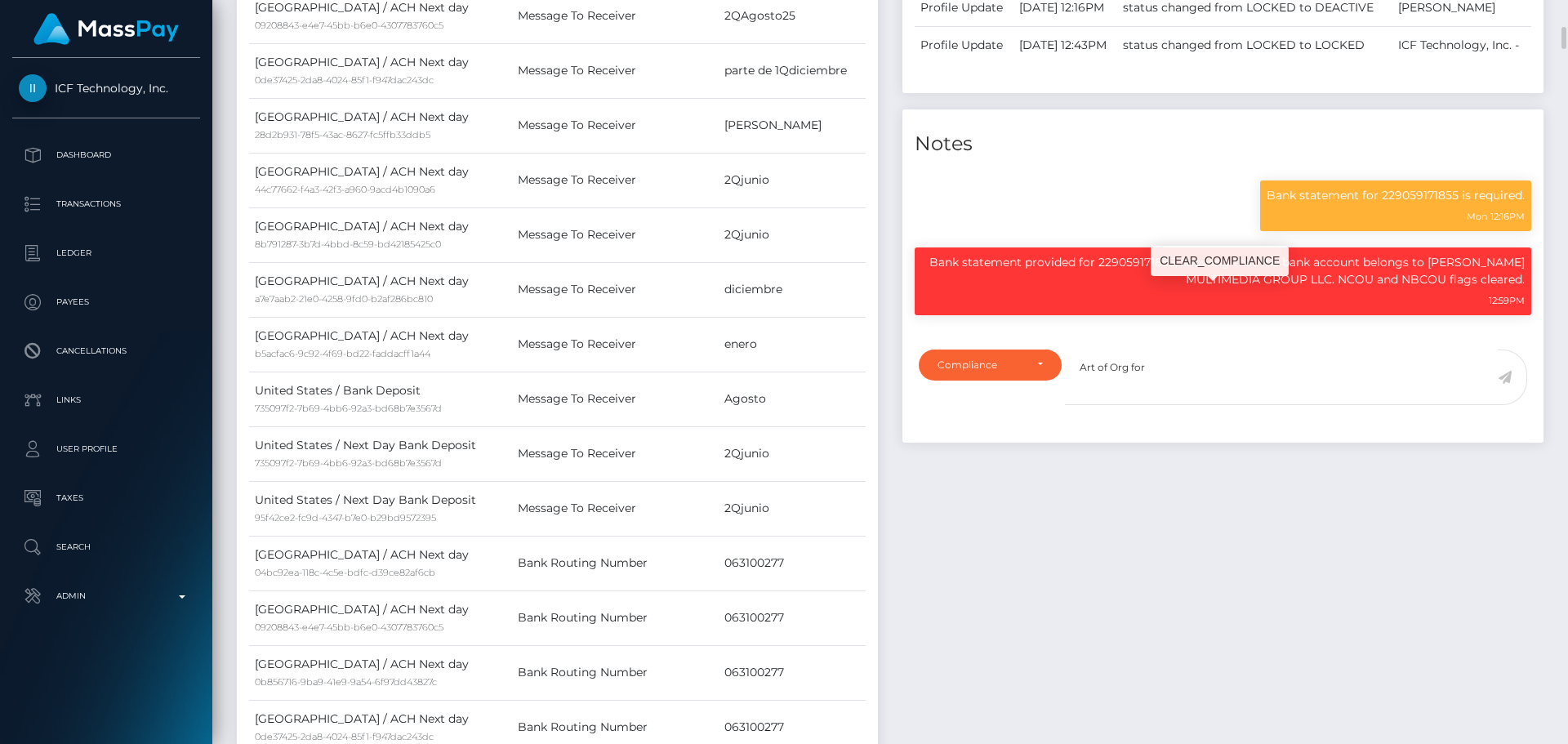
click at [1502, 288] on p "Bank statement provided for 229059171855, showing that the bank account belongs…" at bounding box center [1223, 270] width 603 height 35
drag, startPoint x: 1502, startPoint y: 298, endPoint x: 1330, endPoint y: 314, distance: 172.7
click at [1329, 288] on p "Bank statement provided for 229059171855, showing that the bank account belongs…" at bounding box center [1223, 270] width 603 height 35
copy p "EDENS MULTIMEDIA GROUP LLC"
click at [1169, 400] on textarea "Art of Org for" at bounding box center [1282, 378] width 433 height 57
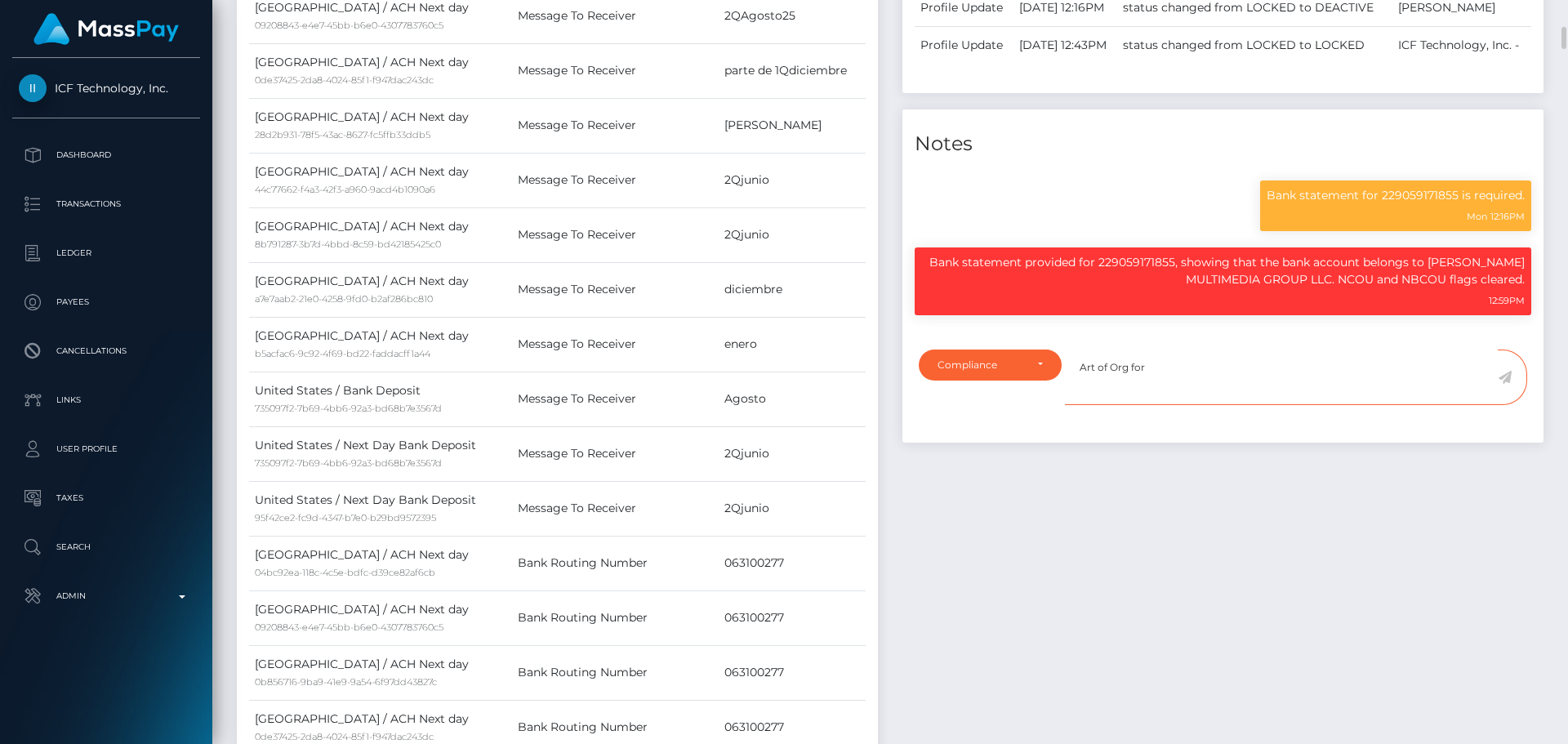
paste textarea "EDENS MULTIMEDIA GROUP LLC"
type textarea "Art of Org for EDENS MULTIMEDIA GROUP LLC is required."
drag, startPoint x: 1502, startPoint y: 411, endPoint x: 1489, endPoint y: 411, distance: 13.0
click at [1507, 384] on icon at bounding box center [1505, 377] width 14 height 13
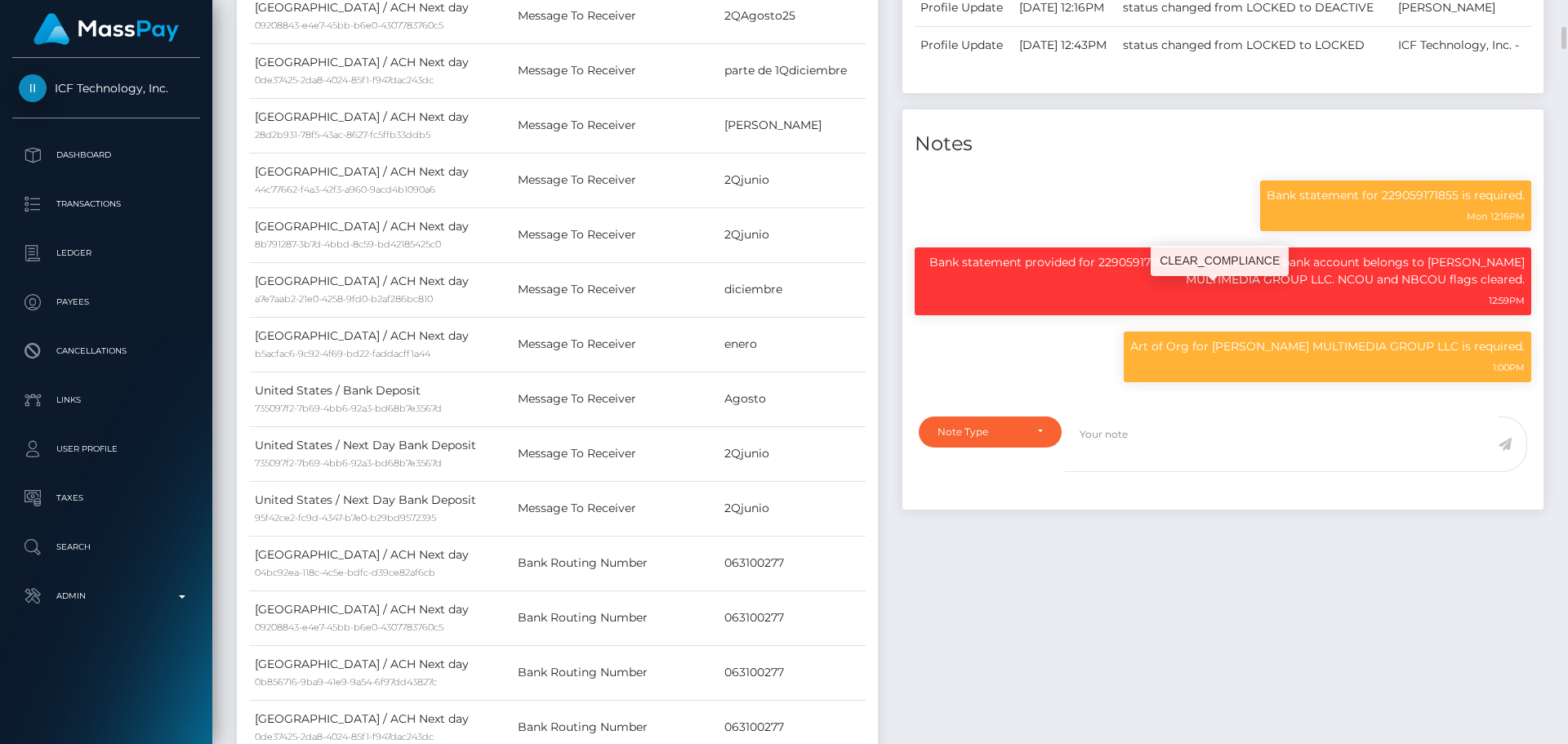
scroll to position [196, 419]
click at [1496, 288] on p "Bank statement provided for 229059171855, showing that the bank account belongs…" at bounding box center [1223, 270] width 603 height 35
drag, startPoint x: 1496, startPoint y: 297, endPoint x: 1319, endPoint y: 322, distance: 178.8
click at [1319, 288] on p "Bank statement provided for 229059171855, showing that the bank account belongs…" at bounding box center [1223, 270] width 603 height 35
copy p "EDENS MULTIMEDIA GROUP LLC"
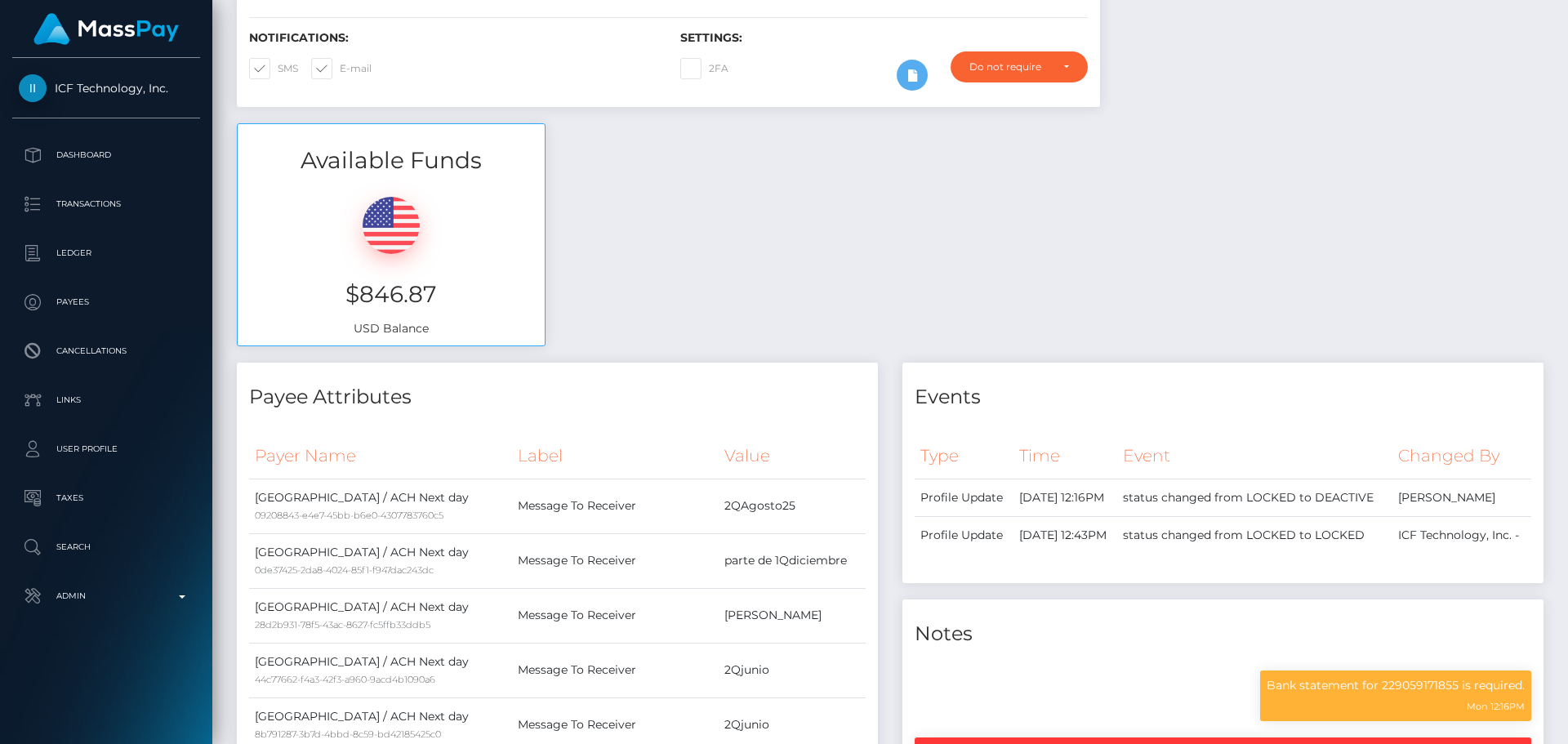
scroll to position [0, 0]
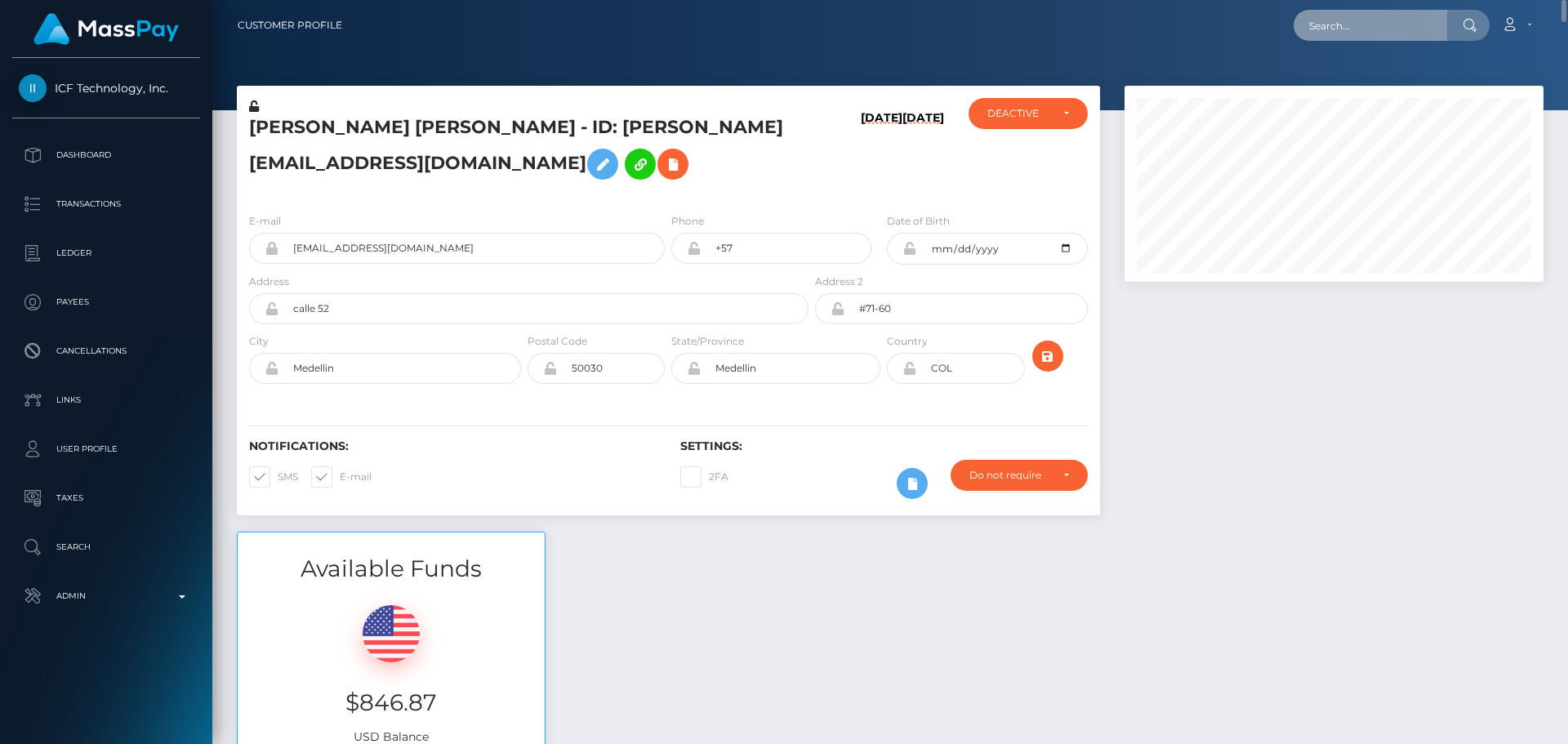
click at [1372, 34] on input "text" at bounding box center [1369, 25] width 153 height 31
paste input "[EMAIL_ADDRESS][DOMAIN_NAME]"
type input "[EMAIL_ADDRESS][DOMAIN_NAME]"
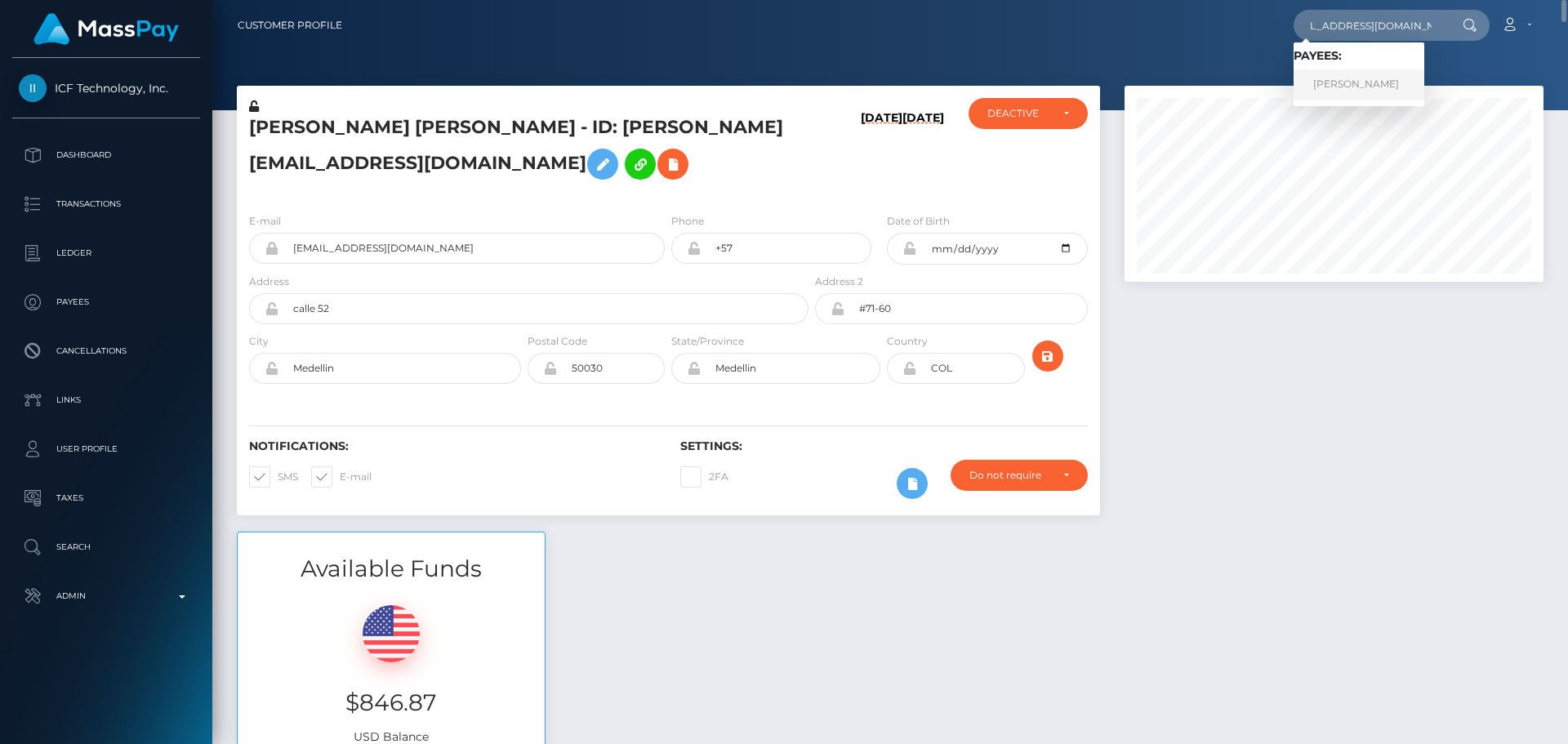
click at [1337, 80] on link "[PERSON_NAME]" at bounding box center [1358, 84] width 130 height 30
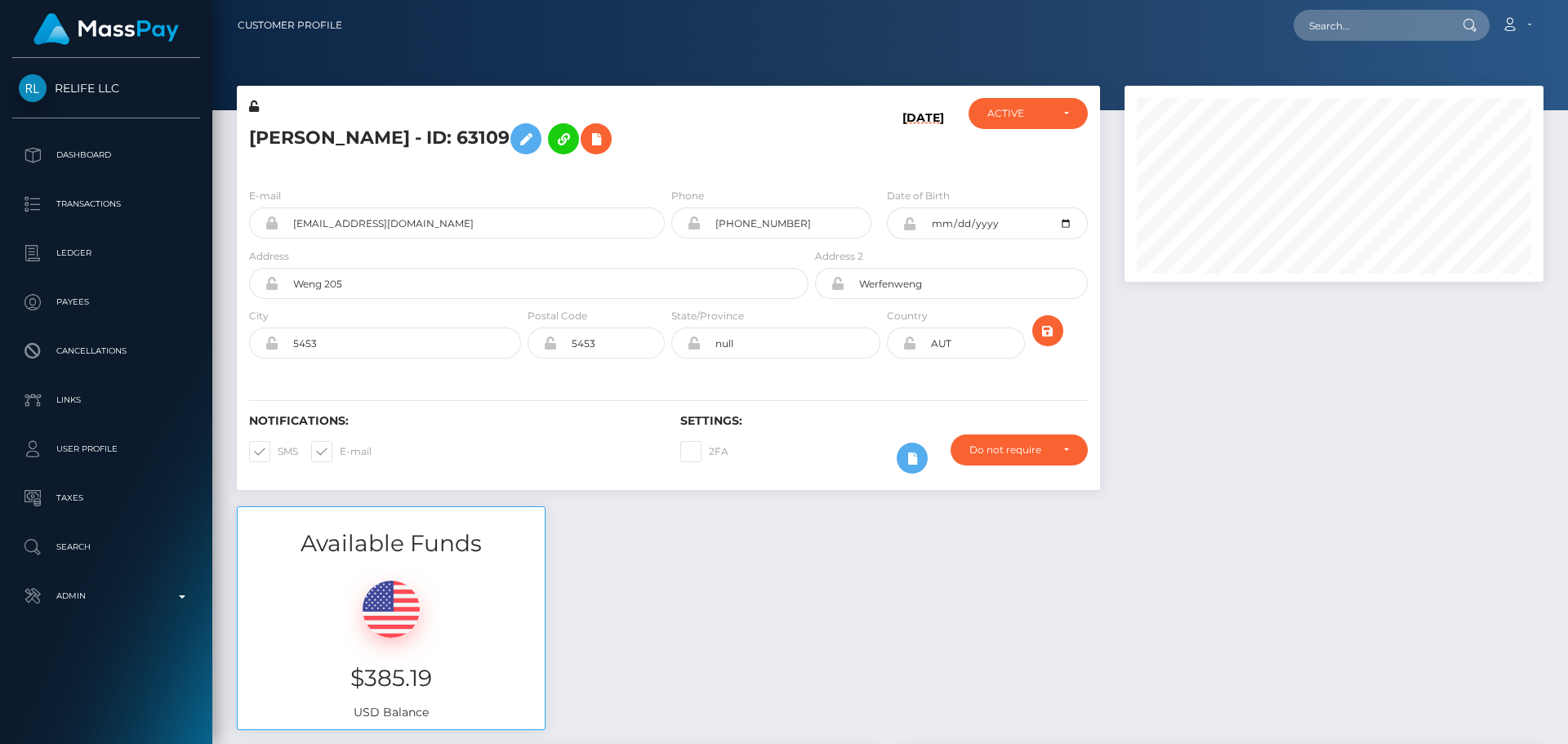
scroll to position [196, 419]
click at [817, 130] on div "[DATE]" at bounding box center [883, 136] width 144 height 77
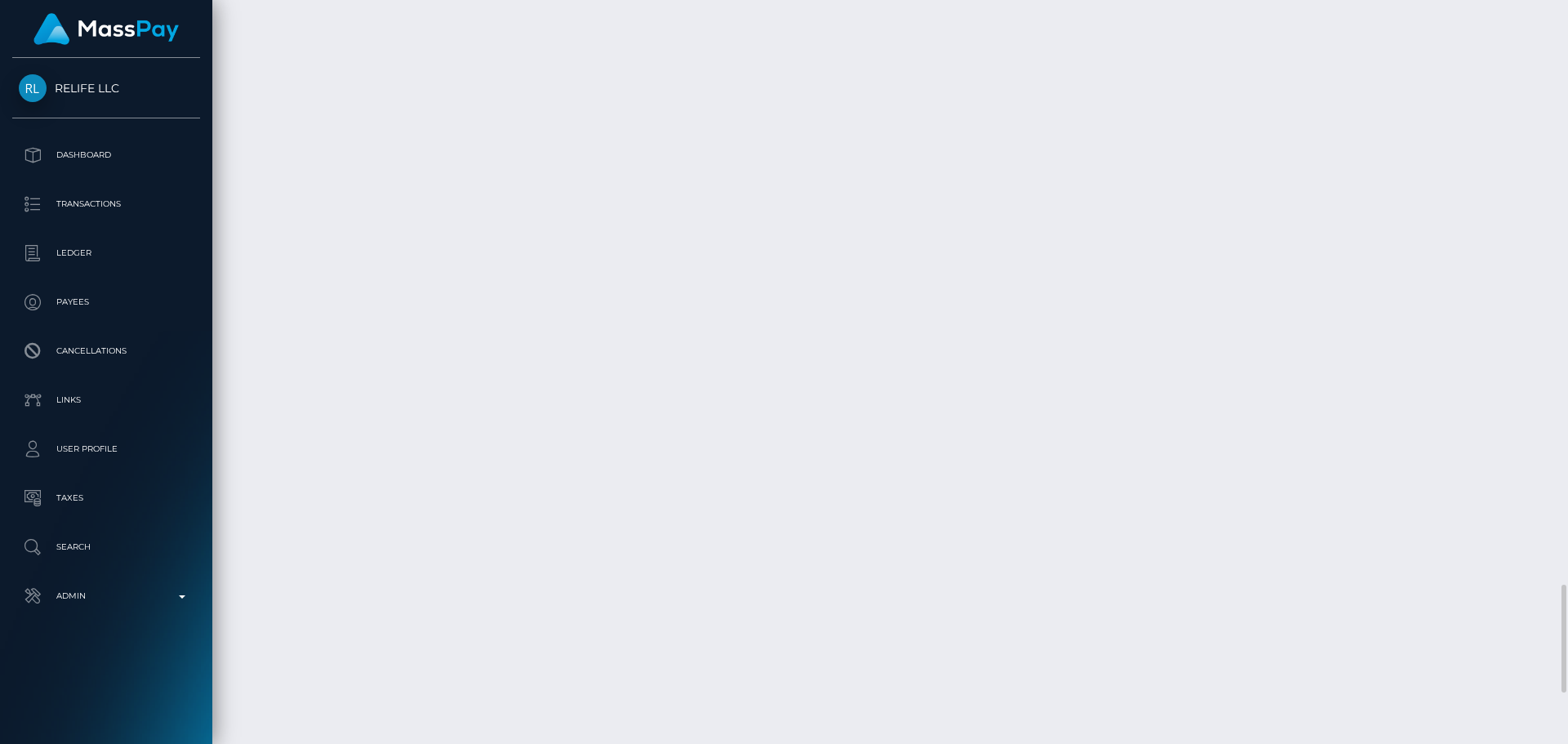
scroll to position [4352, 0]
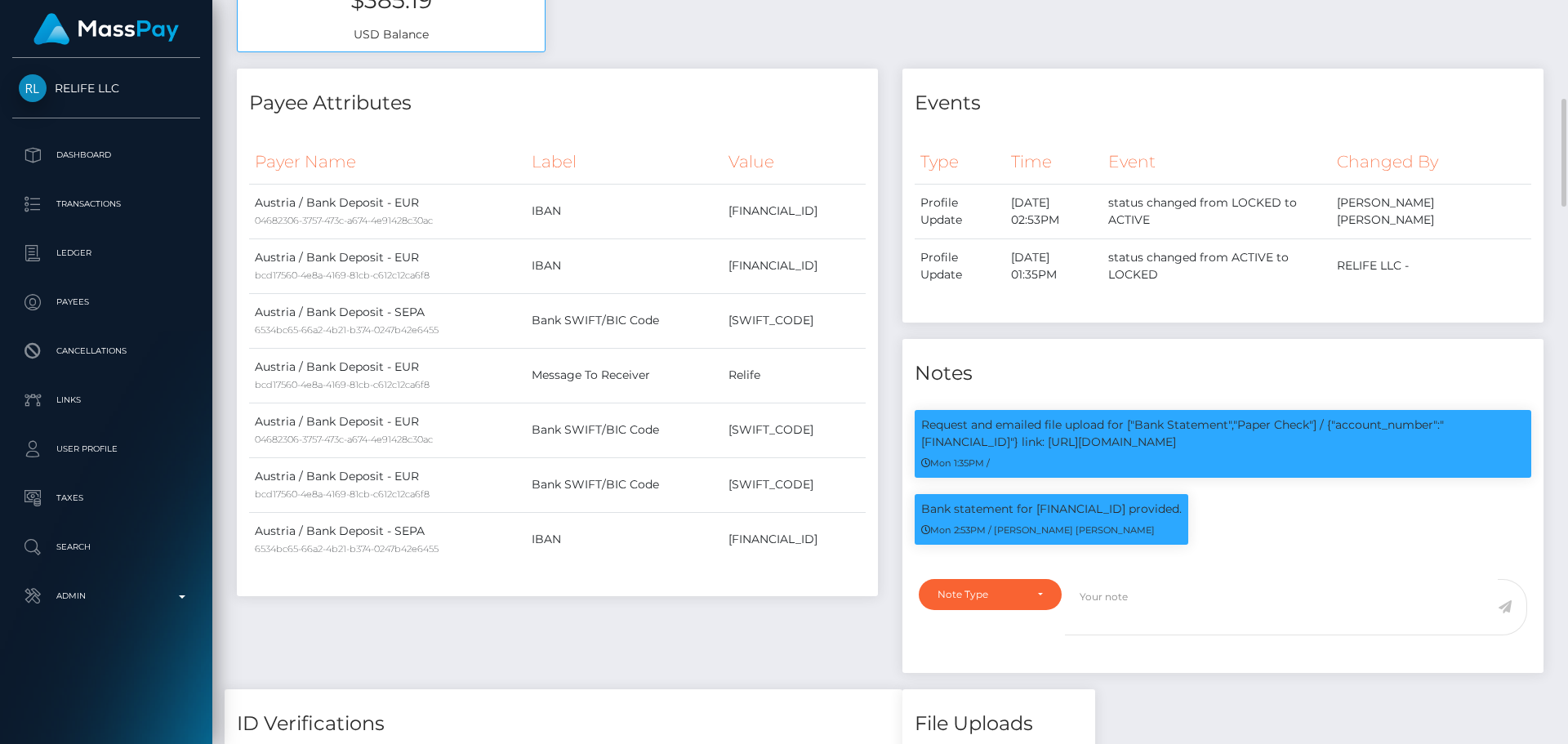
scroll to position [196, 419]
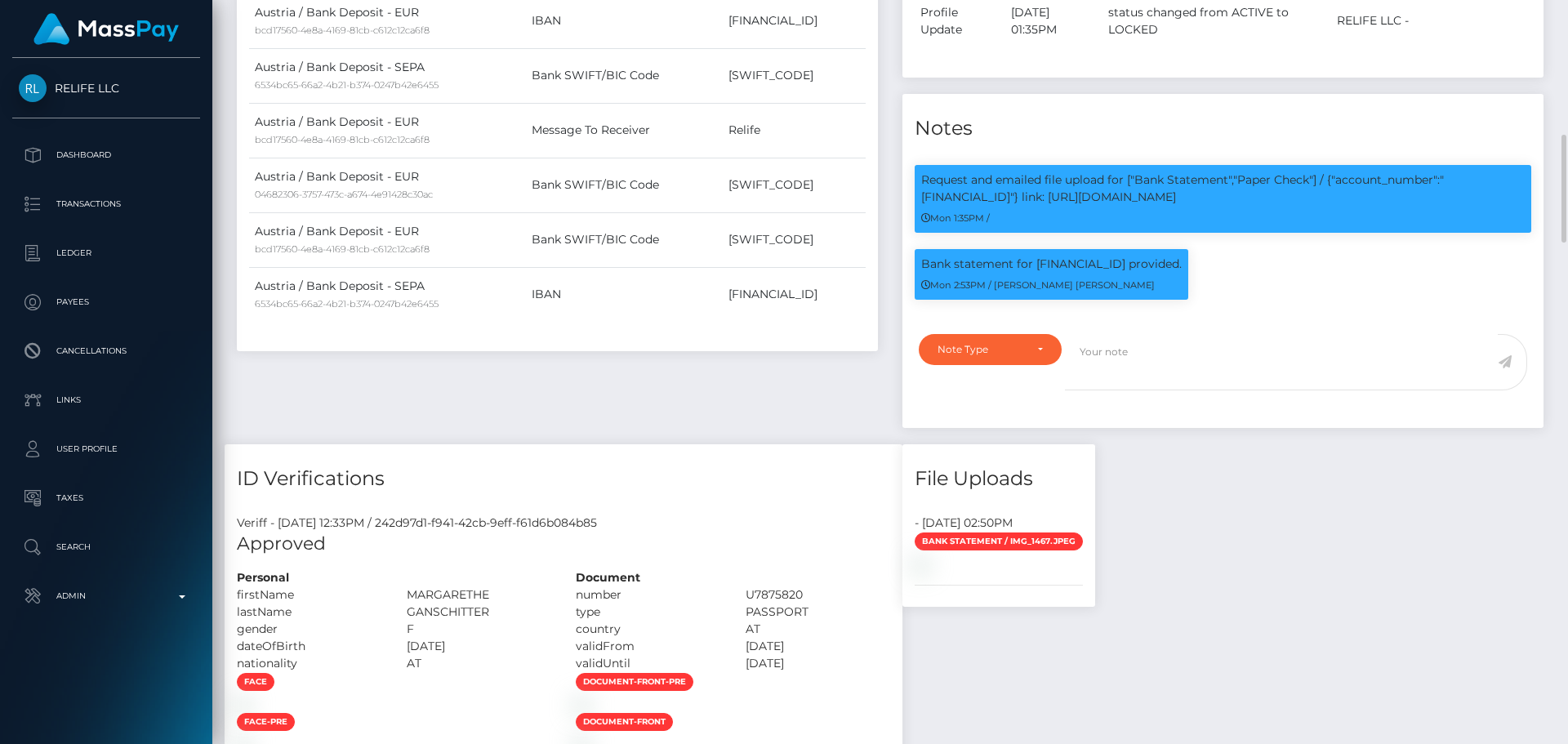
click at [830, 403] on div "Payee Attributes Payer Name Label Value [GEOGRAPHIC_DATA] / Bank Deposit - EUR …" at bounding box center [557, 134] width 665 height 621
click at [843, 396] on div "Payee Attributes Payer Name Label Value [GEOGRAPHIC_DATA] / Bank Deposit - EUR …" at bounding box center [557, 134] width 665 height 621
click at [788, 407] on div "Payee Attributes Payer Name Label Value [GEOGRAPHIC_DATA] / Bank Deposit - EUR …" at bounding box center [557, 134] width 665 height 621
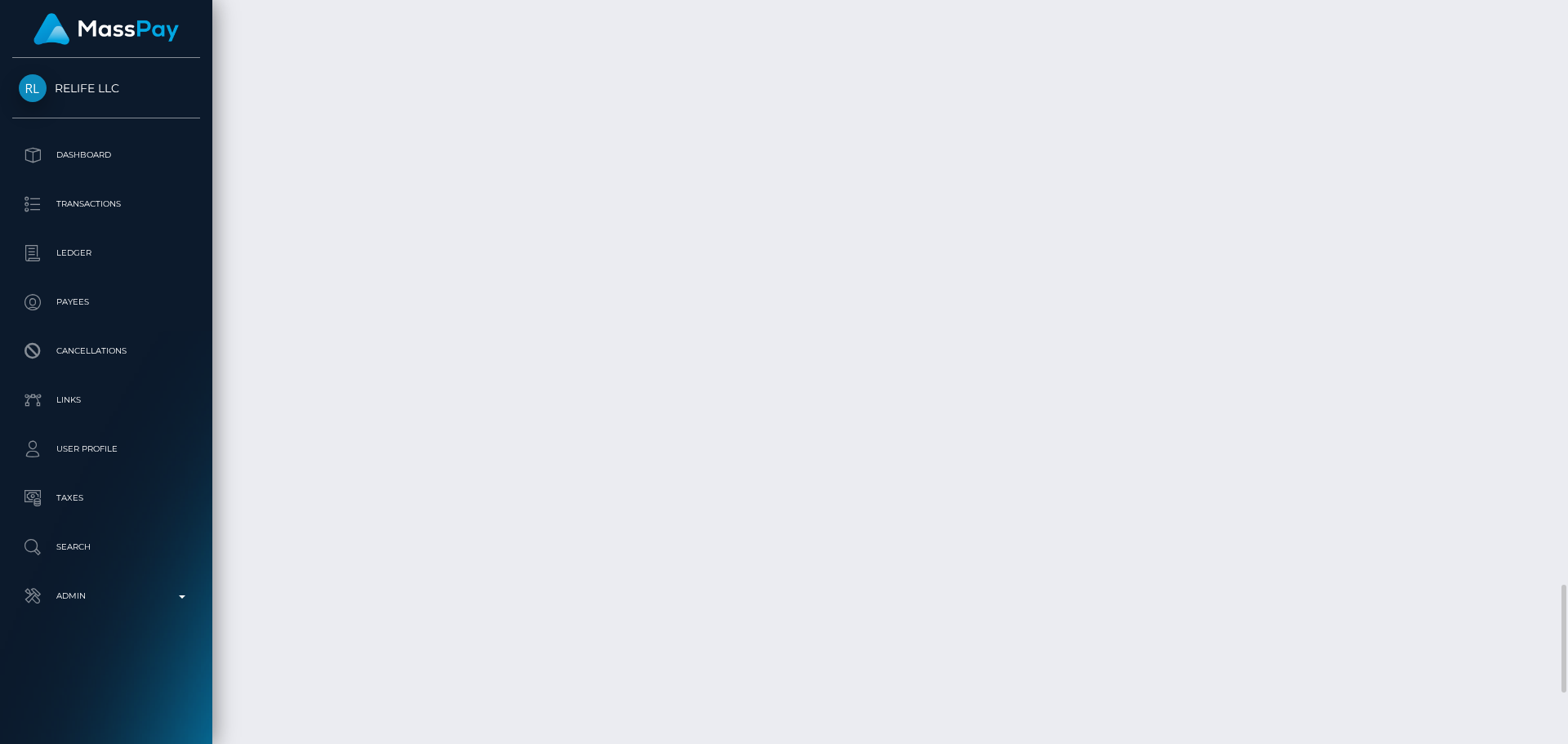
scroll to position [4352, 0]
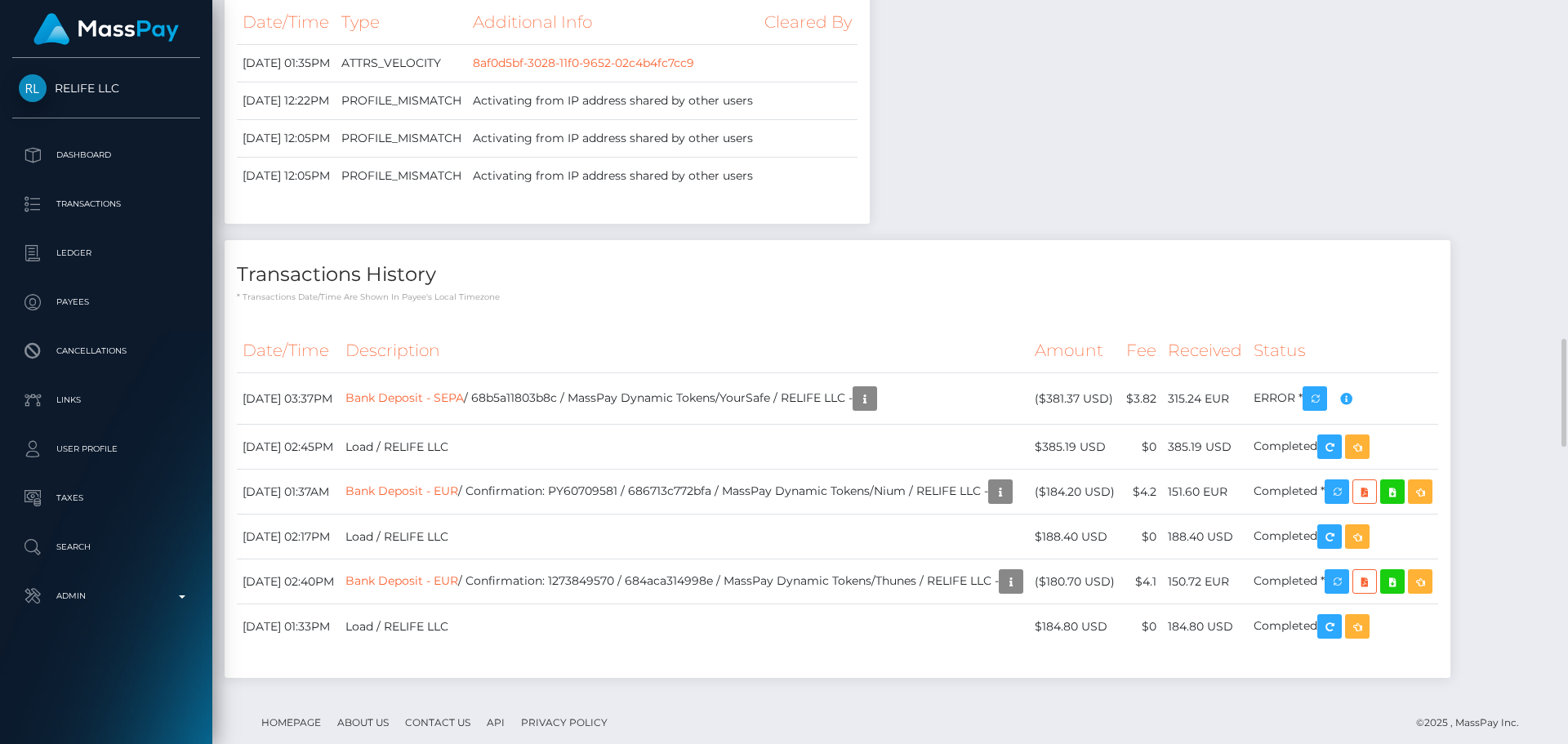
scroll to position [2882, 0]
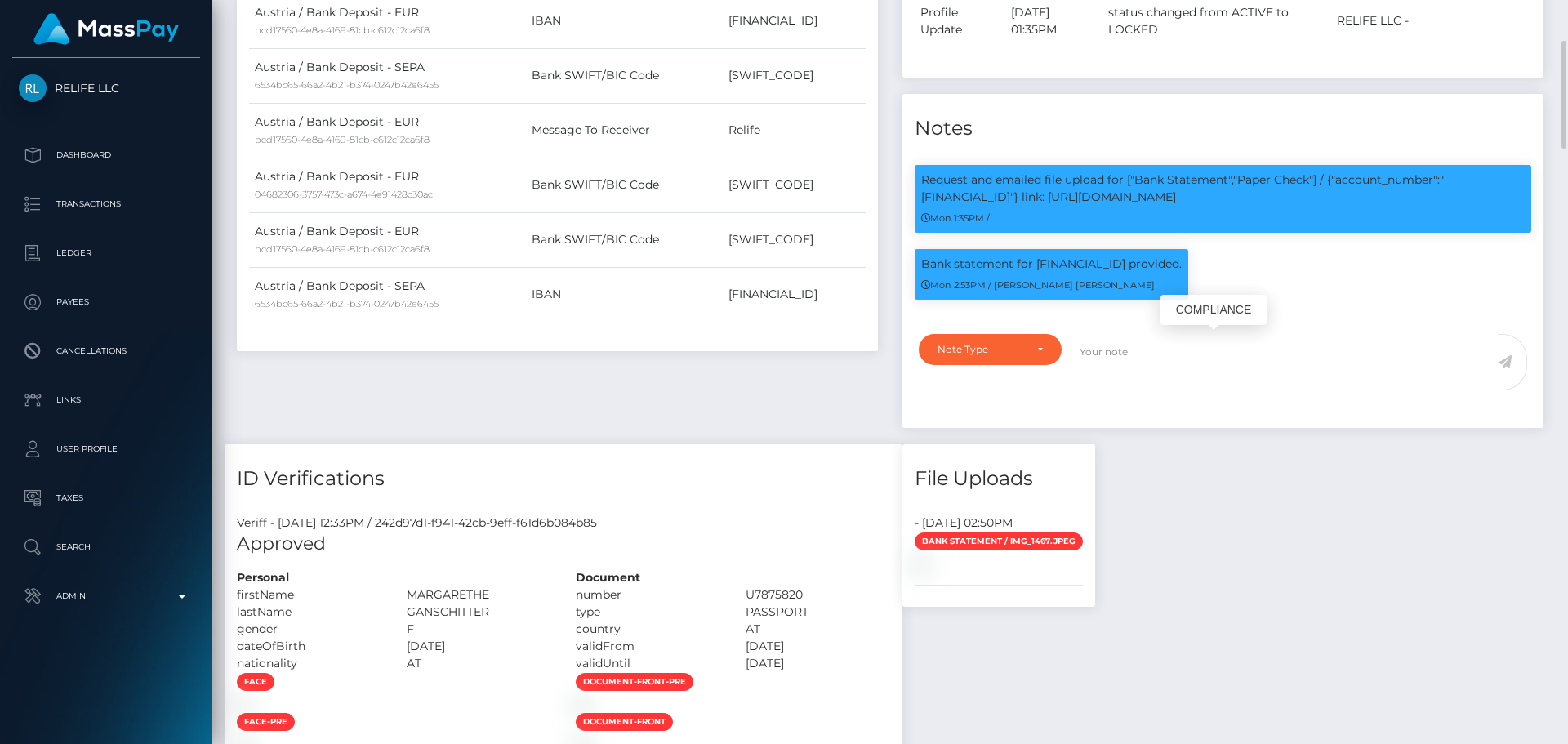
scroll to position [196, 419]
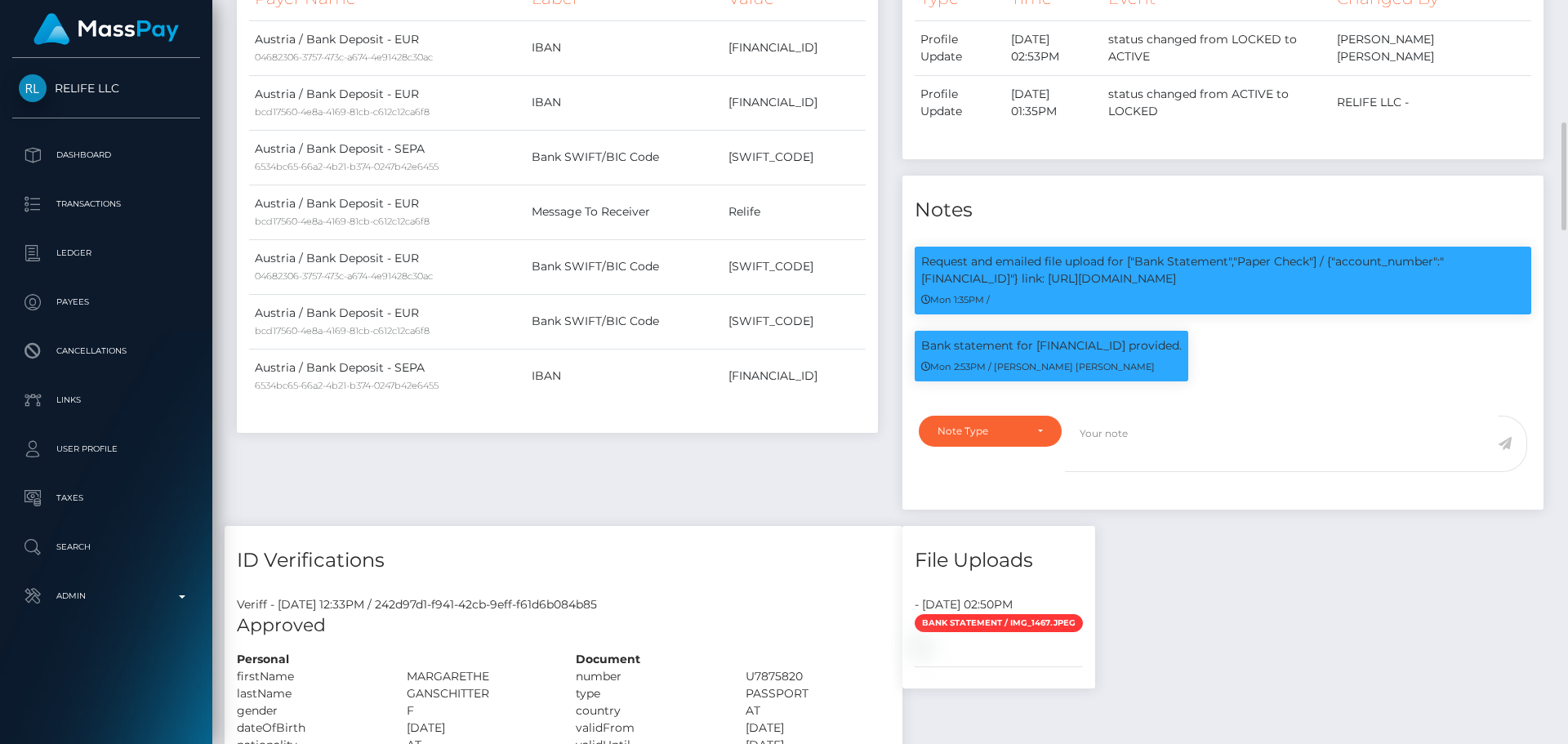
click at [822, 458] on div "Payee Attributes Payer Name Label Value [GEOGRAPHIC_DATA] / Bank Deposit - EUR …" at bounding box center [557, 215] width 665 height 621
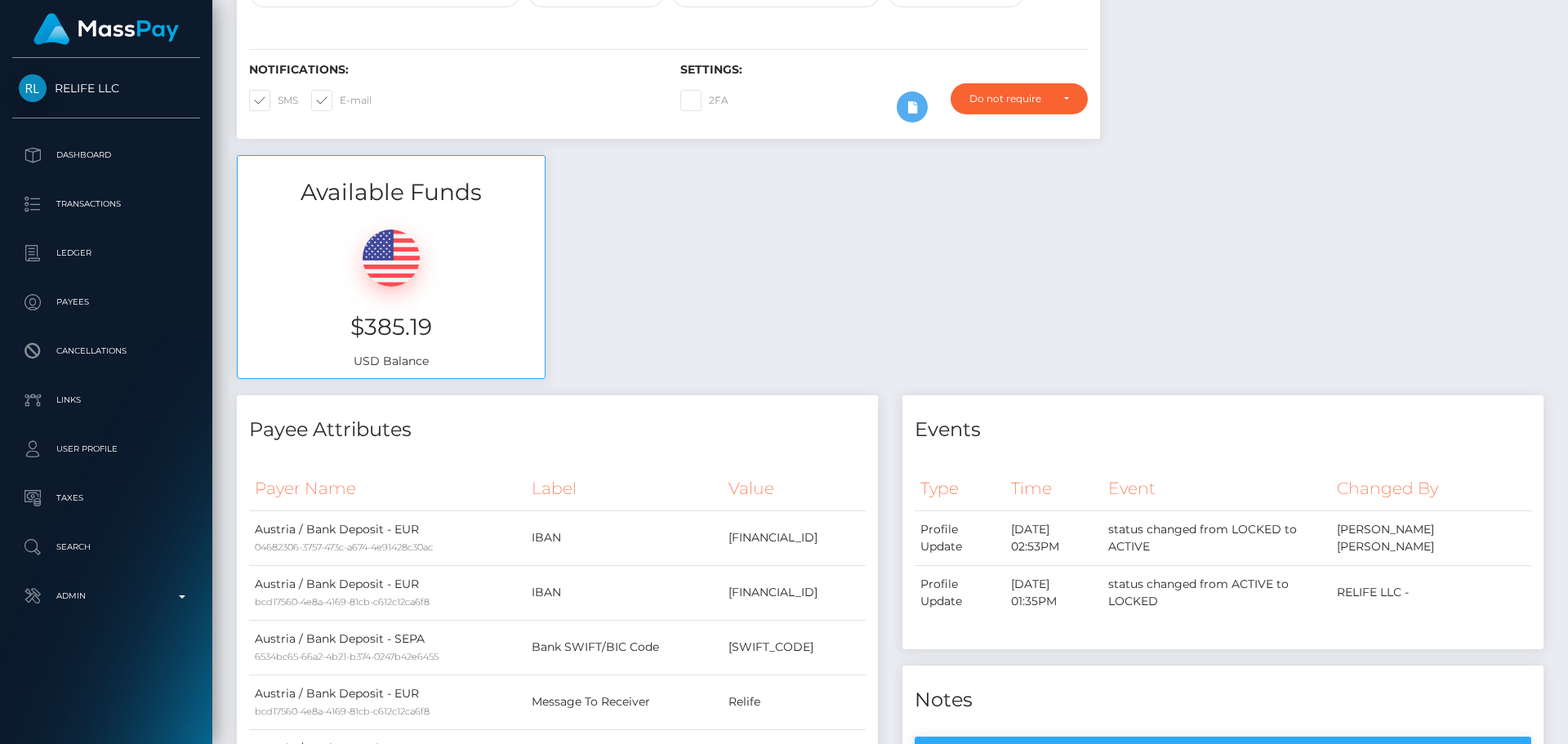
scroll to position [0, 0]
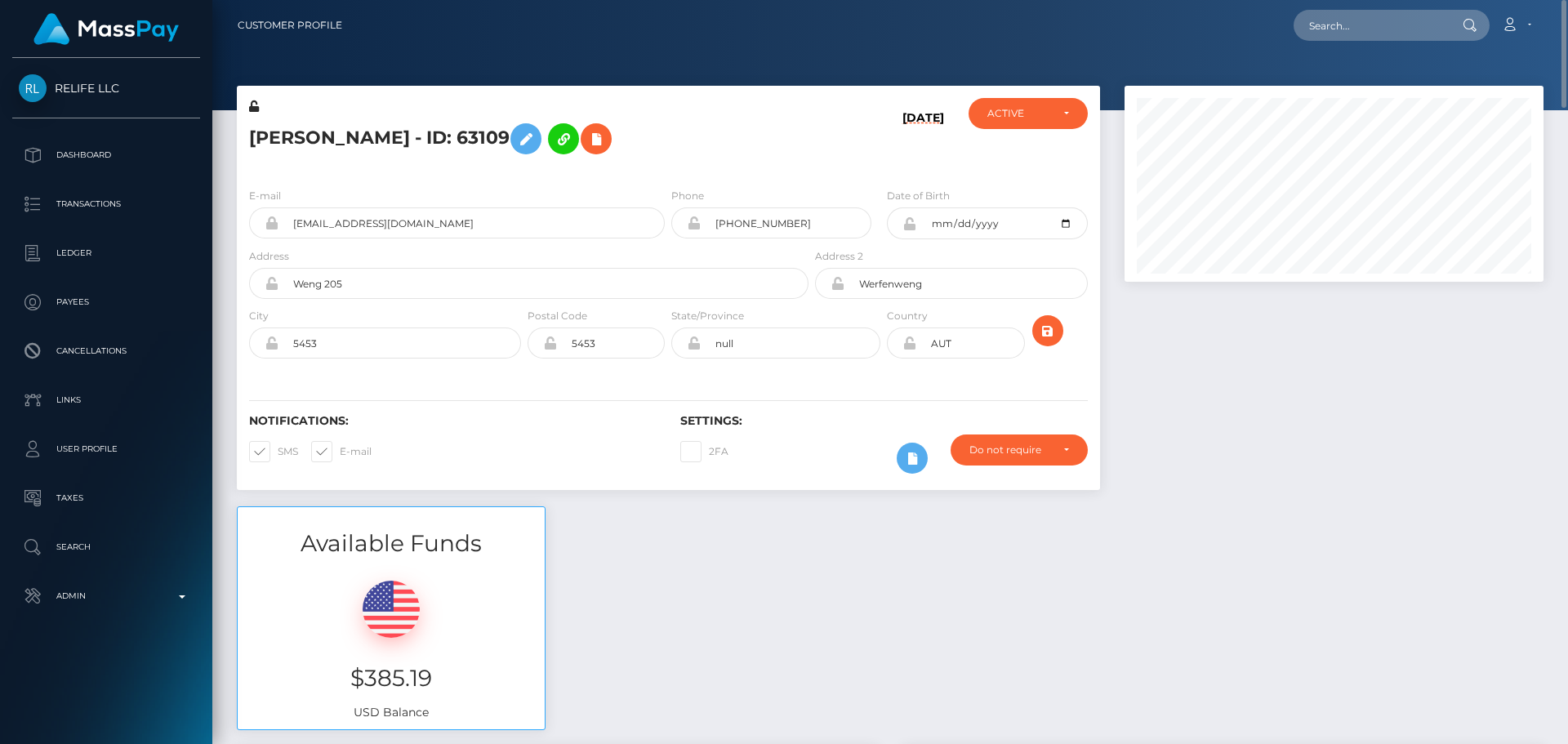
click at [1200, 379] on div at bounding box center [1334, 296] width 443 height 420
click at [1309, 411] on div at bounding box center [1334, 296] width 443 height 420
click at [539, 135] on h5 "[PERSON_NAME] - ID: 63109" at bounding box center [524, 138] width 551 height 47
copy h5 "63109"
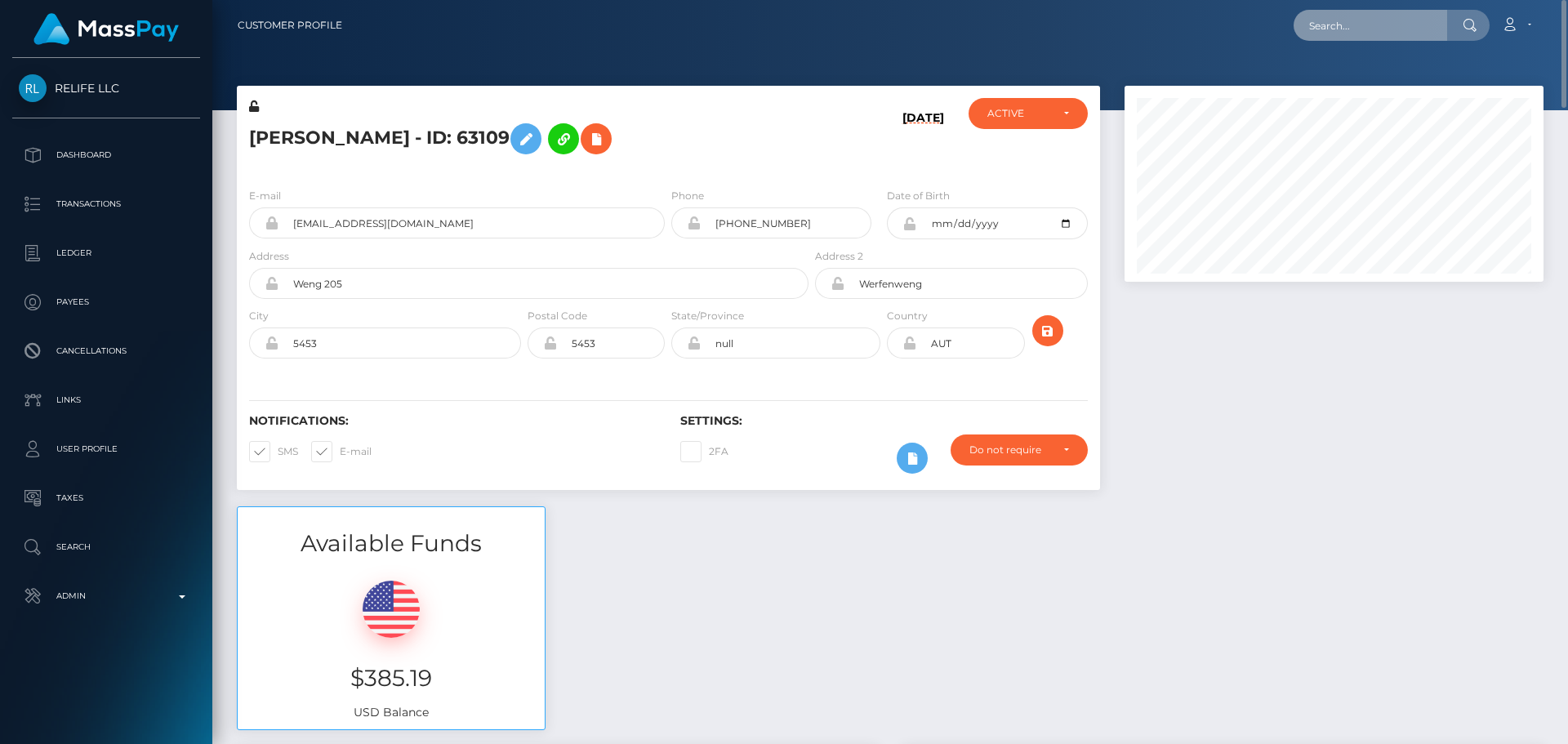
click at [1369, 29] on input "text" at bounding box center [1369, 25] width 153 height 31
paste input "63109"
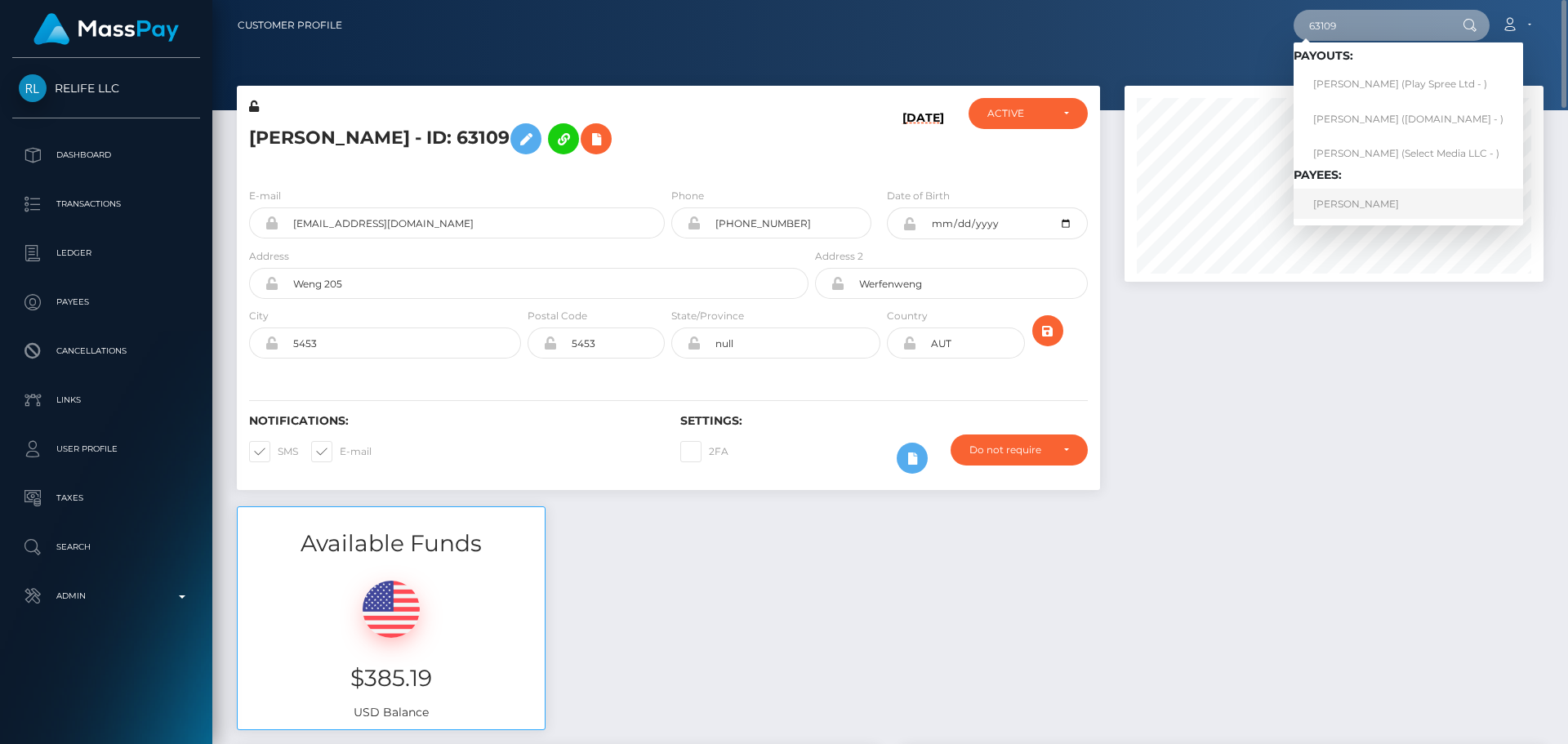
type input "63109"
click at [1353, 204] on link "Margarethe Ganschitter" at bounding box center [1407, 204] width 230 height 30
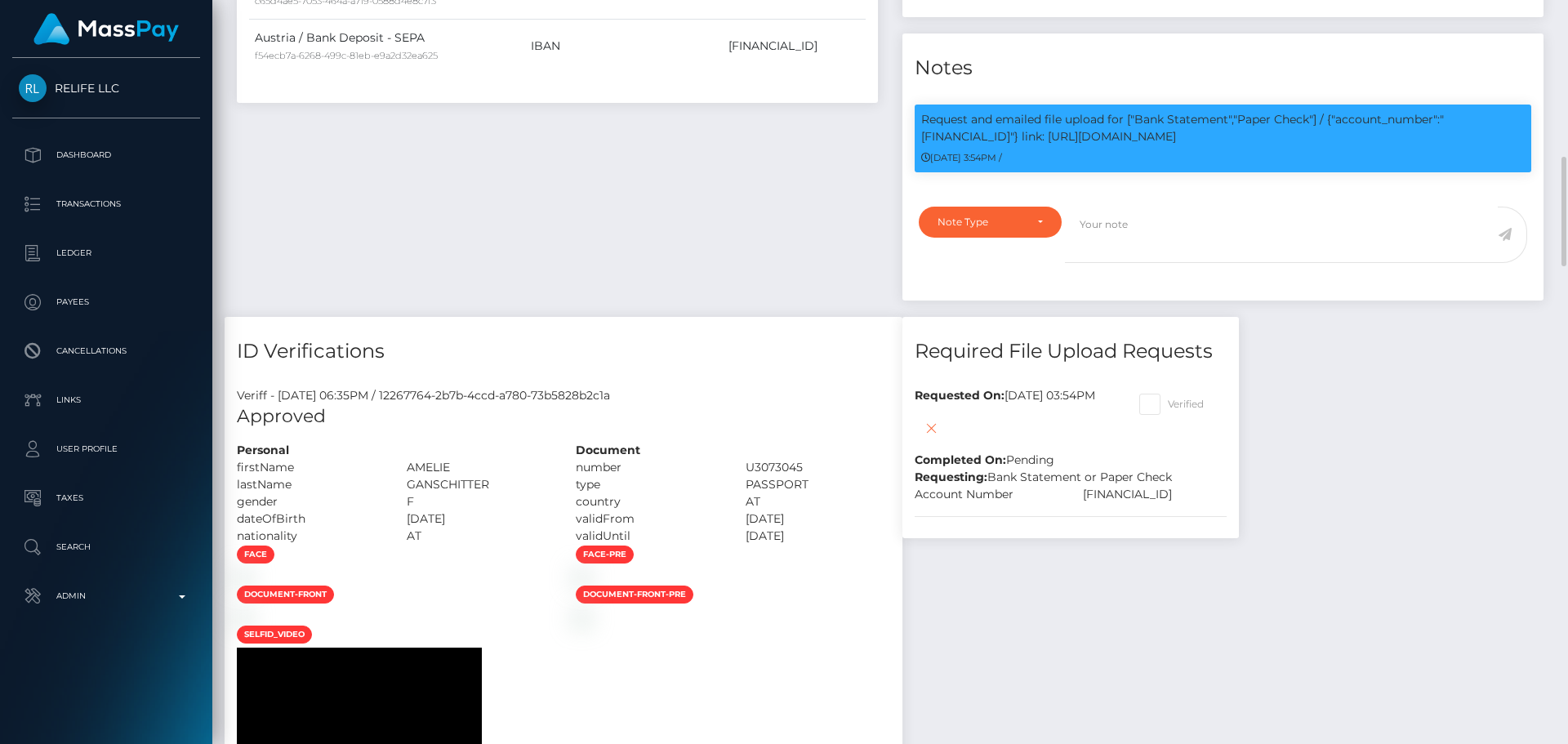
scroll to position [898, 0]
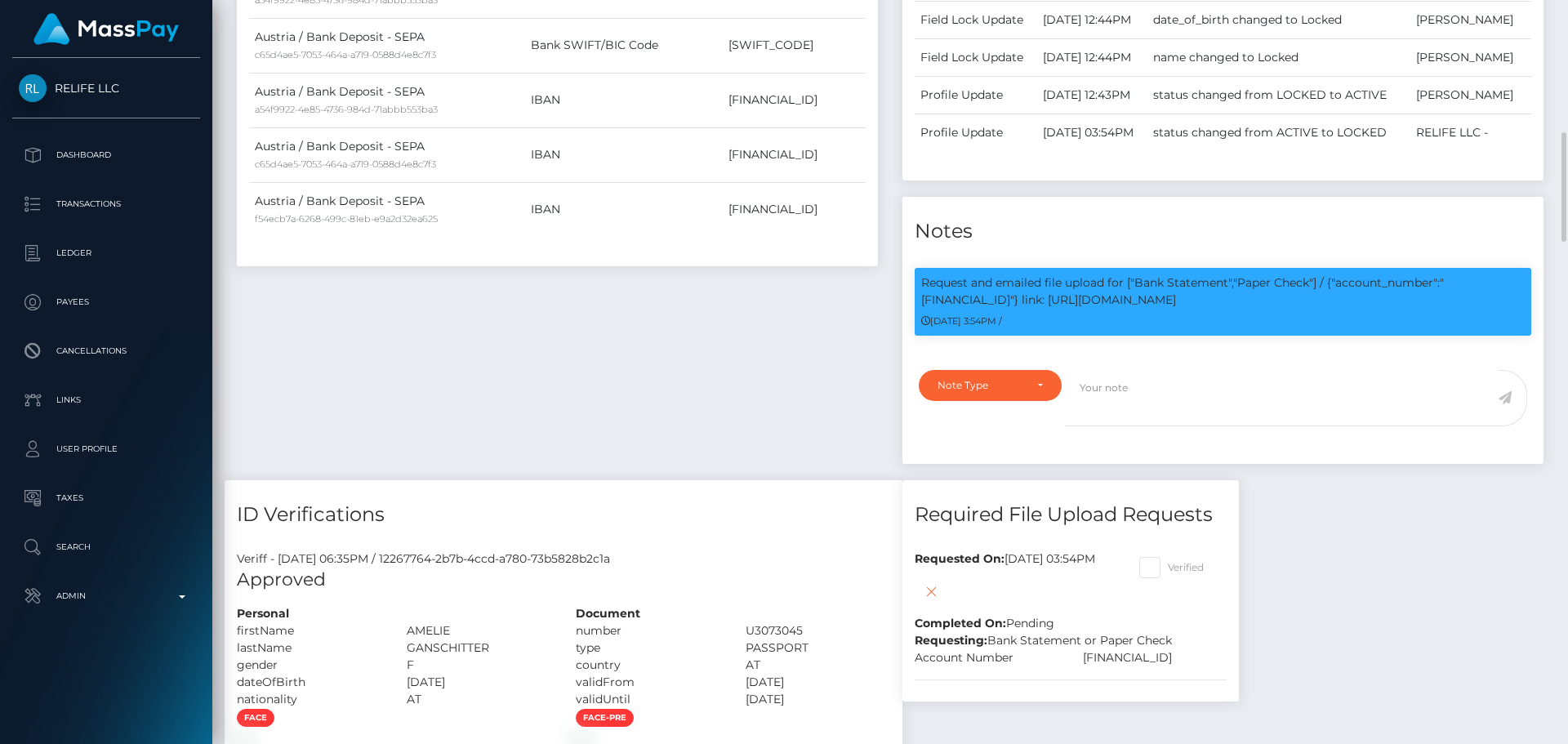
click at [720, 356] on div "Payee Attributes Payer Name Label Value Austria / Bank Deposit - SEPA a54f9922-…" at bounding box center [557, 164] width 665 height 632
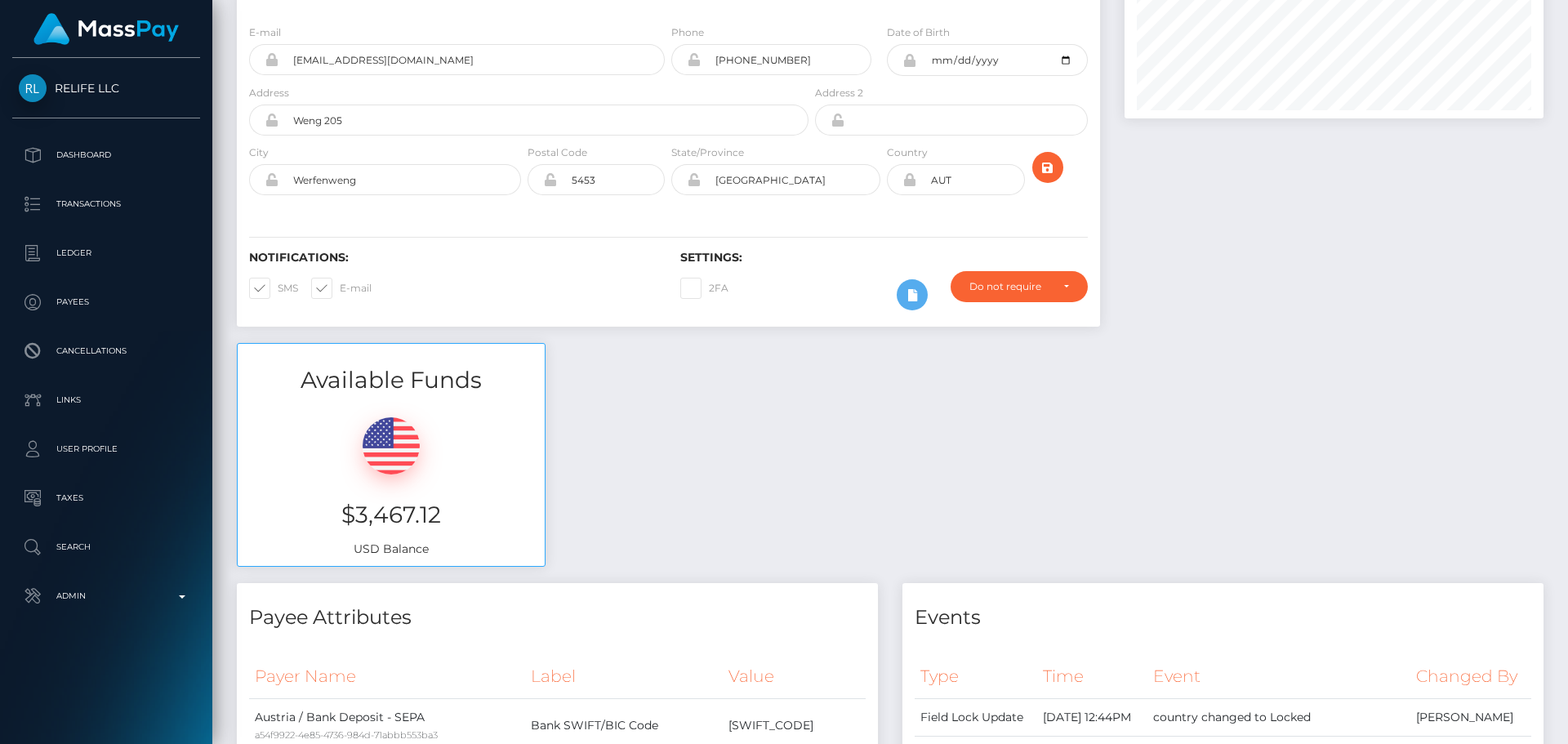
scroll to position [0, 0]
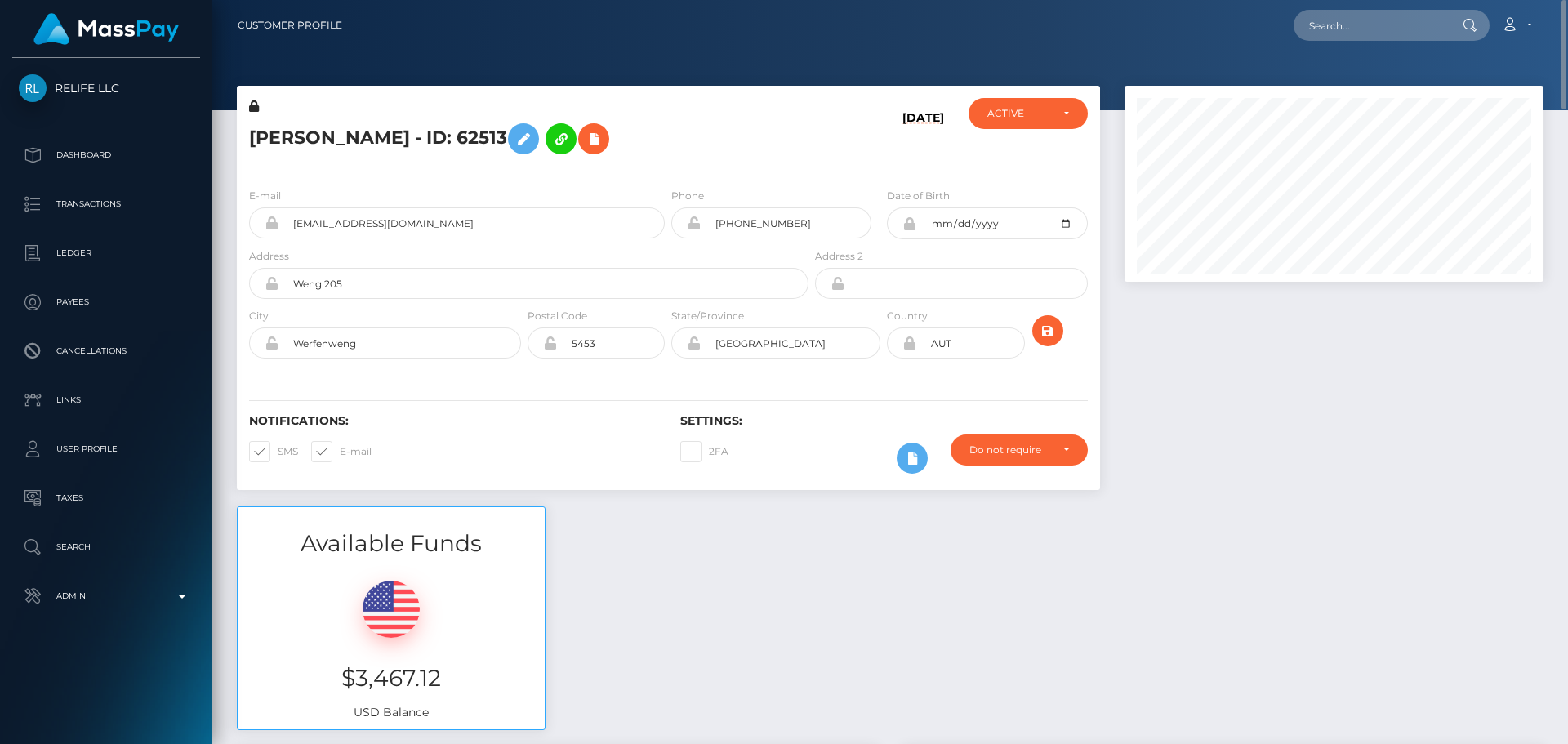
click at [726, 139] on h5 "Amelie Ganschitter - ID: 62513" at bounding box center [524, 138] width 551 height 47
click at [733, 142] on h5 "Amelie Ganschitter - ID: 62513" at bounding box center [524, 138] width 551 height 47
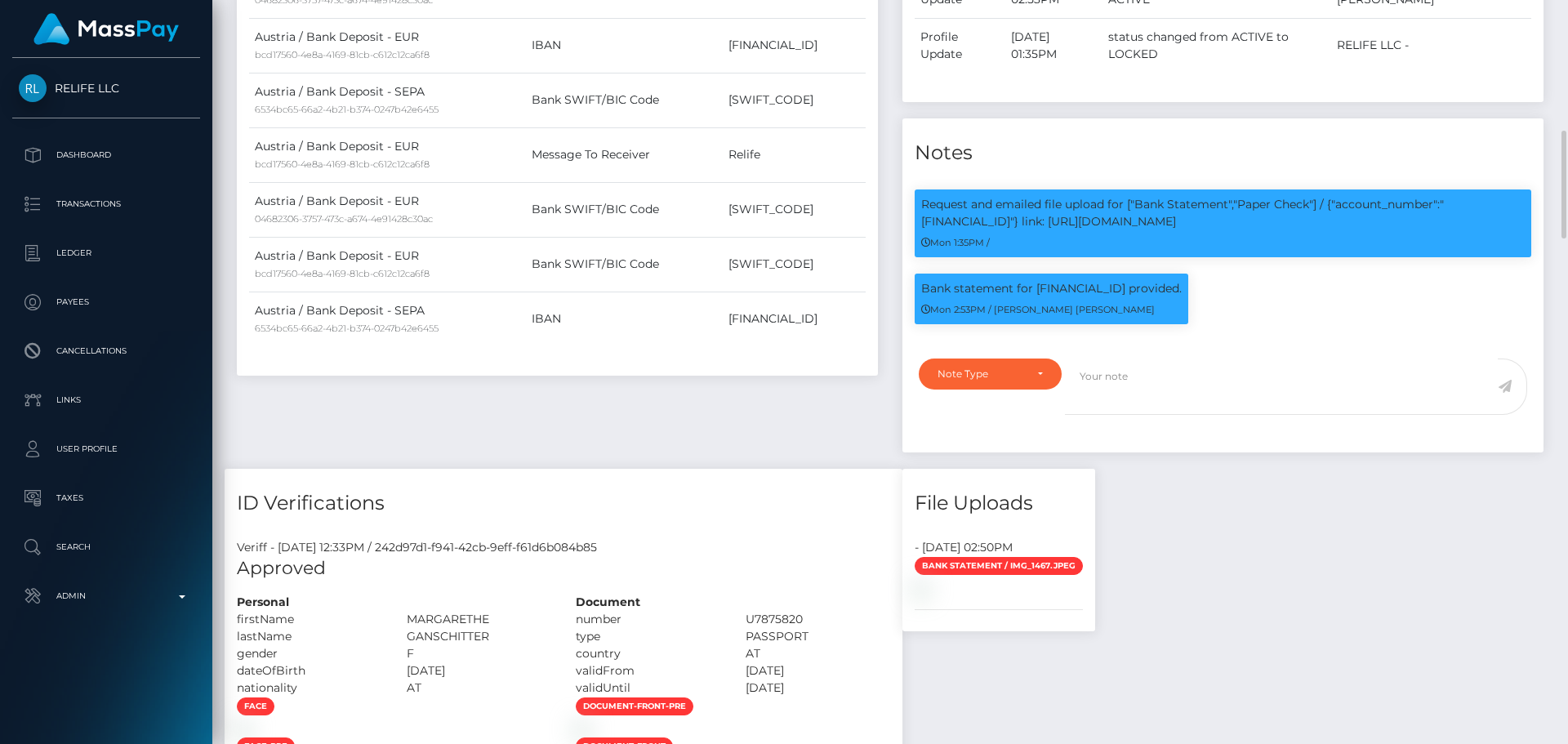
scroll to position [735, 0]
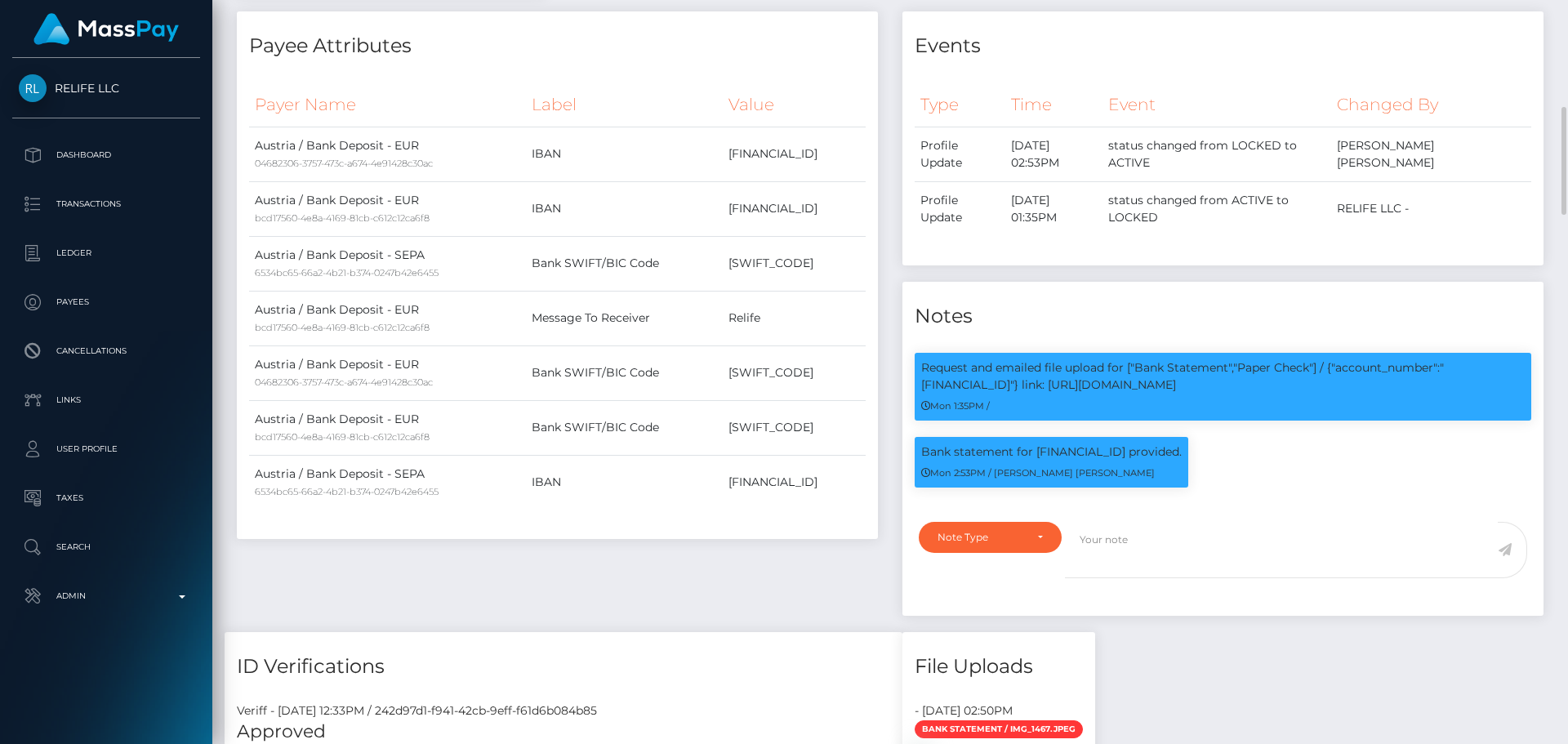
click at [843, 551] on div "Payee Attributes Payer Name Label Value Austria / Bank Deposit - EUR 04682306-3…" at bounding box center [557, 322] width 665 height 621
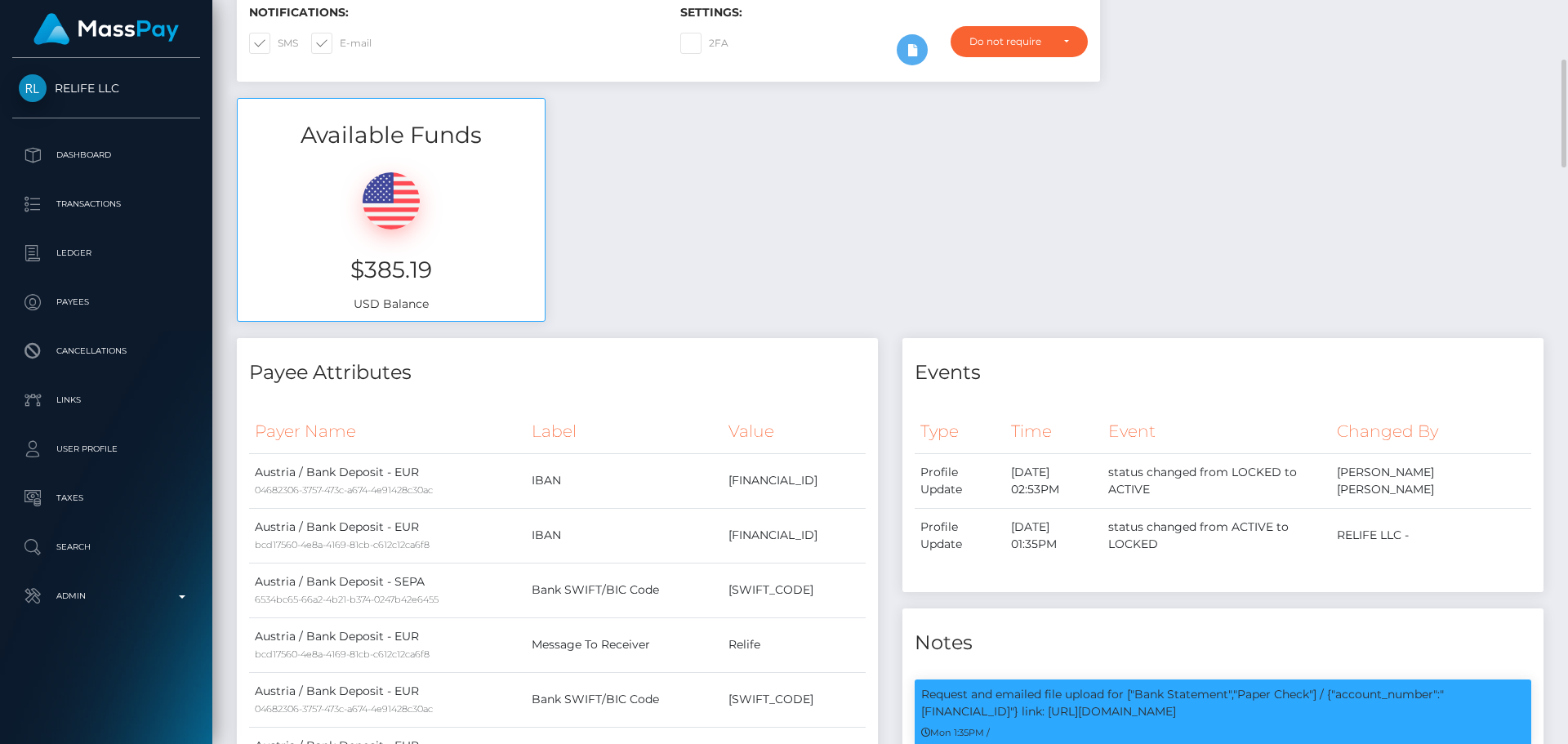
scroll to position [0, 0]
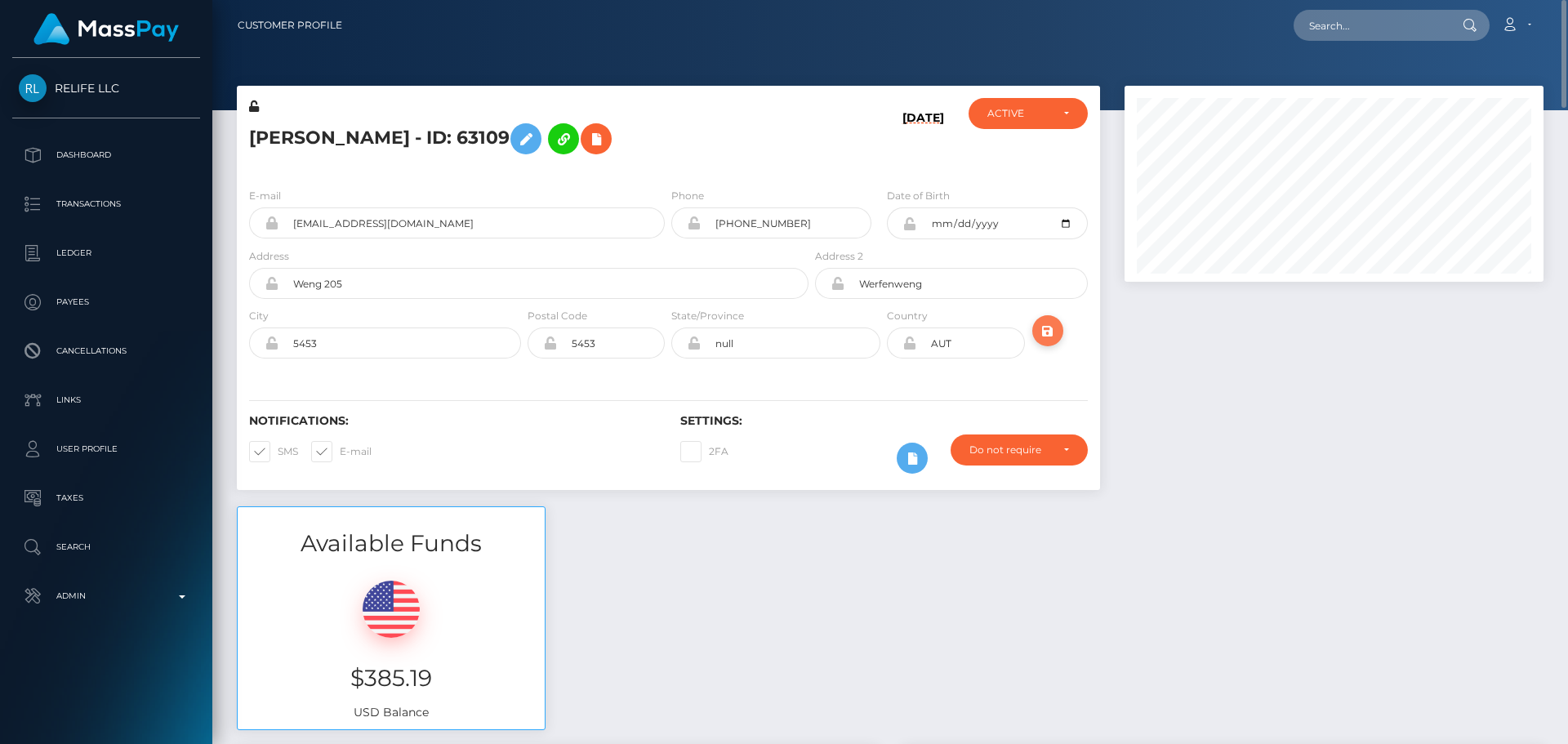
click at [1044, 332] on icon "submit" at bounding box center [1047, 331] width 20 height 20
click at [1378, 29] on input "text" at bounding box center [1369, 25] width 153 height 31
paste input "[EMAIL_ADDRESS][DOMAIN_NAME]"
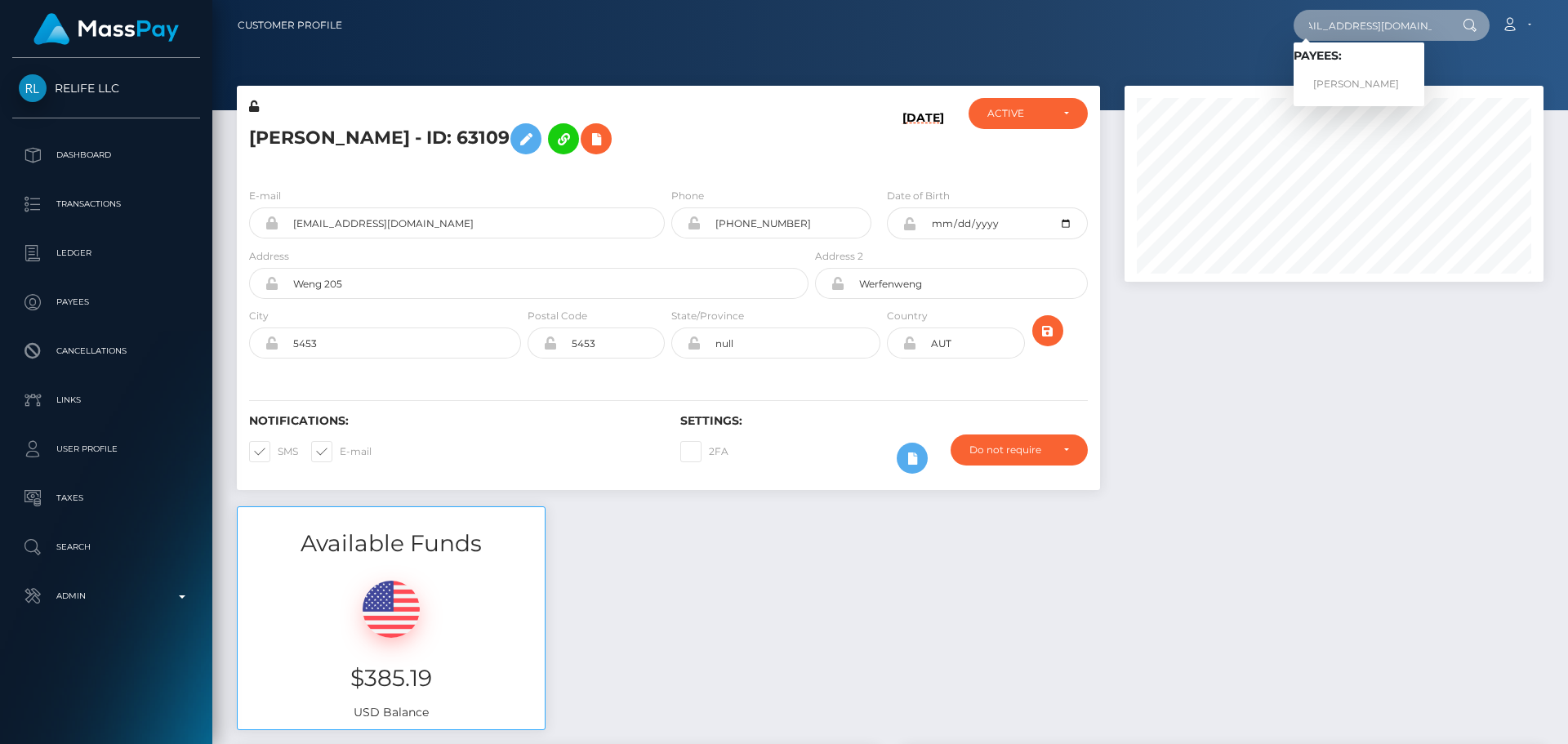
type input "[EMAIL_ADDRESS][DOMAIN_NAME]"
click at [1354, 77] on link "[PERSON_NAME]" at bounding box center [1358, 84] width 130 height 30
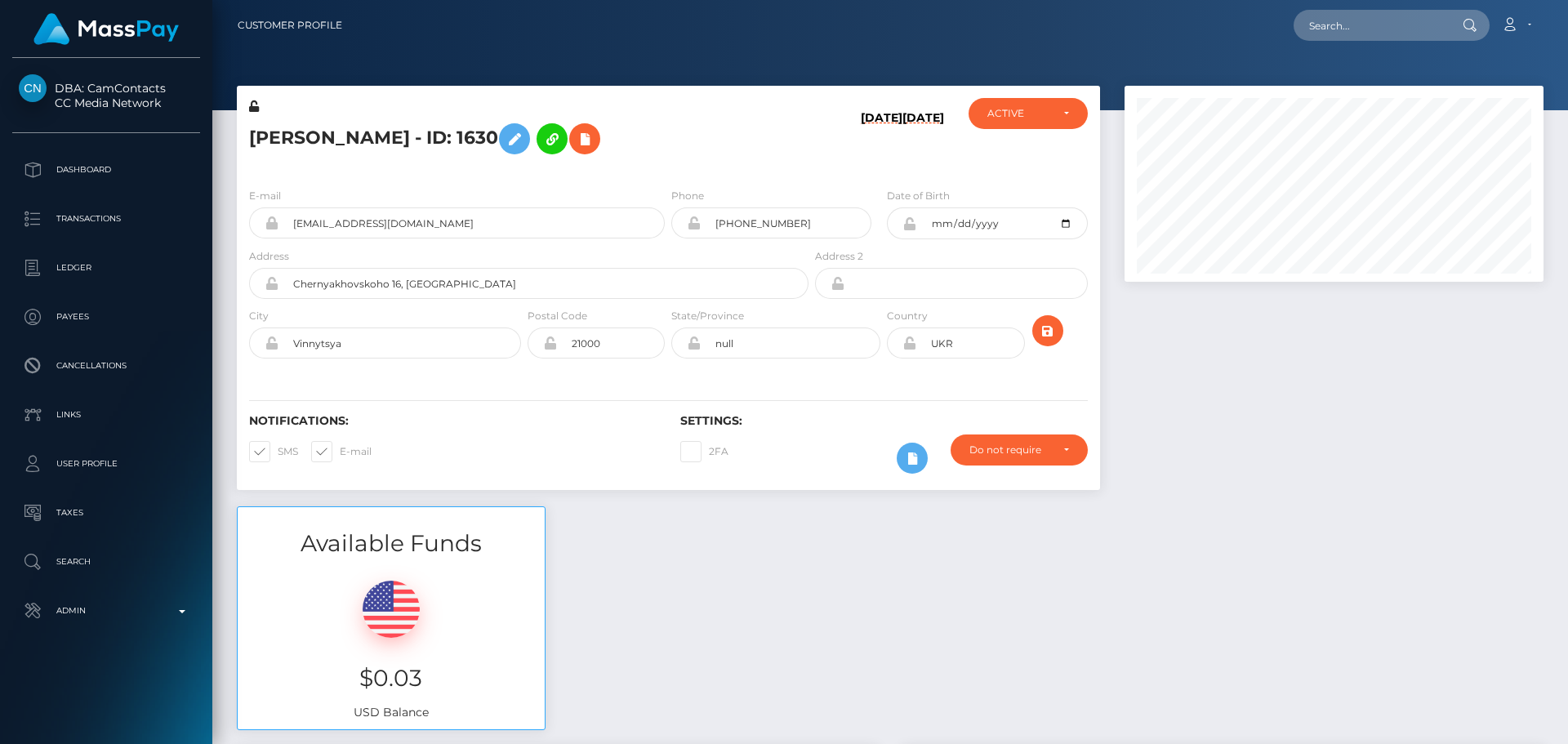
scroll to position [196, 419]
click at [760, 151] on h5 "INNA MOSKVICHOVA - ID: 1630" at bounding box center [524, 138] width 551 height 47
click at [773, 153] on h5 "INNA MOSKVICHOVA - ID: 1630" at bounding box center [524, 138] width 551 height 47
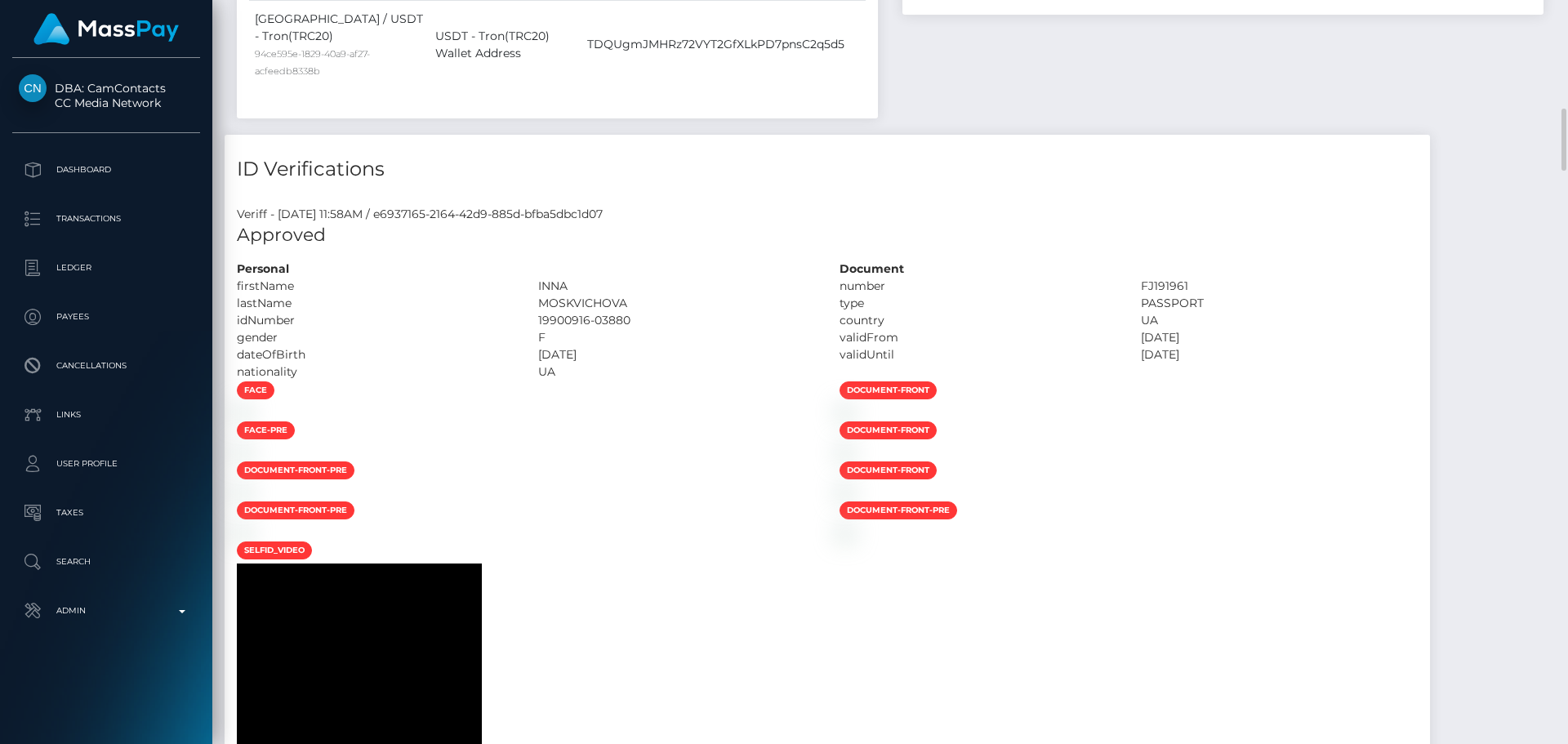
scroll to position [1388, 0]
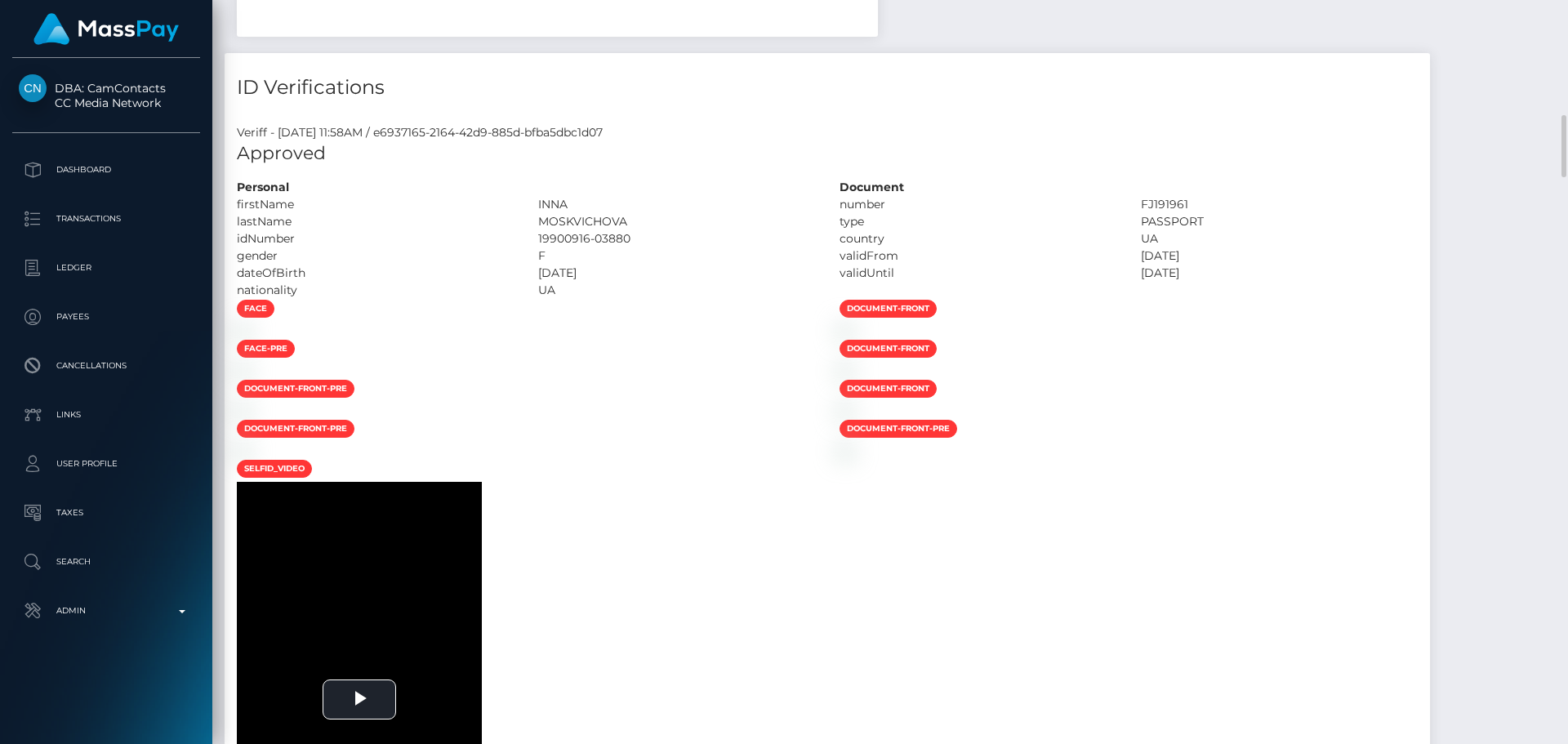
click at [723, 266] on div "1990-09-16" at bounding box center [677, 272] width 302 height 17
click at [700, 339] on div at bounding box center [526, 330] width 603 height 17
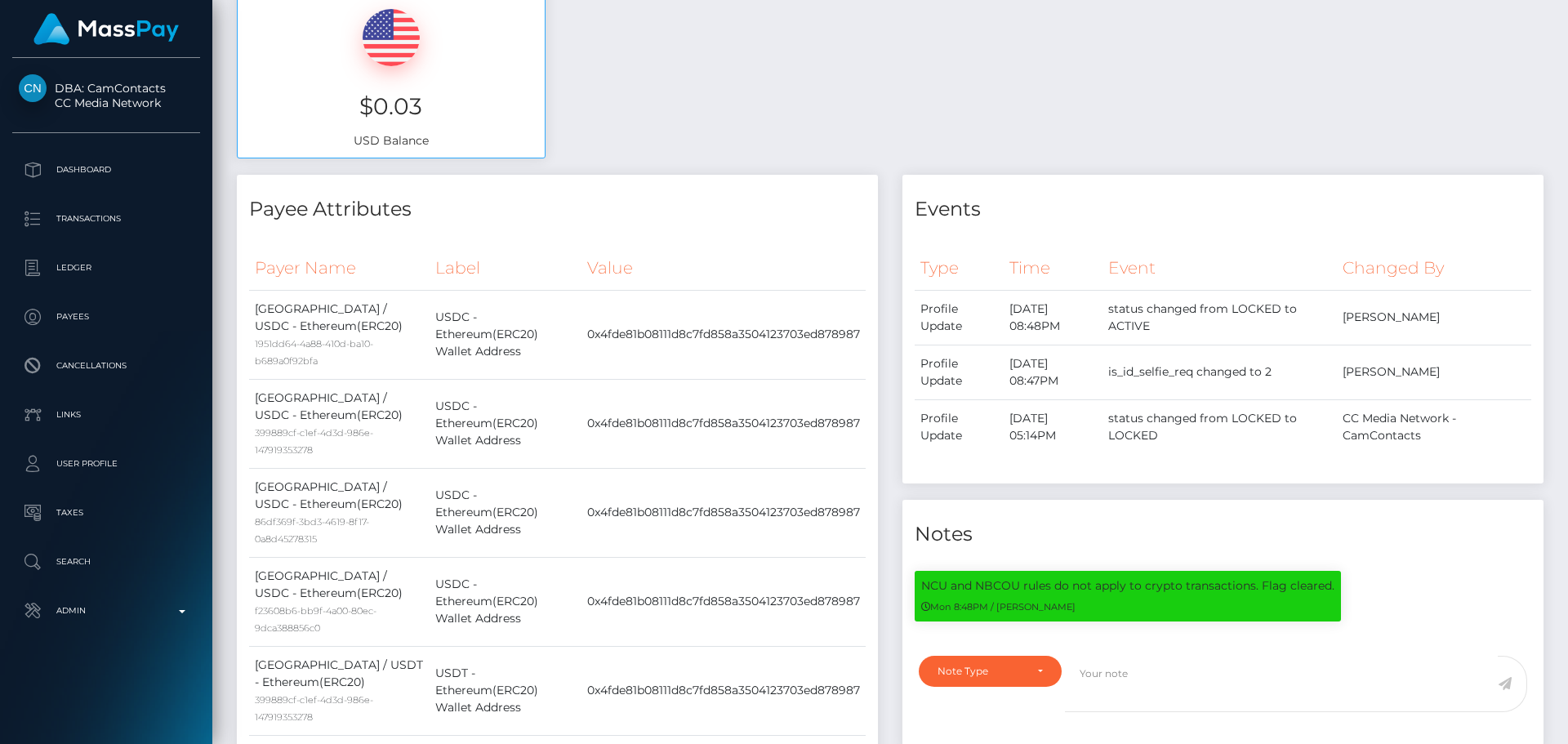
scroll to position [0, 0]
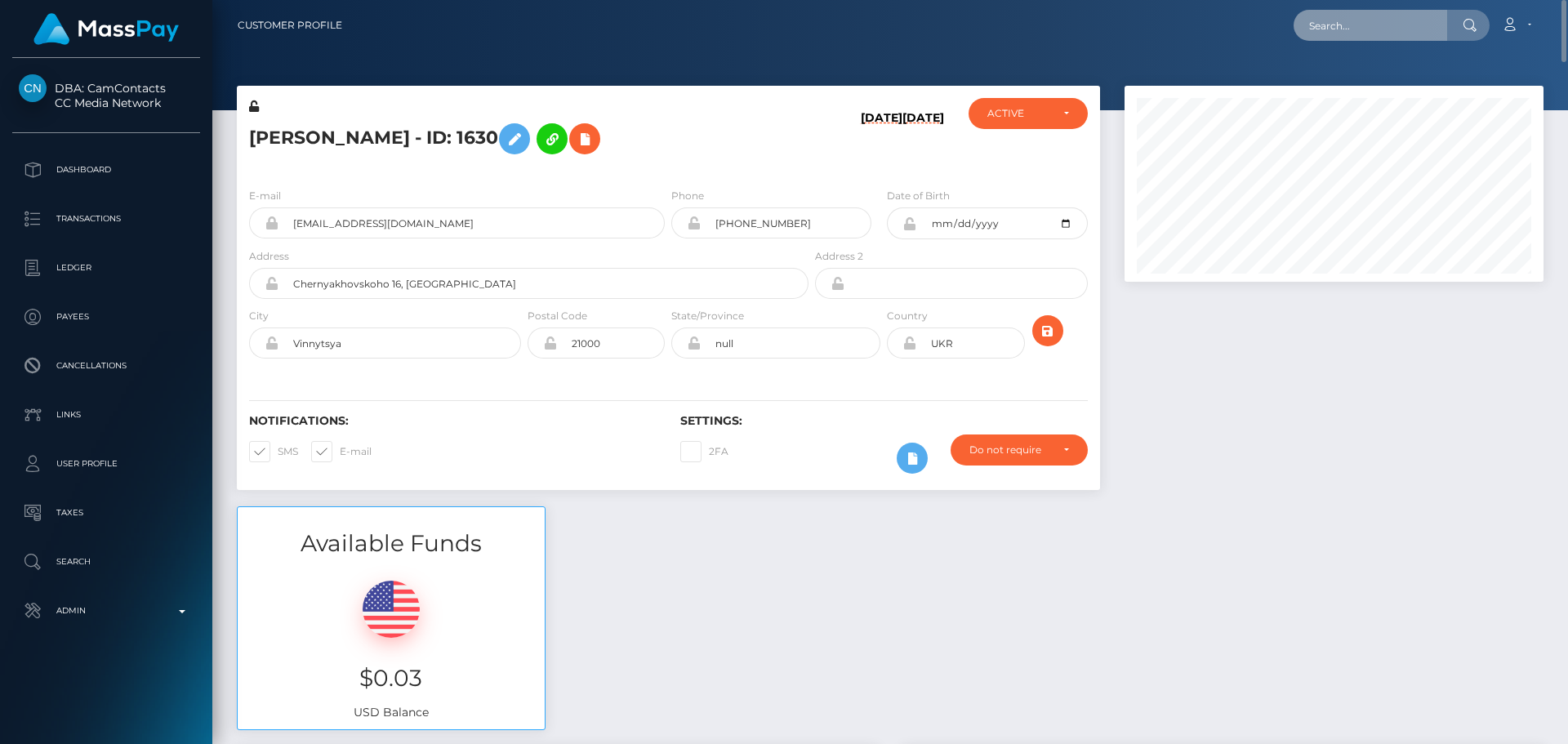
click at [1343, 22] on input "text" at bounding box center [1369, 25] width 153 height 31
paste input "poact_iODmA2QtXNUZ"
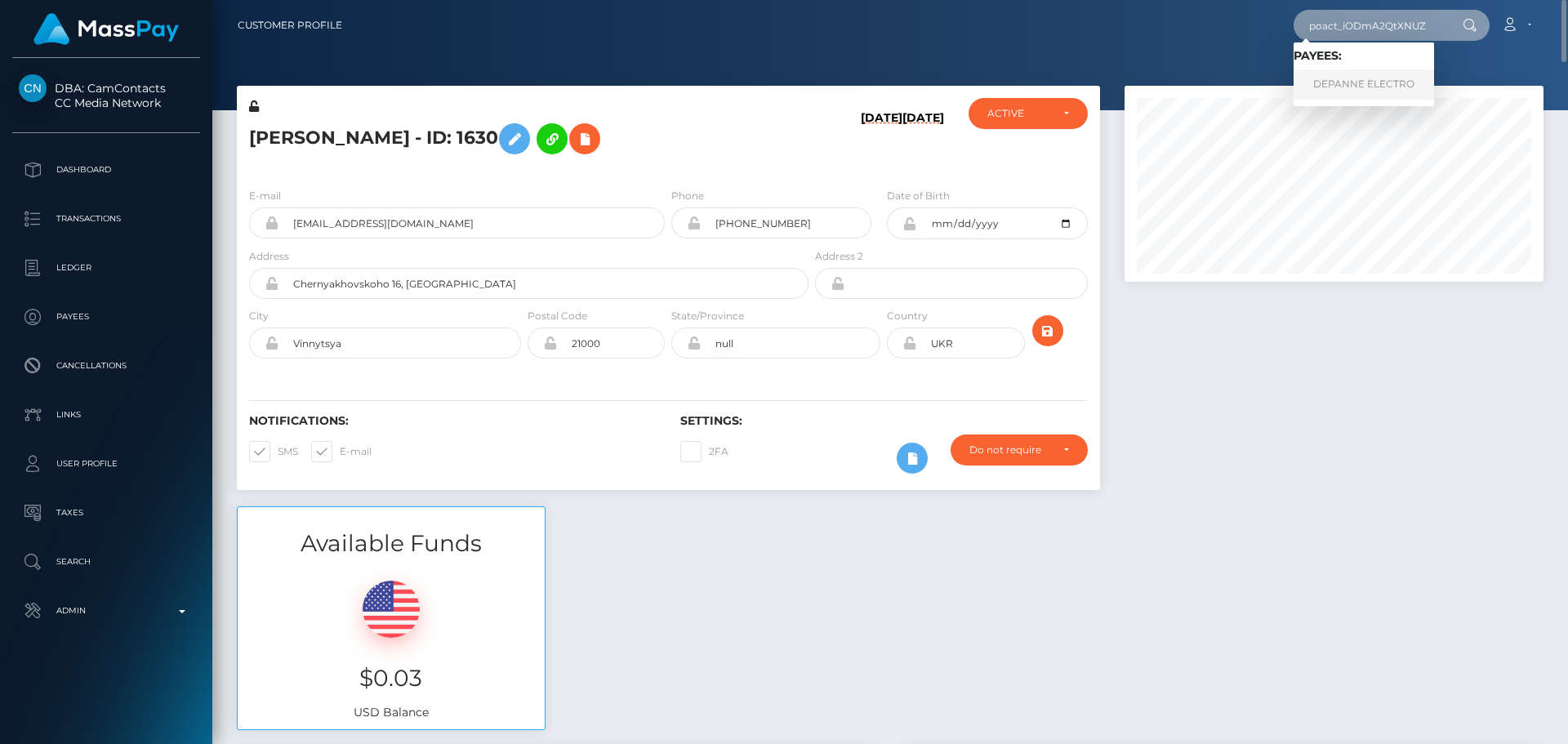
type input "poact_iODmA2QtXNUZ"
click at [1343, 95] on link "DEPANNE ELECTRO" at bounding box center [1363, 84] width 140 height 30
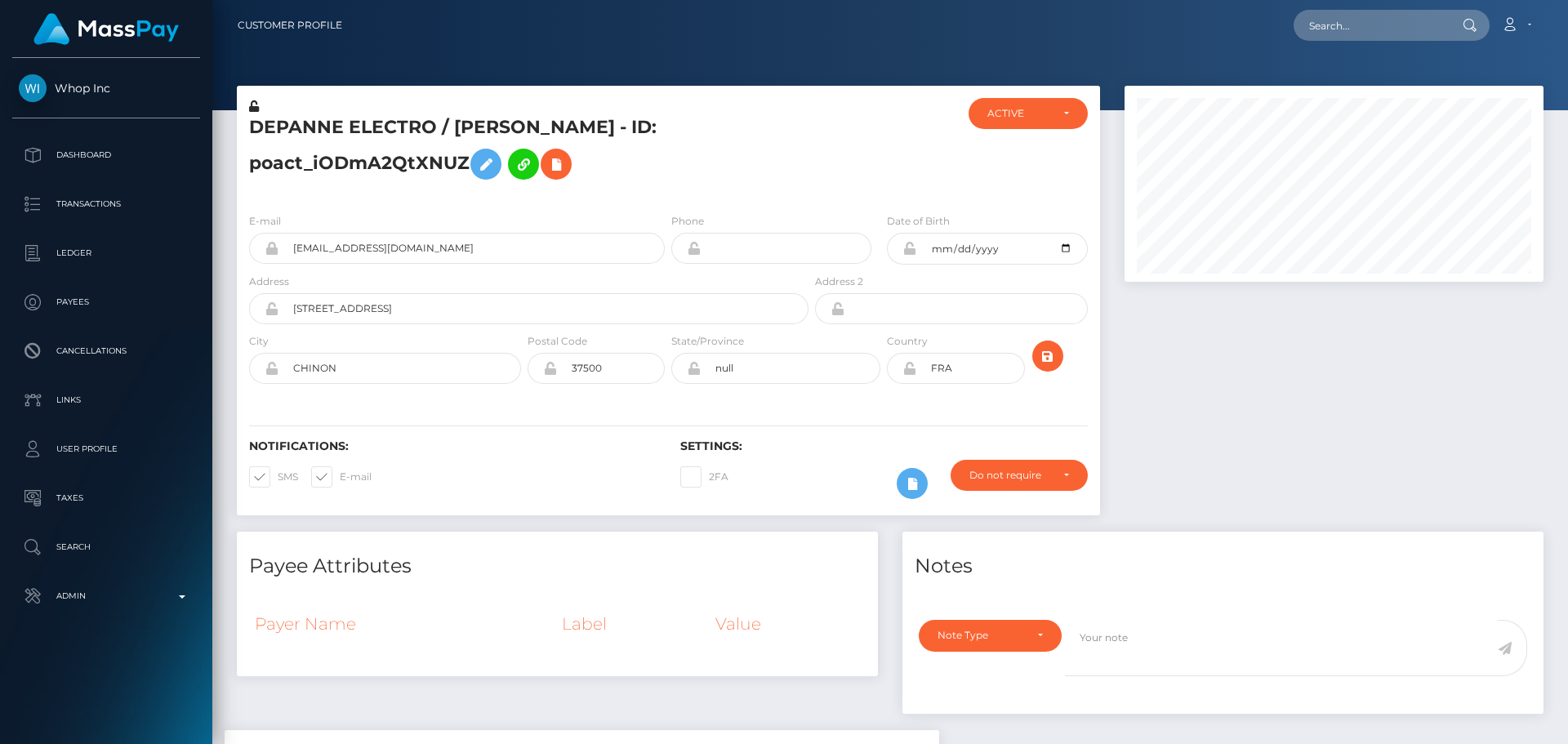
scroll to position [196, 419]
click at [706, 156] on h5 "DEPANNE ELECTRO / [PERSON_NAME] - ID: poact_iODmA2QtXNUZ" at bounding box center [524, 152] width 551 height 73
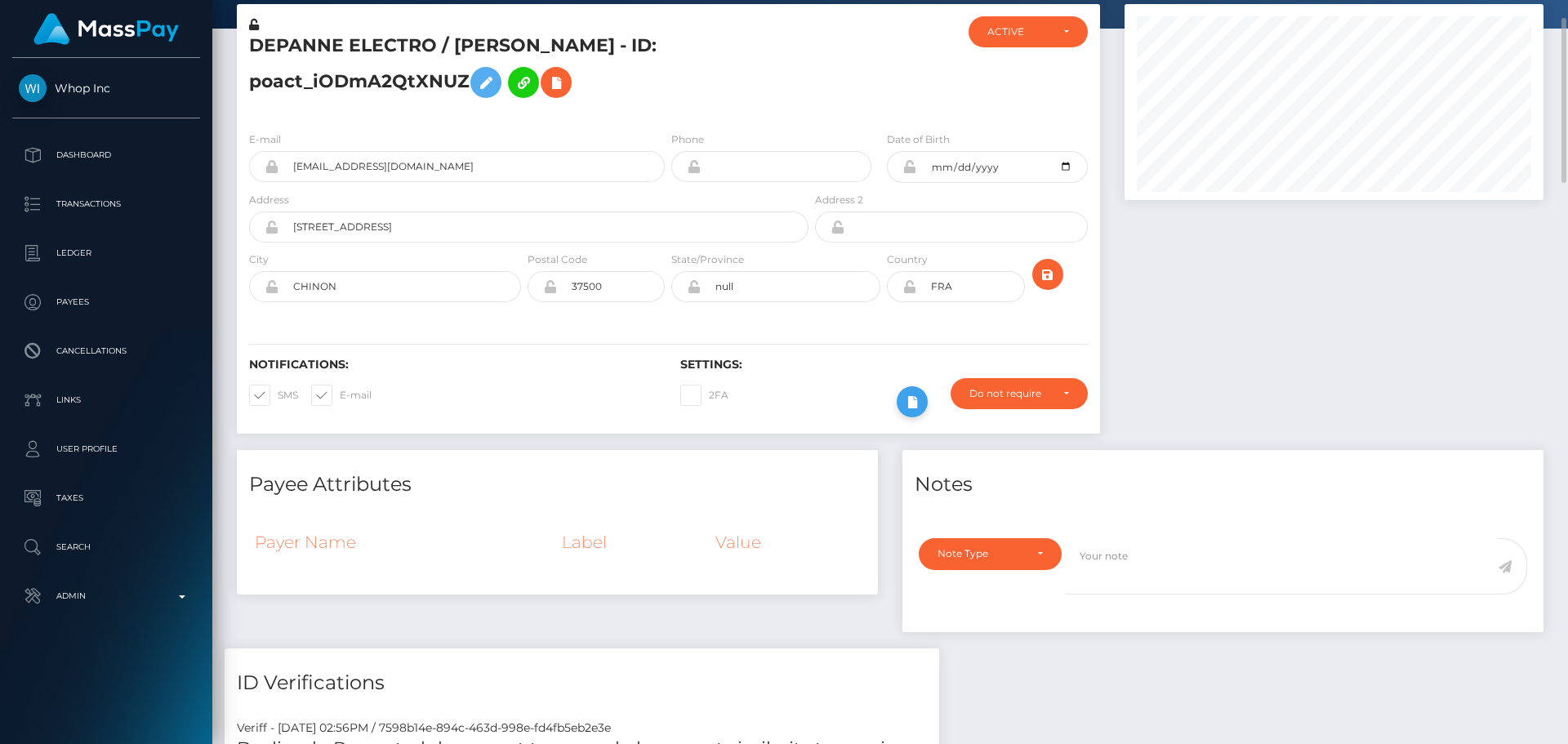
click at [918, 397] on icon at bounding box center [912, 402] width 20 height 20
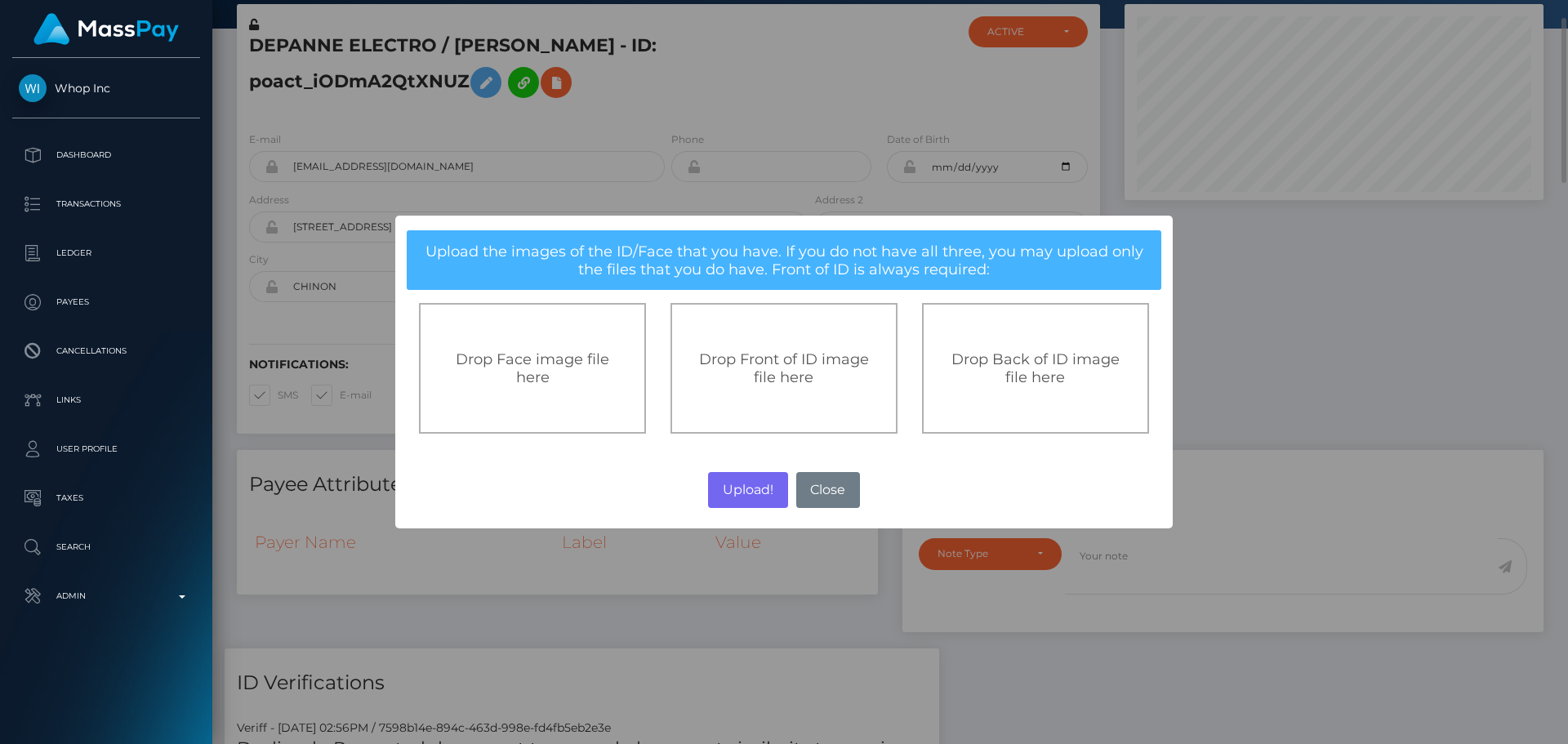
click at [817, 364] on span "Drop Front of ID image file here" at bounding box center [784, 368] width 170 height 36
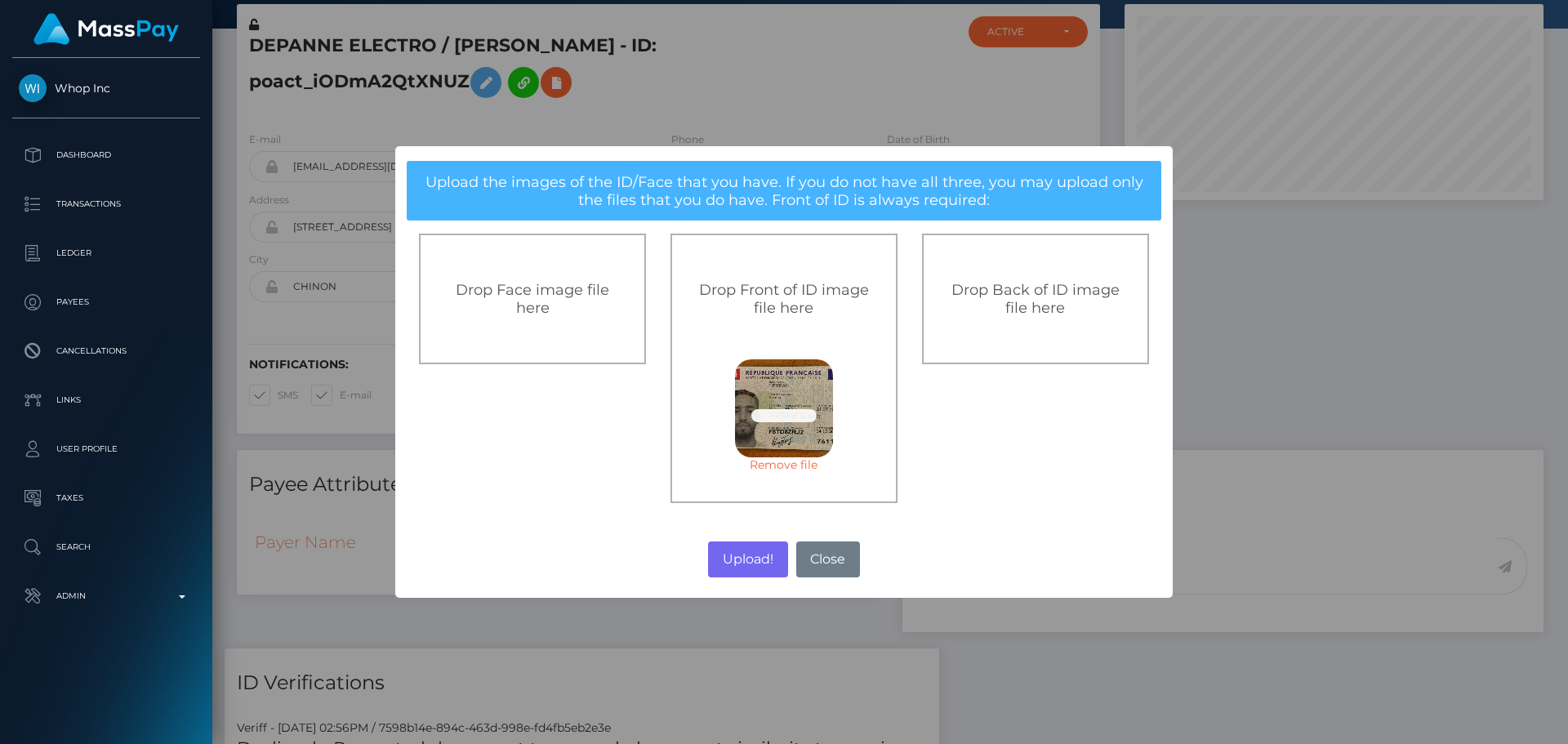
click at [1002, 328] on div "Drop Back of ID image file here" at bounding box center [1036, 298] width 227 height 130
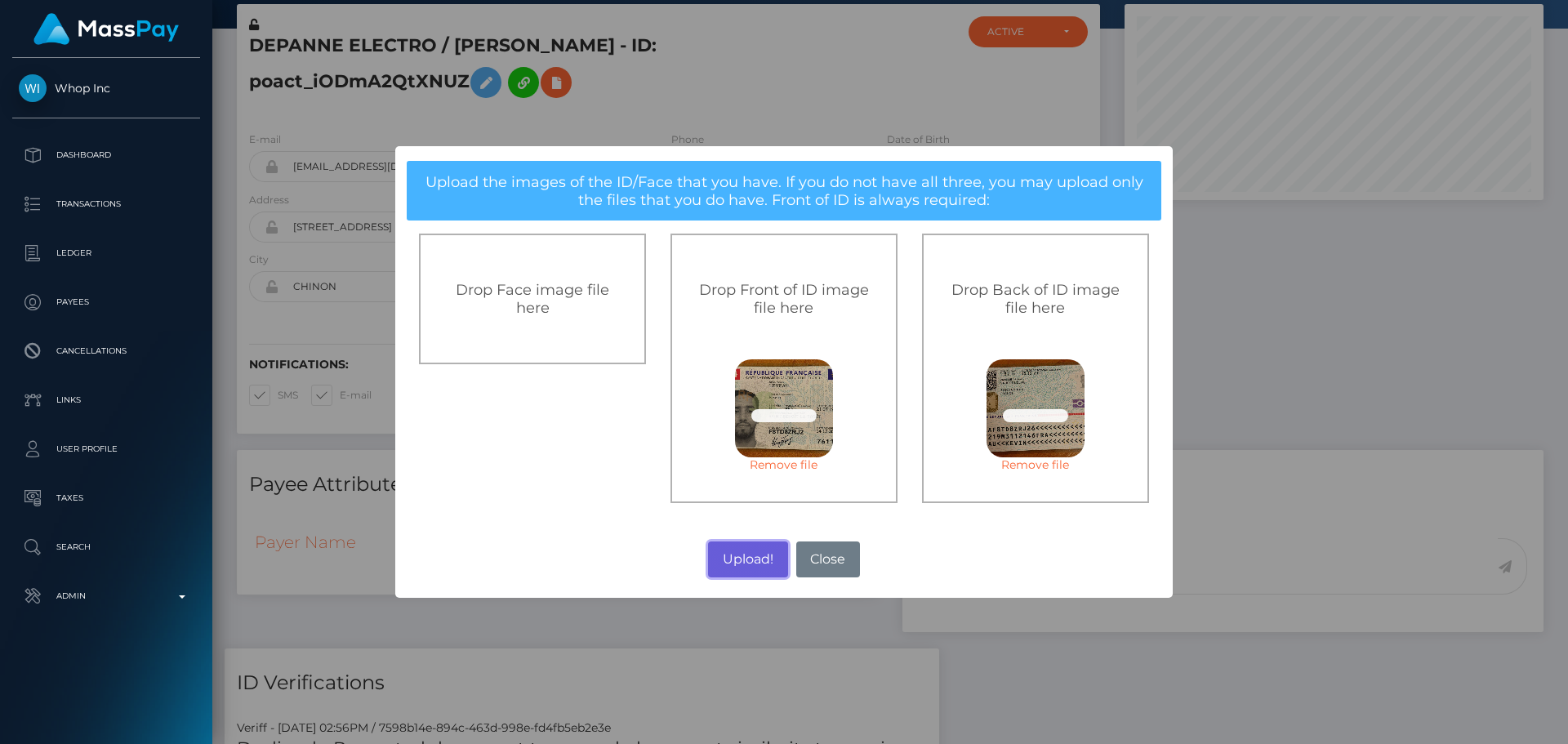
click at [736, 547] on button "Upload!" at bounding box center [747, 559] width 79 height 36
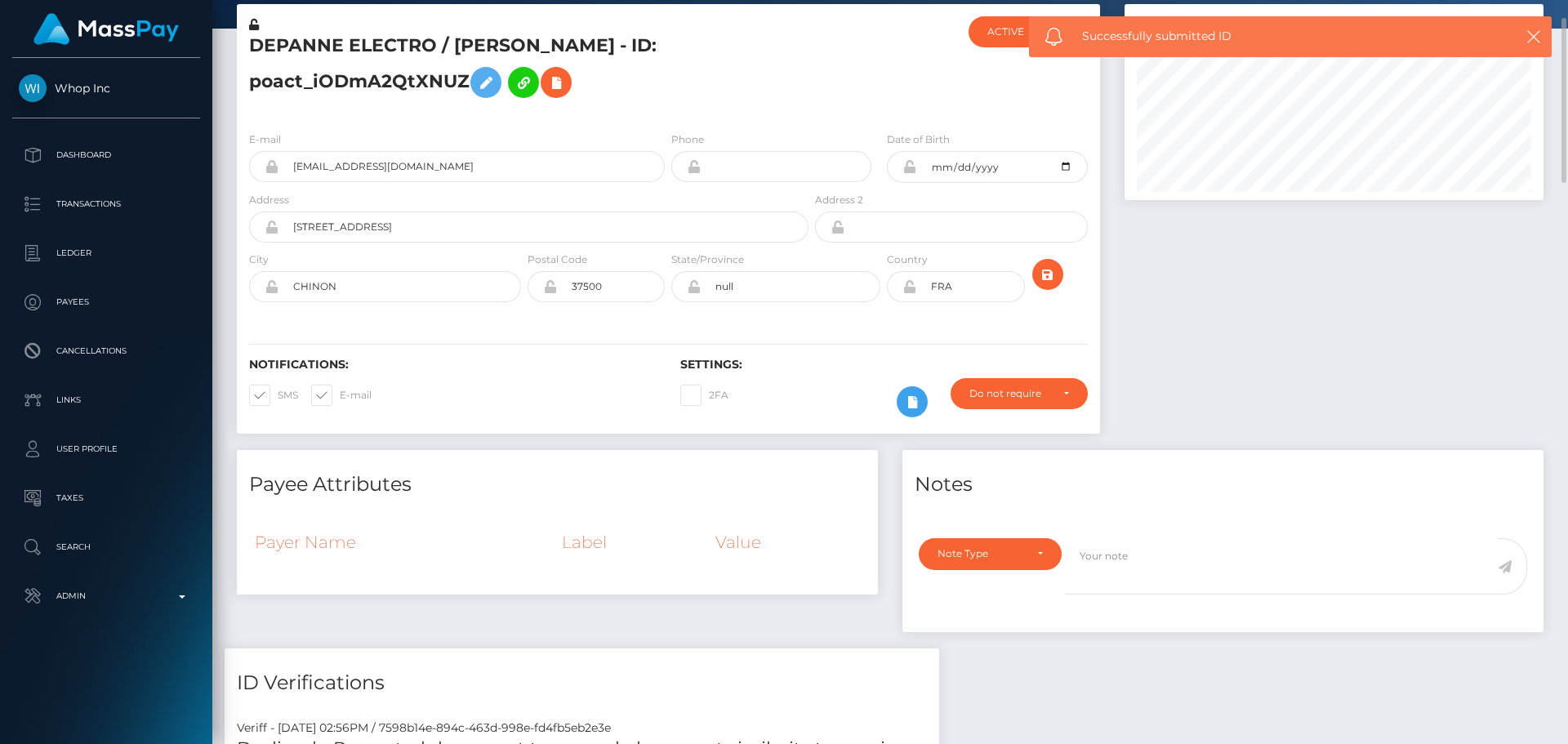
scroll to position [0, 0]
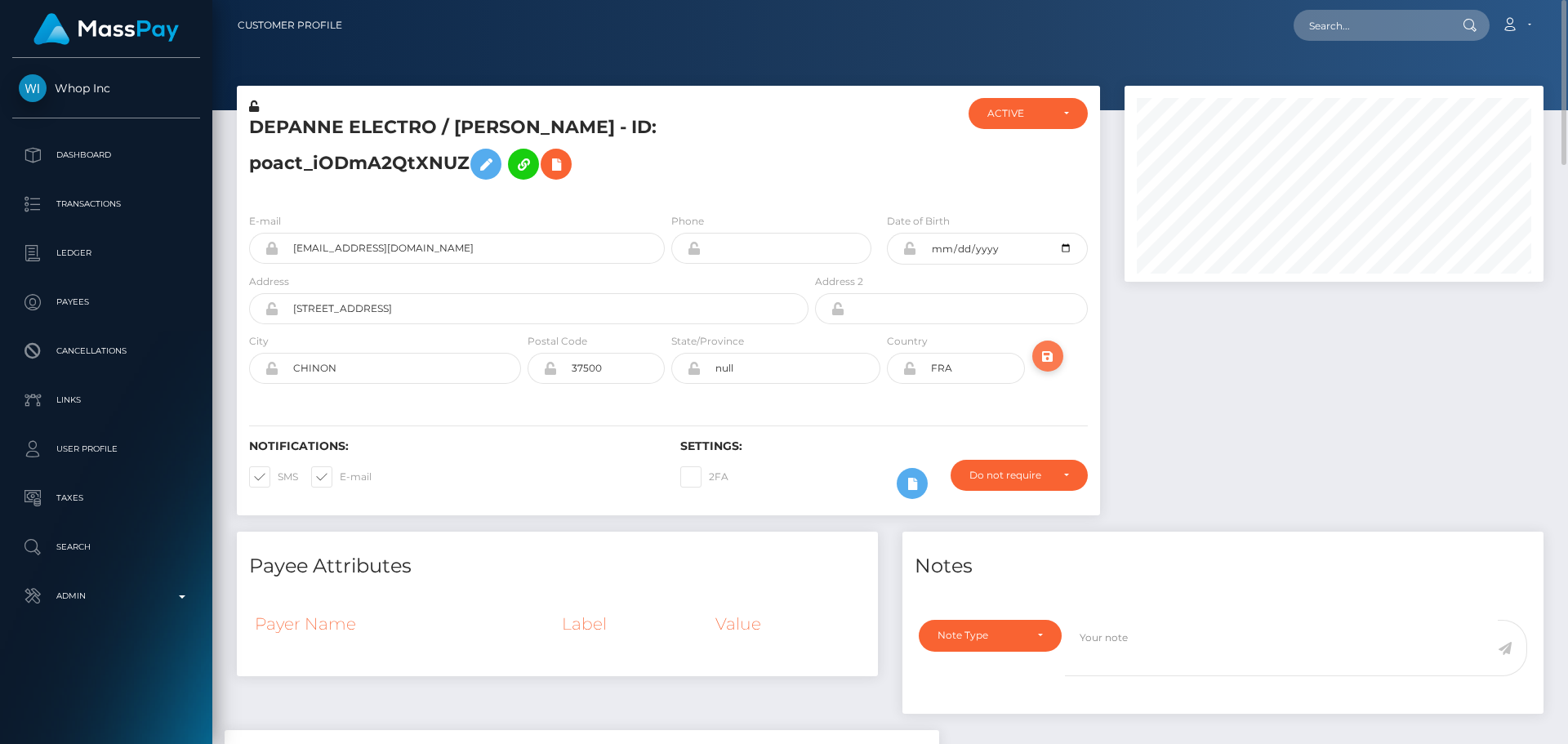
click at [1048, 359] on icon "submit" at bounding box center [1047, 356] width 20 height 20
click at [796, 402] on div "Notifications: SMS E-mail Settings: 2FA" at bounding box center [668, 458] width 863 height 115
click at [1368, 28] on input "text" at bounding box center [1369, 25] width 153 height 31
paste input "[EMAIL_ADDRESS][DOMAIN_NAME]"
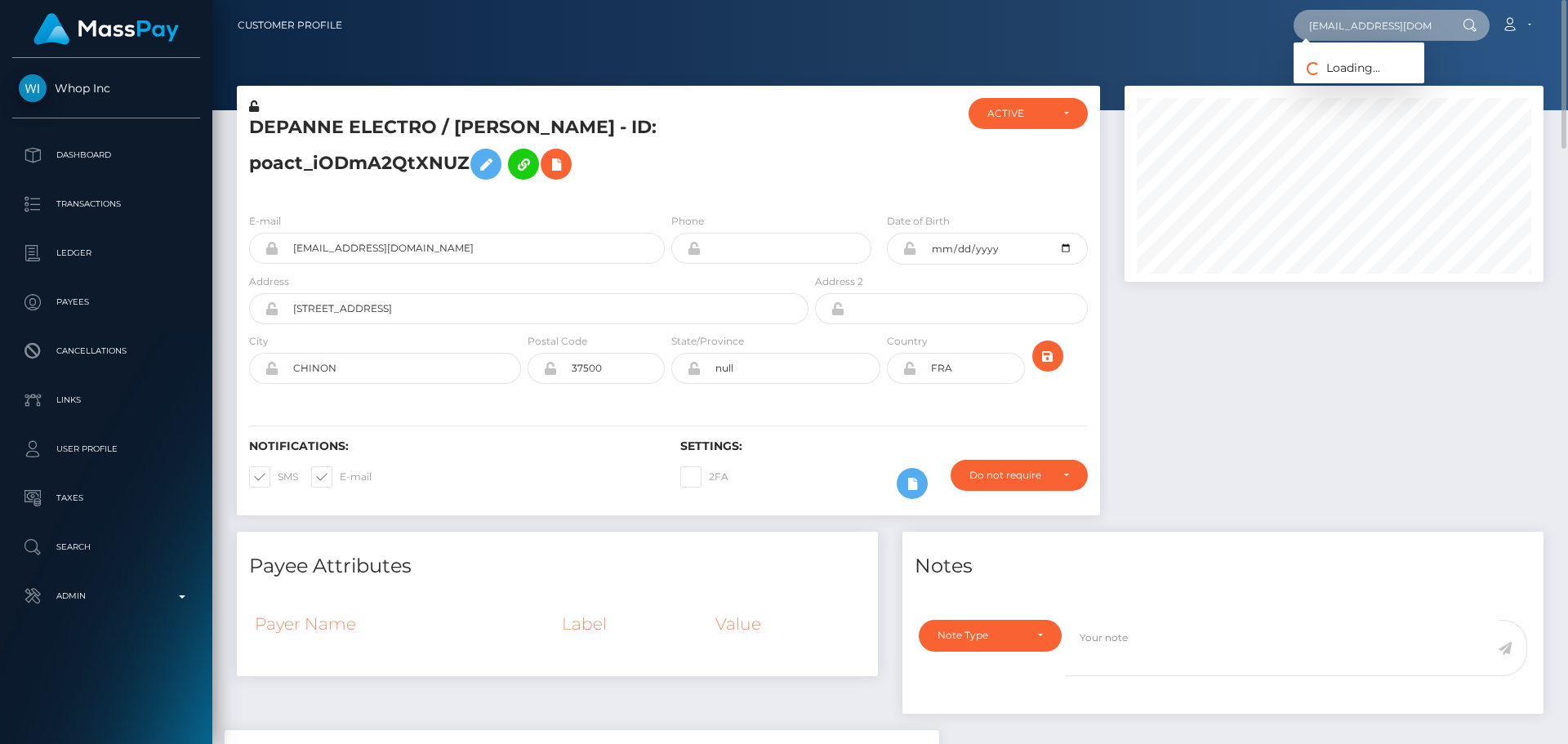
type input "[EMAIL_ADDRESS][DOMAIN_NAME]"
click at [1353, 89] on link "[PERSON_NAME]" at bounding box center [1358, 84] width 130 height 30
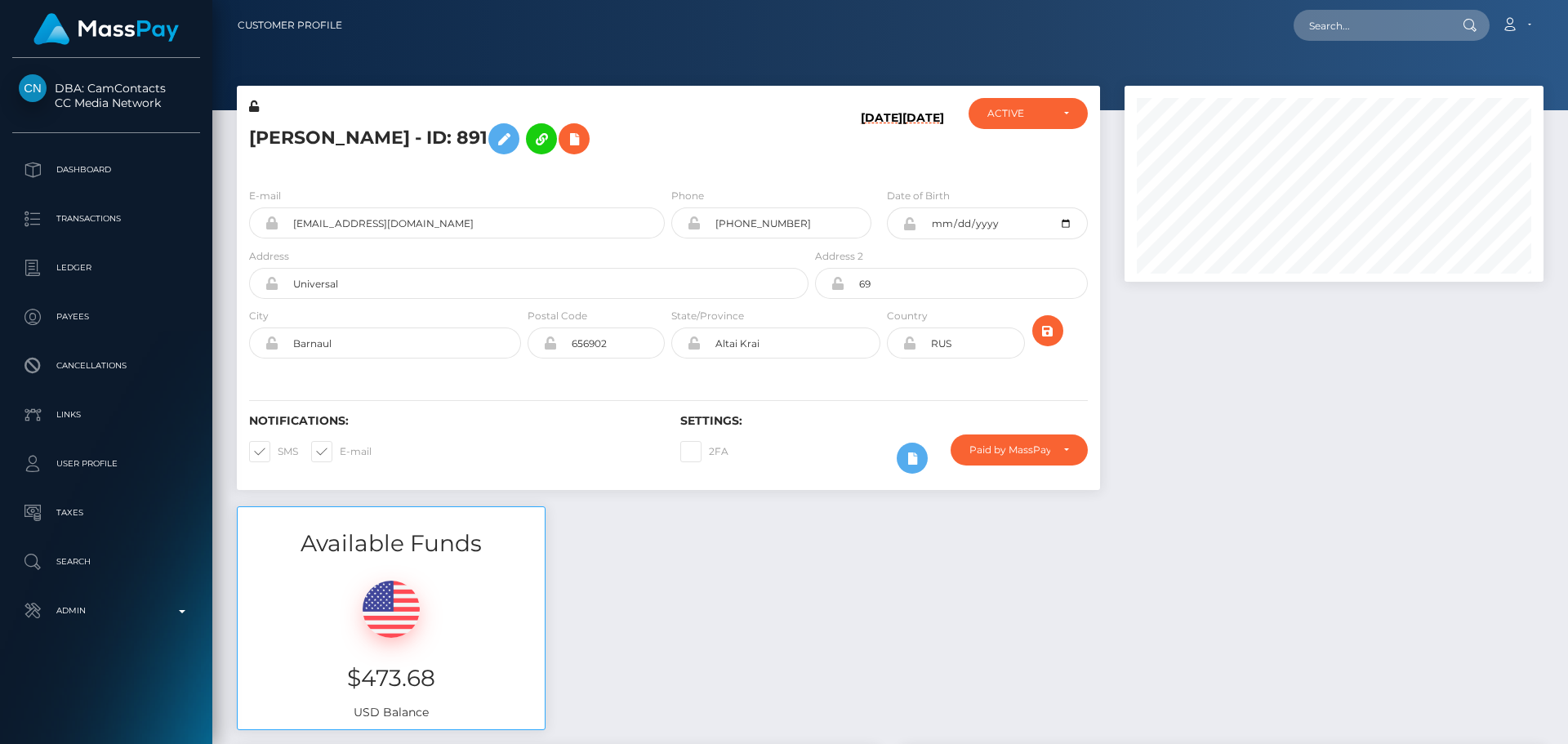
scroll to position [196, 419]
click at [737, 159] on h5 "[PERSON_NAME] - ID: 891" at bounding box center [524, 138] width 551 height 47
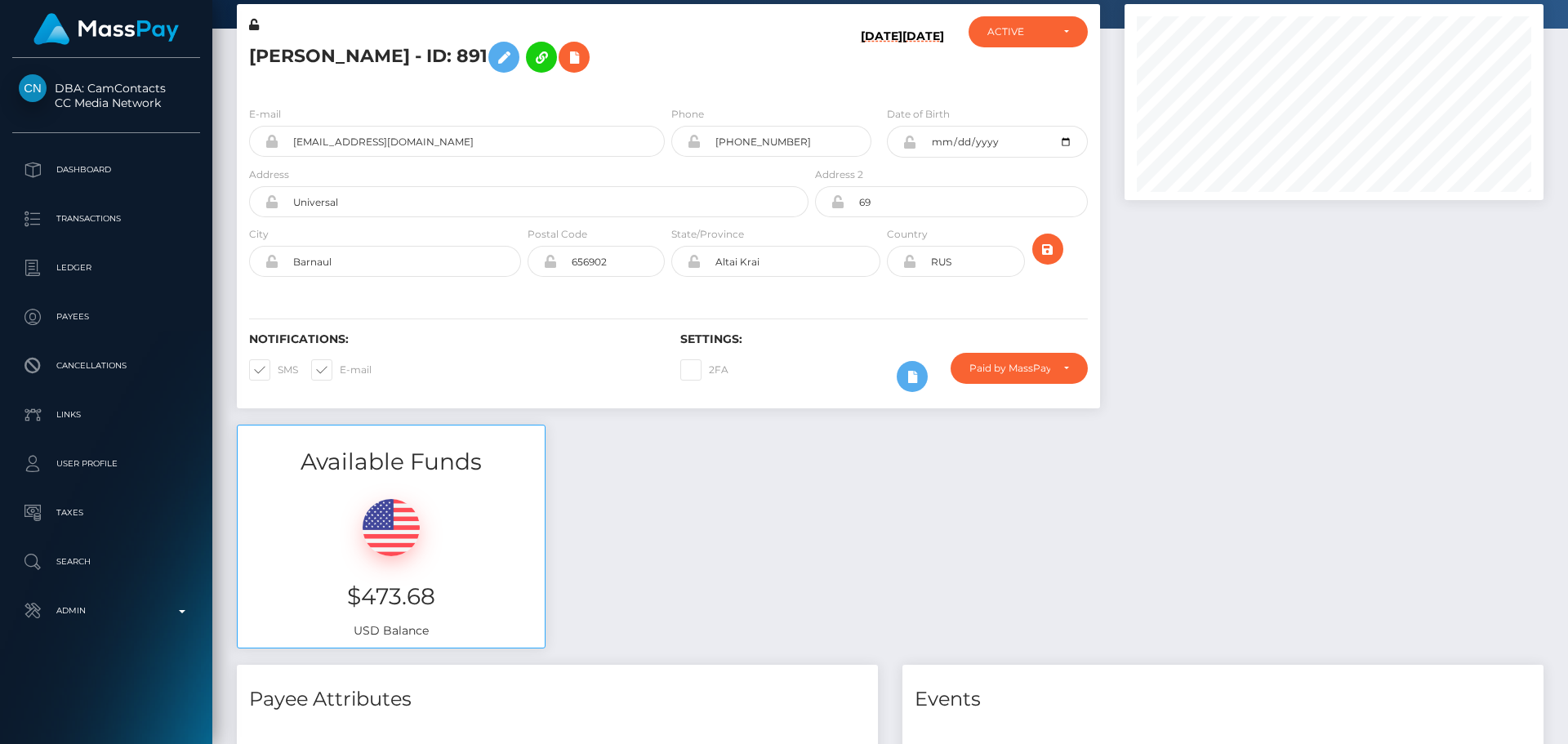
scroll to position [0, 0]
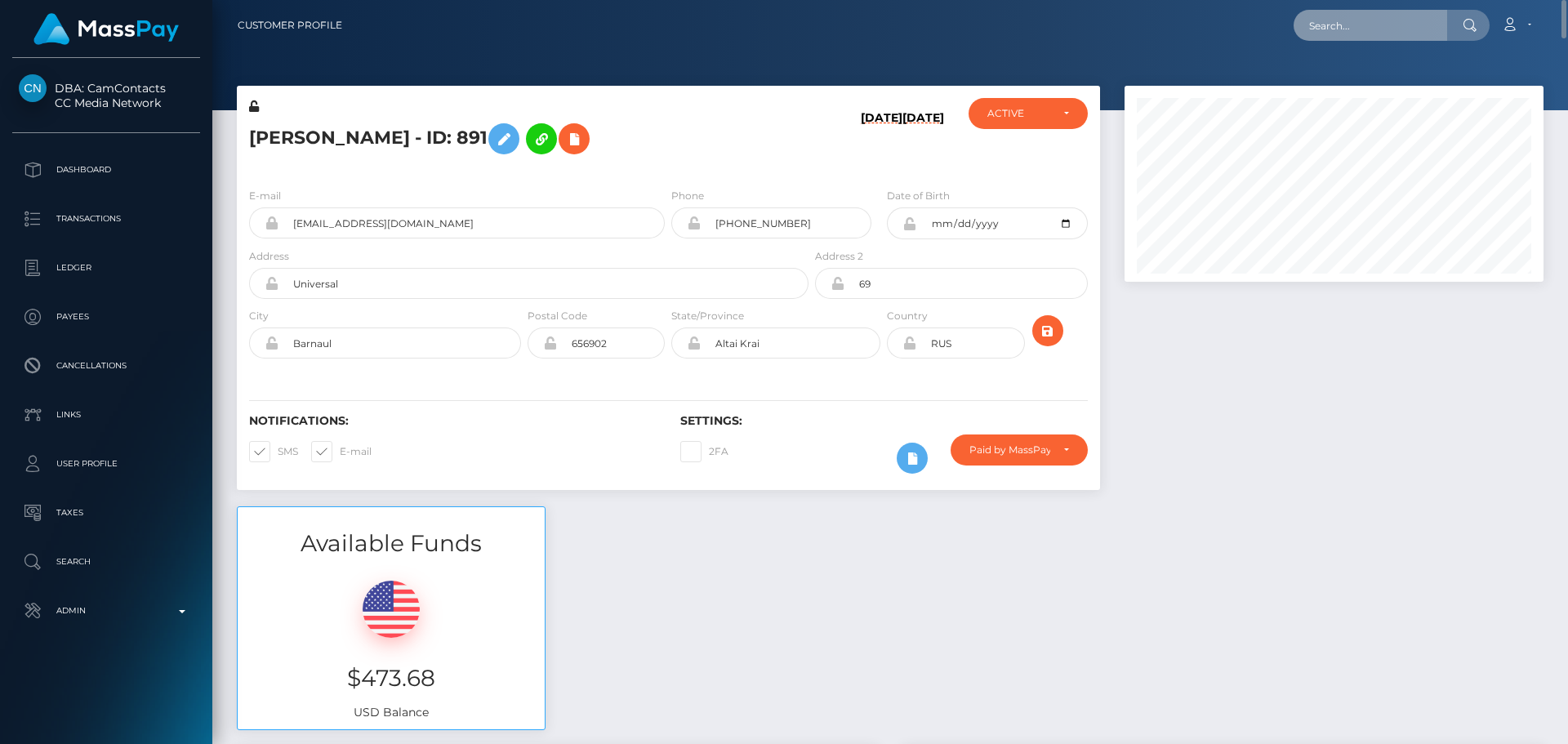
click at [1356, 18] on input "text" at bounding box center [1369, 25] width 153 height 31
paste input "[EMAIL_ADDRESS][DOMAIN_NAME]"
type input "[EMAIL_ADDRESS][DOMAIN_NAME]"
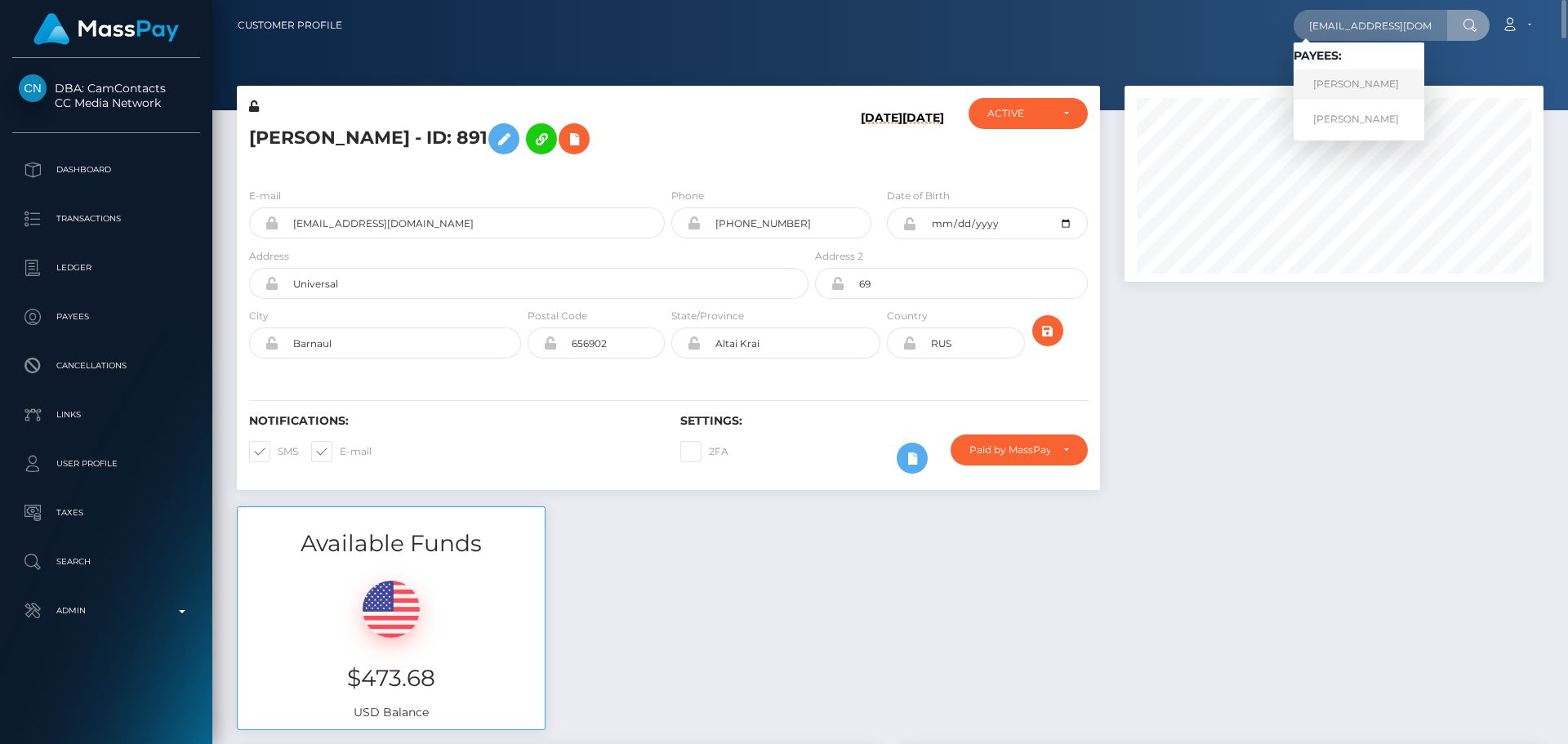
click at [1361, 81] on link "Celine Gans" at bounding box center [1358, 84] width 130 height 30
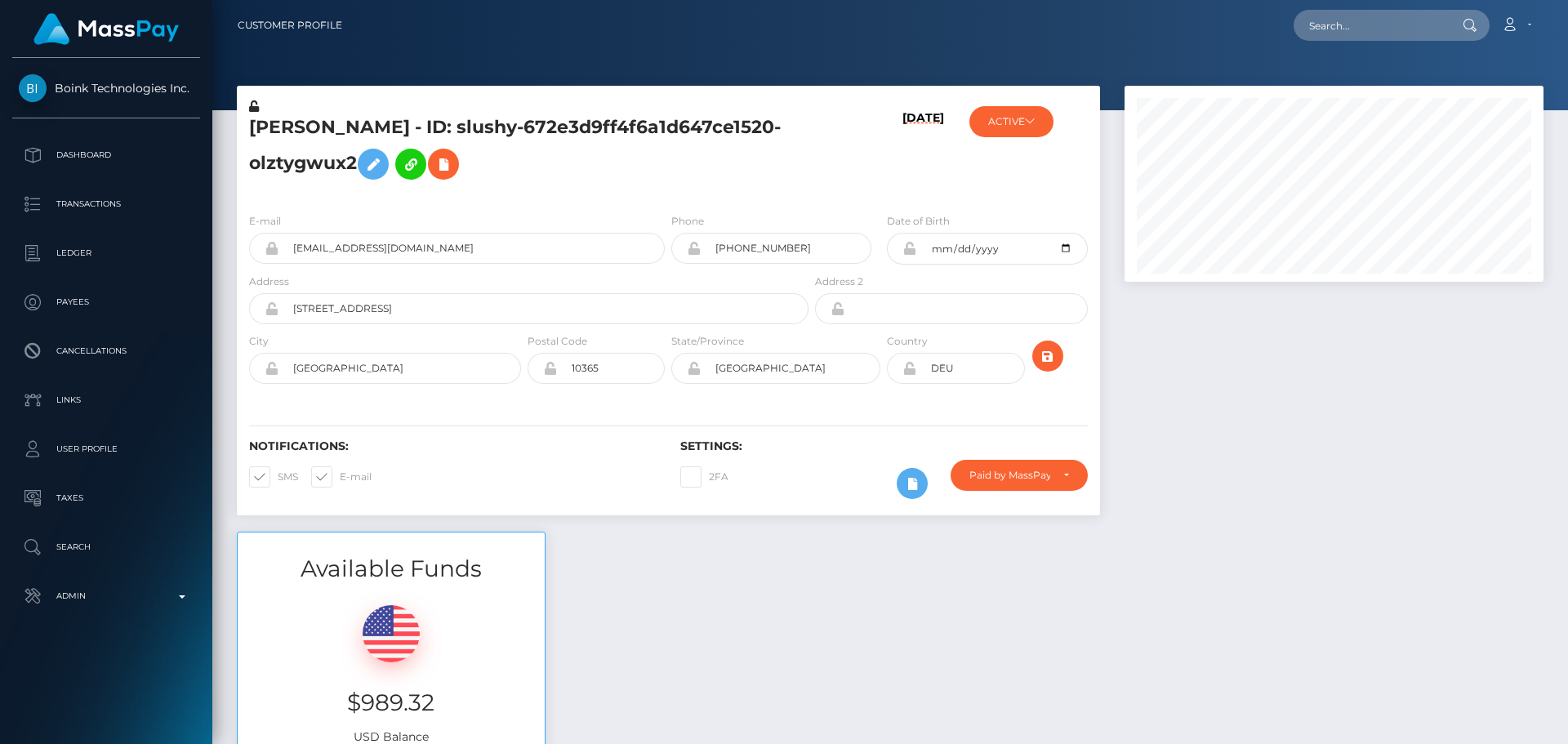
scroll to position [196, 419]
click at [790, 187] on h5 "Celine Gans - ID: slushy-672e3d9ff4f6a1d647ce1520-olztygwux2" at bounding box center [524, 152] width 551 height 73
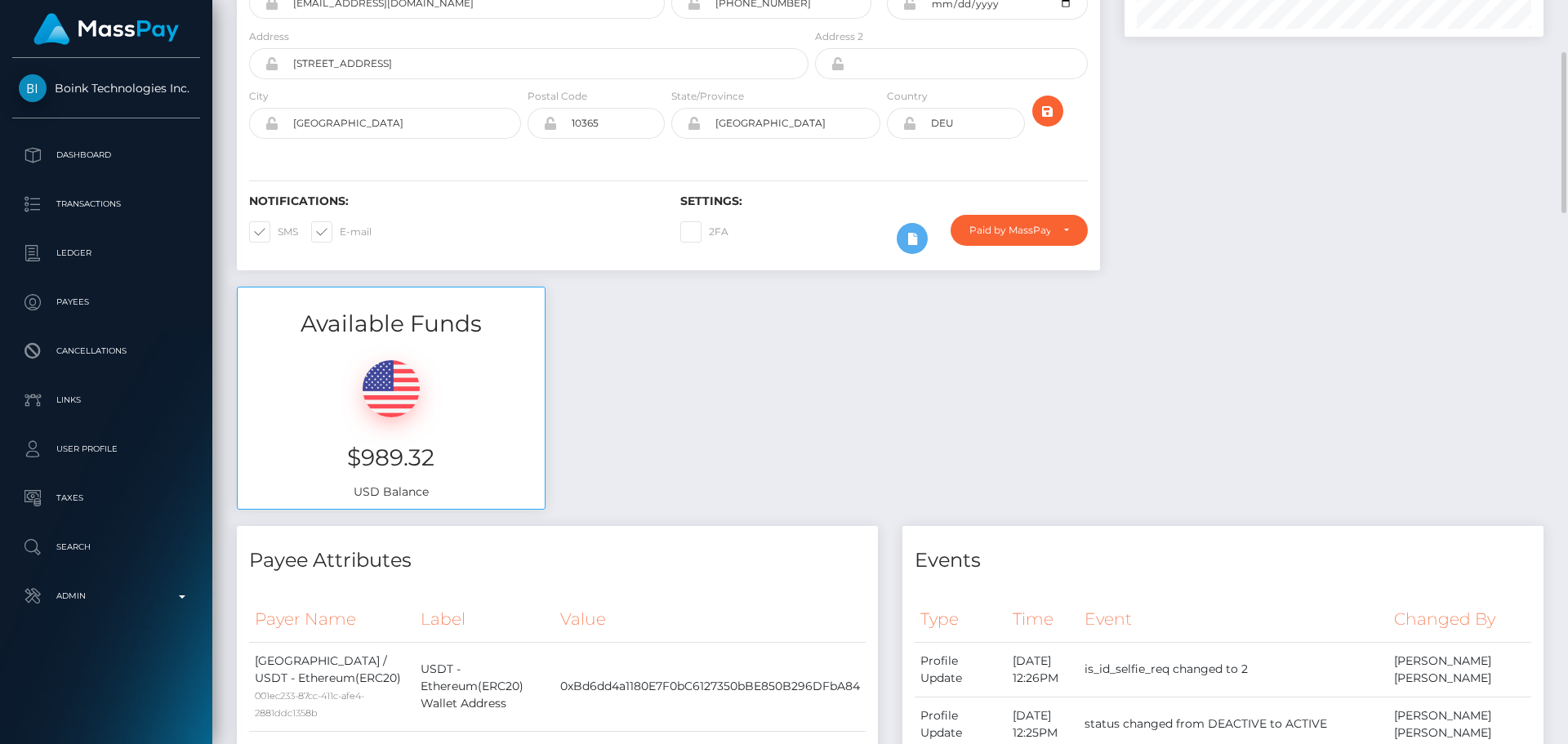
scroll to position [0, 0]
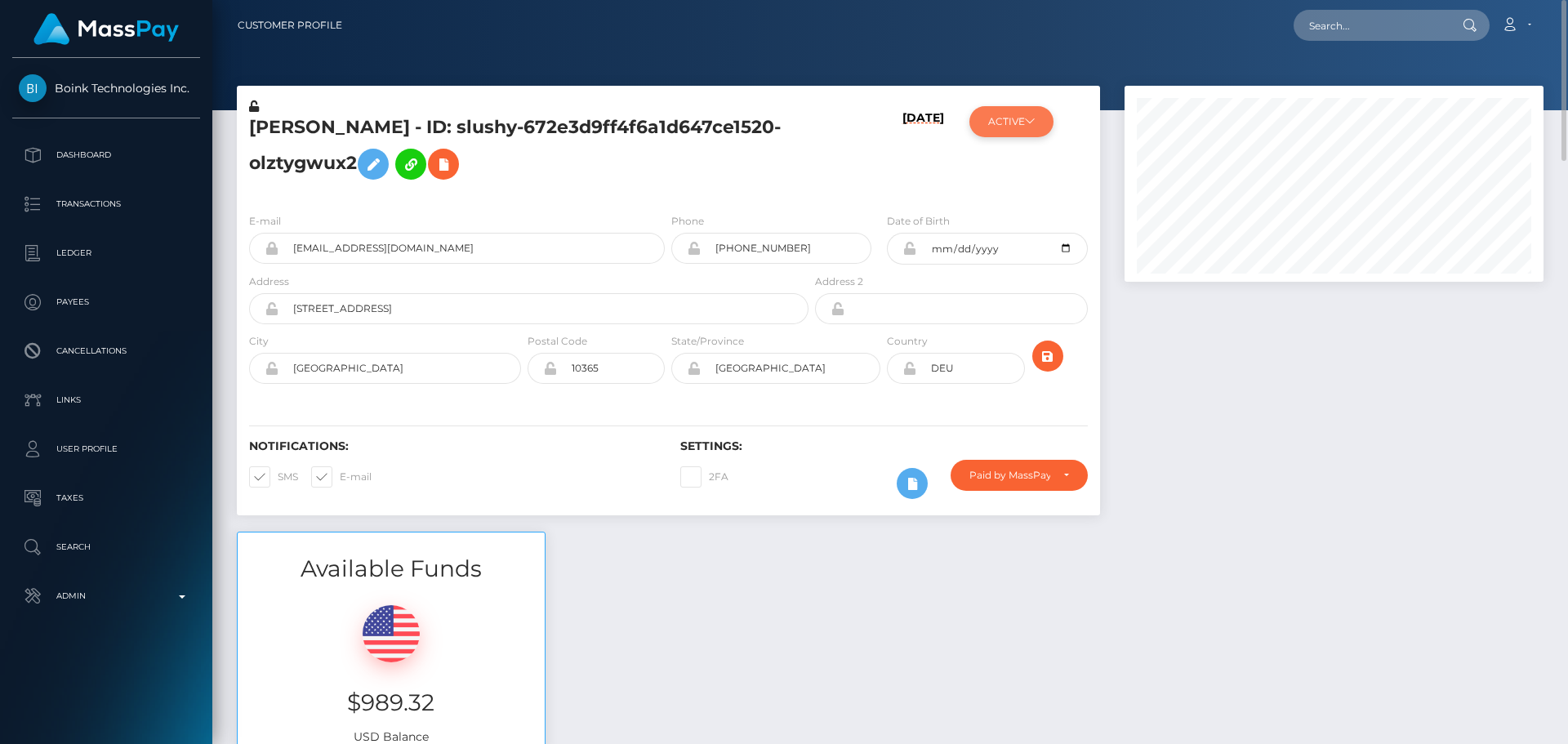
click at [1004, 121] on button "ACTIVE" at bounding box center [1011, 121] width 84 height 31
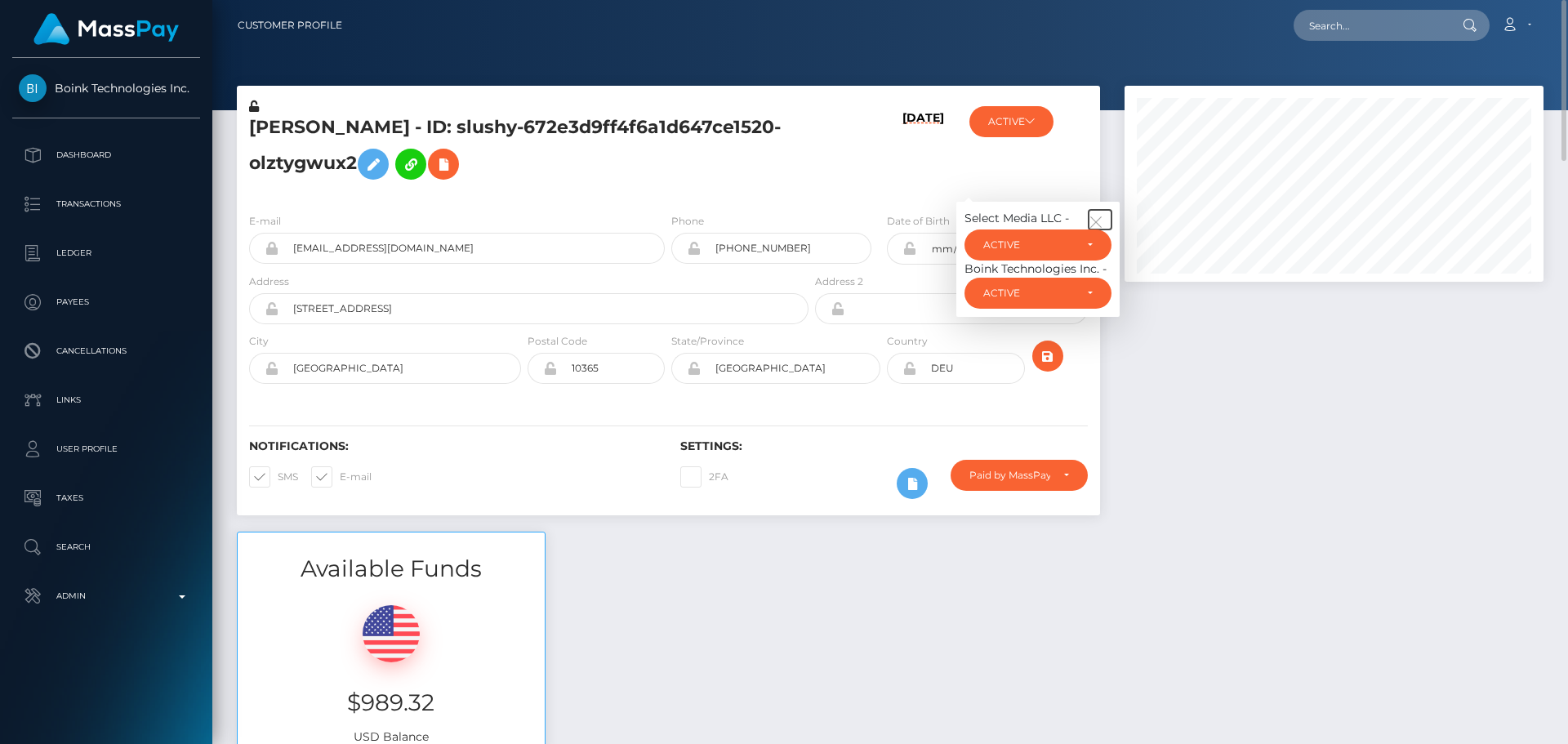
click at [1097, 211] on button "button" at bounding box center [1100, 220] width 23 height 20
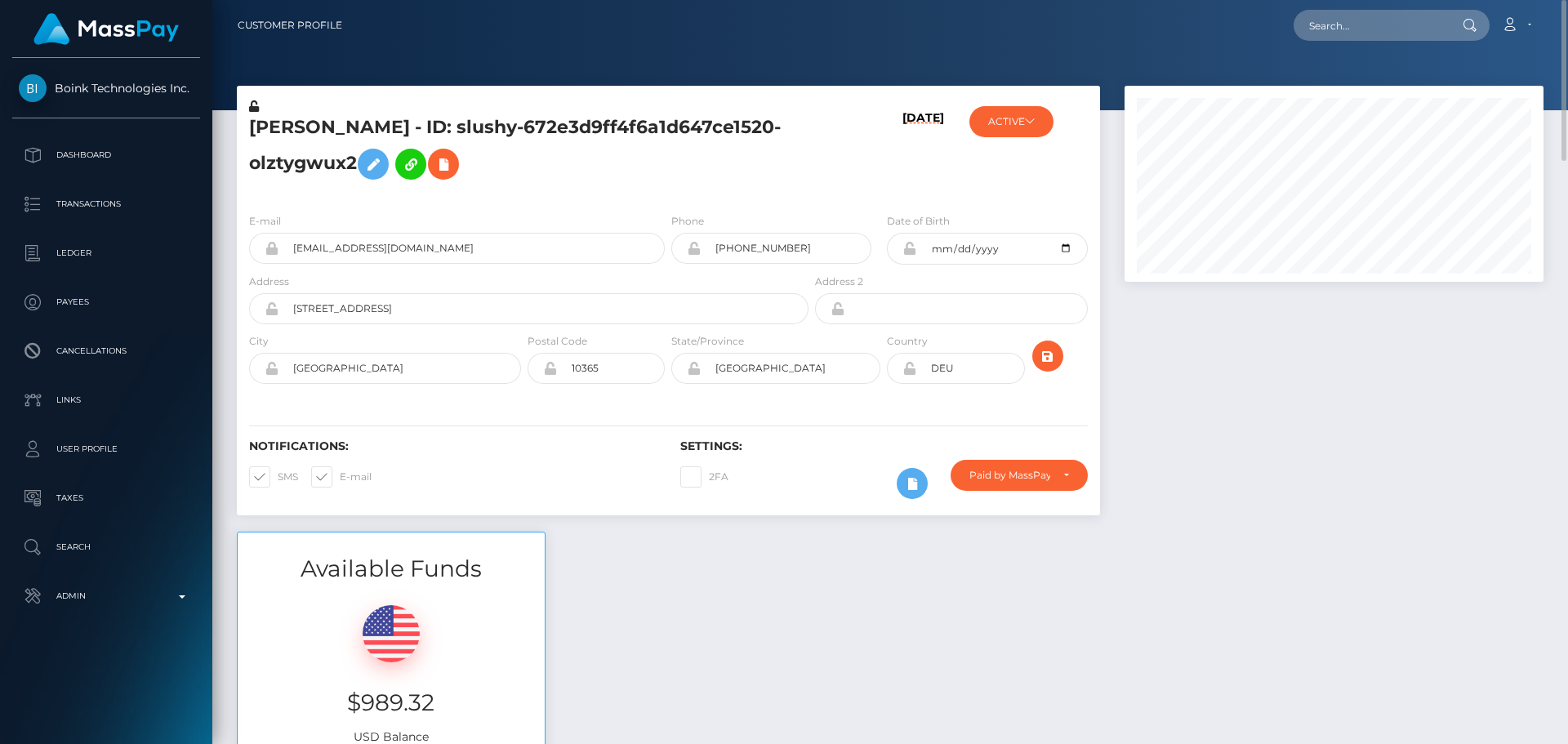
click at [633, 165] on h5 "Celine Gans - ID: slushy-672e3d9ff4f6a1d647ce1520-olztygwux2" at bounding box center [524, 152] width 551 height 73
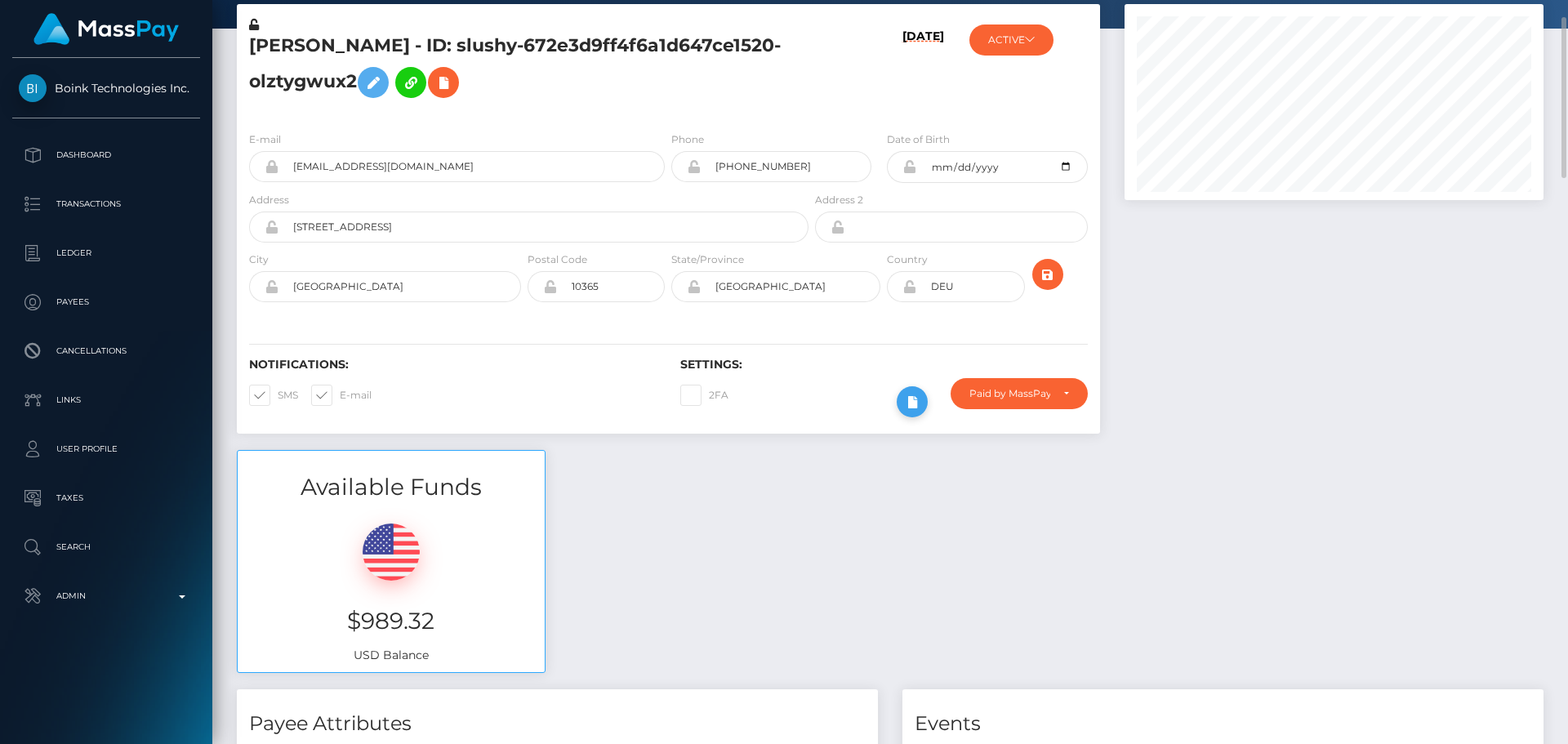
click at [910, 404] on icon at bounding box center [912, 402] width 20 height 20
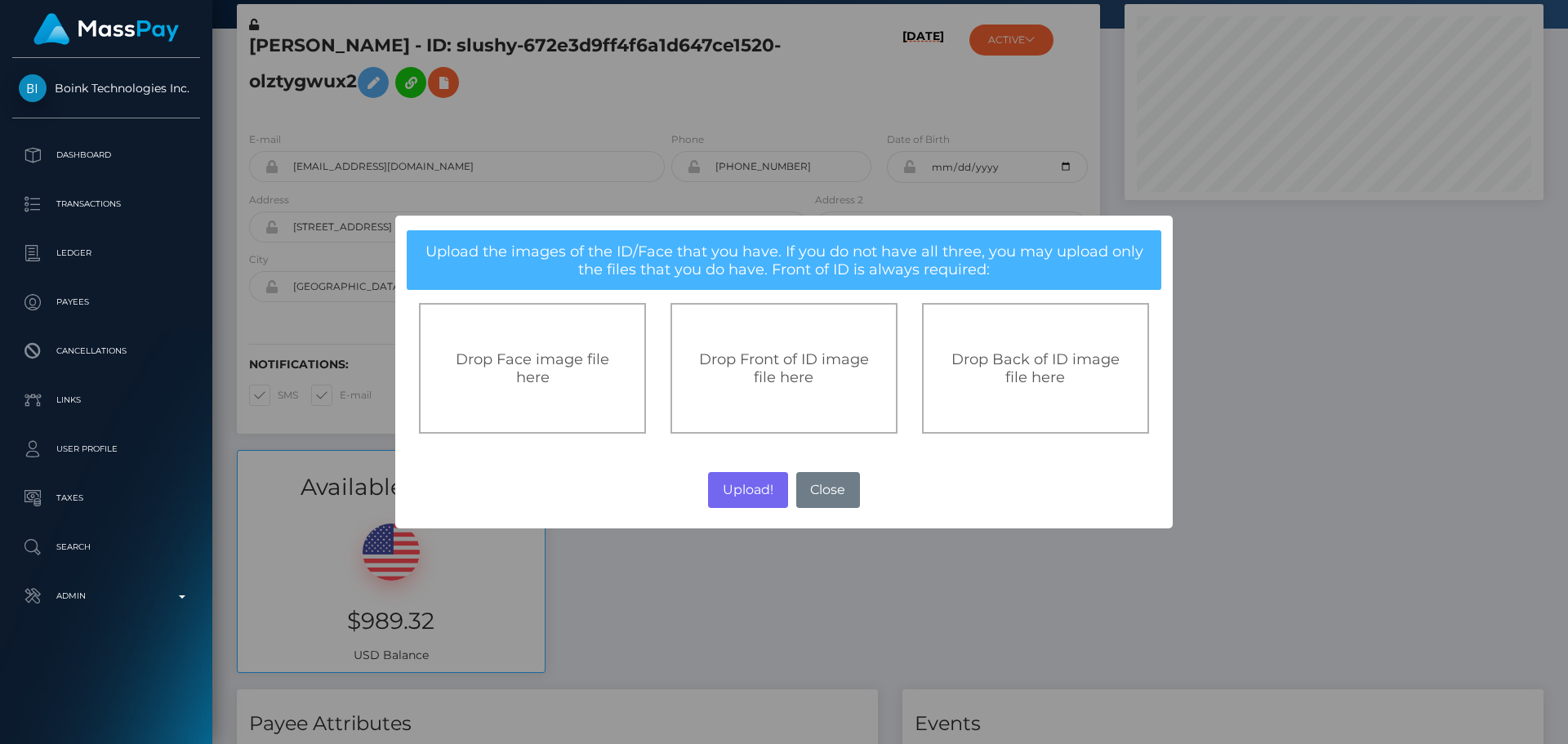
click at [754, 340] on div "Drop Front of ID image file here" at bounding box center [784, 368] width 227 height 130
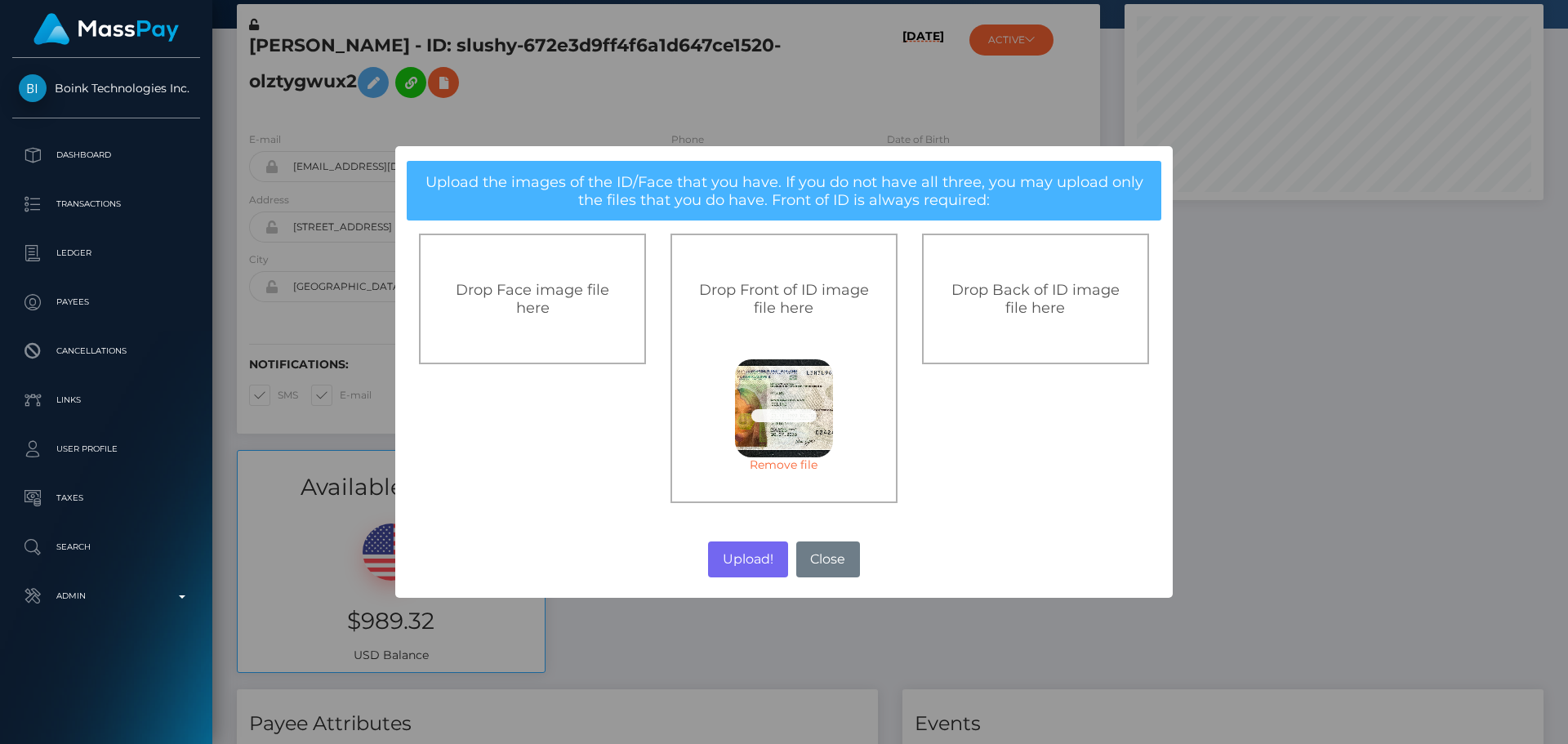
click at [999, 326] on div "Drop Back of ID image file here" at bounding box center [1036, 298] width 227 height 130
drag, startPoint x: 743, startPoint y: 557, endPoint x: 1556, endPoint y: 458, distance: 819.0
click at [743, 557] on button "Upload!" at bounding box center [747, 559] width 79 height 36
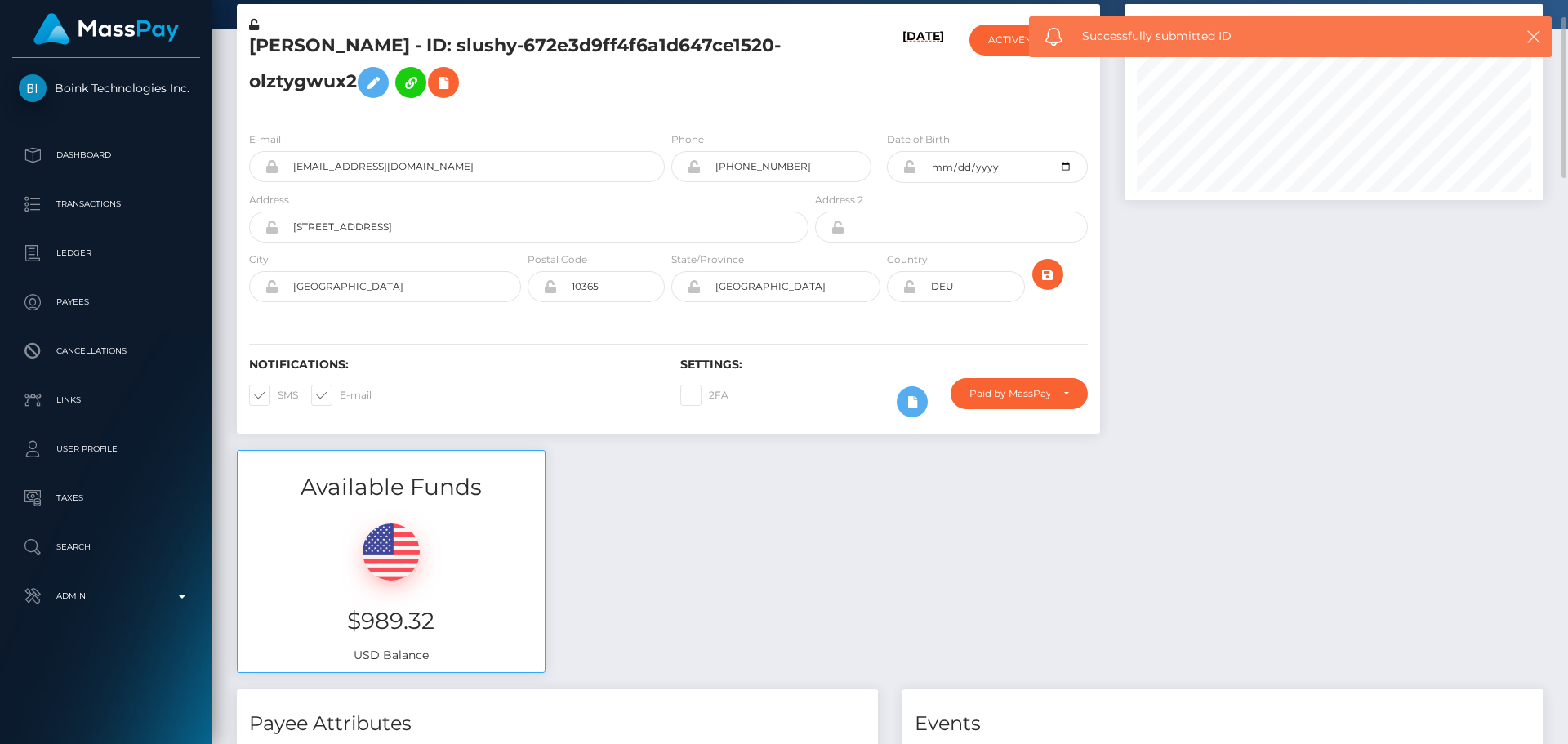
click at [664, 326] on div "Notifications: SMS E-mail Settings: 2FA" at bounding box center [668, 376] width 863 height 115
click at [1046, 276] on icon "submit" at bounding box center [1047, 274] width 20 height 20
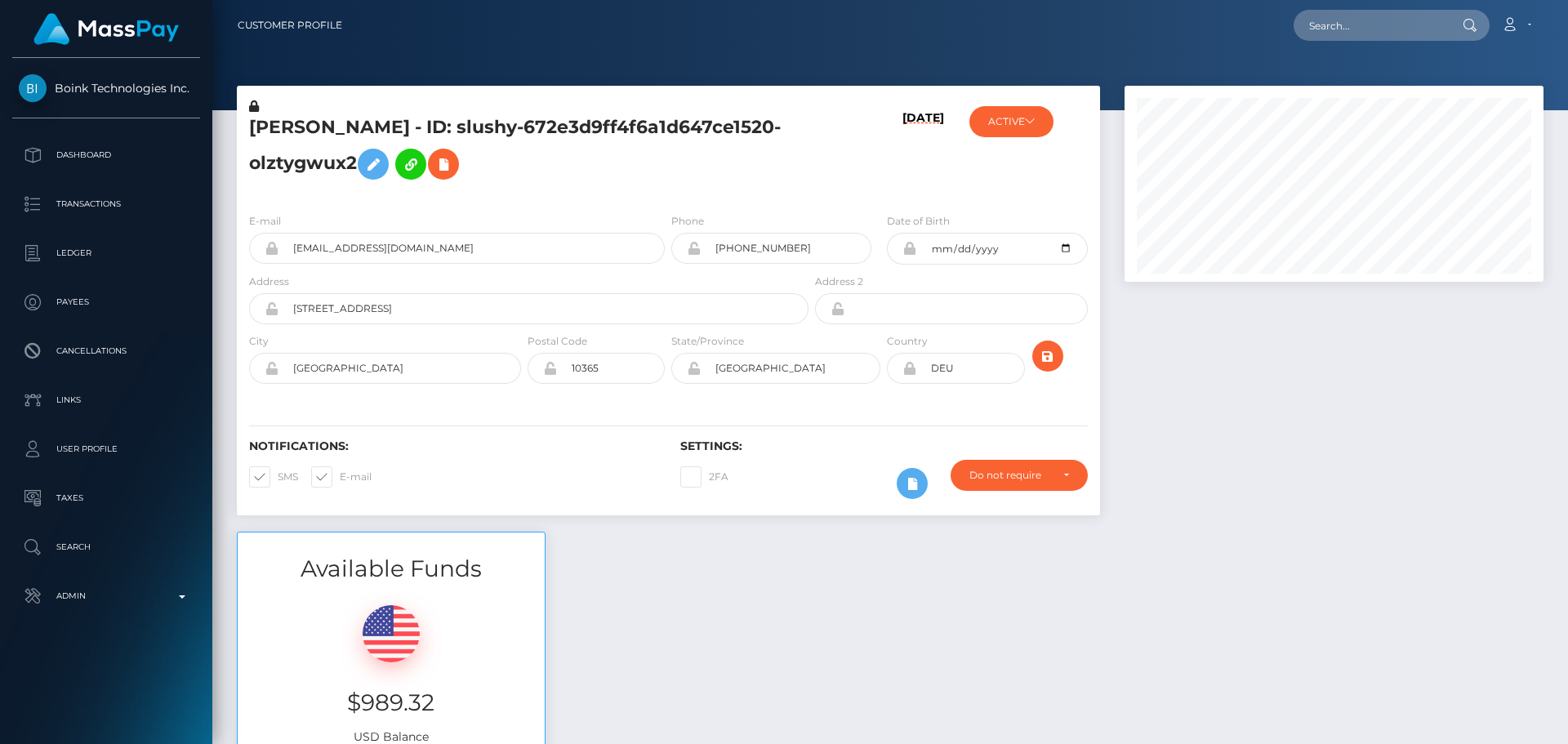
scroll to position [196, 419]
click at [678, 191] on div "[PERSON_NAME] - ID: slushy-672e3d9ff4f6a1d647ce1520-olztygwux2" at bounding box center [524, 148] width 575 height 102
click at [667, 194] on div "[PERSON_NAME] - ID: slushy-672e3d9ff4f6a1d647ce1520-olztygwux2" at bounding box center [524, 148] width 575 height 102
click at [662, 193] on div "[PERSON_NAME] - ID: slushy-672e3d9ff4f6a1d647ce1520-olztygwux2" at bounding box center [524, 148] width 575 height 102
click at [655, 191] on div "[PERSON_NAME] - ID: slushy-672e3d9ff4f6a1d647ce1520-olztygwux2" at bounding box center [524, 148] width 575 height 102
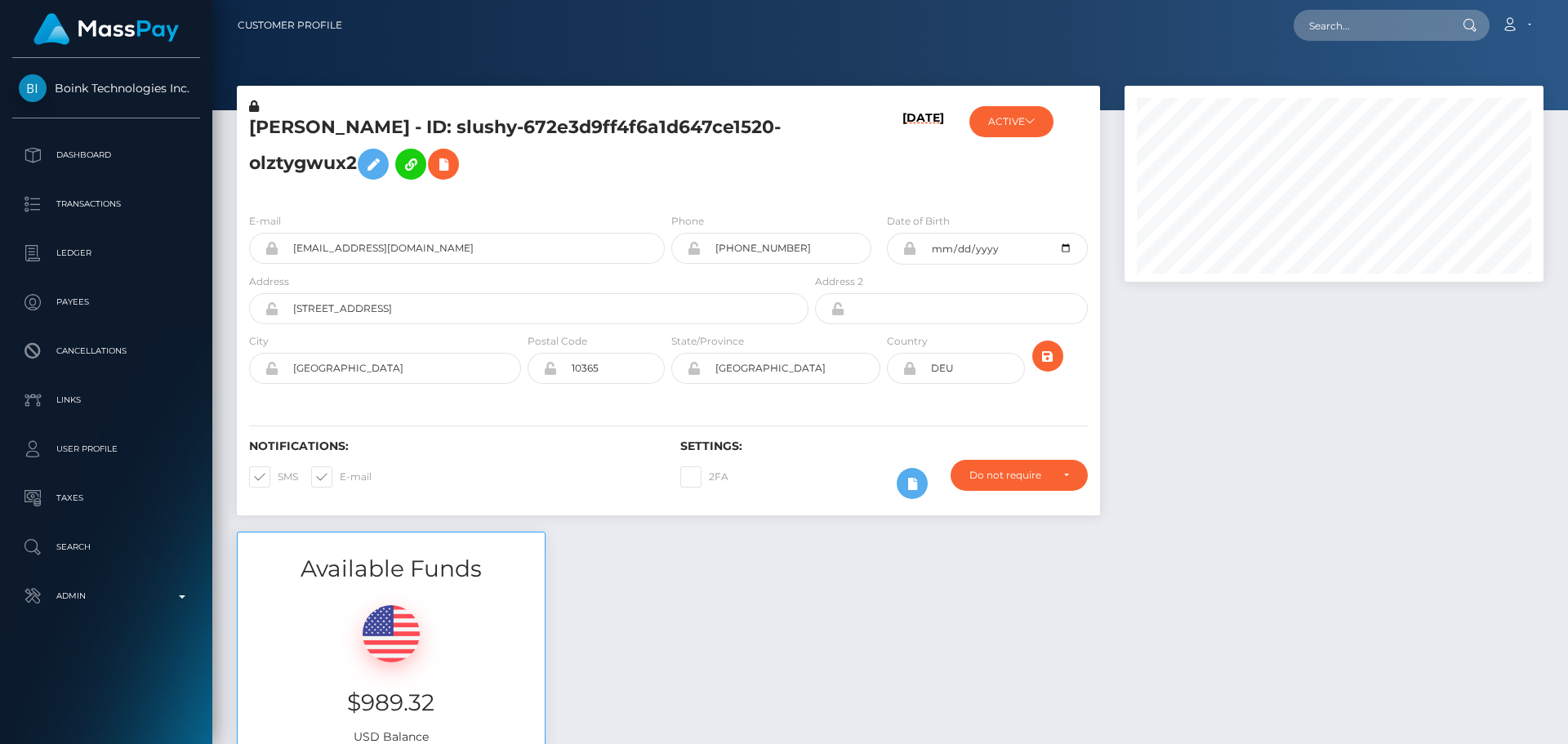
click at [656, 188] on div "[PERSON_NAME] - ID: slushy-672e3d9ff4f6a1d647ce1520-olztygwux2" at bounding box center [524, 148] width 575 height 102
click at [664, 192] on div "CELINE GANS - ID: slushy-672e3d9ff4f6a1d647ce1520-olztygwux2" at bounding box center [524, 148] width 575 height 102
click at [659, 192] on div "CELINE GANS - ID: slushy-672e3d9ff4f6a1d647ce1520-olztygwux2" at bounding box center [524, 148] width 575 height 102
click at [667, 195] on div "CELINE GANS - ID: slushy-672e3d9ff4f6a1d647ce1520-olztygwux2" at bounding box center [524, 148] width 575 height 102
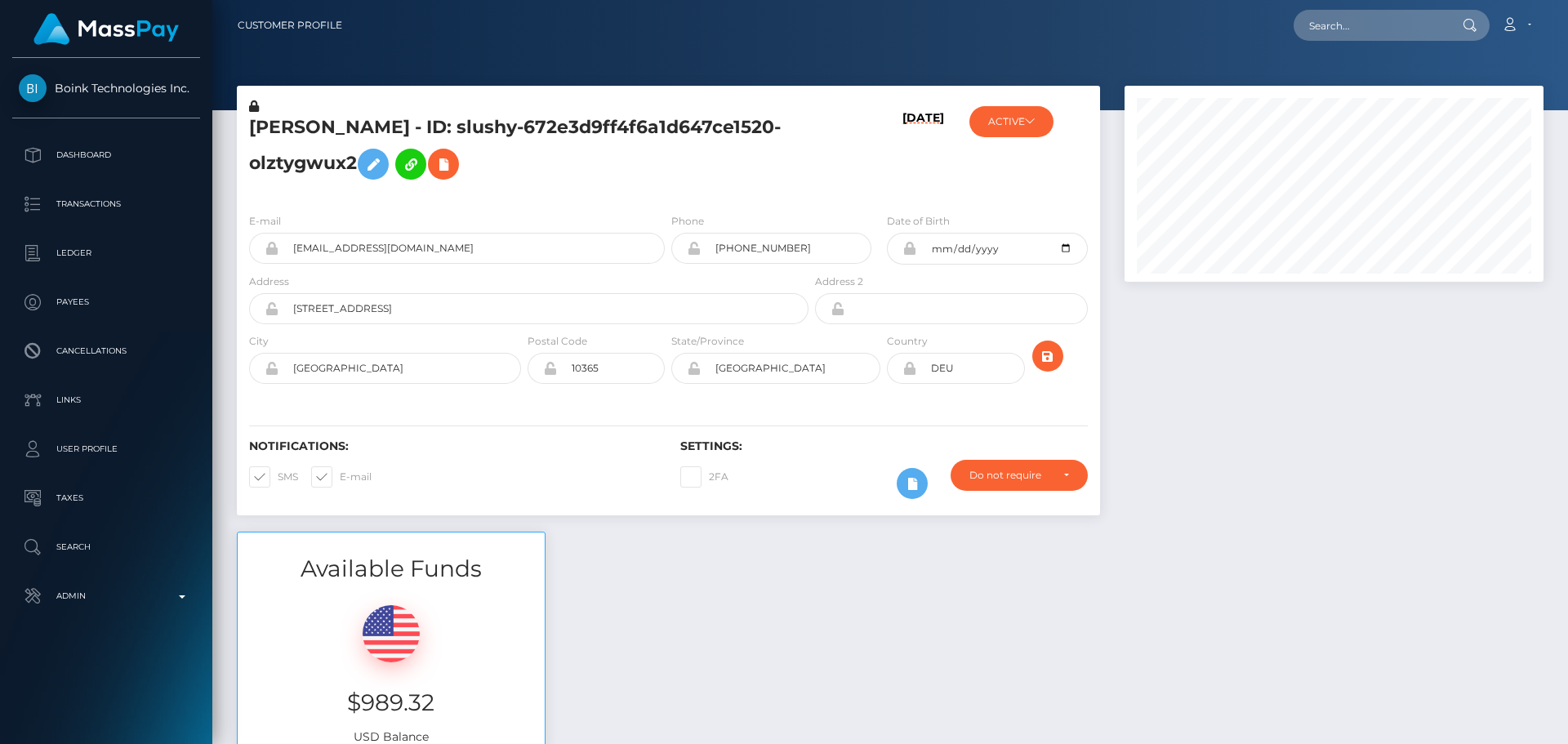
click at [668, 195] on div "CELINE GANS - ID: slushy-672e3d9ff4f6a1d647ce1520-olztygwux2" at bounding box center [524, 148] width 575 height 102
click at [649, 192] on div "CELINE GANS - ID: slushy-672e3d9ff4f6a1d647ce1520-olztygwux2" at bounding box center [524, 148] width 575 height 102
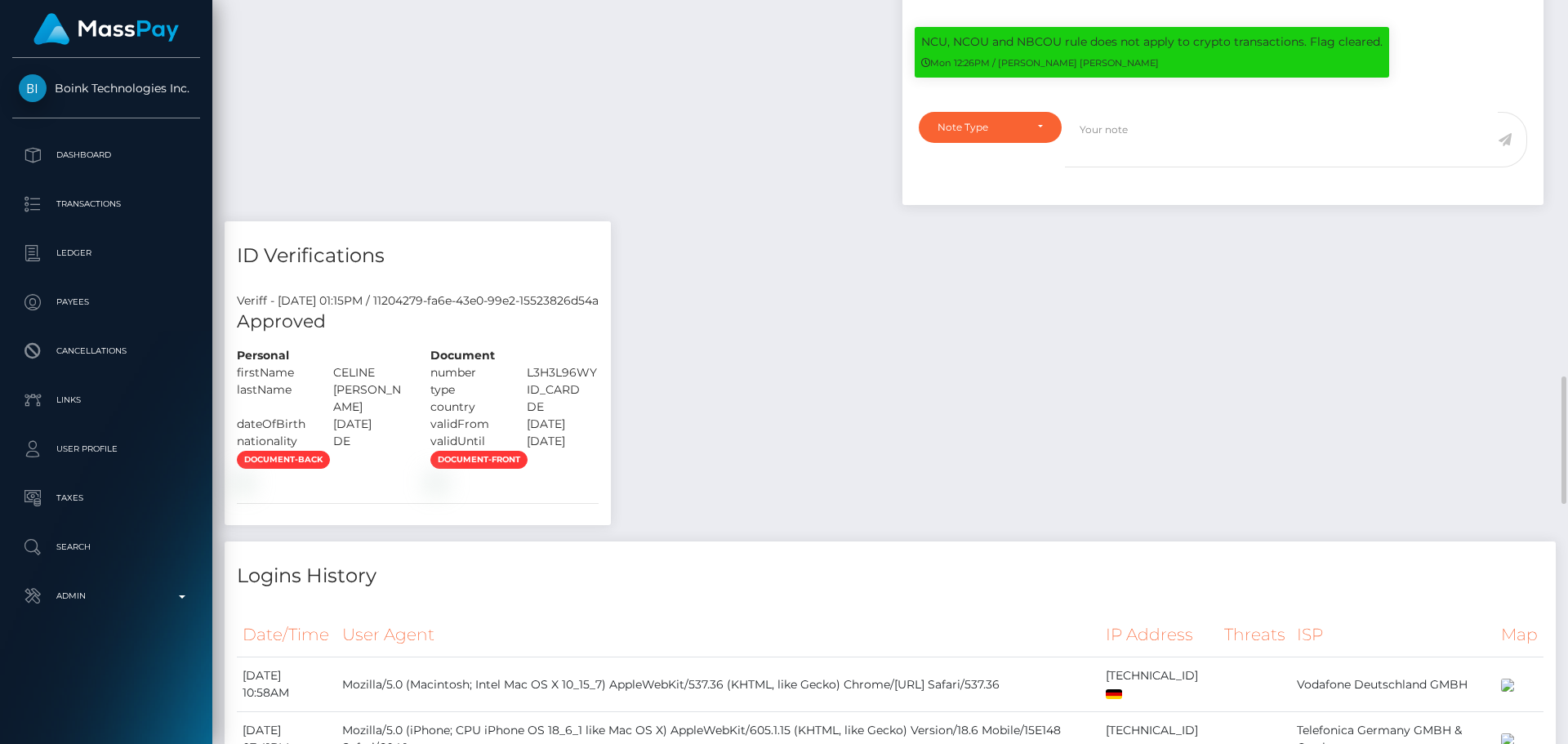
scroll to position [1715, 0]
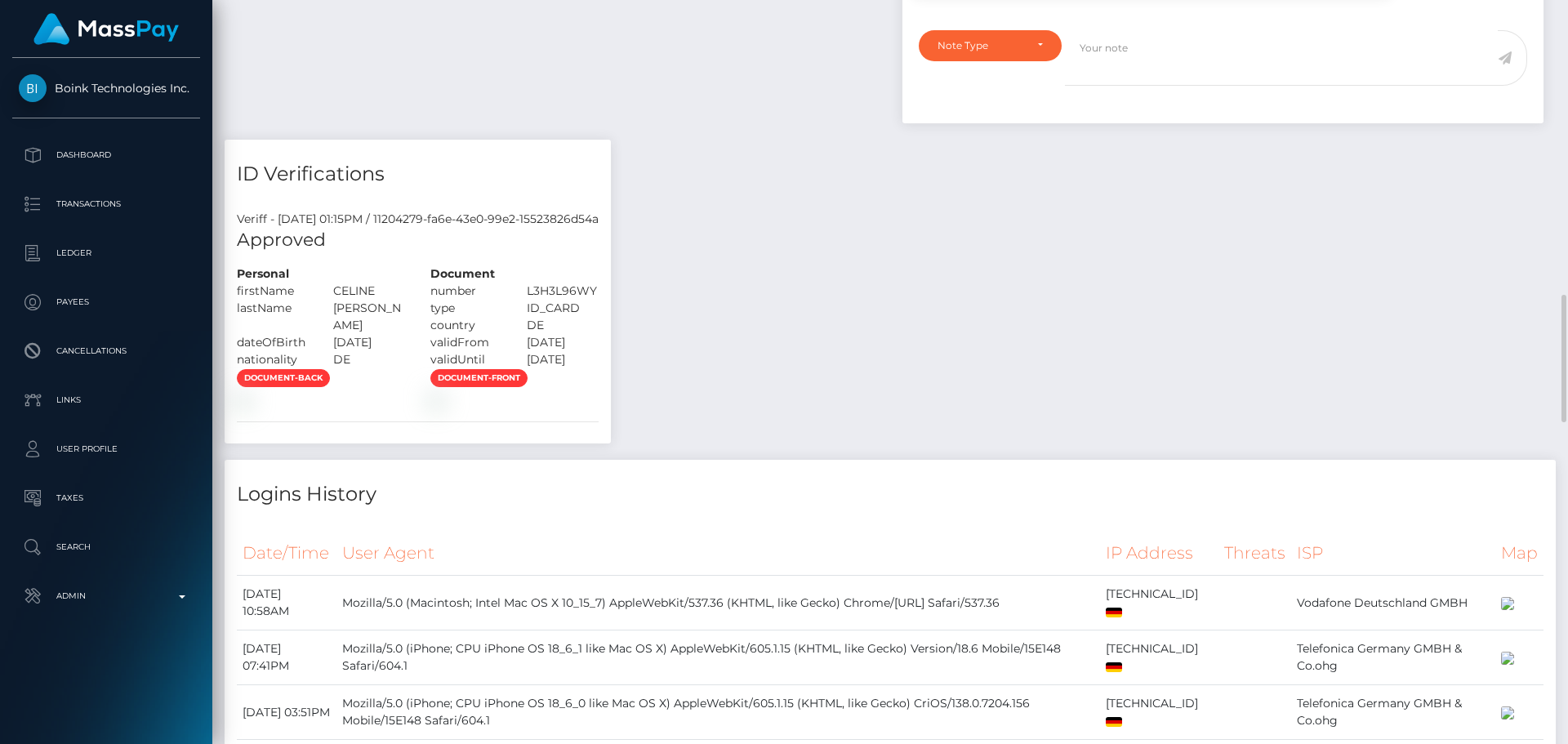
click at [499, 189] on h4 "ID Verifications" at bounding box center [418, 174] width 362 height 28
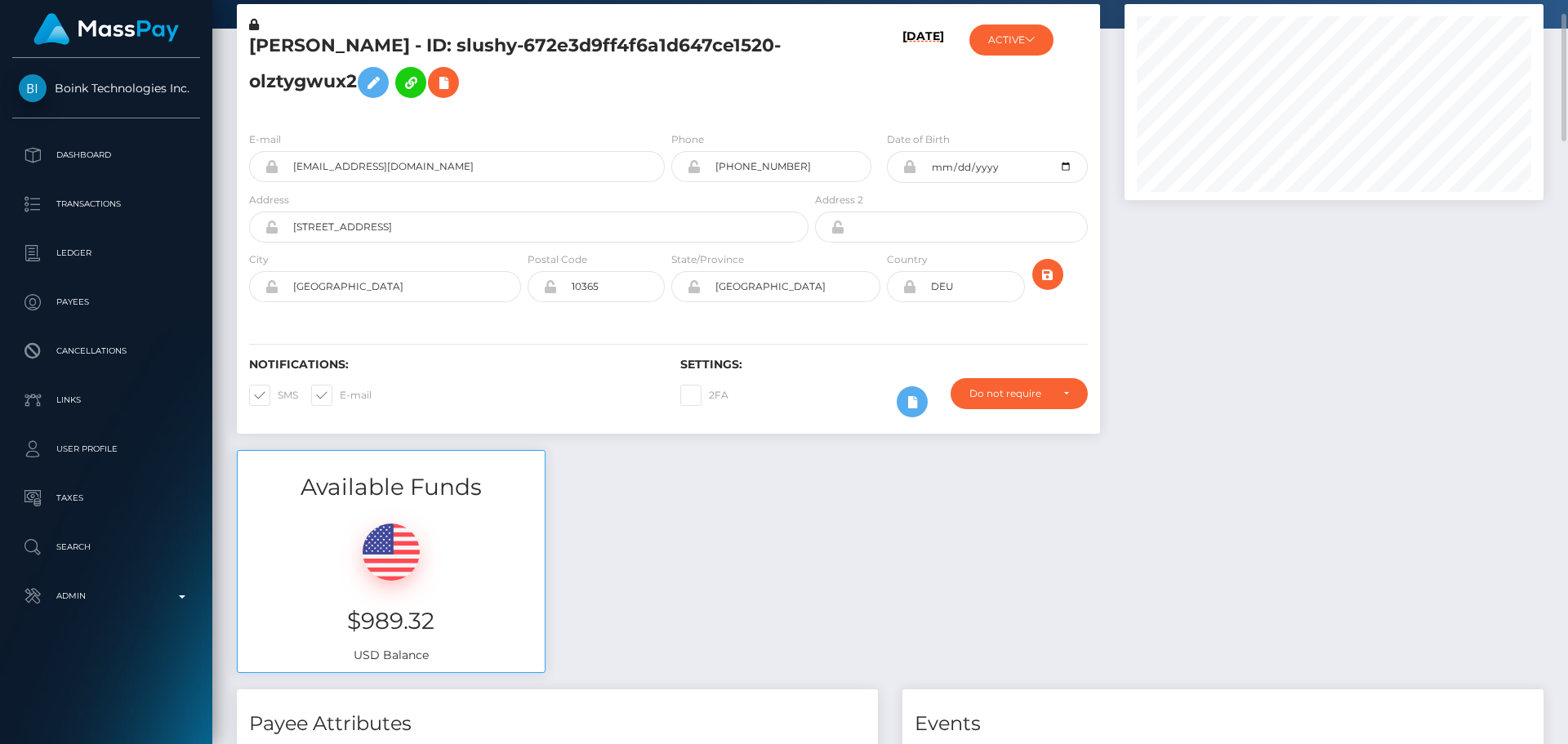
scroll to position [0, 0]
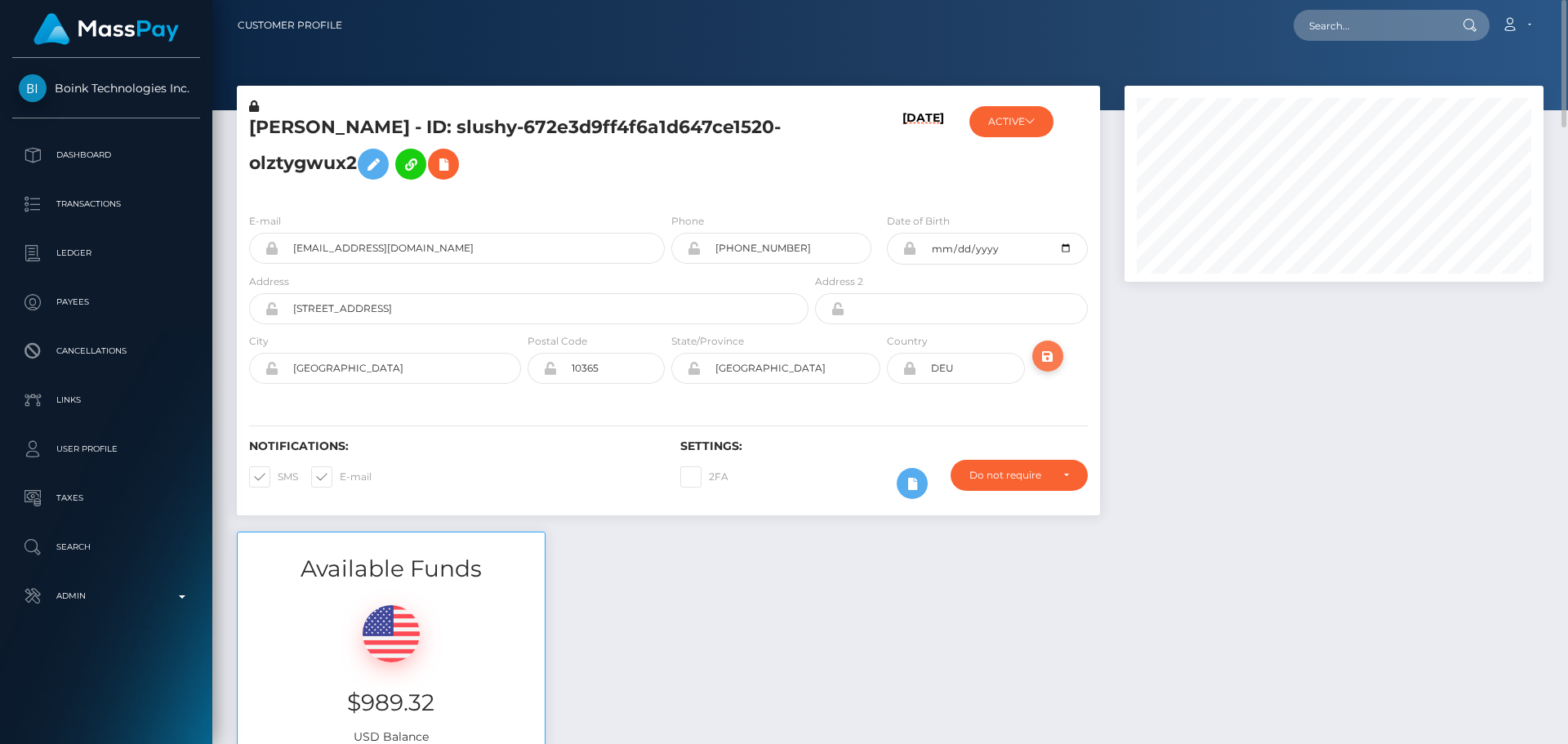
click at [1050, 349] on icon "submit" at bounding box center [1047, 356] width 20 height 20
click at [594, 180] on h5 "[PERSON_NAME] - ID: slushy-672e3d9ff4f6a1d647ce1520-olztygwux2" at bounding box center [524, 152] width 551 height 73
click at [1046, 119] on button "ACTIVE" at bounding box center [1011, 121] width 84 height 31
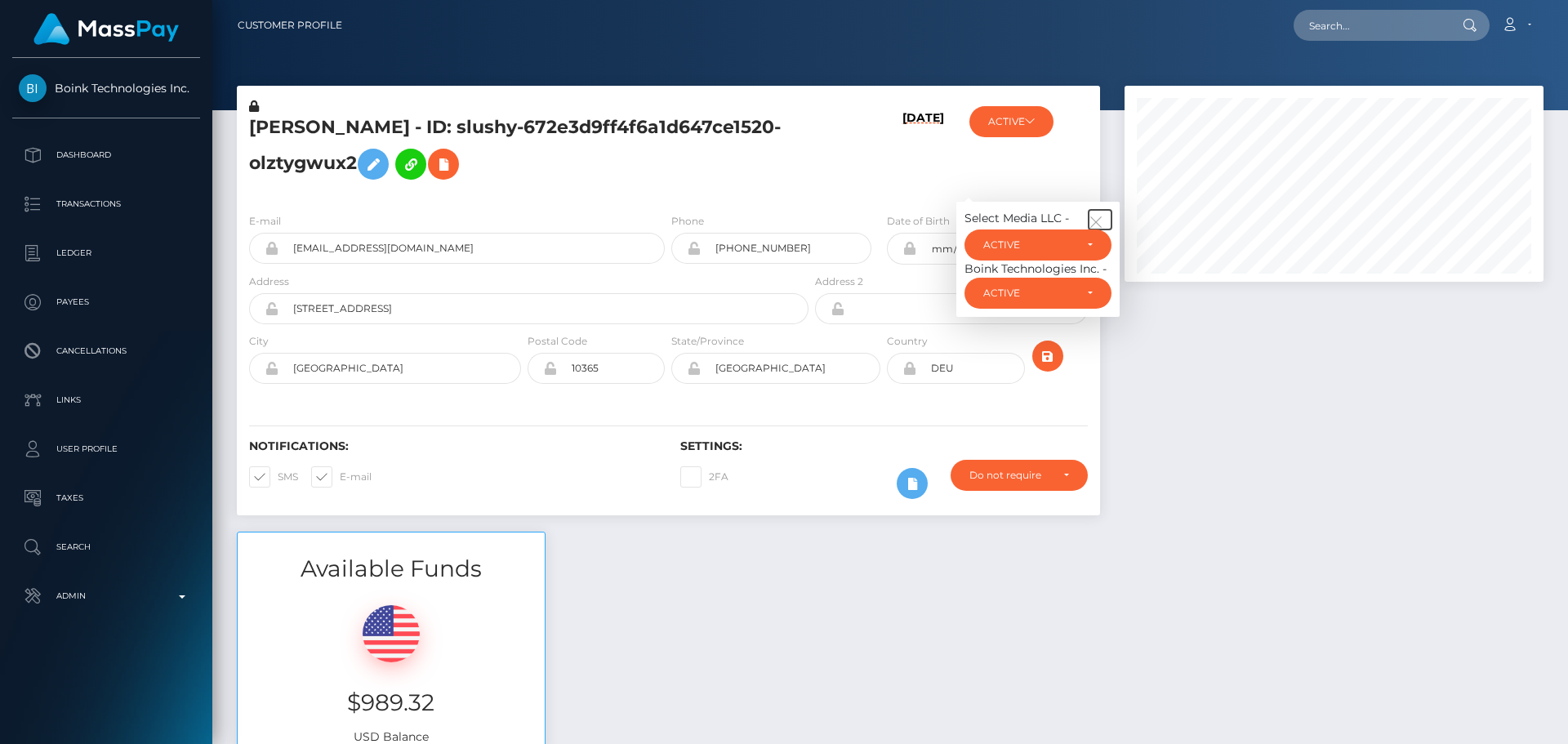
click at [1102, 224] on icon "button" at bounding box center [1095, 222] width 15 height 15
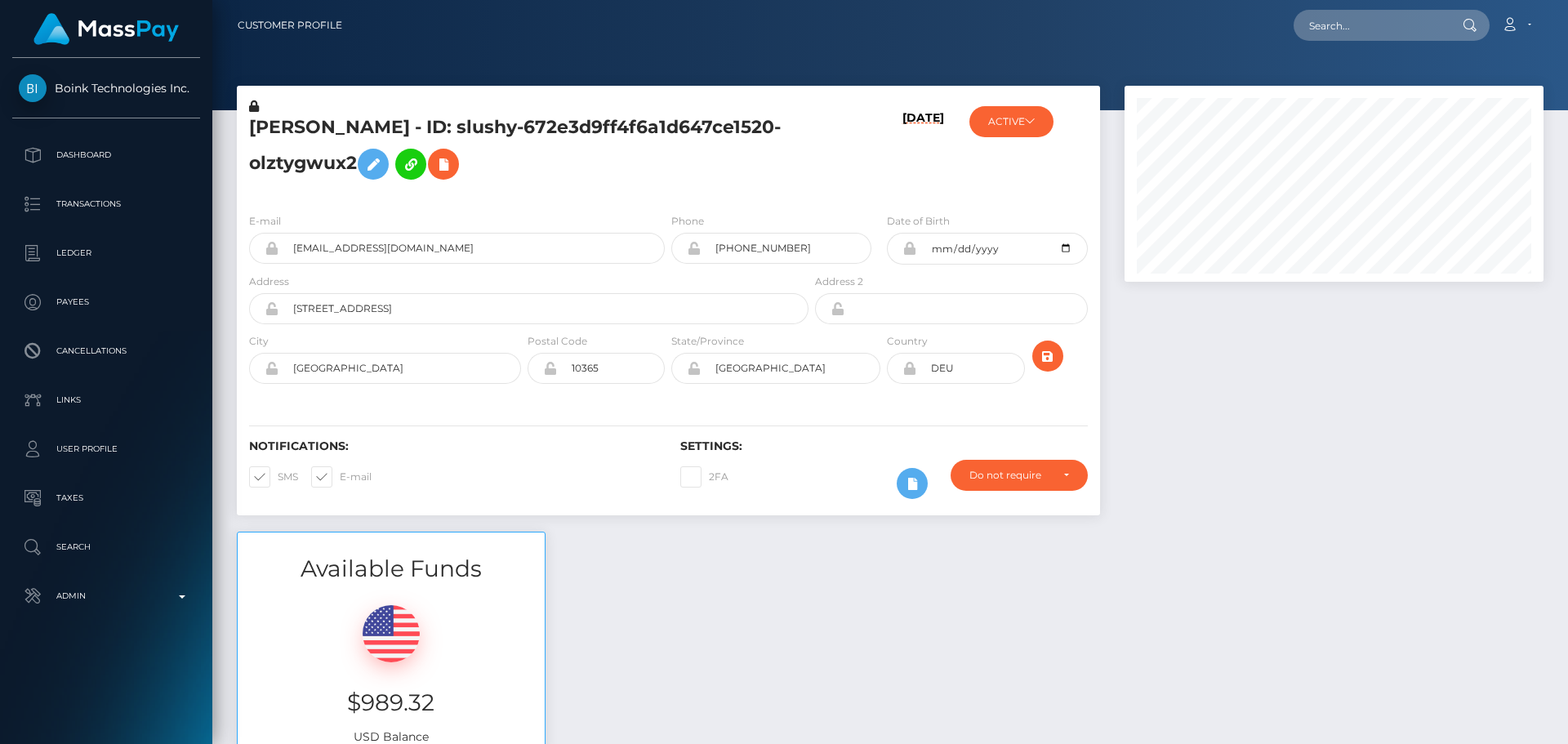
click at [925, 178] on h6 "09/01/25" at bounding box center [922, 152] width 42 height 82
click at [1356, 27] on input "text" at bounding box center [1369, 25] width 153 height 31
paste input "[EMAIL_ADDRESS][DOMAIN_NAME]"
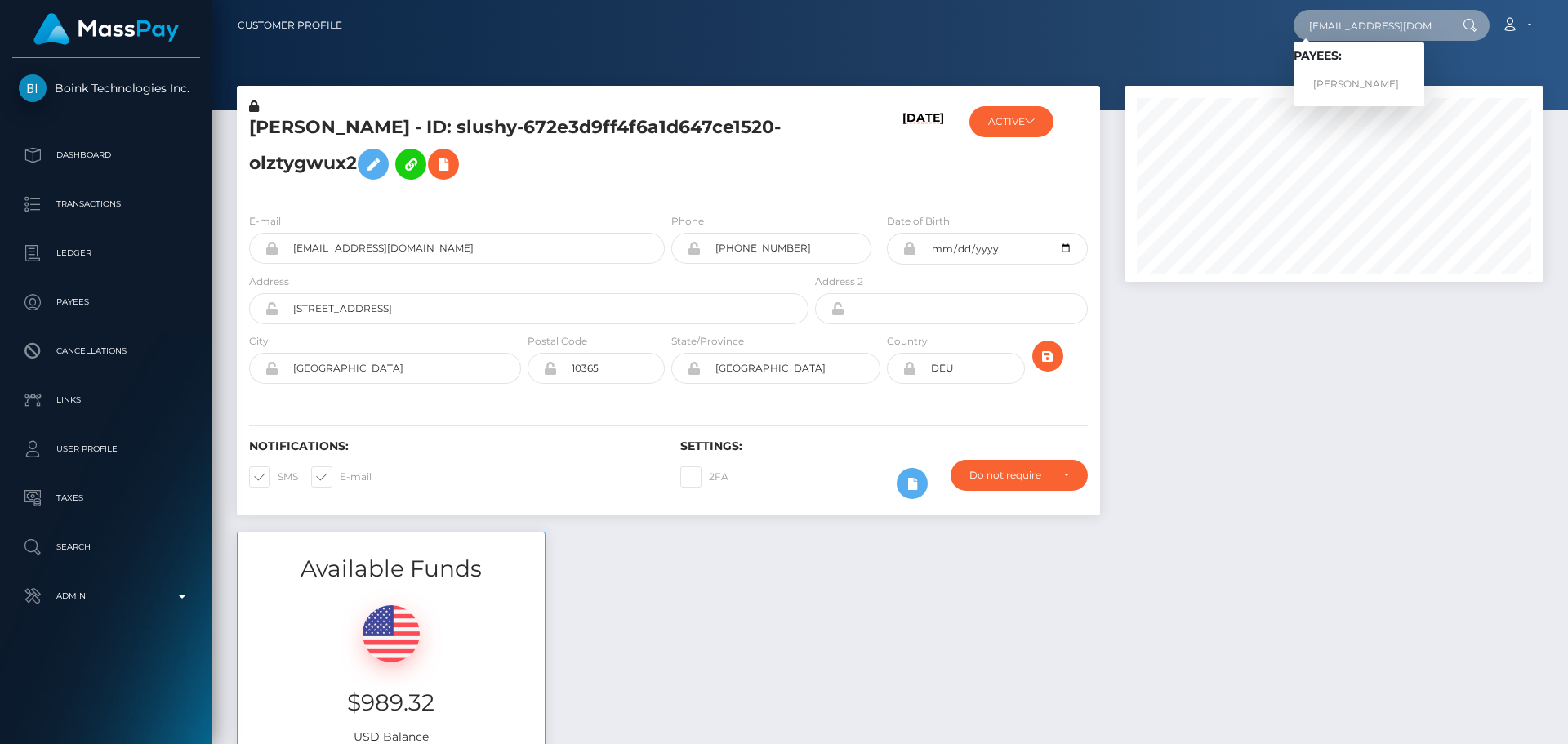
type input "[EMAIL_ADDRESS][DOMAIN_NAME]"
click at [1365, 82] on link "DENYS BOHDAN" at bounding box center [1358, 84] width 130 height 30
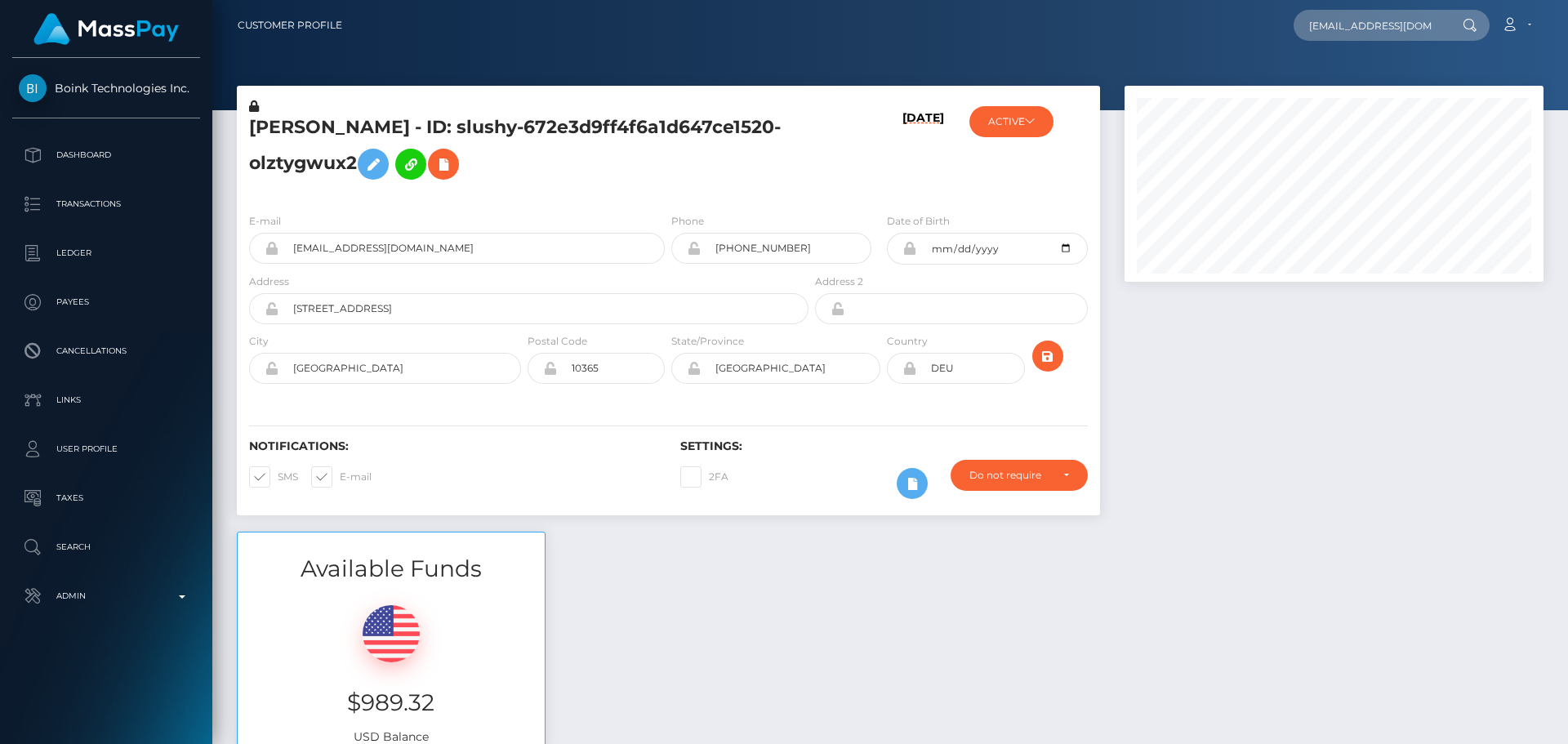
click at [667, 199] on div "CELINE GANS - ID: slushy-672e3d9ff4f6a1d647ce1520-olztygwux2" at bounding box center [524, 148] width 575 height 102
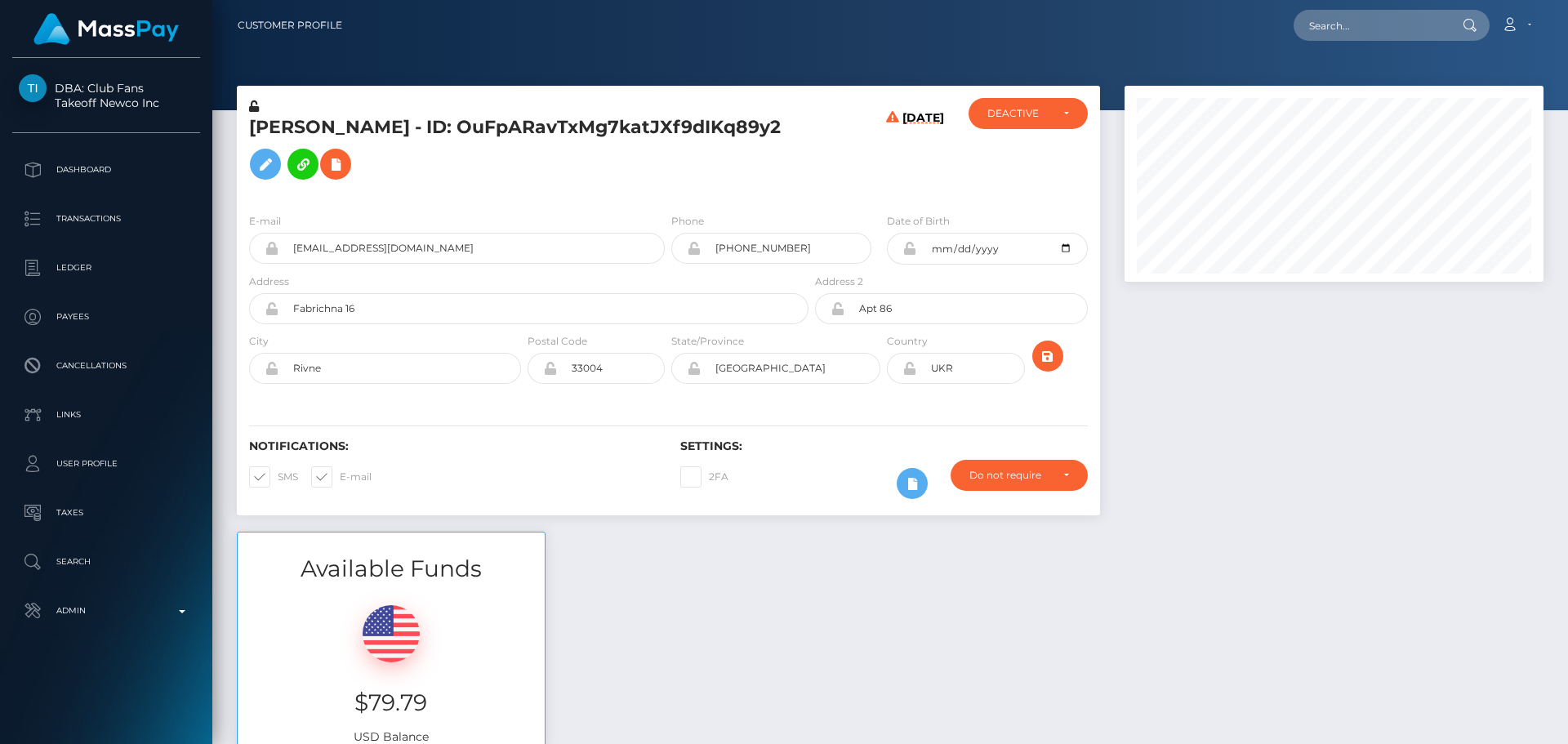
scroll to position [196, 419]
click at [670, 195] on div "[PERSON_NAME] - ID: OuFpARavTxMg7katJXf9dIKq89y2" at bounding box center [524, 148] width 575 height 102
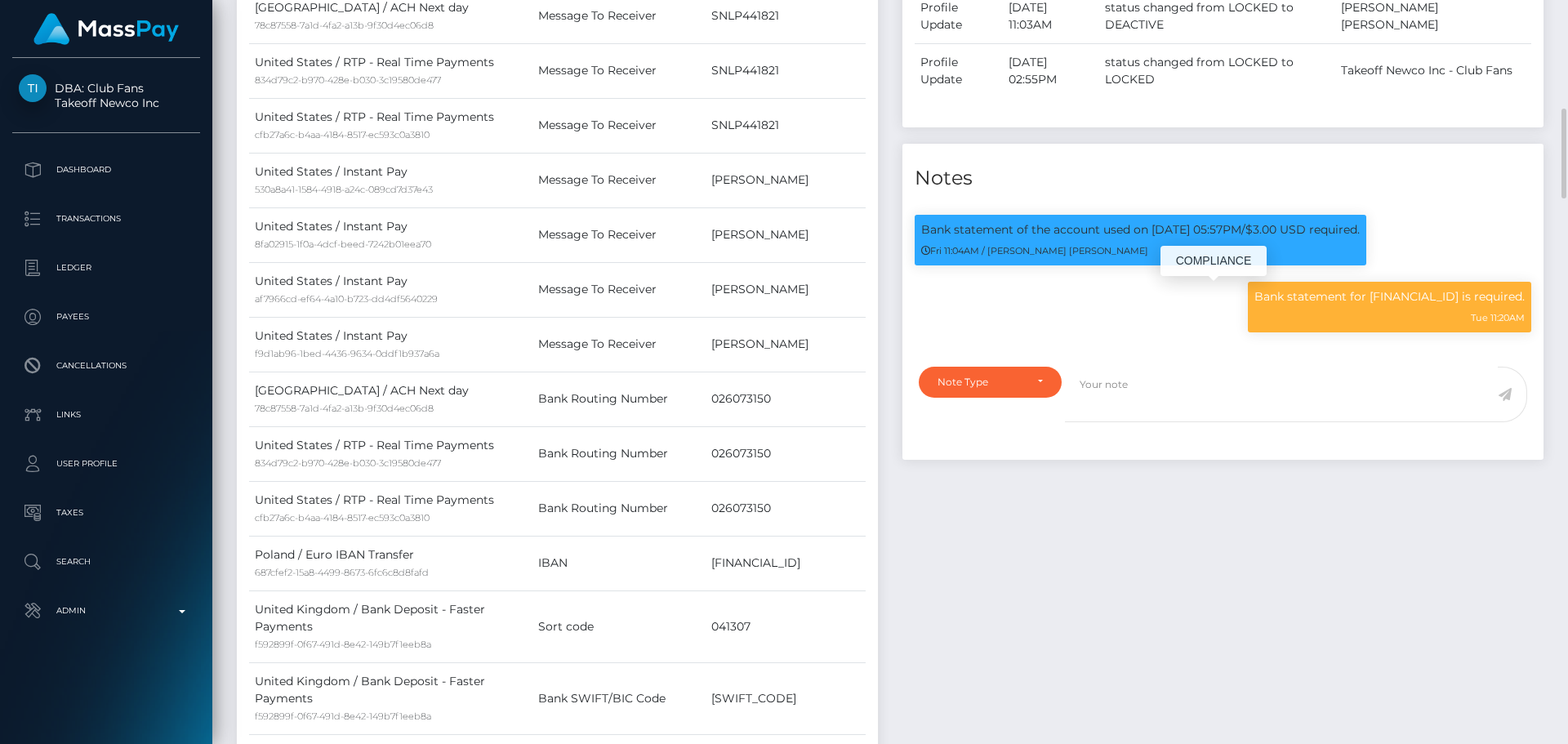
click at [1354, 296] on p "Bank statement for [FINANCIAL_ID] is required." at bounding box center [1389, 296] width 270 height 17
copy p "[FINANCIAL_ID]"
click at [809, 323] on td "[PERSON_NAME]" at bounding box center [786, 344] width 160 height 55
click at [1361, 300] on p "Bank statement for EE777700771006488175 is required." at bounding box center [1389, 296] width 270 height 17
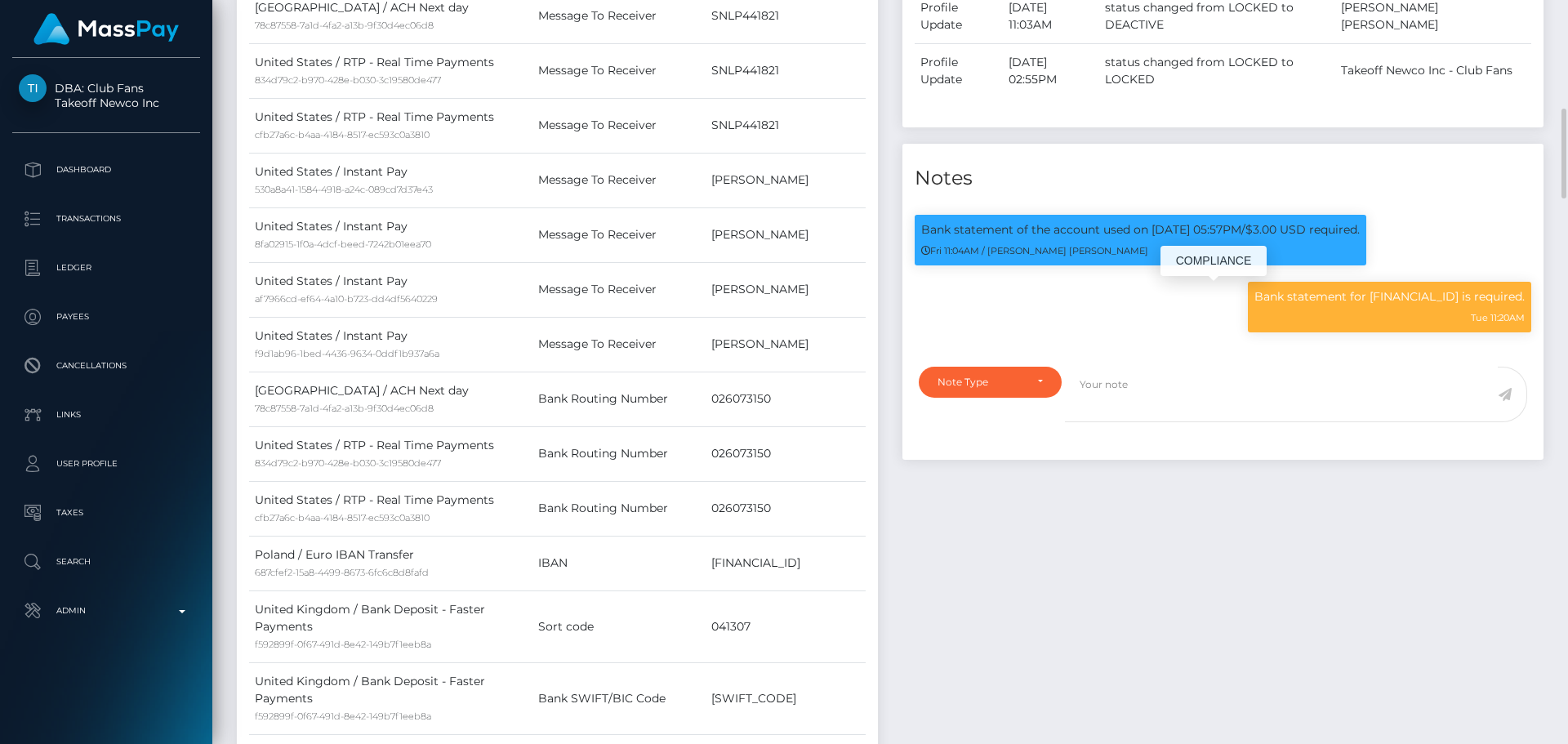
click at [1361, 300] on p "Bank statement for EE777700771006488175 is required." at bounding box center [1389, 296] width 270 height 17
copy p "EE777700771006488175"
click at [1390, 298] on p "Bank statement for EE777700771006488175 is required." at bounding box center [1389, 296] width 270 height 17
copy p "EE777700771006488175"
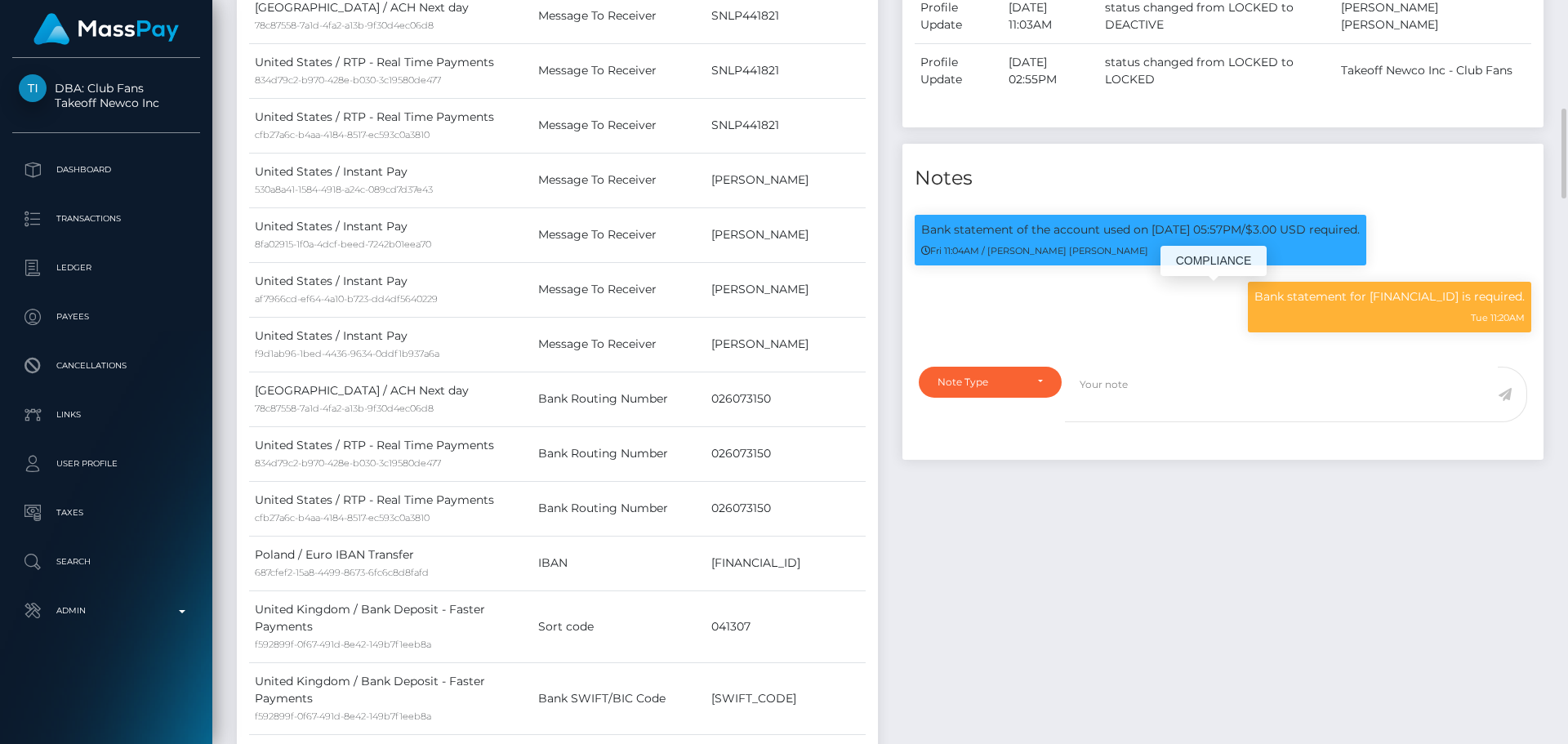
click at [1303, 361] on div "Note Type Compliance Clear Compliance General Note Type" at bounding box center [1222, 408] width 641 height 104
click at [1376, 292] on p "Bank statement for EE777700771006488175 is required." at bounding box center [1389, 296] width 270 height 17
copy p "EE777700771006488175"
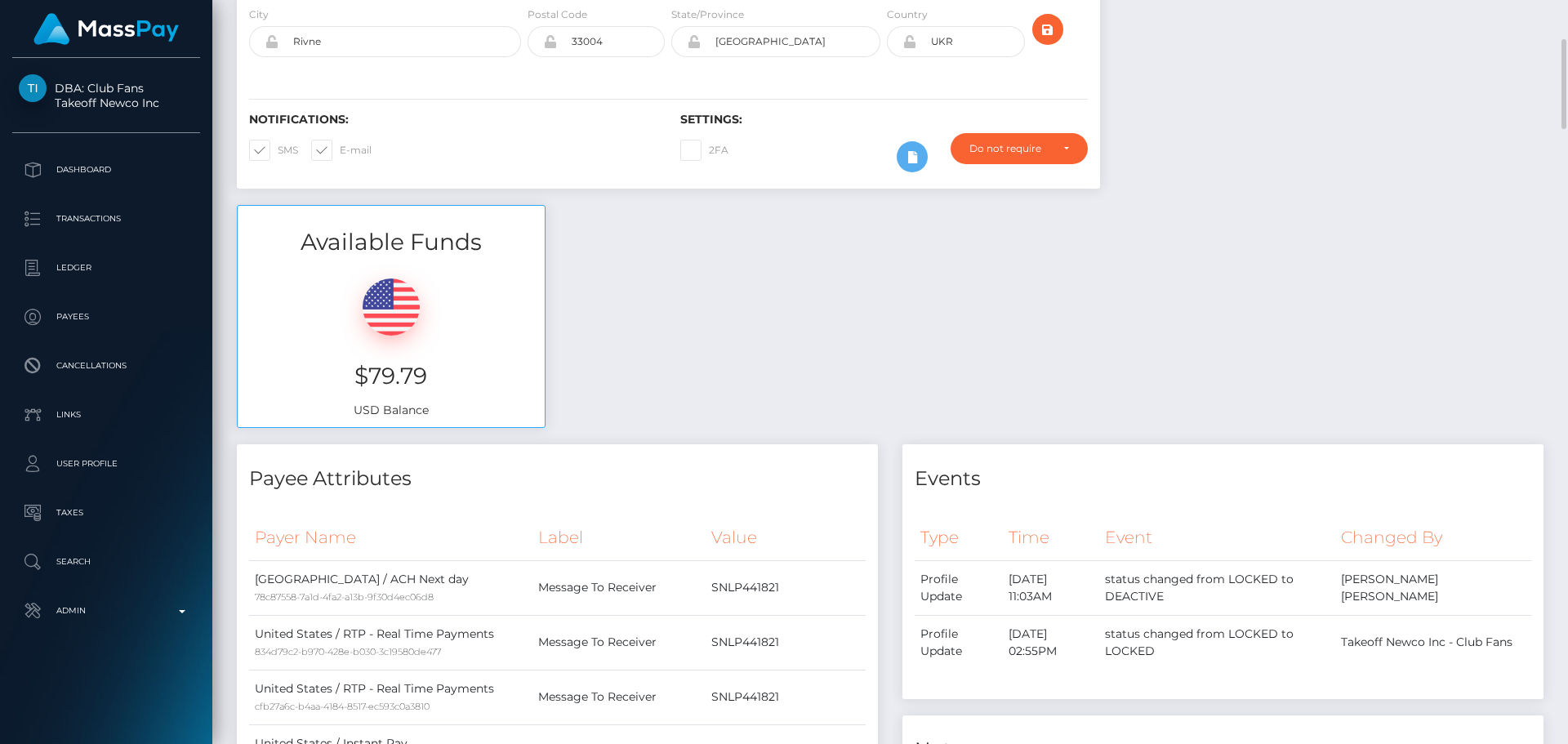
scroll to position [0, 0]
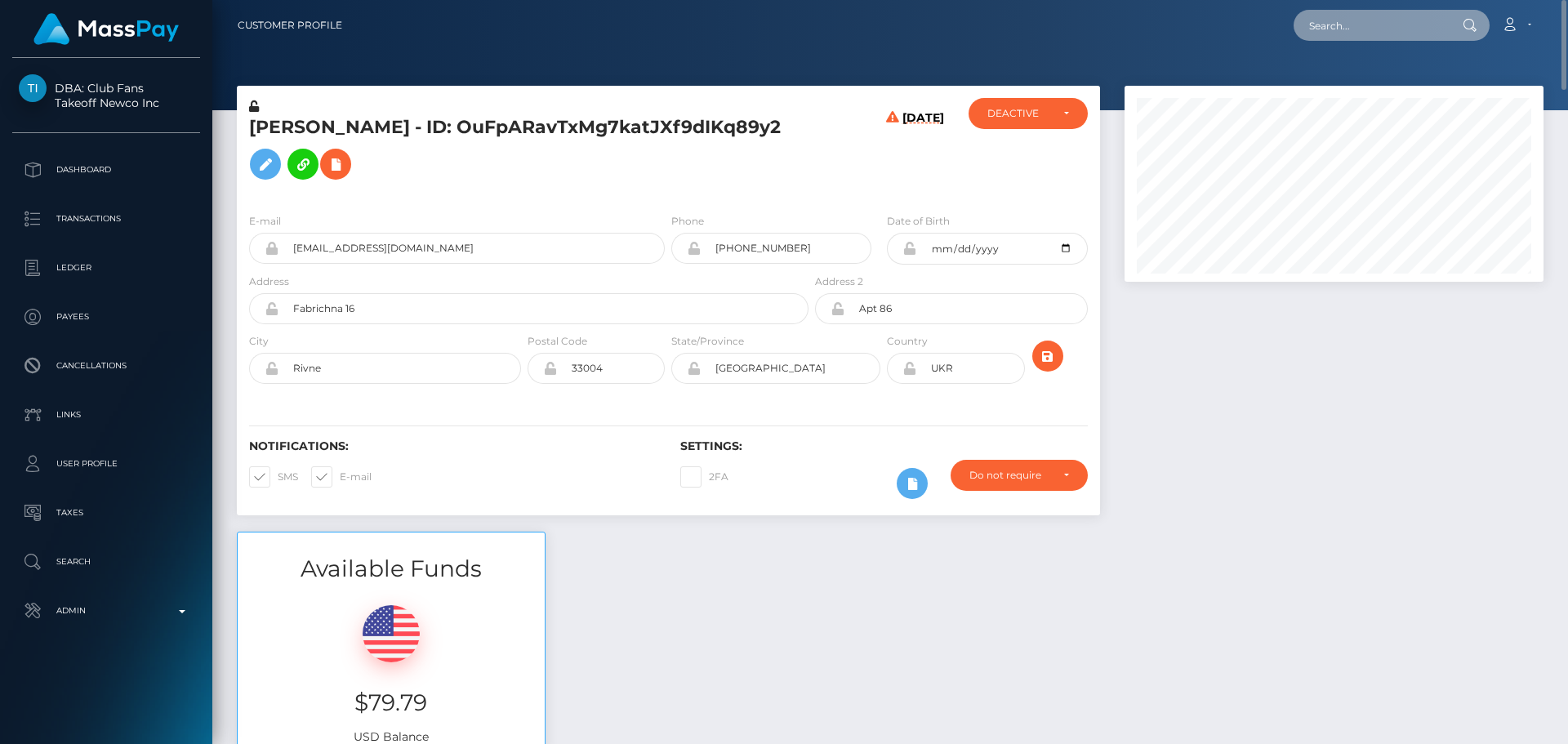
click at [1371, 23] on input "text" at bounding box center [1369, 25] width 153 height 31
paste input "evflora.20@gmail.com"
type input "evflora.20@gmail.com"
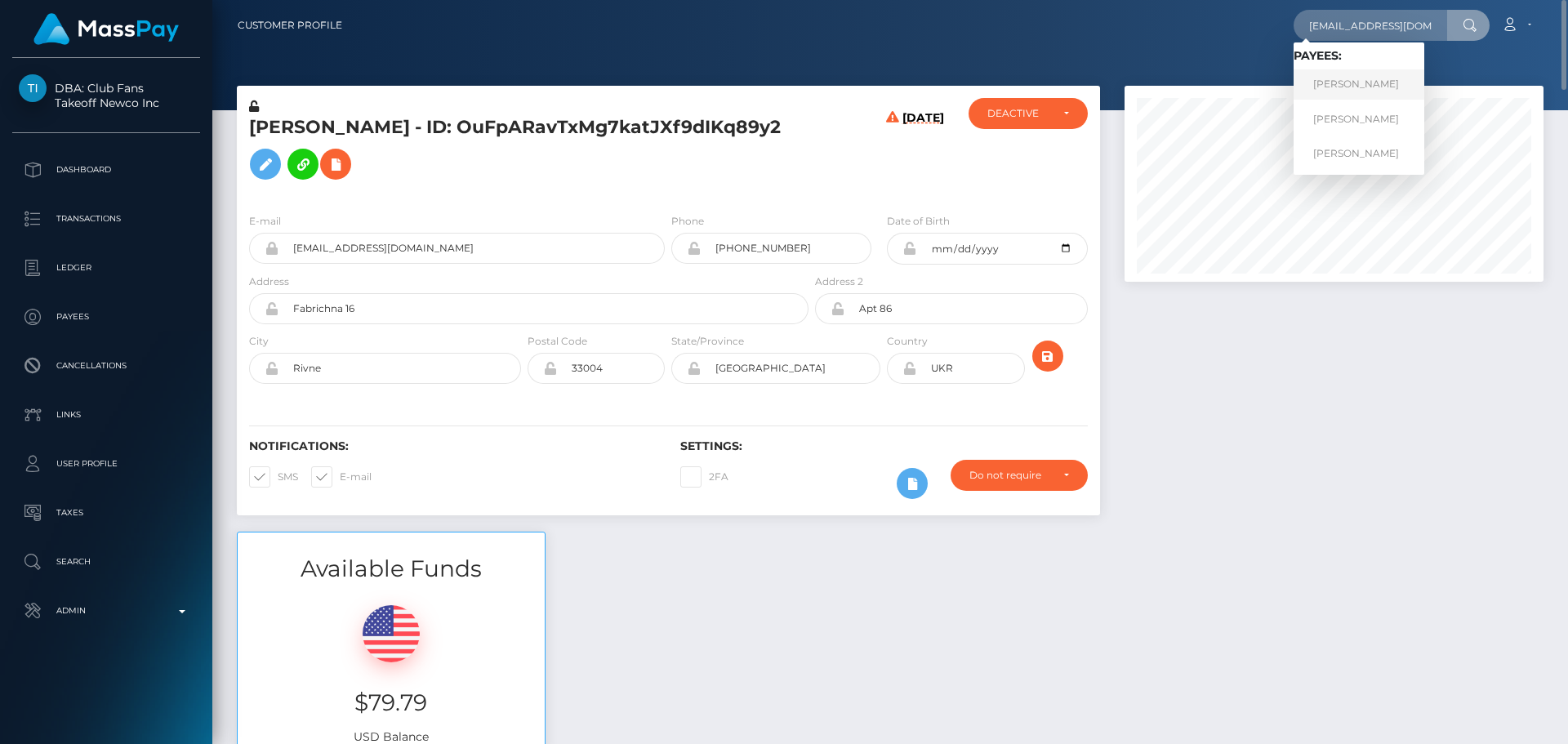
click at [1360, 89] on link "ANASTASIIA HONCHAROVA" at bounding box center [1358, 84] width 130 height 30
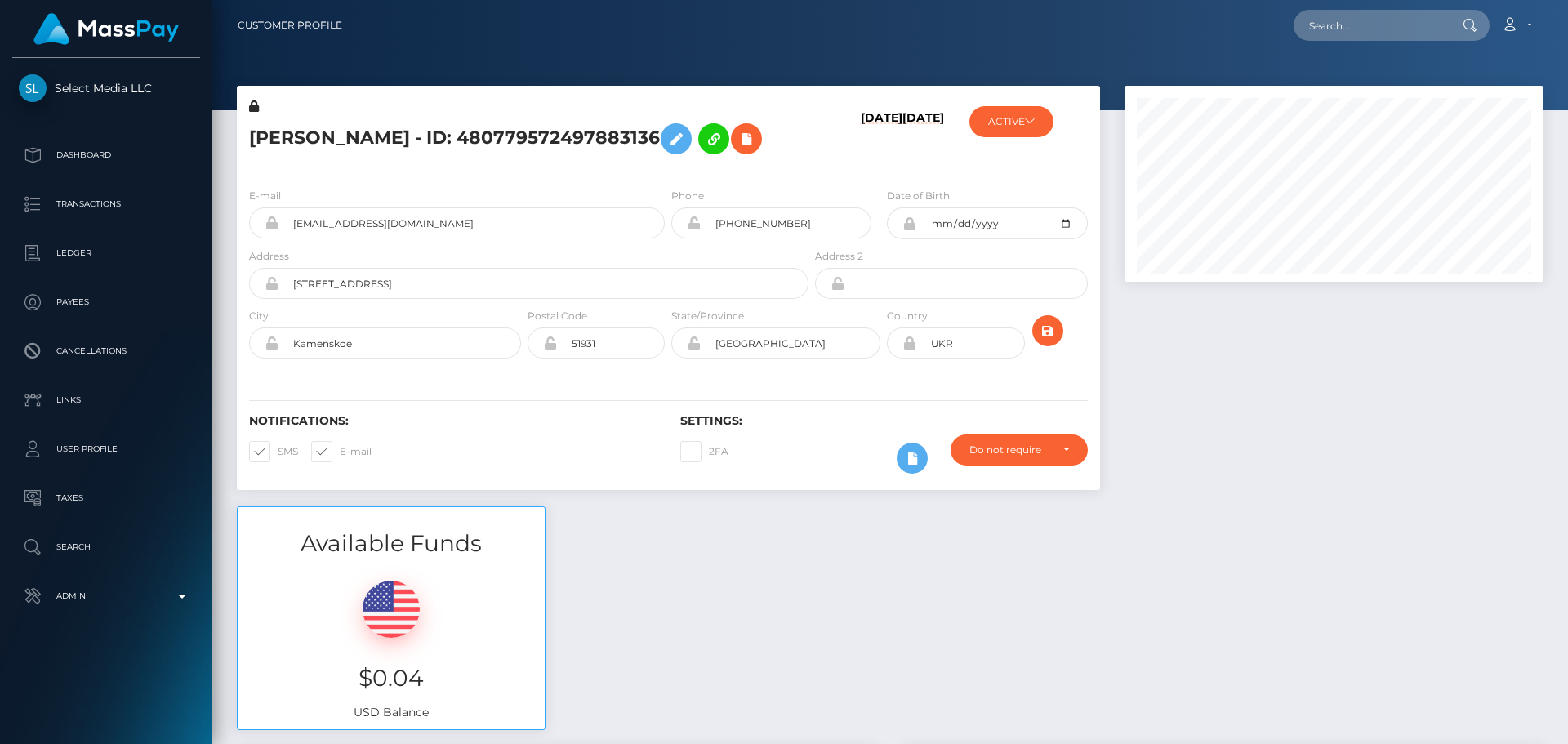
scroll to position [196, 419]
click at [695, 162] on h5 "ANASTASIIA HONCHAROVA - ID: 480779572497883136" at bounding box center [524, 138] width 551 height 47
drag, startPoint x: 641, startPoint y: 196, endPoint x: 654, endPoint y: 196, distance: 13.0
click at [644, 162] on h5 "ANASTASIIA HONCHAROVA - ID: 480779572497883136" at bounding box center [524, 138] width 551 height 47
click at [663, 162] on h5 "ANASTASIIA HONCHAROVA - ID: 480779572497883136" at bounding box center [524, 138] width 551 height 47
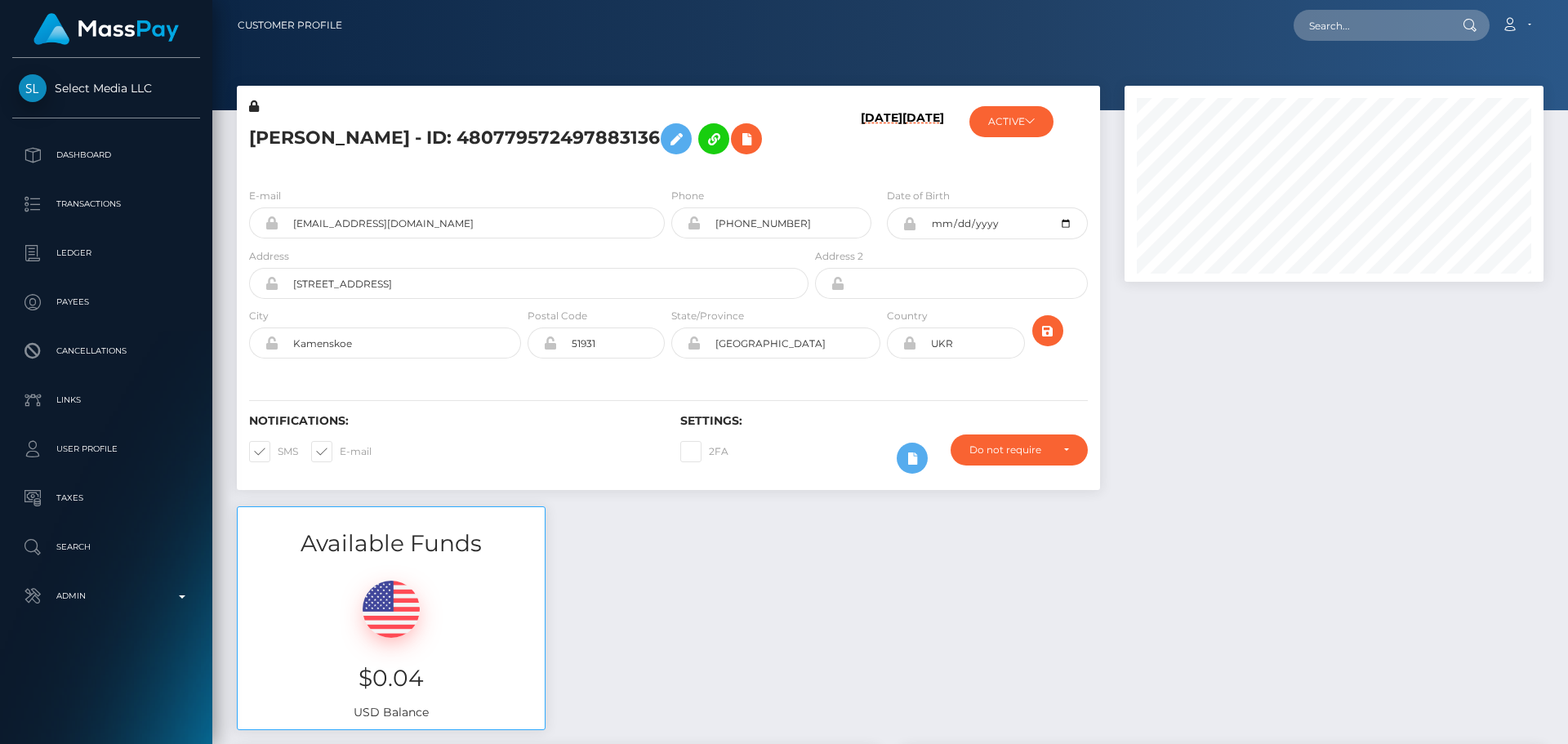
click at [684, 162] on h5 "ANASTASIIA HONCHAROVA - ID: 480779572497883136" at bounding box center [524, 138] width 551 height 47
click at [687, 162] on h5 "ANASTASIIA HONCHAROVA - ID: 480779572497883136" at bounding box center [524, 138] width 551 height 47
click at [665, 162] on h5 "ANASTASIIA HONCHAROVA - ID: 480779572497883136" at bounding box center [524, 138] width 551 height 47
click at [671, 175] on div "ANASTASIIA HONCHAROVA - ID: 480779572497883136" at bounding box center [524, 136] width 575 height 77
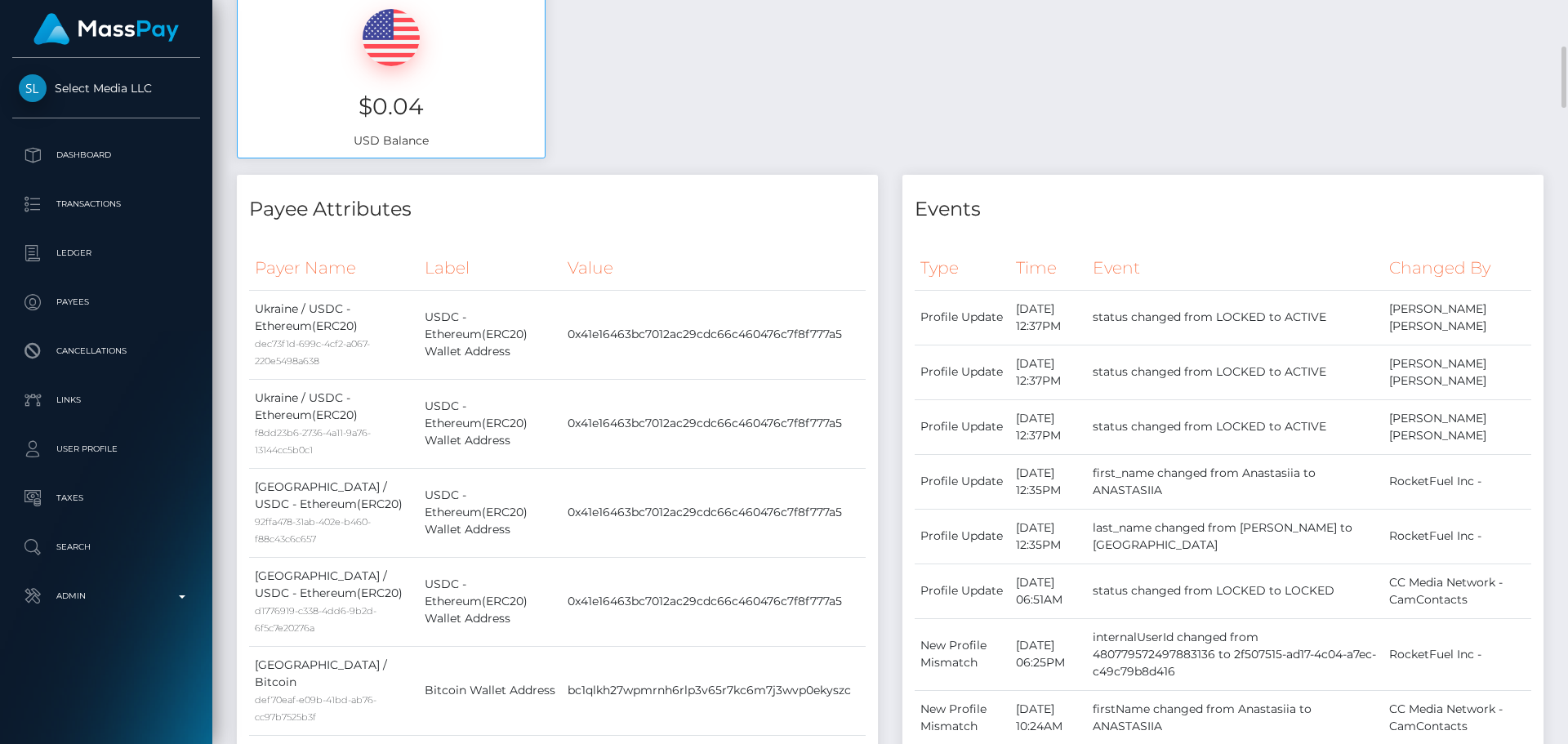
scroll to position [0, 0]
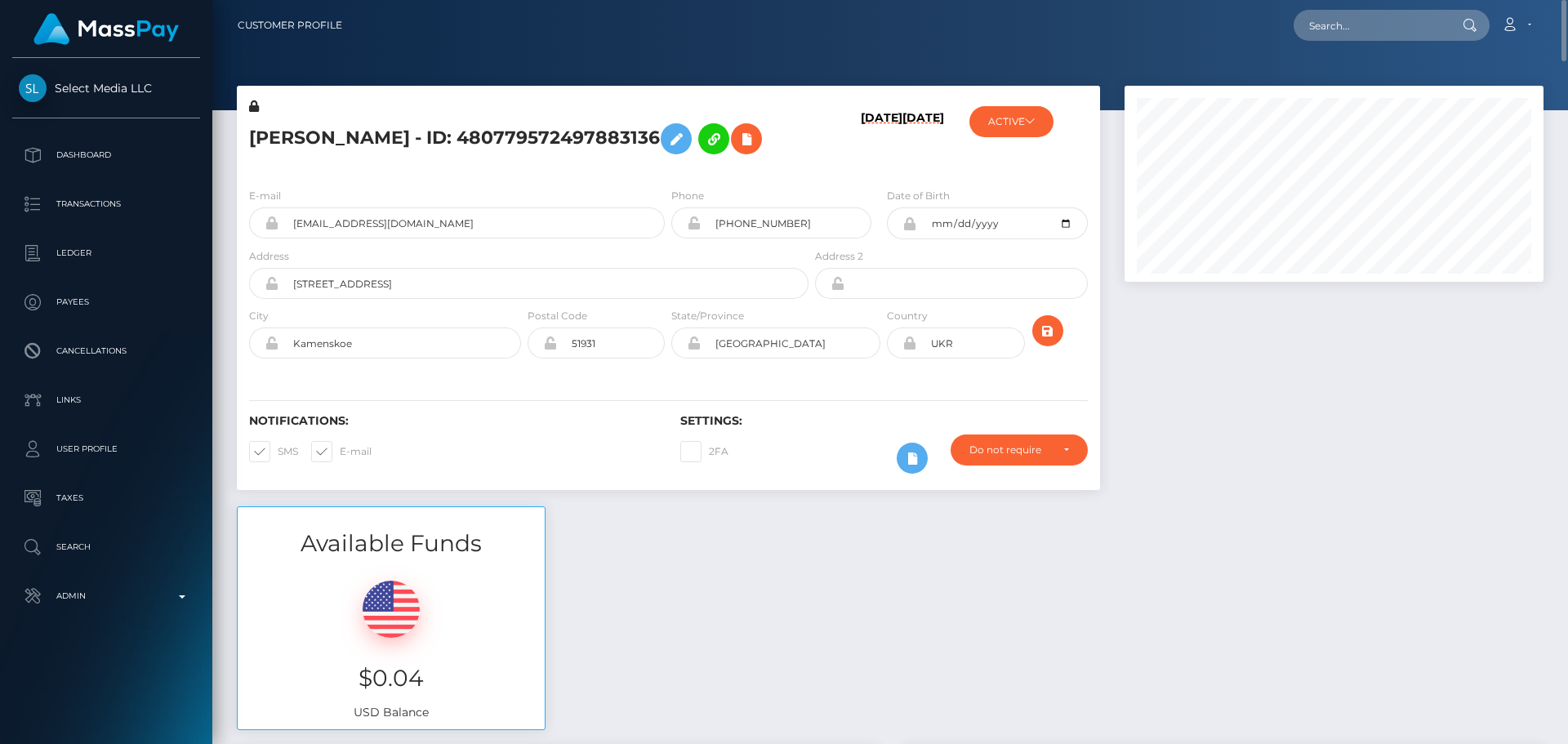
click at [1058, 124] on div "ACTIVE Select Media LLC - ACTIVE DEACTIVE CLOSED ACTIVE CC Media Network - CamC…" at bounding box center [1028, 136] width 144 height 77
click at [1038, 125] on button "ACTIVE" at bounding box center [1011, 121] width 84 height 31
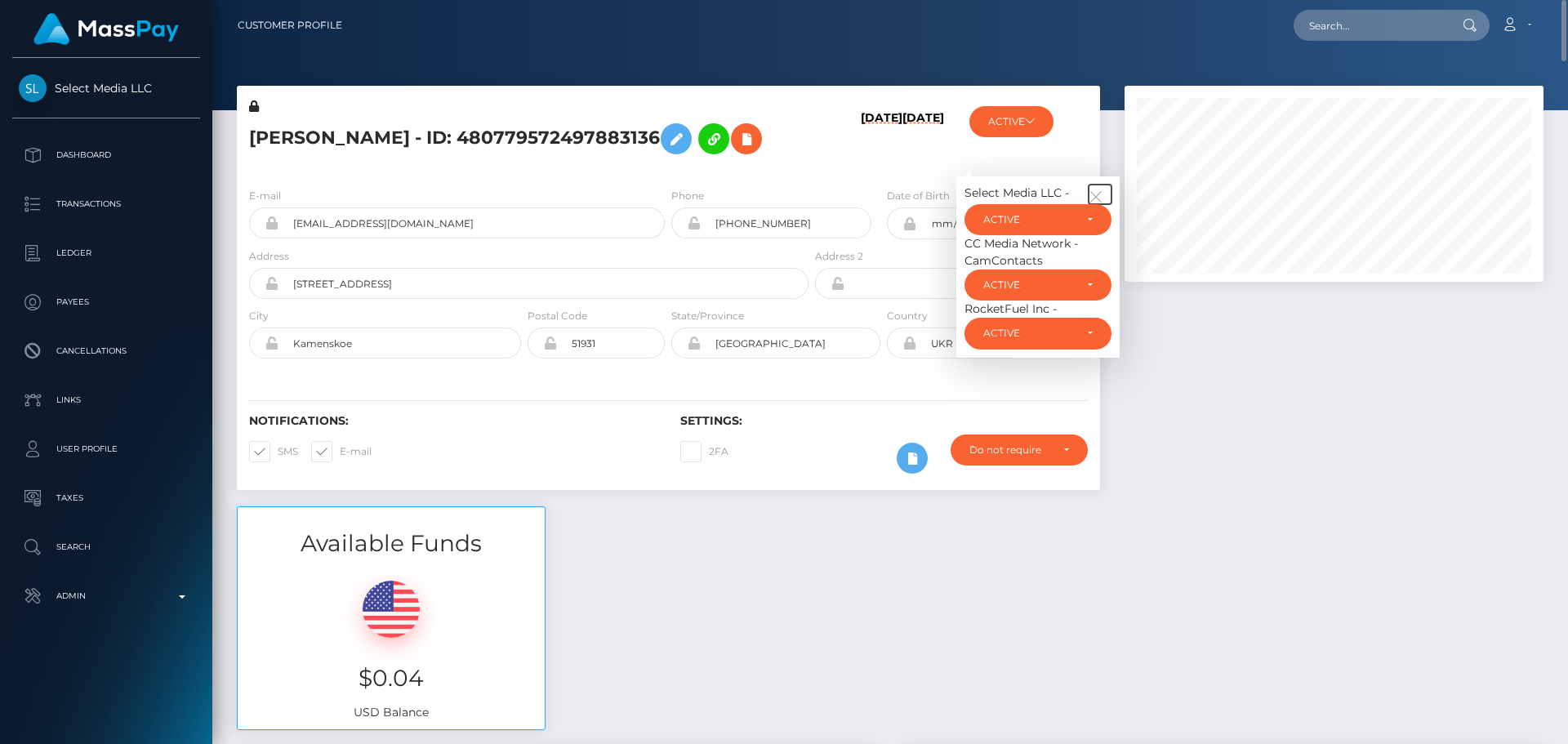
click at [1095, 204] on icon "button" at bounding box center [1095, 197] width 15 height 15
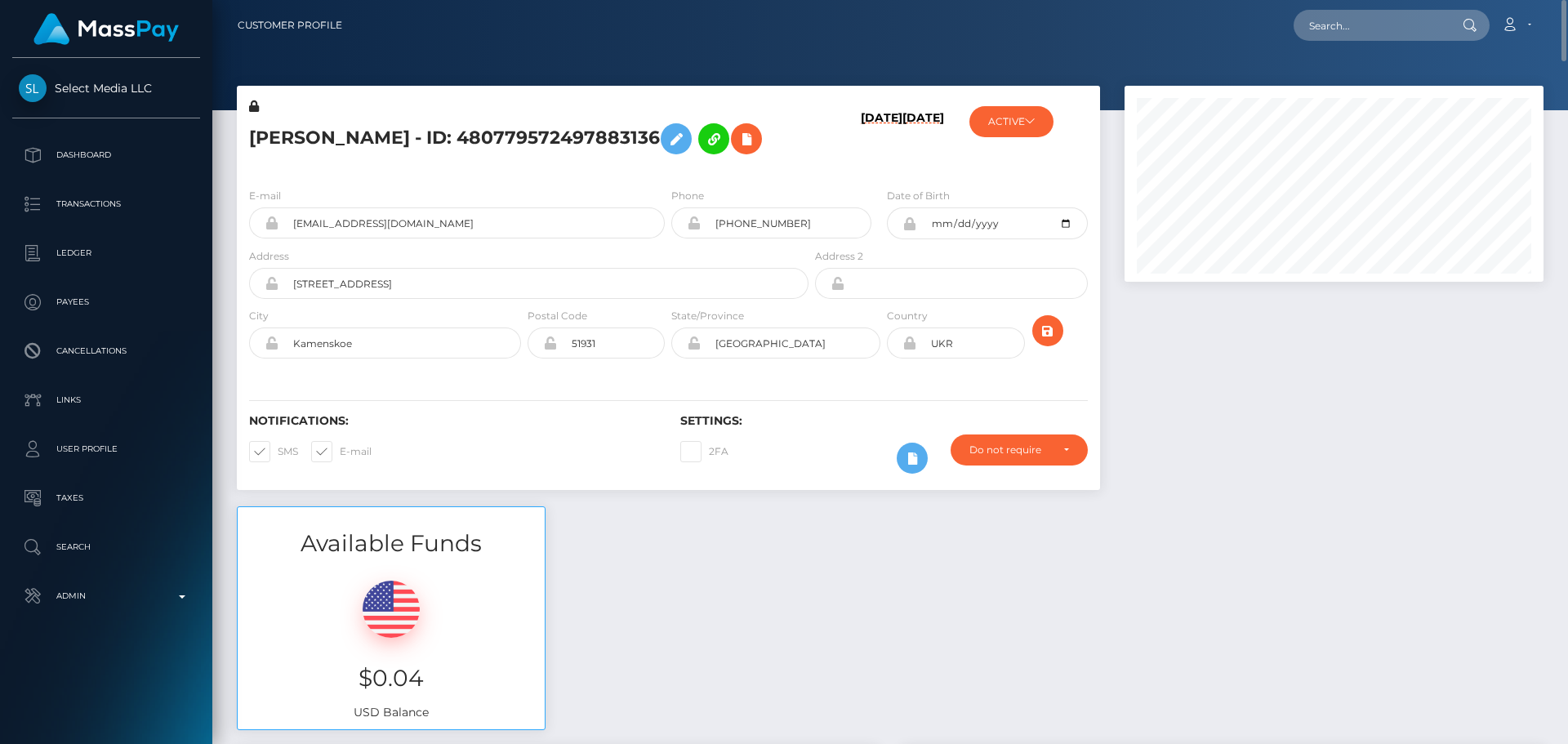
click at [842, 175] on div "09/02/25 05/12/25" at bounding box center [883, 136] width 144 height 77
click at [667, 175] on div "ANASTASIIA HONCHAROVA - ID: 480779572497883136" at bounding box center [524, 136] width 575 height 77
click at [698, 162] on h5 "ANASTASIIA HONCHAROVA - ID: 480779572497883136" at bounding box center [524, 138] width 551 height 47
click at [686, 162] on h5 "ANASTASIIA HONCHAROVA - ID: 480779572497883136" at bounding box center [524, 138] width 551 height 47
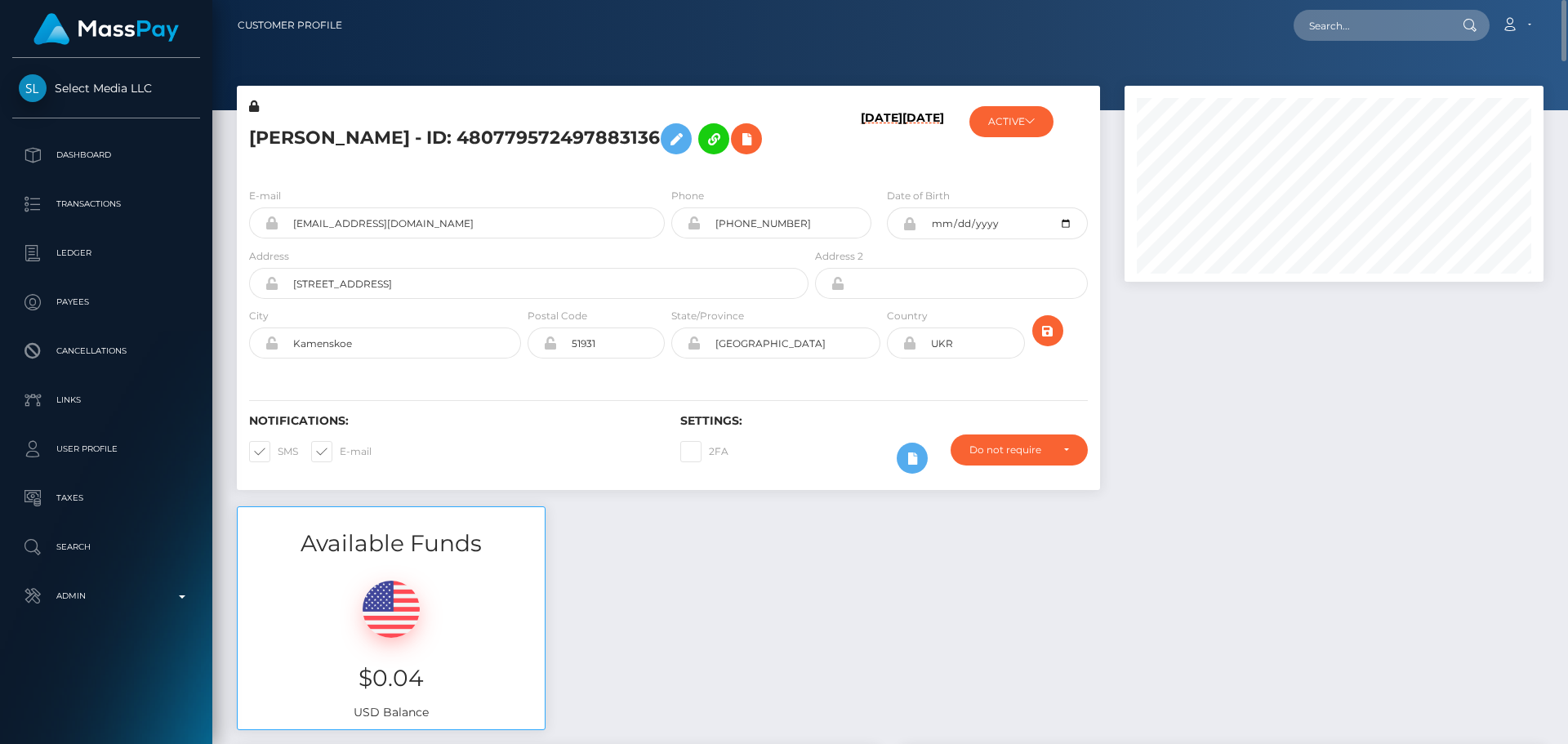
click at [665, 175] on div "ANASTASIIA HONCHAROVA - ID: 480779572497883136" at bounding box center [524, 136] width 575 height 77
click at [673, 175] on div "ANASTASIIA HONCHAROVA - ID: 480779572497883136" at bounding box center [524, 136] width 575 height 77
click at [667, 175] on div "ANASTASIIA HONCHAROVA - ID: 480779572497883136" at bounding box center [524, 136] width 575 height 77
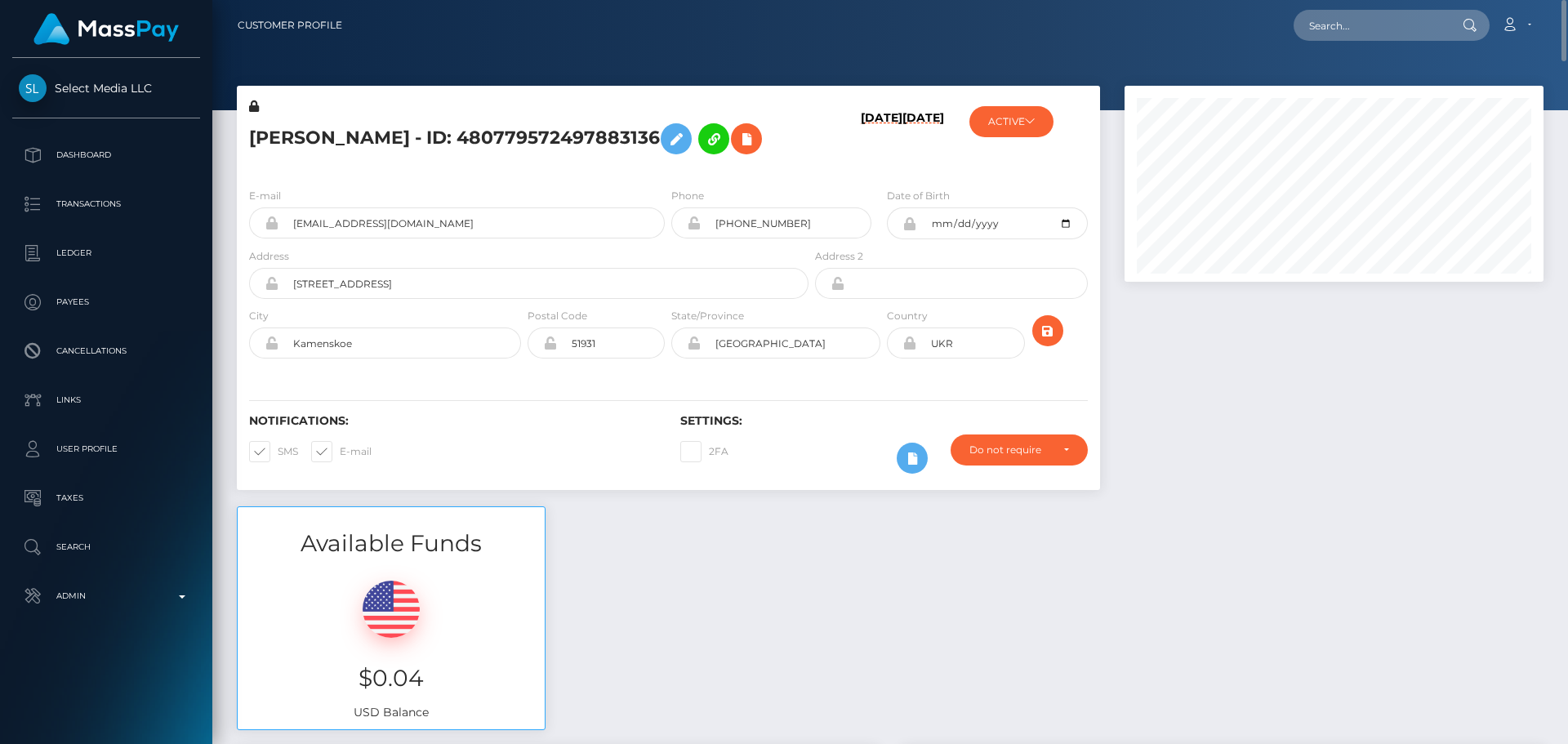
click at [666, 162] on h5 "ANASTASIIA HONCHAROVA - ID: 480779572497883136" at bounding box center [524, 138] width 551 height 47
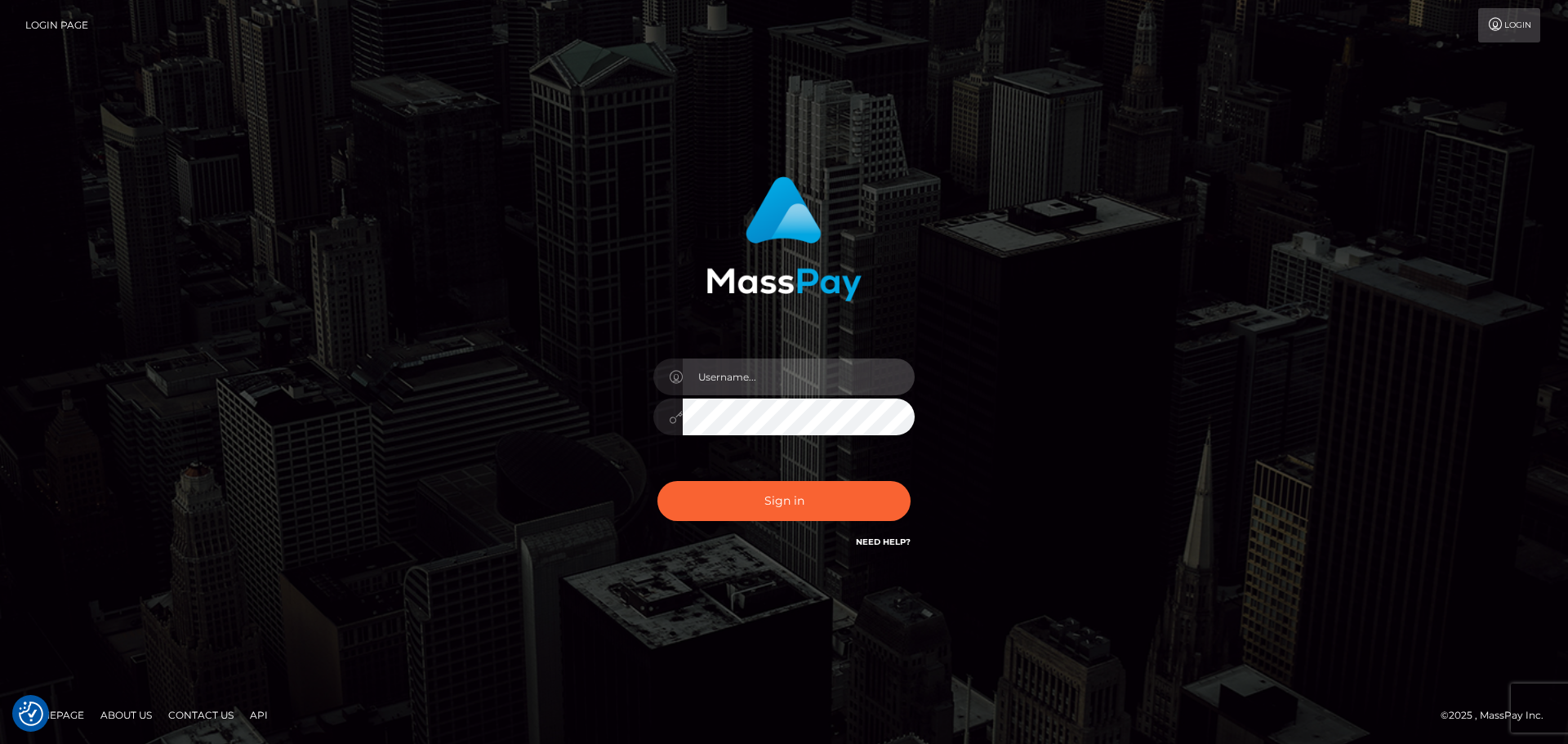
type input "[DOMAIN_NAME]"
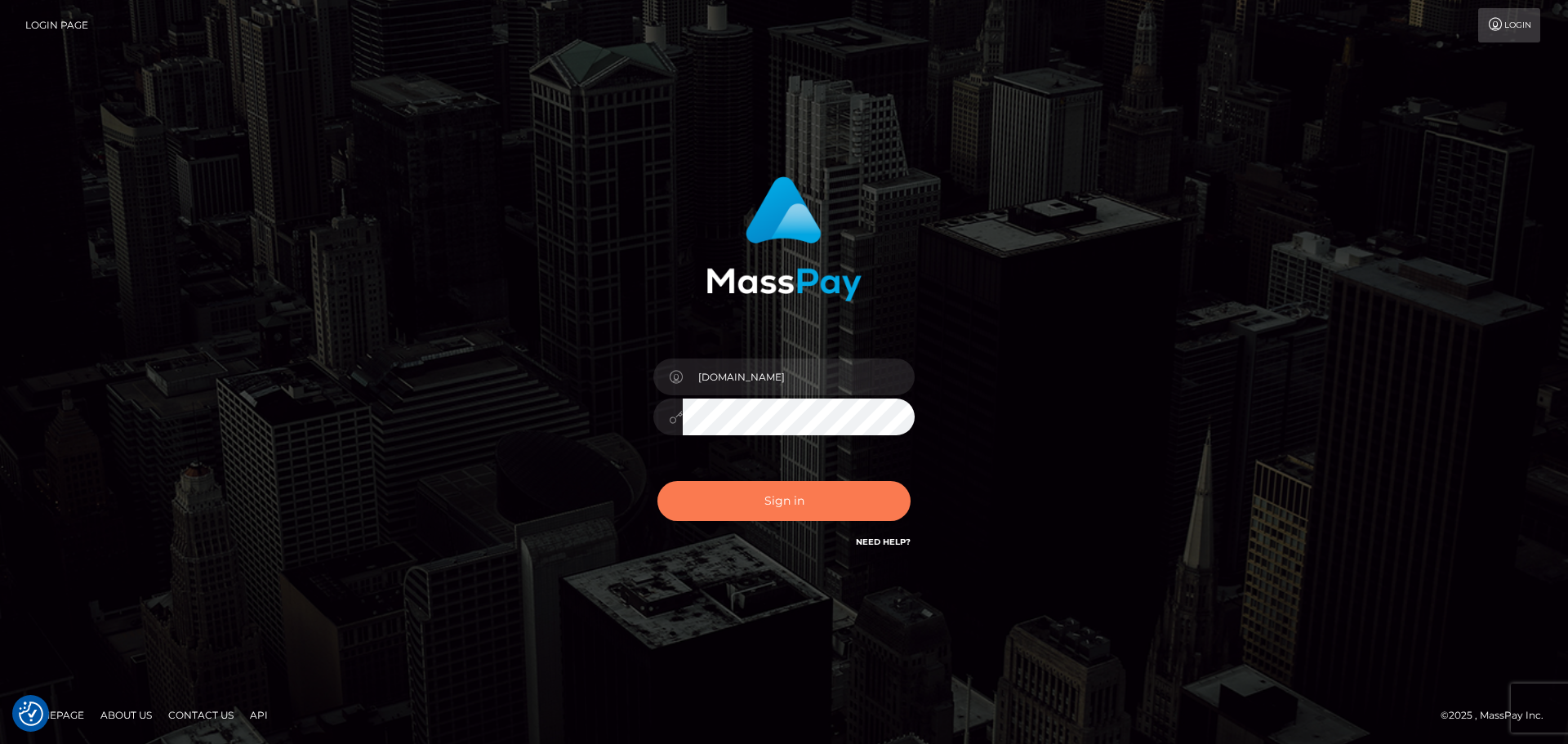
click at [772, 503] on button "Sign in" at bounding box center [783, 500] width 253 height 40
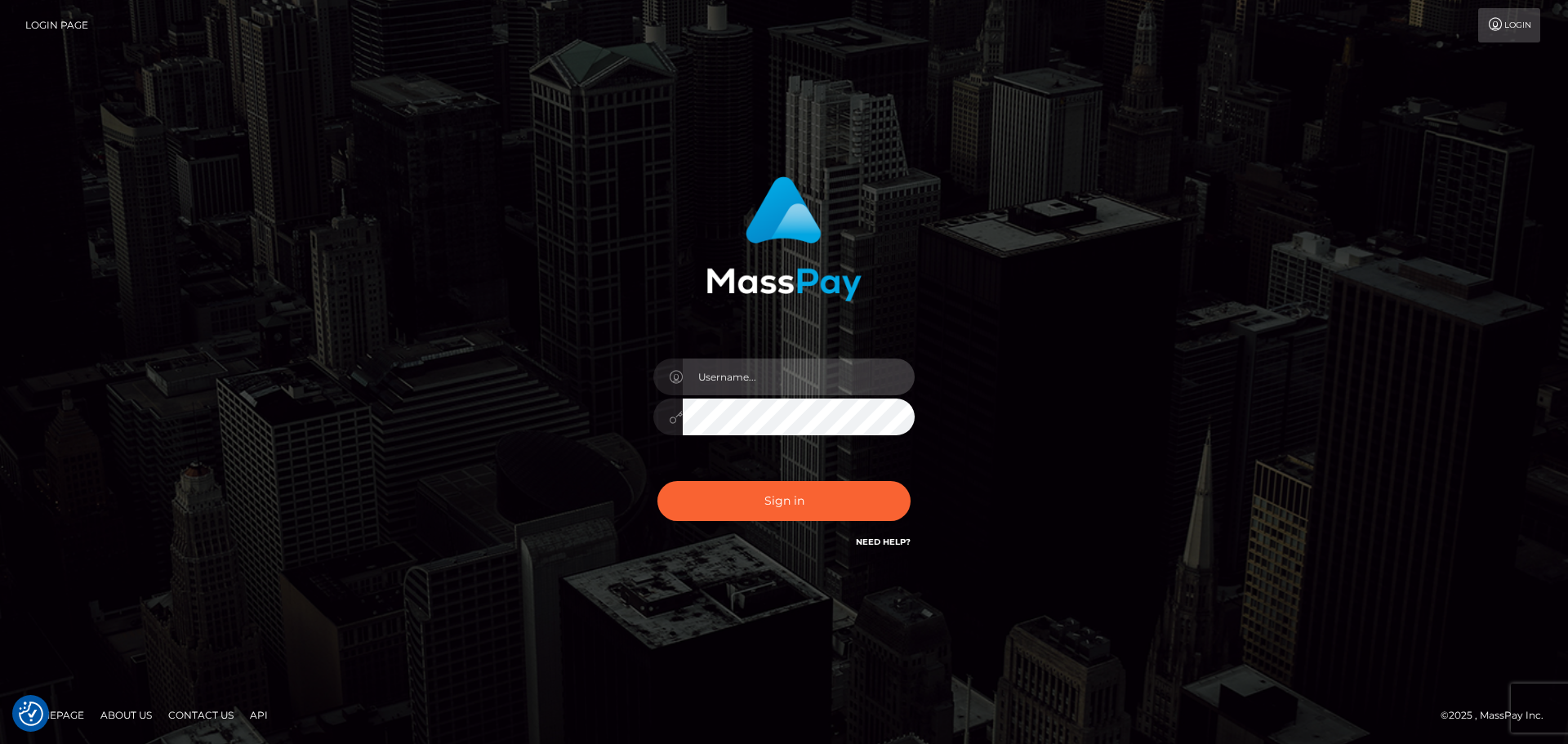
type input "[DOMAIN_NAME]"
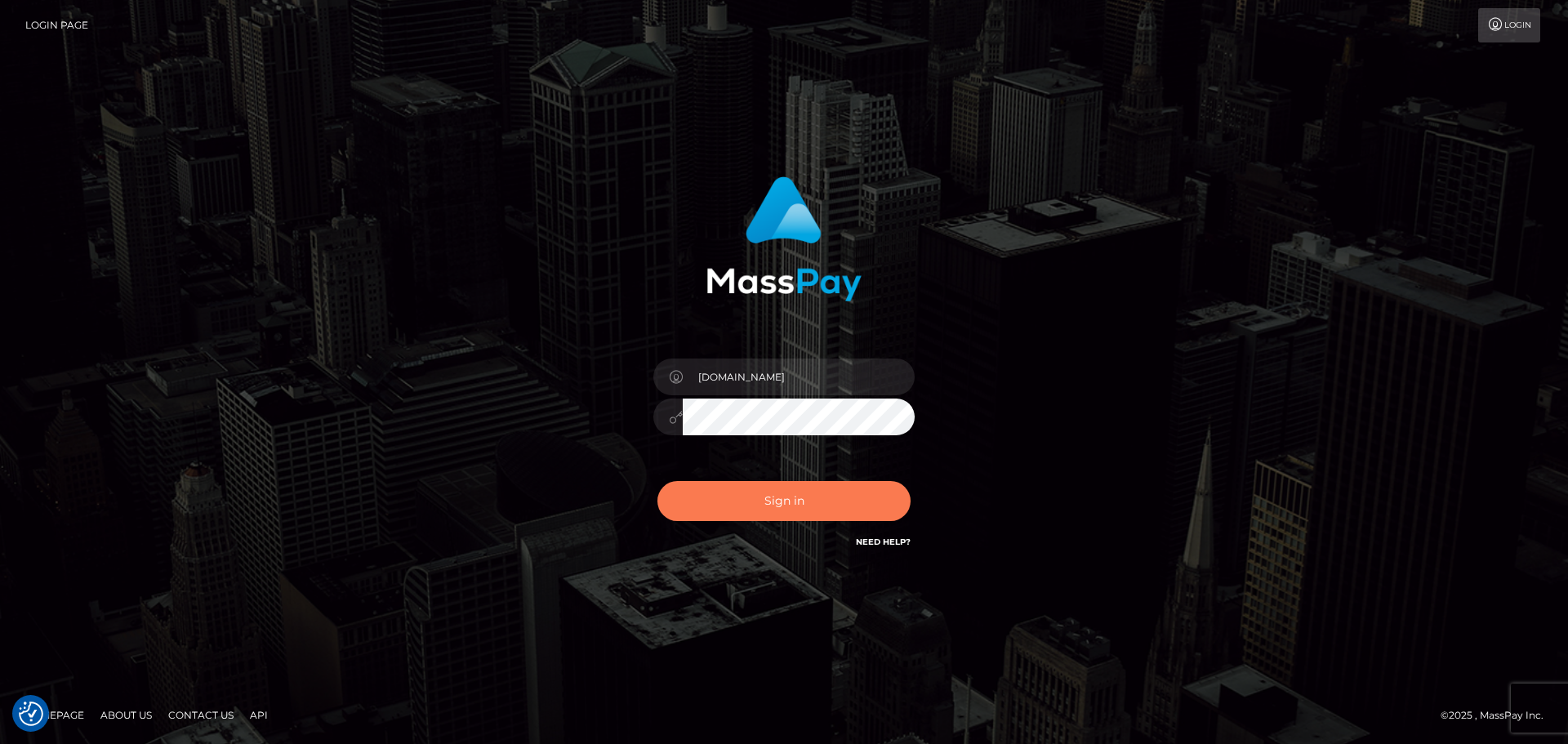
click at [772, 503] on button "Sign in" at bounding box center [783, 500] width 253 height 40
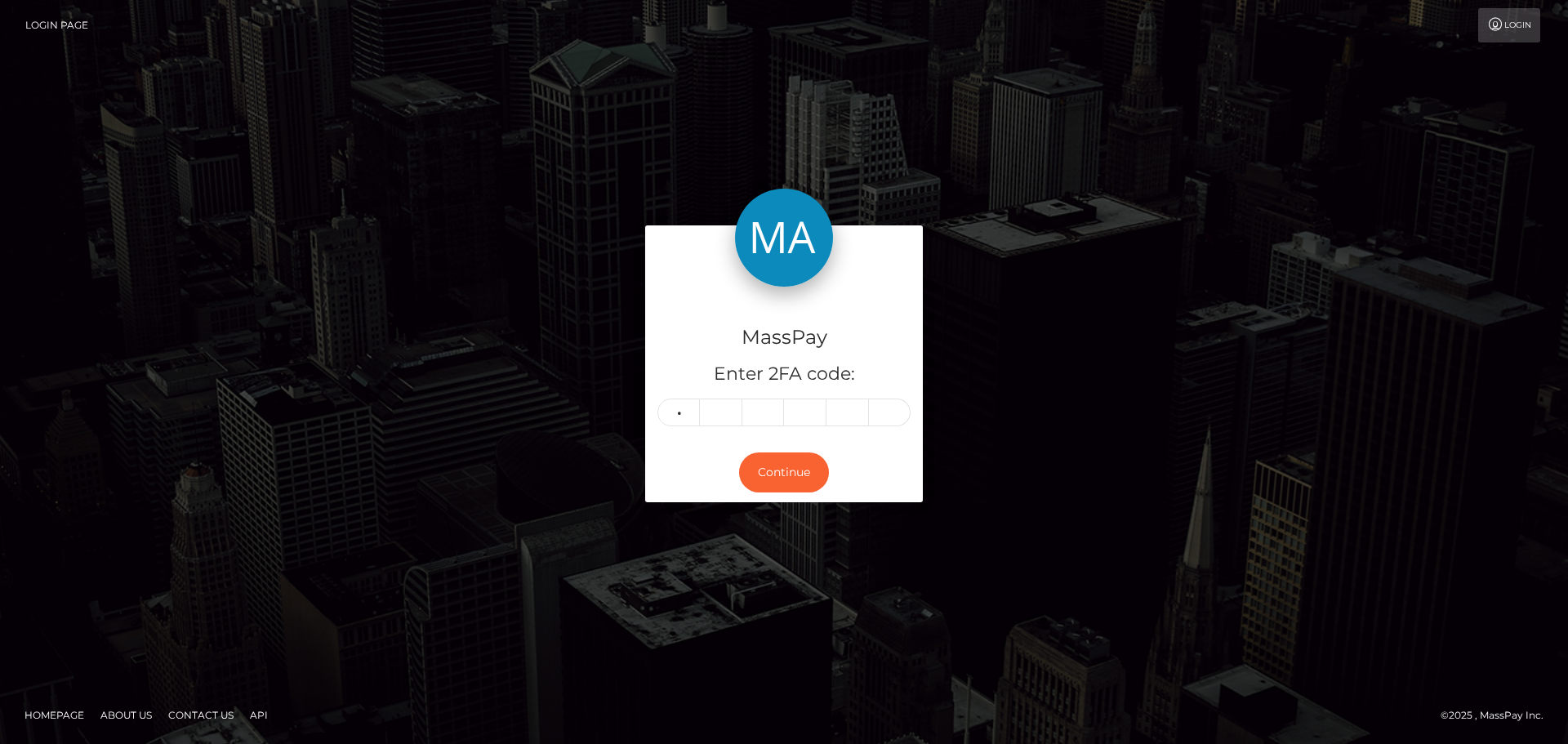
type input "9"
type input "5"
type input "0"
type input "8"
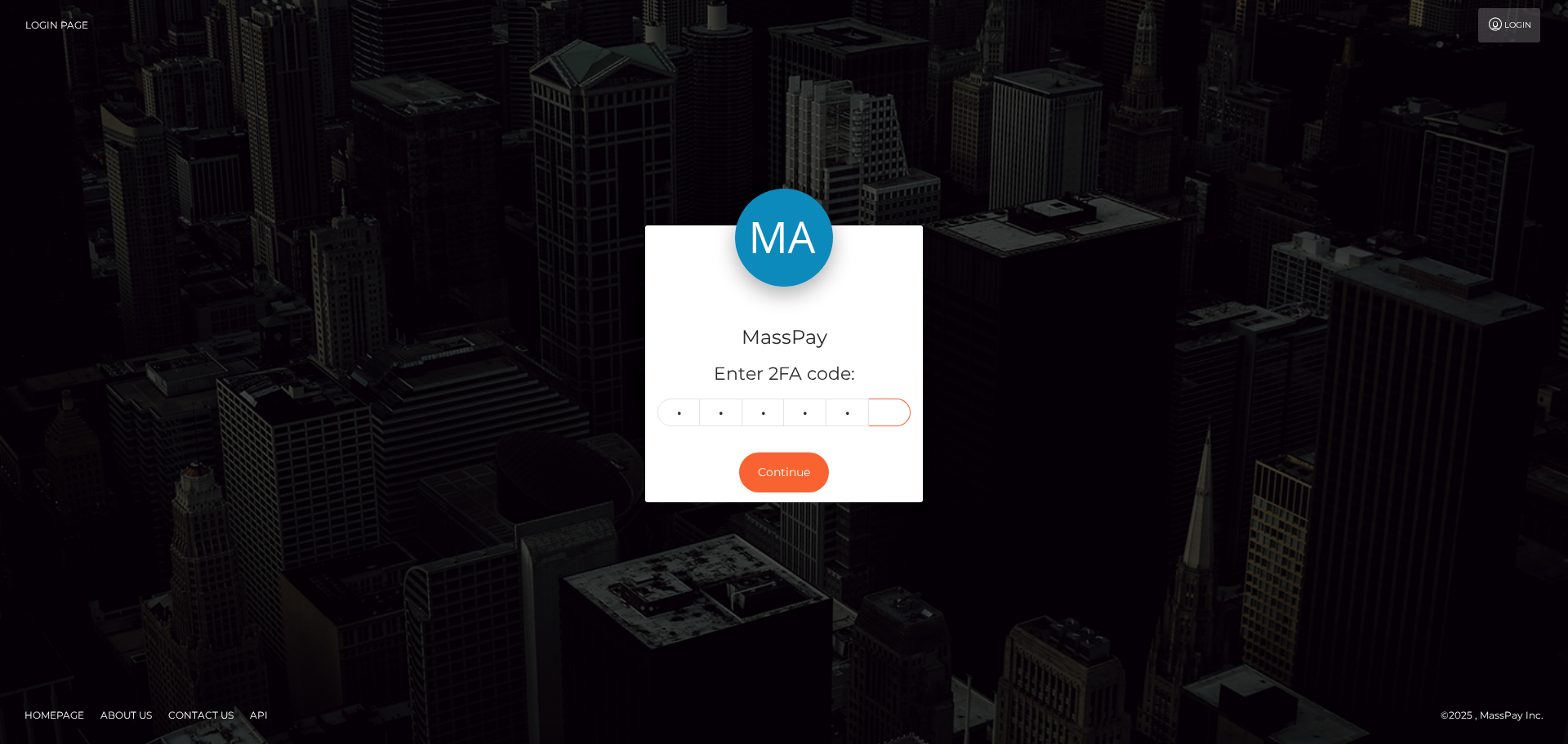
type input "8"
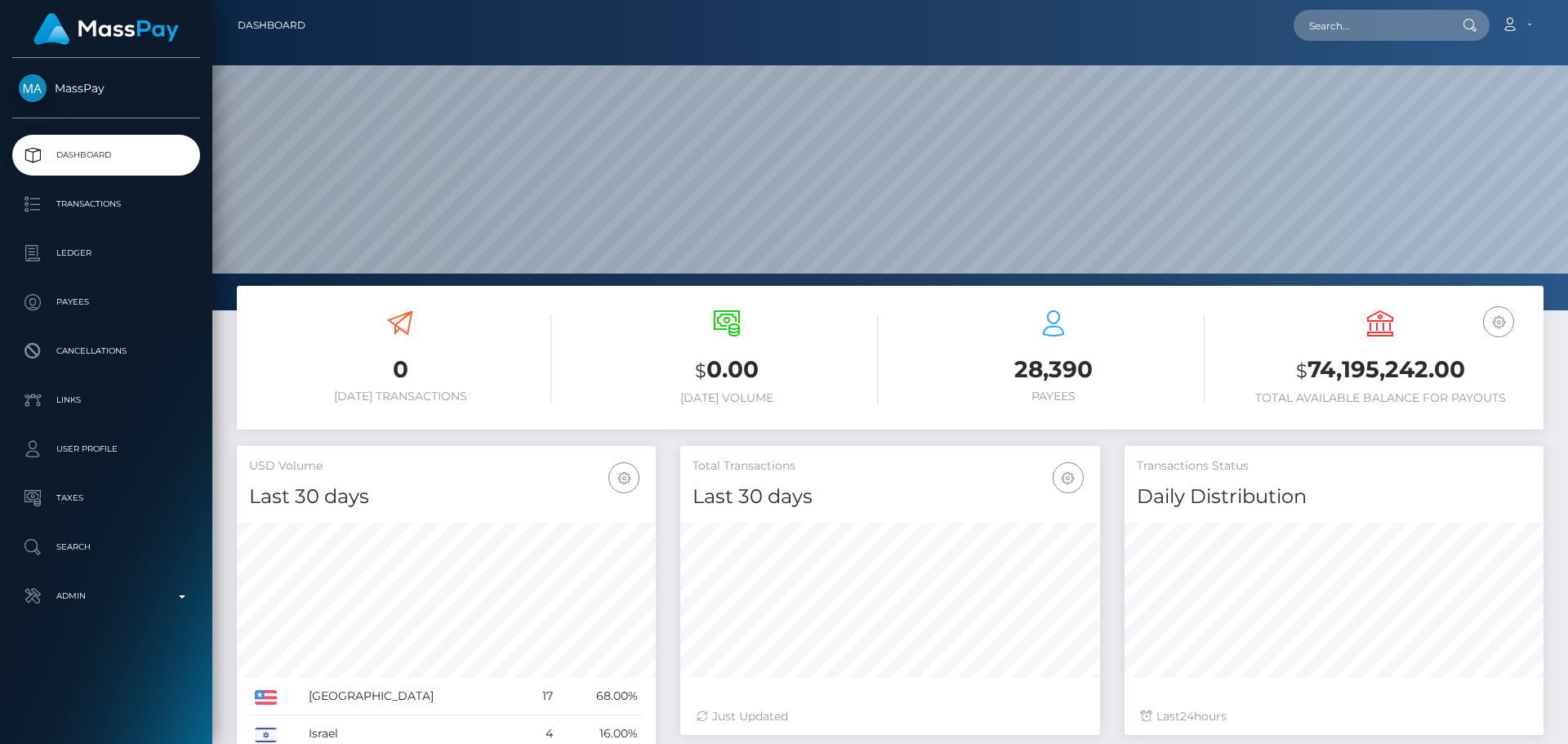
scroll to position [290, 419]
click at [1351, 24] on input "text" at bounding box center [1369, 25] width 153 height 31
paste input "[EMAIL_ADDRESS][DOMAIN_NAME]"
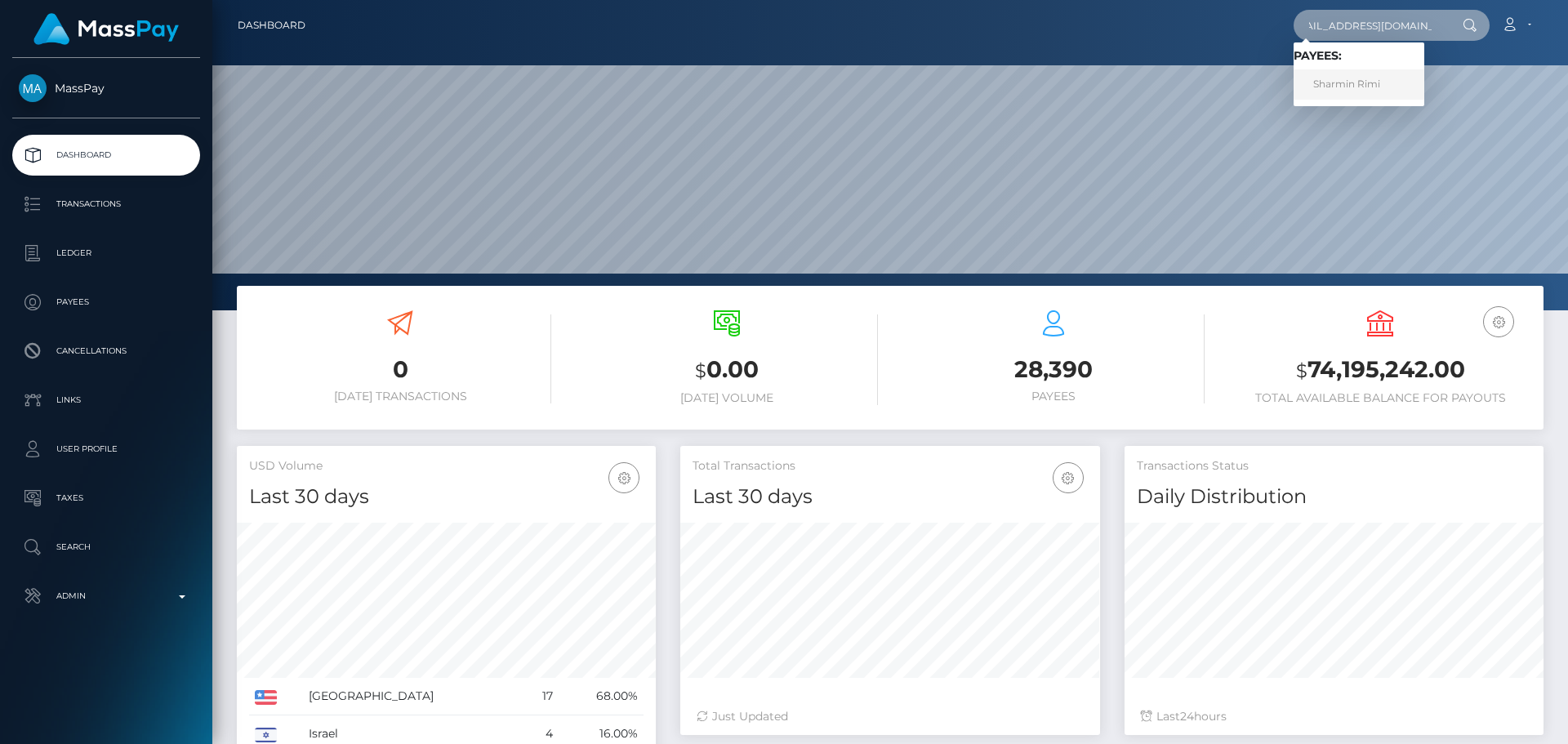
type input "[EMAIL_ADDRESS][DOMAIN_NAME]"
click at [1354, 82] on link "Sharmin Rimi" at bounding box center [1358, 84] width 130 height 30
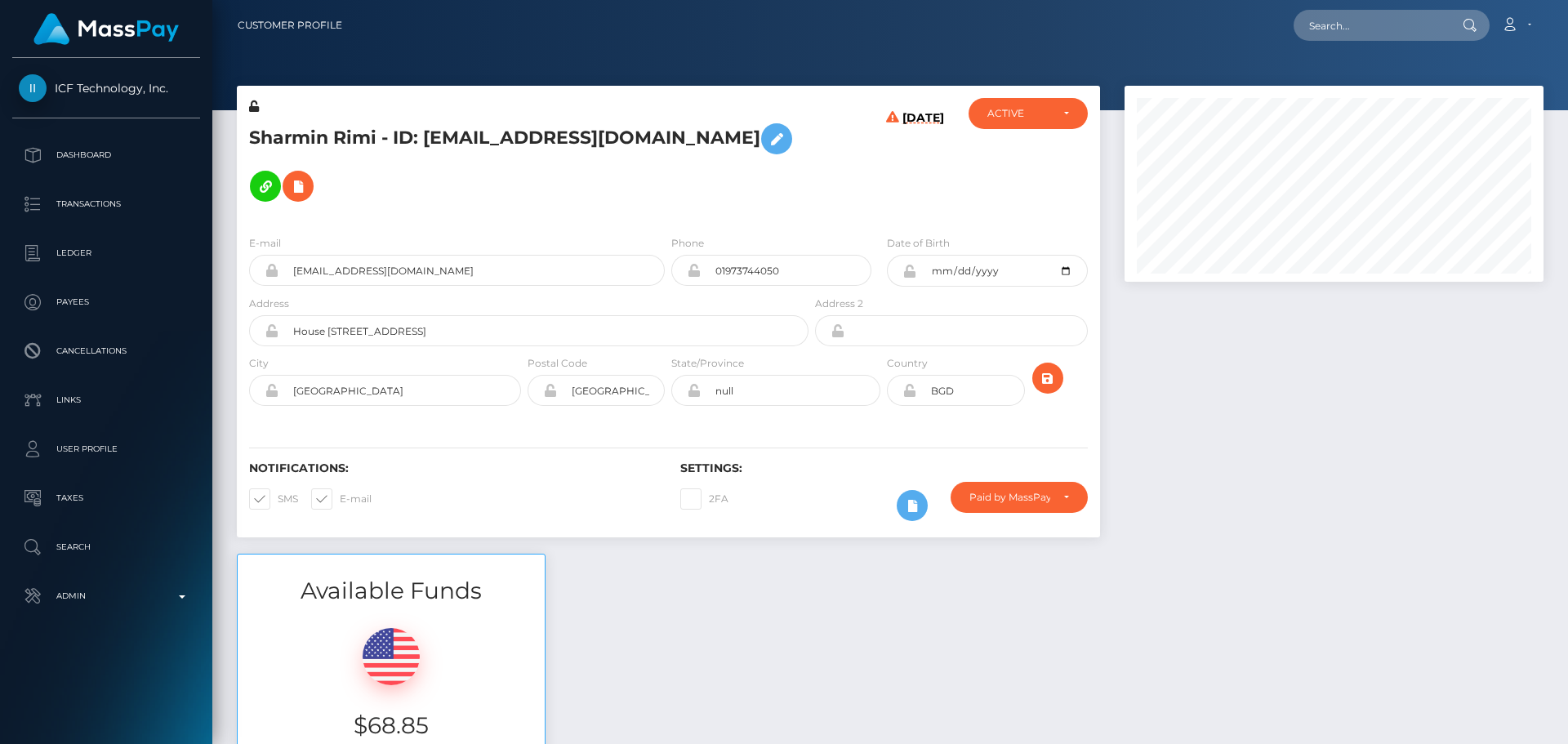
scroll to position [196, 419]
click at [652, 189] on h5 "Sharmin Rimi - ID: [EMAIL_ADDRESS][DOMAIN_NAME]" at bounding box center [524, 162] width 551 height 95
click at [629, 190] on h5 "Sharmin Rimi - ID: [EMAIL_ADDRESS][DOMAIN_NAME]" at bounding box center [524, 162] width 551 height 95
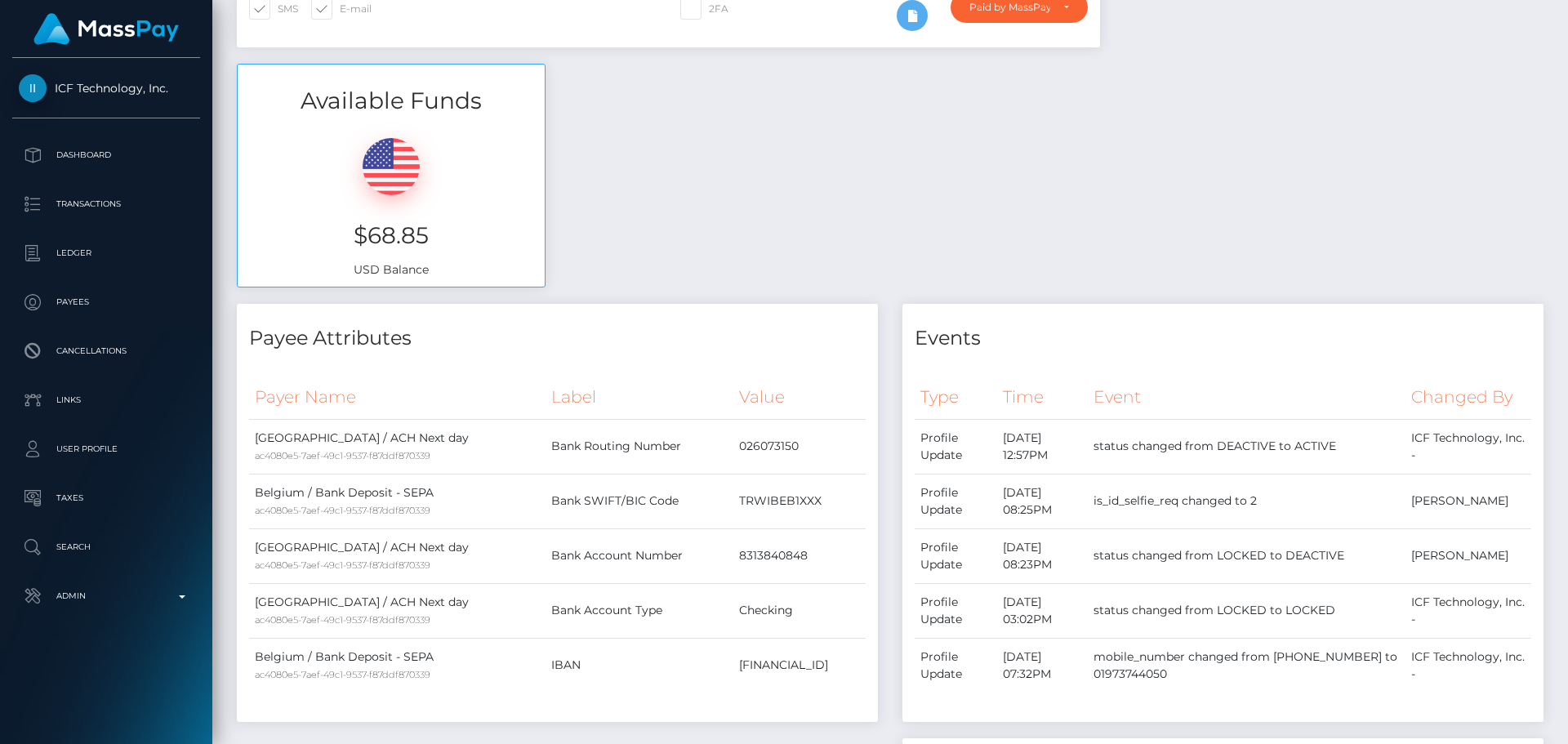
scroll to position [0, 0]
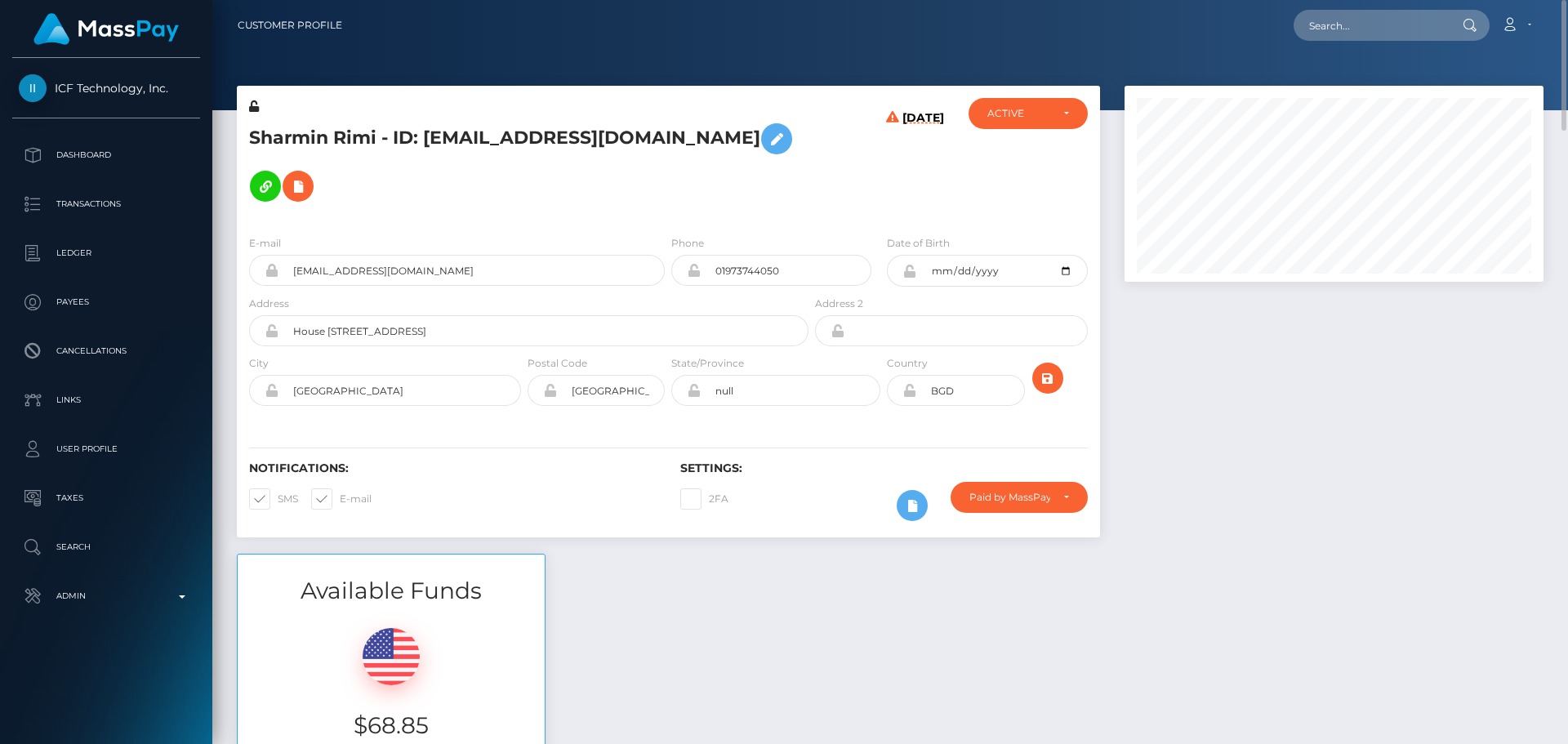
click at [286, 144] on h5 "Sharmin Rimi - ID: [EMAIL_ADDRESS][DOMAIN_NAME]" at bounding box center [524, 162] width 551 height 95
copy h5 "Sharmin"
click at [346, 139] on h5 "Sharmin Rimi - ID: [EMAIL_ADDRESS][DOMAIN_NAME]" at bounding box center [524, 162] width 551 height 95
click at [346, 139] on h5 "Sharmin Rimi - ID: medhaonline123@gmail.com" at bounding box center [524, 162] width 551 height 95
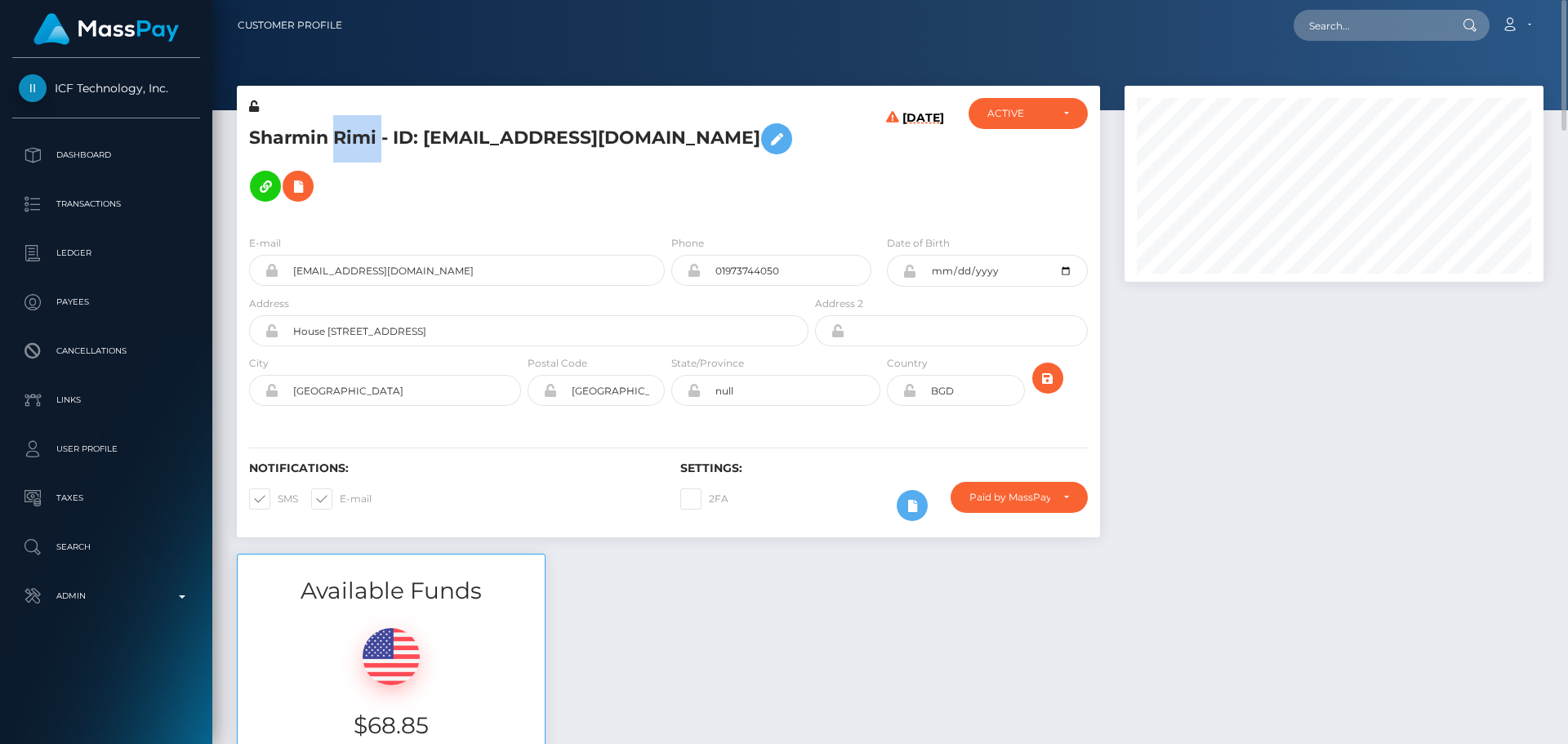
copy h5 "Rimi"
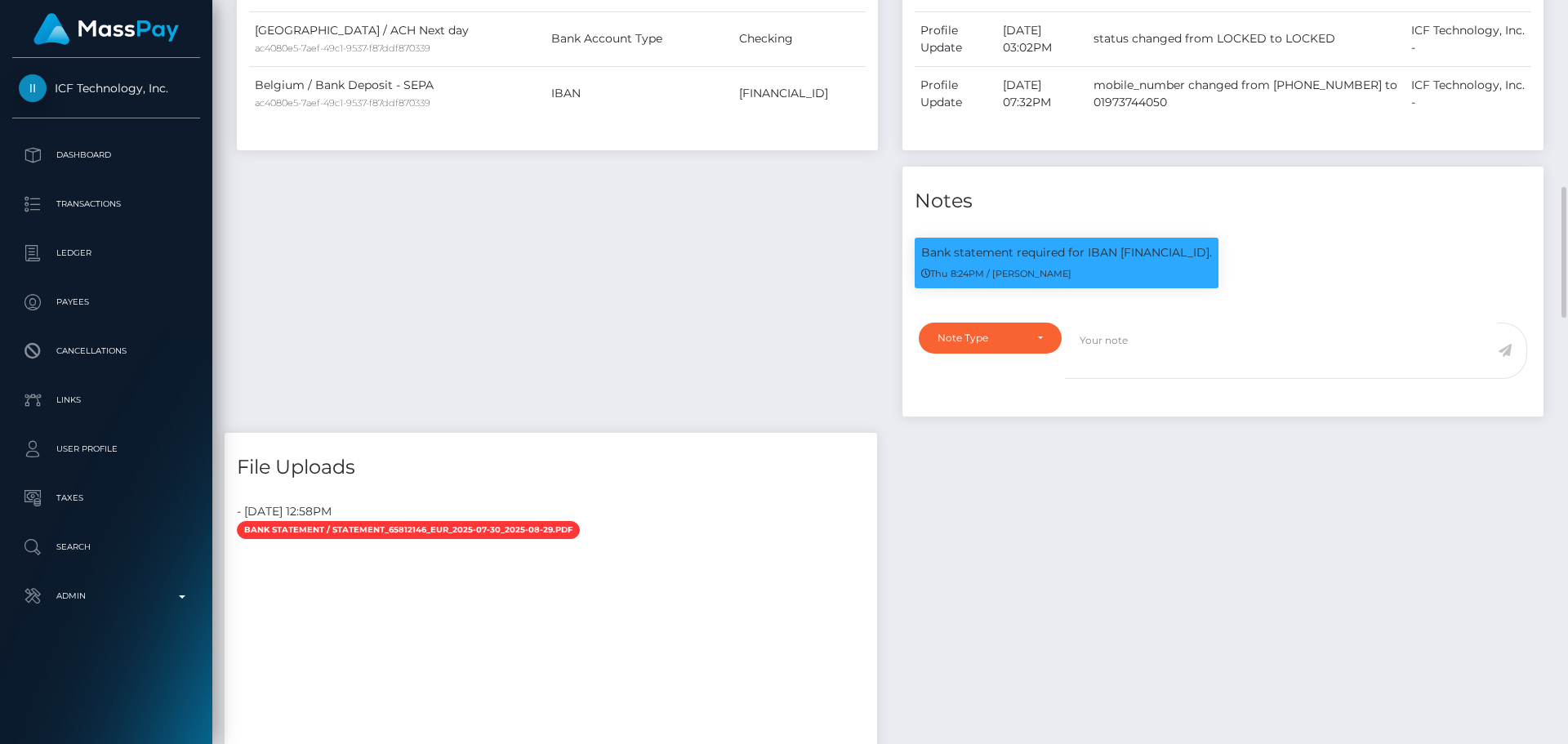
scroll to position [196, 419]
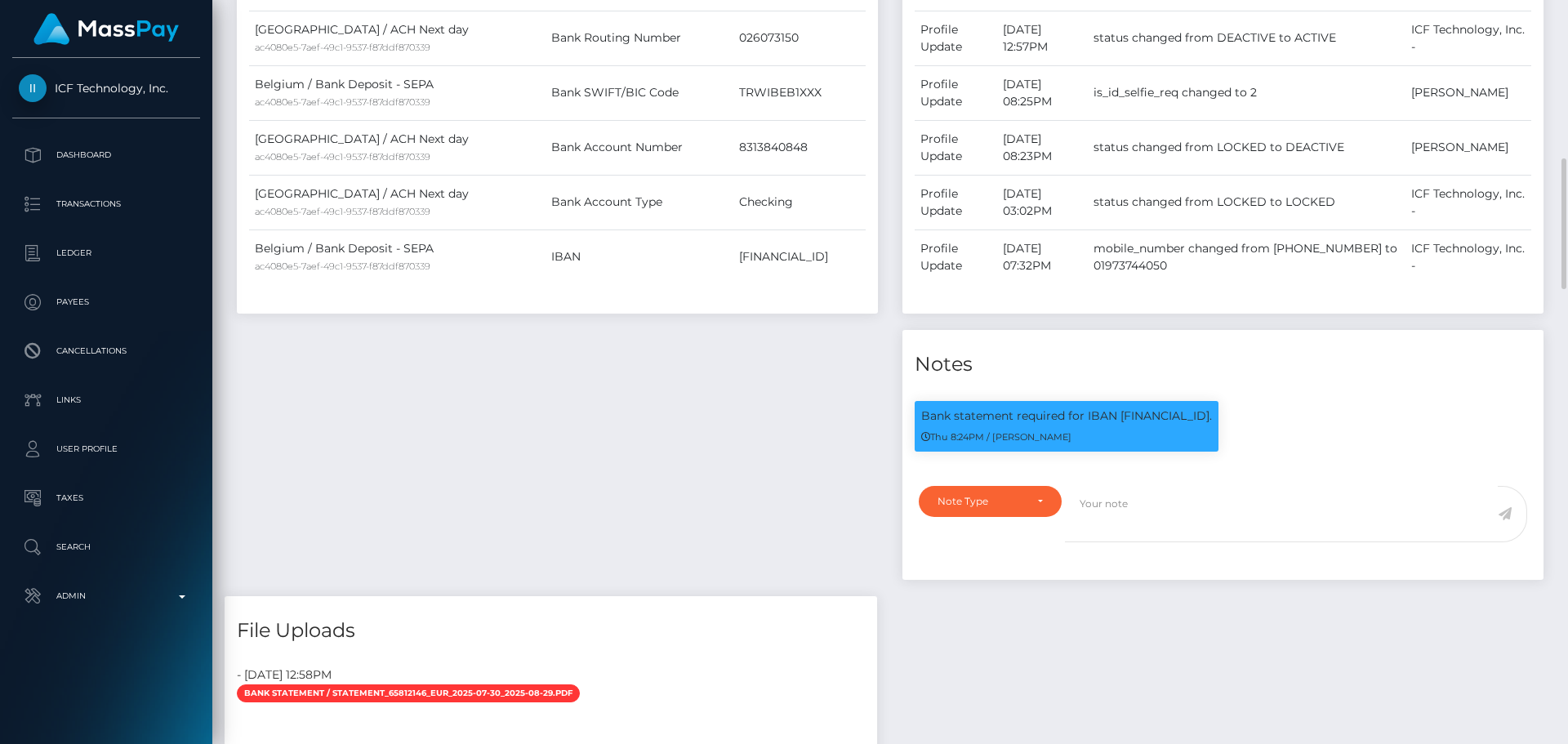
click at [836, 435] on div "Payee Attributes Payer Name Label Value United States / ACH Next day ac4080e5-7…" at bounding box center [557, 246] width 665 height 701
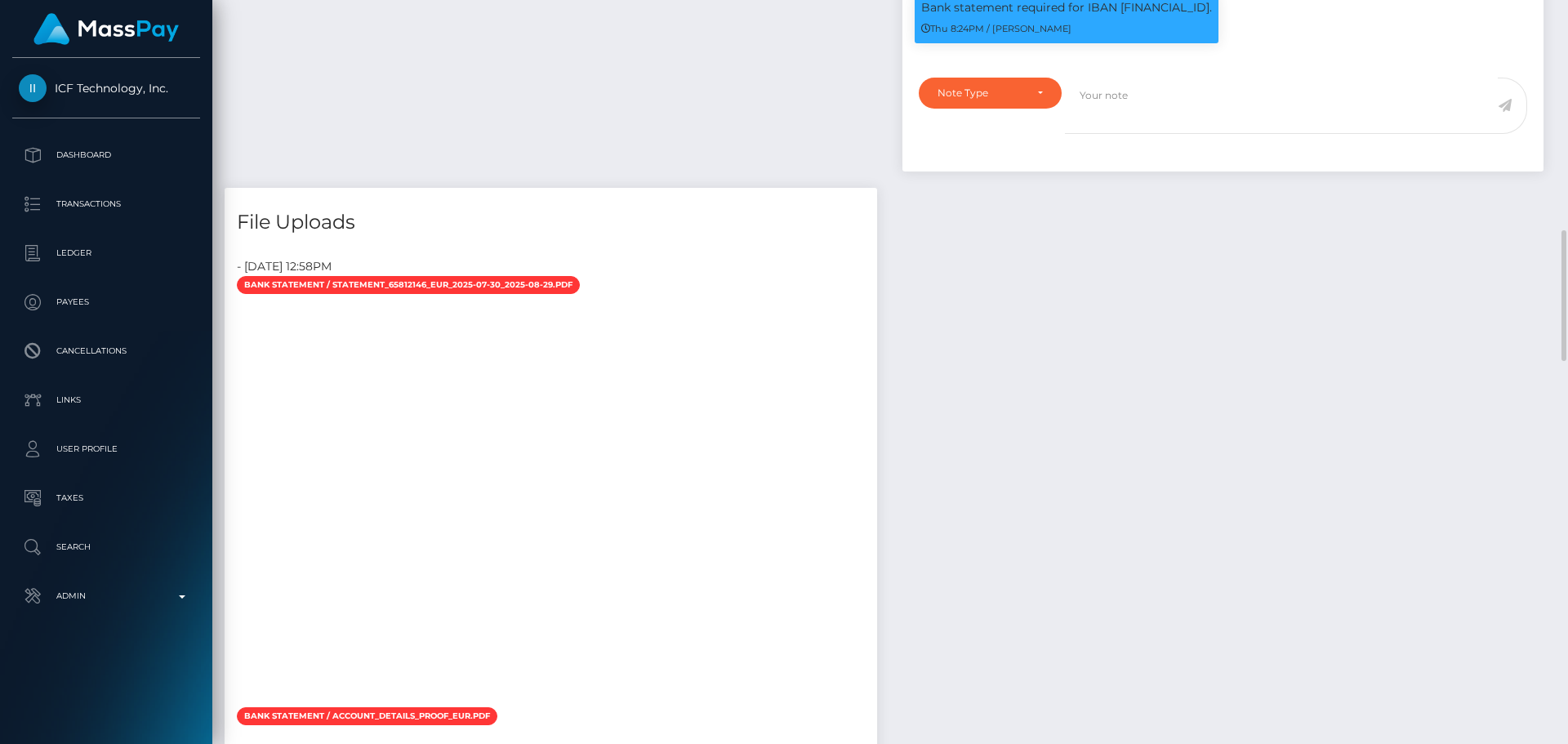
click at [811, 308] on div at bounding box center [551, 502] width 653 height 408
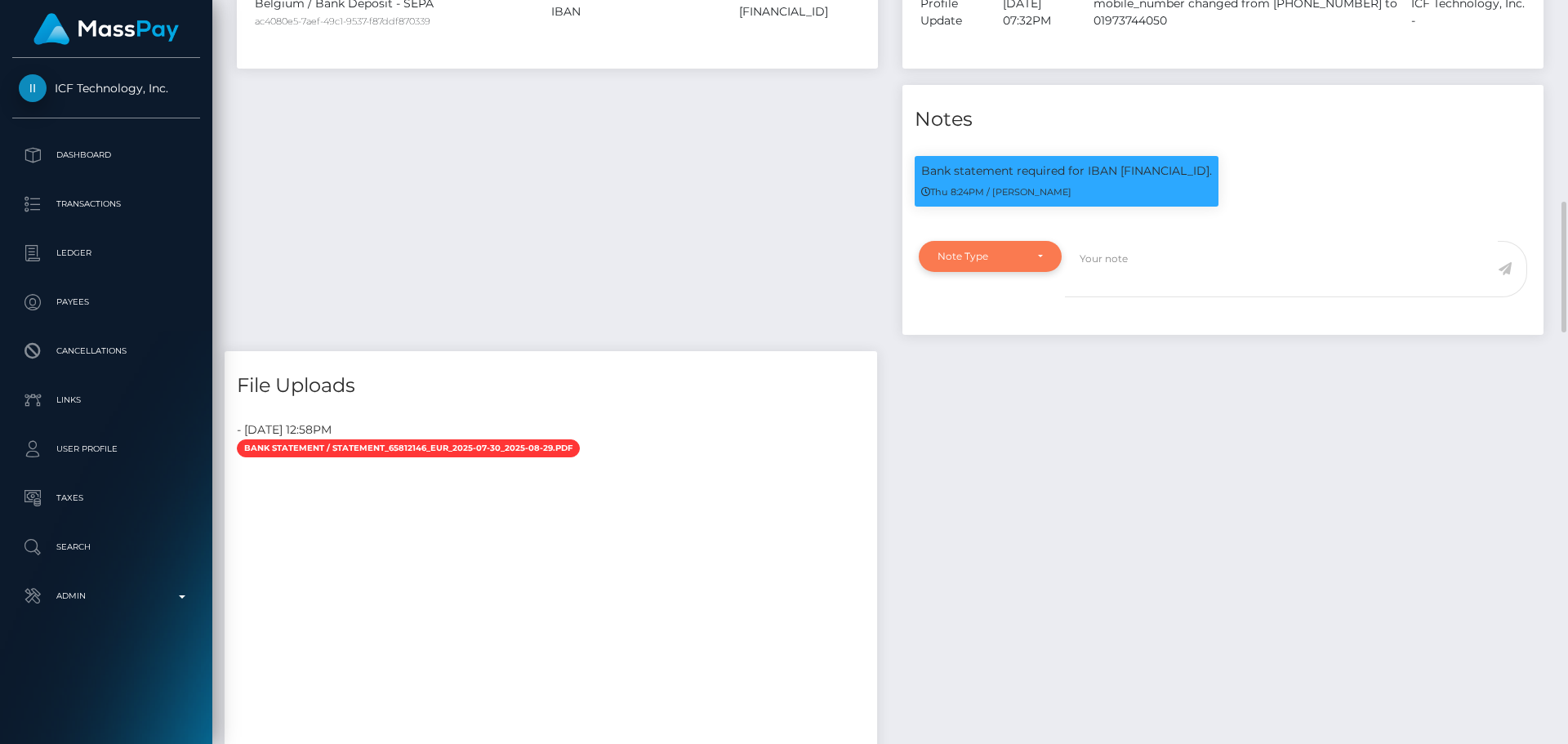
click at [1023, 257] on div "Note Type" at bounding box center [981, 256] width 87 height 13
click at [991, 376] on link "Clear Compliance" at bounding box center [990, 369] width 143 height 30
select select "CLEAR_COMPLIANCE"
click at [1202, 284] on textarea at bounding box center [1282, 270] width 433 height 57
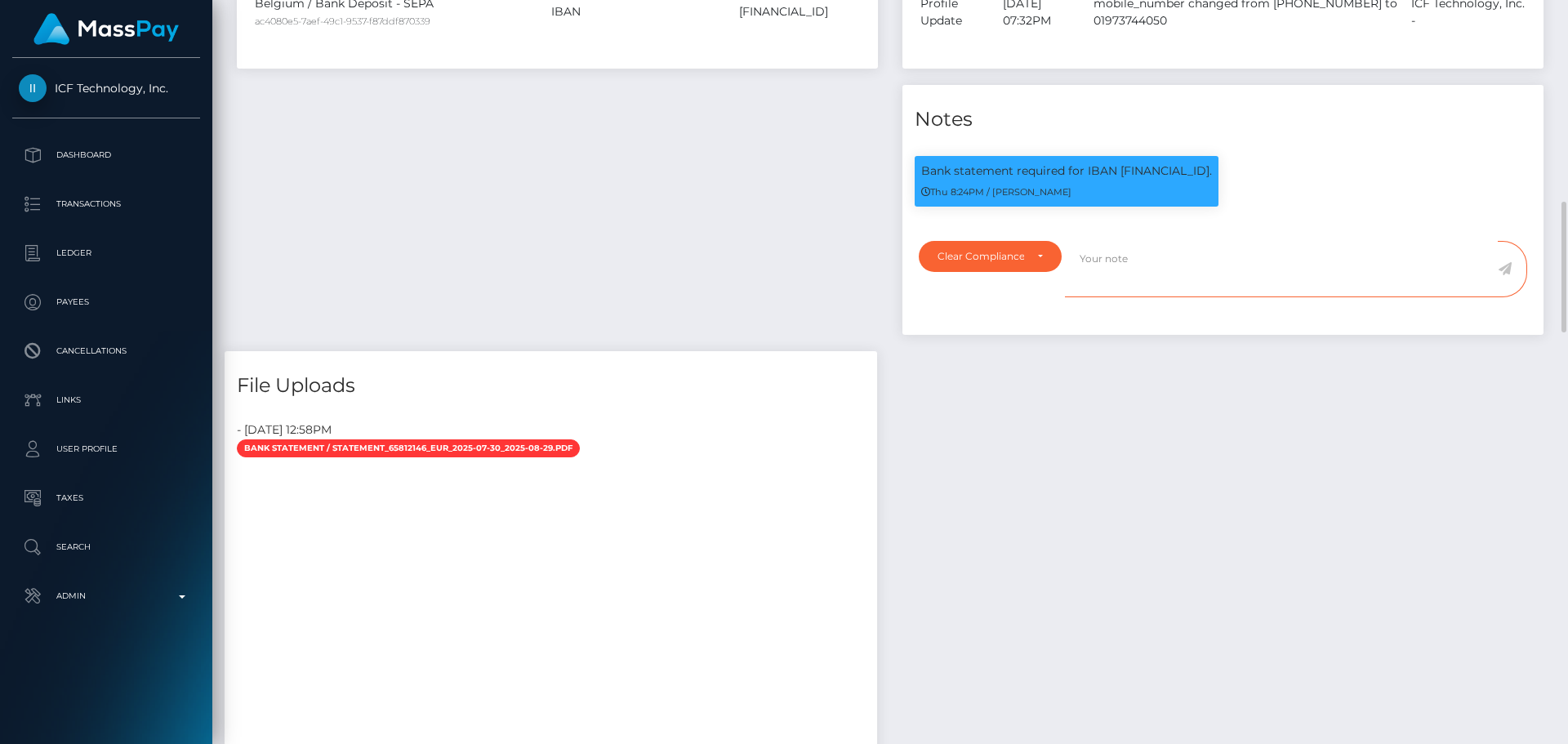
paste textarea "Bank statement provided for showing that the bank account belongs to Heather Ni…"
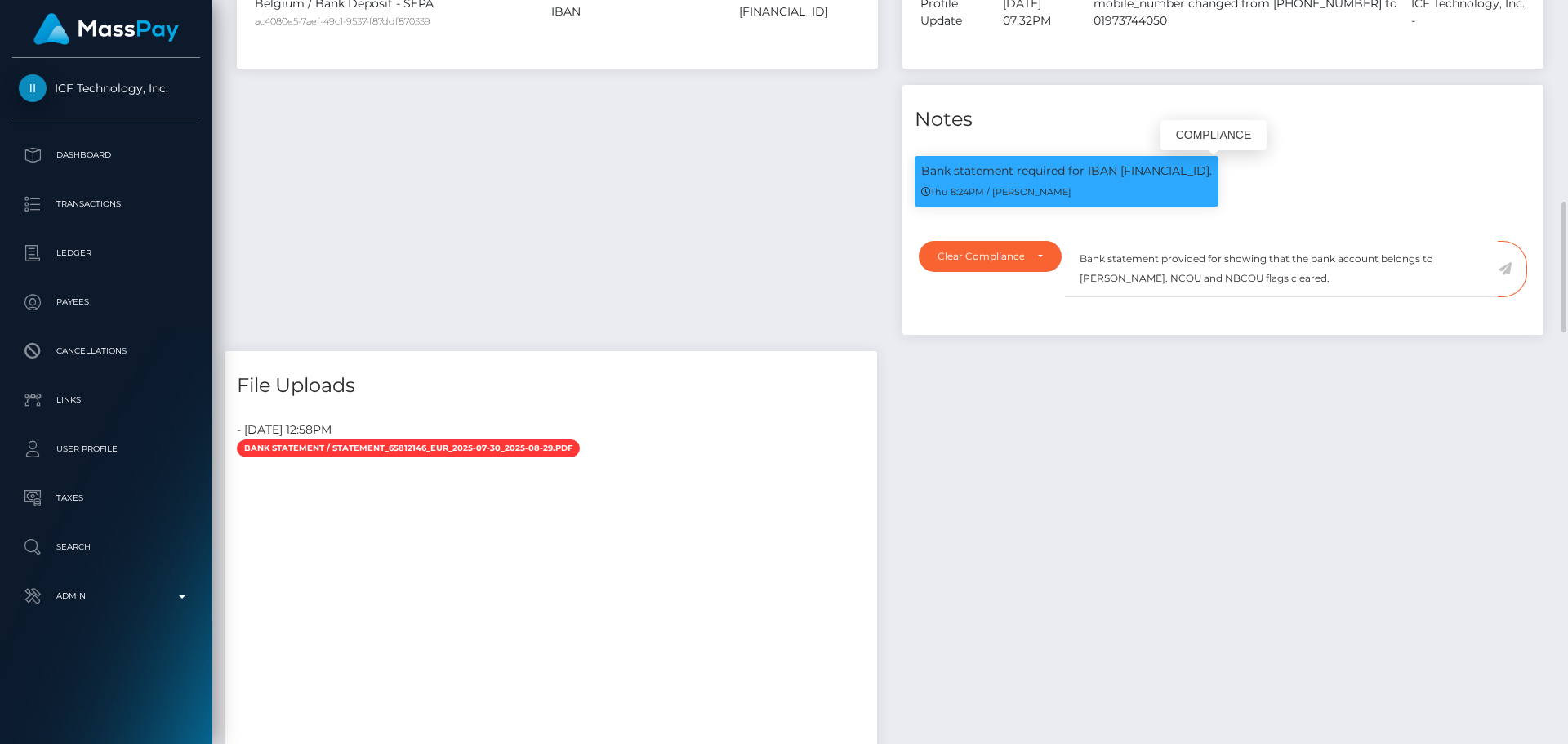
click at [1153, 169] on p "Bank statement required for IBAN BE23967805626691." at bounding box center [1067, 170] width 291 height 17
copy p "BE23967805626691"
click at [1219, 258] on textarea "Bank statement provided for showing that the bank account belongs to Heather Ni…" at bounding box center [1282, 270] width 433 height 57
paste textarea "BE23967805626691"
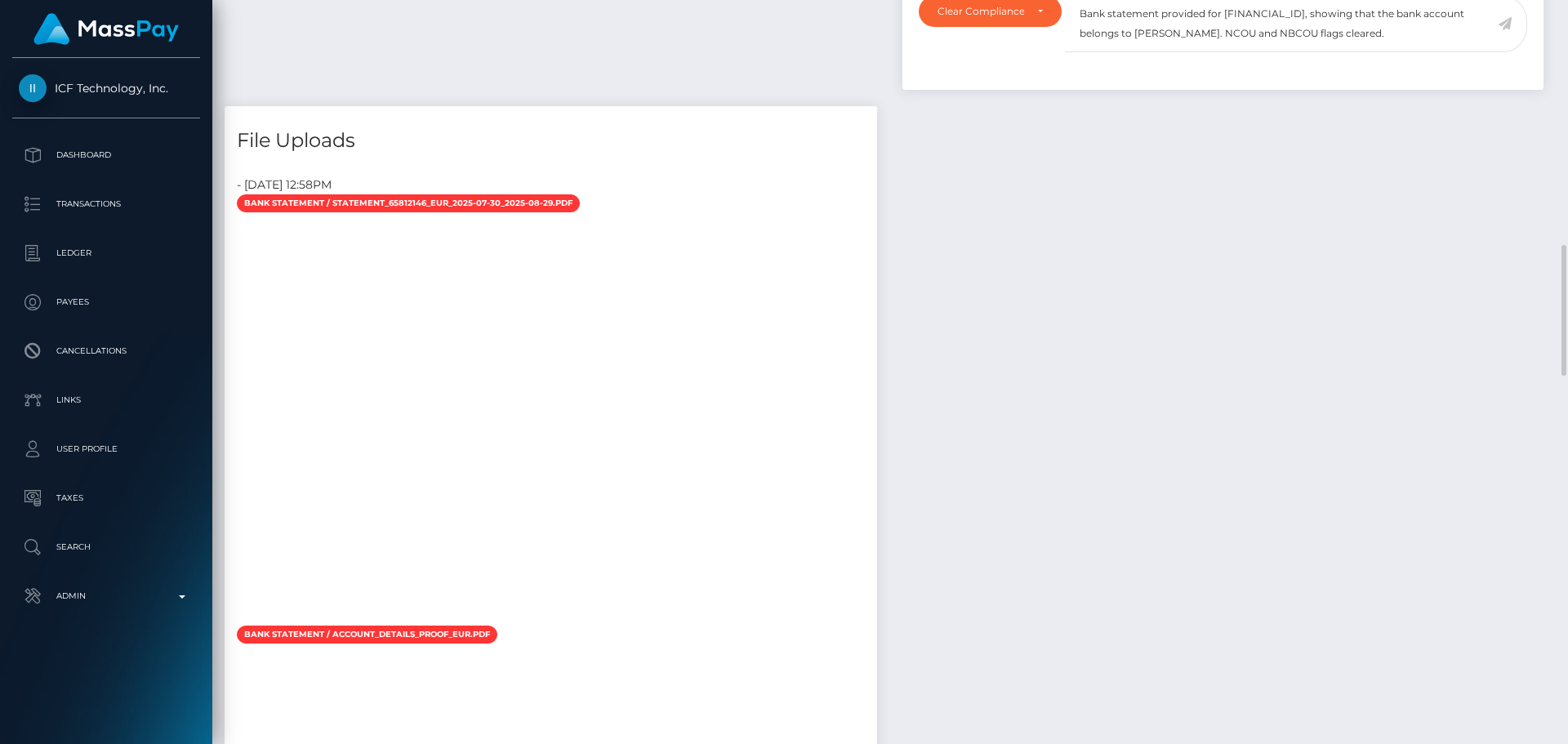
scroll to position [1225, 0]
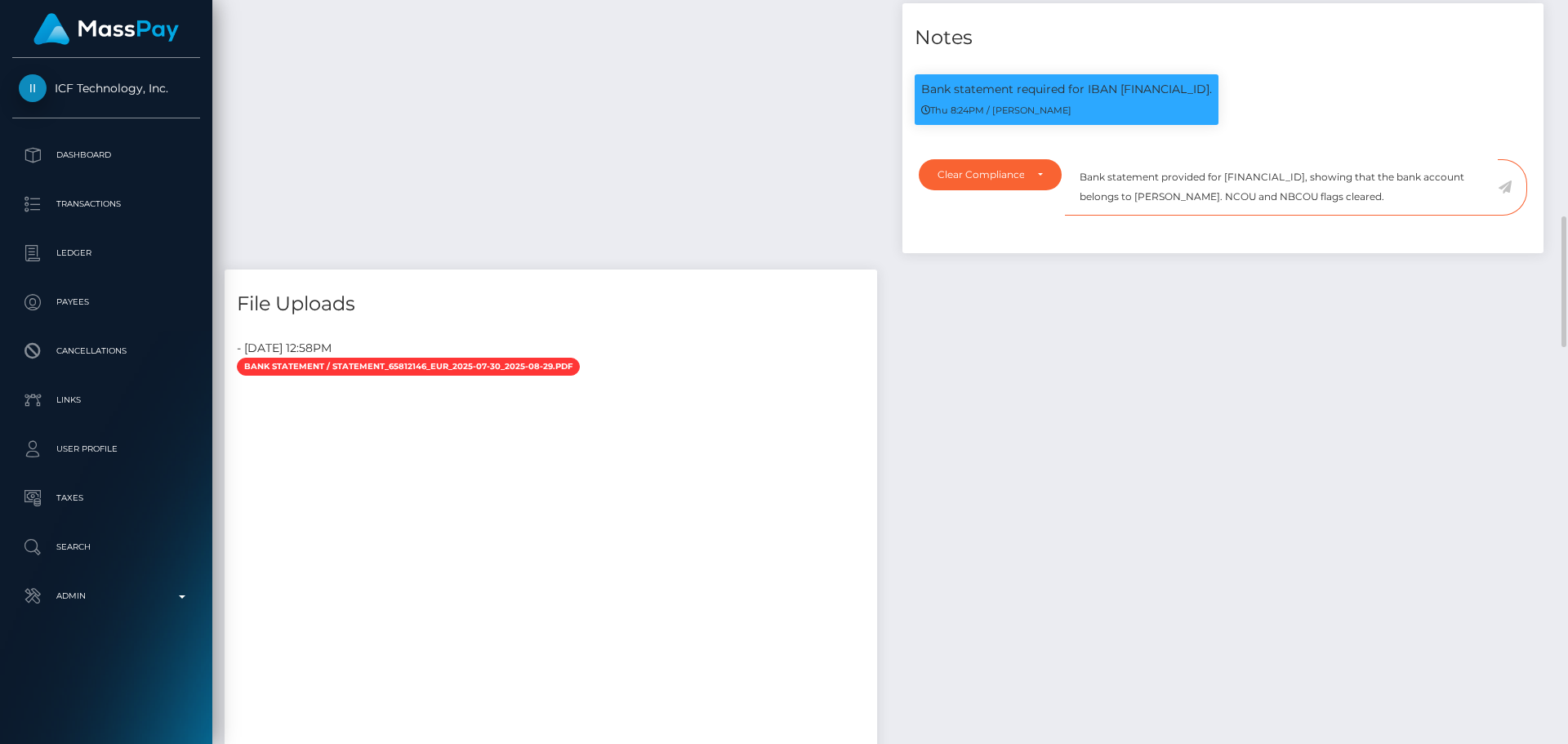
click at [1241, 179] on textarea "Bank statement provided for BE23967805626691, showing that the bank account bel…" at bounding box center [1282, 188] width 433 height 57
click at [1154, 197] on textarea "Bank statement provided for BE23967805626691, showing that the bank account bel…" at bounding box center [1282, 188] width 433 height 57
drag, startPoint x: 1154, startPoint y: 197, endPoint x: 1213, endPoint y: 198, distance: 59.0
click at [1213, 198] on textarea "Bank statement provided for BE23967805626691, showing that the bank account bel…" at bounding box center [1282, 188] width 433 height 57
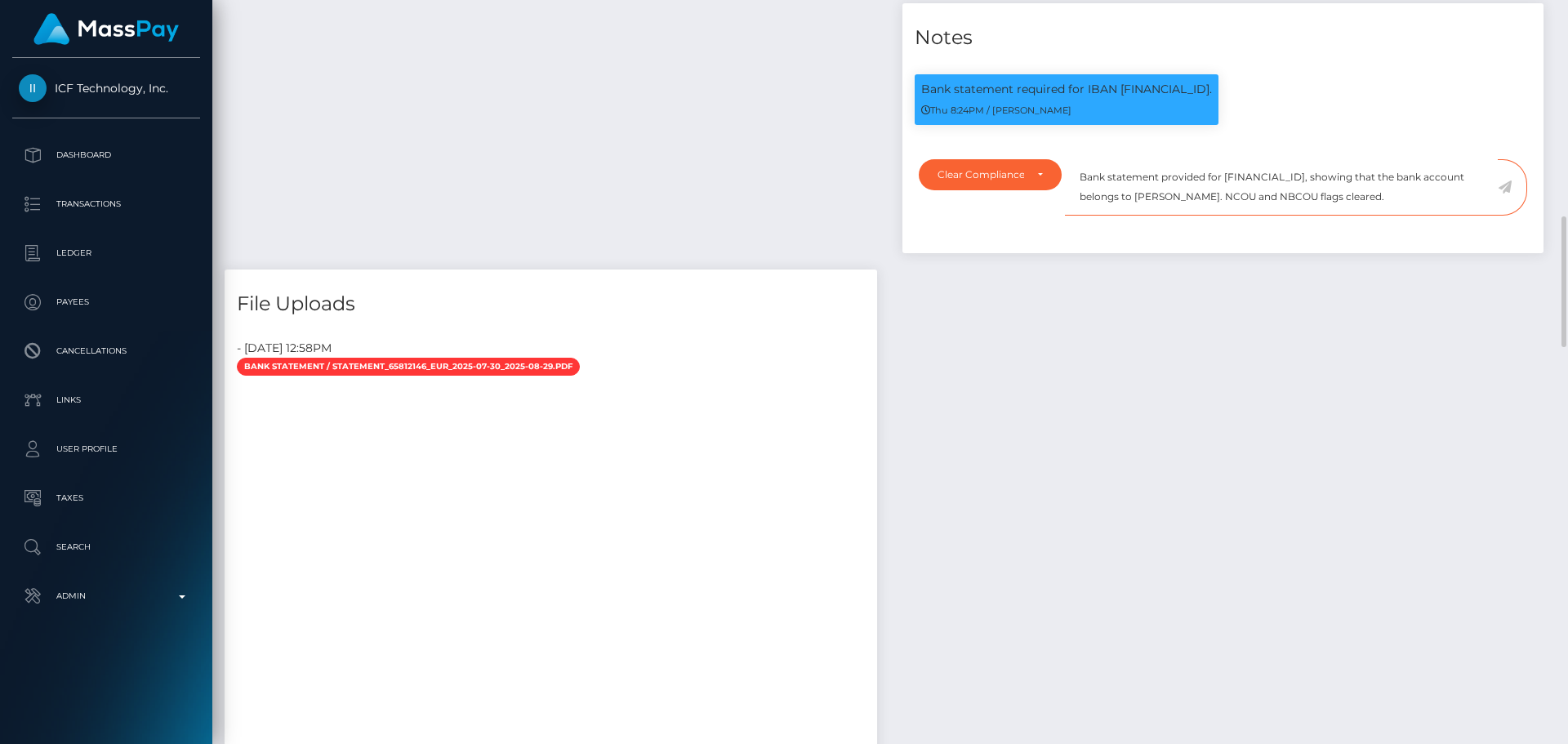
paste textarea "Sharmin Rimi"
drag, startPoint x: 1389, startPoint y: 201, endPoint x: 1079, endPoint y: 176, distance: 311.0
click at [1079, 176] on textarea "Bank statement provided for BE23967805626691, showing that the bank account bel…" at bounding box center [1282, 188] width 433 height 57
type textarea "Bank statement provided for BE23967805626691, showing that the bank account bel…"
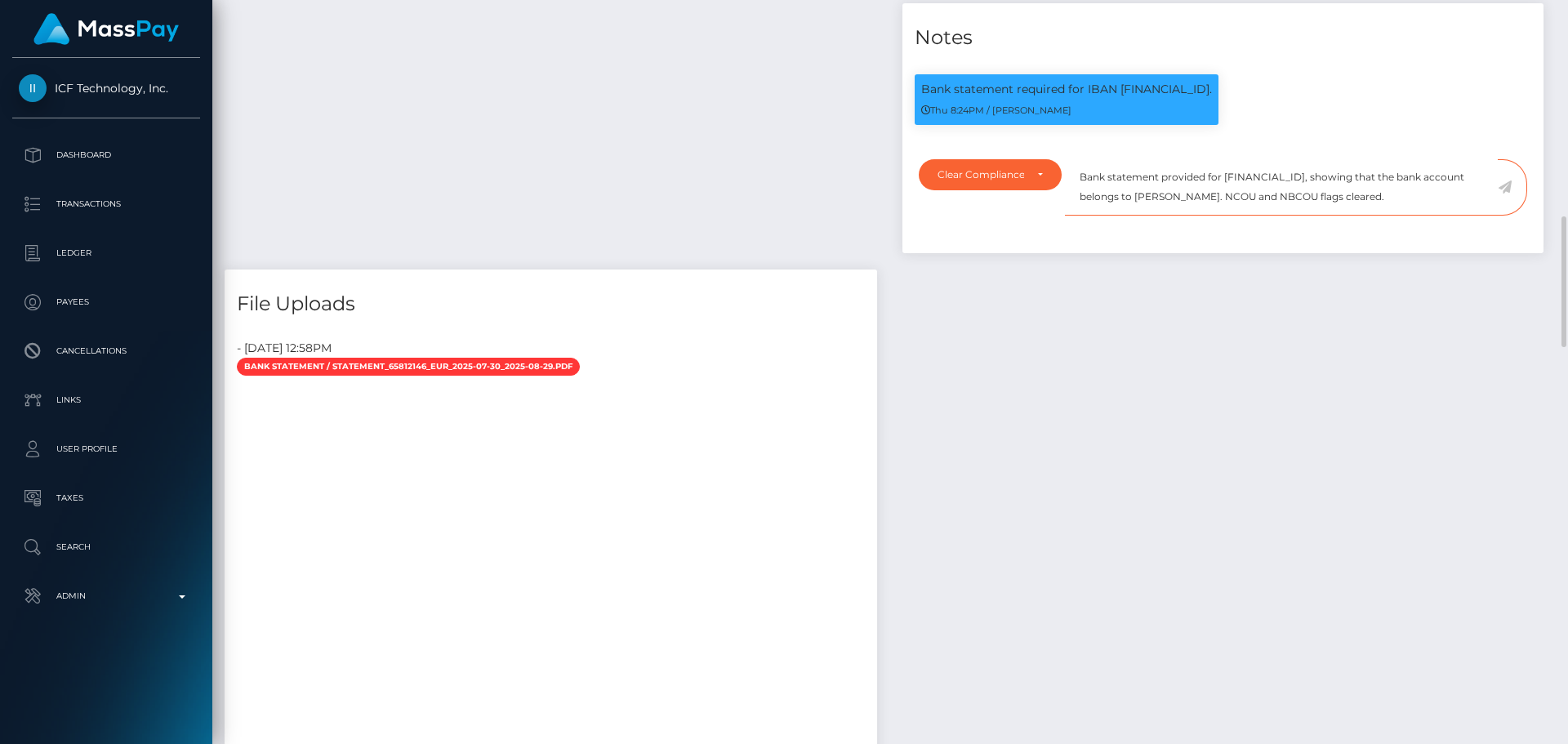
click at [1396, 210] on textarea "Bank statement provided for BE23967805626691, showing that the bank account bel…" at bounding box center [1282, 188] width 433 height 57
click at [1501, 189] on icon at bounding box center [1505, 186] width 14 height 13
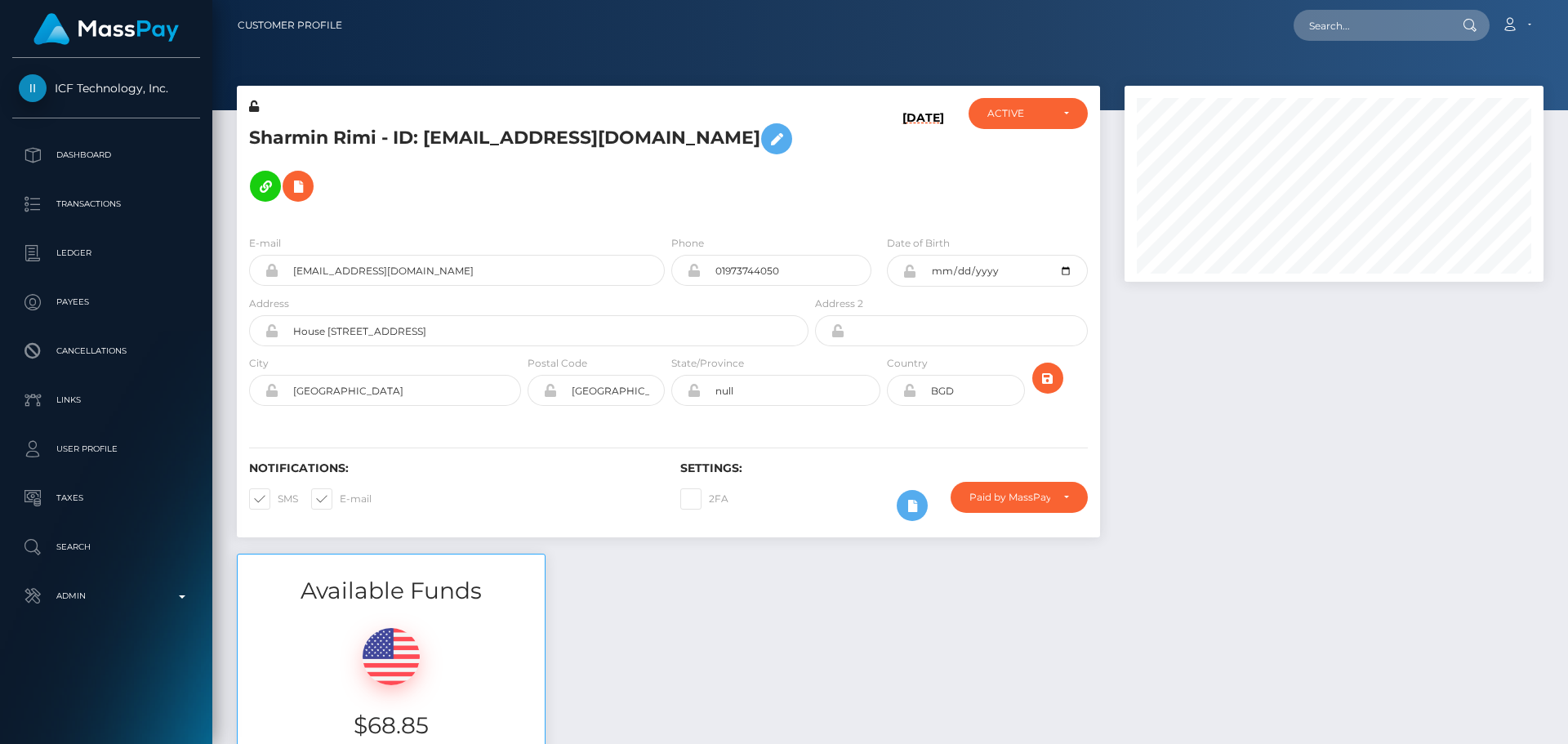
scroll to position [196, 419]
click at [675, 202] on h5 "Sharmin Rimi - ID: [EMAIL_ADDRESS][DOMAIN_NAME]" at bounding box center [524, 162] width 551 height 95
click at [1050, 376] on icon "submit" at bounding box center [1047, 378] width 20 height 20
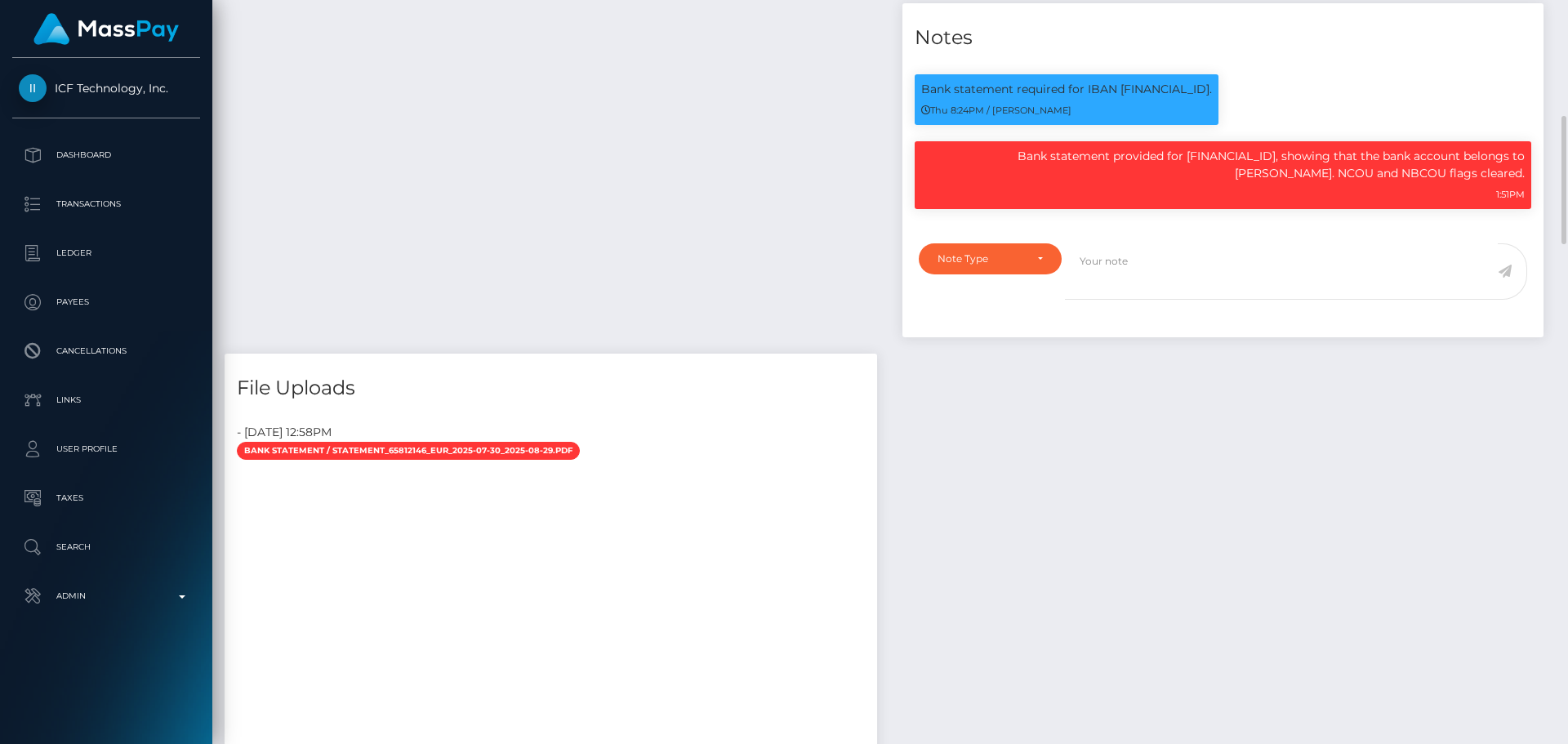
scroll to position [817, 0]
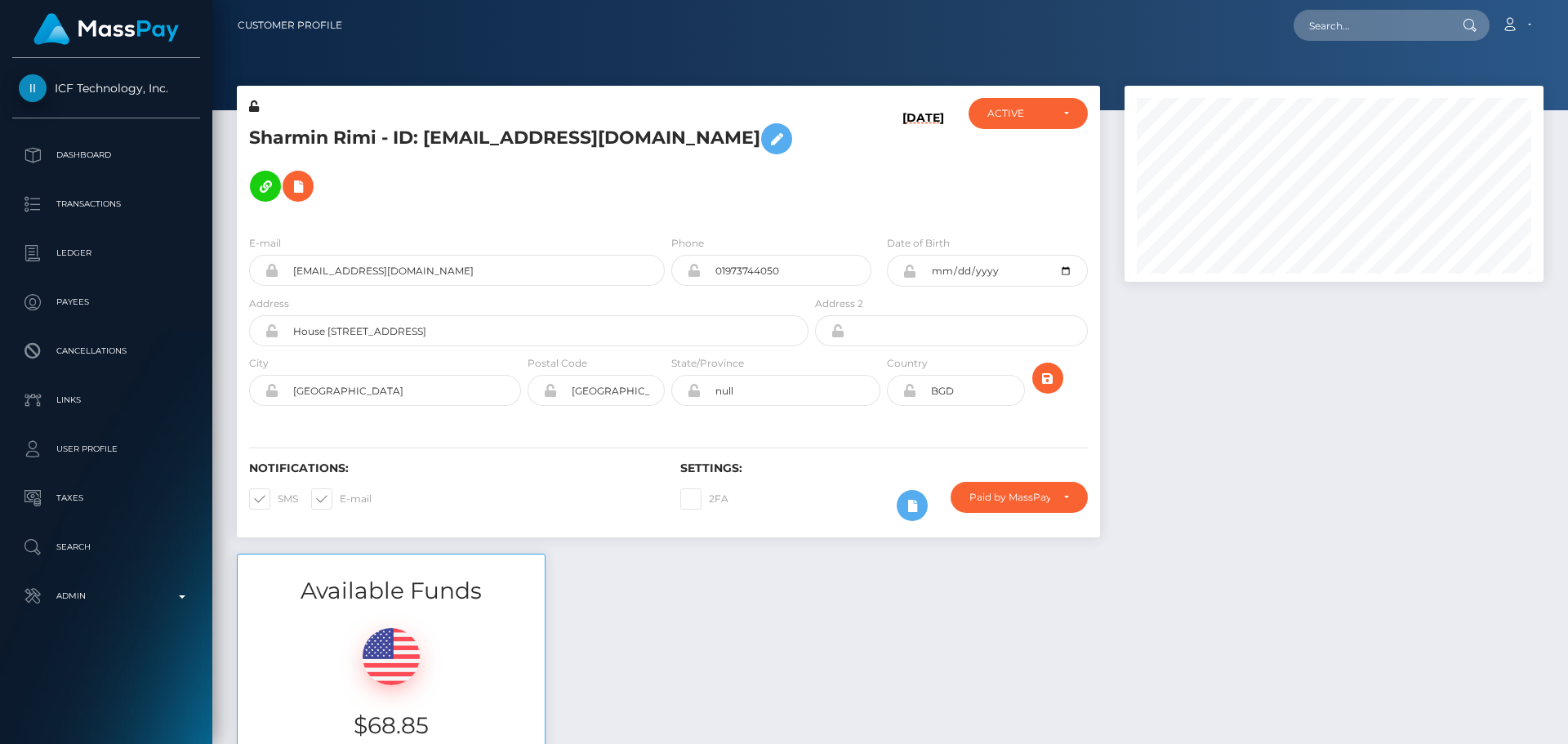
scroll to position [196, 419]
click at [744, 199] on h5 "Sharmin Rimi - ID: [EMAIL_ADDRESS][DOMAIN_NAME]" at bounding box center [524, 162] width 551 height 95
click at [472, 131] on h5 "Sharmin Rimi - ID: [EMAIL_ADDRESS][DOMAIN_NAME]" at bounding box center [524, 162] width 551 height 95
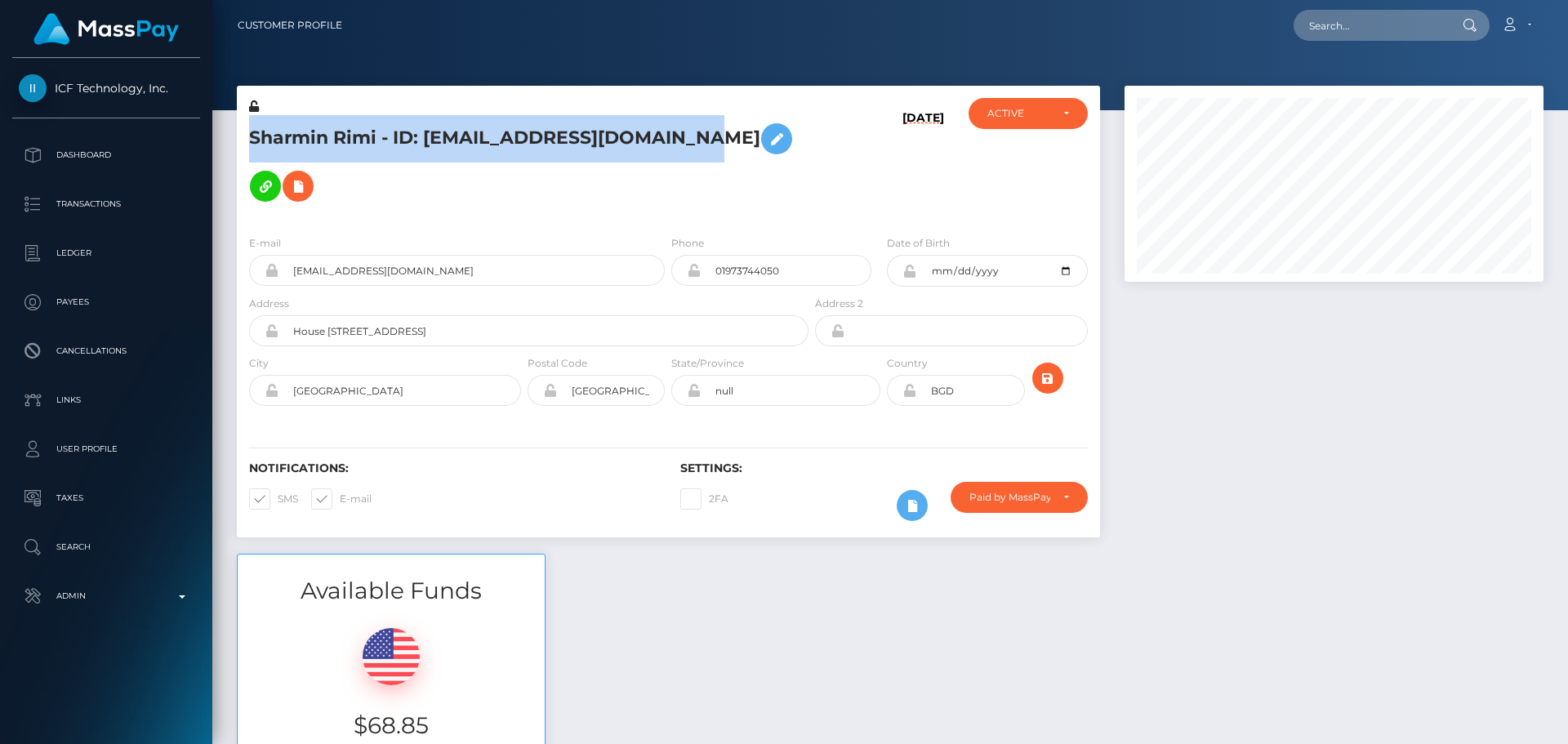
click at [472, 131] on h5 "Sharmin Rimi - ID: [EMAIL_ADDRESS][DOMAIN_NAME]" at bounding box center [524, 162] width 551 height 95
copy h5 "Sharmin Rimi - ID: [EMAIL_ADDRESS][DOMAIN_NAME]"
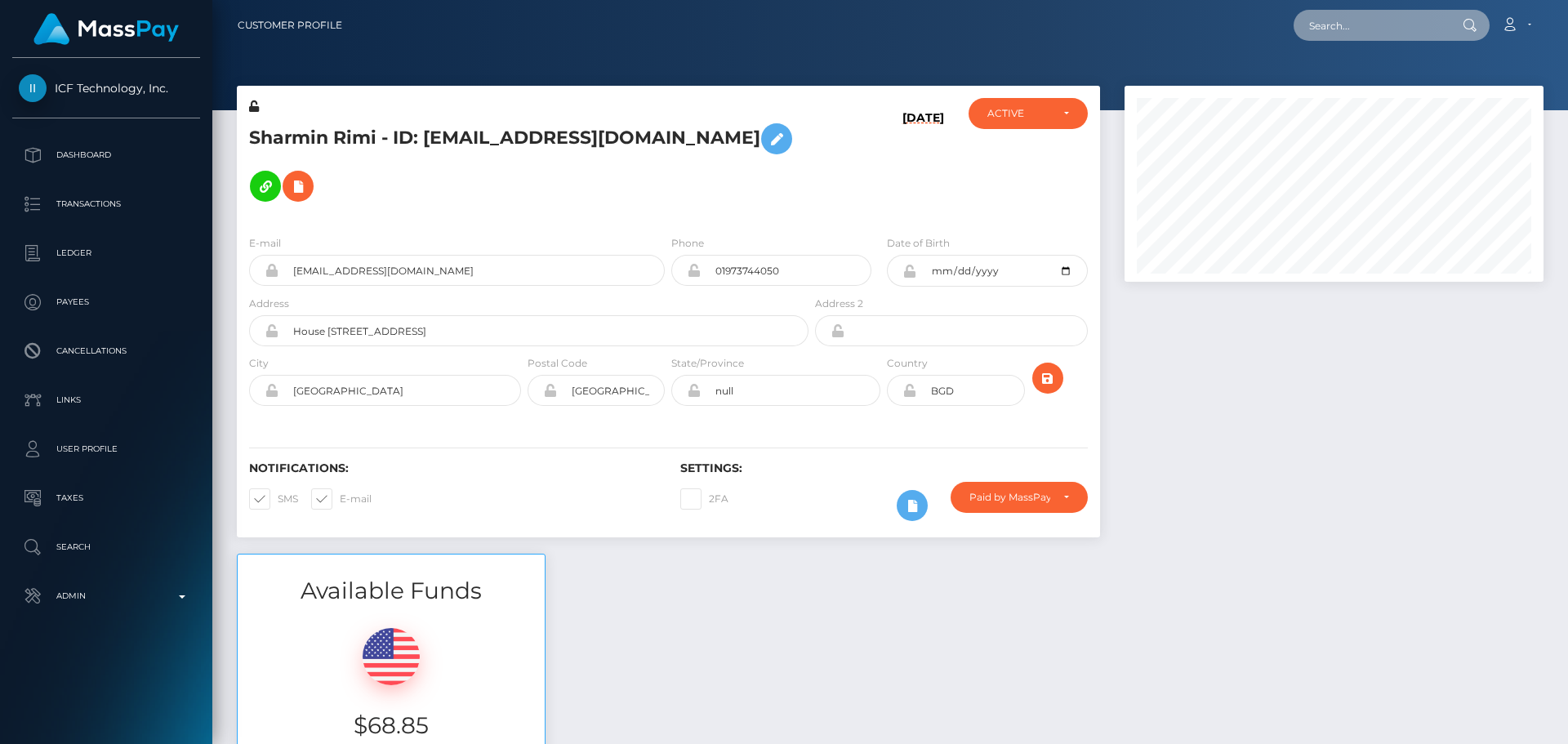
click at [1384, 27] on input "text" at bounding box center [1369, 25] width 153 height 31
paste input "poact_paxKP9KaI67C"
type input "poact_paxKP9KaI67C"
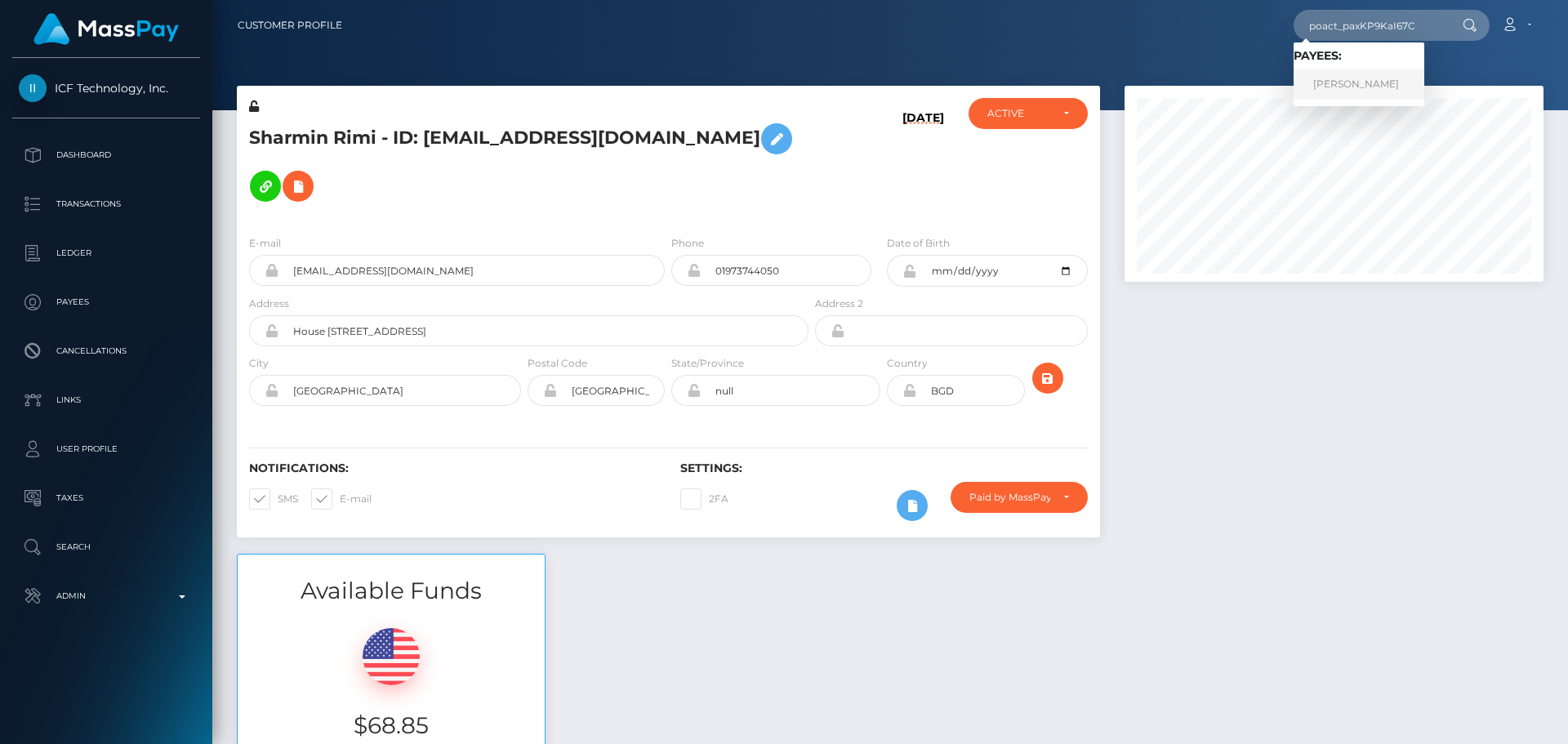
click at [1328, 91] on link "Kevin Said" at bounding box center [1358, 84] width 130 height 30
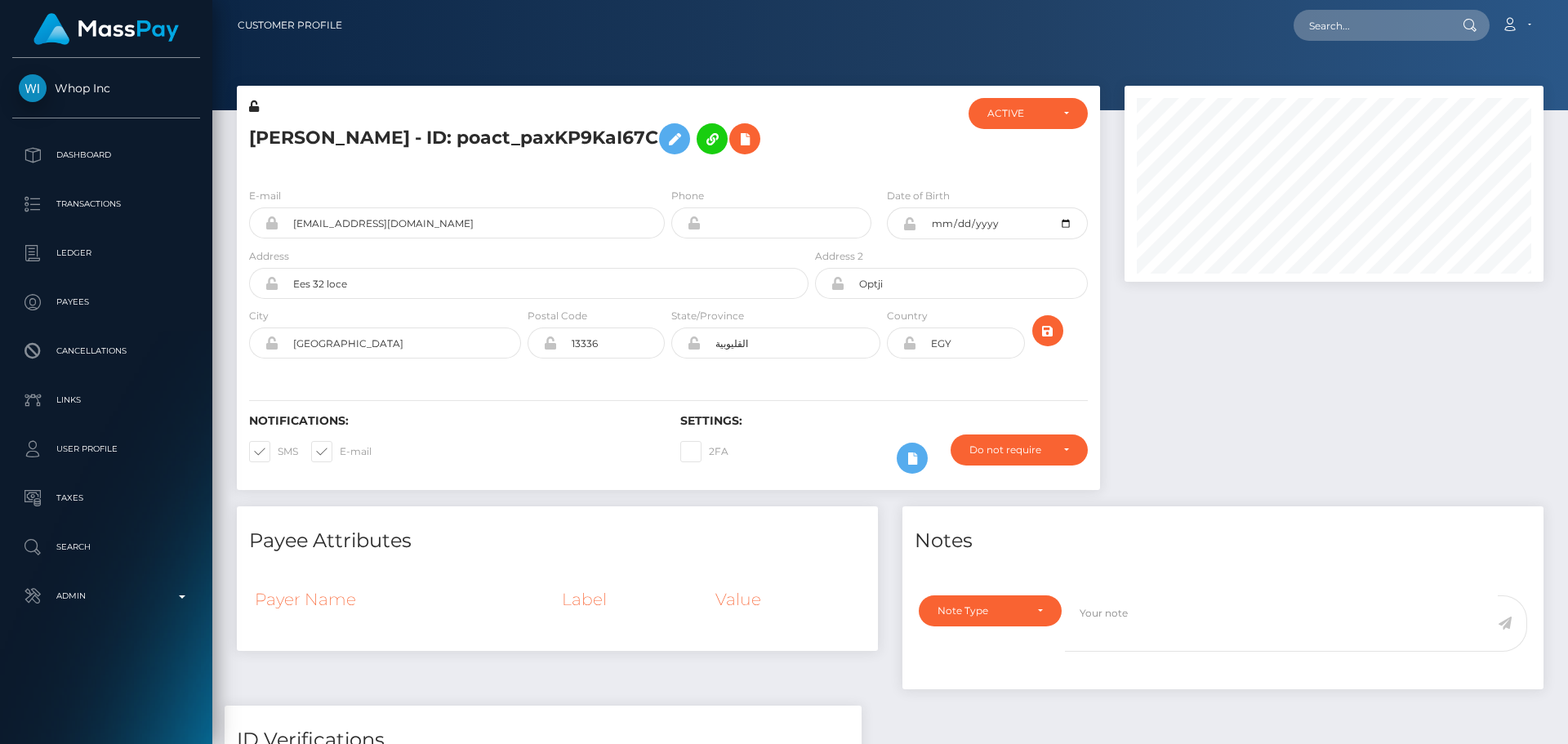
scroll to position [196, 419]
click at [1345, 23] on input "text" at bounding box center [1369, 25] width 153 height 31
paste input "d1bb3da3a8bf4319b4a63a00d354465c"
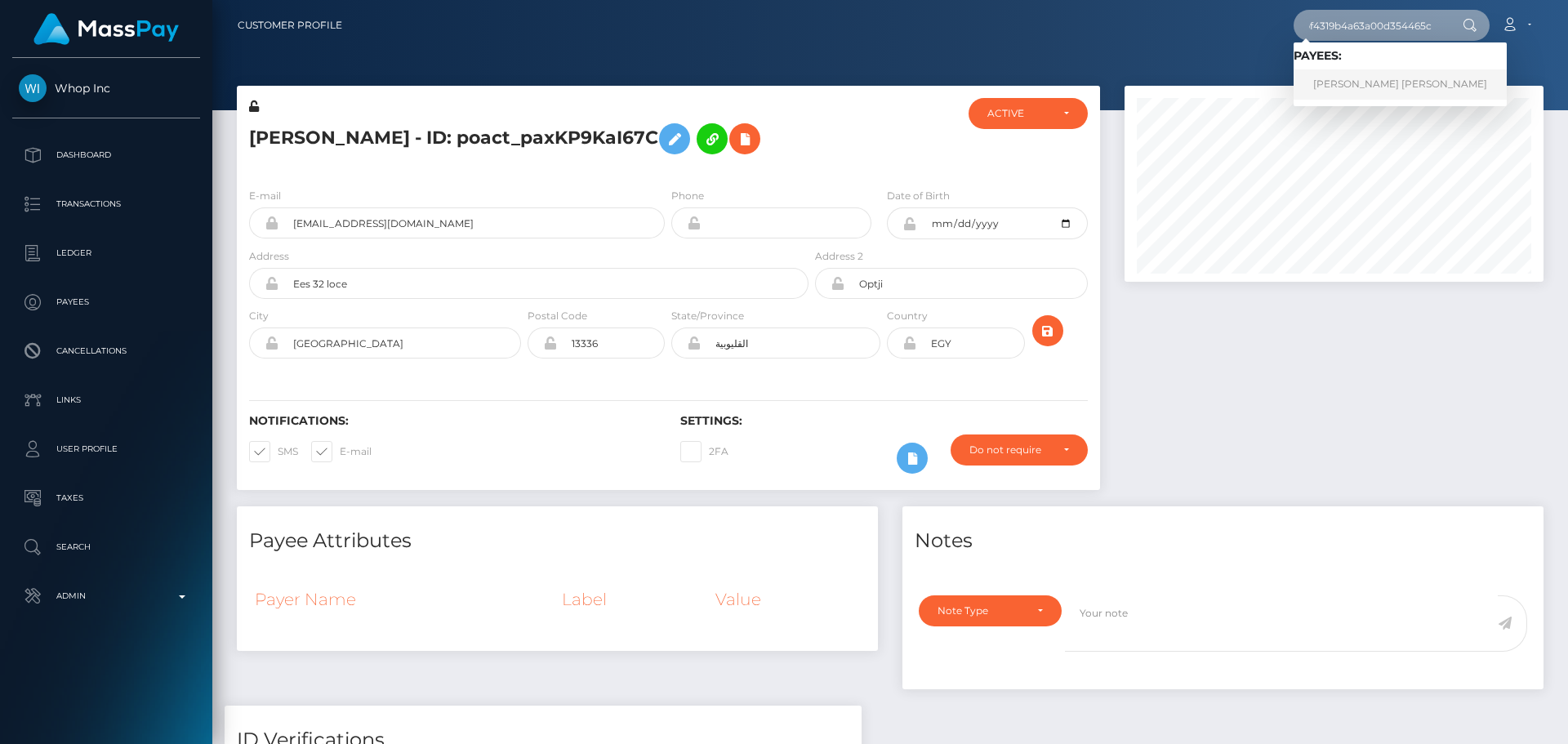
type input "d1bb3da3a8bf4319b4a63a00d354465c"
click at [1352, 82] on link "[PERSON_NAME] [PERSON_NAME]" at bounding box center [1399, 84] width 213 height 30
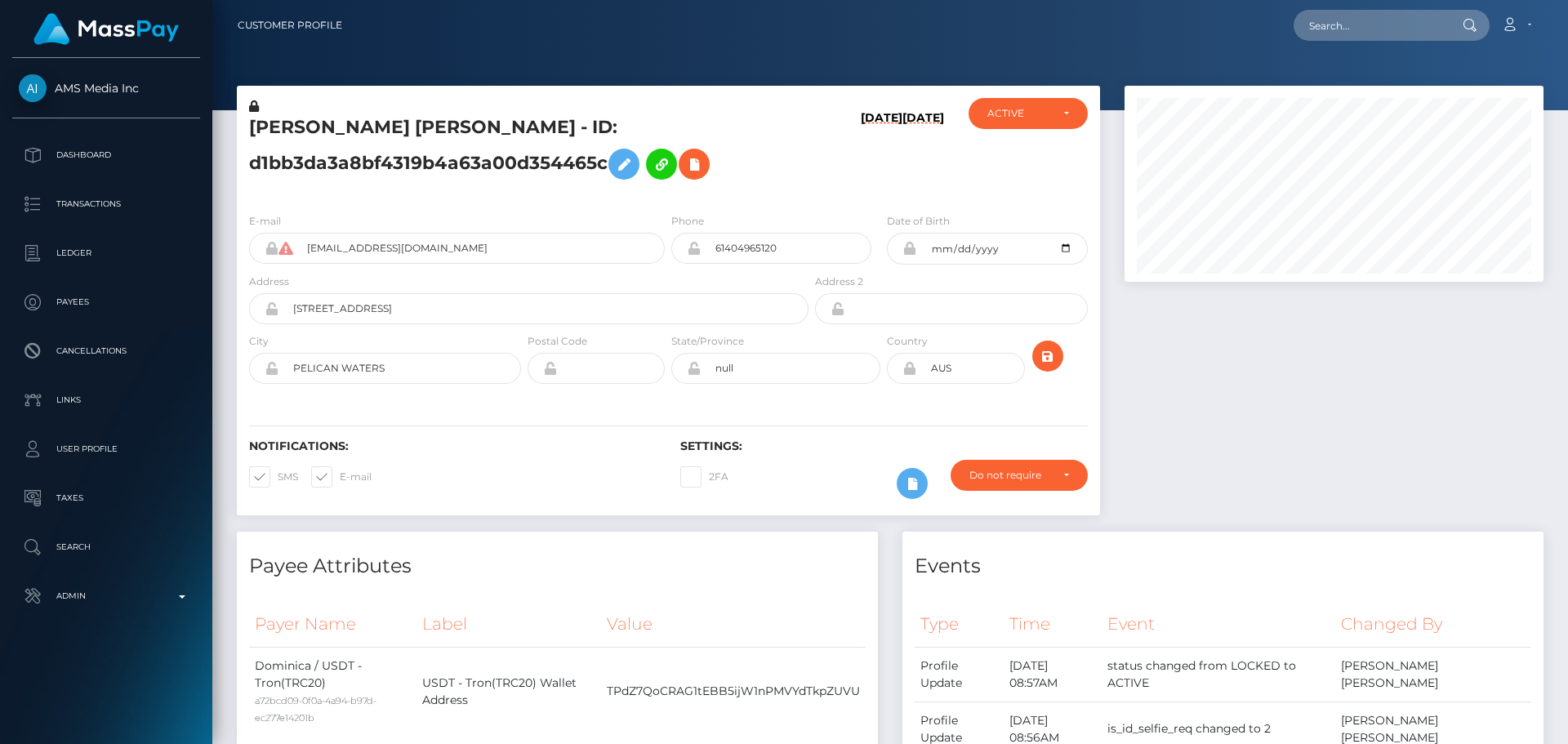
scroll to position [196, 419]
click at [793, 165] on h5 "[PERSON_NAME] [PERSON_NAME] - ID: d1bb3da3a8bf4319b4a63a00d354465c" at bounding box center [524, 152] width 551 height 73
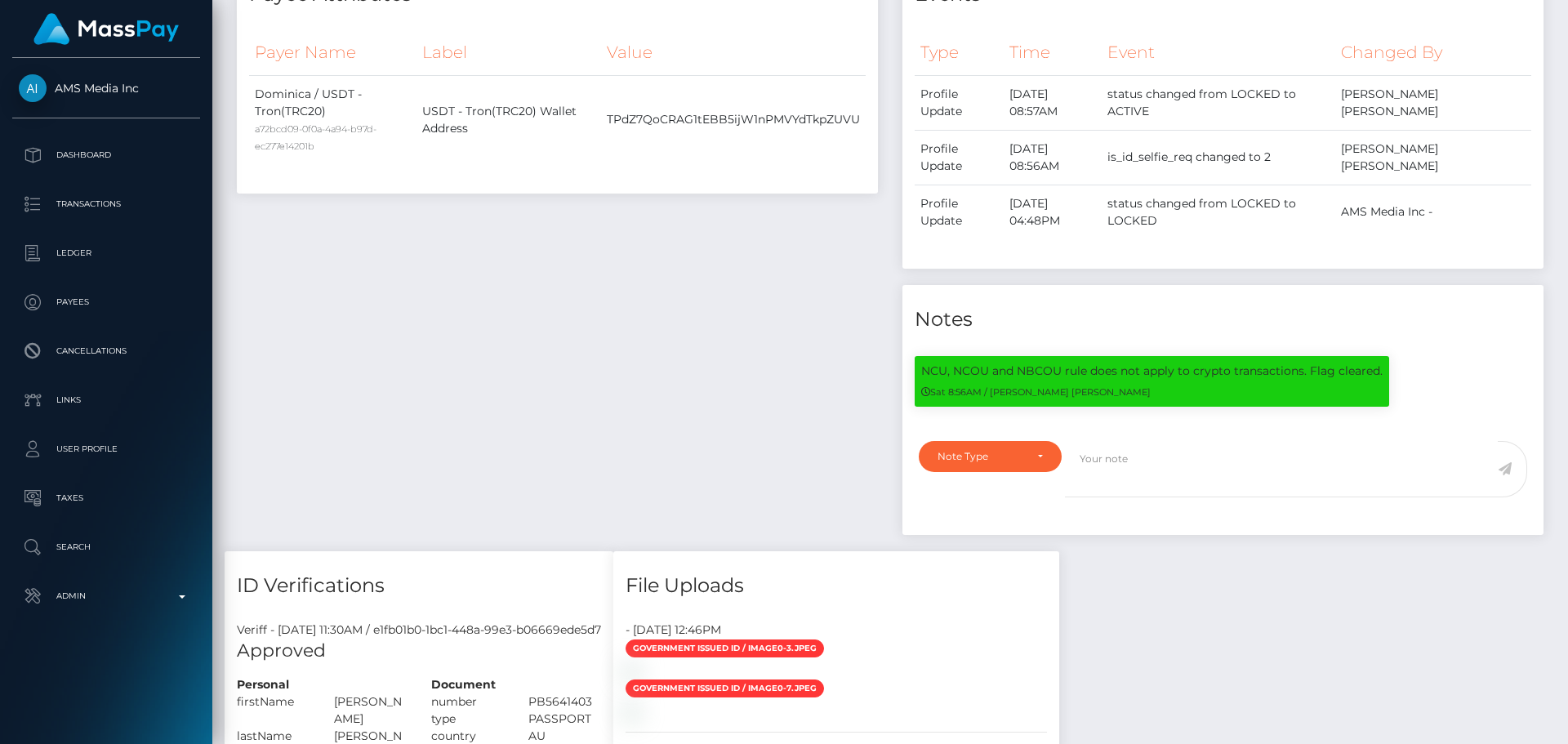
scroll to position [0, 0]
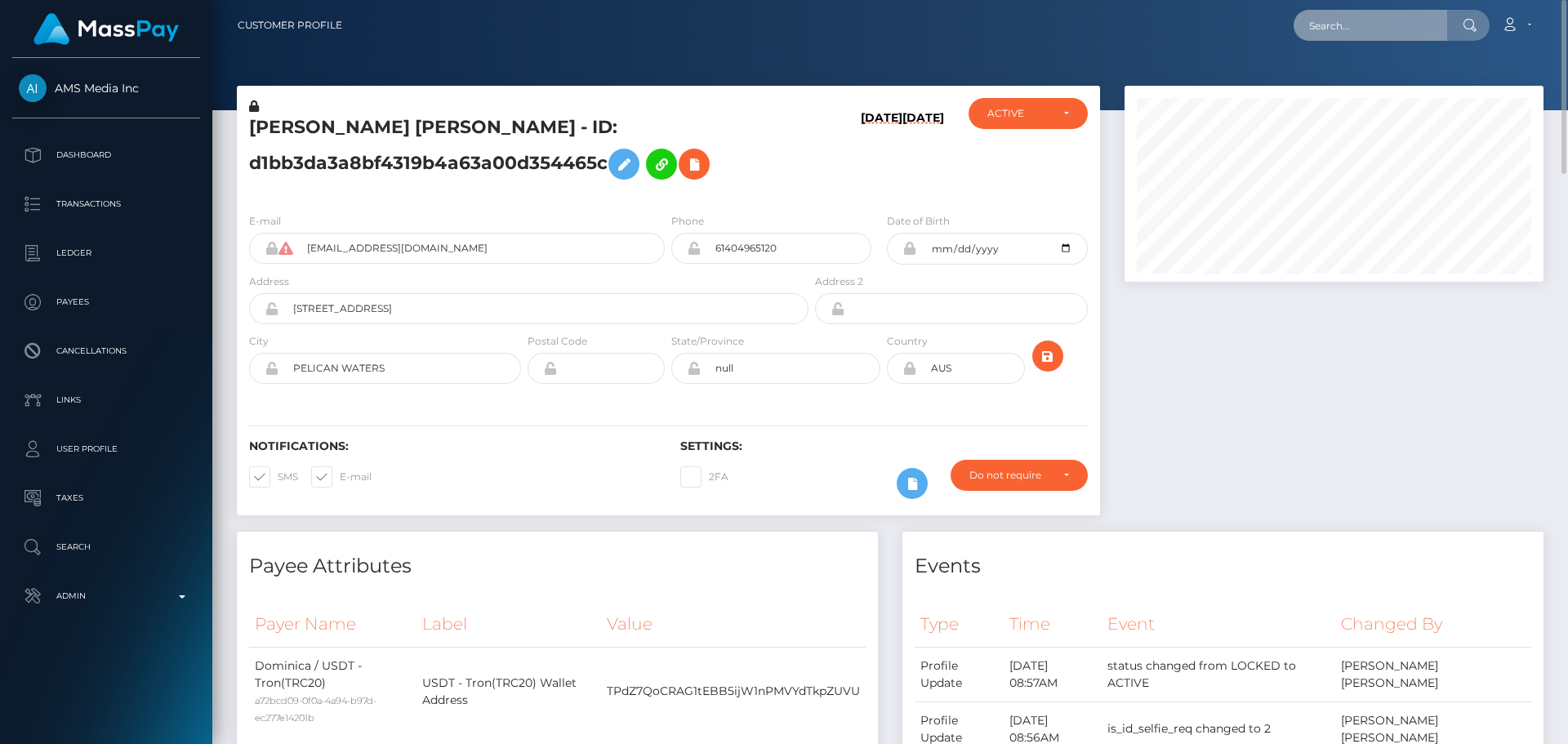
click at [1342, 10] on input "text" at bounding box center [1369, 25] width 153 height 31
paste input "[EMAIL_ADDRESS][DOMAIN_NAME]"
type input "[EMAIL_ADDRESS][DOMAIN_NAME]"
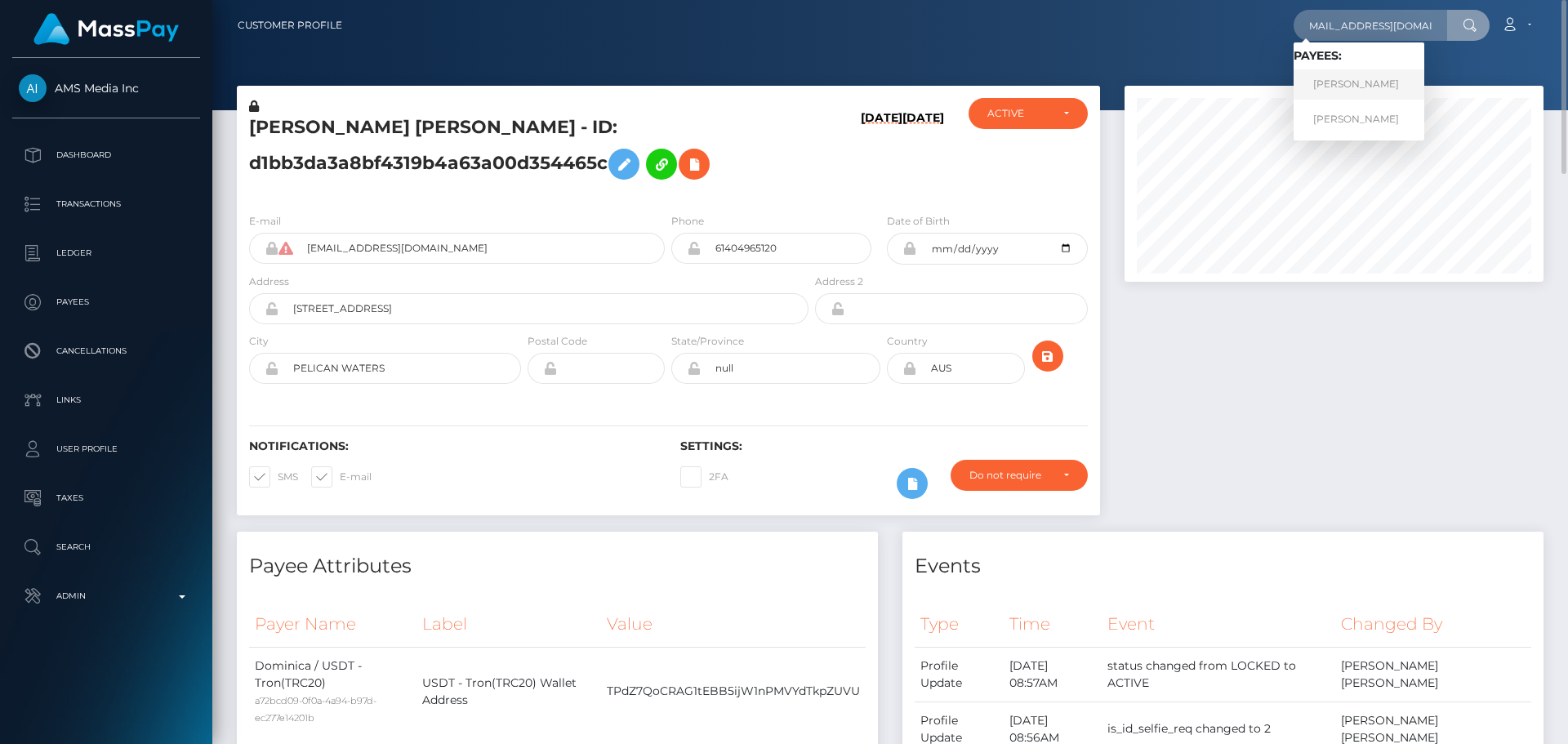
scroll to position [0, 0]
click at [1330, 84] on link "JADE MERRITT" at bounding box center [1358, 84] width 130 height 30
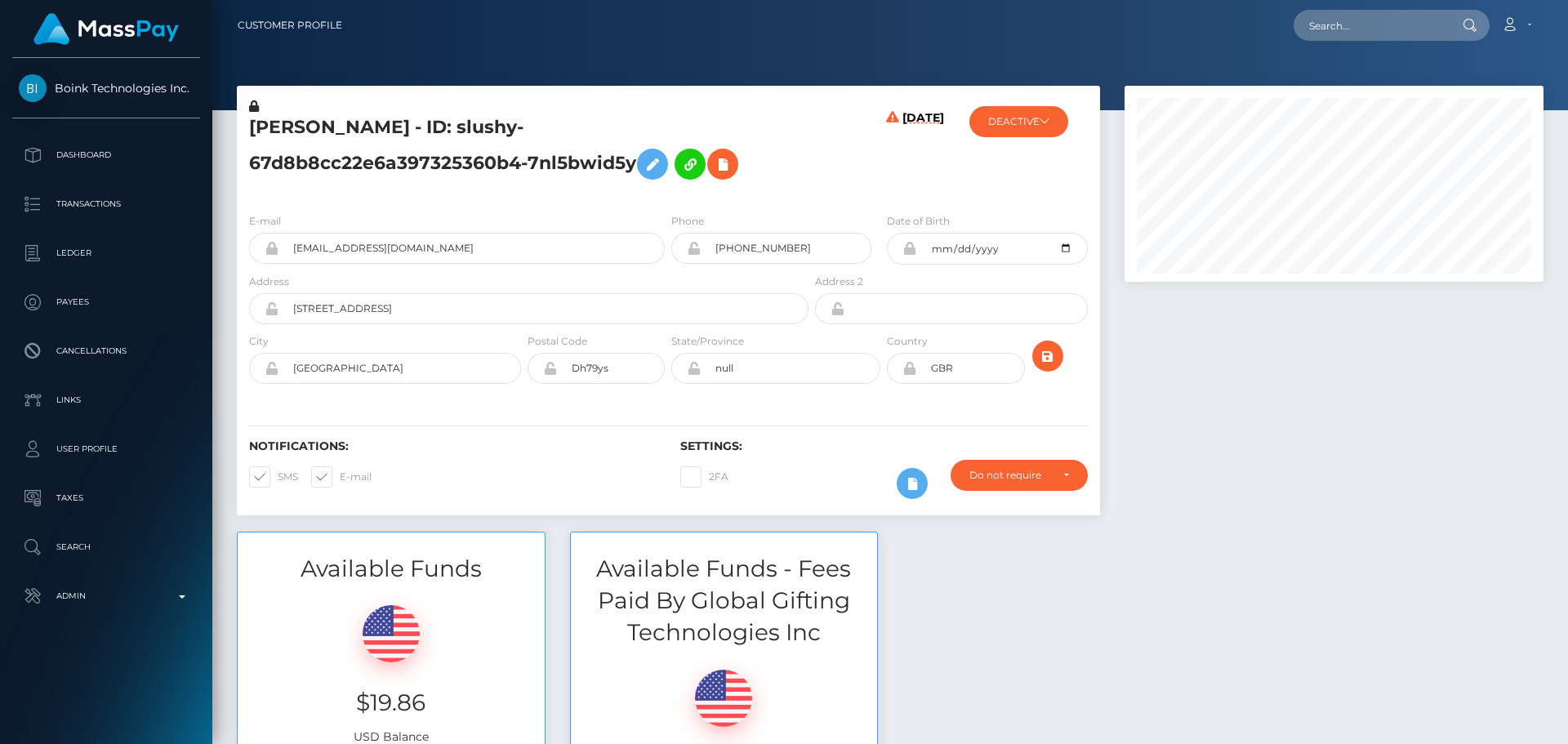
scroll to position [196, 419]
click at [1035, 124] on button "DEACTIVE" at bounding box center [1018, 121] width 98 height 31
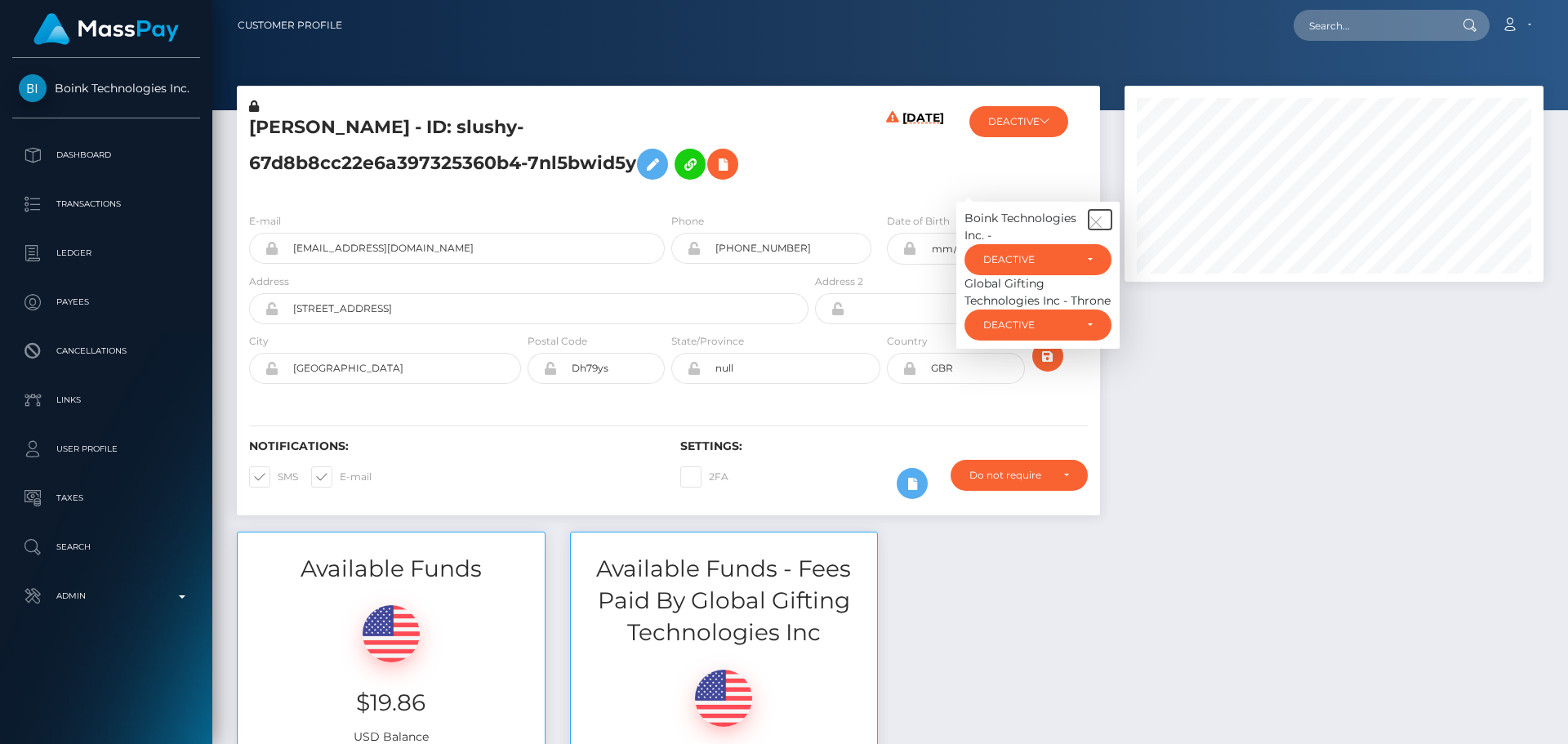
click at [1091, 219] on icon "button" at bounding box center [1095, 222] width 15 height 15
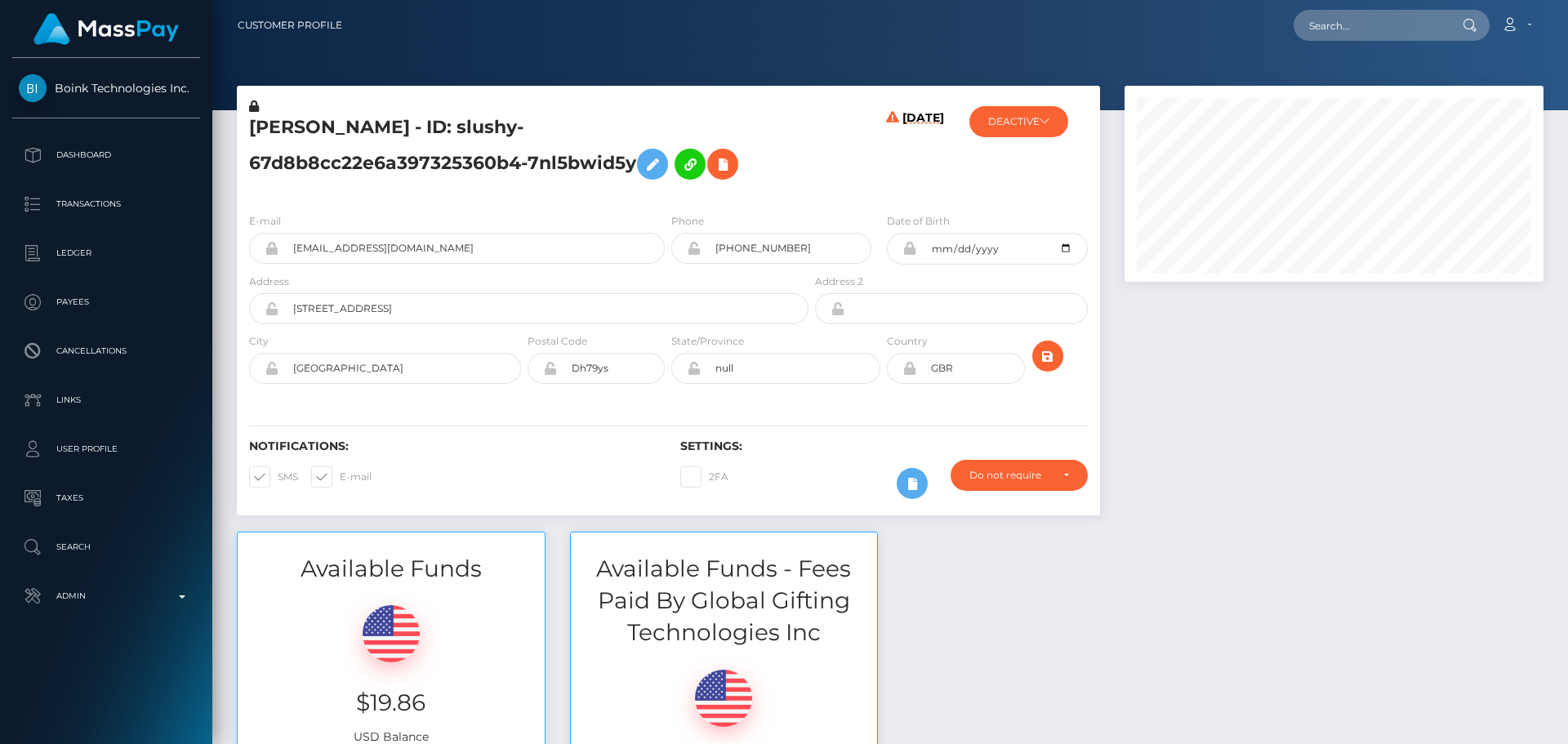
click at [844, 160] on div "[DATE]" at bounding box center [883, 148] width 144 height 102
click at [804, 192] on div "[PERSON_NAME] - ID: slushy-67d8b8cc22e6a397325360b4-7nl5bwid5y" at bounding box center [524, 148] width 575 height 102
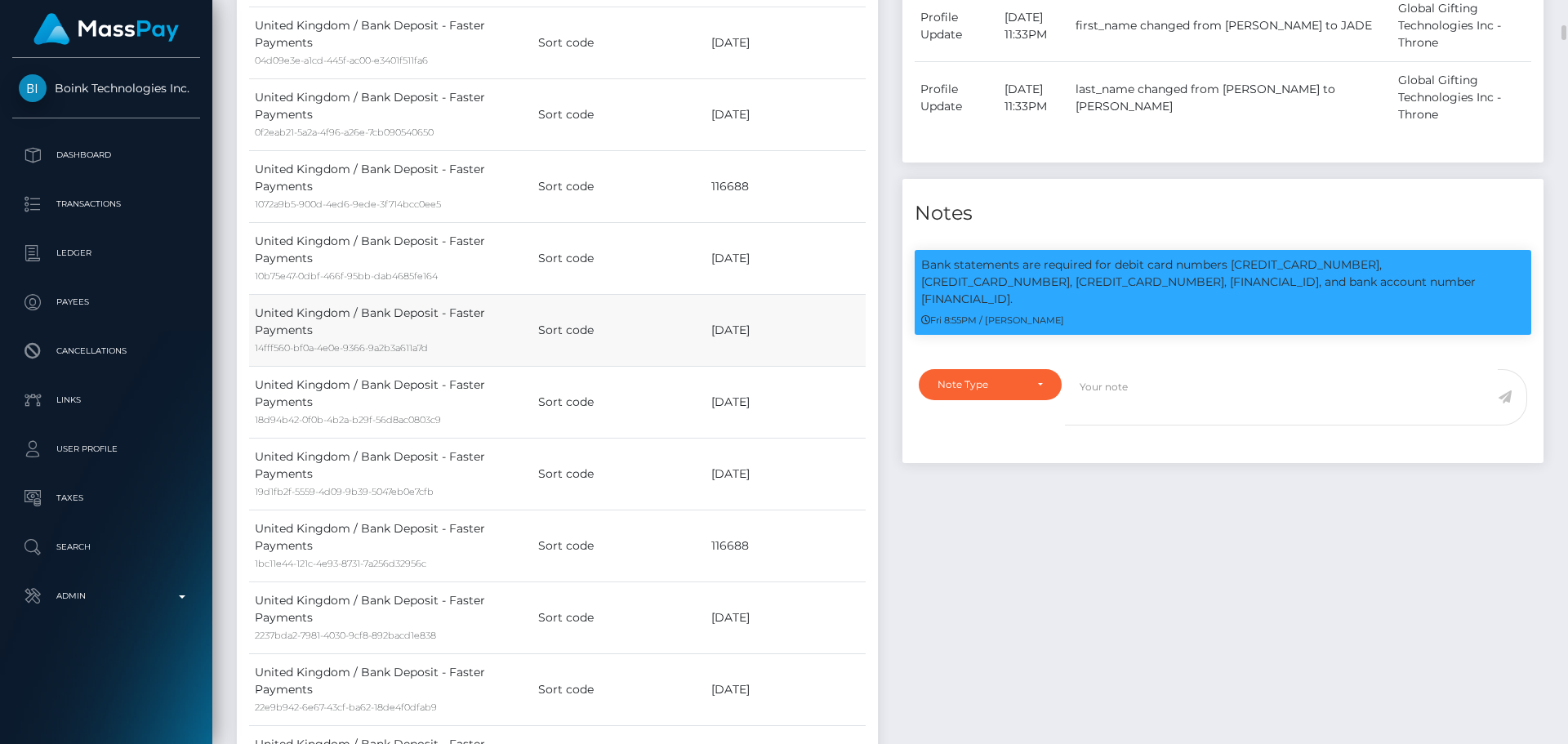
scroll to position [1388, 0]
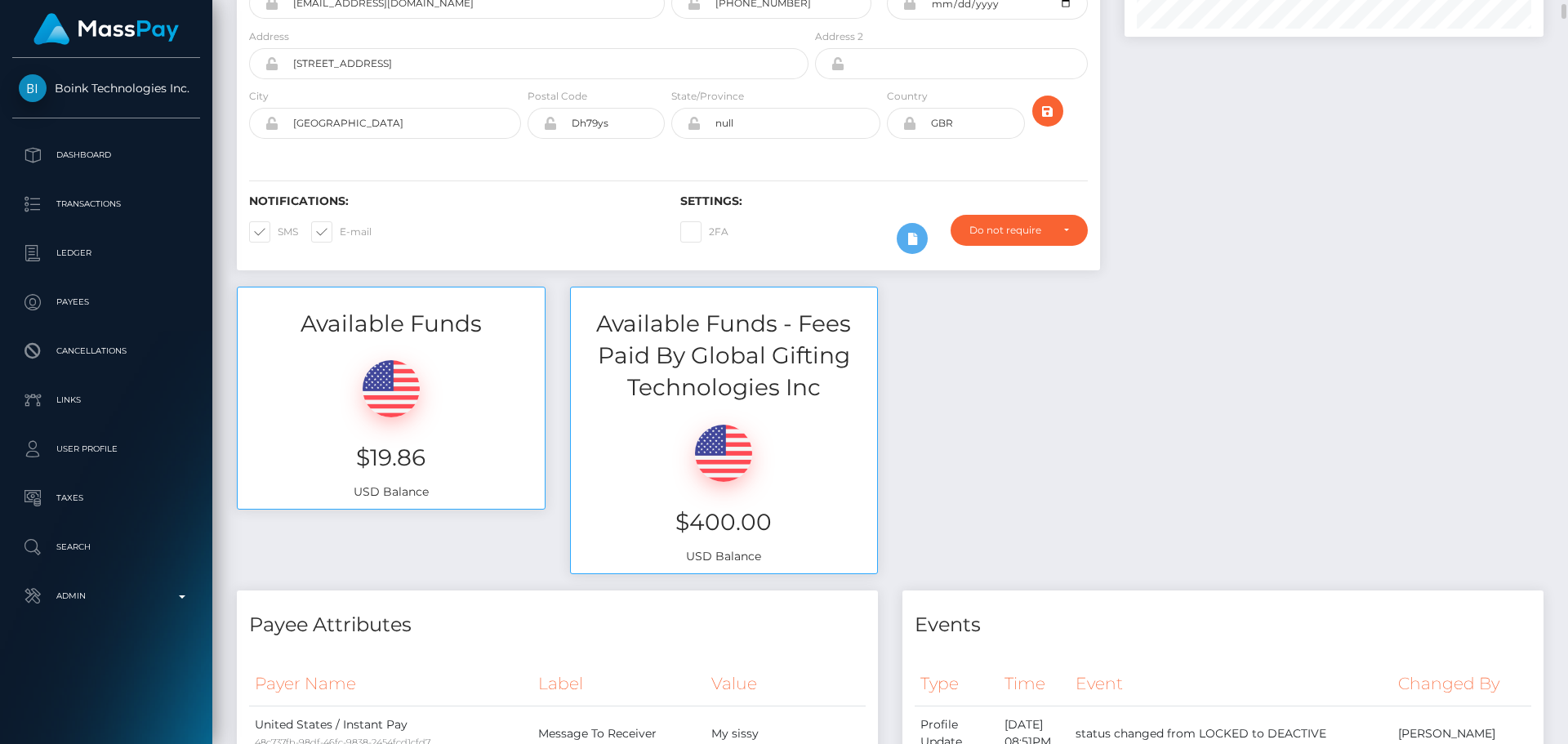
scroll to position [0, 0]
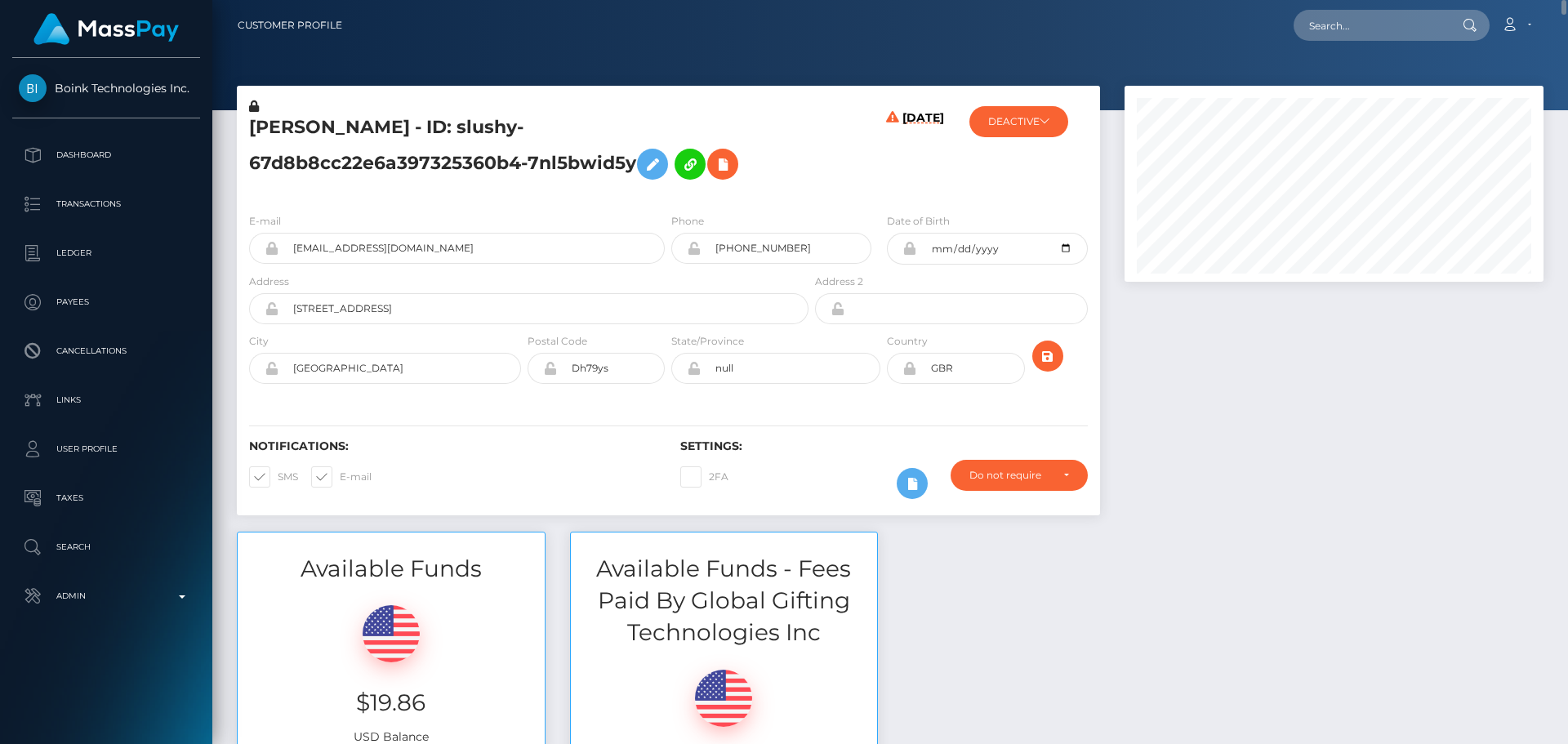
click at [274, 122] on h5 "[PERSON_NAME] - ID: slushy-67d8b8cc22e6a397325360b4-7nl5bwid5y" at bounding box center [524, 152] width 551 height 73
copy h5 "JADE"
click at [338, 123] on h5 "[PERSON_NAME] - ID: slushy-67d8b8cc22e6a397325360b4-7nl5bwid5y" at bounding box center [524, 152] width 551 height 73
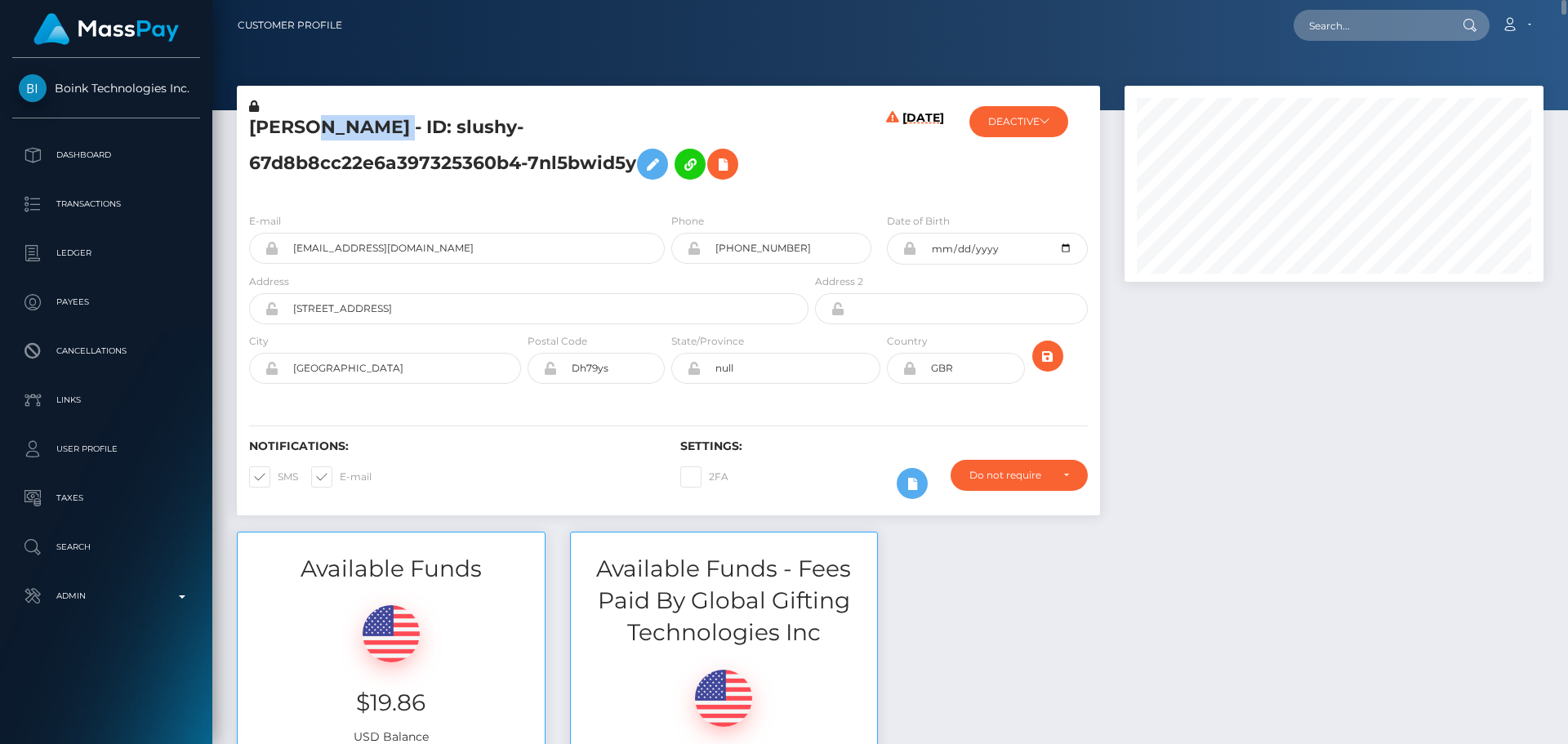
copy h5 "[PERSON_NAME]"
click at [846, 176] on div "[DATE]" at bounding box center [883, 148] width 144 height 102
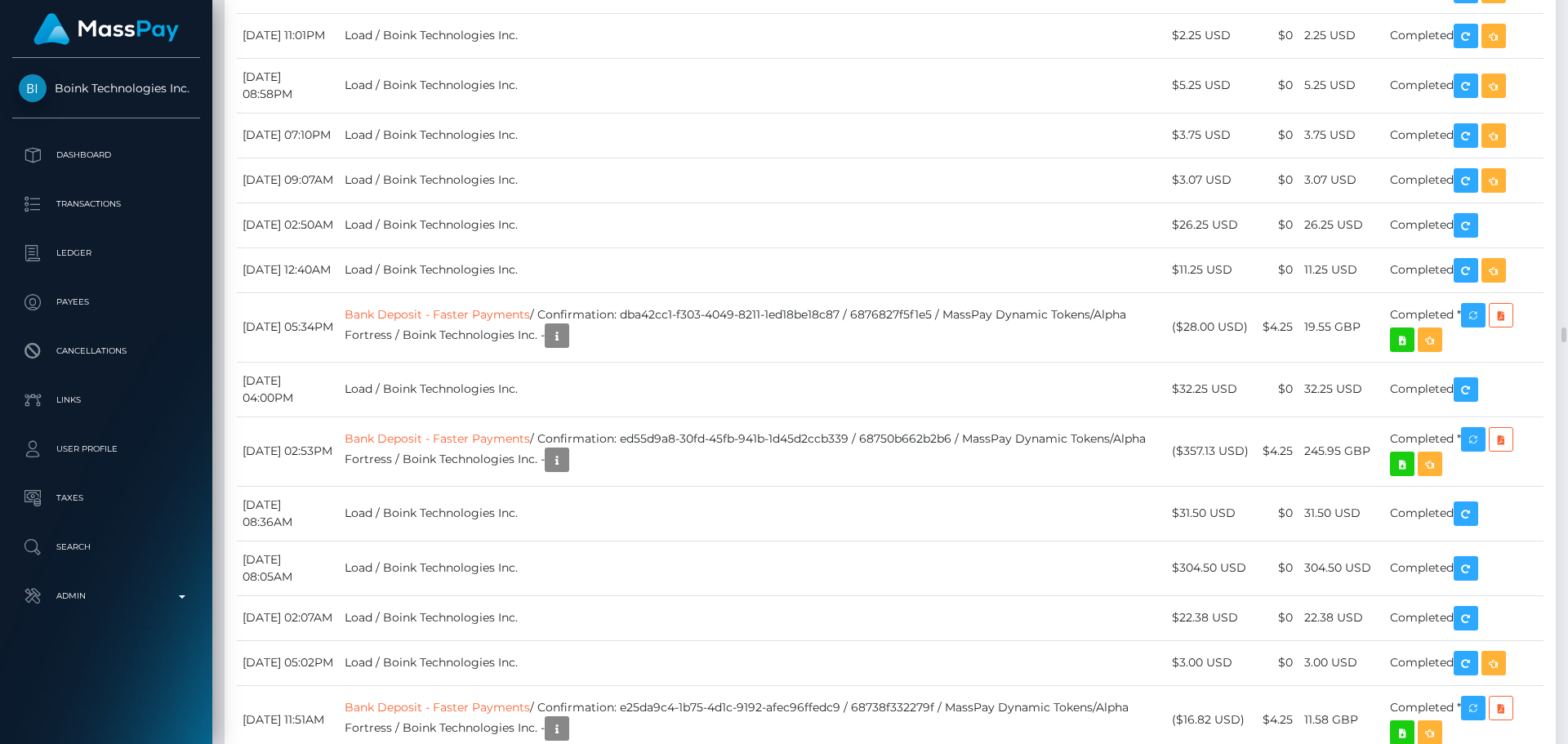
scroll to position [20657, 0]
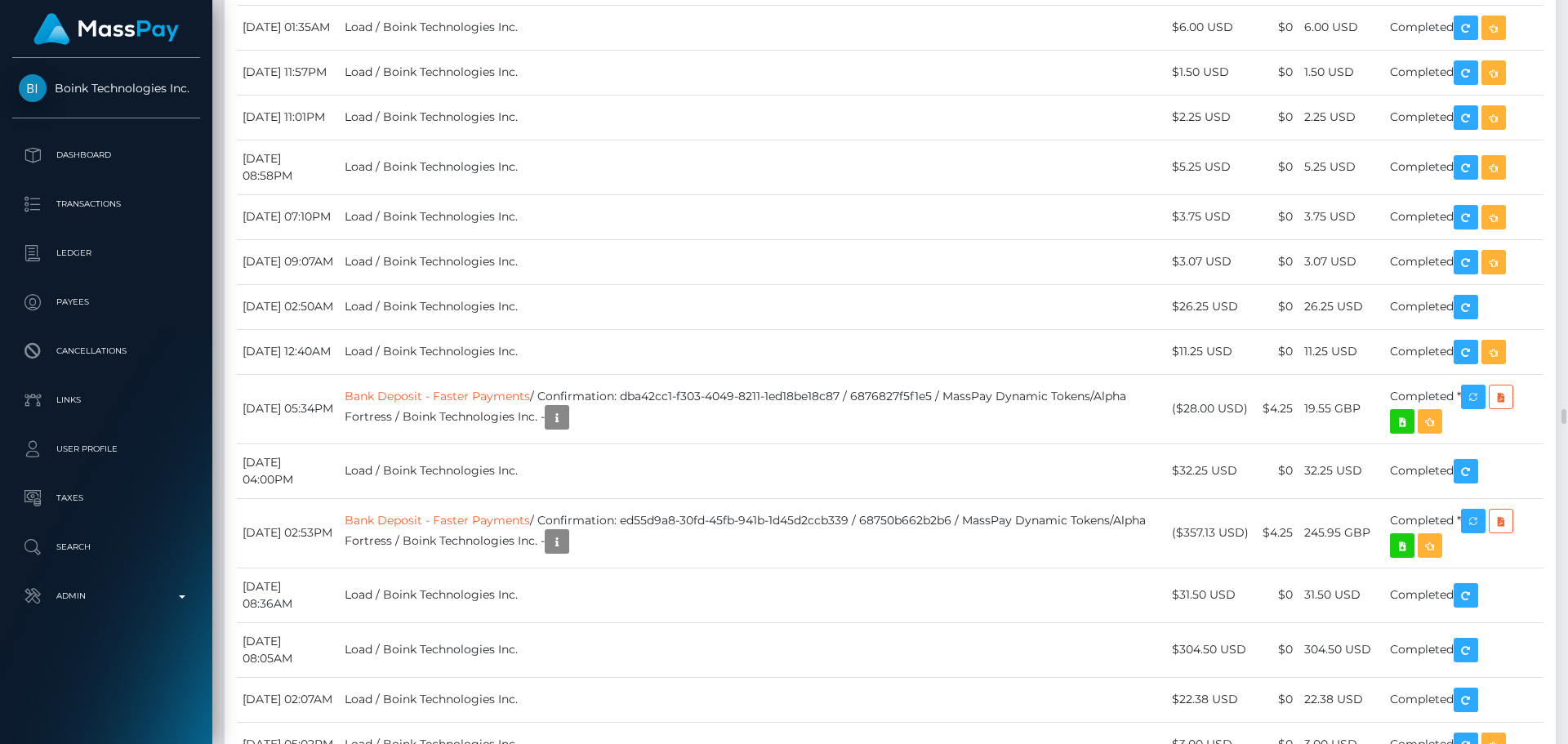
drag, startPoint x: 396, startPoint y: 380, endPoint x: 448, endPoint y: 385, distance: 52.2
copy link "Instant Pay"
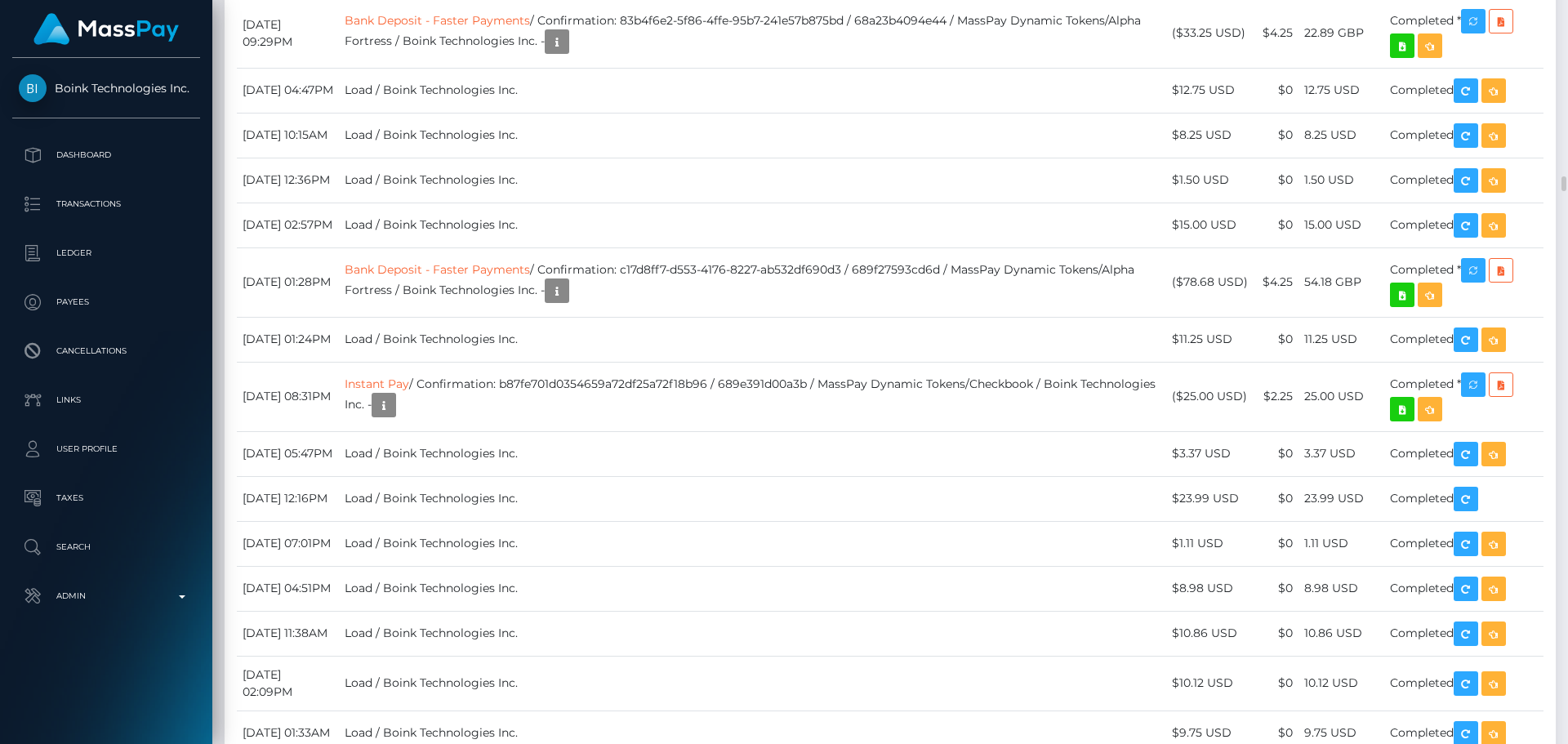
scroll to position [17554, 0]
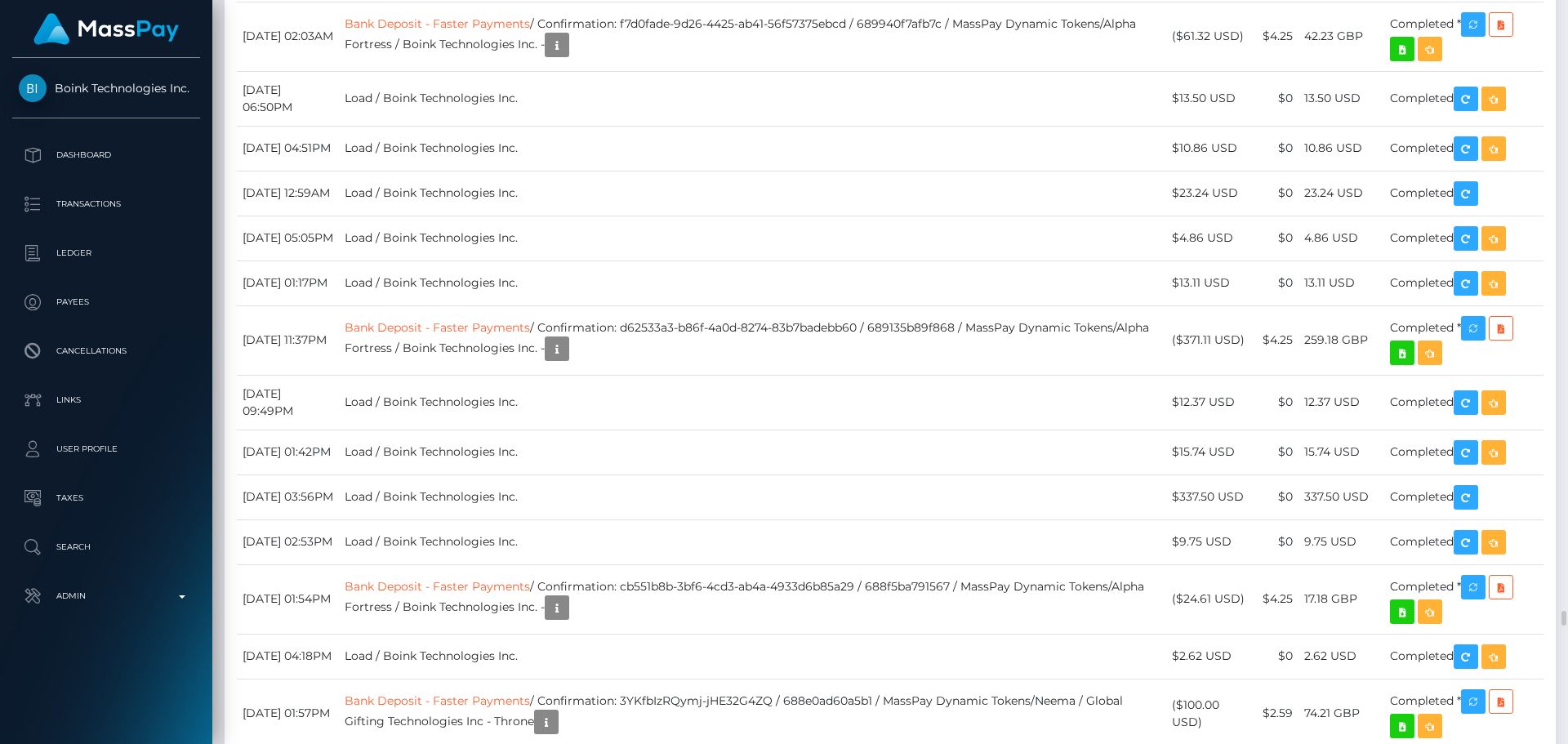
scroll to position [18453, 0]
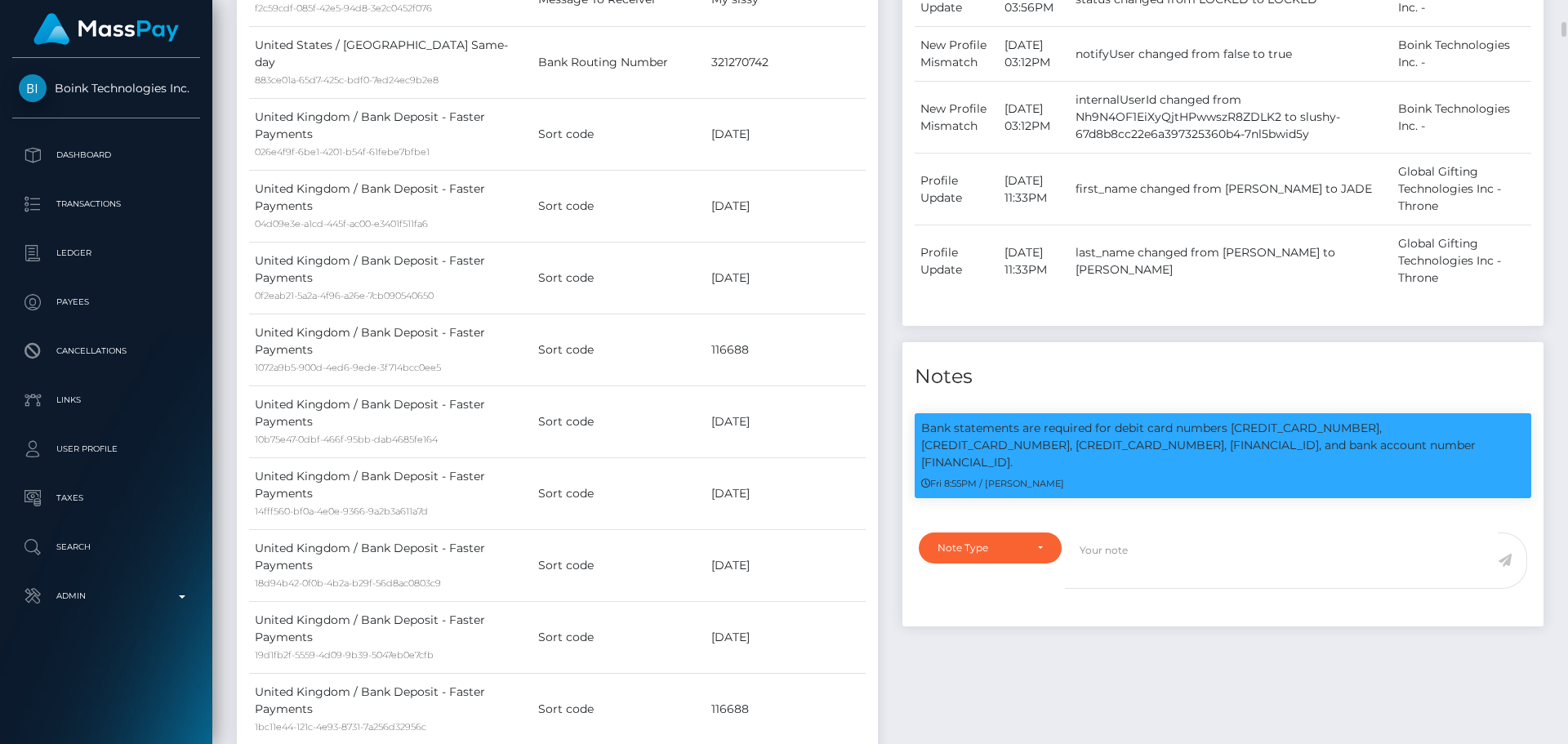
scroll to position [196, 419]
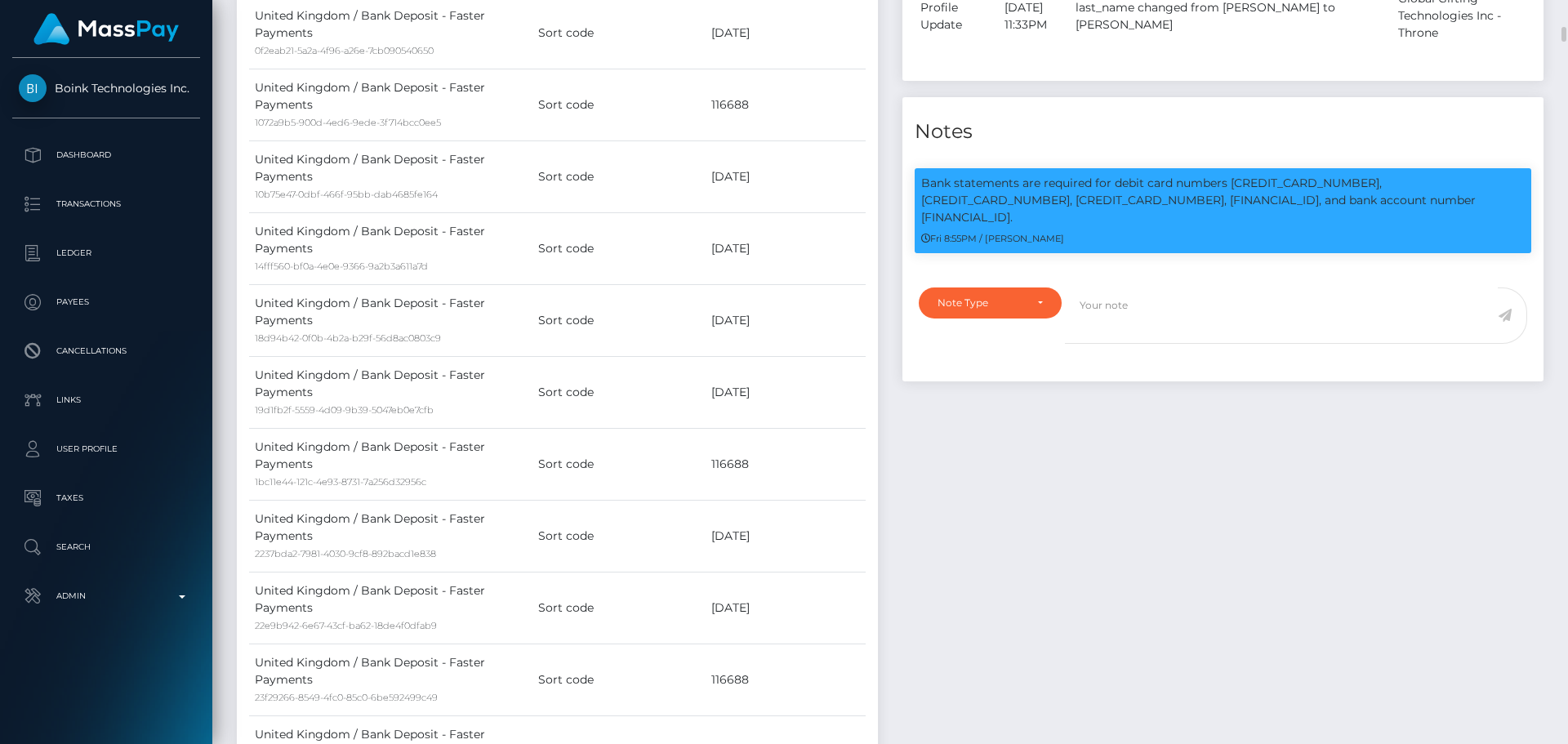
drag, startPoint x: 1316, startPoint y: 271, endPoint x: 1335, endPoint y: 267, distance: 19.4
click at [1335, 226] on p "Bank statements are required for debit card numbers [CREDIT_CARD_NUMBER], [CRED…" at bounding box center [1223, 200] width 603 height 51
copy p "393"
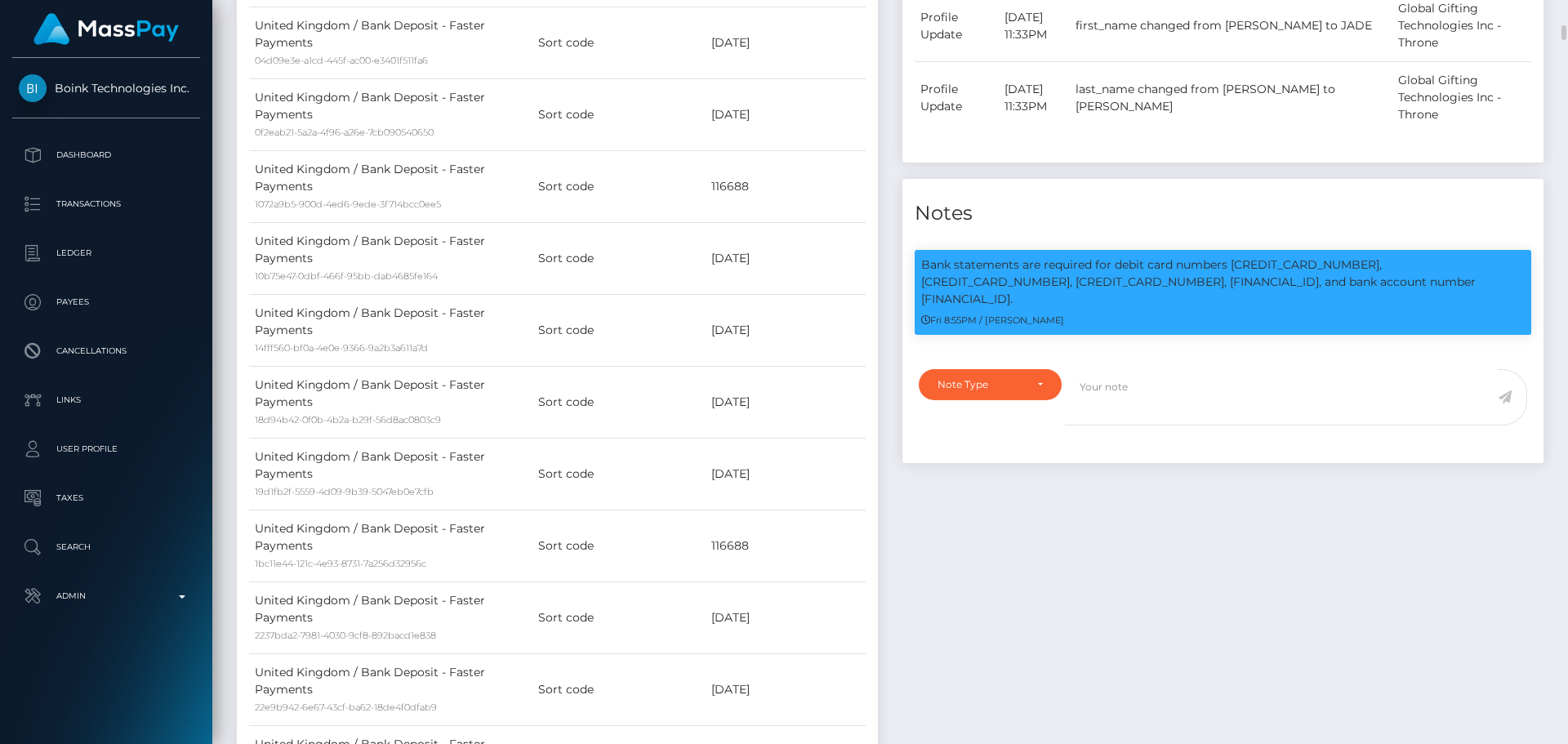
scroll to position [1388, 0]
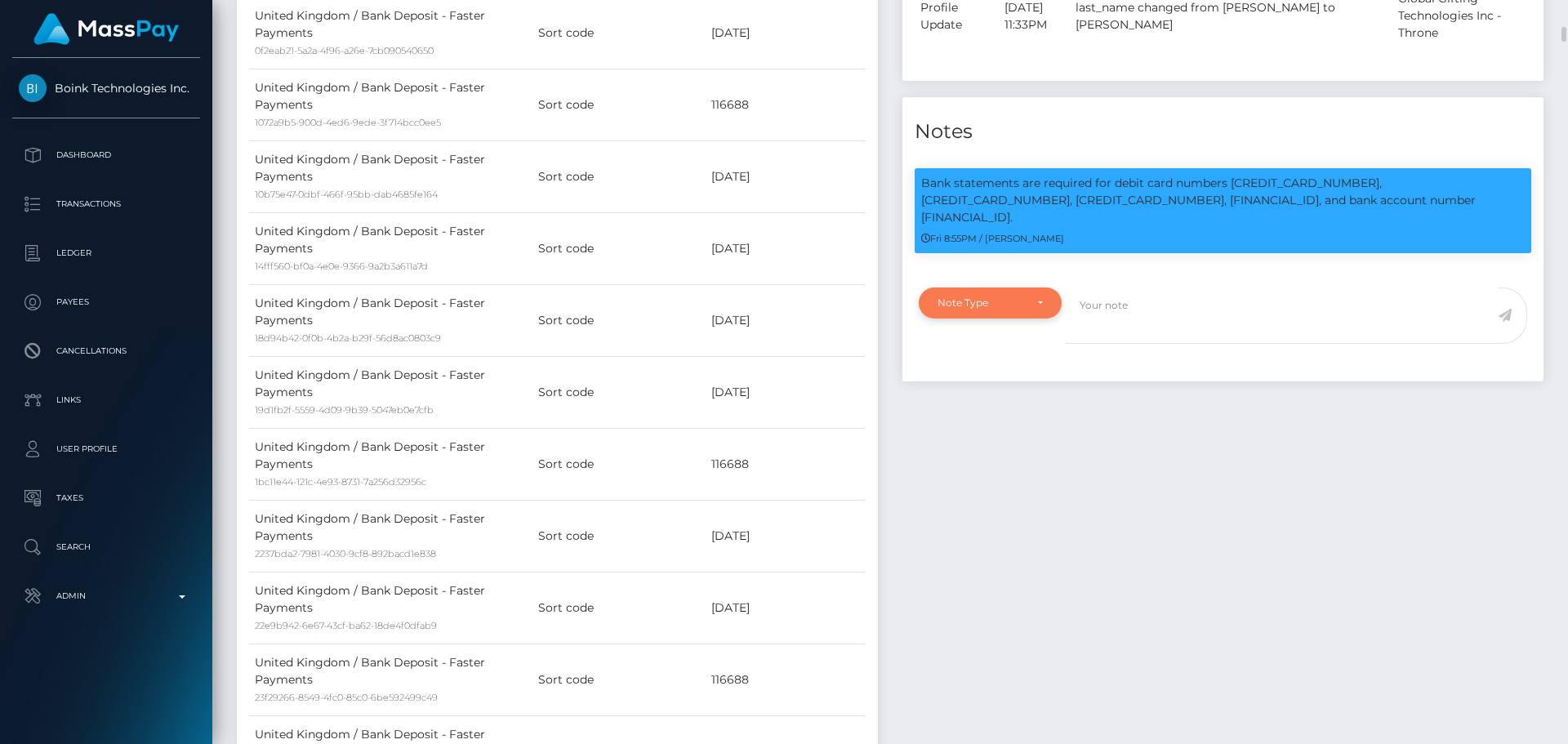
click at [1015, 309] on div "Note Type" at bounding box center [981, 302] width 87 height 13
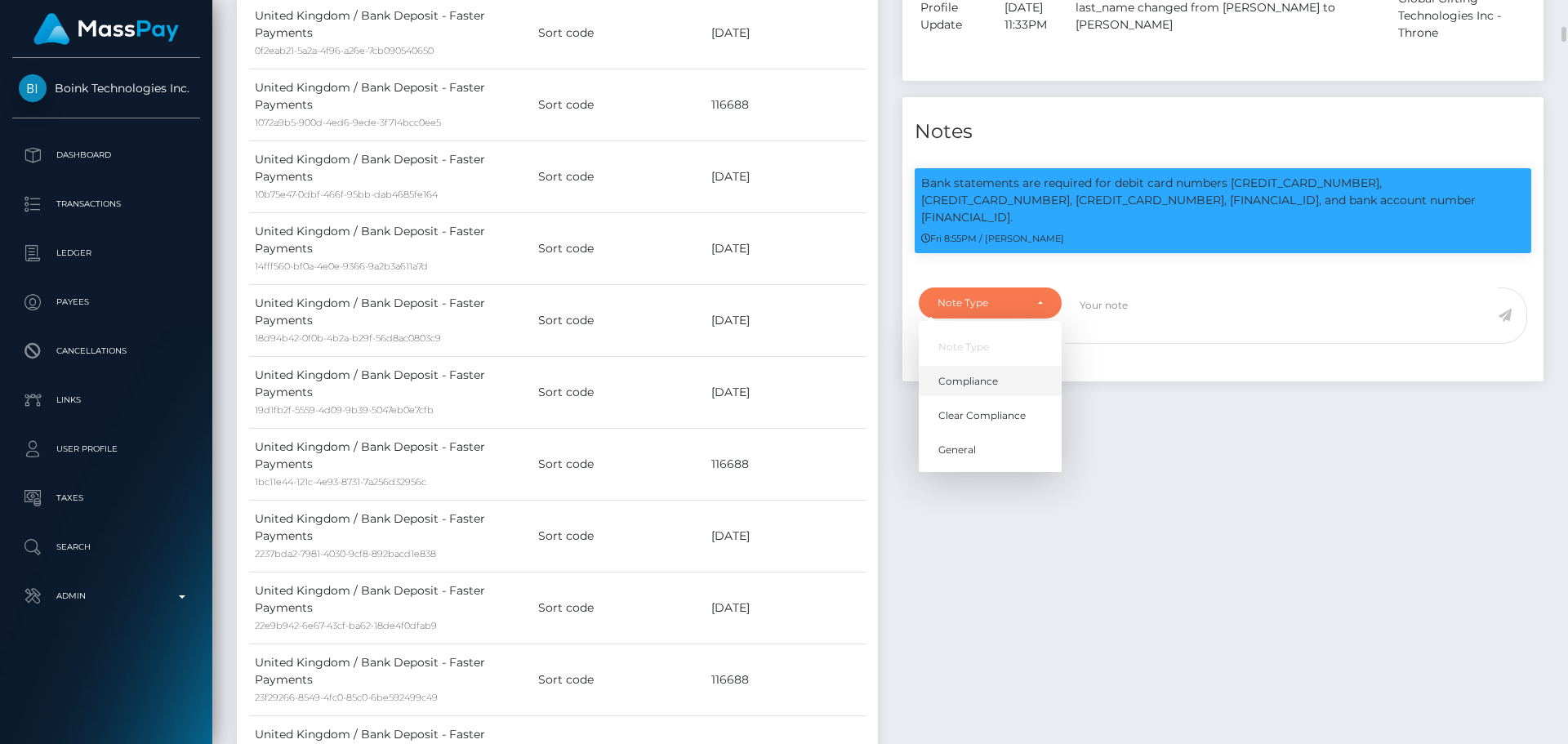
scroll to position [196, 419]
click at [1001, 396] on link "Compliance" at bounding box center [990, 380] width 143 height 30
select select "COMPLIANCE"
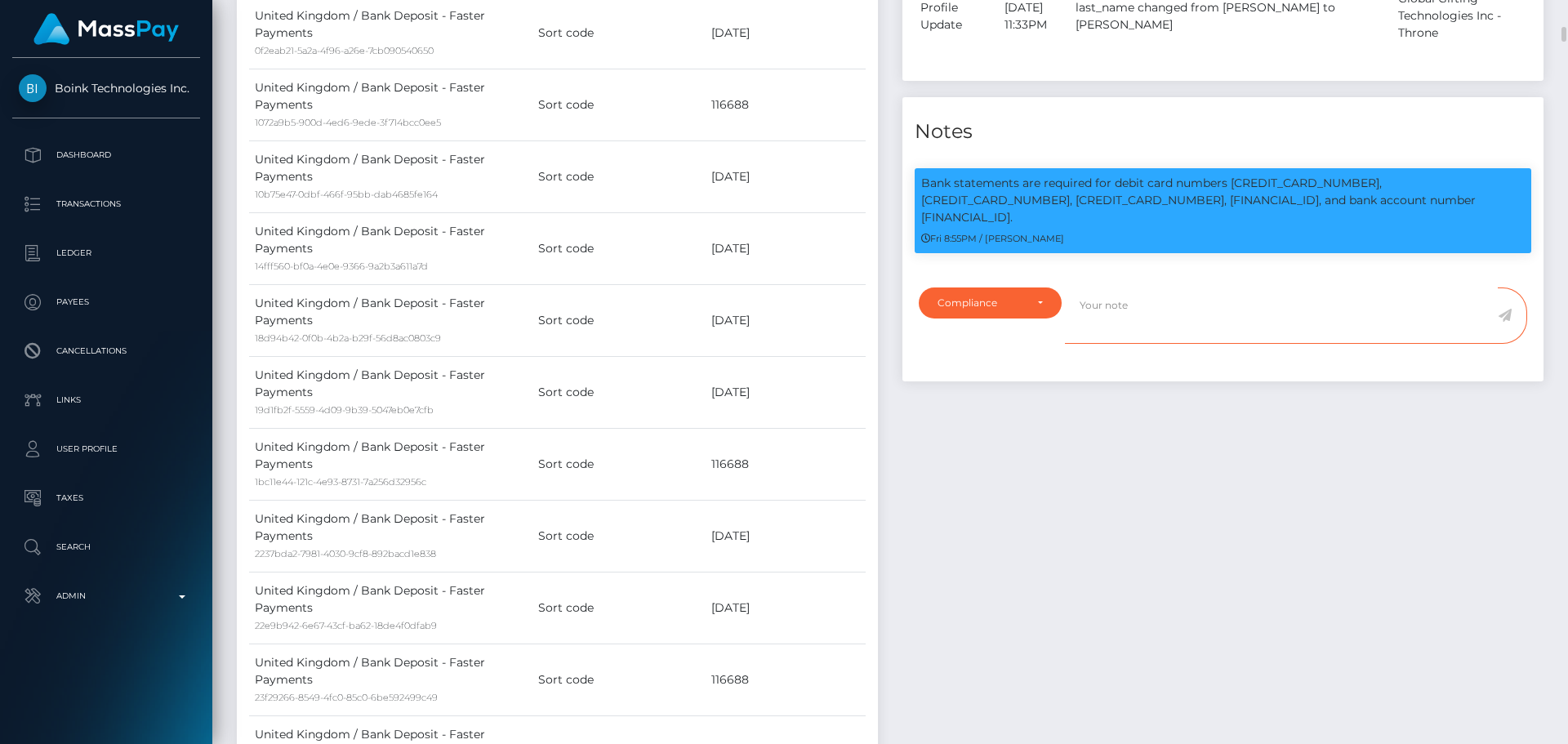
click at [1125, 344] on textarea at bounding box center [1282, 316] width 433 height 57
click at [1415, 226] on p "Bank statements are required for debit card numbers [CREDIT_CARD_NUMBER], [CRED…" at bounding box center [1223, 200] width 603 height 51
copy p "[CREDIT_CARD_NUMBER]"
click at [1231, 344] on textarea "Debit card photo for" at bounding box center [1282, 316] width 433 height 57
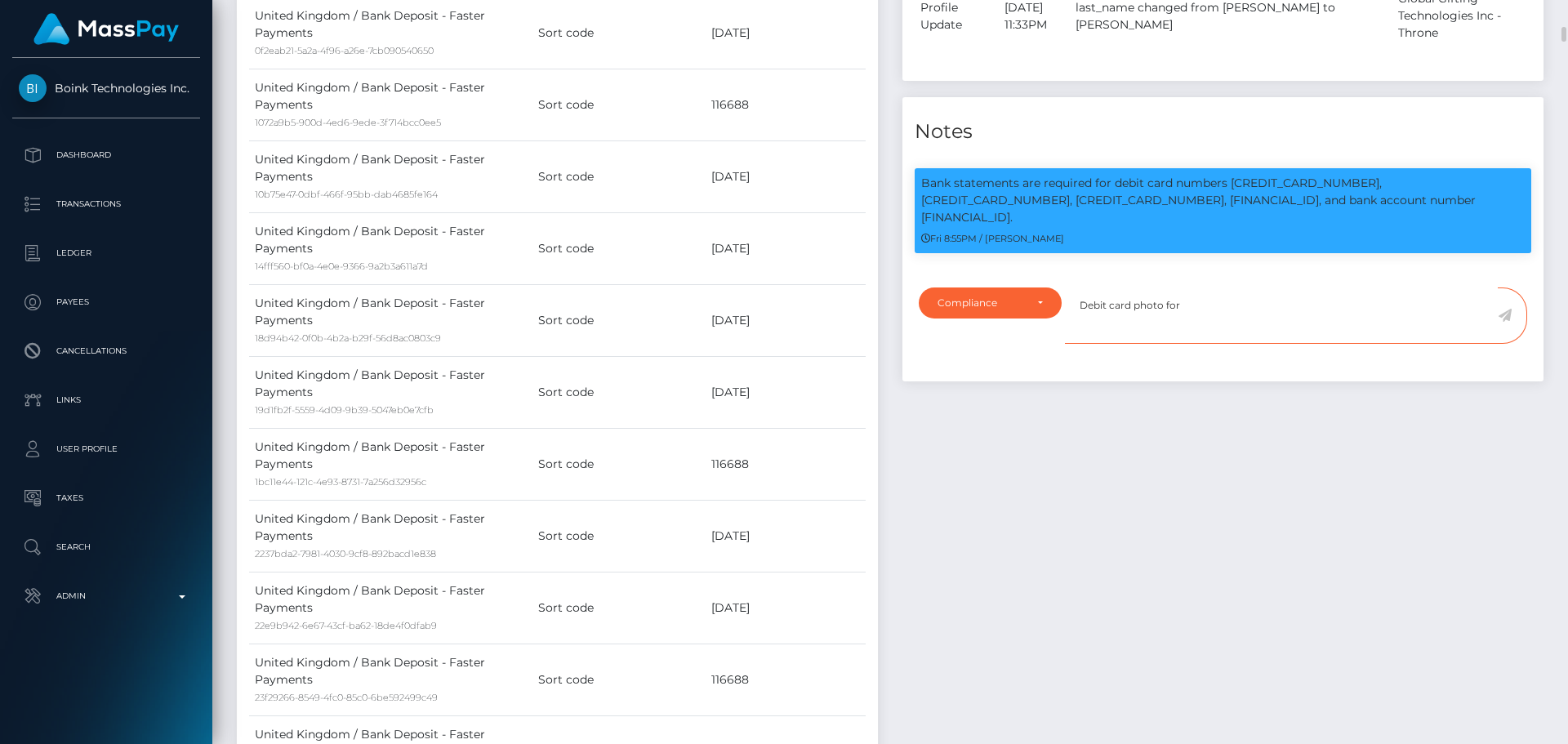
paste textarea "[CREDIT_CARD_NUMBER]"
click at [1407, 344] on textarea "Debit card photo for 4342574054773844 provided, showing that Jason J Michaud is…" at bounding box center [1282, 316] width 433 height 57
drag, startPoint x: 1407, startPoint y: 375, endPoint x: 1446, endPoint y: 375, distance: 39.0
click at [1446, 344] on textarea "Debit card photo for 4342574054773844 provided, showing that Jason J Michaud is…" at bounding box center [1282, 316] width 433 height 57
click at [1264, 344] on textarea "Debit card photo for 4342574054773844 provided, showing that Jason J Michaud is…" at bounding box center [1282, 316] width 433 height 57
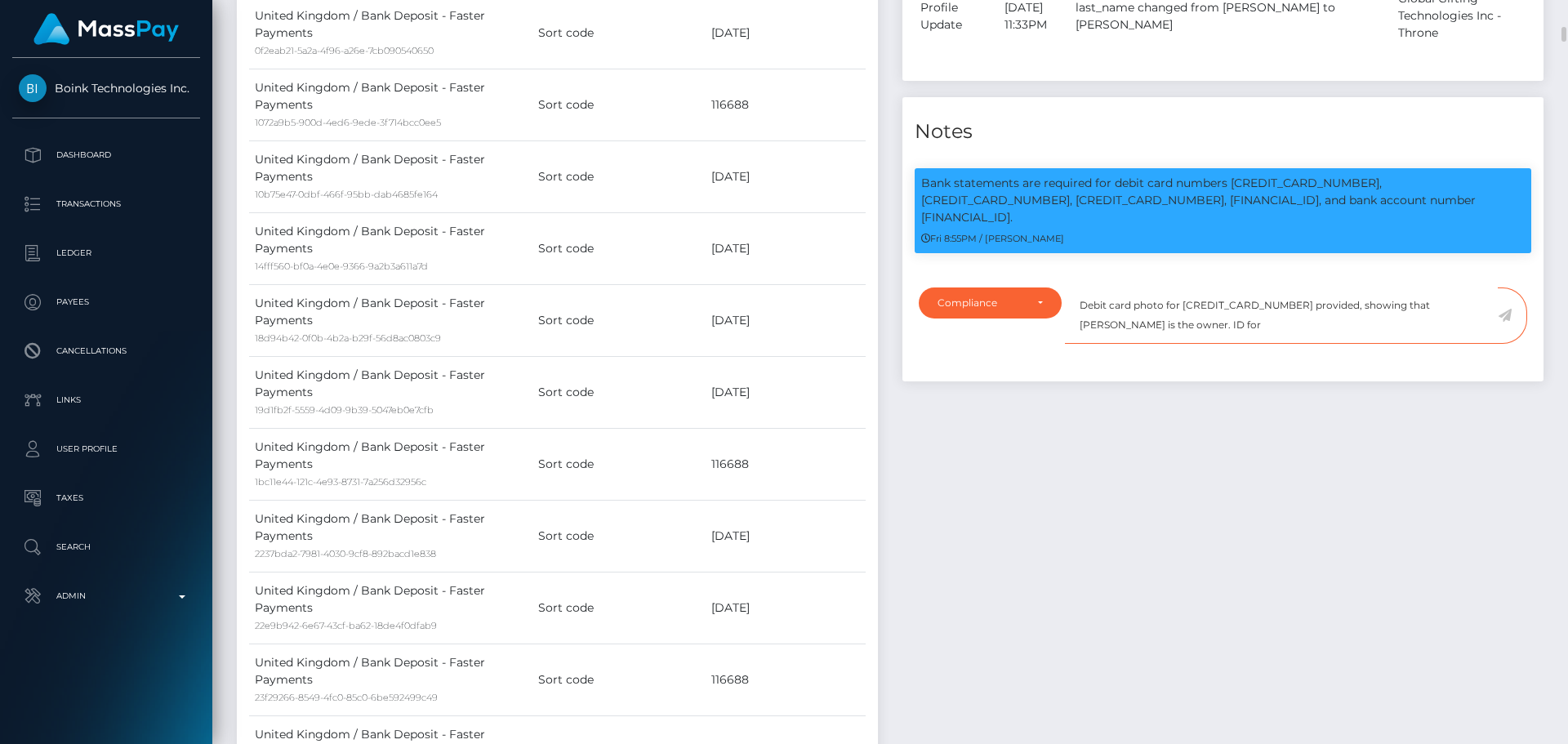
paste textarea "[PERSON_NAME]"
type textarea "Debit card photo for [CREDIT_CARD_NUMBER] provided, showing that [PERSON_NAME] …"
click at [1508, 322] on icon at bounding box center [1505, 315] width 14 height 13
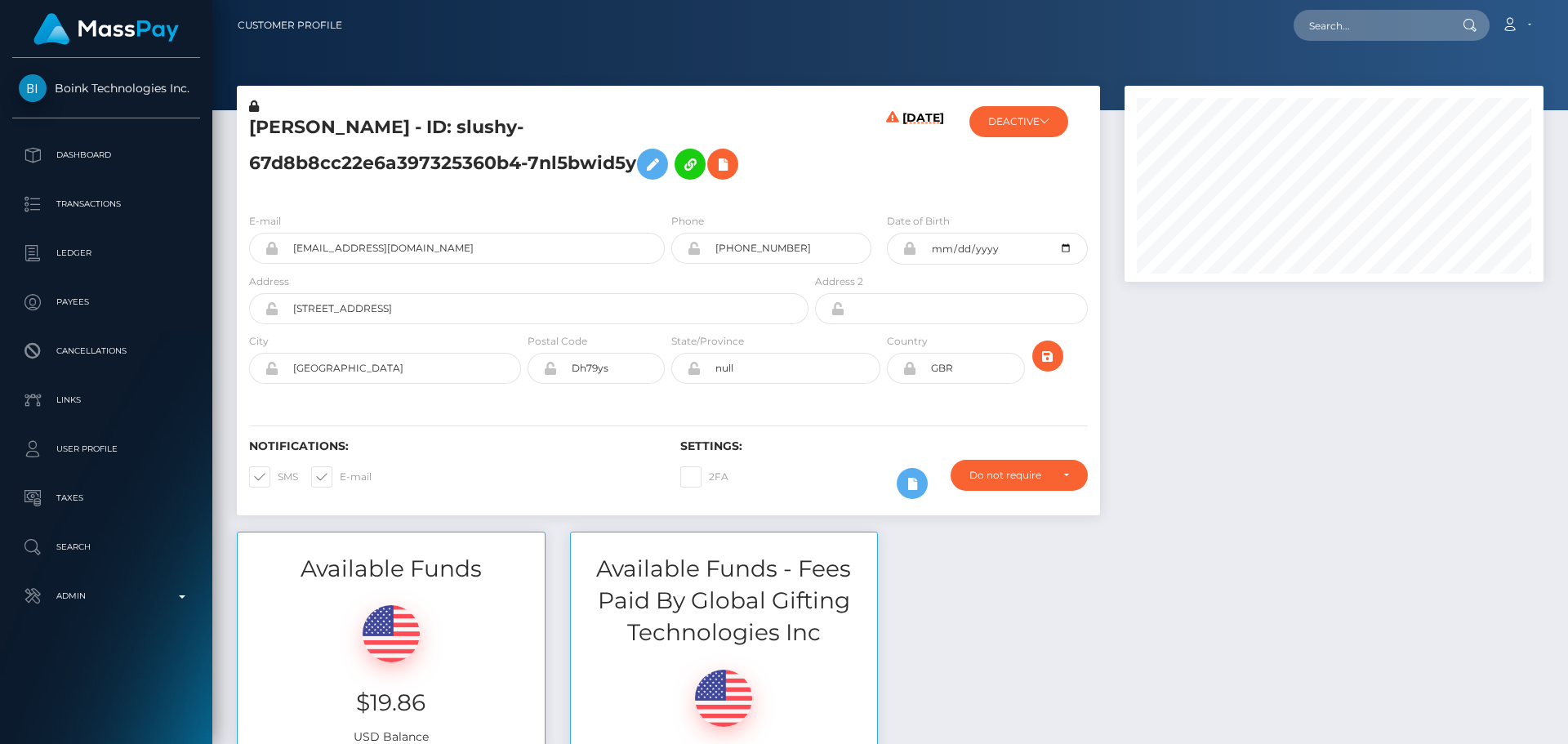
scroll to position [196, 419]
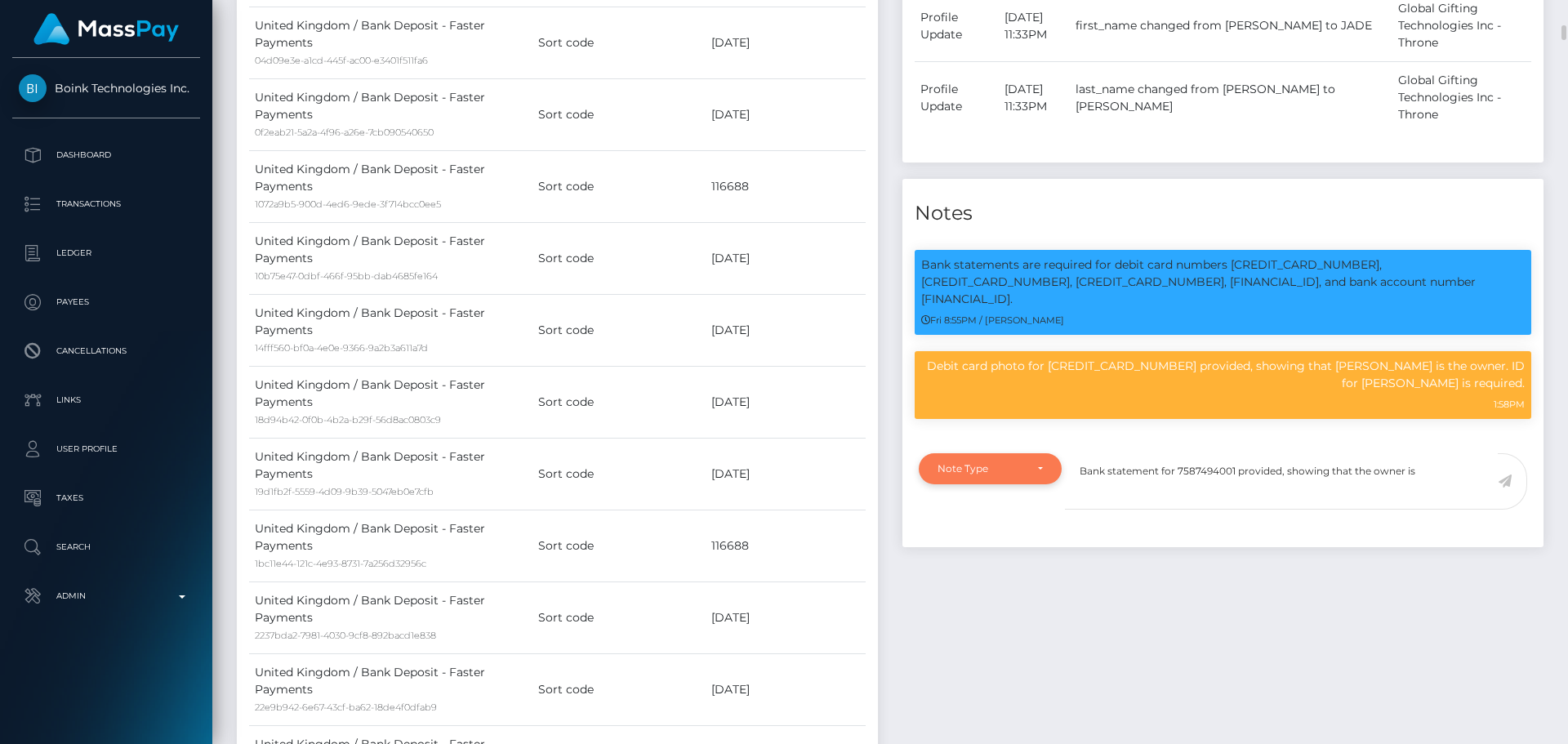
type textarea "Bank statement for 7587494001 provided, showing that the owner is"
click at [1013, 475] on div "Note Type" at bounding box center [981, 468] width 87 height 13
click at [963, 554] on span "Compliance" at bounding box center [968, 547] width 59 height 15
select select "COMPLIANCE"
click at [1438, 510] on textarea "Bank statement for 7587494001 provided, showing that the owner is" at bounding box center [1282, 482] width 433 height 57
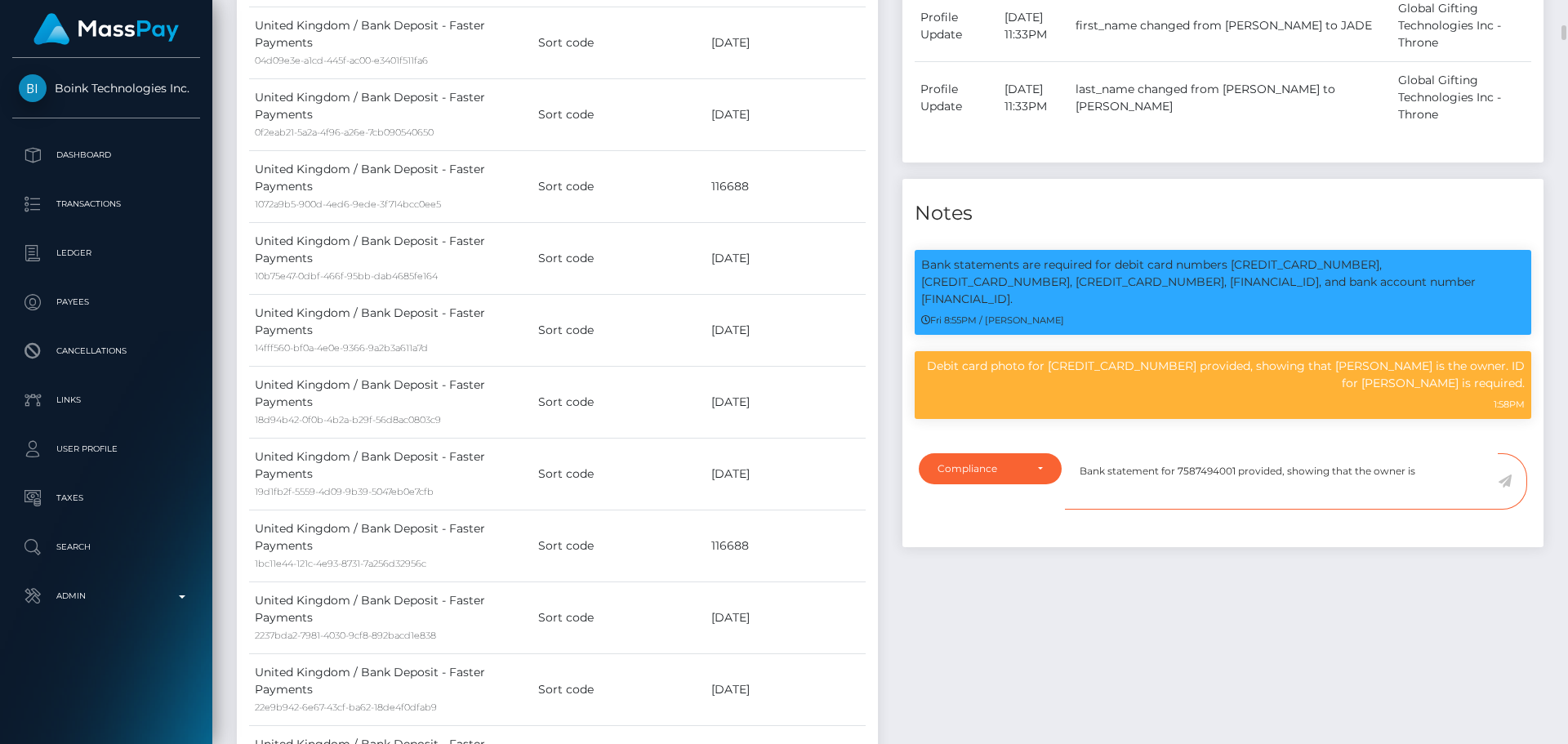
paste textarea "JASON J MICHAUD"
type textarea "Bank statement for 7587494001 provided, showing that the owner is [PERSON_NAME]."
click at [1508, 488] on icon at bounding box center [1505, 481] width 14 height 13
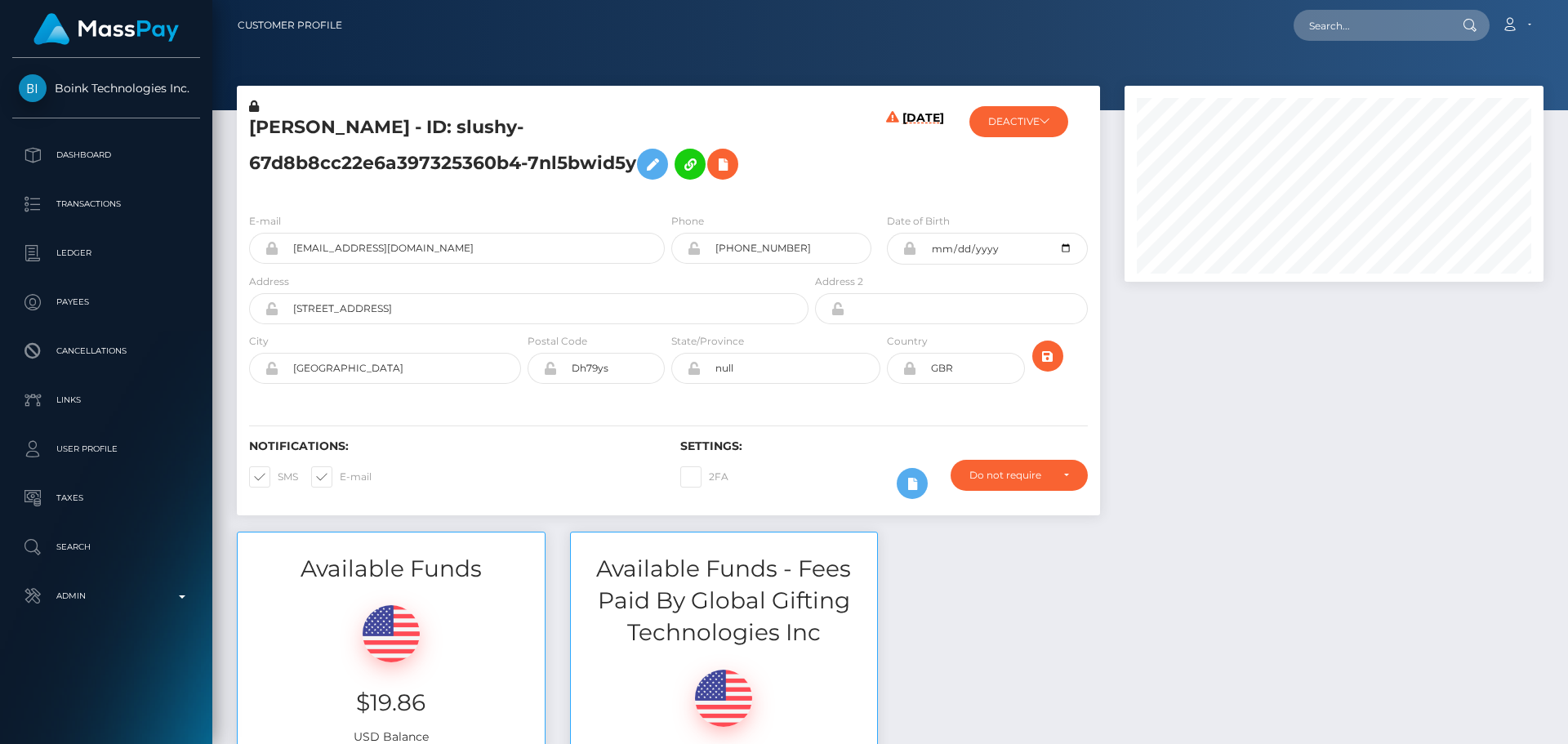
scroll to position [196, 419]
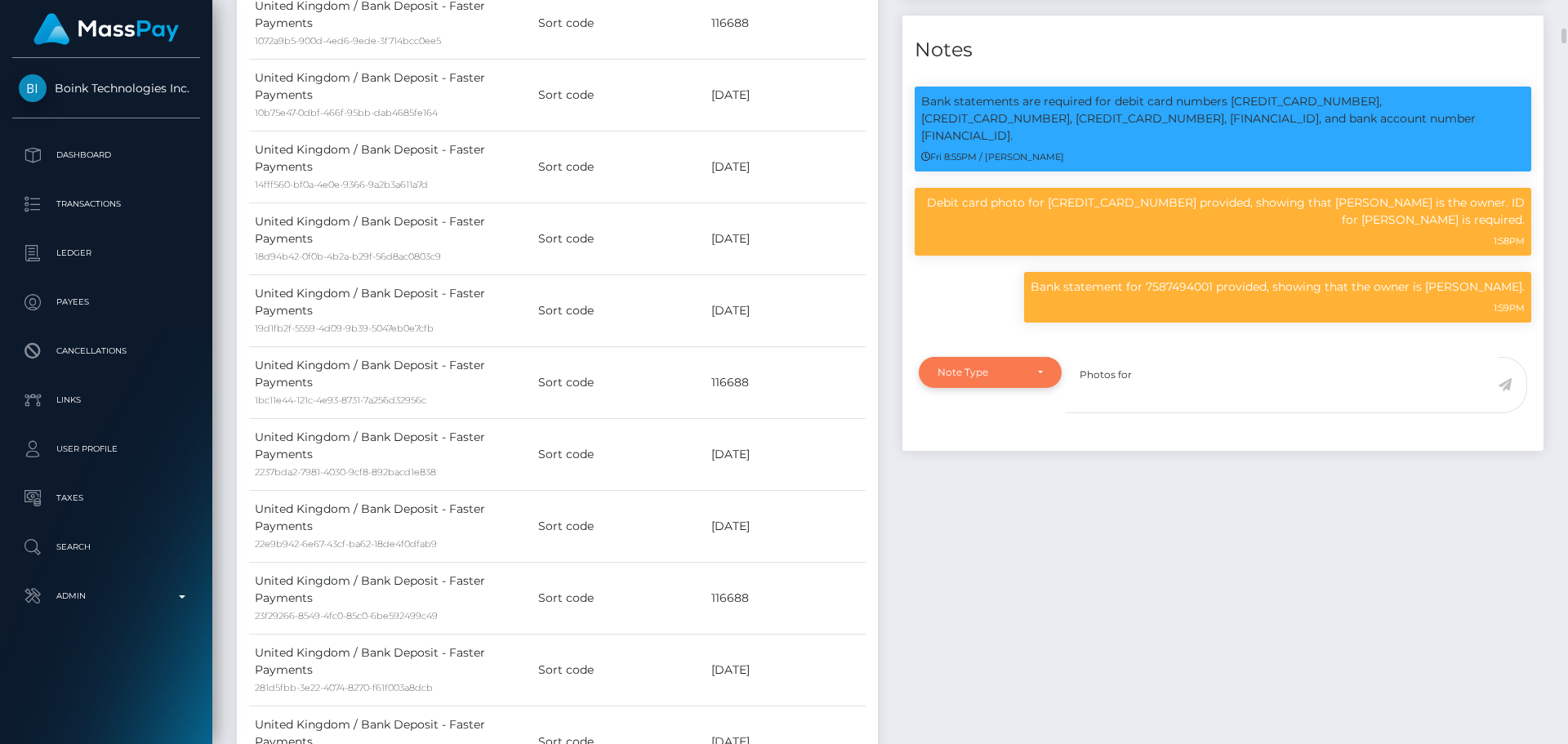
type textarea "Photos for"
click at [1002, 388] on div "Note Type" at bounding box center [990, 372] width 143 height 31
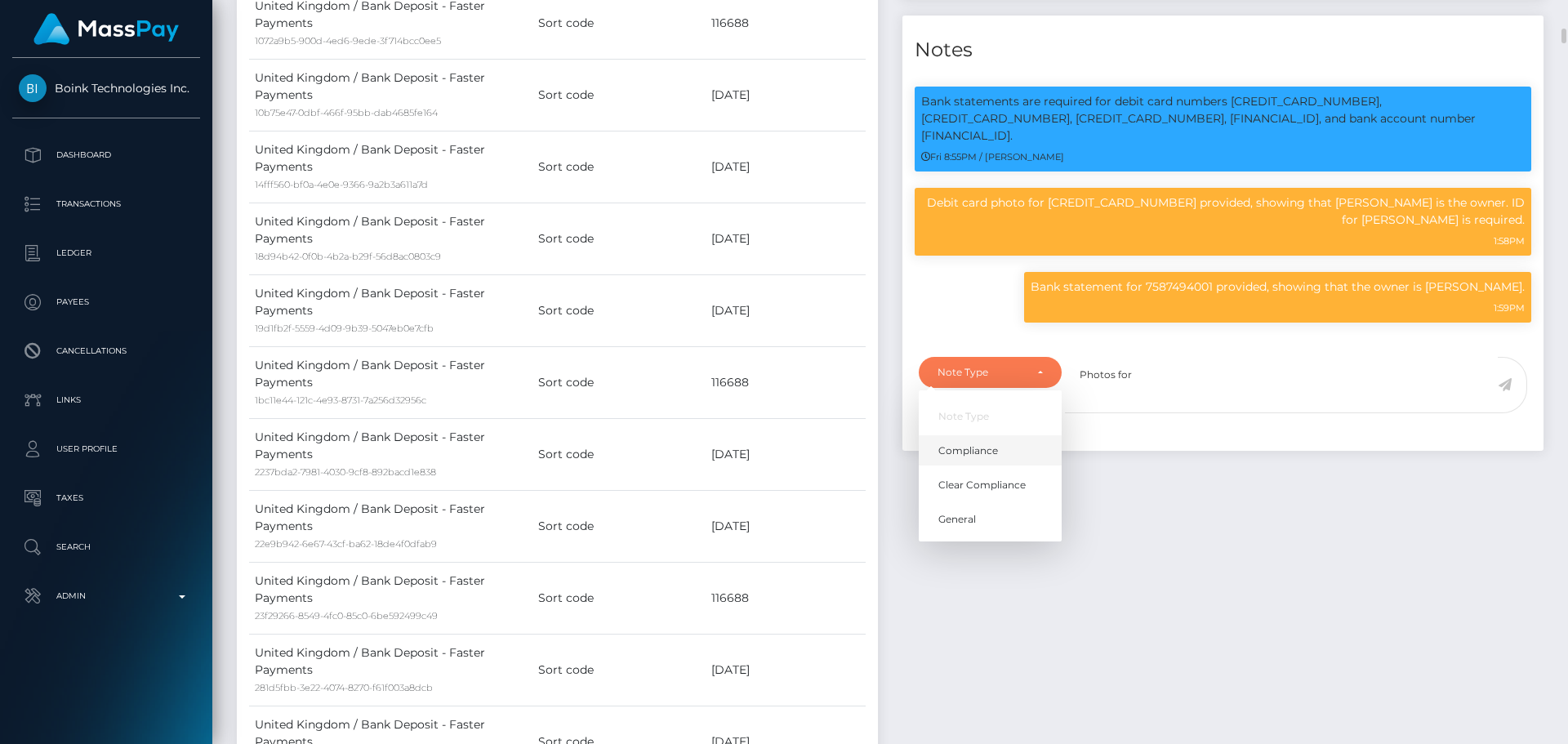
click at [989, 466] on link "Compliance" at bounding box center [990, 450] width 143 height 30
select select "COMPLIANCE"
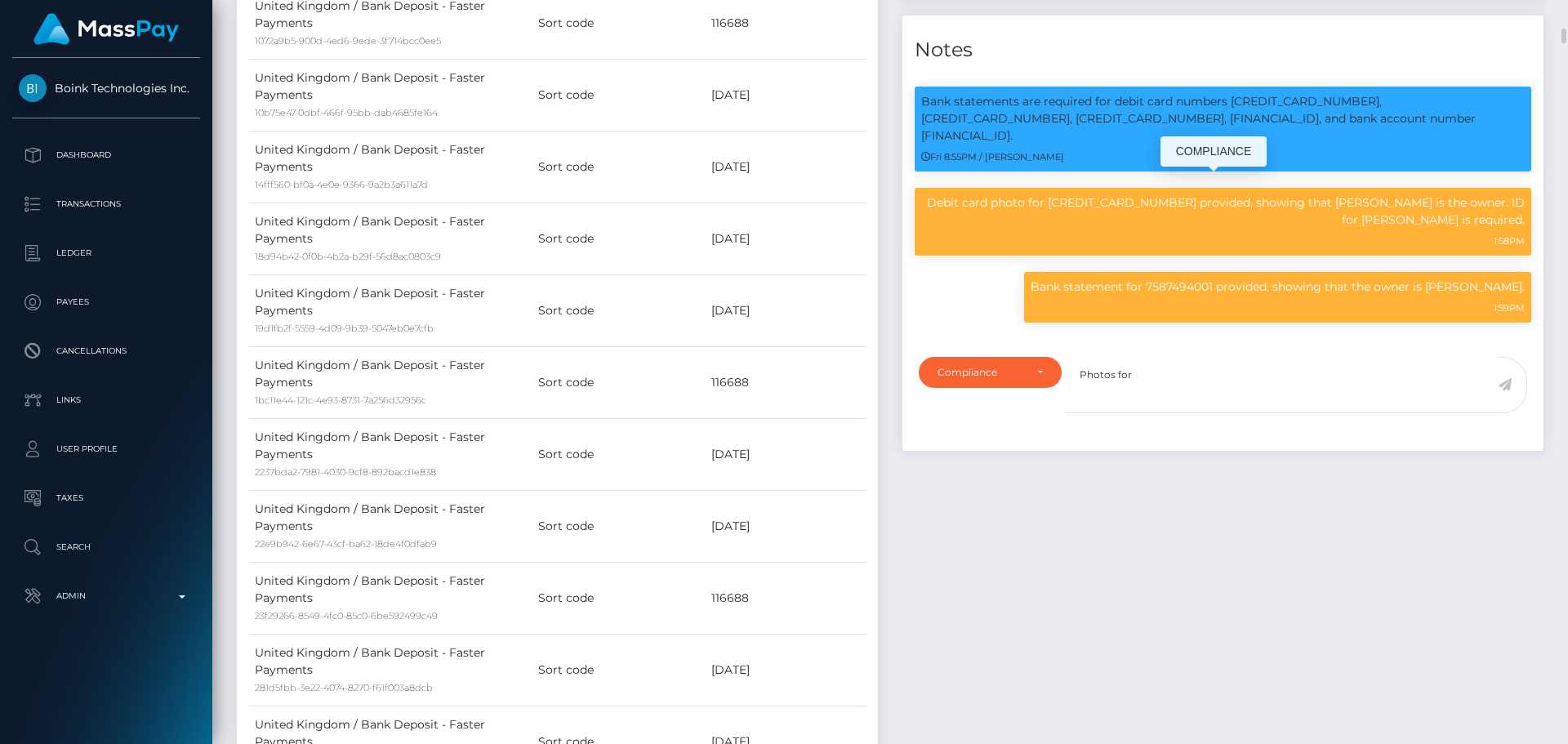
click at [1244, 145] on p "Bank statements are required for debit card numbers [CREDIT_CARD_NUMBER], [CRED…" at bounding box center [1223, 119] width 603 height 51
copy p "[CREDIT_CARD_NUMBER]"
click at [1176, 413] on textarea "Photos for" at bounding box center [1282, 385] width 433 height 57
paste textarea "[CREDIT_CARD_NUMBER]"
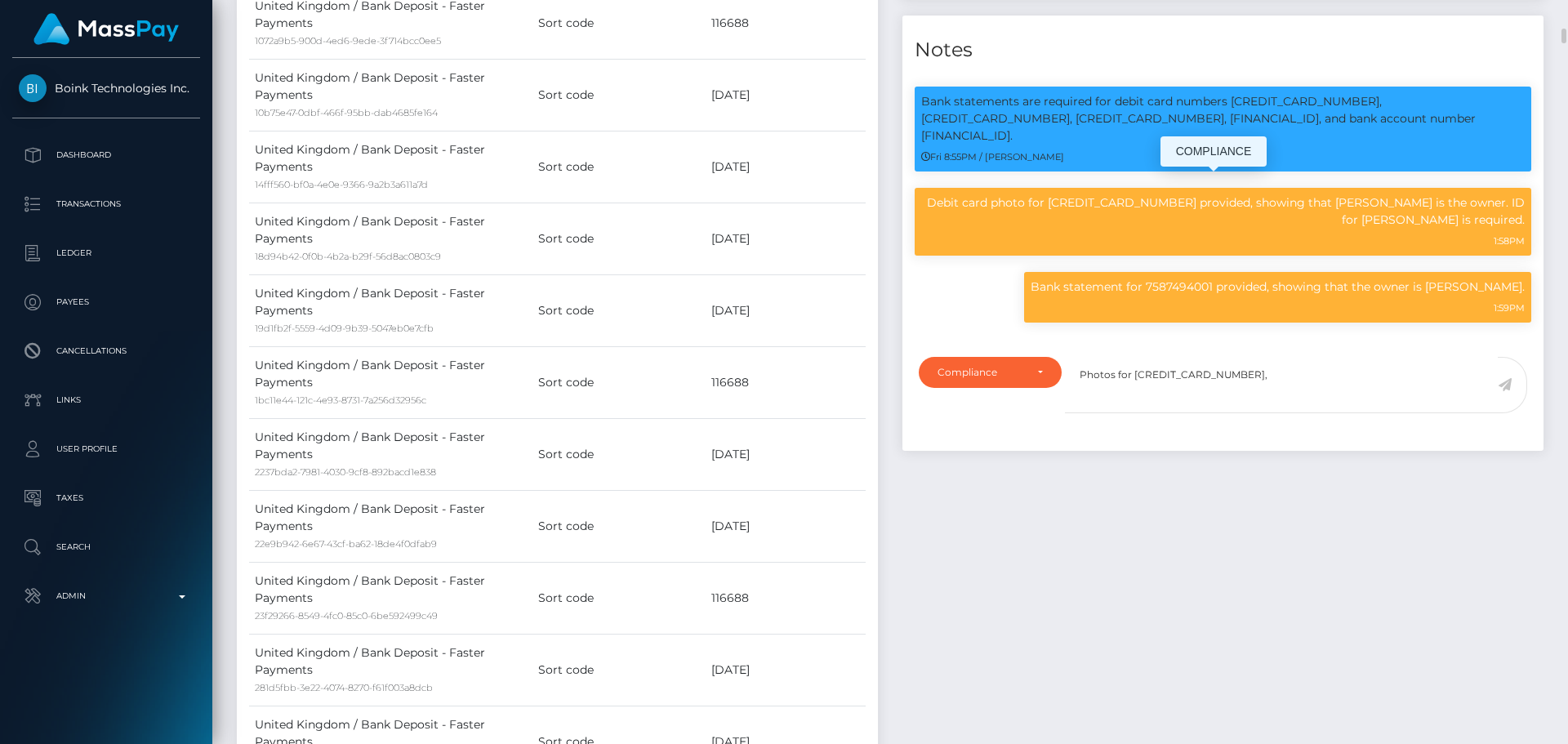
click at [983, 145] on p "Bank statements are required for debit card numbers [CREDIT_CARD_NUMBER], [CRED…" at bounding box center [1223, 119] width 603 height 51
click at [1007, 162] on small "Fri 8:55PM / [PERSON_NAME]" at bounding box center [992, 156] width 143 height 12
click at [984, 145] on p "Bank statements are required for debit card numbers [CREDIT_CARD_NUMBER], [CRED…" at bounding box center [1223, 119] width 603 height 51
drag, startPoint x: 984, startPoint y: 208, endPoint x: 1067, endPoint y: 203, distance: 83.2
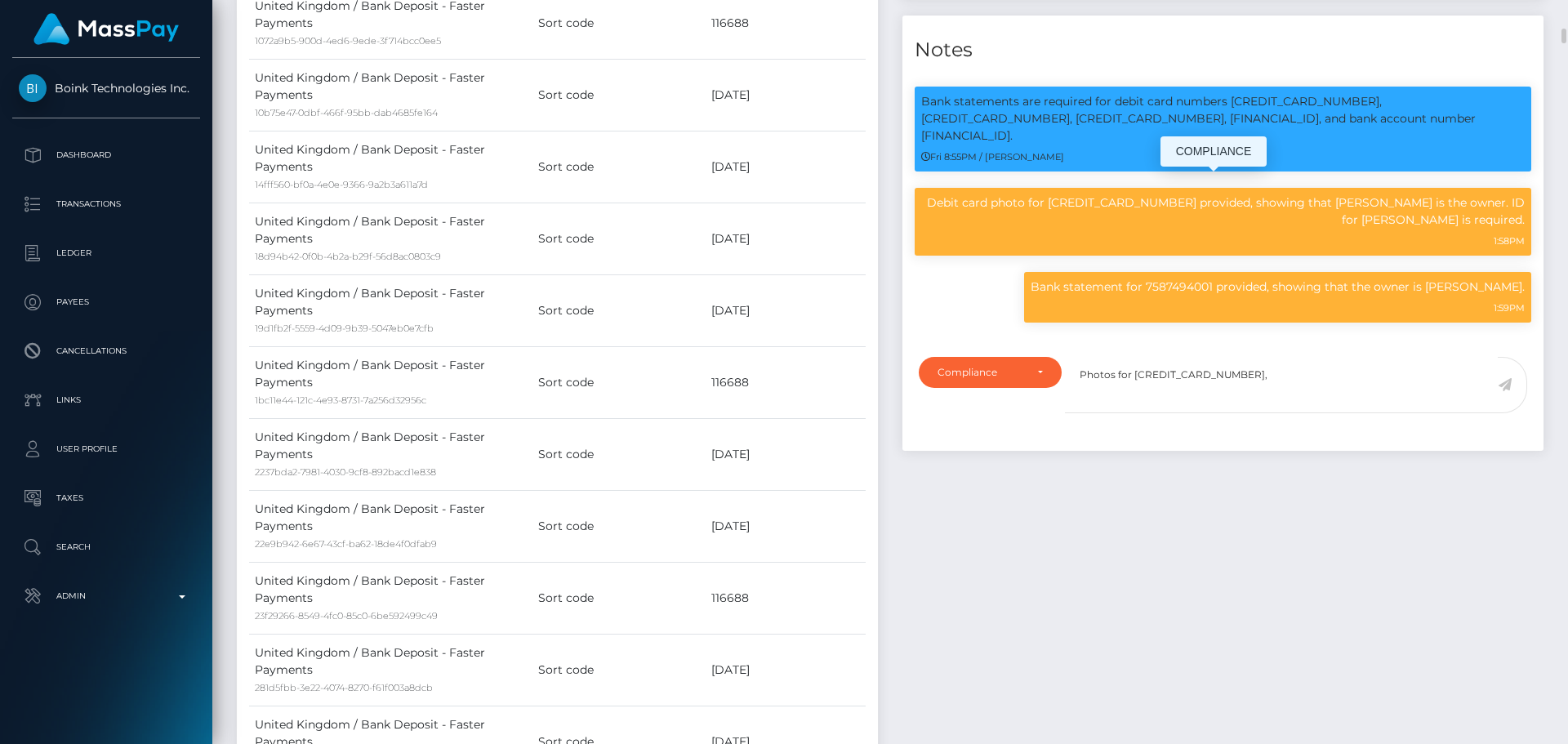
click at [1067, 145] on p "Bank statements are required for debit card numbers [CREDIT_CARD_NUMBER], [CRED…" at bounding box center [1223, 119] width 603 height 51
copy p "4342574053121060, 4472270014284939"
click at [1260, 413] on textarea "Photos for 4342574050541393," at bounding box center [1282, 385] width 433 height 57
paste textarea "4342574053121060, 4472270014284939"
click at [1321, 413] on textarea "Photos for 4342574050541393, 4342574053121060, 4472270014284939" at bounding box center [1282, 385] width 433 height 57
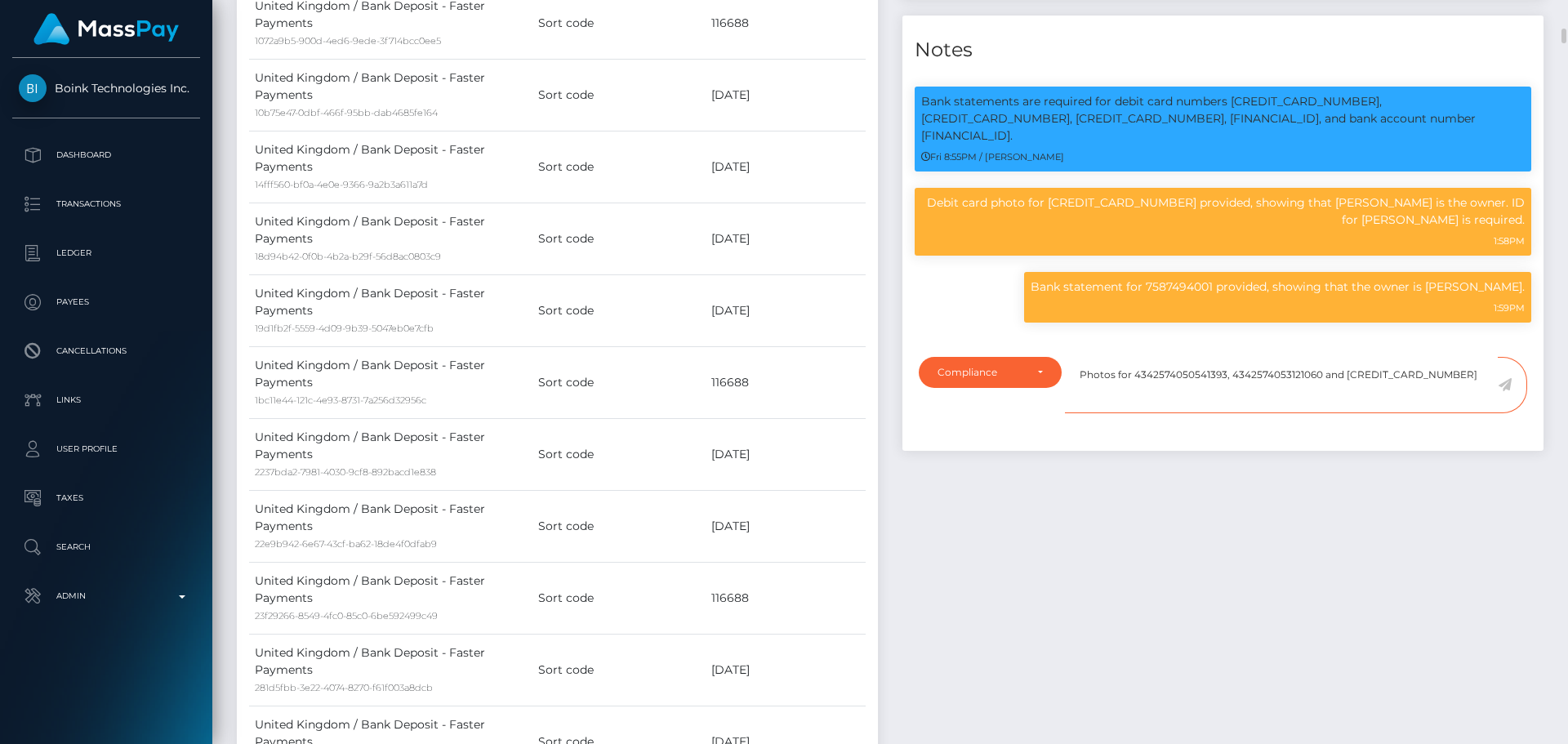
click at [1458, 413] on textarea "Photos for 4342574050541393, 4342574053121060 and 4472270014284939" at bounding box center [1282, 385] width 433 height 57
type textarea "Photos for 4342574050541393, 4342574053121060 and [CREDIT_CARD_NUMBER] are stil…"
click at [1502, 391] on icon at bounding box center [1505, 384] width 14 height 13
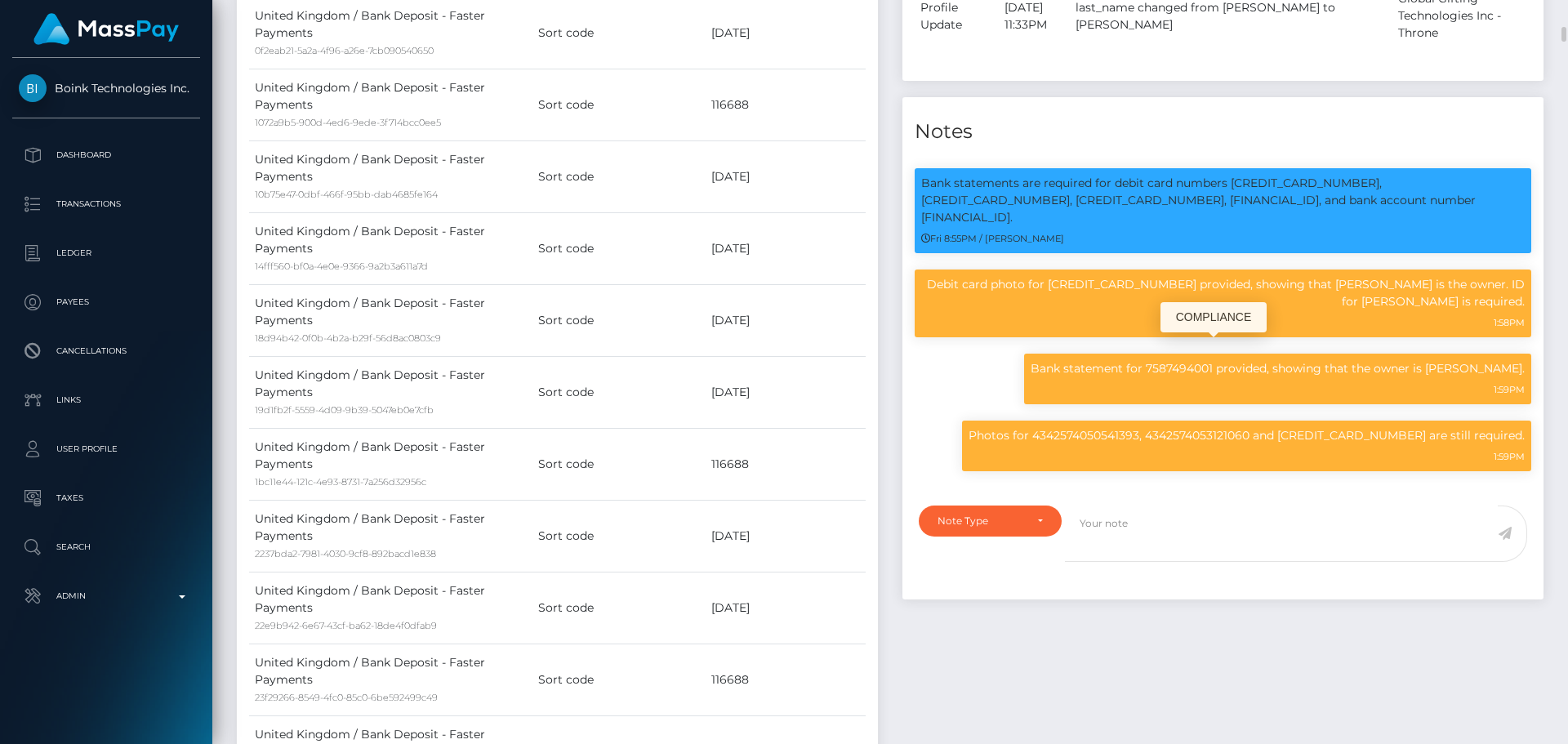
scroll to position [1633, 0]
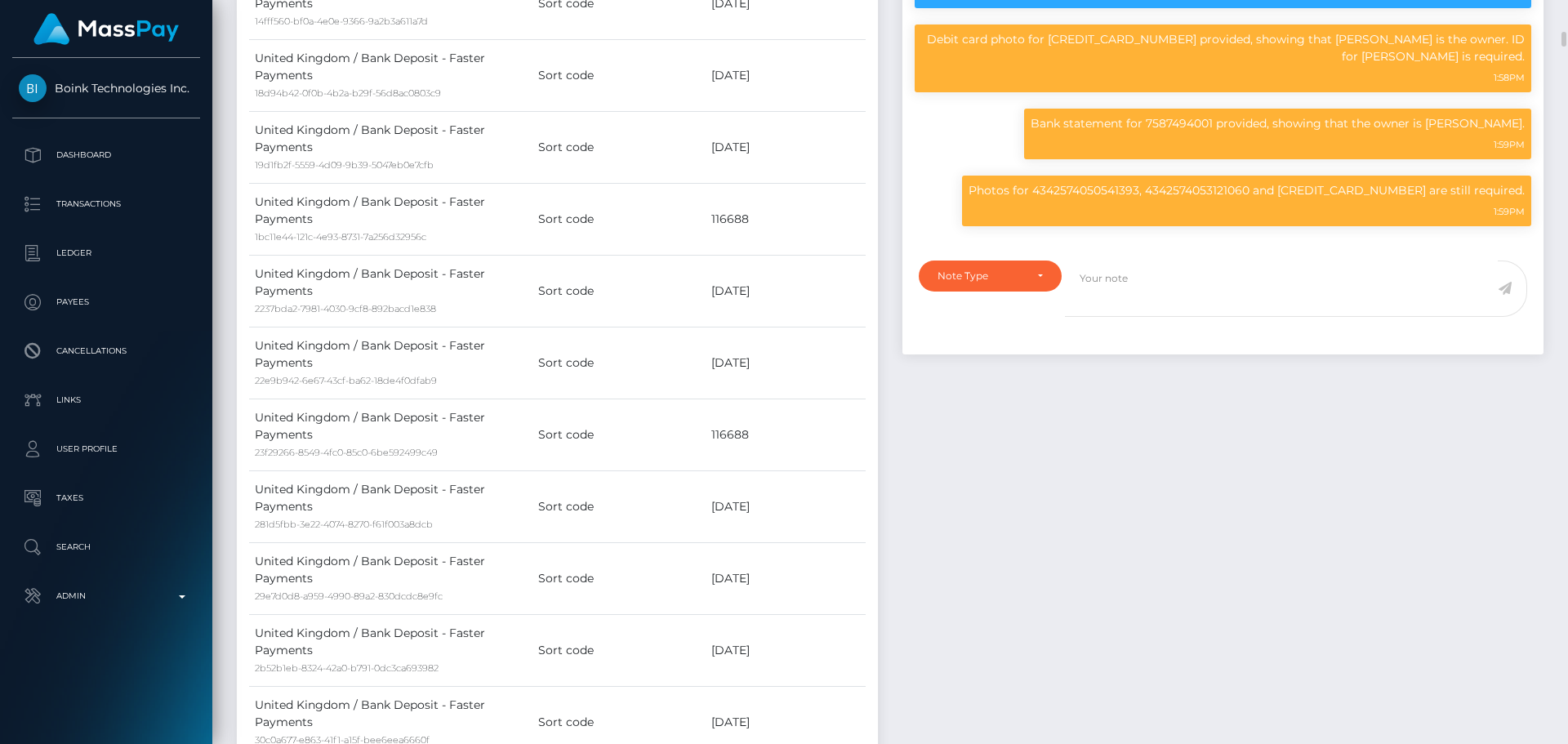
click at [1015, 336] on div "Note Type Compliance Clear Compliance General Note Type" at bounding box center [985, 299] width 159 height 76
click at [1031, 283] on div "Note Type" at bounding box center [990, 276] width 106 height 13
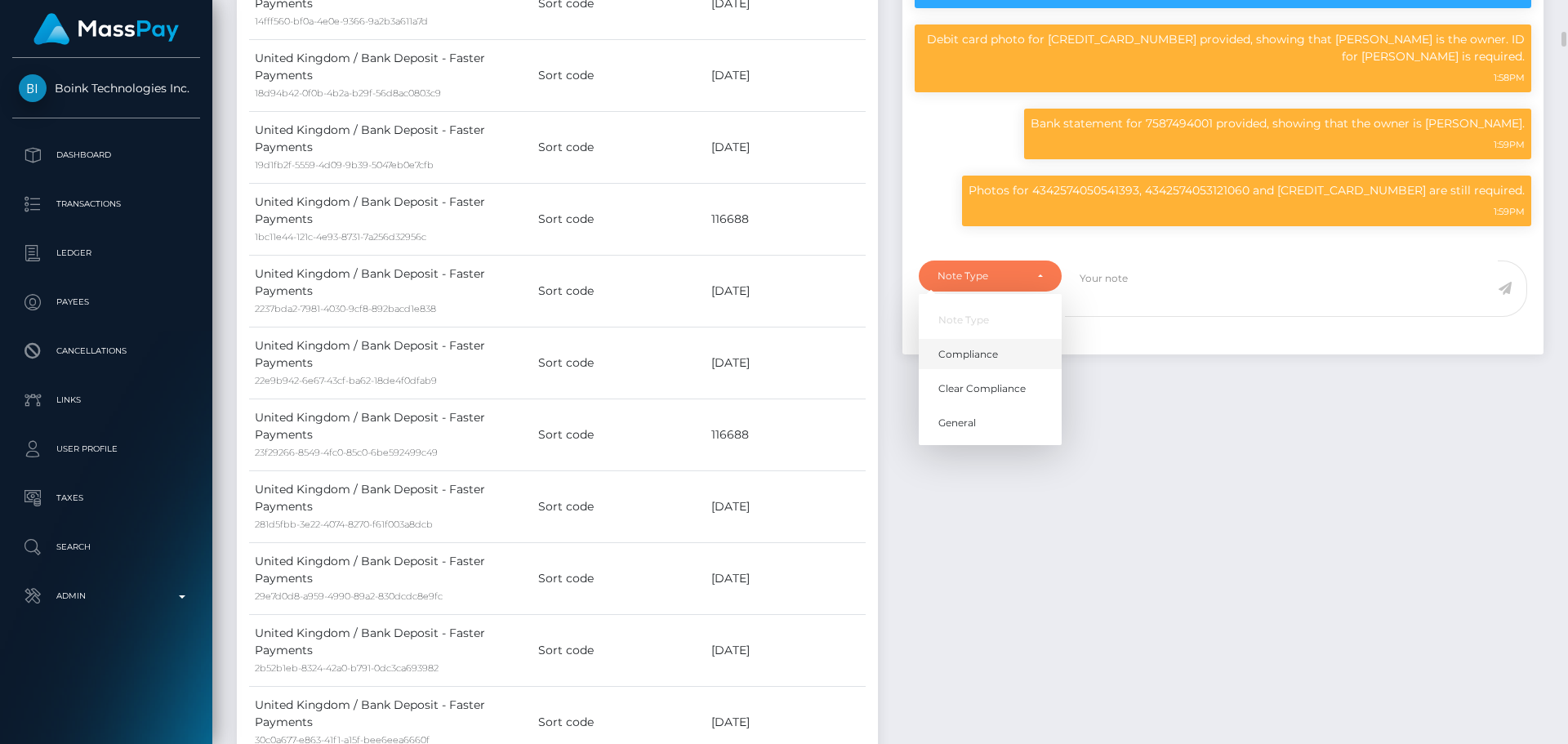
click at [1005, 369] on link "Compliance" at bounding box center [990, 354] width 143 height 30
select select "COMPLIANCE"
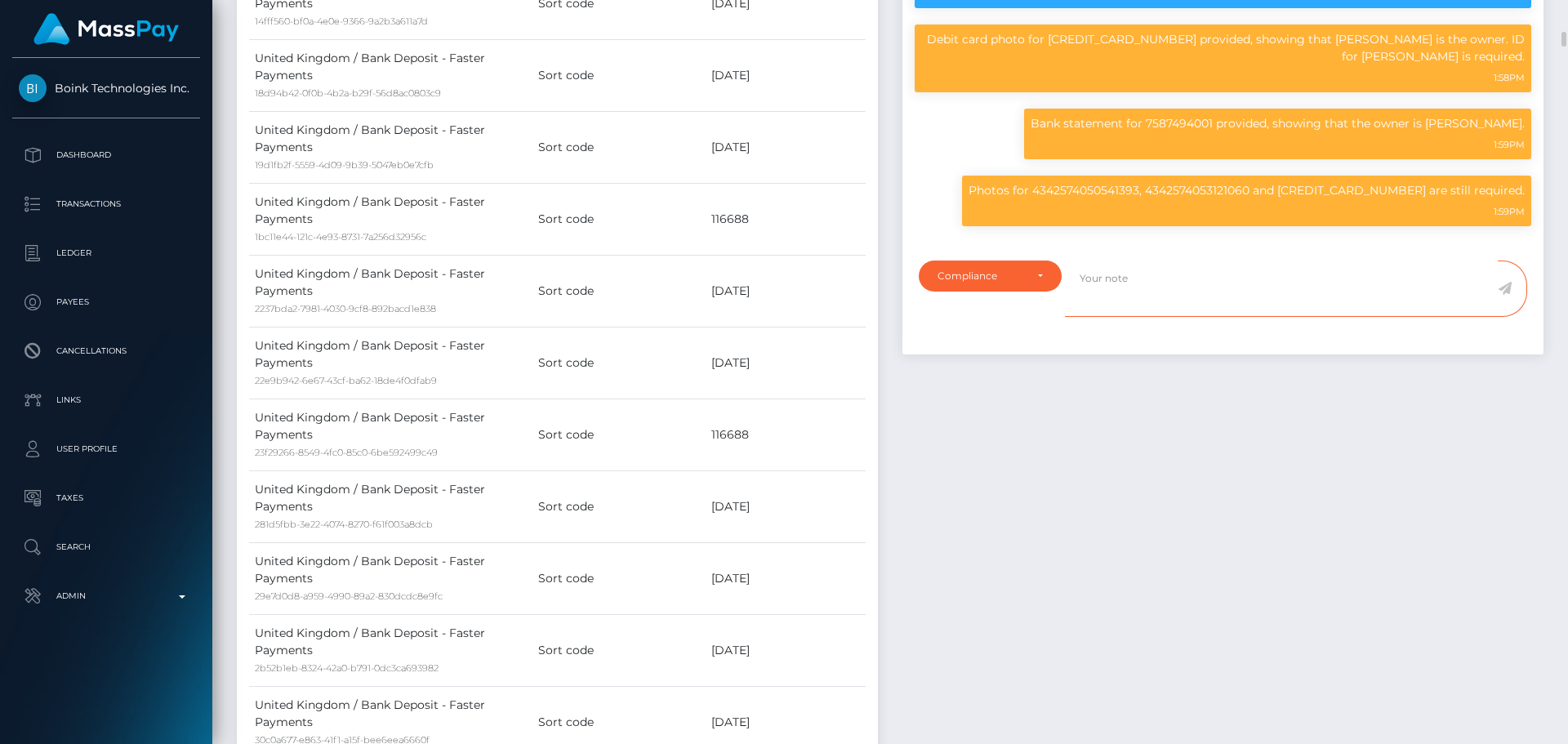
click at [1159, 317] on textarea at bounding box center [1282, 289] width 433 height 57
paste textarea "Ticket #126419"
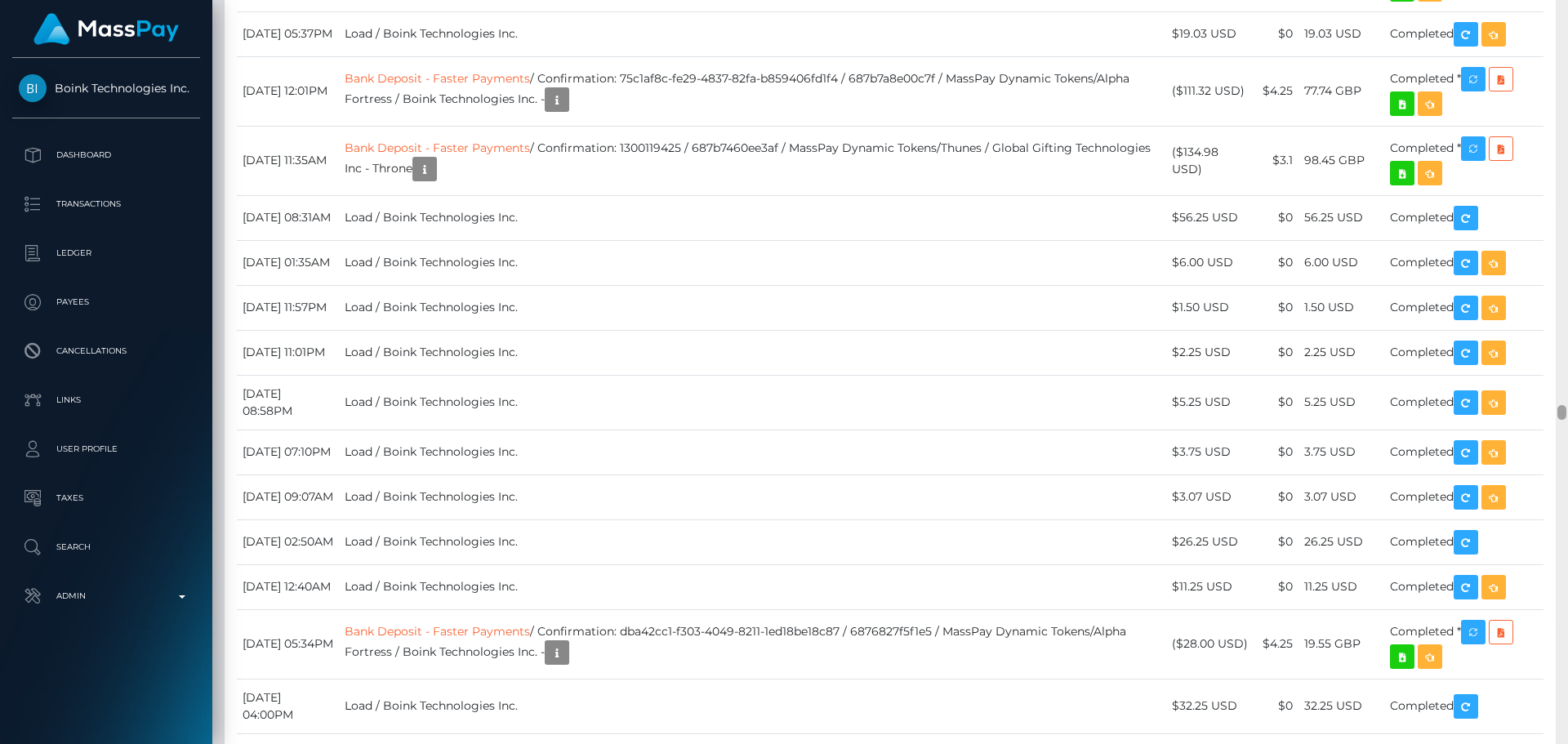
scroll to position [20874, 0]
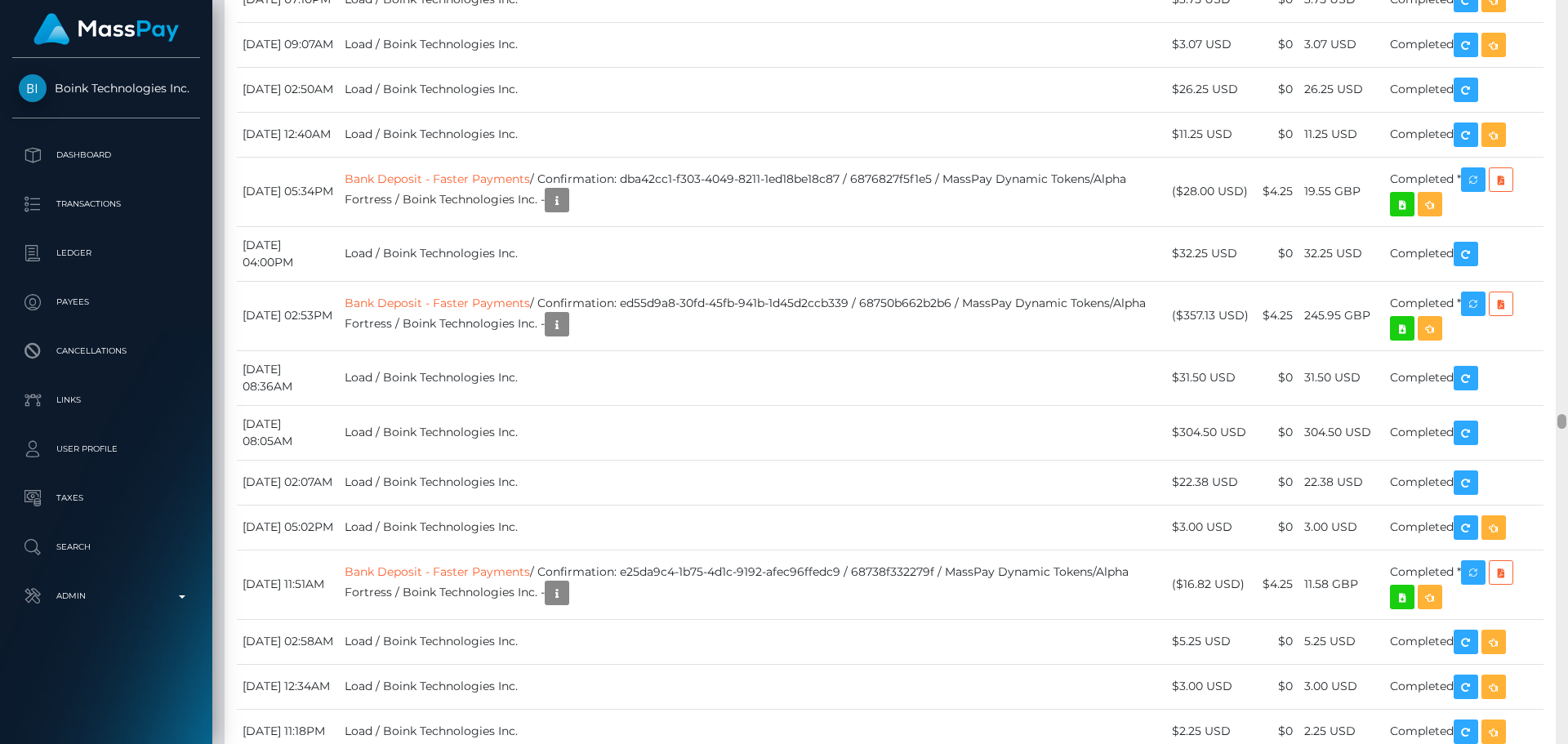
drag, startPoint x: 1558, startPoint y: 82, endPoint x: 1539, endPoint y: 418, distance: 336.5
click at [1539, 418] on div "Customer Profile Loading... Loading..." at bounding box center [890, 372] width 1355 height 744
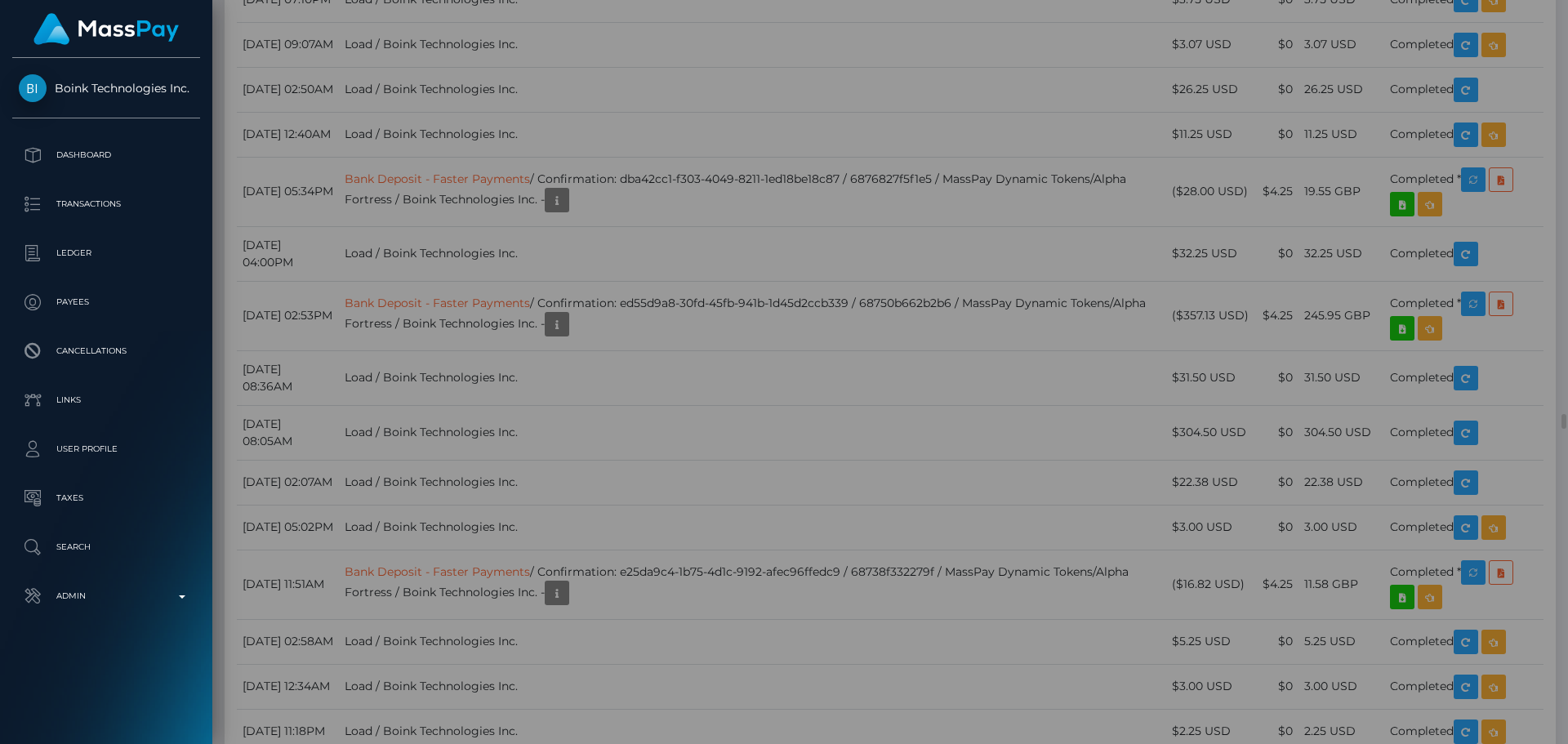
scroll to position [0, 0]
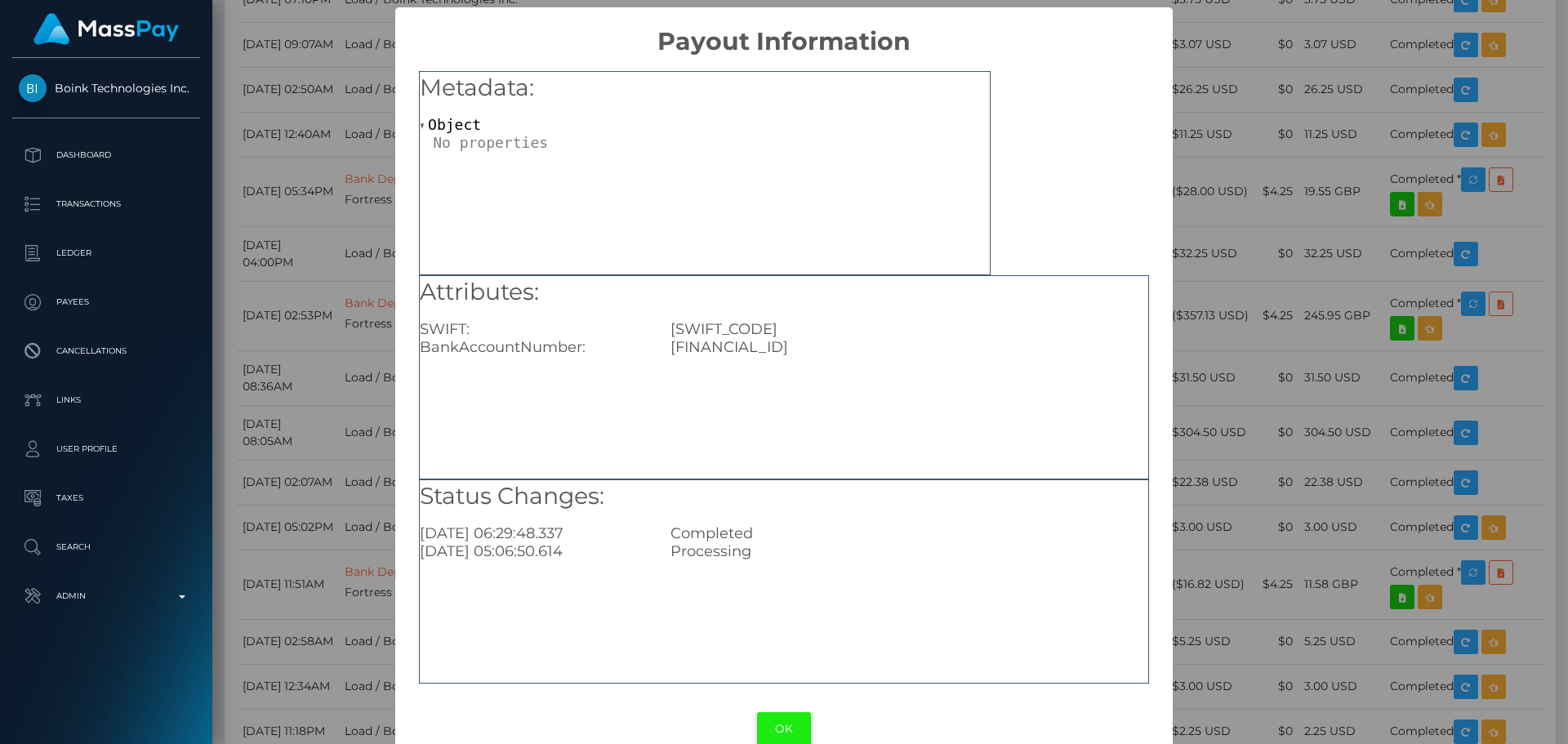
click at [780, 731] on button "OK" at bounding box center [784, 729] width 54 height 34
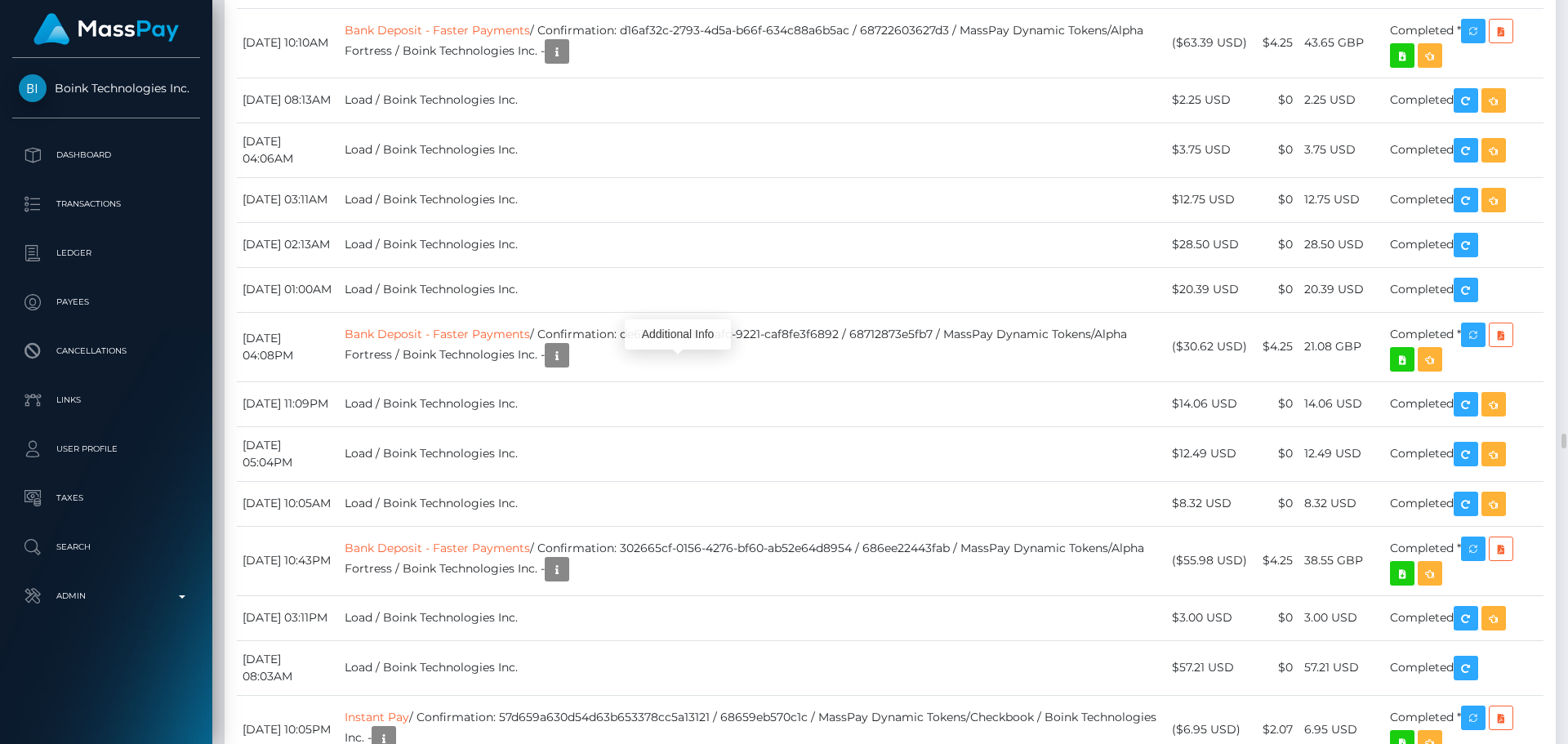
scroll to position [196, 419]
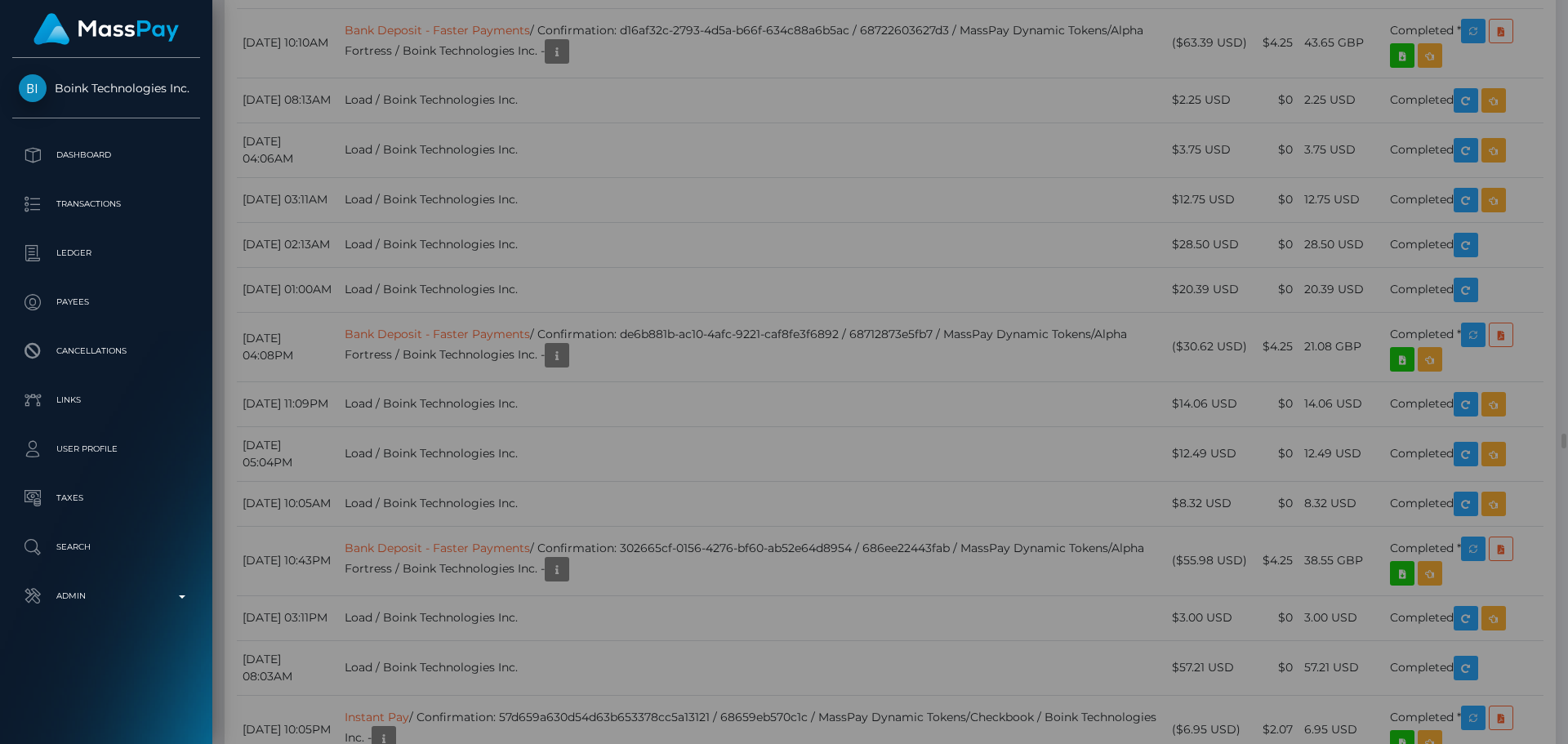
scroll to position [0, 0]
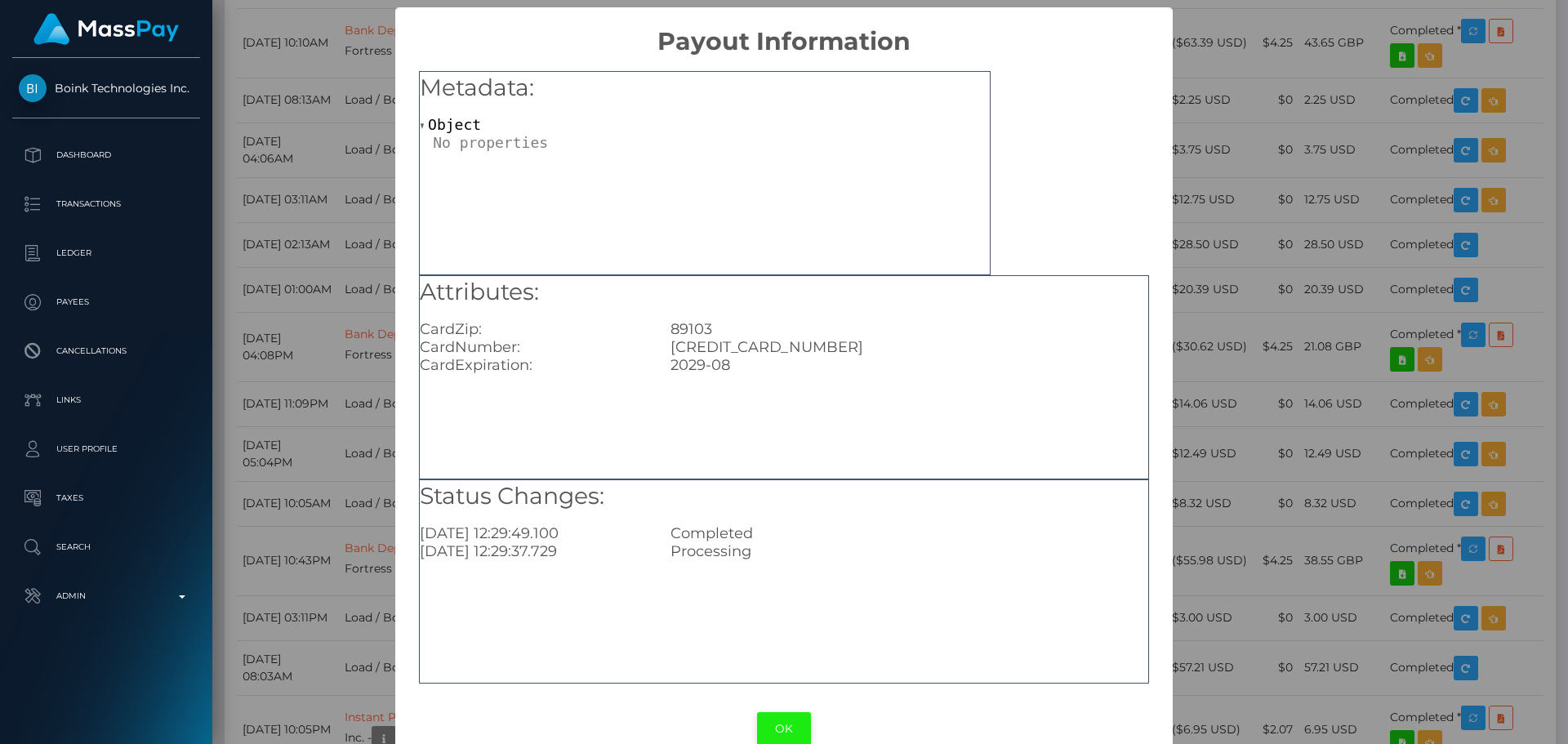
click at [776, 730] on button "OK" at bounding box center [784, 729] width 54 height 34
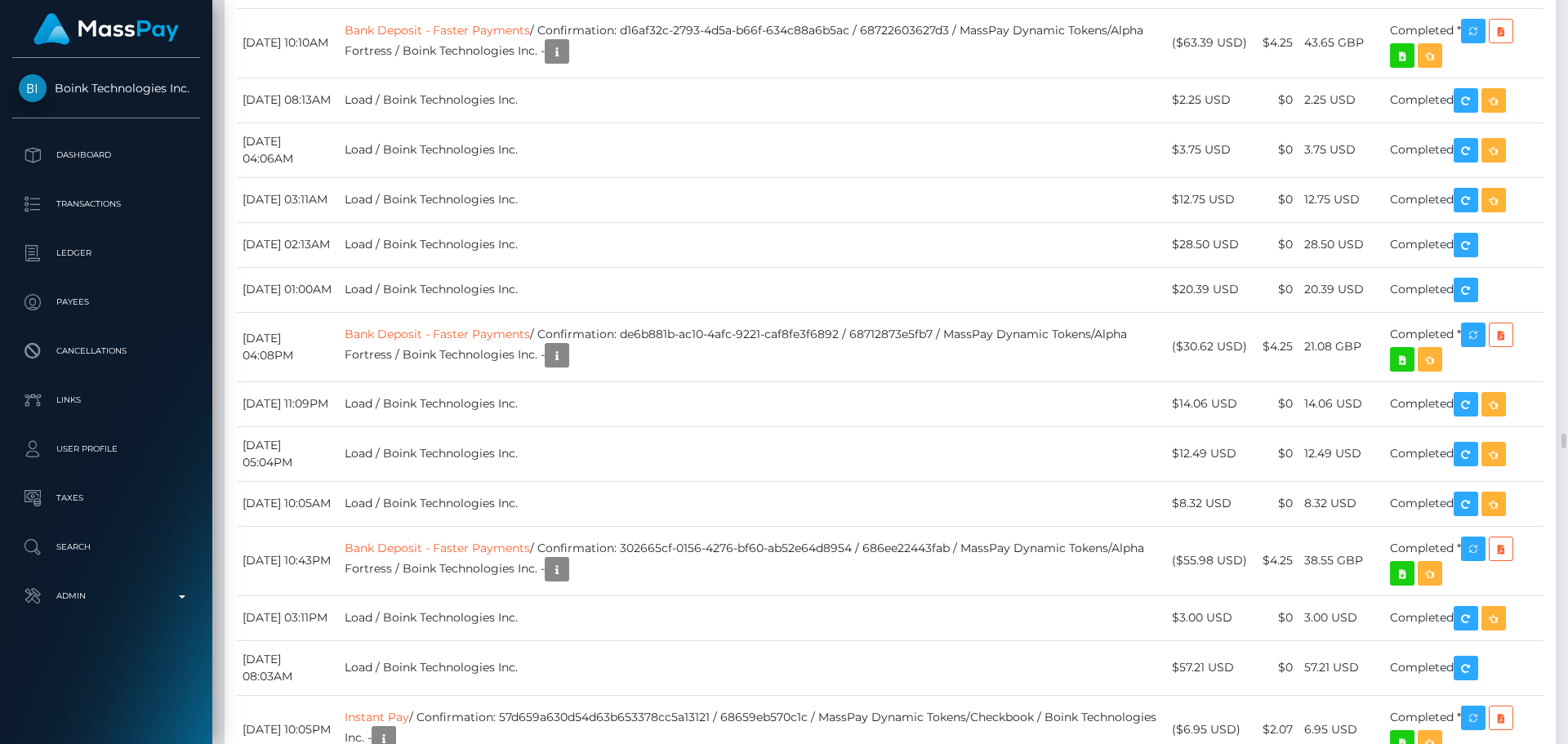
scroll to position [196, 419]
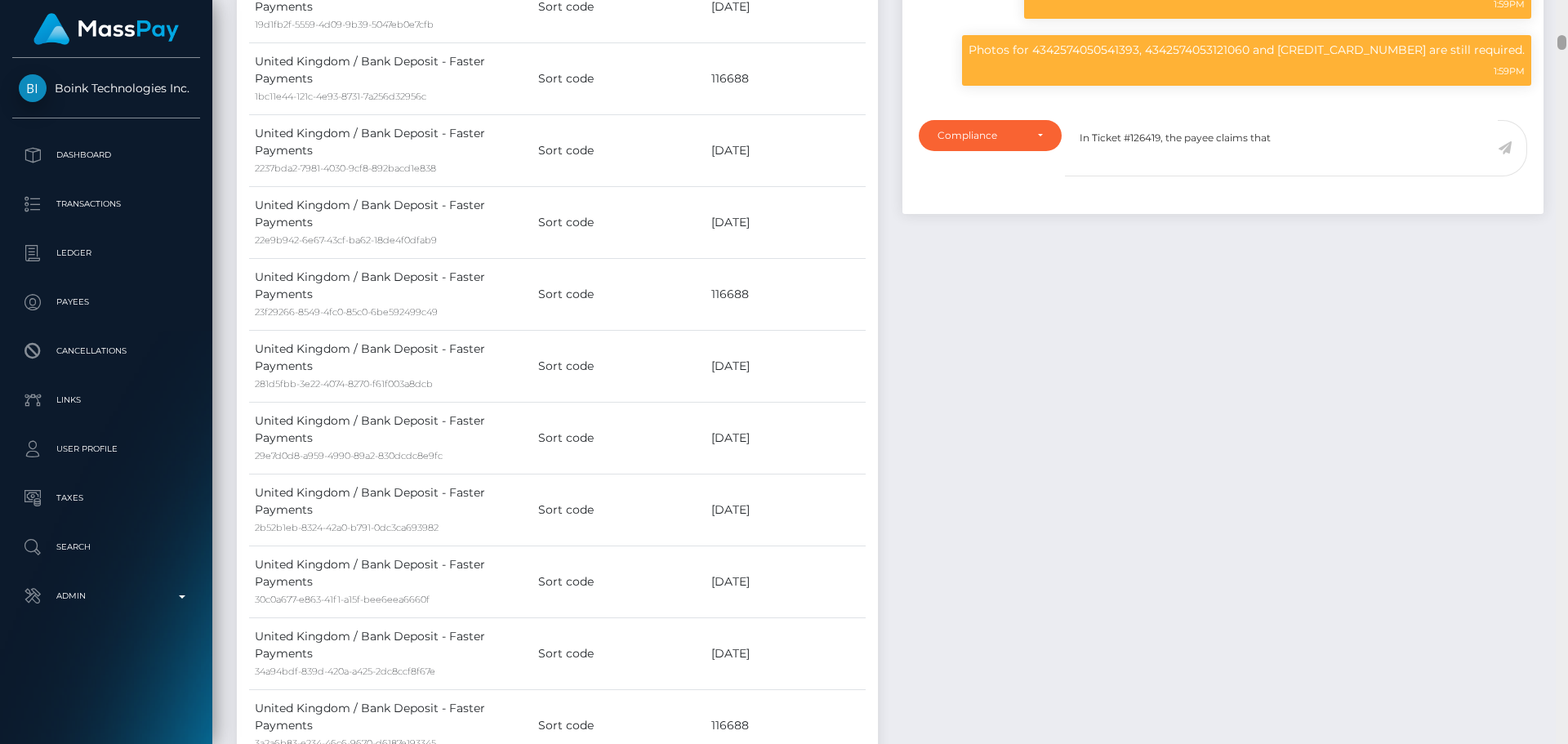
drag, startPoint x: 1565, startPoint y: 435, endPoint x: 1550, endPoint y: 43, distance: 392.3
click at [1550, 43] on div "Customer Profile Loading... Loading..." at bounding box center [890, 372] width 1355 height 744
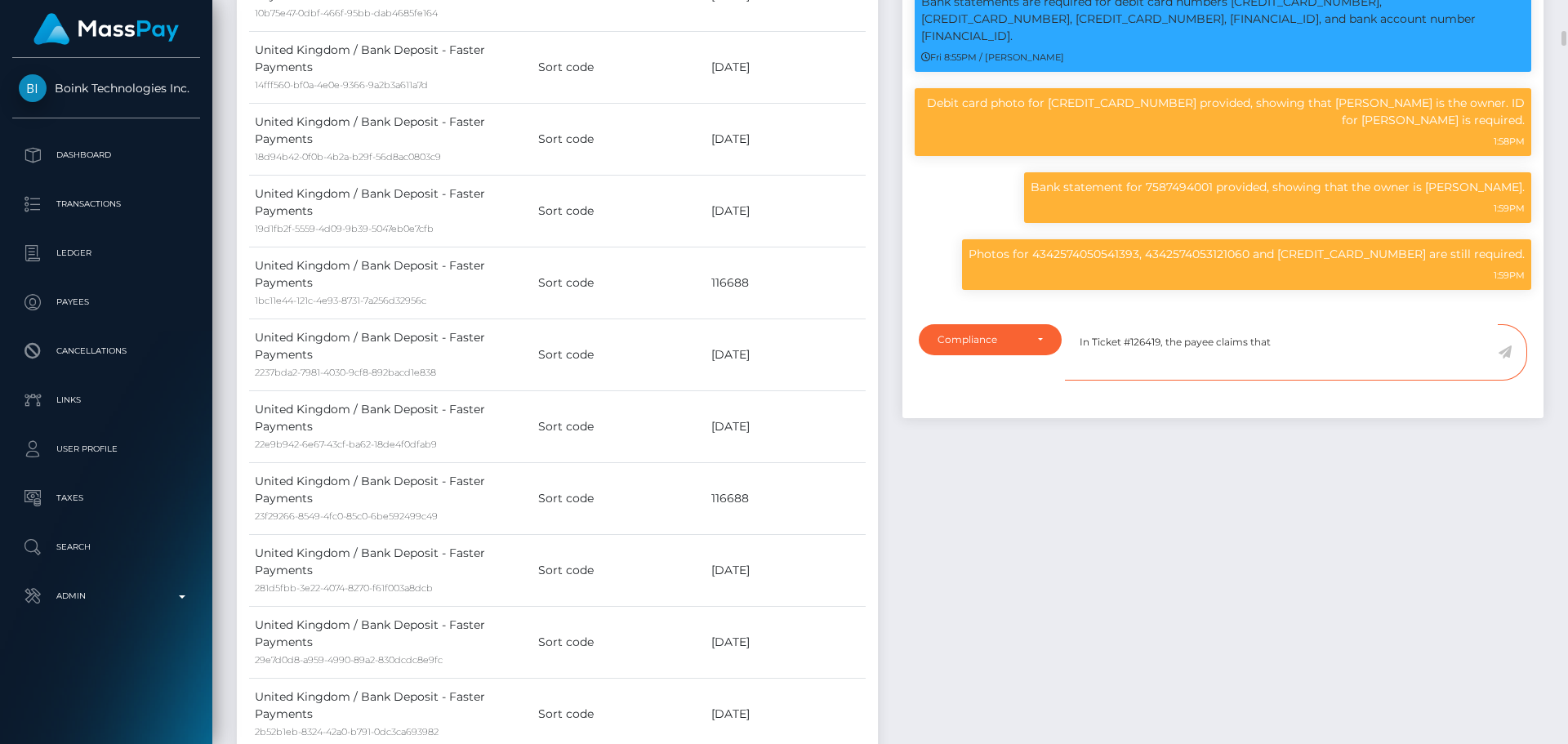
click at [1293, 380] on textarea "In Ticket #126419, the payee claims that" at bounding box center [1282, 353] width 433 height 57
click at [1099, 262] on p "Photos for 4342574050541393, 4342574053121060 and [CREDIT_CARD_NUMBER] are stil…" at bounding box center [1246, 254] width 556 height 17
drag, startPoint x: 1099, startPoint y: 315, endPoint x: 1340, endPoint y: 317, distance: 241.0
click at [1340, 262] on p "Photos for 4342574050541393, 4342574053121060 and [CREDIT_CARD_NUMBER] are stil…" at bounding box center [1246, 254] width 556 height 17
copy p "4342574050541393, 4342574053121060 and 4472270014284939"
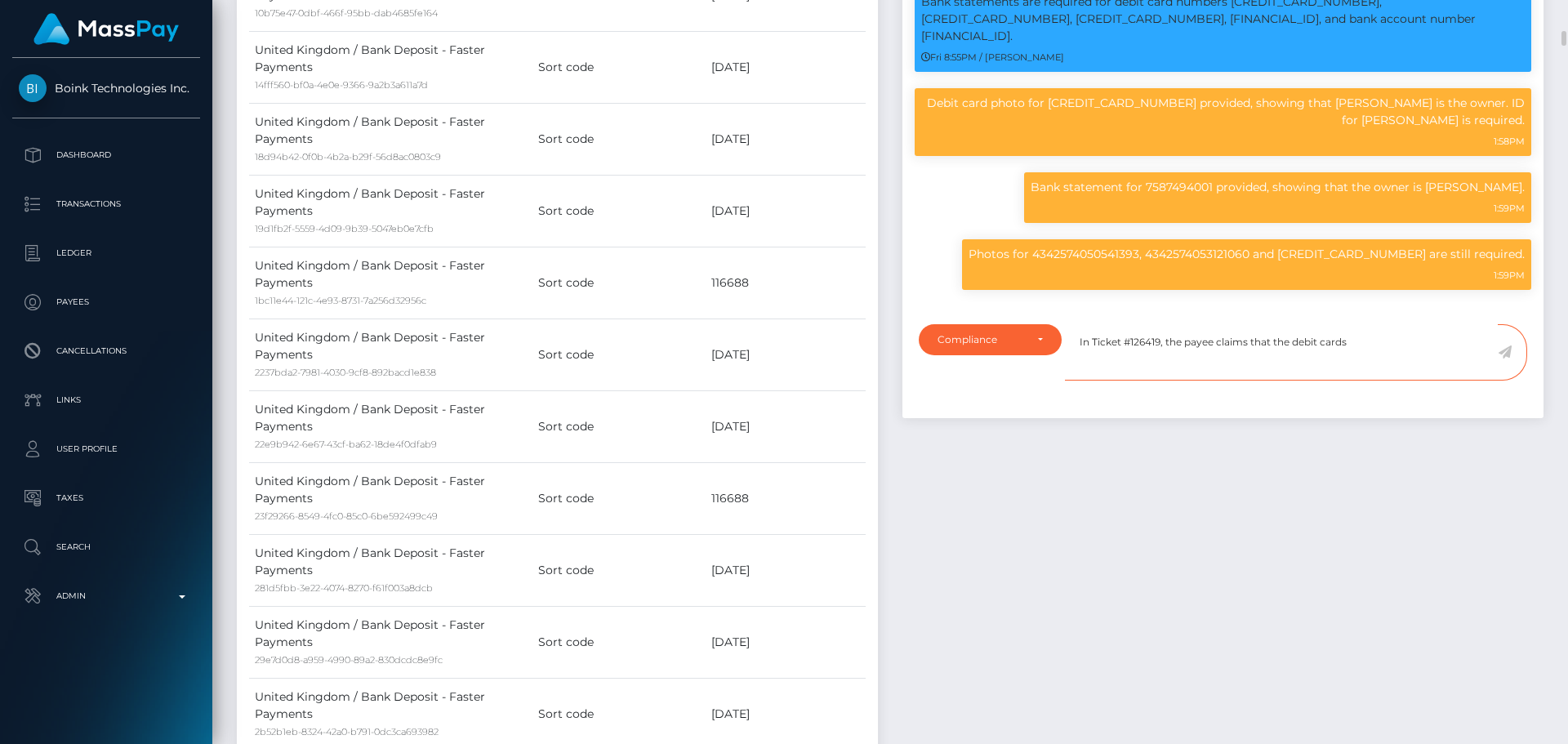
click at [1385, 380] on textarea "In Ticket #126419, the payee claims that the debit cards" at bounding box center [1282, 353] width 433 height 57
paste textarea "4342574050541393, 4342574053121060 and 4472270014284939"
type textarea "In Ticket #126419, the payee claims that the debit cards [CREDIT_CARD_NUMBER], …"
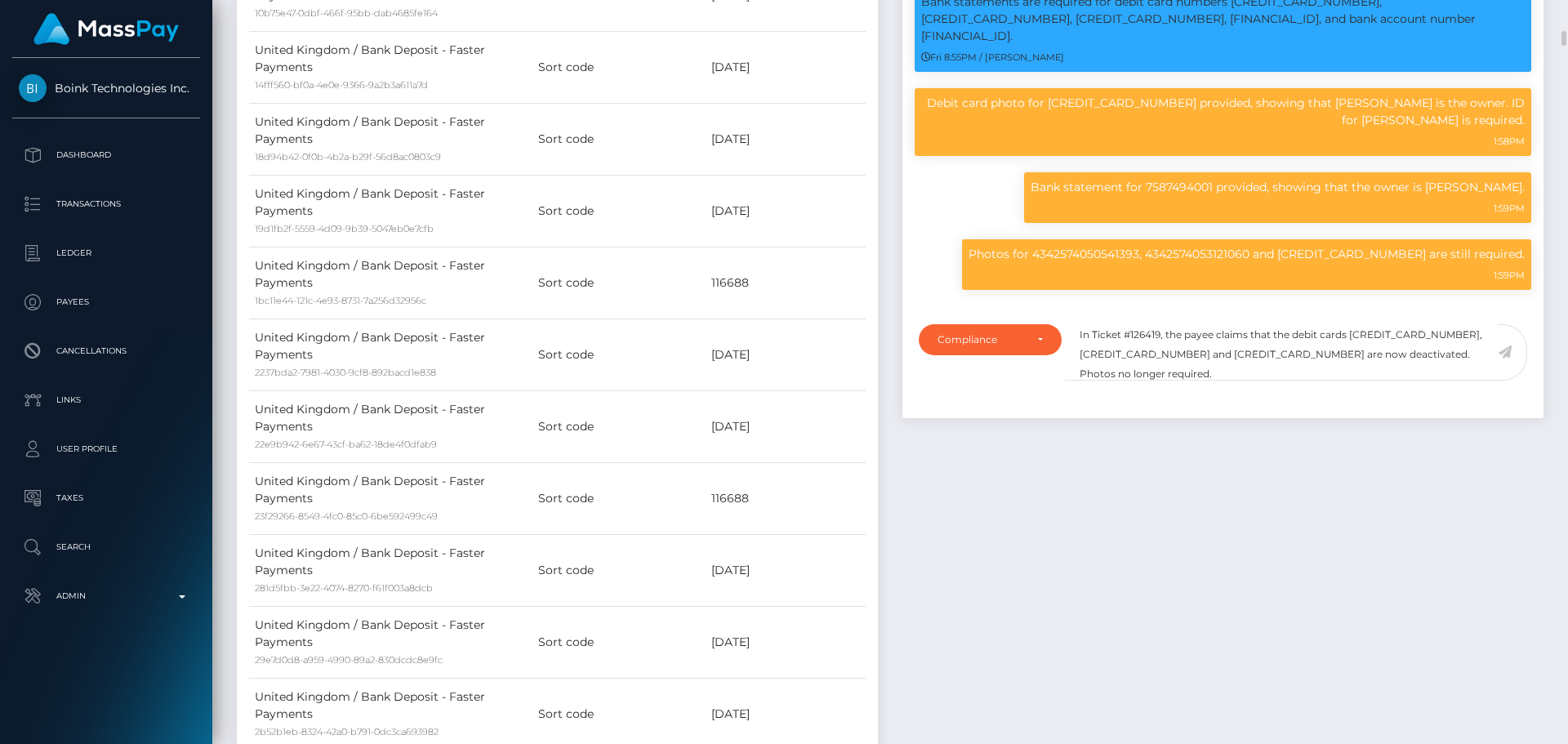
click at [1507, 358] on icon at bounding box center [1505, 351] width 14 height 13
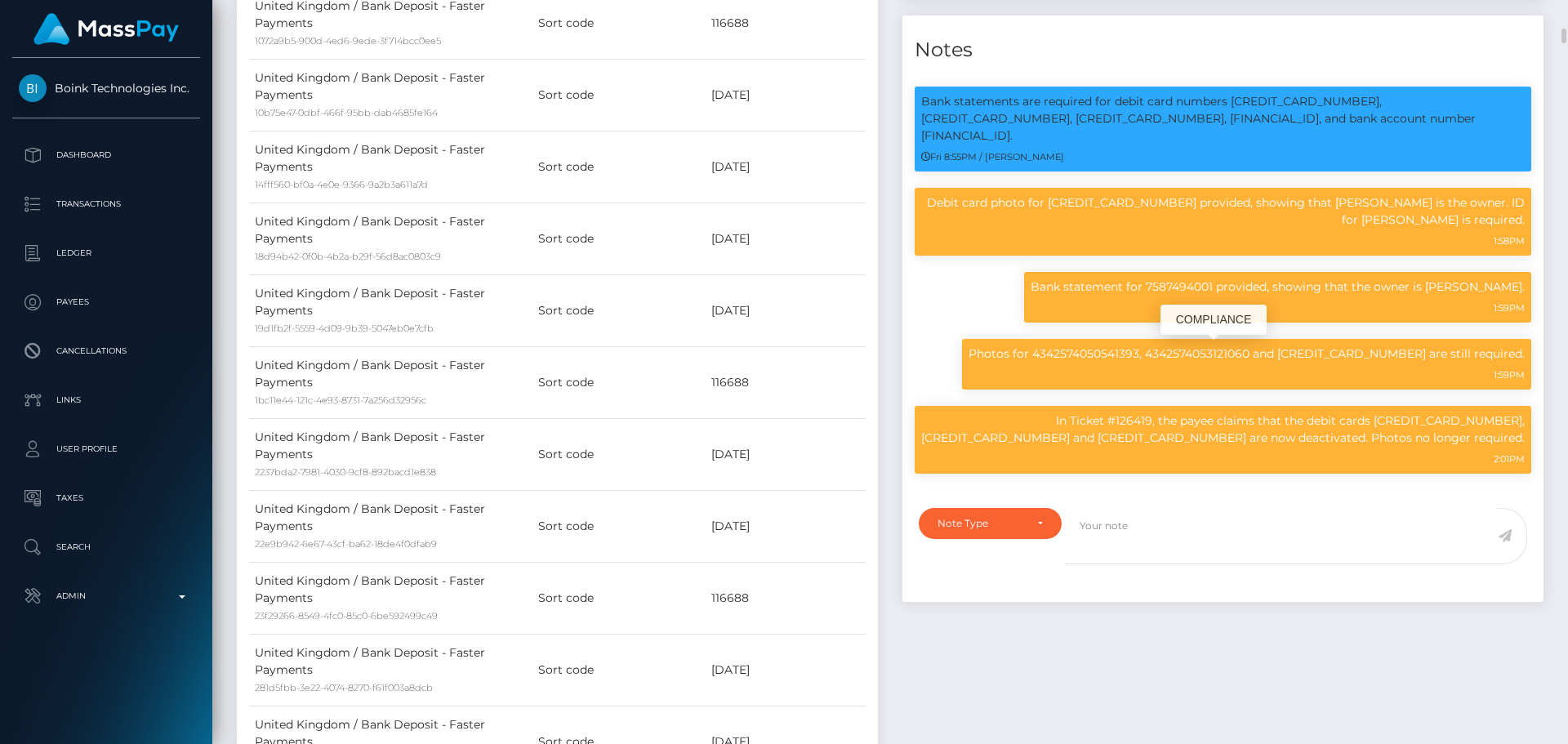
scroll to position [196, 419]
click at [1336, 229] on p "Debit card photo for [CREDIT_CARD_NUMBER] provided, showing that [PERSON_NAME] …" at bounding box center [1223, 211] width 603 height 35
drag, startPoint x: 1336, startPoint y: 268, endPoint x: 1368, endPoint y: 267, distance: 32.0
click at [1368, 229] on p "Debit card photo for [CREDIT_CARD_NUMBER] provided, showing that [PERSON_NAME] …" at bounding box center [1223, 211] width 603 height 35
copy p "[PERSON_NAME]"
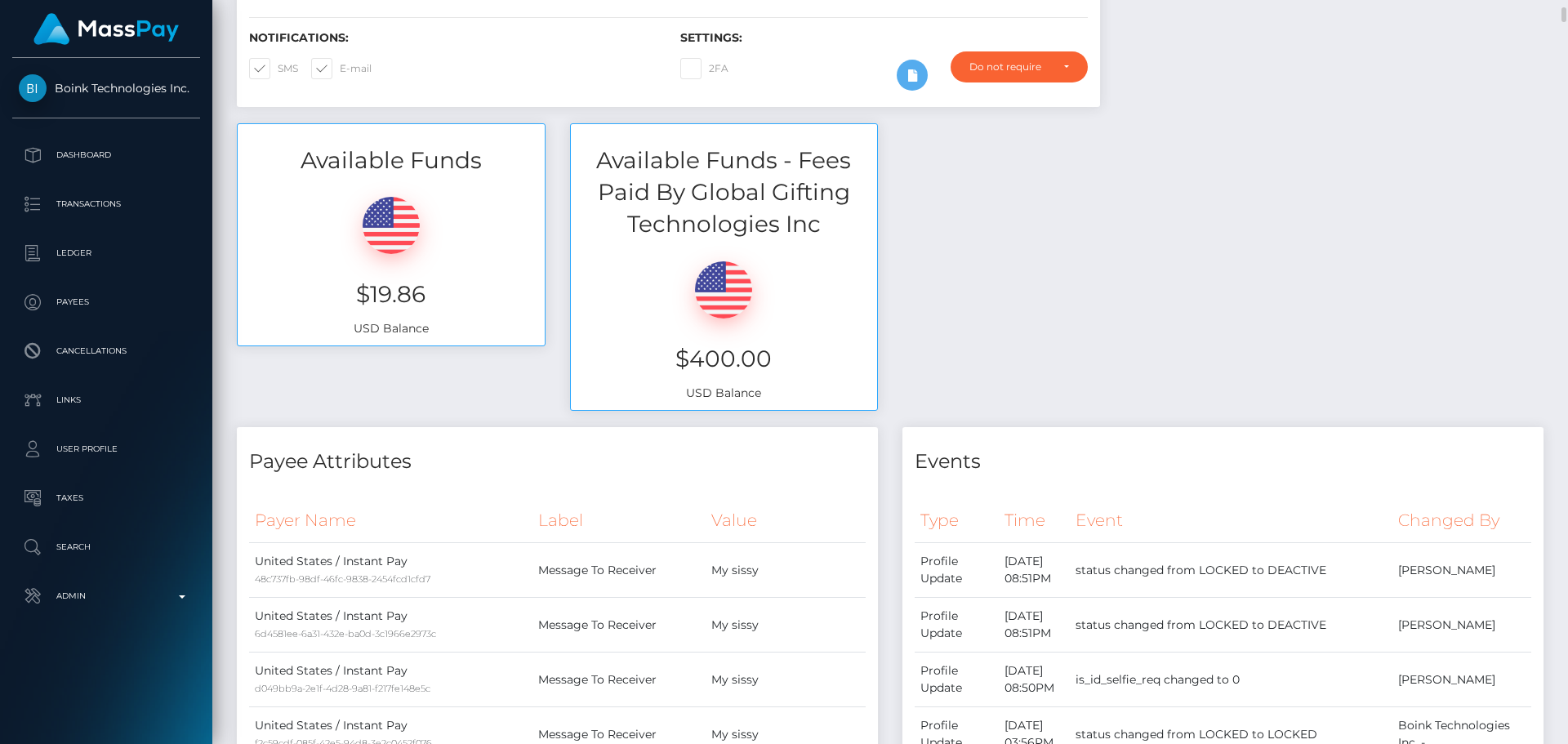
scroll to position [0, 0]
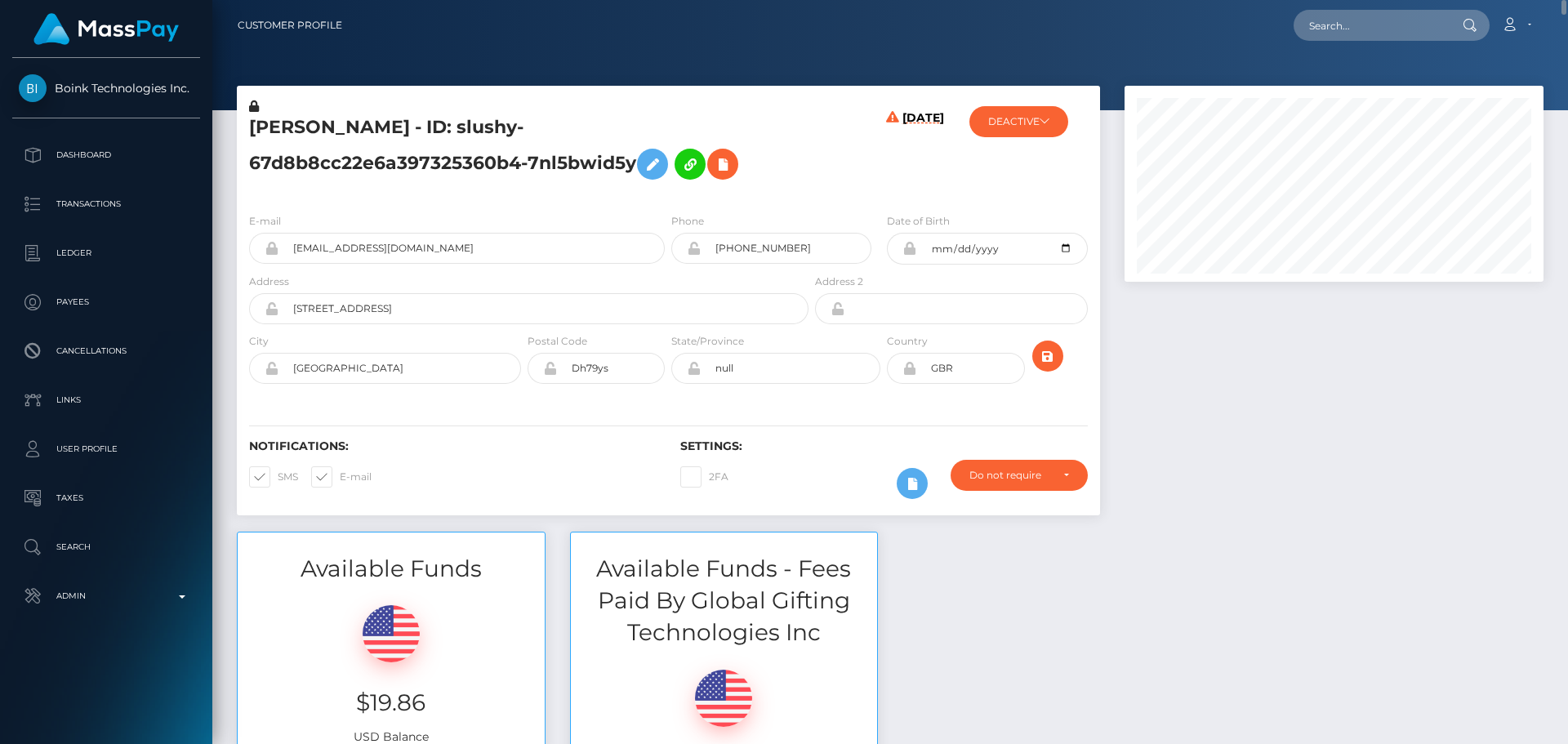
click at [274, 129] on h5 "[PERSON_NAME] - ID: slushy-67d8b8cc22e6a397325360b4-7nl5bwid5y" at bounding box center [524, 152] width 551 height 73
drag, startPoint x: 274, startPoint y: 129, endPoint x: 321, endPoint y: 128, distance: 47.0
click at [321, 128] on h5 "[PERSON_NAME] - ID: slushy-67d8b8cc22e6a397325360b4-7nl5bwid5y" at bounding box center [524, 152] width 551 height 73
copy h5 "[PERSON_NAME]"
click at [819, 179] on div "[DATE]" at bounding box center [883, 148] width 144 height 102
